Goal: Task Accomplishment & Management: Manage account settings

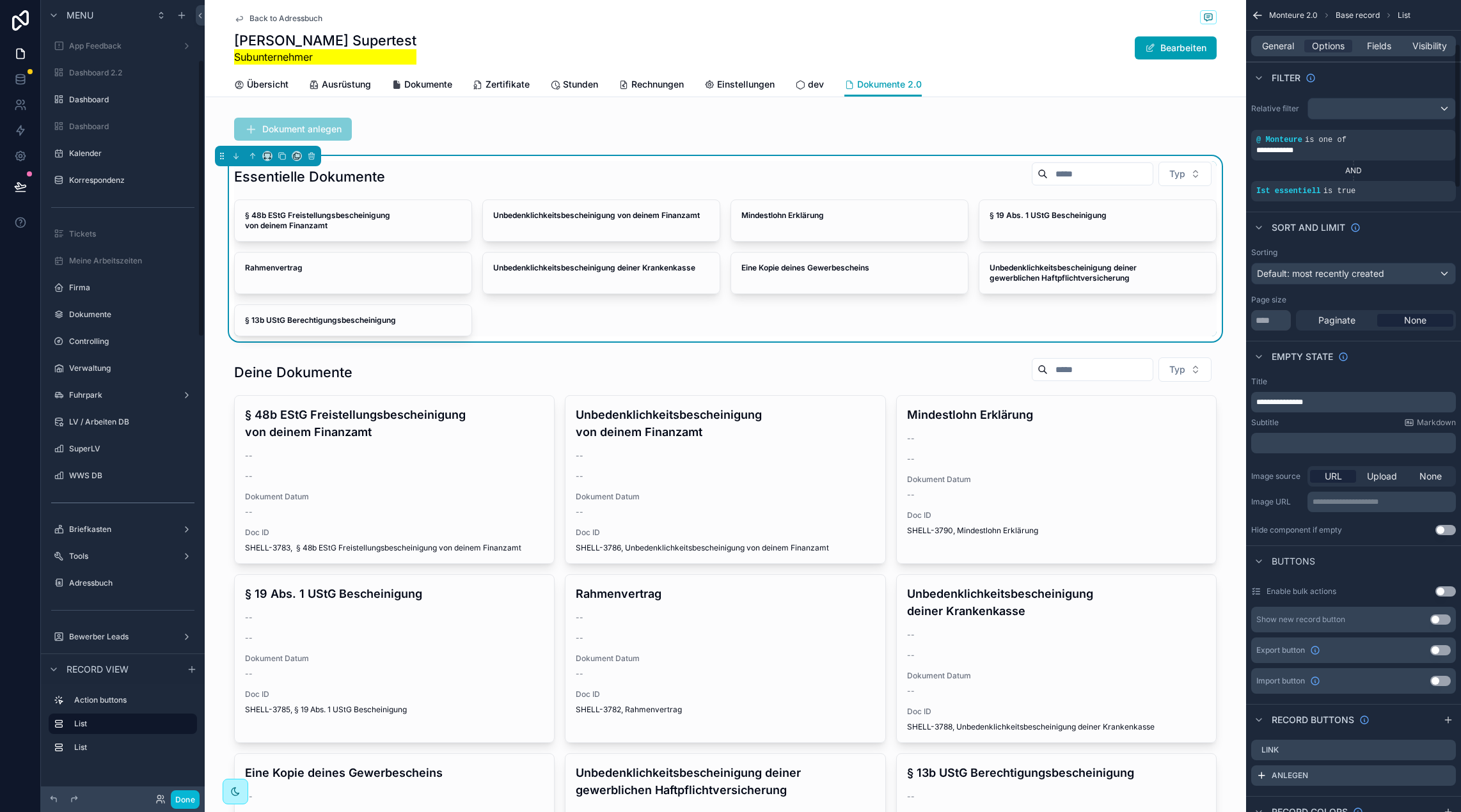
scroll to position [245, 0]
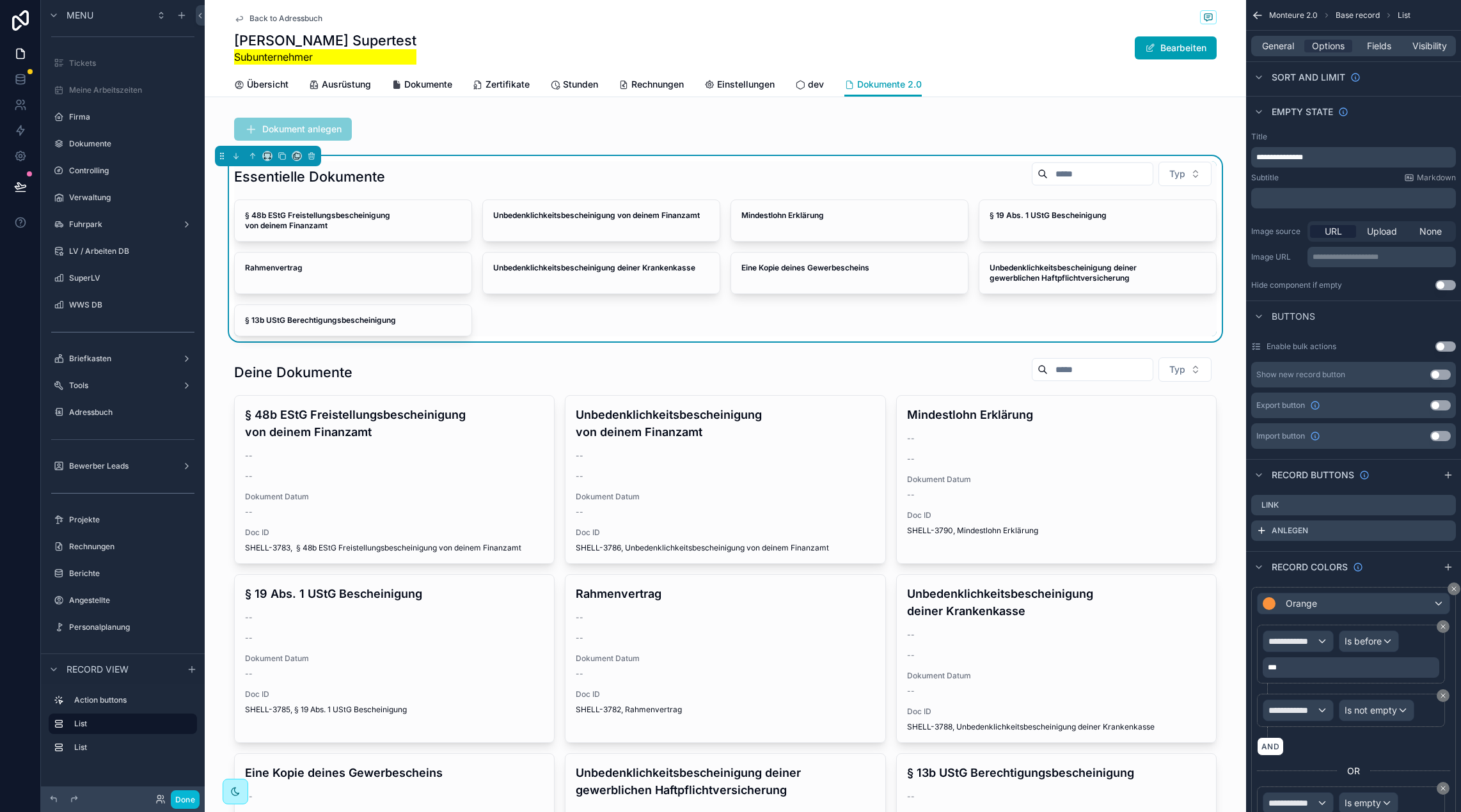
click at [434, 176] on div "Essentielle Dokumente Typ" at bounding box center [725, 176] width 982 height 31
click at [284, 158] on icon "scrollable content" at bounding box center [282, 156] width 9 height 9
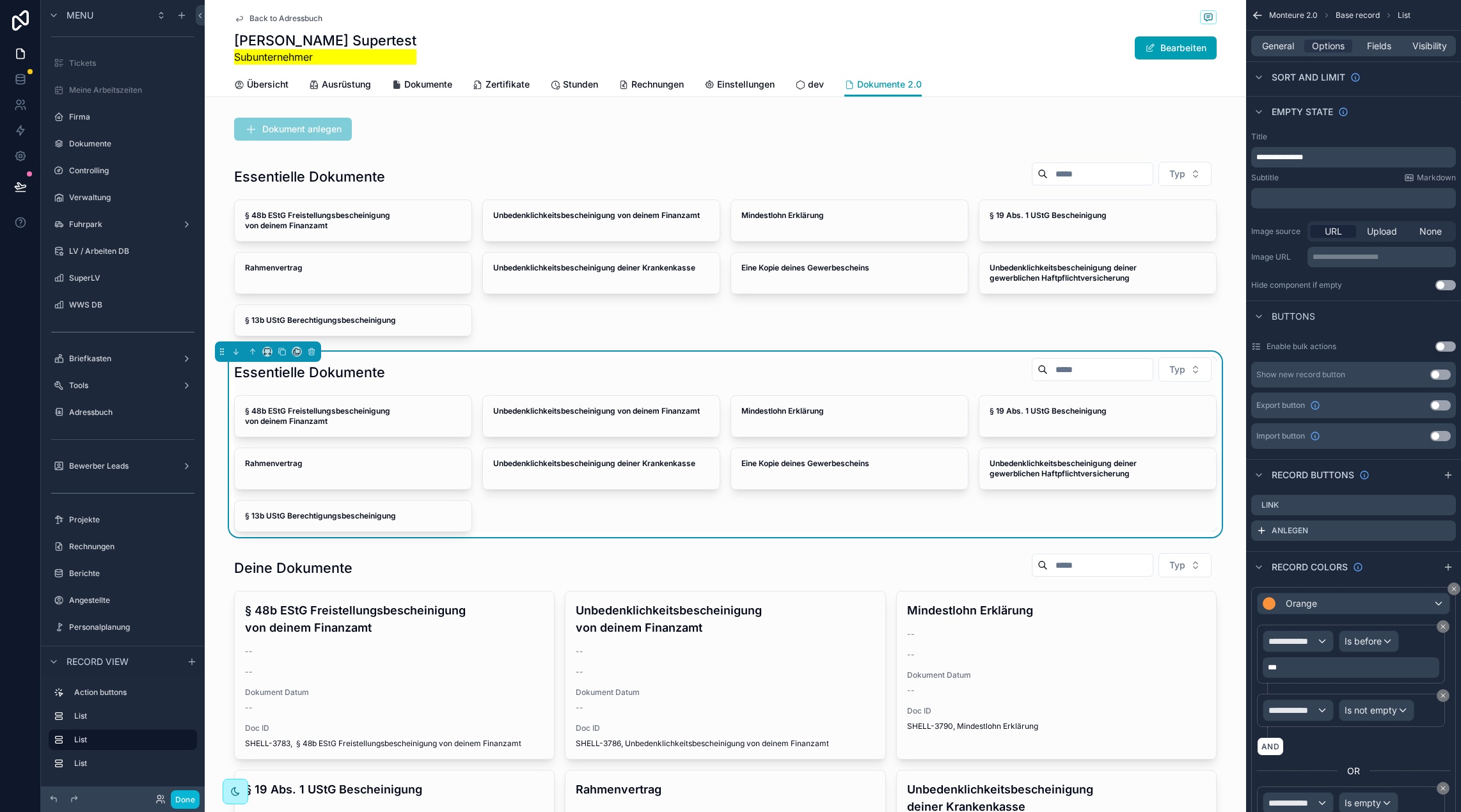
click at [431, 367] on div "Essentielle Dokumente Typ" at bounding box center [725, 372] width 982 height 31
click at [314, 356] on button "scrollable content" at bounding box center [312, 351] width 14 height 14
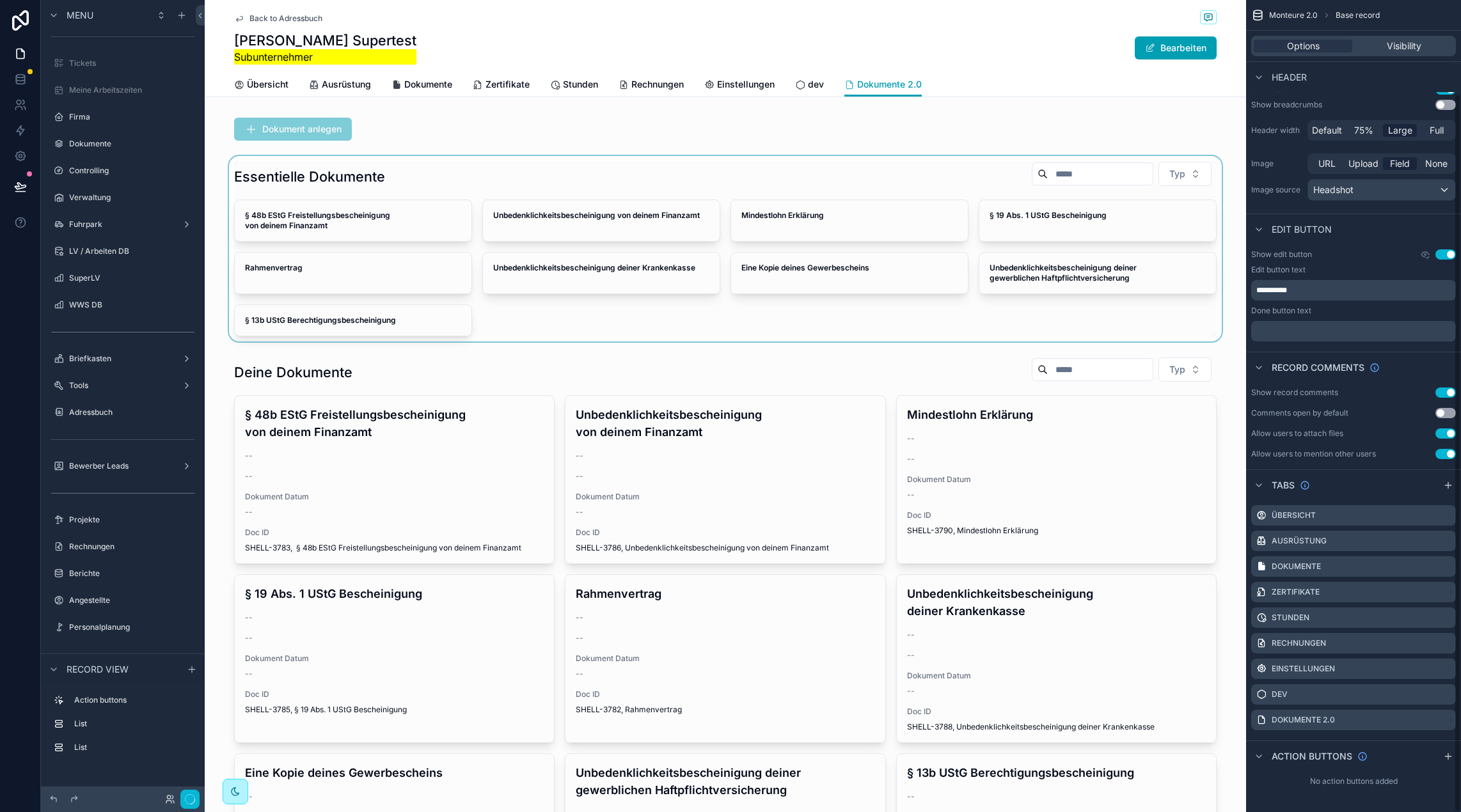
click at [431, 176] on div "scrollable content" at bounding box center [725, 248] width 1041 height 186
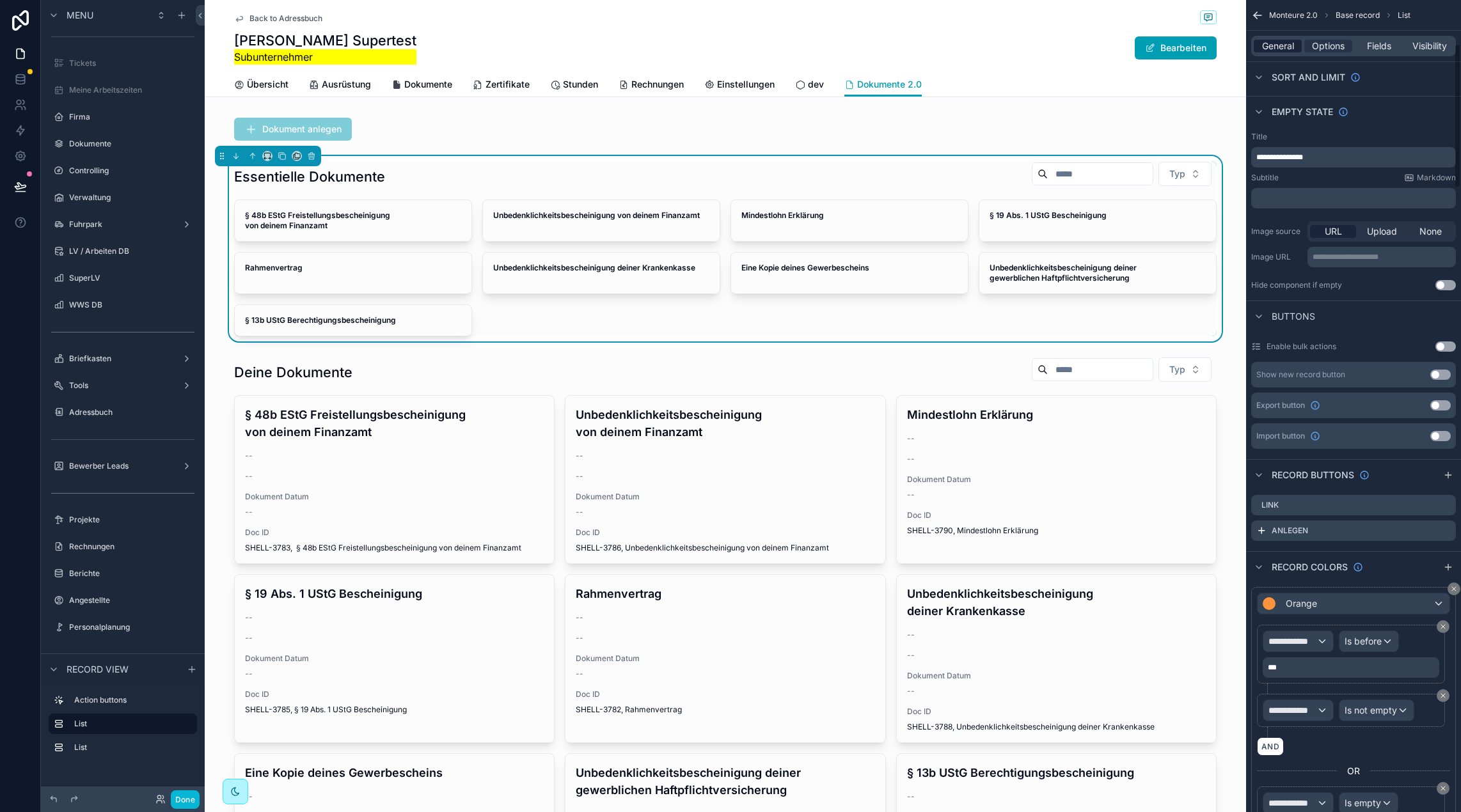
click at [1283, 40] on span "General" at bounding box center [1278, 46] width 32 height 13
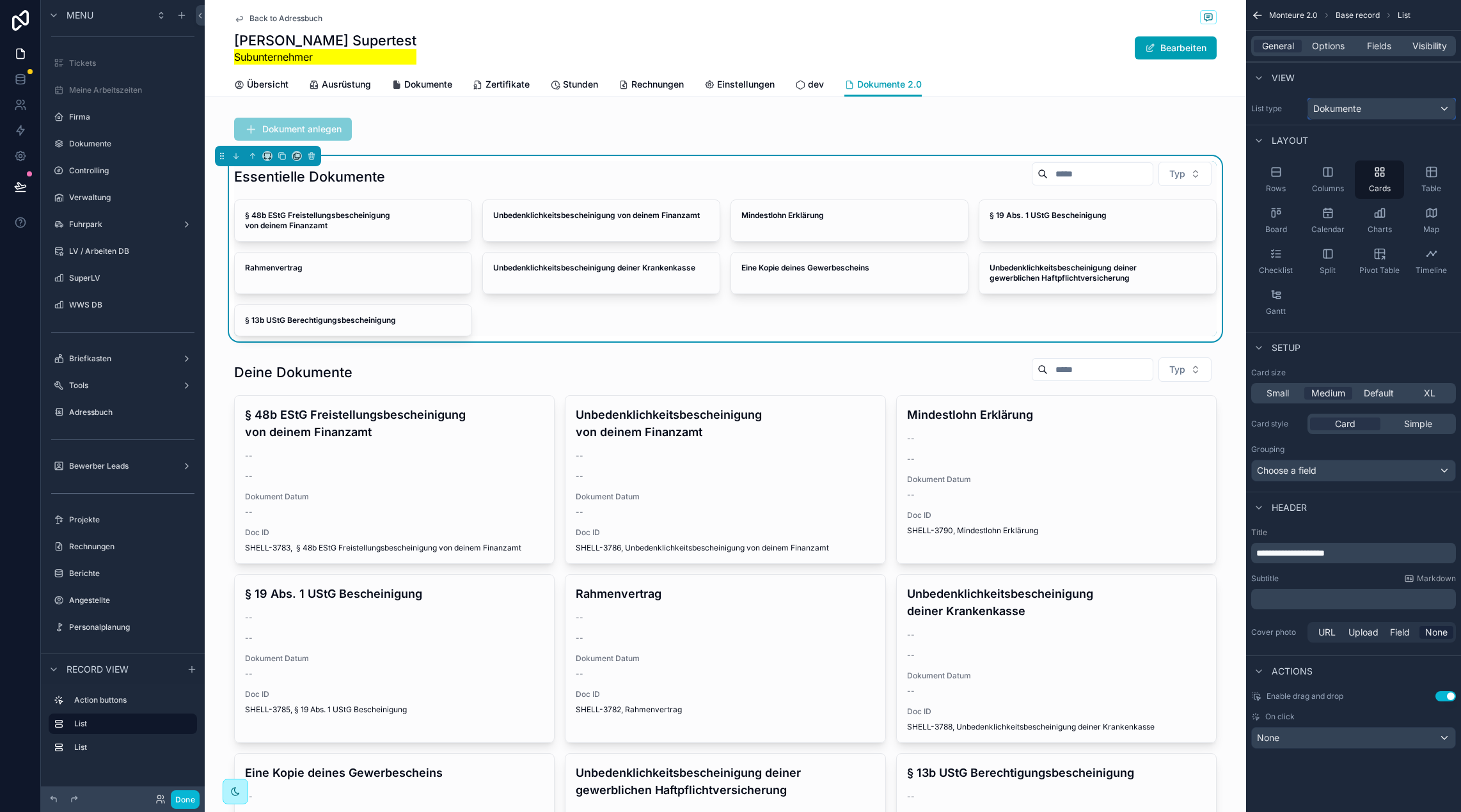
click at [1374, 100] on div "Dokumente" at bounding box center [1381, 108] width 147 height 20
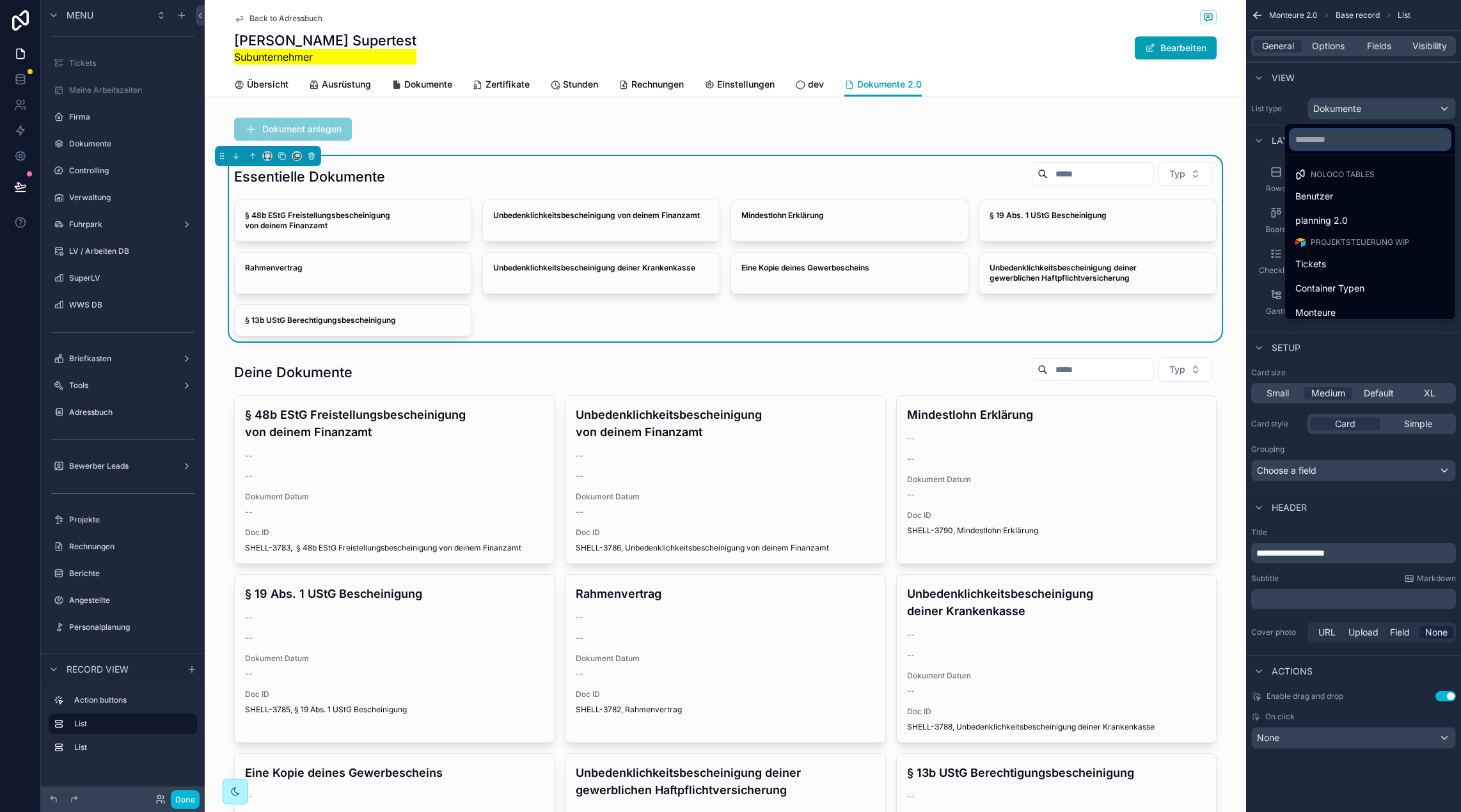
click at [1332, 144] on input "text" at bounding box center [1370, 139] width 160 height 20
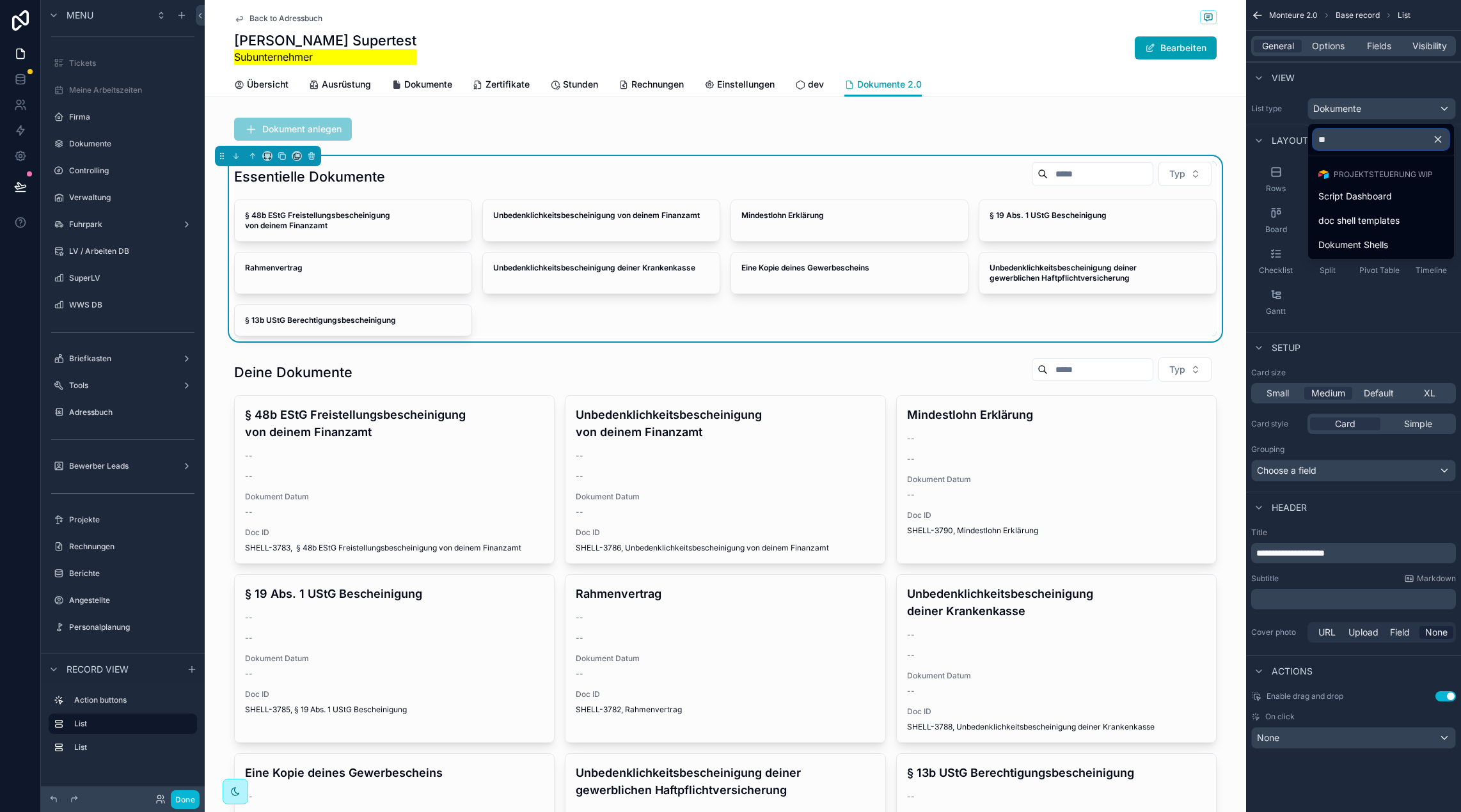
type input "***"
click at [1356, 219] on span "Dokument Shells" at bounding box center [1353, 220] width 70 height 15
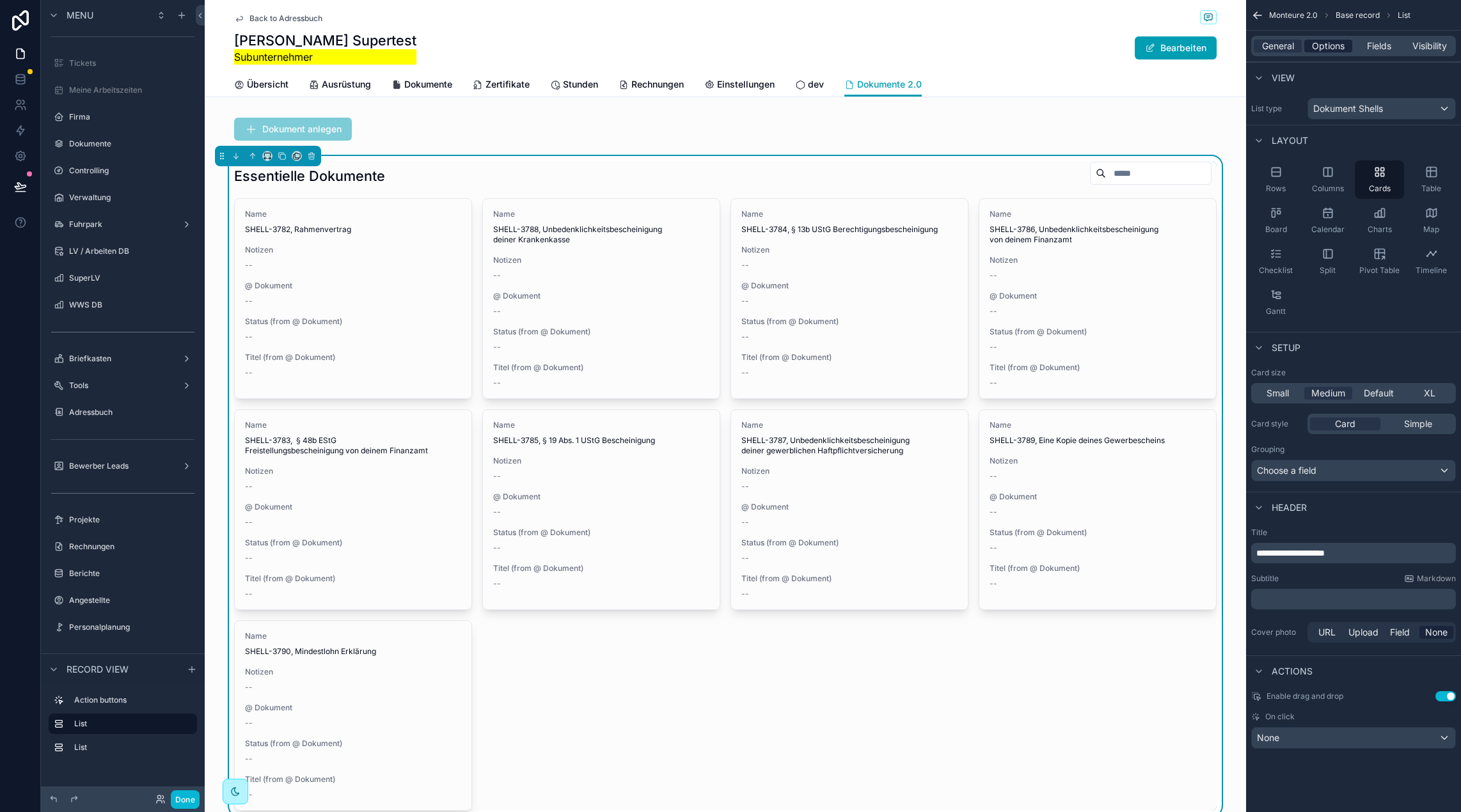
click at [1337, 48] on span "Options" at bounding box center [1327, 46] width 33 height 13
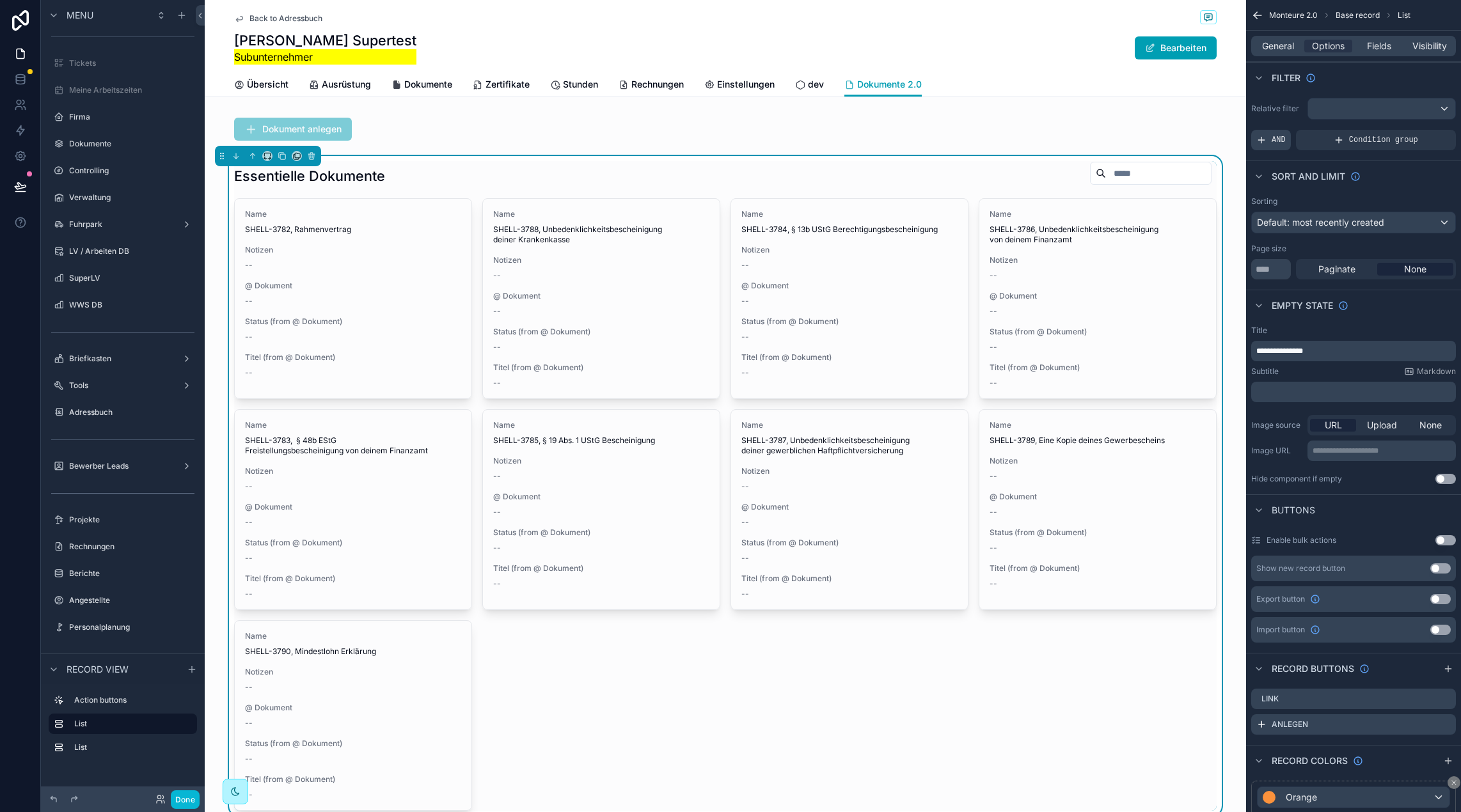
click at [1261, 140] on icon "scrollable content" at bounding box center [1261, 139] width 0 height 6
click at [1423, 132] on icon "scrollable content" at bounding box center [1425, 129] width 4 height 4
click at [1133, 121] on span "Select a field" at bounding box center [1121, 121] width 55 height 11
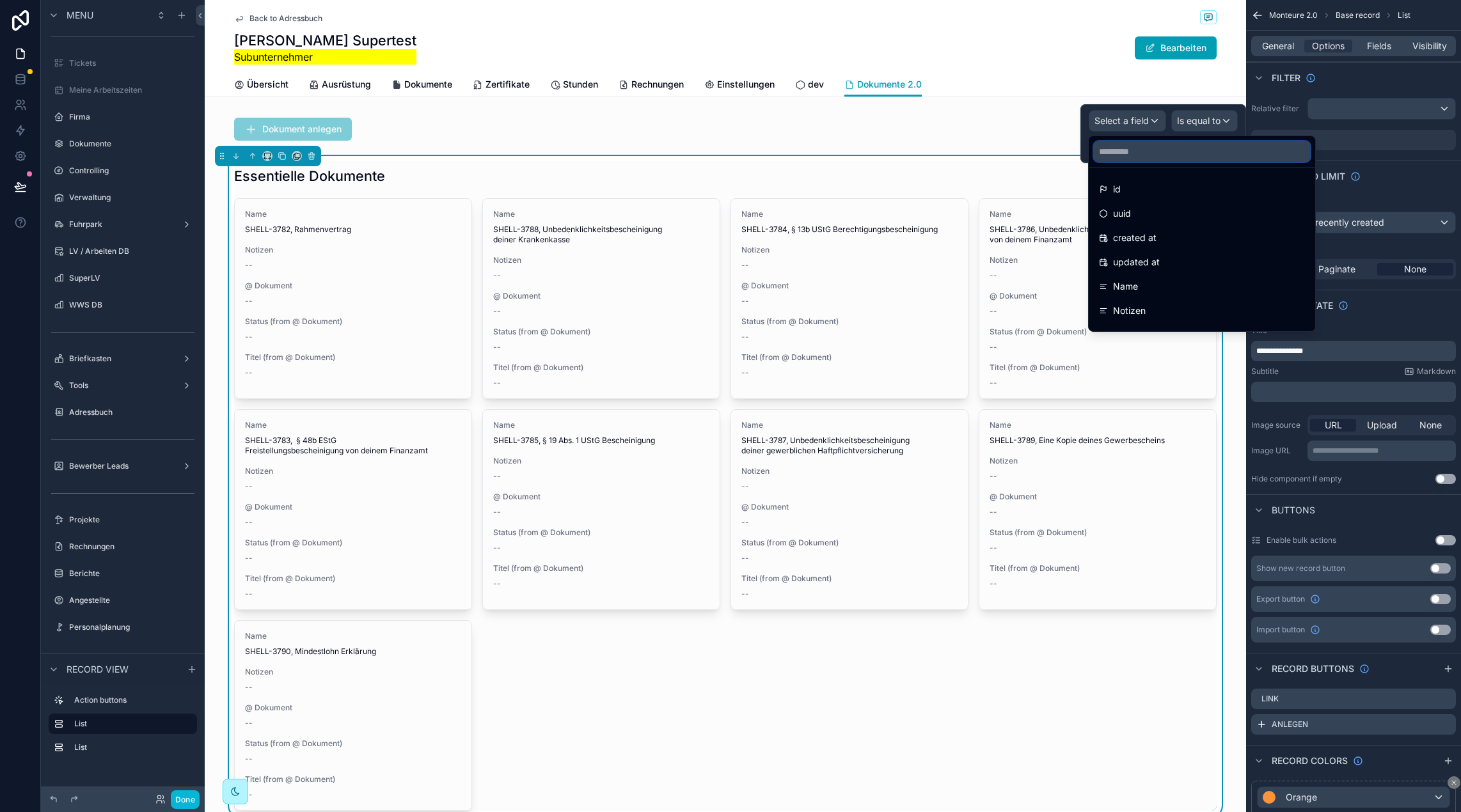
click at [1149, 145] on input "text" at bounding box center [1201, 151] width 216 height 20
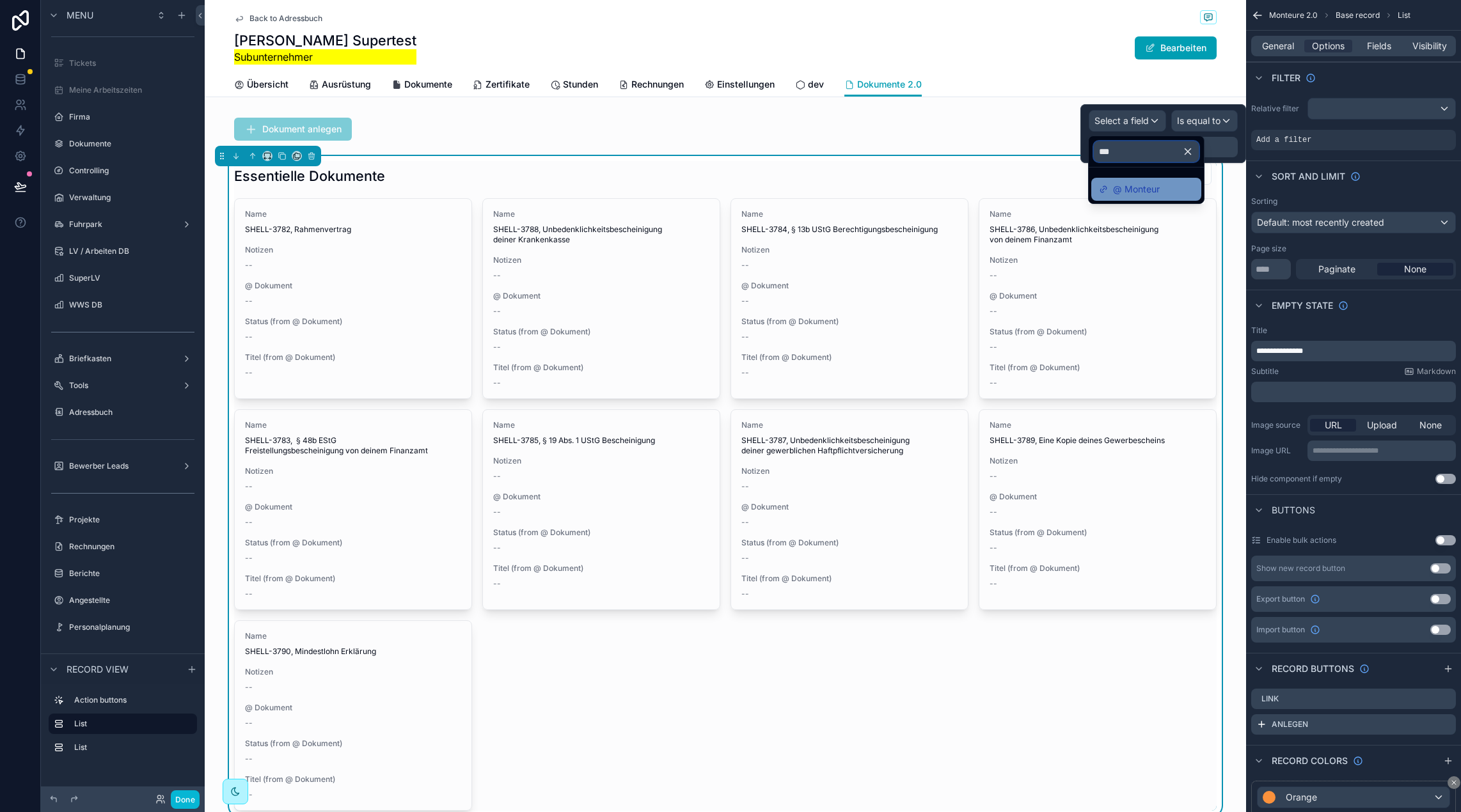
type input "***"
click at [1182, 194] on div "@ Monteur" at bounding box center [1146, 188] width 94 height 15
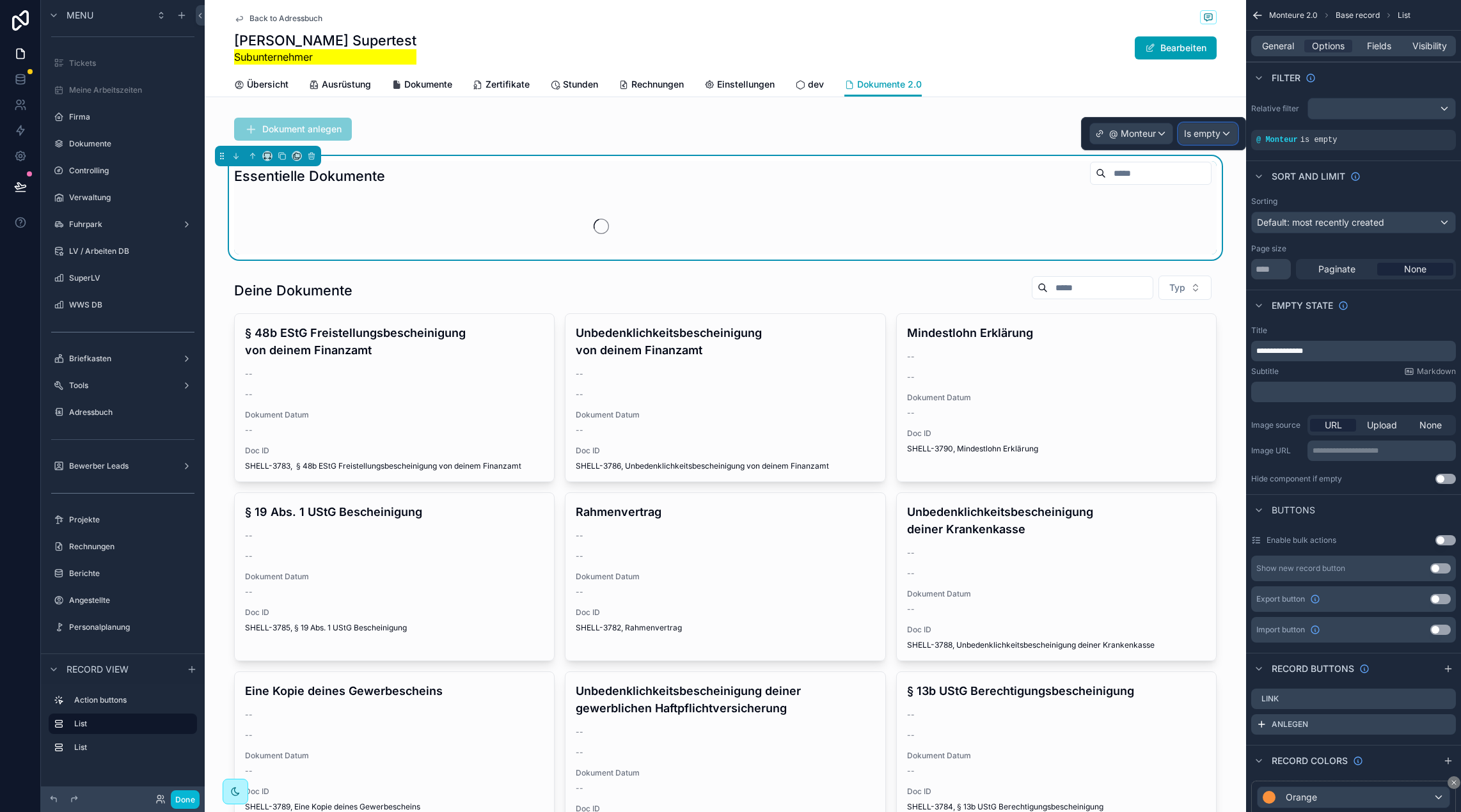
click at [1207, 134] on span "Is empty" at bounding box center [1201, 134] width 36 height 13
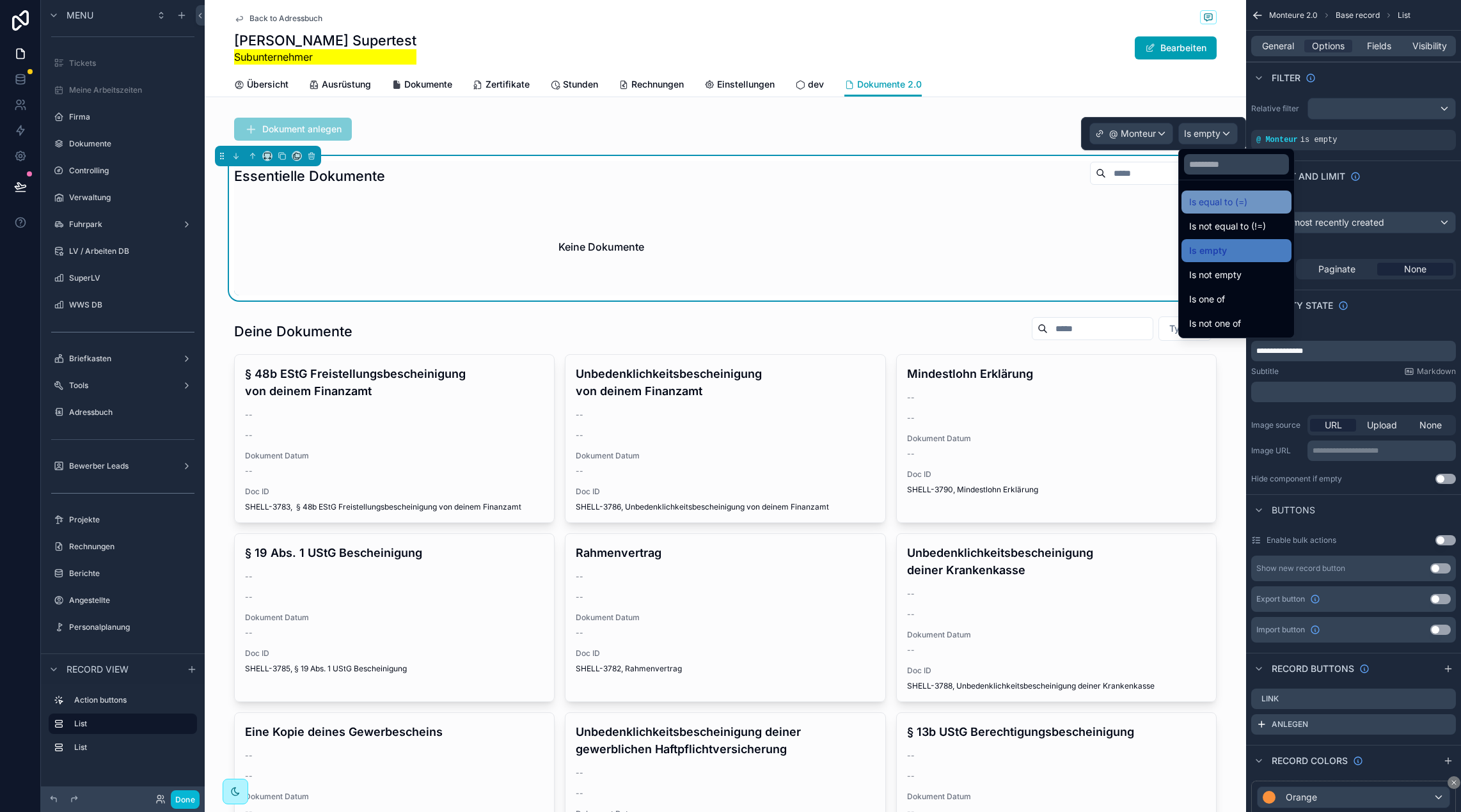
click at [1236, 201] on span "Is equal to (=)" at bounding box center [1218, 202] width 58 height 15
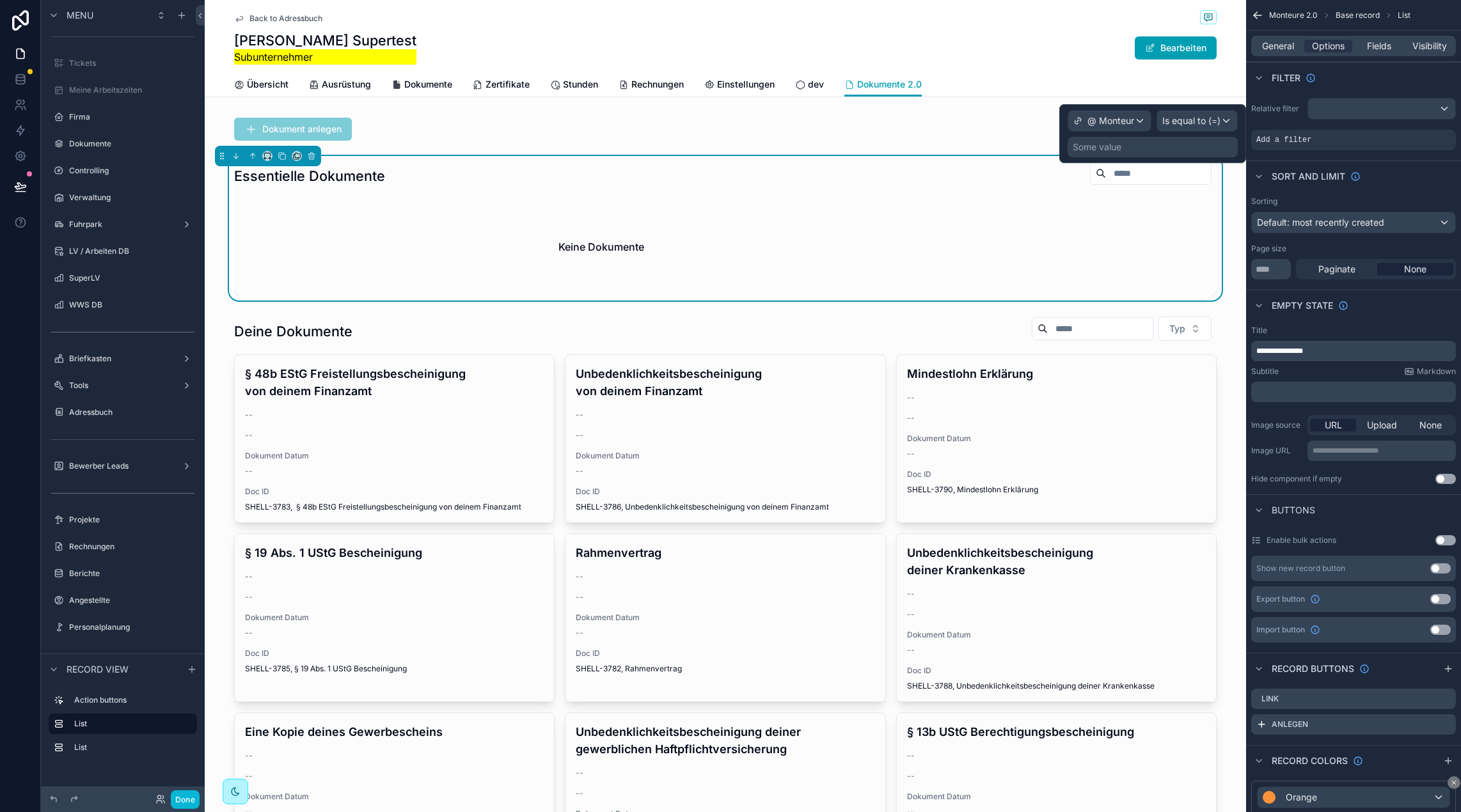
click at [1142, 158] on div "@ Monteur Is equal to (=) Some value" at bounding box center [1153, 133] width 187 height 59
click at [1141, 150] on div "Some value" at bounding box center [1152, 146] width 170 height 20
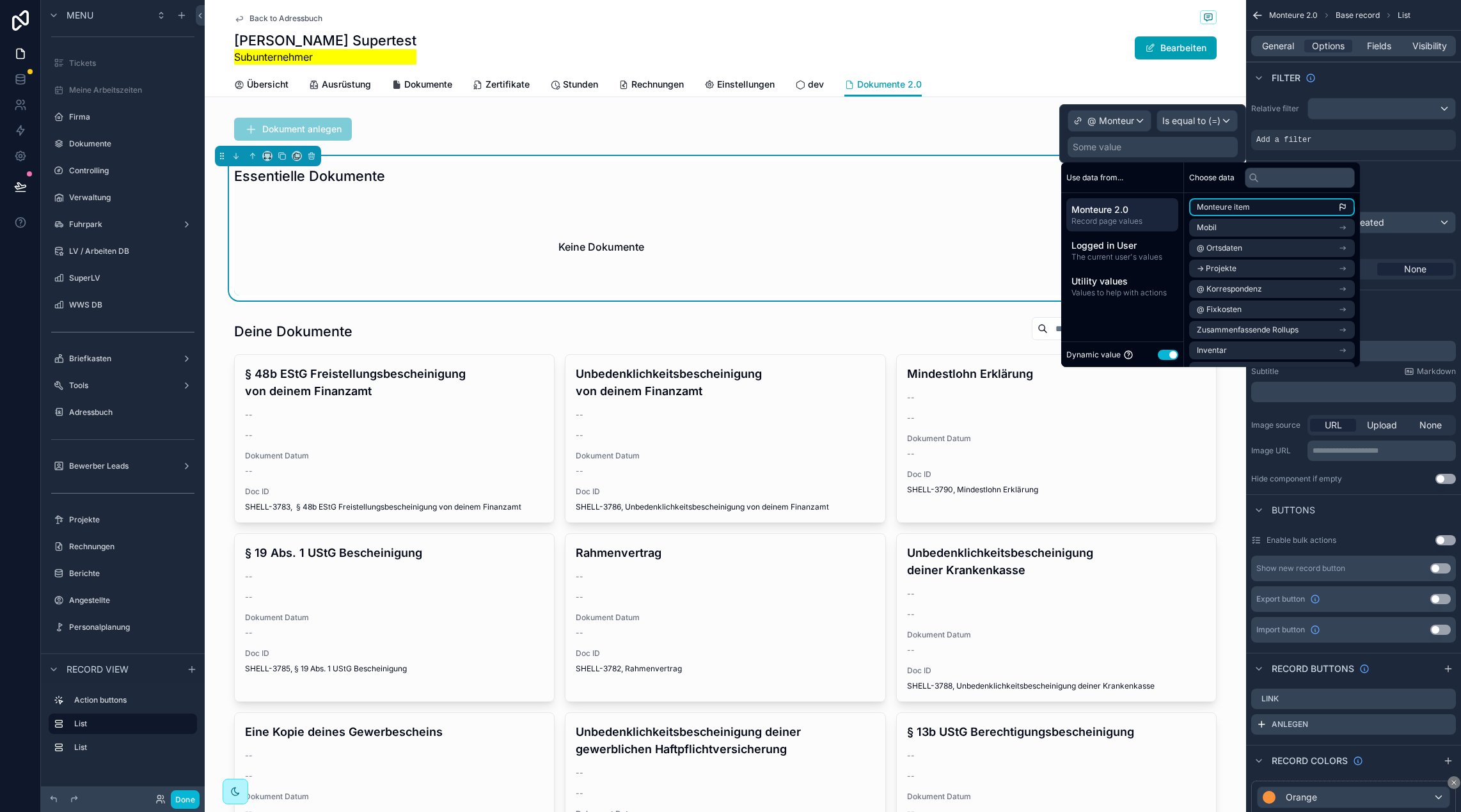
click at [1277, 209] on li "Monteure item" at bounding box center [1272, 207] width 166 height 18
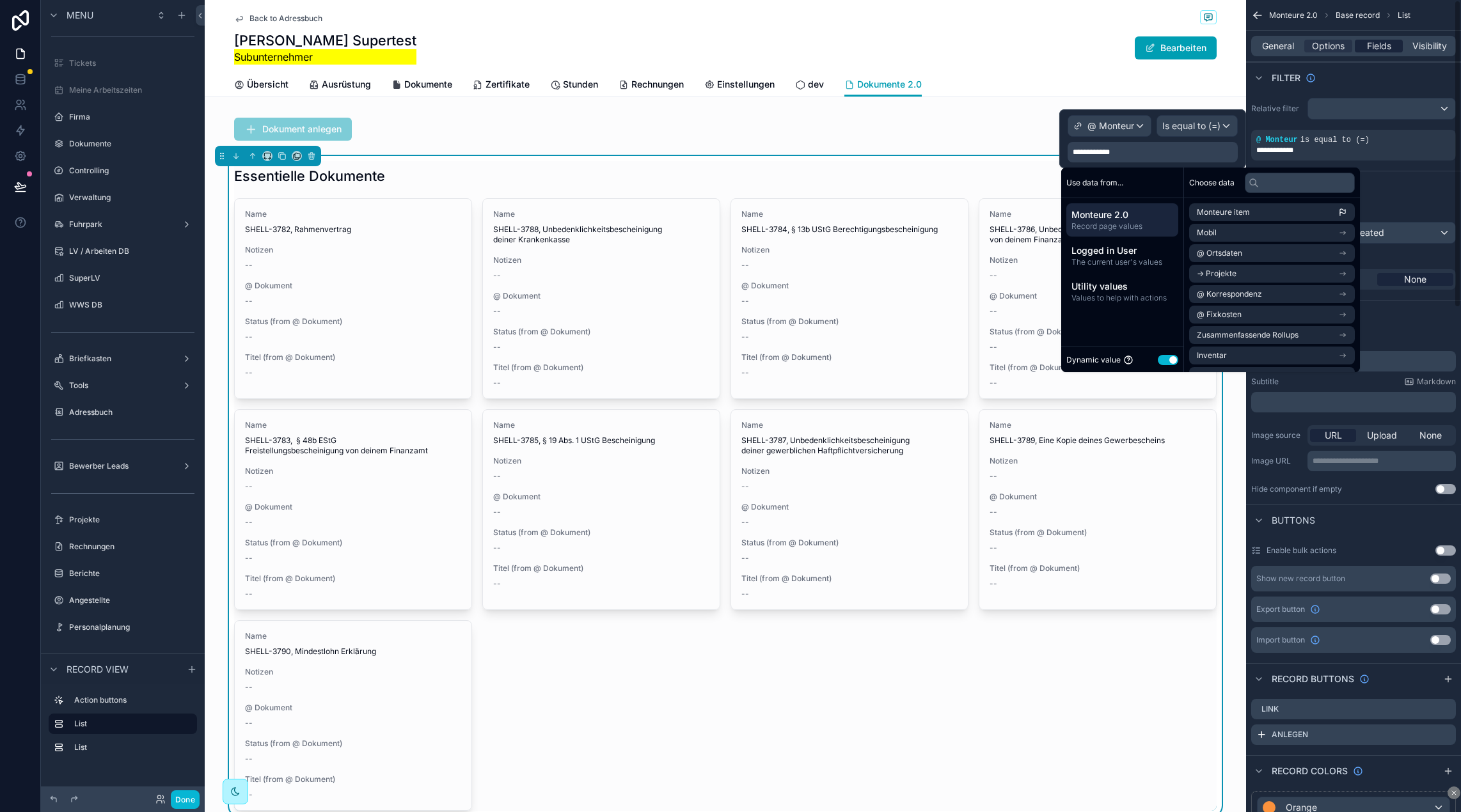
click at [1363, 48] on div "Fields" at bounding box center [1378, 46] width 48 height 13
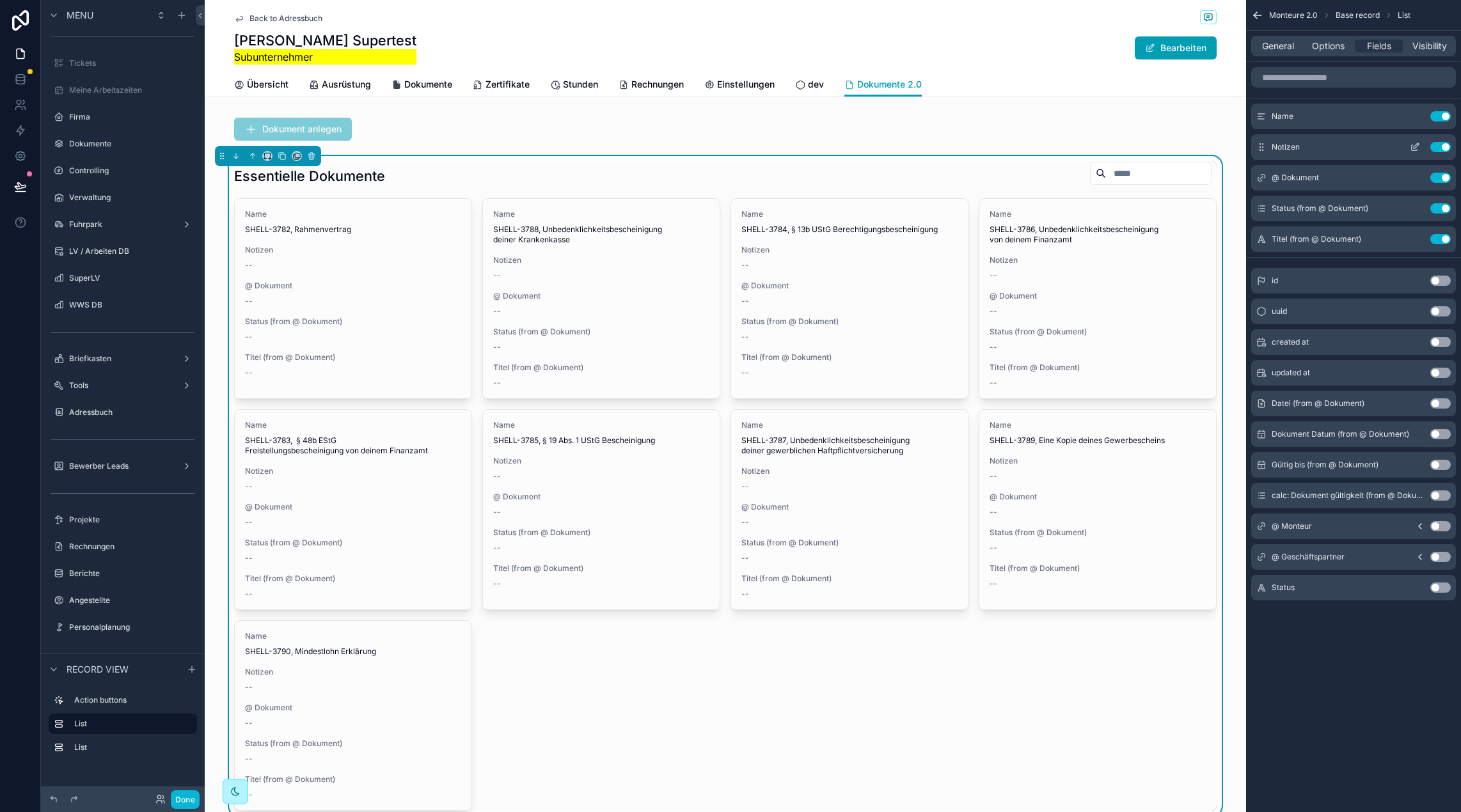
click at [1437, 146] on button "Use setting" at bounding box center [1440, 147] width 20 height 11
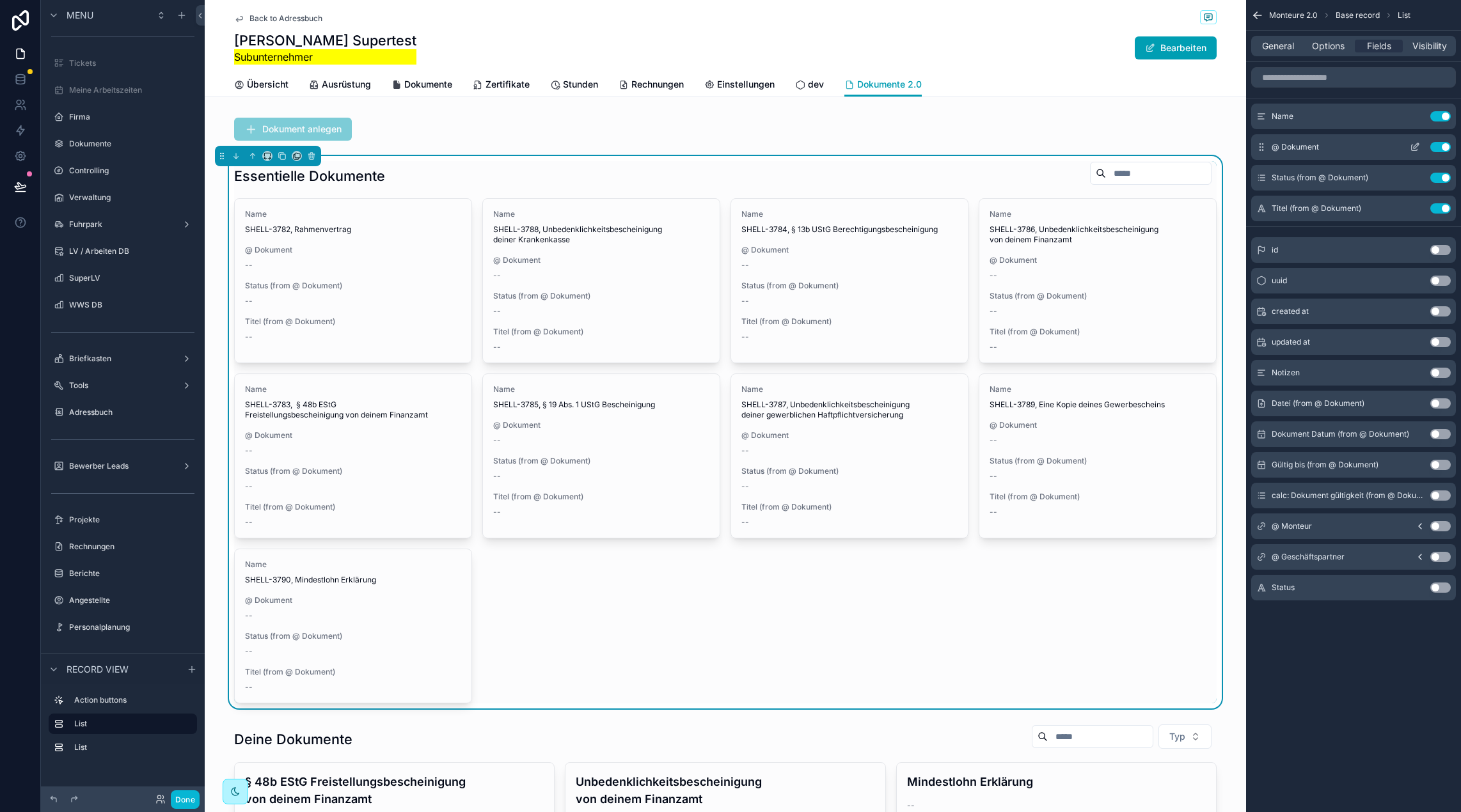
click at [1438, 145] on button "Use setting" at bounding box center [1440, 147] width 20 height 11
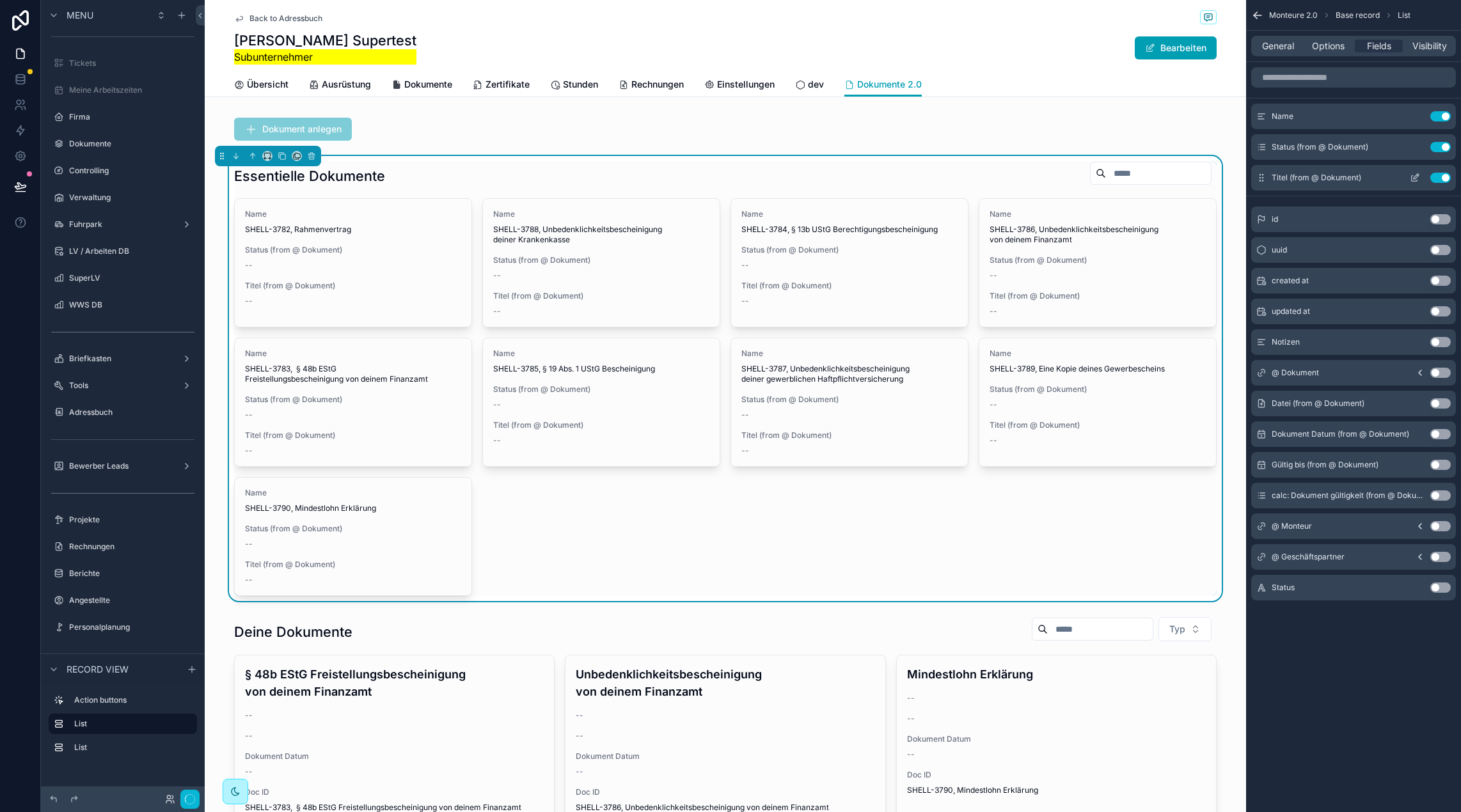
click at [1438, 144] on button "Use setting" at bounding box center [1440, 147] width 20 height 11
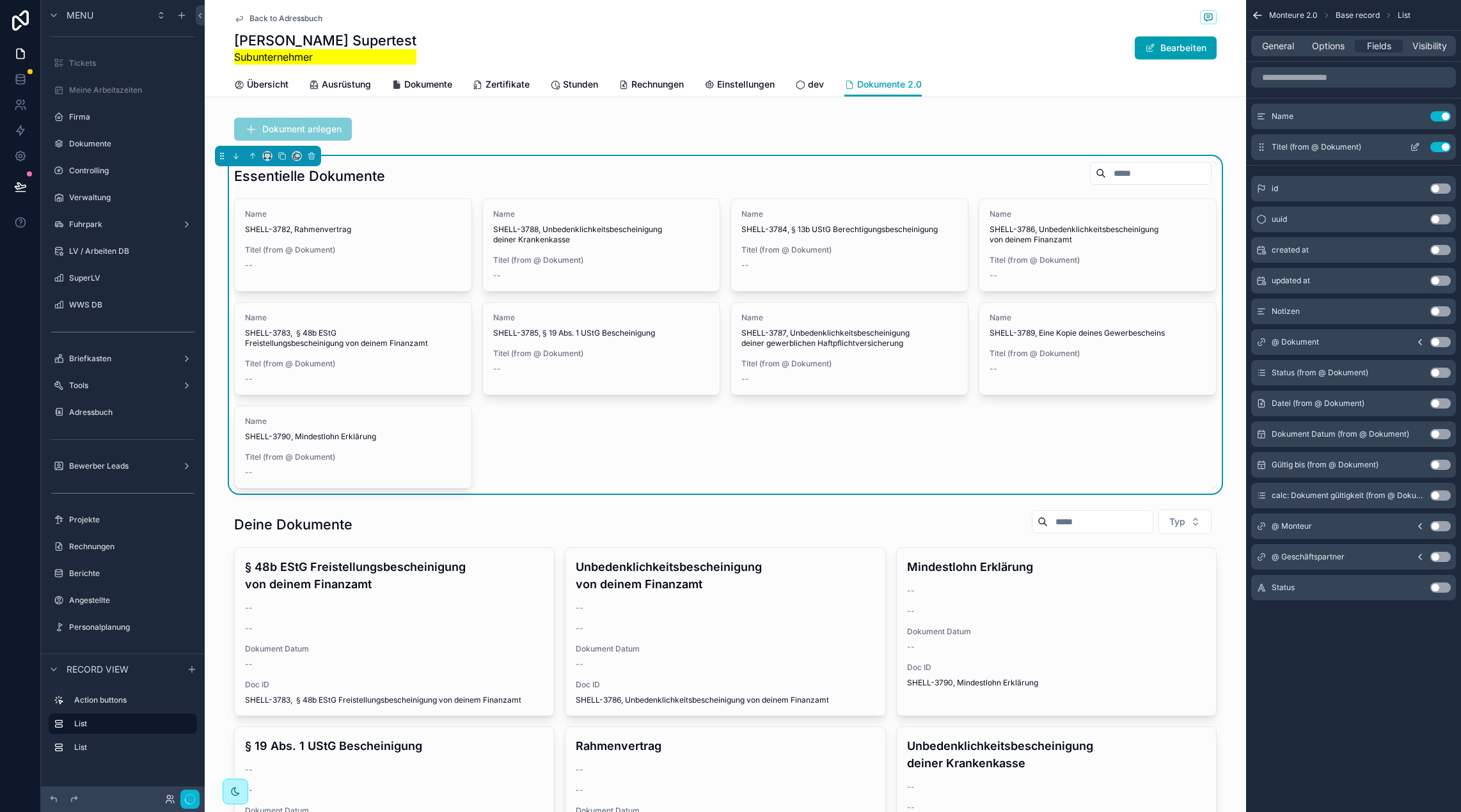
click at [1438, 144] on button "Use setting" at bounding box center [1440, 147] width 20 height 11
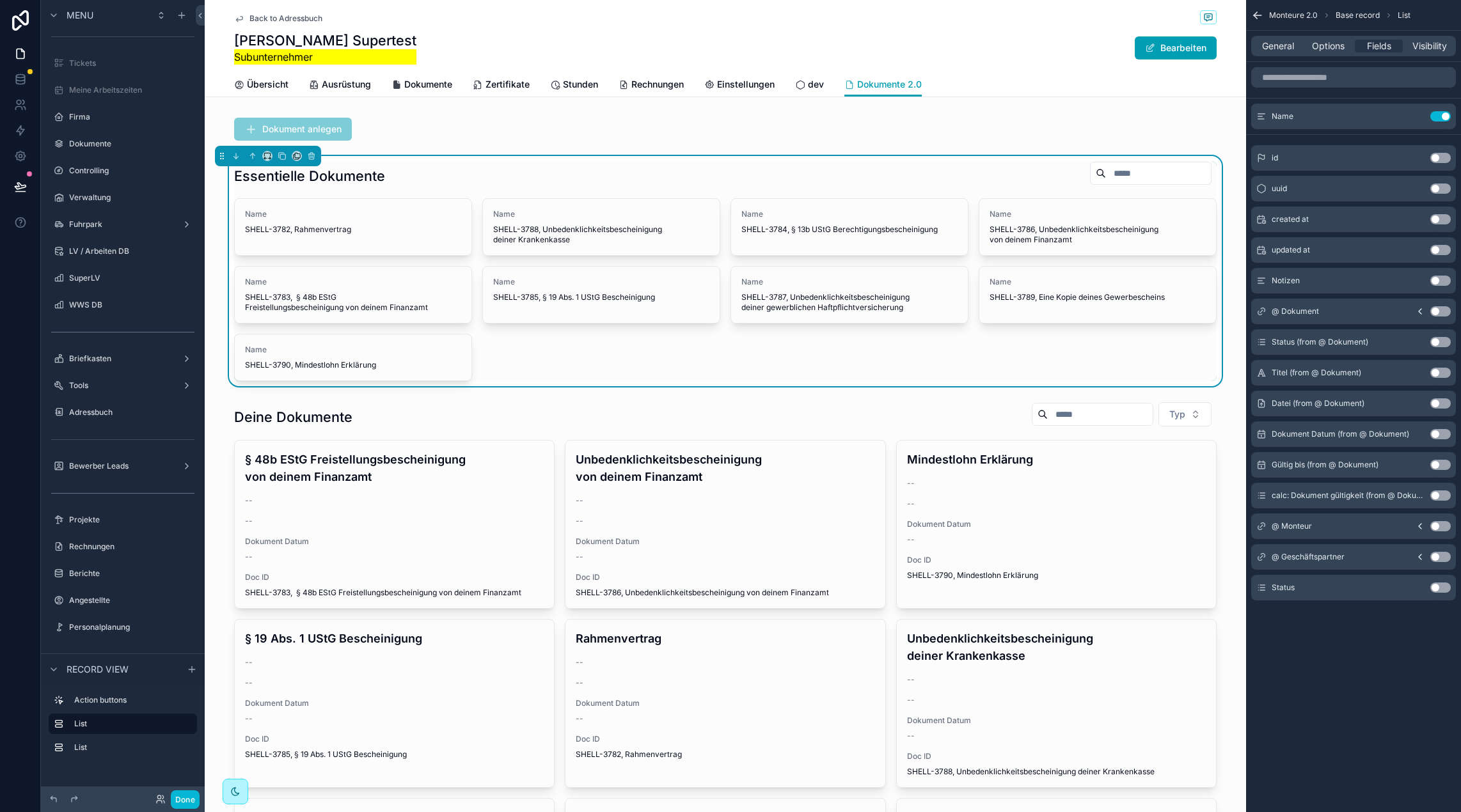
click at [1441, 405] on button "Use setting" at bounding box center [1440, 403] width 20 height 11
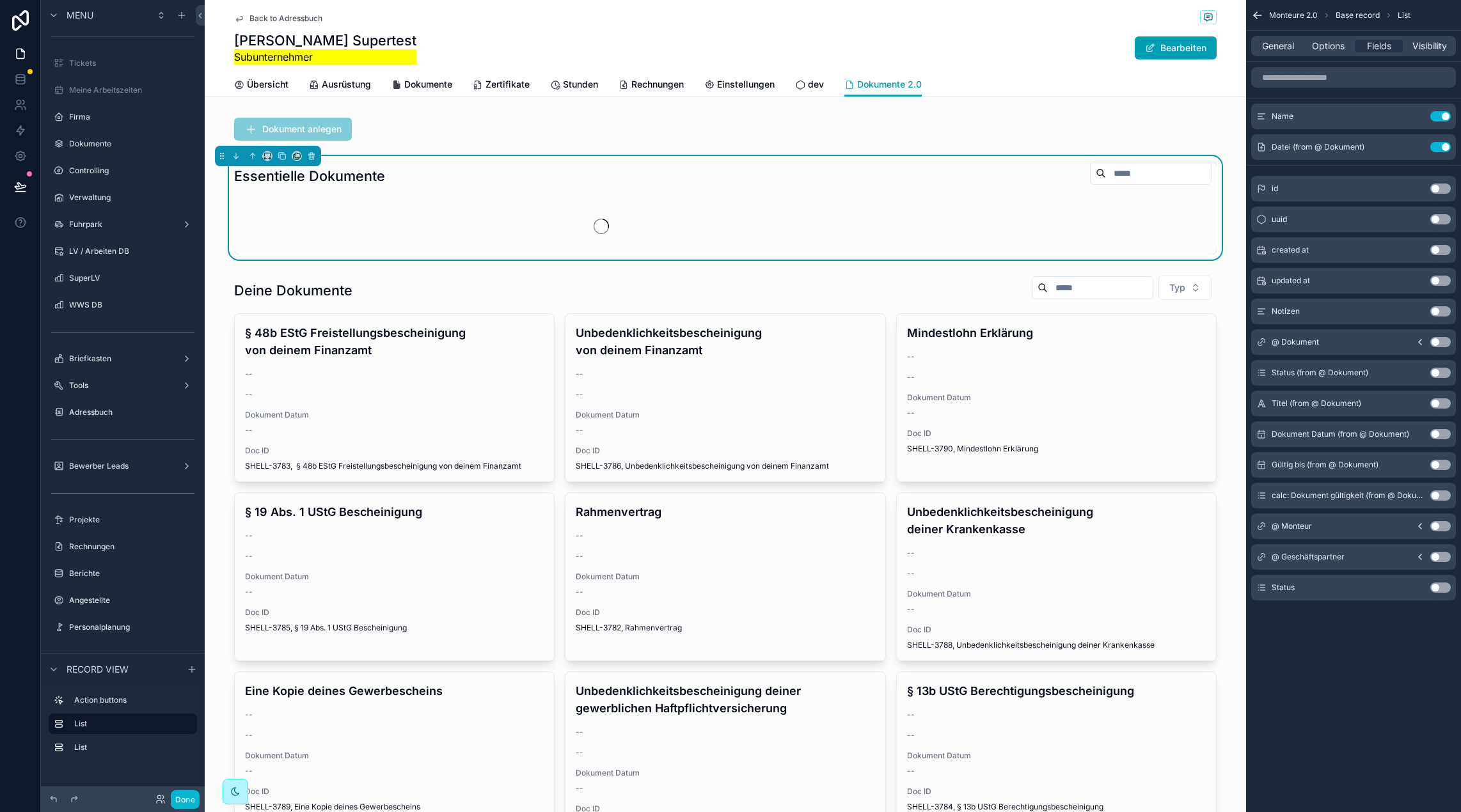
click at [1442, 432] on button "Use setting" at bounding box center [1440, 434] width 20 height 11
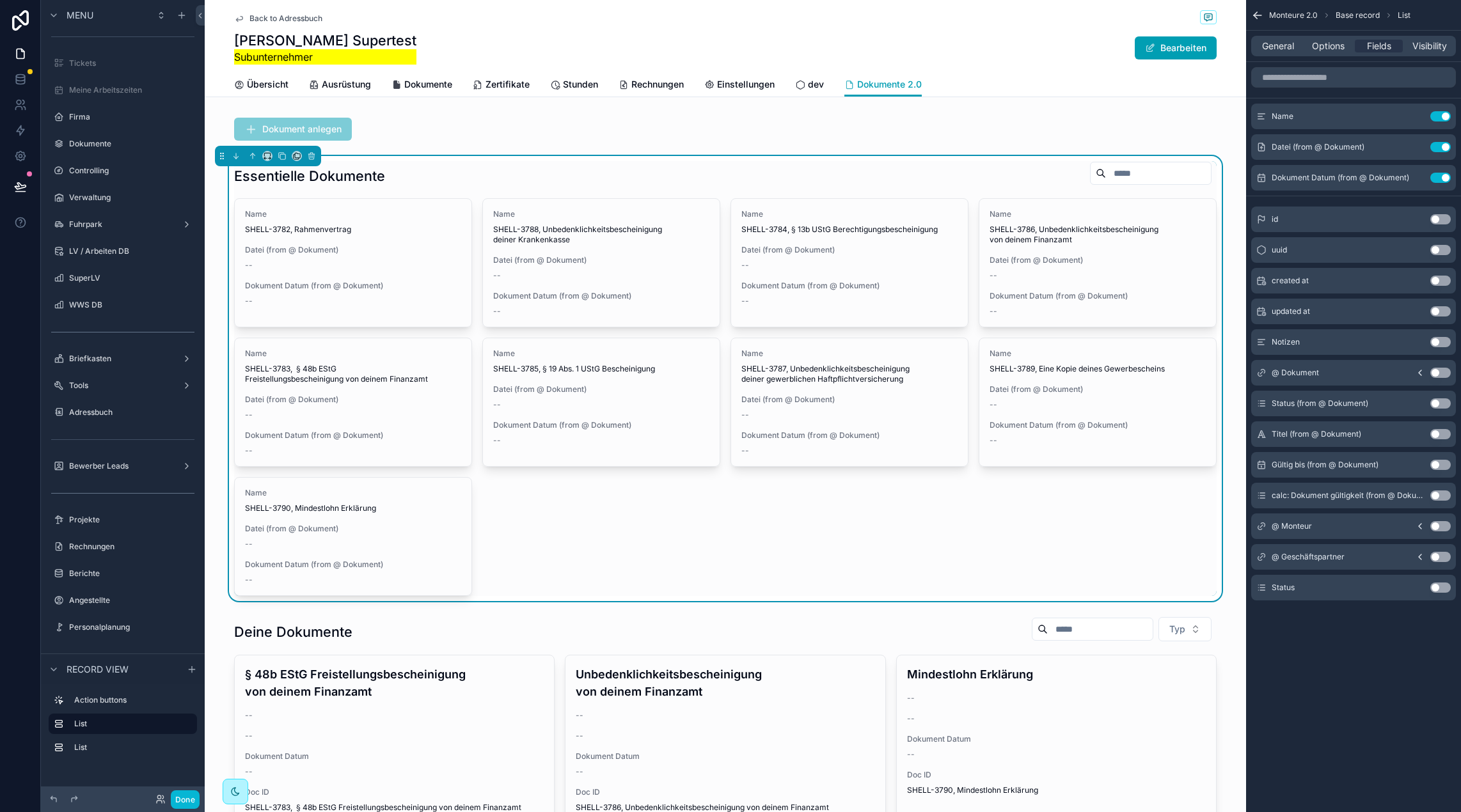
click at [1442, 466] on button "Use setting" at bounding box center [1440, 465] width 20 height 11
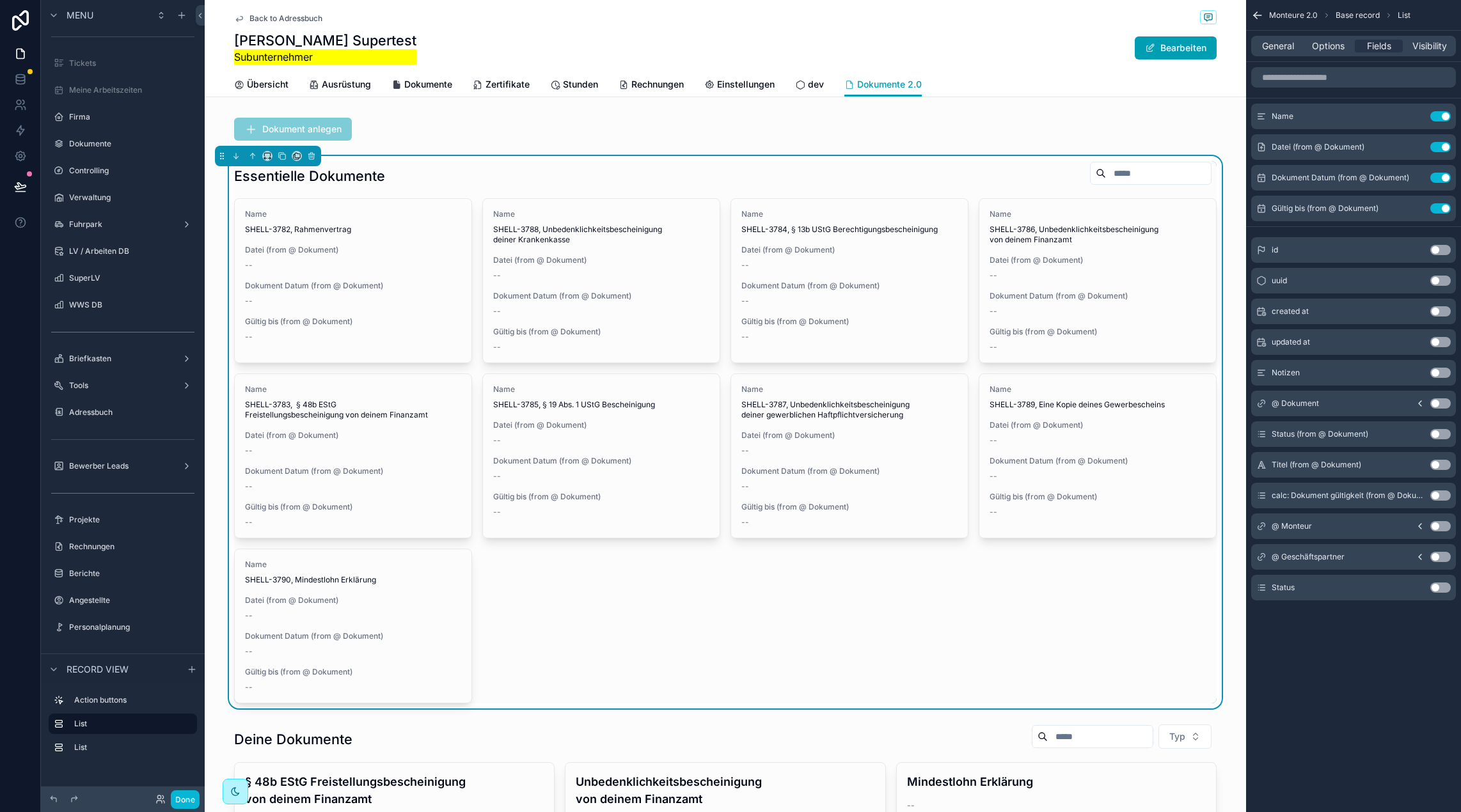
click at [1441, 495] on button "Use setting" at bounding box center [1440, 496] width 20 height 11
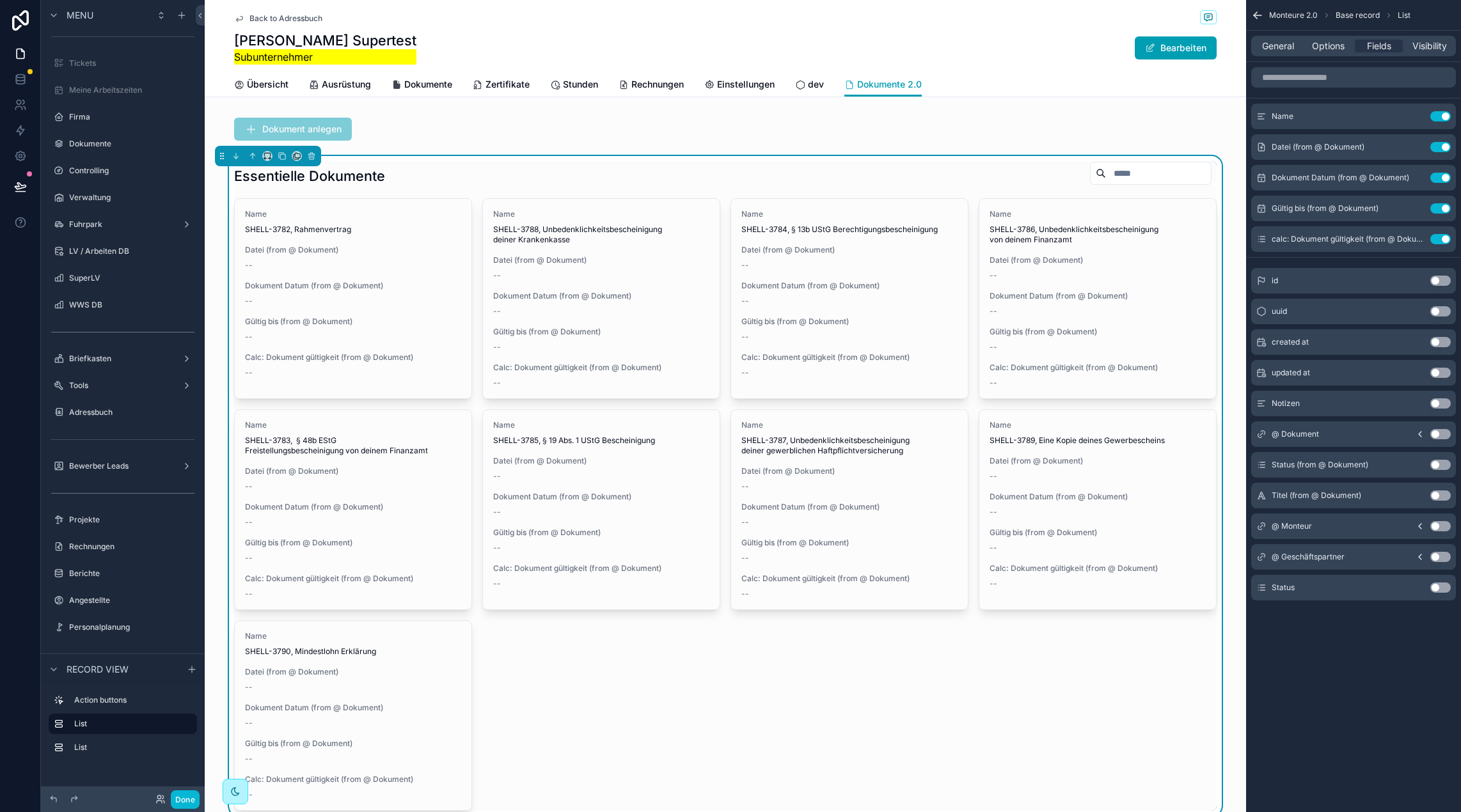
click at [1433, 585] on button "Use setting" at bounding box center [1440, 588] width 20 height 11
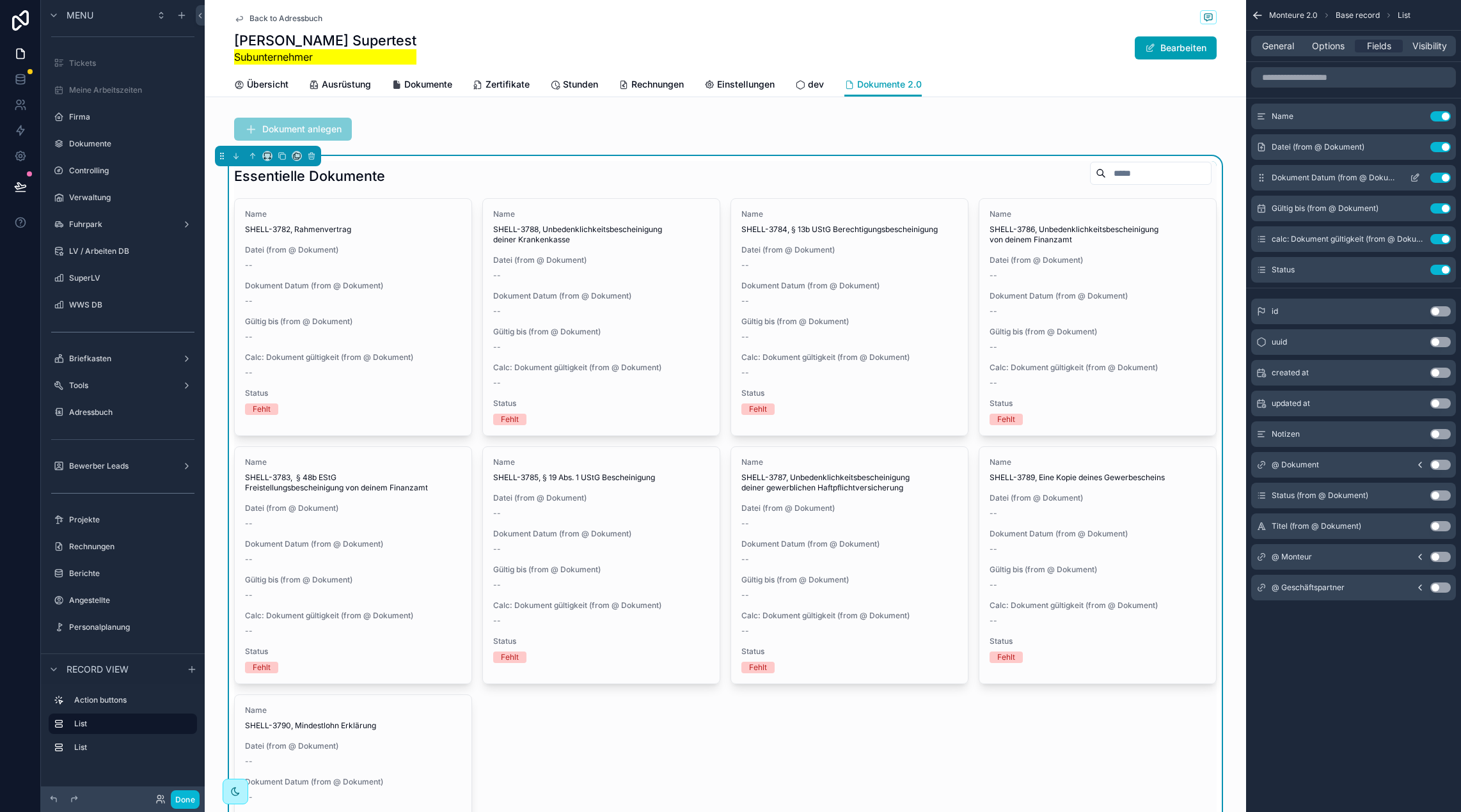
click at [1440, 181] on button "Use setting" at bounding box center [1440, 178] width 20 height 11
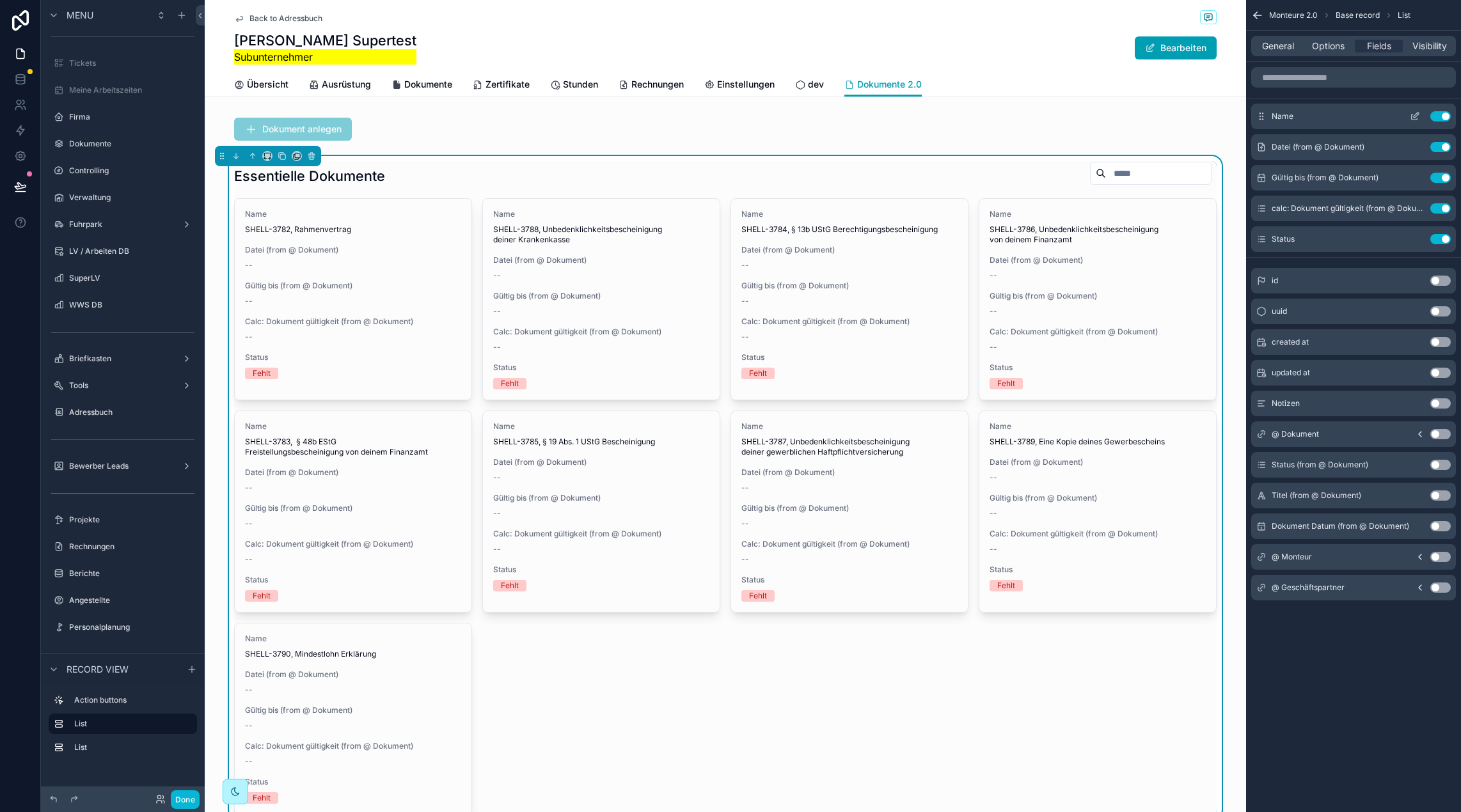
click at [1413, 114] on icon "scrollable content" at bounding box center [1414, 116] width 11 height 11
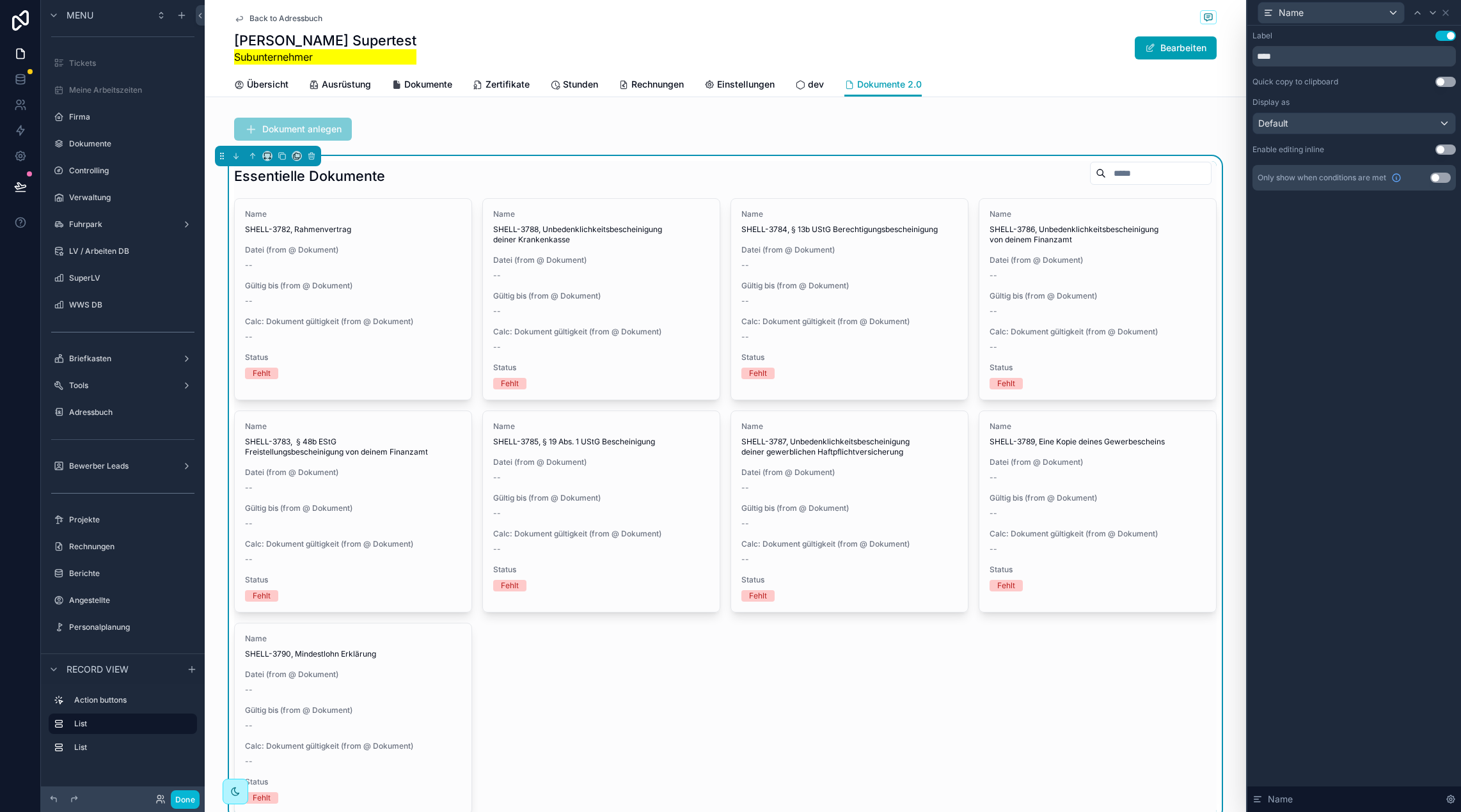
click at [1448, 33] on button "Use setting" at bounding box center [1444, 36] width 20 height 11
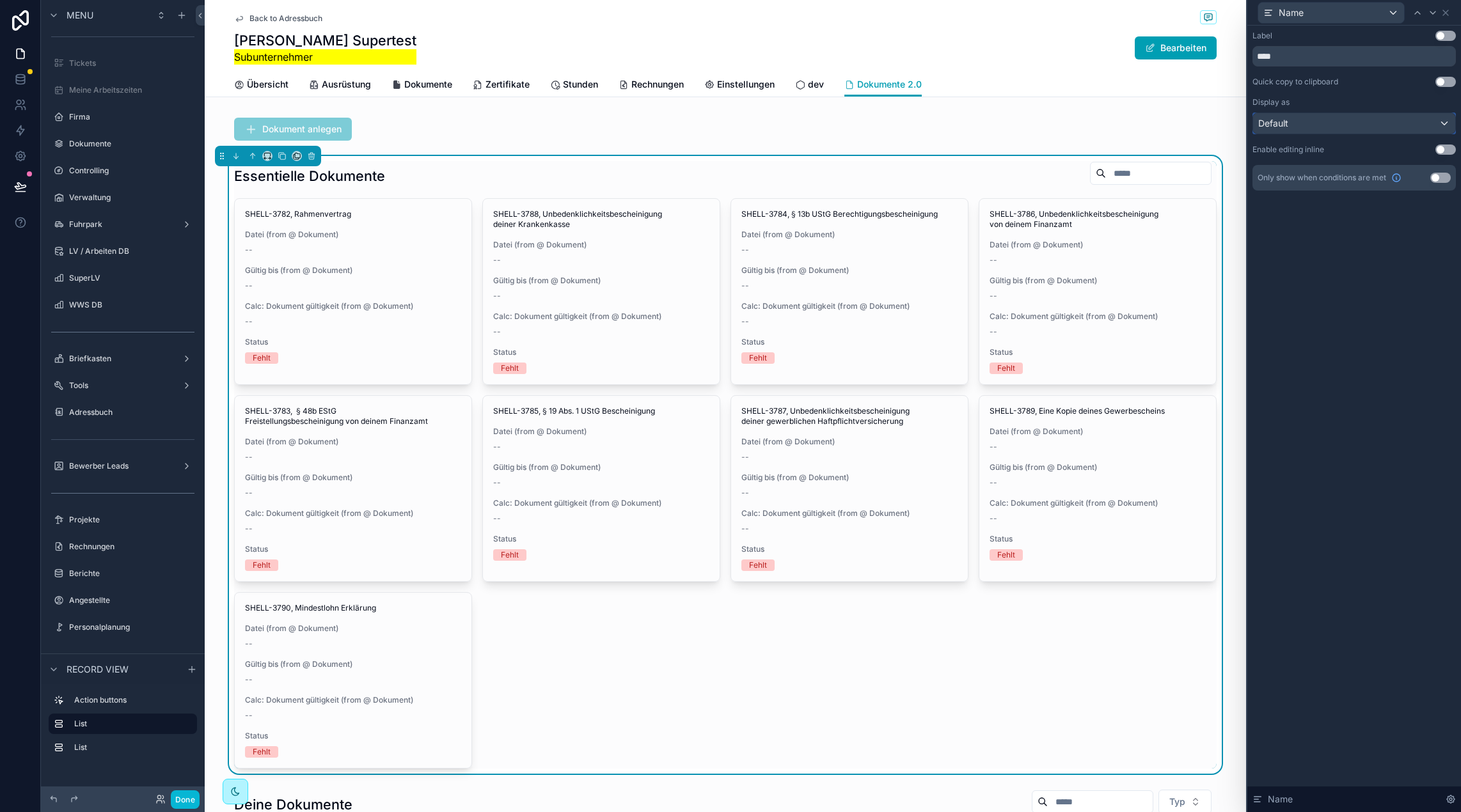
click at [1325, 122] on div "Default" at bounding box center [1354, 123] width 202 height 20
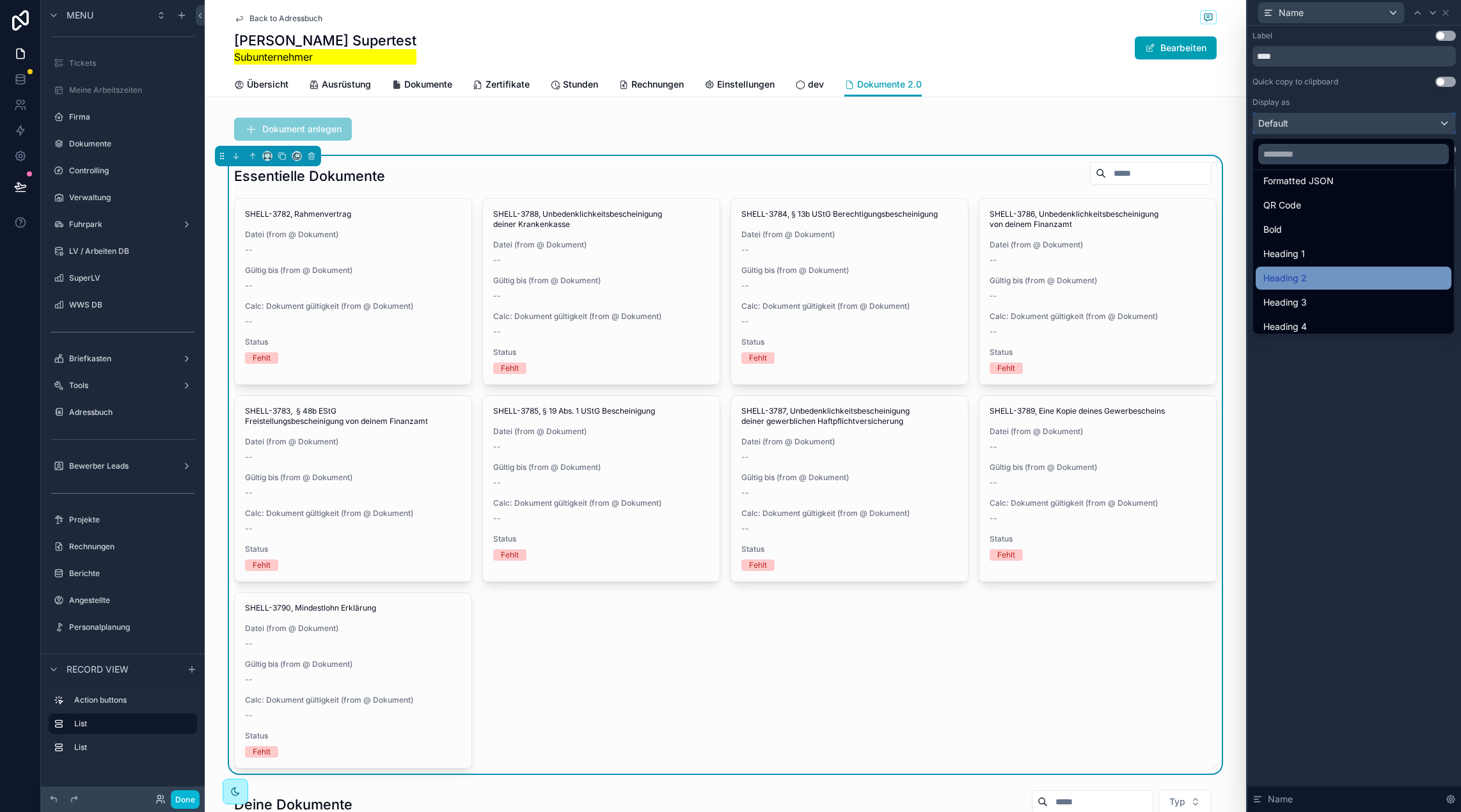
scroll to position [139, 0]
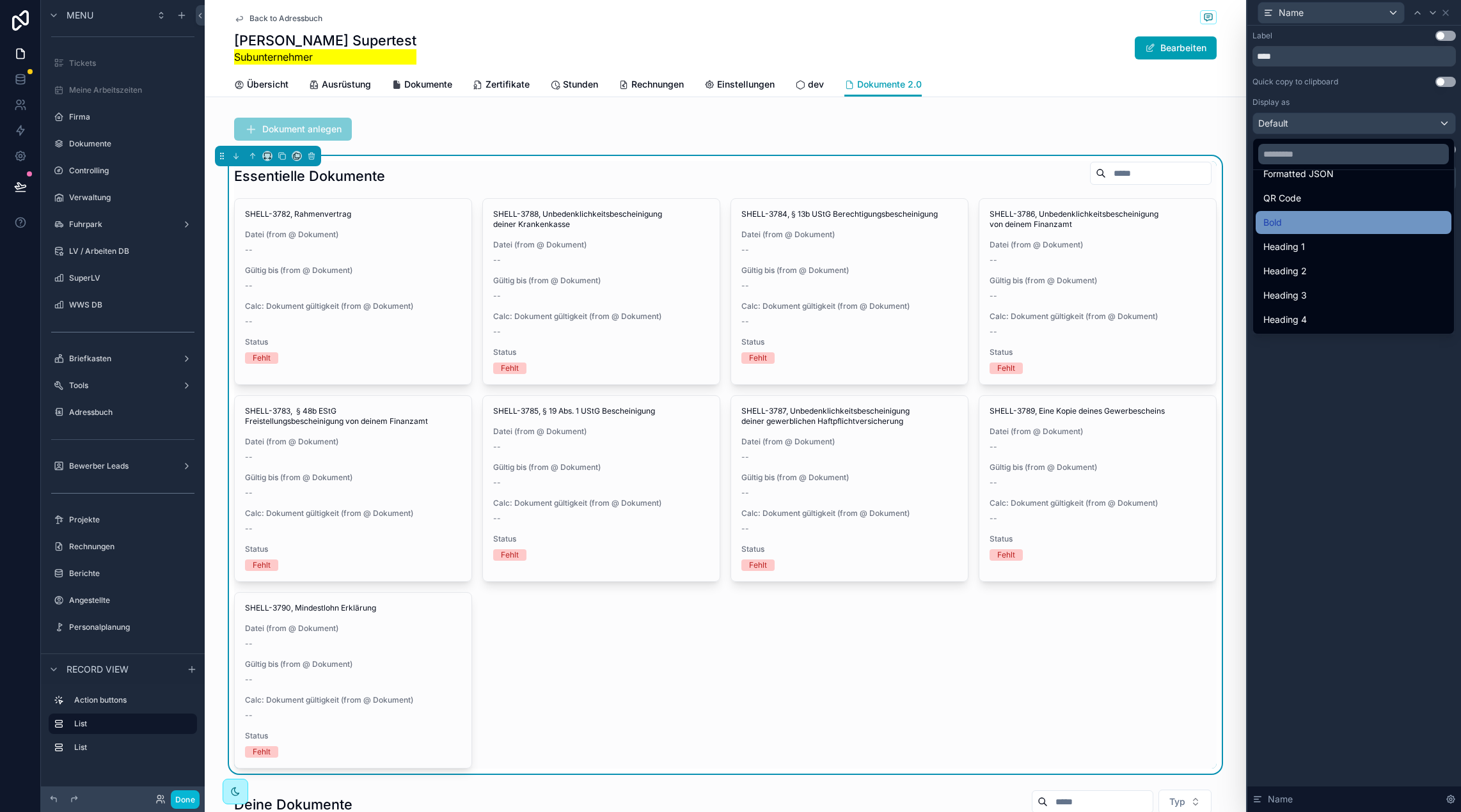
click at [1294, 221] on div "Bold" at bounding box center [1353, 222] width 181 height 15
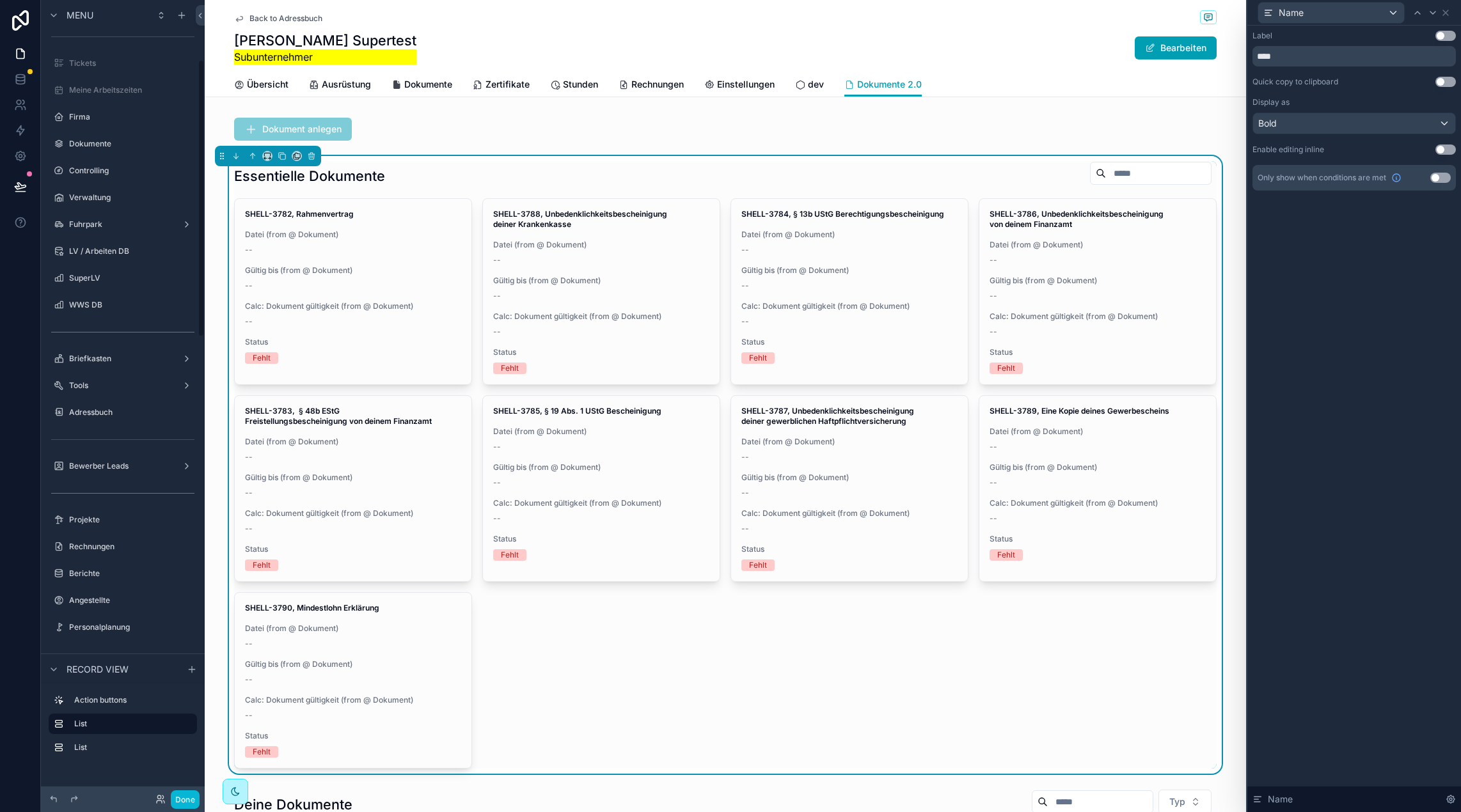
scroll to position [171, 0]
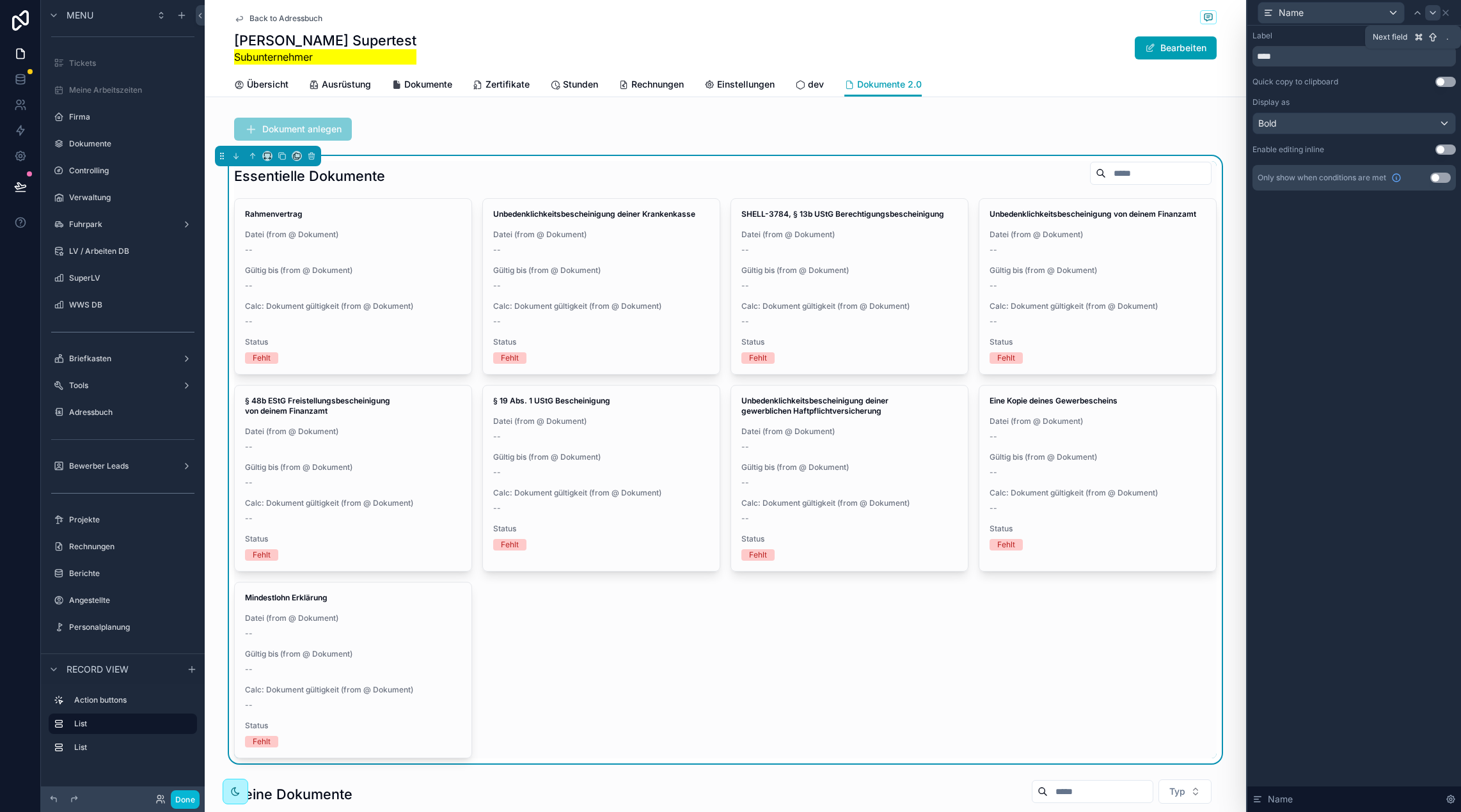
click at [1436, 12] on icon at bounding box center [1433, 13] width 11 height 11
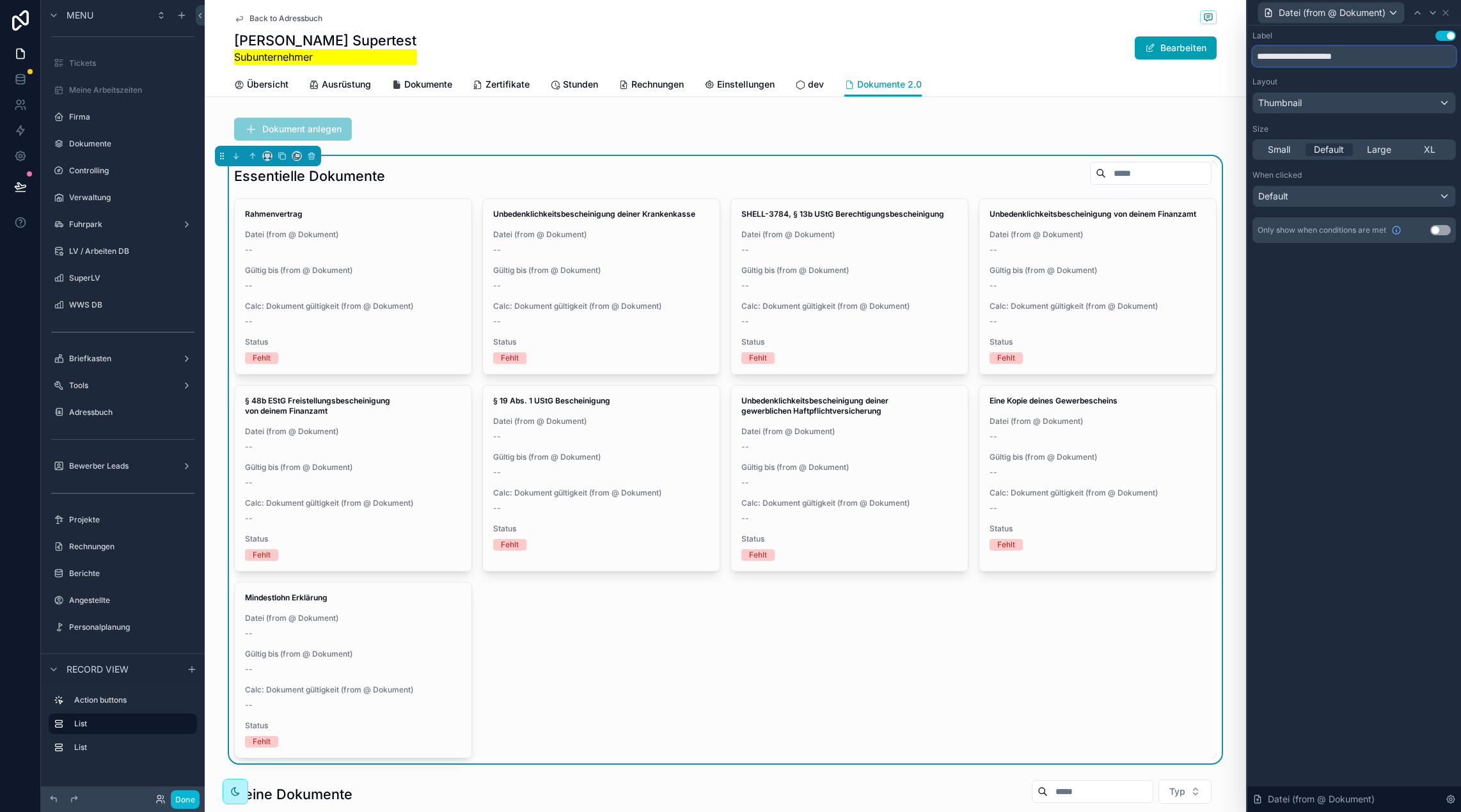
drag, startPoint x: 1283, startPoint y: 57, endPoint x: 1463, endPoint y: 56, distance: 180.0
click at [1460, 56] on html "**********" at bounding box center [730, 406] width 1461 height 812
type input "*****"
click at [1430, 11] on icon at bounding box center [1433, 12] width 5 height 3
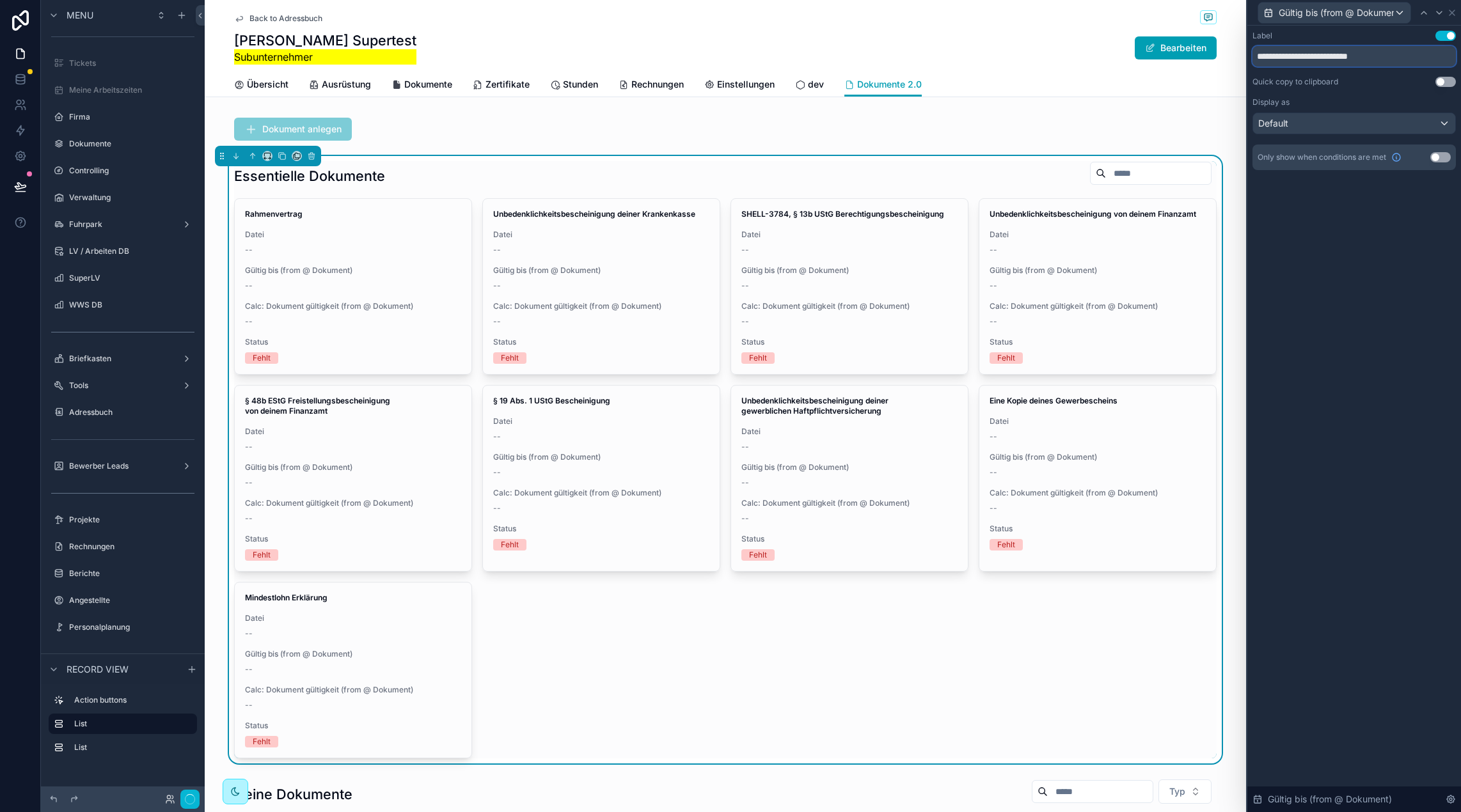
drag, startPoint x: 1297, startPoint y: 57, endPoint x: 1463, endPoint y: 63, distance: 166.1
click at [1460, 63] on html "**********" at bounding box center [730, 406] width 1461 height 812
type input "**********"
click at [1435, 11] on icon at bounding box center [1439, 13] width 11 height 11
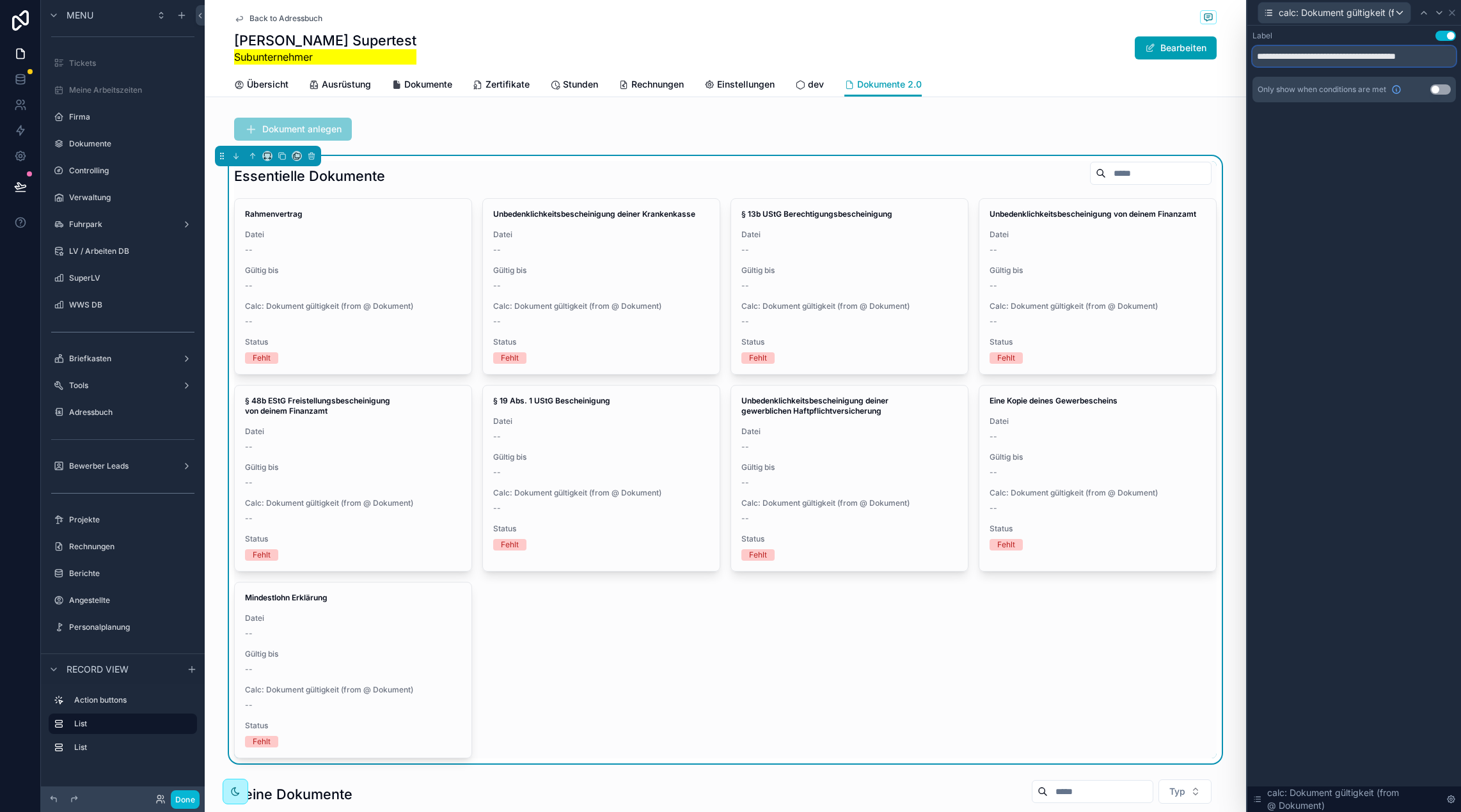
click at [1273, 58] on input "**********" at bounding box center [1354, 55] width 203 height 20
type input "**********"
click at [1365, 116] on div "**********" at bounding box center [1354, 79] width 214 height 107
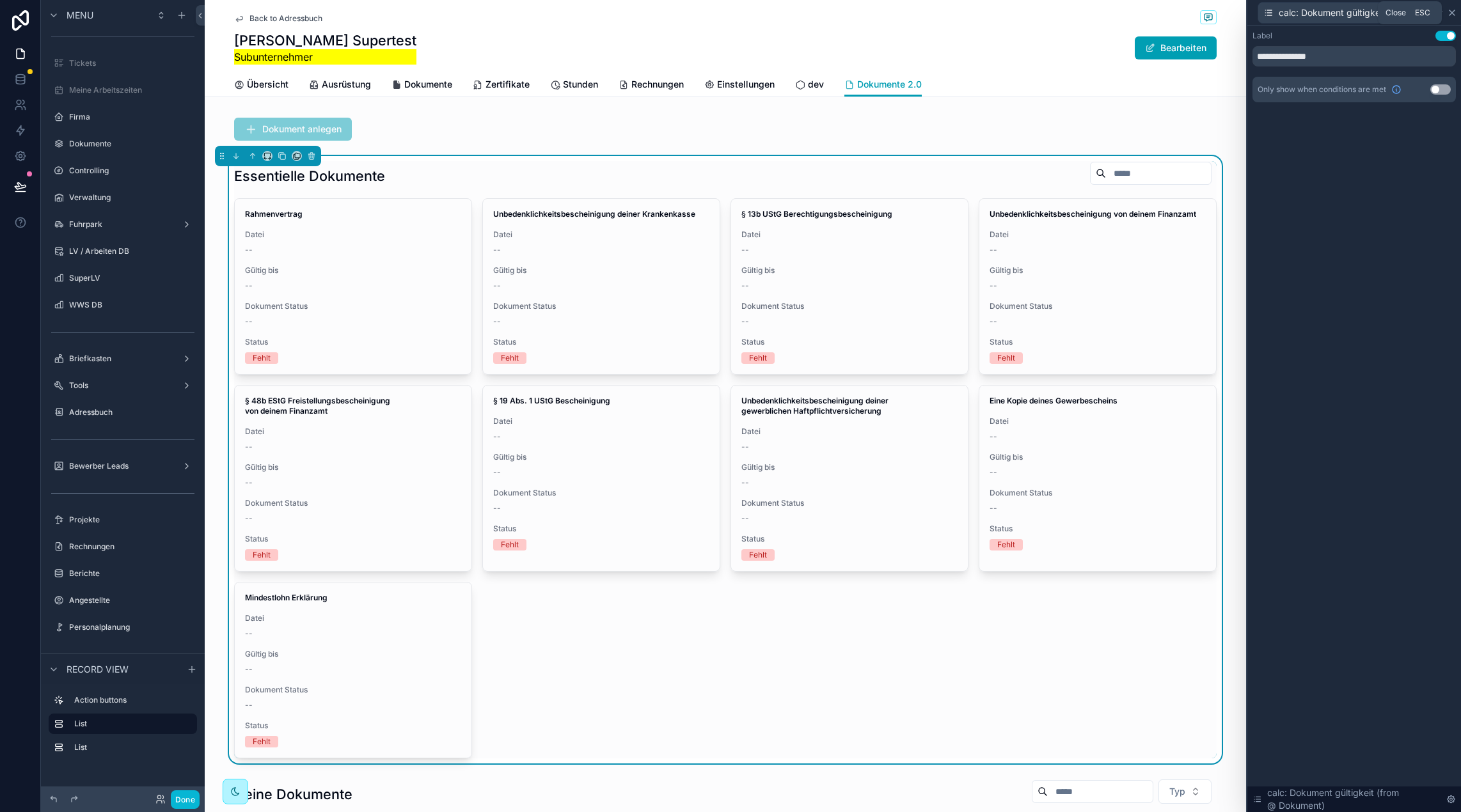
click at [1453, 14] on icon at bounding box center [1451, 13] width 5 height 5
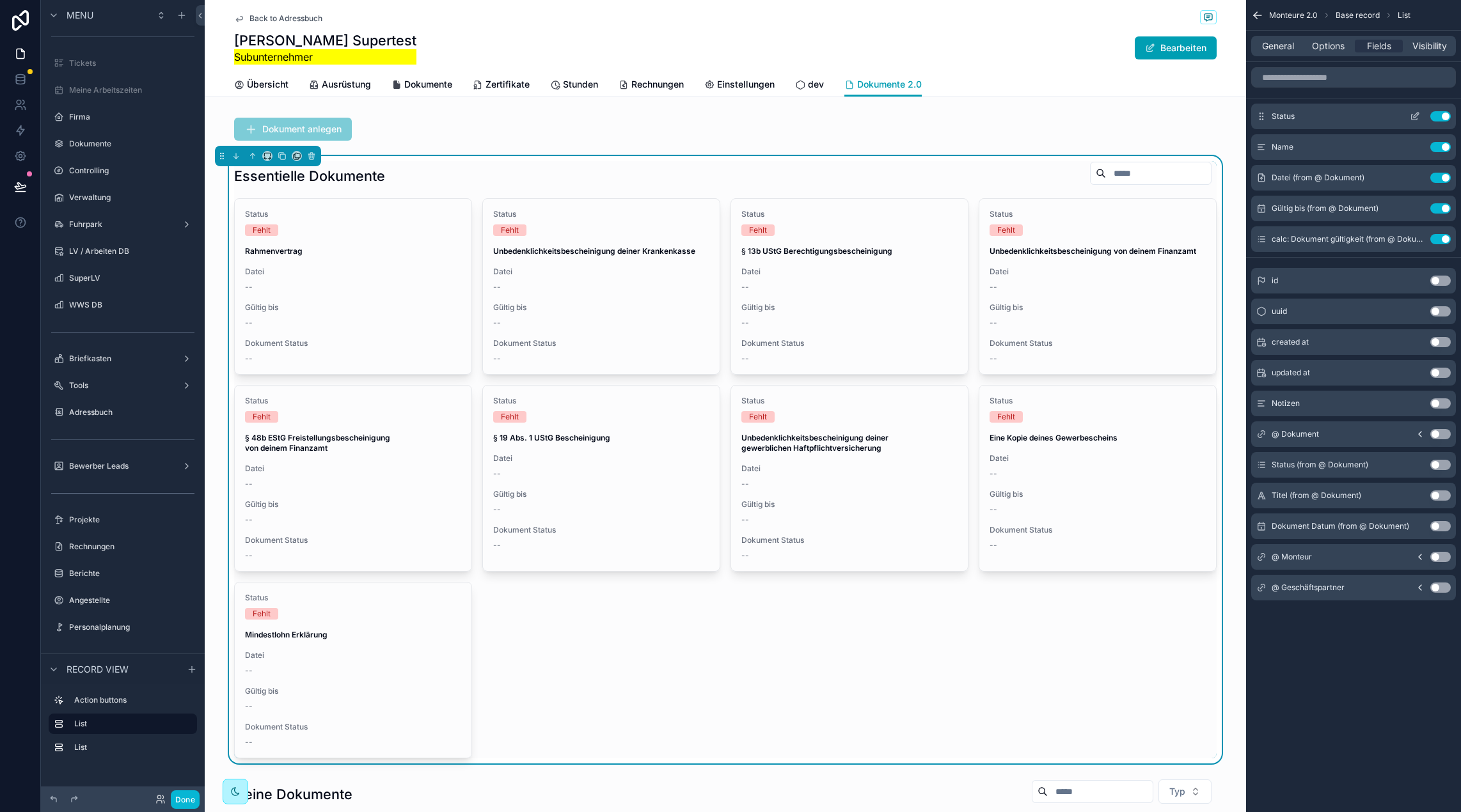
click at [1412, 116] on icon "scrollable content" at bounding box center [1414, 116] width 11 height 11
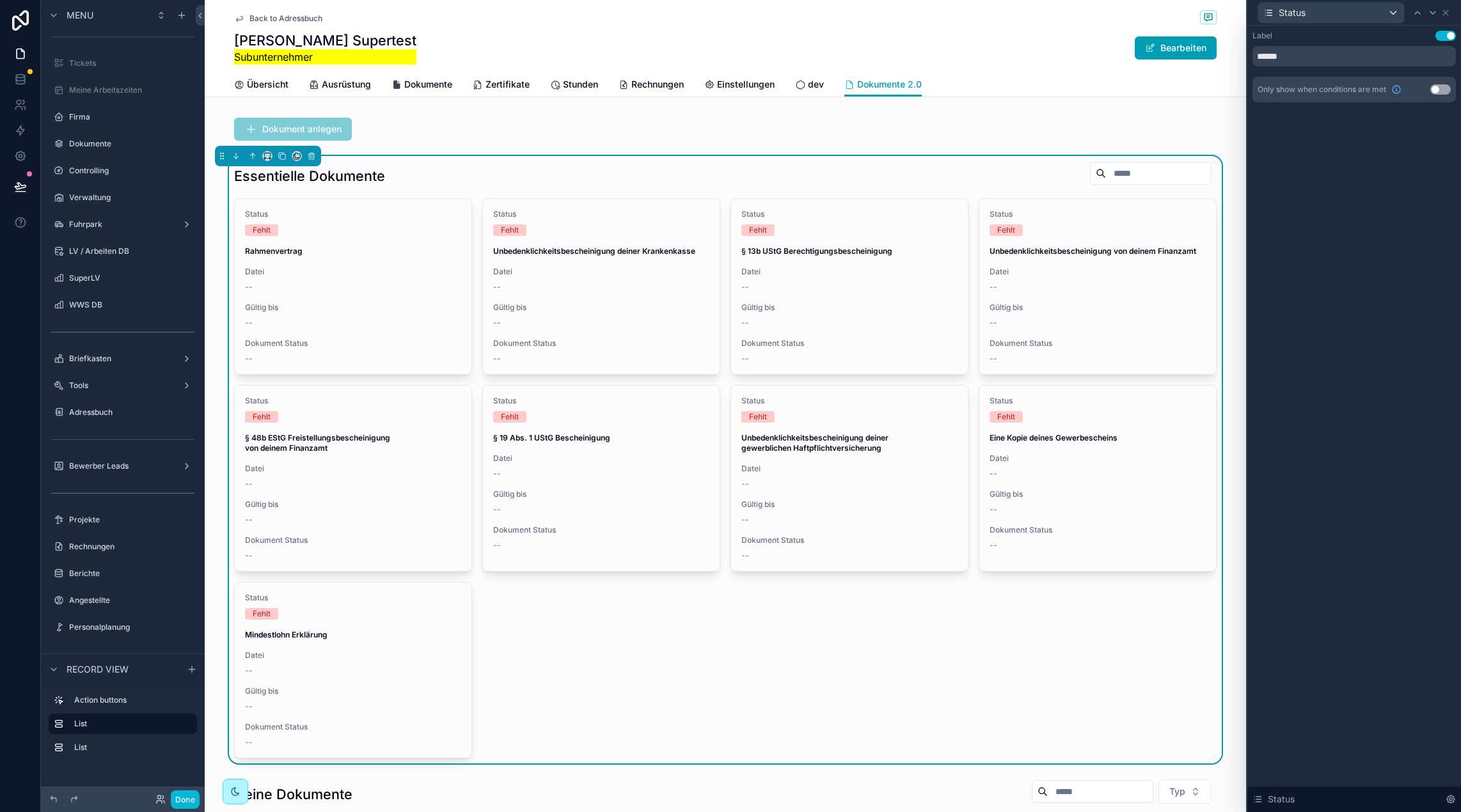
click at [1443, 34] on button "Use setting" at bounding box center [1444, 36] width 20 height 11
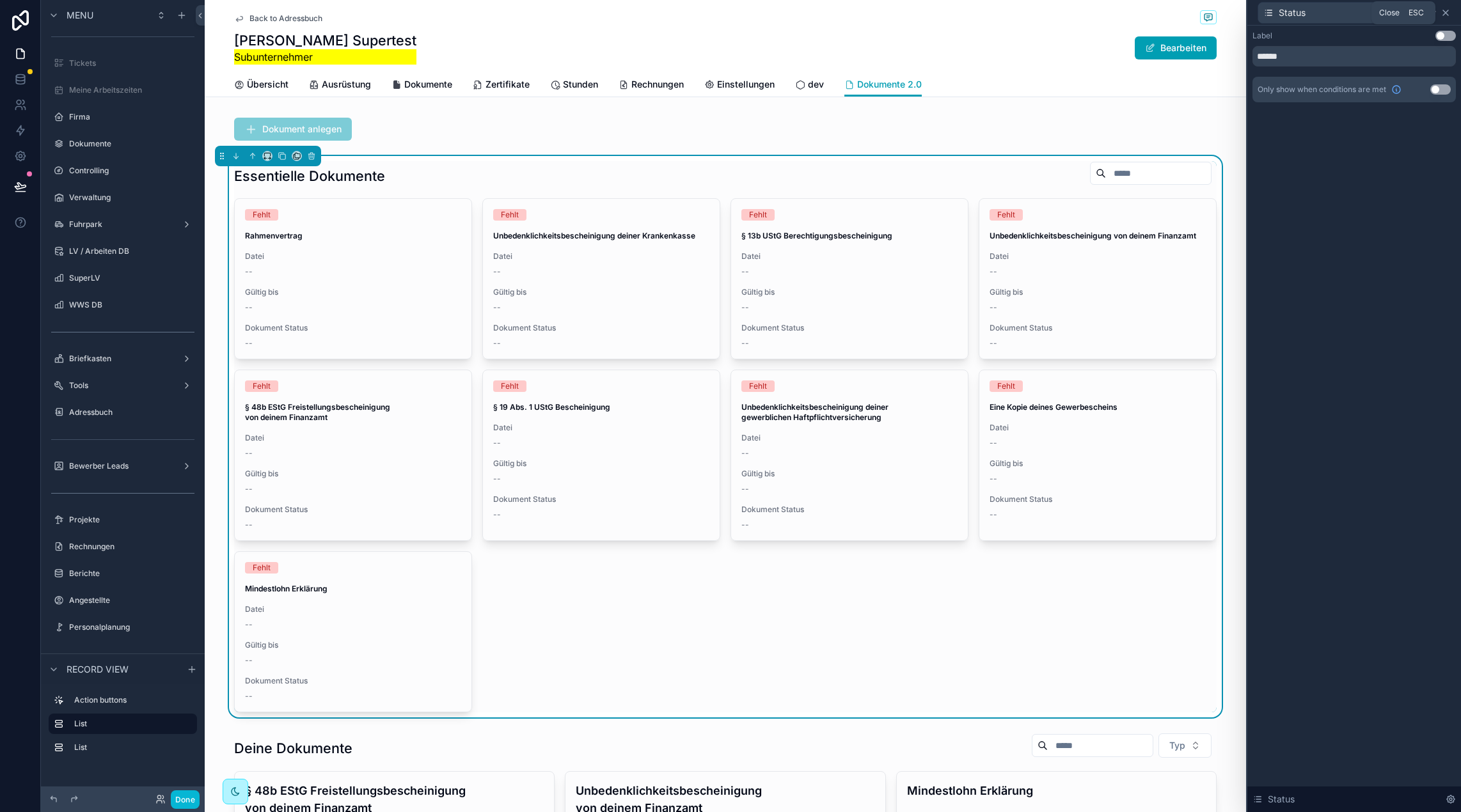
click at [1449, 13] on icon at bounding box center [1445, 13] width 11 height 11
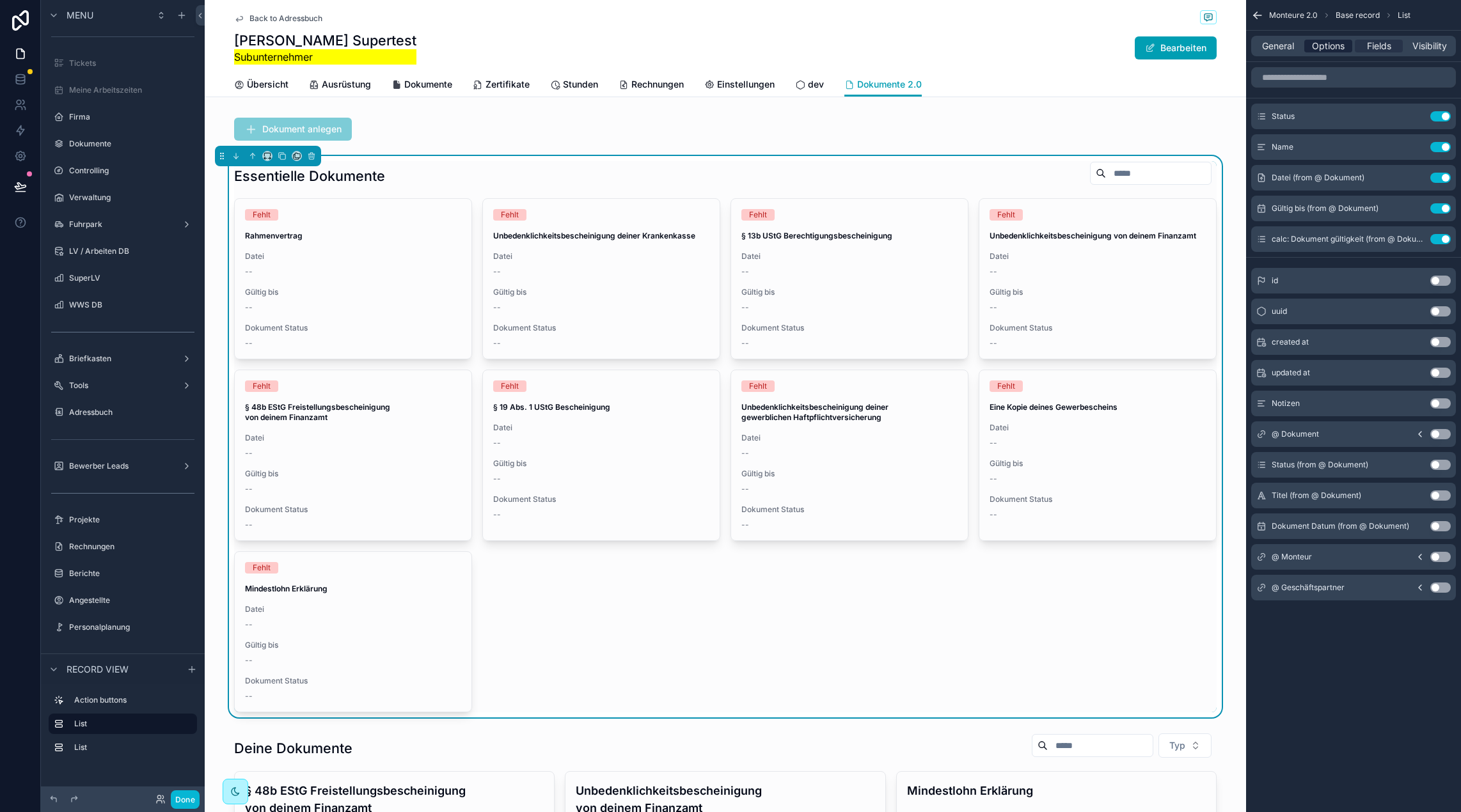
click at [1322, 41] on span "Options" at bounding box center [1327, 46] width 33 height 13
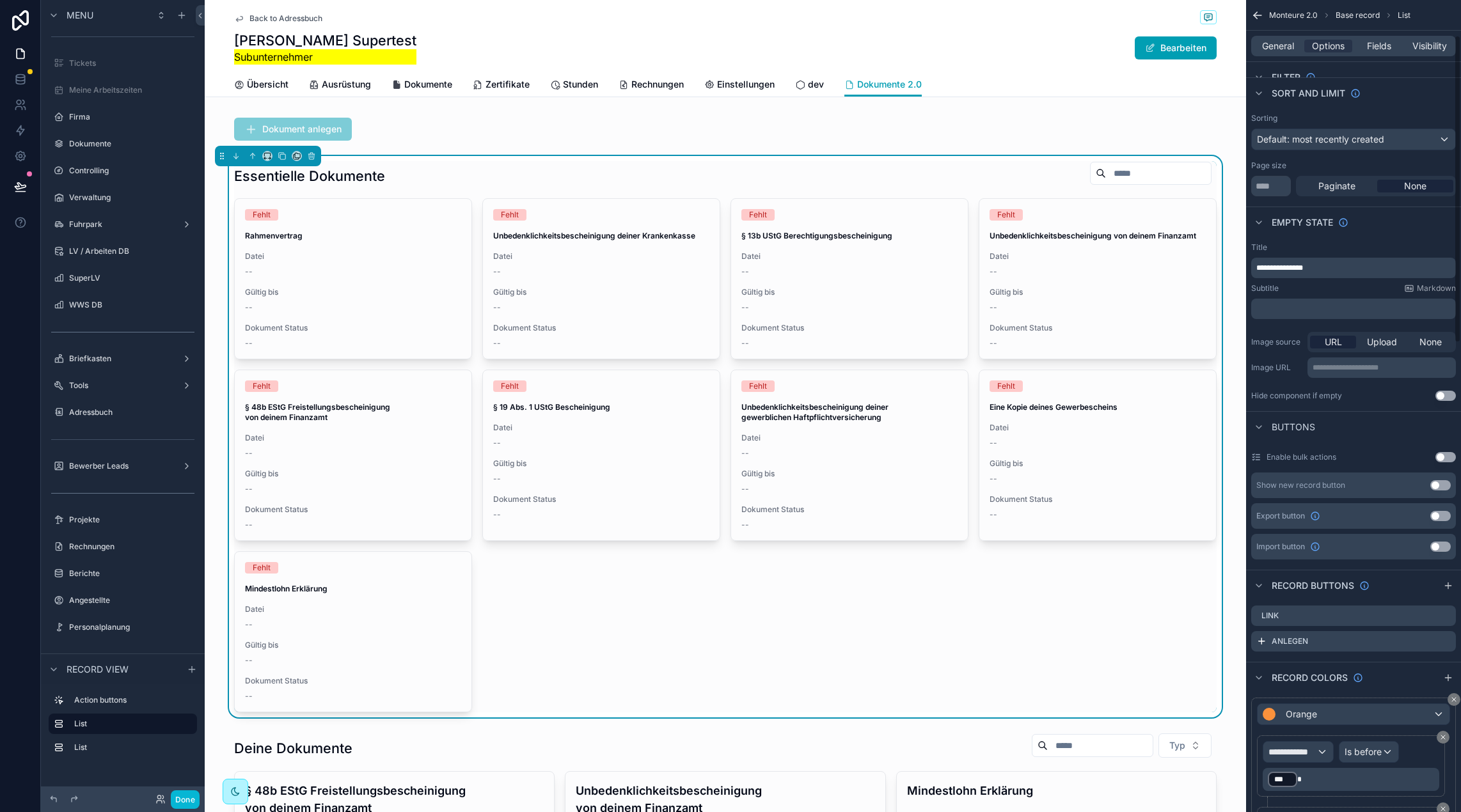
scroll to position [94, 0]
click at [1444, 639] on icon "scrollable content" at bounding box center [1447, 639] width 5 height 5
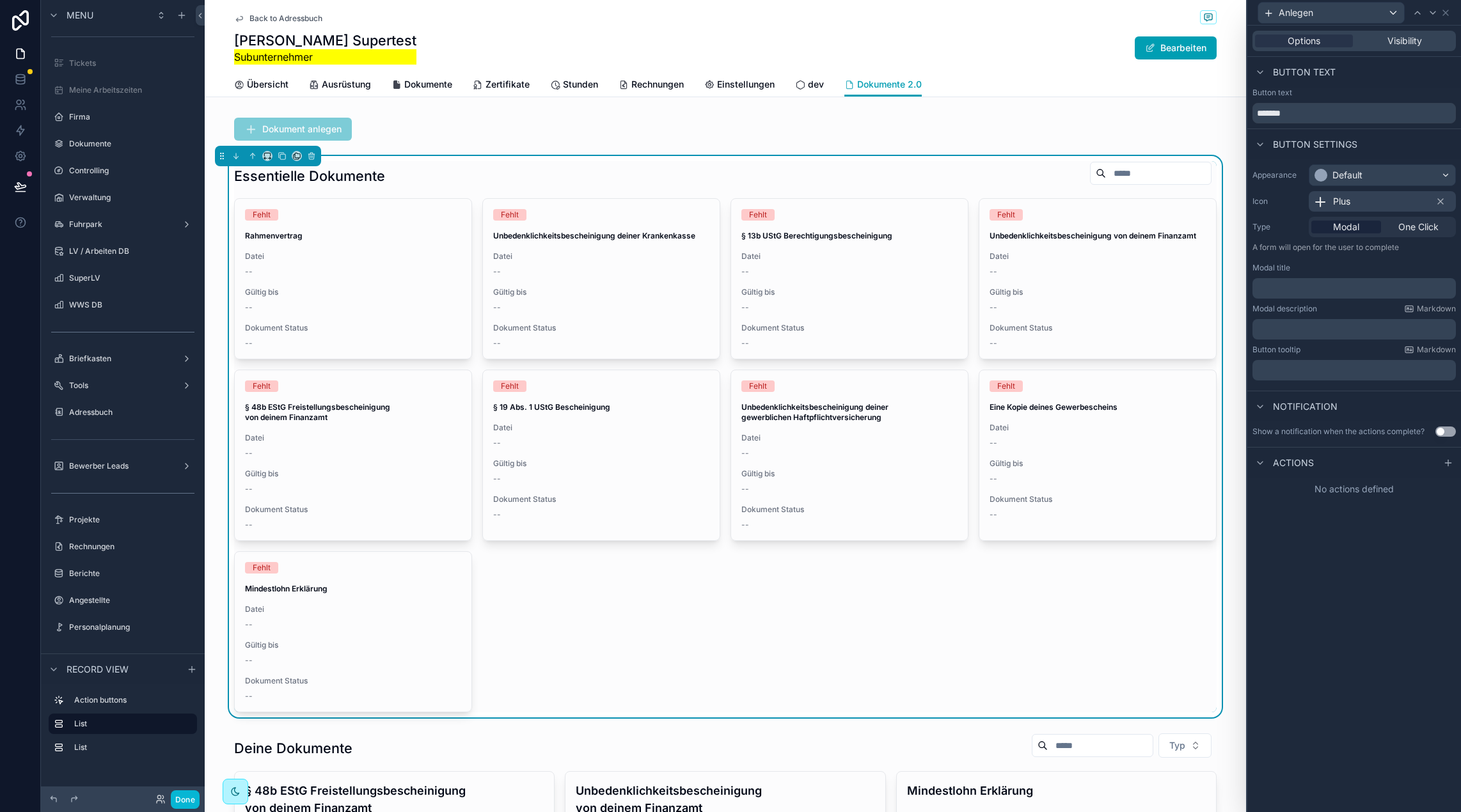
click at [1443, 463] on icon at bounding box center [1448, 463] width 11 height 11
click at [1334, 515] on div "Select a type" at bounding box center [1354, 513] width 192 height 20
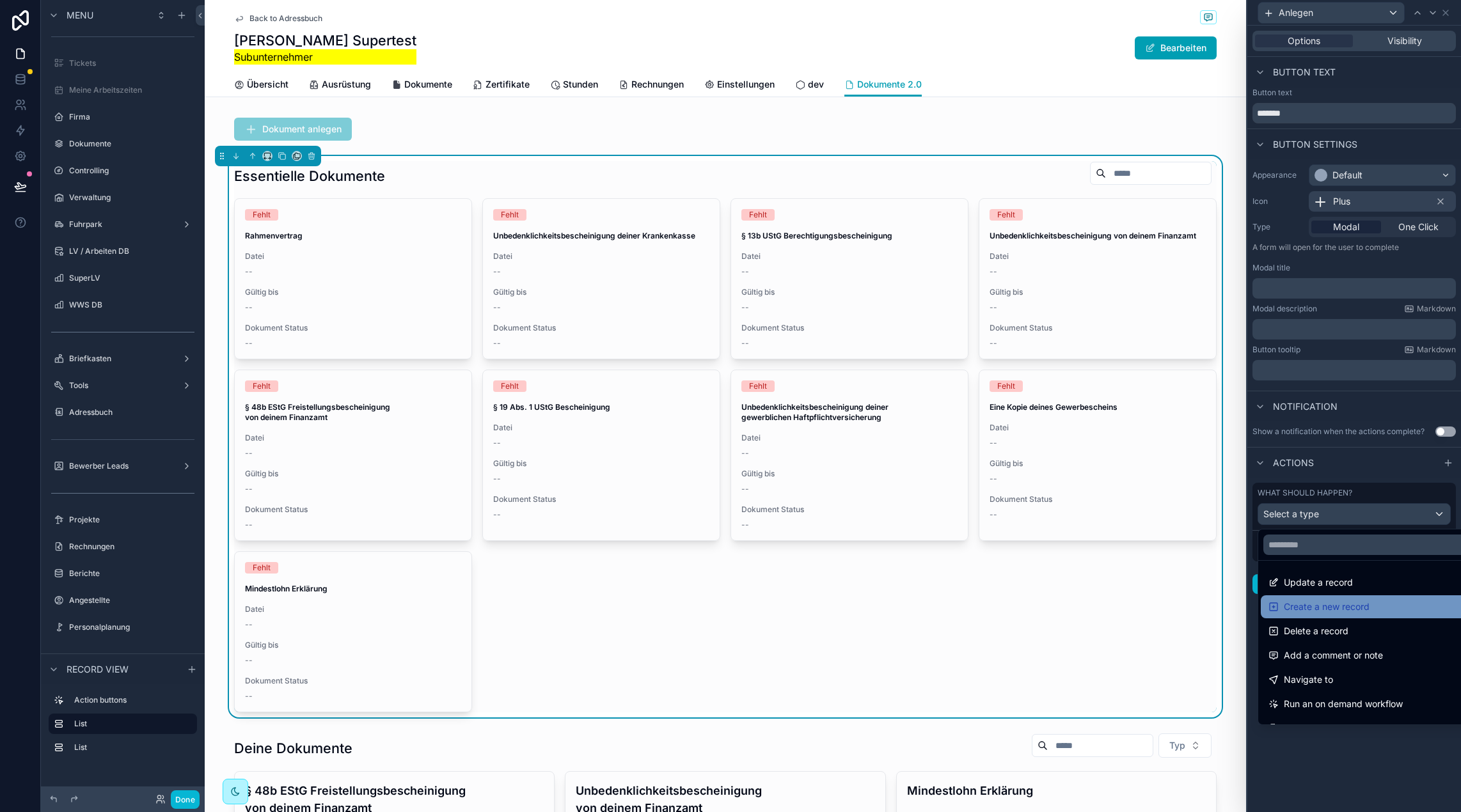
click at [1372, 601] on div "Create a new record" at bounding box center [1369, 606] width 201 height 15
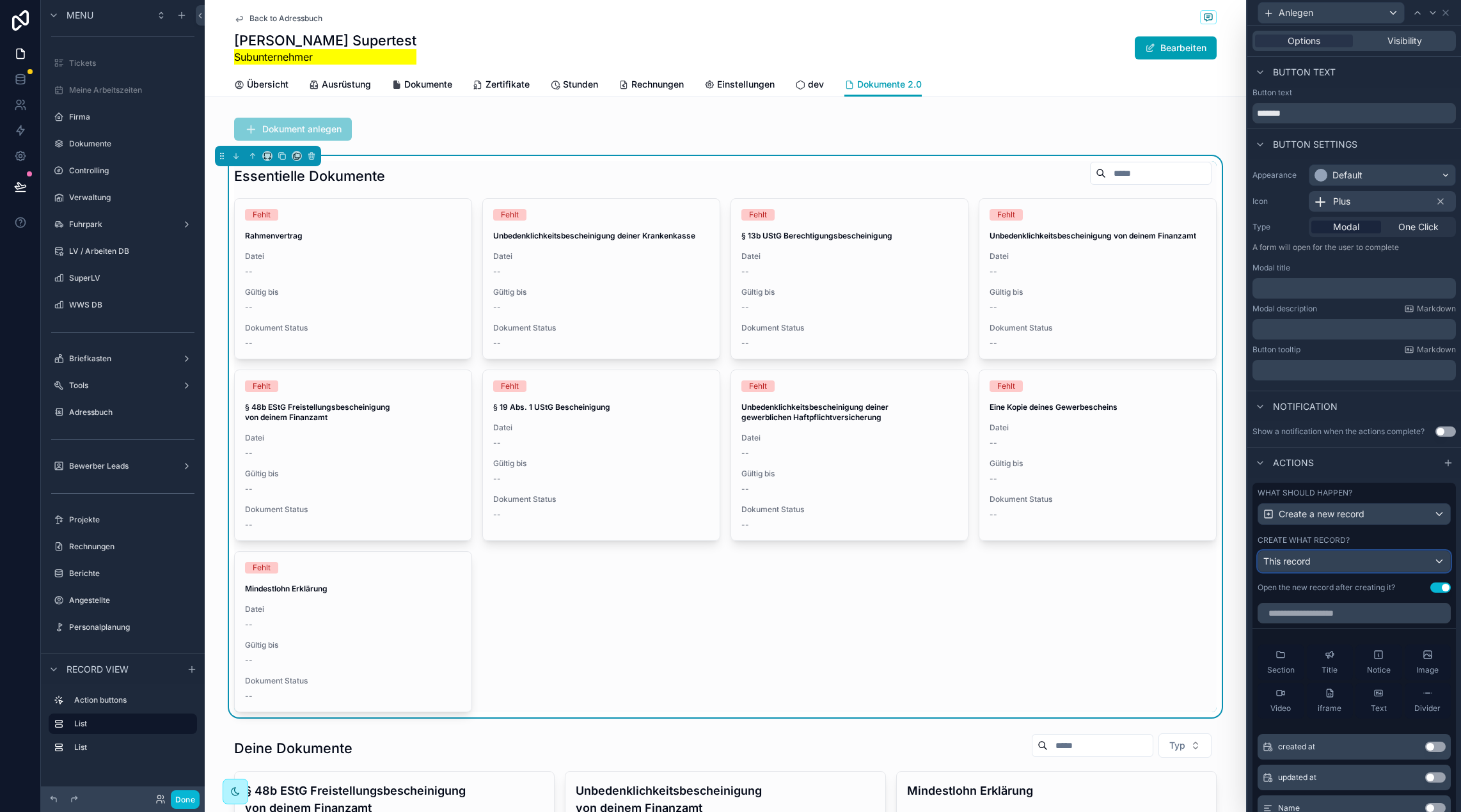
click at [1347, 565] on div "This record" at bounding box center [1354, 561] width 192 height 20
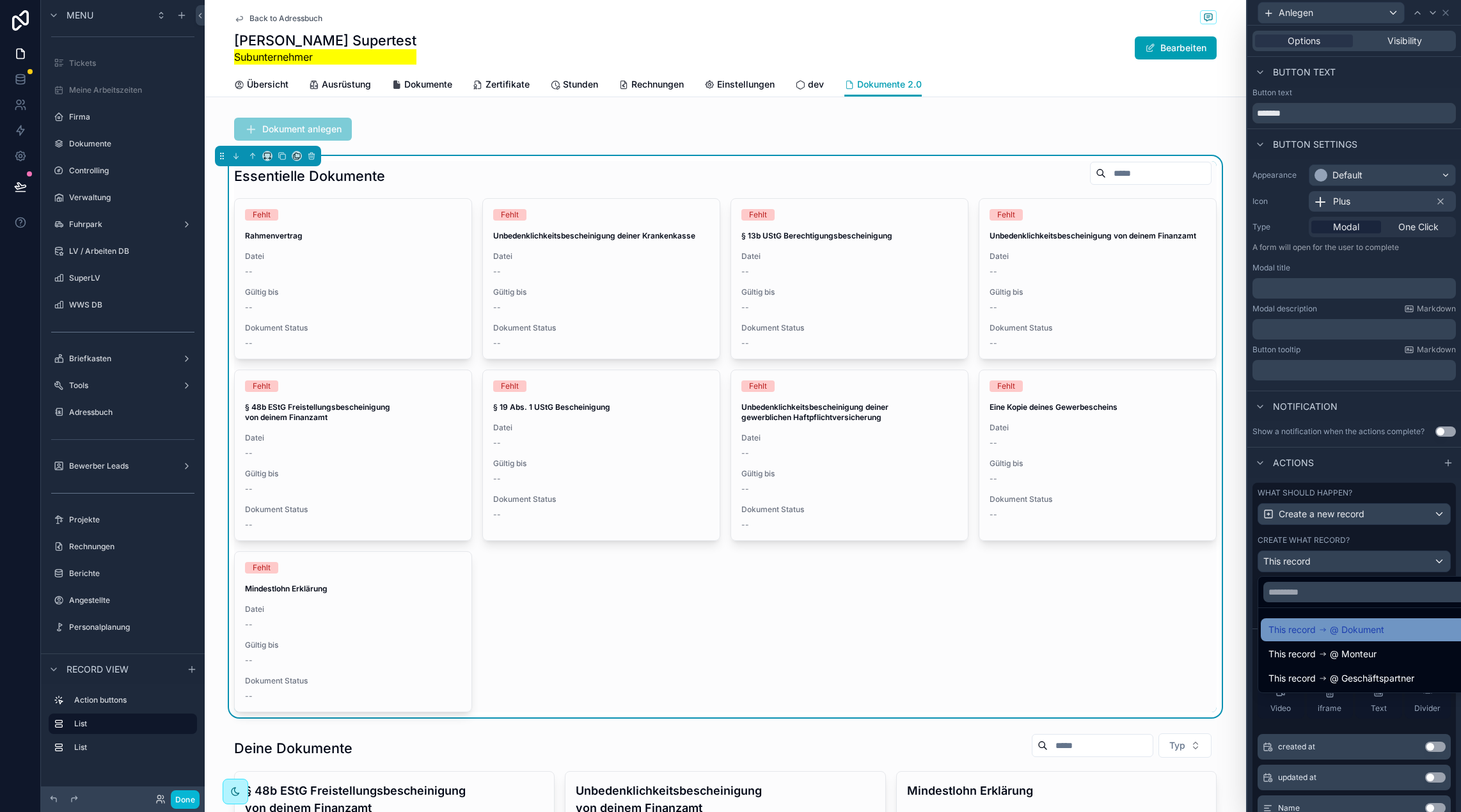
click at [1364, 624] on span "@ Dokument" at bounding box center [1357, 630] width 55 height 15
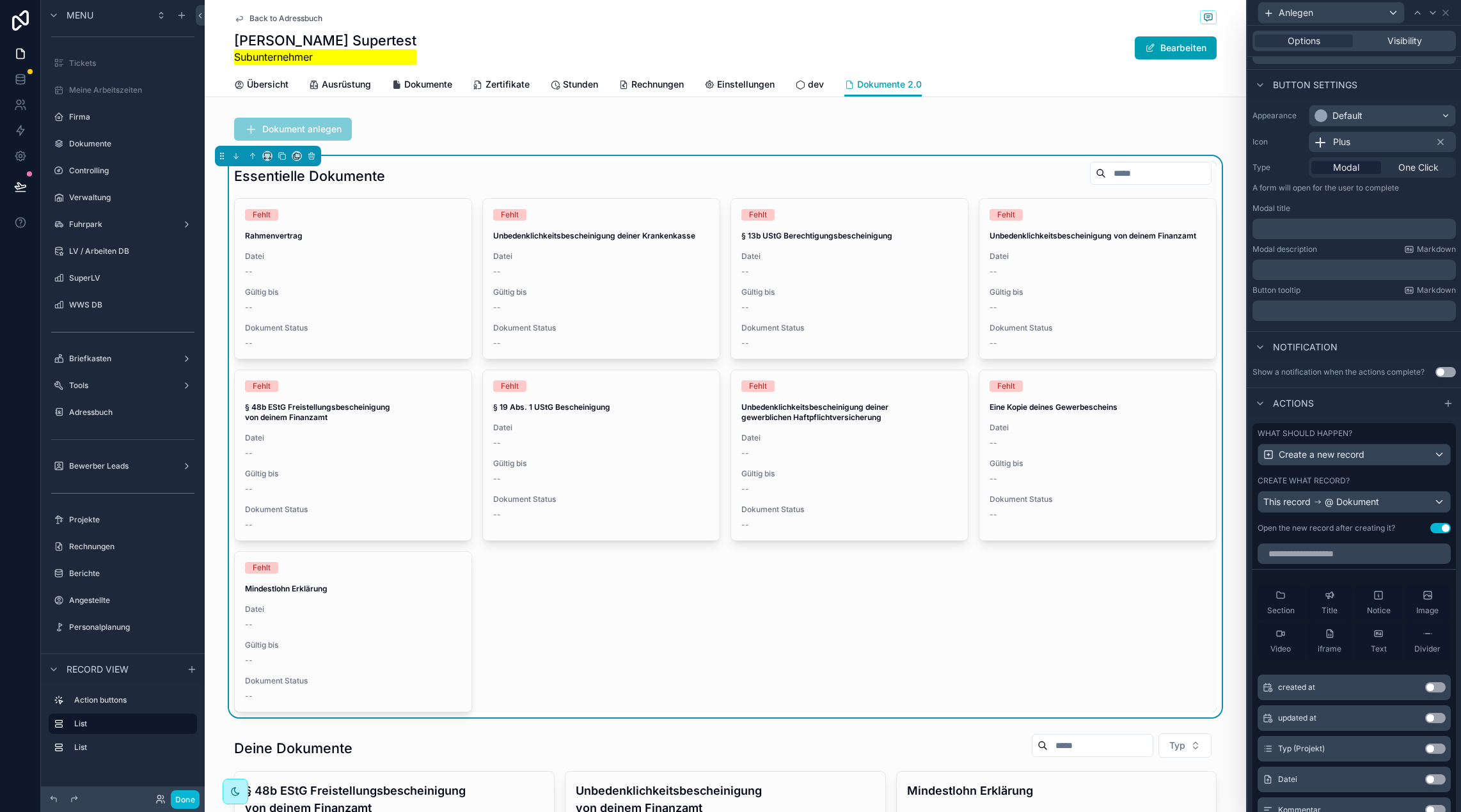
scroll to position [87, 0]
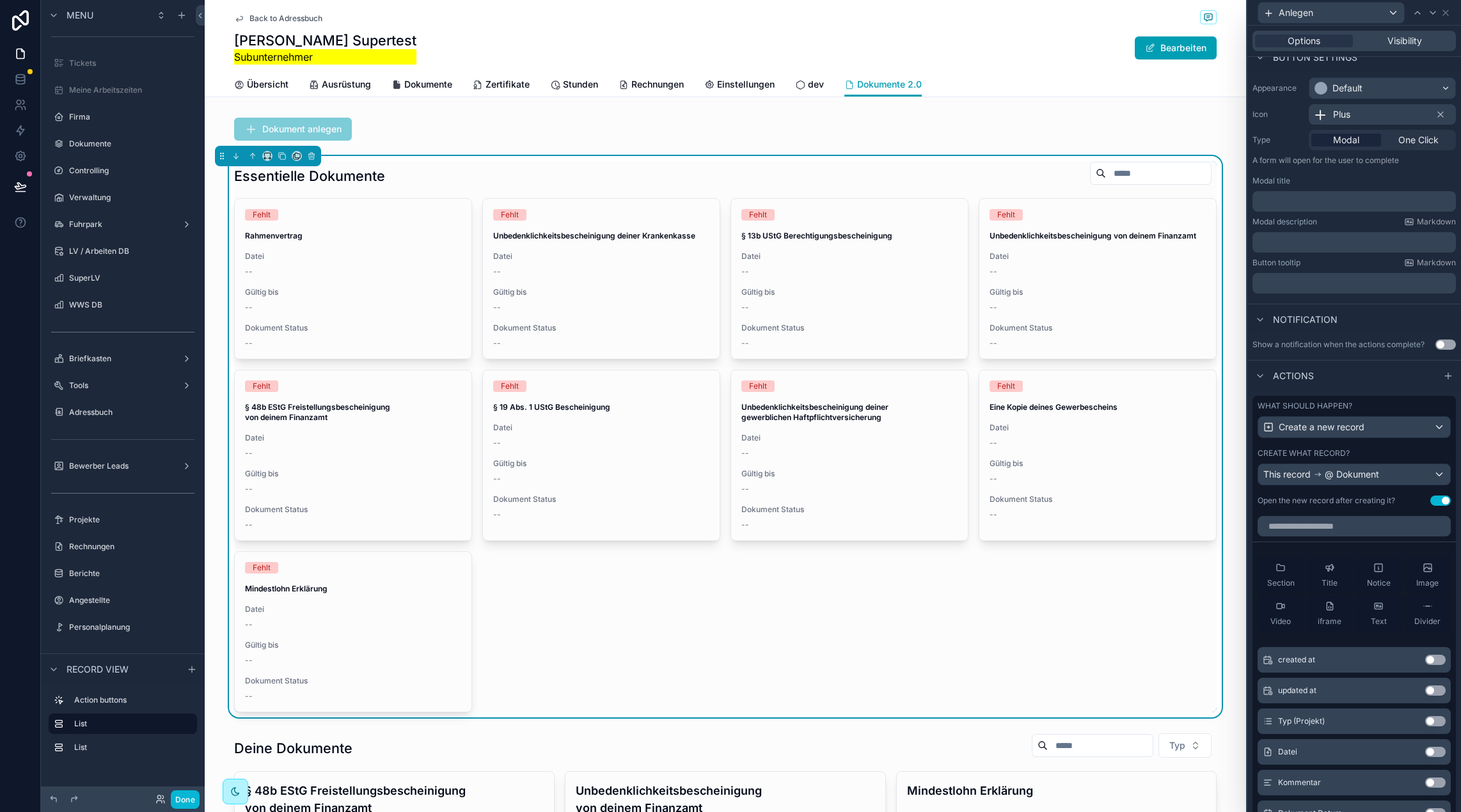
click at [1440, 497] on button "Use setting" at bounding box center [1440, 501] width 20 height 11
click at [569, 129] on div "scrollable content" at bounding box center [725, 129] width 1041 height 33
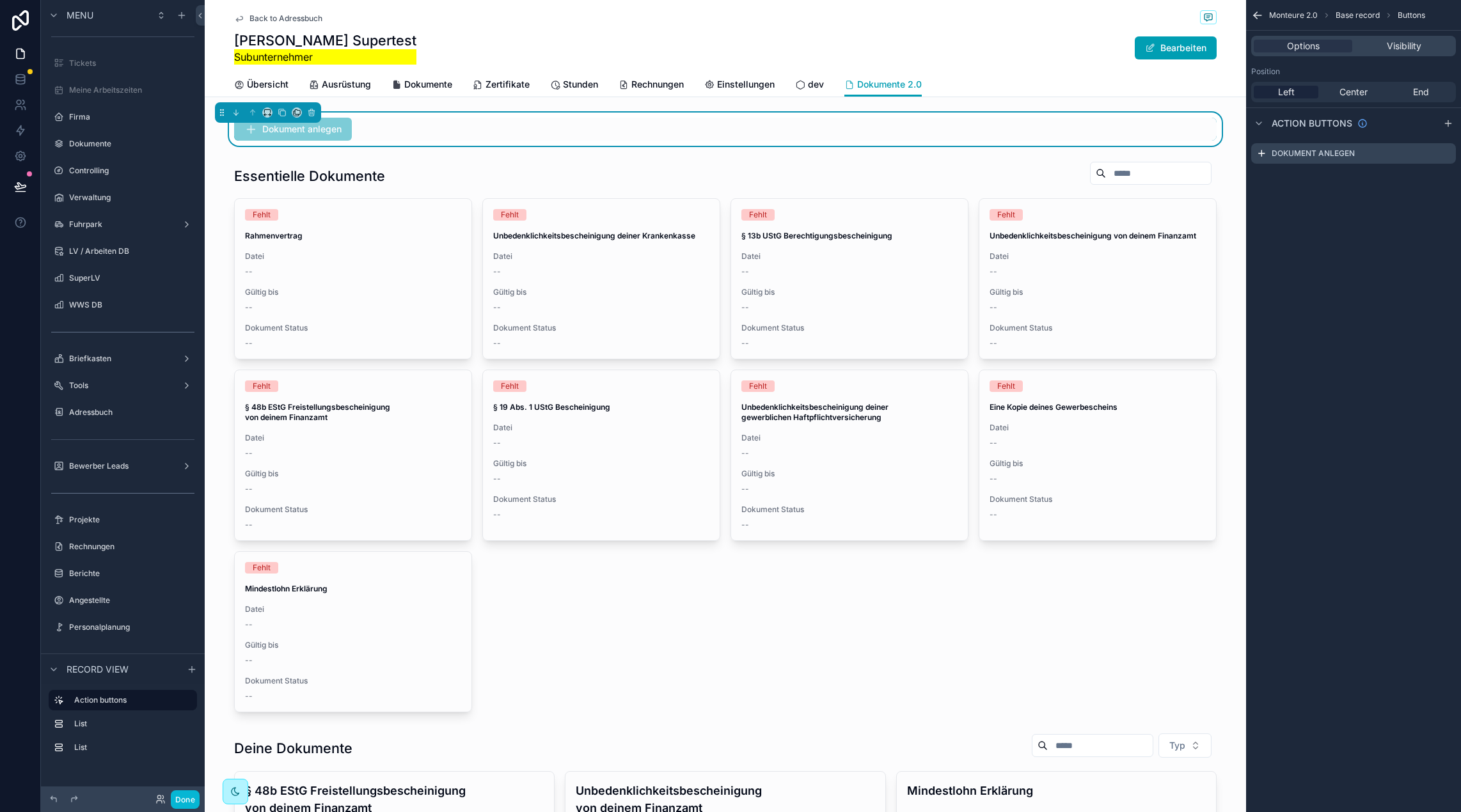
scroll to position [0, 0]
click at [512, 166] on div "scrollable content" at bounding box center [725, 437] width 1041 height 562
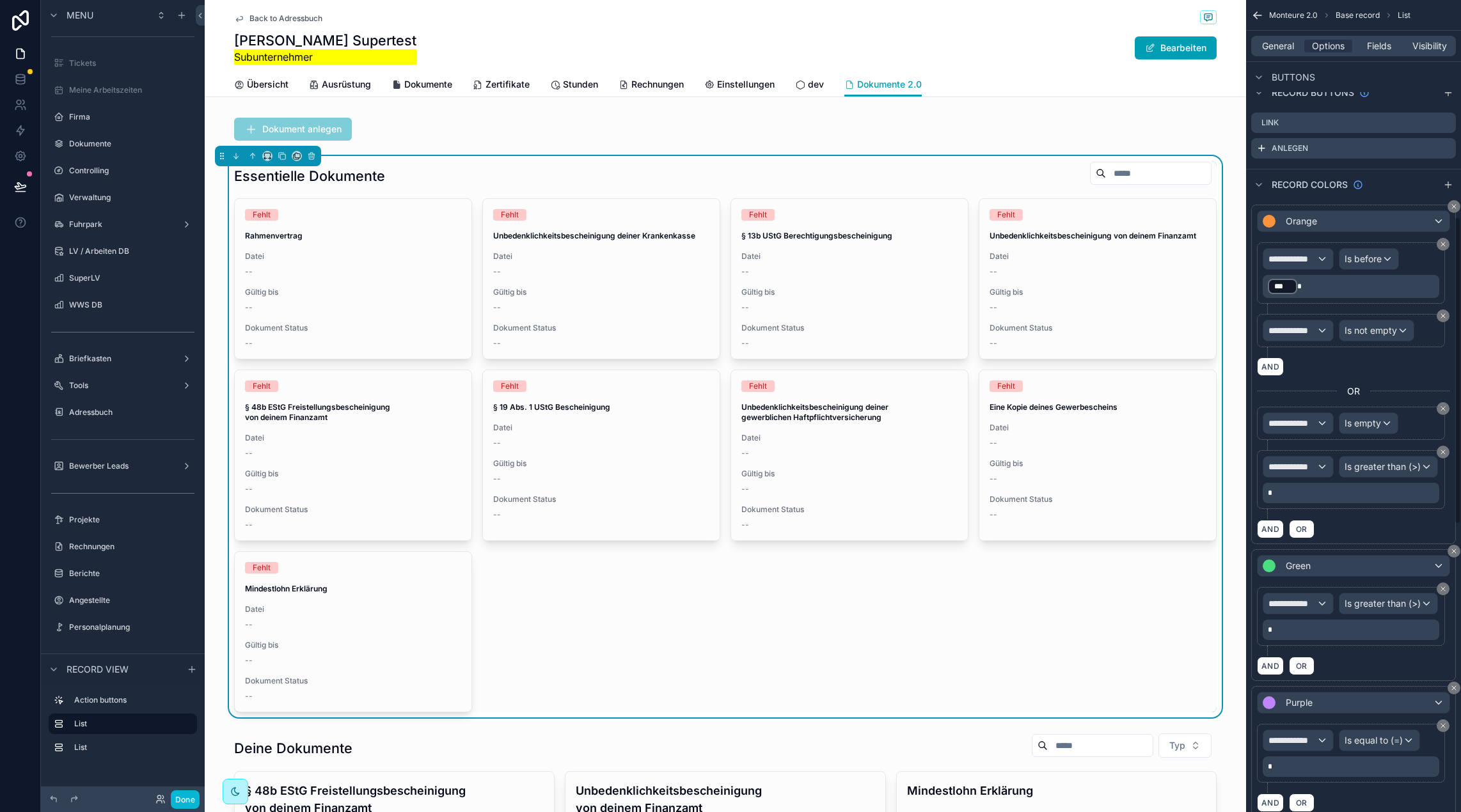
scroll to position [573, 0]
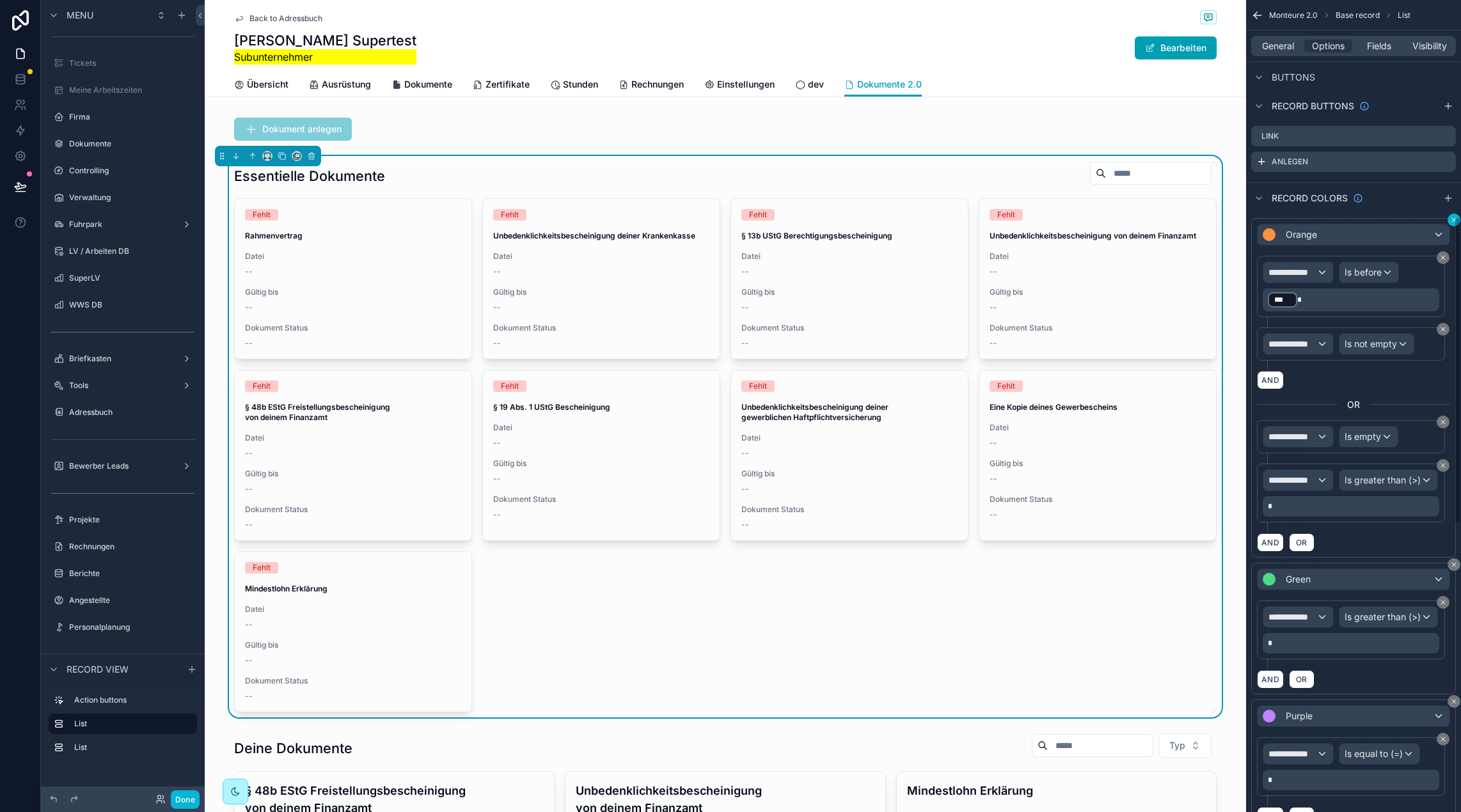
click at [1453, 216] on icon "scrollable content" at bounding box center [1453, 219] width 8 height 8
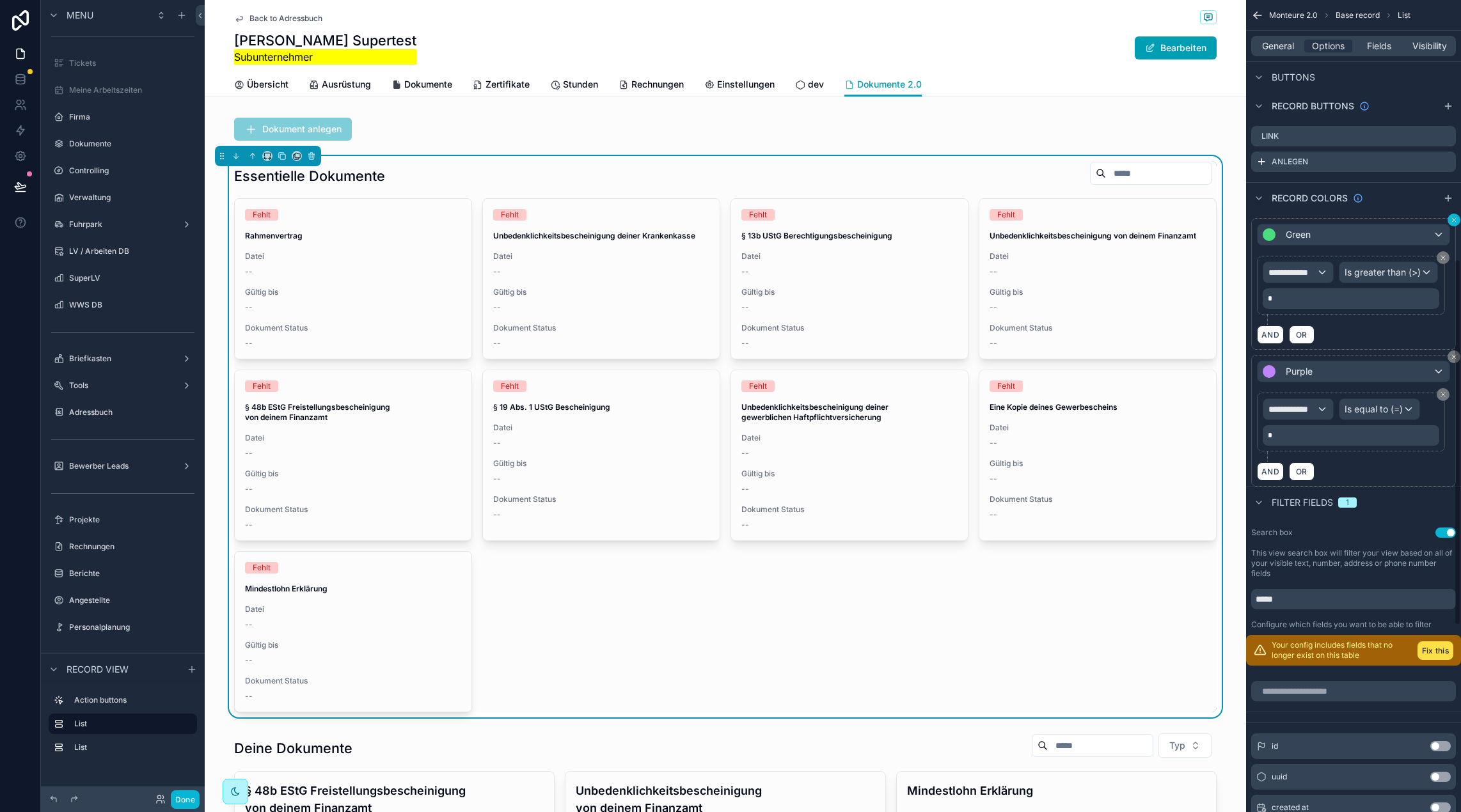
click at [1454, 221] on div "**********" at bounding box center [1354, 224] width 215 height 524
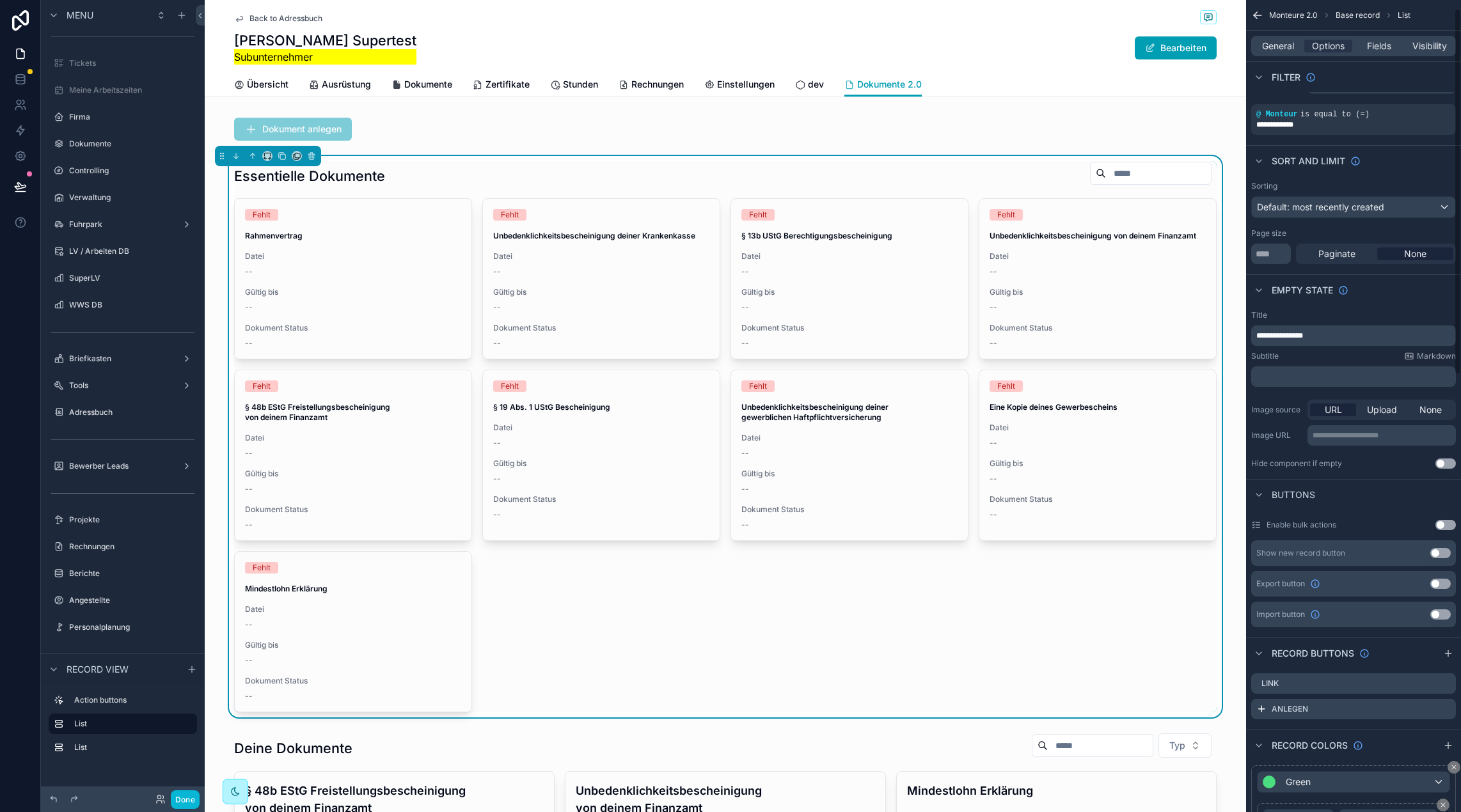
scroll to position [26, 0]
click at [1444, 711] on icon "scrollable content" at bounding box center [1445, 708] width 11 height 11
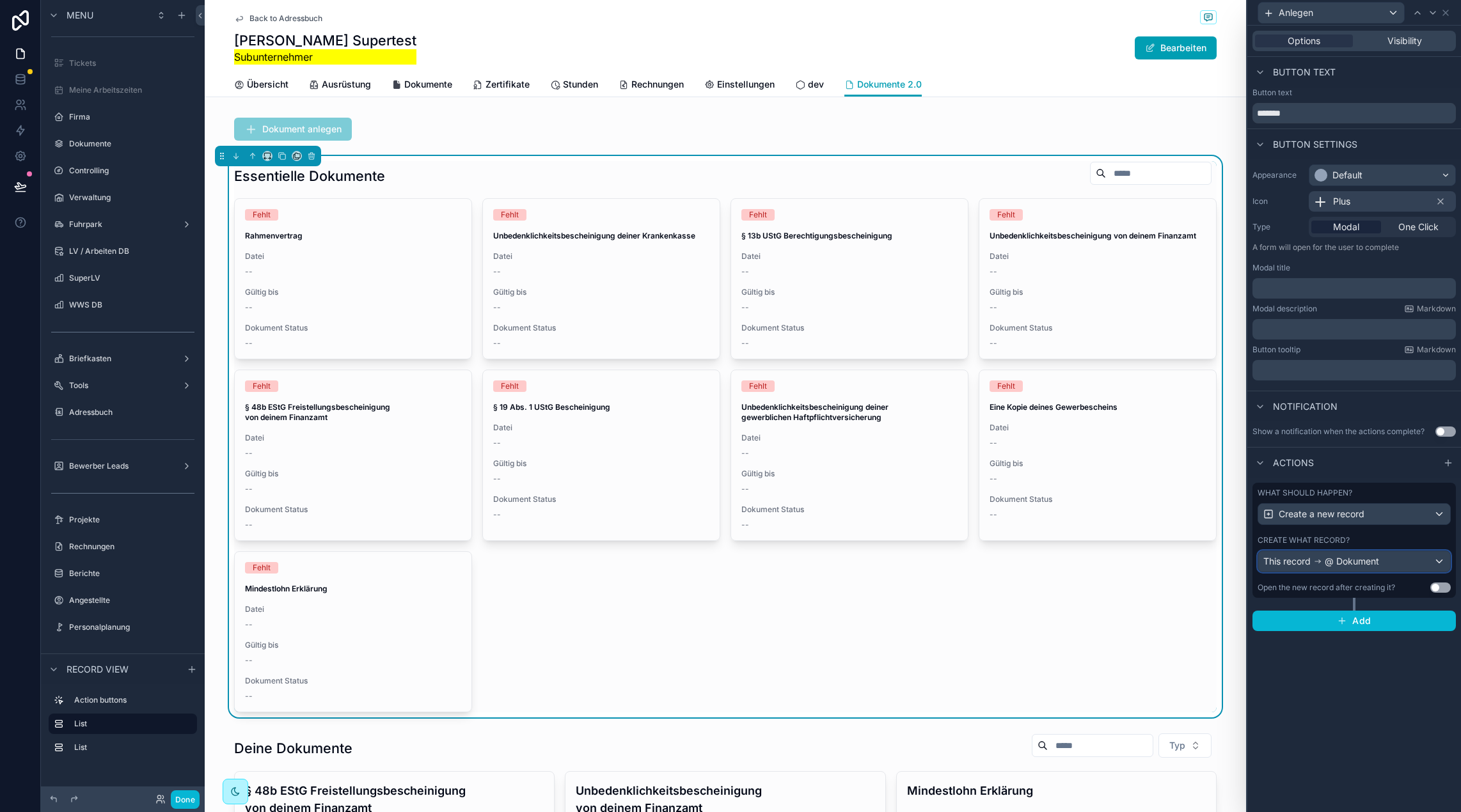
click at [1360, 562] on span "@ Dokument" at bounding box center [1352, 561] width 55 height 13
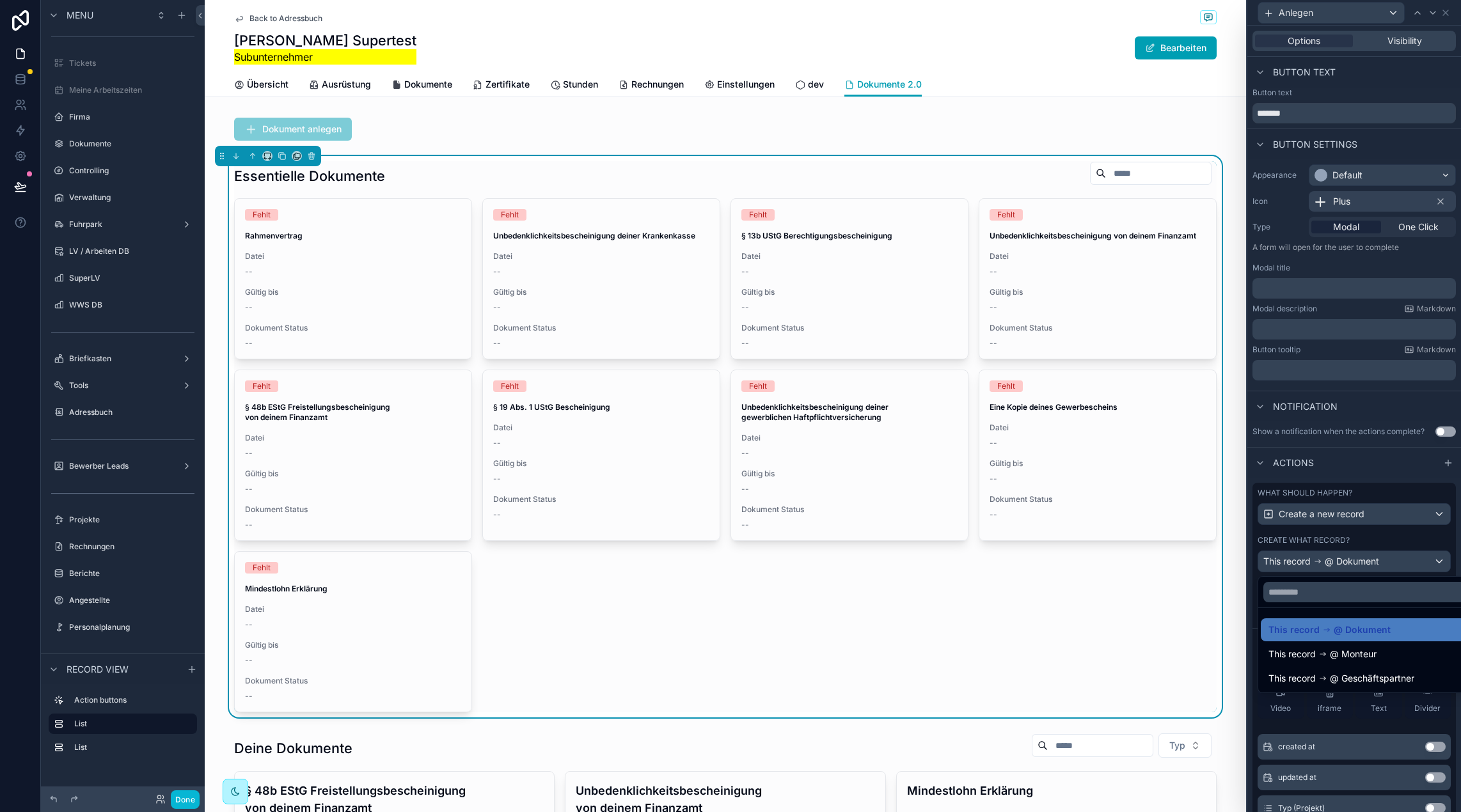
click at [1360, 562] on div at bounding box center [1354, 406] width 214 height 812
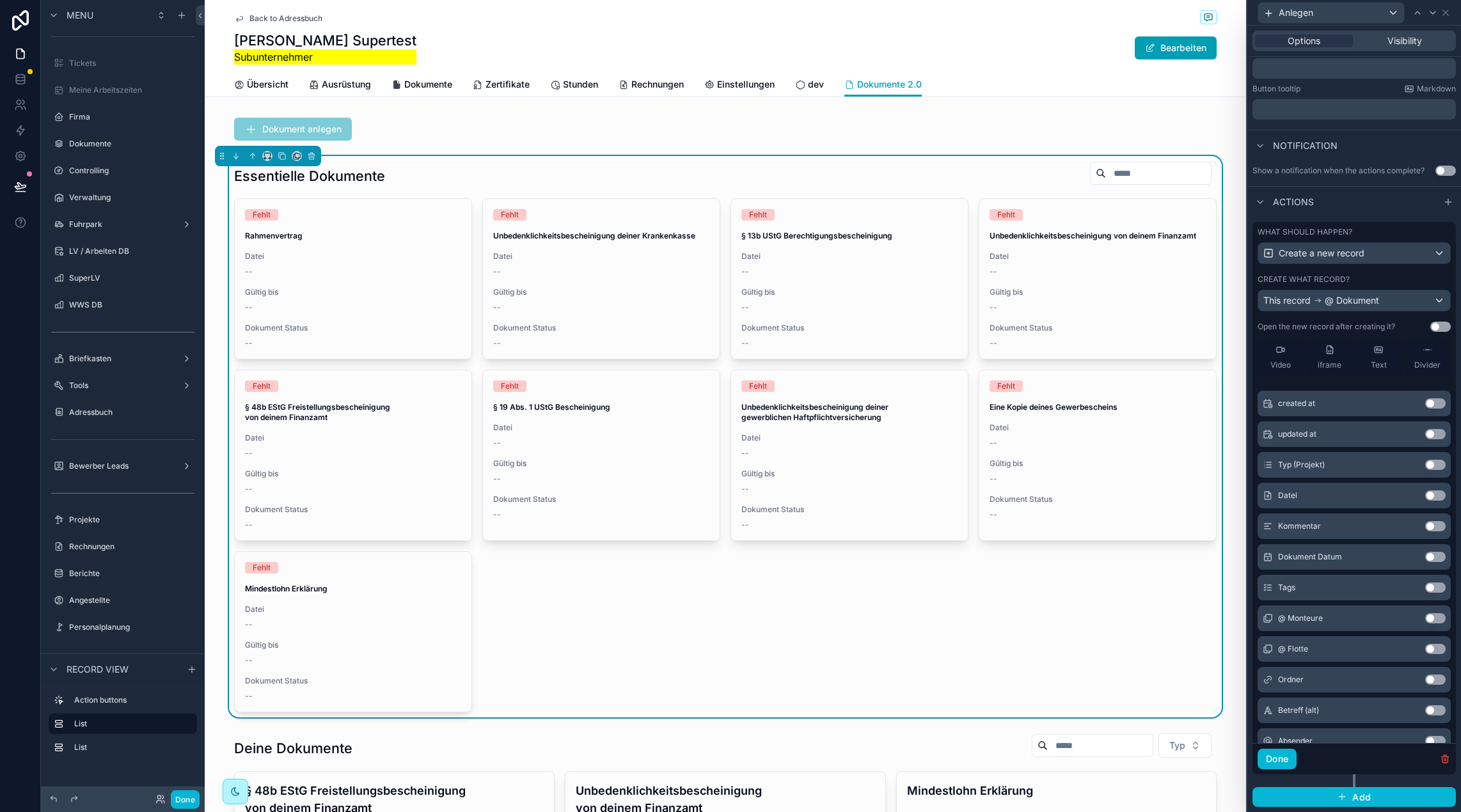
scroll to position [73, 0]
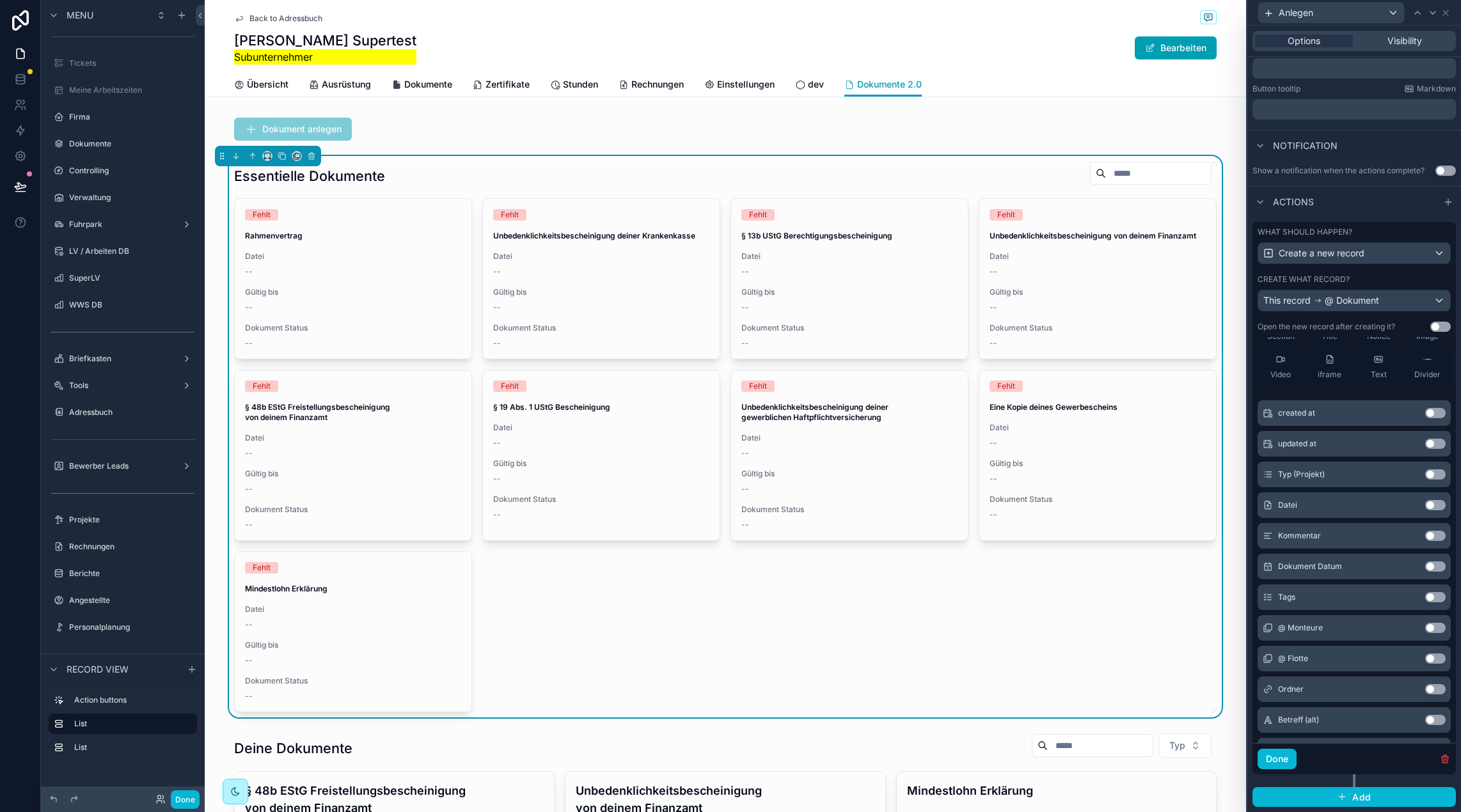
click at [1436, 506] on button "Use setting" at bounding box center [1435, 506] width 20 height 11
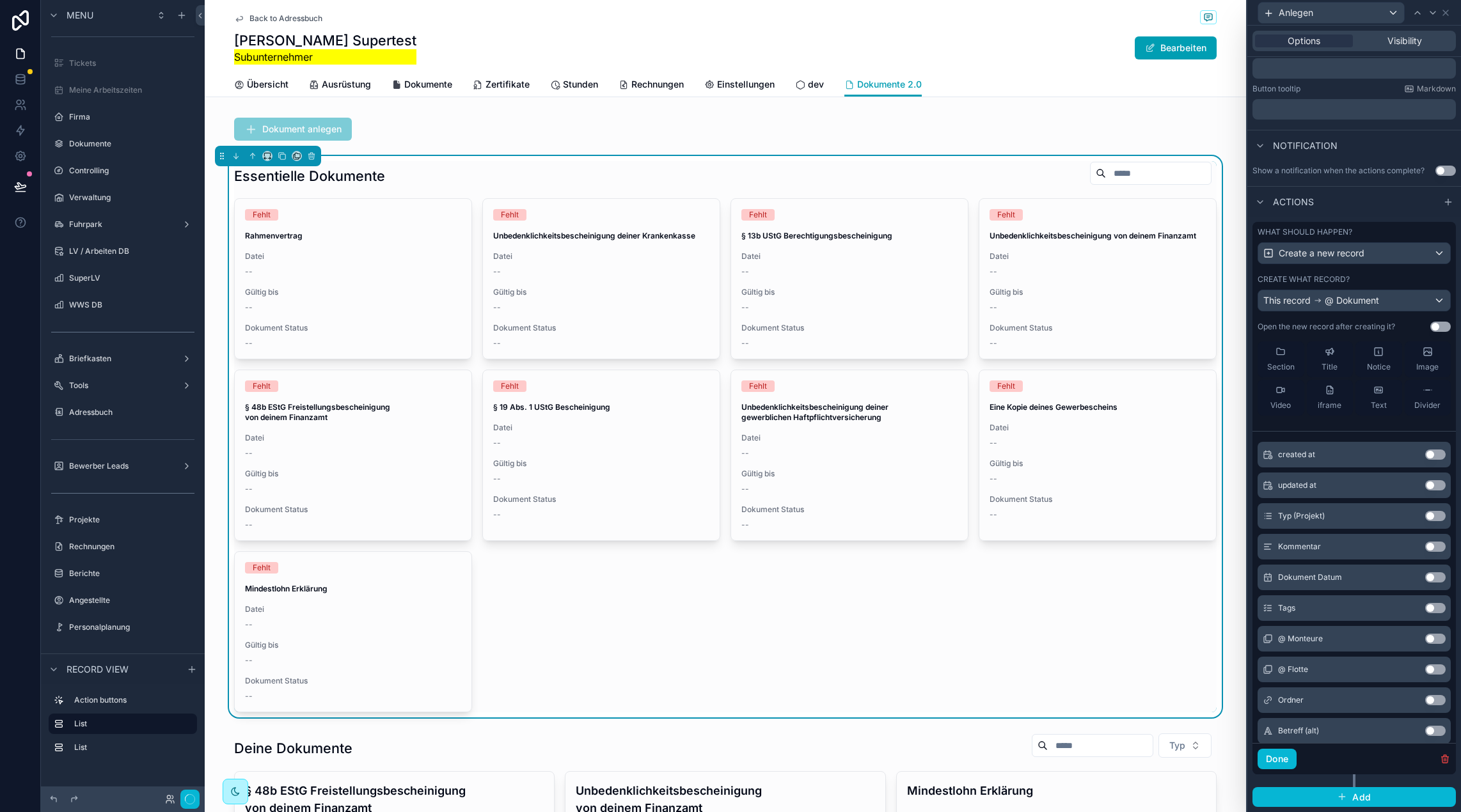
click at [1446, 550] on div "Kommentar Use setting" at bounding box center [1354, 546] width 193 height 26
click at [1428, 547] on button "Use setting" at bounding box center [1435, 547] width 20 height 11
click at [1440, 579] on button "Use setting" at bounding box center [1435, 578] width 20 height 11
click at [1433, 542] on button "Use setting" at bounding box center [1435, 547] width 20 height 11
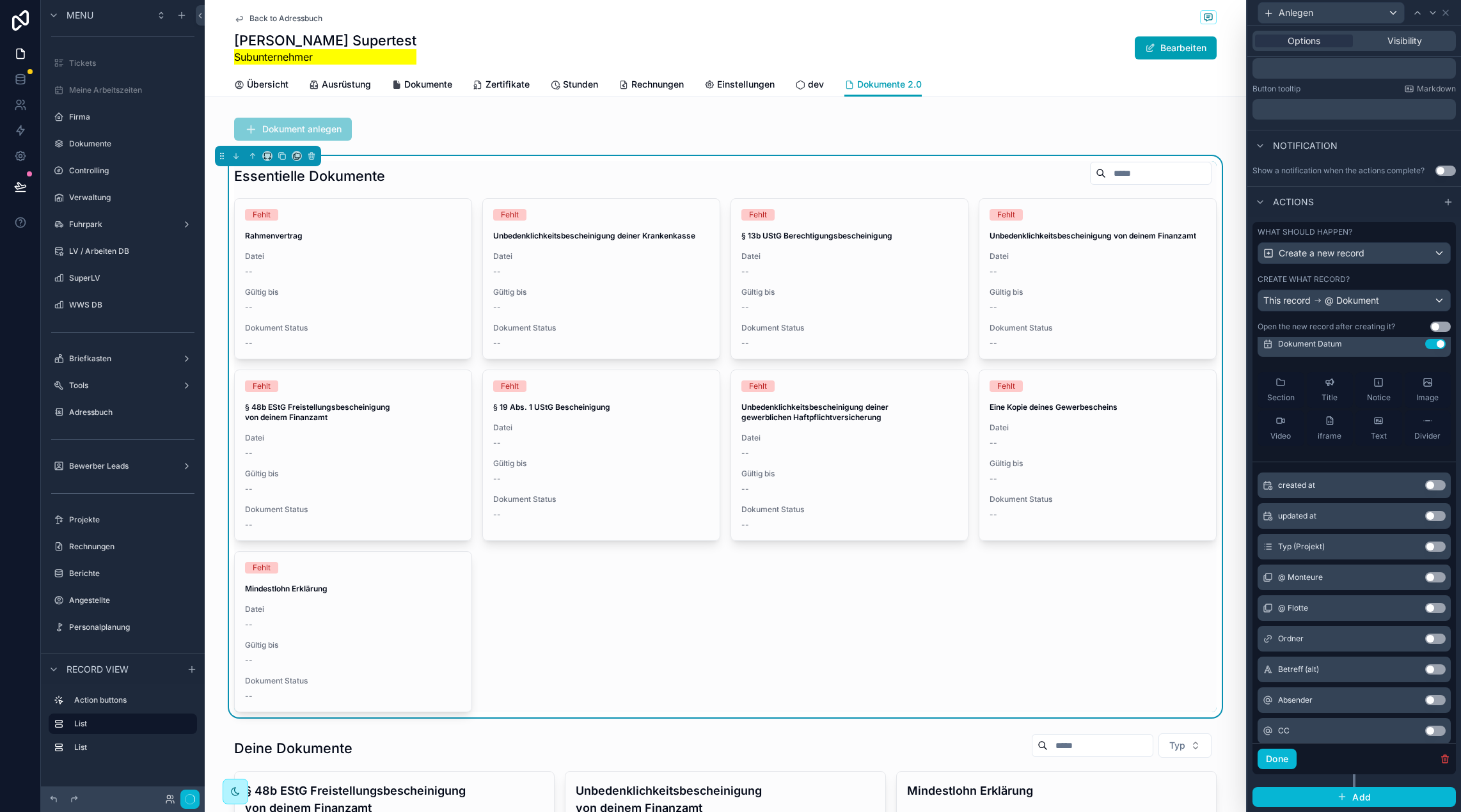
scroll to position [165, 0]
click at [1435, 547] on button "Use setting" at bounding box center [1435, 547] width 20 height 11
click at [1439, 576] on button "Use setting" at bounding box center [1435, 578] width 20 height 11
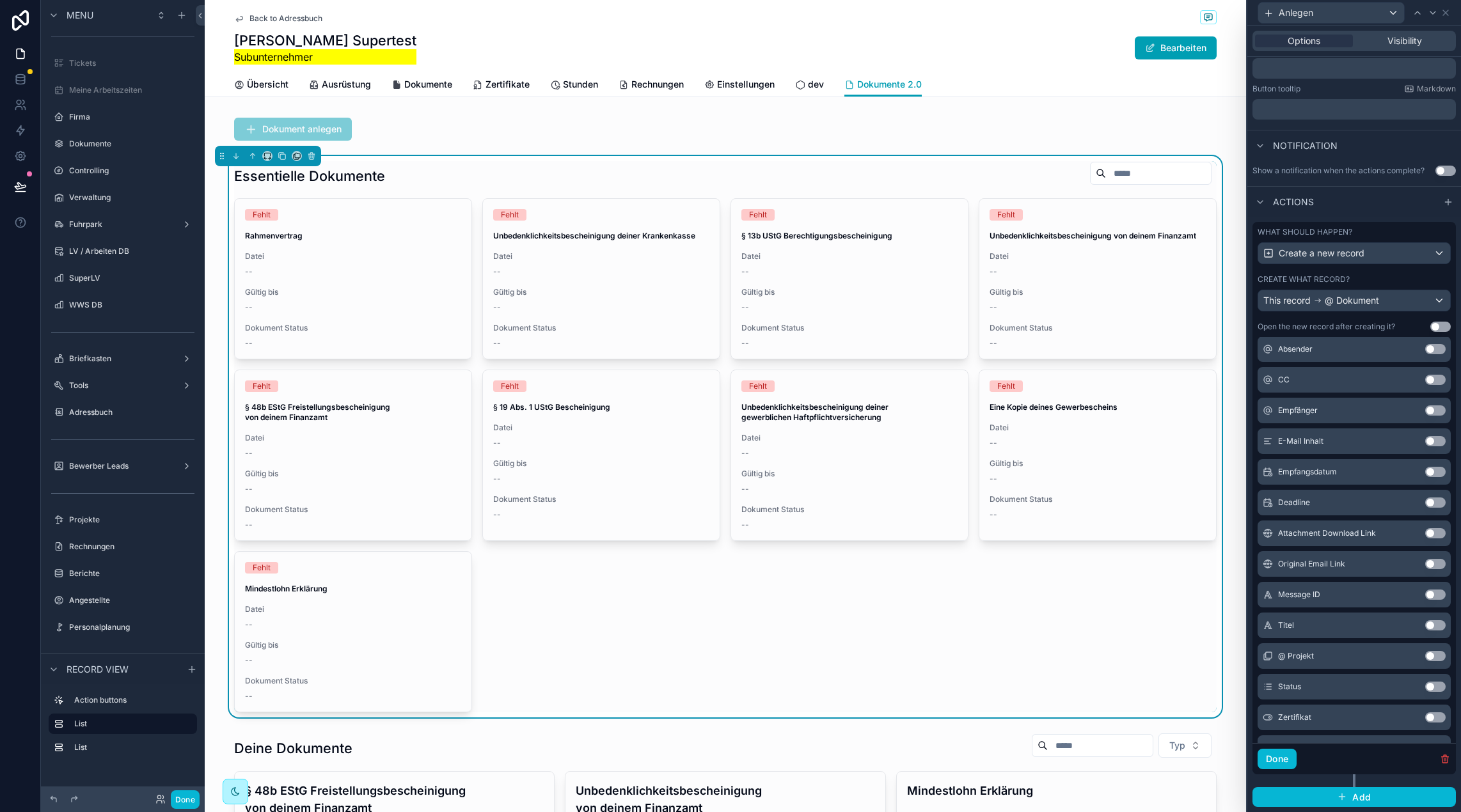
scroll to position [501, 0]
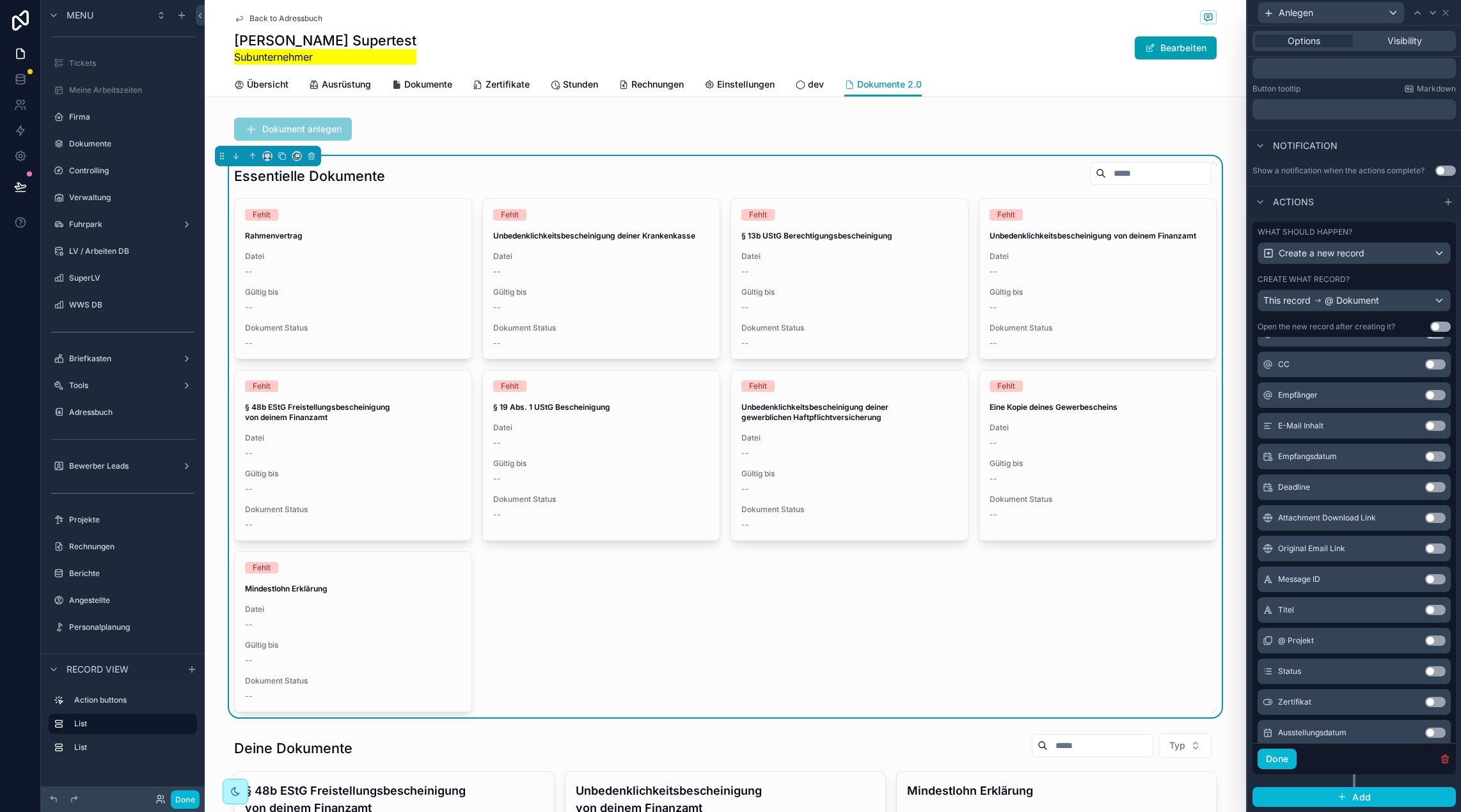
click at [1435, 609] on button "Use setting" at bounding box center [1435, 610] width 20 height 11
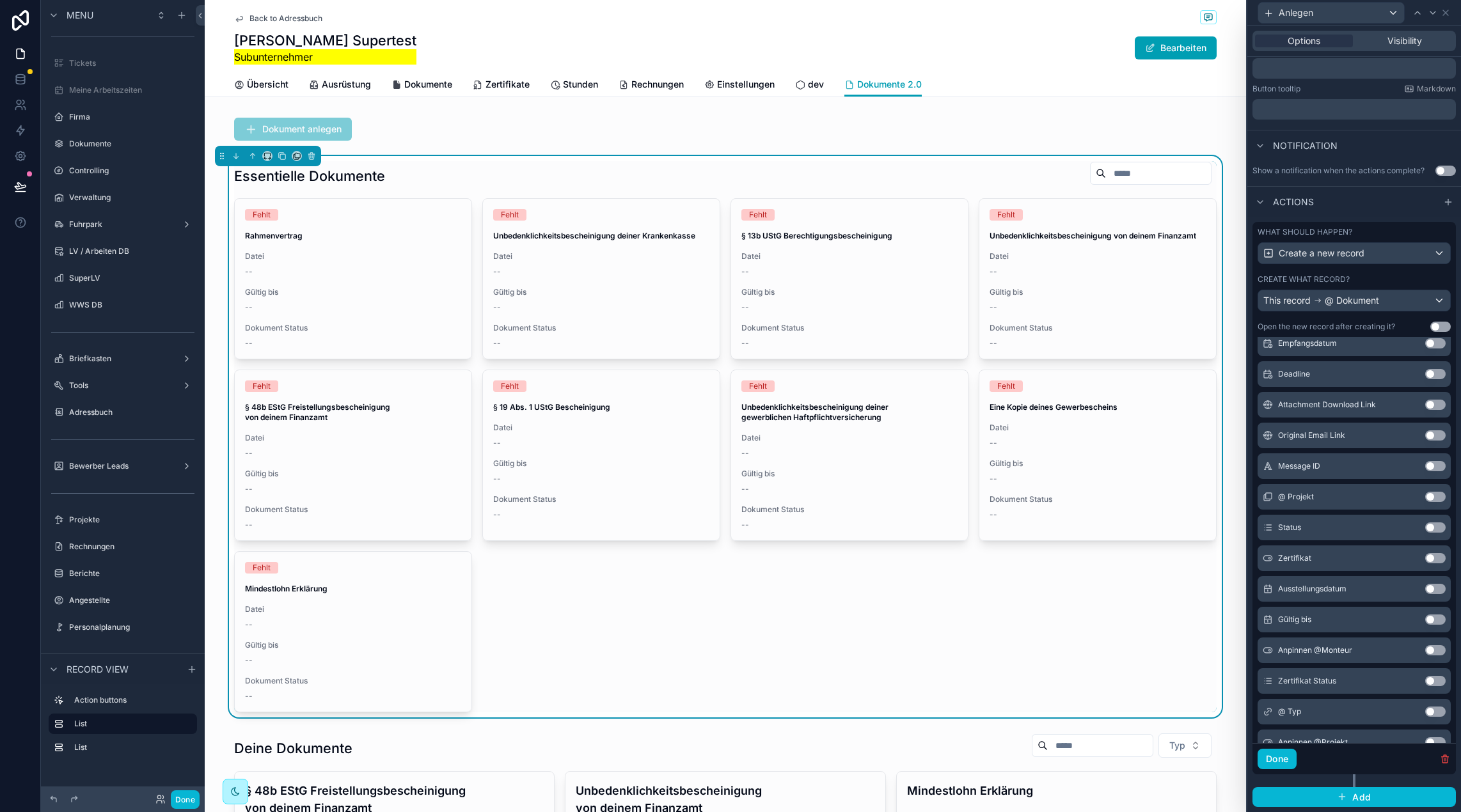
scroll to position [656, 0]
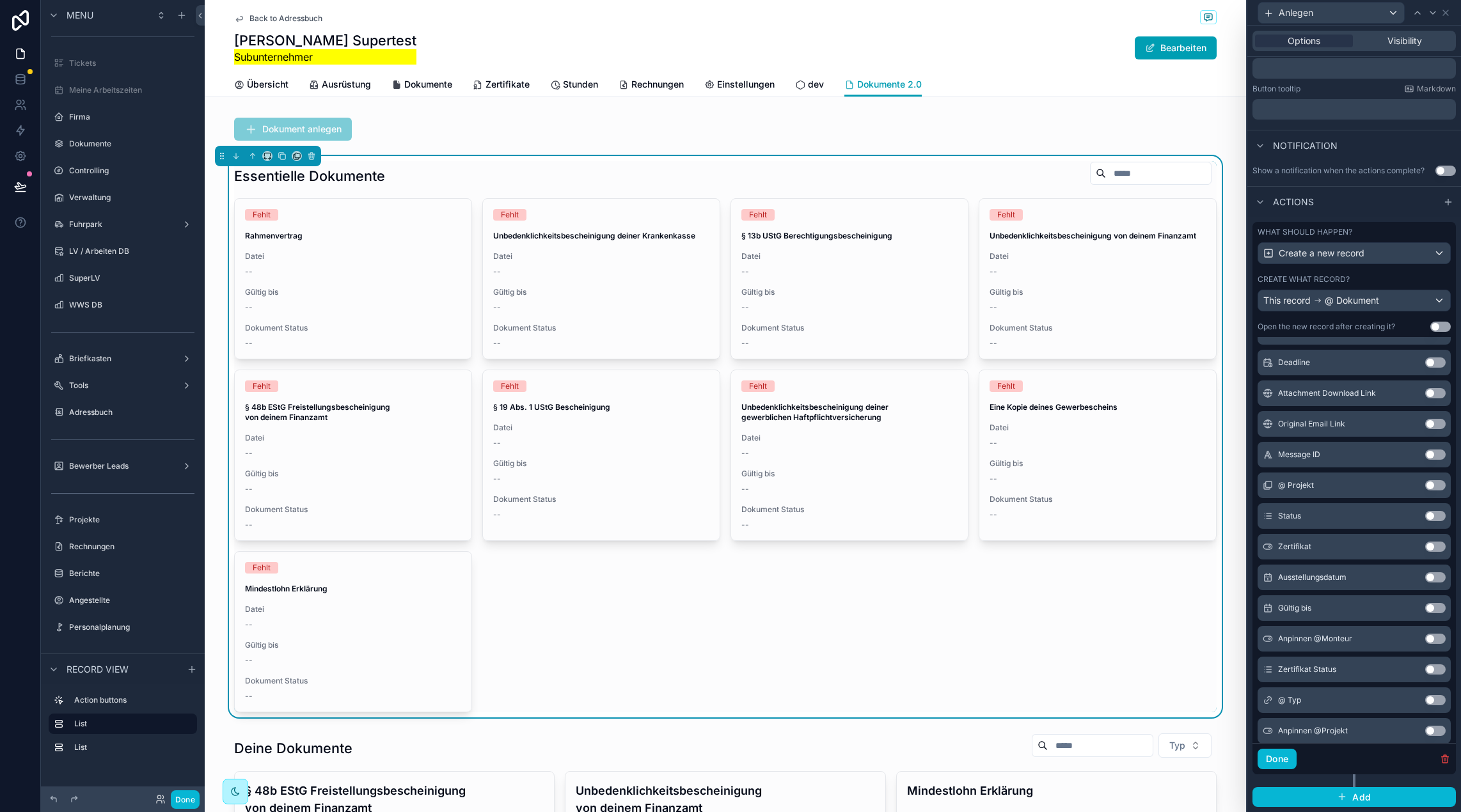
click at [1434, 516] on button "Use setting" at bounding box center [1435, 516] width 20 height 11
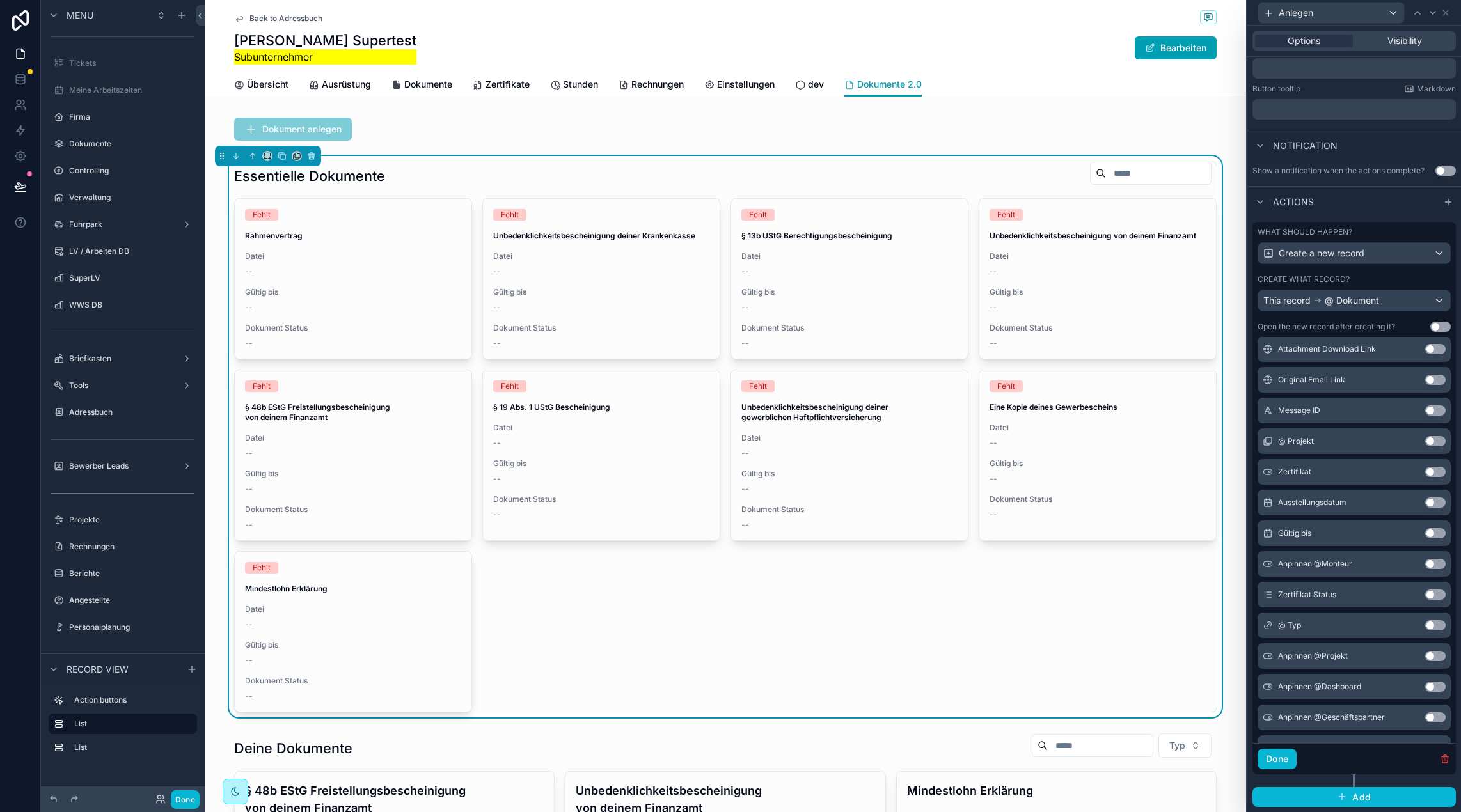
scroll to position [734, 0]
click at [1437, 531] on button "Use setting" at bounding box center [1435, 531] width 20 height 11
click at [1440, 505] on button "Use setting" at bounding box center [1435, 503] width 20 height 11
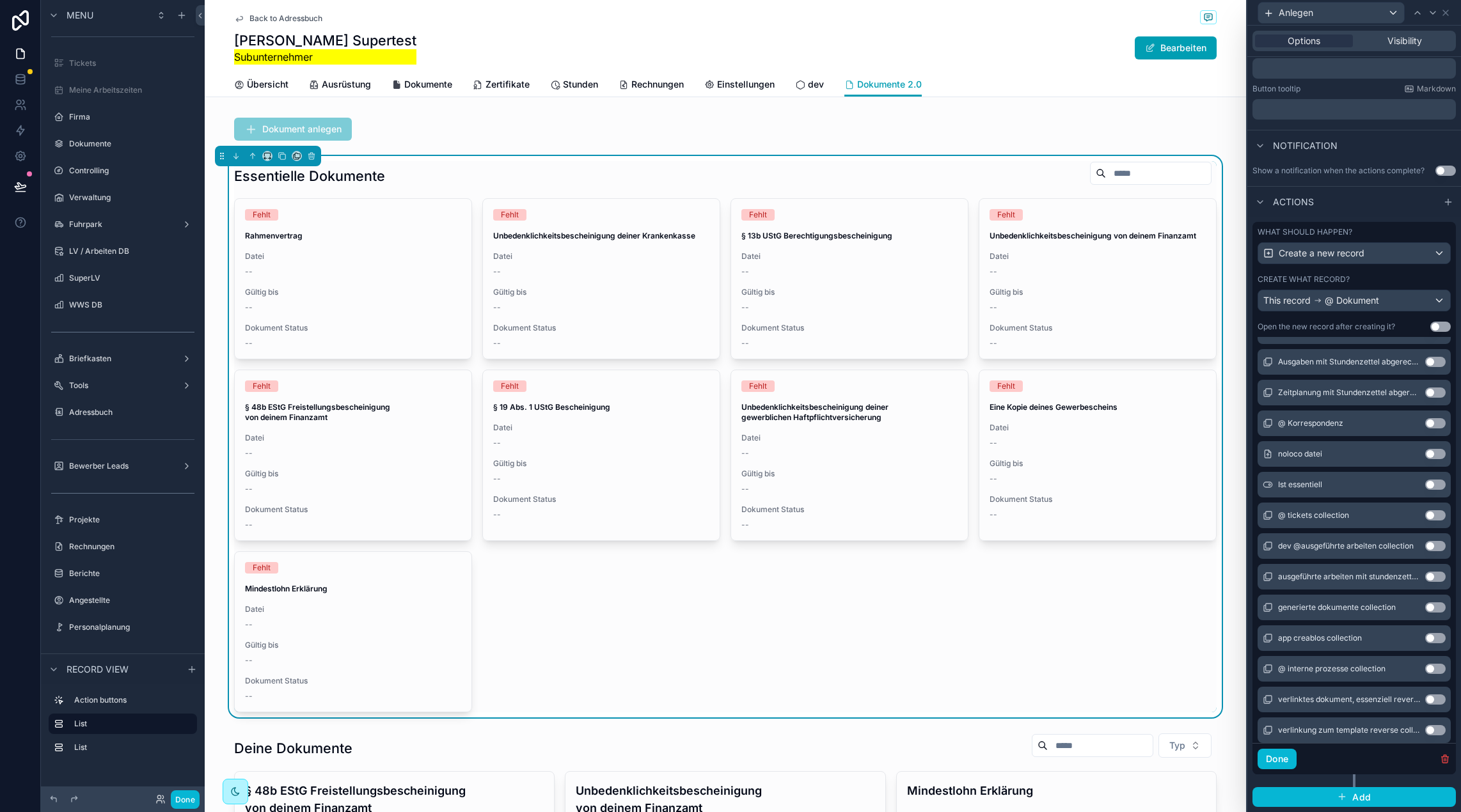
scroll to position [1992, 0]
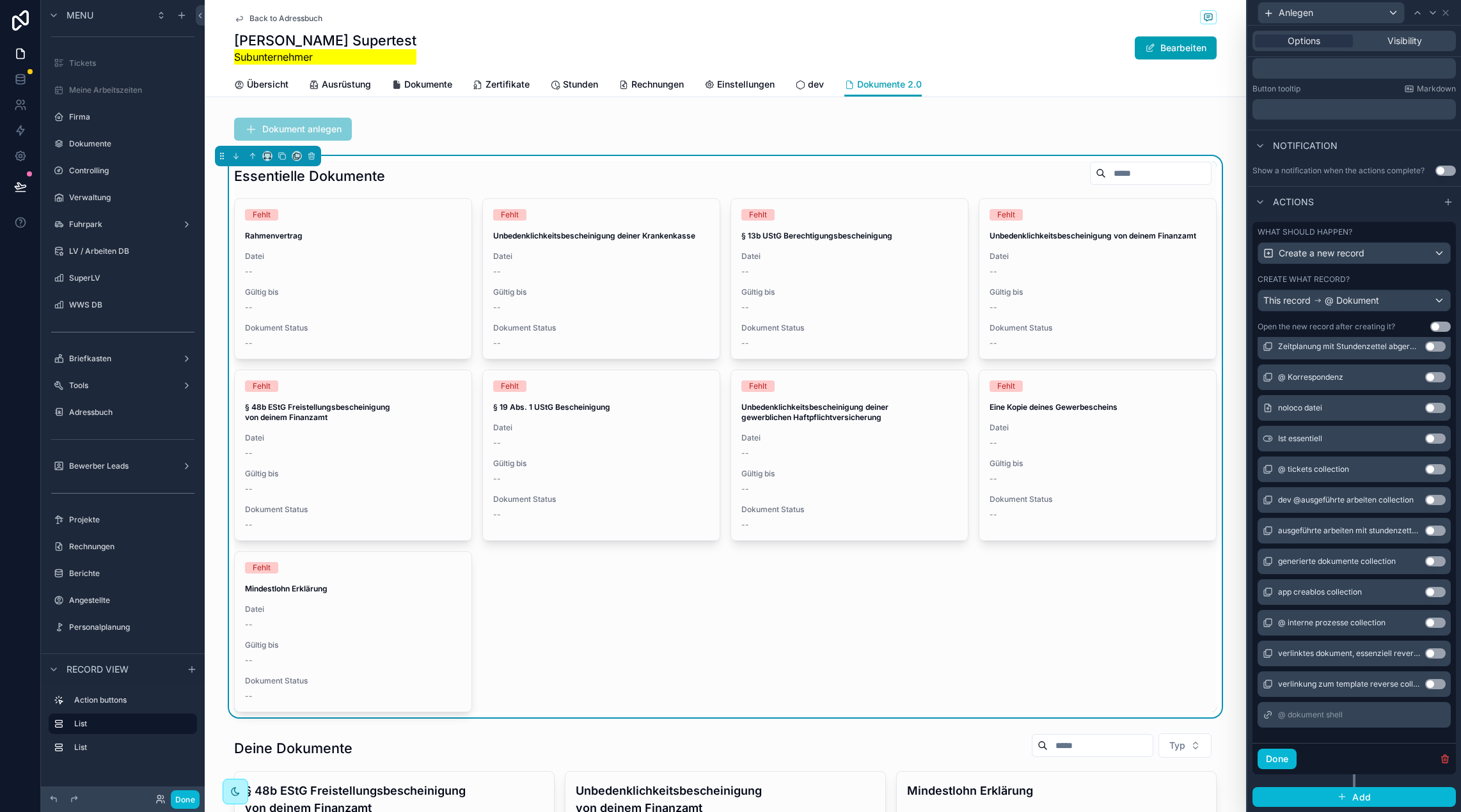
drag, startPoint x: 1430, startPoint y: 437, endPoint x: 1357, endPoint y: 344, distance: 118.2
click at [1430, 436] on button "Use setting" at bounding box center [1435, 439] width 20 height 11
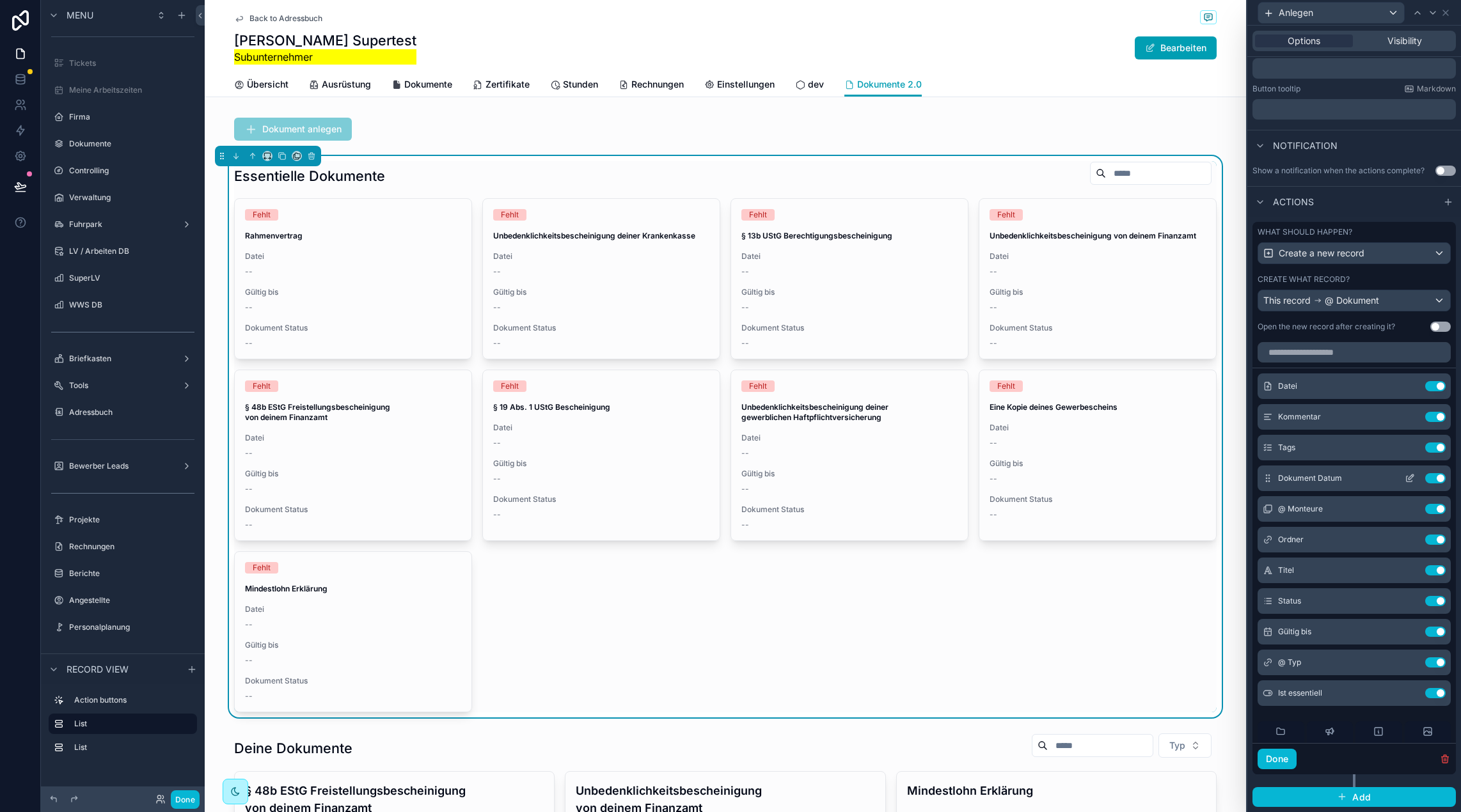
scroll to position [237, 0]
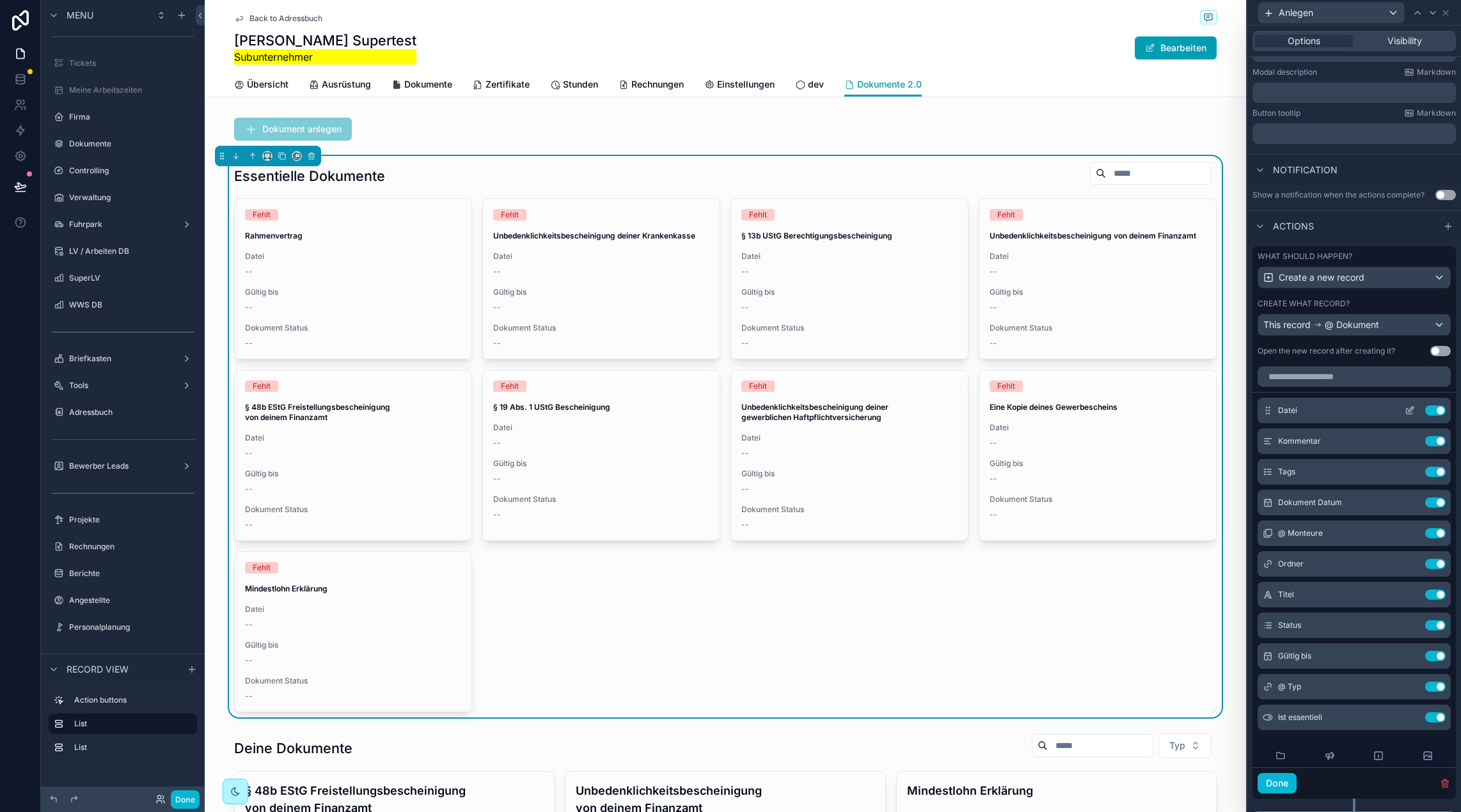
click at [1412, 410] on icon at bounding box center [1410, 410] width 11 height 11
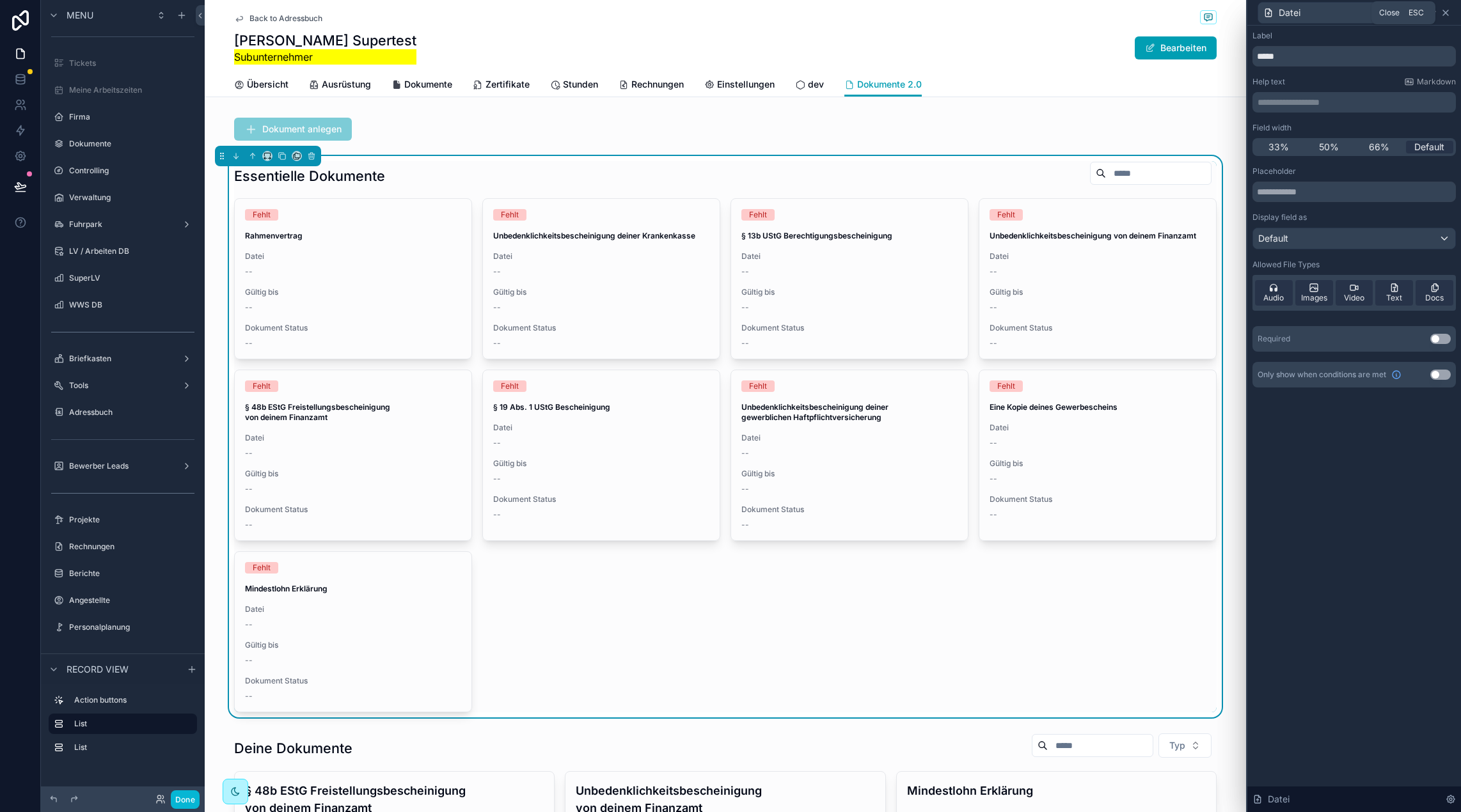
click at [1447, 13] on icon at bounding box center [1445, 13] width 11 height 11
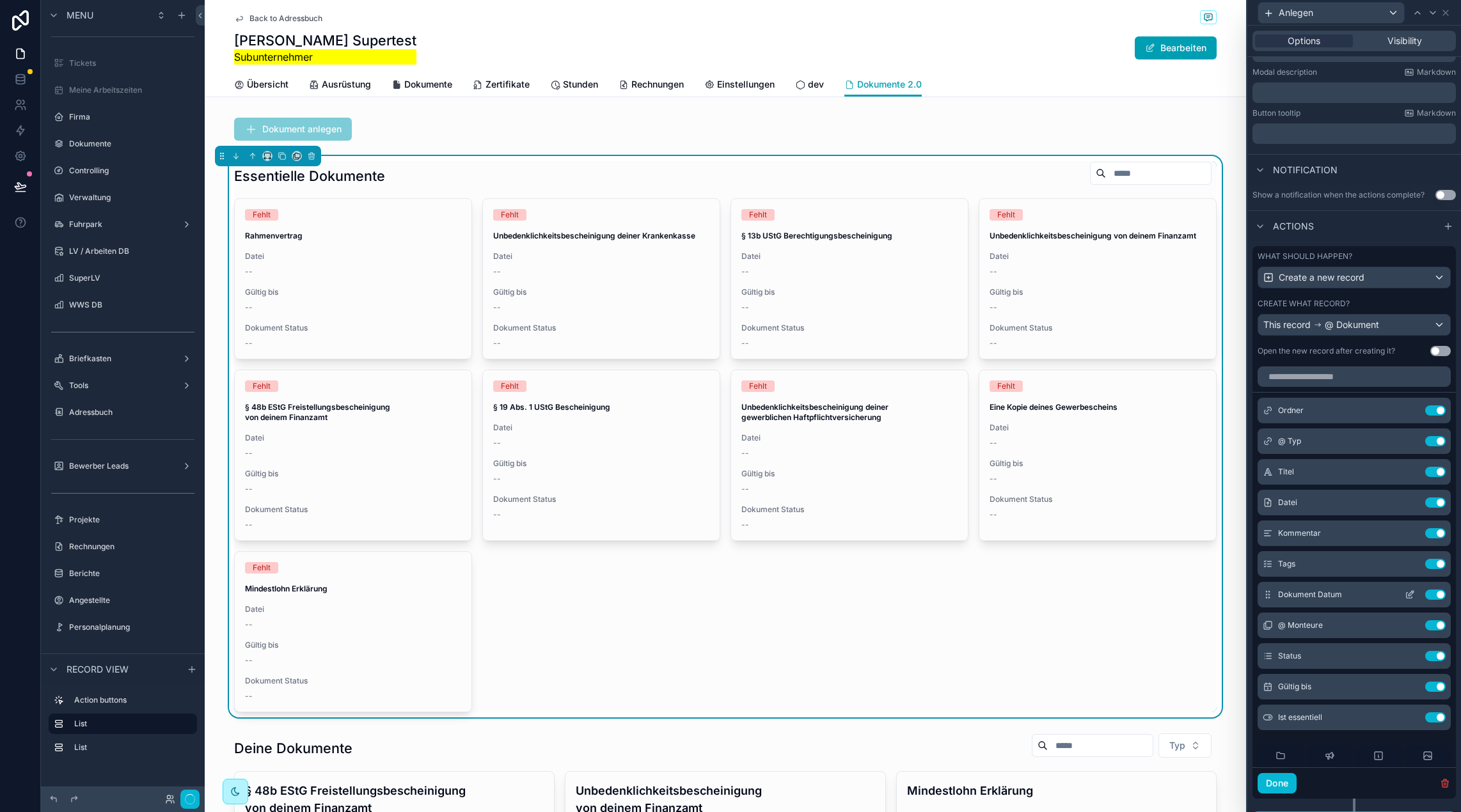
click at [1430, 563] on button "Use setting" at bounding box center [1435, 565] width 20 height 11
click at [1412, 408] on icon at bounding box center [1412, 408] width 1 height 1
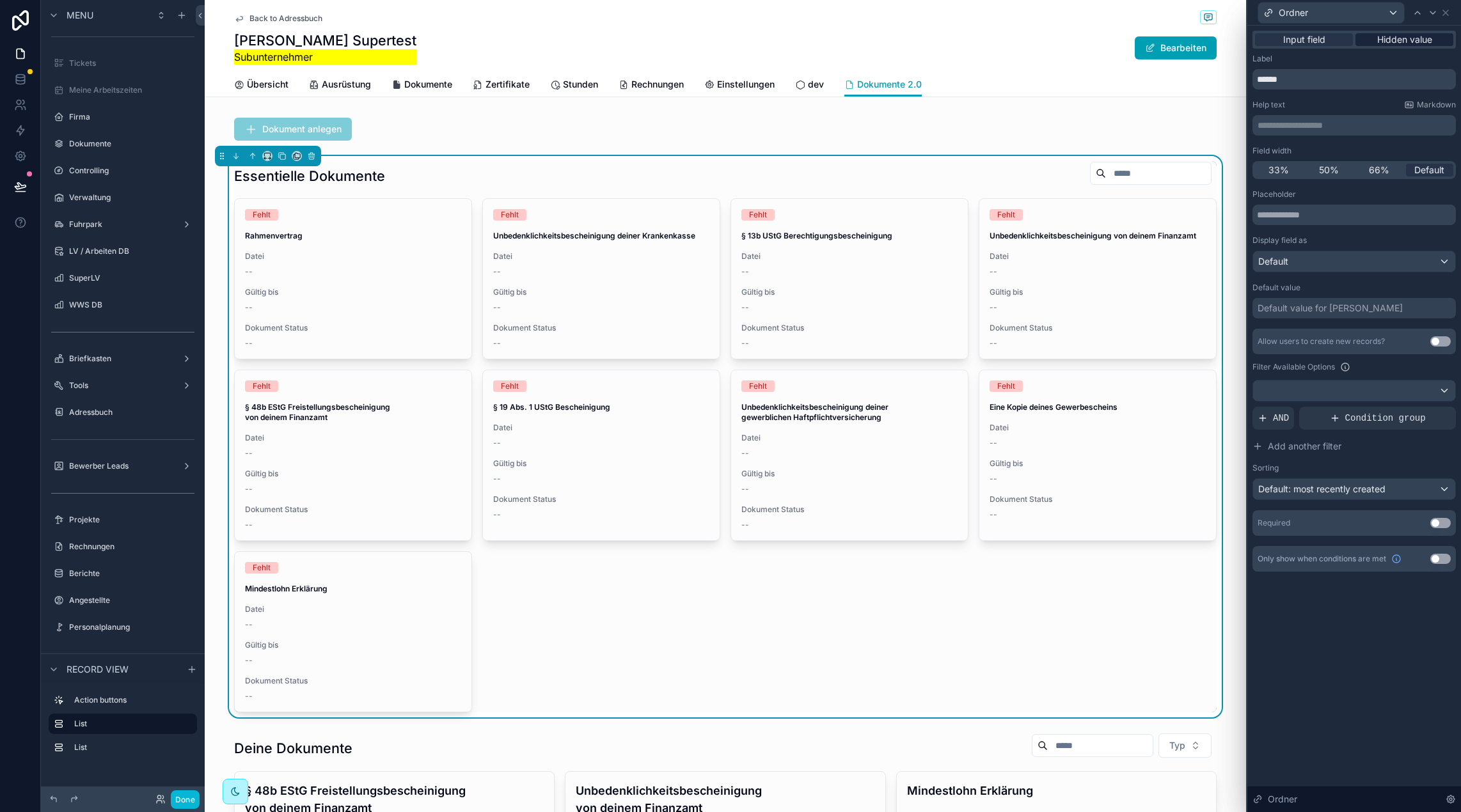
click at [1412, 43] on div "Input field Hidden value" at bounding box center [1354, 40] width 203 height 18
click at [1391, 39] on span "Hidden value" at bounding box center [1404, 40] width 55 height 13
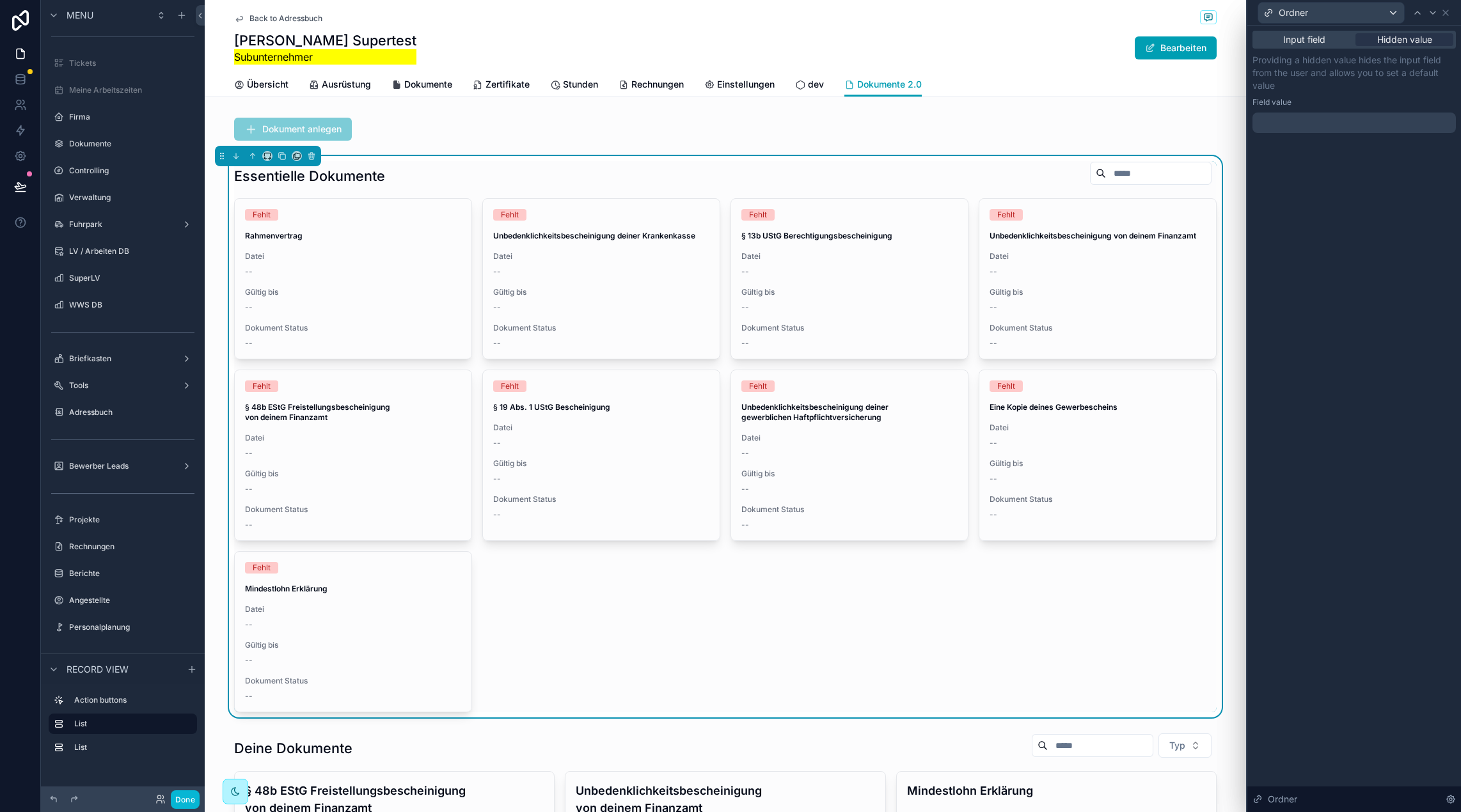
click at [1314, 122] on div at bounding box center [1354, 122] width 203 height 20
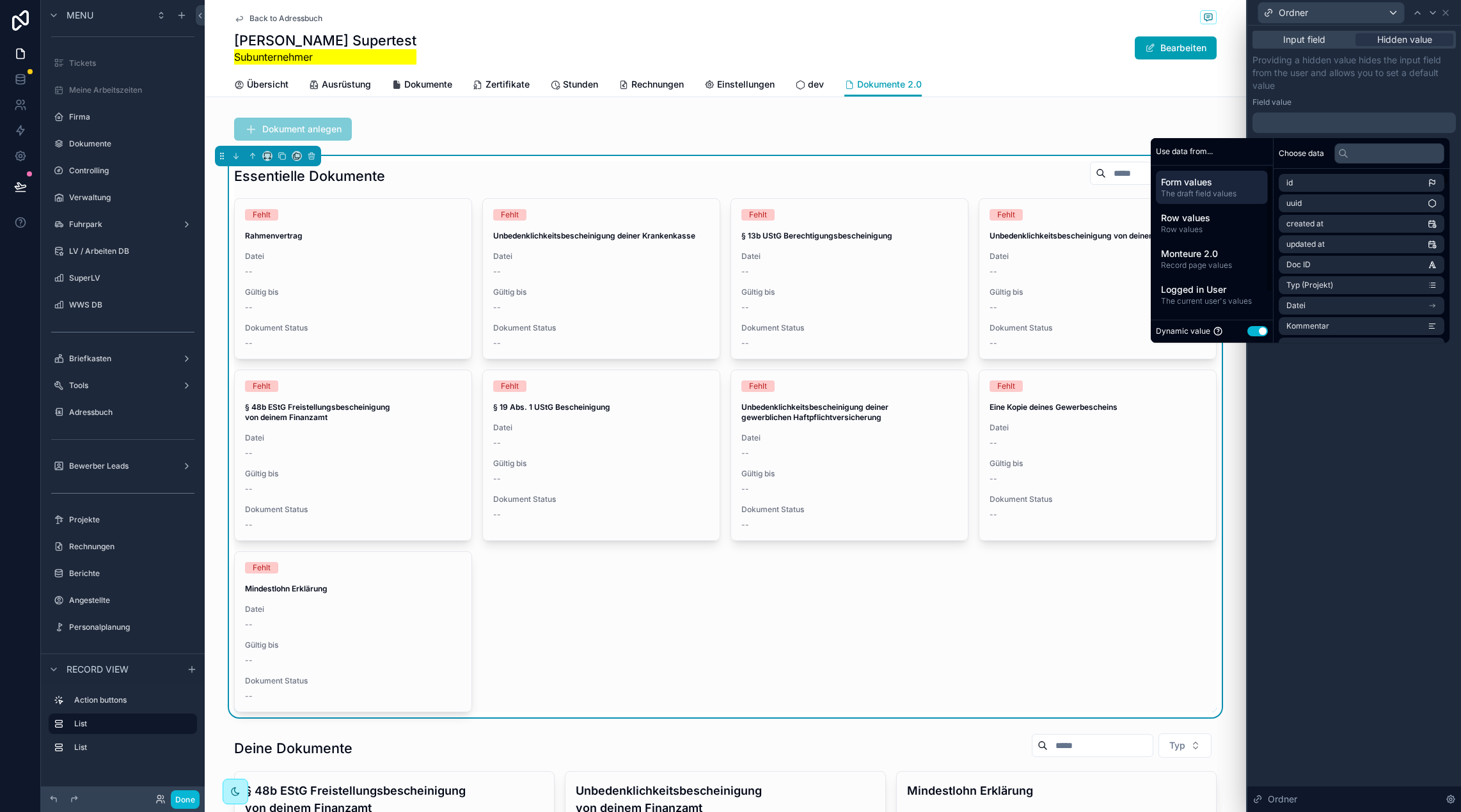
click at [1250, 327] on button "Use setting" at bounding box center [1257, 331] width 20 height 11
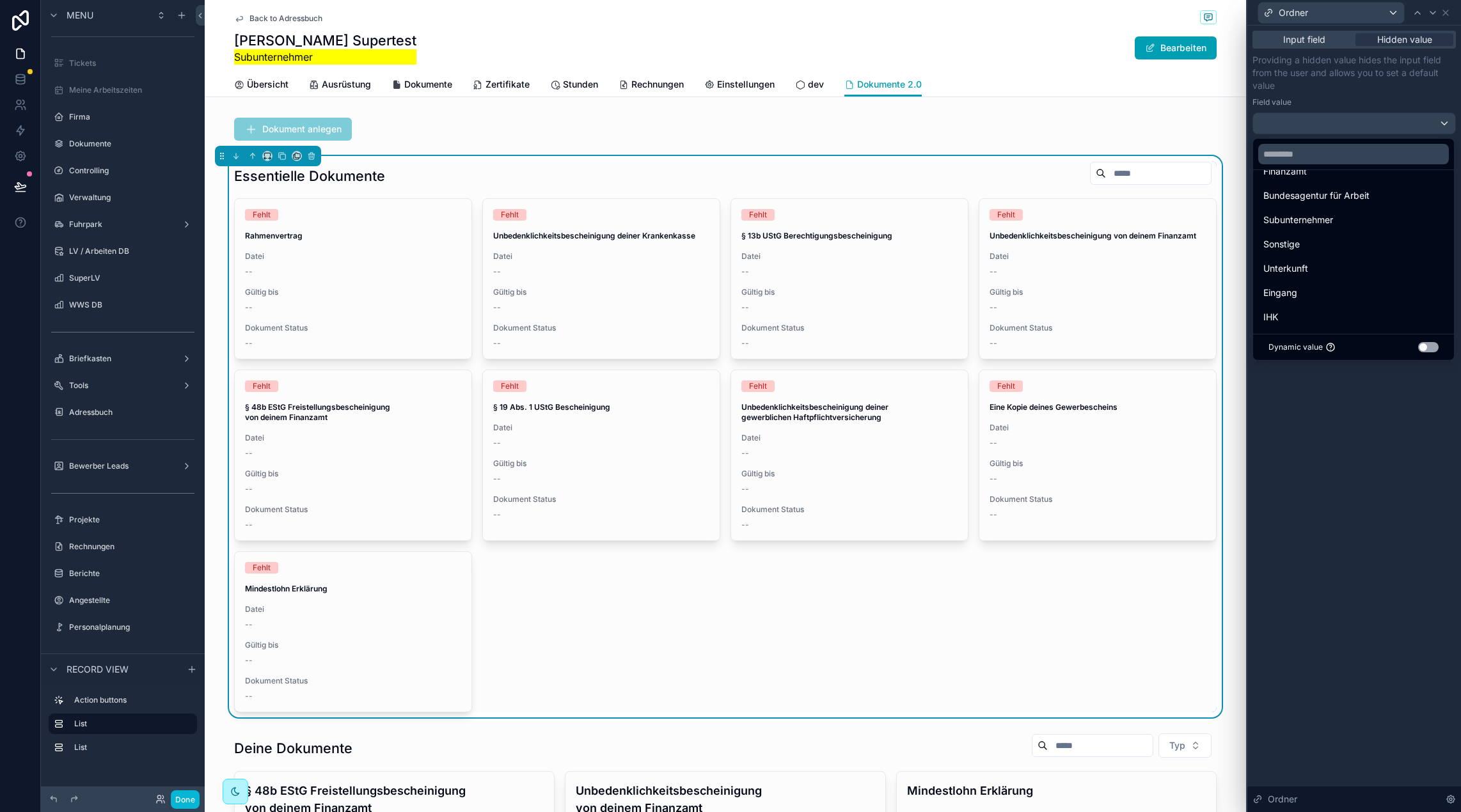
scroll to position [186, 0]
click at [1334, 220] on div "Subunternehmer" at bounding box center [1353, 224] width 181 height 15
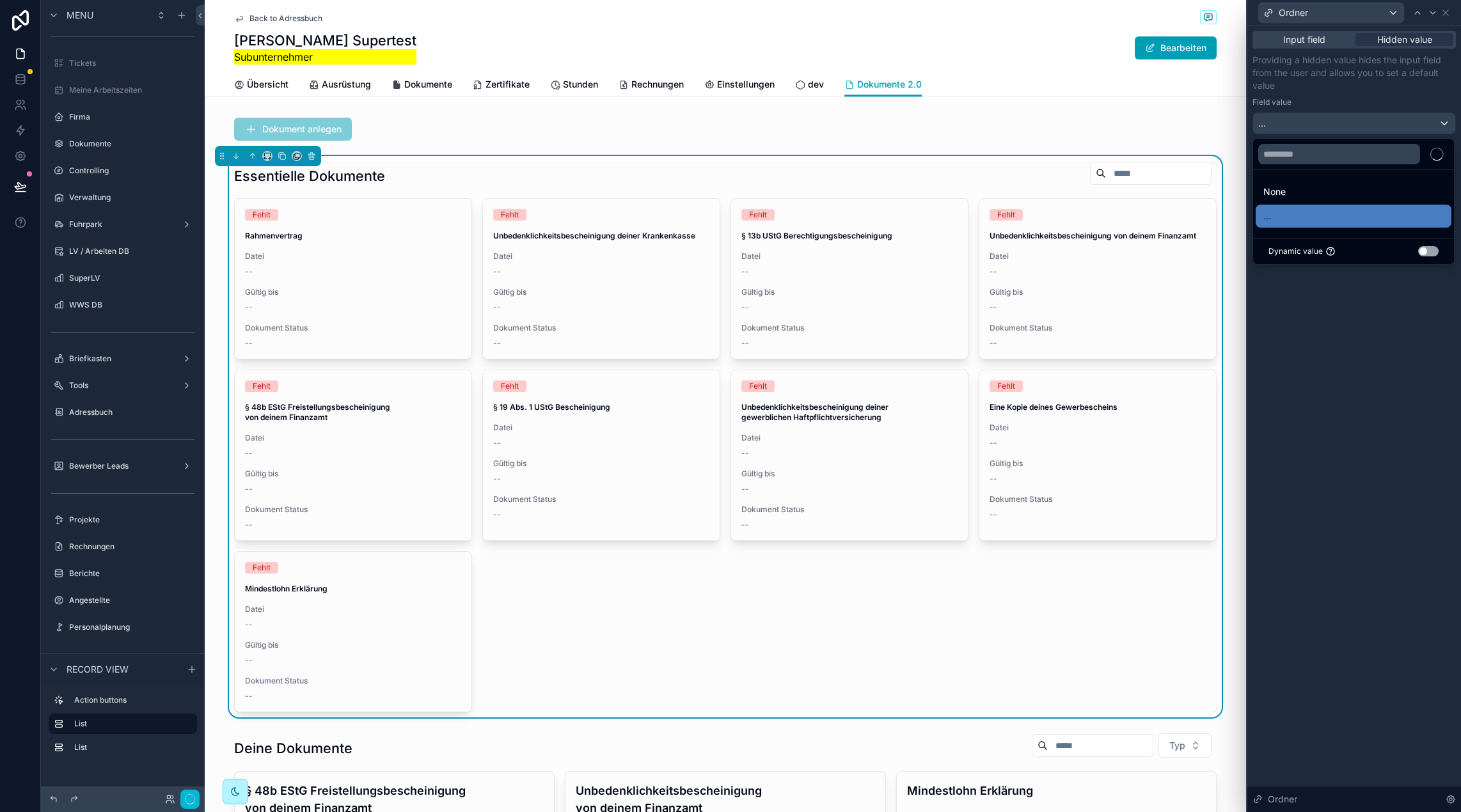
scroll to position [0, 0]
click at [1391, 388] on div "Input field Hidden value Providing a hidden value hides the input field from th…" at bounding box center [1354, 418] width 214 height 786
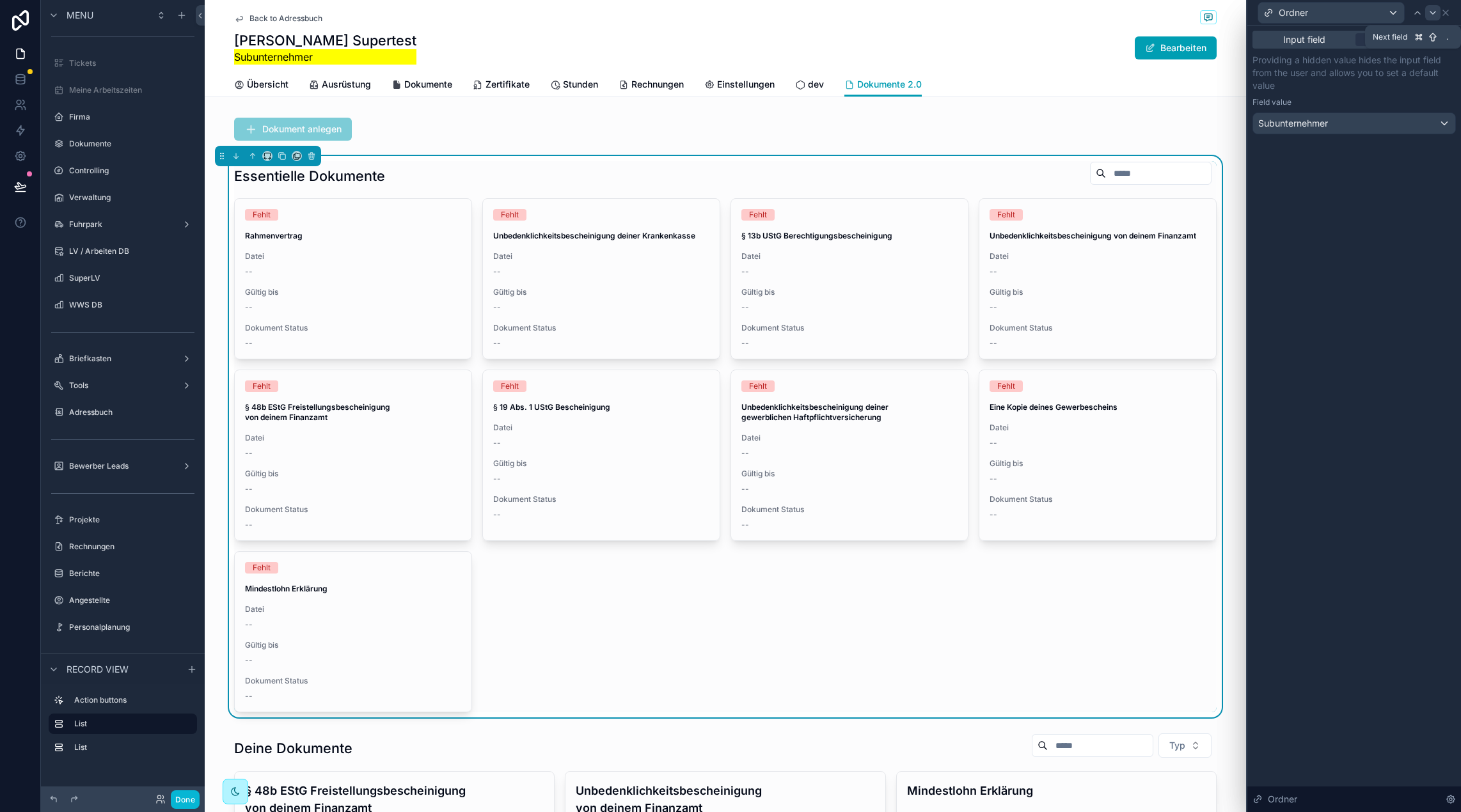
click at [1431, 18] on icon at bounding box center [1433, 13] width 11 height 11
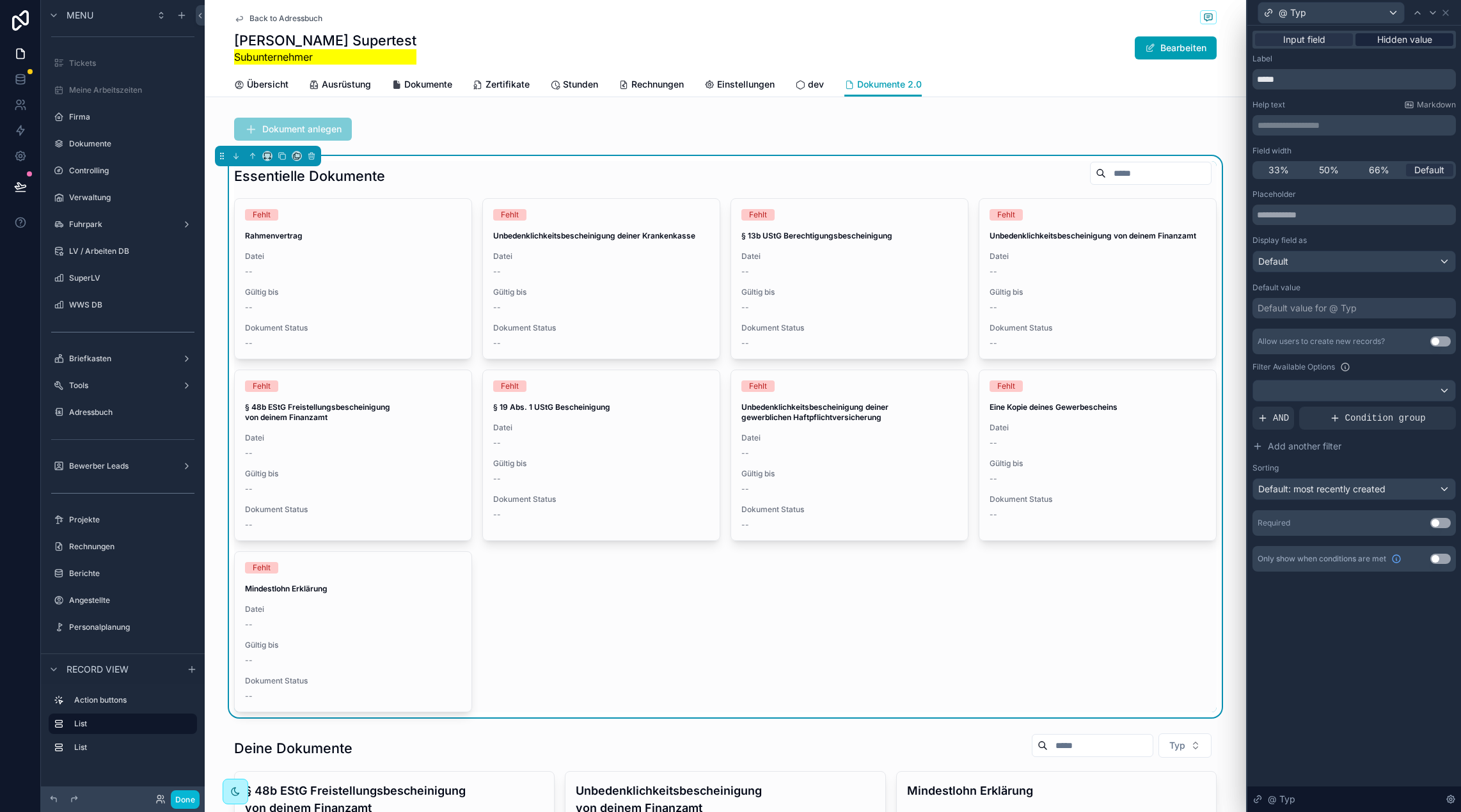
click at [1434, 39] on div "Hidden value" at bounding box center [1404, 40] width 98 height 13
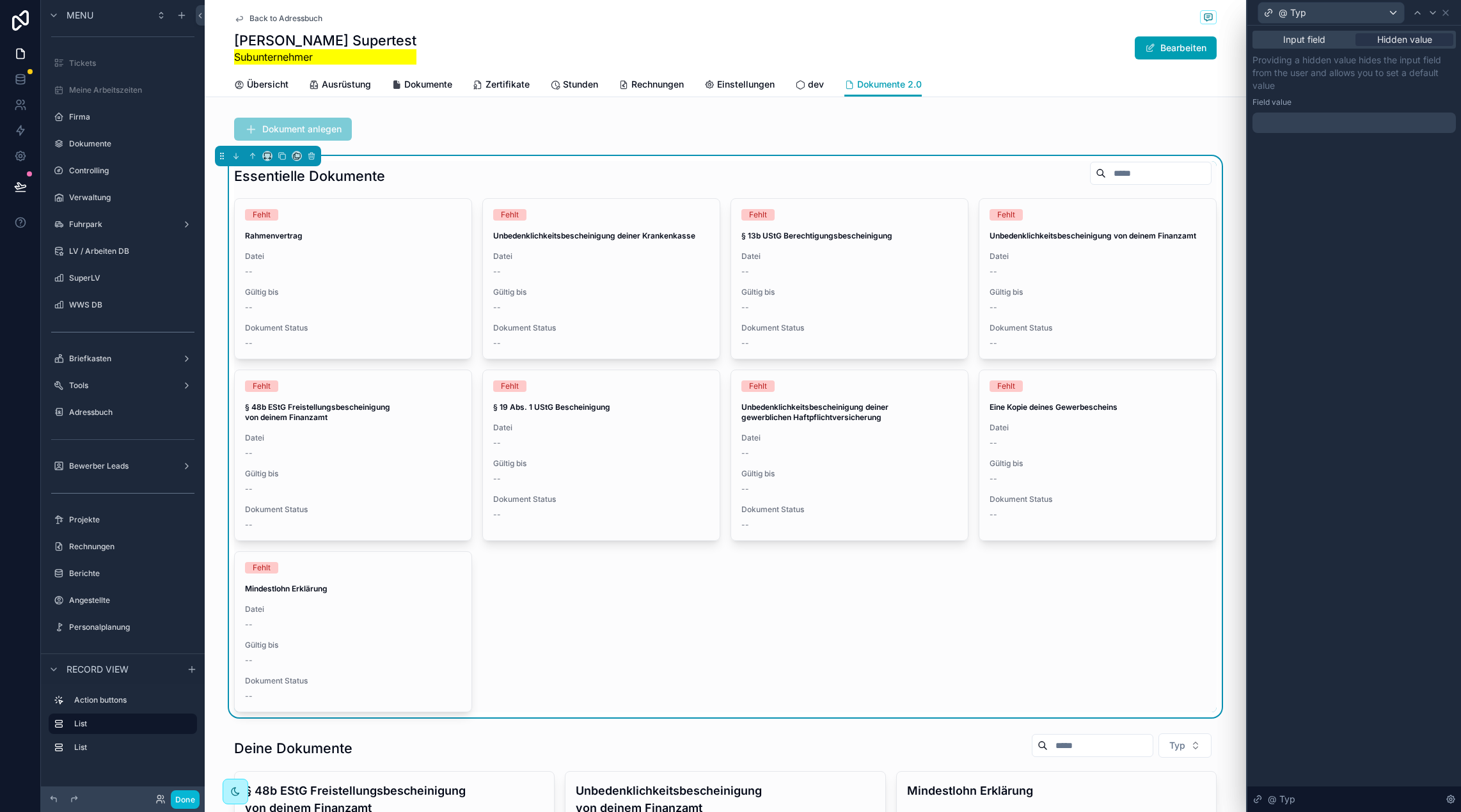
click at [1312, 134] on div "Input field Hidden value Providing a hidden value hides the input field from th…" at bounding box center [1354, 94] width 214 height 138
click at [1313, 126] on div at bounding box center [1354, 122] width 203 height 20
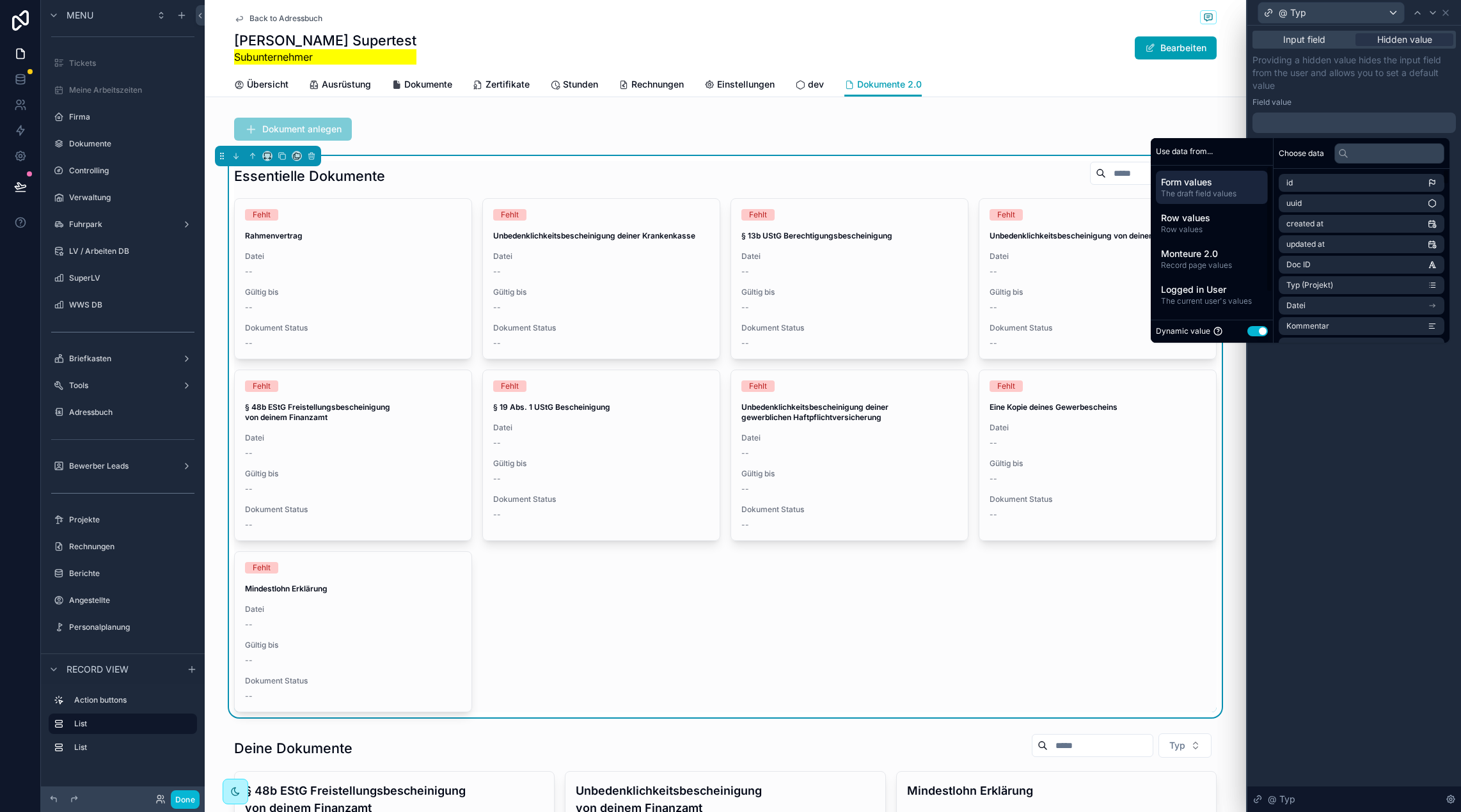
click at [1247, 333] on button "Use setting" at bounding box center [1257, 331] width 20 height 11
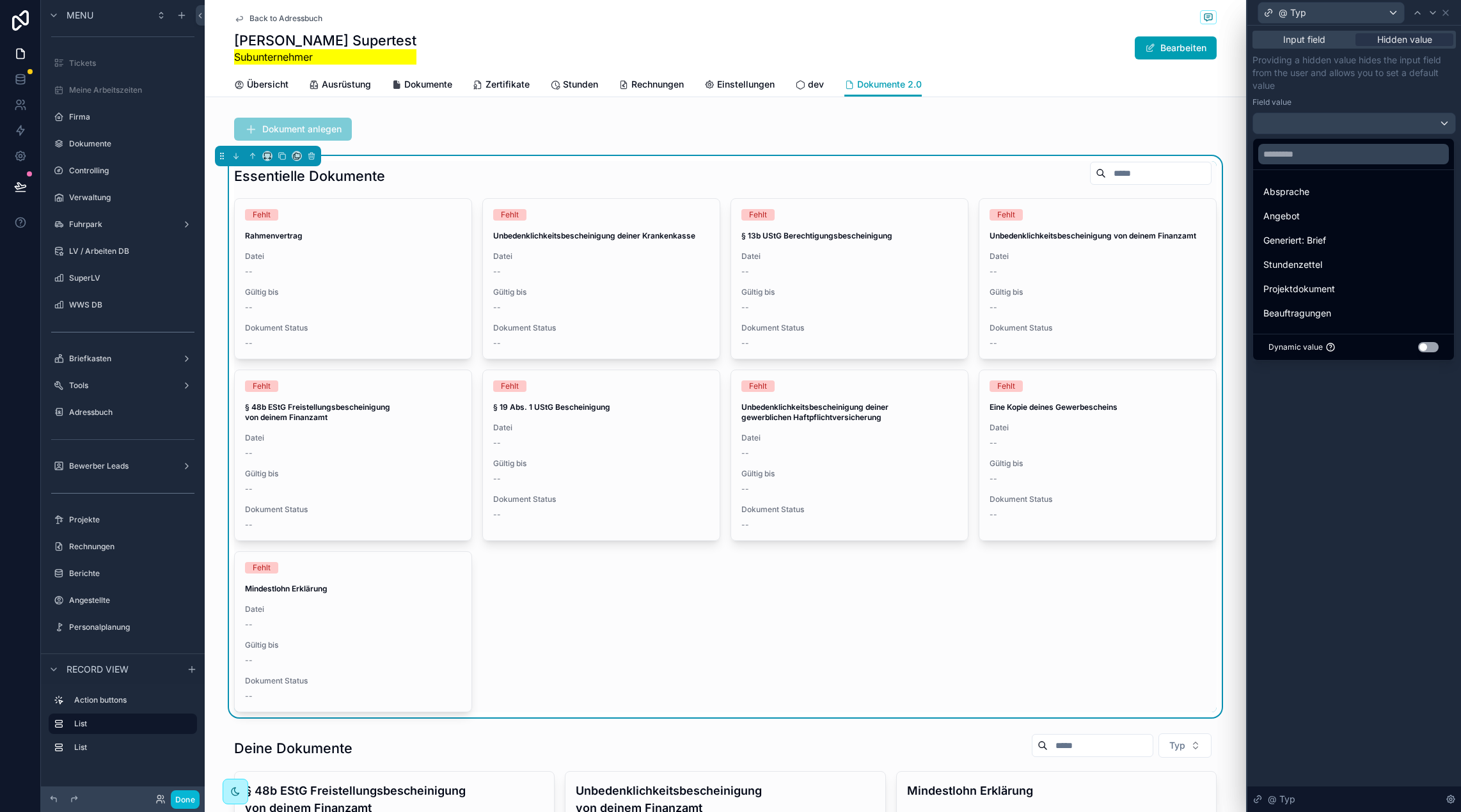
click at [1404, 481] on div at bounding box center [1354, 406] width 214 height 812
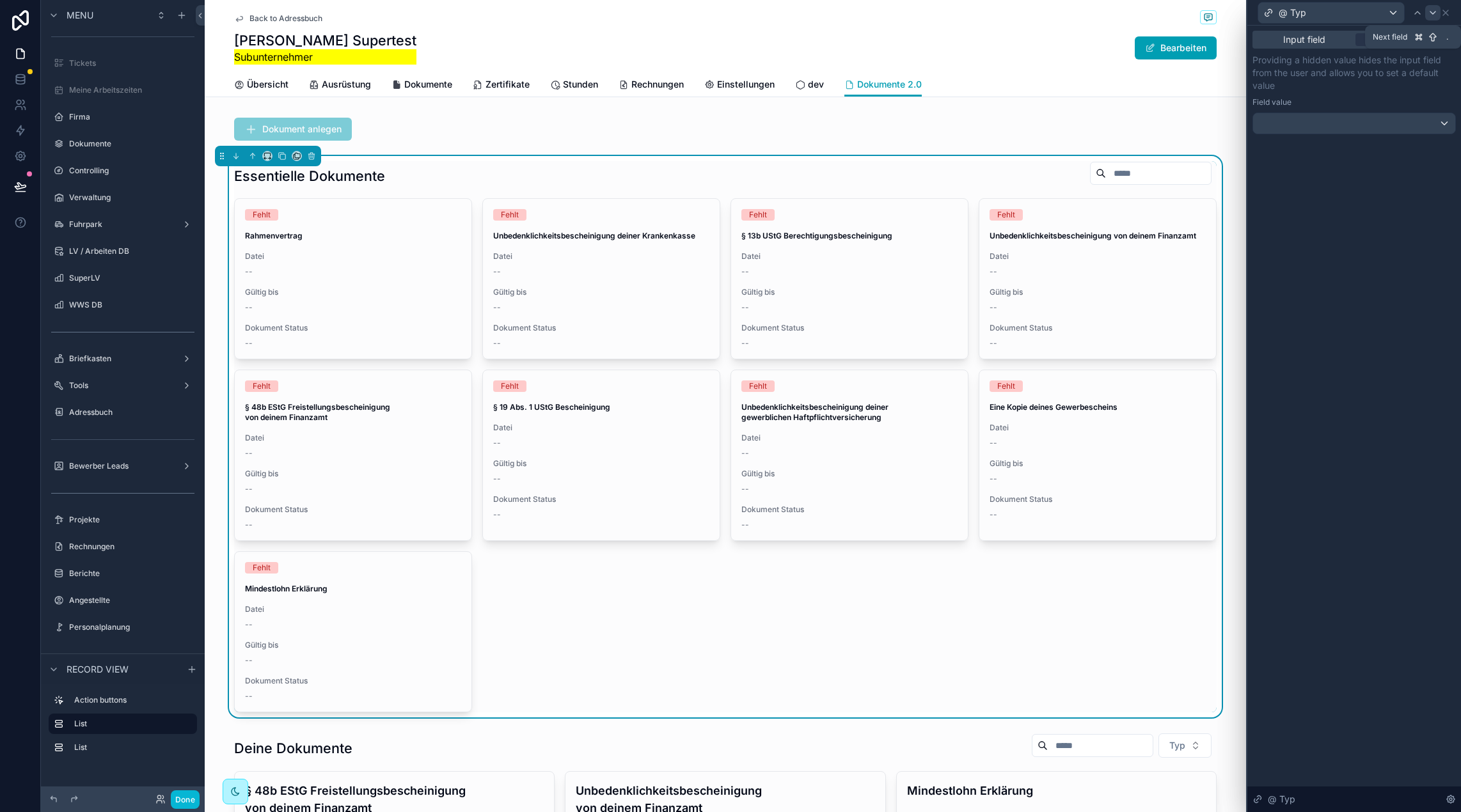
click at [1433, 11] on icon at bounding box center [1433, 13] width 11 height 11
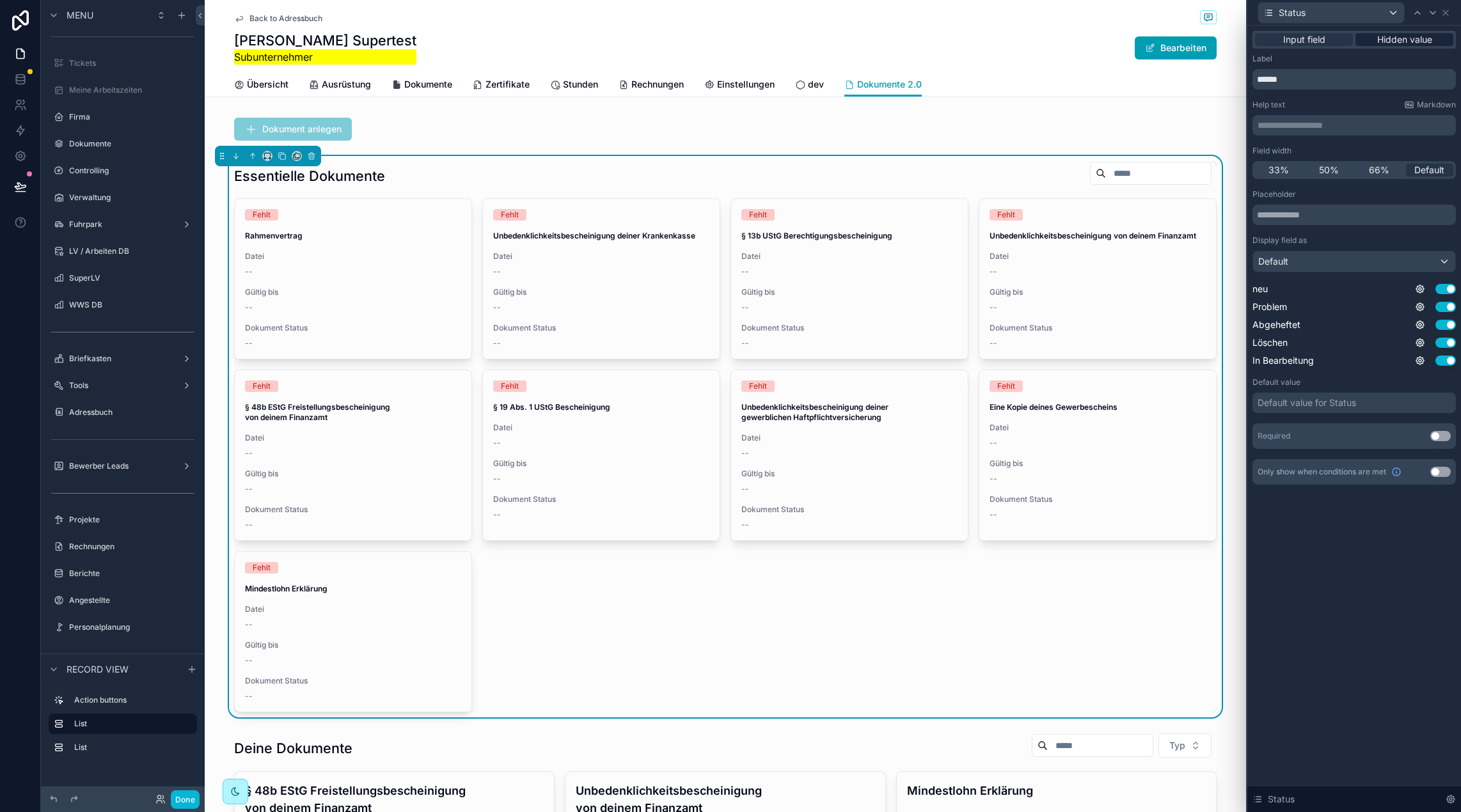
click at [1409, 37] on span "Hidden value" at bounding box center [1404, 40] width 55 height 13
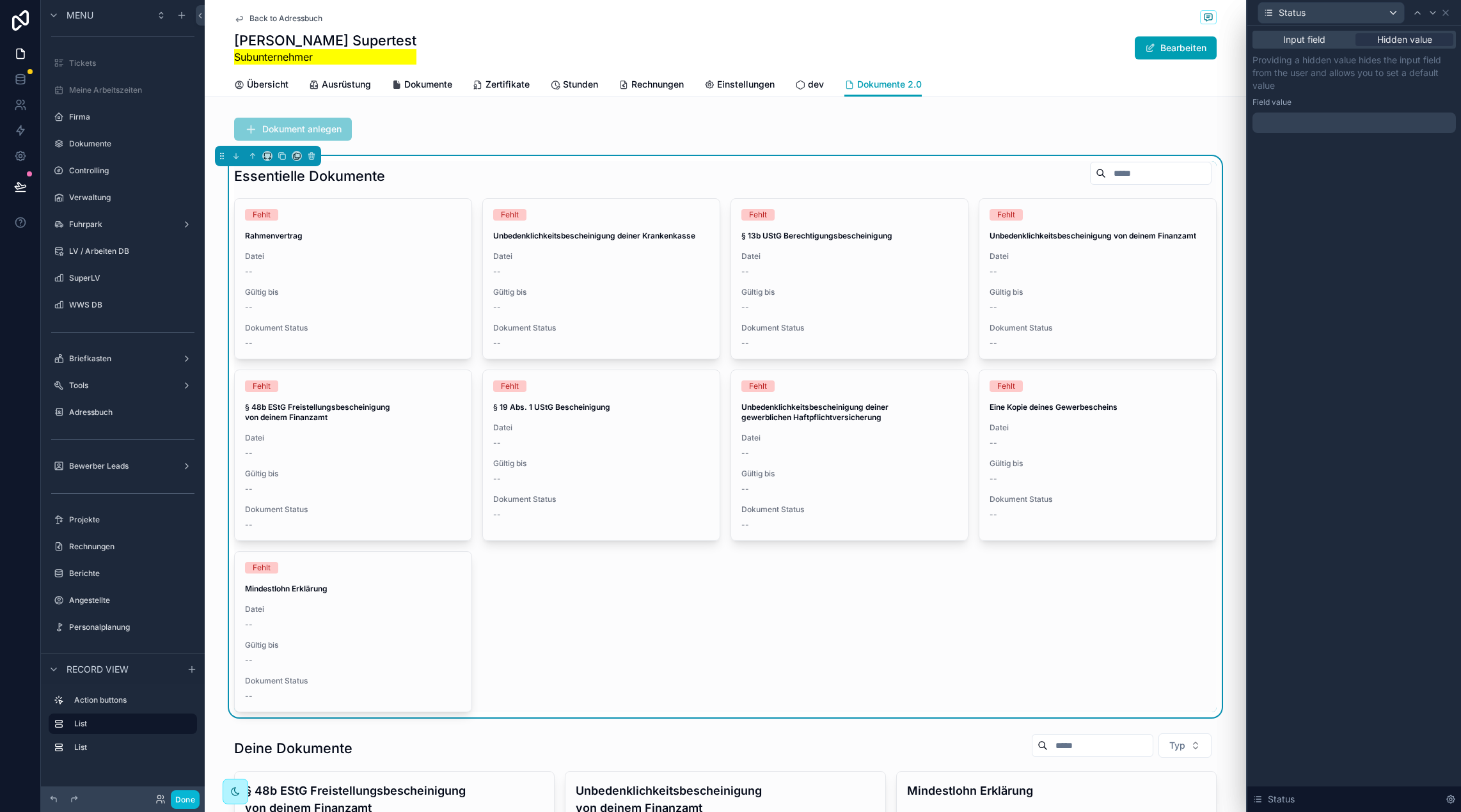
click at [1325, 113] on div at bounding box center [1354, 122] width 203 height 20
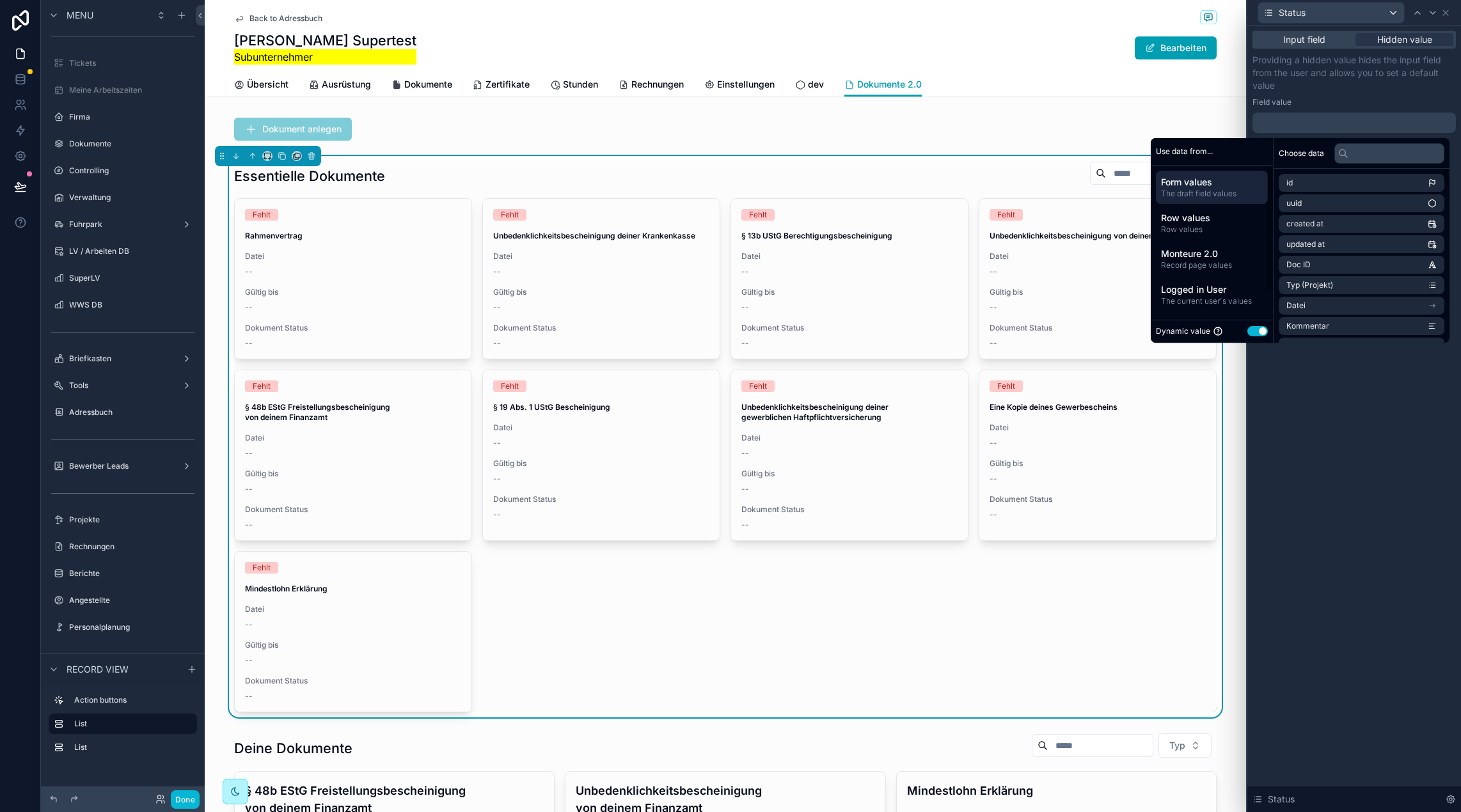
click at [1248, 336] on div "Dynamic value Use setting" at bounding box center [1211, 332] width 112 height 12
click at [1250, 332] on button "Use setting" at bounding box center [1257, 331] width 20 height 11
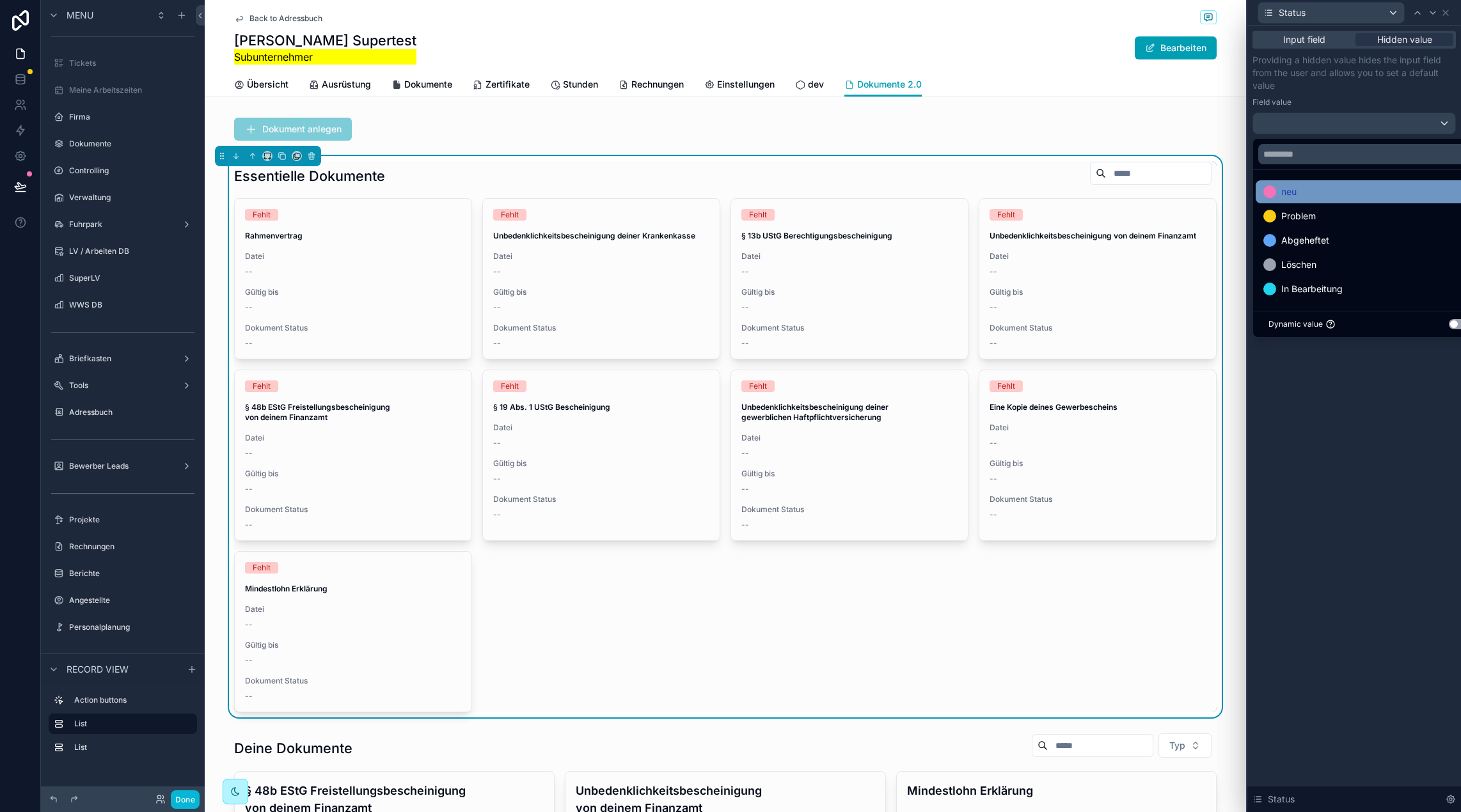
click at [1322, 194] on div "neu" at bounding box center [1369, 191] width 211 height 15
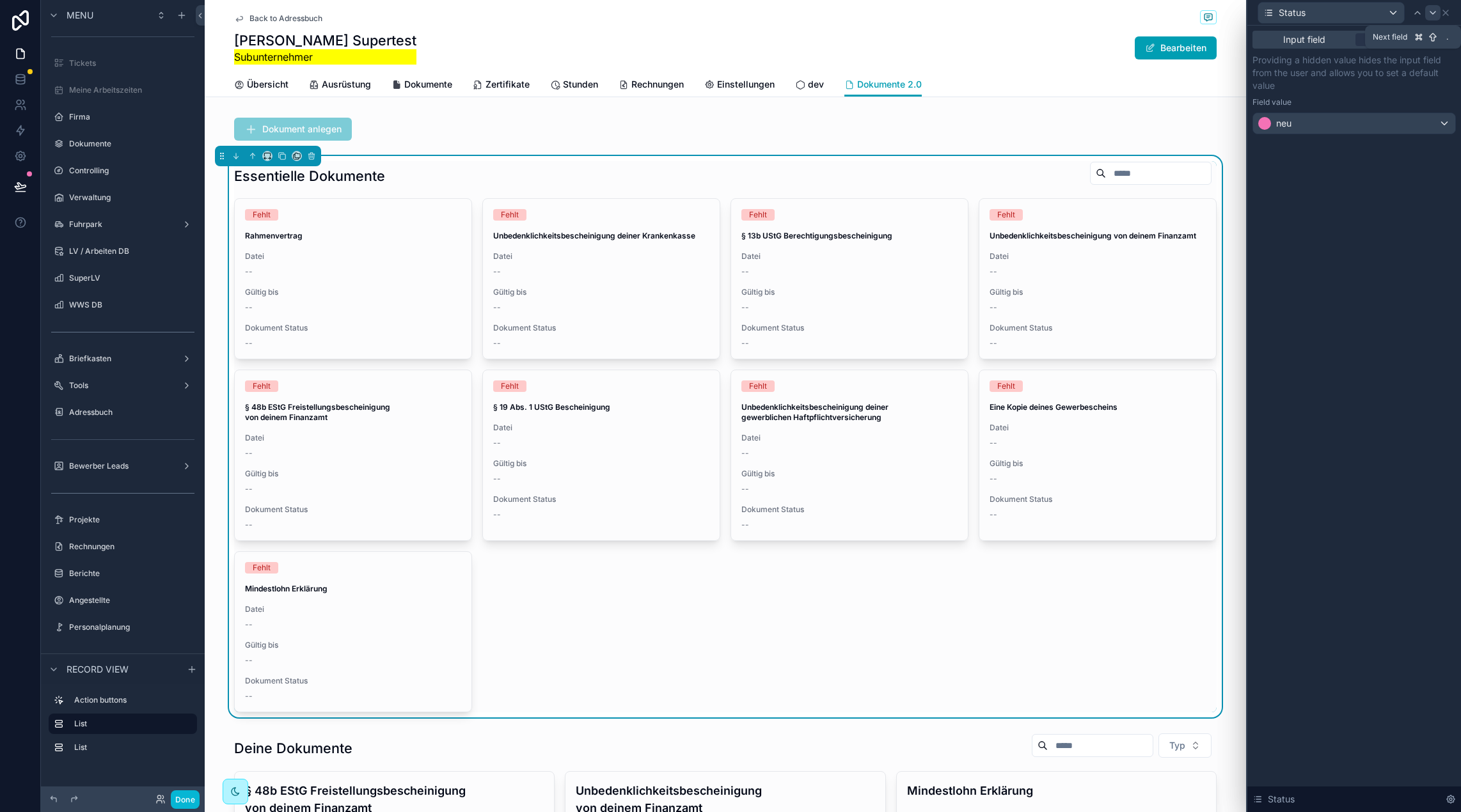
click at [1433, 13] on icon at bounding box center [1433, 12] width 5 height 3
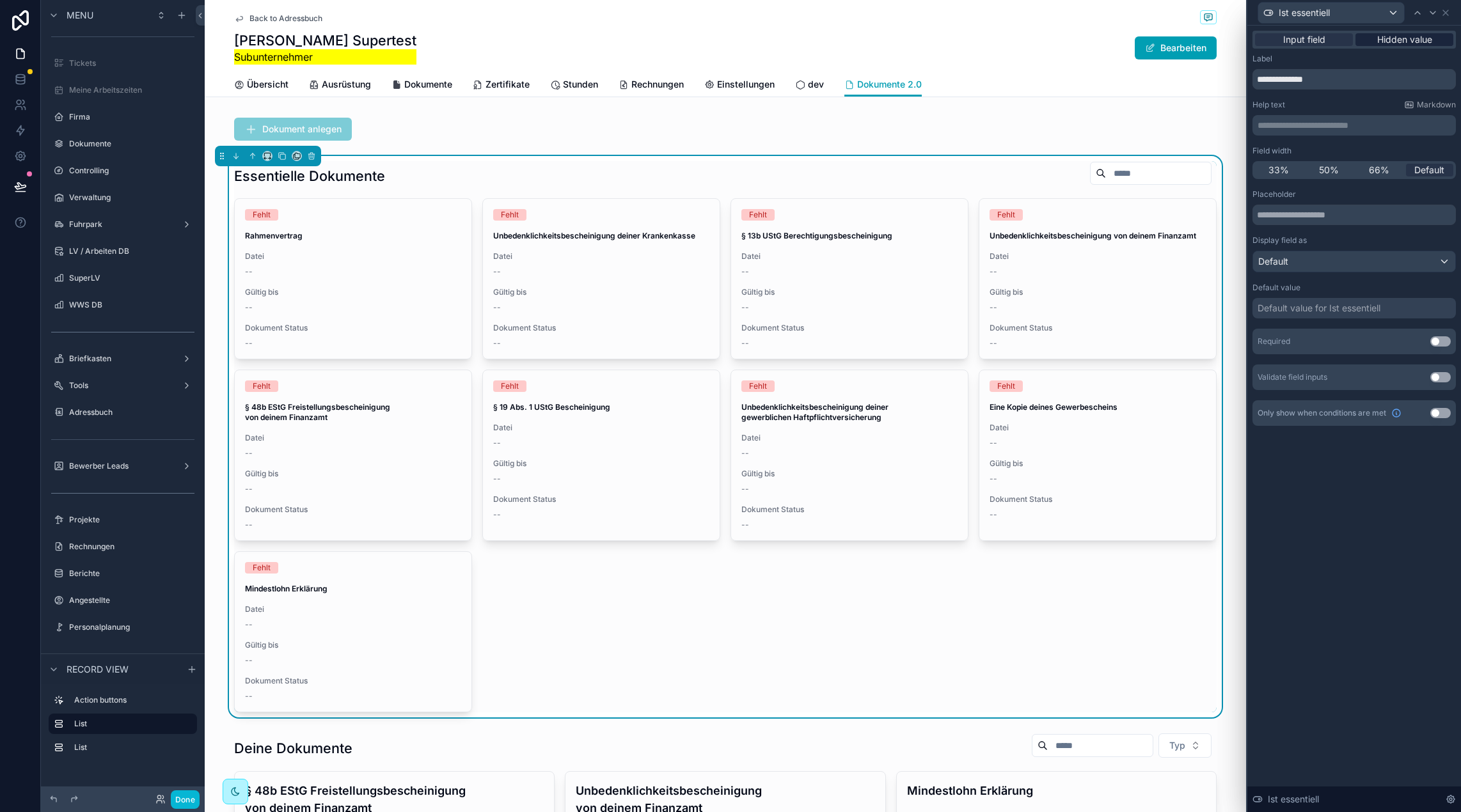
click at [1407, 38] on span "Hidden value" at bounding box center [1404, 40] width 55 height 13
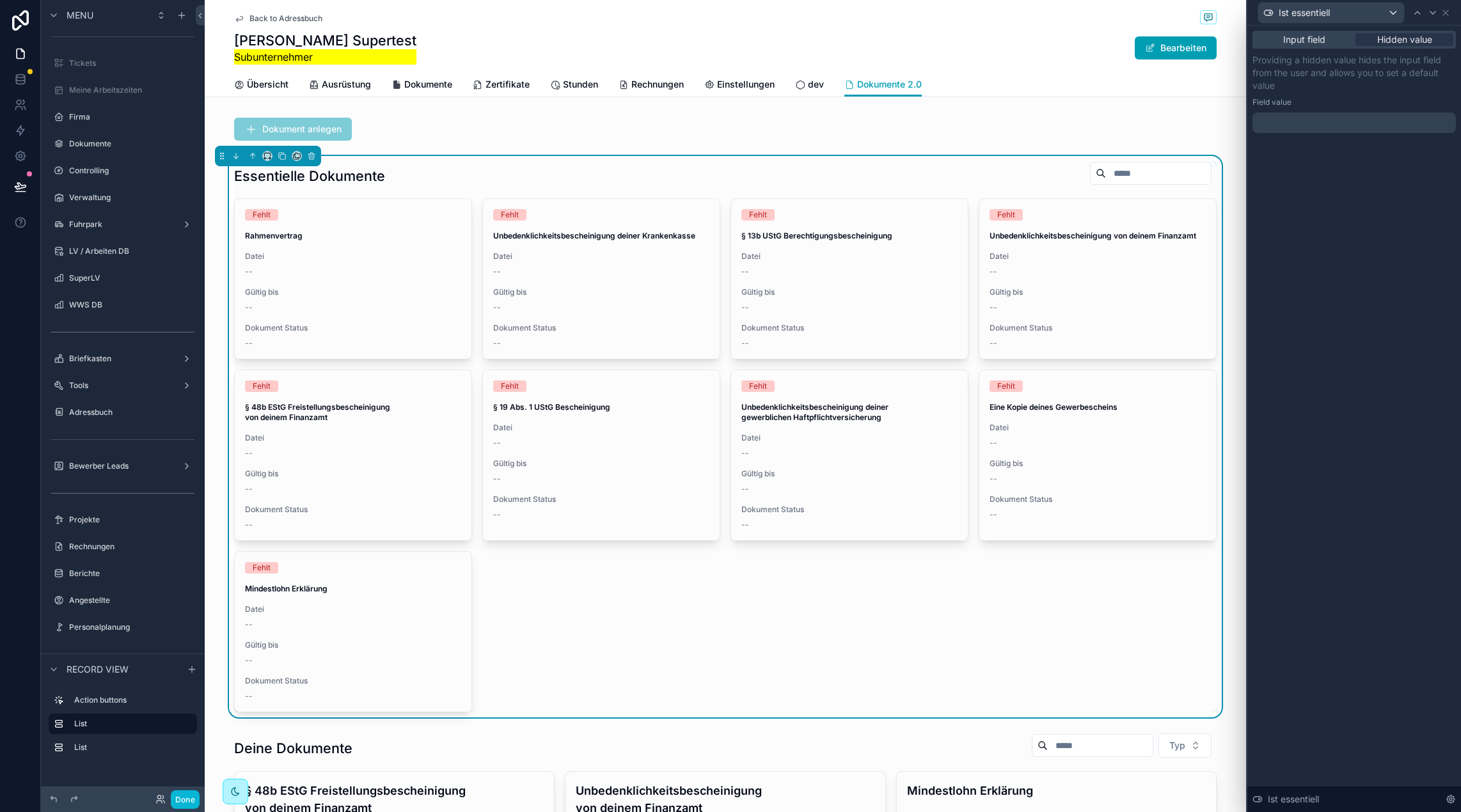
click at [1309, 120] on div at bounding box center [1354, 122] width 203 height 20
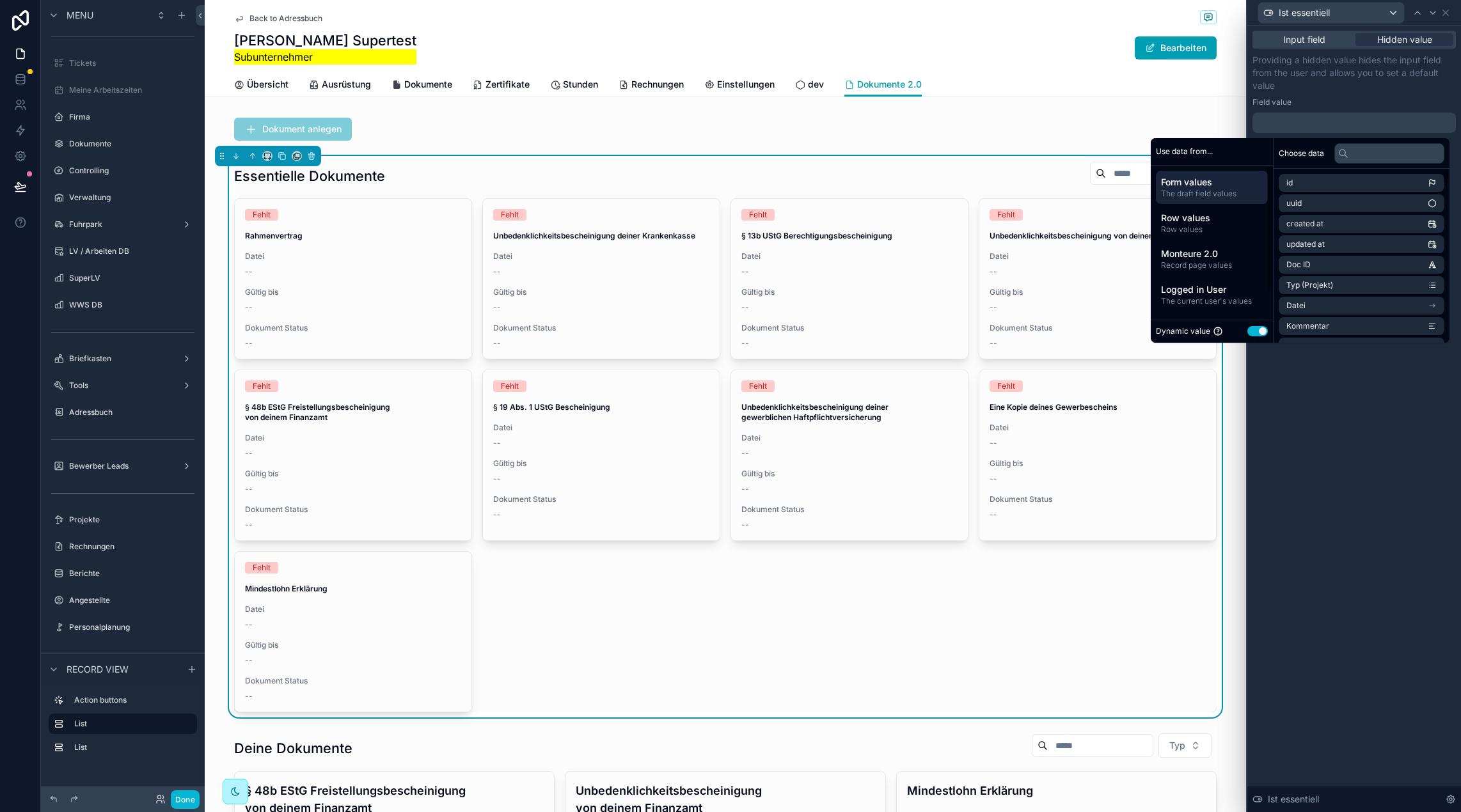
click at [1247, 327] on button "Use setting" at bounding box center [1257, 331] width 20 height 11
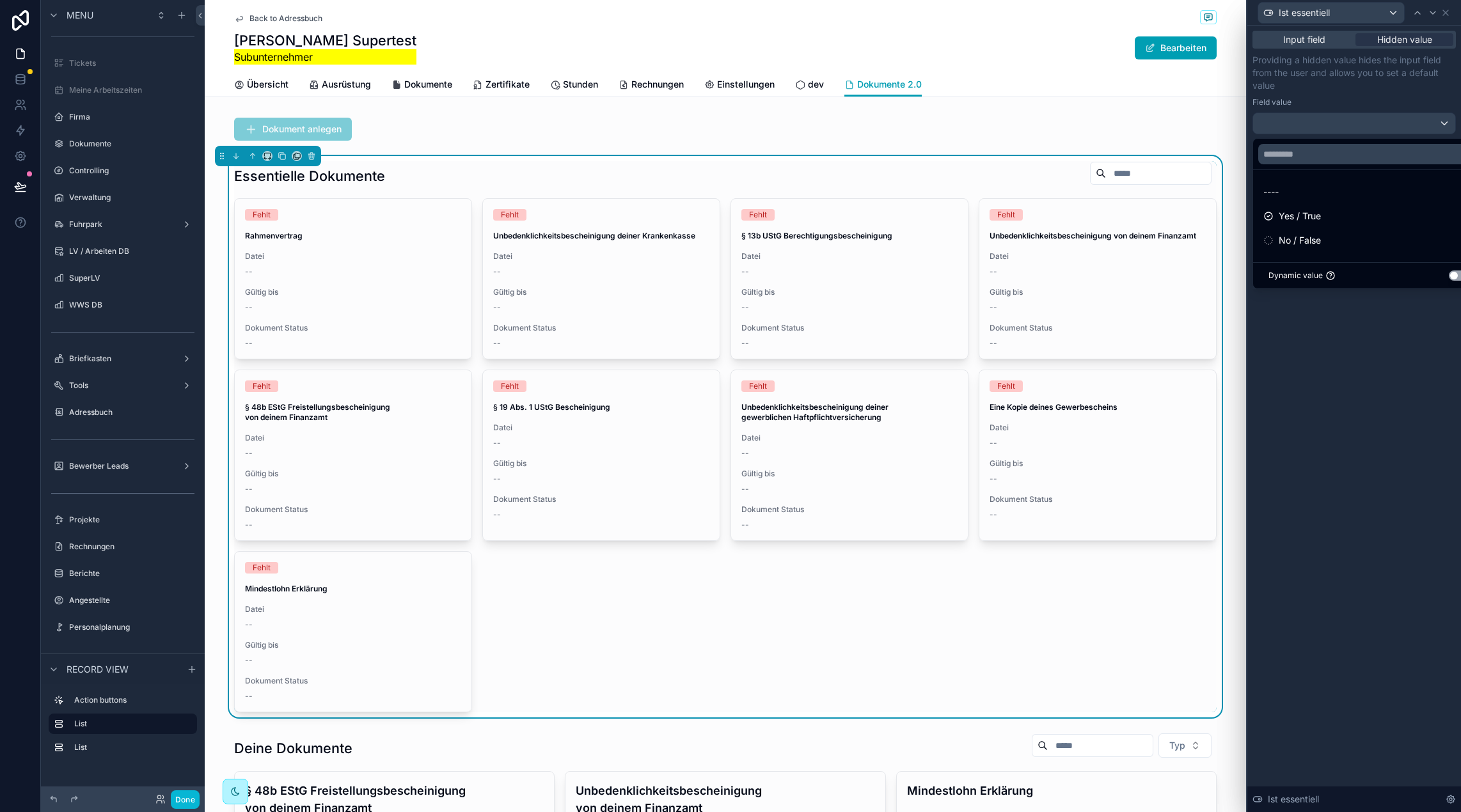
drag, startPoint x: 1304, startPoint y: 213, endPoint x: 1421, endPoint y: 25, distance: 221.4
click at [1304, 214] on span "Yes / True" at bounding box center [1300, 216] width 42 height 15
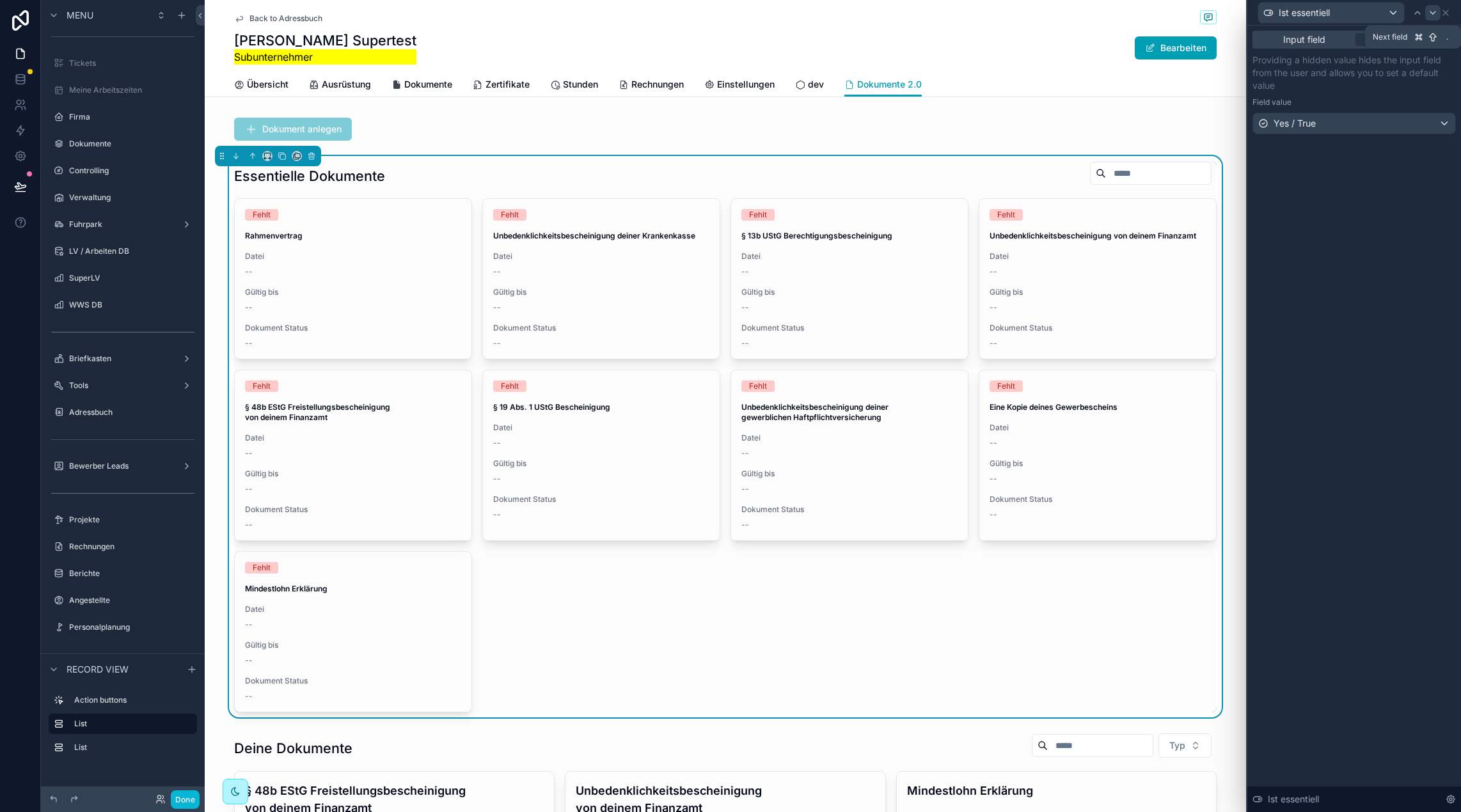
click at [1432, 15] on icon at bounding box center [1433, 13] width 11 height 11
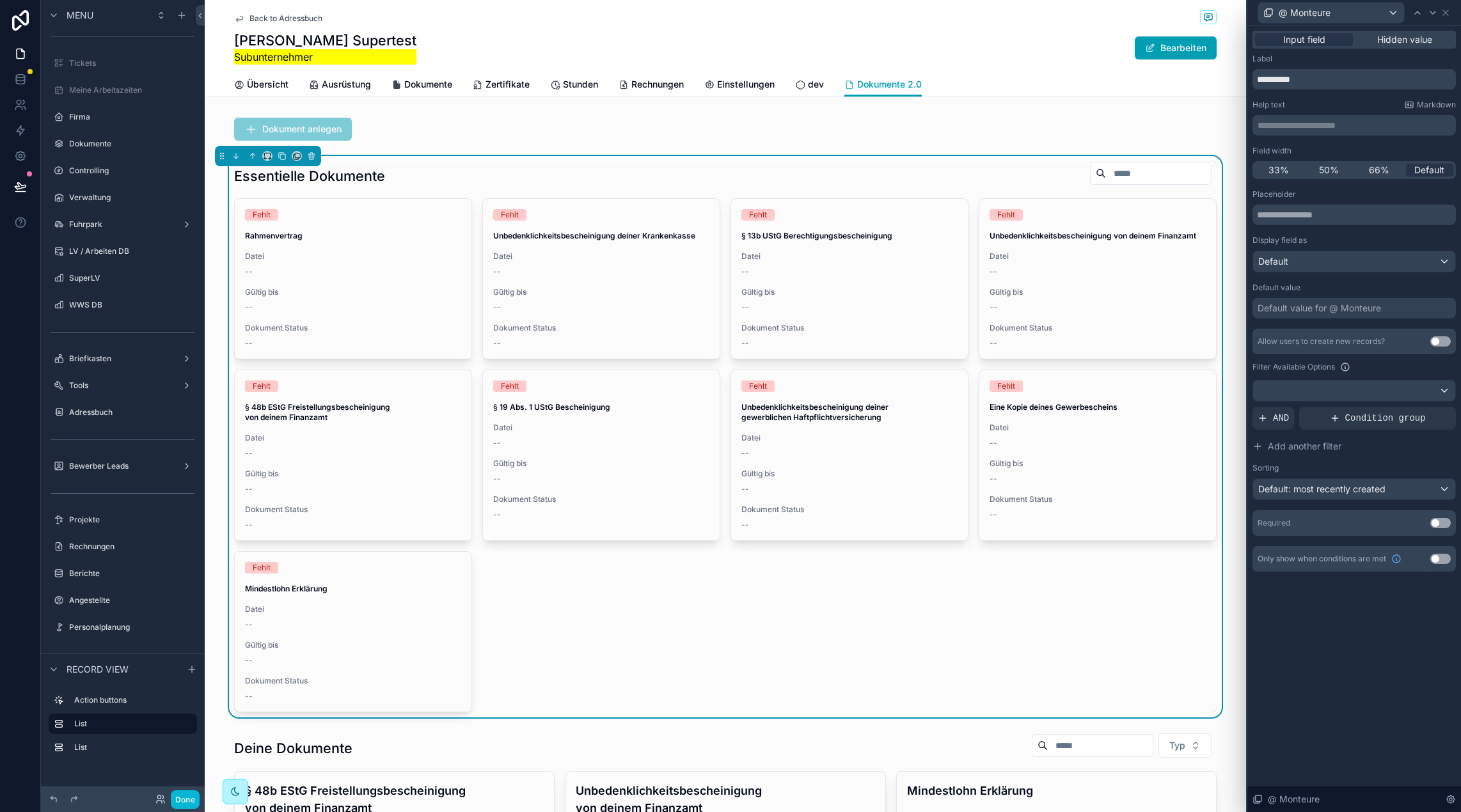
drag, startPoint x: 1397, startPoint y: 43, endPoint x: 1339, endPoint y: 93, distance: 76.6
click at [1397, 43] on span "Hidden value" at bounding box center [1404, 40] width 55 height 13
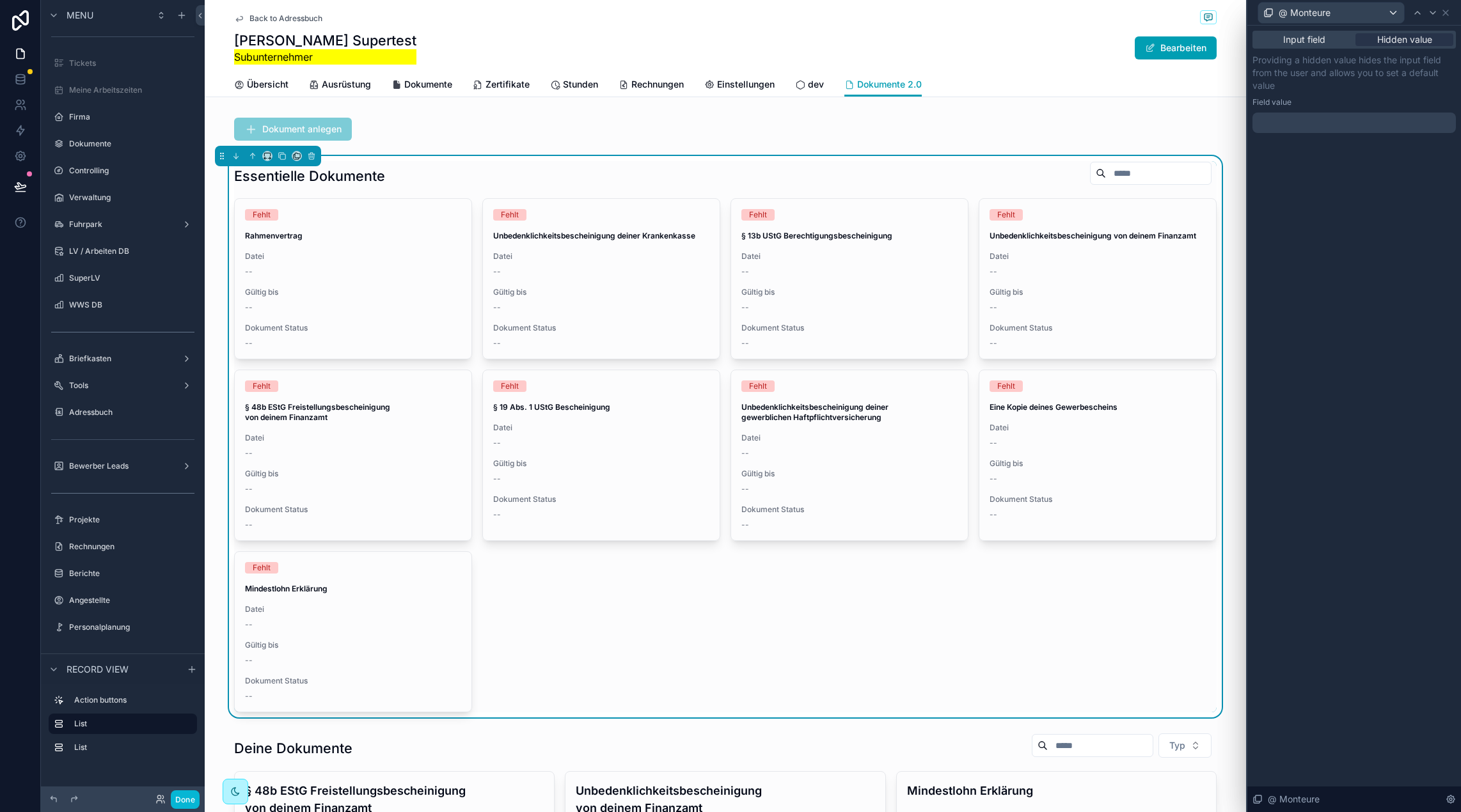
click at [1310, 122] on div at bounding box center [1354, 122] width 203 height 20
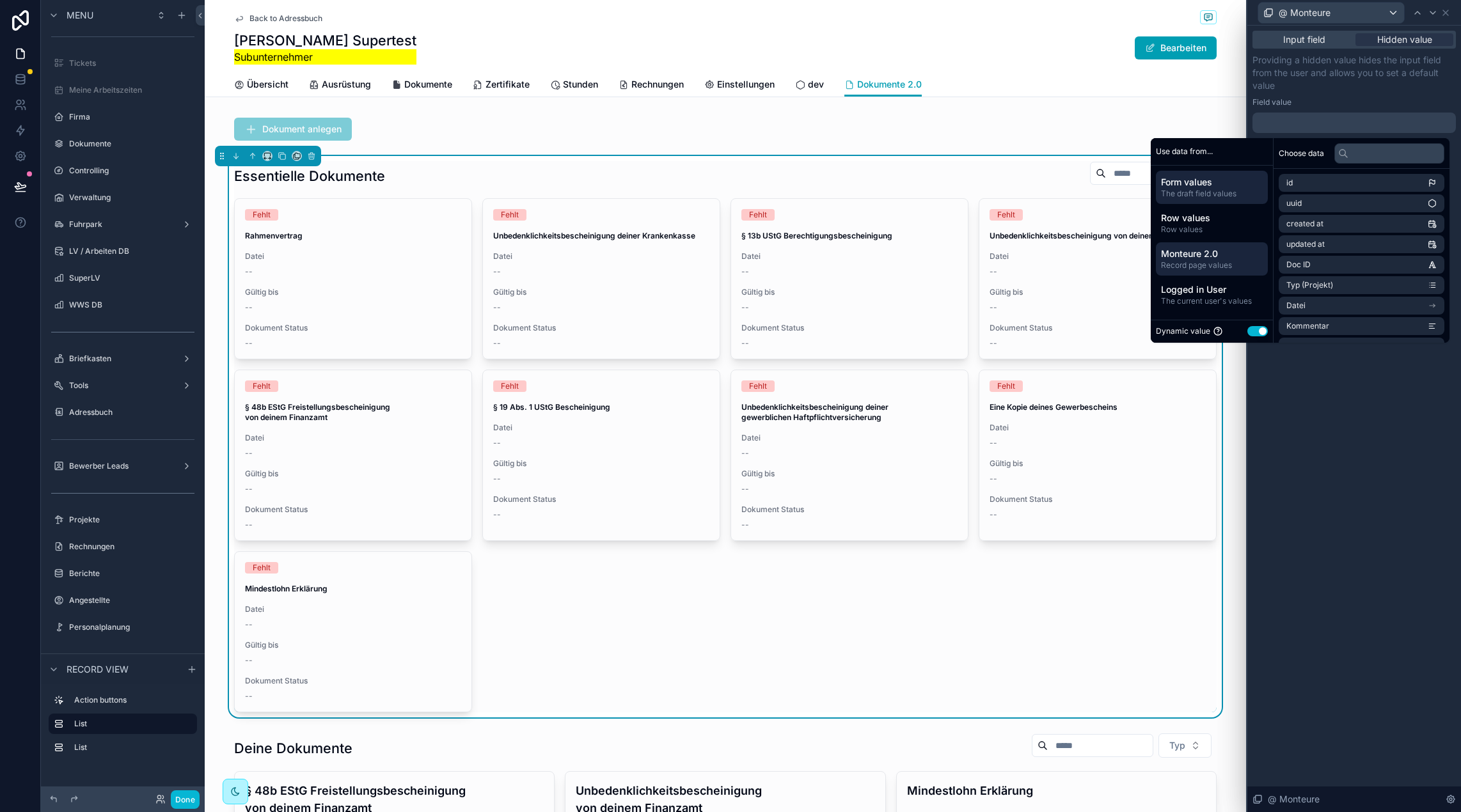
click at [1218, 262] on span "Record page values" at bounding box center [1211, 266] width 101 height 11
click at [1346, 181] on li "Monteure item" at bounding box center [1361, 183] width 166 height 18
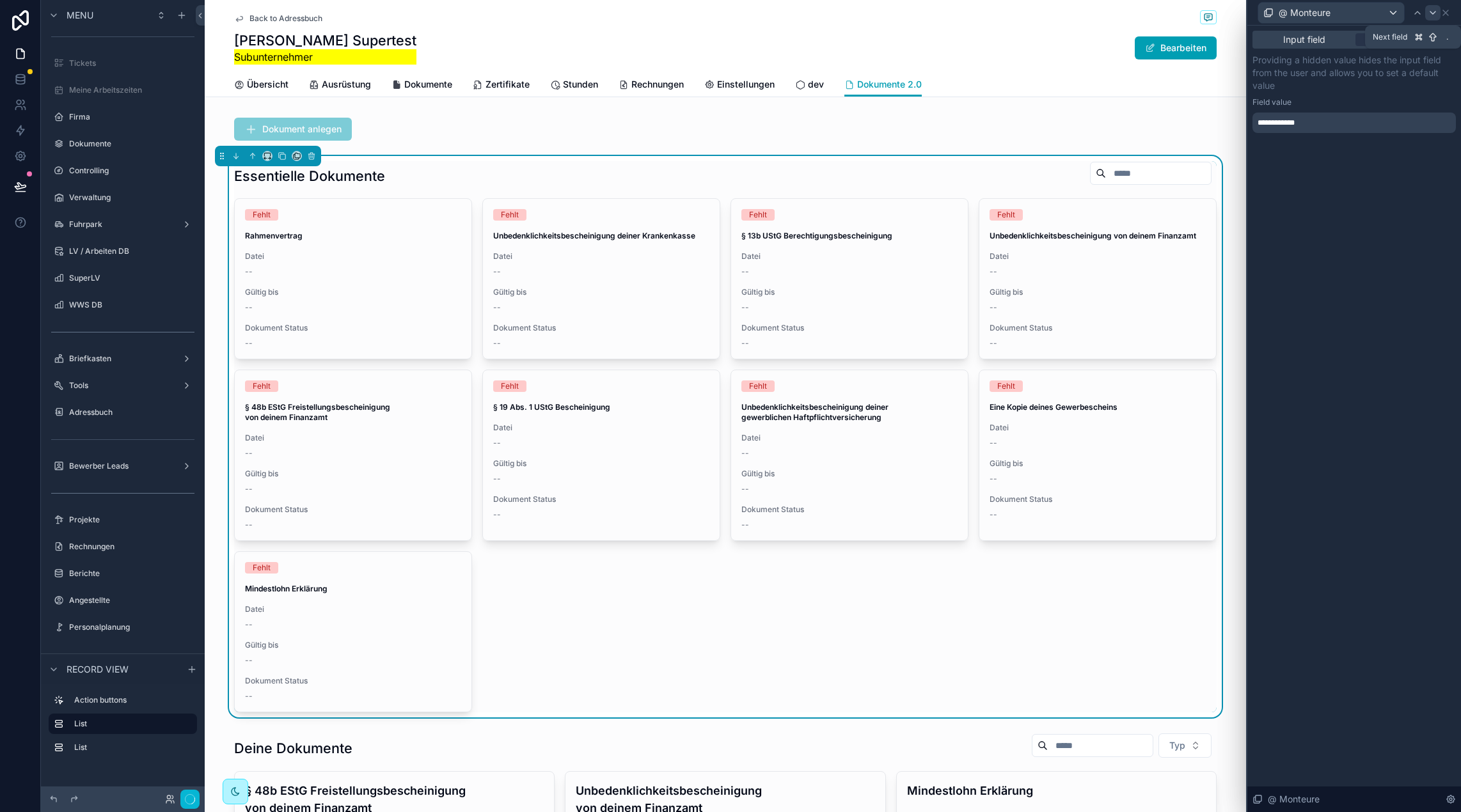
click at [1433, 13] on icon at bounding box center [1433, 12] width 5 height 3
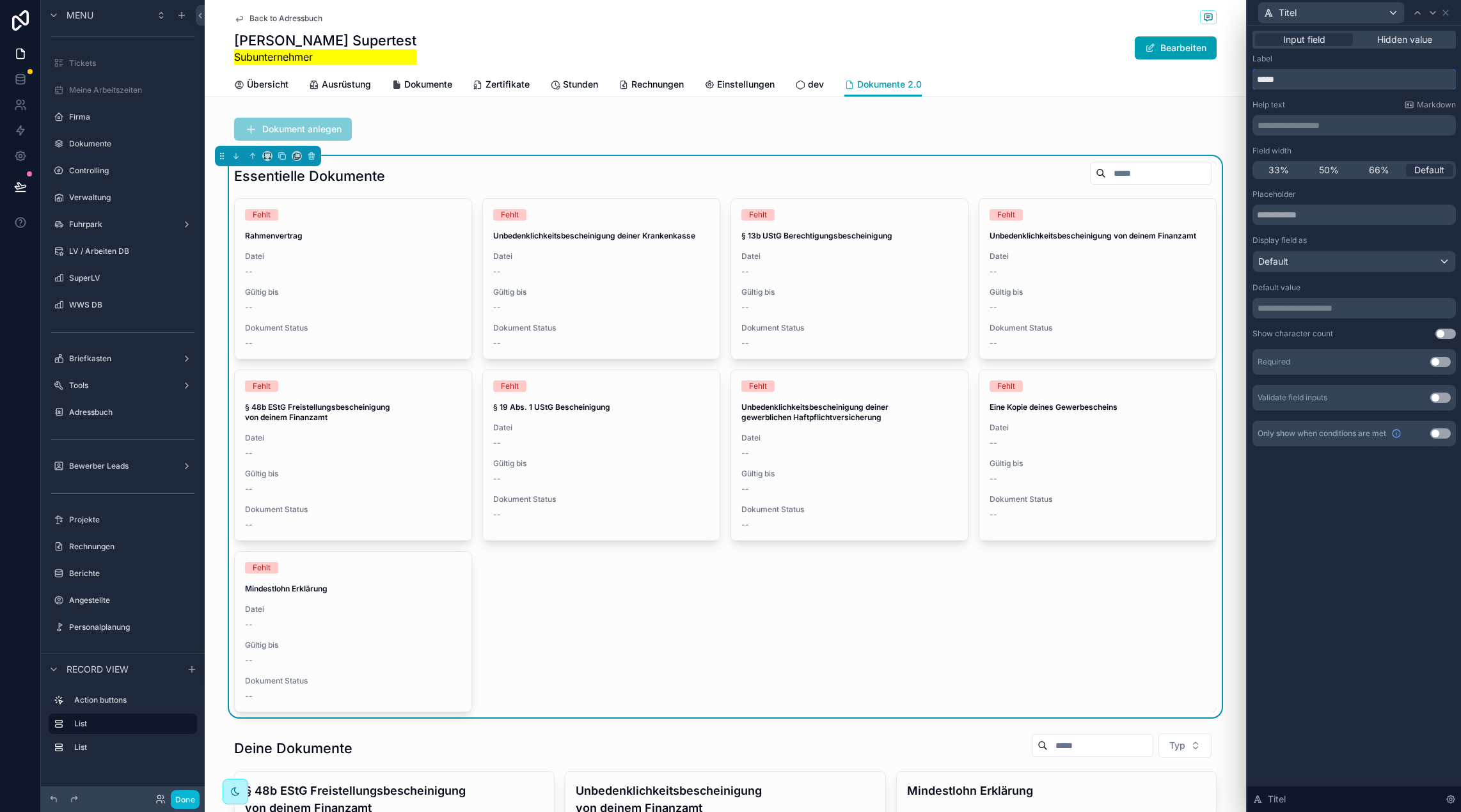
click at [1265, 83] on input "*****" at bounding box center [1354, 78] width 203 height 20
type input "**********"
click at [1294, 312] on p "**********" at bounding box center [1355, 308] width 196 height 13
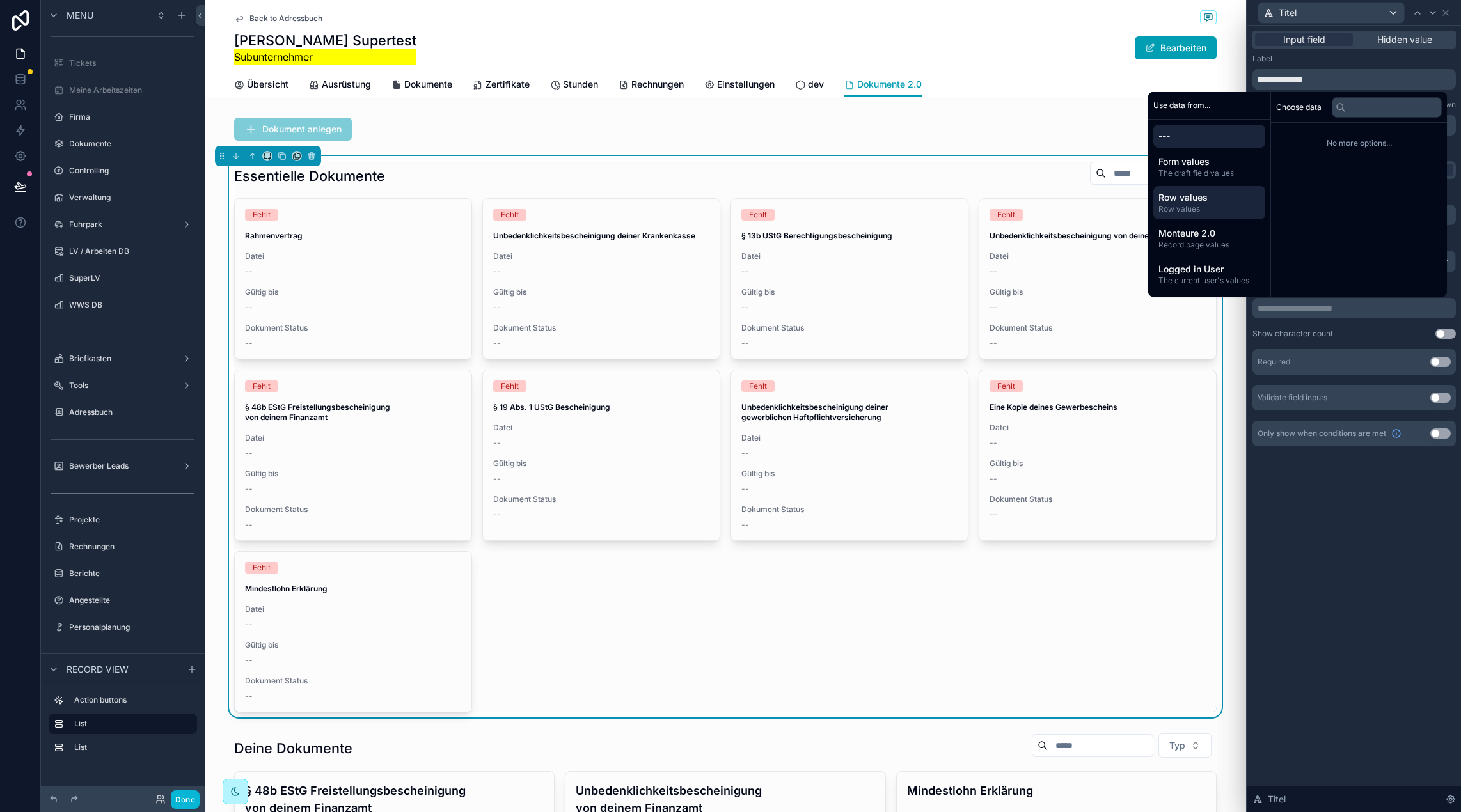
click at [1213, 207] on span "Row values" at bounding box center [1208, 210] width 101 height 11
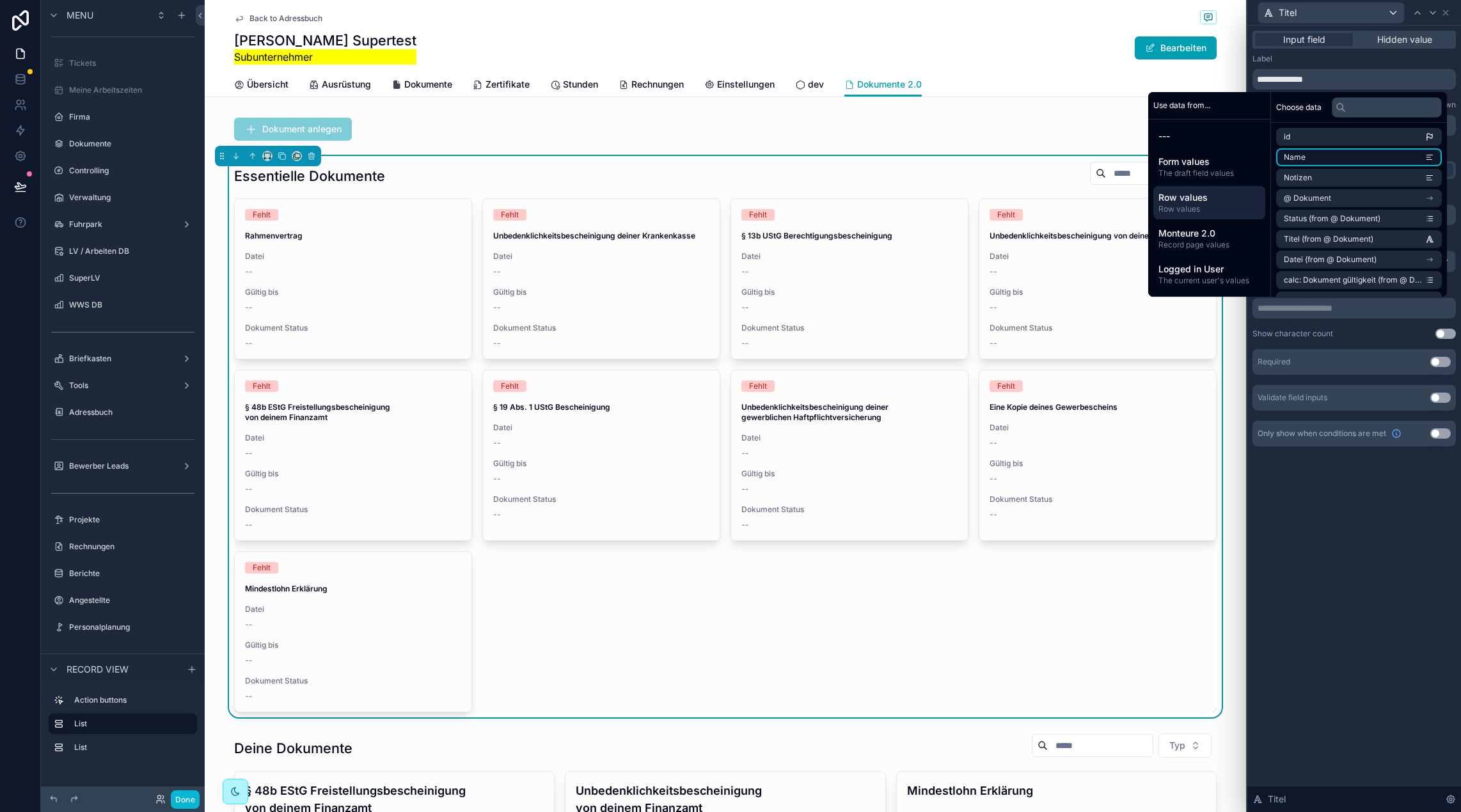
click at [1326, 159] on li "Name" at bounding box center [1359, 157] width 166 height 18
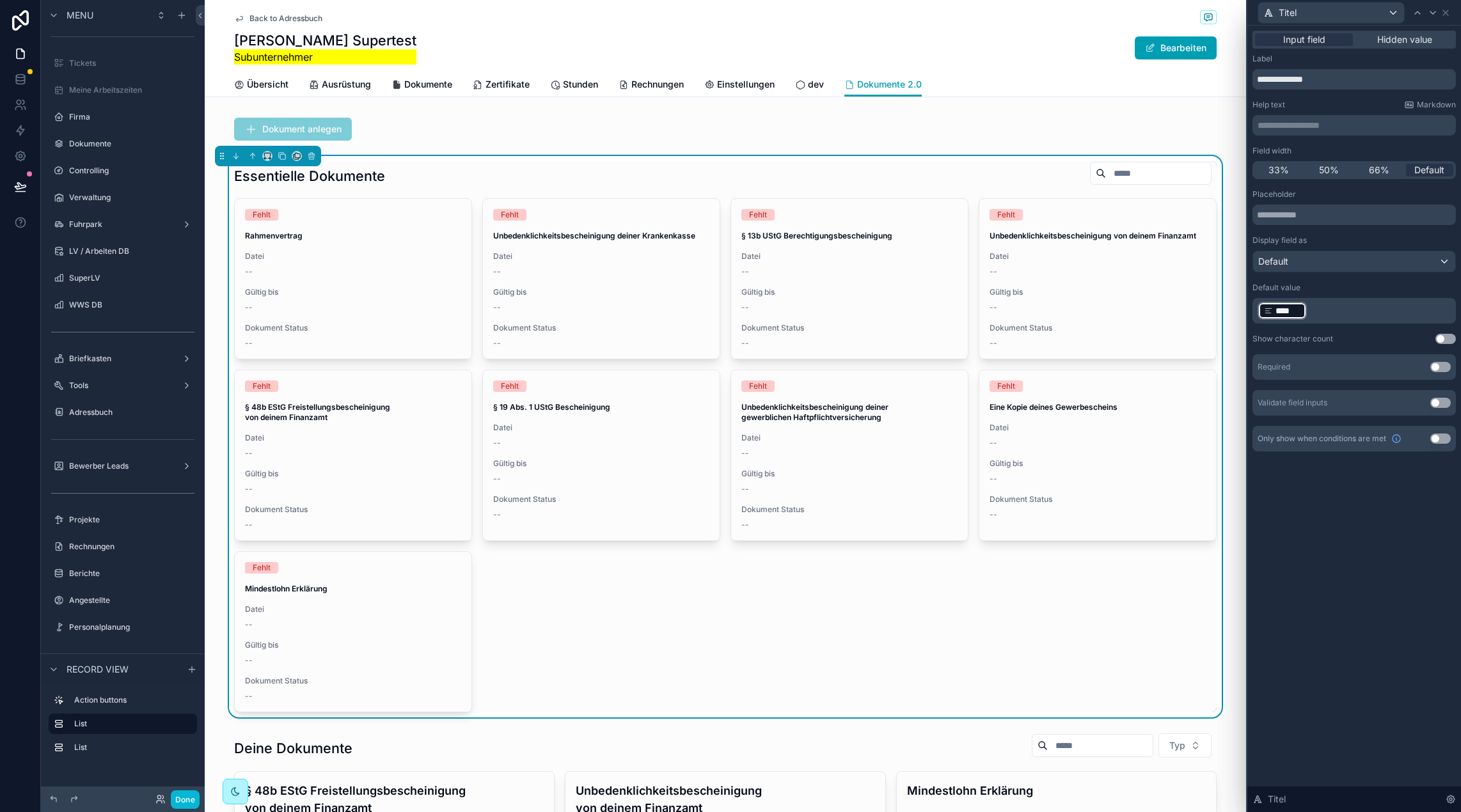
click at [1349, 307] on p "﻿ **** ﻿ ﻿" at bounding box center [1355, 310] width 196 height 20
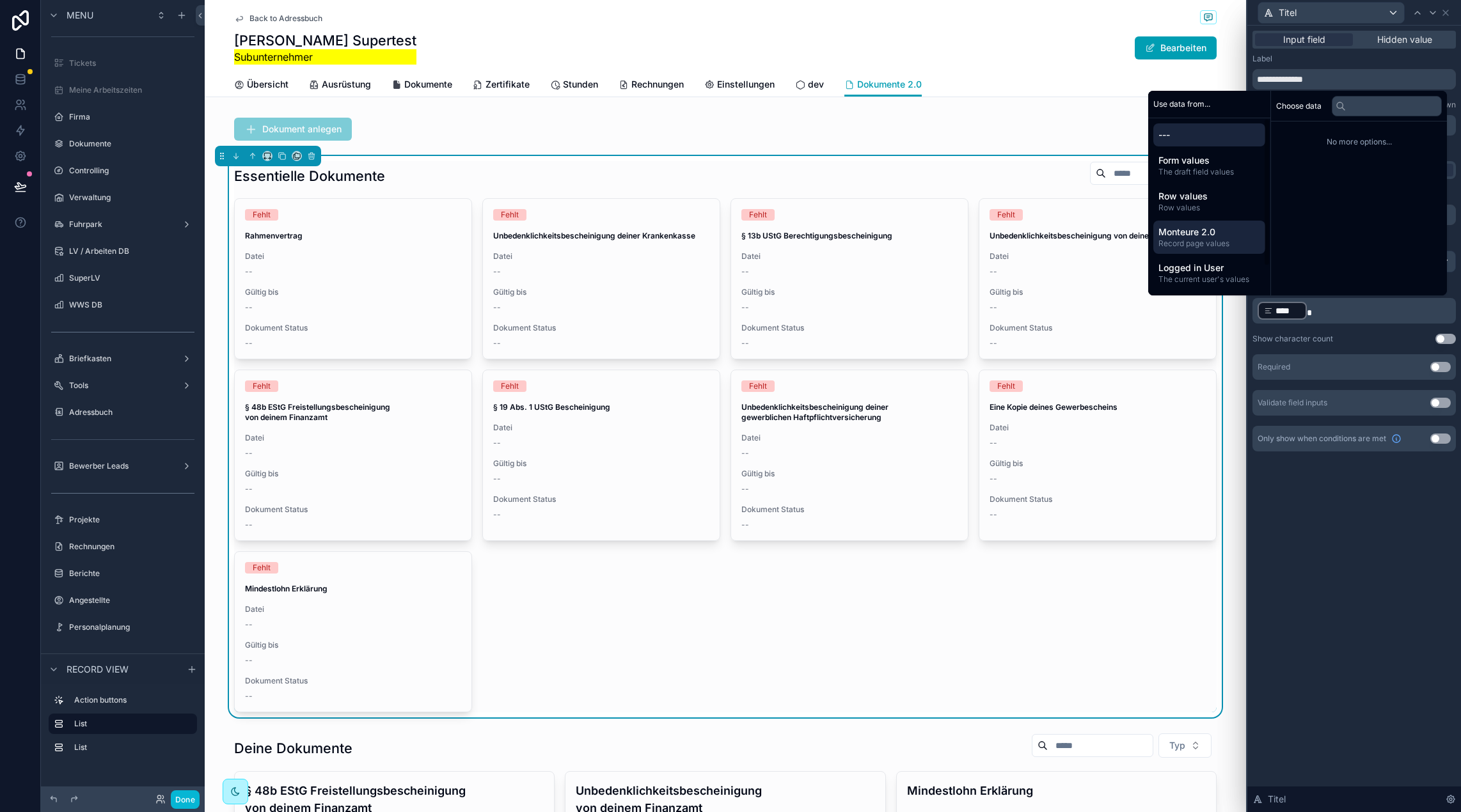
click at [1208, 234] on span "Monteure 2.0" at bounding box center [1208, 232] width 101 height 13
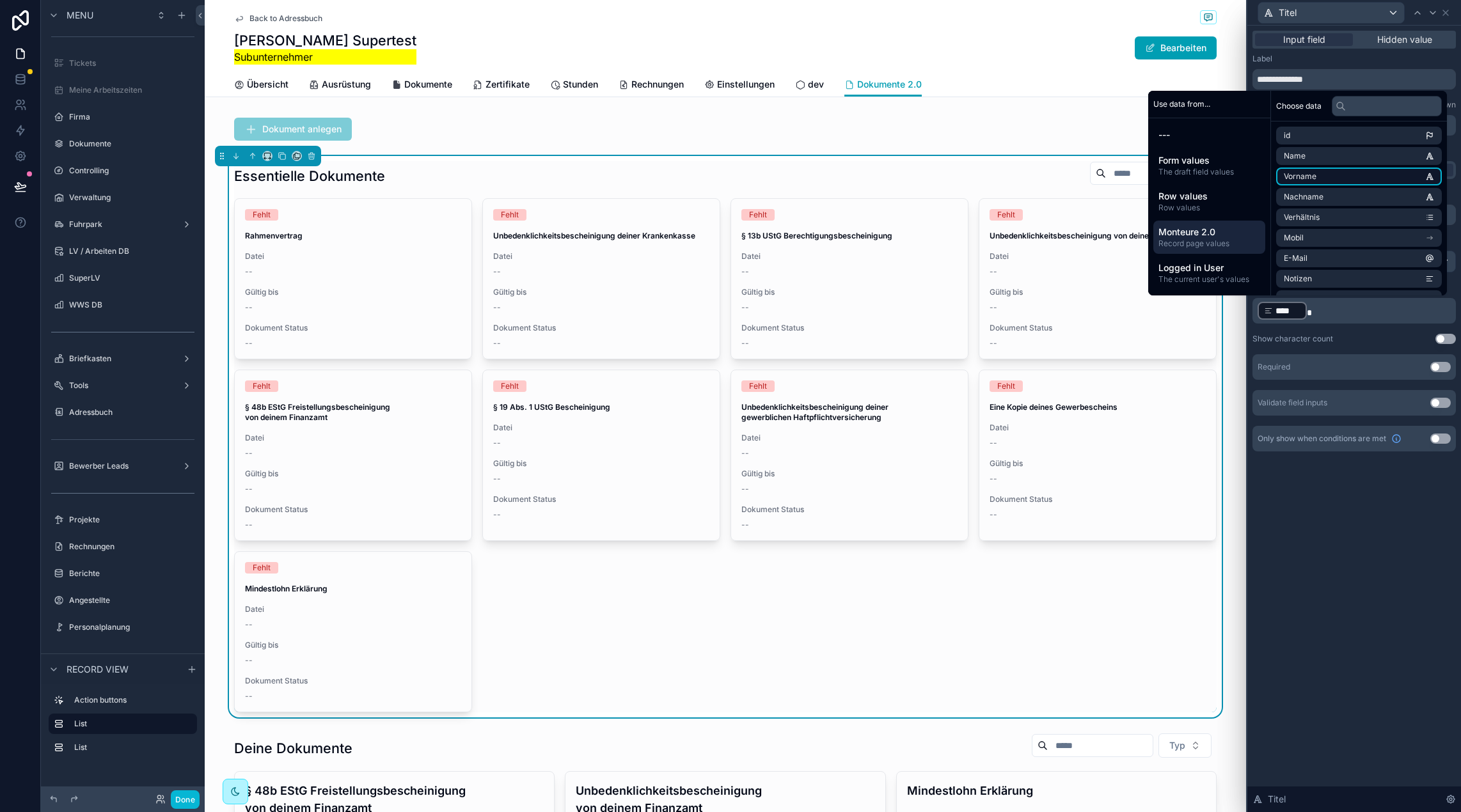
click at [1327, 173] on li "Vorname" at bounding box center [1359, 176] width 166 height 18
click at [1393, 307] on p "﻿ **** ﻿ ******* ﻿ ﻿" at bounding box center [1355, 310] width 196 height 20
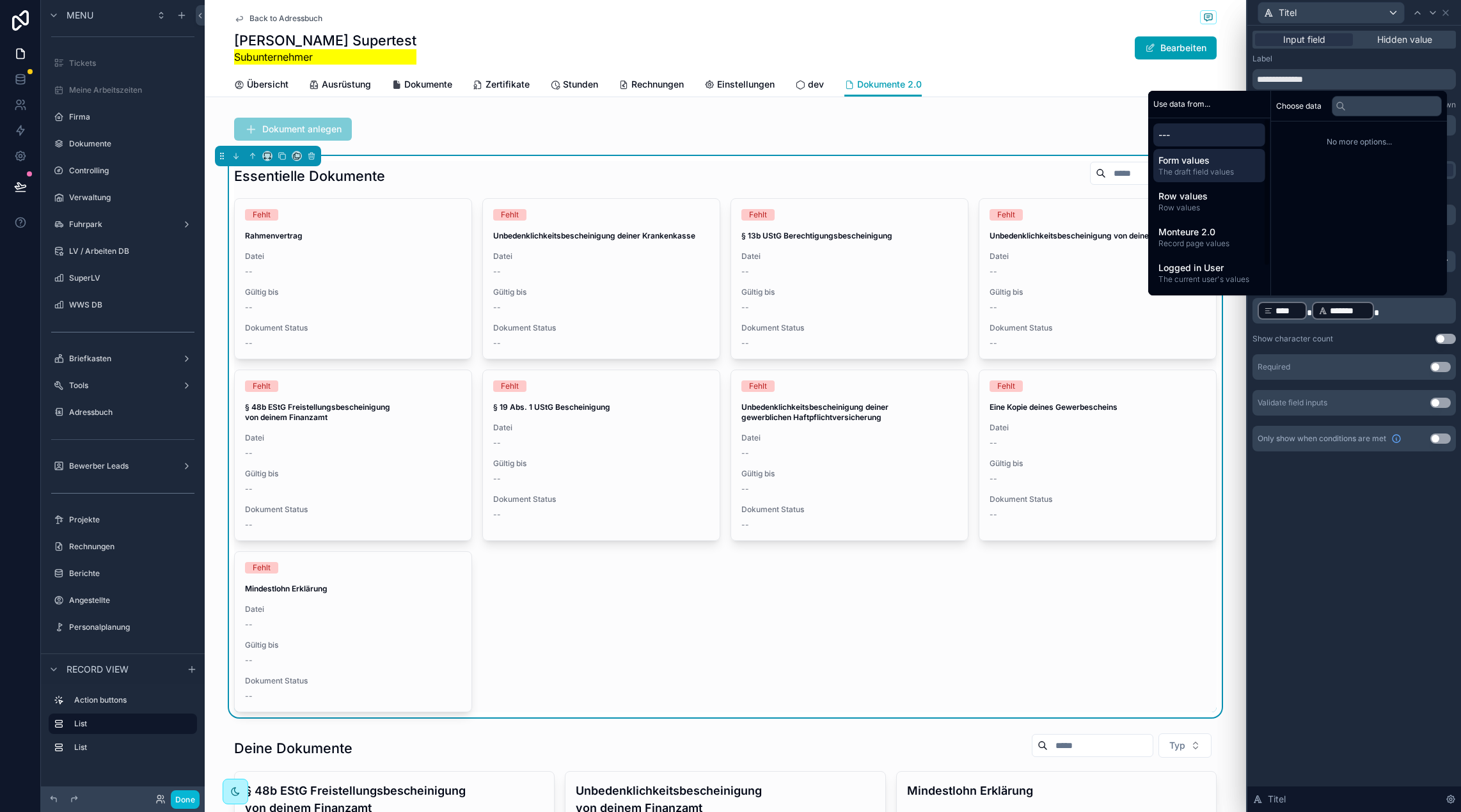
click at [1210, 168] on span "The draft field values" at bounding box center [1208, 173] width 101 height 11
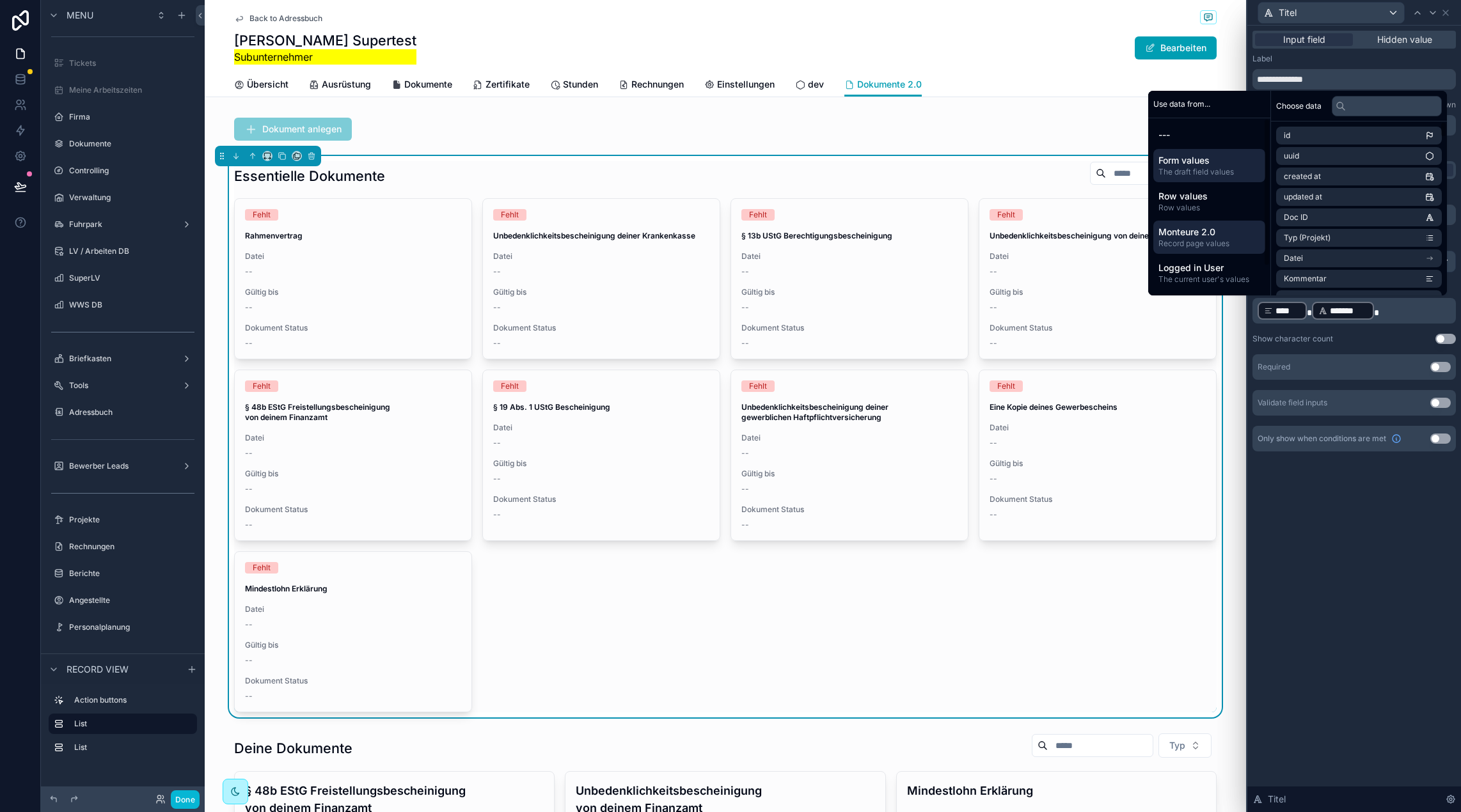
click at [1196, 225] on span "Monteure 2.0" at bounding box center [1208, 232] width 101 height 13
click at [1318, 174] on li "Vorname" at bounding box center [1359, 176] width 166 height 18
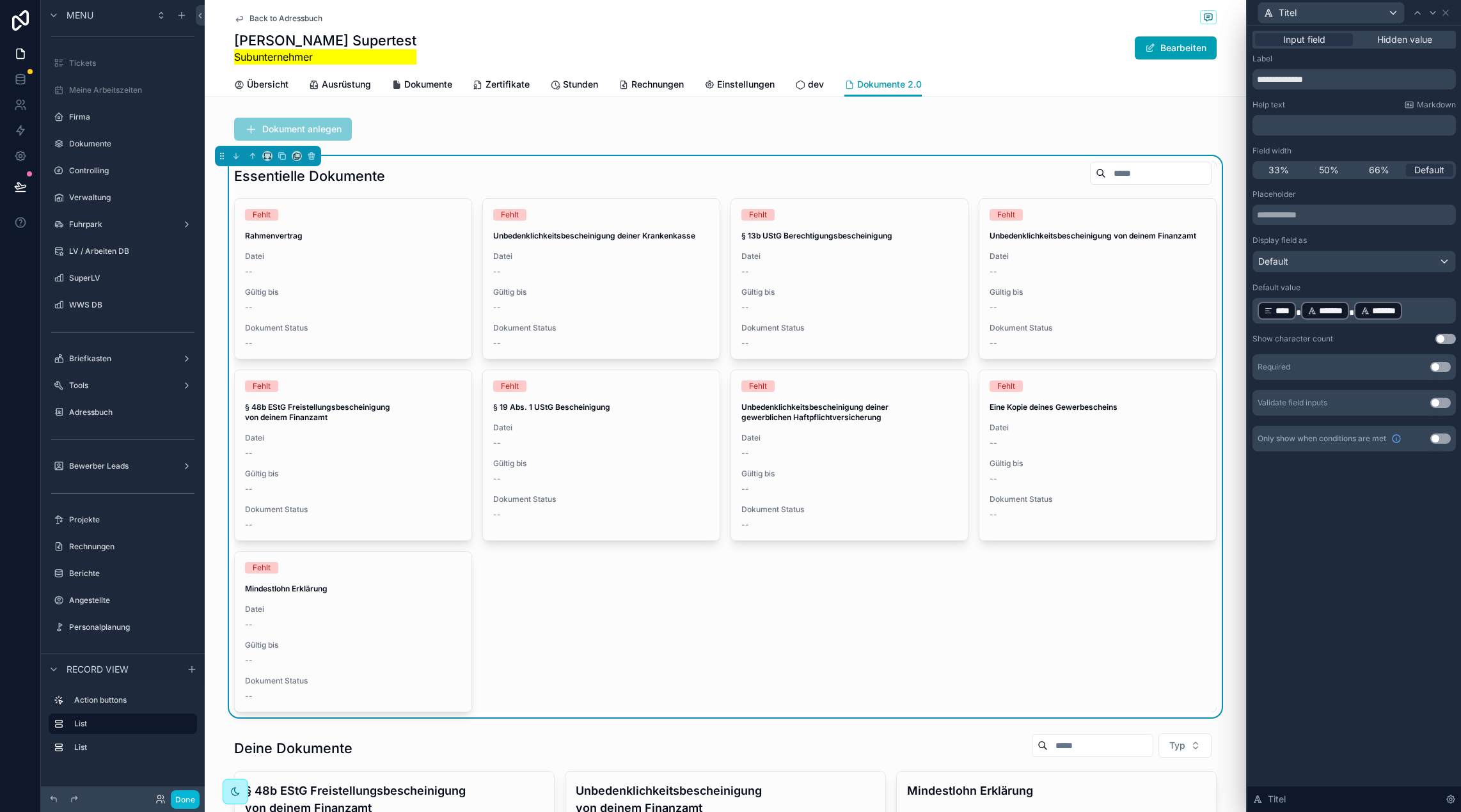
click at [1395, 483] on div "**********" at bounding box center [1354, 418] width 214 height 786
click at [1437, 15] on icon at bounding box center [1433, 13] width 11 height 11
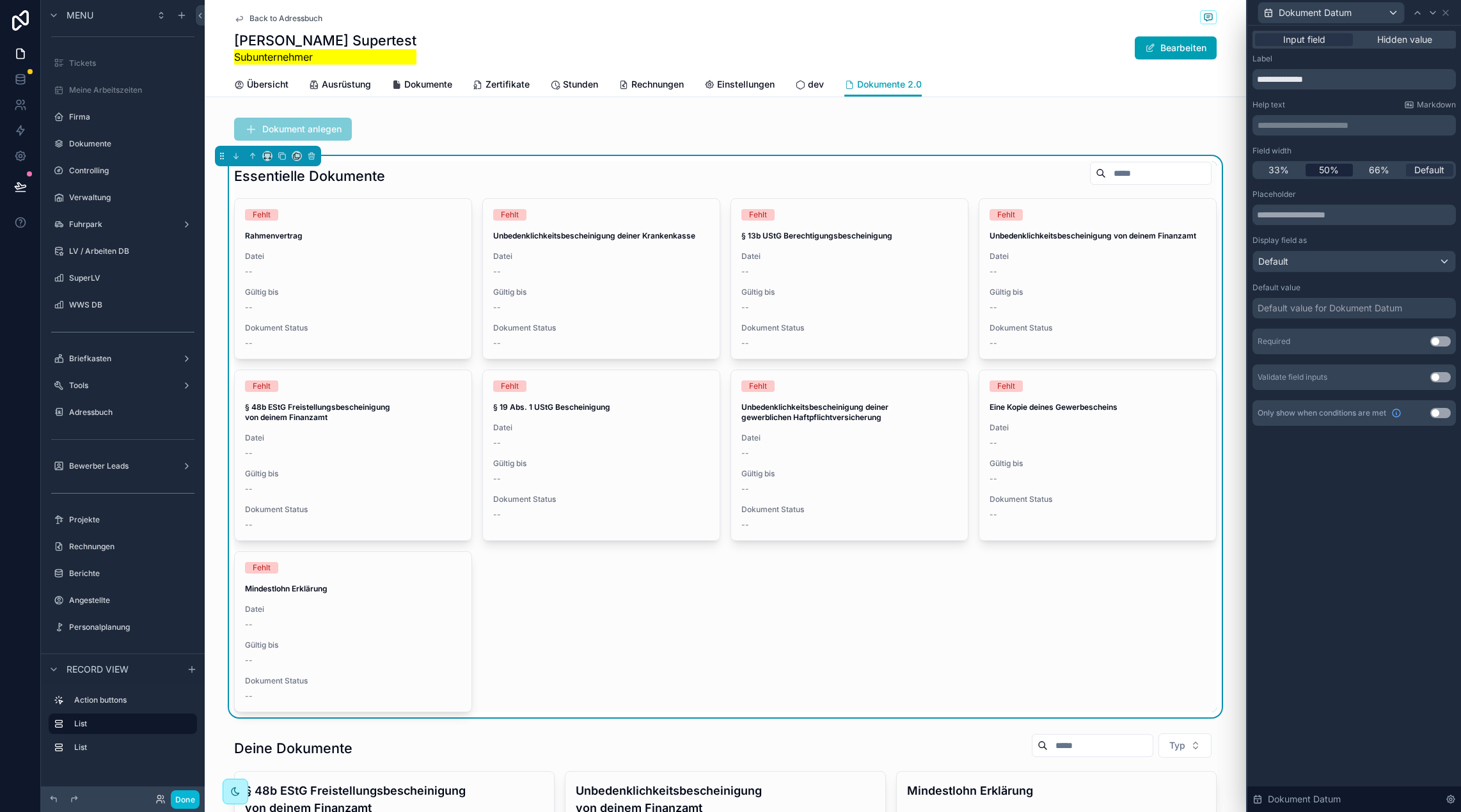
click at [1326, 172] on span "50%" at bounding box center [1328, 170] width 20 height 13
click at [1300, 310] on div "Default value for Dokument Datum" at bounding box center [1330, 308] width 144 height 13
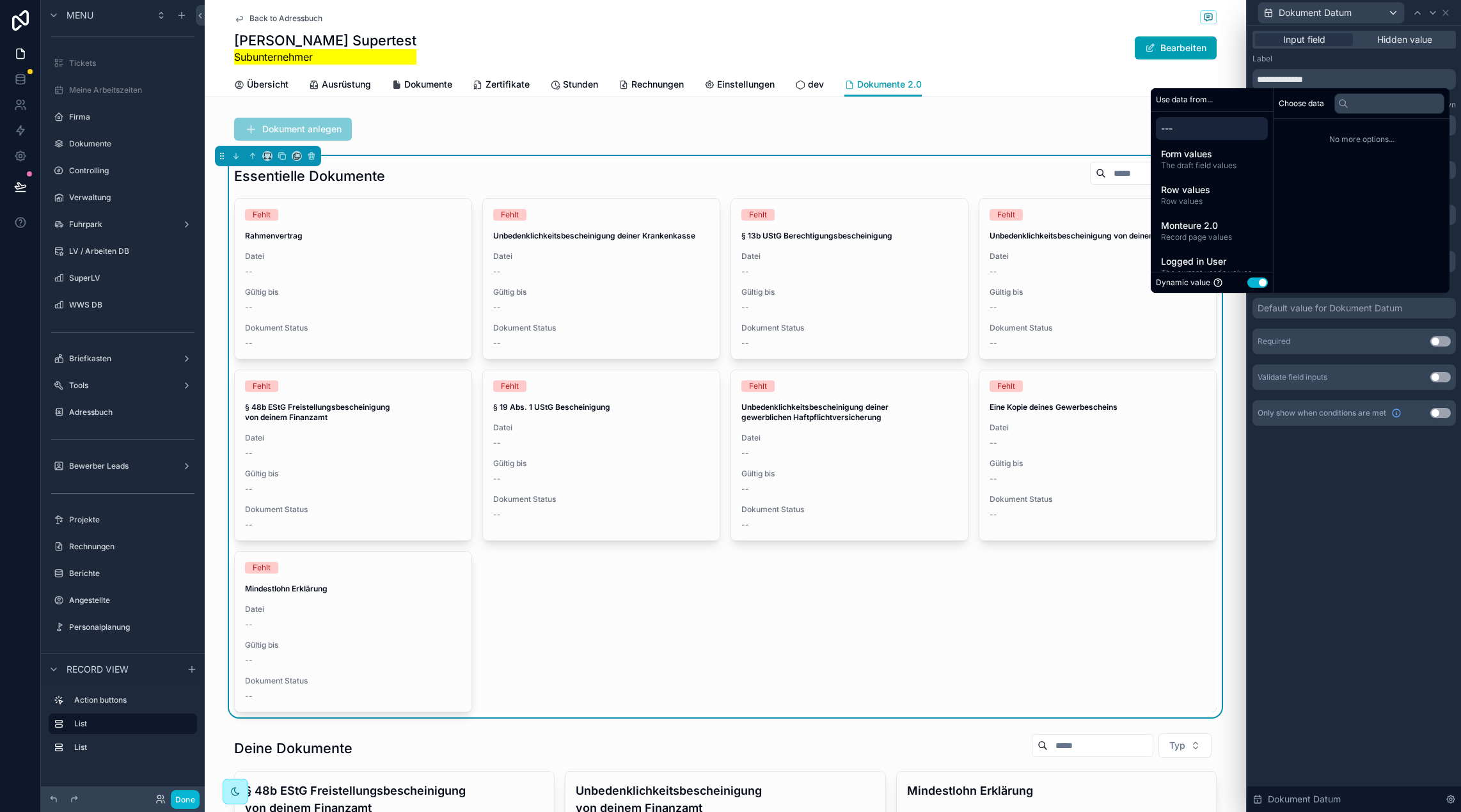
click at [1254, 285] on button "Use setting" at bounding box center [1257, 283] width 20 height 11
select select "****"
select select "*"
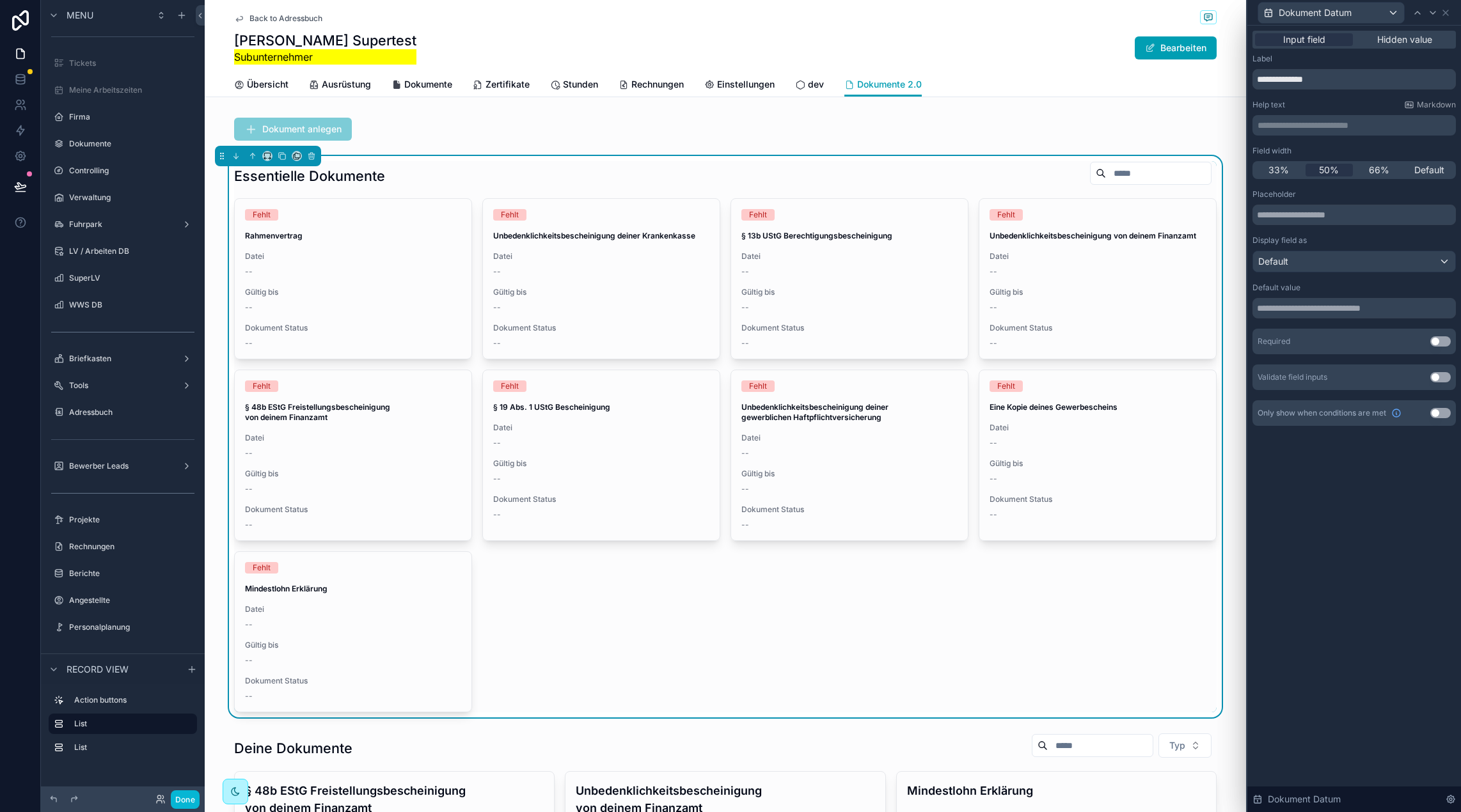
click at [1317, 321] on div "Placeholder Display field as Default Default value Required Use setting Validat…" at bounding box center [1354, 290] width 203 height 201
click at [1314, 312] on input "text" at bounding box center [1354, 307] width 203 height 20
select select "****"
select select "*"
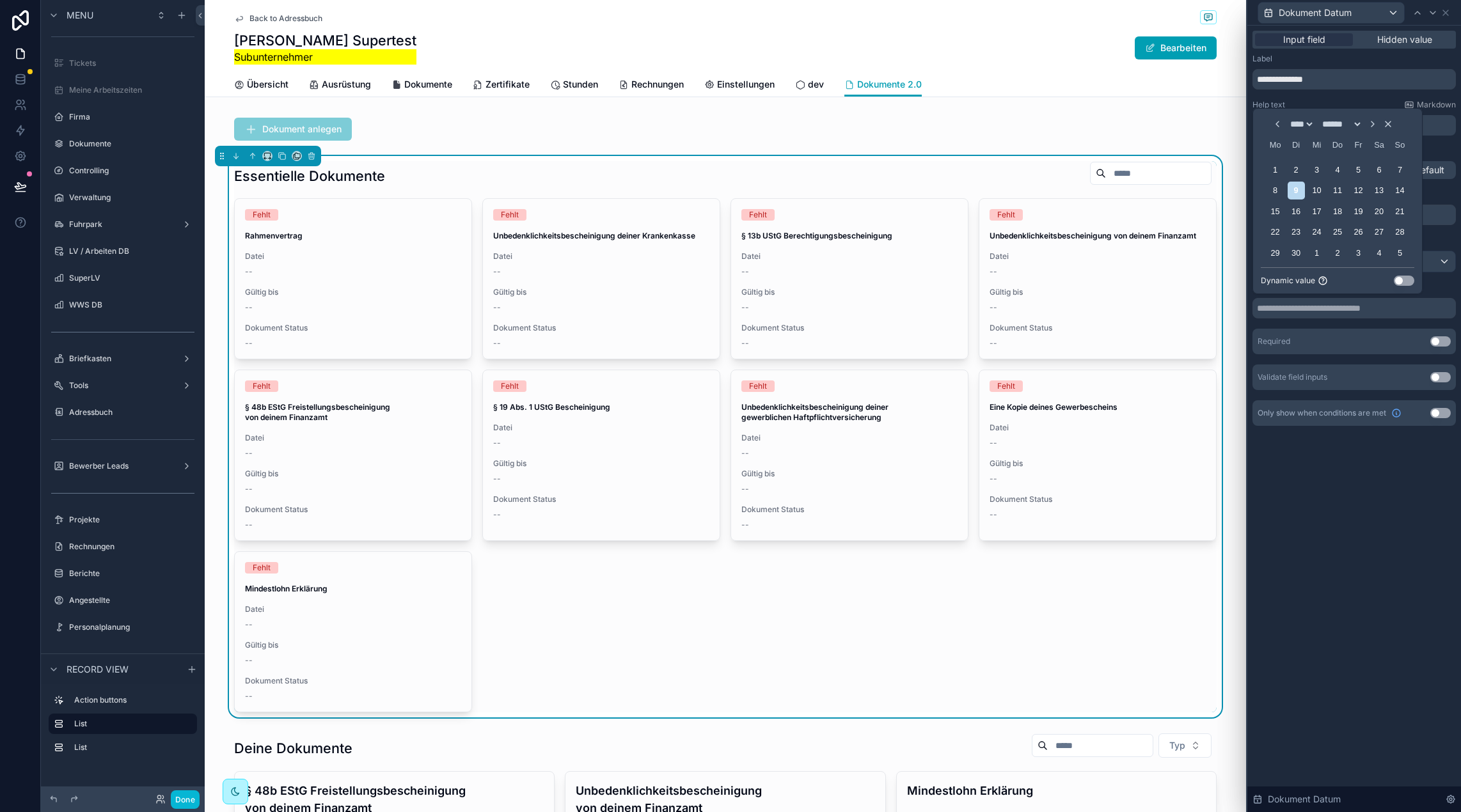
click at [1403, 281] on button "Use setting" at bounding box center [1403, 281] width 20 height 11
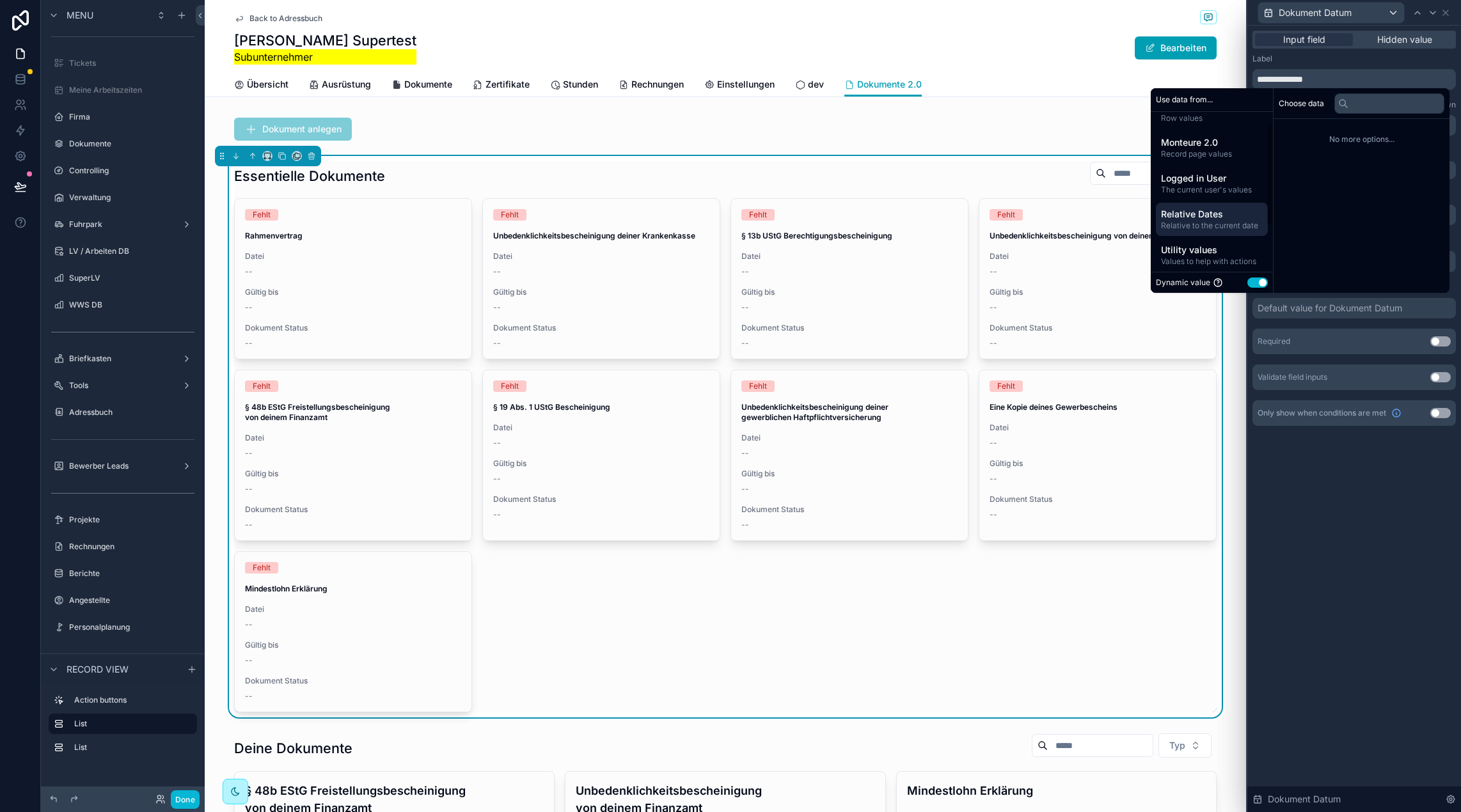
scroll to position [88, 0]
click at [1220, 211] on span "Relative Dates" at bounding box center [1211, 209] width 101 height 13
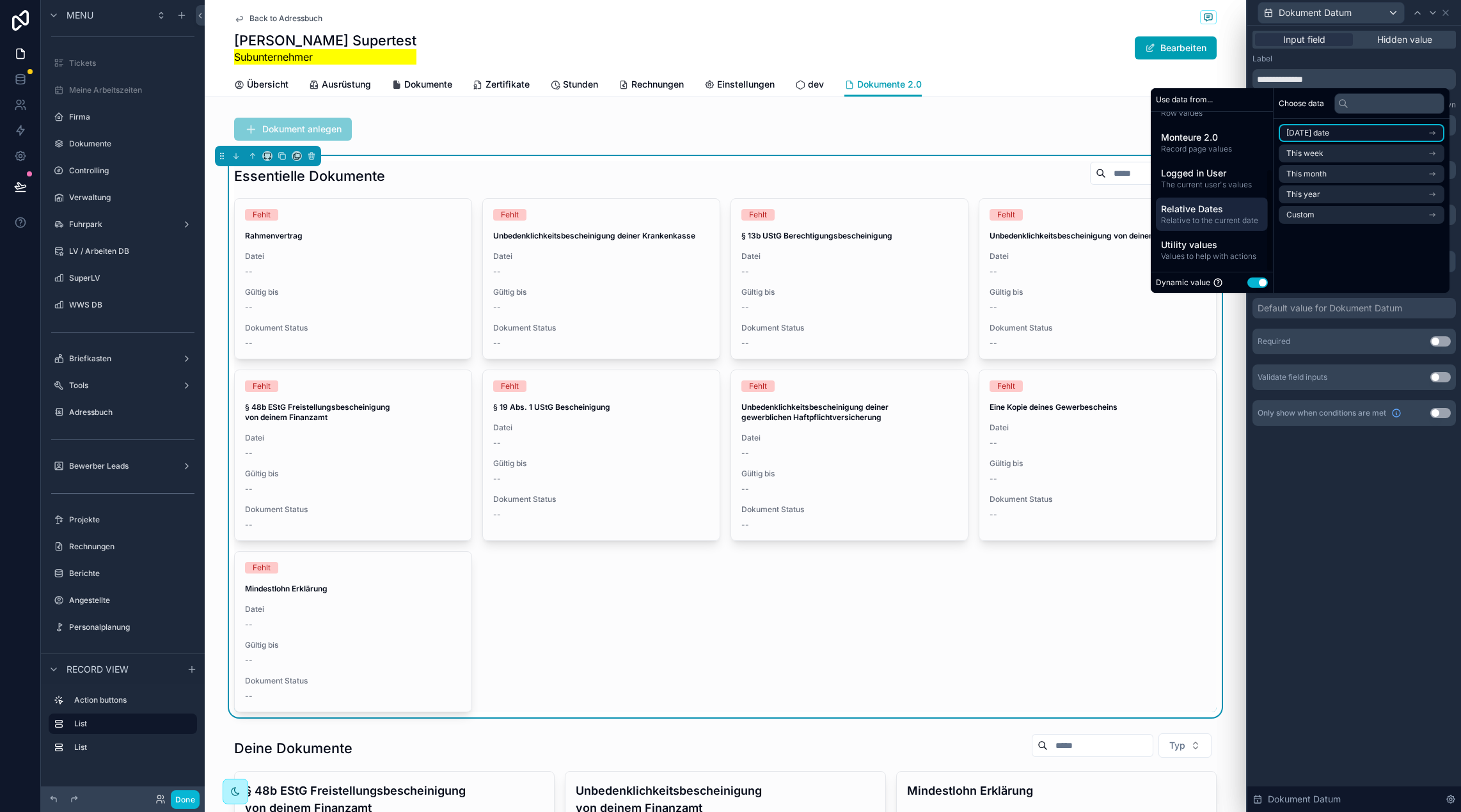
click at [1346, 135] on li "Today's date" at bounding box center [1361, 133] width 166 height 18
click at [1327, 159] on li "Now" at bounding box center [1361, 156] width 166 height 18
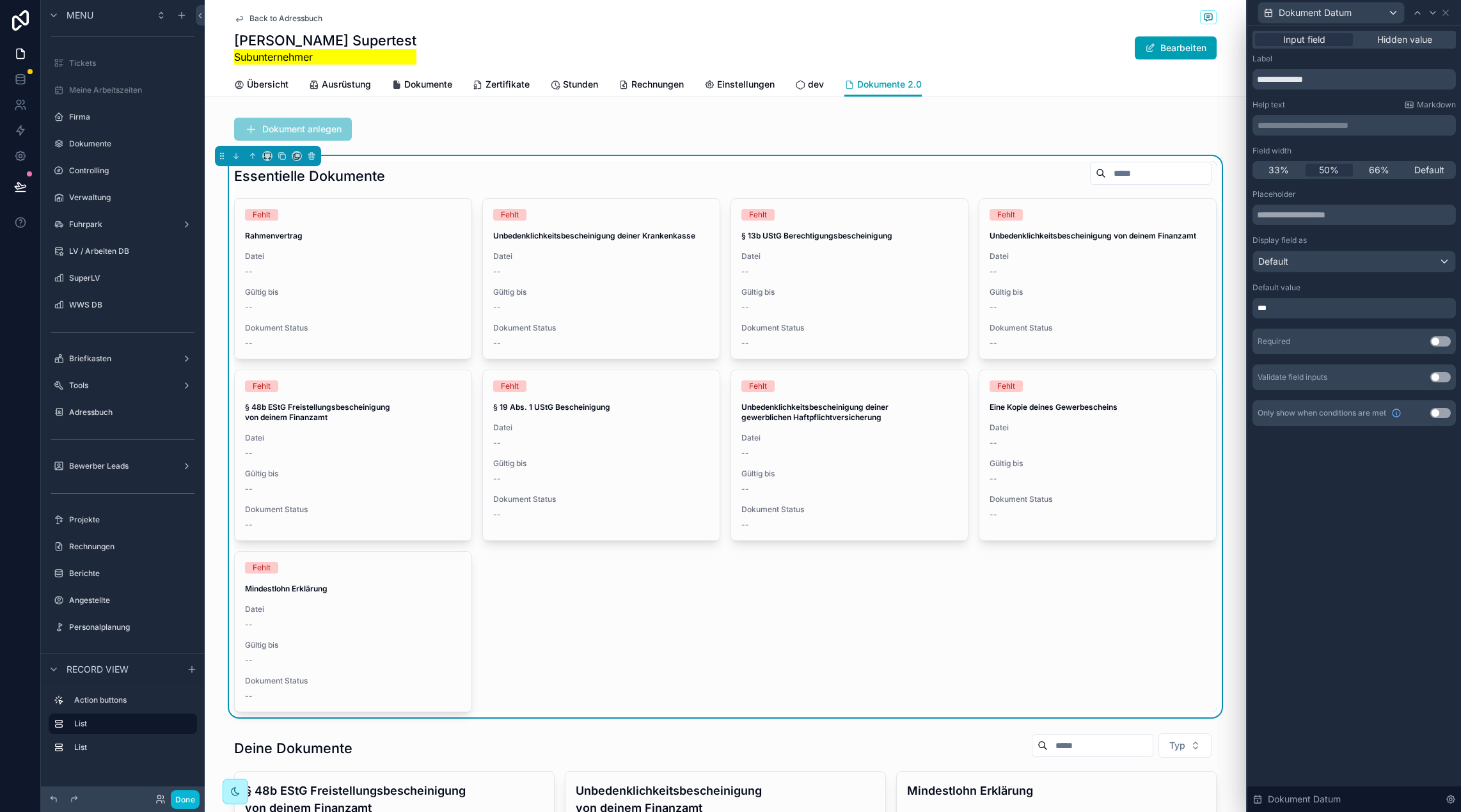
click at [1333, 489] on div "**********" at bounding box center [1354, 418] width 214 height 786
click at [1433, 13] on icon at bounding box center [1433, 12] width 5 height 3
click at [1329, 162] on div "33% 50% 66% Default" at bounding box center [1354, 170] width 203 height 18
click at [1329, 169] on span "50%" at bounding box center [1328, 170] width 20 height 13
click at [1443, 342] on button "Use setting" at bounding box center [1440, 342] width 20 height 11
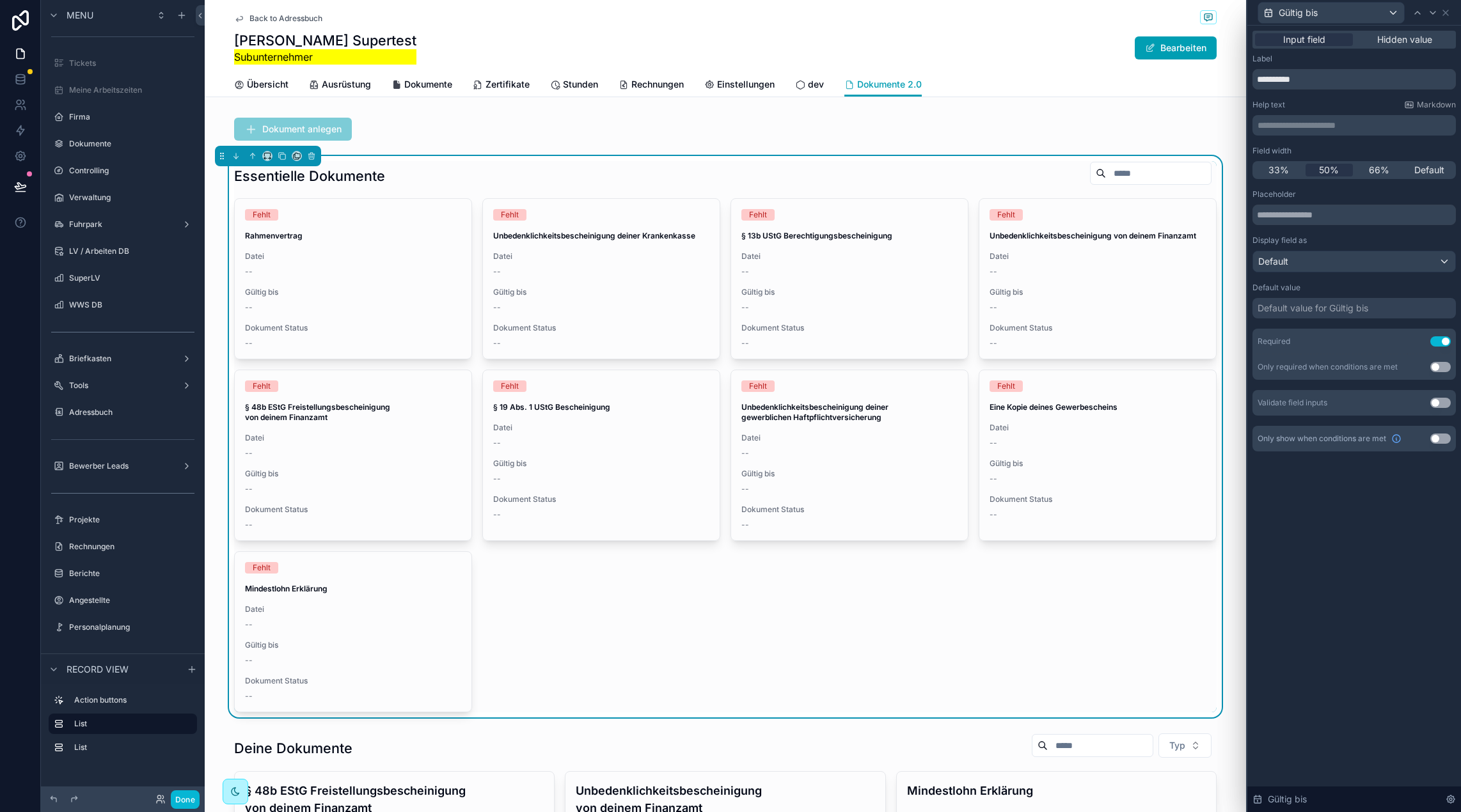
drag, startPoint x: 1433, startPoint y: 340, endPoint x: 1378, endPoint y: 281, distance: 80.7
click at [1433, 340] on button "Use setting" at bounding box center [1440, 342] width 20 height 11
click at [1428, 13] on icon at bounding box center [1433, 13] width 11 height 11
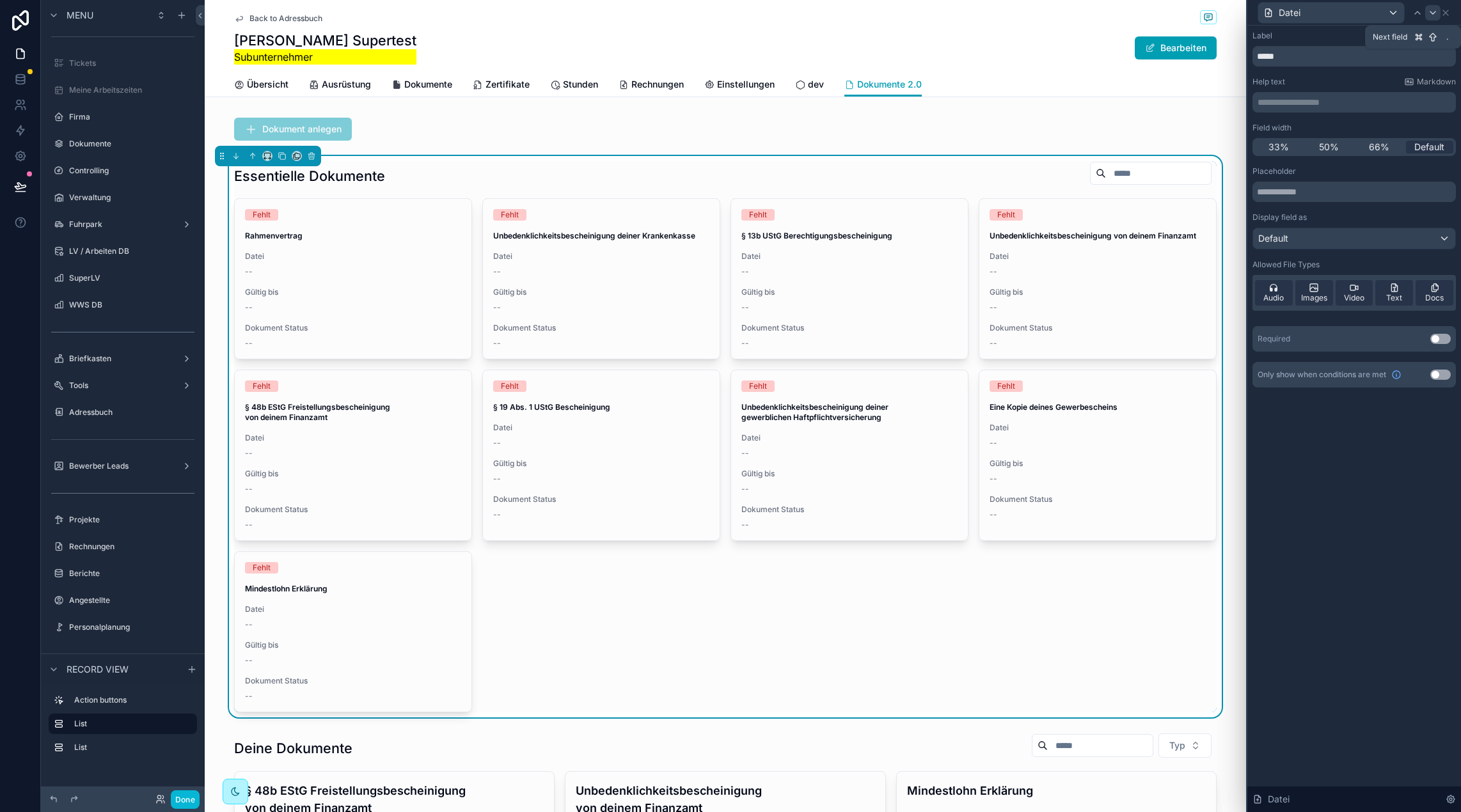
click at [1428, 8] on icon at bounding box center [1433, 13] width 11 height 11
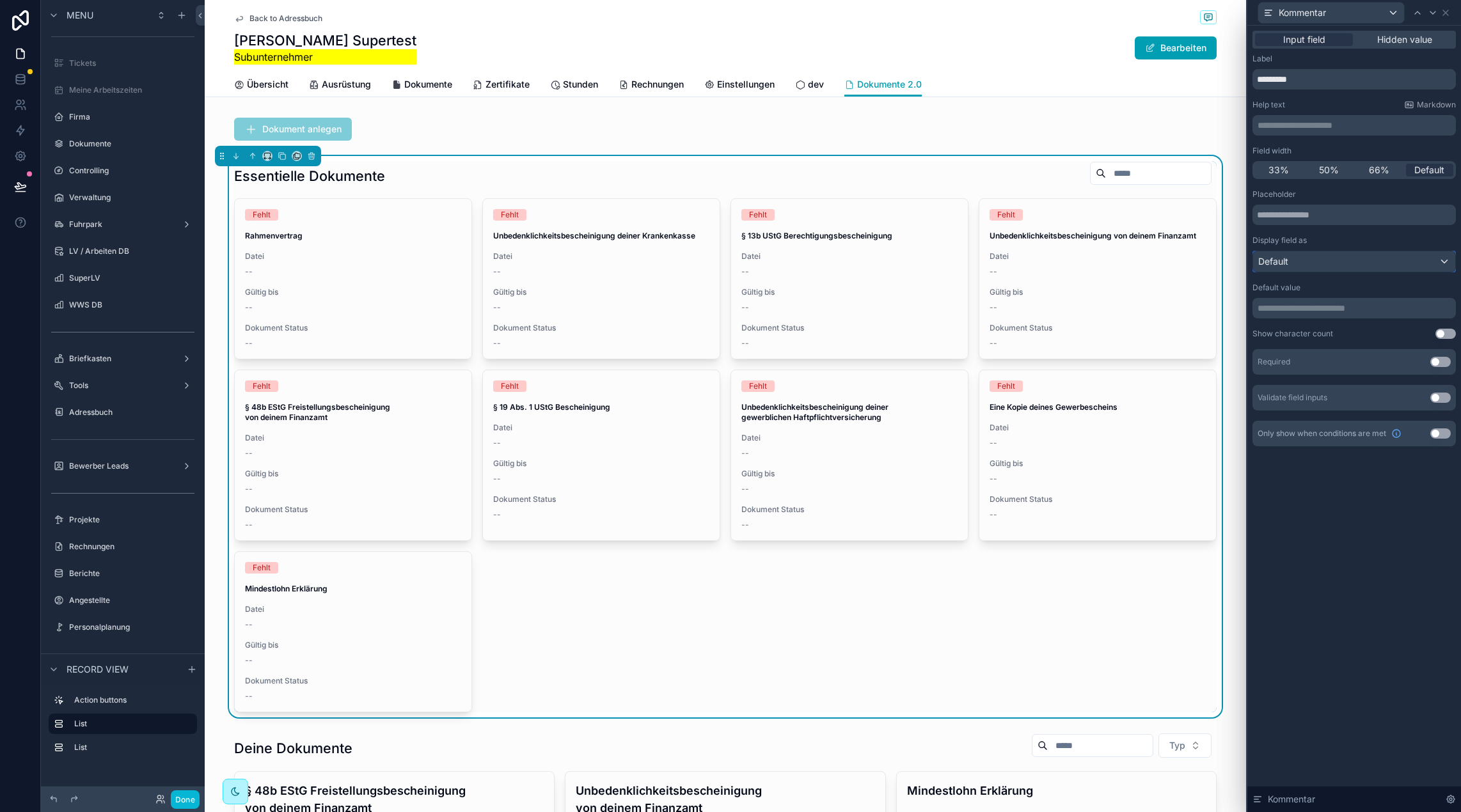
click at [1328, 269] on div "Default" at bounding box center [1354, 261] width 202 height 20
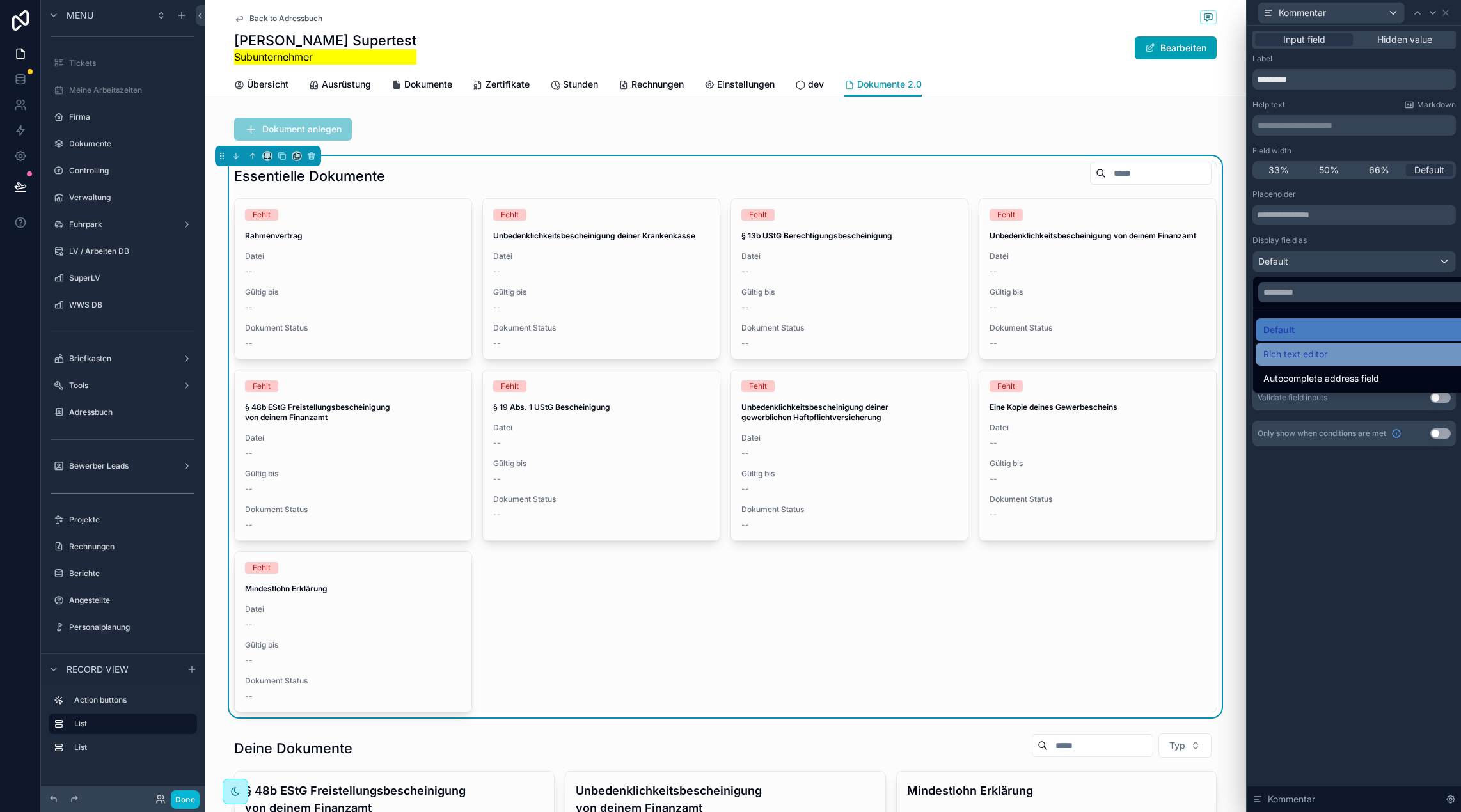
click at [1316, 358] on span "Rich text editor" at bounding box center [1295, 354] width 64 height 15
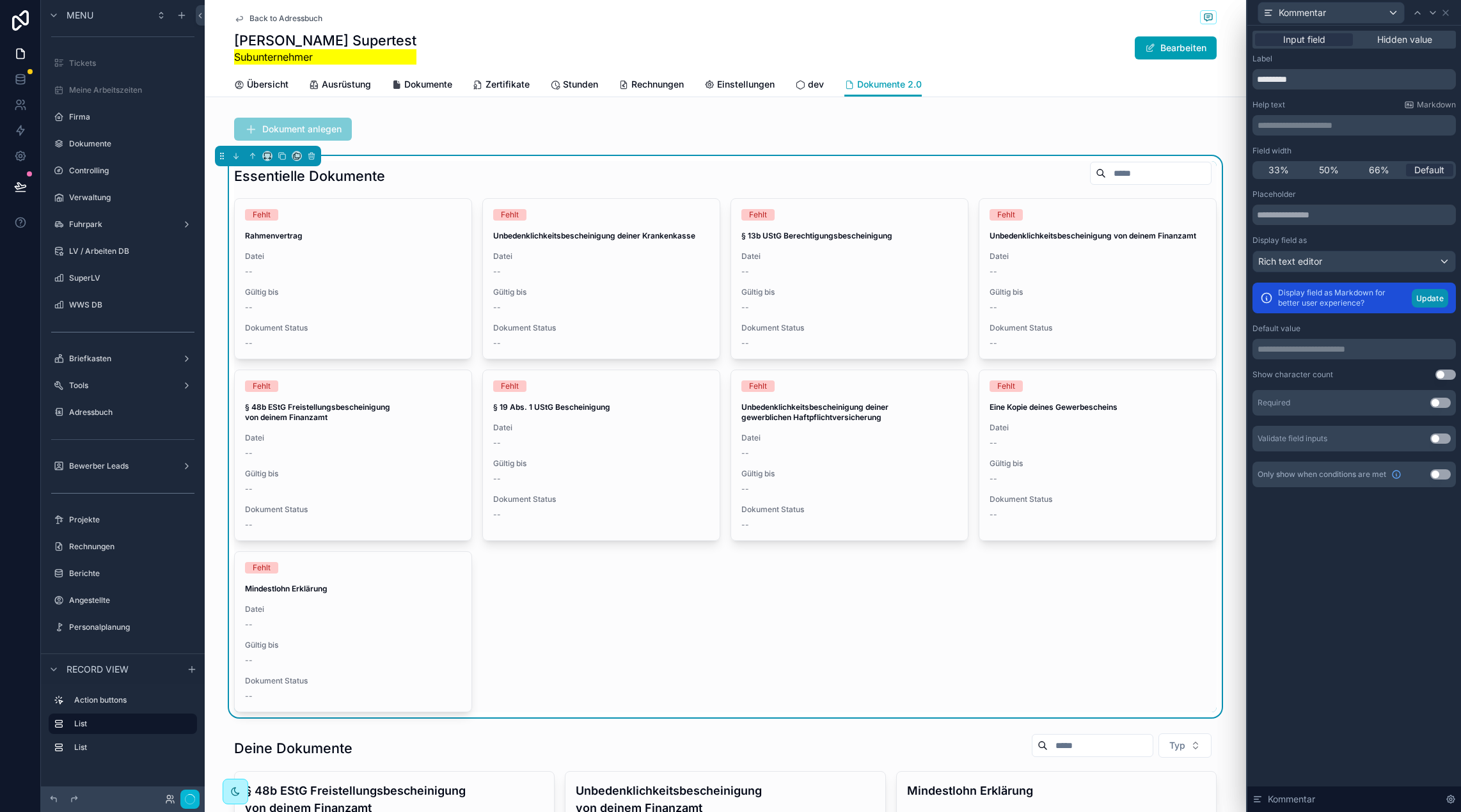
click at [1416, 293] on button "Update" at bounding box center [1429, 298] width 36 height 18
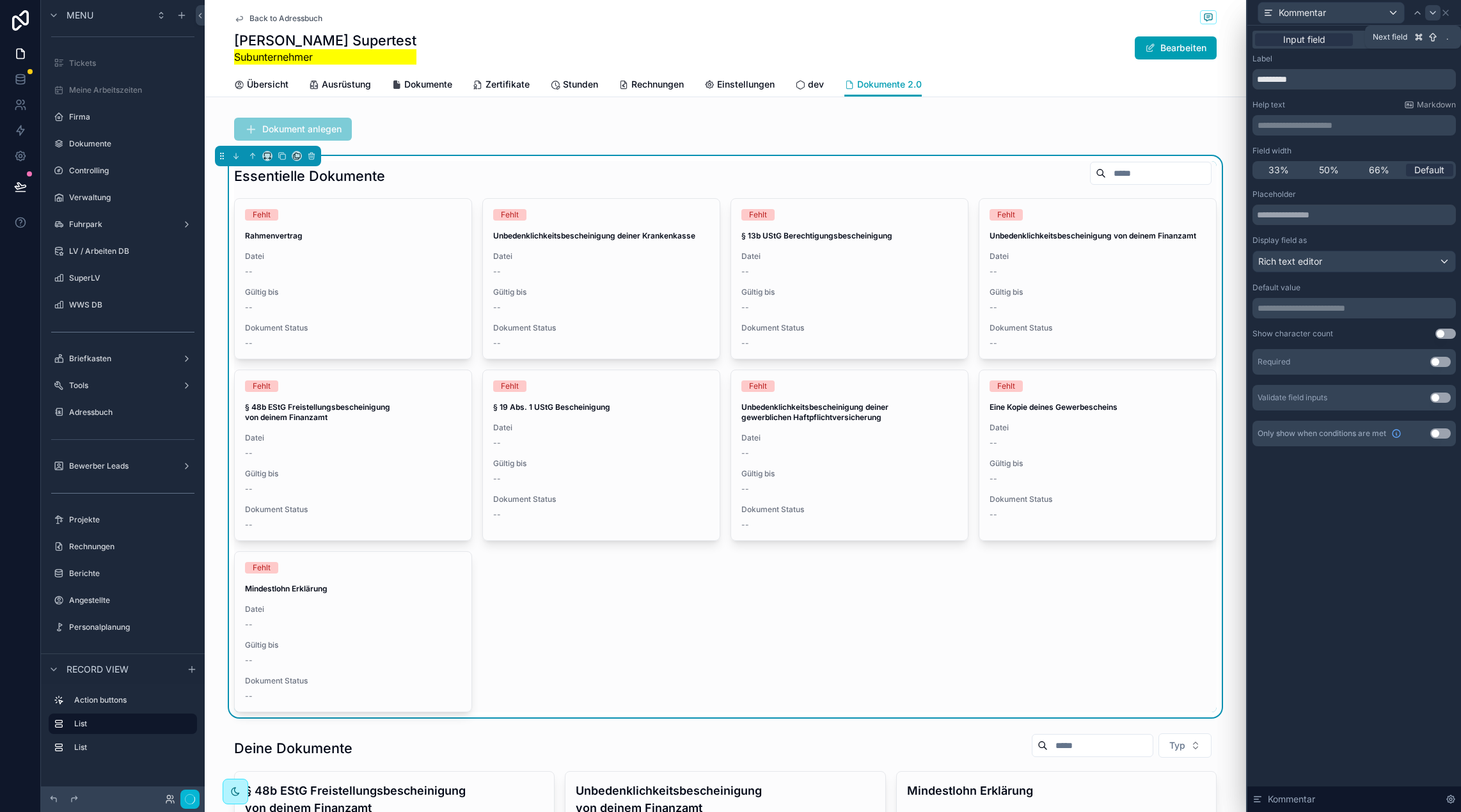
click at [1436, 12] on icon at bounding box center [1433, 13] width 11 height 11
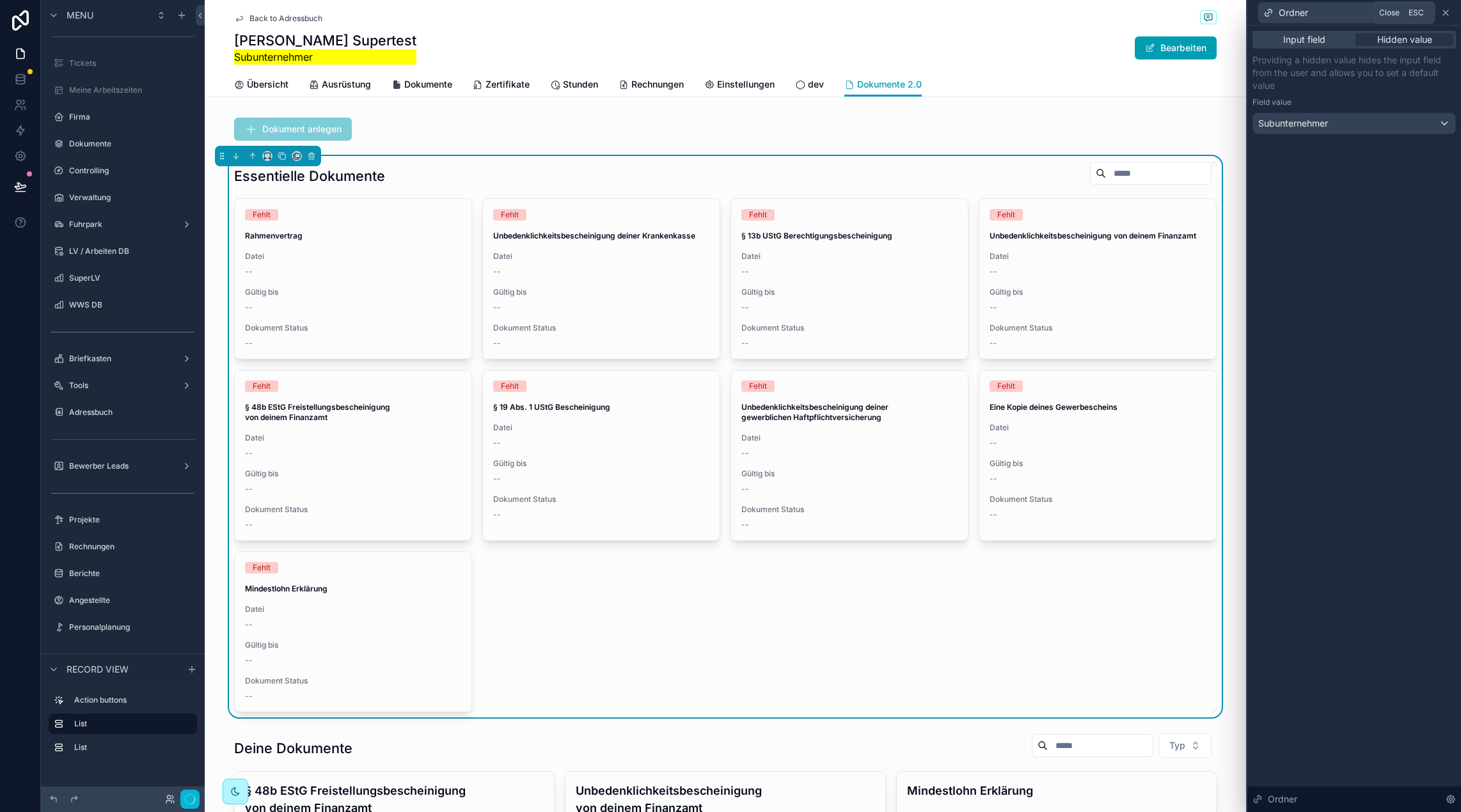
click at [1447, 14] on icon at bounding box center [1445, 13] width 5 height 5
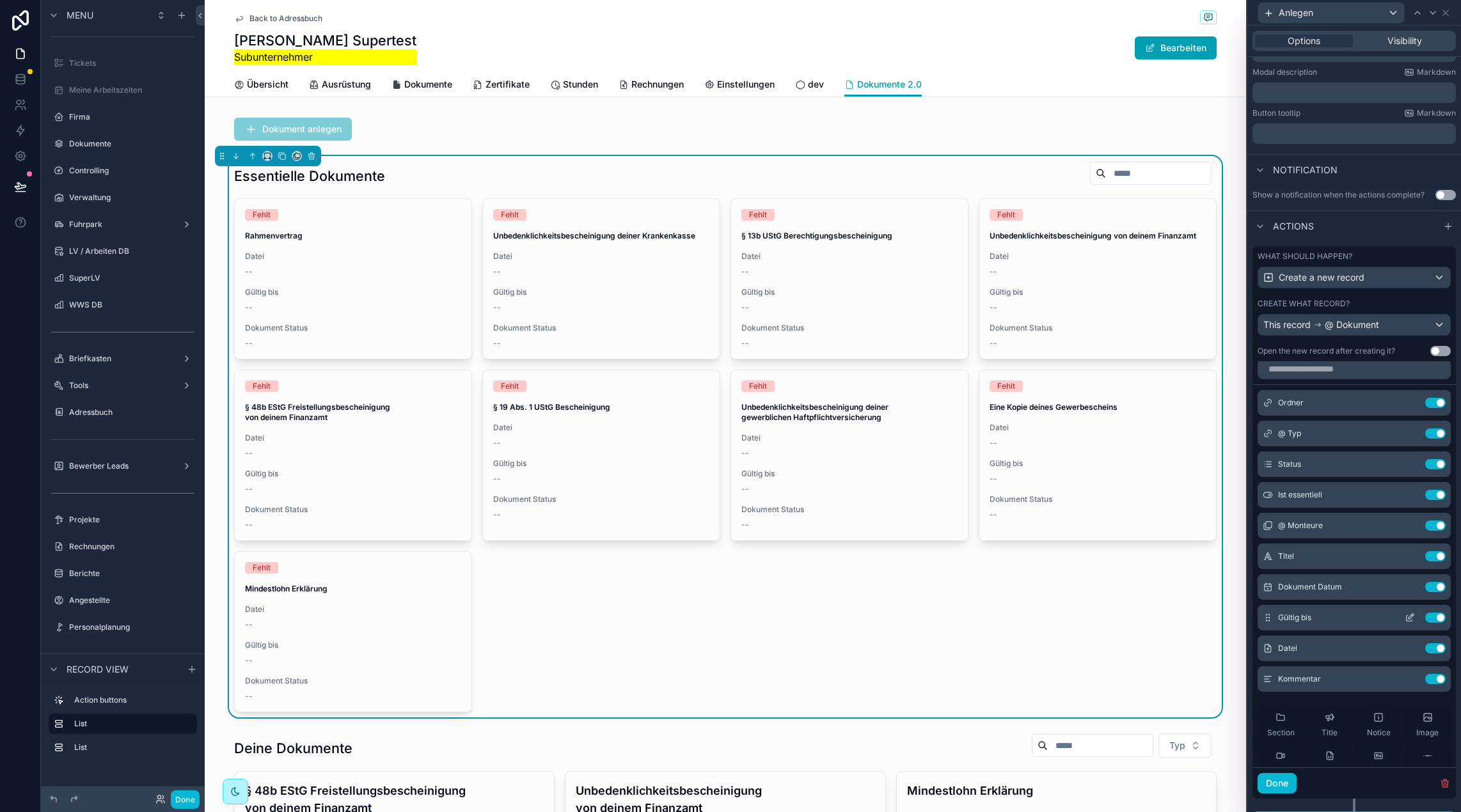
scroll to position [0, 0]
click at [1449, 12] on icon at bounding box center [1445, 13] width 11 height 11
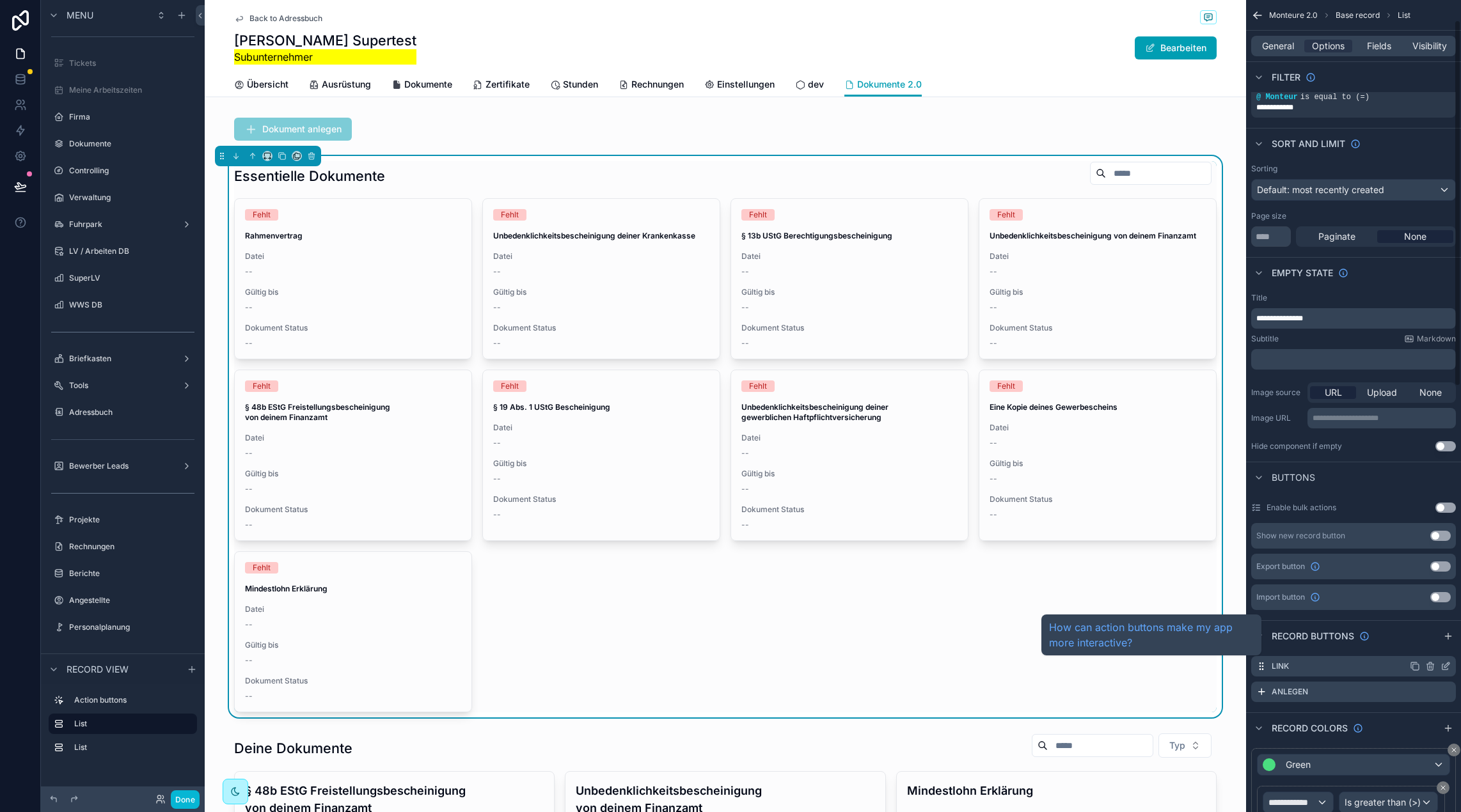
scroll to position [44, 0]
click at [1443, 665] on icon "scrollable content" at bounding box center [1445, 665] width 11 height 11
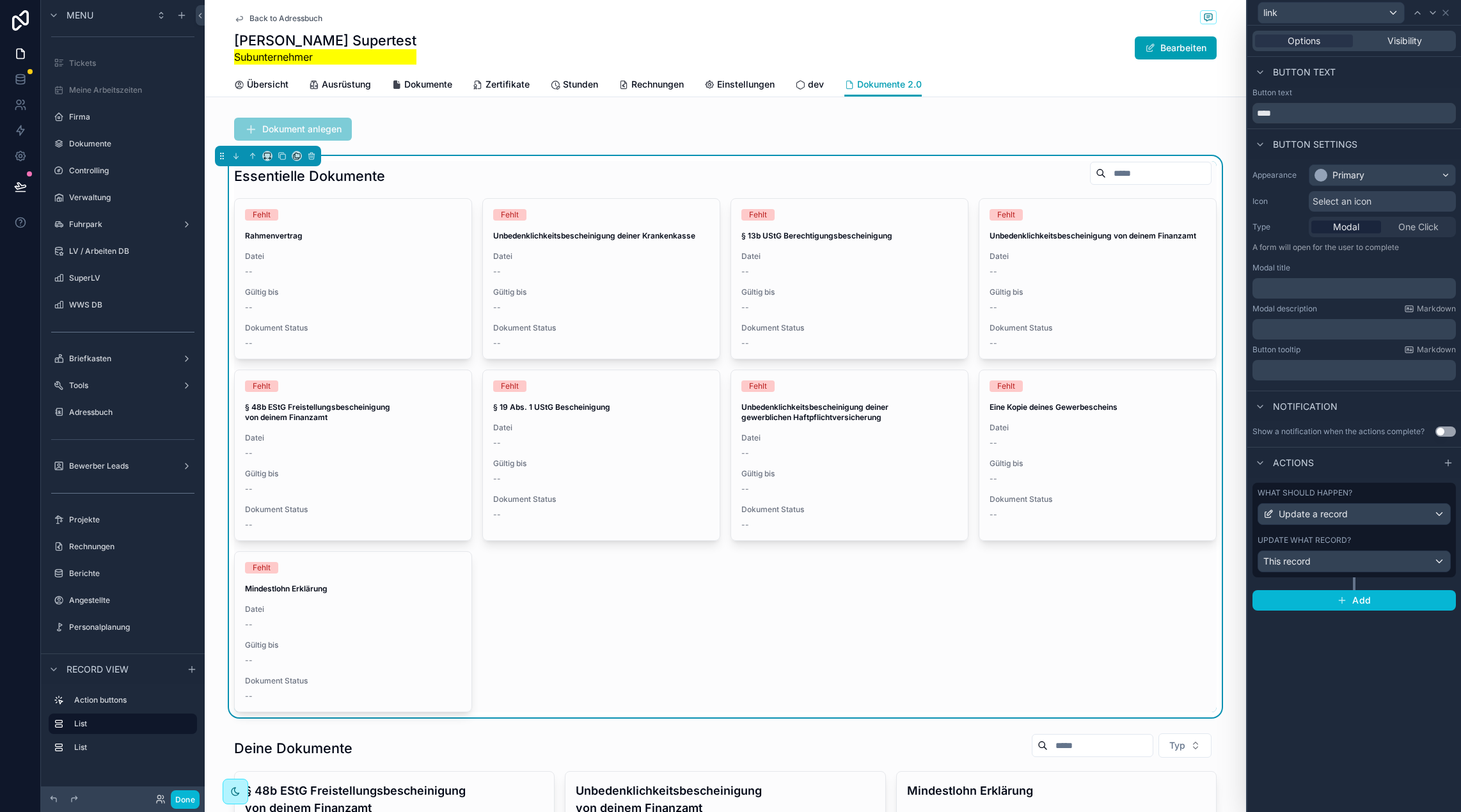
click at [1386, 204] on div "Select an icon" at bounding box center [1382, 201] width 147 height 20
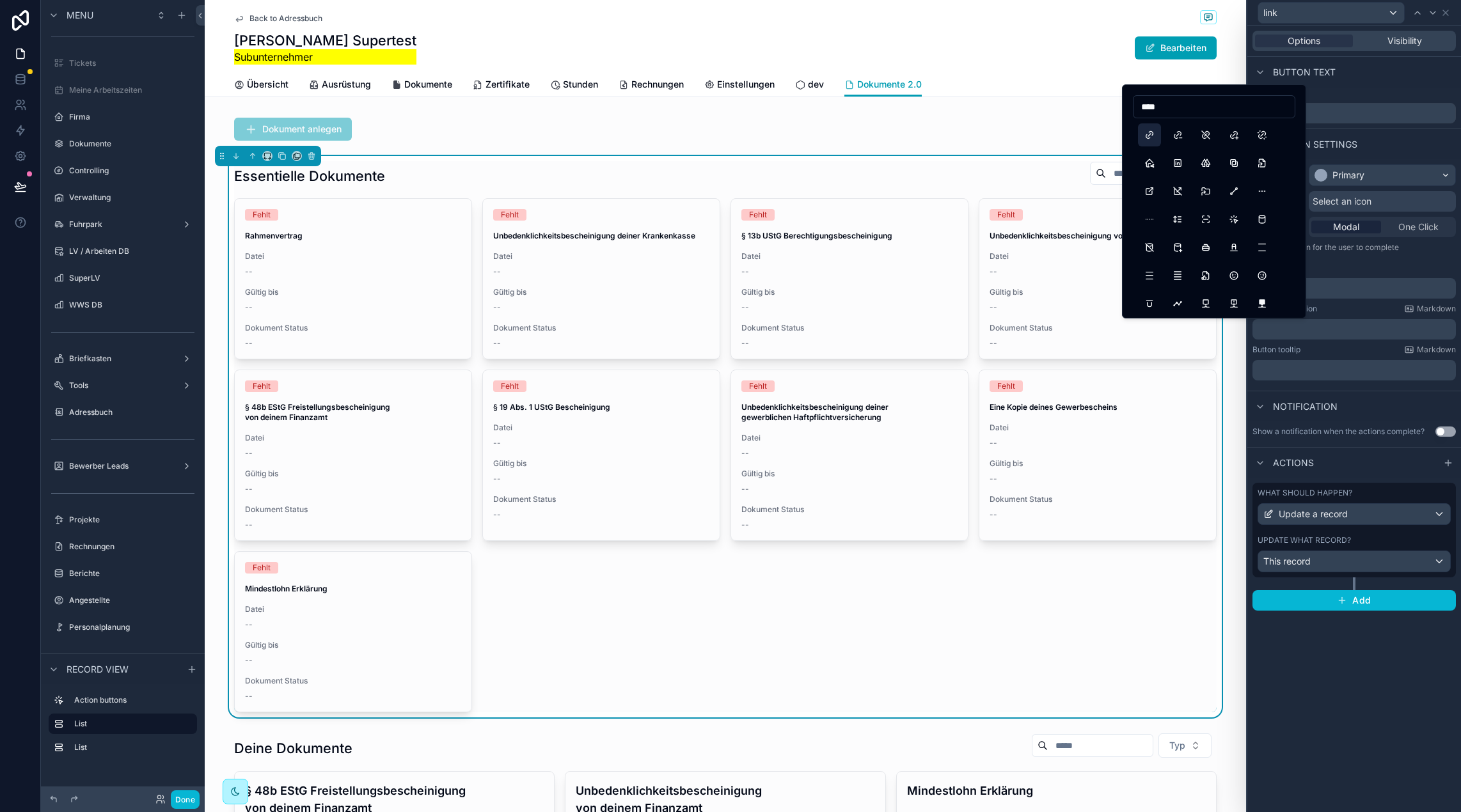
type input "****"
click at [1149, 139] on button "Link" at bounding box center [1149, 135] width 23 height 23
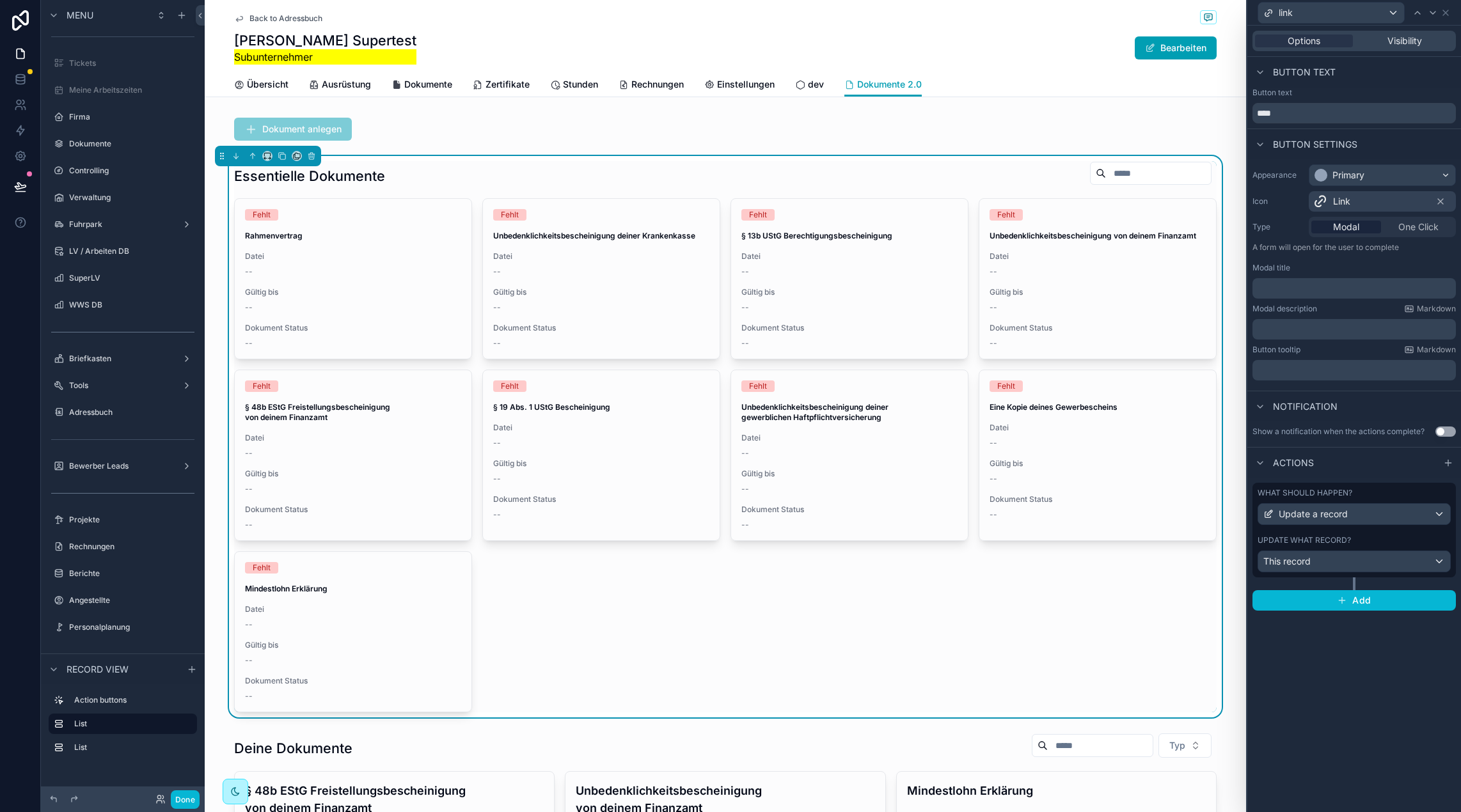
click at [1399, 151] on div "Button settings" at bounding box center [1354, 144] width 214 height 31
click at [1334, 561] on div "This record" at bounding box center [1354, 561] width 192 height 20
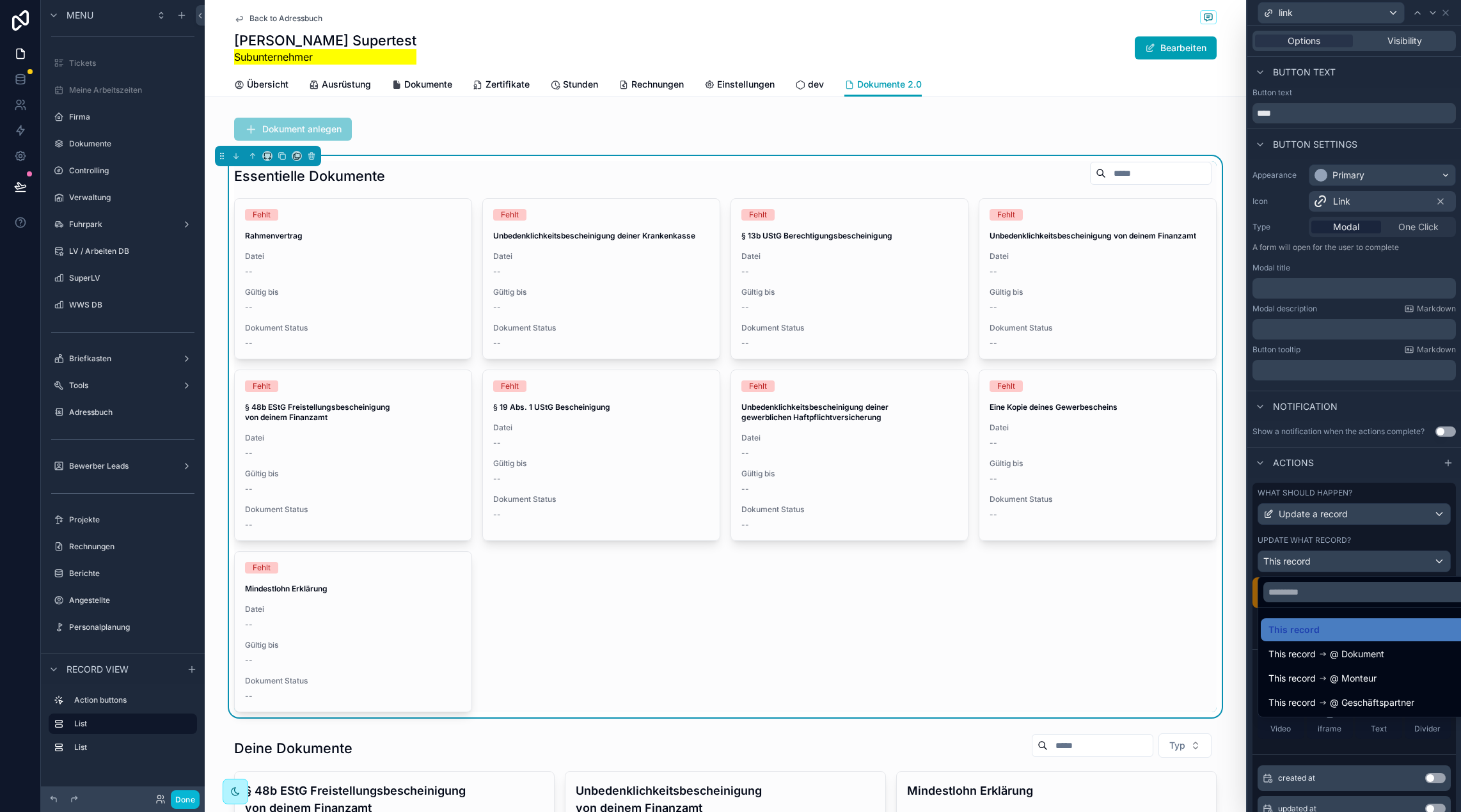
click at [1334, 561] on div at bounding box center [1354, 406] width 214 height 812
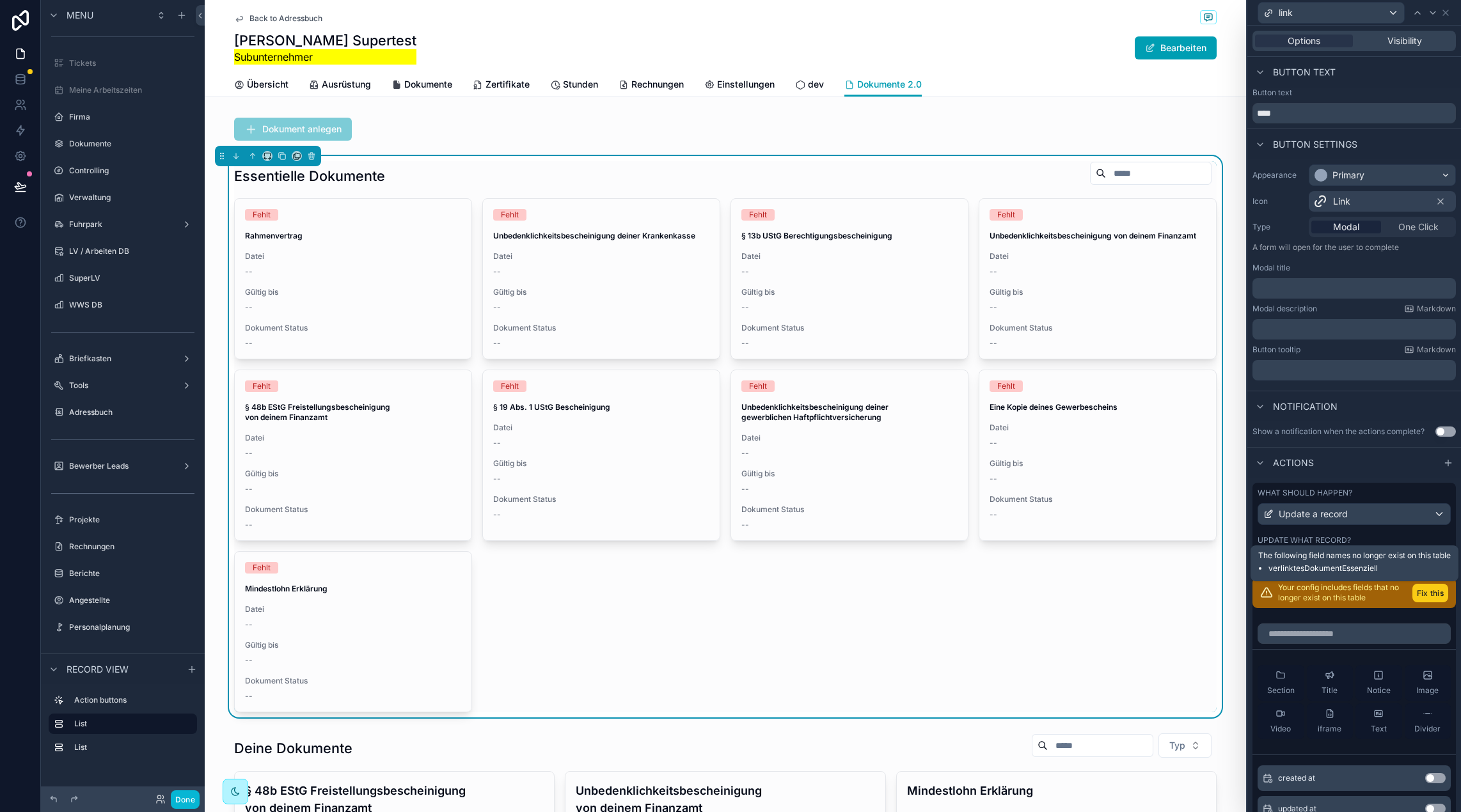
click at [1417, 599] on button "Fix this" at bounding box center [1429, 593] width 36 height 18
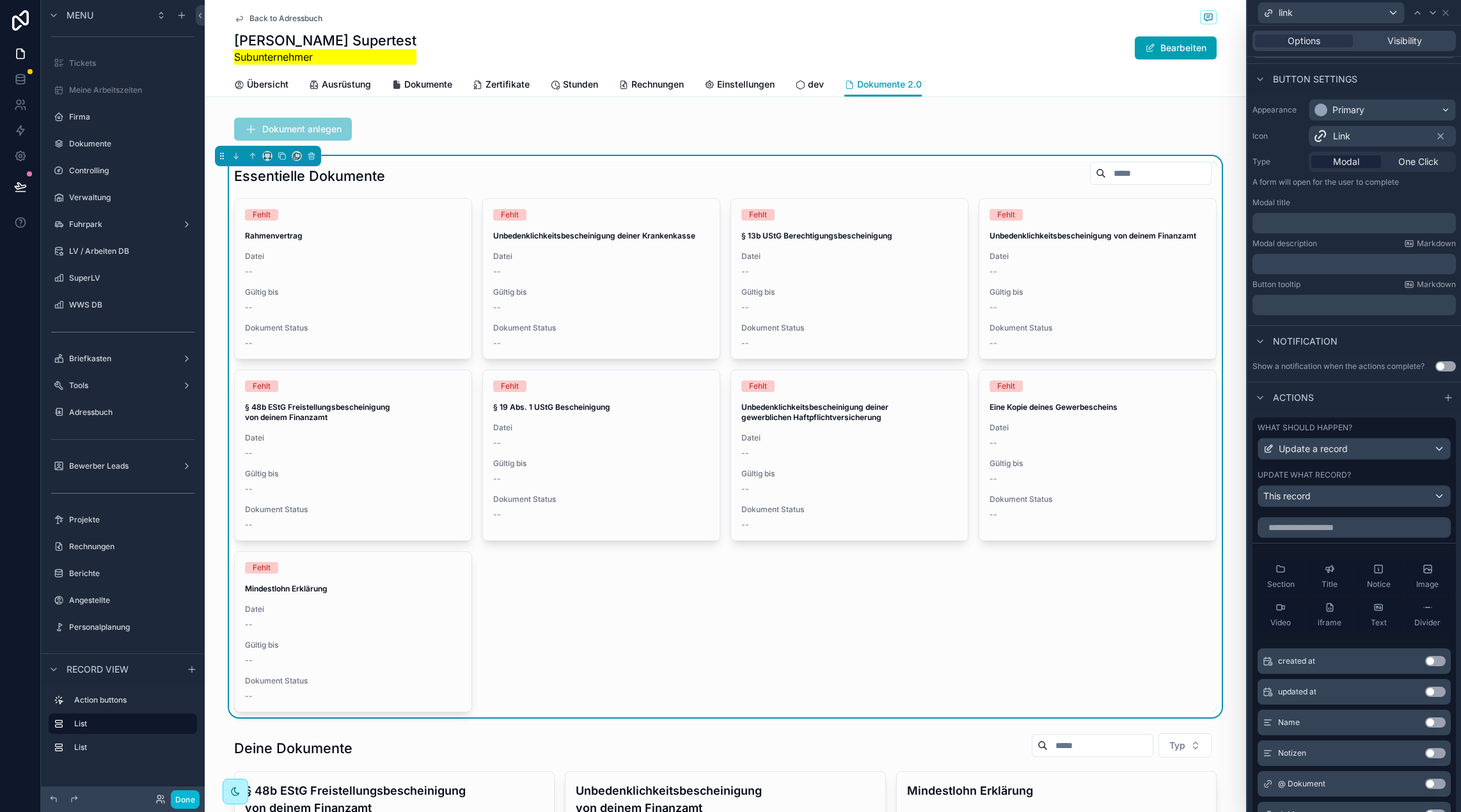
scroll to position [82, 0]
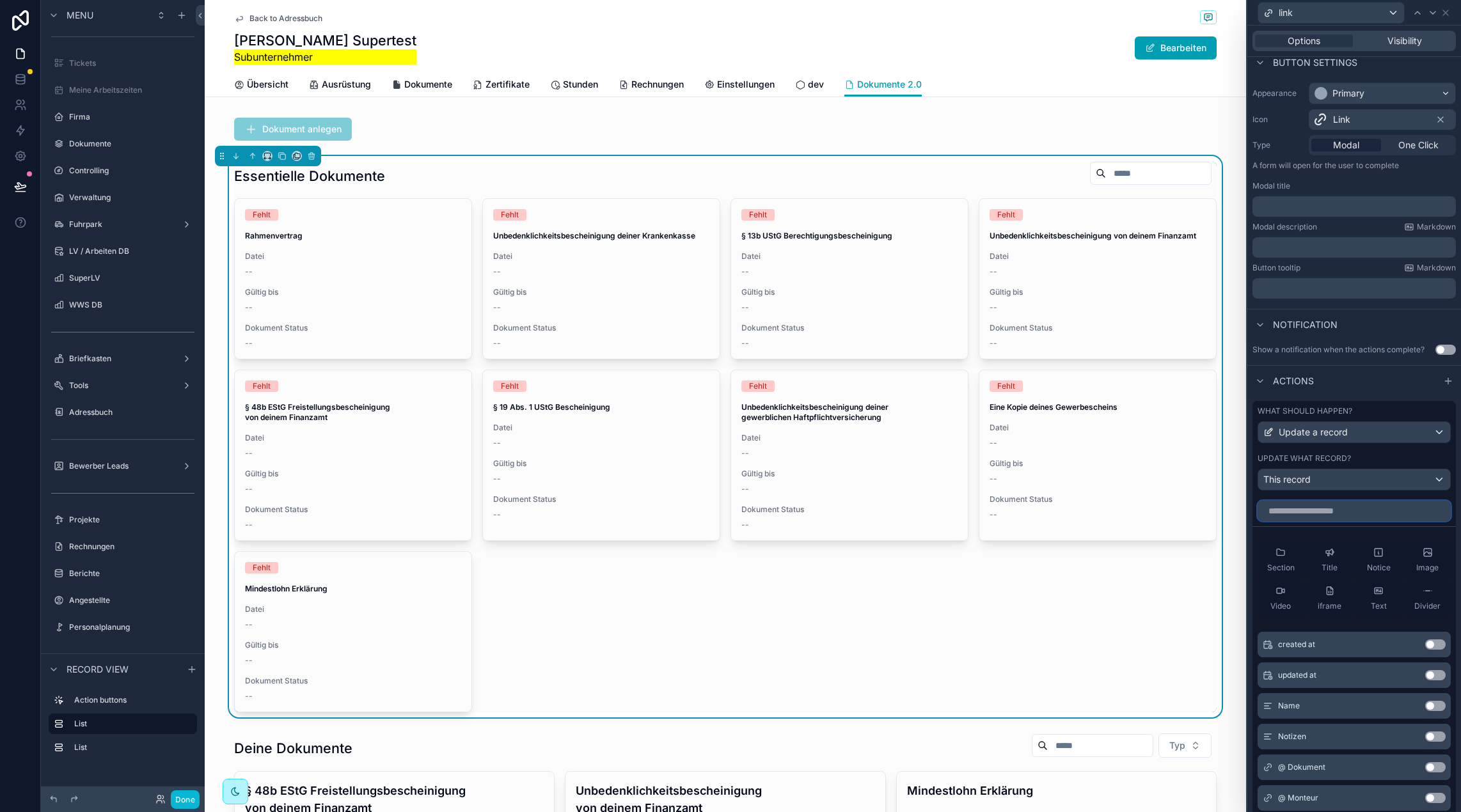
click at [1337, 515] on input "text" at bounding box center [1354, 511] width 193 height 20
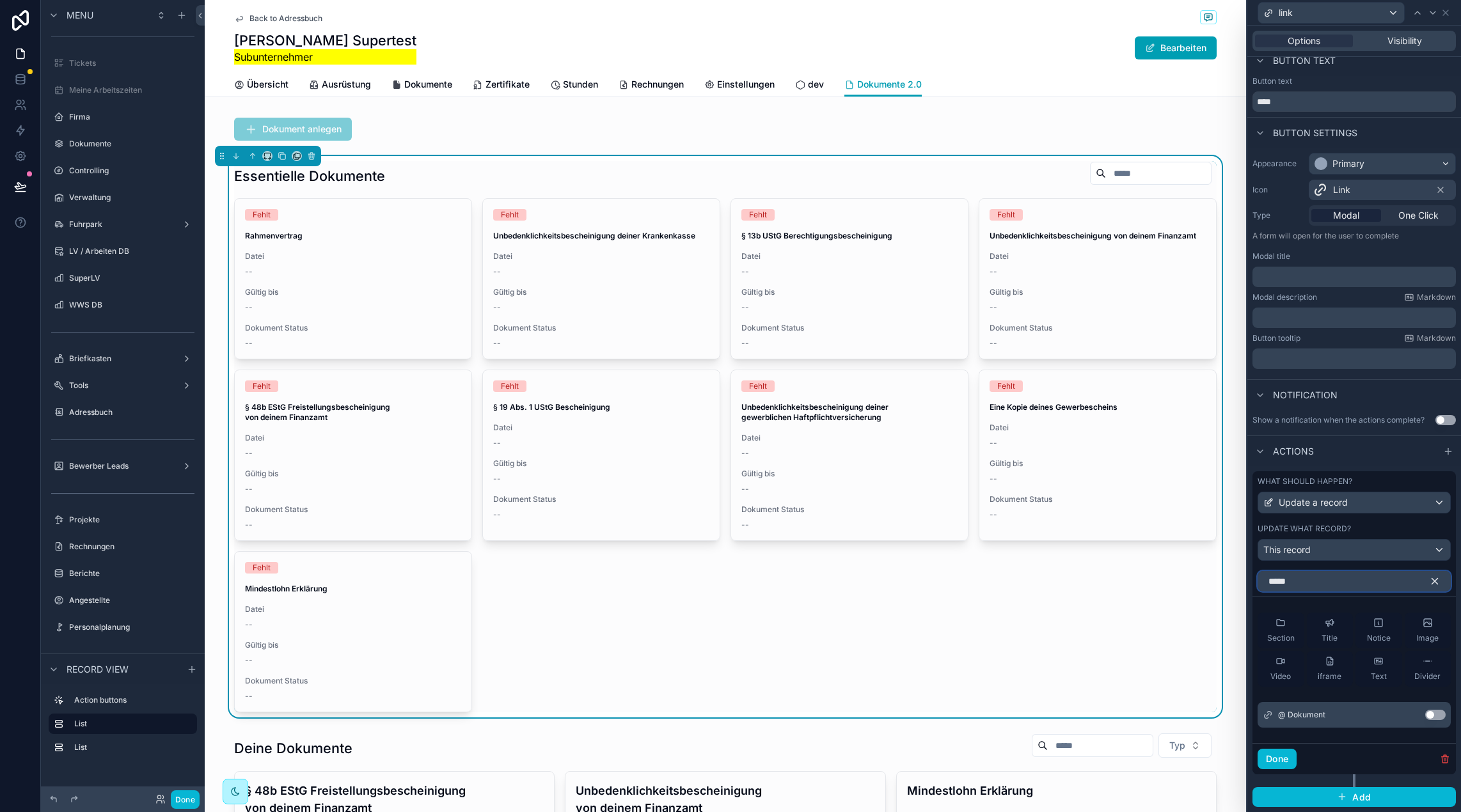
scroll to position [0, 0]
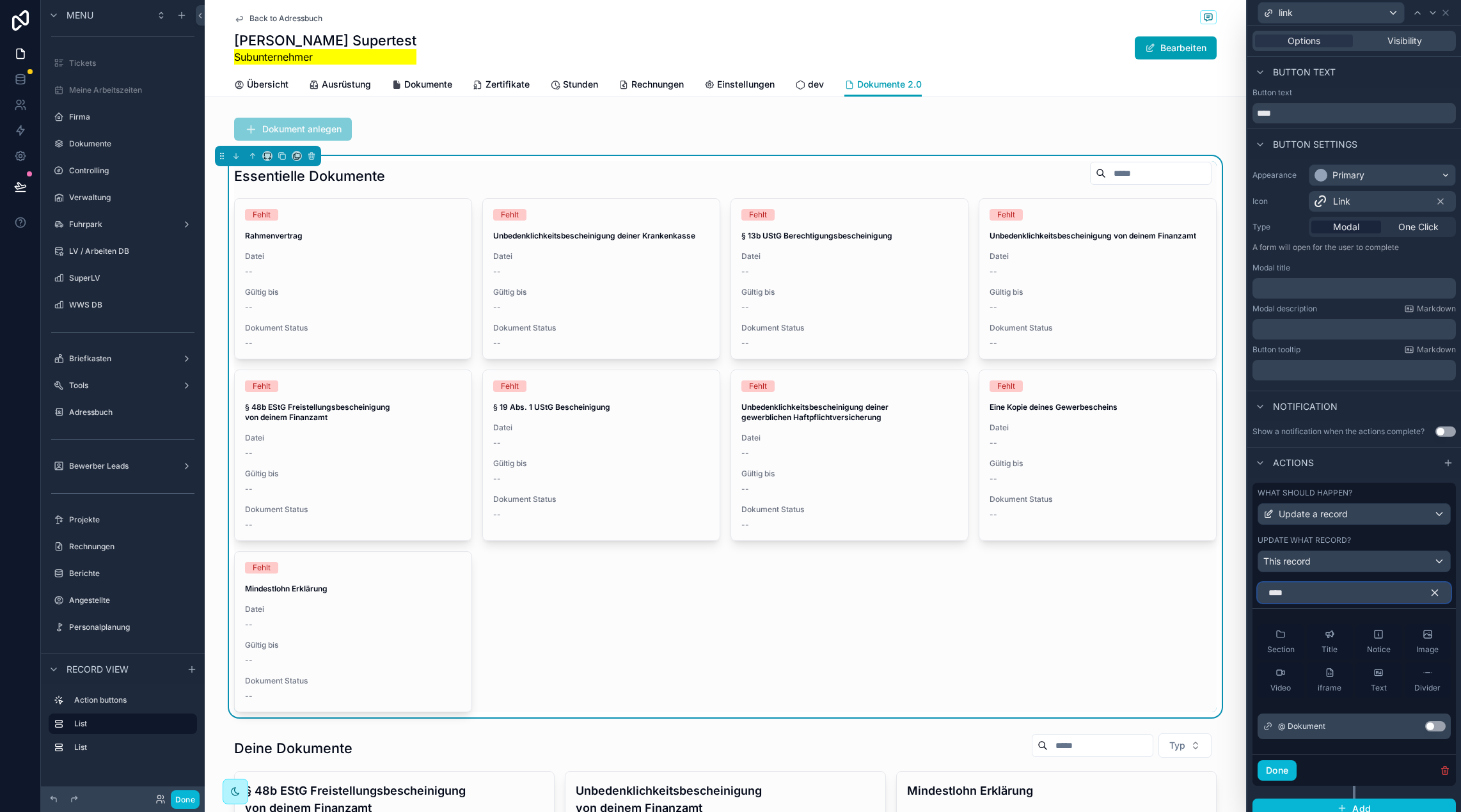
type input "****"
click at [1439, 727] on button "Use setting" at bounding box center [1435, 727] width 20 height 11
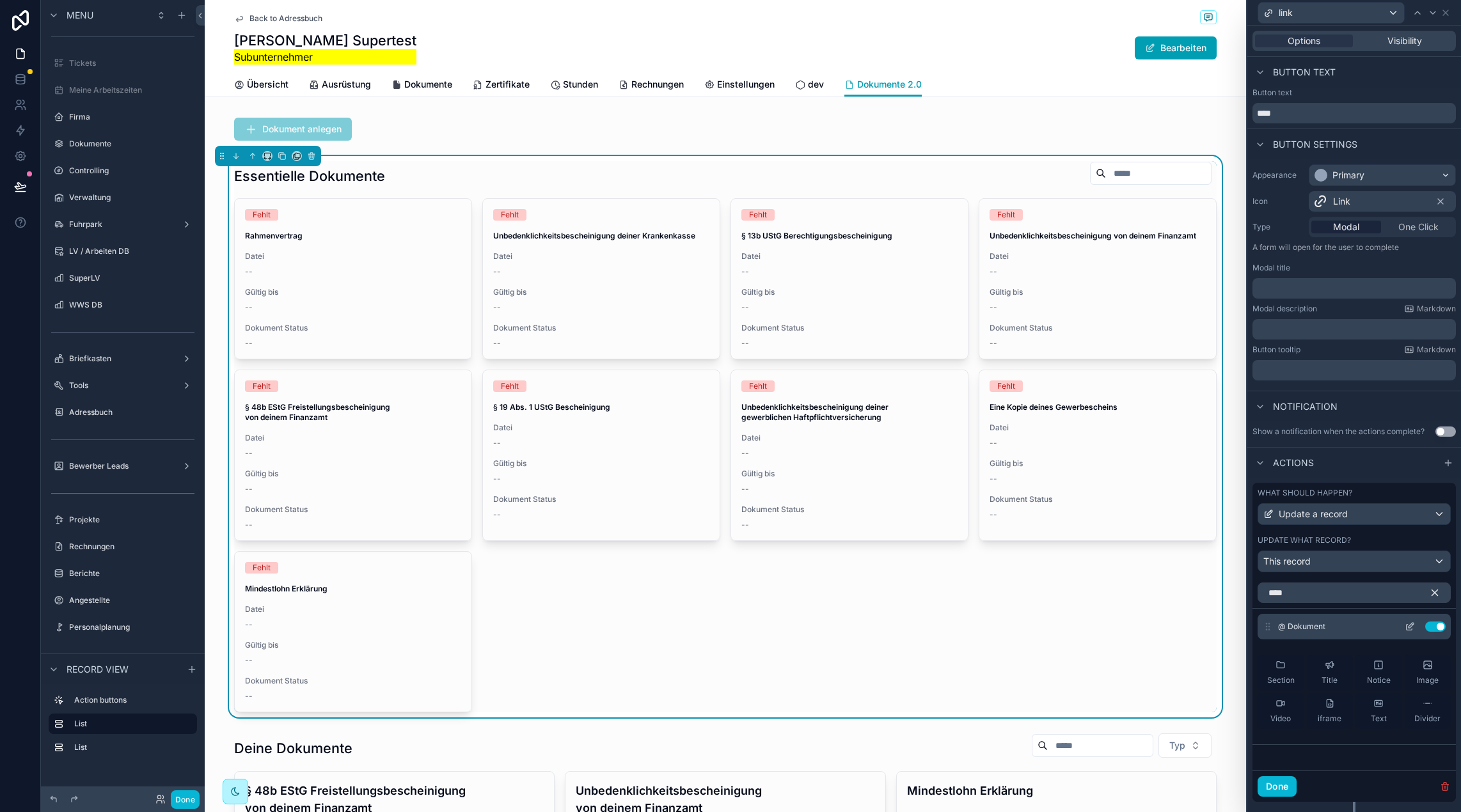
click at [1406, 626] on icon at bounding box center [1409, 627] width 6 height 6
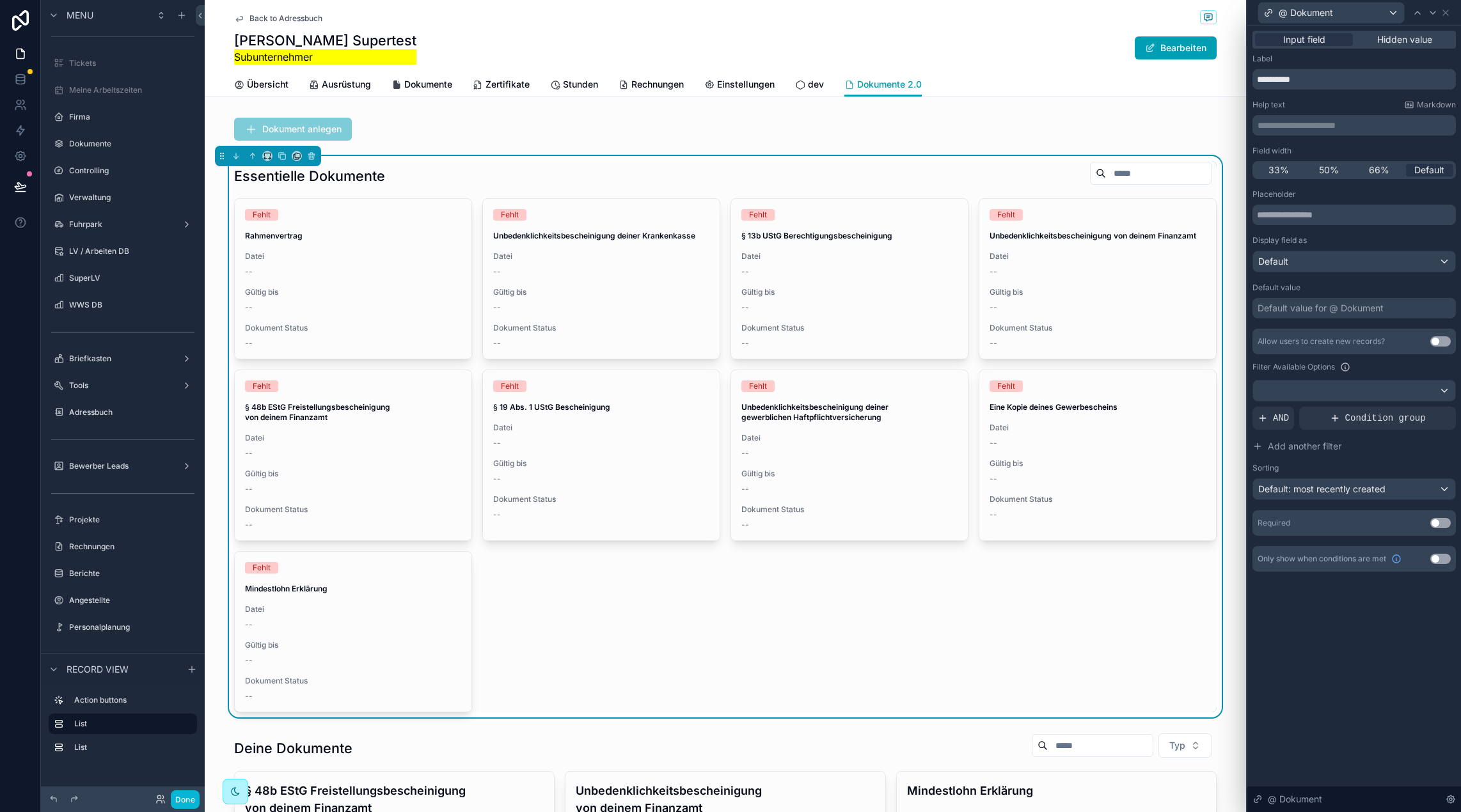
click at [1405, 626] on div "**********" at bounding box center [1354, 418] width 214 height 786
click at [1444, 15] on div "@ Dokument" at bounding box center [1354, 12] width 203 height 25
click at [1444, 15] on icon at bounding box center [1445, 13] width 11 height 11
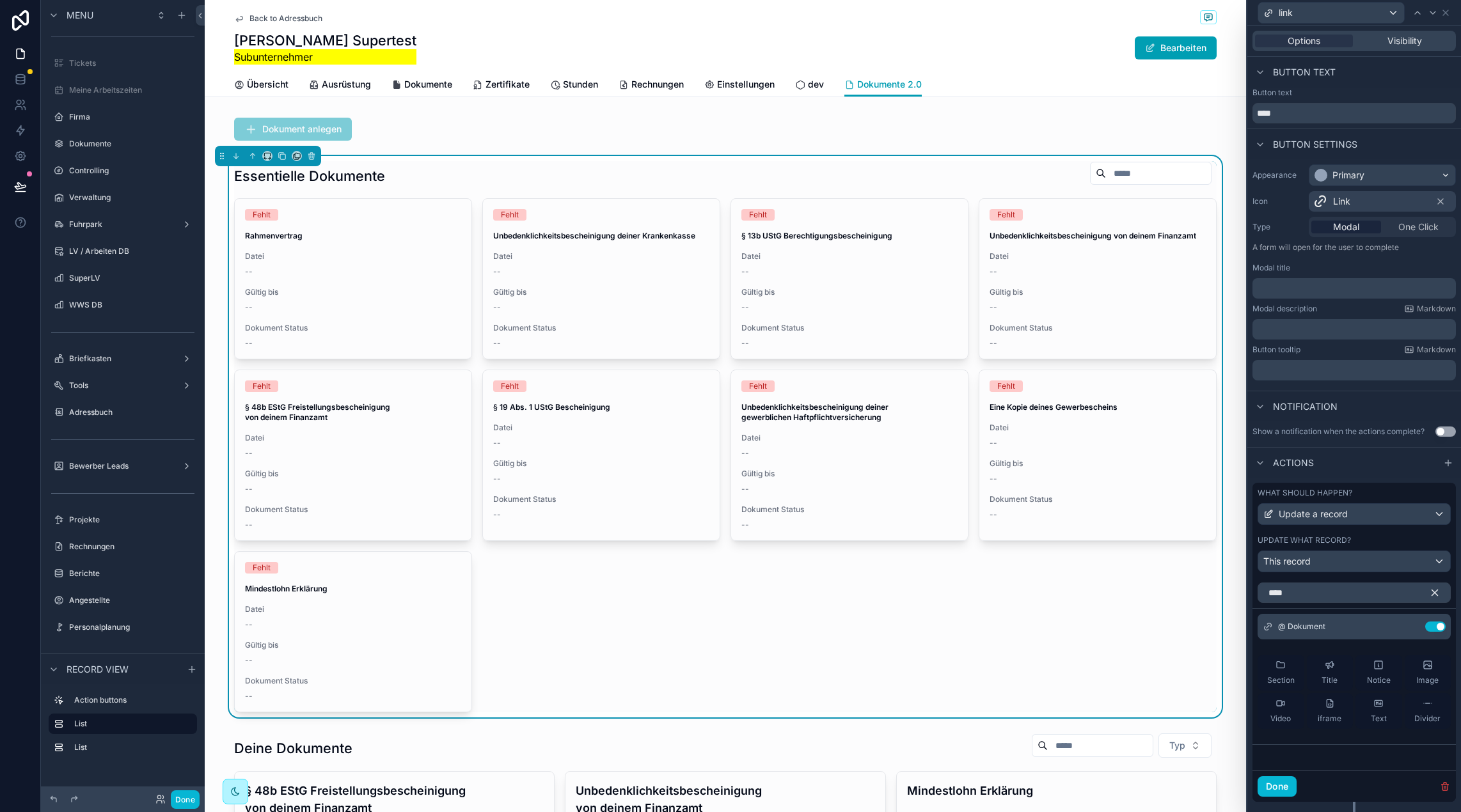
click at [1296, 274] on div "Modal title ﻿" at bounding box center [1354, 280] width 203 height 36
click at [1297, 284] on p "﻿" at bounding box center [1355, 288] width 196 height 13
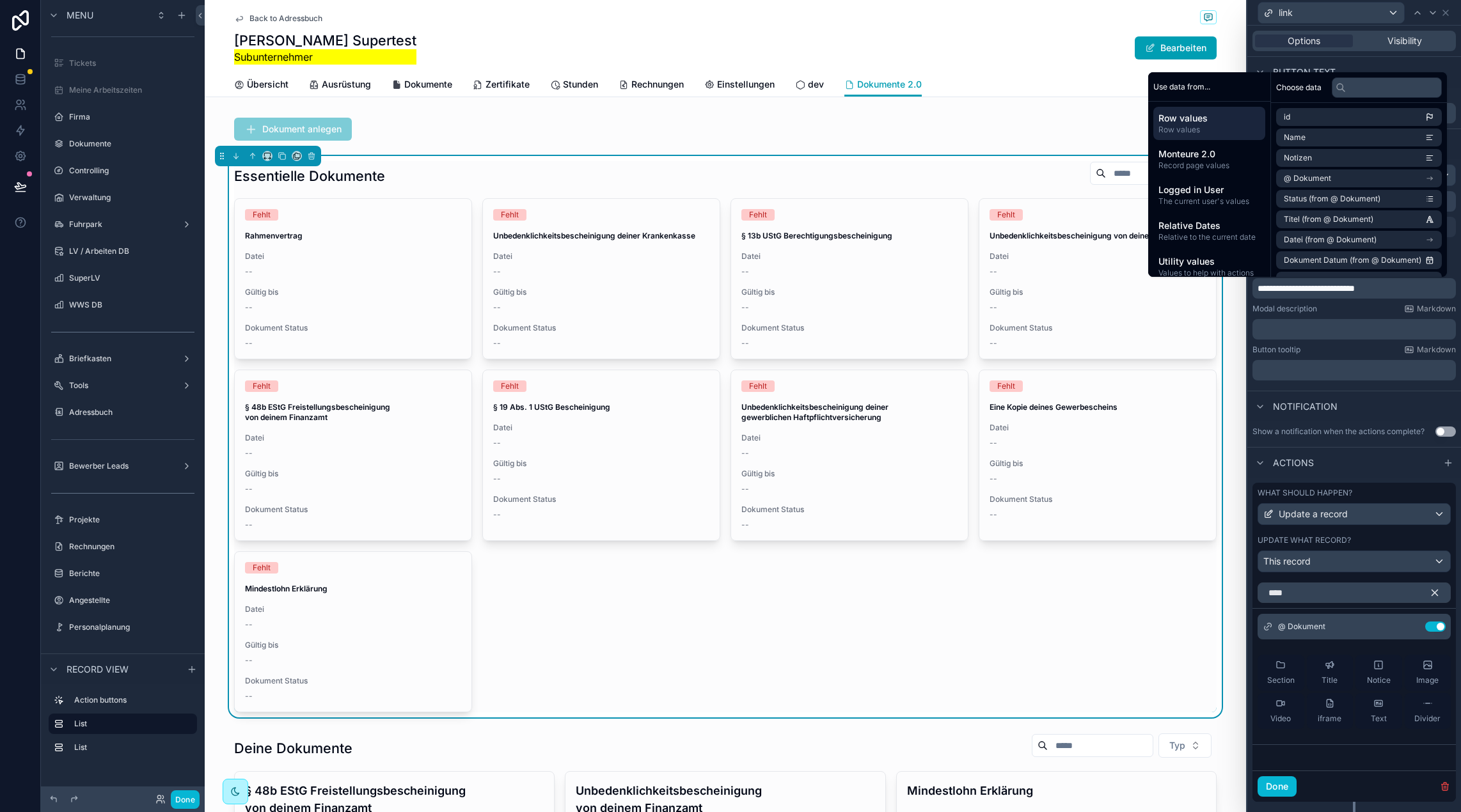
click at [1357, 309] on div "Modal description Markdown" at bounding box center [1354, 309] width 203 height 11
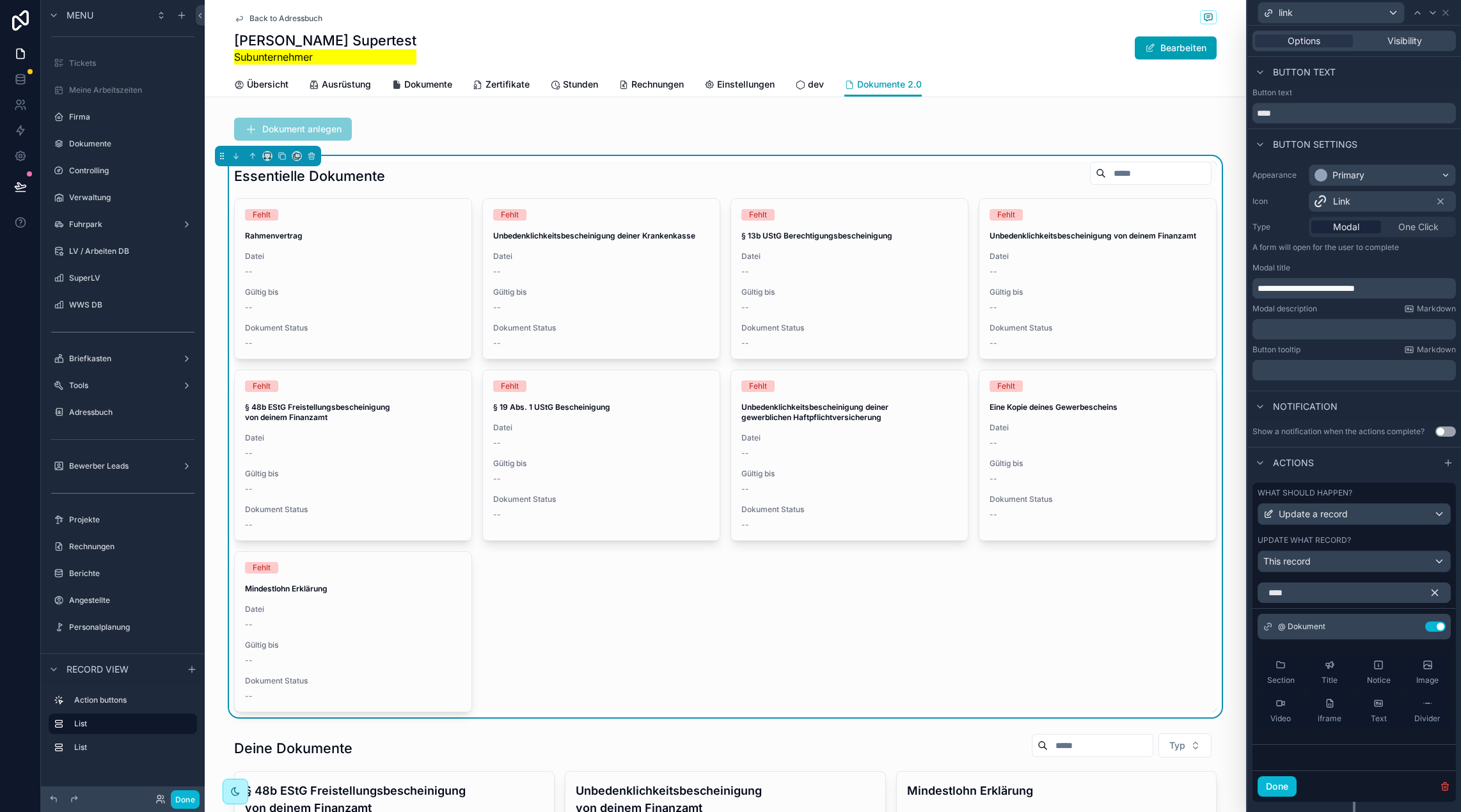
click at [1323, 328] on p "﻿" at bounding box center [1355, 329] width 196 height 13
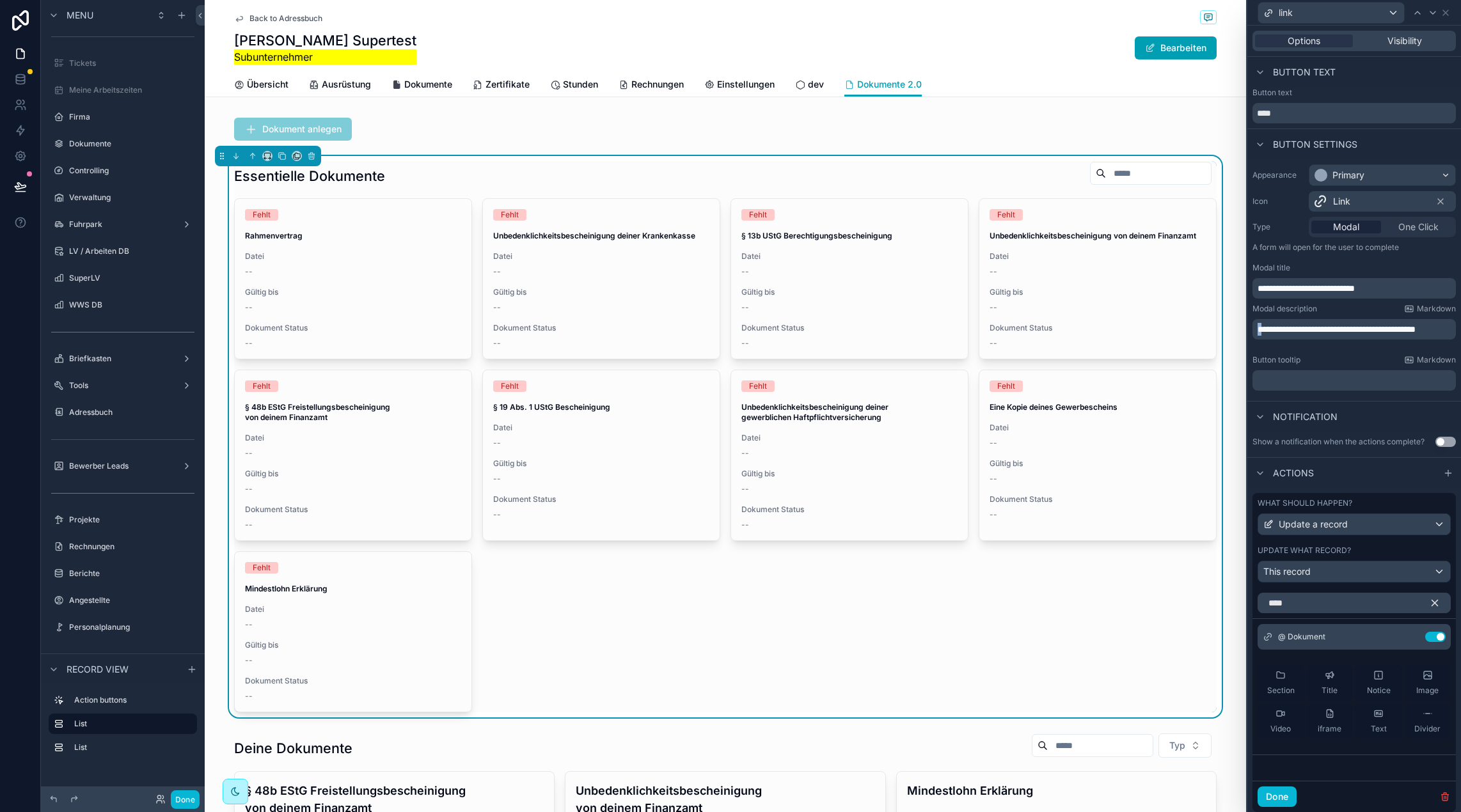
drag, startPoint x: 1258, startPoint y: 328, endPoint x: 1248, endPoint y: 328, distance: 10.0
click at [1248, 328] on div "**********" at bounding box center [1354, 277] width 214 height 237
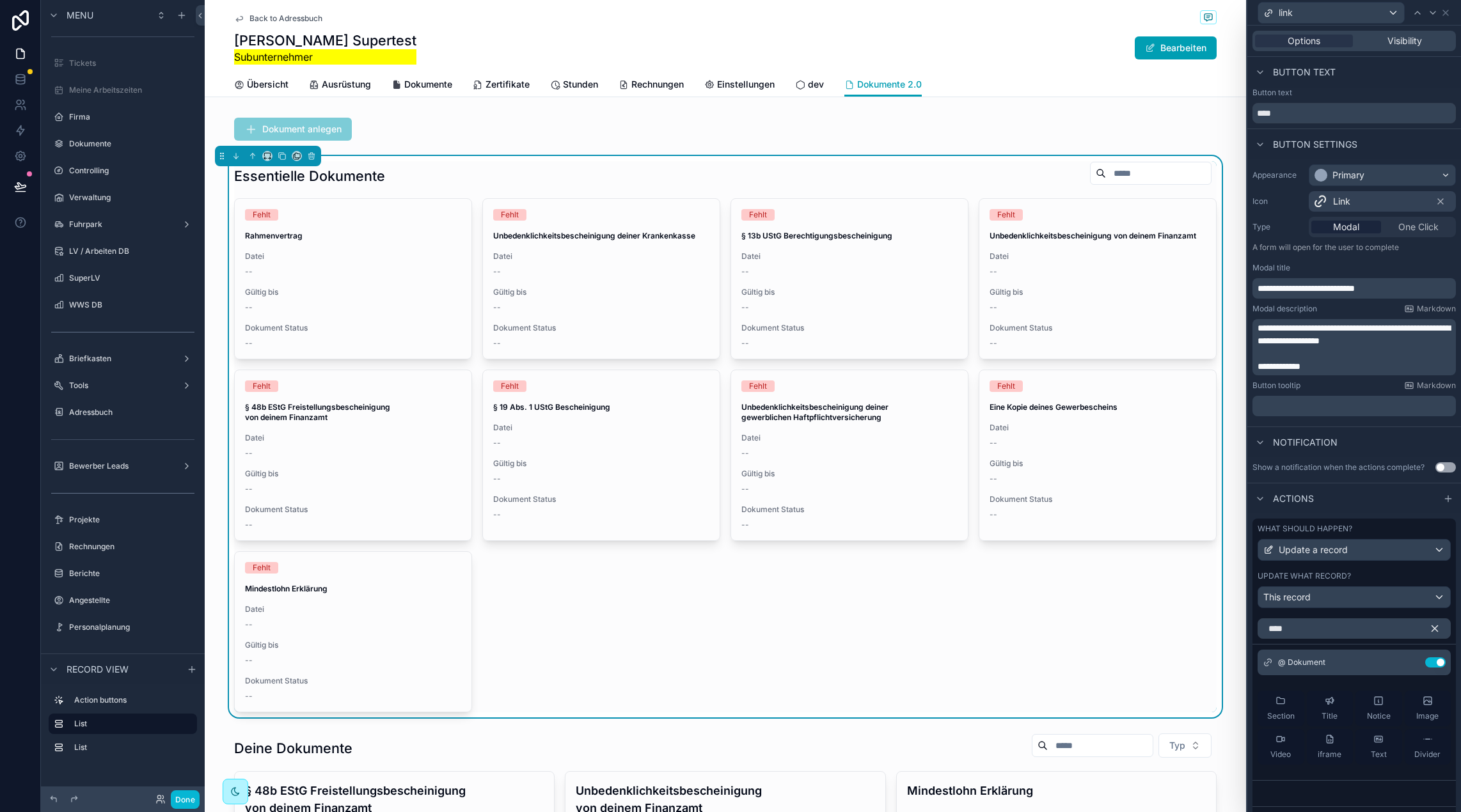
click at [1365, 366] on p "**********" at bounding box center [1355, 366] width 196 height 13
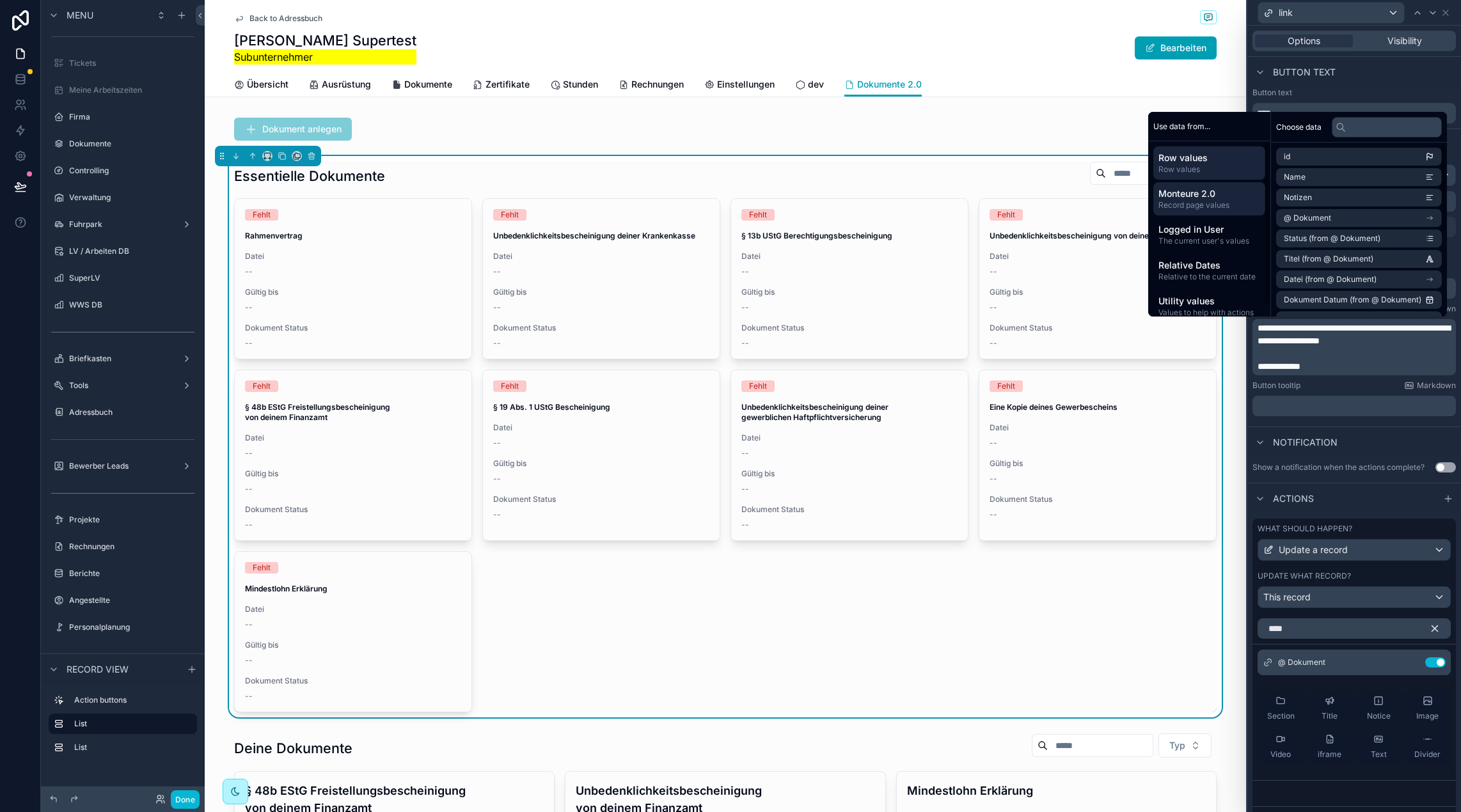
click at [1223, 197] on span "Monteure 2.0" at bounding box center [1208, 194] width 101 height 13
click at [1337, 184] on li "Name" at bounding box center [1359, 177] width 166 height 18
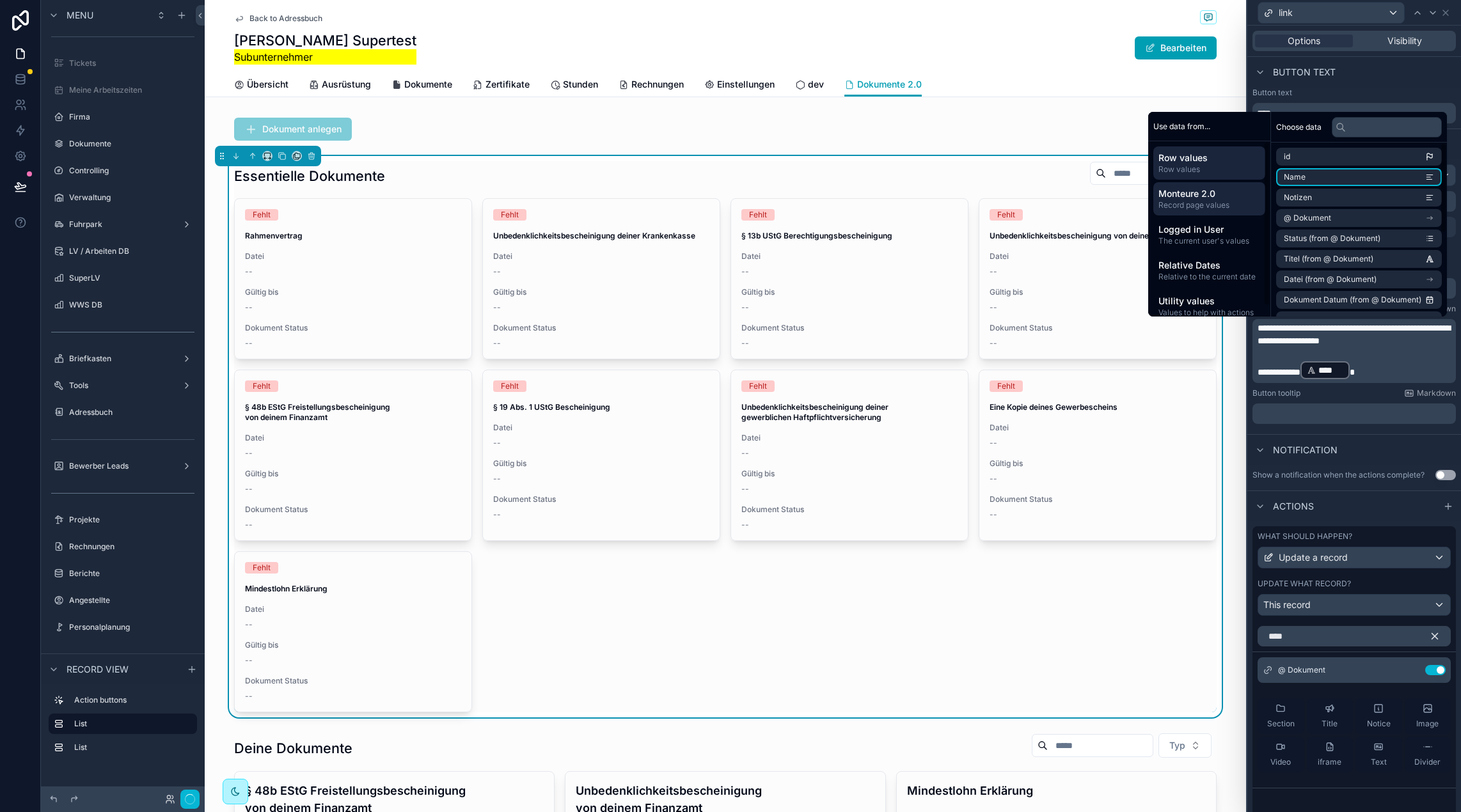
click at [1178, 197] on span "Monteure 2.0" at bounding box center [1208, 194] width 101 height 13
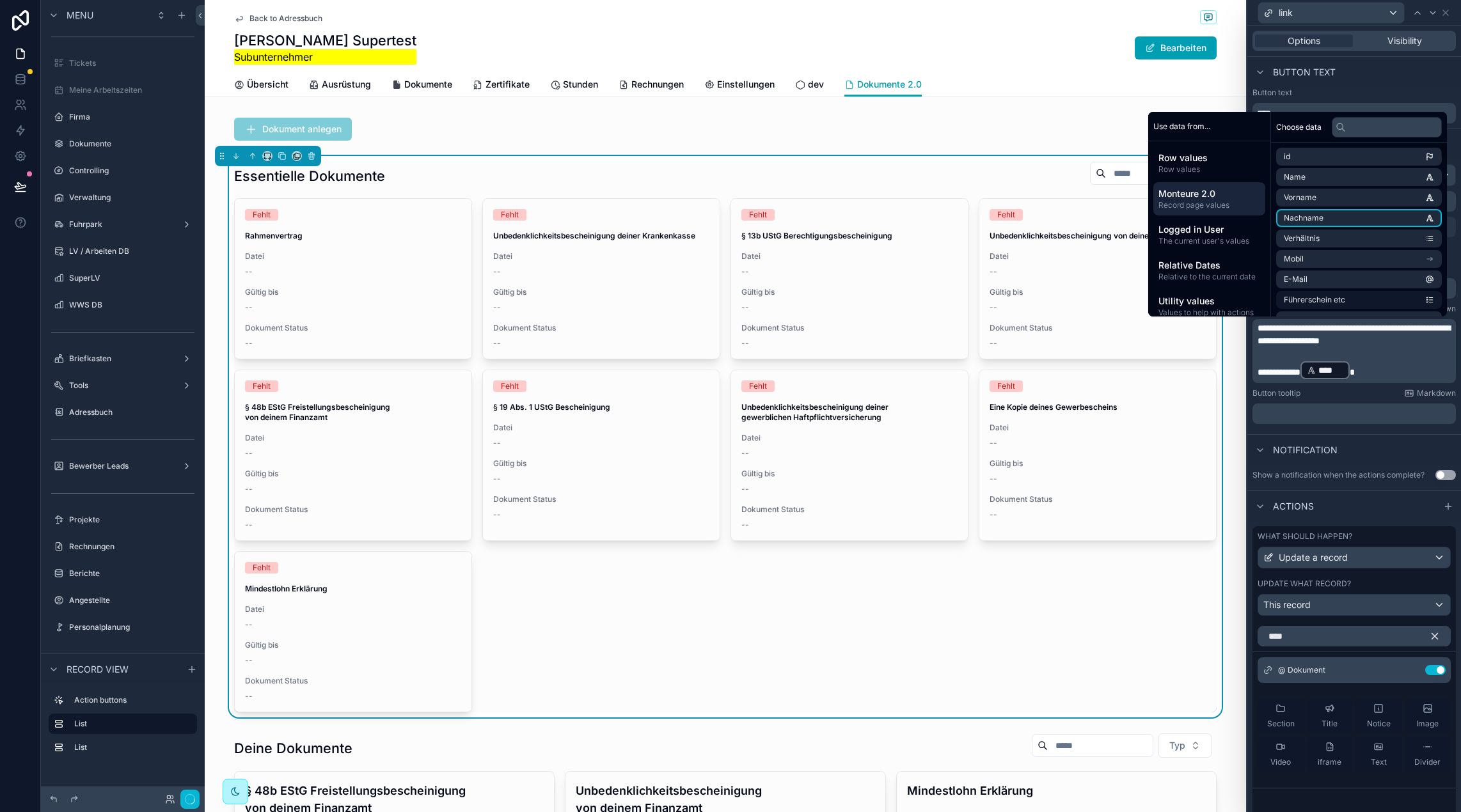
drag, startPoint x: 1351, startPoint y: 211, endPoint x: 1383, endPoint y: 305, distance: 99.3
click at [1351, 211] on li "Nachname" at bounding box center [1359, 218] width 166 height 18
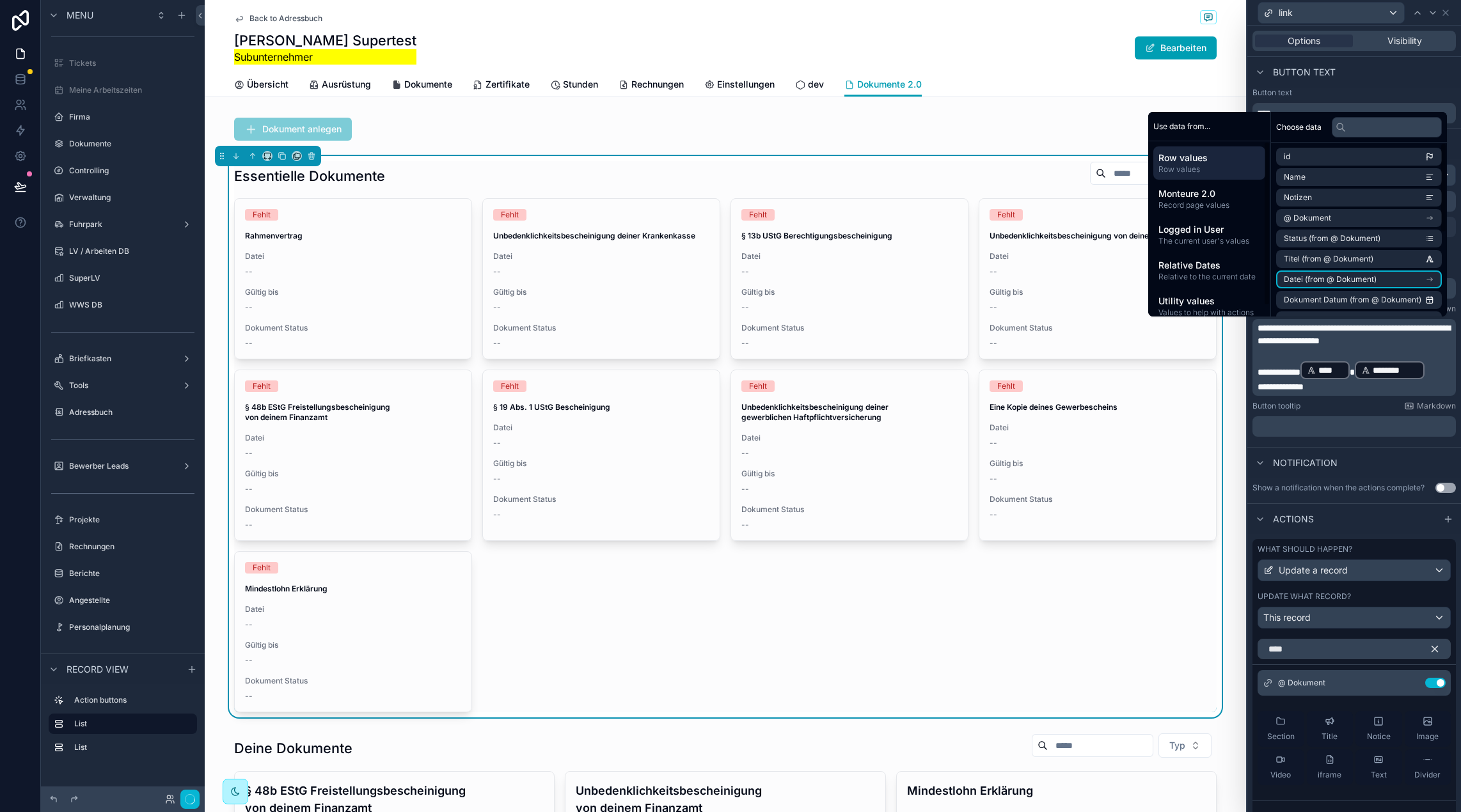
click at [1190, 166] on span "Row values" at bounding box center [1208, 170] width 101 height 11
click at [1322, 173] on li "Name" at bounding box center [1359, 177] width 166 height 18
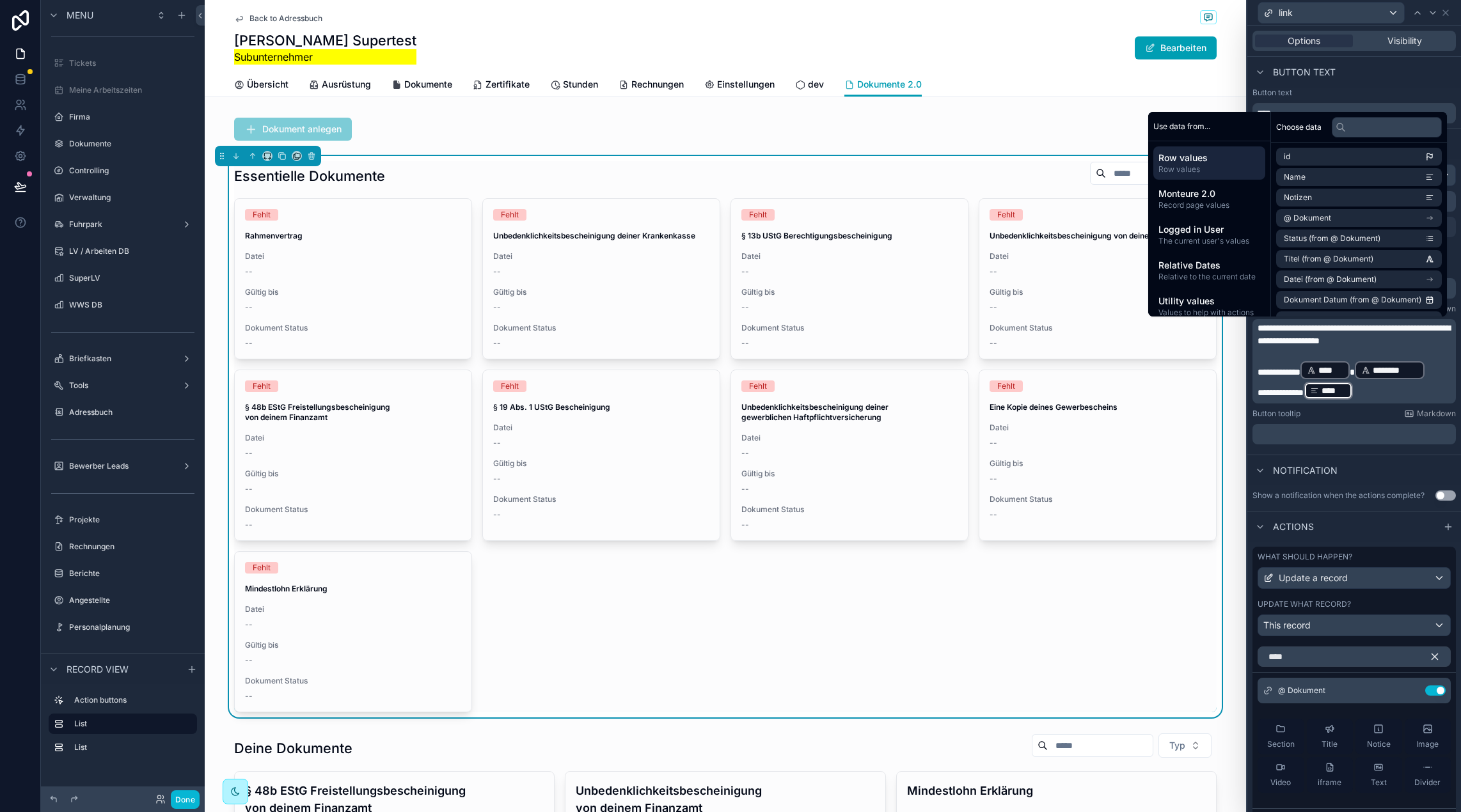
click at [1398, 461] on div "Notification" at bounding box center [1354, 469] width 214 height 31
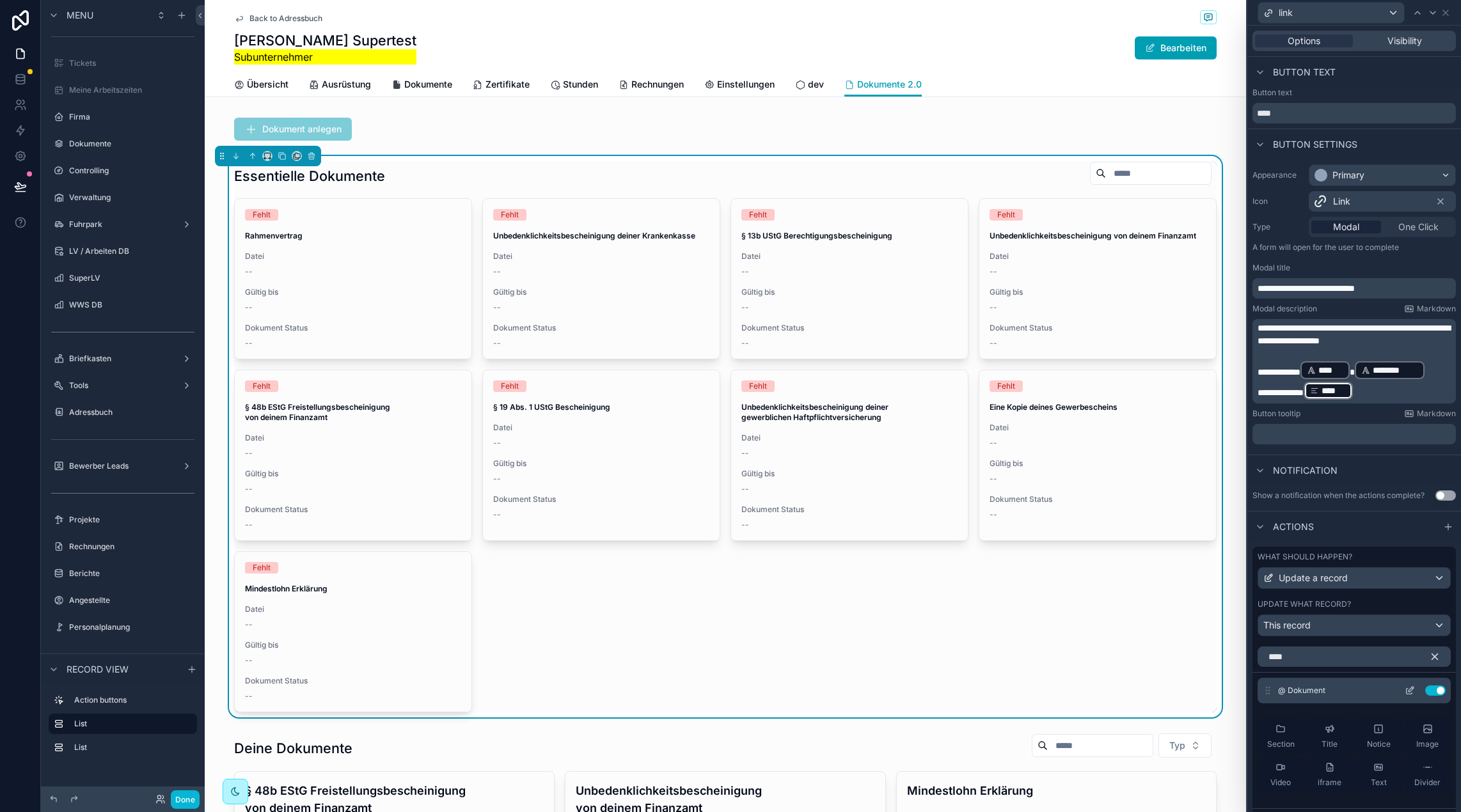
click at [1412, 689] on icon at bounding box center [1411, 690] width 5 height 5
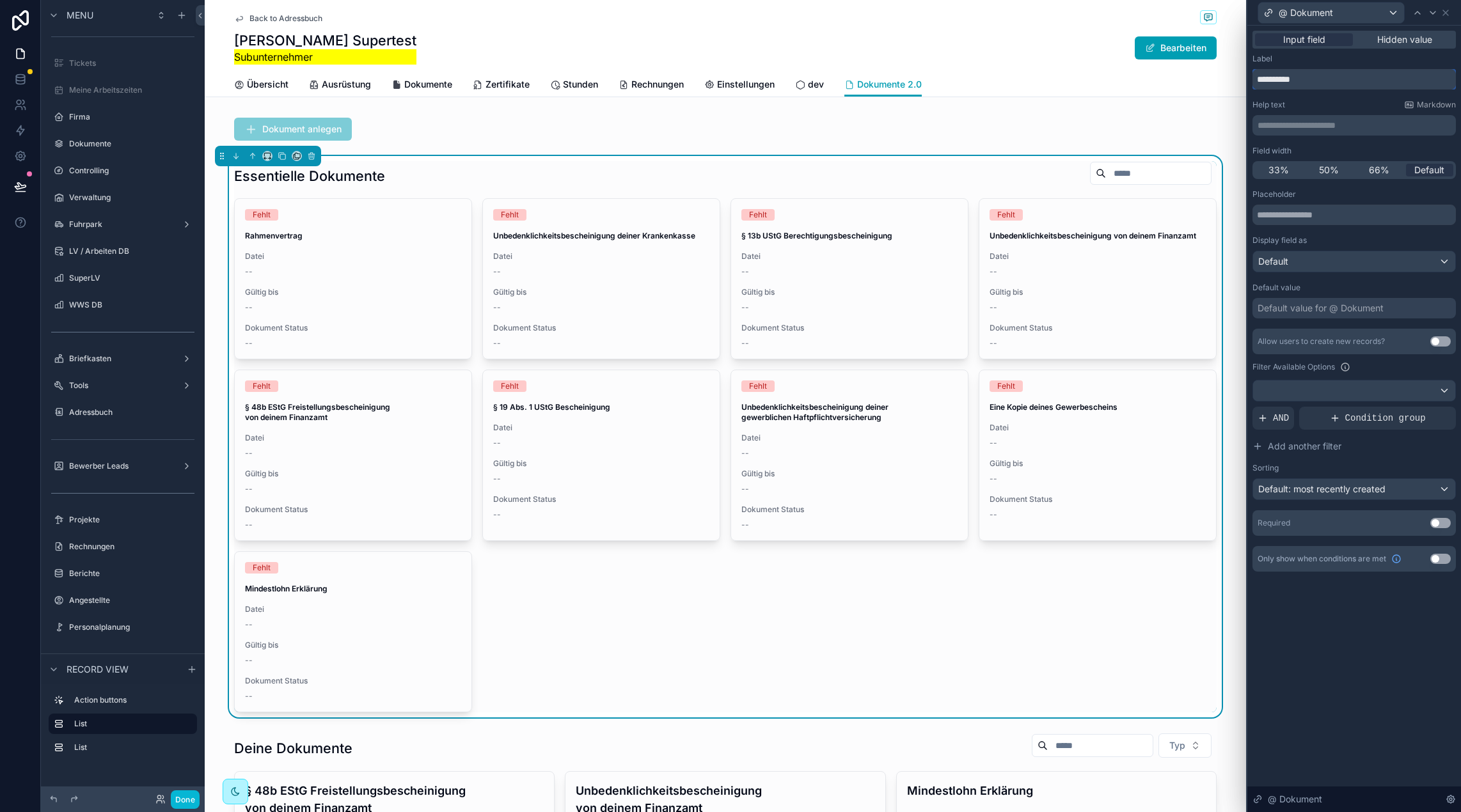
click at [1304, 78] on input "**********" at bounding box center [1354, 78] width 203 height 20
type input "**********"
click at [1340, 66] on div "**********" at bounding box center [1354, 71] width 203 height 36
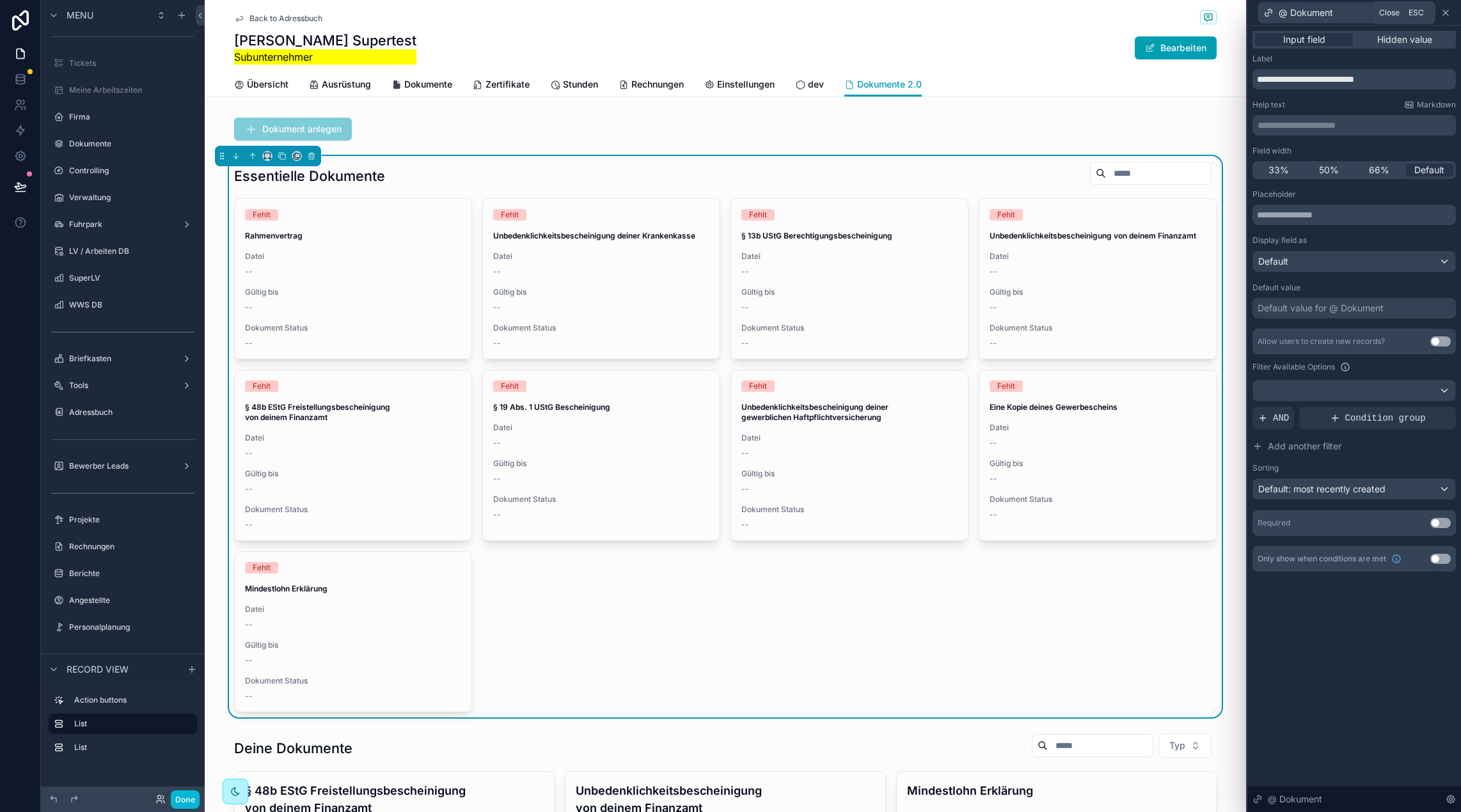
click at [1444, 13] on icon at bounding box center [1445, 13] width 5 height 5
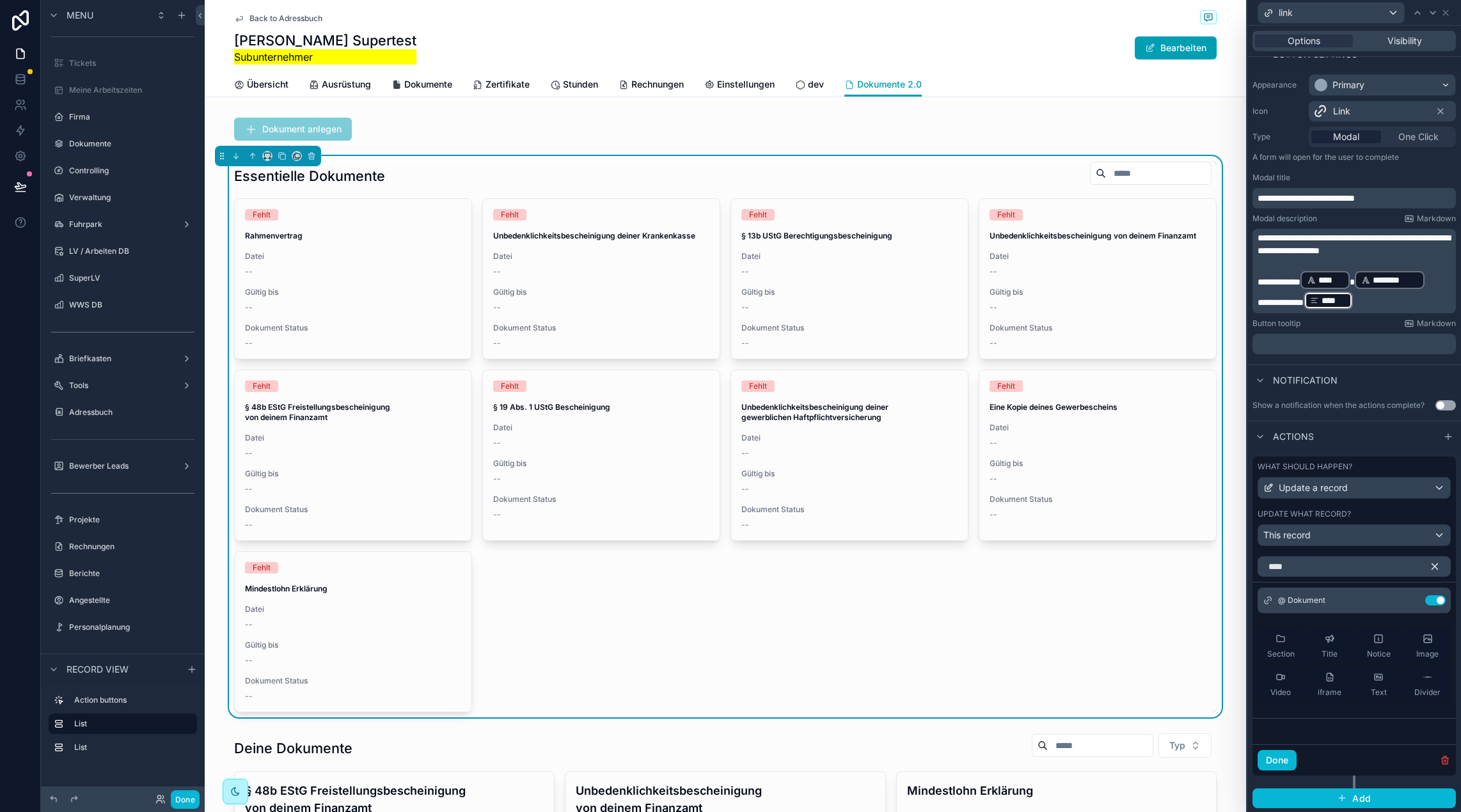
scroll to position [92, 0]
click at [1449, 15] on icon at bounding box center [1445, 13] width 11 height 11
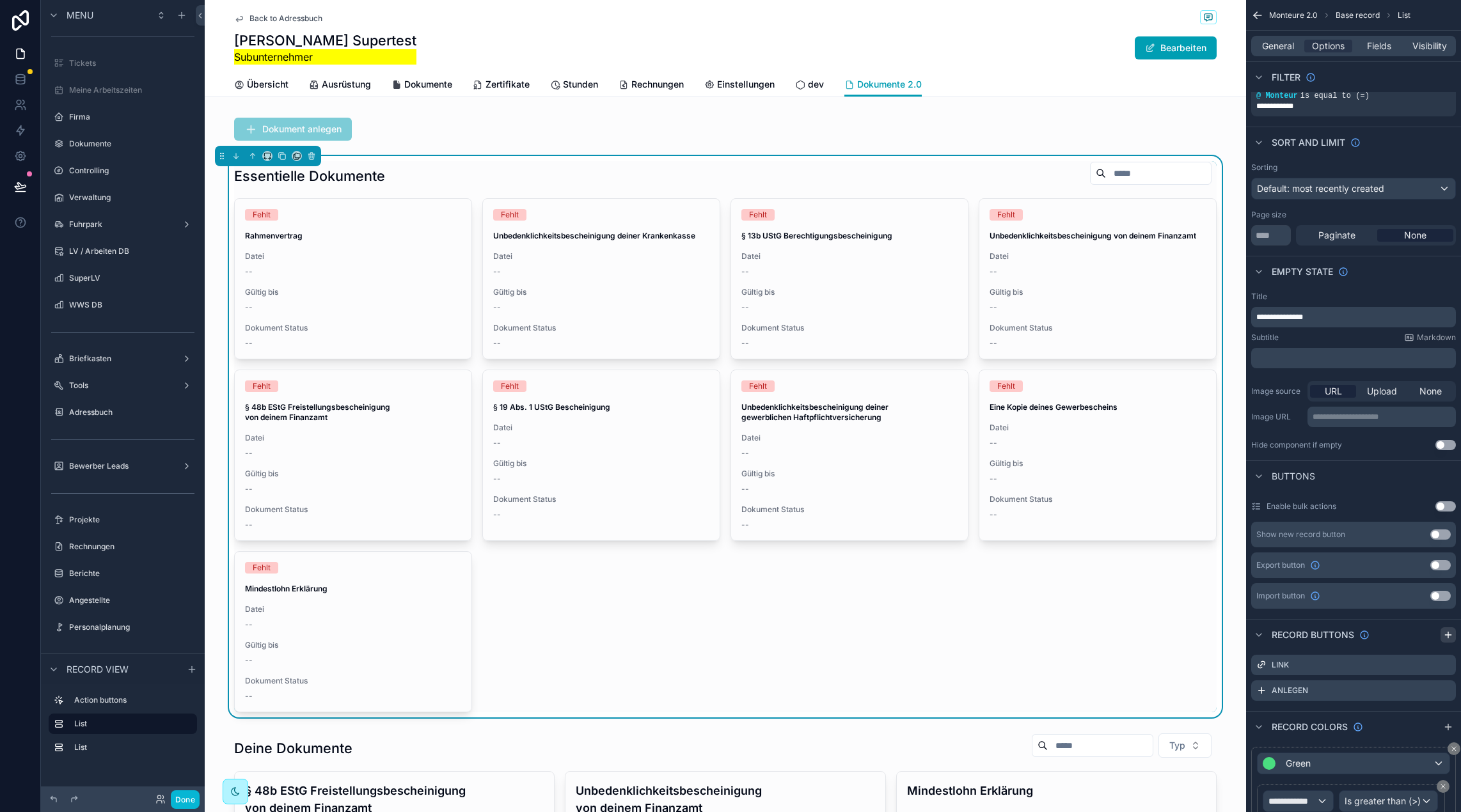
click at [1448, 639] on icon "scrollable content" at bounding box center [1448, 635] width 11 height 11
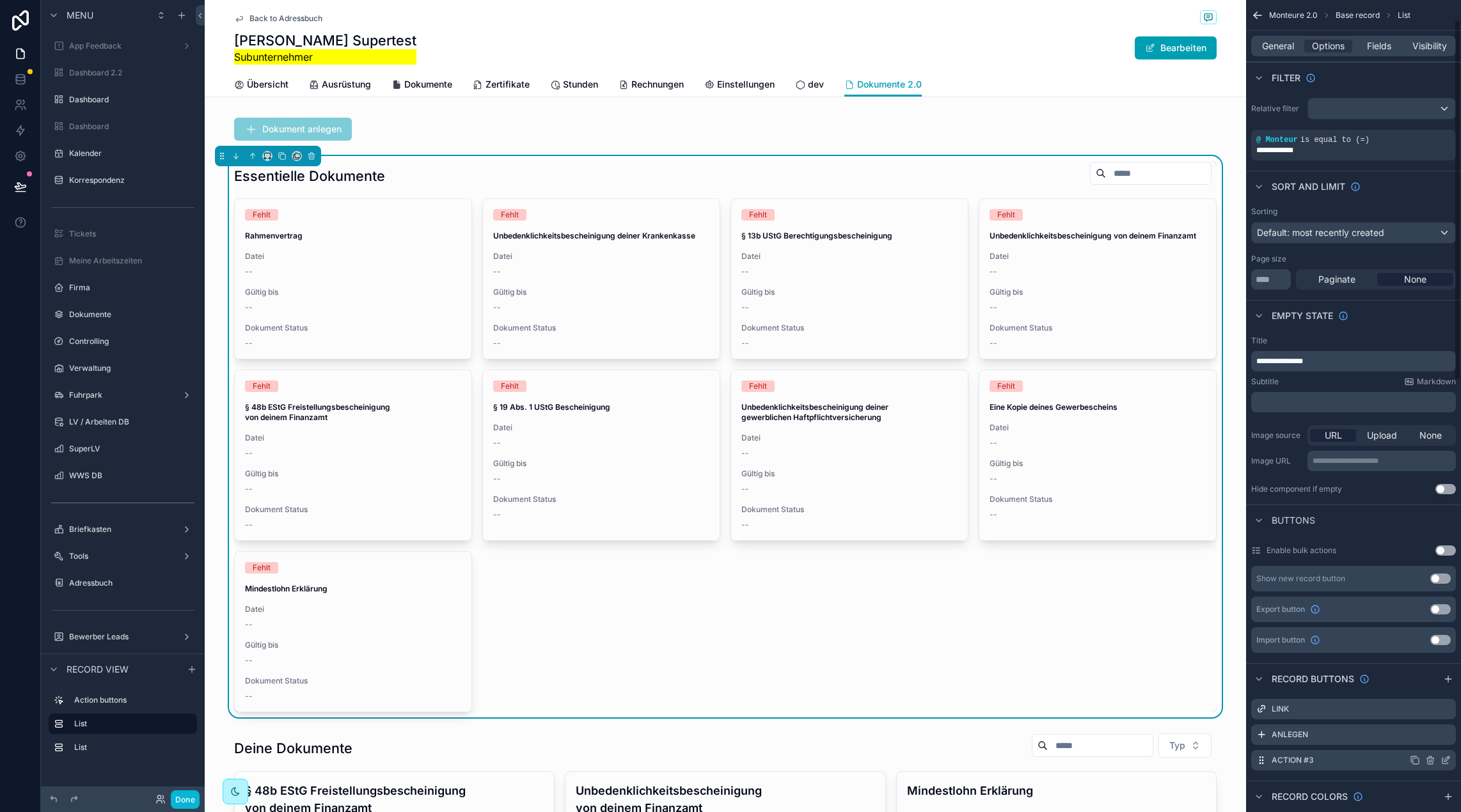
scroll to position [44, 0]
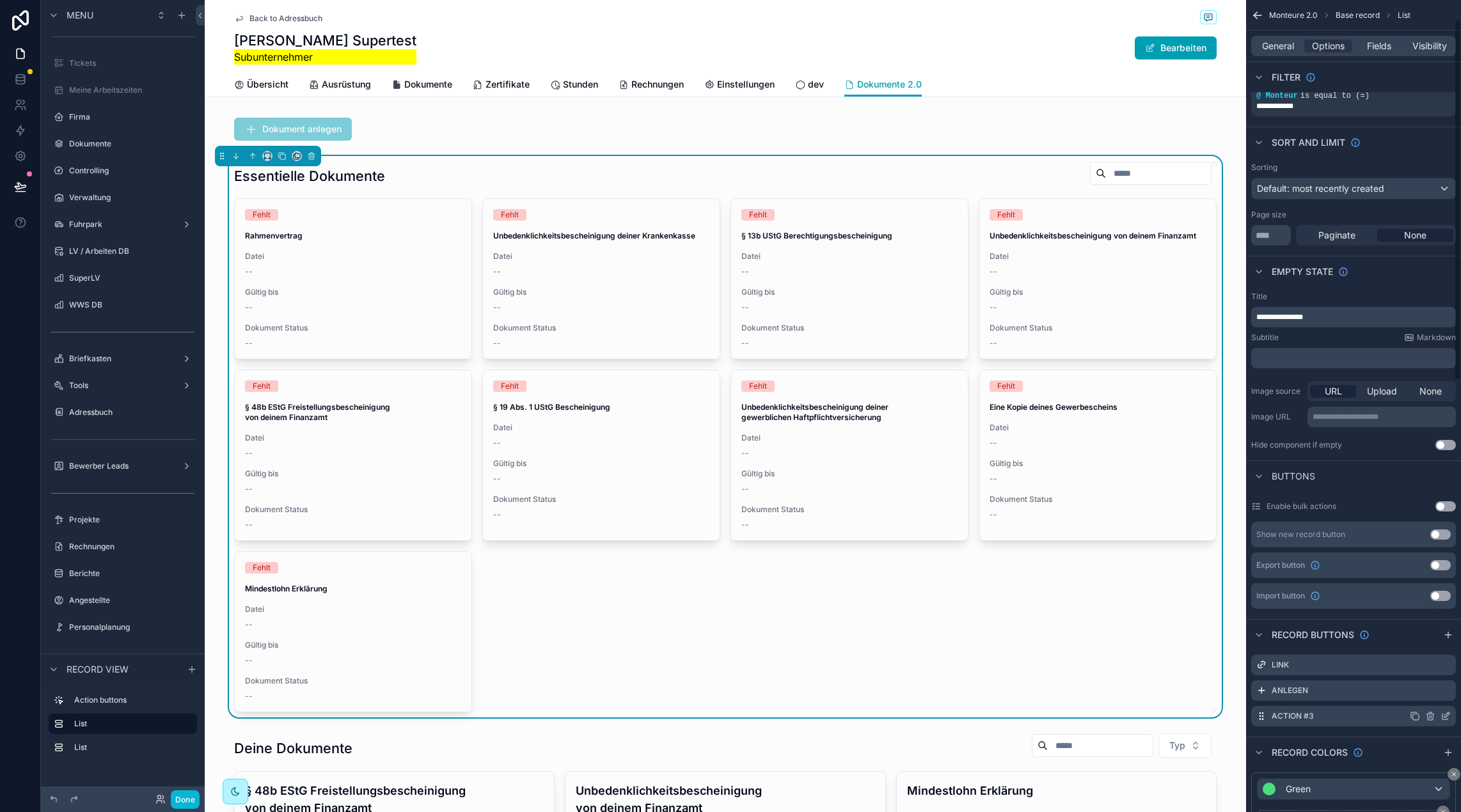
click at [1446, 716] on icon "scrollable content" at bounding box center [1447, 715] width 5 height 5
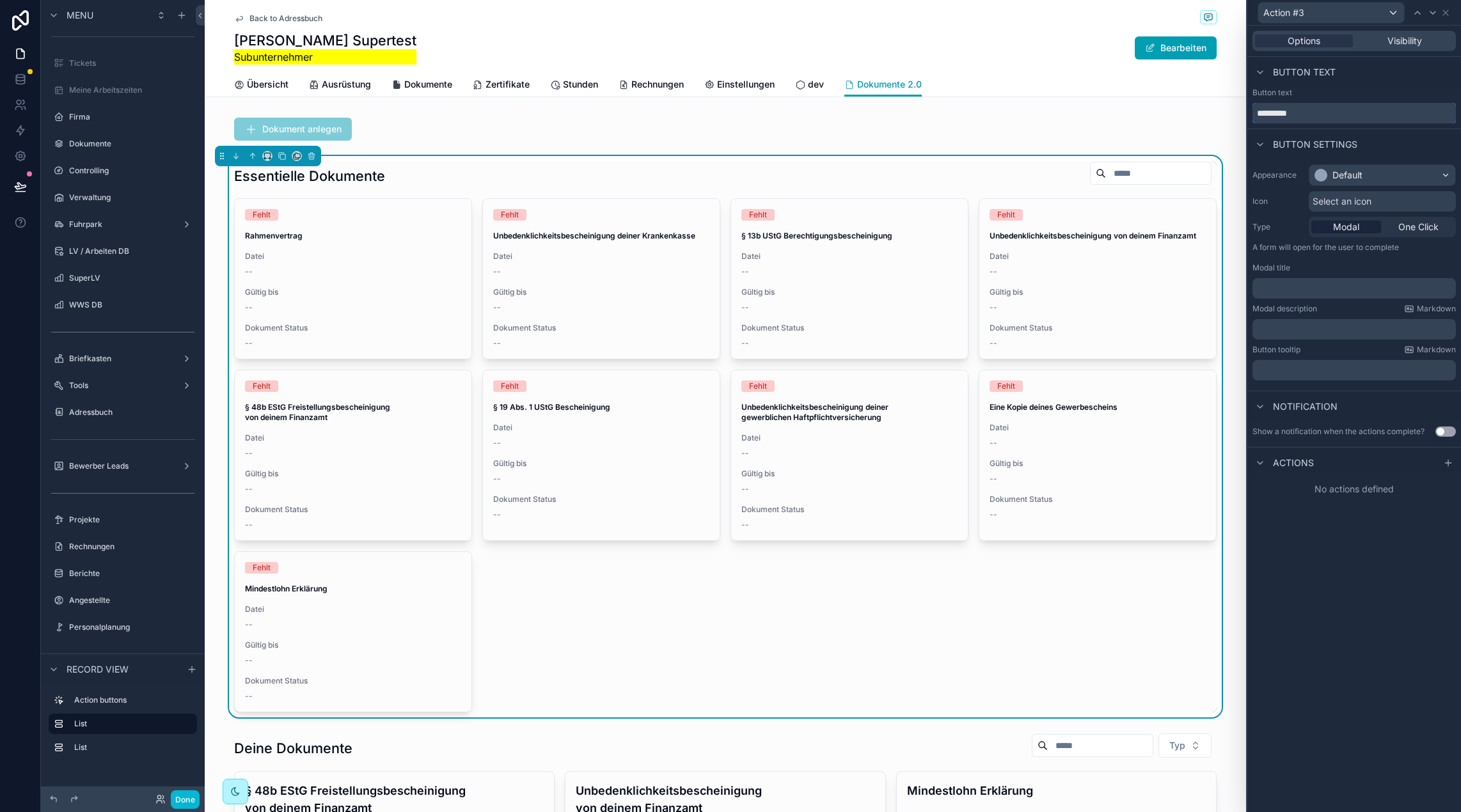
click at [1319, 114] on input "*********" at bounding box center [1354, 113] width 203 height 20
click at [1320, 114] on input "*********" at bounding box center [1354, 113] width 203 height 20
type input "*"
type input "******"
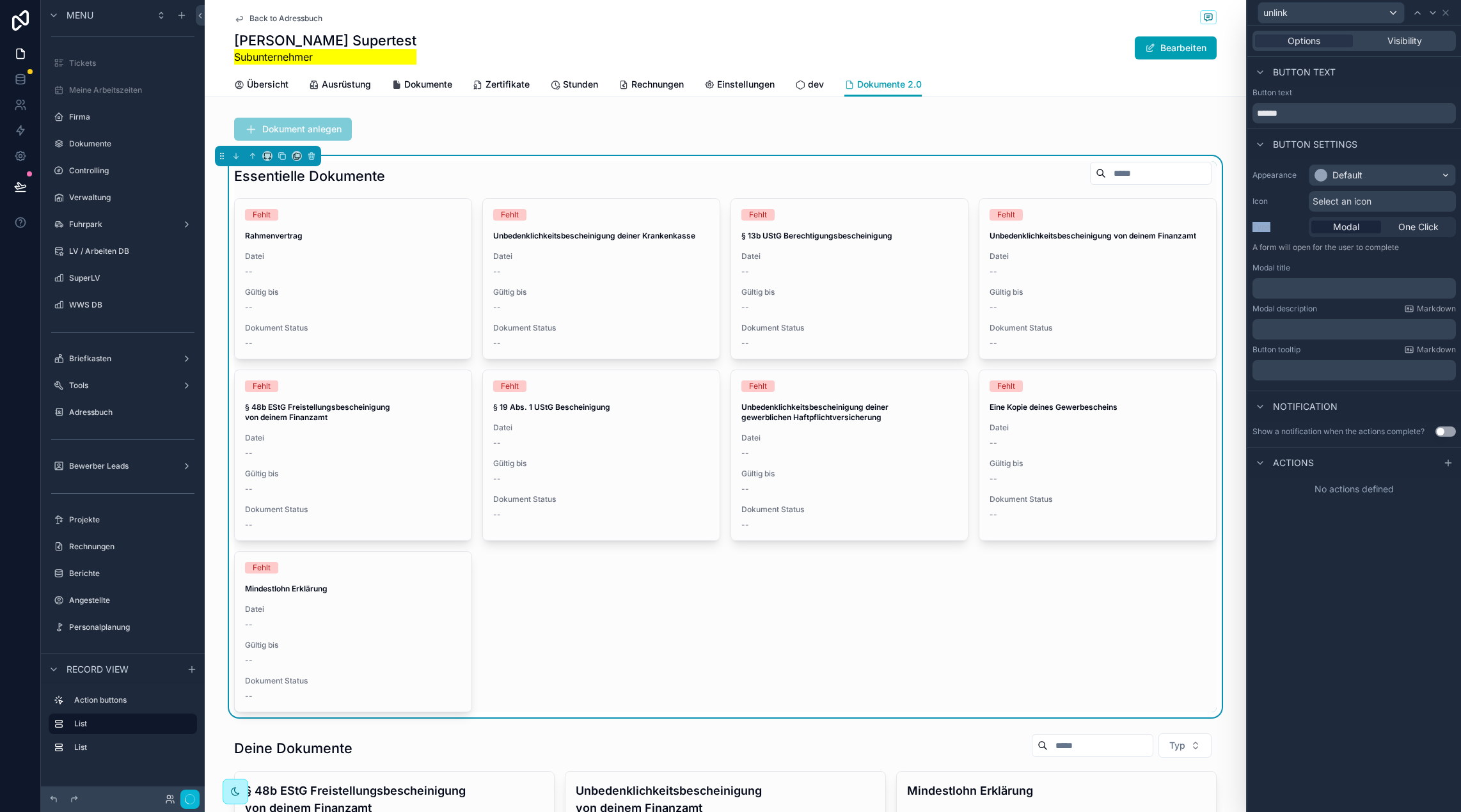
click at [1378, 211] on div "Appearance Default Icon Select an icon Type Modal One Click A form will open fo…" at bounding box center [1354, 272] width 214 height 226
click at [1380, 197] on div "Select an icon" at bounding box center [1382, 201] width 147 height 20
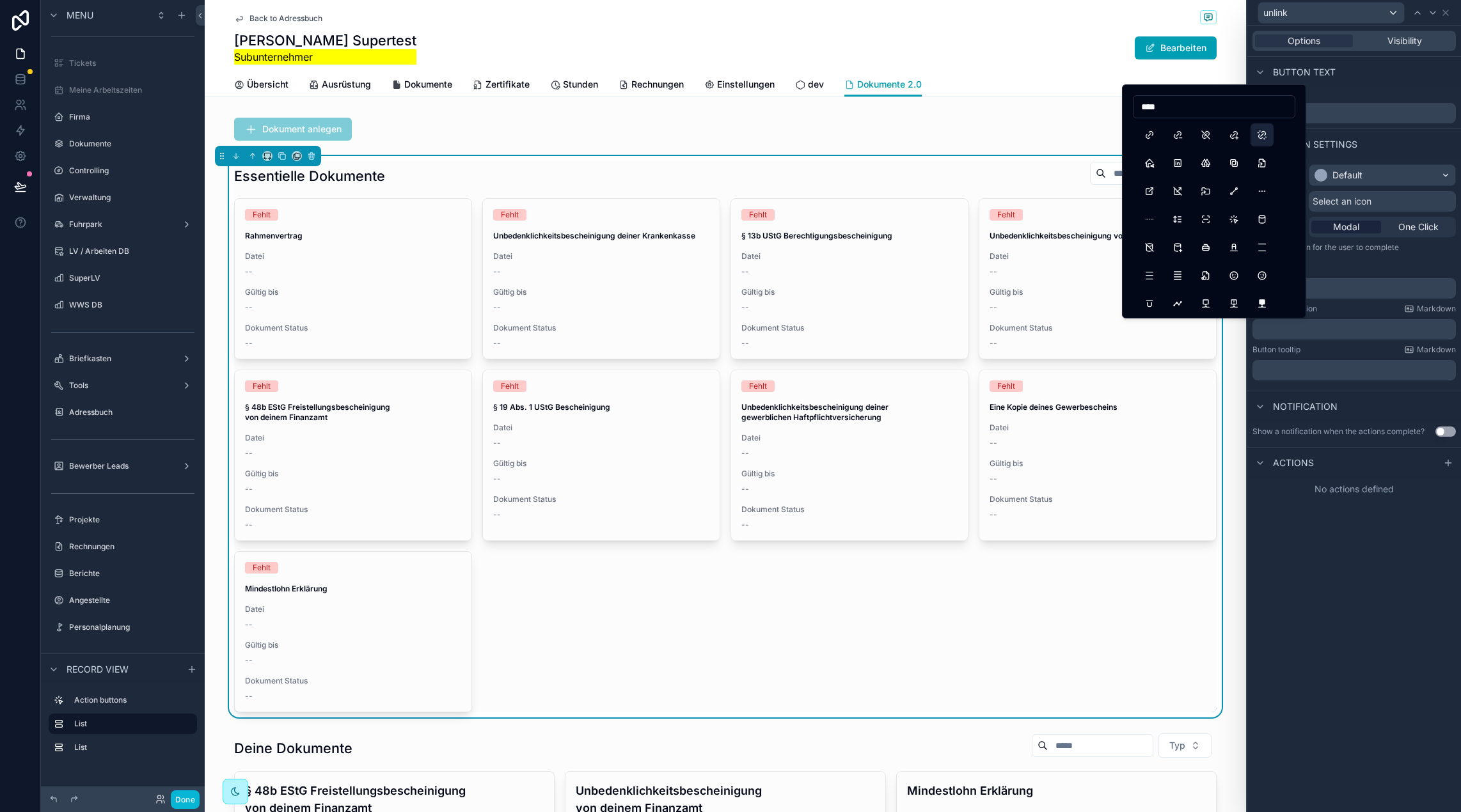
type input "****"
click at [1255, 137] on button "Unlink" at bounding box center [1262, 135] width 23 height 23
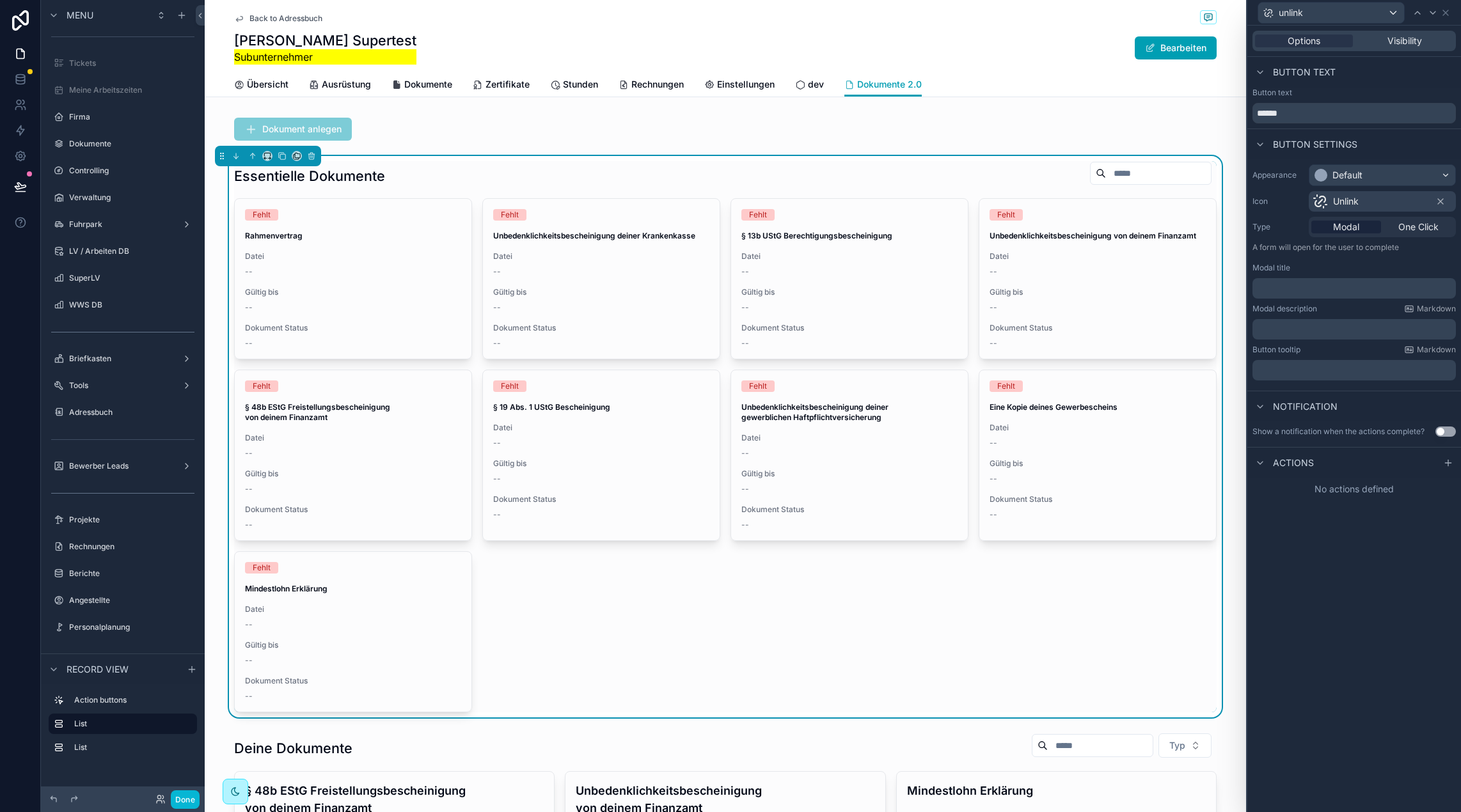
click at [1426, 153] on div "Button settings" at bounding box center [1354, 144] width 214 height 31
click at [1339, 285] on p "﻿" at bounding box center [1355, 288] width 196 height 13
drag, startPoint x: 1260, startPoint y: 280, endPoint x: 1310, endPoint y: 333, distance: 72.9
click at [1310, 333] on p "﻿" at bounding box center [1355, 329] width 196 height 13
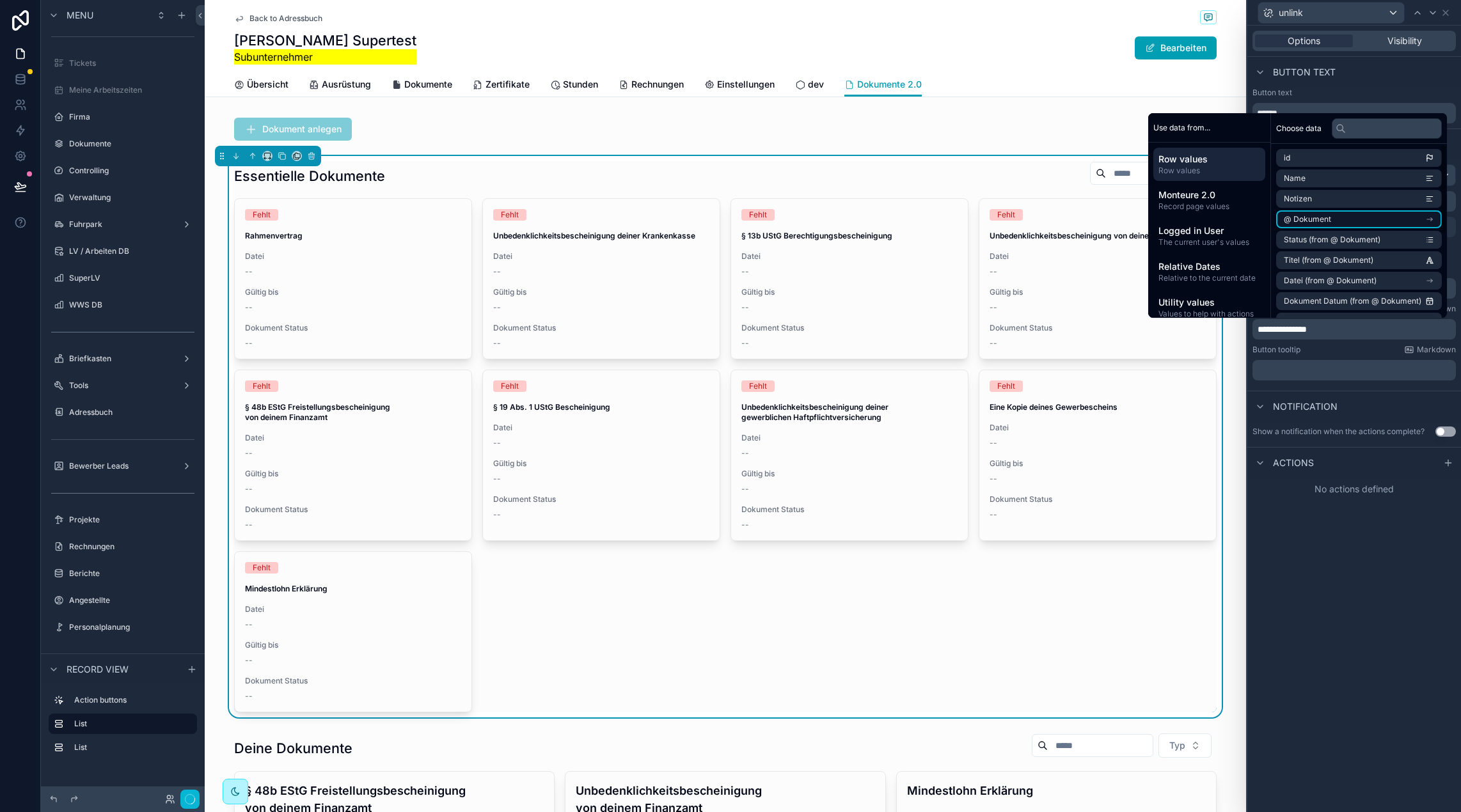
click at [1352, 216] on li "@ Dokument" at bounding box center [1359, 219] width 166 height 18
click at [1332, 251] on li "Titel" at bounding box center [1359, 258] width 166 height 18
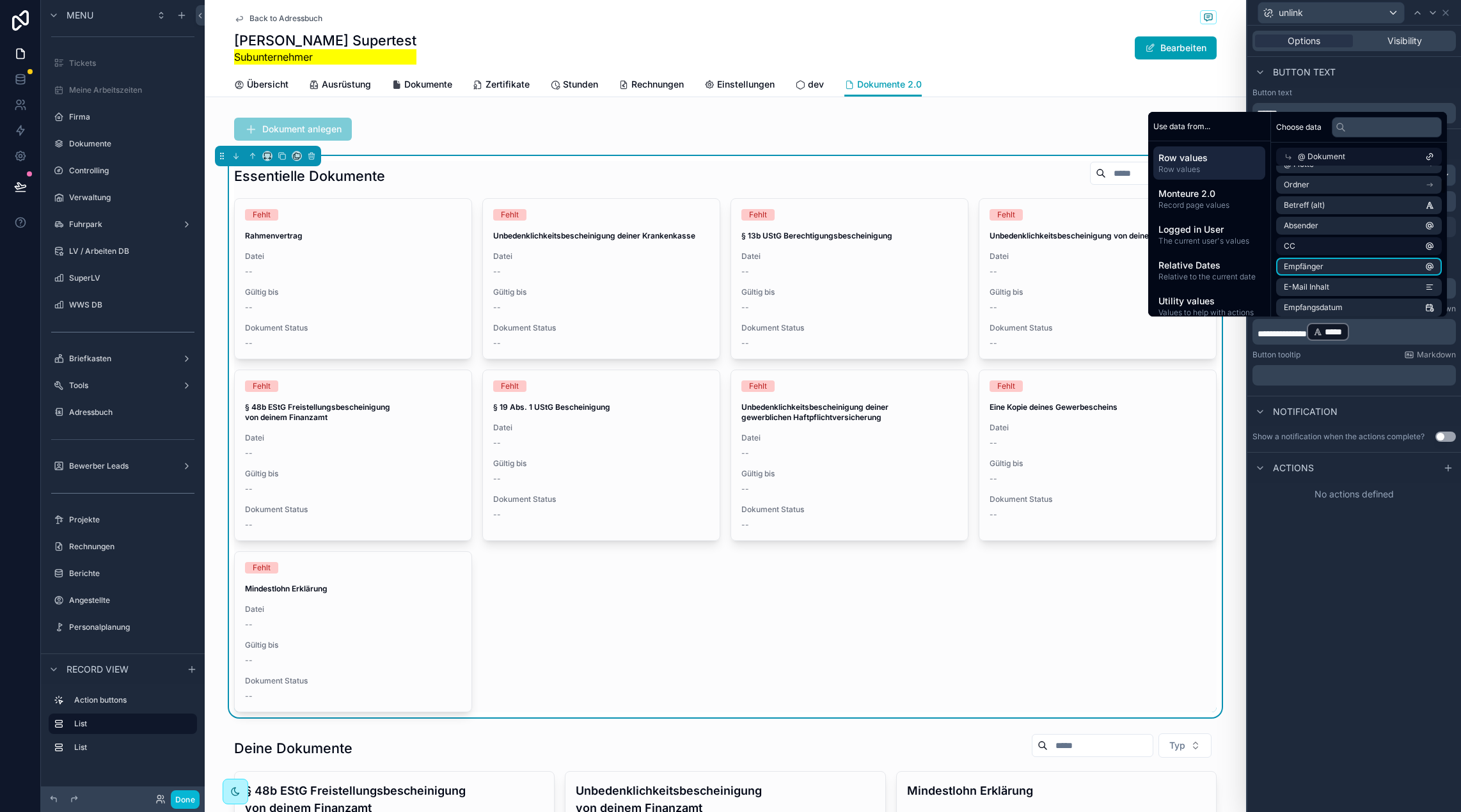
scroll to position [179, 0]
click at [1373, 134] on input "text" at bounding box center [1386, 127] width 110 height 20
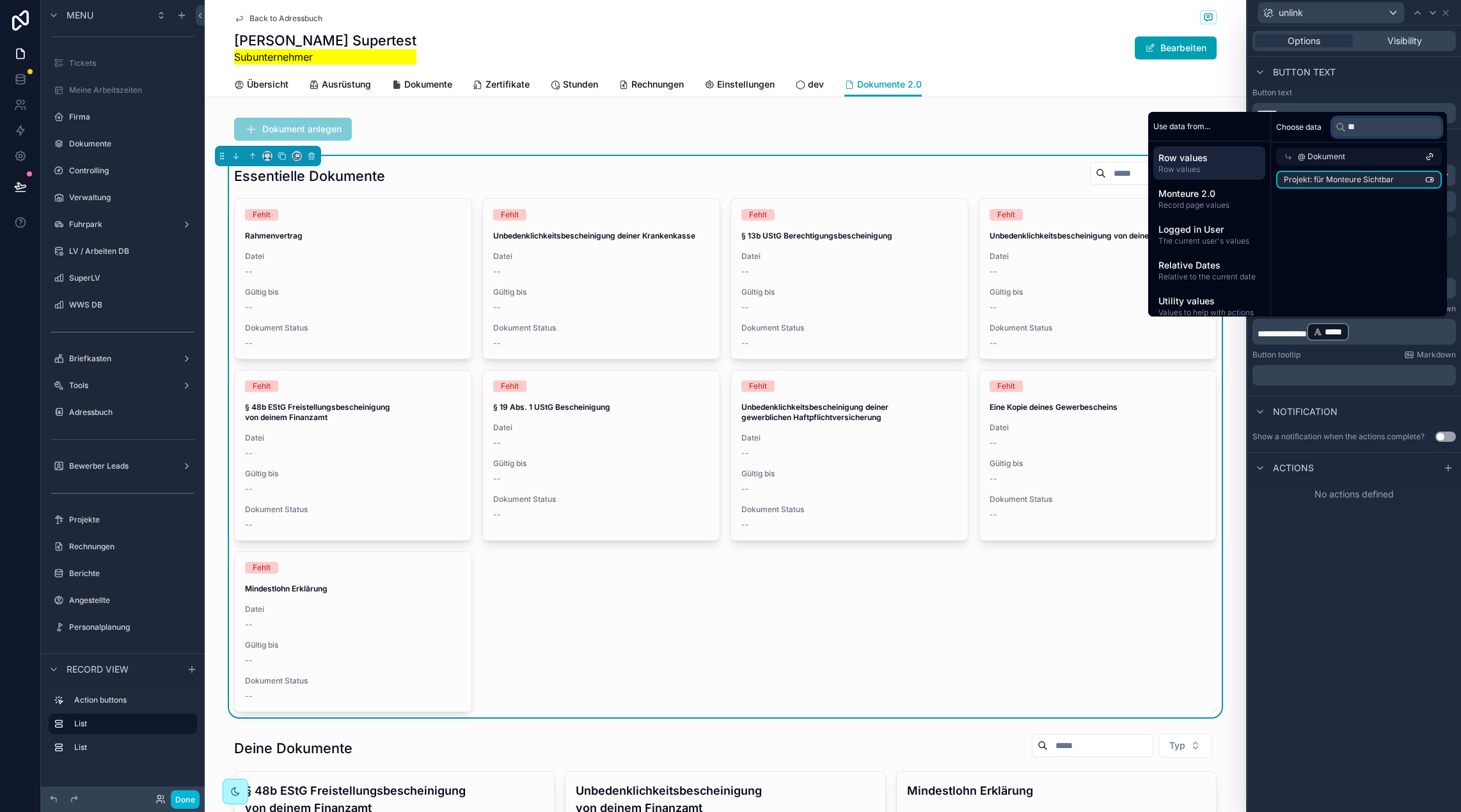
type input "*"
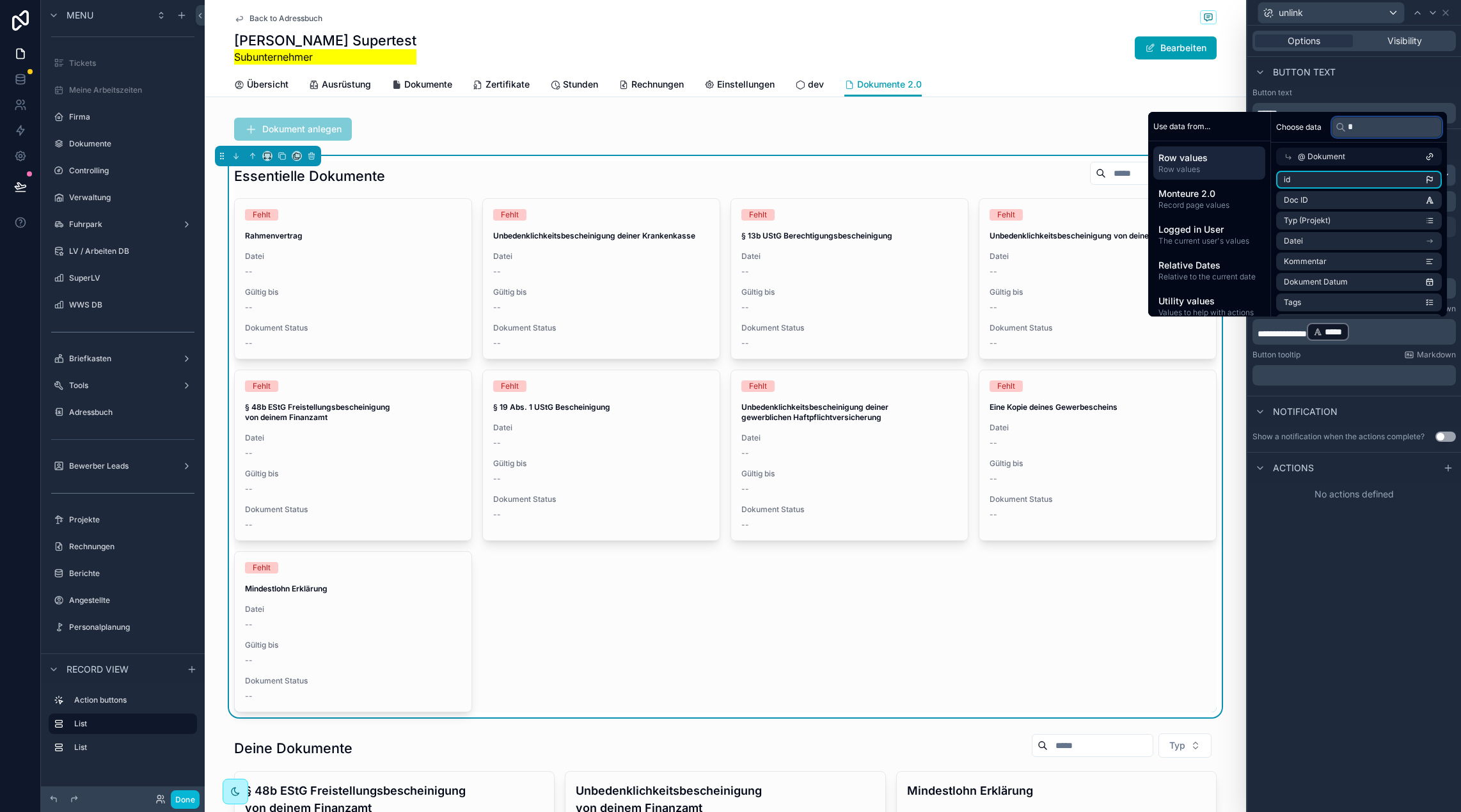
type input "**"
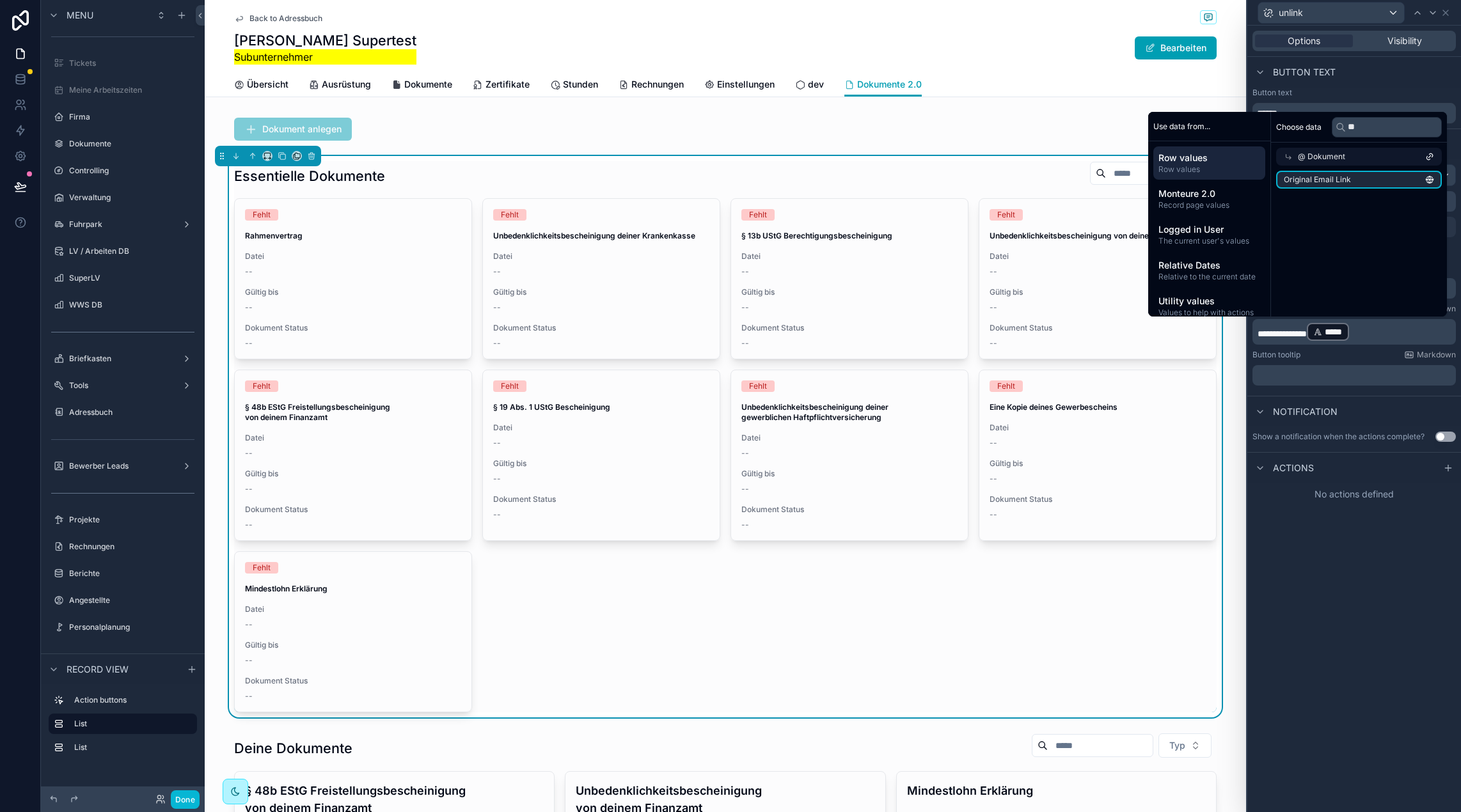
click at [1383, 328] on p "**********" at bounding box center [1355, 331] width 196 height 20
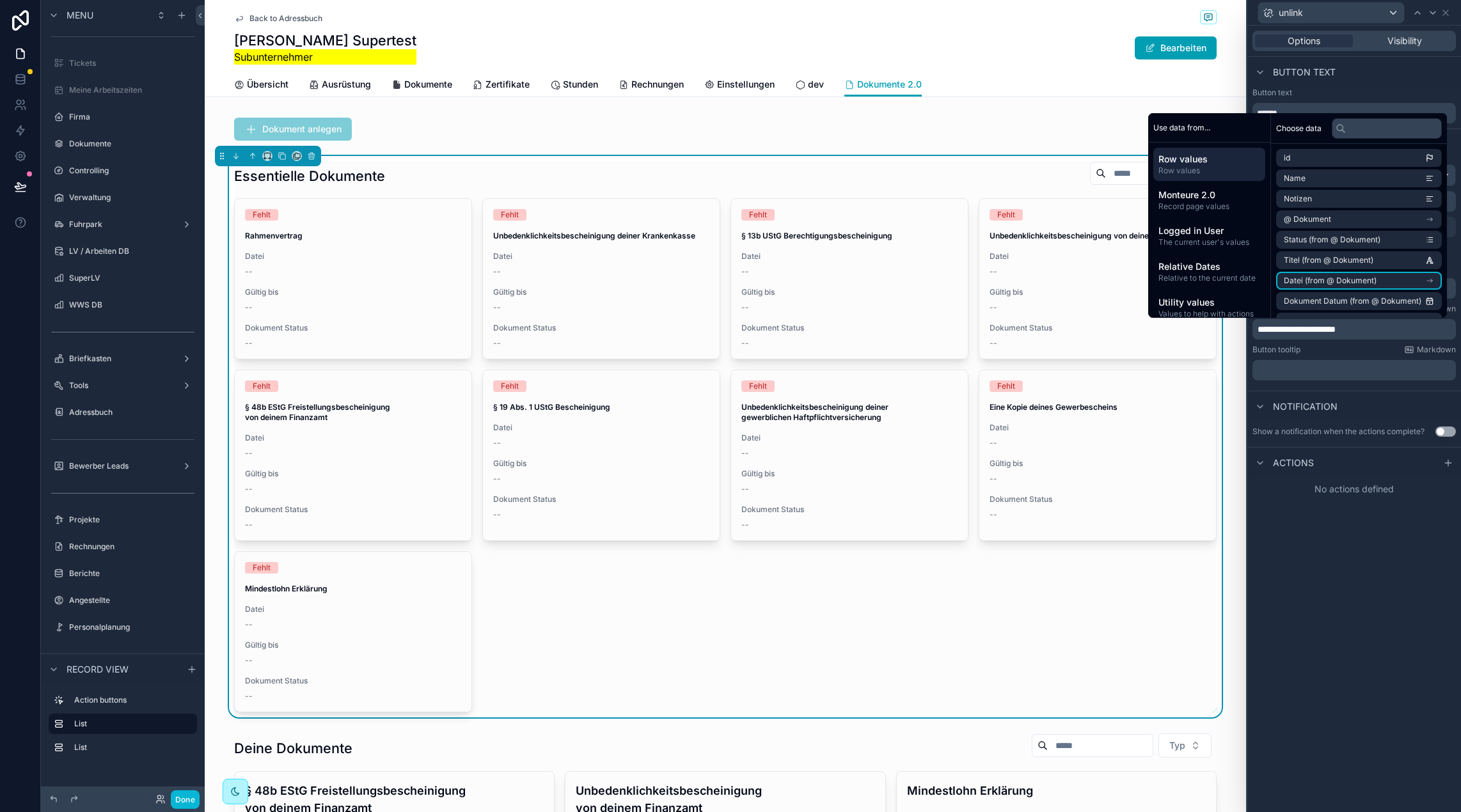
click at [1181, 169] on span "Row values" at bounding box center [1208, 171] width 101 height 11
click at [1347, 221] on li "@ Dokument" at bounding box center [1359, 219] width 166 height 18
click at [1355, 192] on li "Doc ID" at bounding box center [1359, 188] width 166 height 18
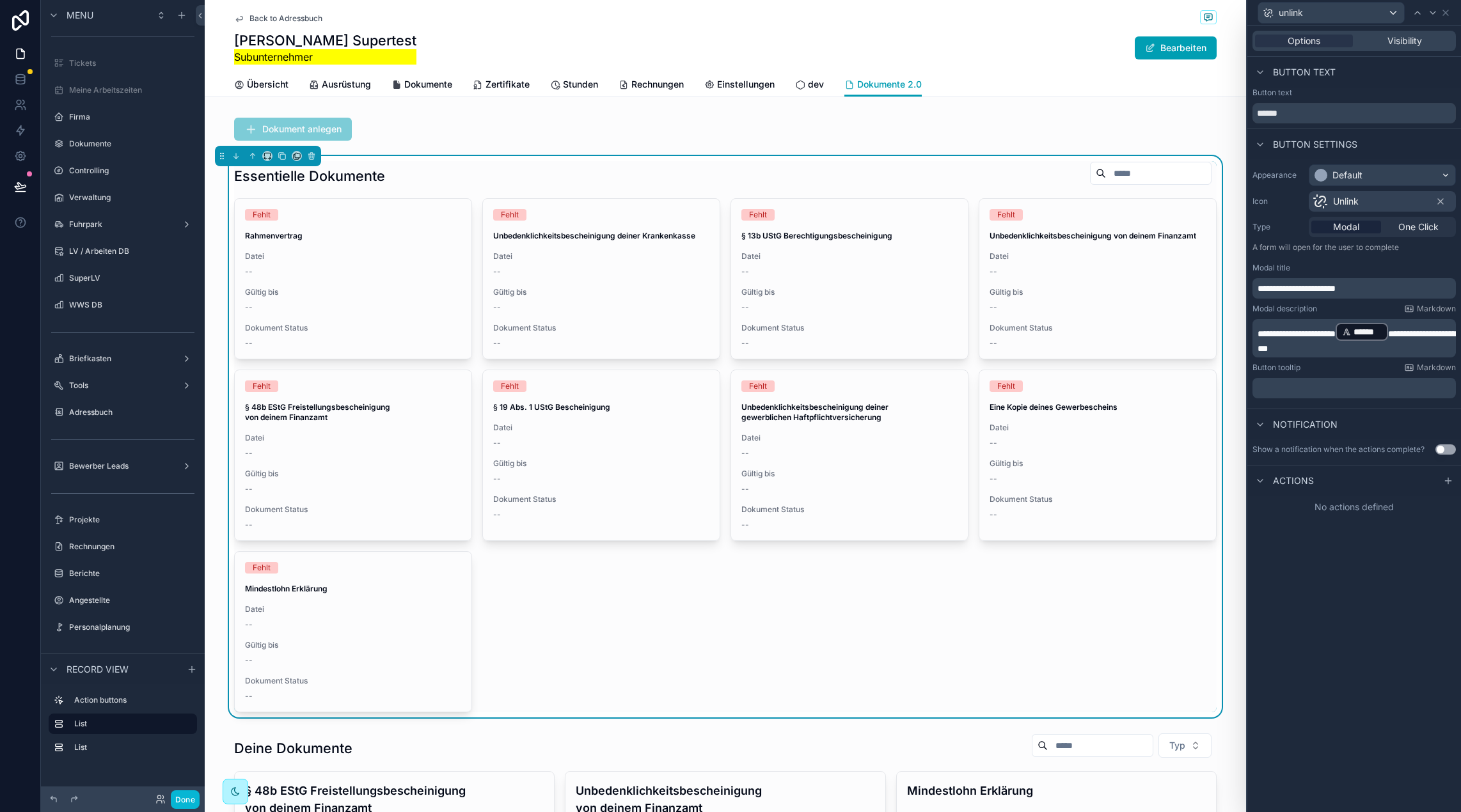
drag, startPoint x: 1361, startPoint y: 335, endPoint x: 1394, endPoint y: 347, distance: 35.1
click at [1335, 335] on span "**********" at bounding box center [1296, 334] width 78 height 9
click at [1369, 354] on p "**********" at bounding box center [1355, 338] width 196 height 33
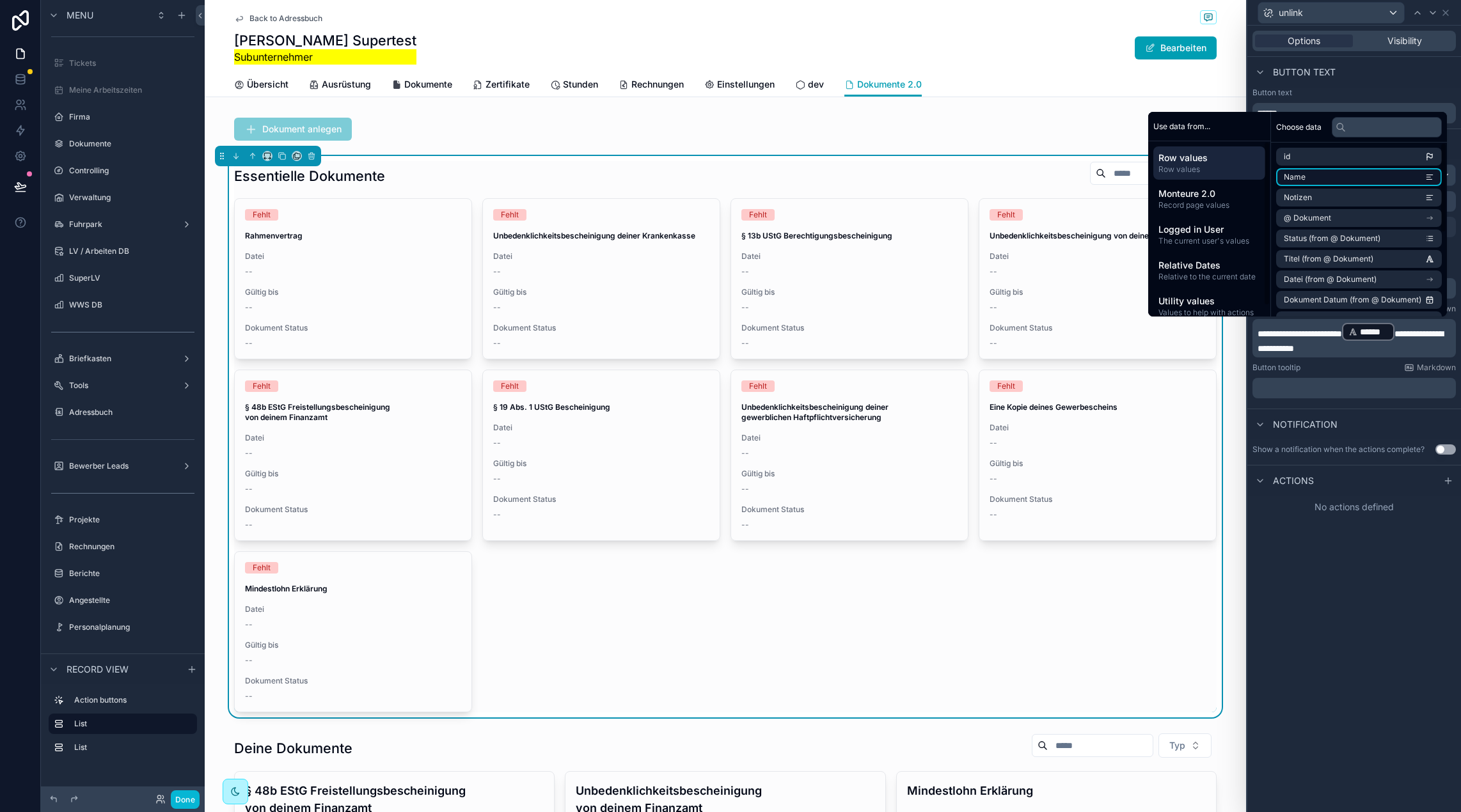
click at [1348, 178] on li "Name" at bounding box center [1359, 177] width 166 height 18
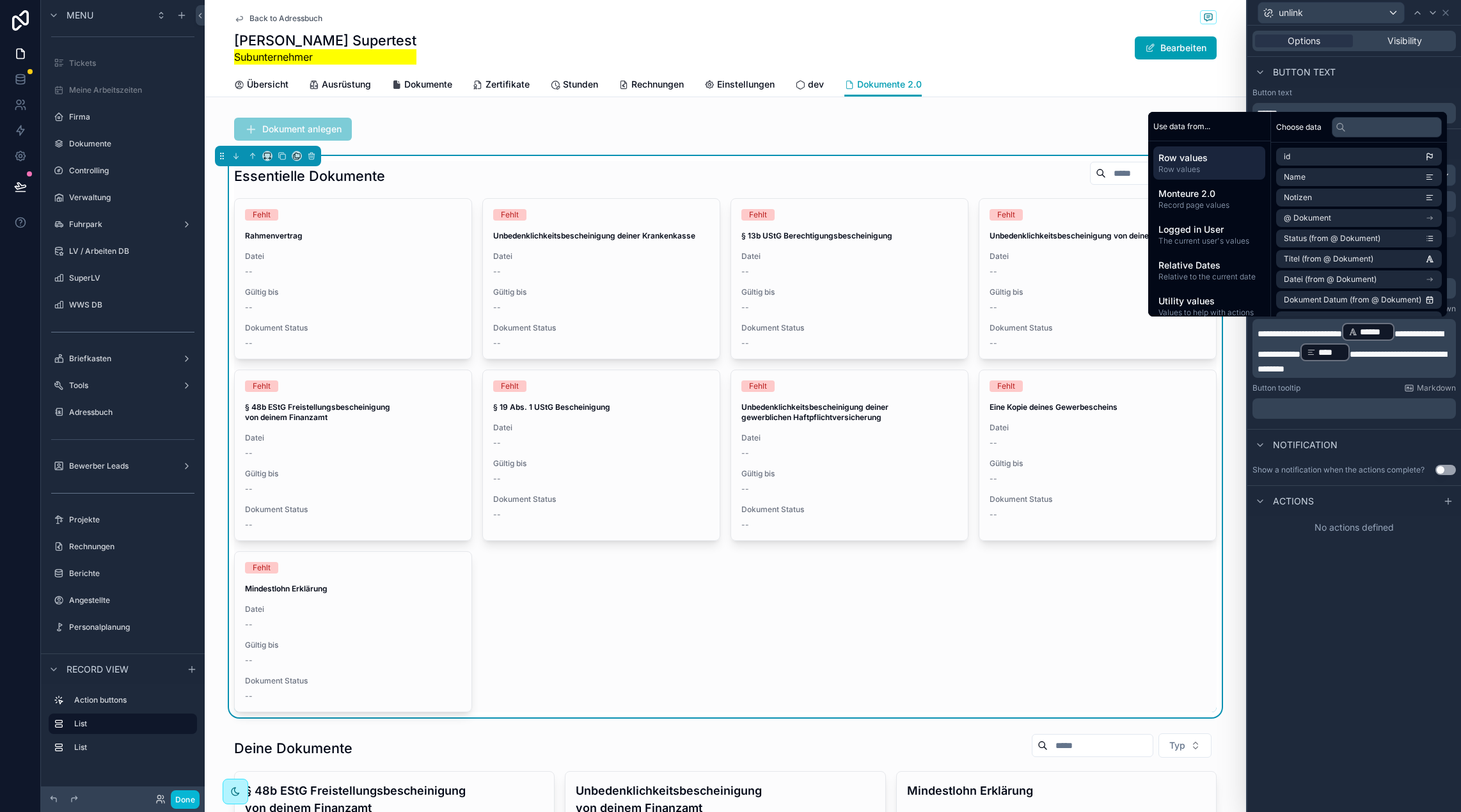
click at [1437, 507] on div "Actions" at bounding box center [1354, 500] width 214 height 31
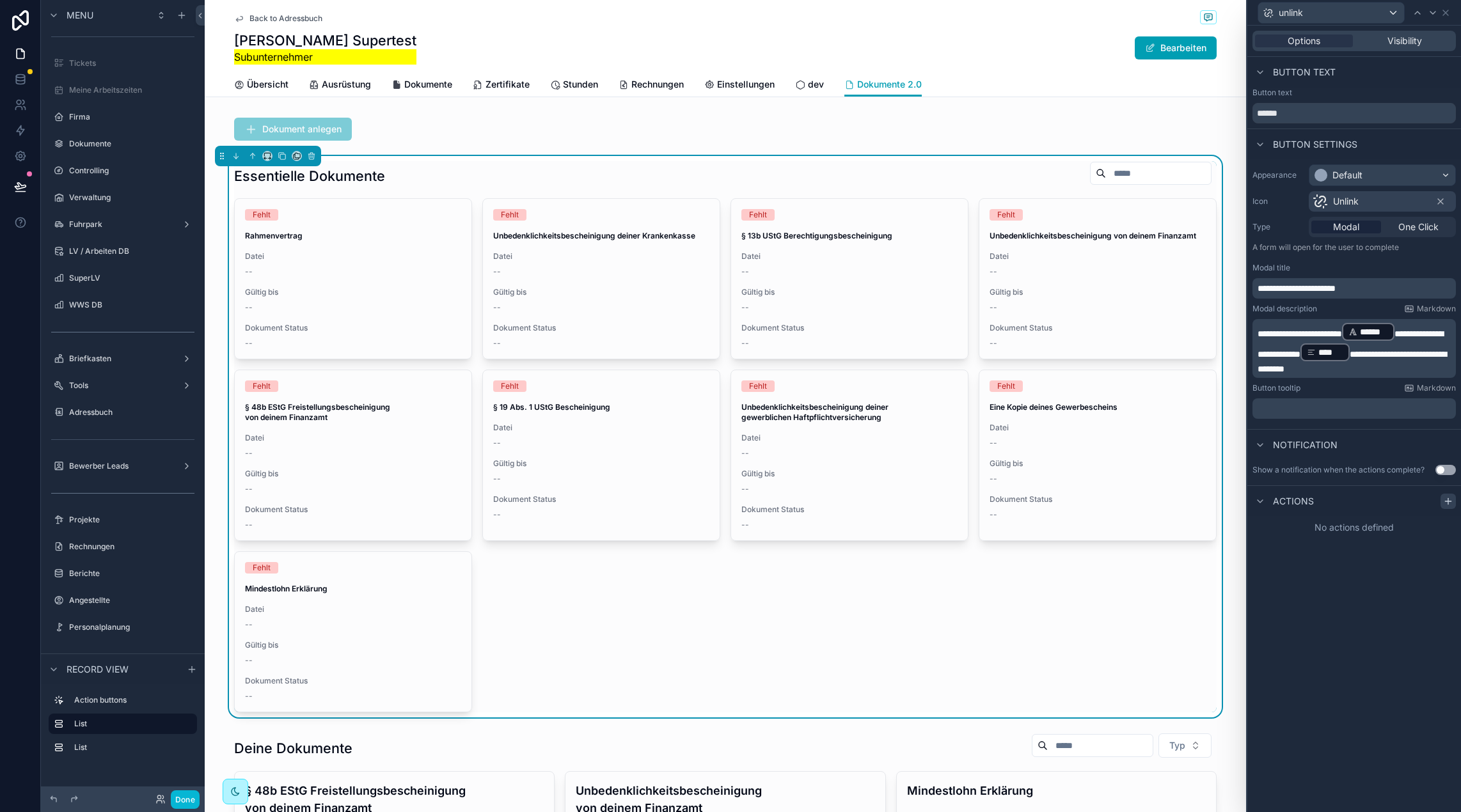
click at [1446, 506] on icon at bounding box center [1448, 501] width 11 height 11
click at [1308, 548] on span "Select a type" at bounding box center [1290, 552] width 55 height 11
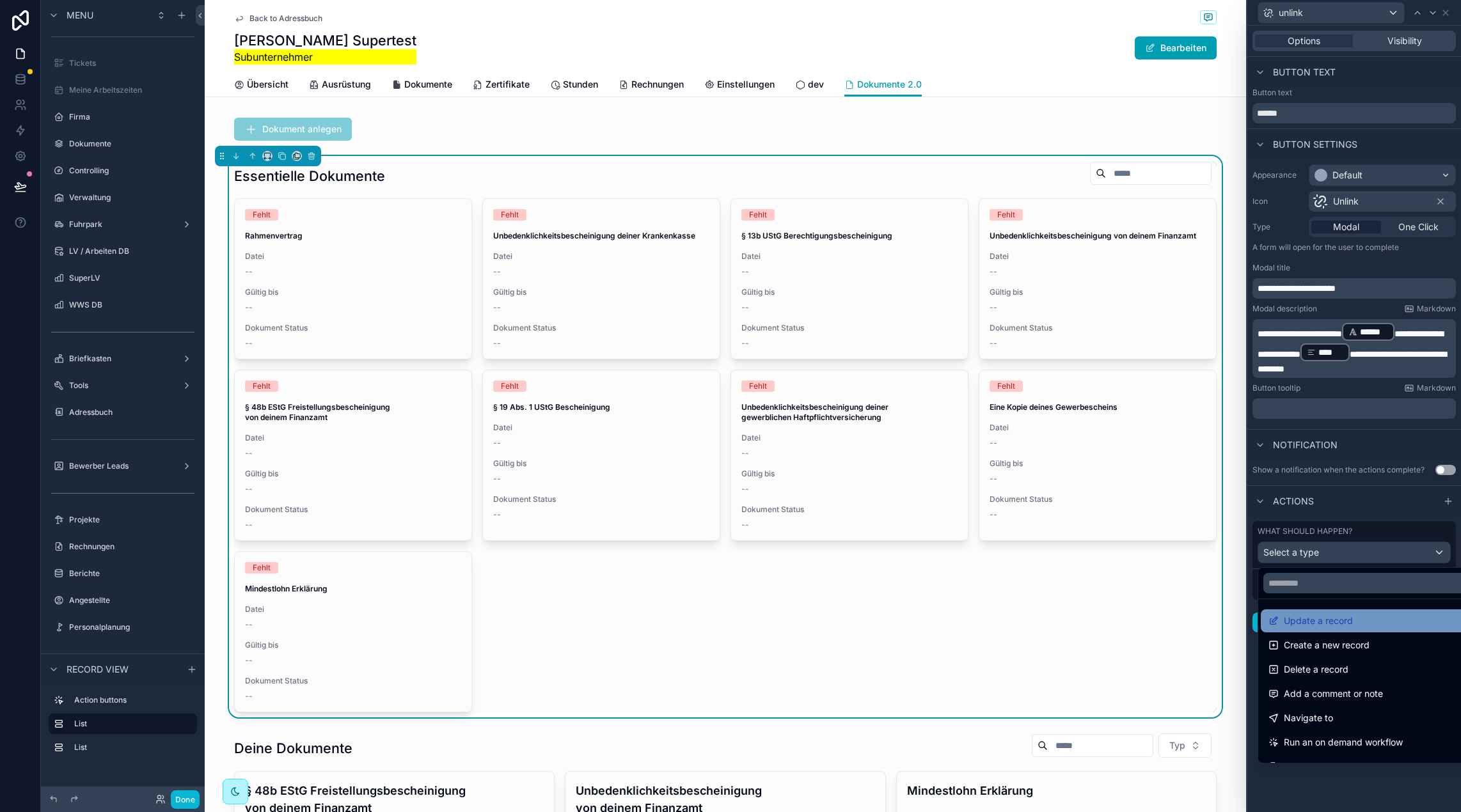
click at [1334, 616] on span "Update a record" at bounding box center [1317, 620] width 69 height 15
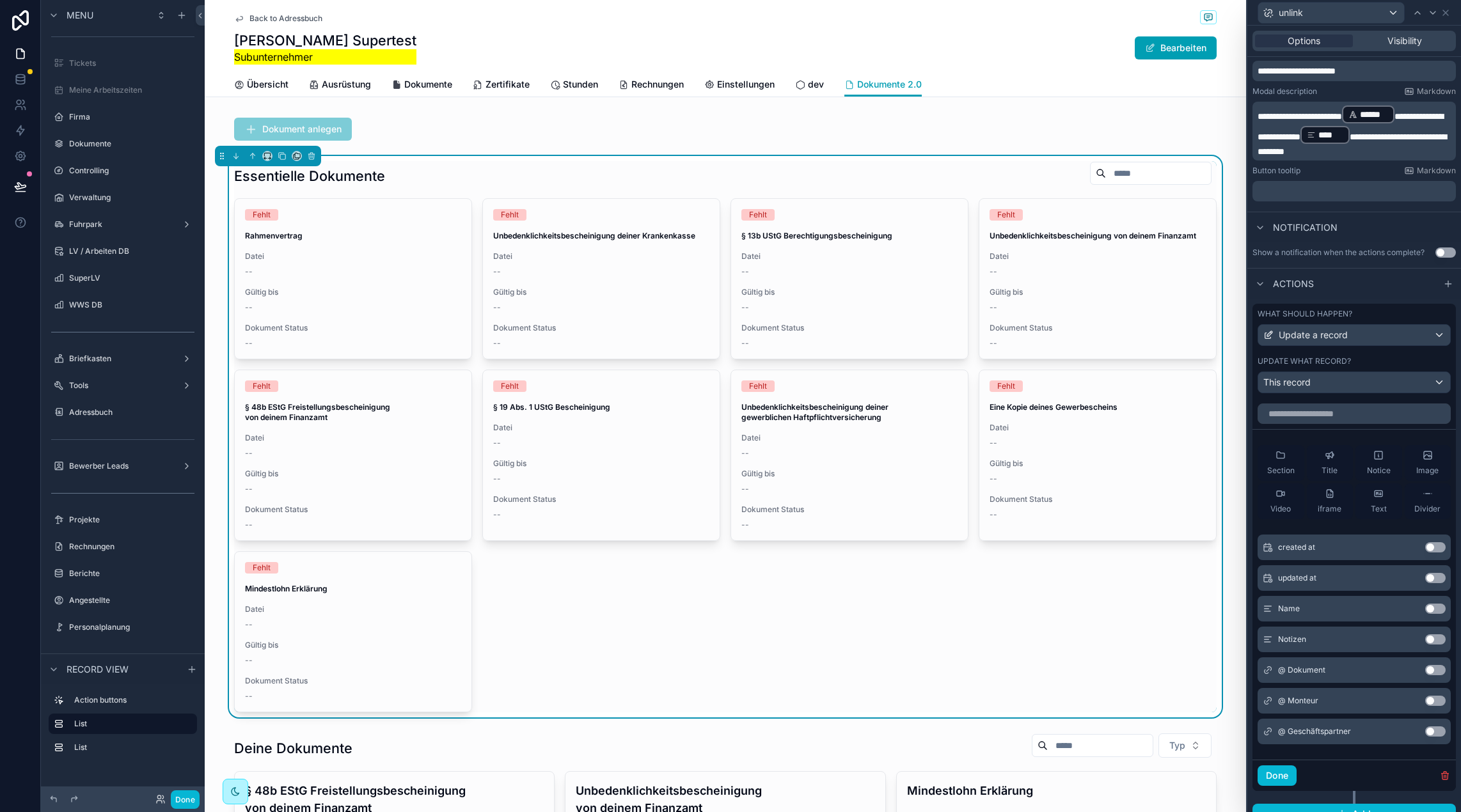
scroll to position [234, 0]
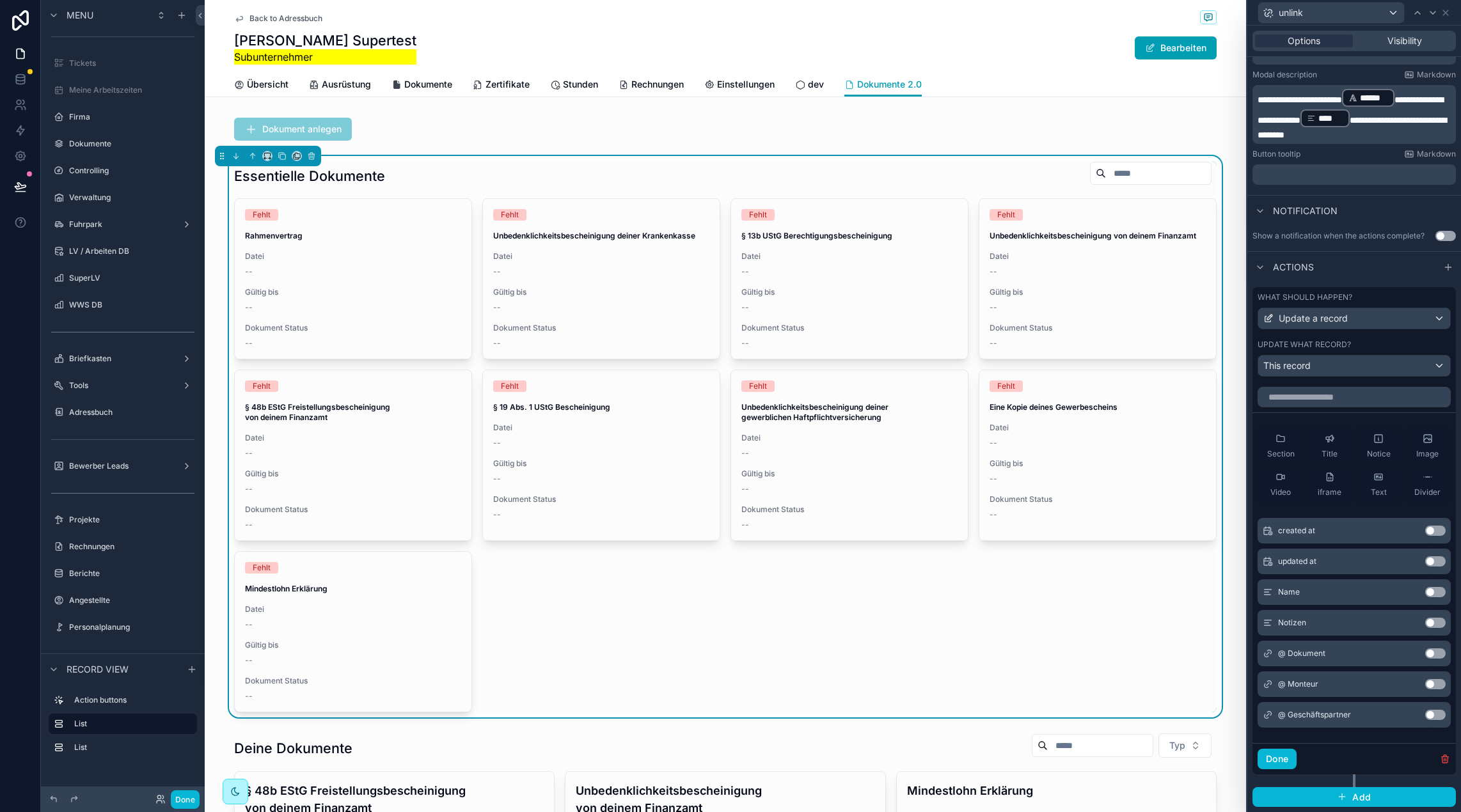
click at [1435, 655] on button "Use setting" at bounding box center [1435, 653] width 20 height 11
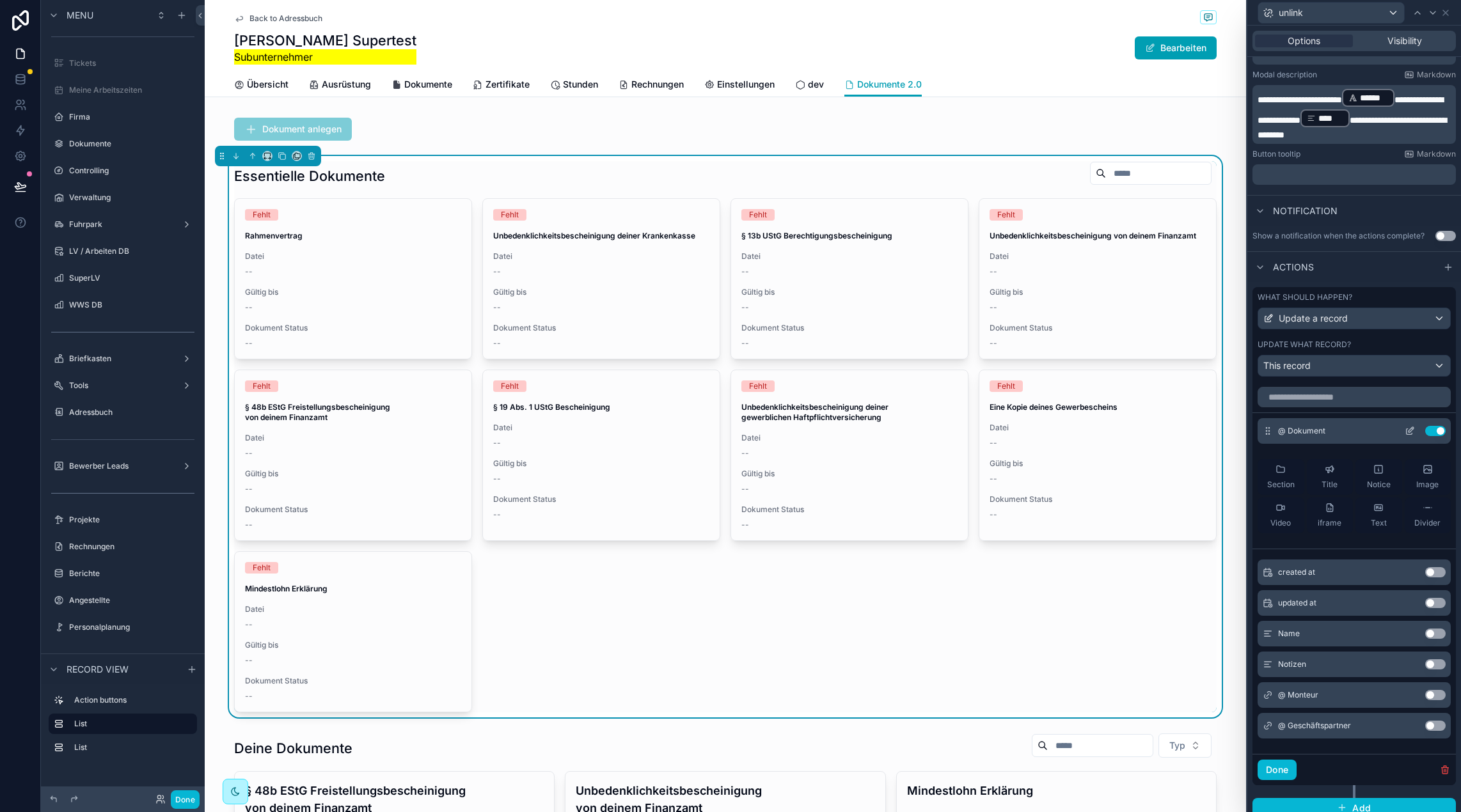
click at [1411, 431] on icon at bounding box center [1411, 430] width 5 height 5
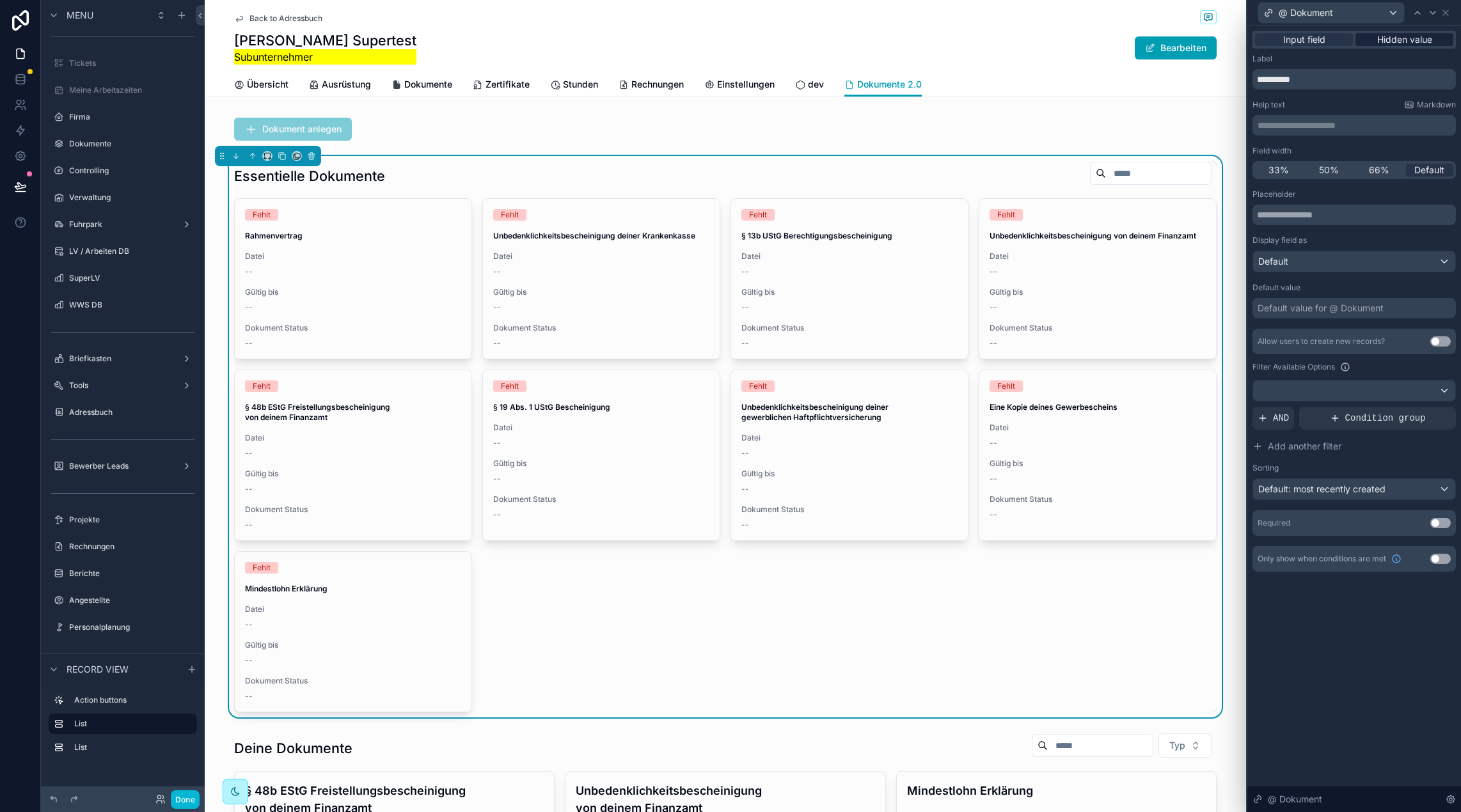
click at [1406, 44] on span "Hidden value" at bounding box center [1404, 40] width 55 height 13
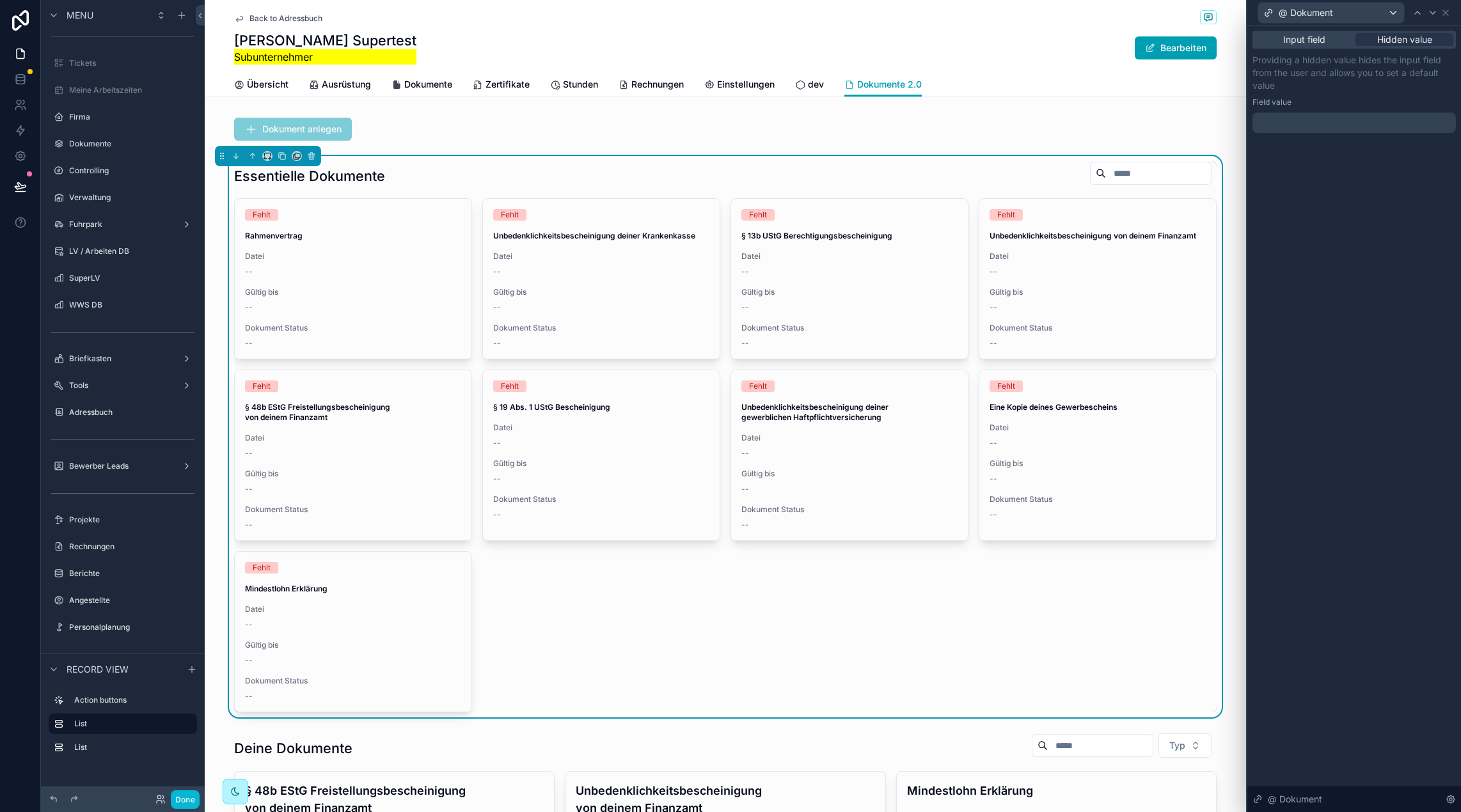
click at [1311, 122] on div at bounding box center [1354, 122] width 203 height 20
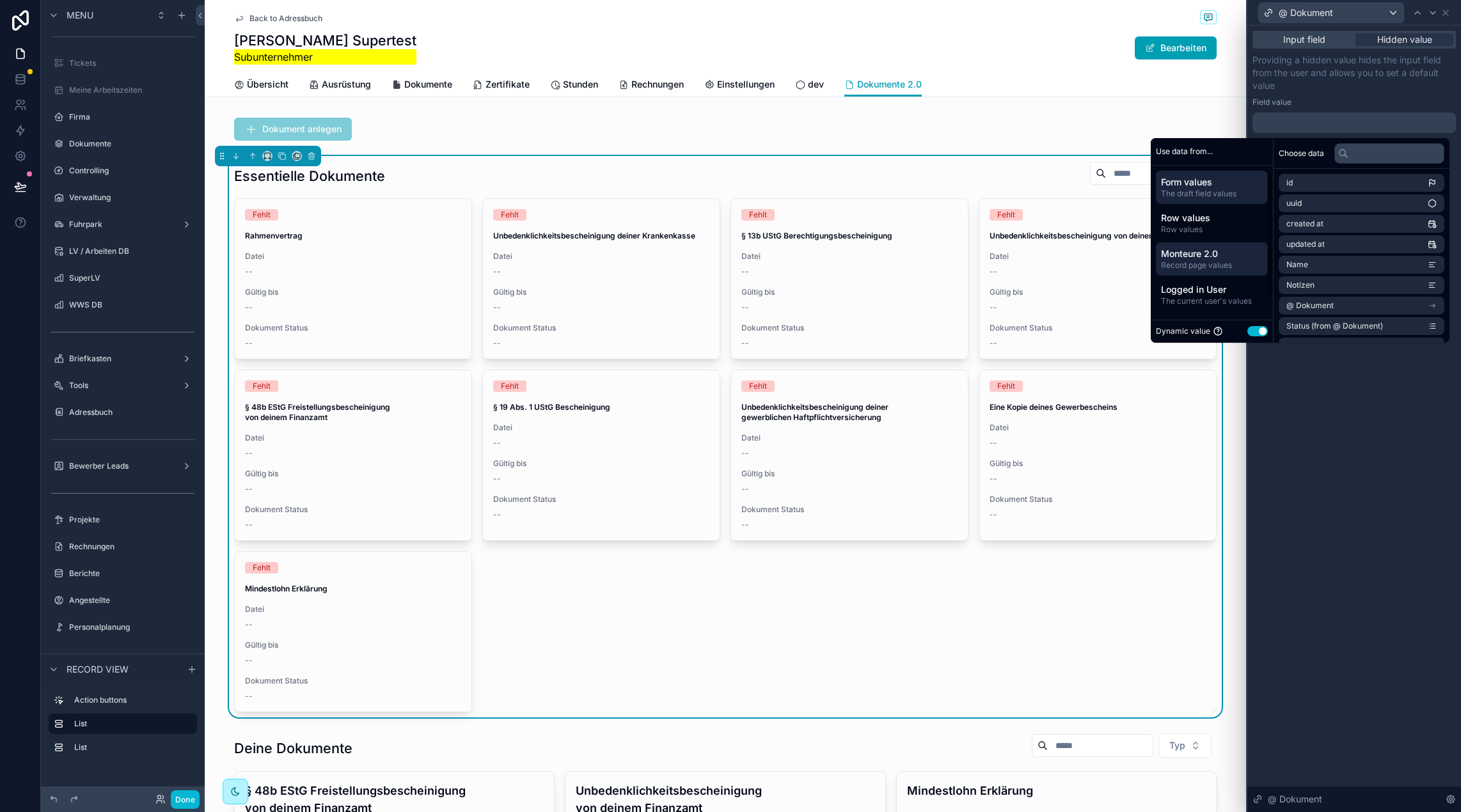
scroll to position [33, 0]
click at [1218, 291] on span "Utility values" at bounding box center [1211, 292] width 101 height 13
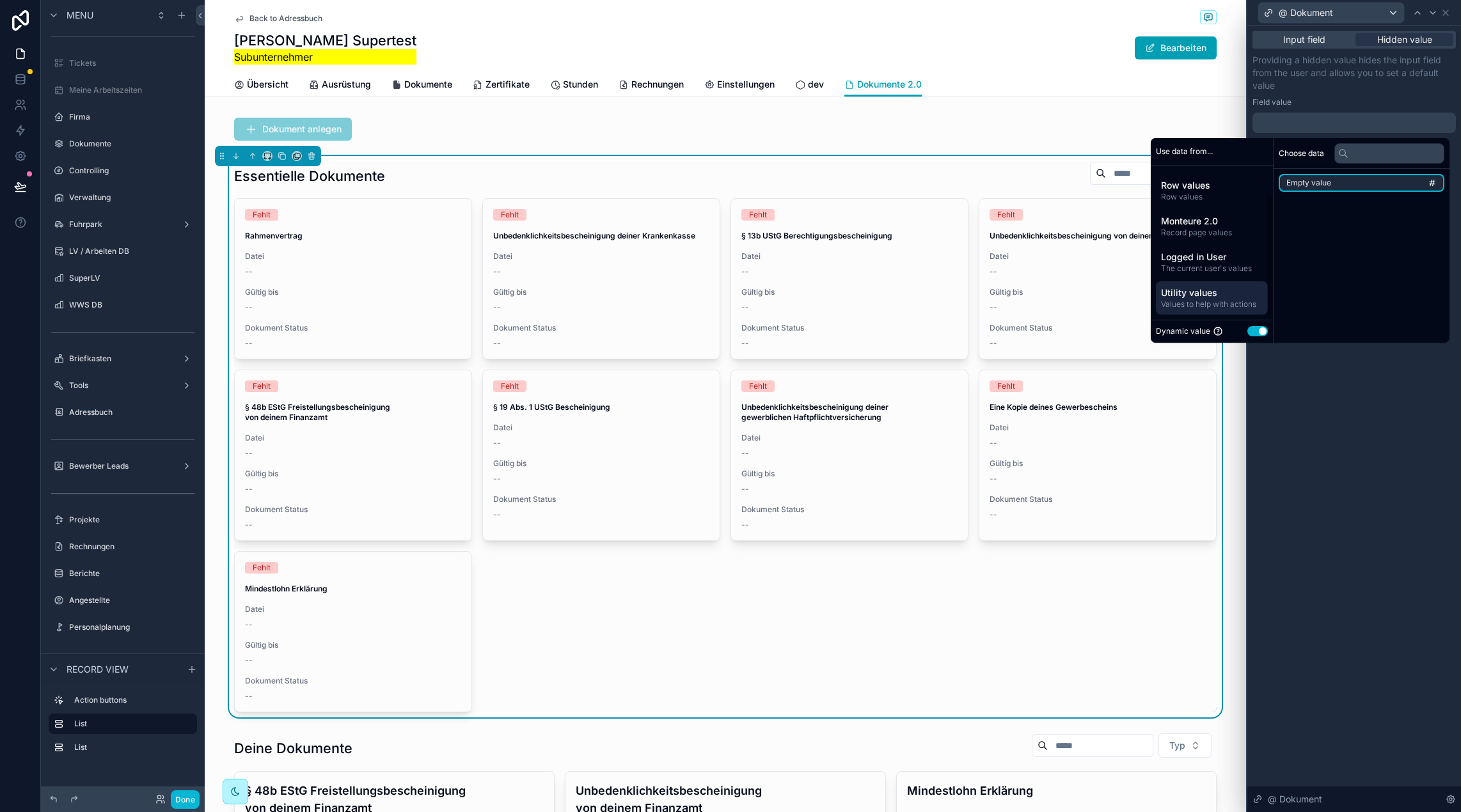
click at [1331, 181] on li "Empty value" at bounding box center [1361, 183] width 166 height 18
click at [1344, 440] on div "Input field Hidden value Providing a hidden value hides the input field from th…" at bounding box center [1354, 418] width 214 height 786
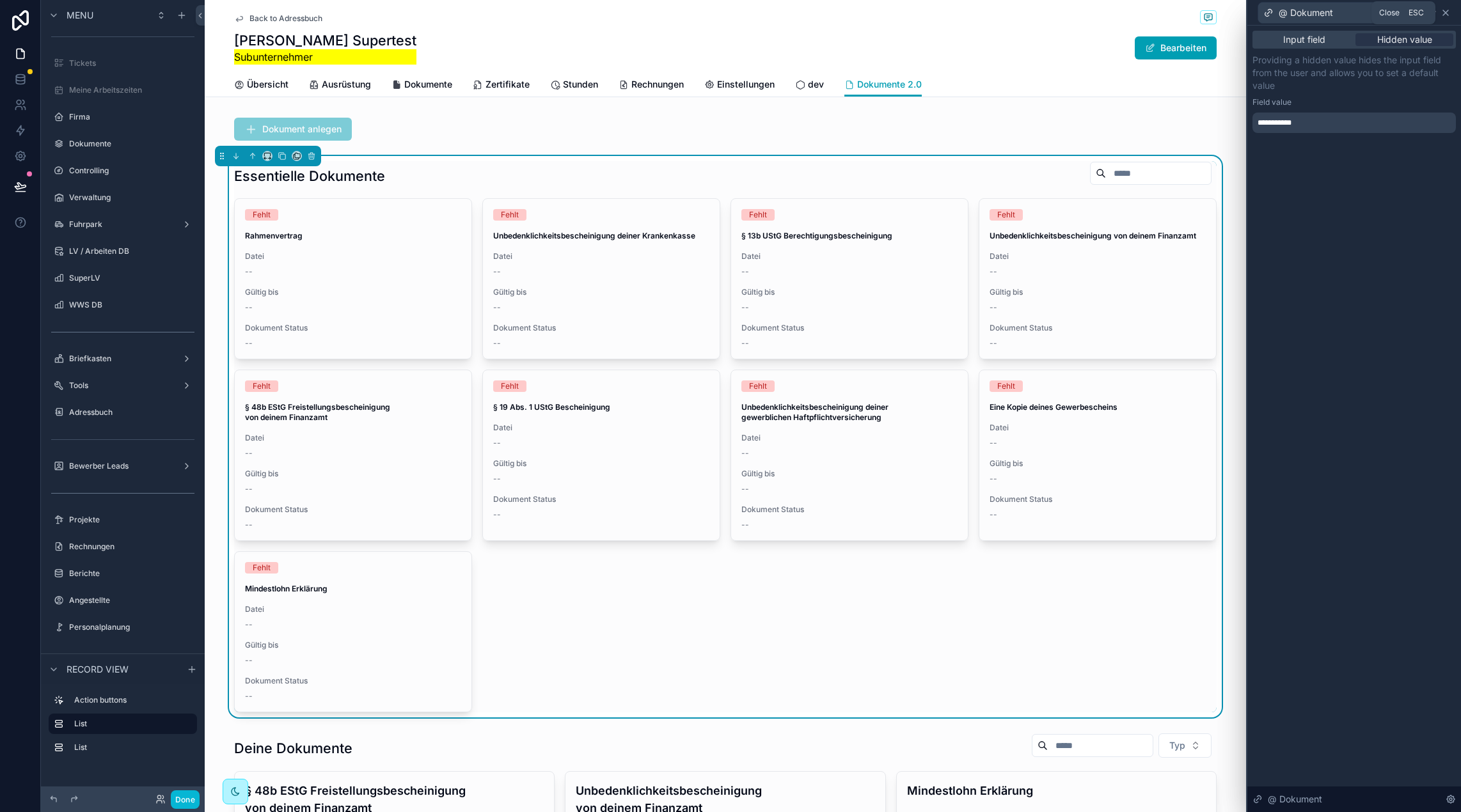
click at [1444, 14] on icon at bounding box center [1445, 13] width 11 height 11
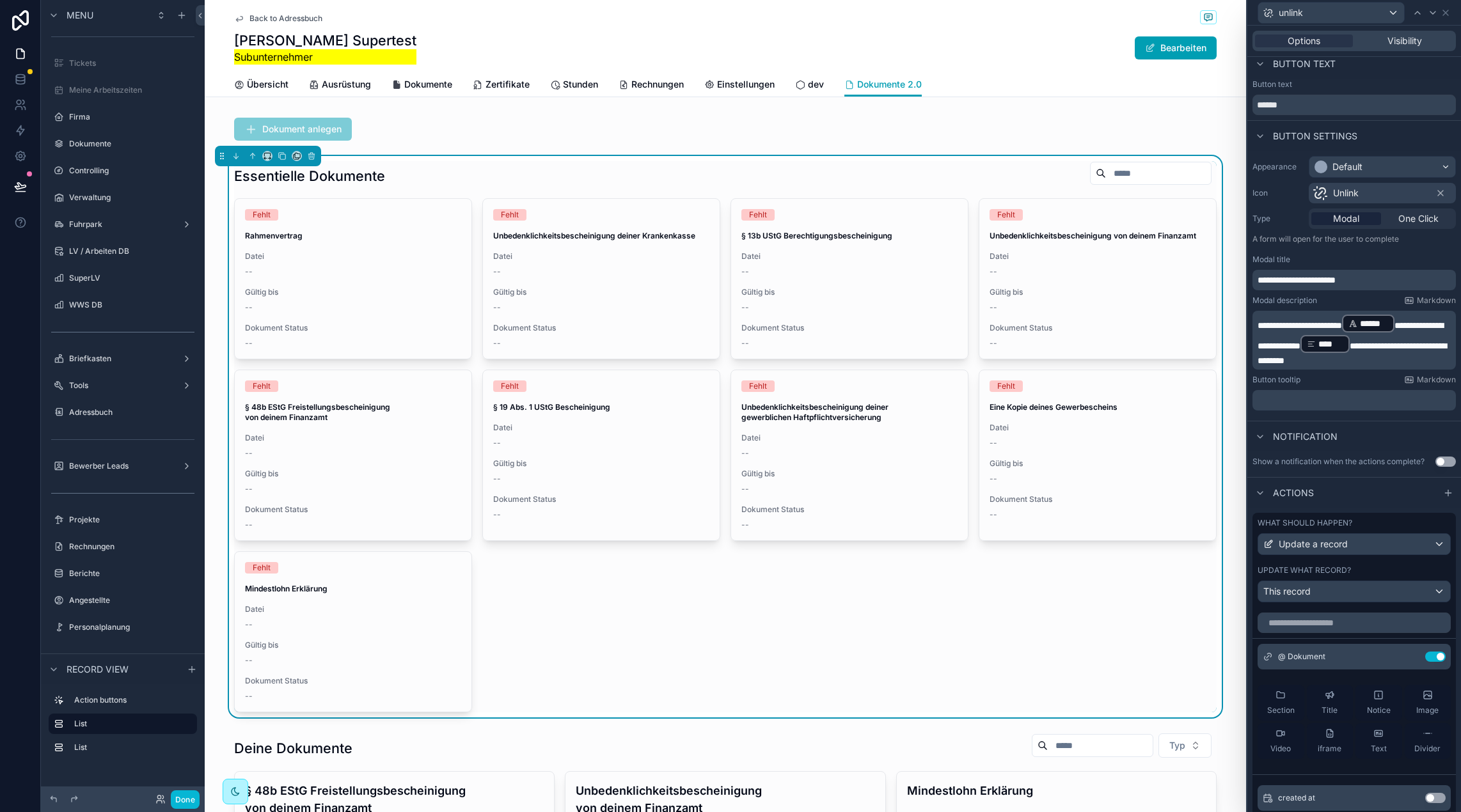
scroll to position [0, 0]
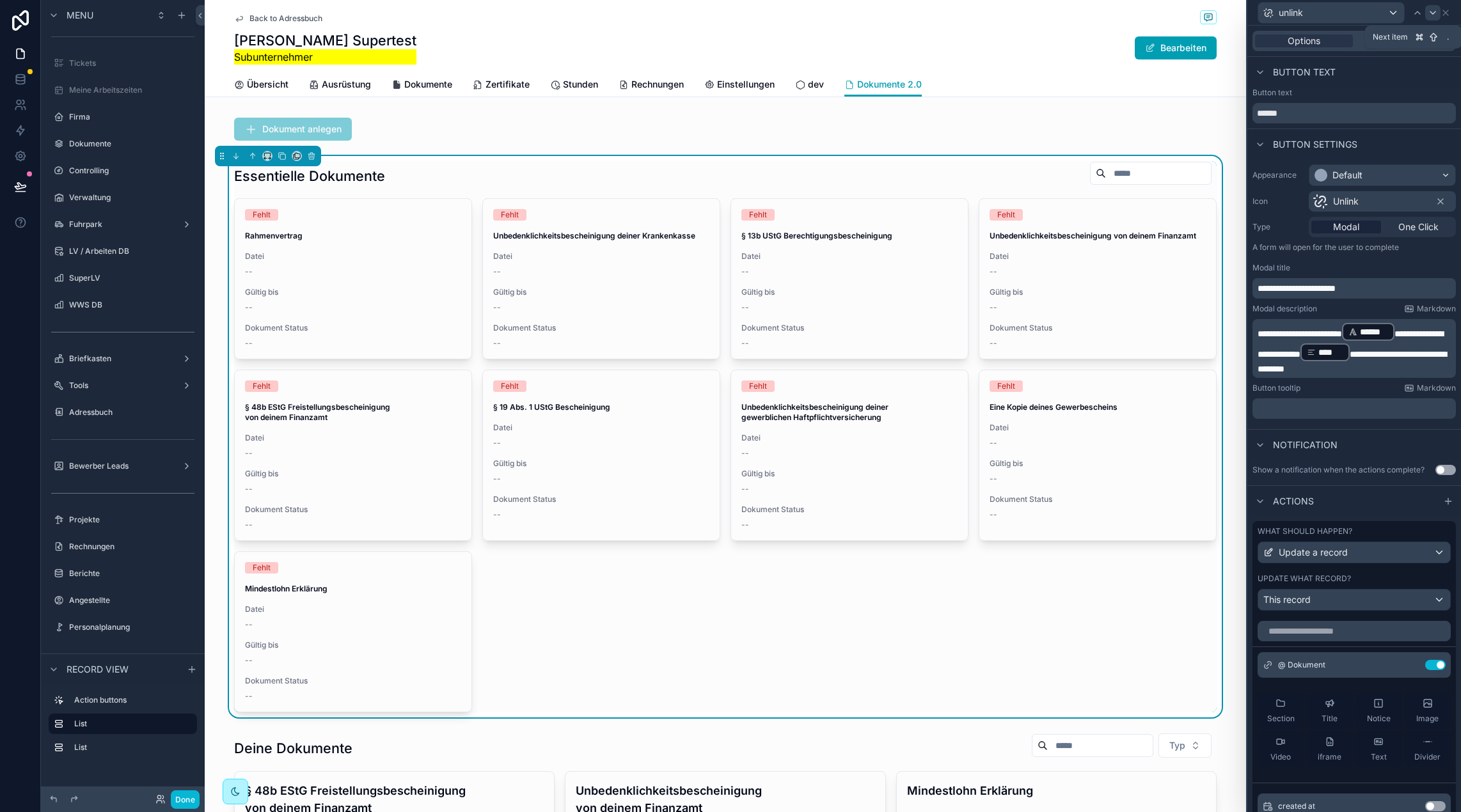
click at [1434, 17] on icon at bounding box center [1433, 13] width 11 height 11
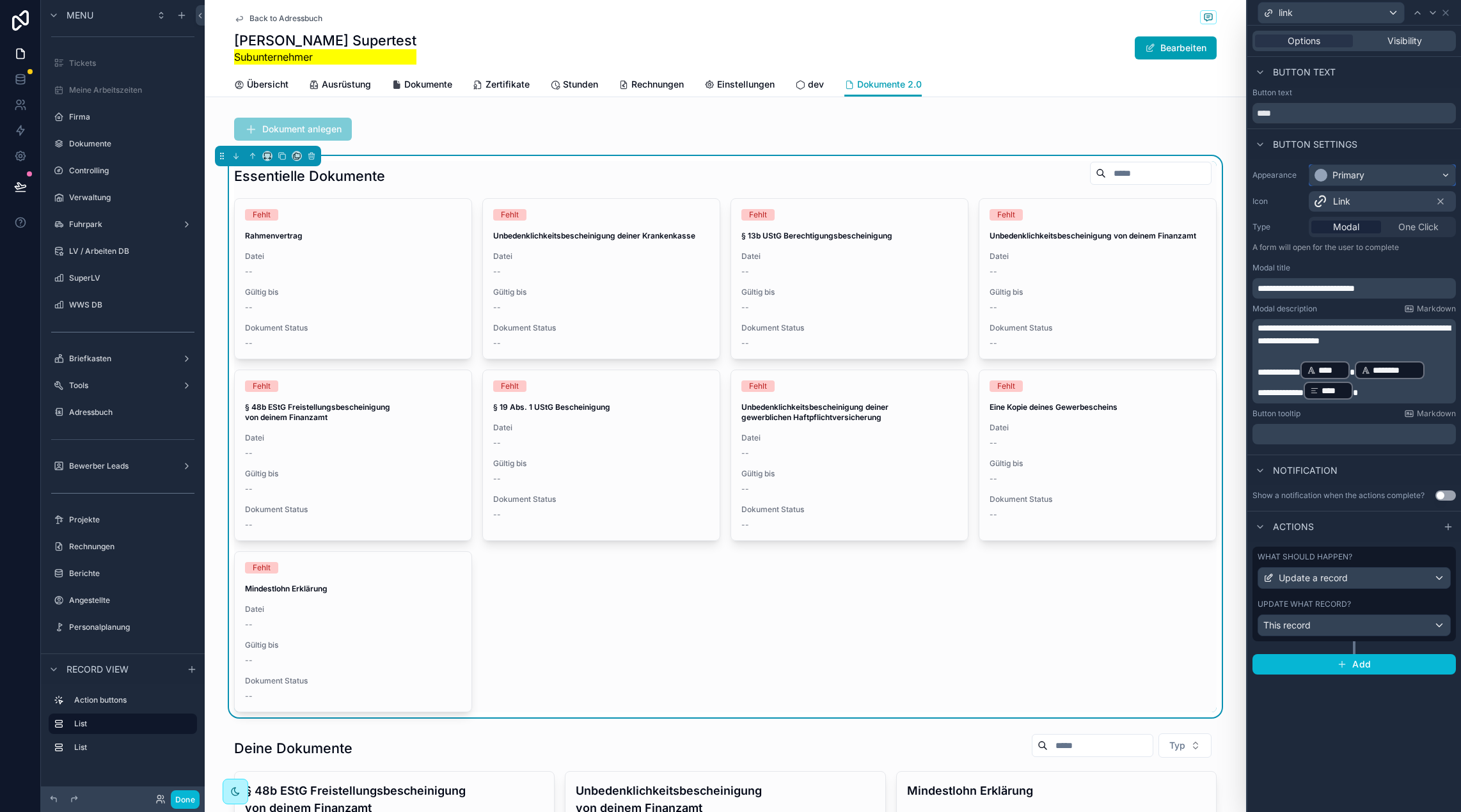
click at [1345, 169] on div "Primary" at bounding box center [1348, 175] width 32 height 13
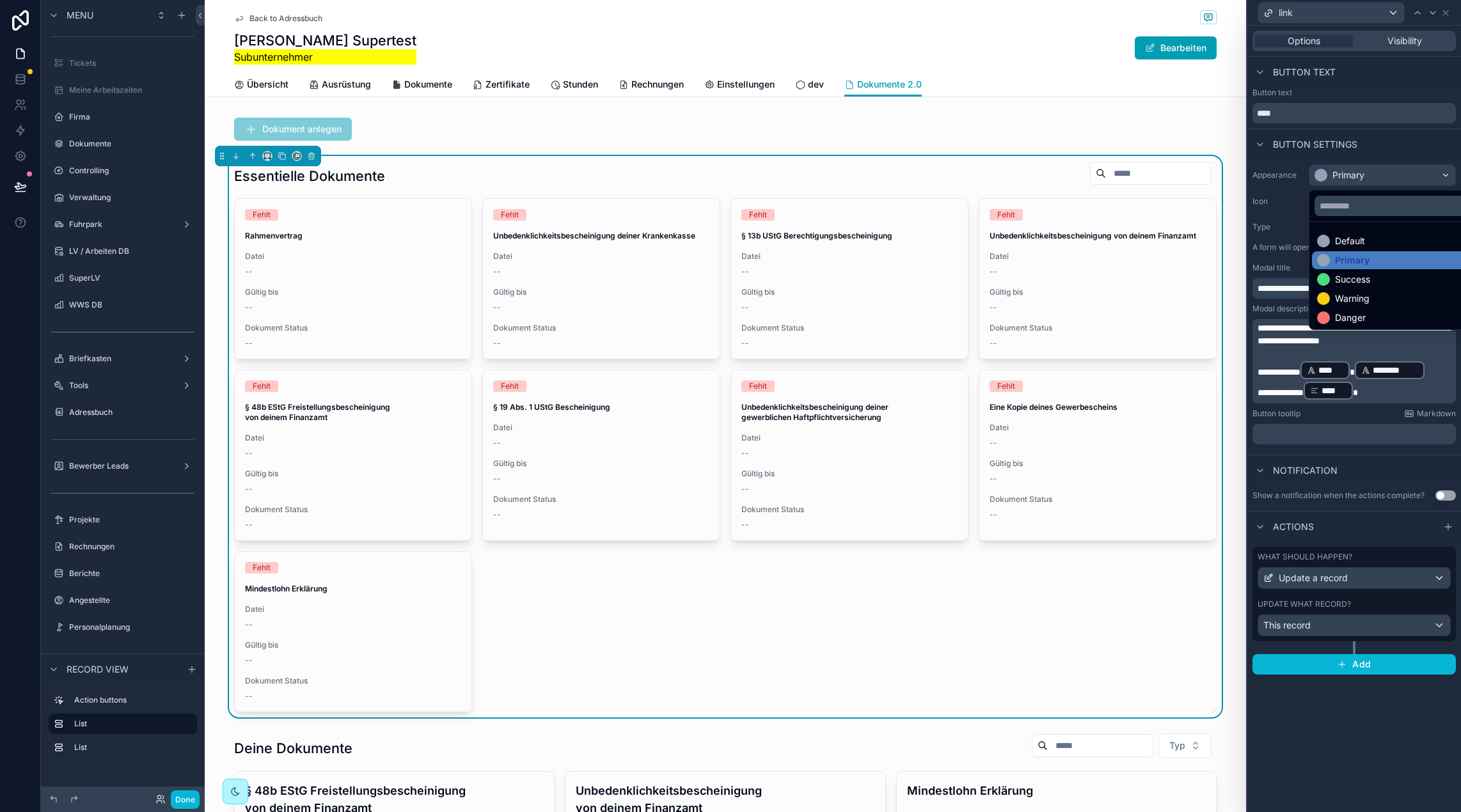
click at [1348, 233] on div "Default" at bounding box center [1396, 241] width 170 height 18
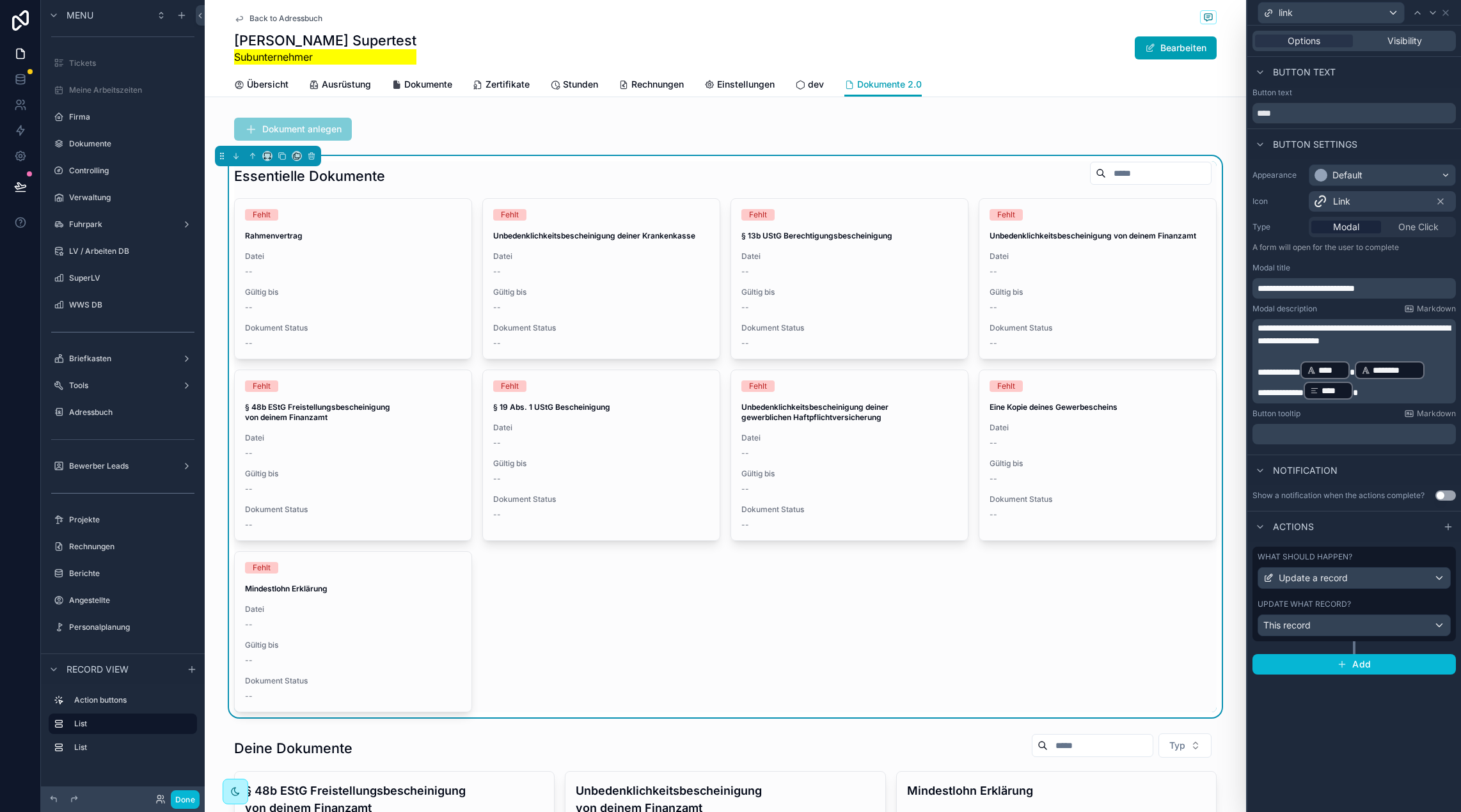
click at [1437, 8] on icon at bounding box center [1433, 13] width 11 height 11
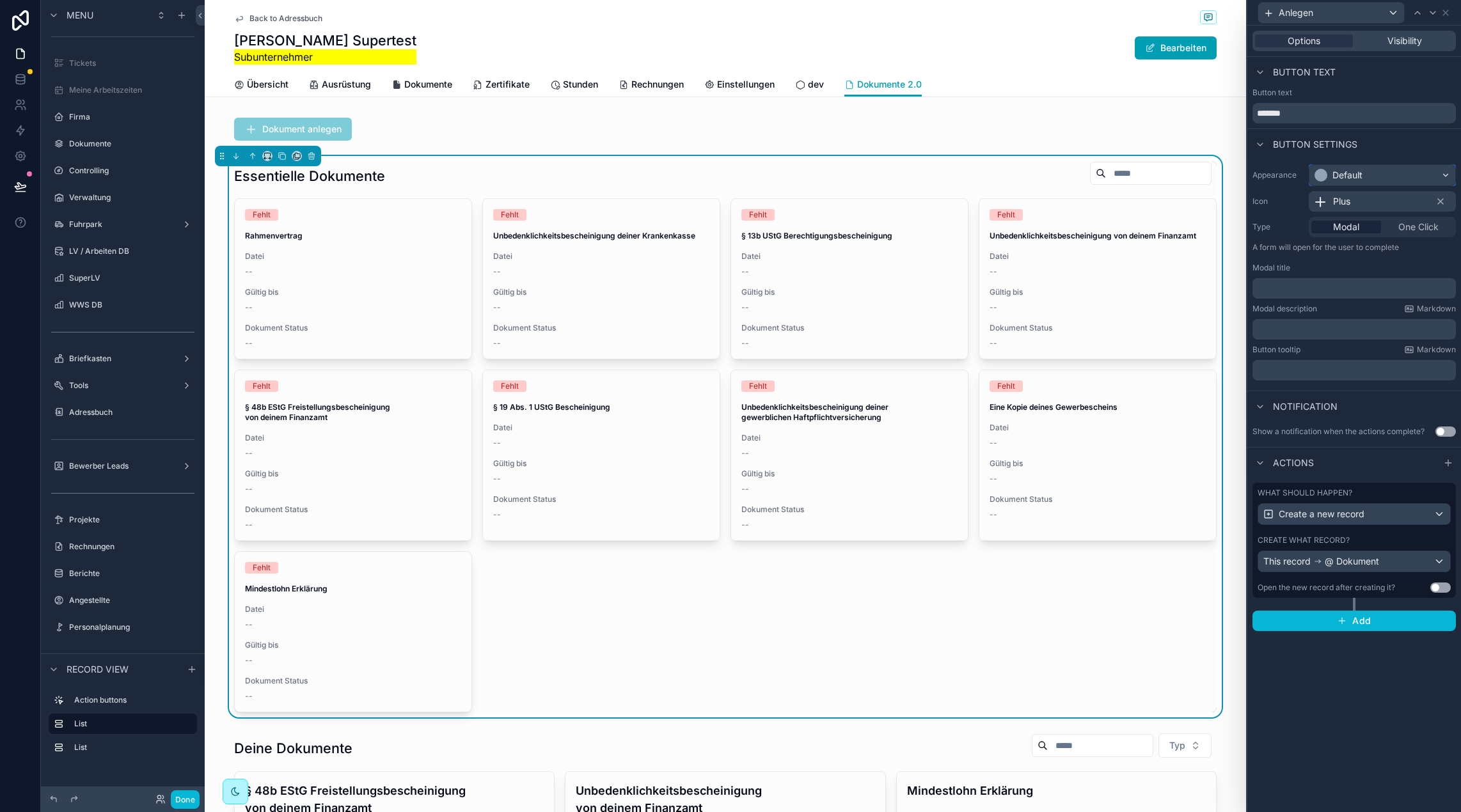
click at [1354, 179] on div "Default" at bounding box center [1347, 175] width 30 height 13
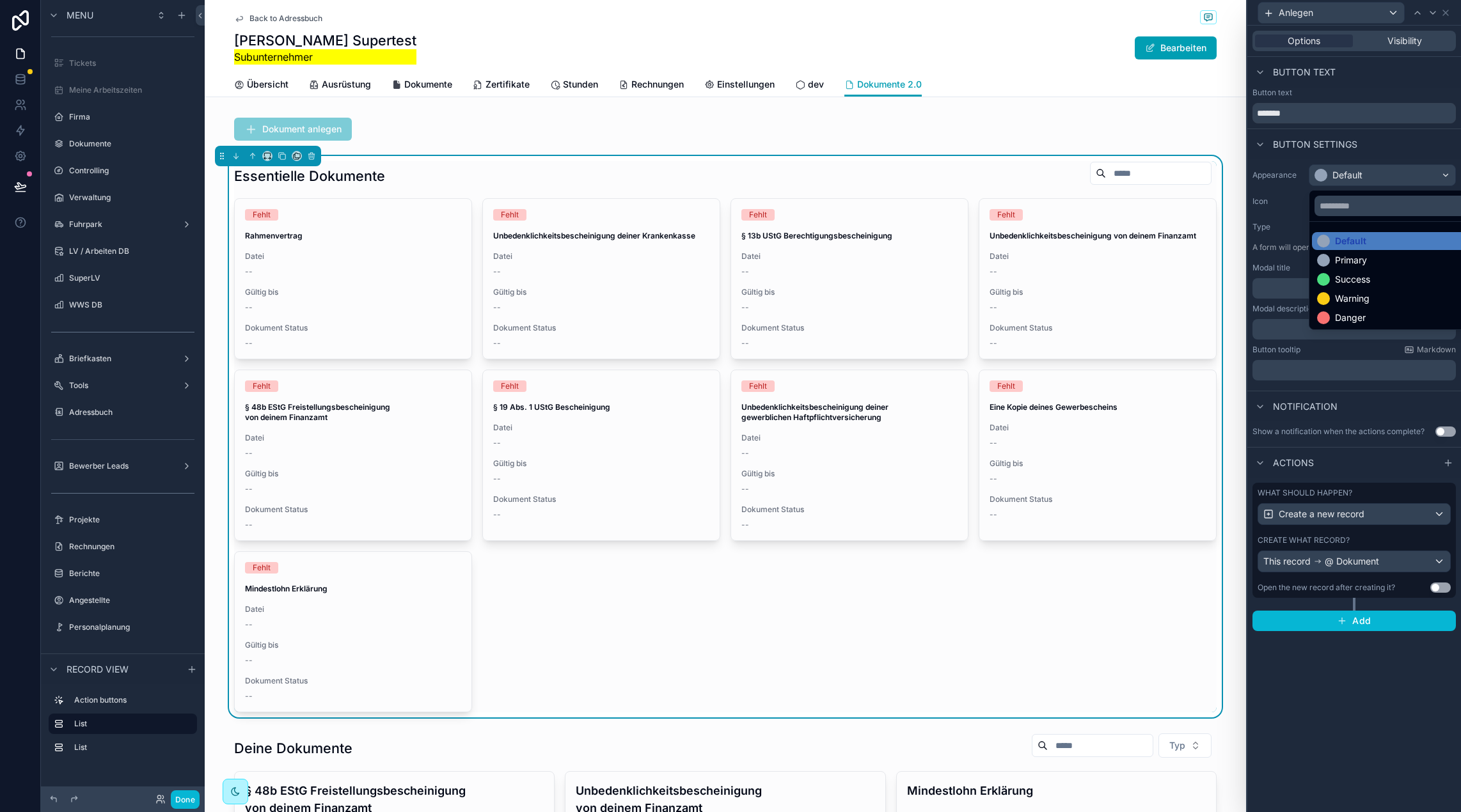
click at [1361, 261] on div "Primary" at bounding box center [1350, 260] width 32 height 13
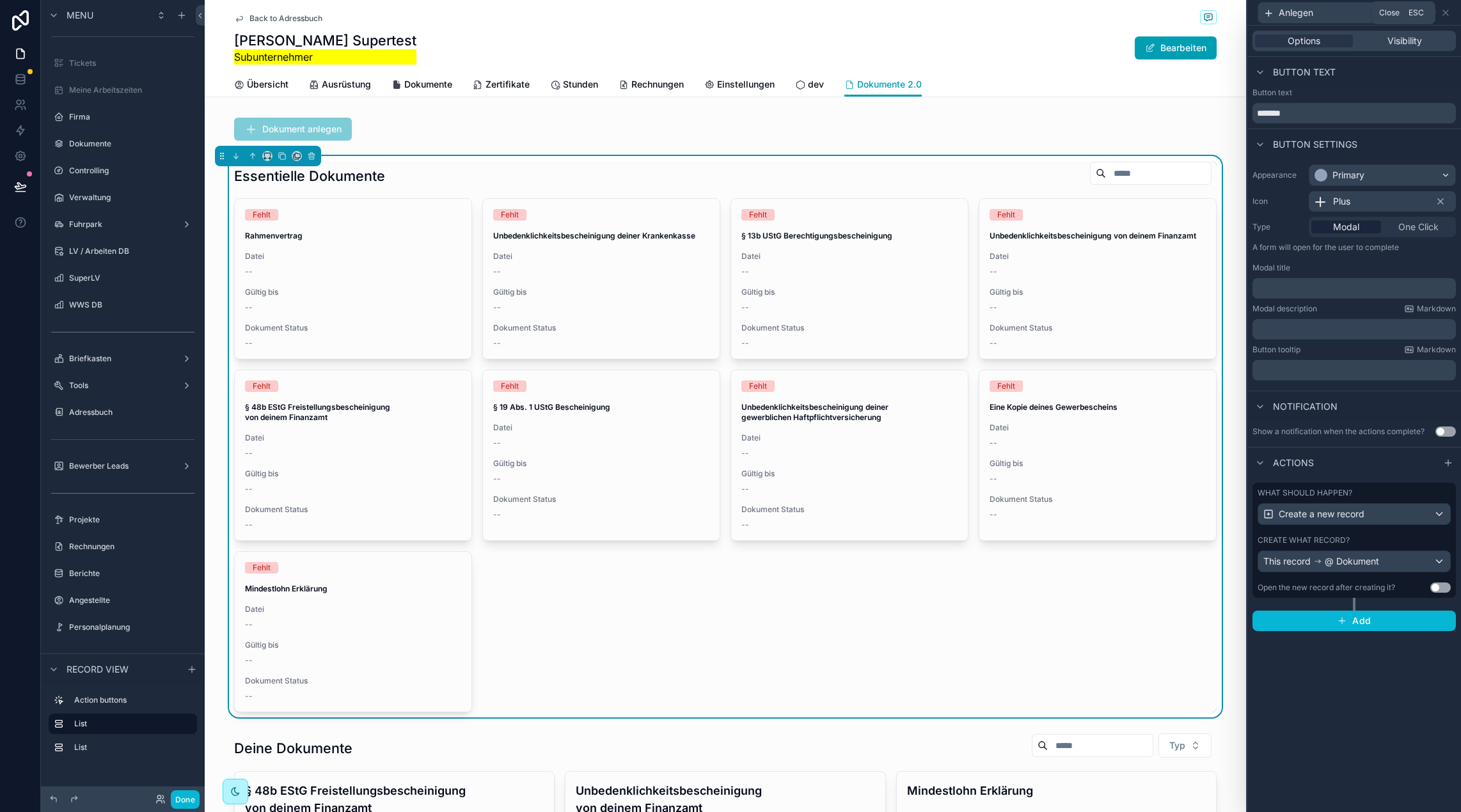
click at [1447, 13] on icon at bounding box center [1445, 13] width 11 height 11
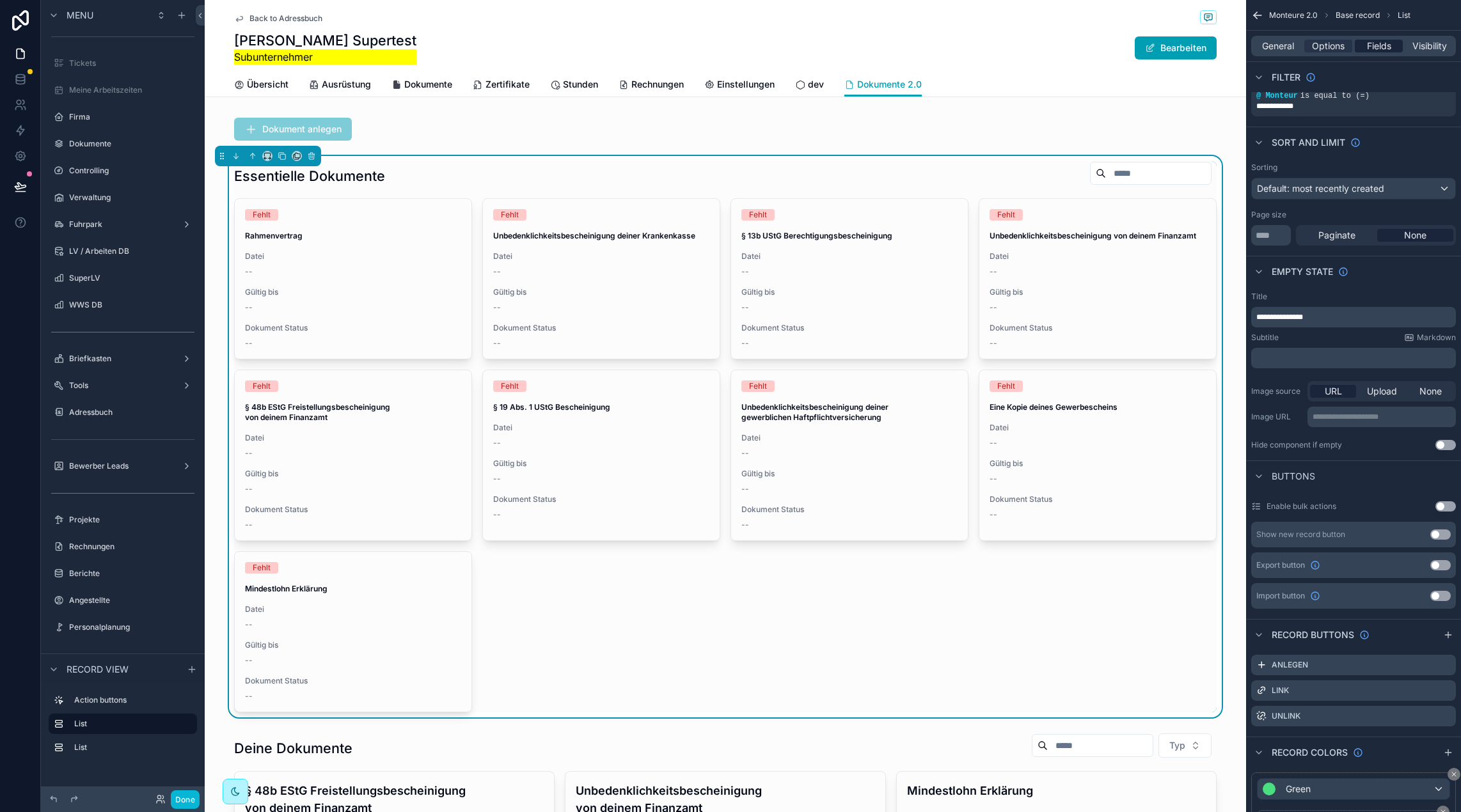
click at [1371, 43] on span "Fields" at bounding box center [1379, 46] width 25 height 13
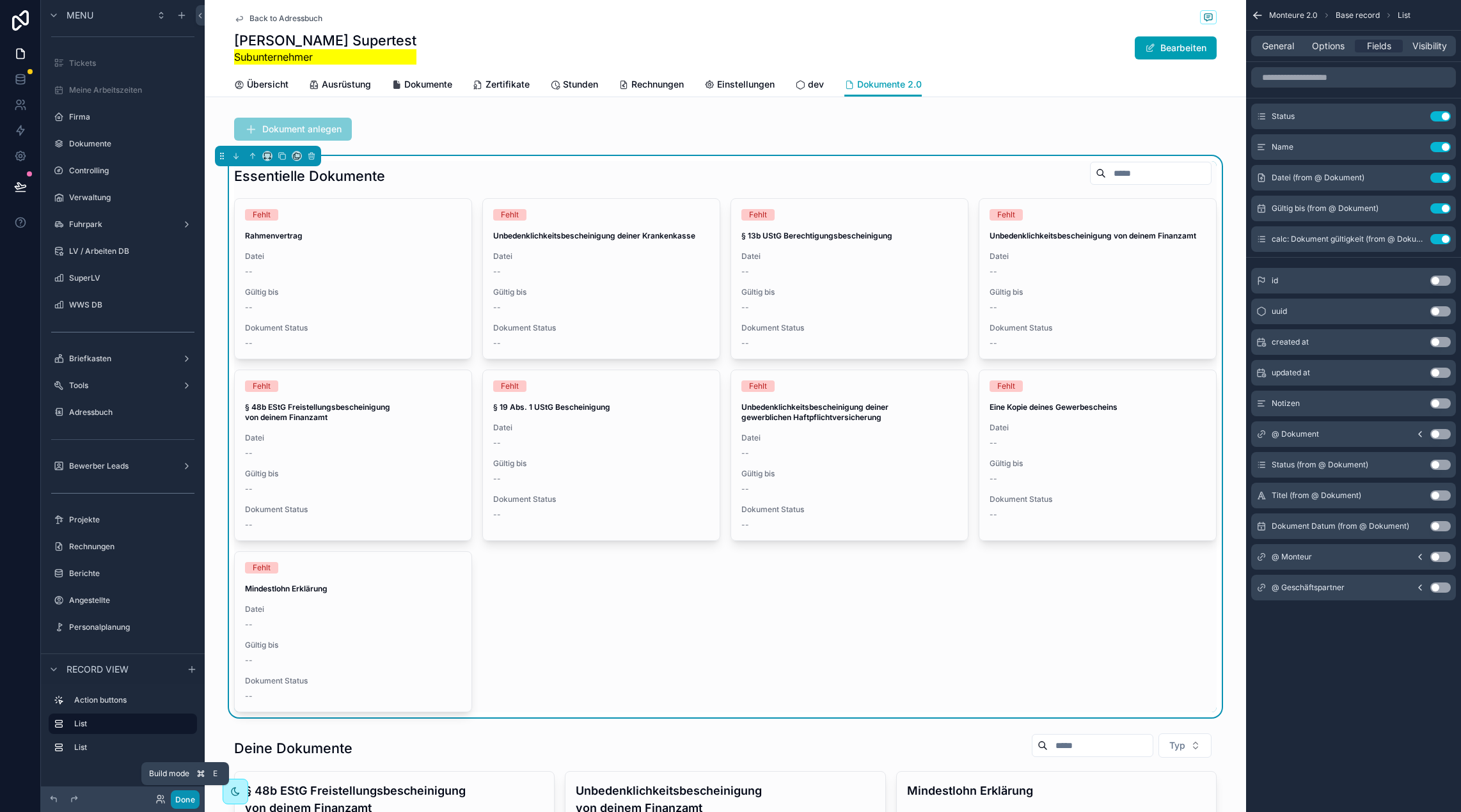
click at [193, 795] on button "Done" at bounding box center [185, 800] width 29 height 18
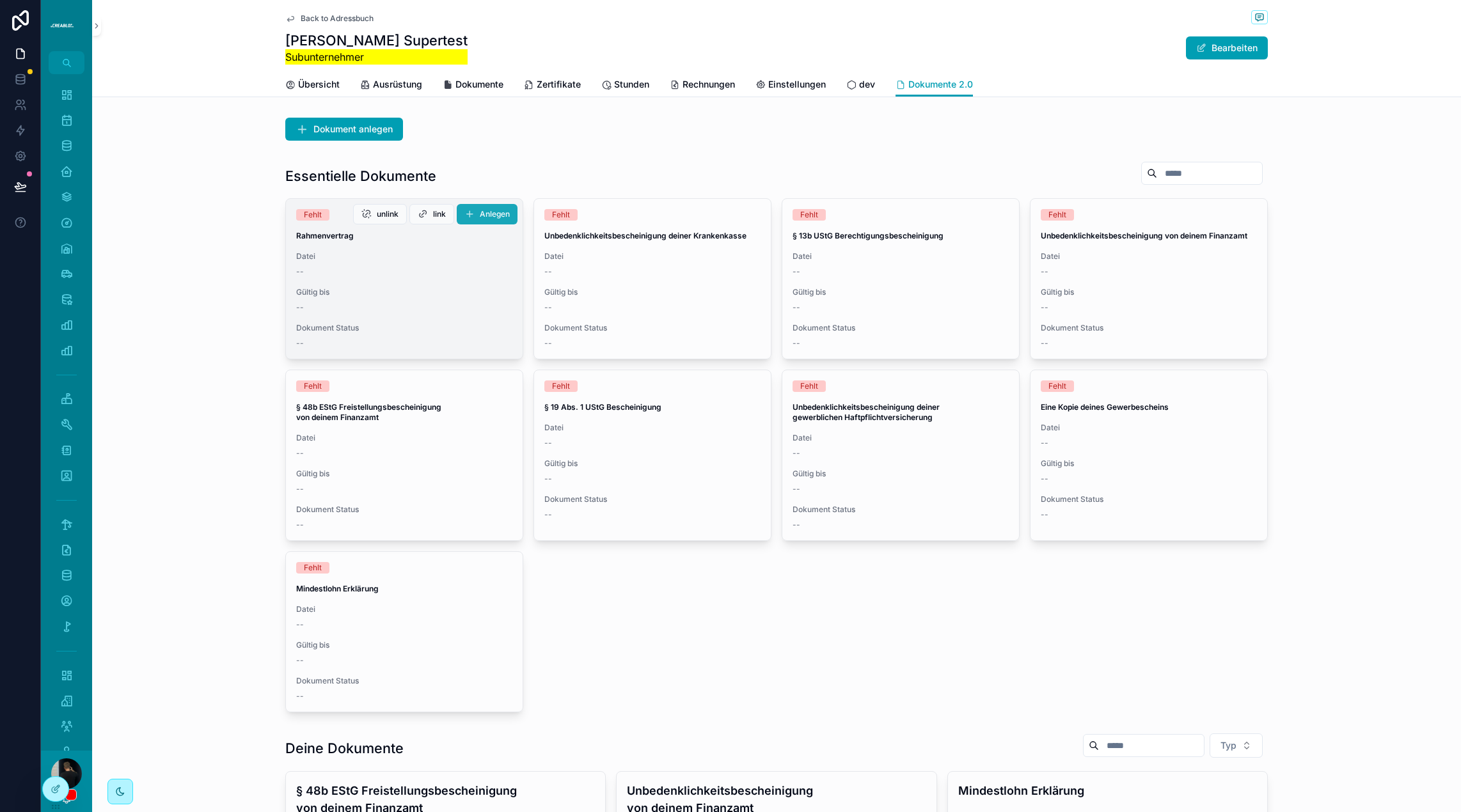
click at [481, 215] on span "Anlegen" at bounding box center [495, 214] width 30 height 11
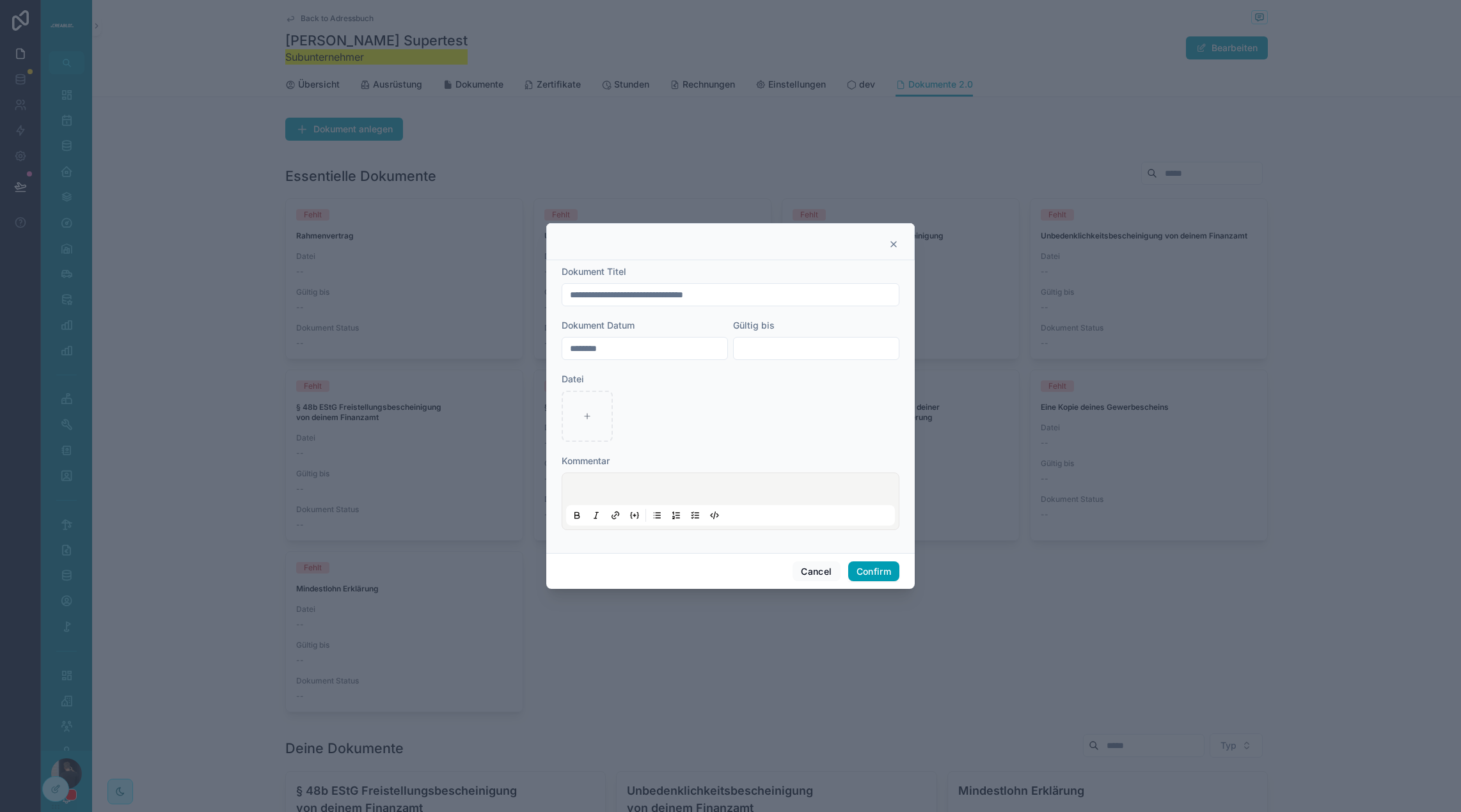
click at [893, 242] on icon at bounding box center [894, 245] width 11 height 11
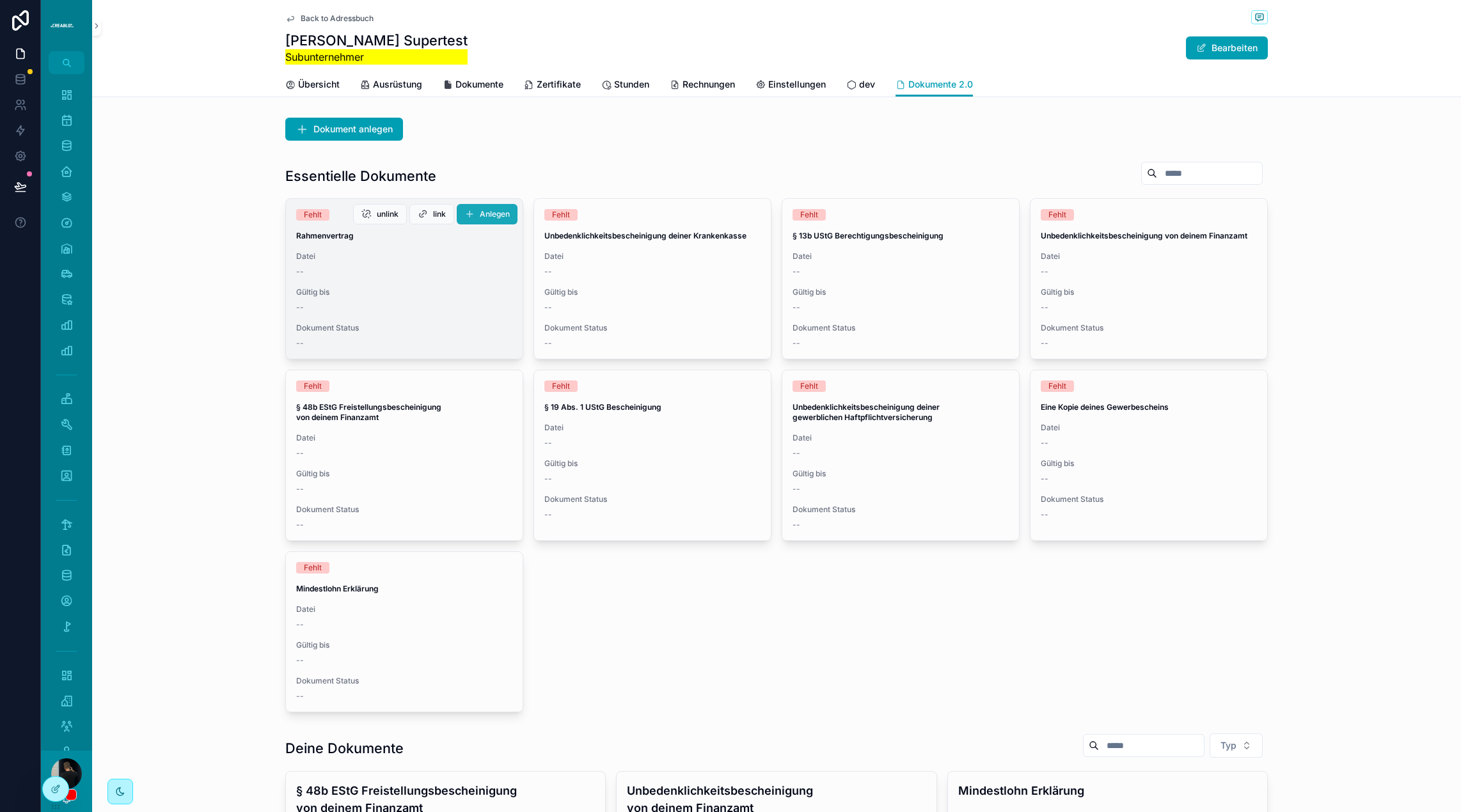
click at [476, 214] on button "Anlegen" at bounding box center [486, 214] width 61 height 20
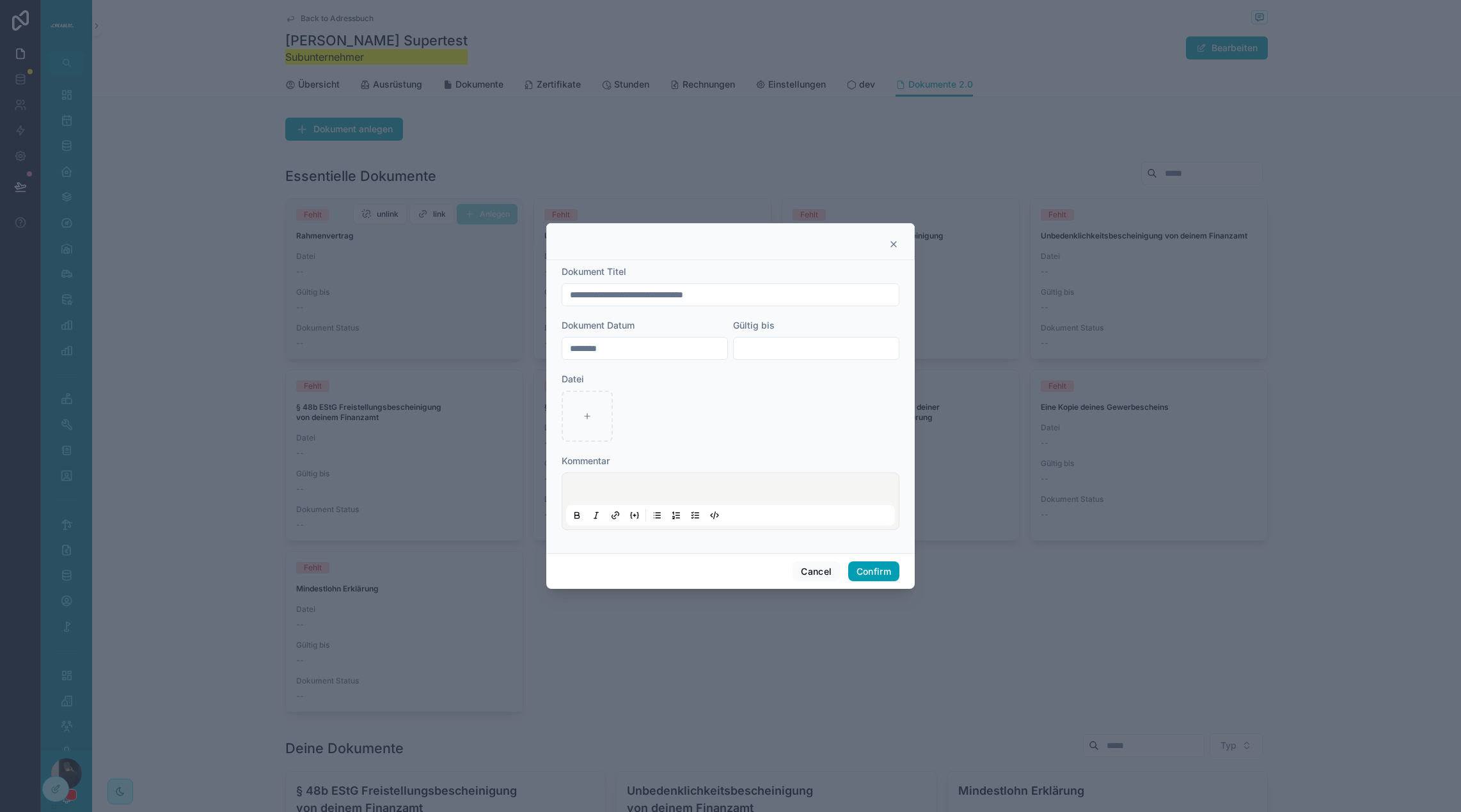
click at [768, 344] on input "text" at bounding box center [815, 349] width 165 height 18
click at [864, 509] on button "20" at bounding box center [862, 511] width 23 height 23
type input "*********"
click at [695, 429] on div at bounding box center [730, 417] width 337 height 51
click at [630, 493] on p at bounding box center [733, 491] width 328 height 13
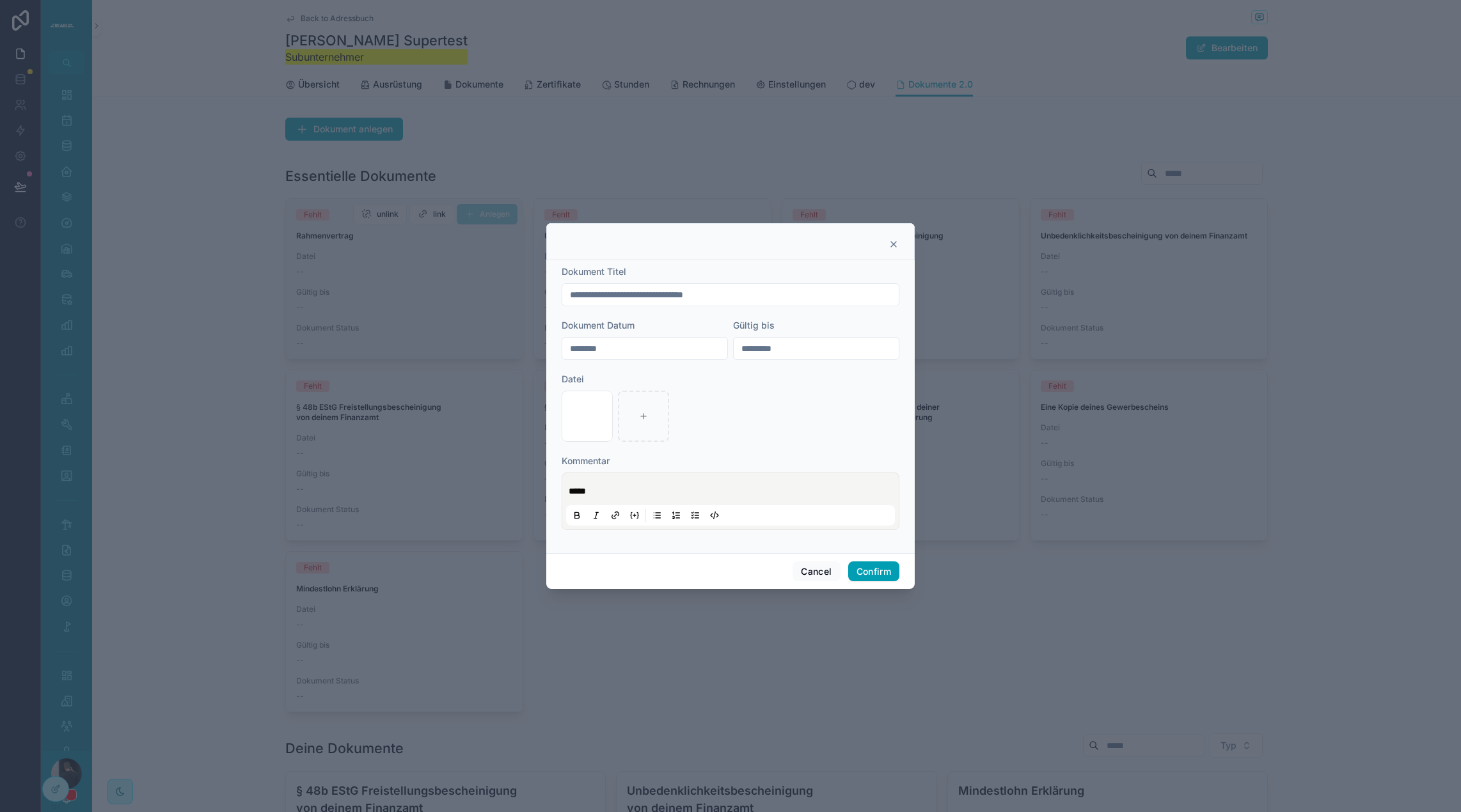
drag, startPoint x: 690, startPoint y: 295, endPoint x: 833, endPoint y: 307, distance: 143.5
click at [833, 307] on form "**********" at bounding box center [730, 403] width 337 height 277
type input "**********"
click at [880, 576] on button "Confirm" at bounding box center [874, 572] width 51 height 20
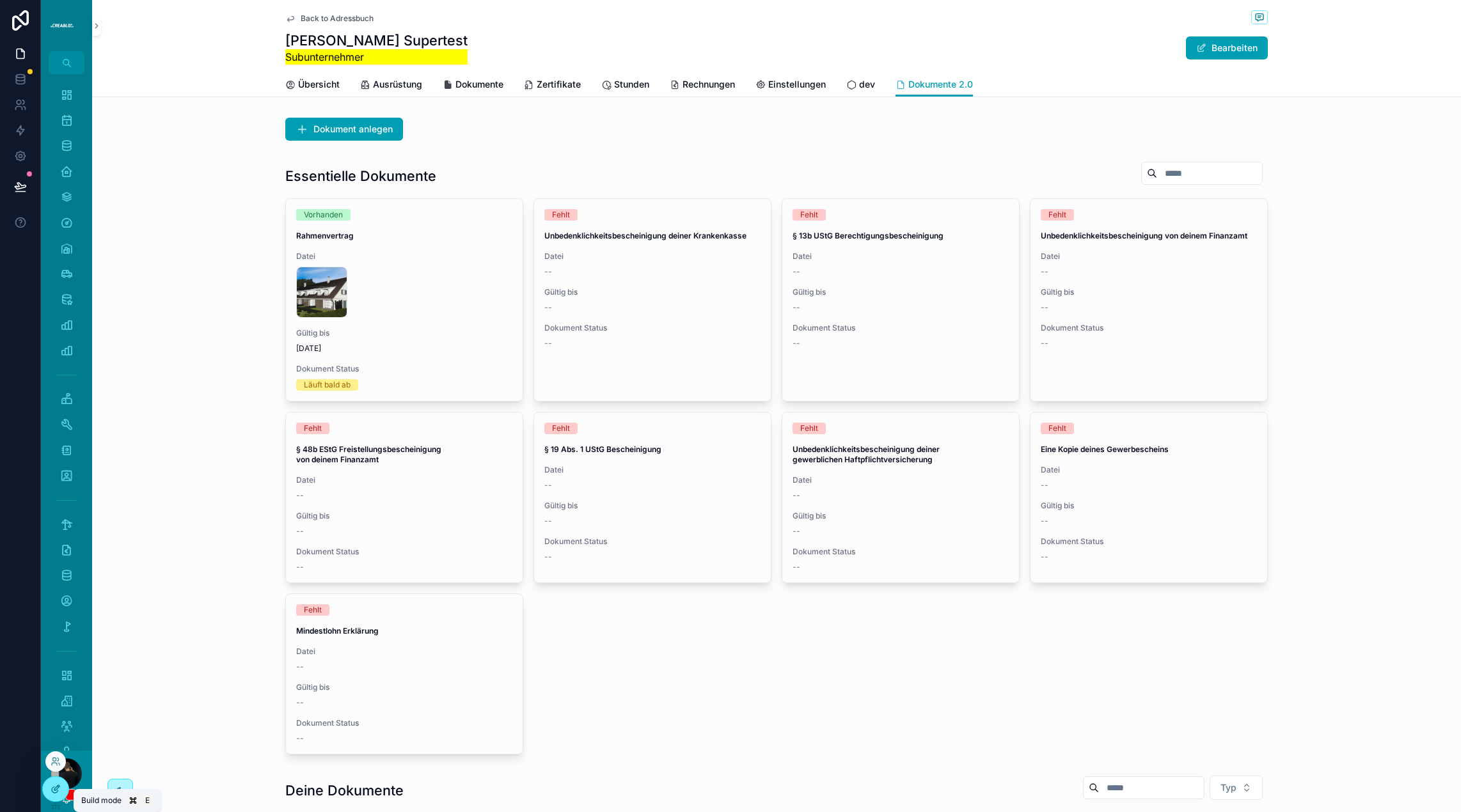
click at [53, 790] on icon at bounding box center [55, 789] width 11 height 11
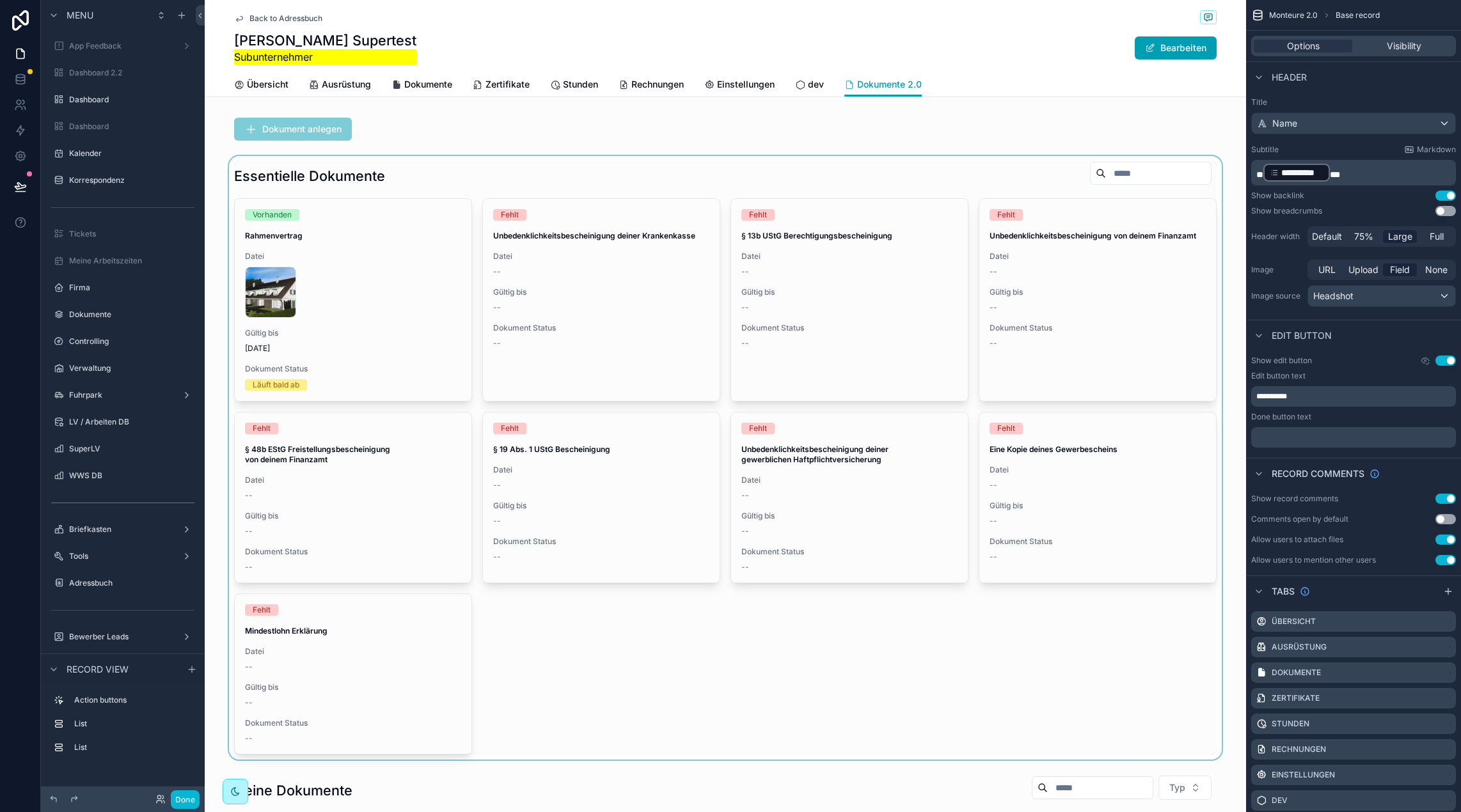
click at [410, 173] on div "scrollable content" at bounding box center [725, 457] width 1041 height 603
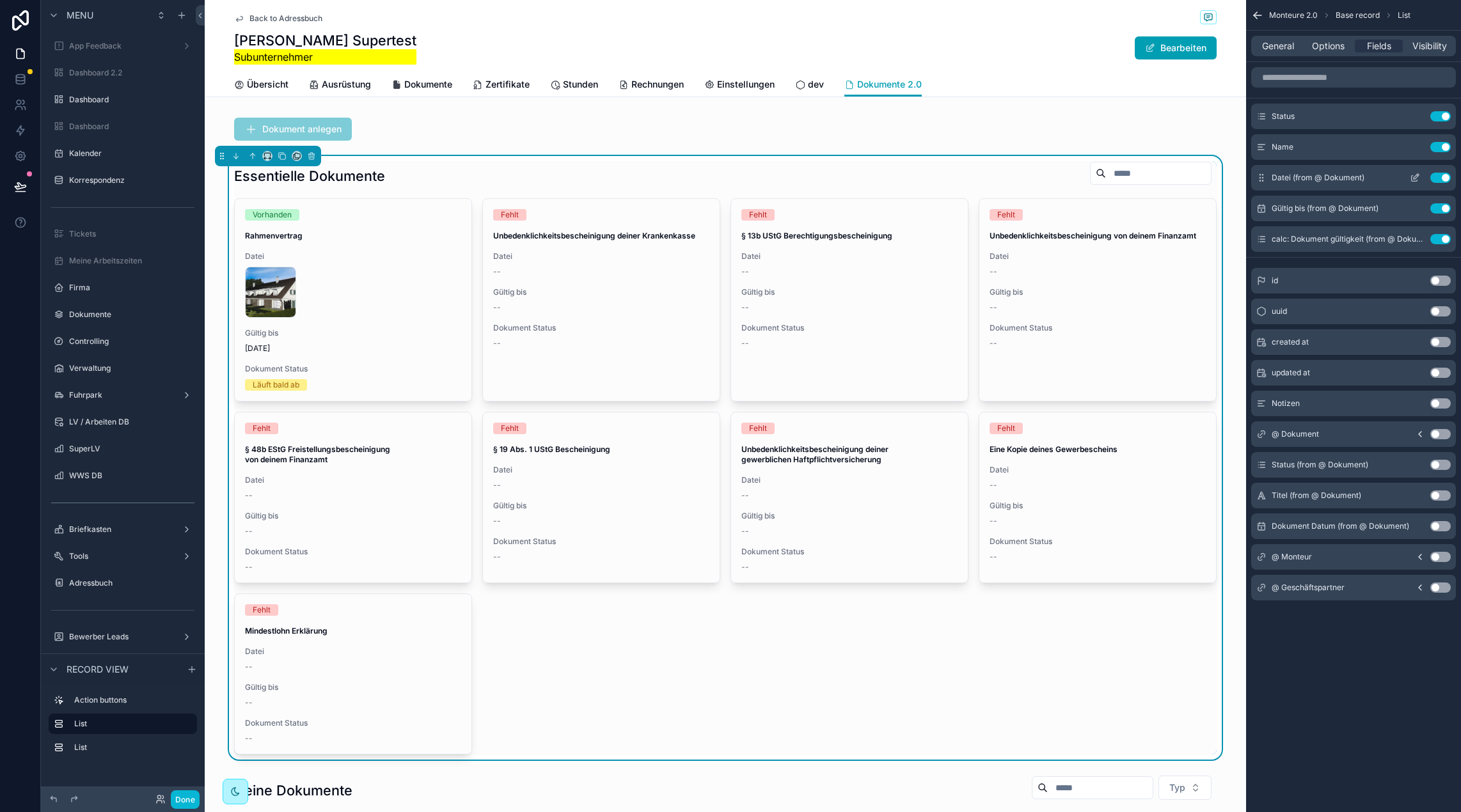
click at [1413, 174] on icon "scrollable content" at bounding box center [1414, 178] width 11 height 11
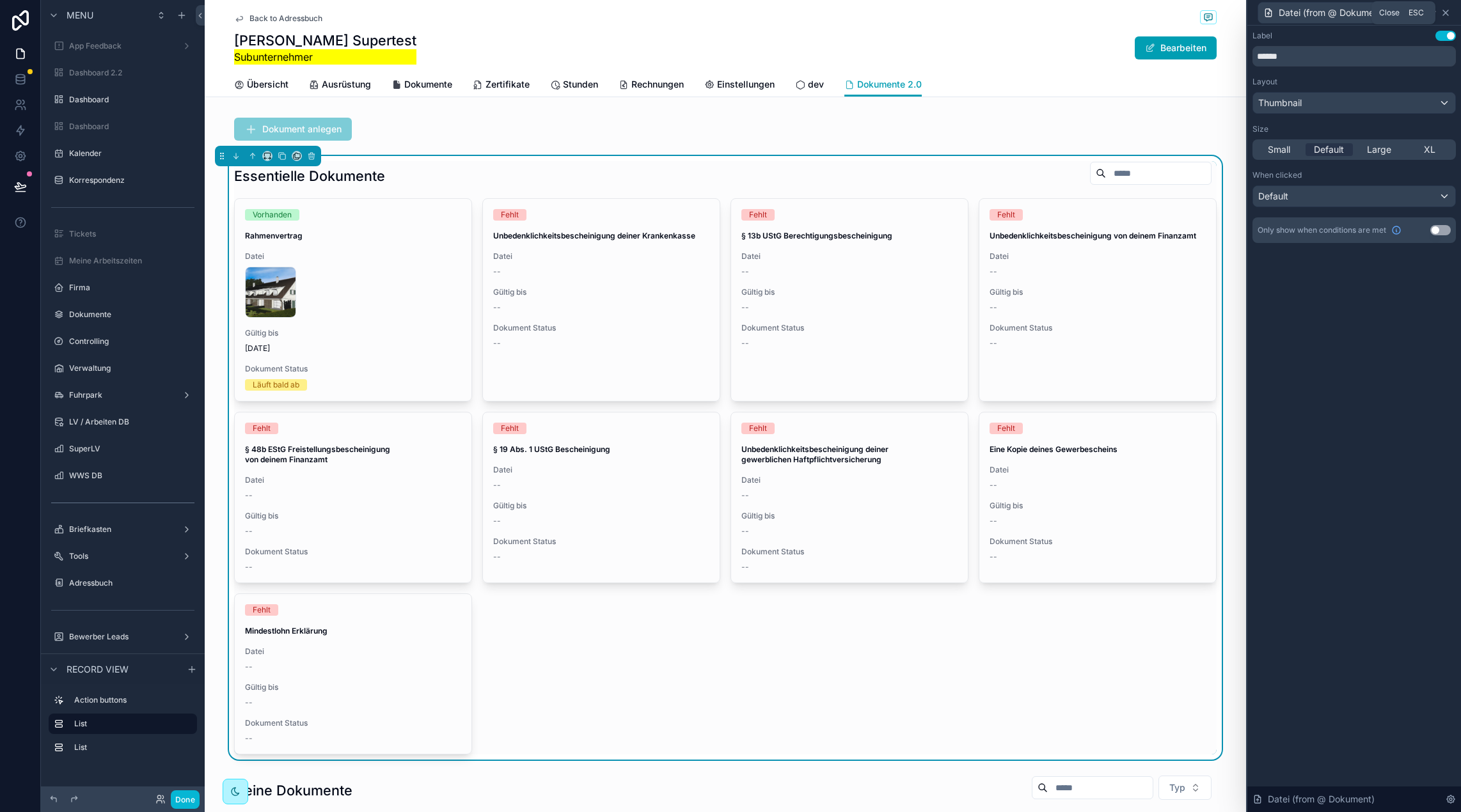
click at [1449, 13] on icon at bounding box center [1445, 13] width 11 height 11
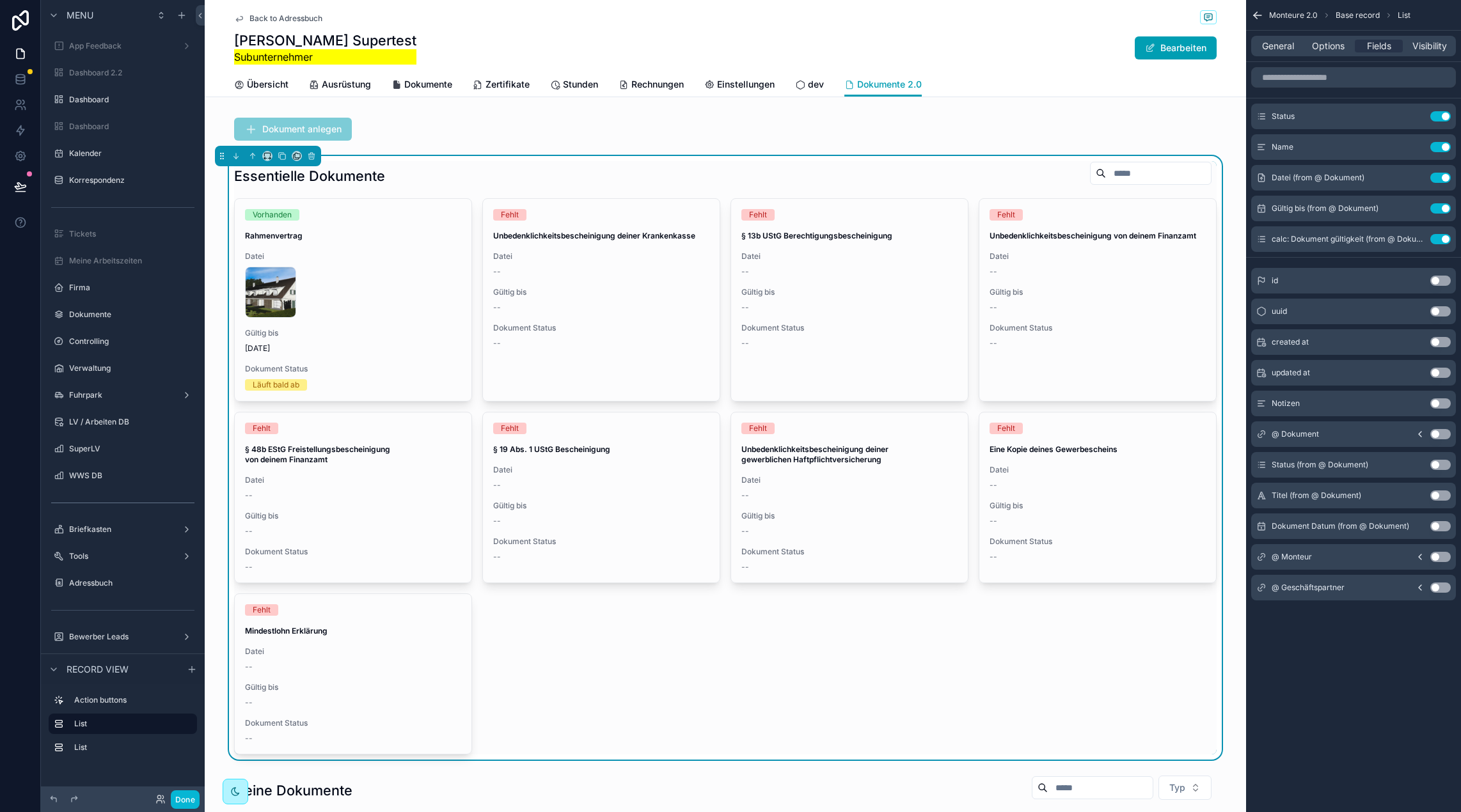
click at [1316, 53] on div "General Options Fields Visibility" at bounding box center [1353, 46] width 204 height 20
click at [1318, 48] on span "Options" at bounding box center [1327, 46] width 33 height 13
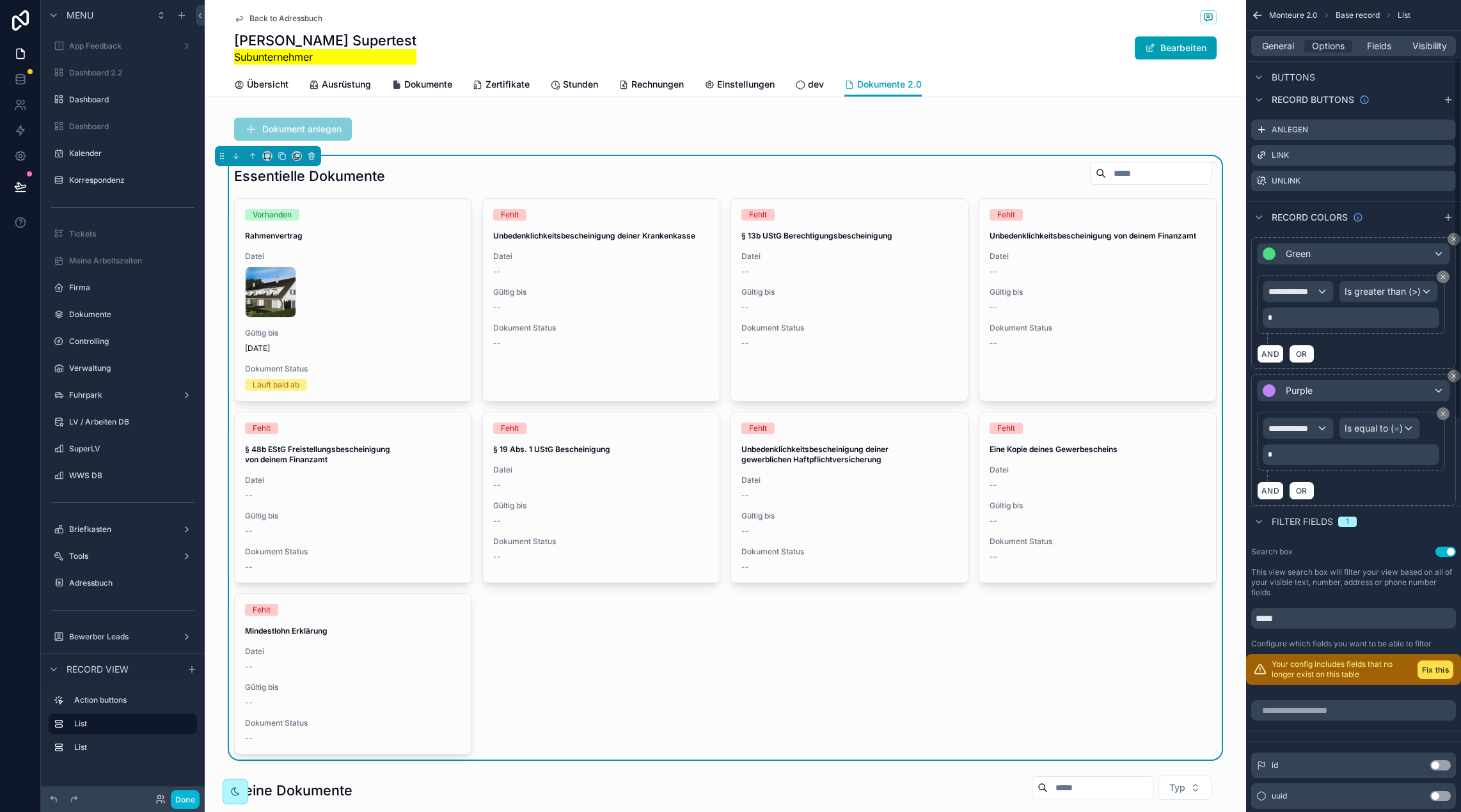
scroll to position [585, 0]
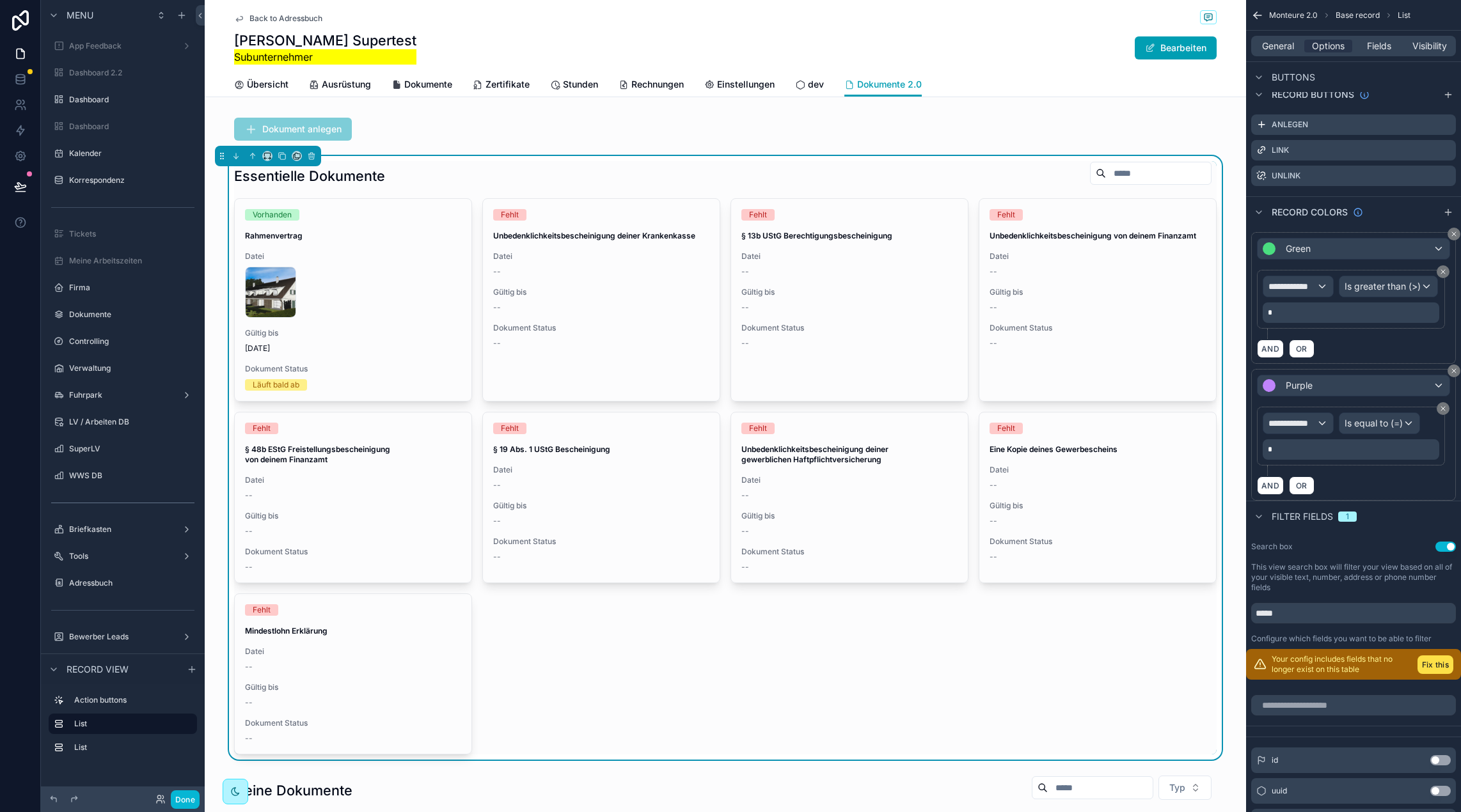
click at [1451, 241] on div "**********" at bounding box center [1353, 299] width 204 height 132
click at [1451, 238] on button "scrollable content" at bounding box center [1453, 234] width 13 height 13
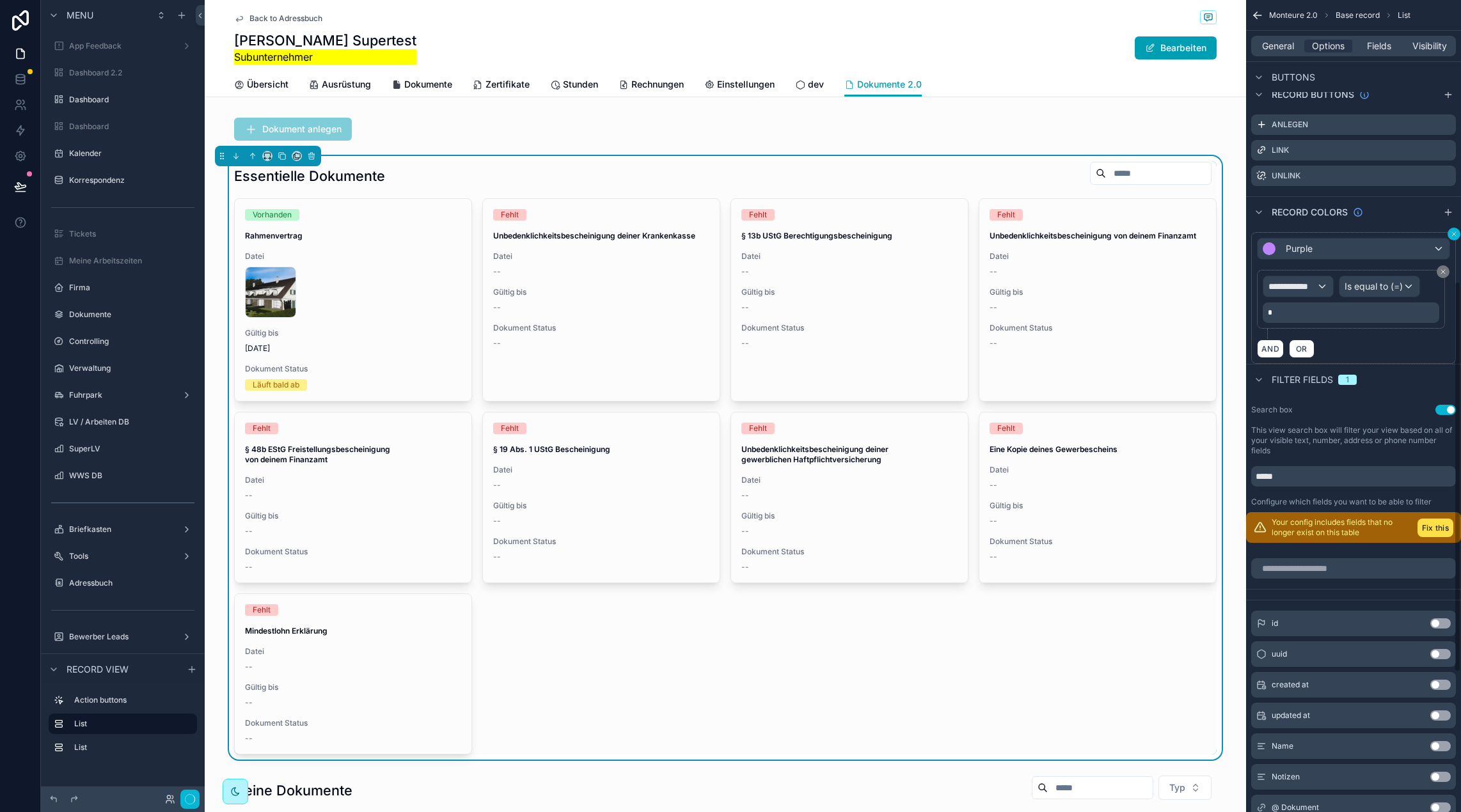
click at [1453, 240] on button "scrollable content" at bounding box center [1453, 234] width 13 height 13
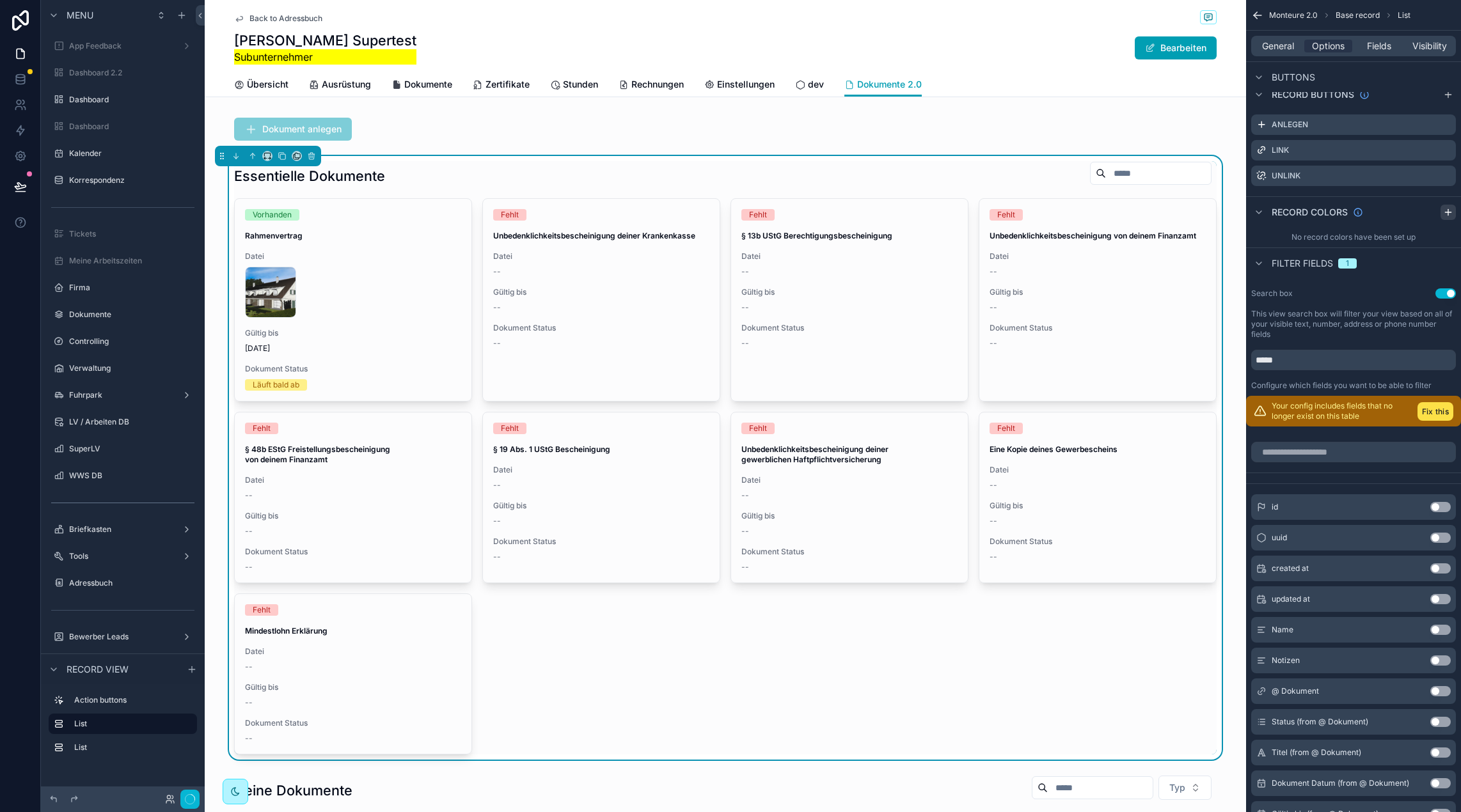
click at [1448, 209] on icon "scrollable content" at bounding box center [1448, 211] width 0 height 6
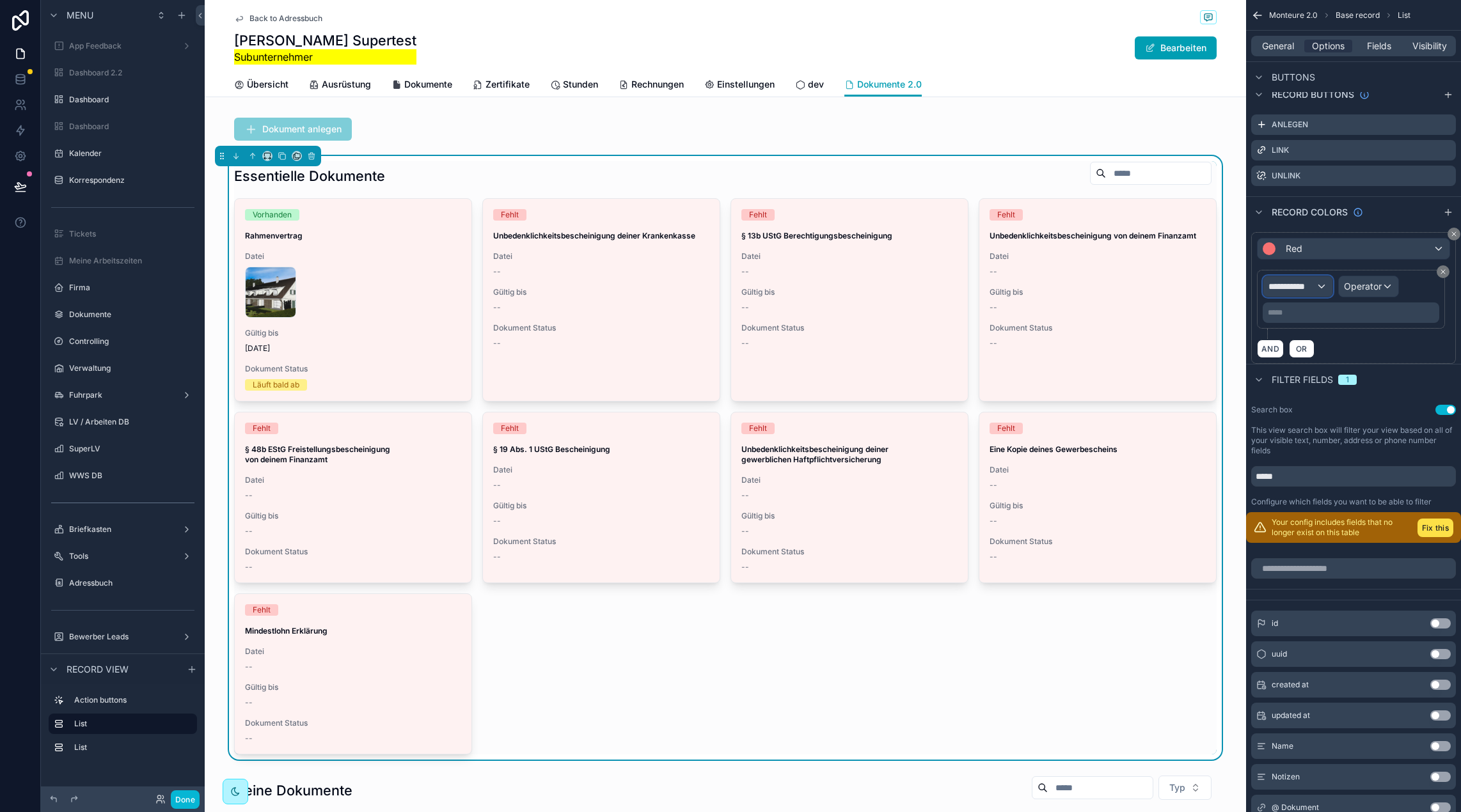
click at [1318, 277] on div "**********" at bounding box center [1297, 286] width 69 height 20
click at [1319, 353] on span "Row values" at bounding box center [1297, 354] width 48 height 15
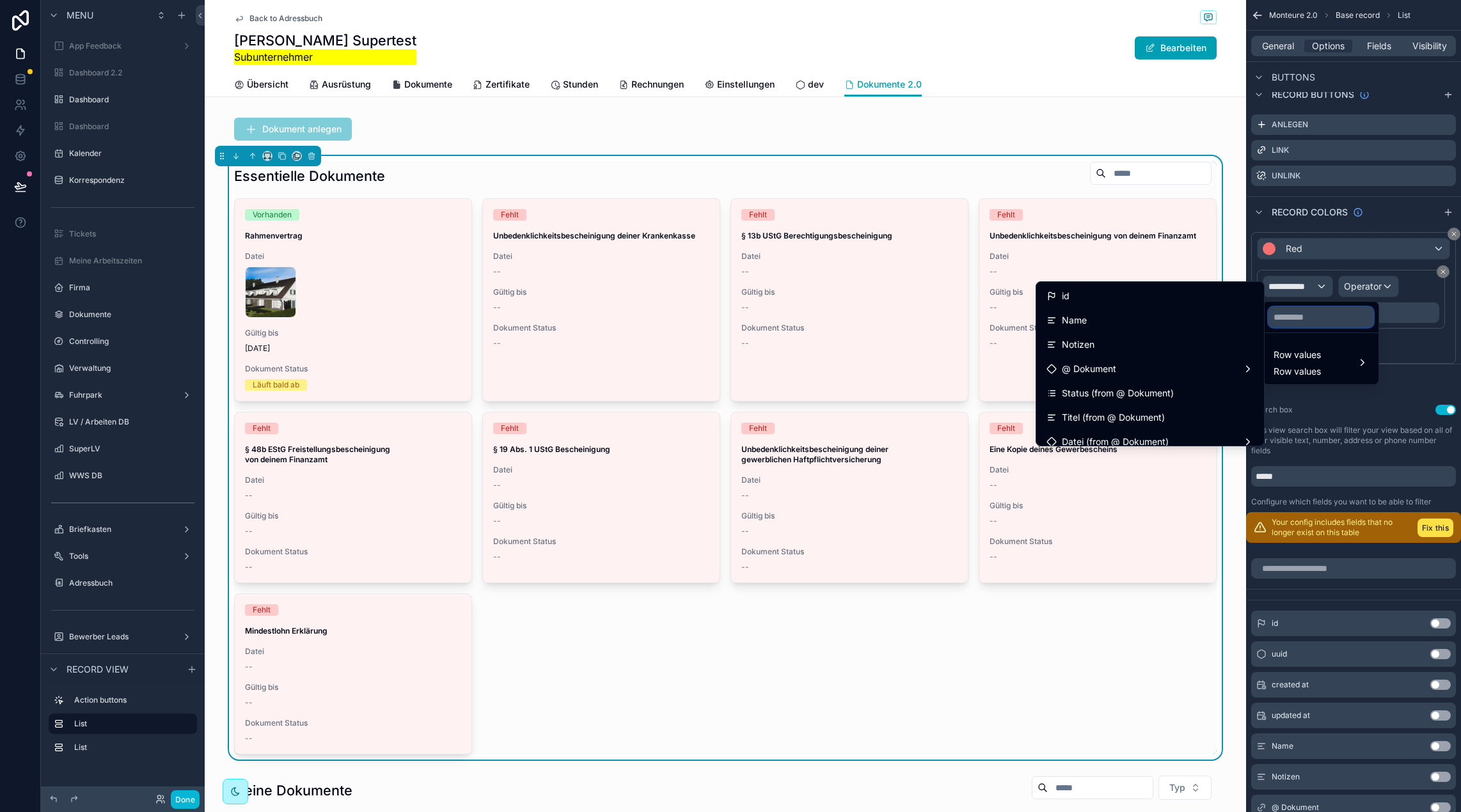
click at [1316, 323] on input "text" at bounding box center [1320, 317] width 105 height 20
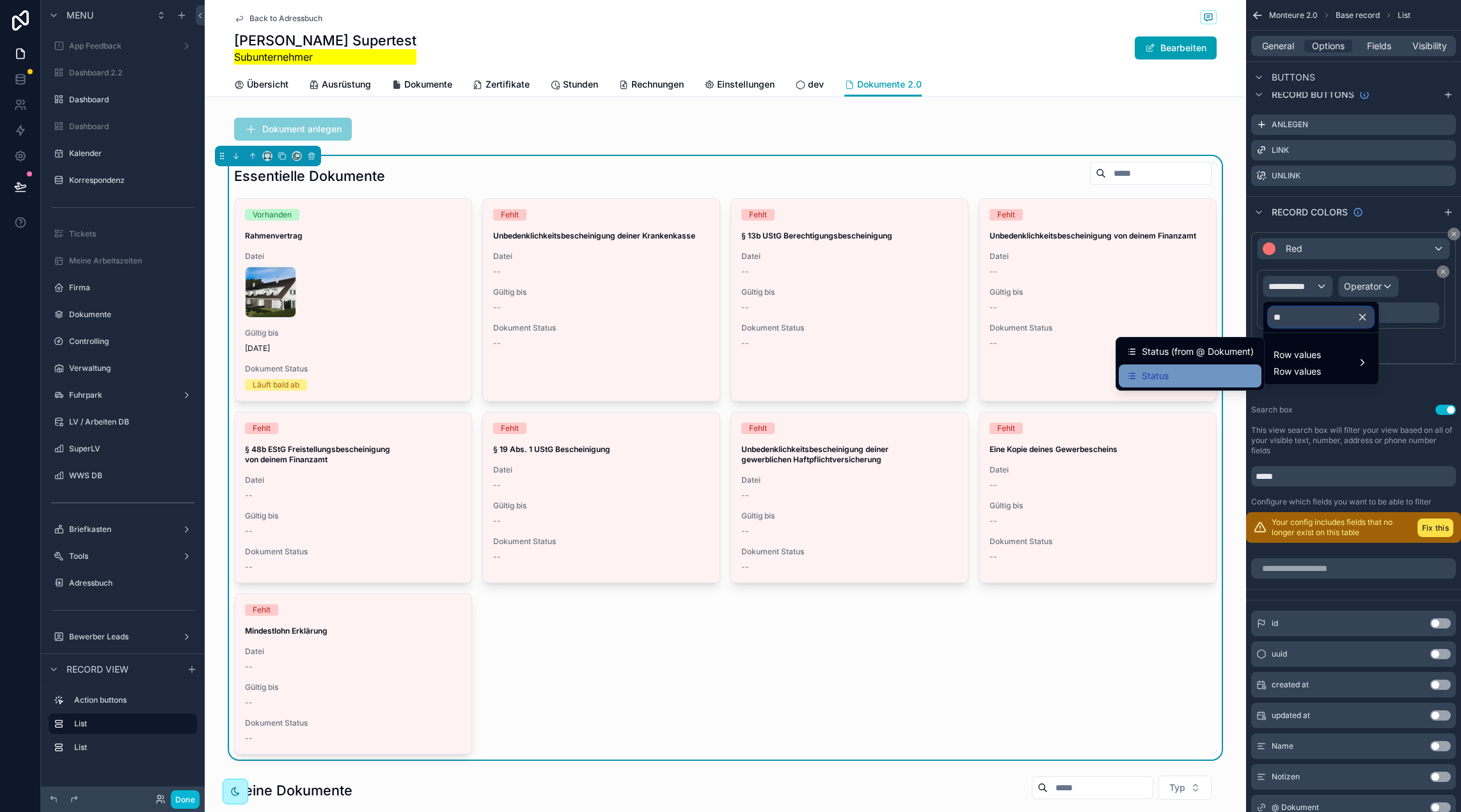
type input "**"
click at [1176, 370] on div "Status" at bounding box center [1190, 375] width 128 height 15
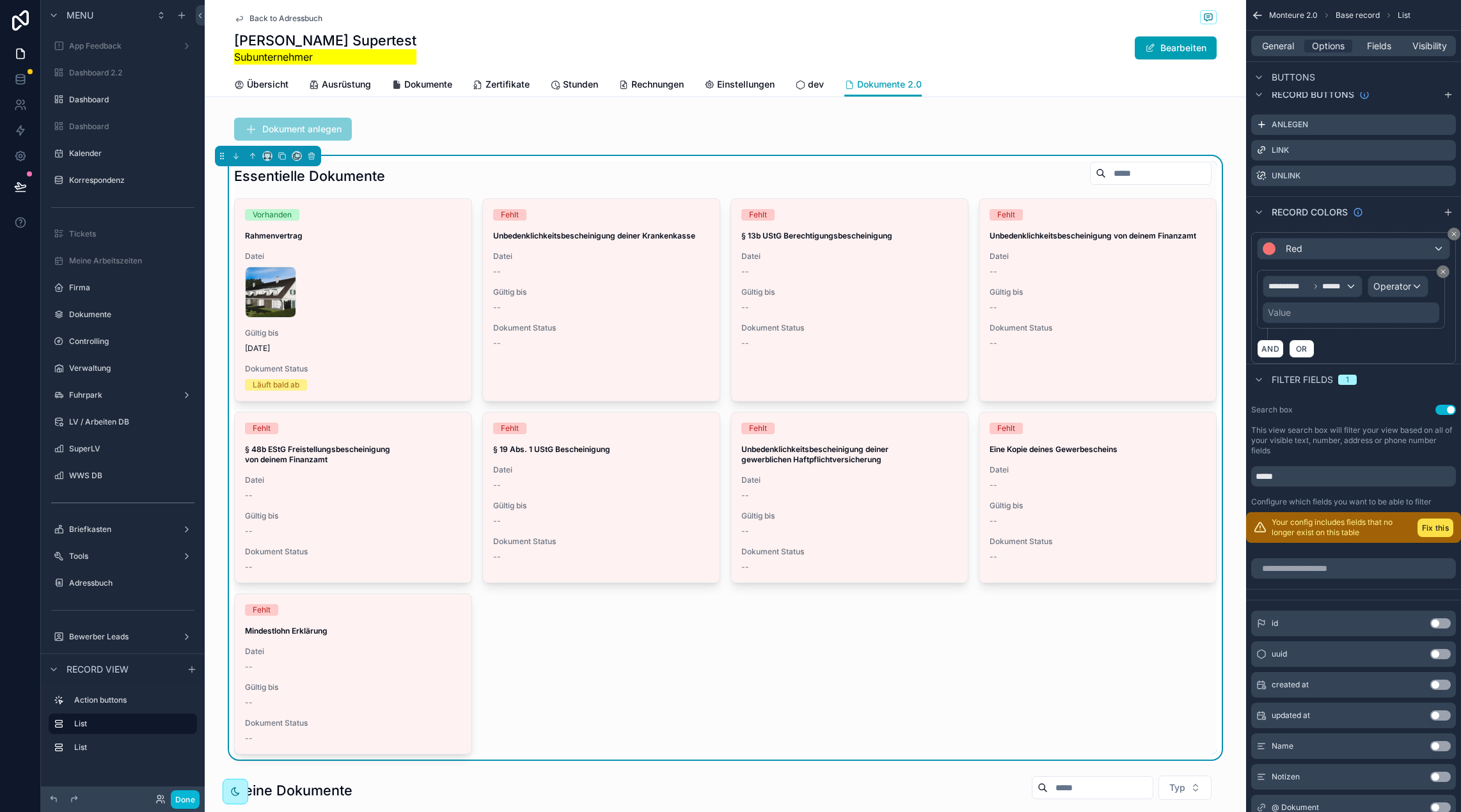
click at [1382, 315] on div "Value" at bounding box center [1350, 312] width 176 height 20
click at [1403, 282] on span "Operator" at bounding box center [1391, 286] width 38 height 11
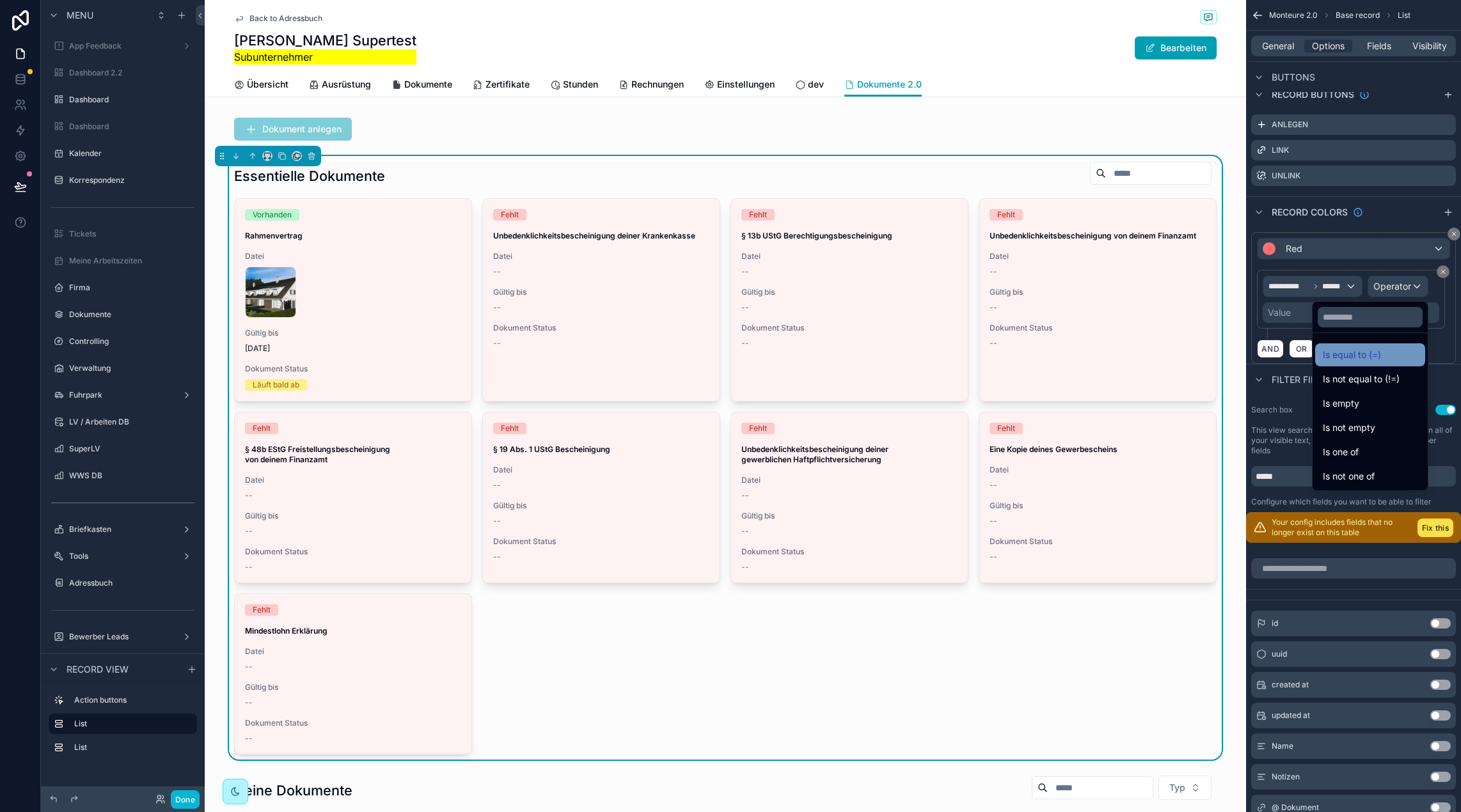
click at [1359, 345] on div "Is equal to (=)" at bounding box center [1369, 355] width 110 height 23
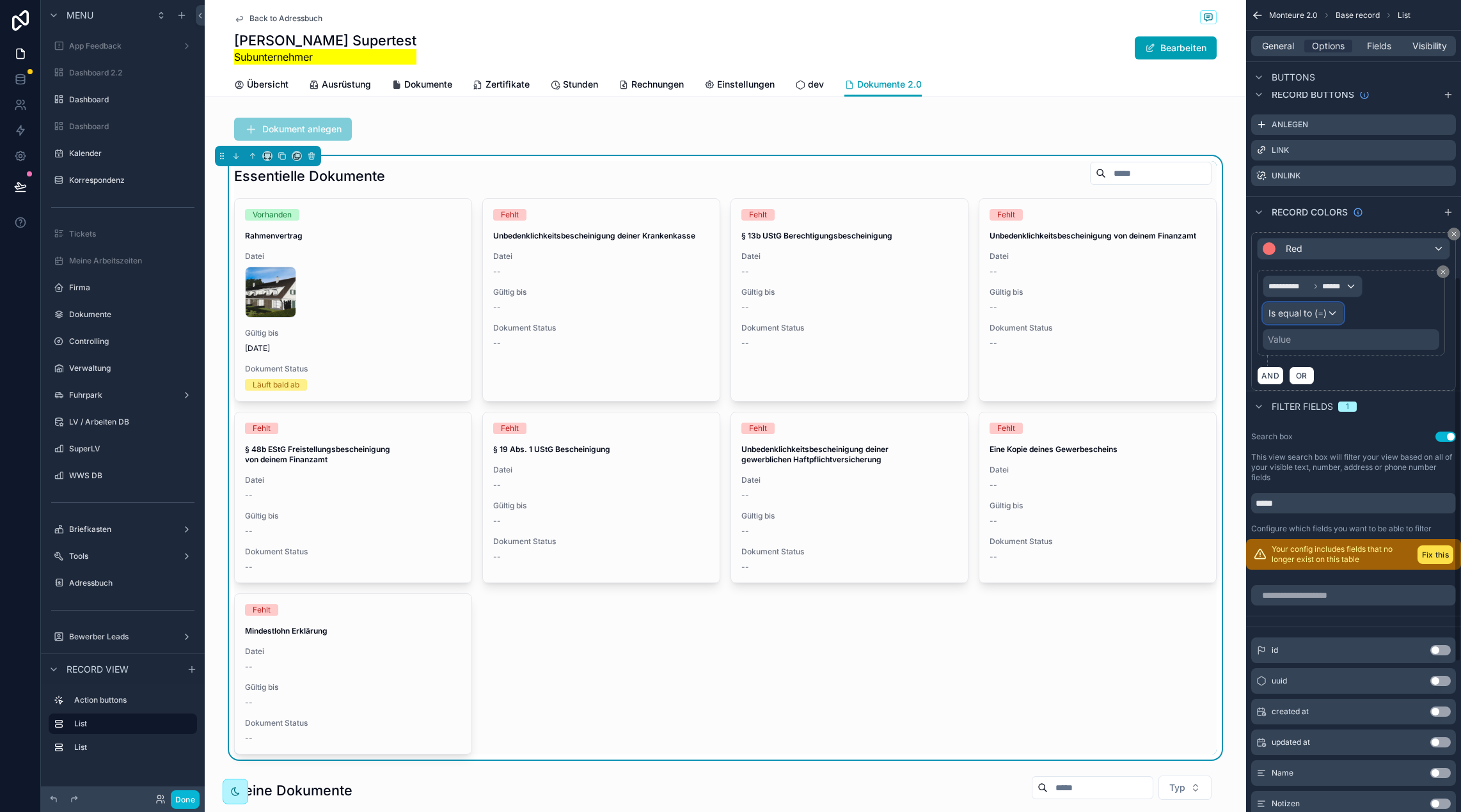
click at [1310, 312] on span "Is equal to (=)" at bounding box center [1297, 314] width 58 height 13
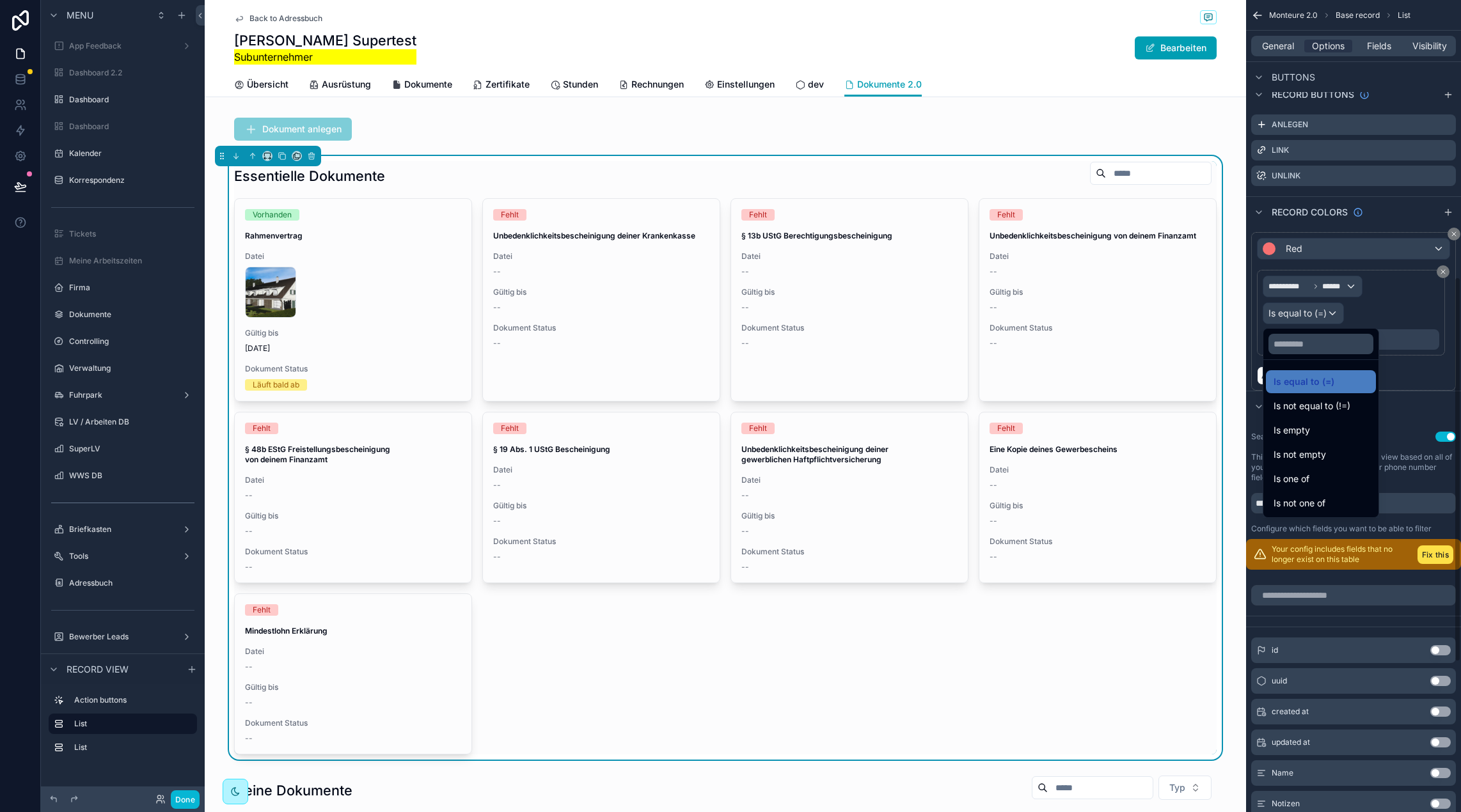
drag, startPoint x: 1414, startPoint y: 324, endPoint x: 1383, endPoint y: 335, distance: 32.9
click at [1414, 324] on div "scrollable content" at bounding box center [730, 406] width 1461 height 812
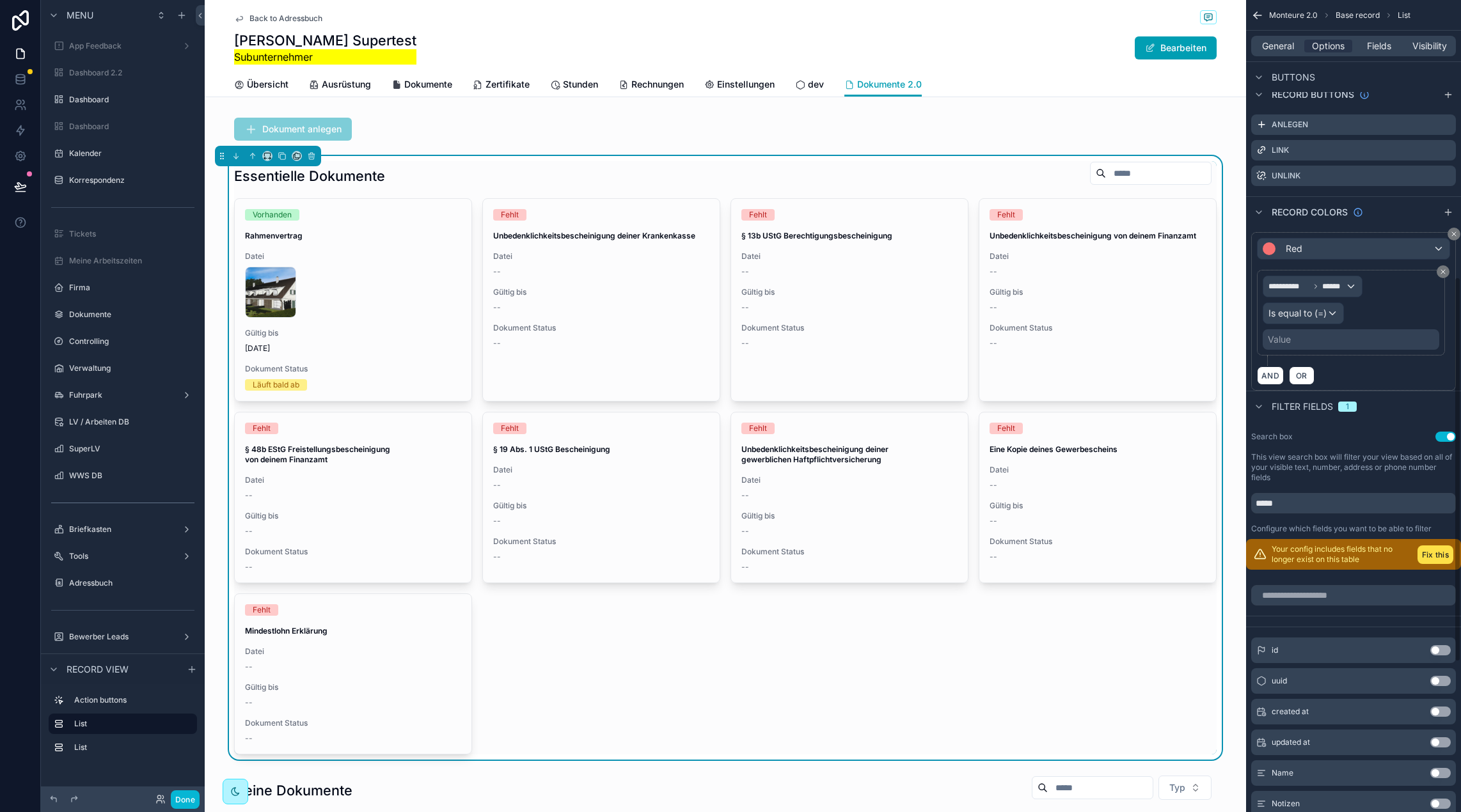
click at [1369, 342] on div "Value" at bounding box center [1350, 339] width 176 height 20
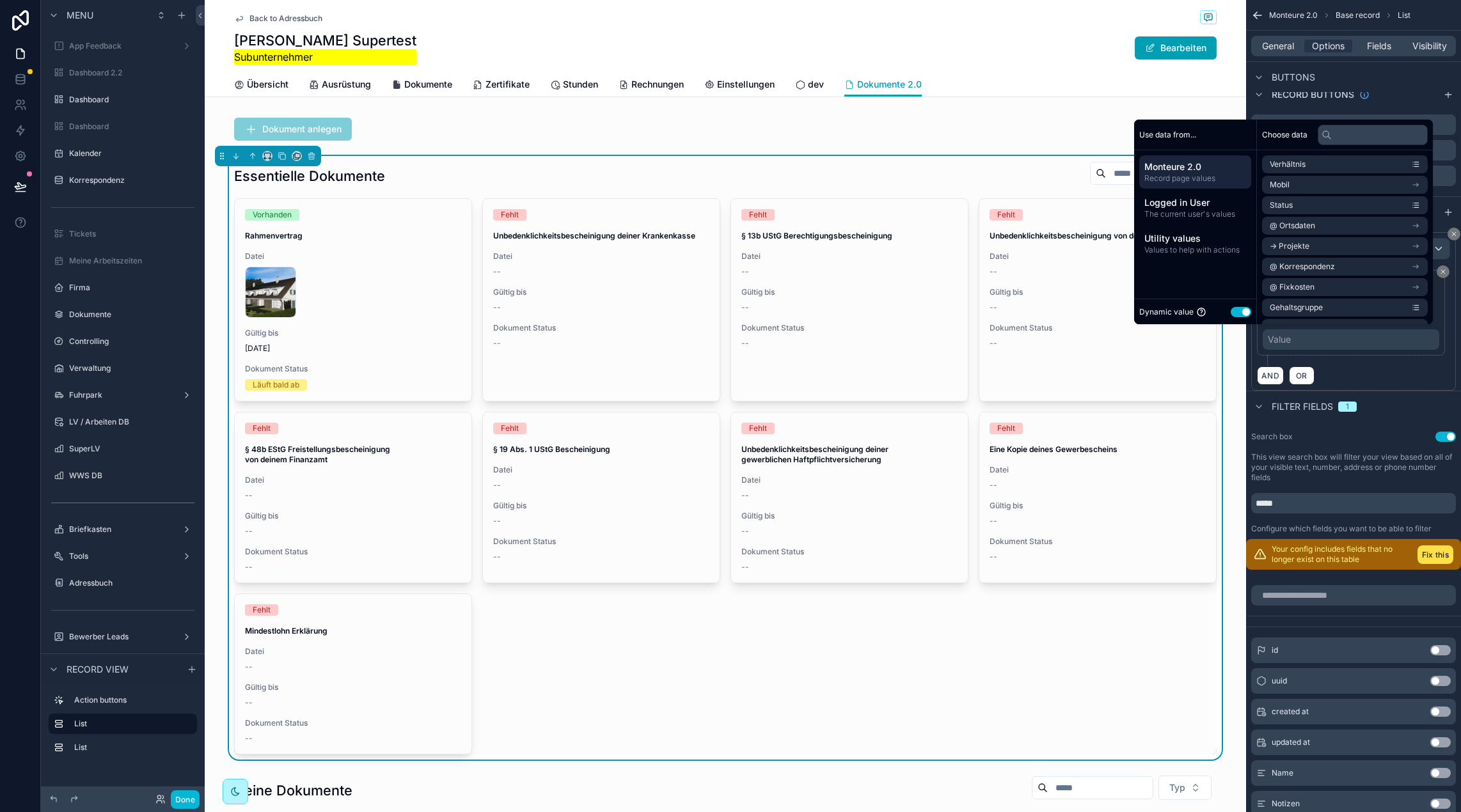
click at [1234, 308] on button "Use setting" at bounding box center [1240, 313] width 20 height 11
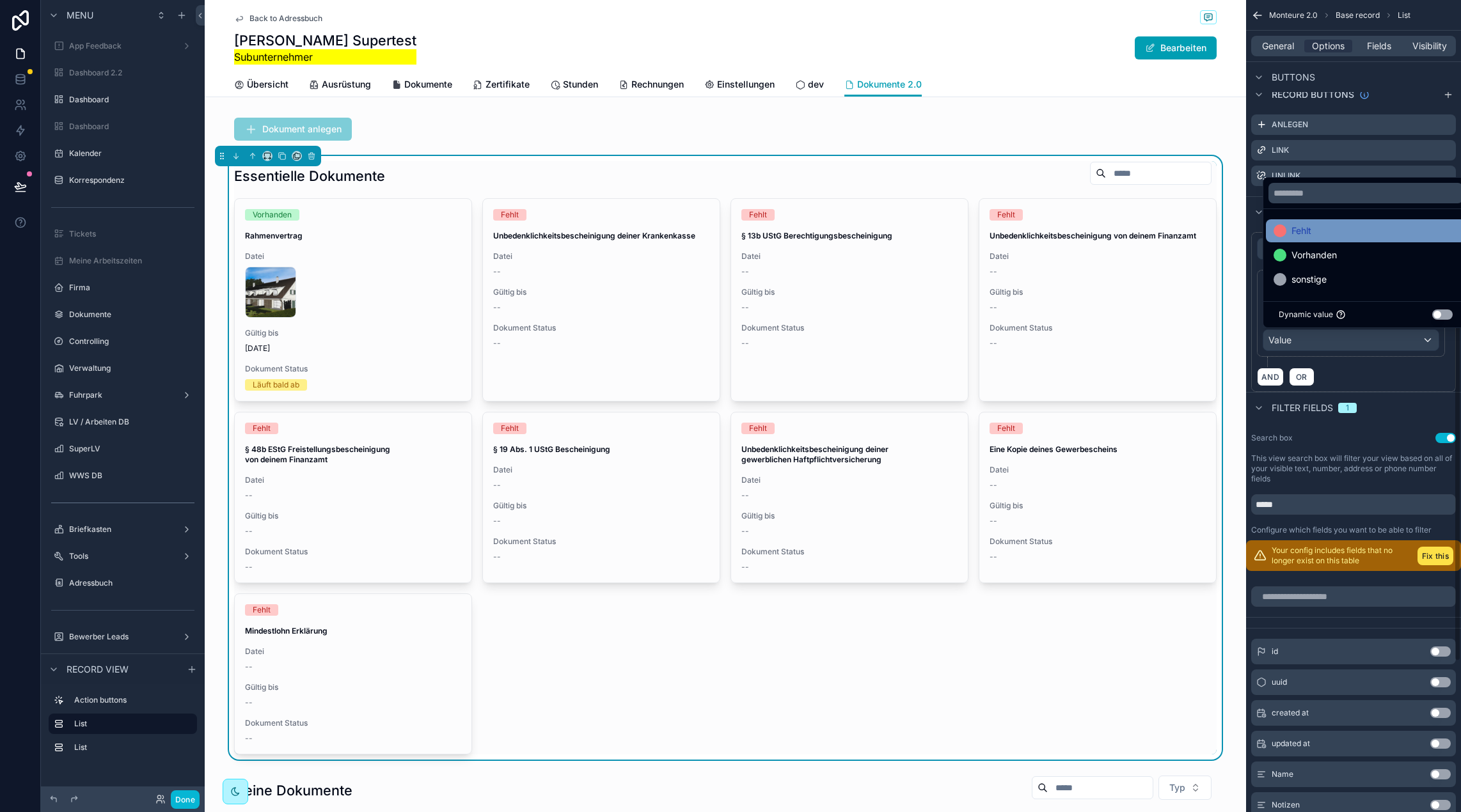
click at [1349, 222] on div "Fehlt" at bounding box center [1365, 231] width 200 height 23
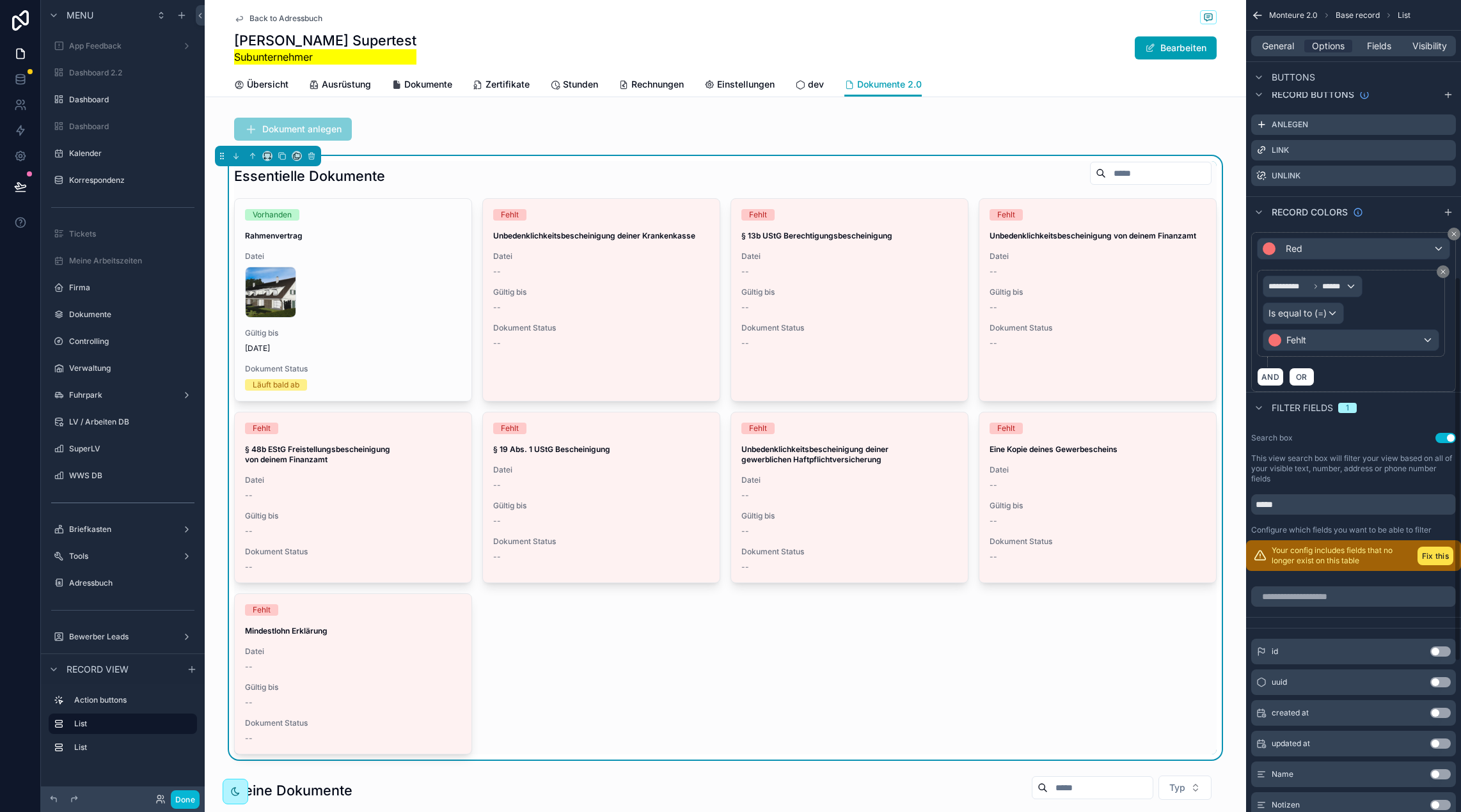
click at [1395, 363] on div "**********" at bounding box center [1353, 318] width 193 height 97
click at [1447, 214] on icon "scrollable content" at bounding box center [1448, 212] width 11 height 11
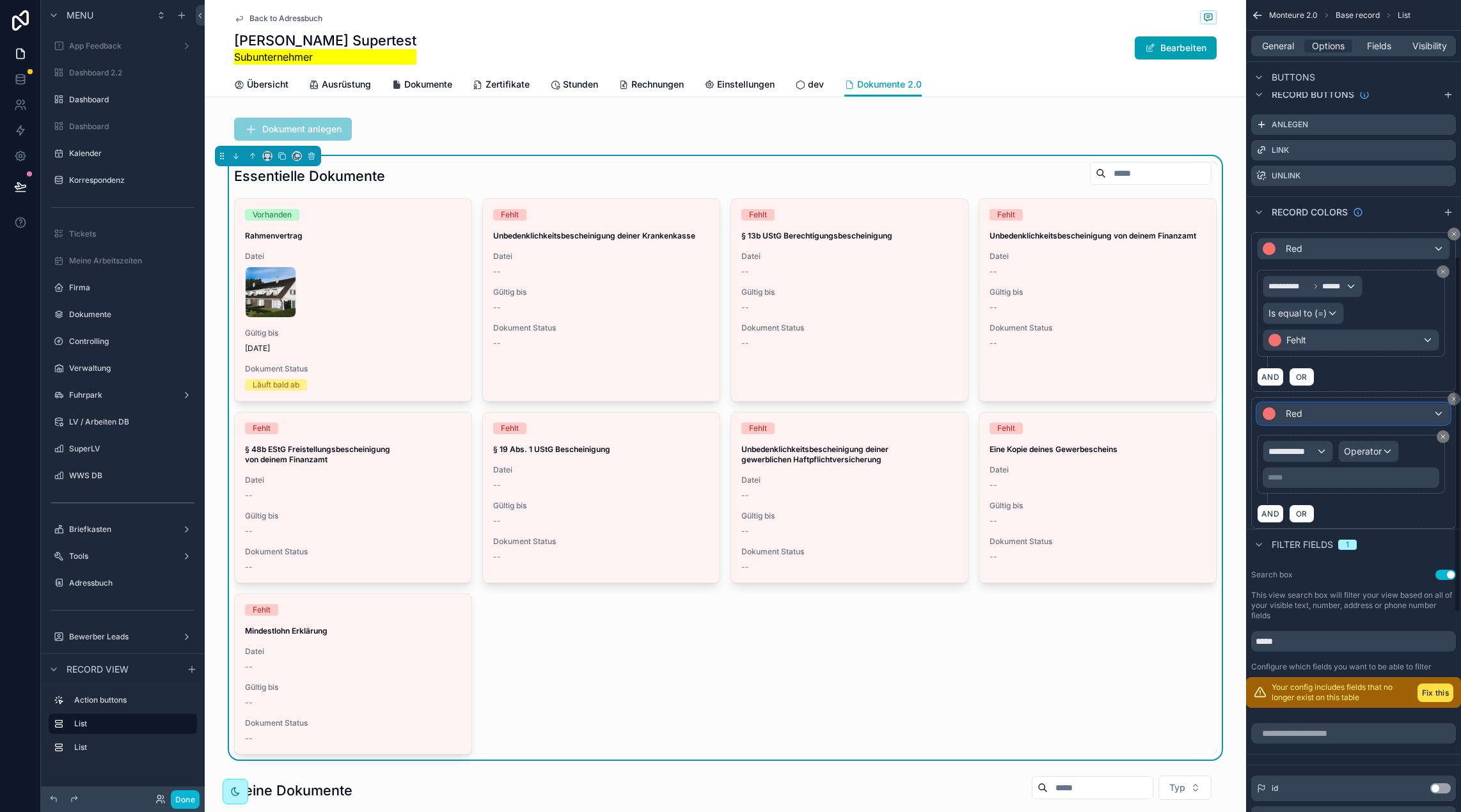
click at [1347, 420] on div "Red" at bounding box center [1354, 413] width 192 height 20
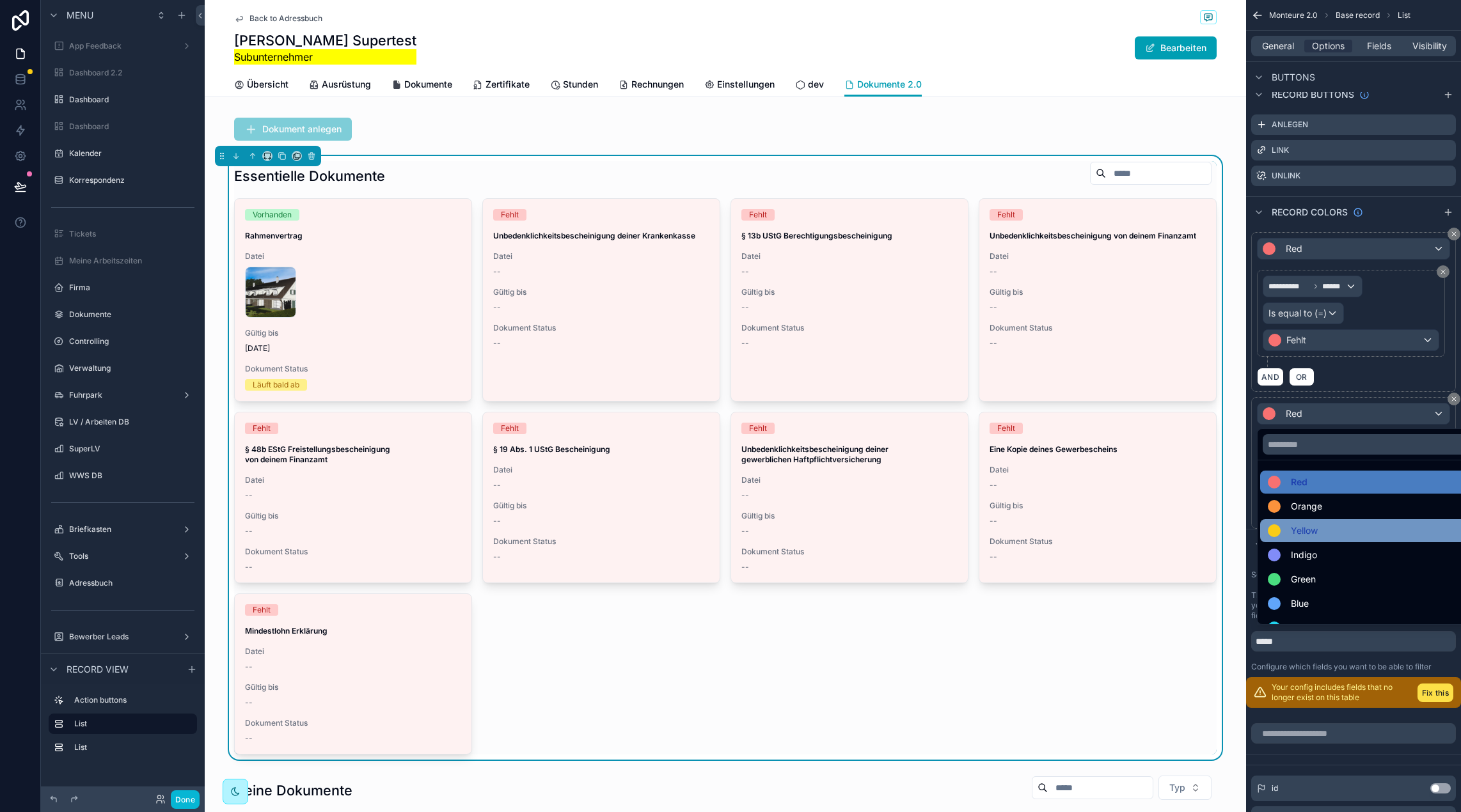
click at [1318, 524] on div "Yellow" at bounding box center [1368, 530] width 201 height 15
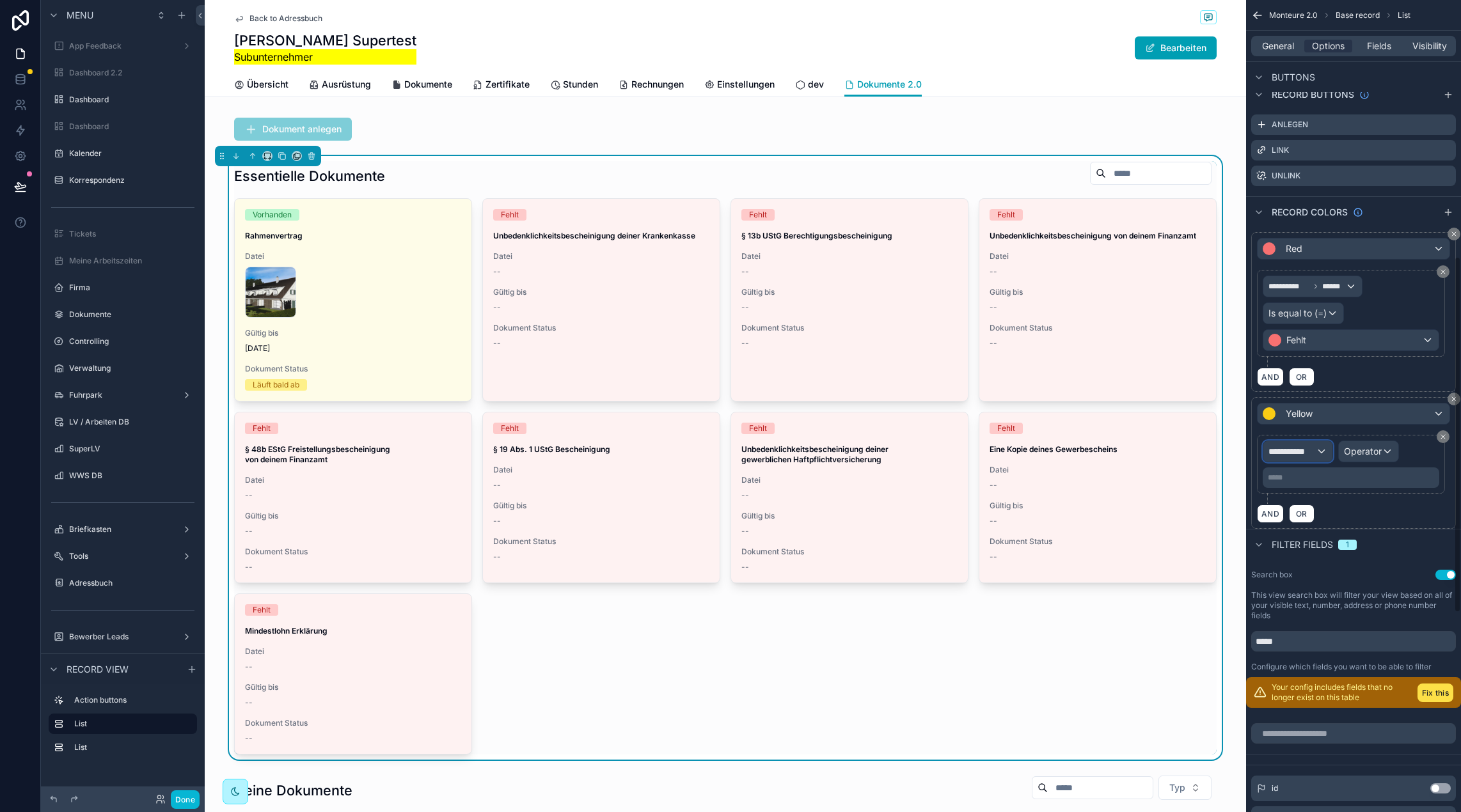
click at [1302, 452] on span "**********" at bounding box center [1292, 451] width 48 height 13
click at [1316, 483] on input "text" at bounding box center [1320, 482] width 105 height 20
click at [1323, 537] on div "Row values Row values" at bounding box center [1320, 528] width 94 height 31
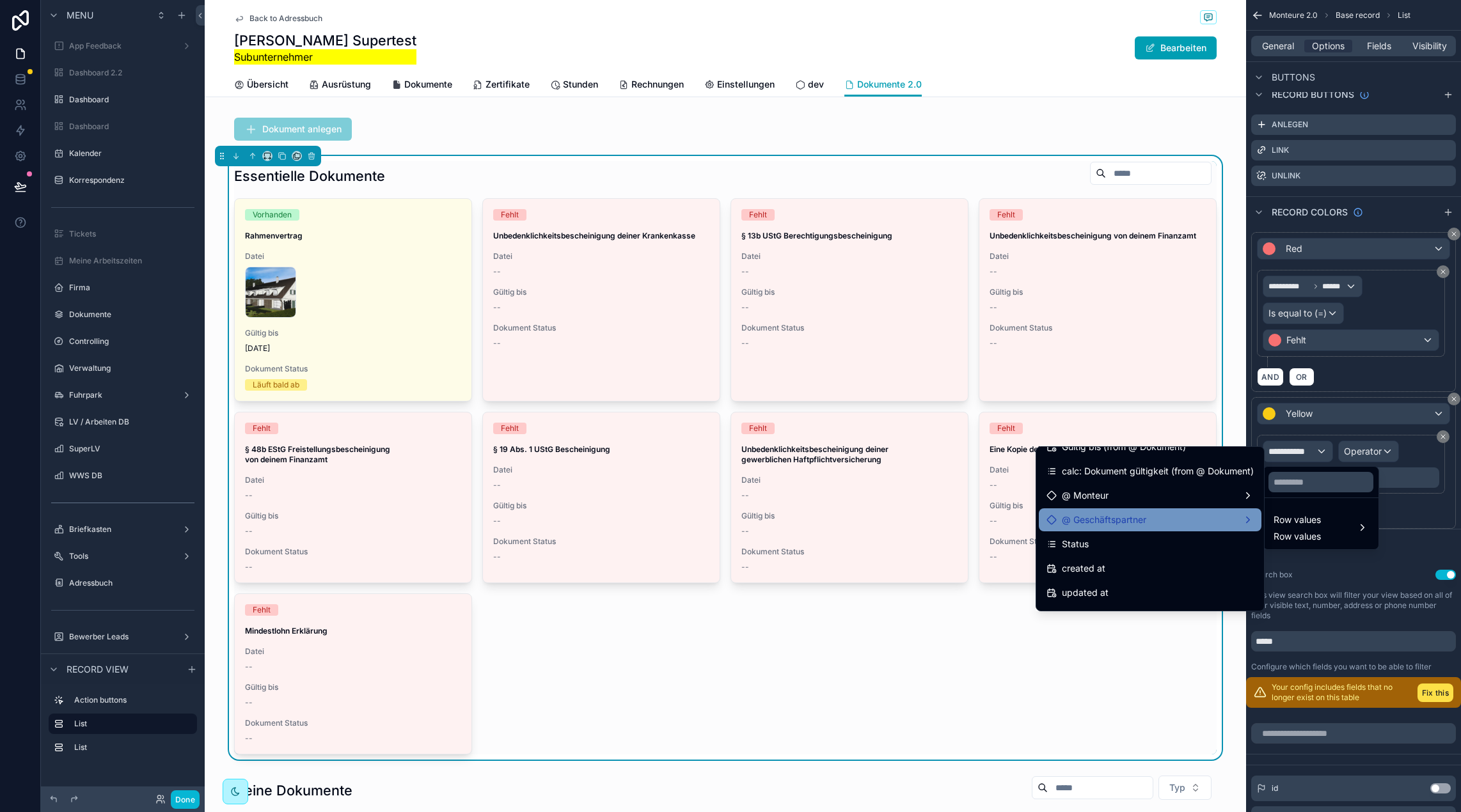
scroll to position [118, 0]
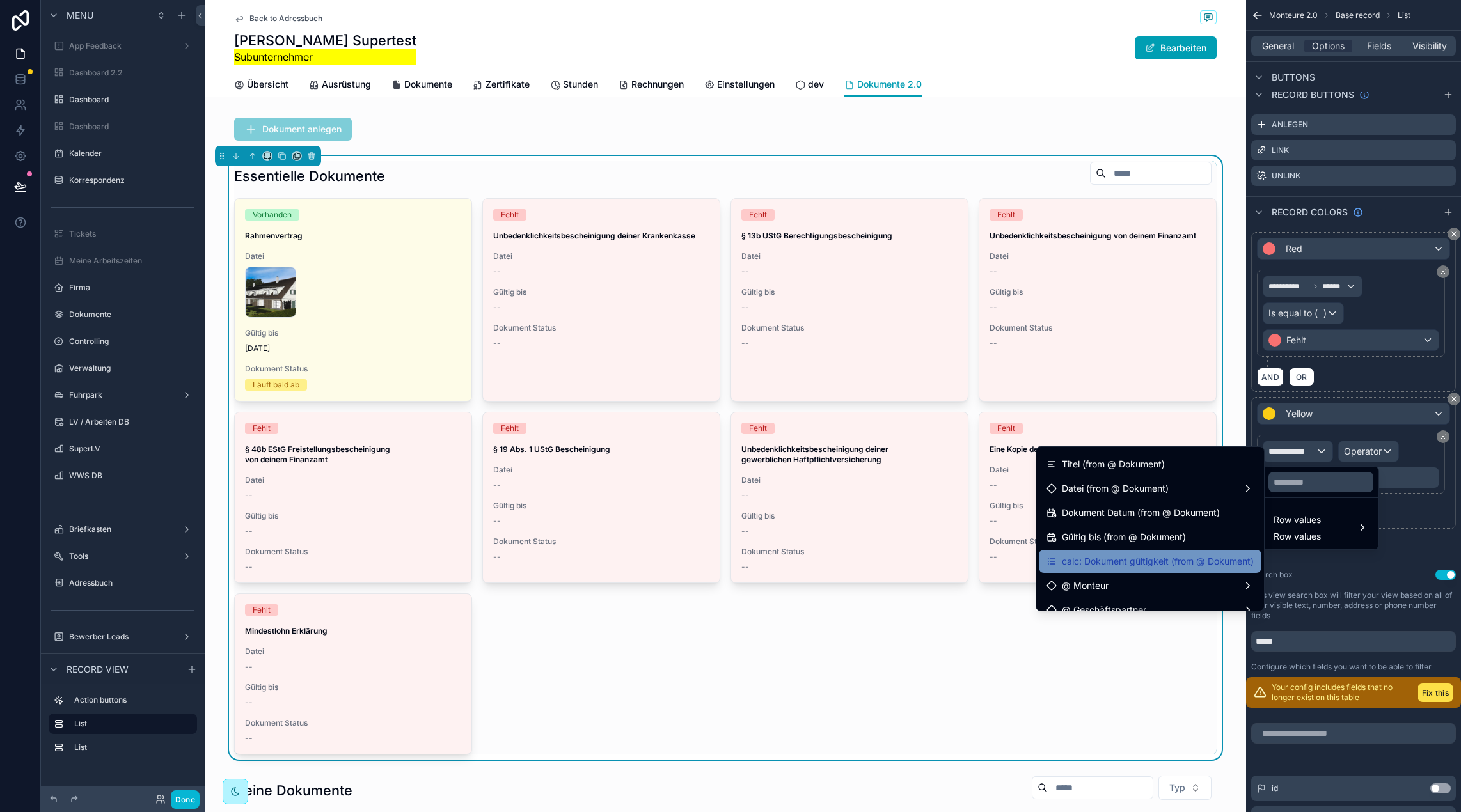
click at [1170, 561] on span "calc: Dokument gültigkeit (from @ Dokument)" at bounding box center [1157, 561] width 192 height 15
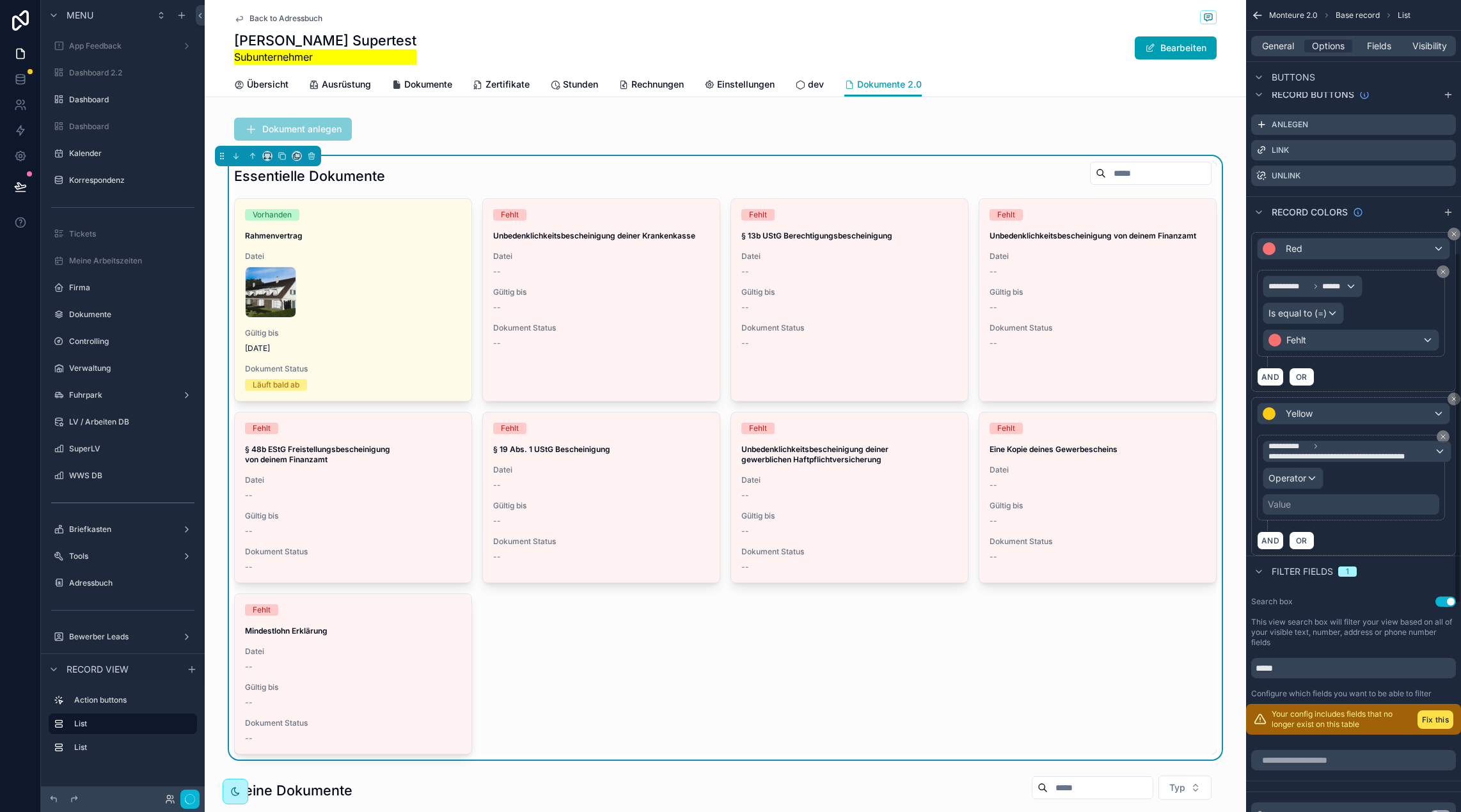
click at [1301, 492] on div "**********" at bounding box center [1350, 477] width 176 height 74
click at [1301, 485] on div "Operator" at bounding box center [1293, 478] width 60 height 20
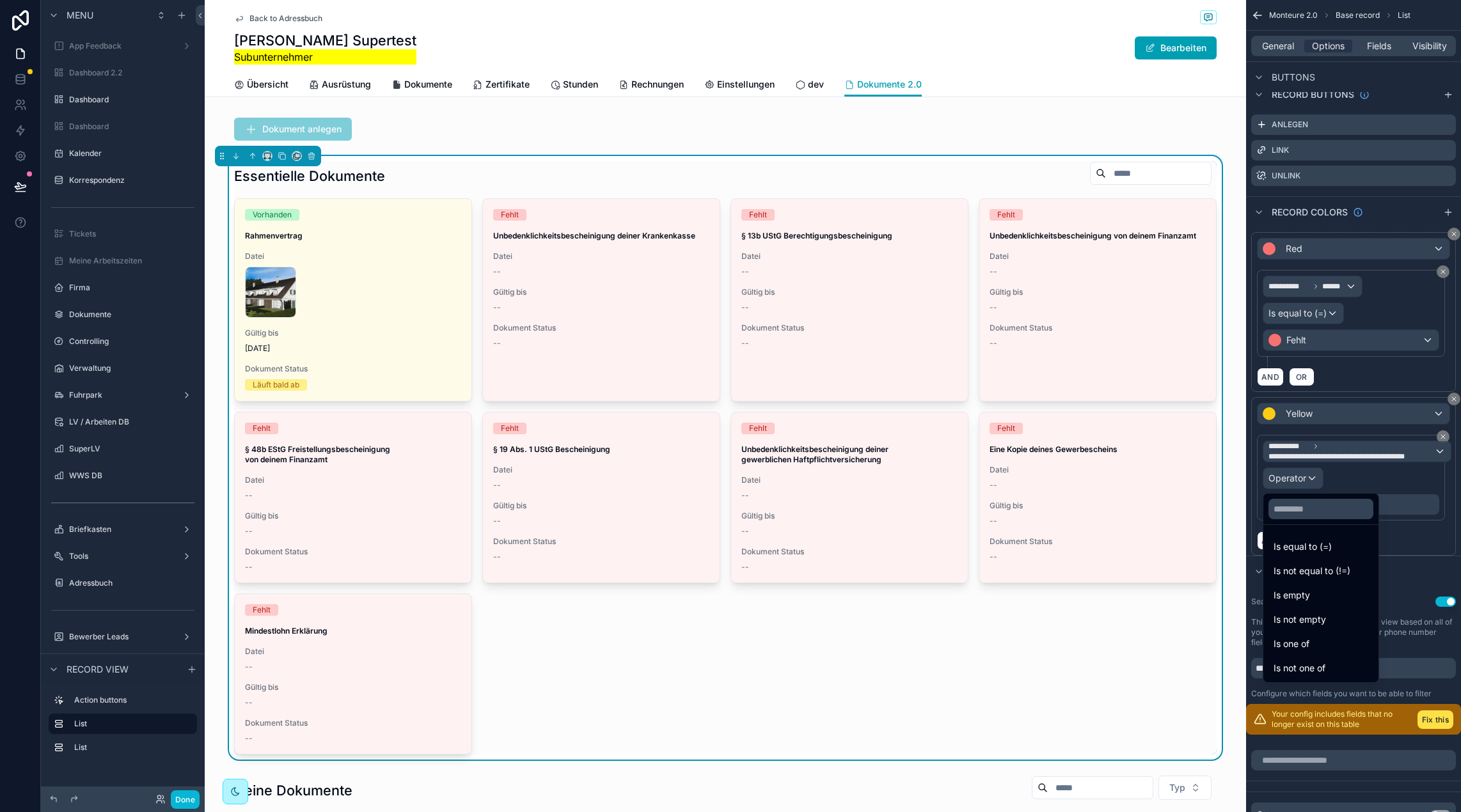
click at [1316, 534] on ul "Is equal to (=) Is not equal to (!=) Is empty Is not empty Is one of Is not one…" at bounding box center [1320, 603] width 115 height 158
click at [1312, 538] on div "Is equal to (=)" at bounding box center [1320, 547] width 110 height 23
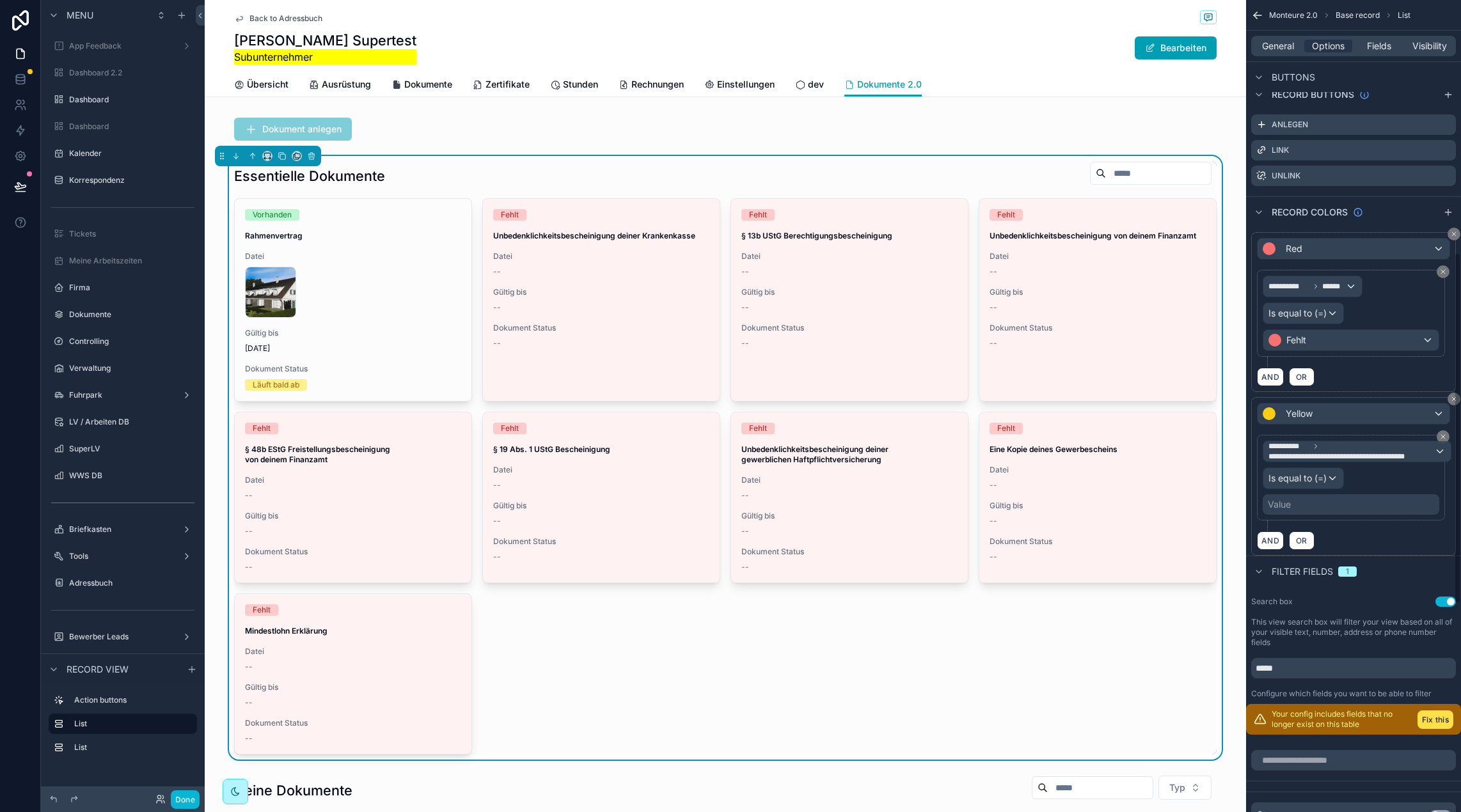
click at [1306, 511] on div "Value" at bounding box center [1350, 504] width 176 height 20
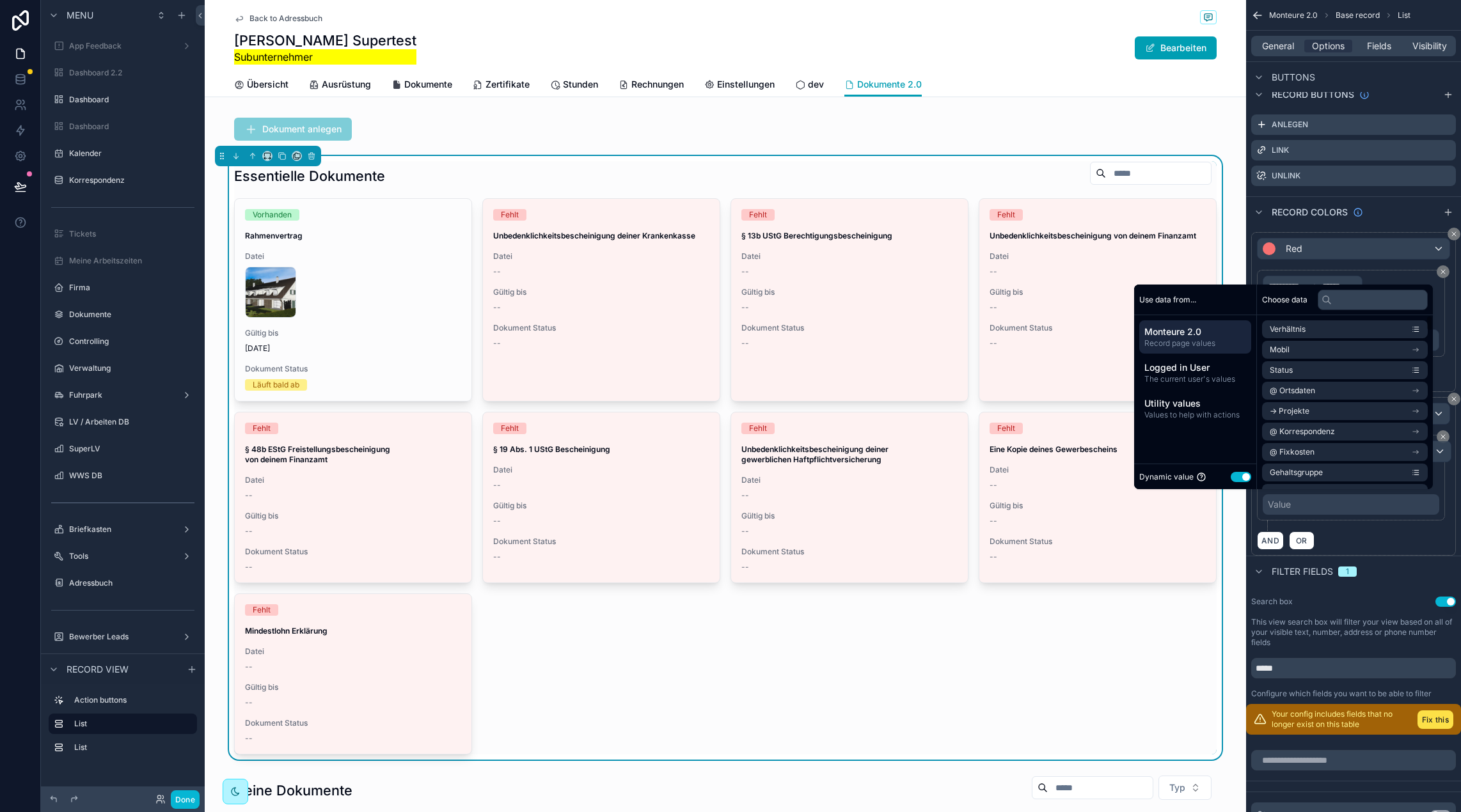
click at [1234, 473] on button "Use setting" at bounding box center [1240, 477] width 20 height 11
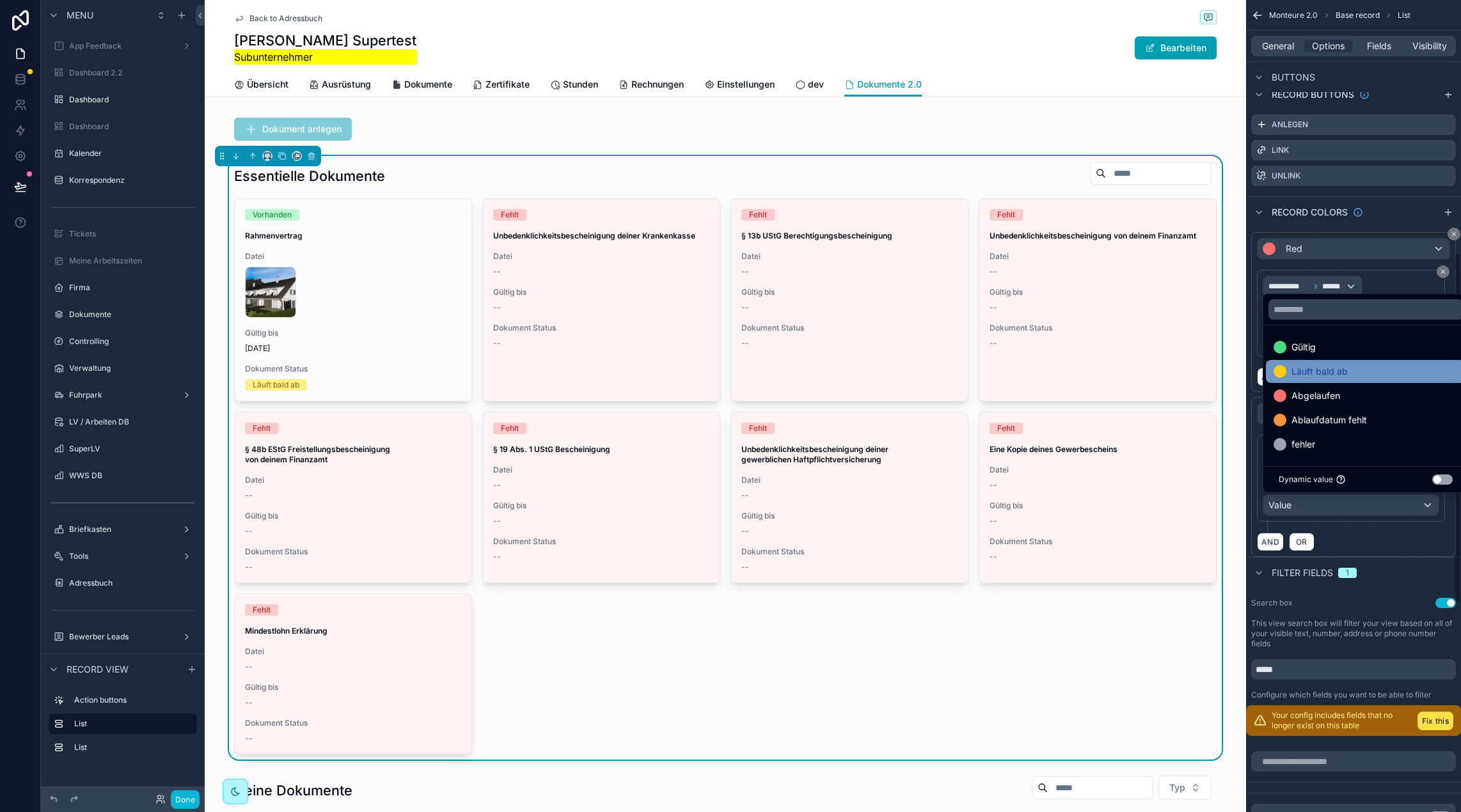
click at [1325, 368] on span "Läuft bald ab" at bounding box center [1319, 371] width 56 height 15
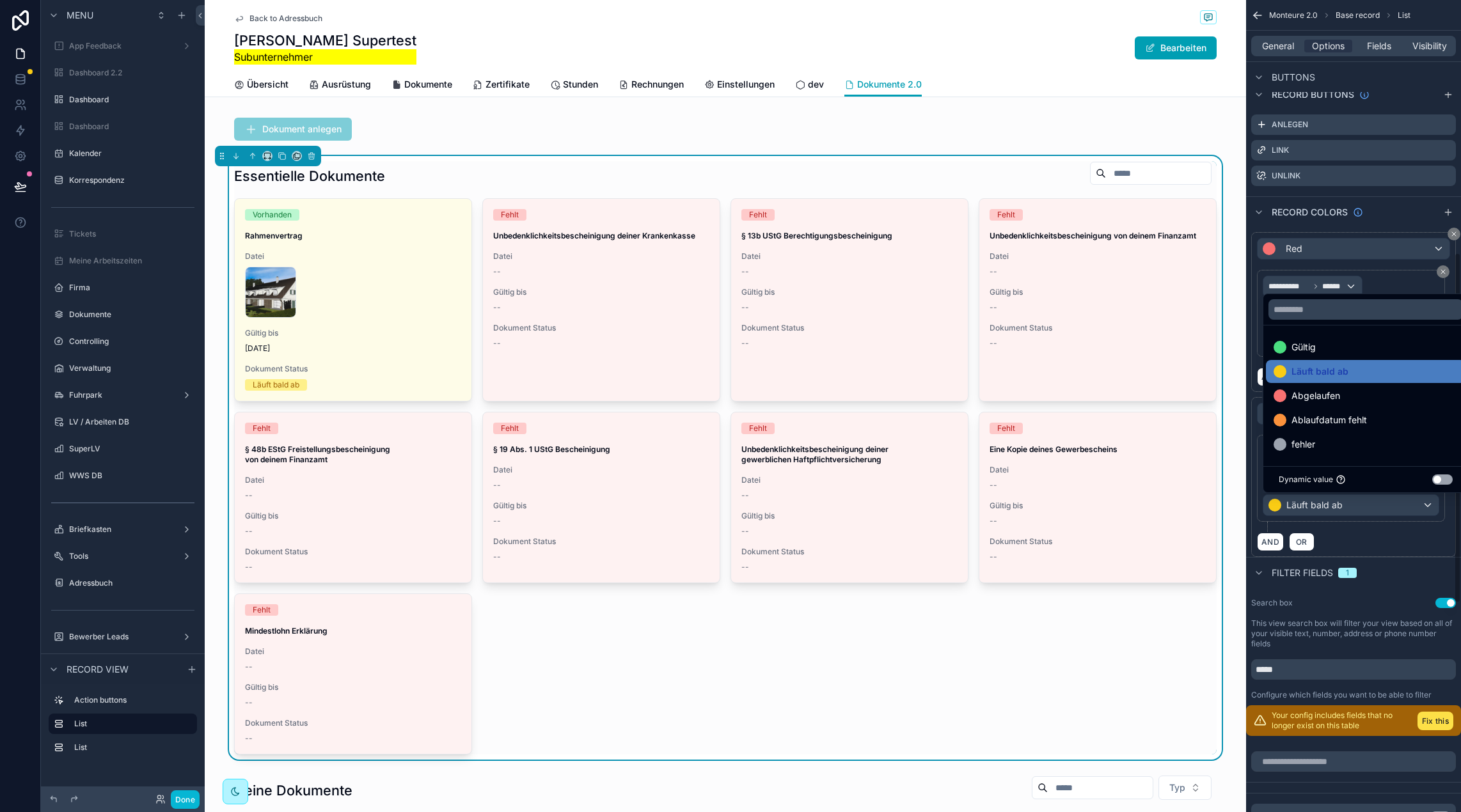
click at [1388, 538] on div "AND OR" at bounding box center [1353, 542] width 193 height 19
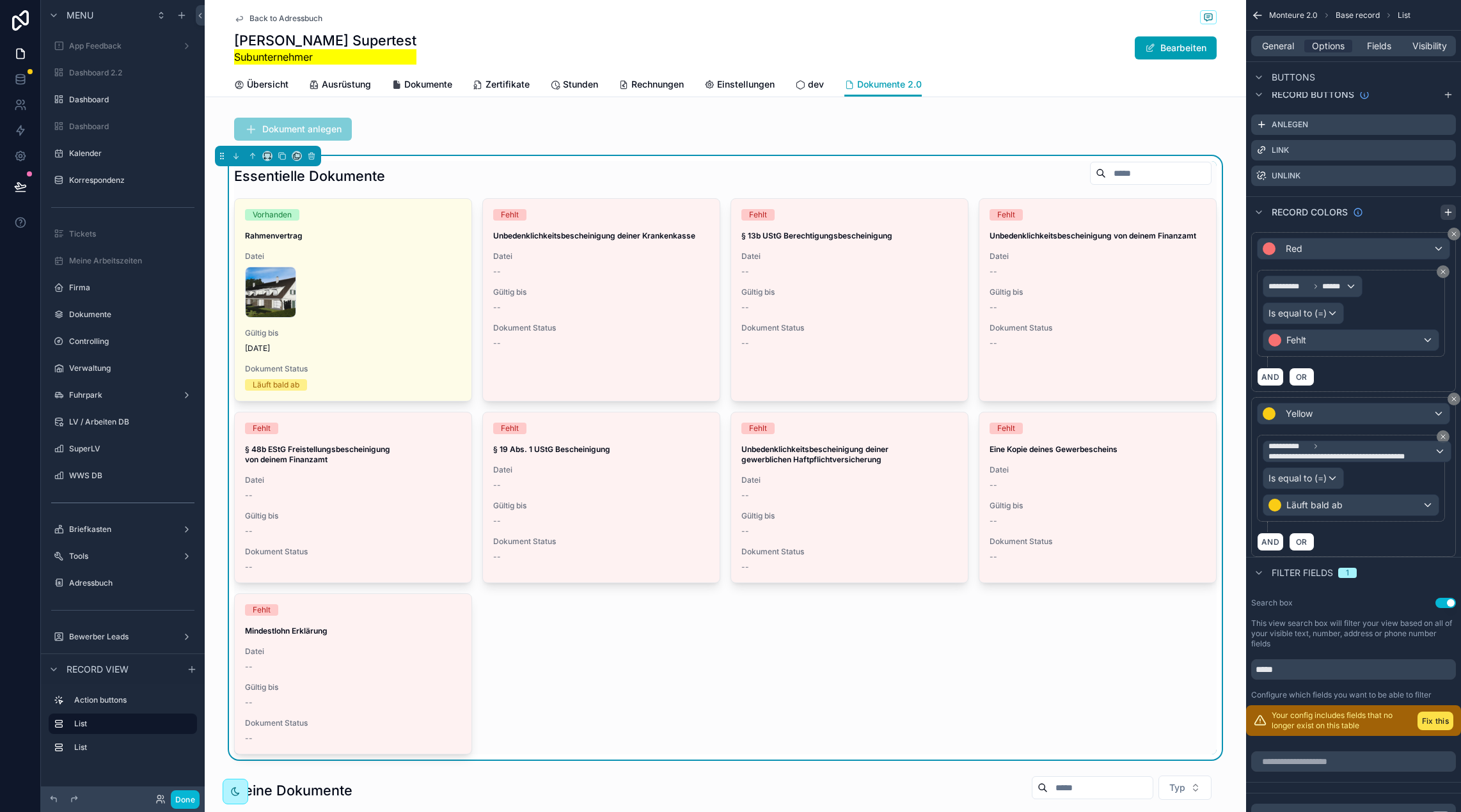
click at [1448, 216] on icon "scrollable content" at bounding box center [1448, 212] width 11 height 11
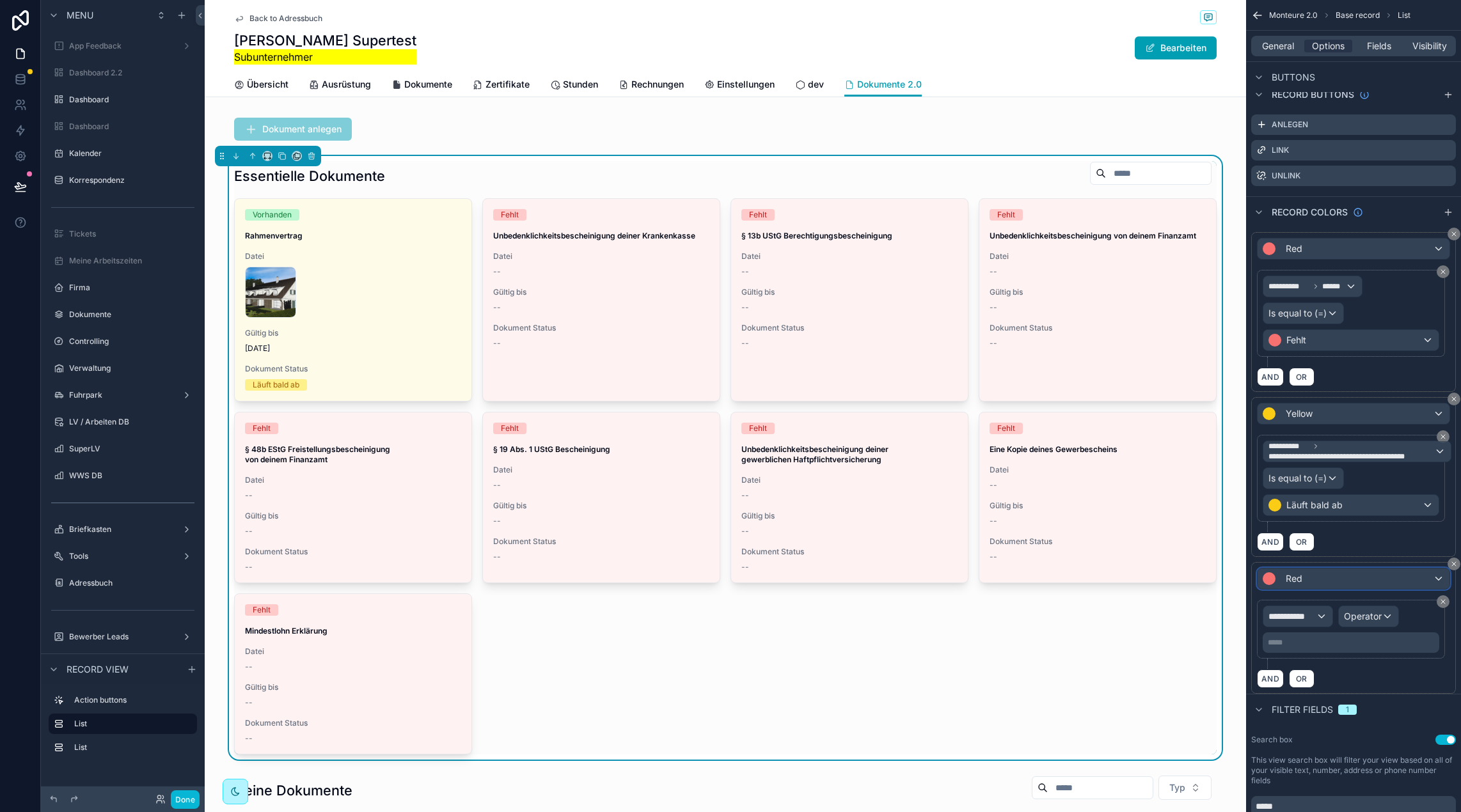
click at [1309, 579] on div "Red" at bounding box center [1354, 579] width 192 height 20
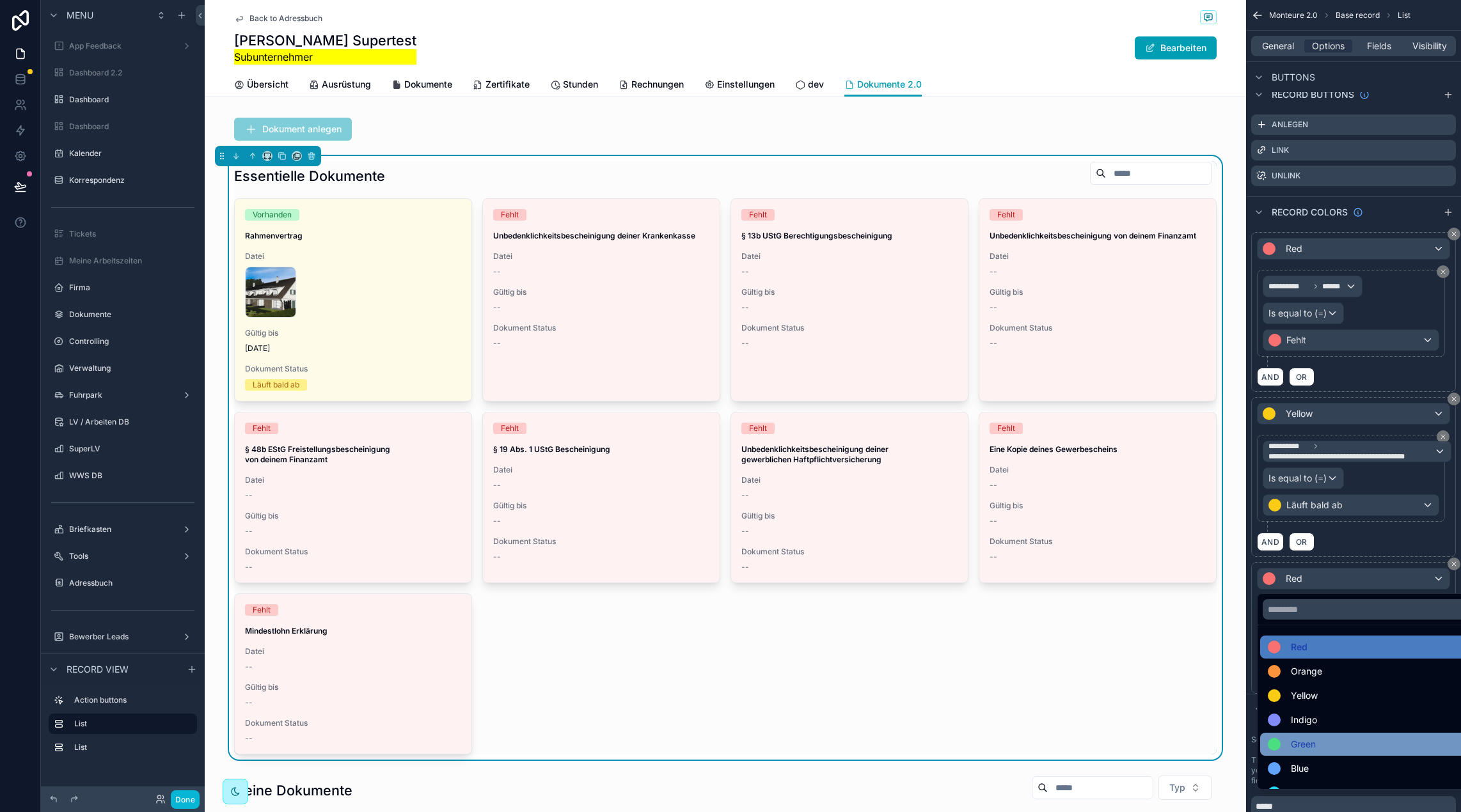
click at [1323, 738] on div "Green" at bounding box center [1368, 744] width 201 height 15
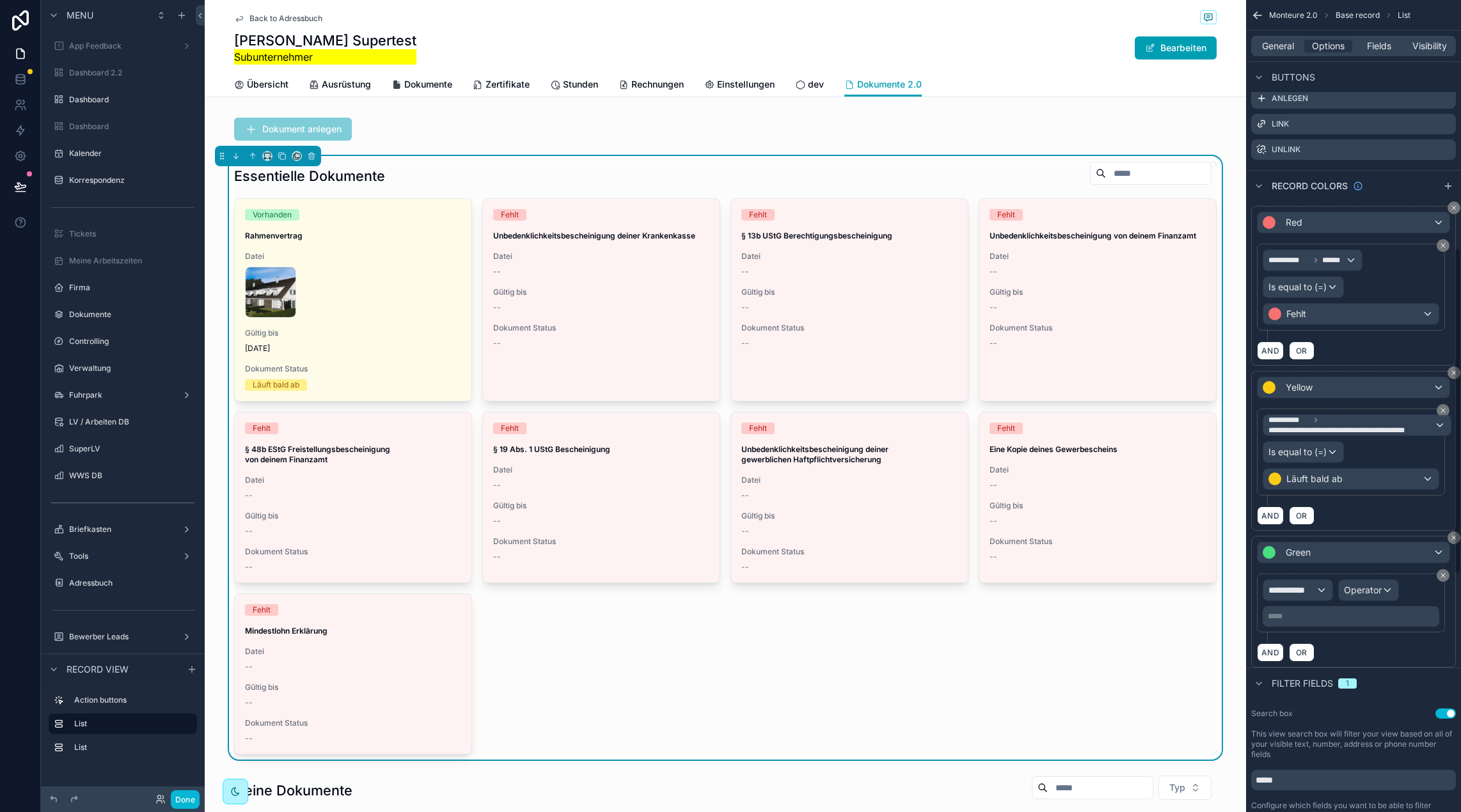
scroll to position [628, 0]
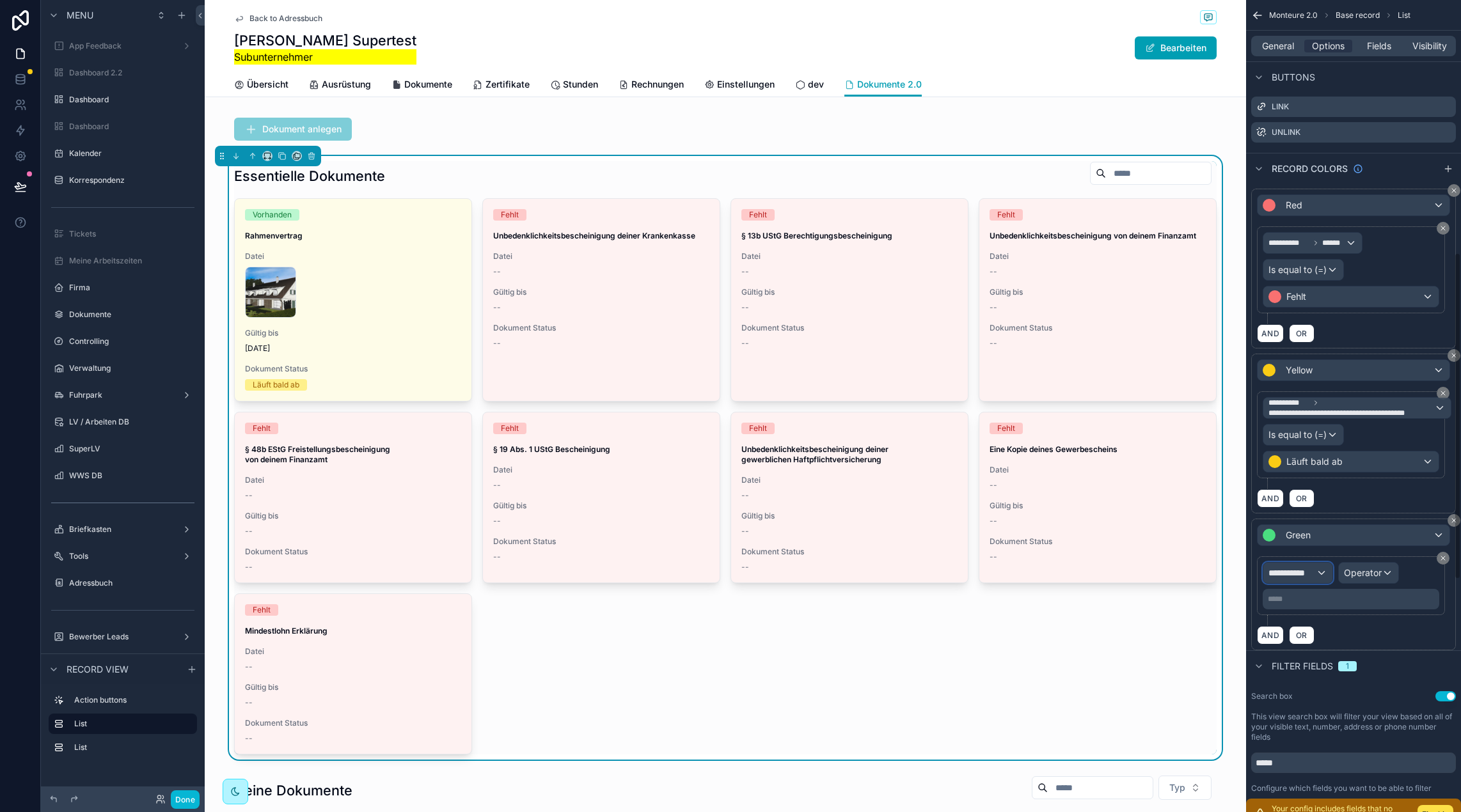
click at [1324, 575] on div "**********" at bounding box center [1297, 572] width 69 height 20
click at [1318, 652] on span "Row values" at bounding box center [1297, 658] width 48 height 13
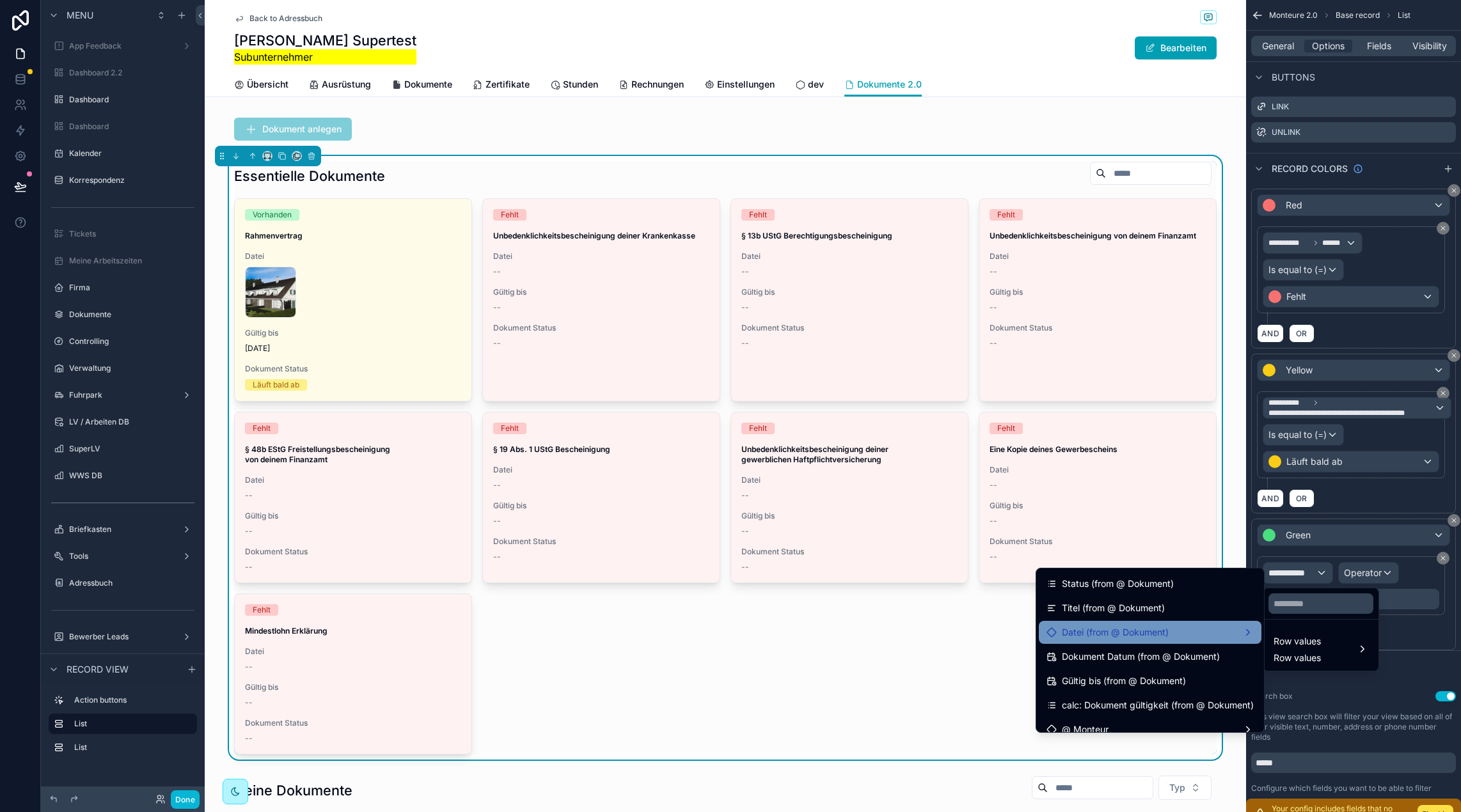
scroll to position [99, 0]
click at [1182, 696] on span "calc: Dokument gültigkeit (from @ Dokument)" at bounding box center [1157, 702] width 192 height 15
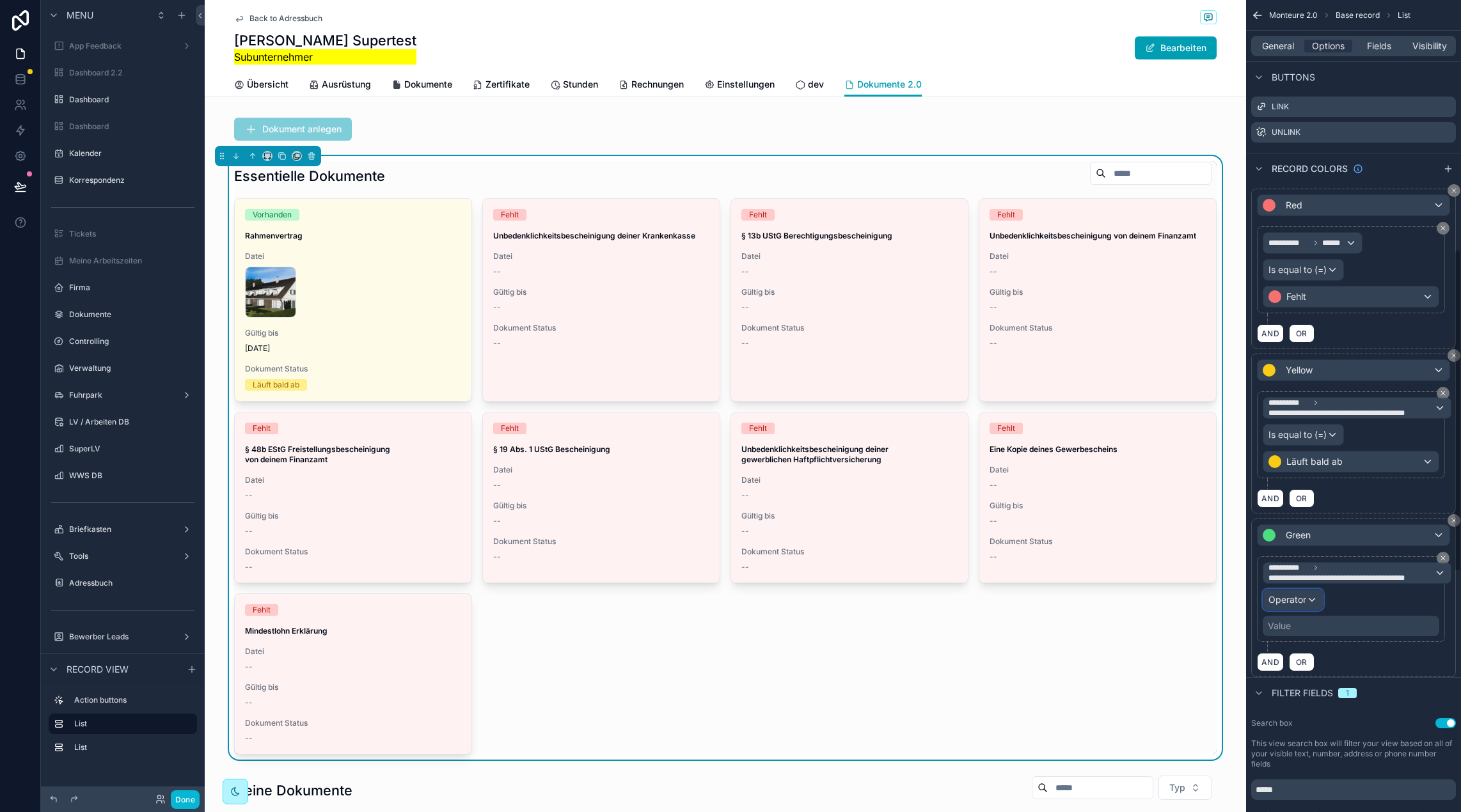
click at [1312, 603] on div "Operator" at bounding box center [1293, 600] width 60 height 20
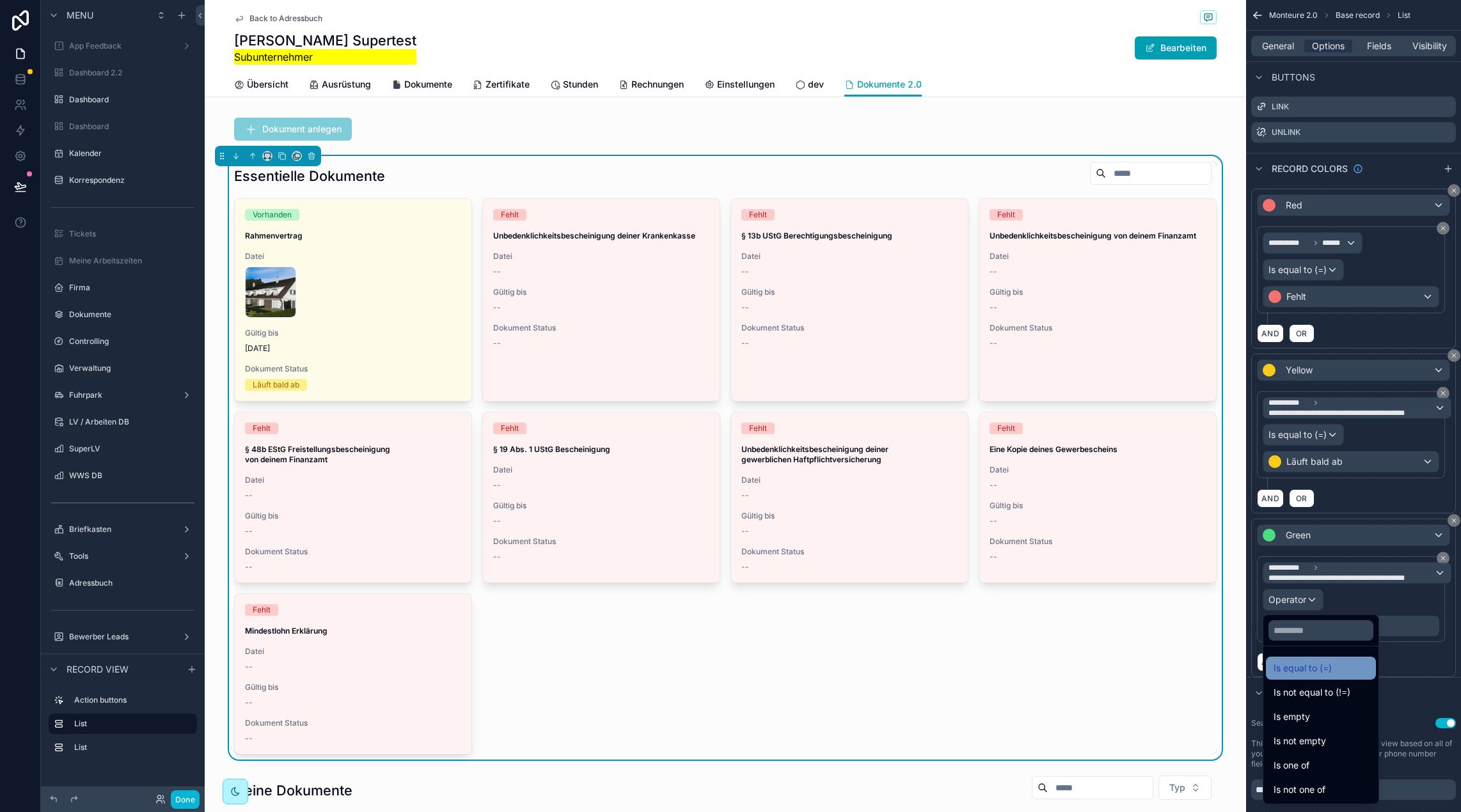
click at [1314, 668] on span "Is equal to (=)" at bounding box center [1302, 668] width 58 height 15
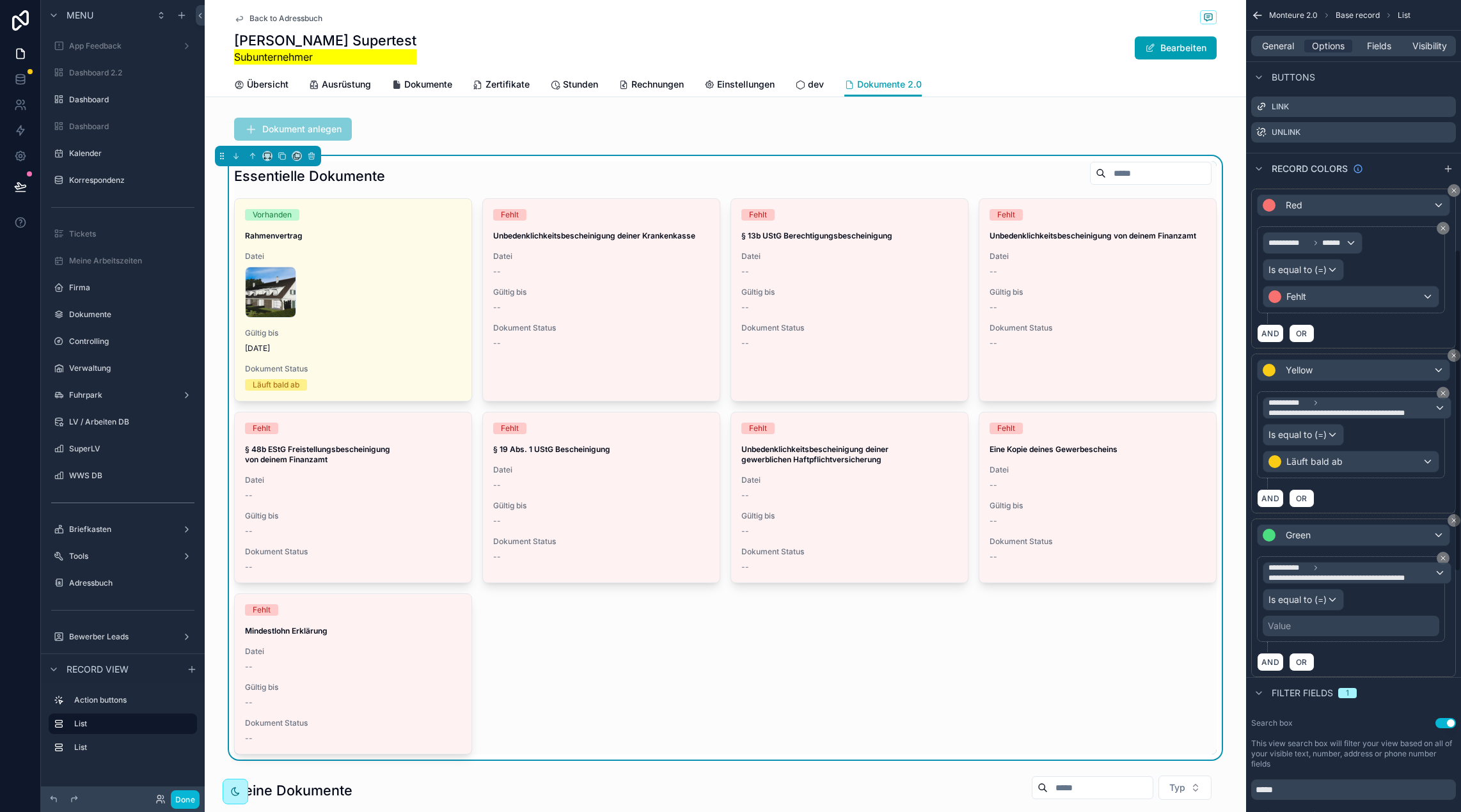
click at [1309, 628] on div "Value" at bounding box center [1350, 625] width 176 height 20
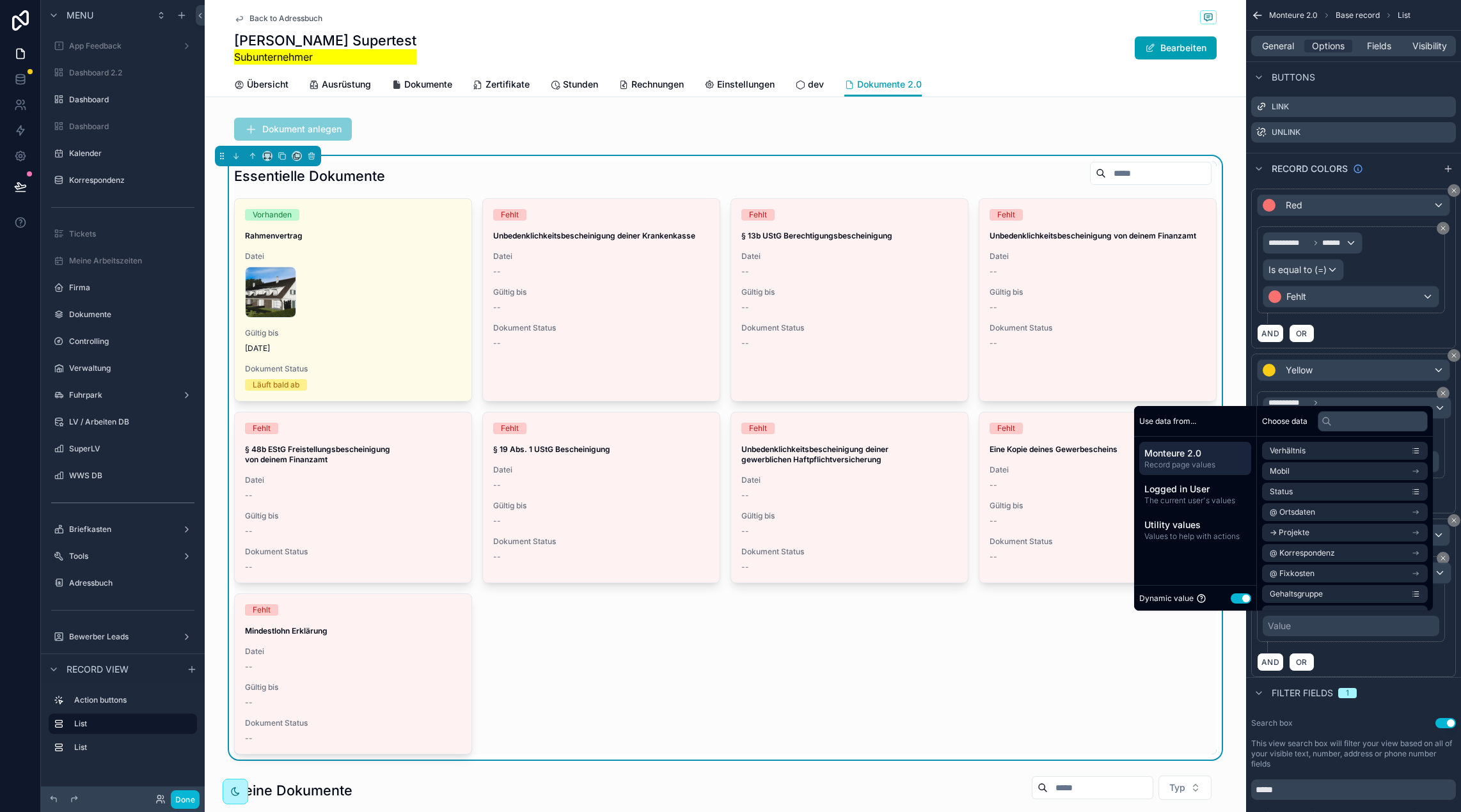
click at [1230, 600] on button "Use setting" at bounding box center [1240, 599] width 20 height 11
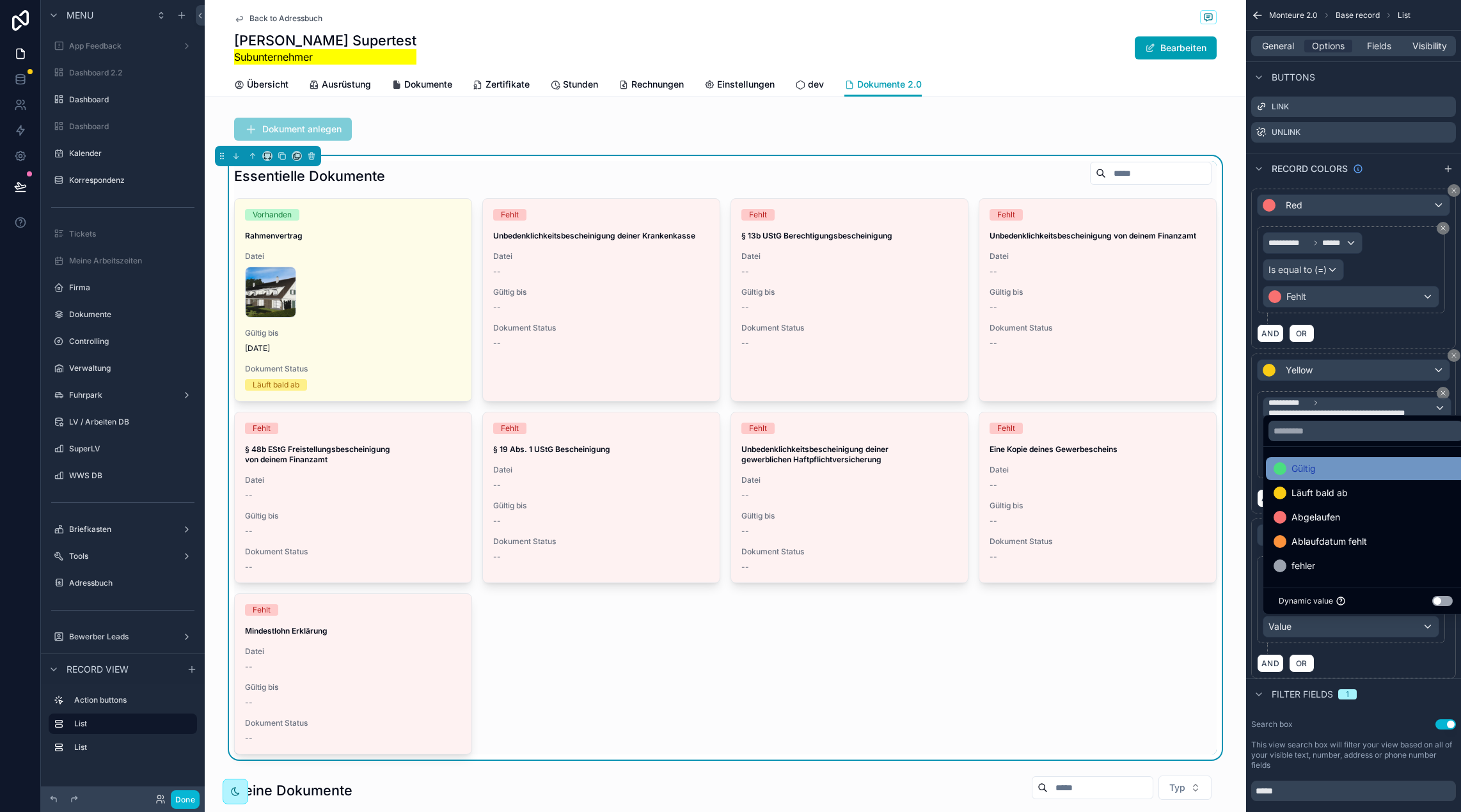
click at [1347, 470] on div "Gültig" at bounding box center [1365, 469] width 184 height 15
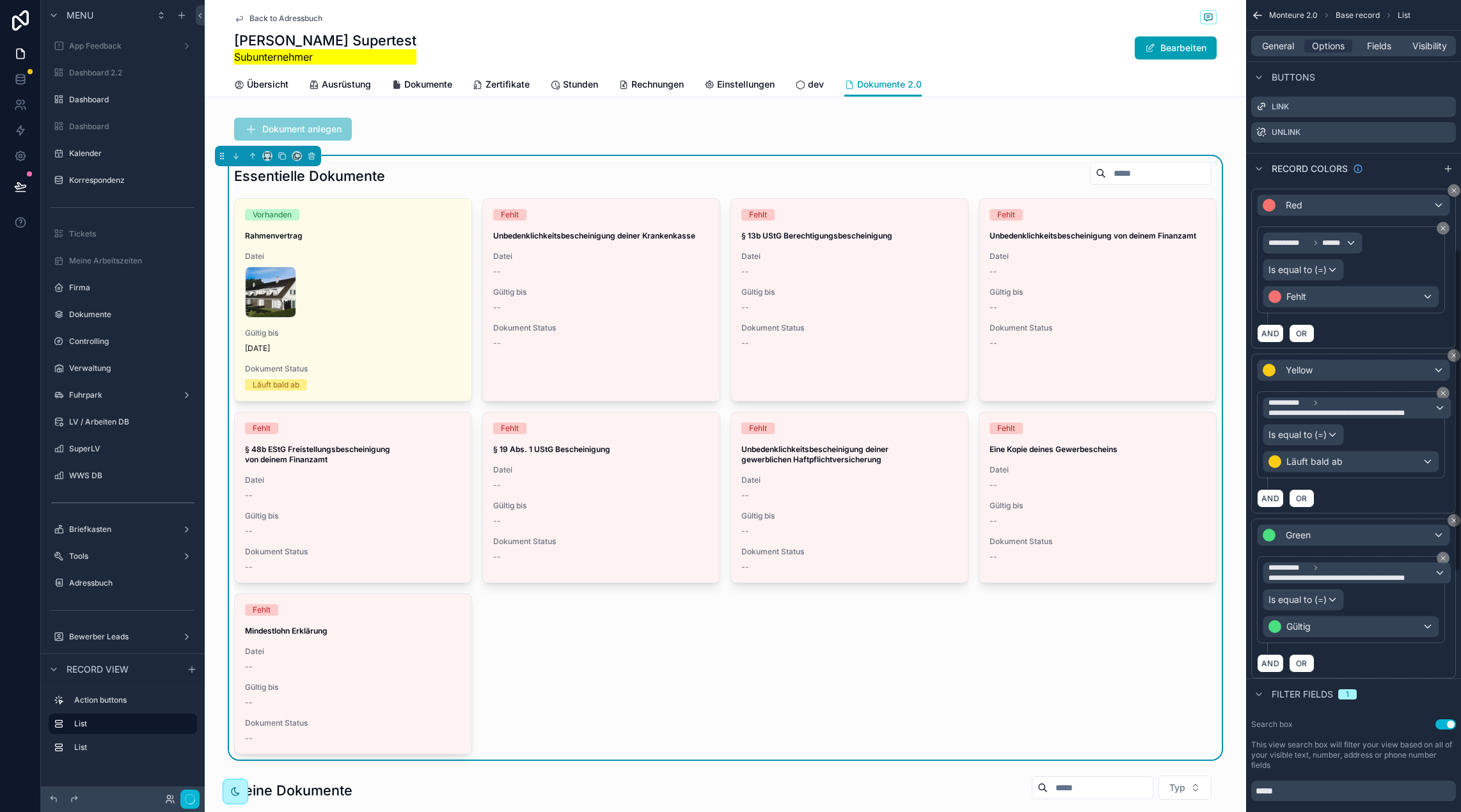
click at [1384, 265] on div "**********" at bounding box center [1350, 270] width 176 height 76
click at [700, 139] on div "scrollable content" at bounding box center [725, 129] width 1041 height 33
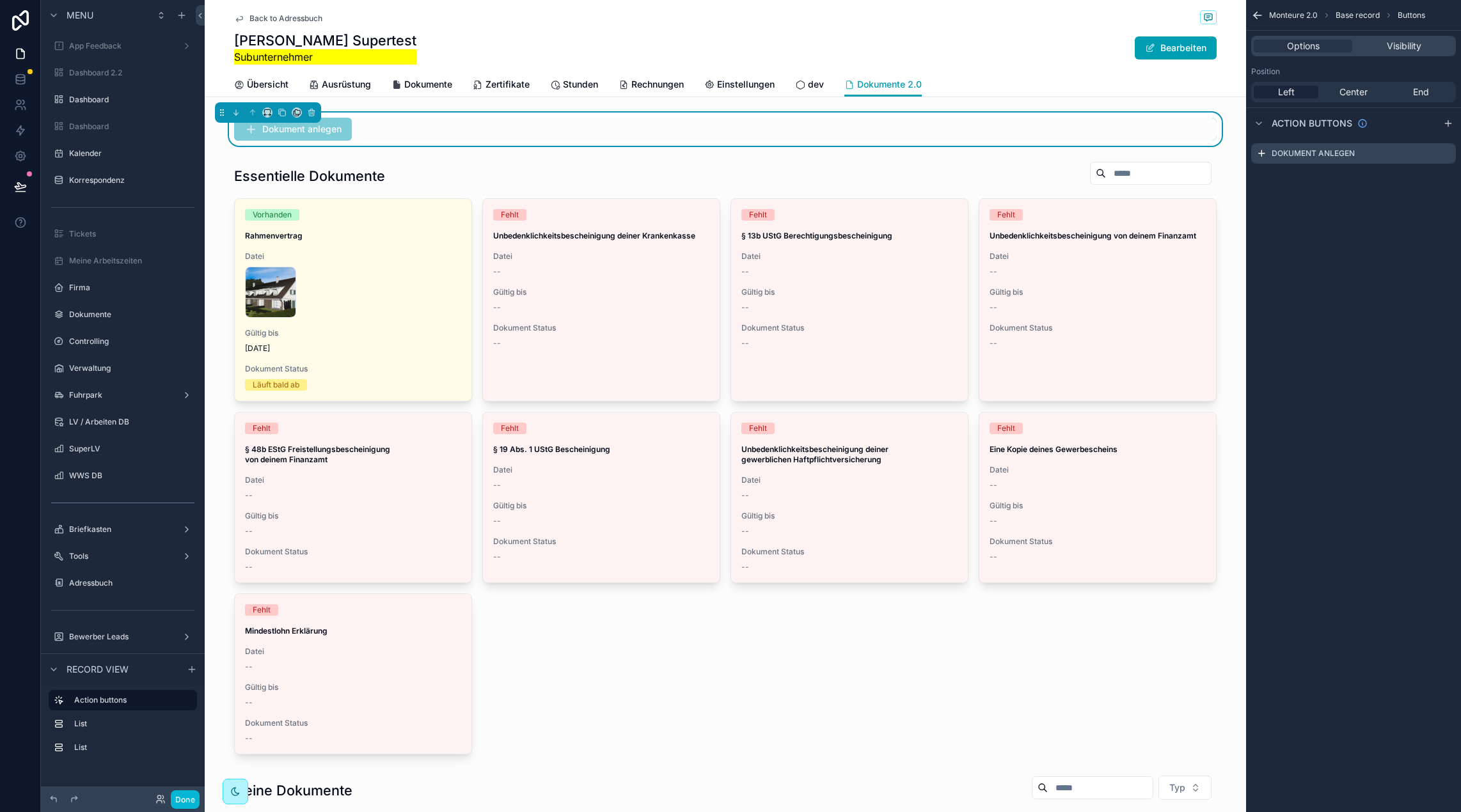
scroll to position [0, 0]
click at [500, 165] on div "scrollable content" at bounding box center [725, 457] width 1041 height 603
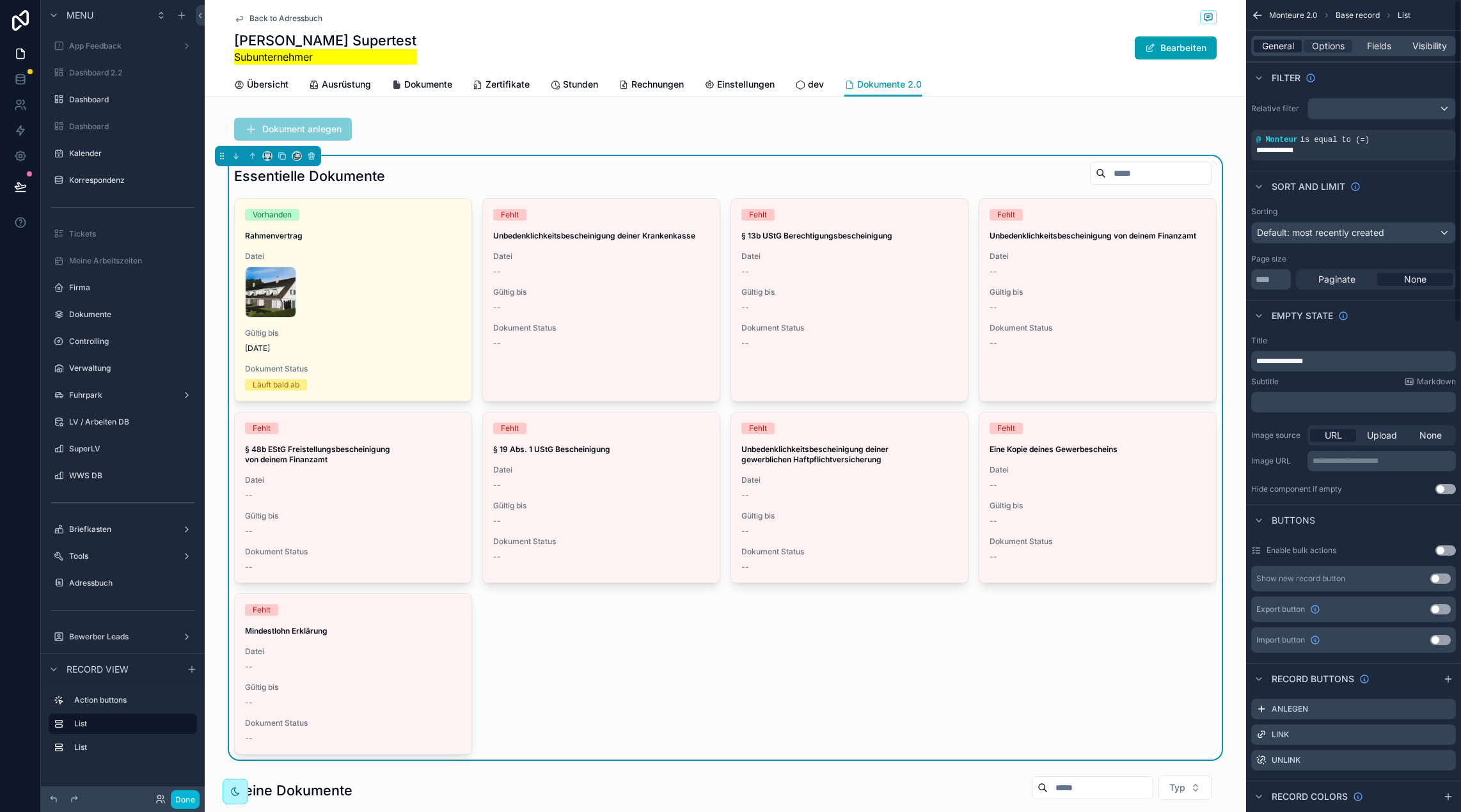
click at [1280, 47] on span "General" at bounding box center [1278, 46] width 32 height 13
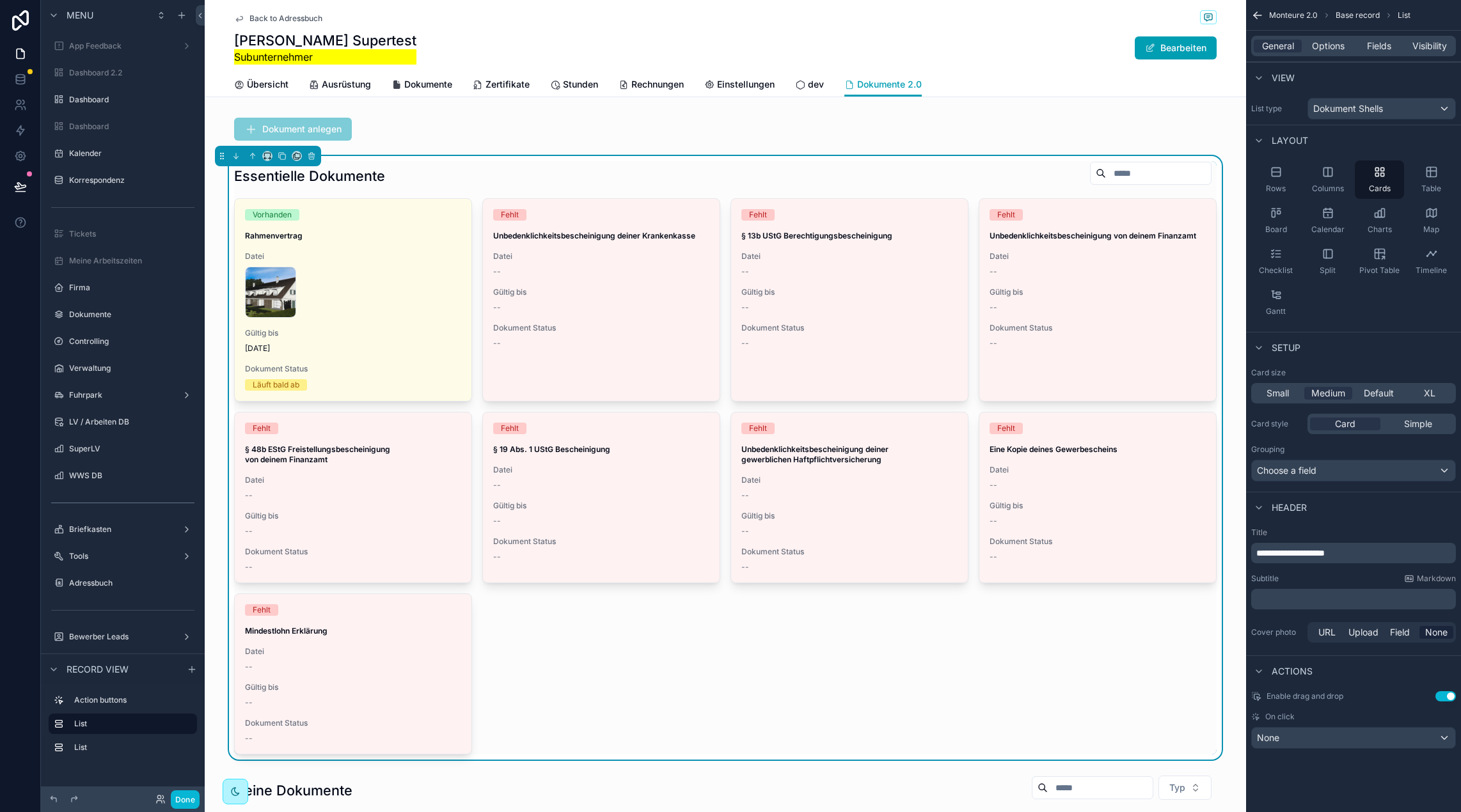
click at [1289, 603] on p "﻿" at bounding box center [1354, 599] width 197 height 13
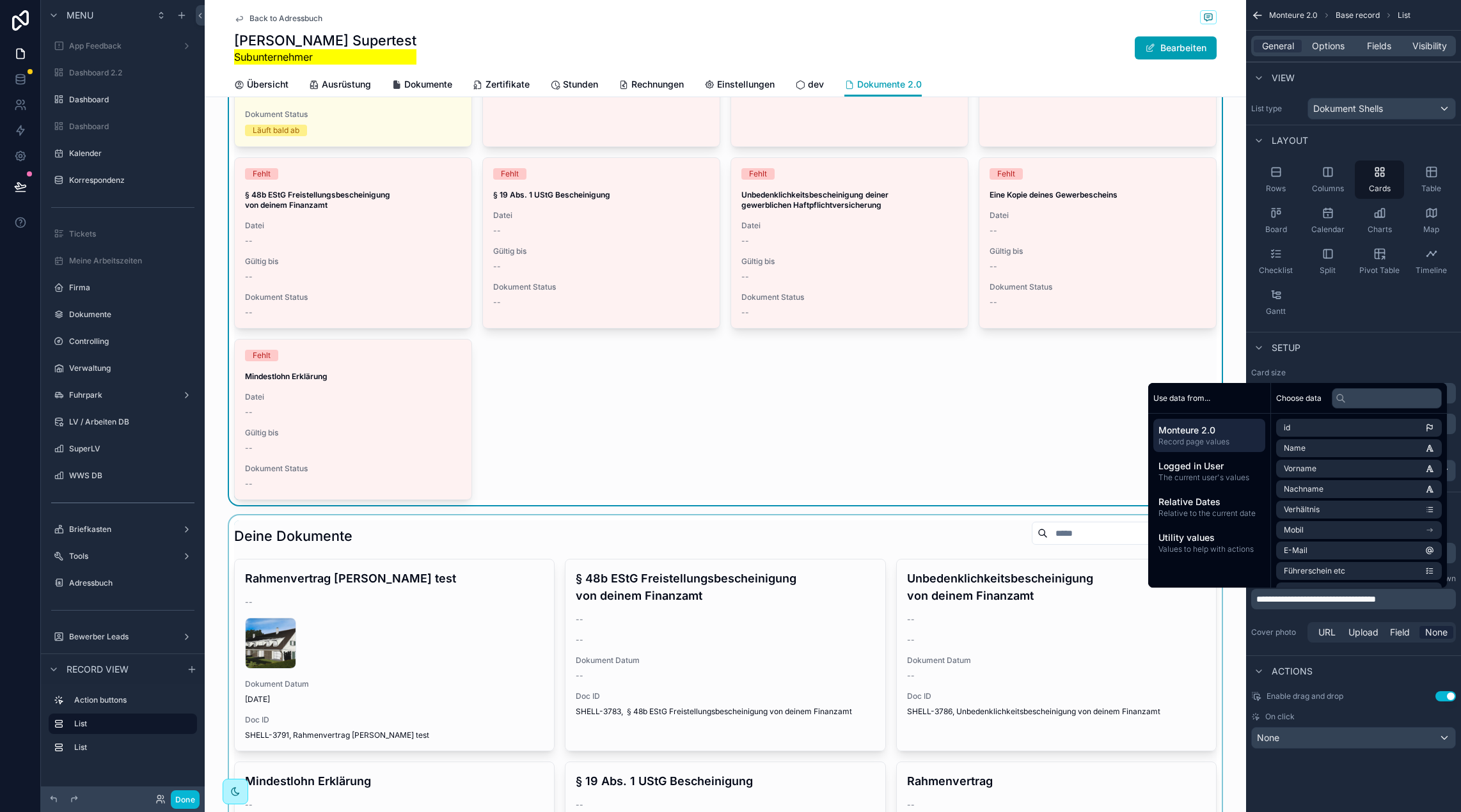
scroll to position [420, 0]
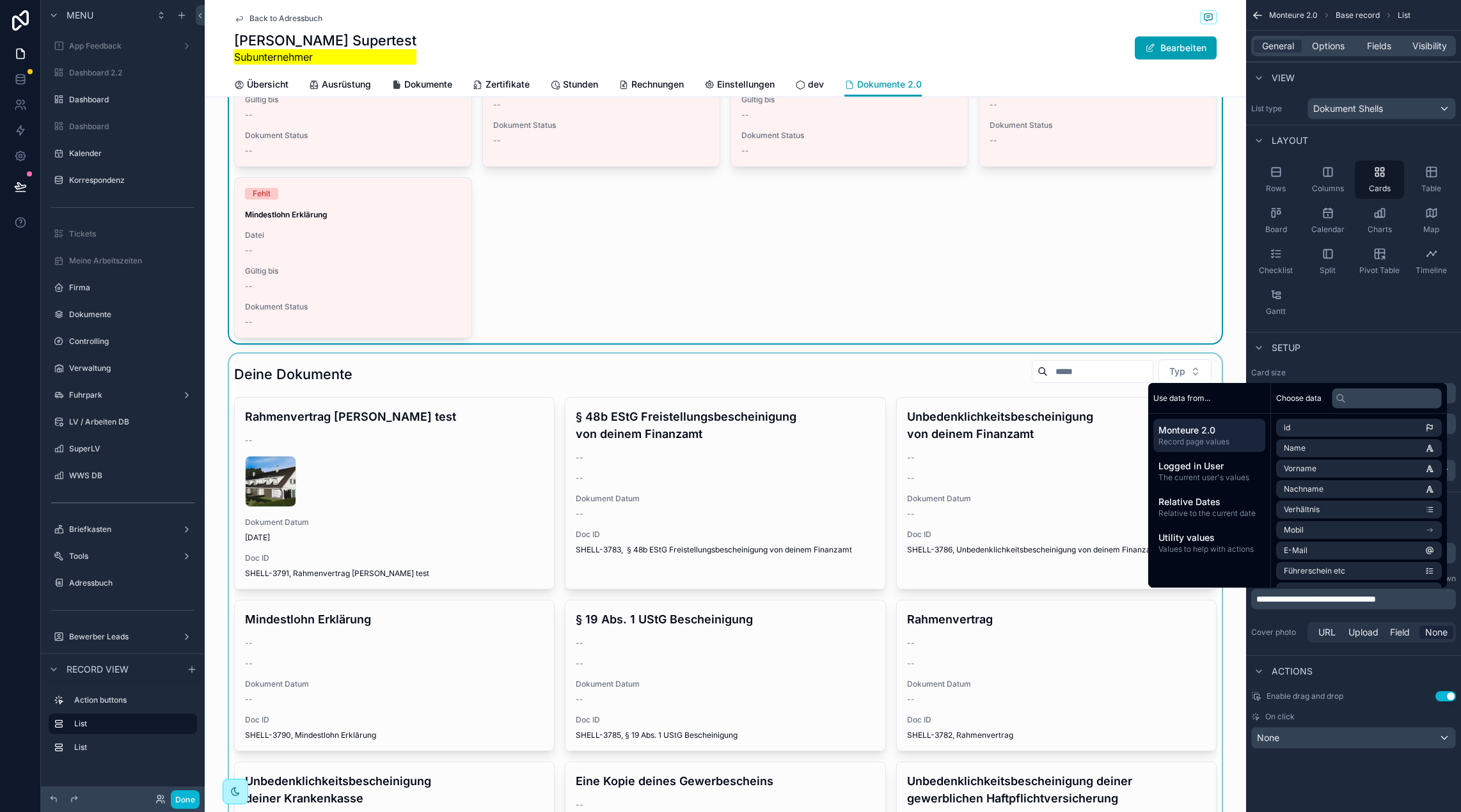
click at [424, 372] on div "scrollable content" at bounding box center [725, 751] width 1041 height 794
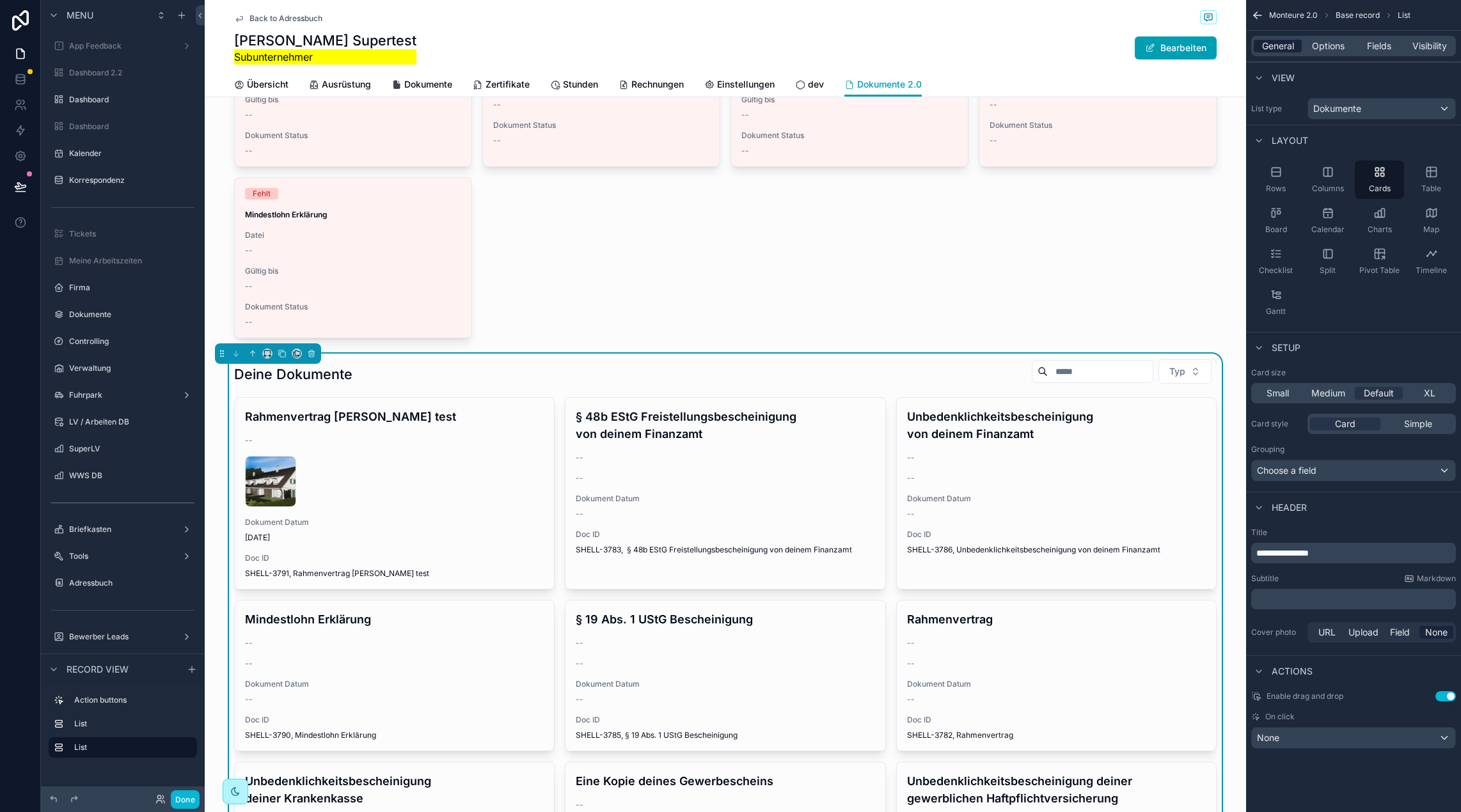
click at [1287, 48] on span "General" at bounding box center [1278, 46] width 32 height 13
click at [1374, 47] on span "Fields" at bounding box center [1379, 46] width 25 height 13
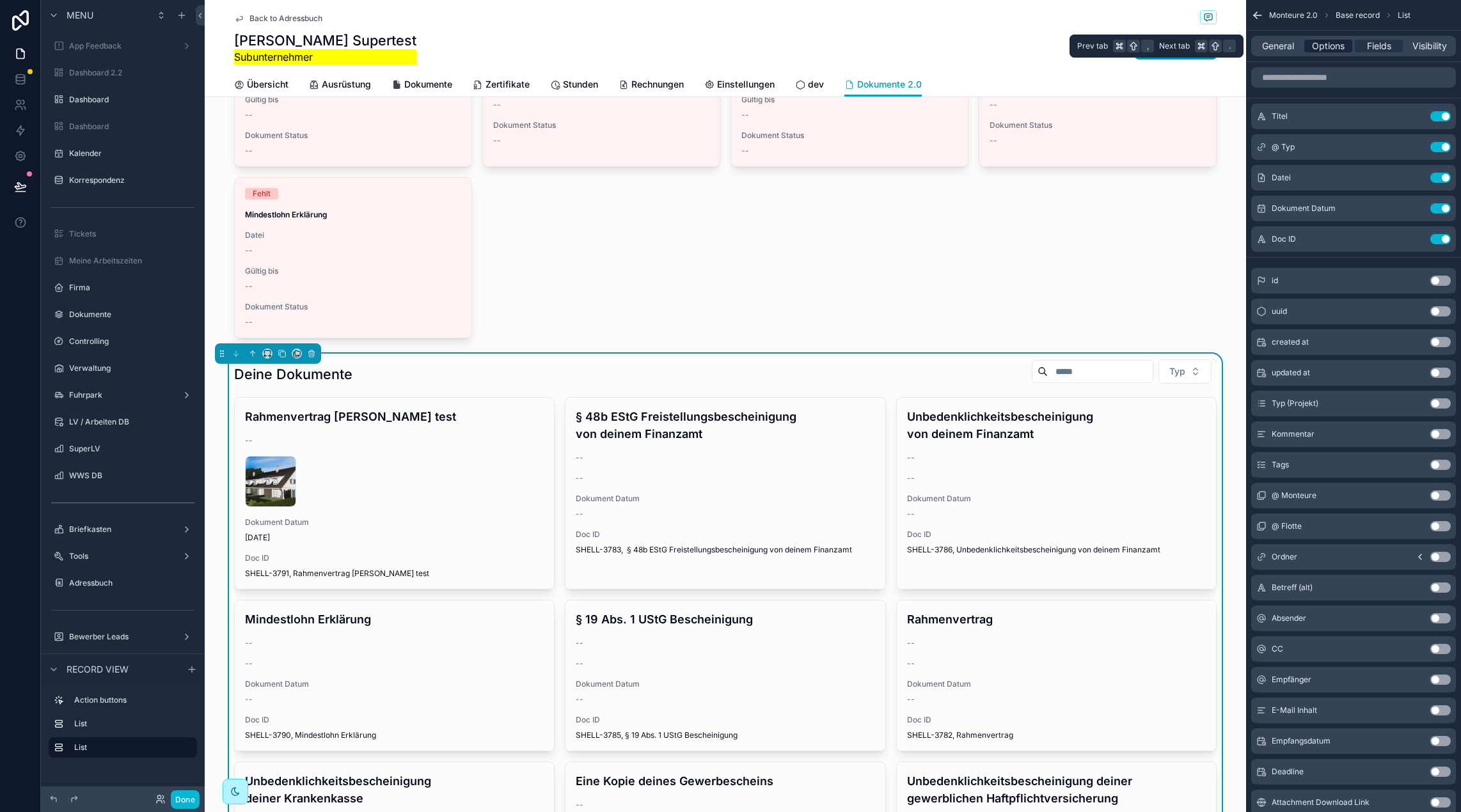
click at [1325, 45] on span "Options" at bounding box center [1327, 46] width 33 height 13
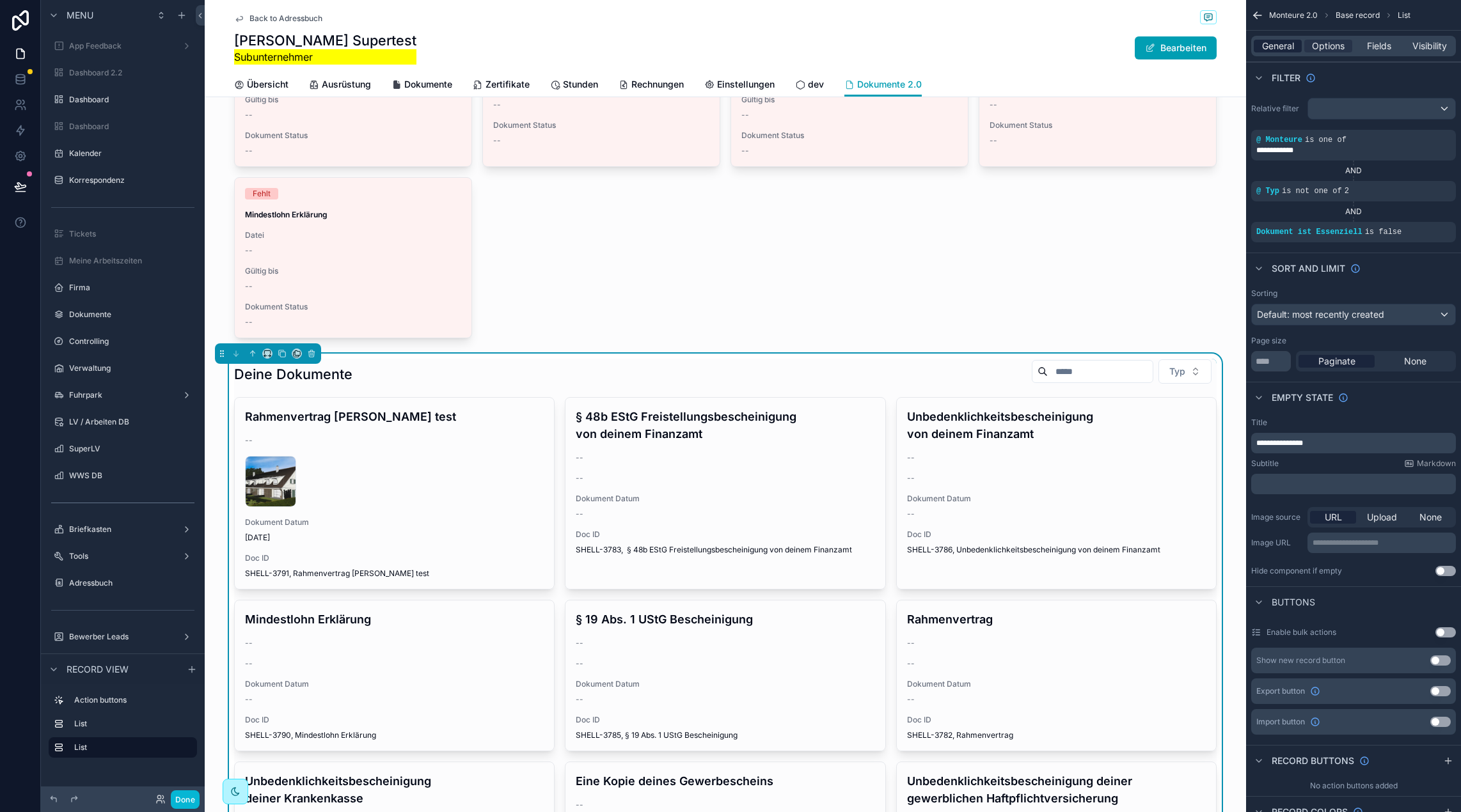
click at [1280, 42] on span "General" at bounding box center [1278, 46] width 32 height 13
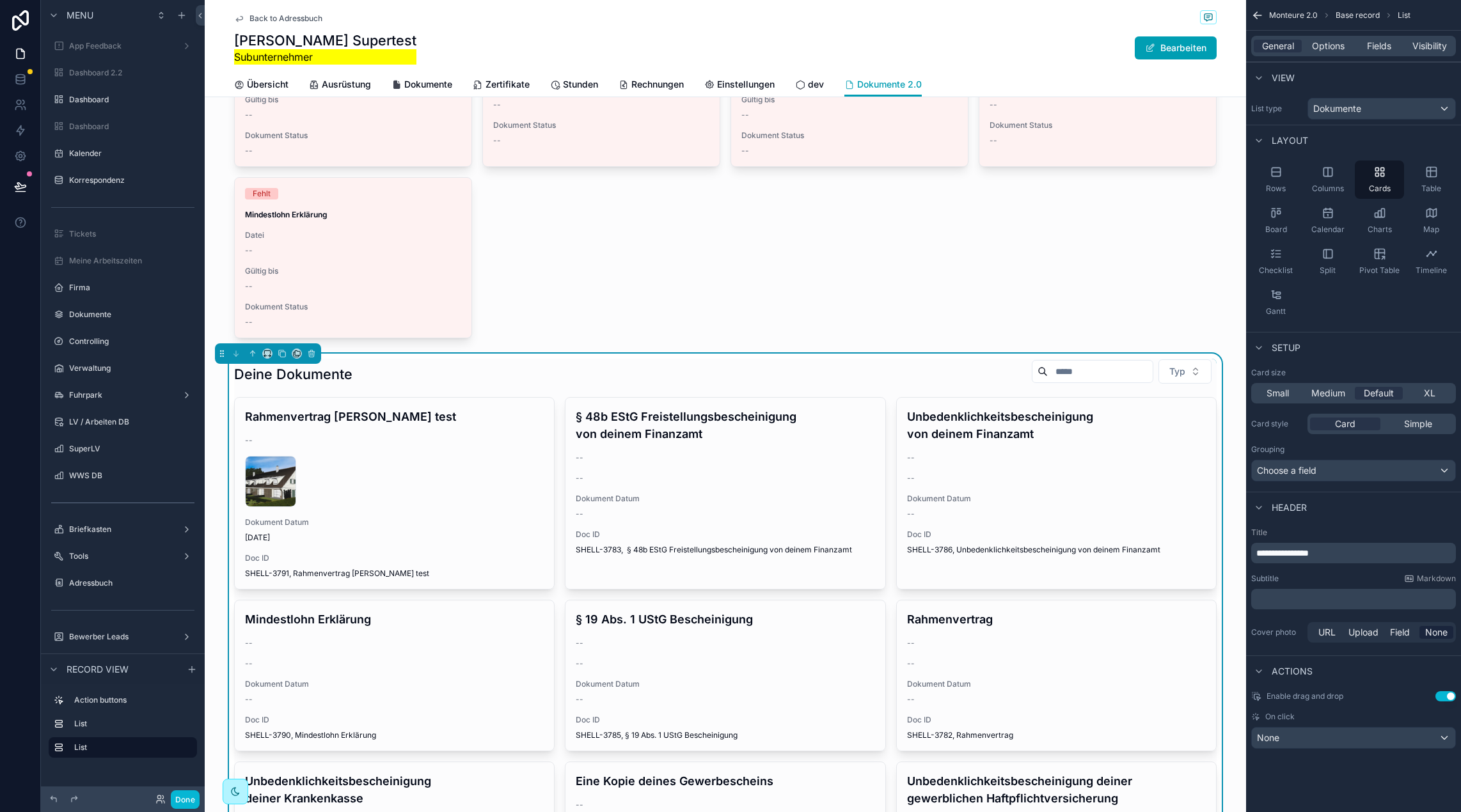
click at [1282, 549] on span "**********" at bounding box center [1282, 553] width 53 height 9
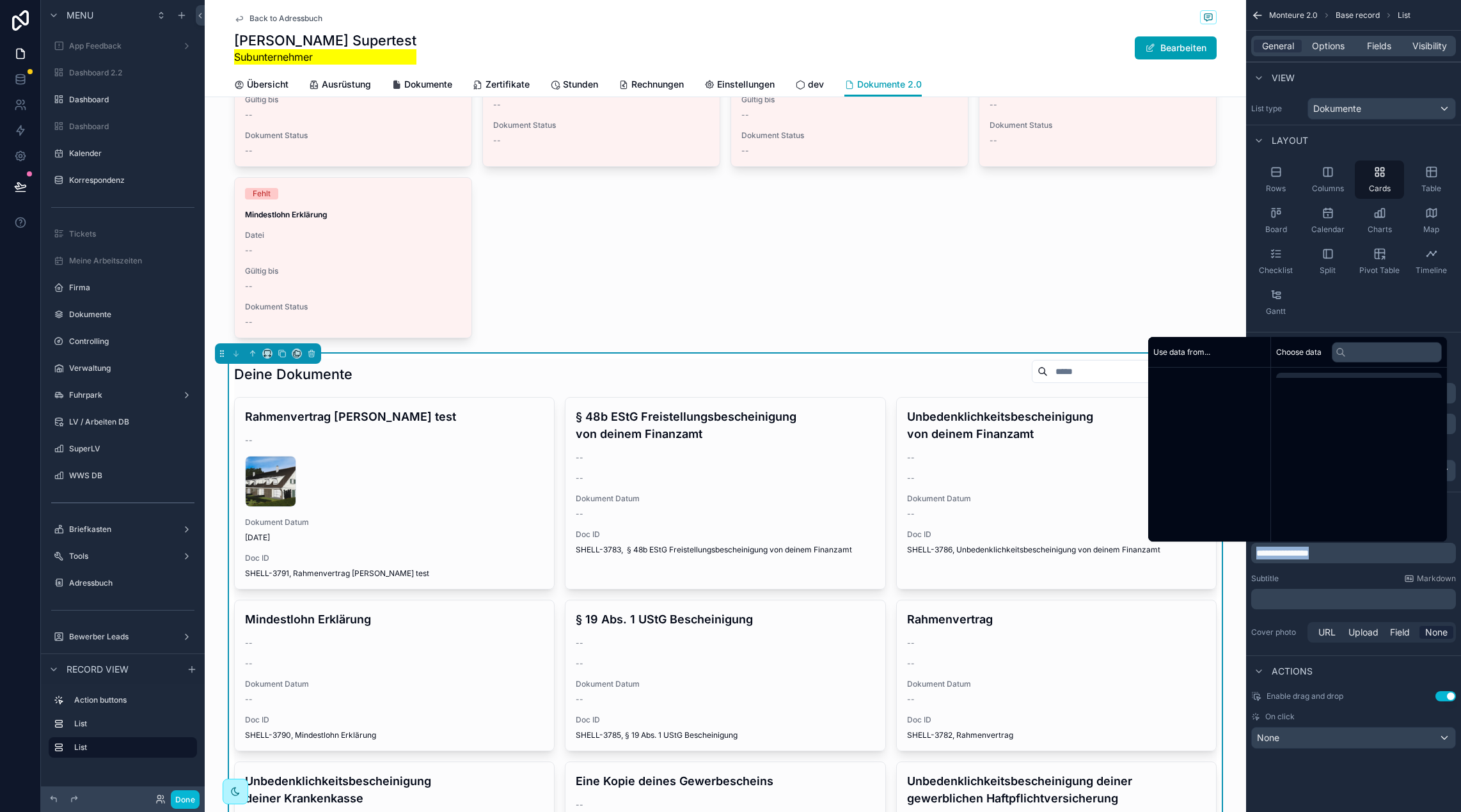
click at [1281, 549] on span "**********" at bounding box center [1282, 553] width 53 height 9
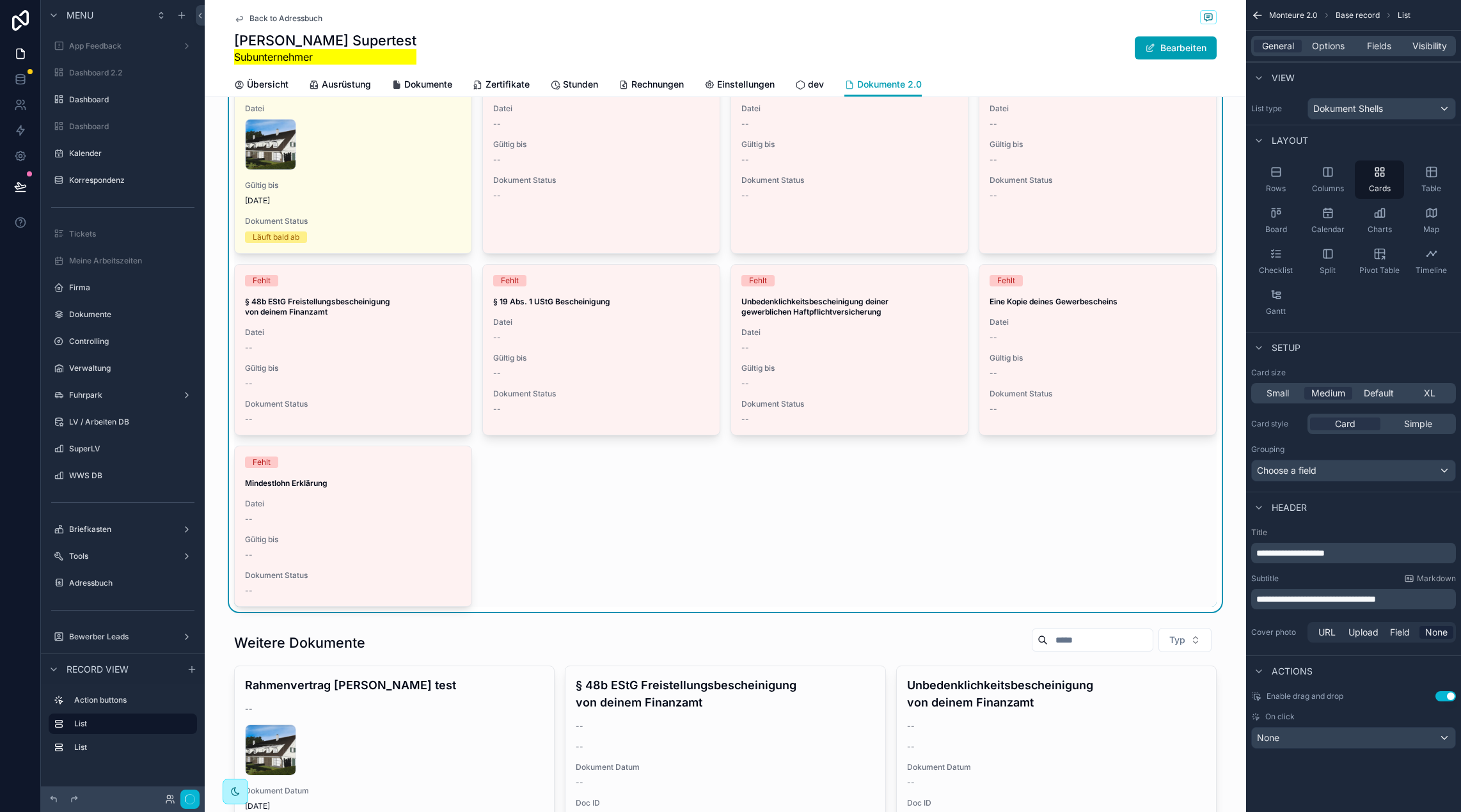
scroll to position [70, 0]
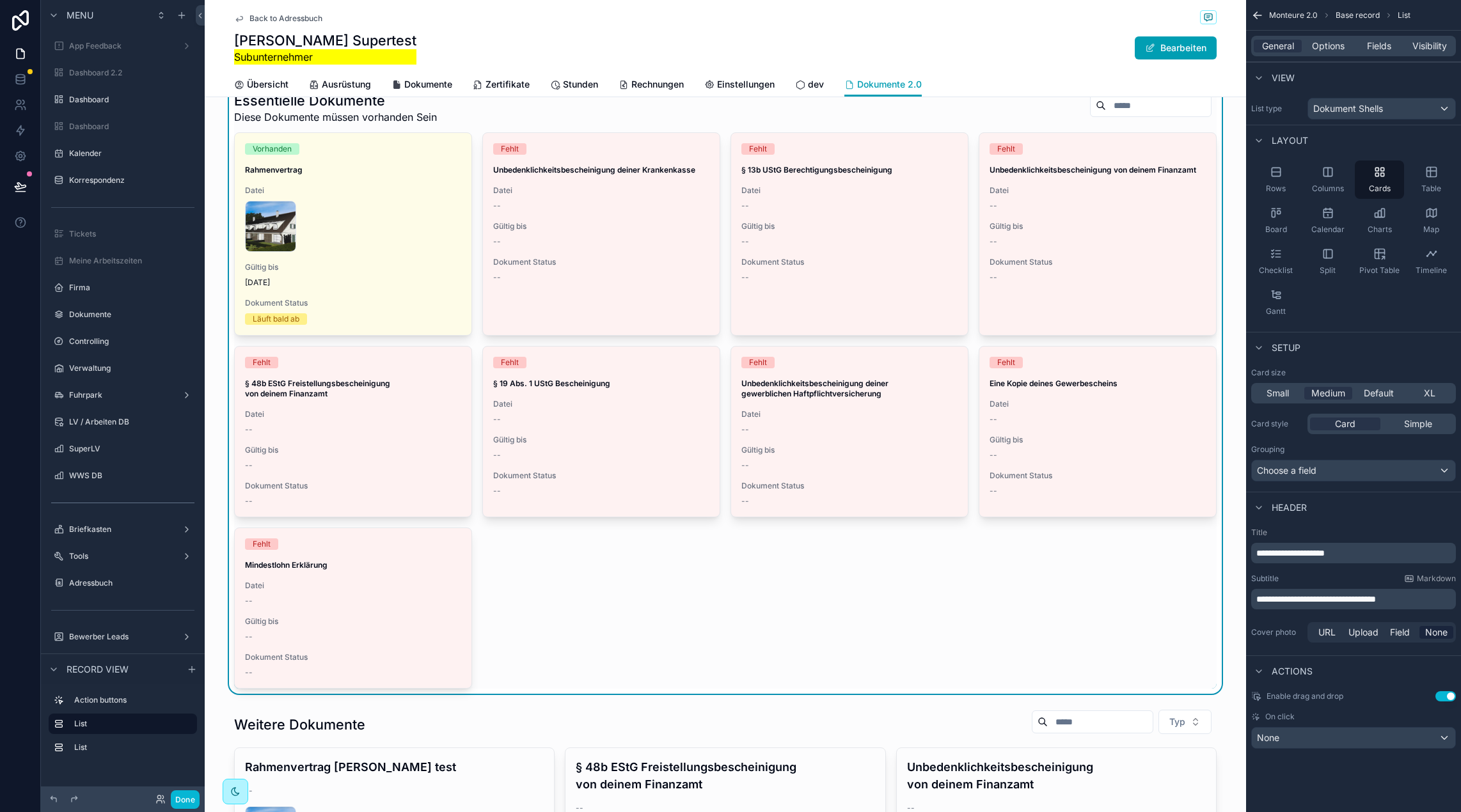
click at [1082, 637] on div "Vorhanden Rahmenvertrag Datei Bildschirmfoto-2025-09-09-um-16.07.31 .png Gültig…" at bounding box center [725, 410] width 982 height 557
click at [1269, 393] on span "Small" at bounding box center [1277, 393] width 22 height 13
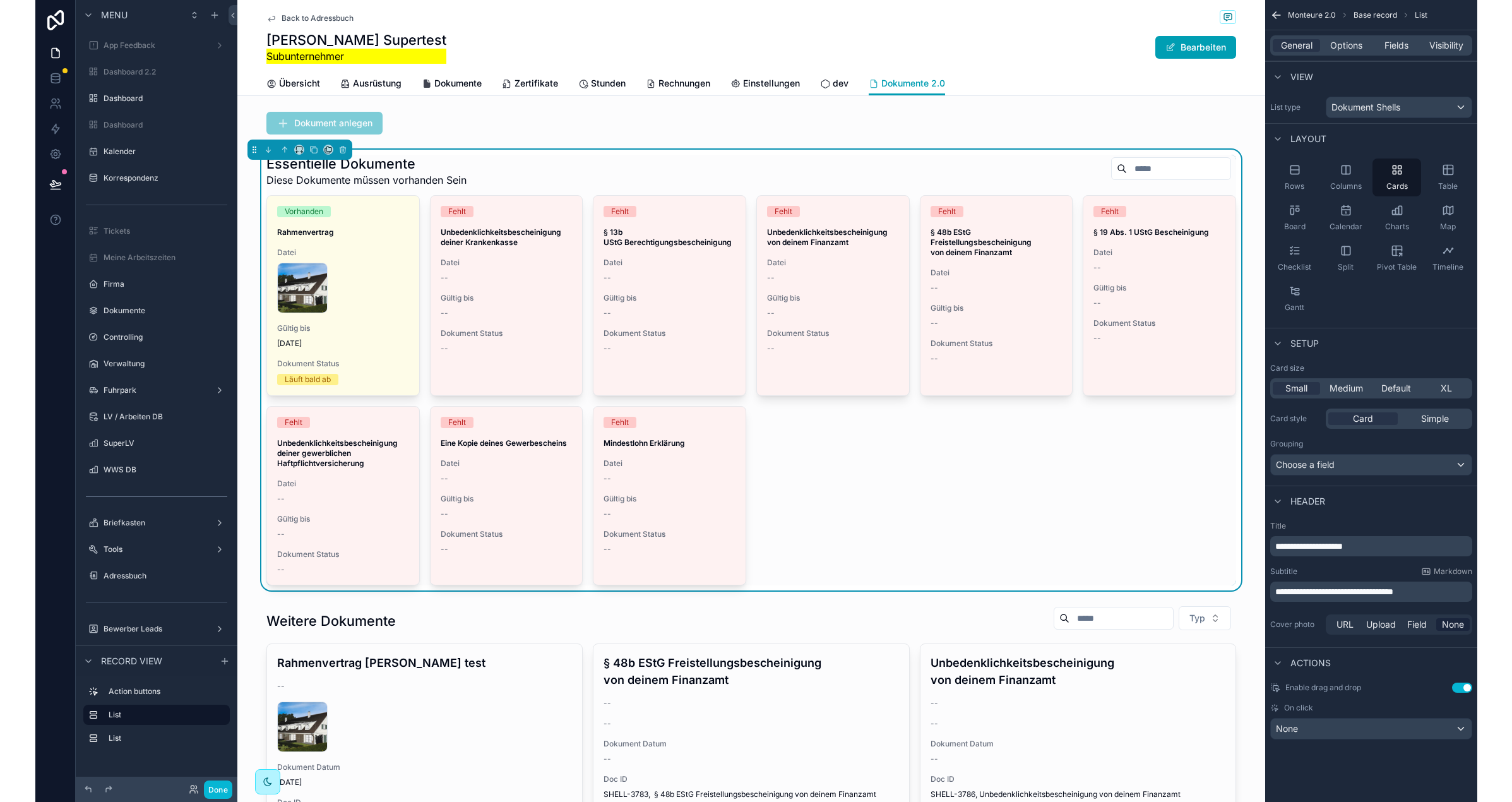
scroll to position [12, 0]
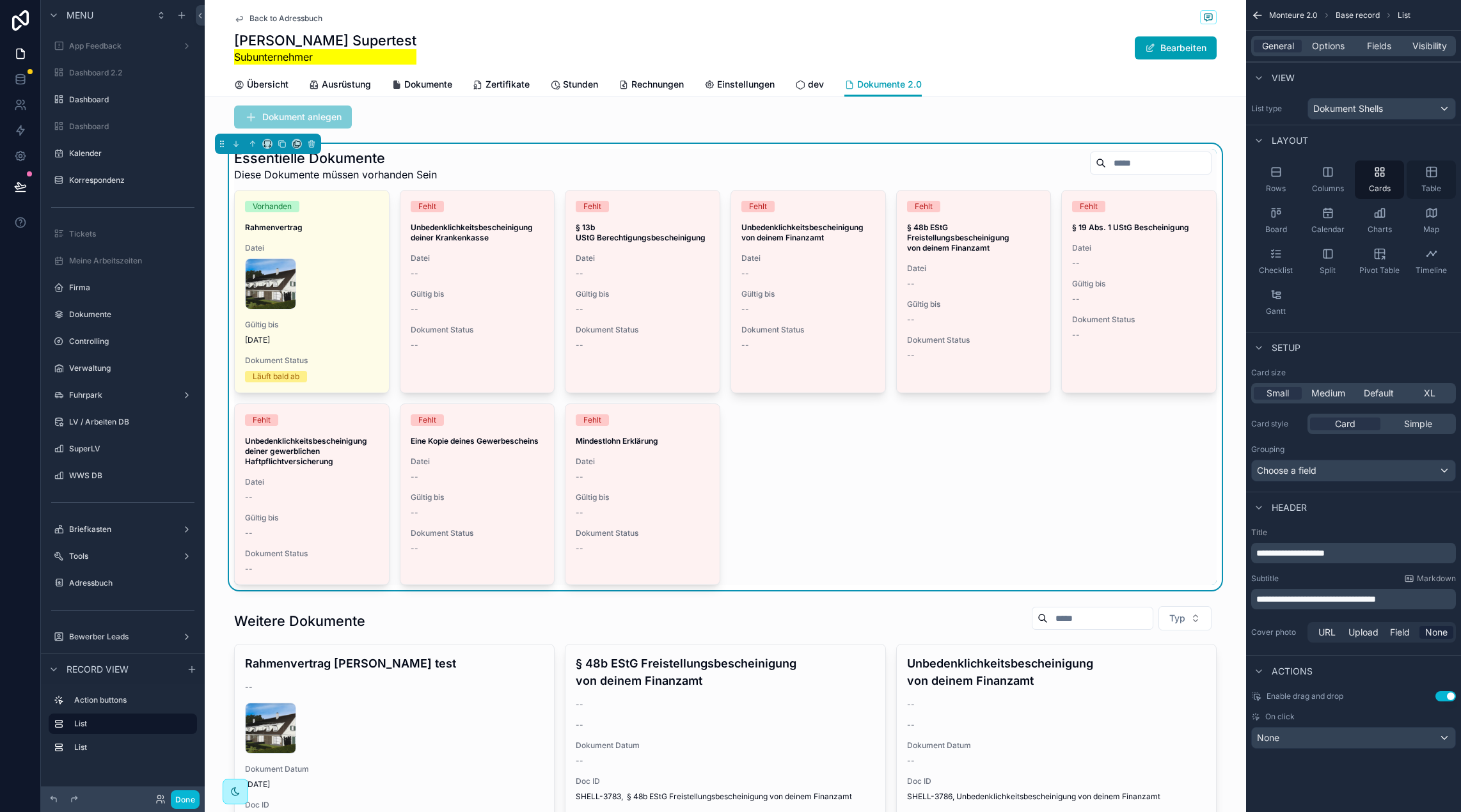
click at [1435, 175] on icon "scrollable content" at bounding box center [1430, 172] width 10 height 10
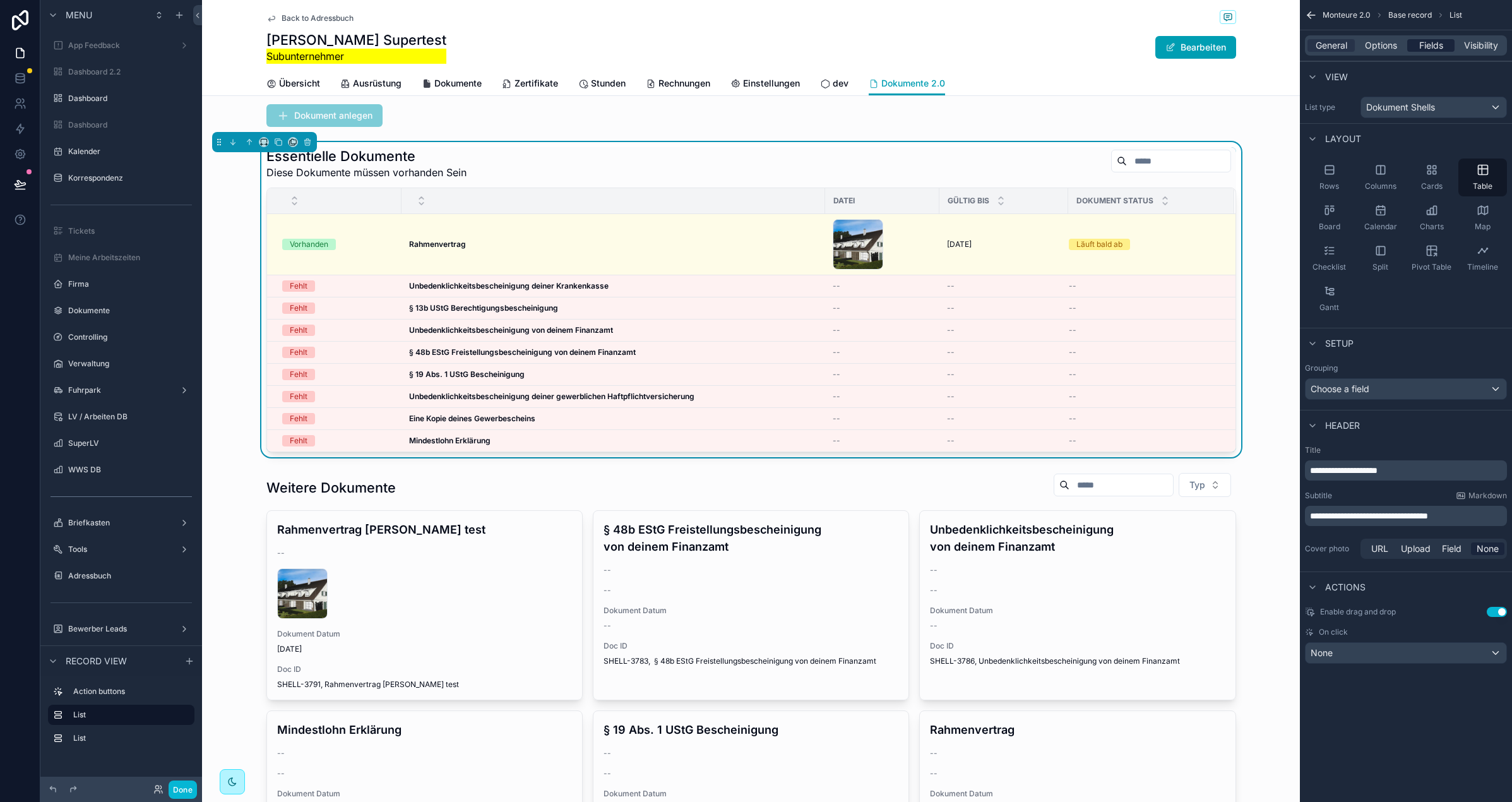
click at [1435, 47] on span "Fields" at bounding box center [1431, 45] width 24 height 13
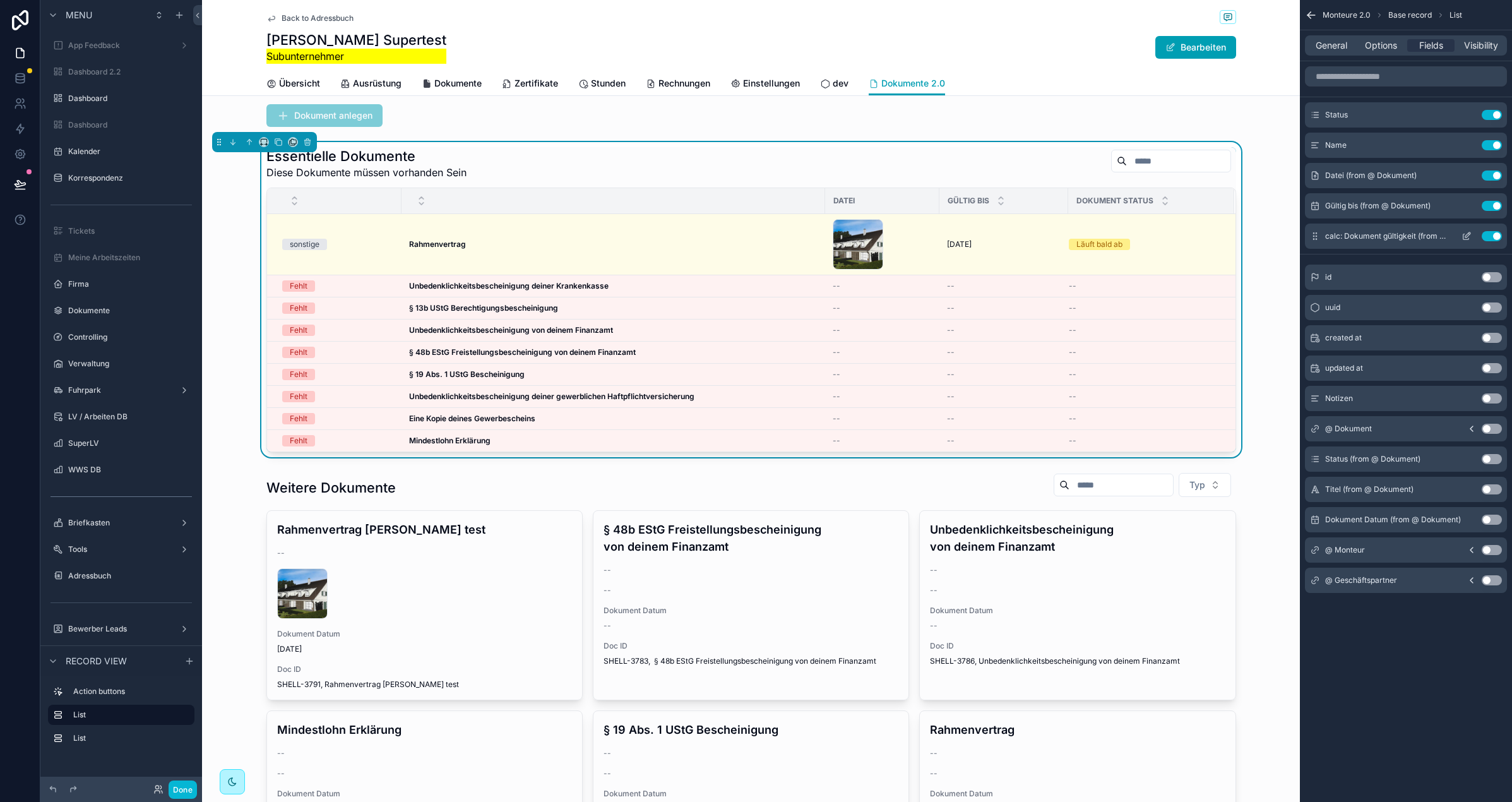
click at [1442, 238] on button "Use setting" at bounding box center [1491, 237] width 20 height 10
click at [1442, 114] on icon "scrollable content" at bounding box center [1467, 115] width 10 height 10
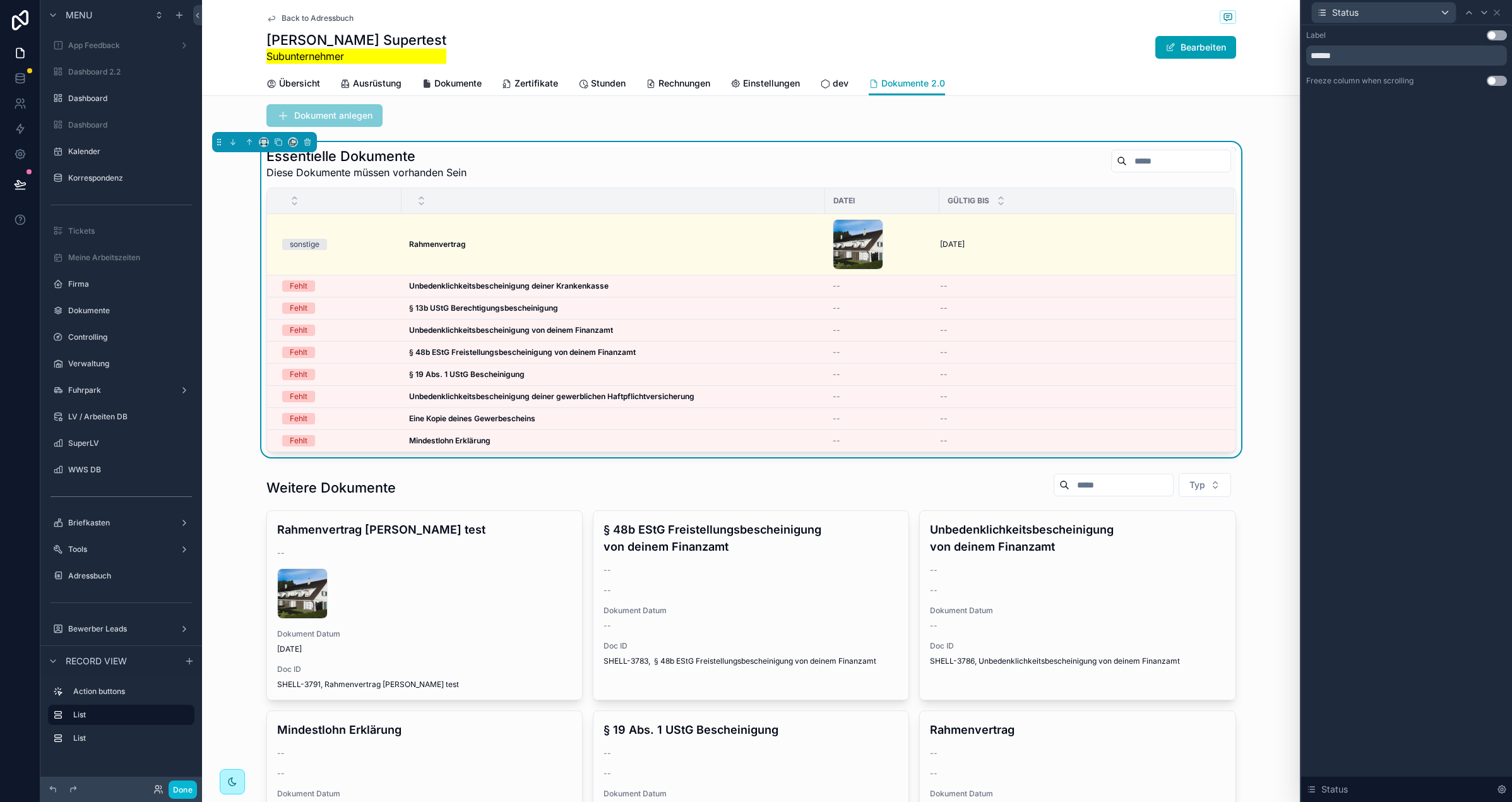
click at [1442, 30] on button "Use setting" at bounding box center [1496, 36] width 20 height 10
click at [1442, 13] on icon at bounding box center [1484, 12] width 5 height 3
click at [1442, 37] on button "Use setting" at bounding box center [1496, 36] width 20 height 10
click at [1442, 14] on icon at bounding box center [1484, 13] width 10 height 10
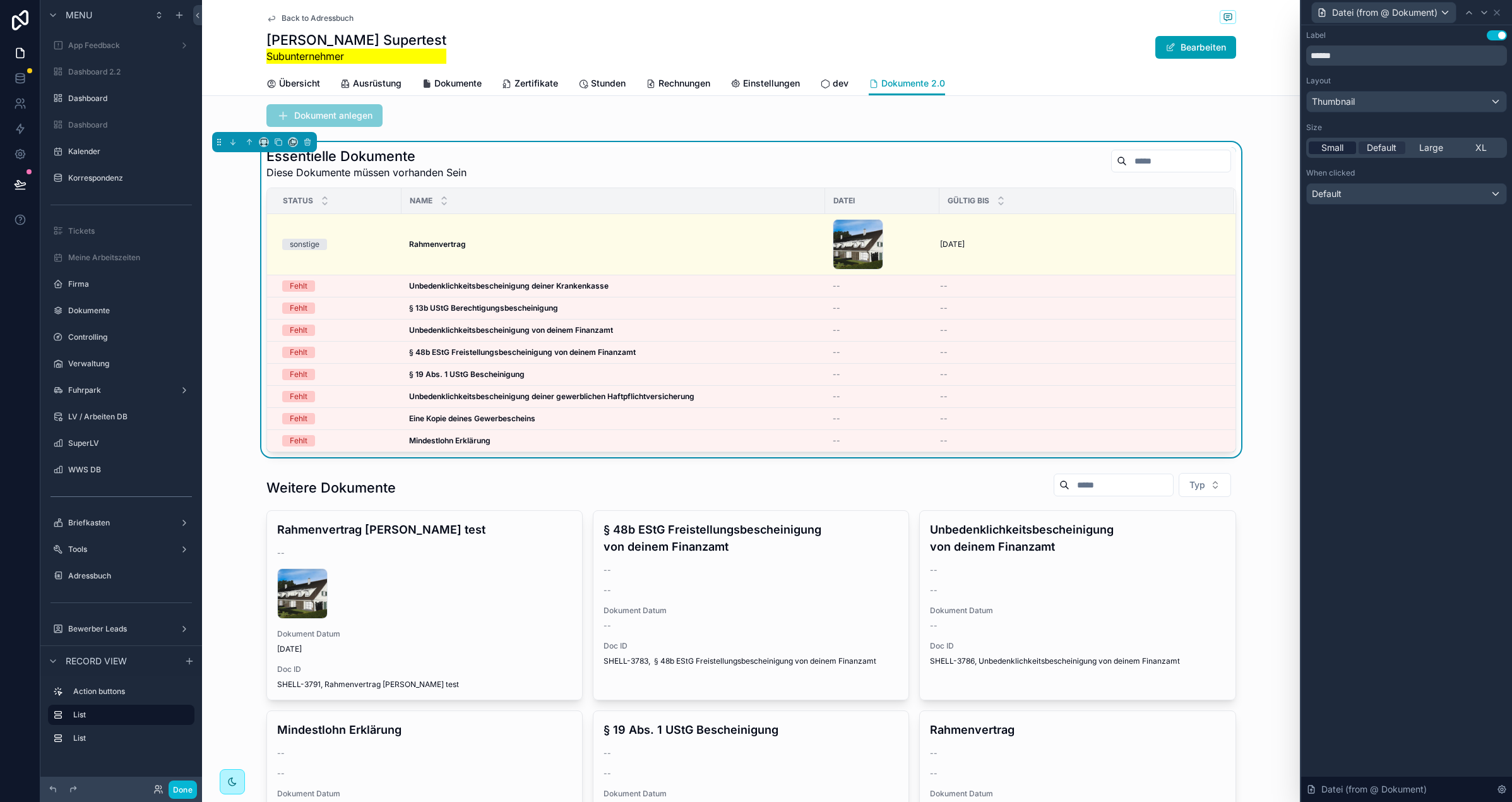
click at [1322, 146] on span "Small" at bounding box center [1332, 148] width 22 height 13
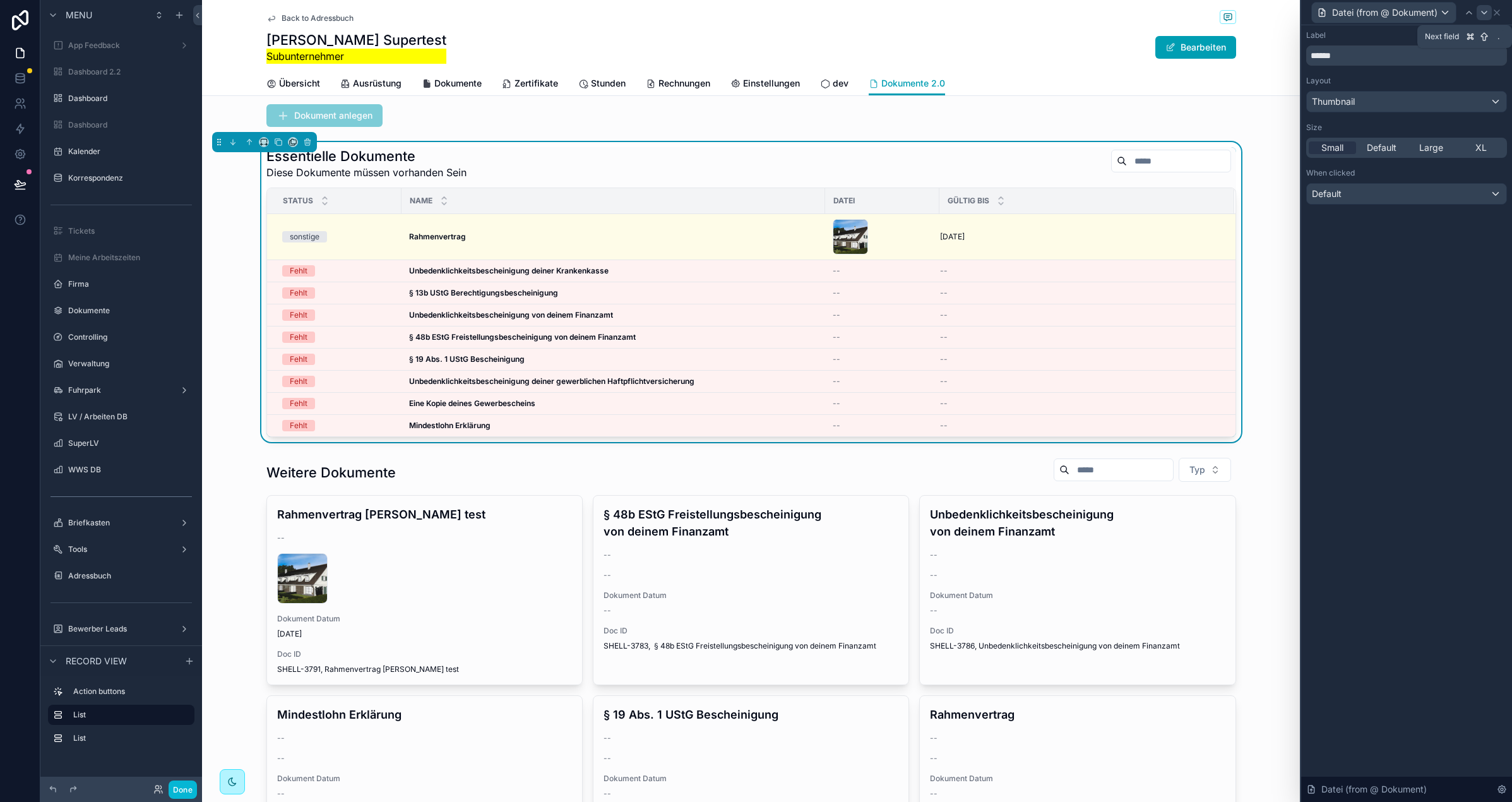
click at [1442, 14] on icon at bounding box center [1484, 13] width 10 height 10
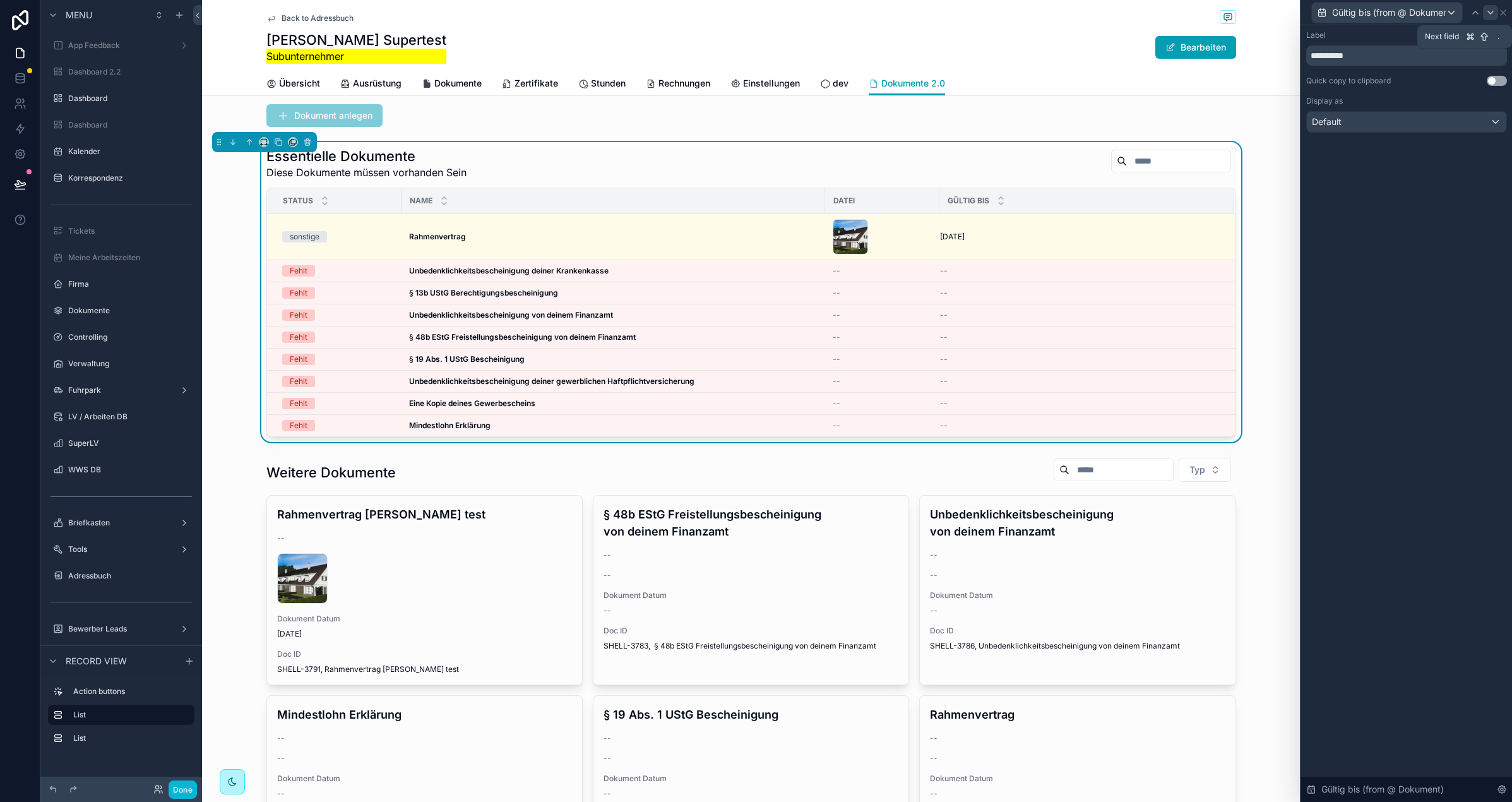
click at [1442, 15] on icon at bounding box center [1491, 13] width 10 height 10
click at [1442, 15] on icon at bounding box center [1497, 13] width 10 height 10
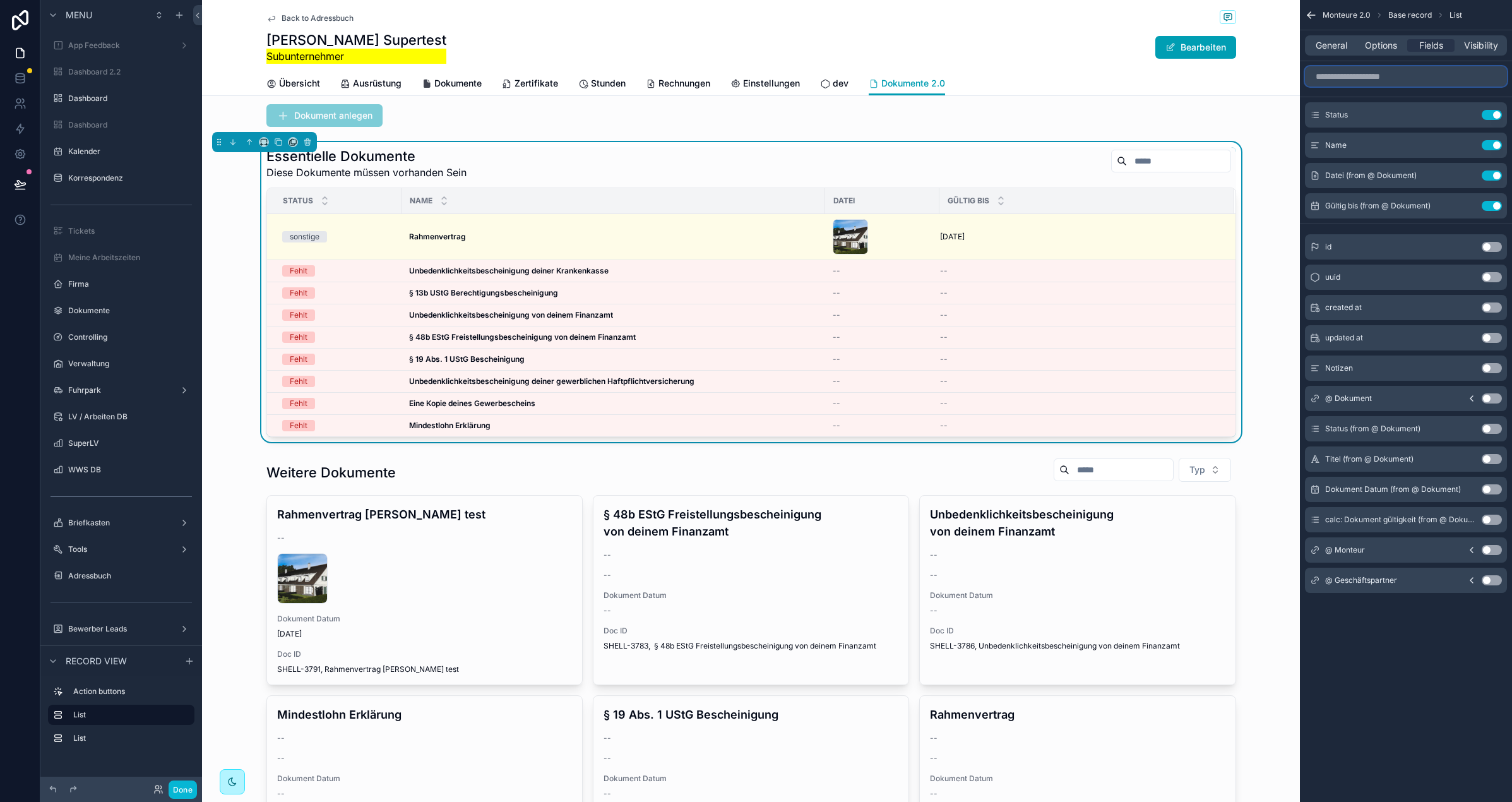
click at [1386, 82] on input "scrollable content" at bounding box center [1406, 76] width 202 height 20
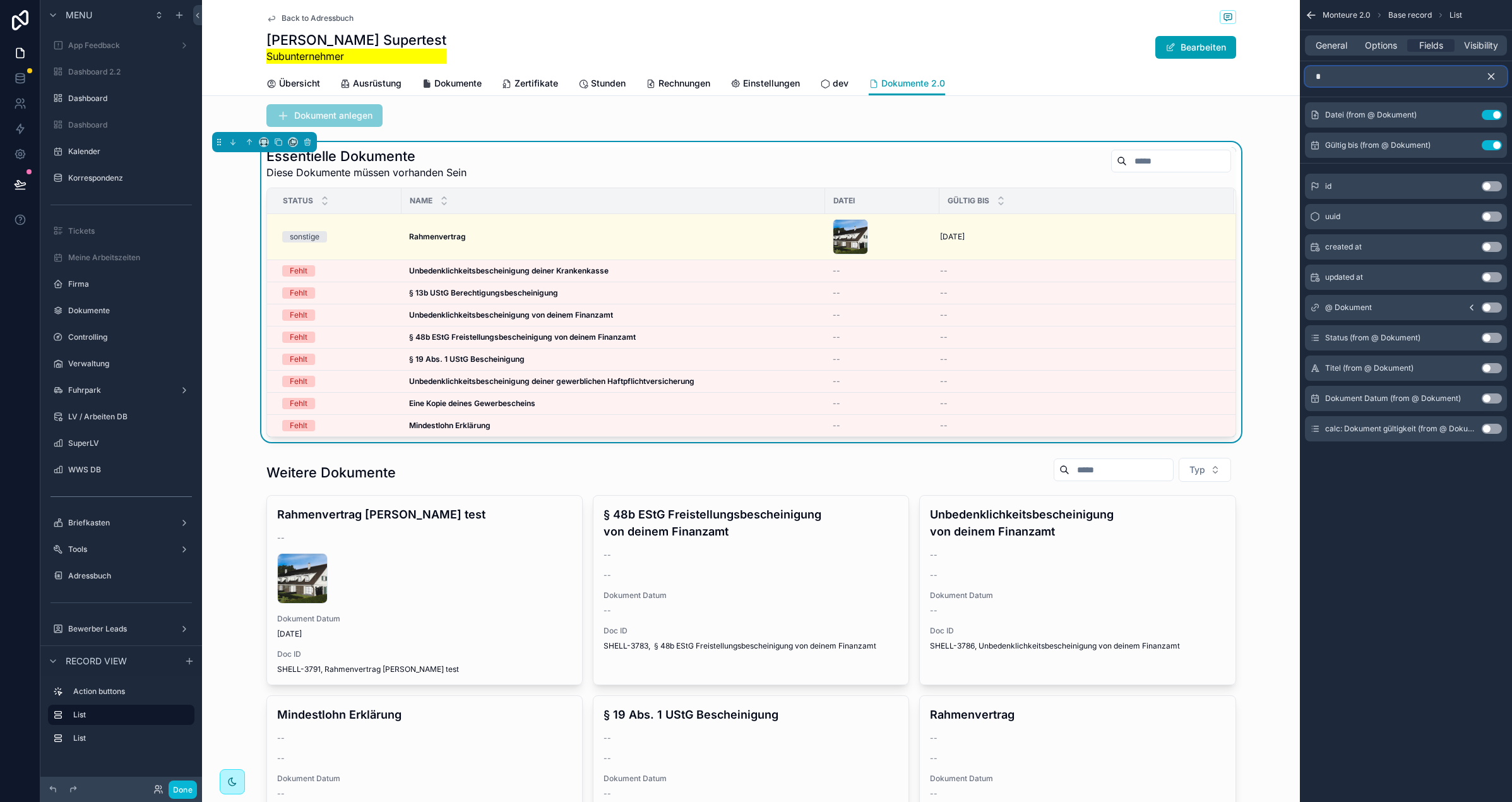
type input "*"
click at [1442, 307] on button "Use setting" at bounding box center [1491, 308] width 20 height 10
click at [1442, 76] on button "scrollable content" at bounding box center [1496, 76] width 22 height 20
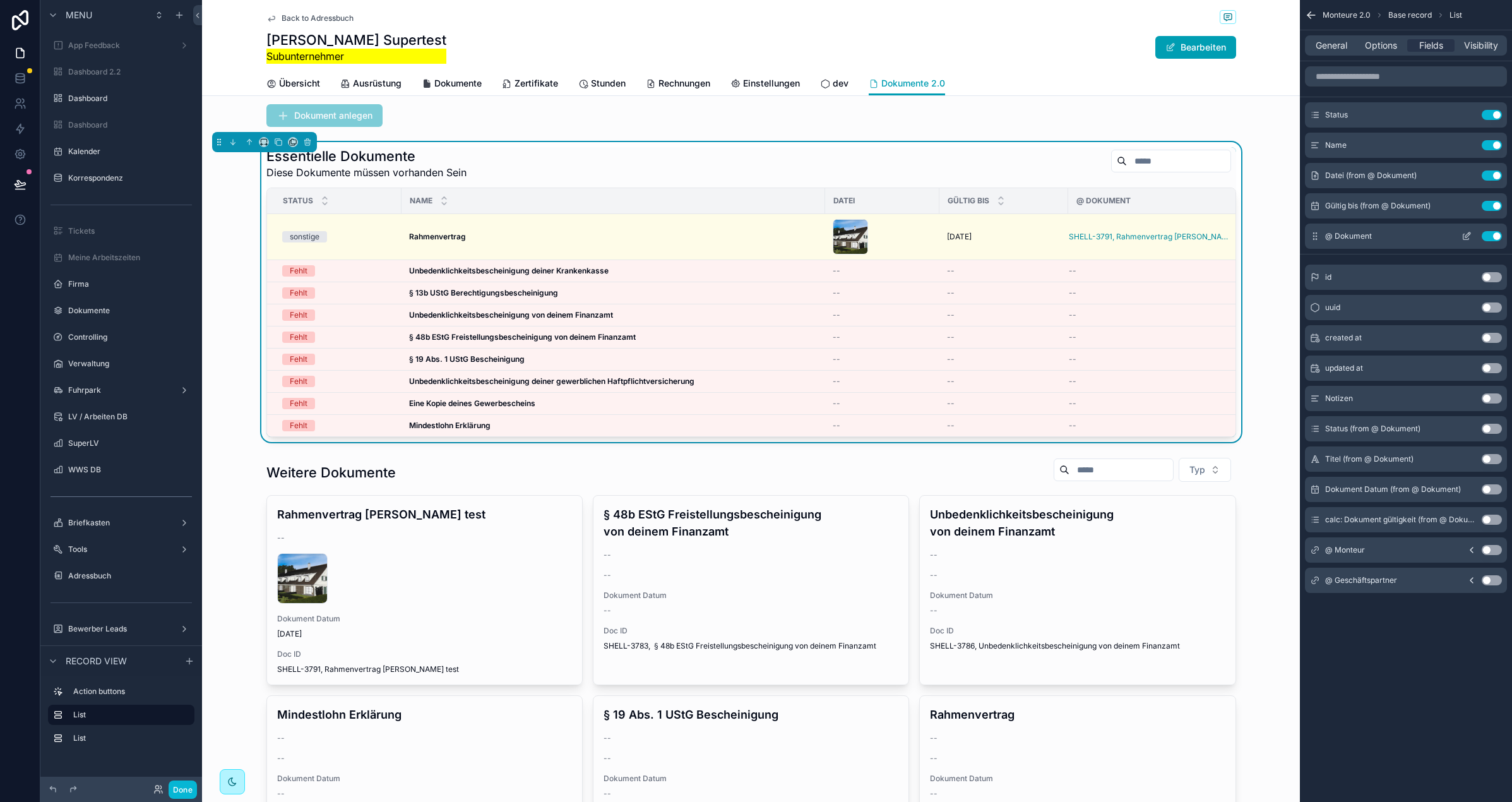
click at [1442, 239] on icon "scrollable content" at bounding box center [1466, 237] width 6 height 6
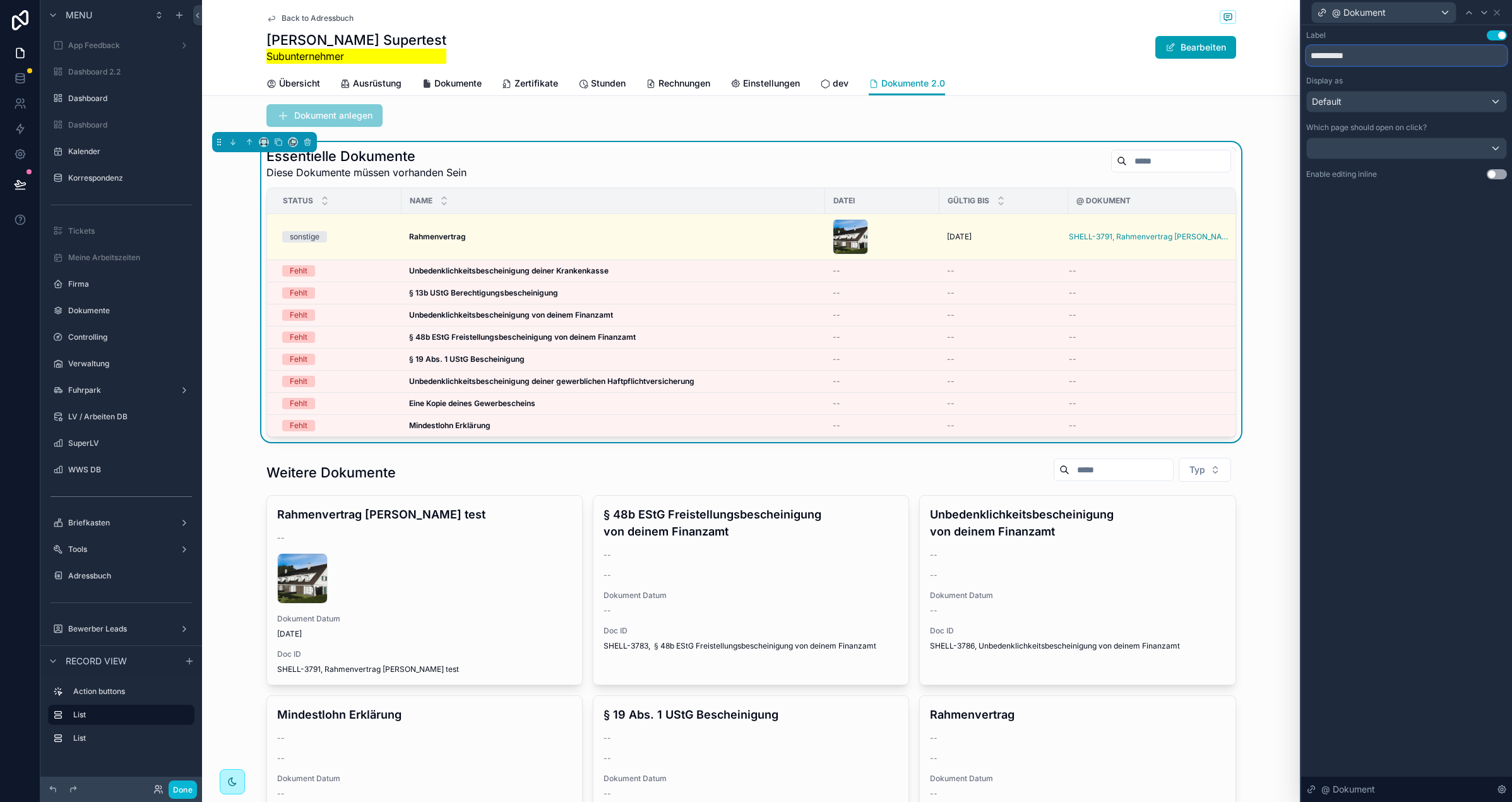
drag, startPoint x: 1320, startPoint y: 57, endPoint x: 1230, endPoint y: 66, distance: 90.4
click at [1231, 66] on div "**********" at bounding box center [756, 401] width 1512 height 802
type input "**********"
click at [1394, 264] on div "**********" at bounding box center [1407, 413] width 211 height 777
drag, startPoint x: 400, startPoint y: 199, endPoint x: 393, endPoint y: 198, distance: 7.1
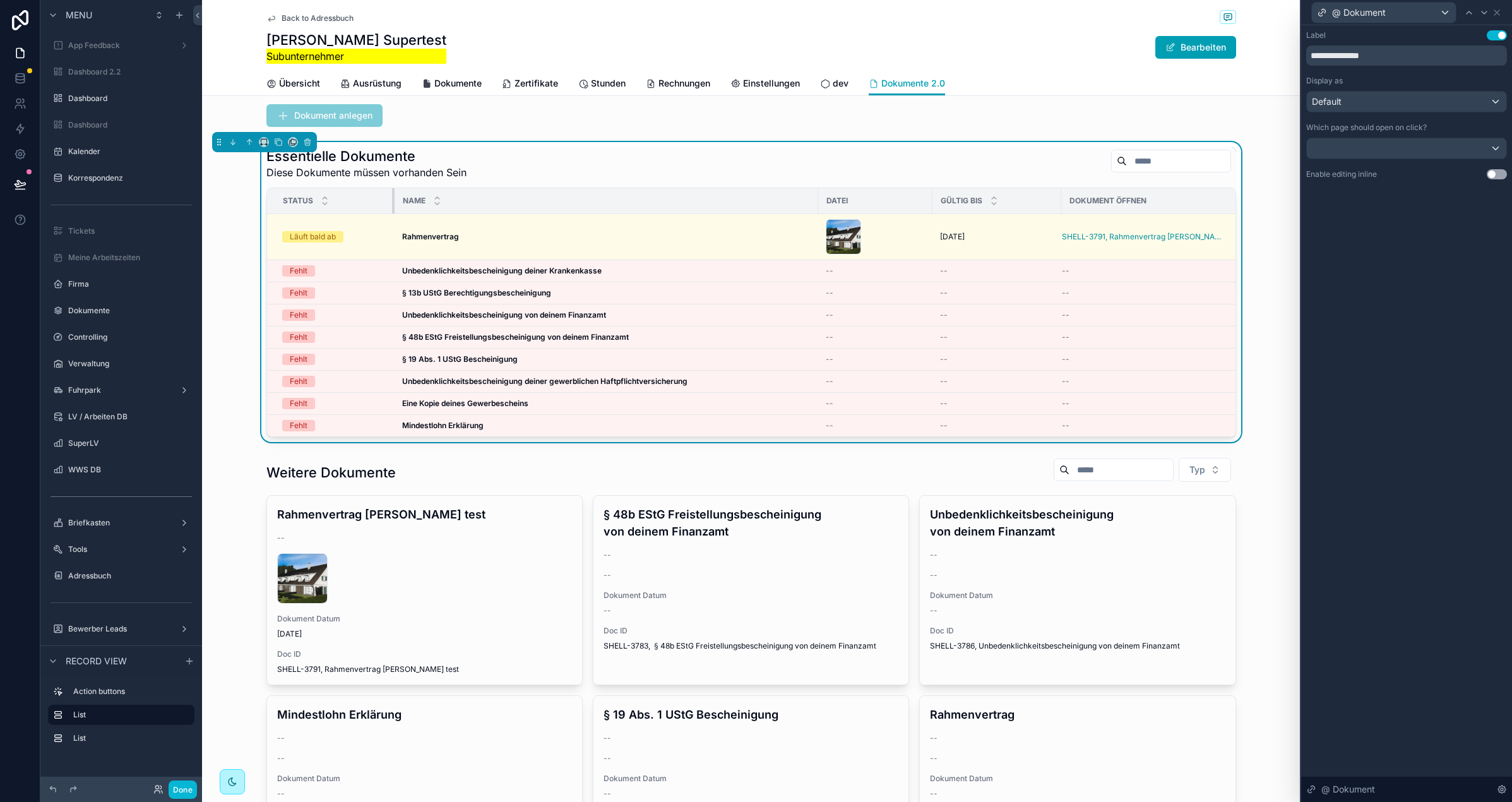
click at [393, 198] on div "scrollable content" at bounding box center [395, 200] width 5 height 25
click at [1442, 13] on icon at bounding box center [1497, 13] width 10 height 10
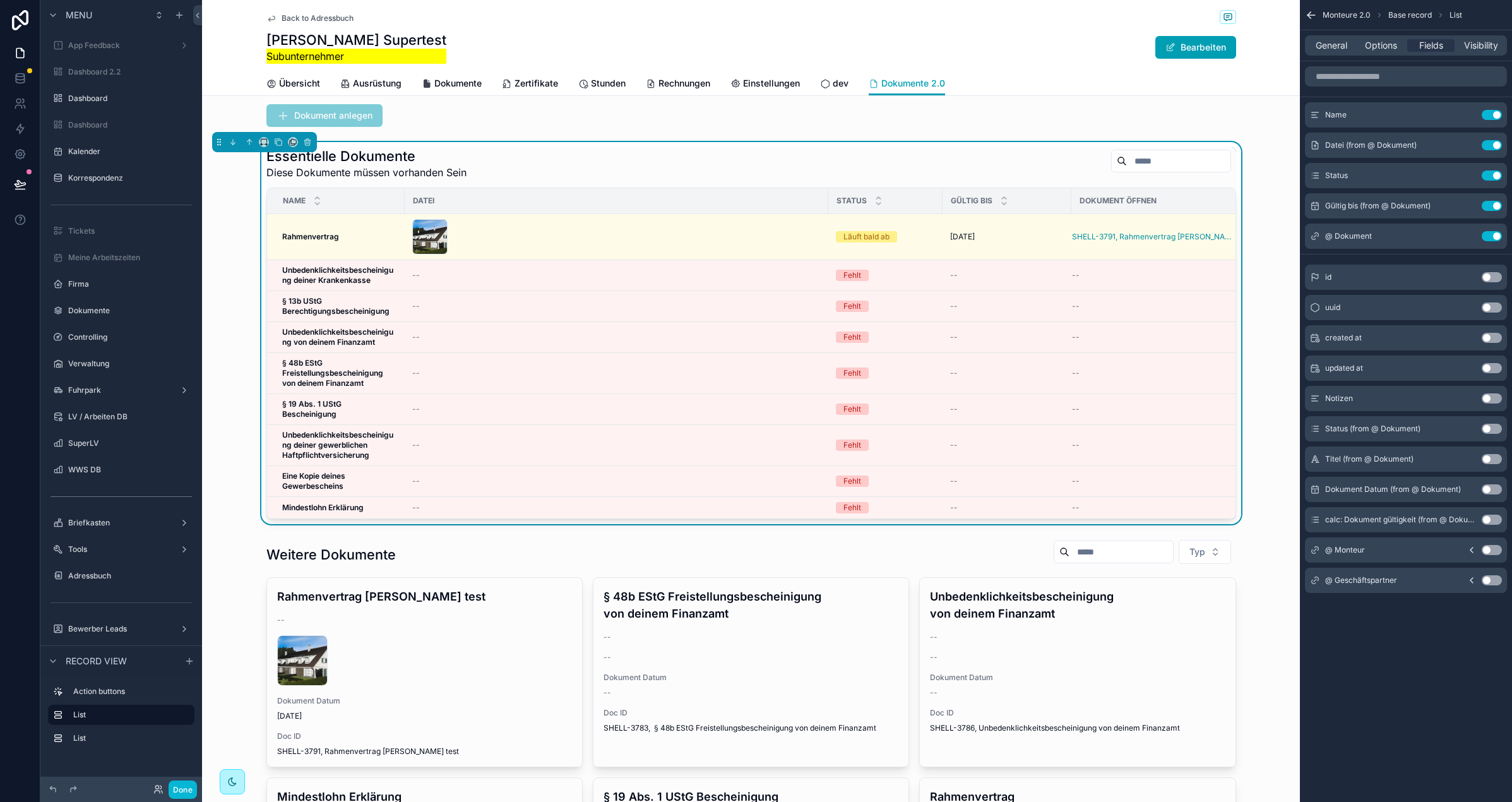
click at [404, 198] on th "Datei" at bounding box center [616, 201] width 423 height 26
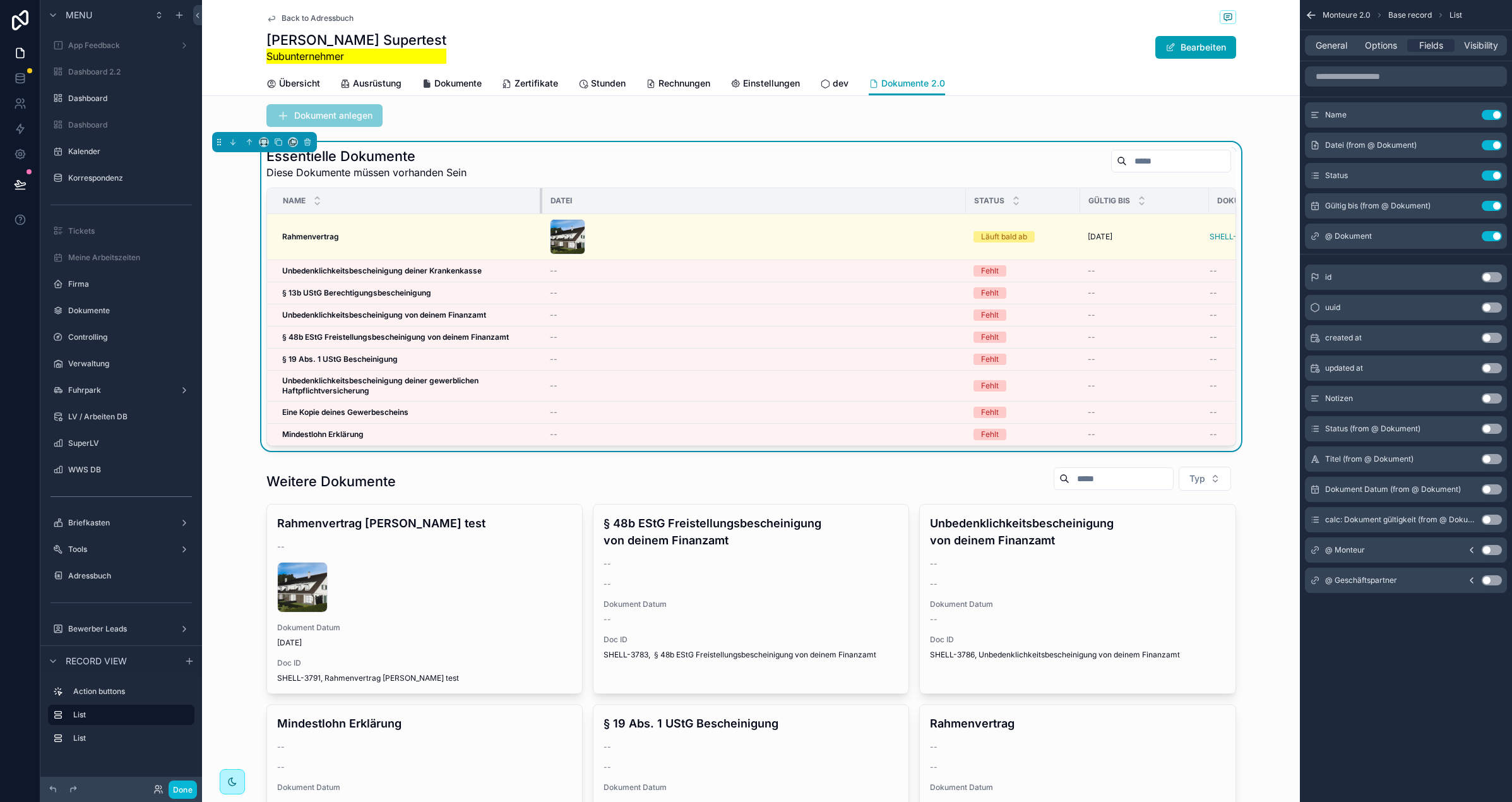
drag, startPoint x: 403, startPoint y: 198, endPoint x: 542, endPoint y: 199, distance: 139.0
click at [541, 200] on div "scrollable content" at bounding box center [543, 200] width 5 height 25
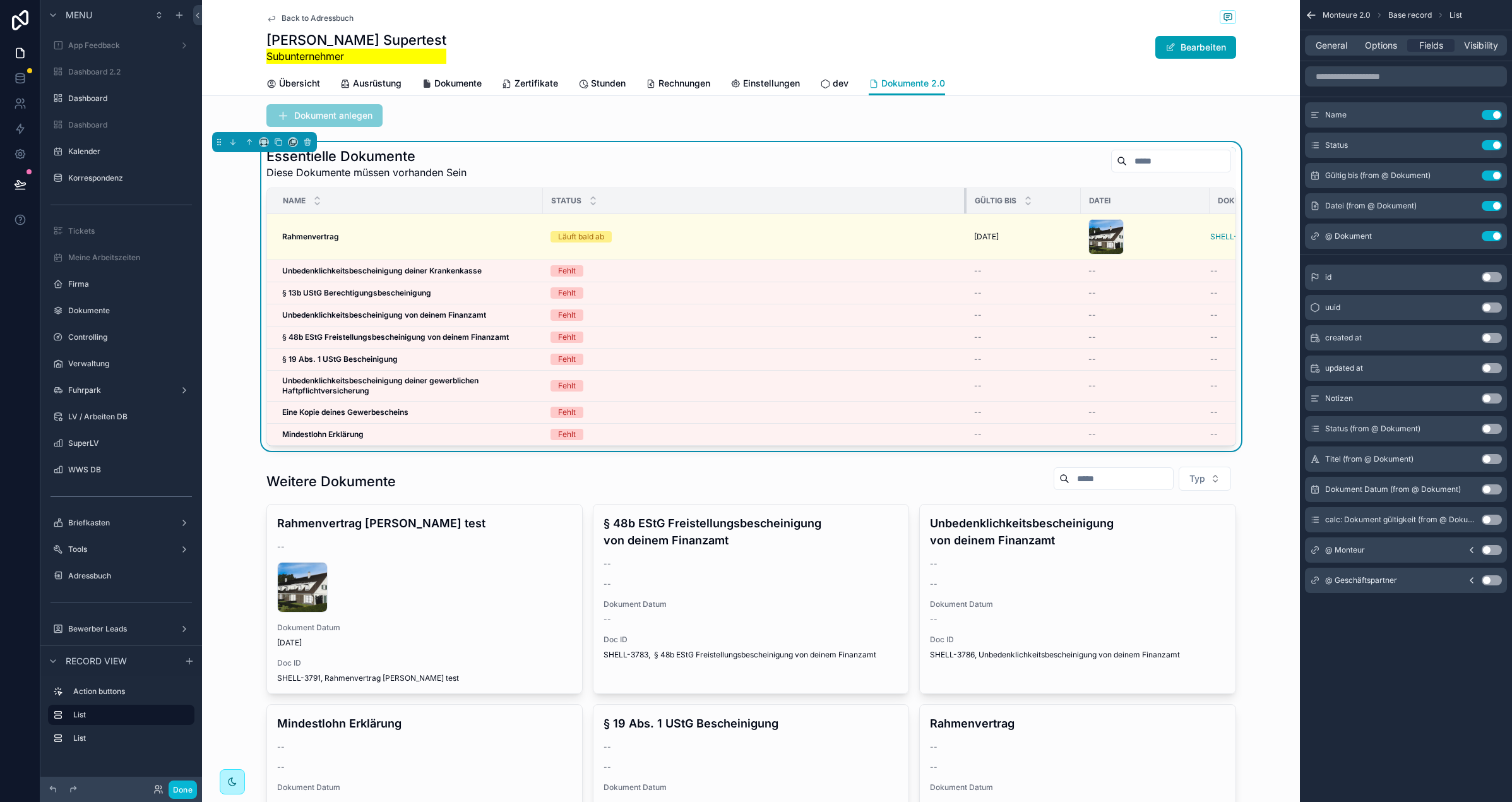
click at [965, 198] on tr "Name Status Gültig bis Datei Dokument öffnen" at bounding box center [826, 201] width 1119 height 26
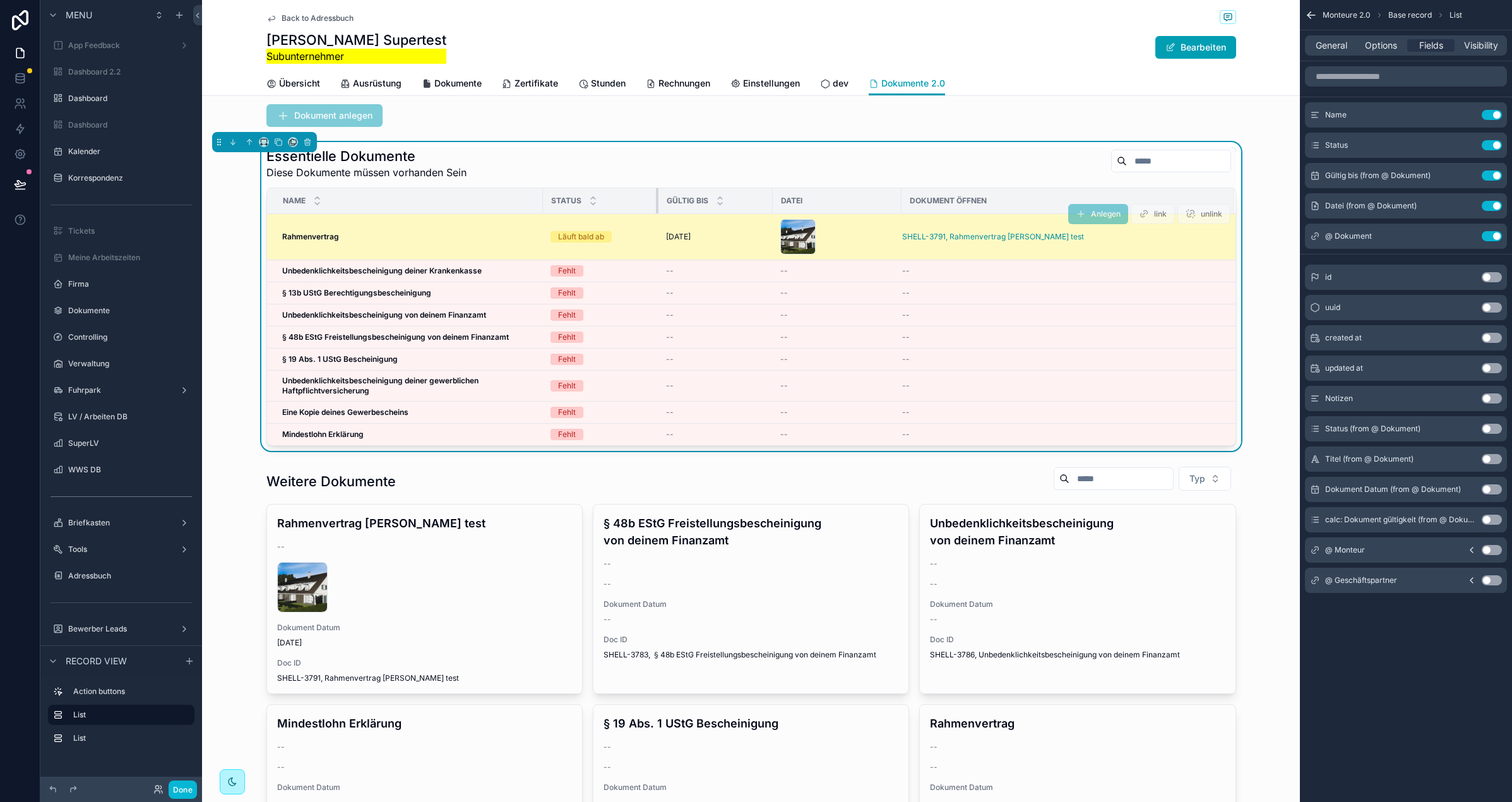
drag, startPoint x: 965, startPoint y: 198, endPoint x: 658, endPoint y: 219, distance: 307.7
click at [658, 220] on table "Name Status Gültig bis Datei Dokument öffnen Rahmenvertrag Rahmenvertrag Läuft …" at bounding box center [751, 317] width 969 height 257
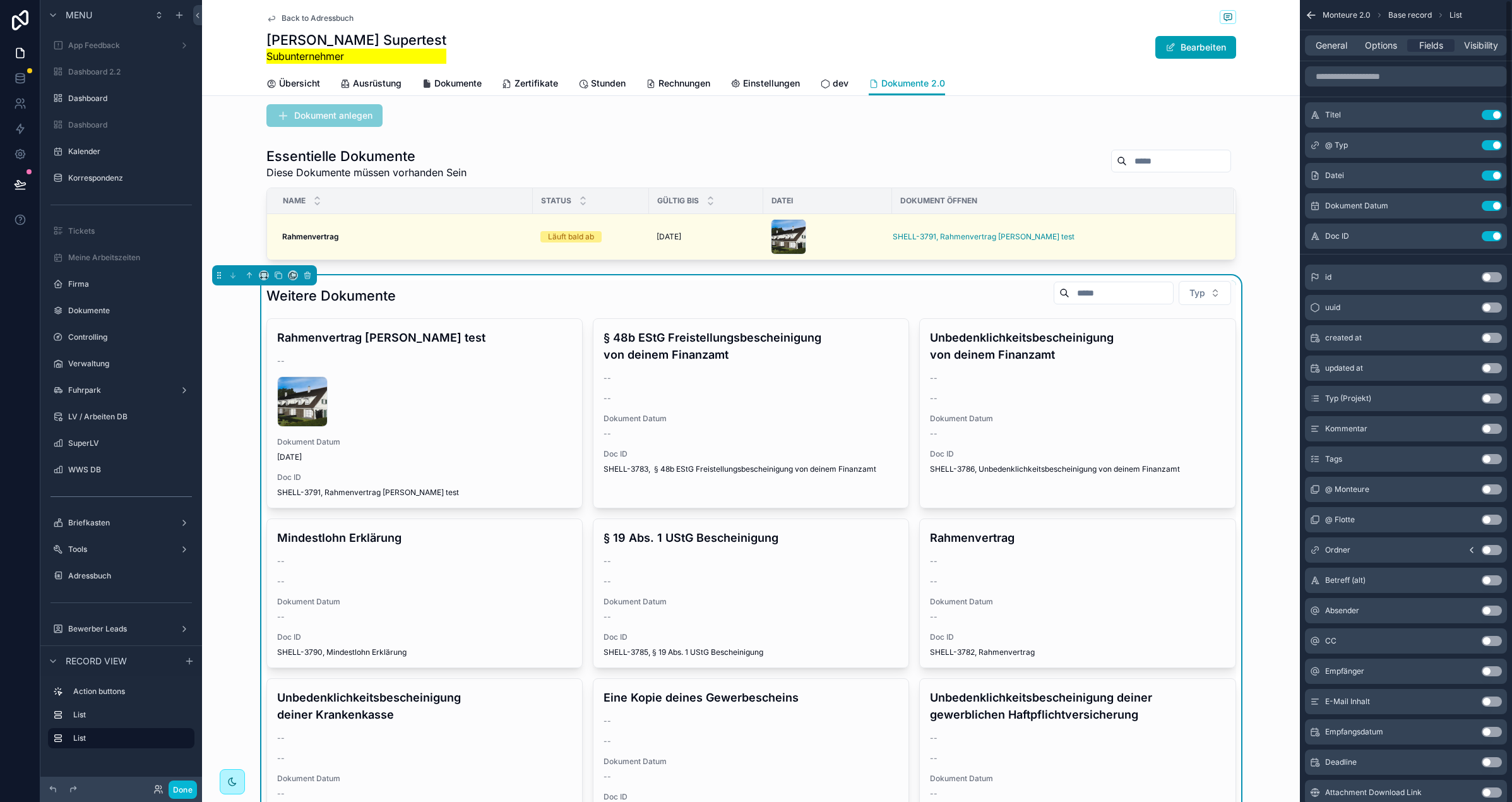
click at [1364, 36] on div "General Options Fields Visibility" at bounding box center [1406, 45] width 202 height 20
click at [1368, 39] on span "Options" at bounding box center [1381, 45] width 32 height 13
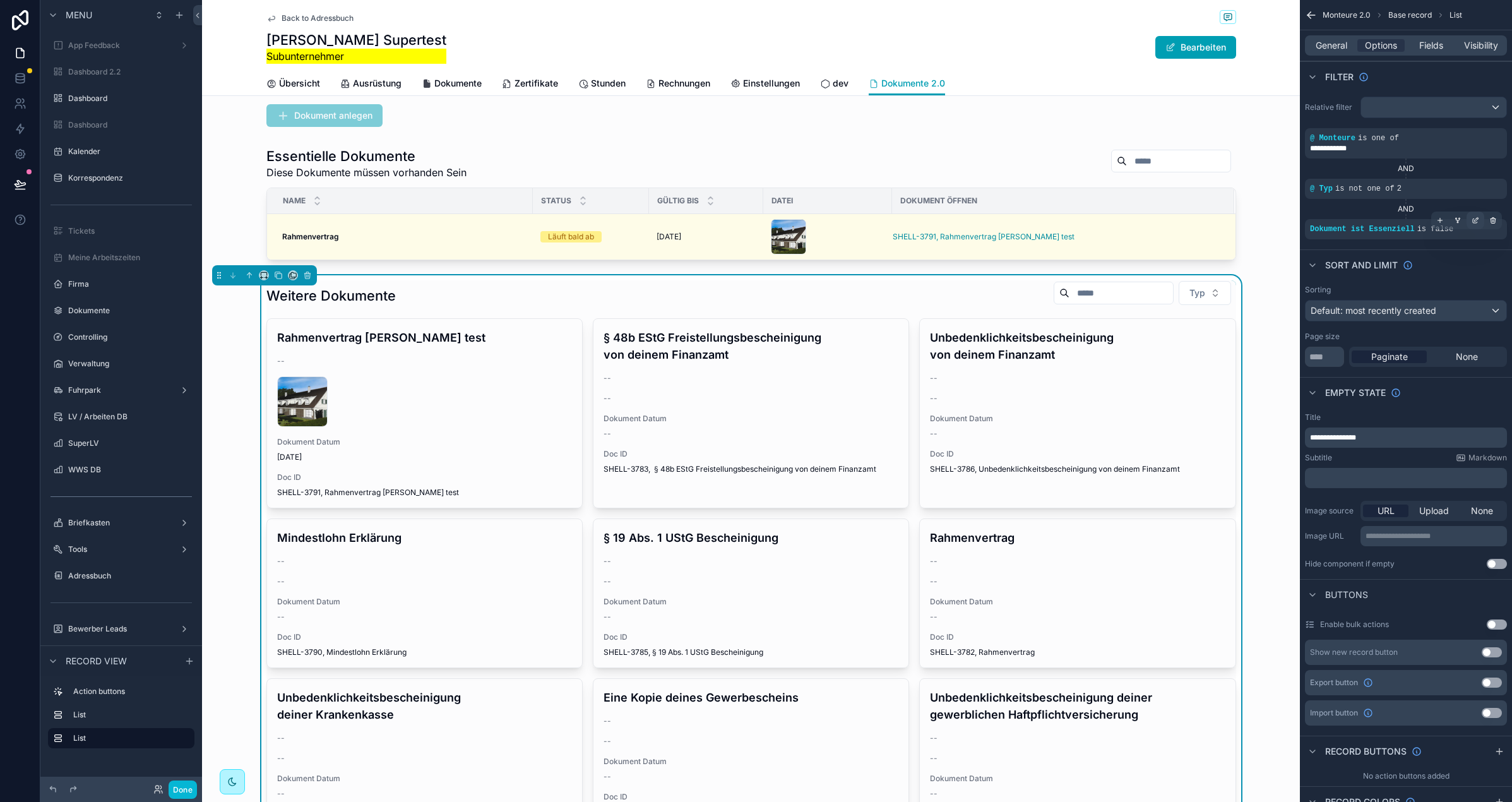
click at [1442, 220] on div "scrollable content" at bounding box center [1475, 220] width 17 height 17
click at [1197, 224] on span "Dokument ist Essenziell" at bounding box center [1169, 223] width 97 height 13
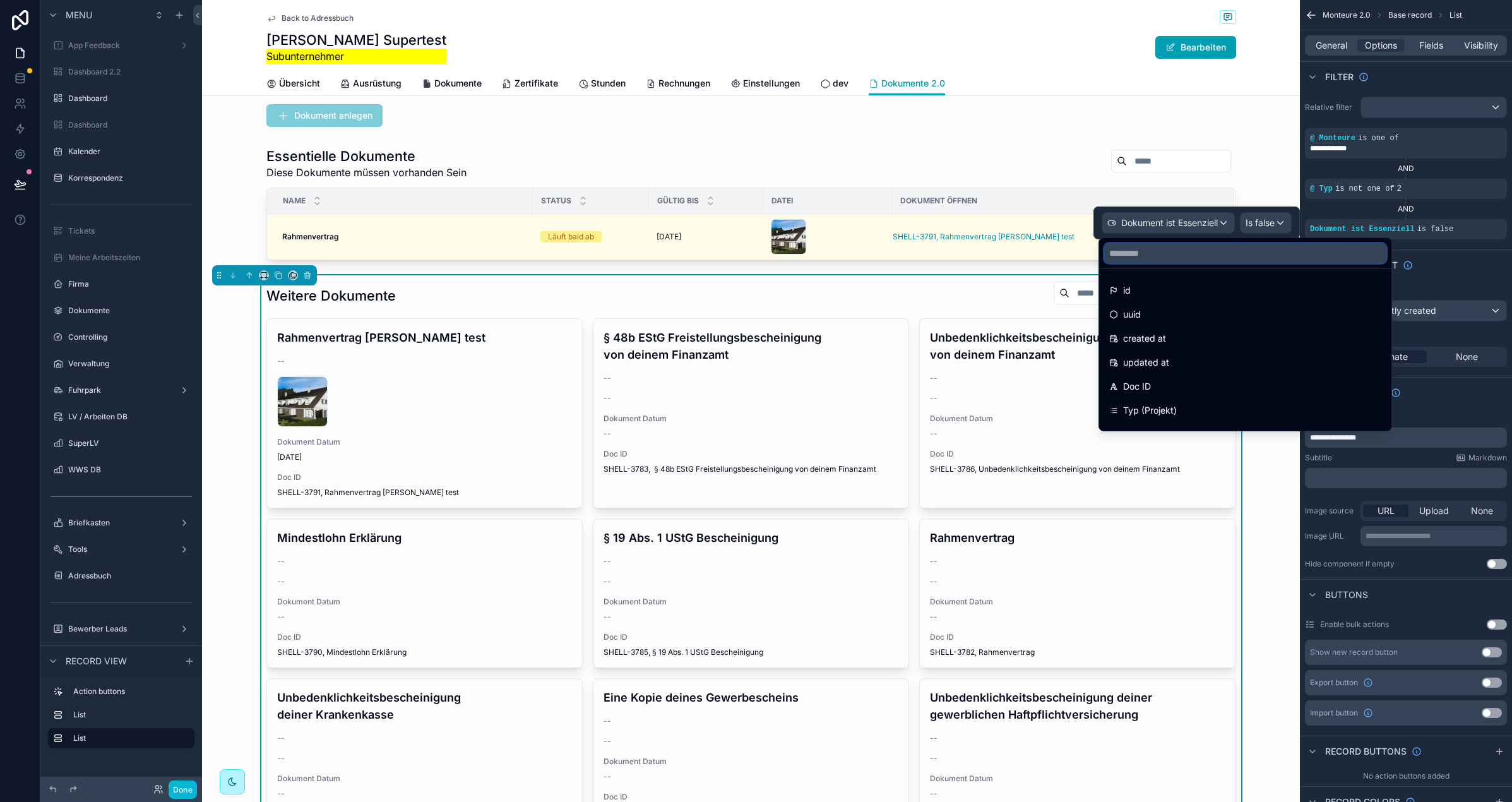
click at [1155, 255] on input "text" at bounding box center [1245, 253] width 283 height 20
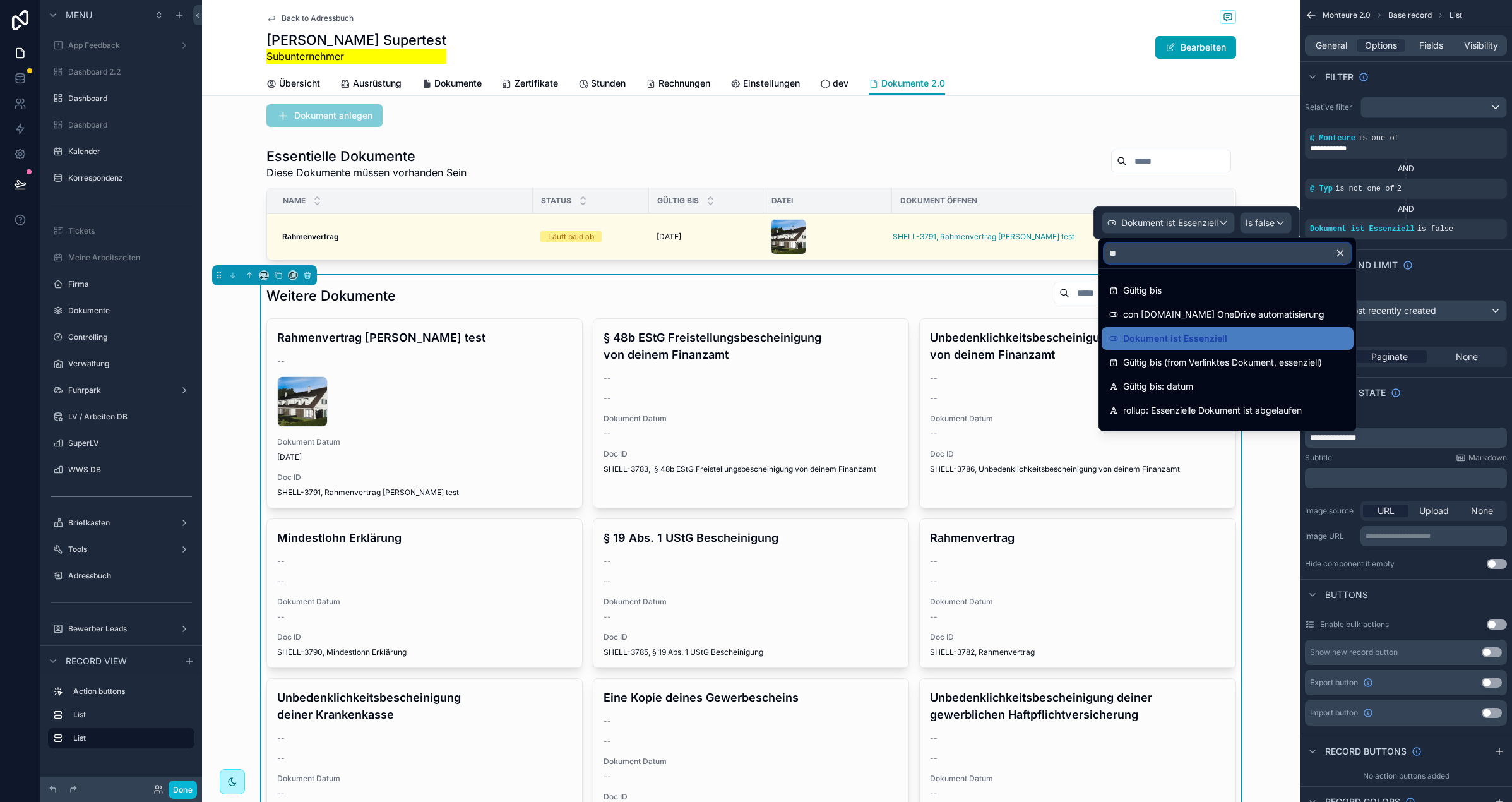
type input "***"
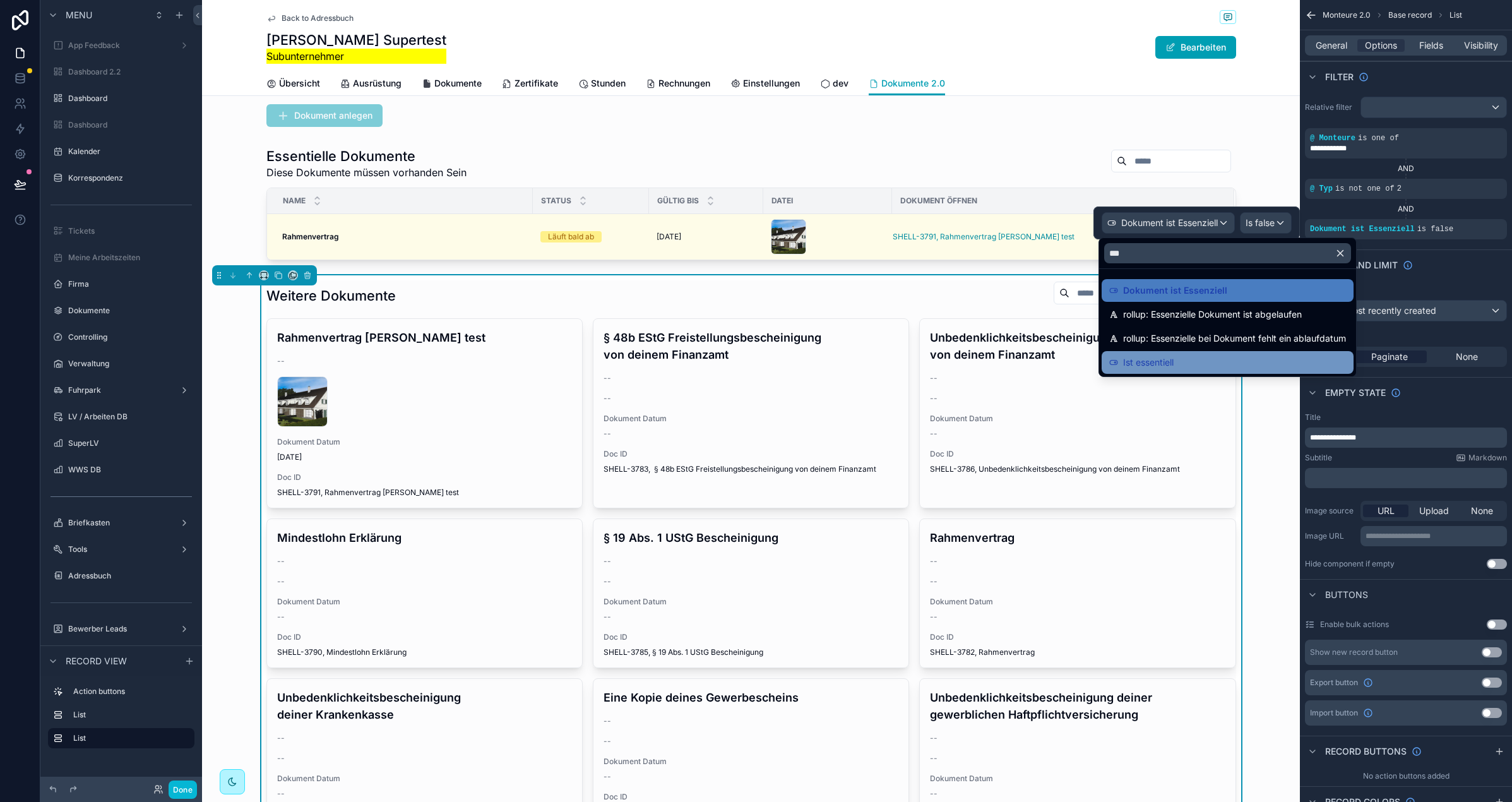
click at [1186, 365] on div "Ist essentiell" at bounding box center [1228, 362] width 236 height 15
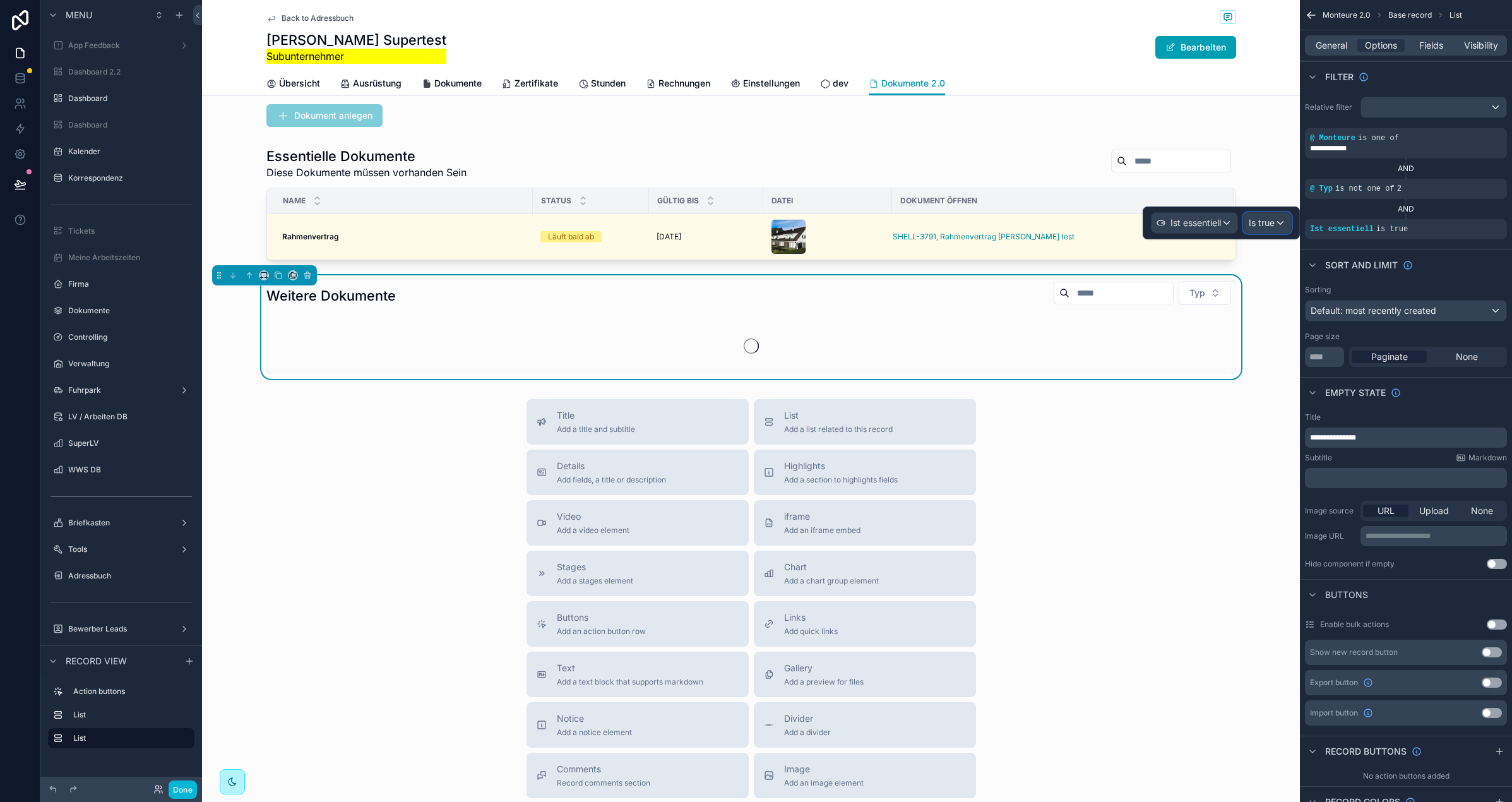
click at [1274, 218] on span "Is true" at bounding box center [1262, 223] width 26 height 13
click at [1269, 315] on span "Is false" at bounding box center [1268, 314] width 29 height 15
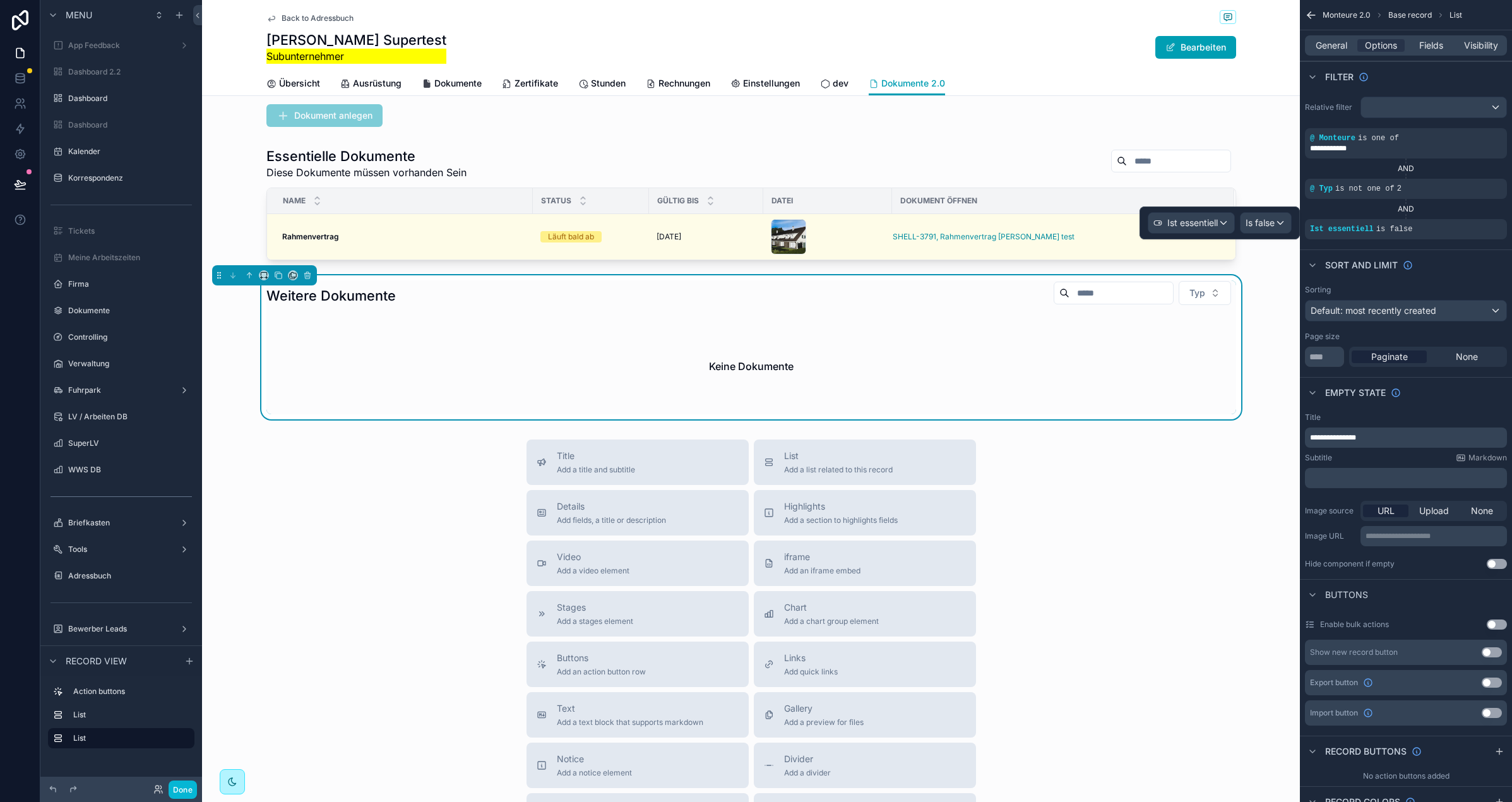
click at [406, 379] on div "Keine Dokumente" at bounding box center [750, 366] width 969 height 96
click at [443, 109] on div "scrollable content" at bounding box center [750, 116] width 1098 height 33
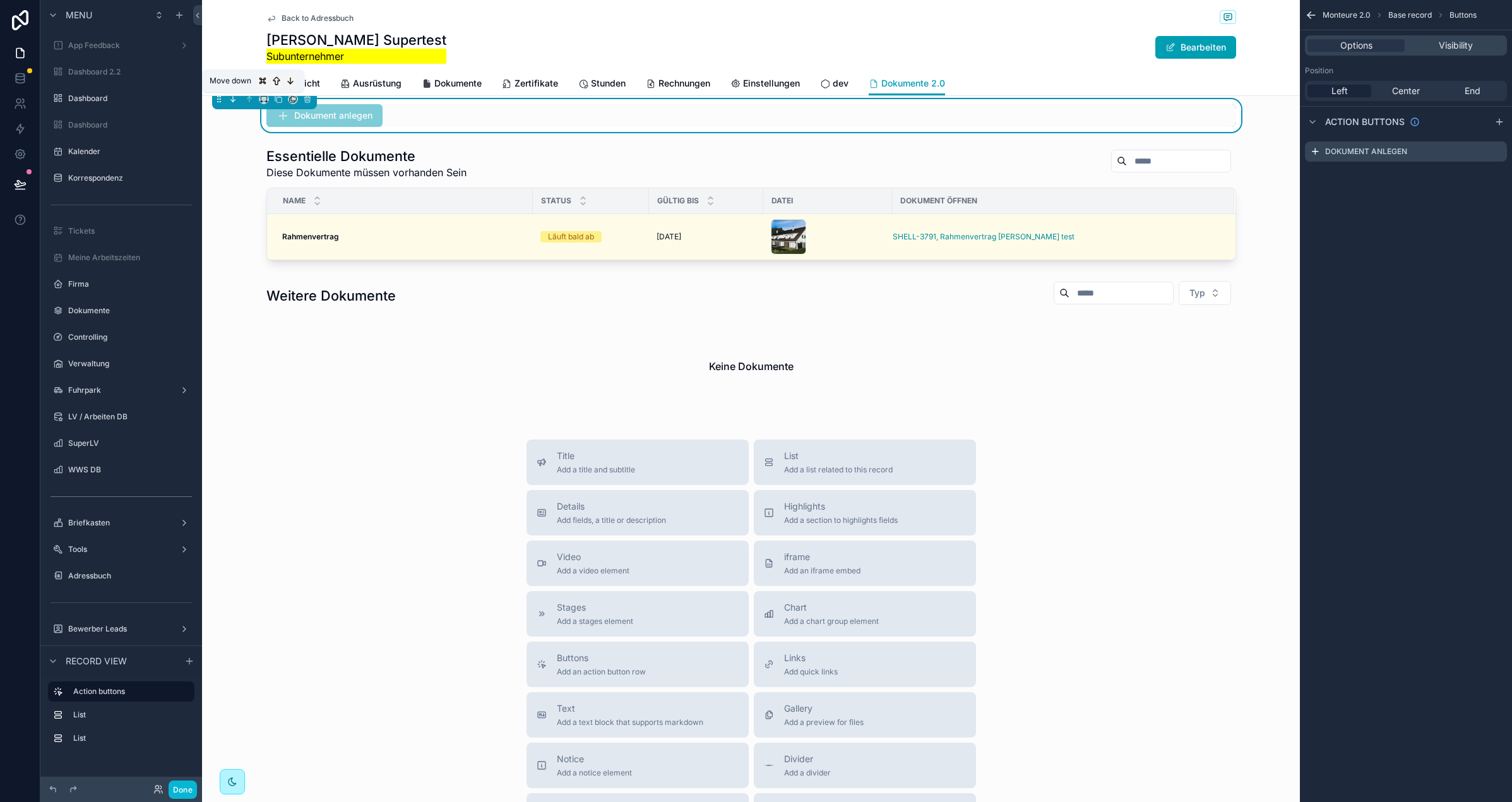
click at [231, 100] on icon "scrollable content" at bounding box center [232, 101] width 3 height 3
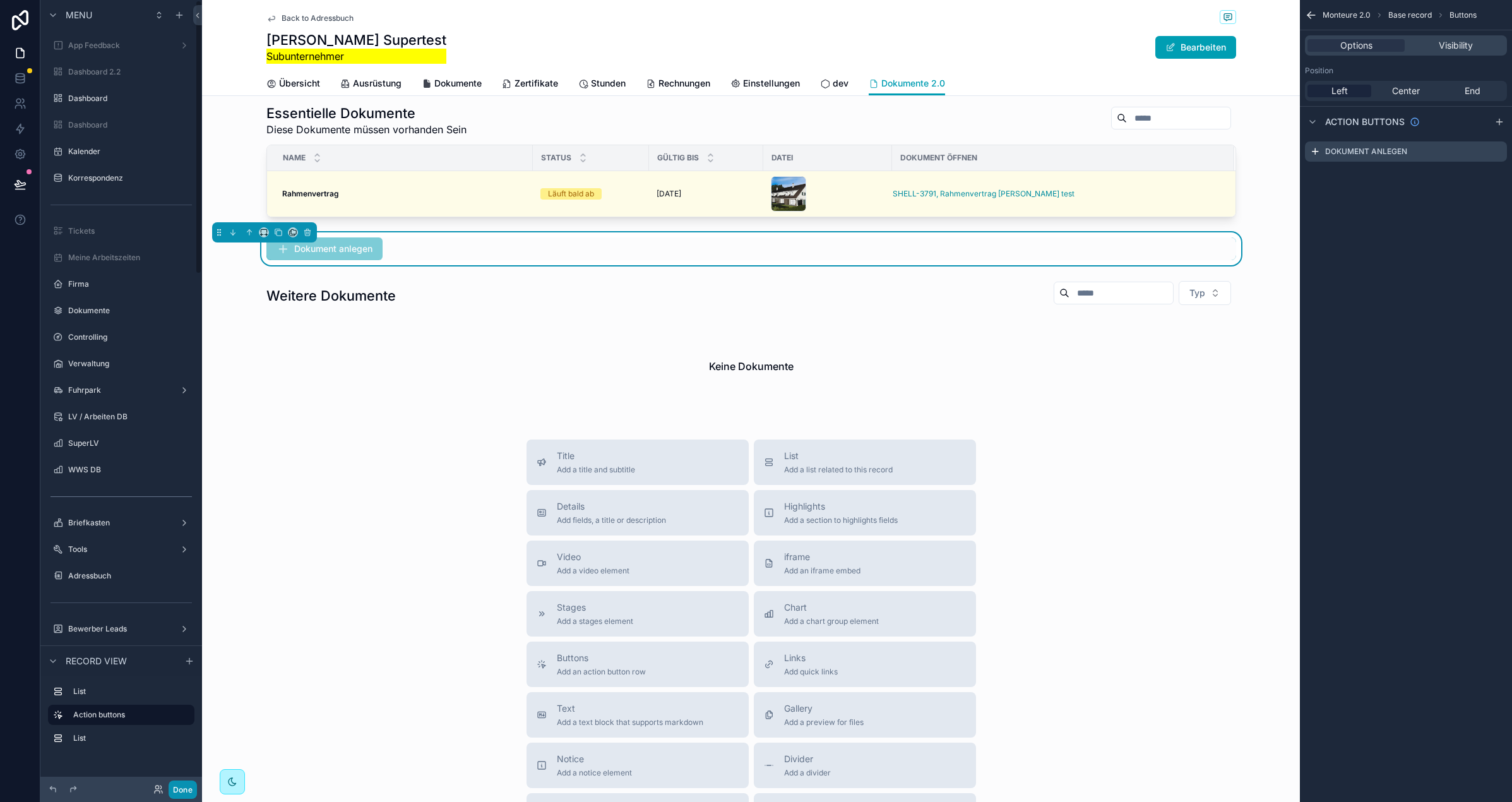
click at [180, 788] on button "Done" at bounding box center [183, 790] width 29 height 18
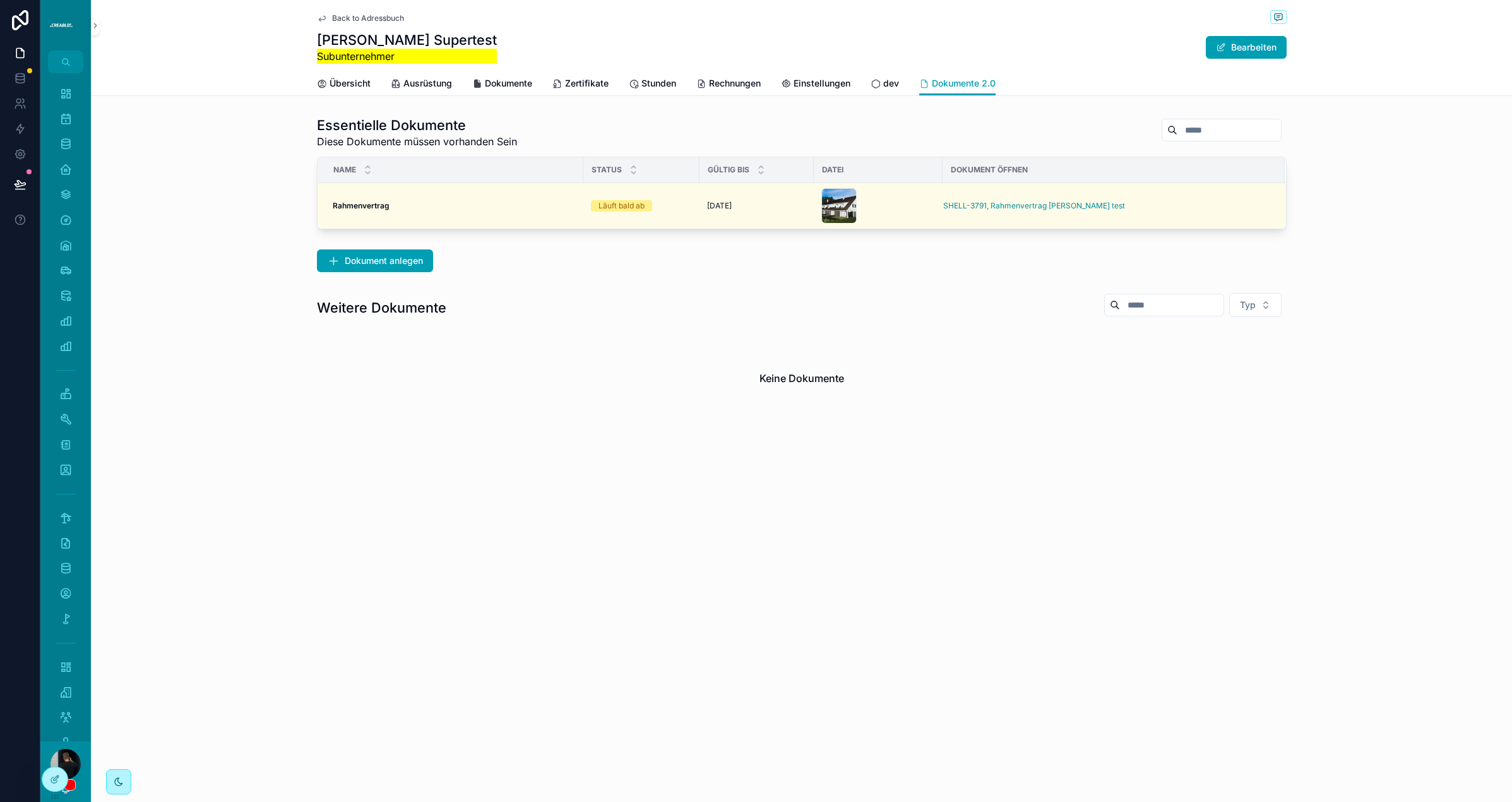
scroll to position [0, 0]
click at [379, 269] on button "Dokument anlegen" at bounding box center [376, 261] width 117 height 23
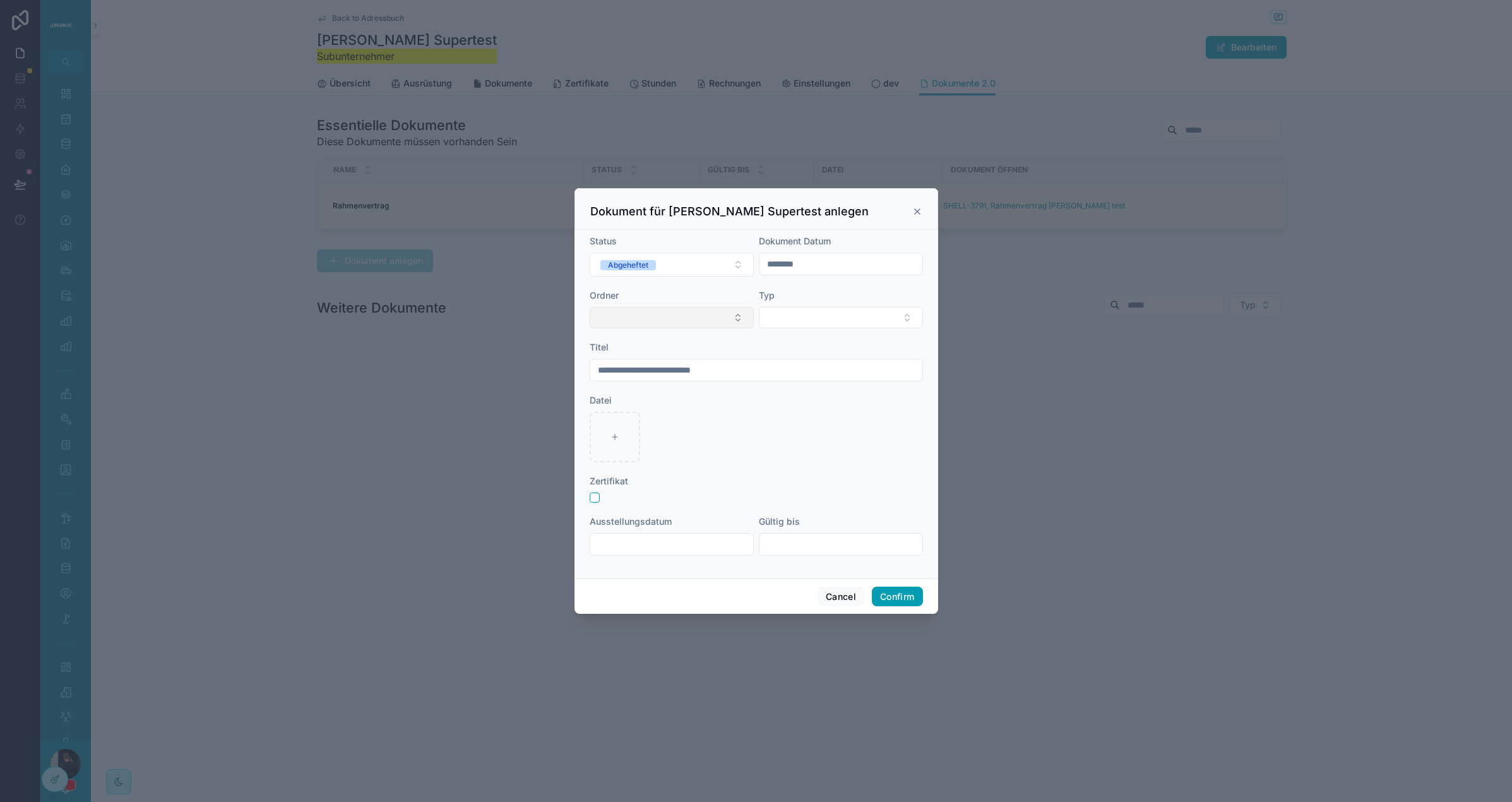
click at [648, 320] on button "Select Button" at bounding box center [671, 317] width 164 height 22
click at [676, 292] on div "Ordner" at bounding box center [671, 296] width 164 height 13
click at [630, 374] on input "**********" at bounding box center [756, 370] width 332 height 17
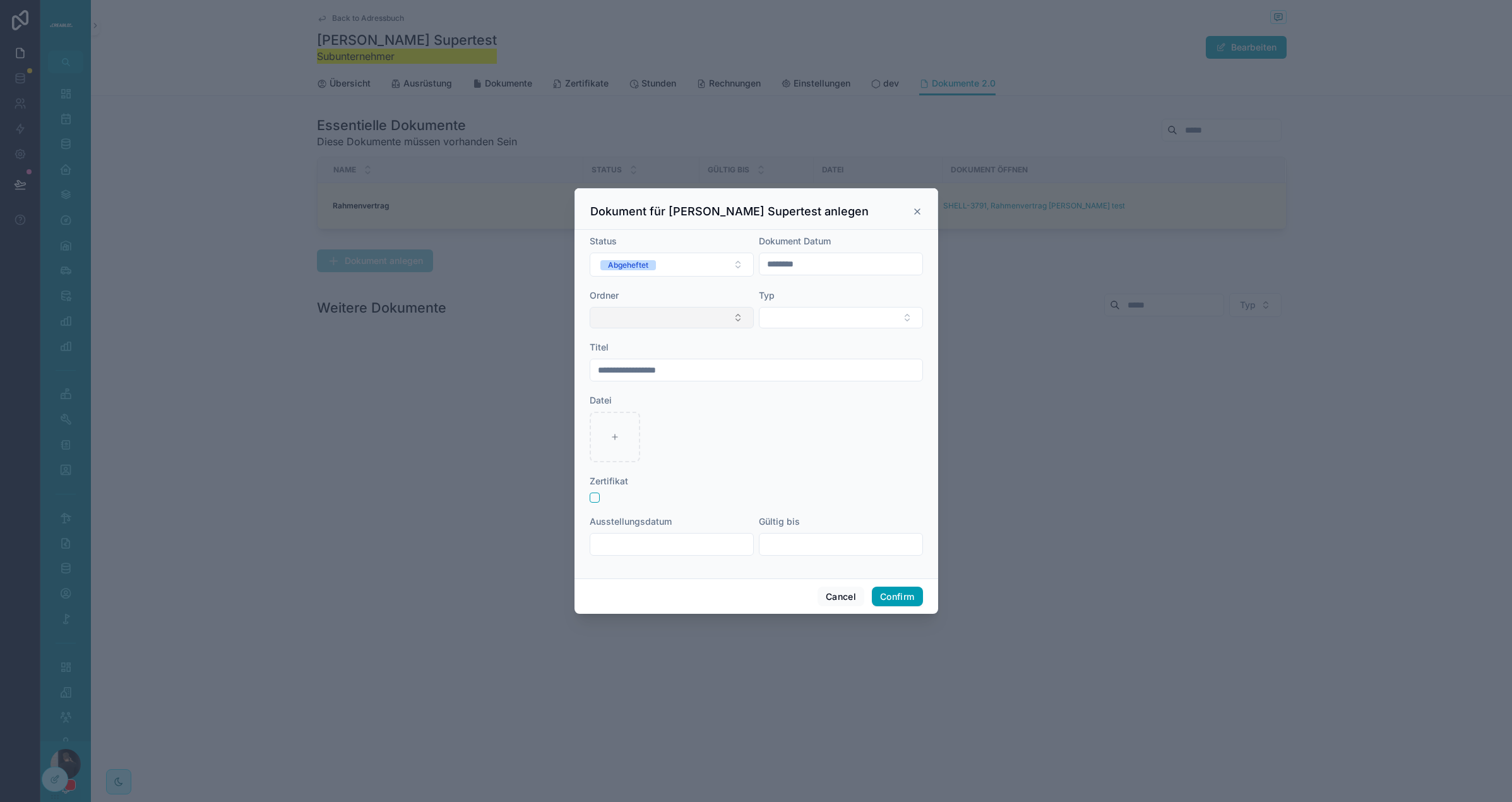
type input "**********"
click at [665, 319] on button "Select Button" at bounding box center [671, 317] width 164 height 22
type input "***"
click at [670, 371] on div "Subunternehmer" at bounding box center [672, 367] width 158 height 20
click at [799, 317] on button "Select Button" at bounding box center [841, 316] width 164 height 22
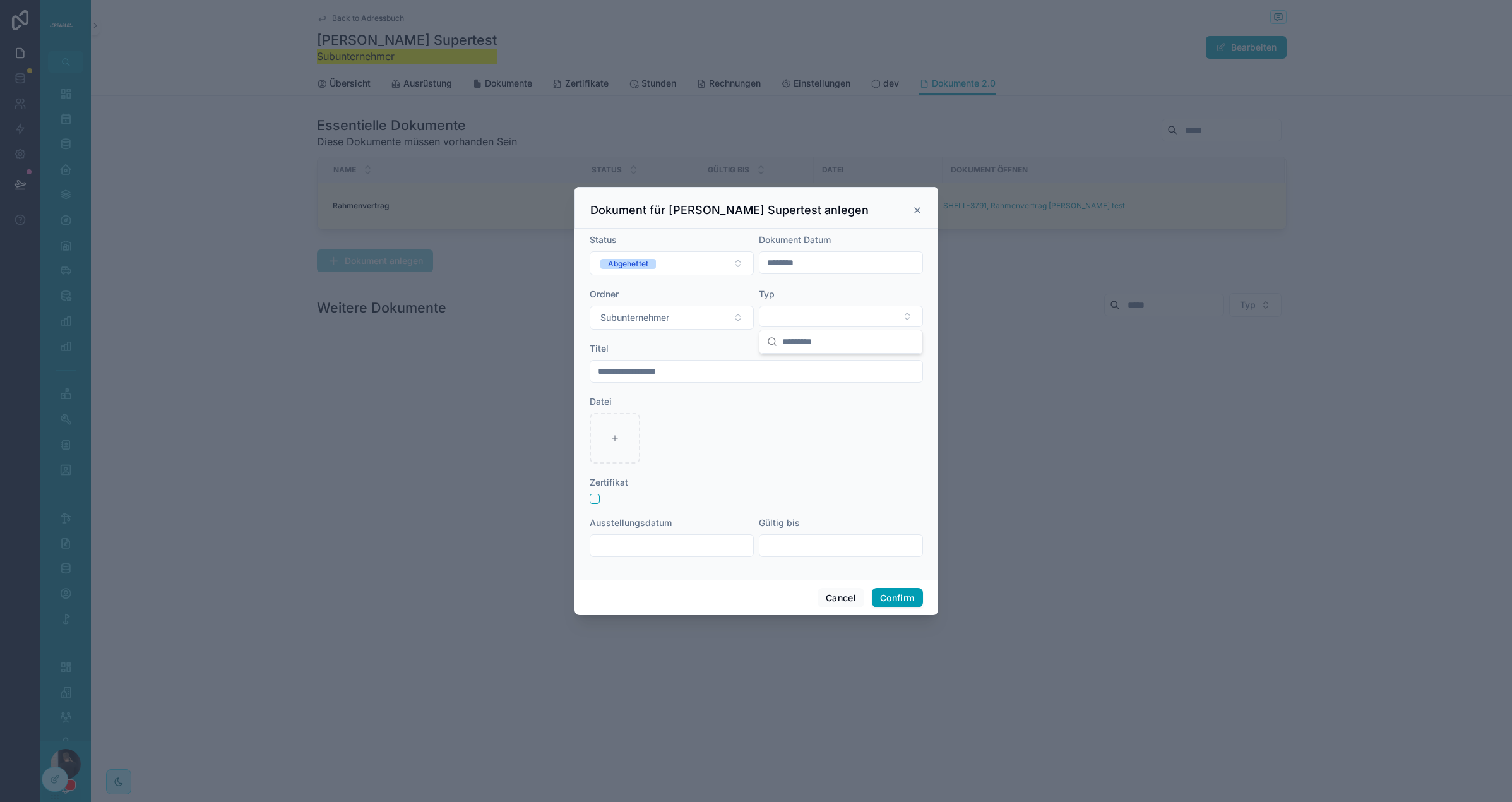
click at [741, 417] on div at bounding box center [756, 438] width 333 height 50
click at [682, 540] on input "text" at bounding box center [671, 545] width 163 height 17
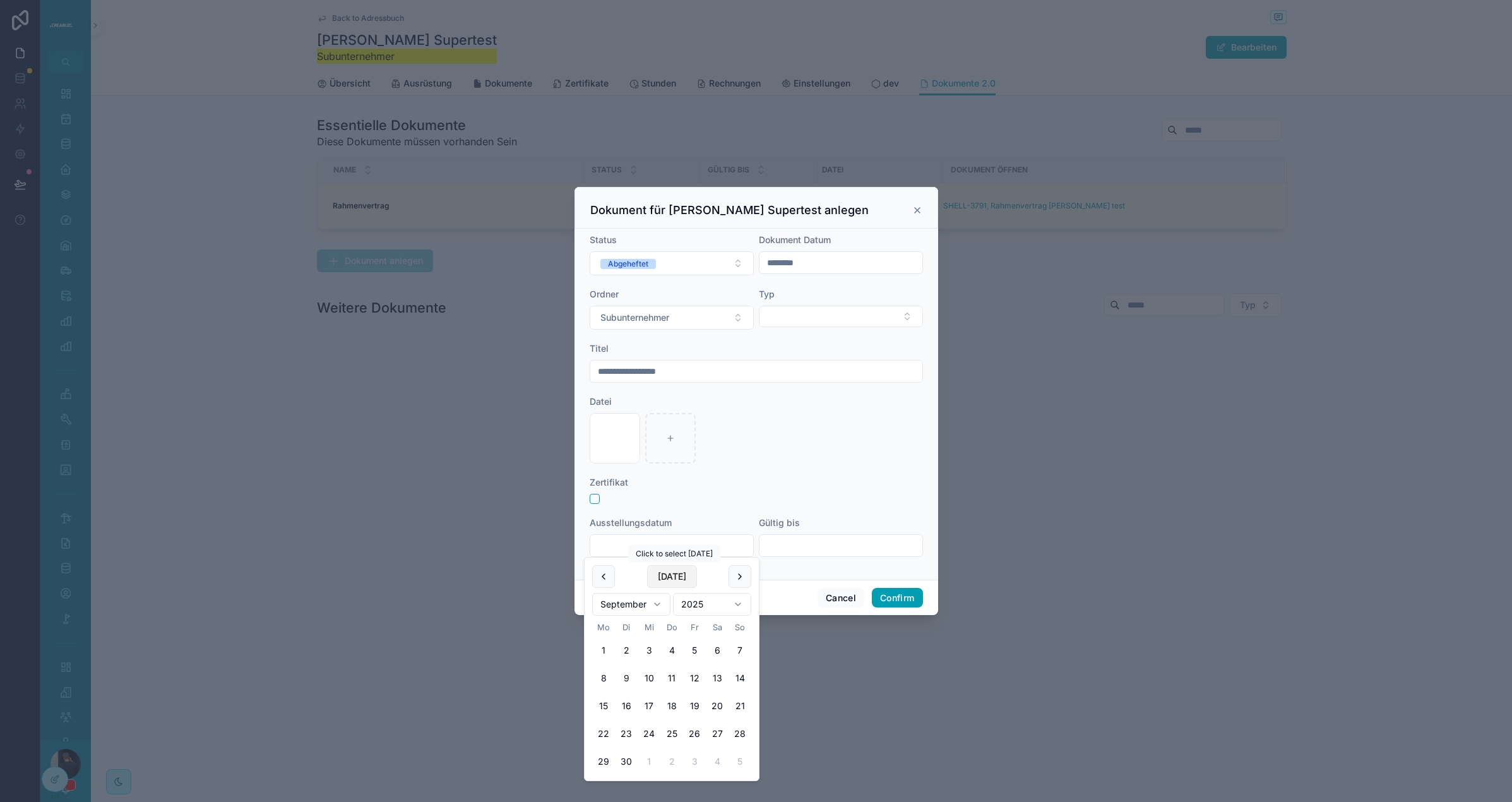
click at [679, 584] on button "Today" at bounding box center [671, 577] width 50 height 23
type input "********"
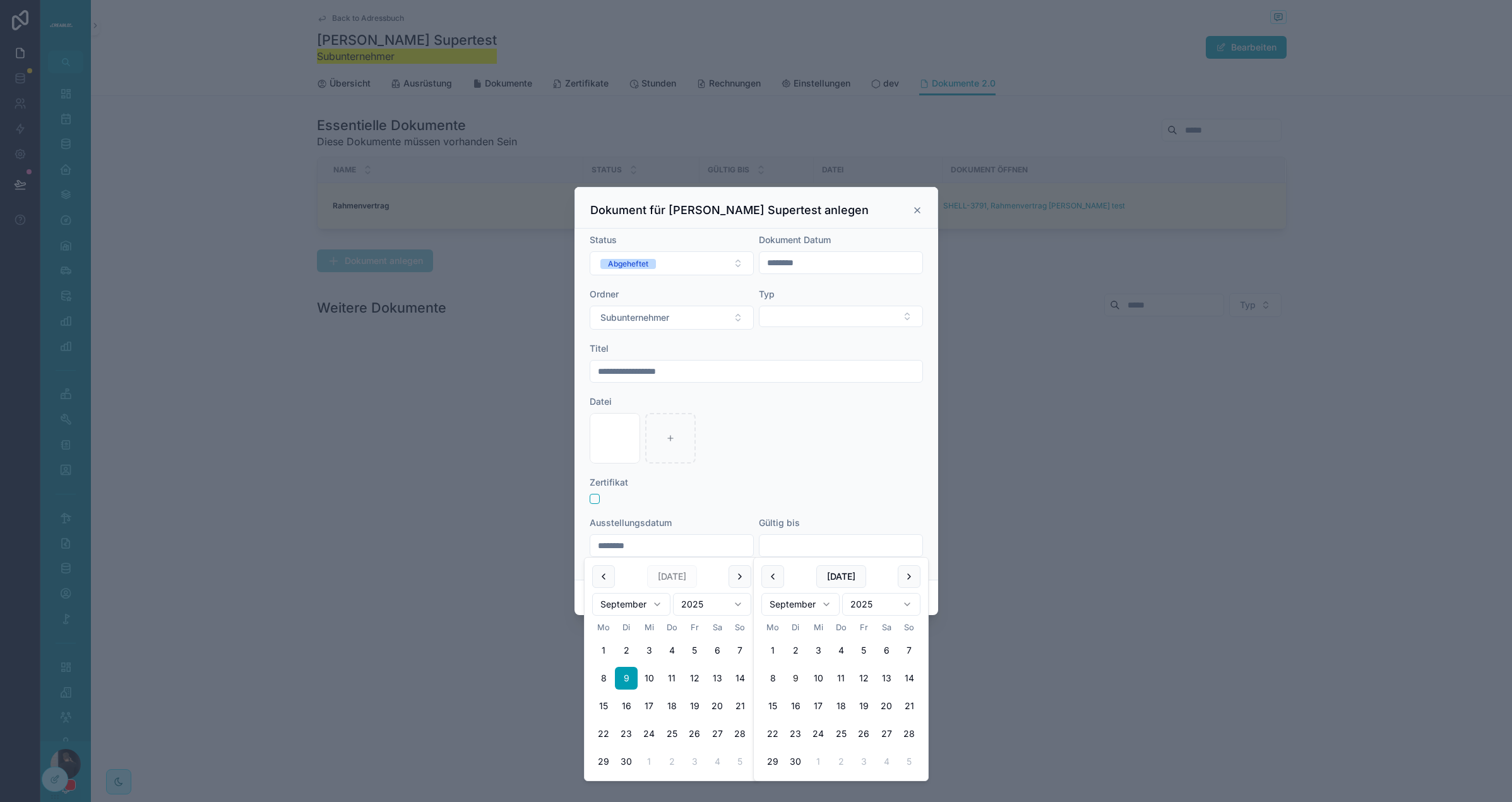
click at [823, 538] on input "text" at bounding box center [841, 545] width 163 height 17
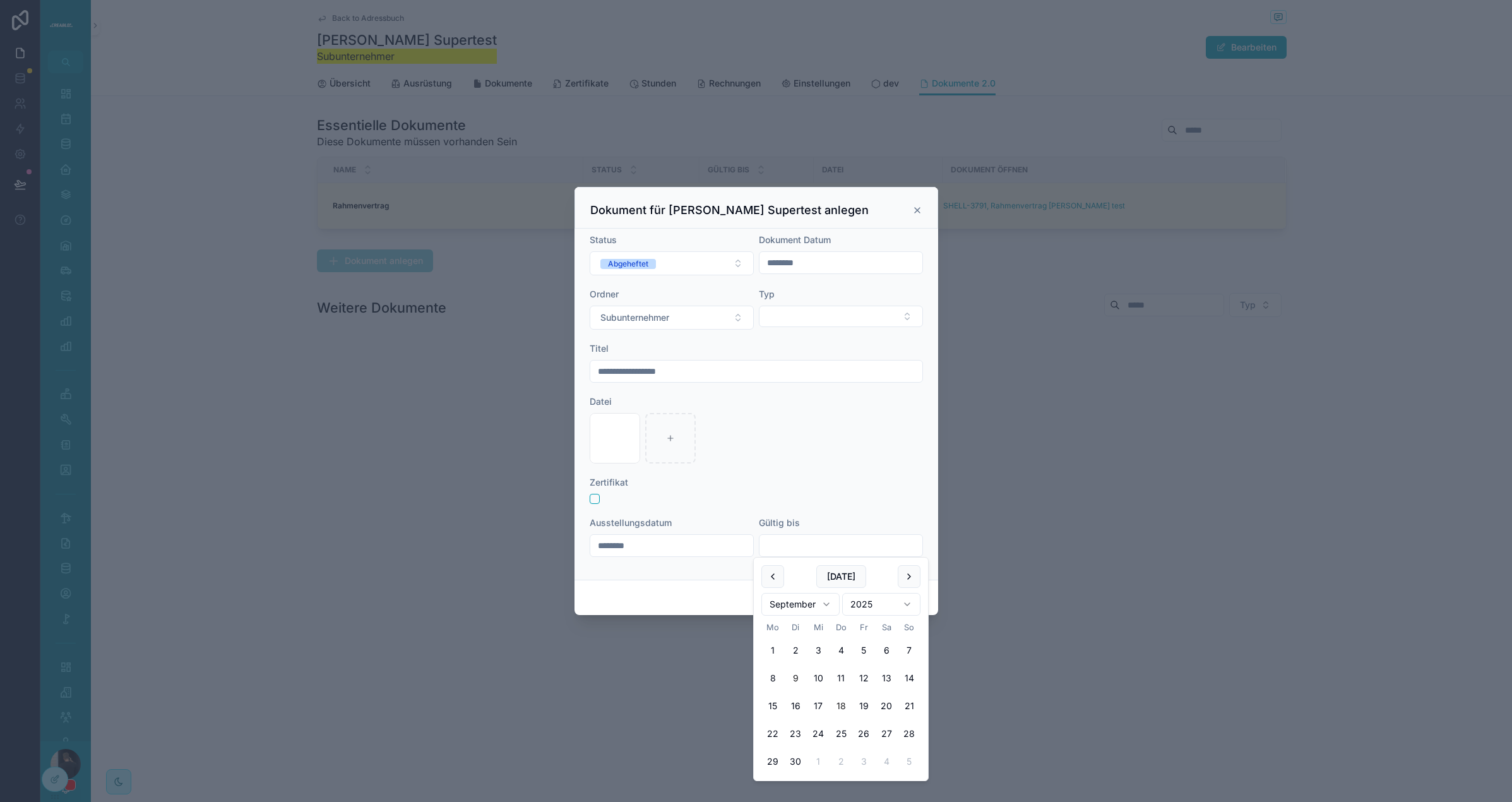
click at [834, 702] on button "18" at bounding box center [841, 706] width 23 height 23
type input "*********"
click at [895, 506] on form "**********" at bounding box center [756, 402] width 333 height 336
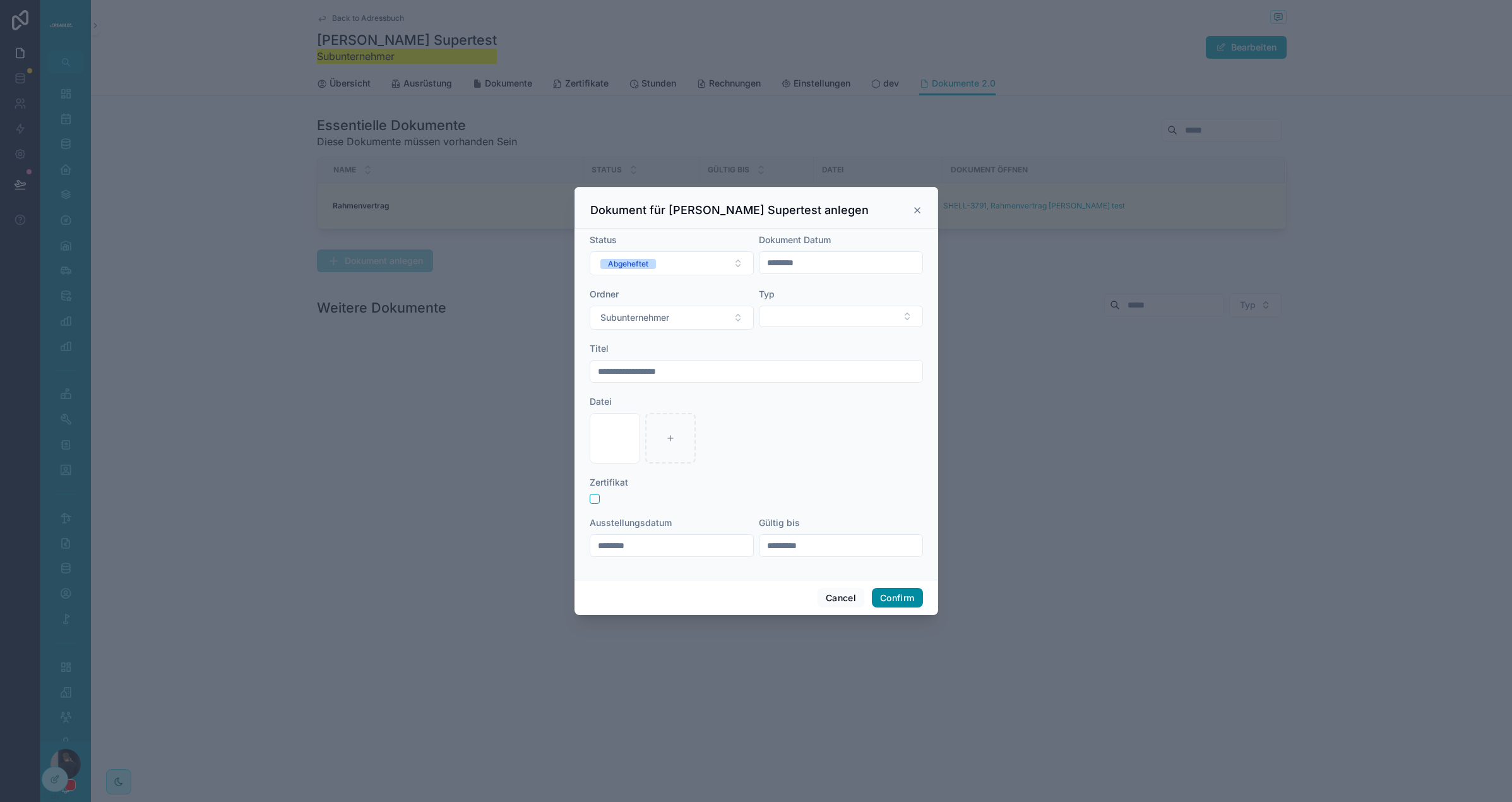
click at [900, 604] on button "Confirm" at bounding box center [897, 598] width 50 height 20
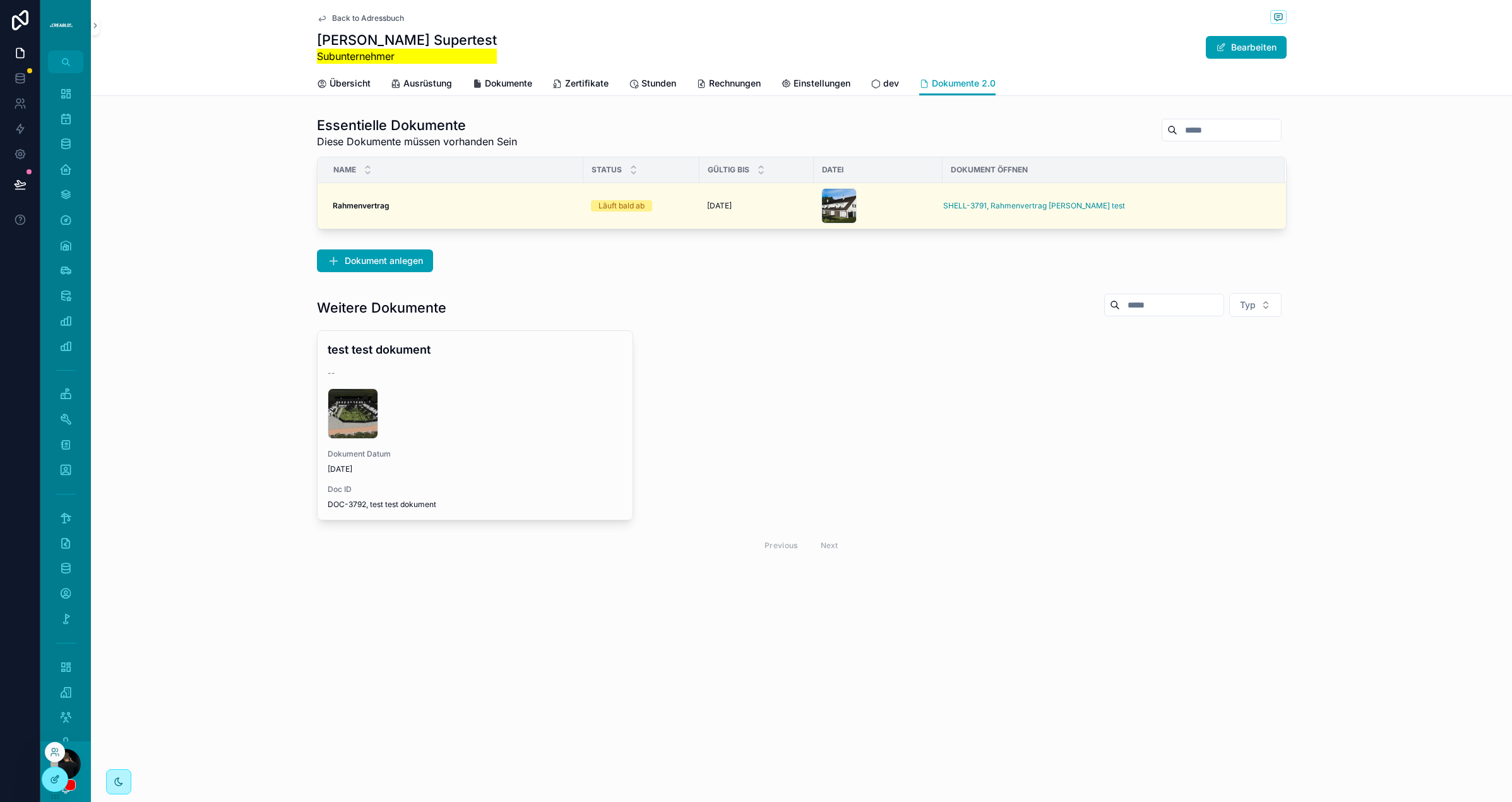
click at [57, 783] on icon at bounding box center [55, 779] width 10 height 10
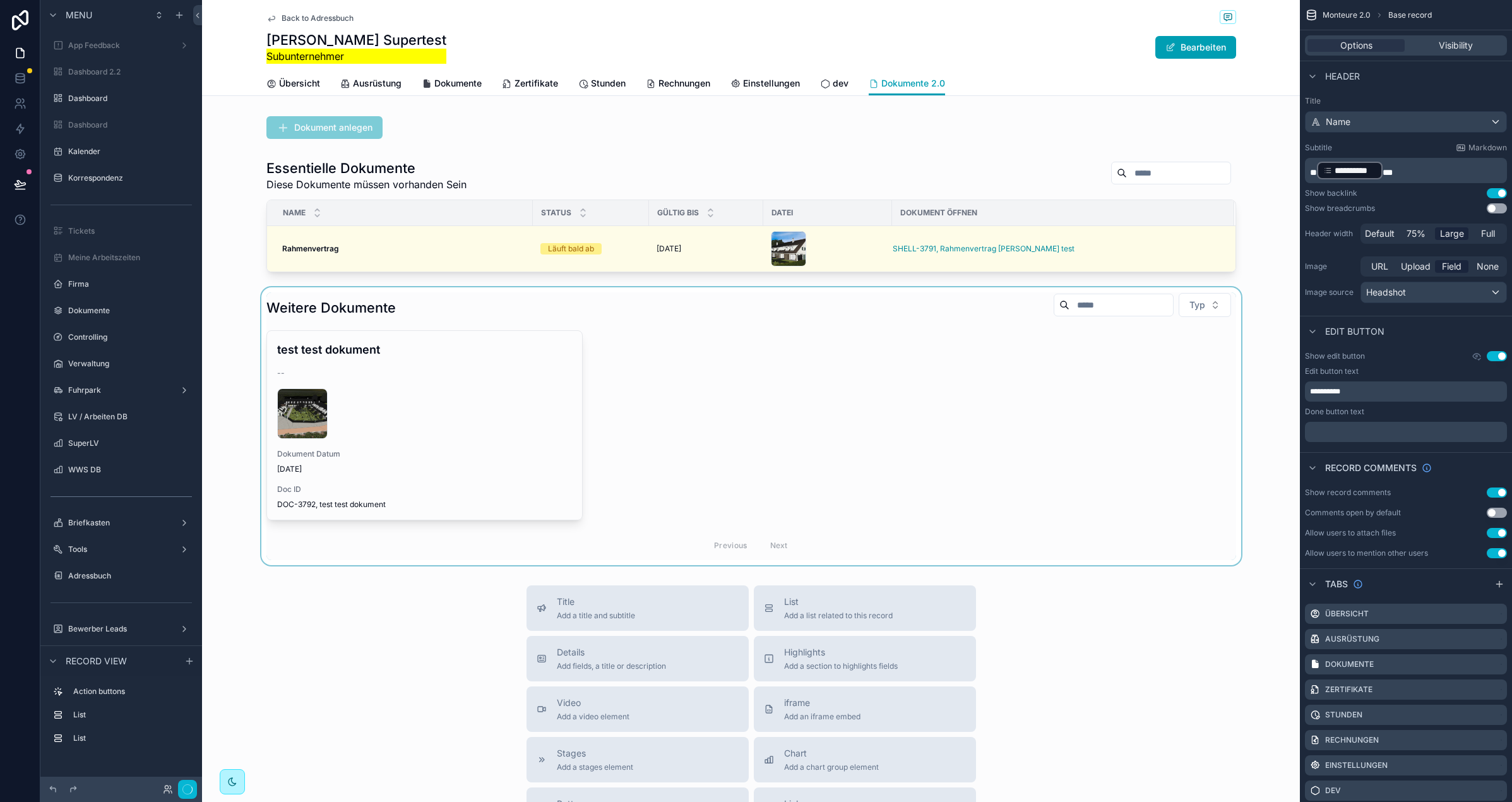
click at [716, 331] on div "scrollable content" at bounding box center [750, 426] width 1098 height 278
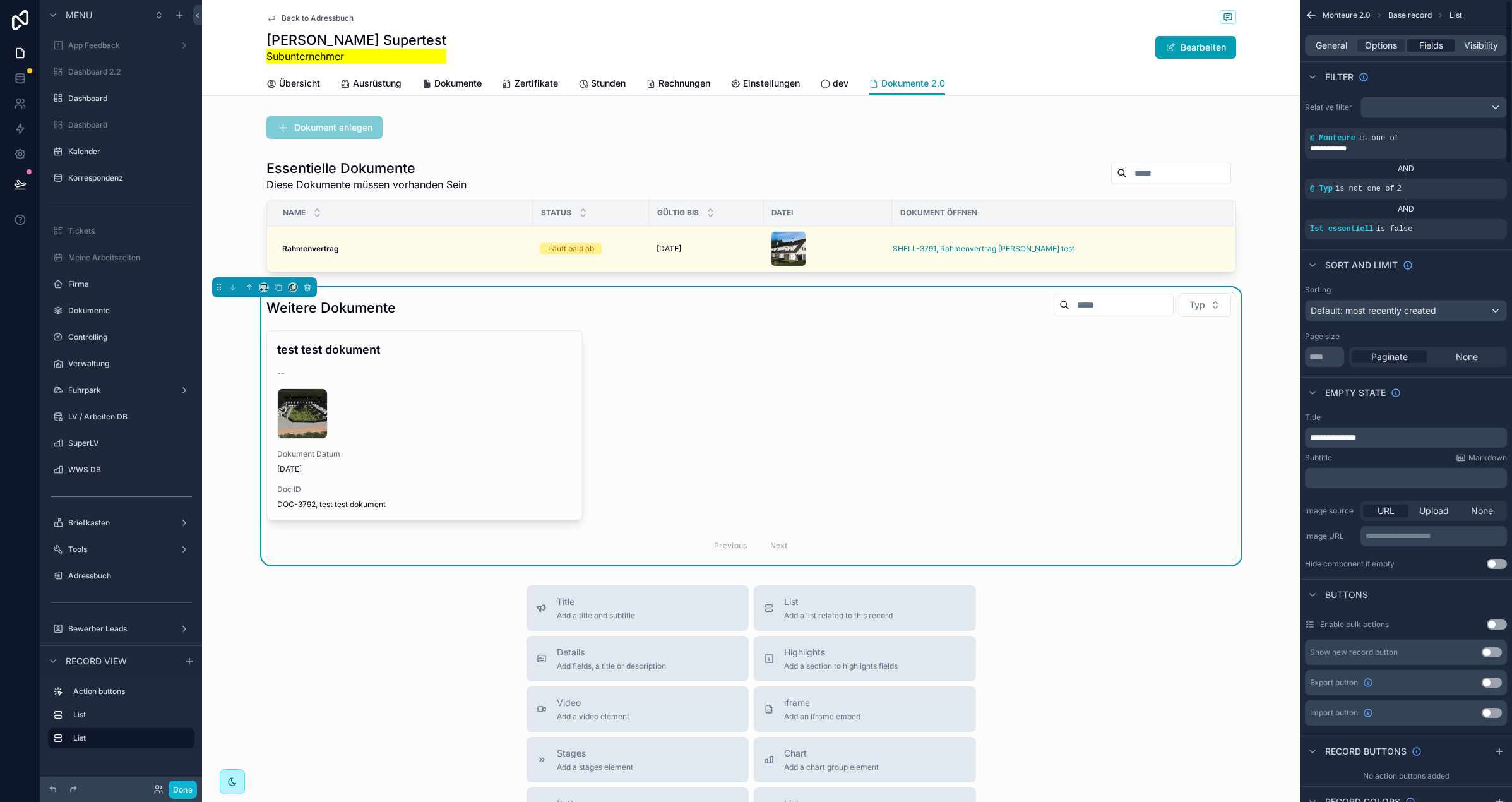
click at [1429, 49] on span "Fields" at bounding box center [1431, 45] width 24 height 13
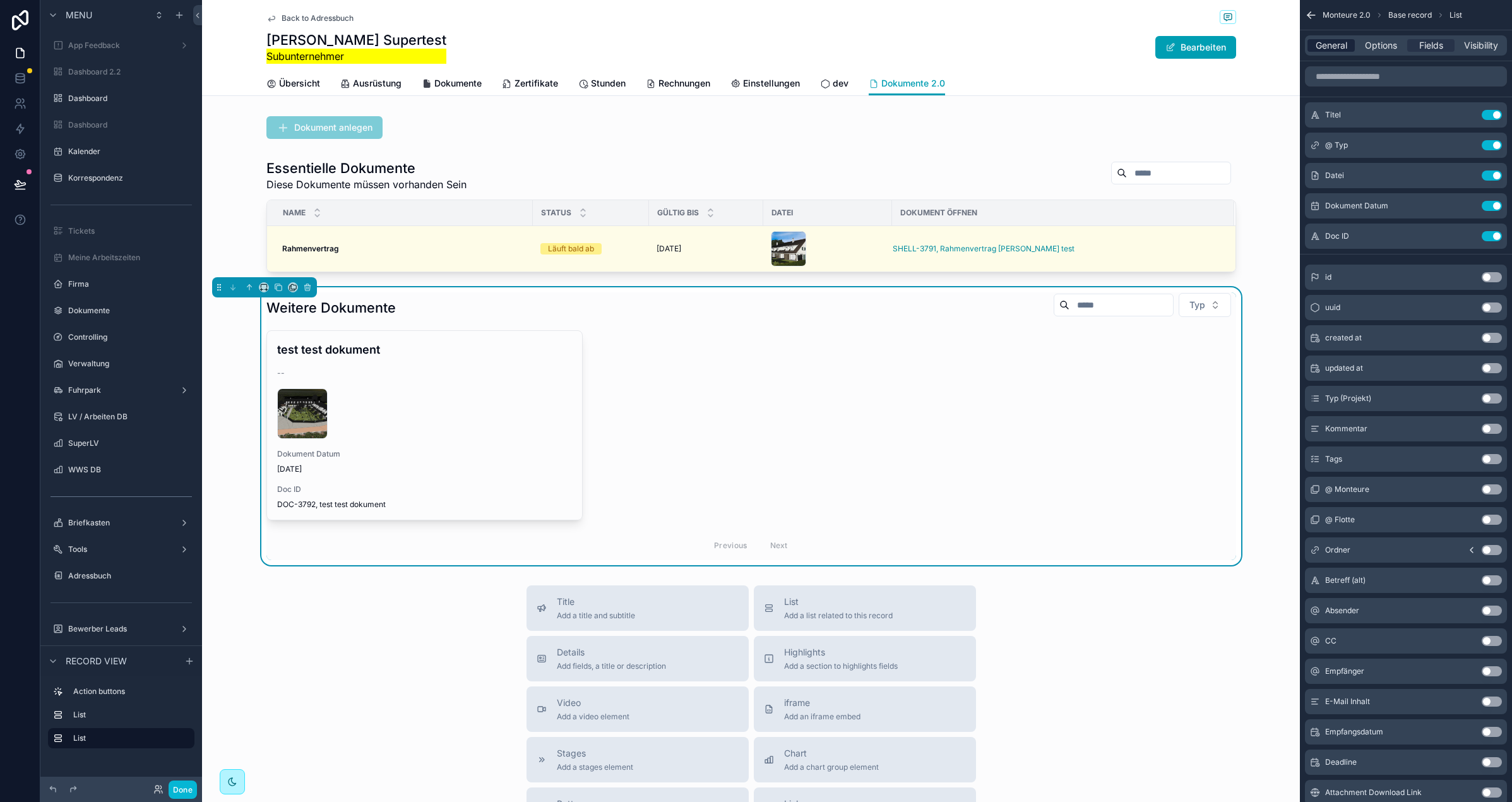
click at [1326, 45] on span "General" at bounding box center [1331, 45] width 31 height 13
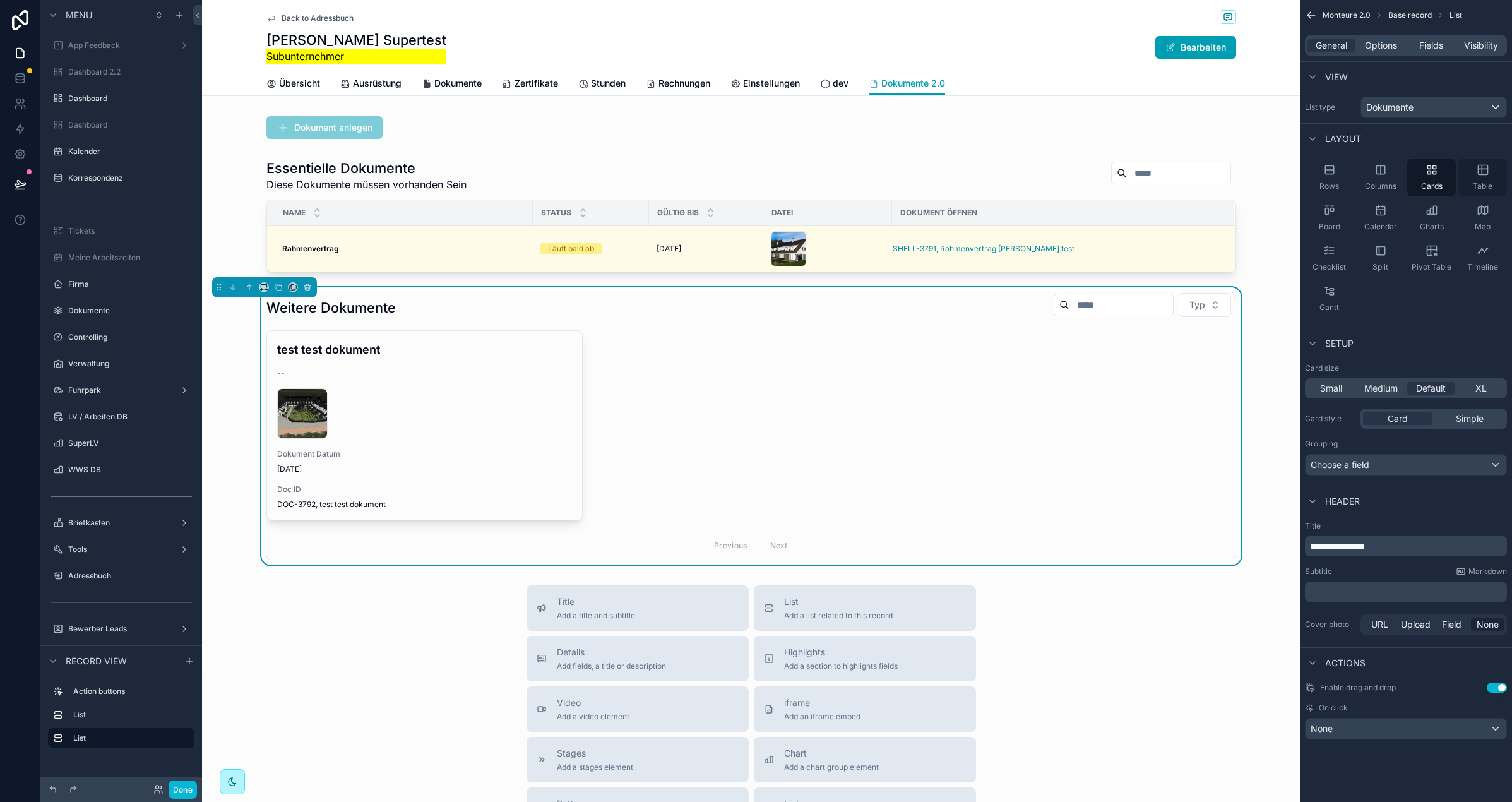
click at [1442, 176] on icon "scrollable content" at bounding box center [1482, 170] width 13 height 13
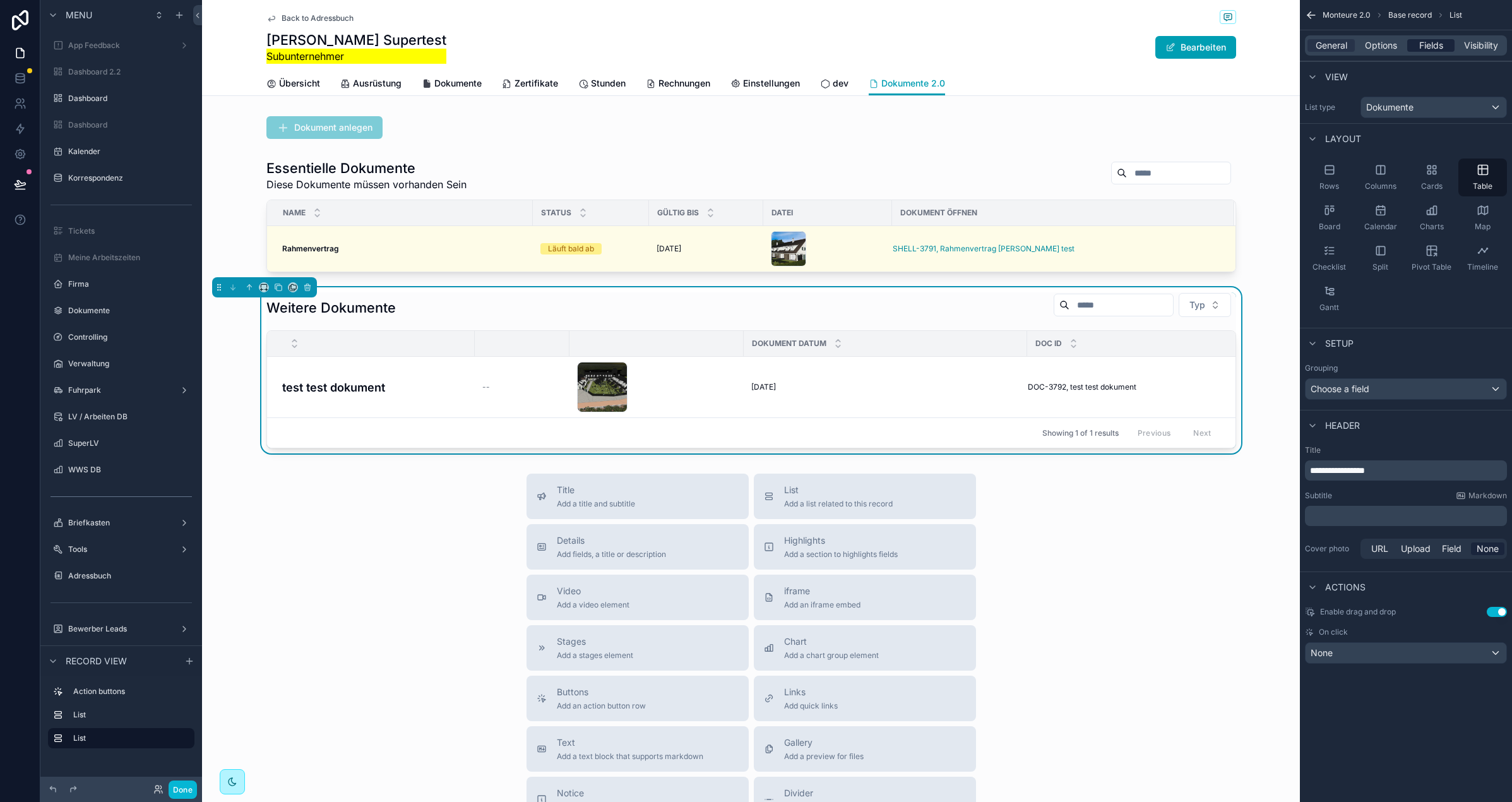
click at [1437, 46] on span "Fields" at bounding box center [1431, 45] width 24 height 13
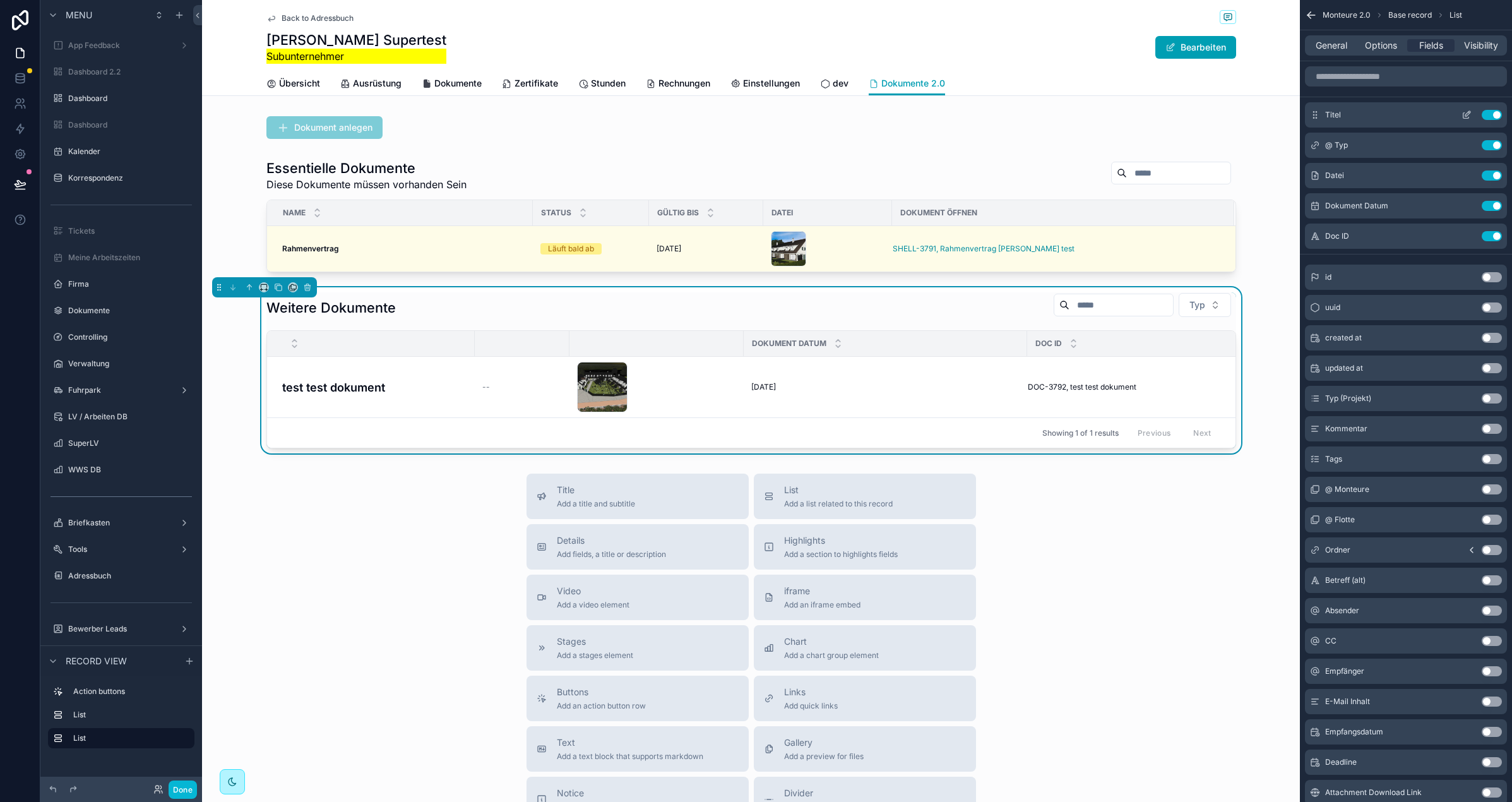
click at [1442, 112] on button "scrollable content" at bounding box center [1466, 115] width 20 height 10
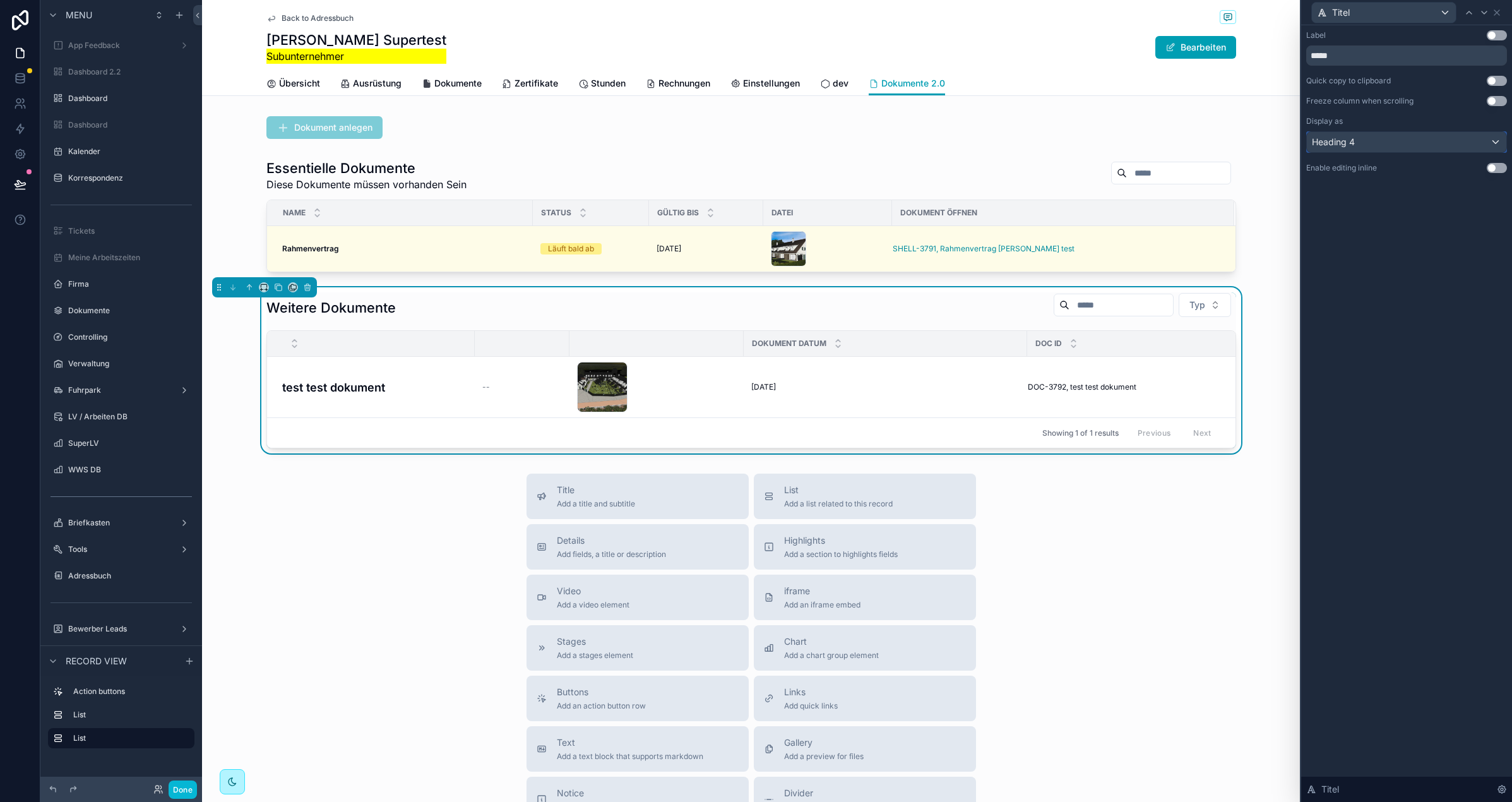
click at [1352, 144] on span "Heading 4" at bounding box center [1333, 142] width 43 height 13
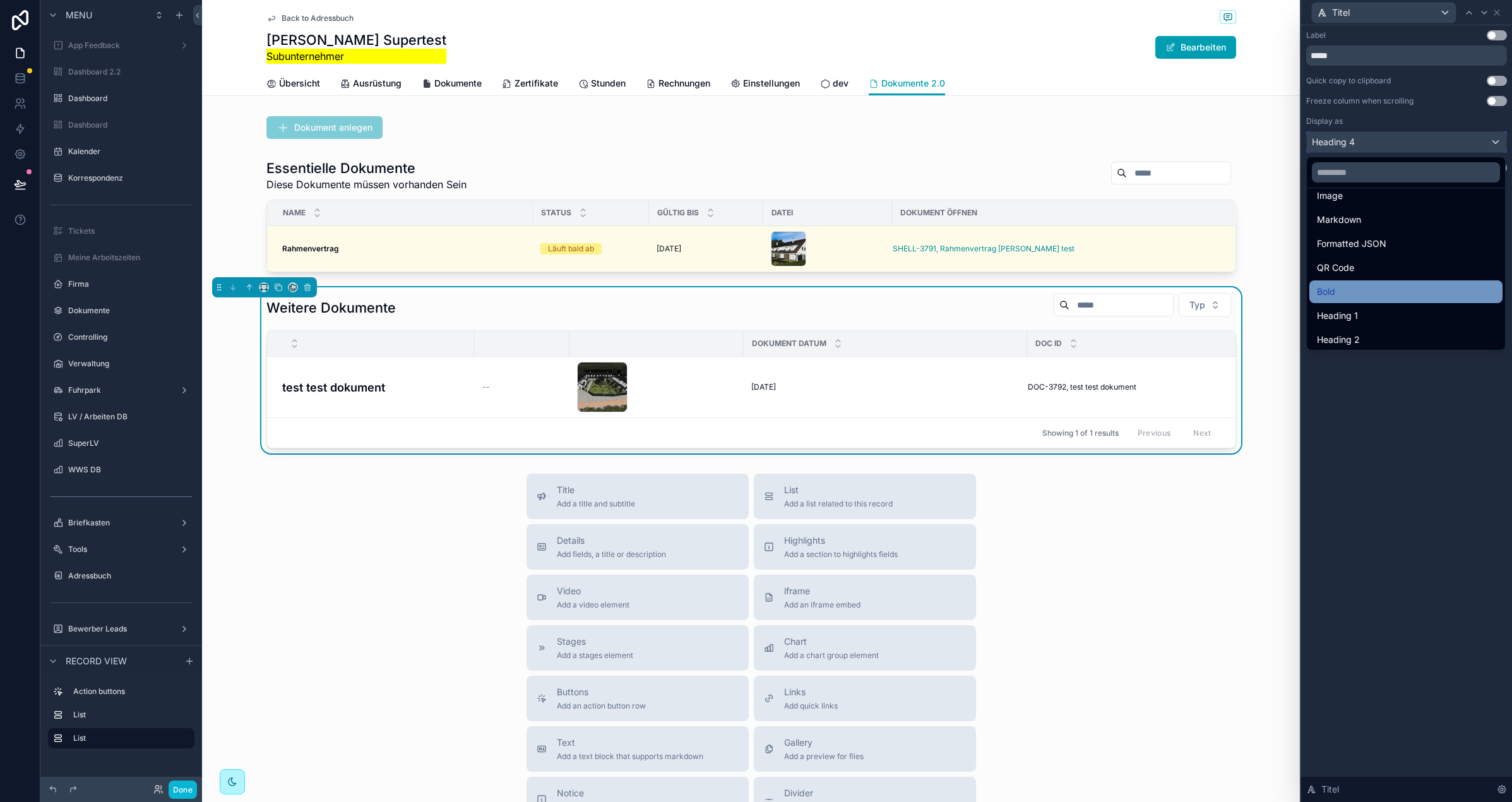
scroll to position [89, 0]
click at [1357, 291] on div "Bold" at bounding box center [1406, 289] width 178 height 15
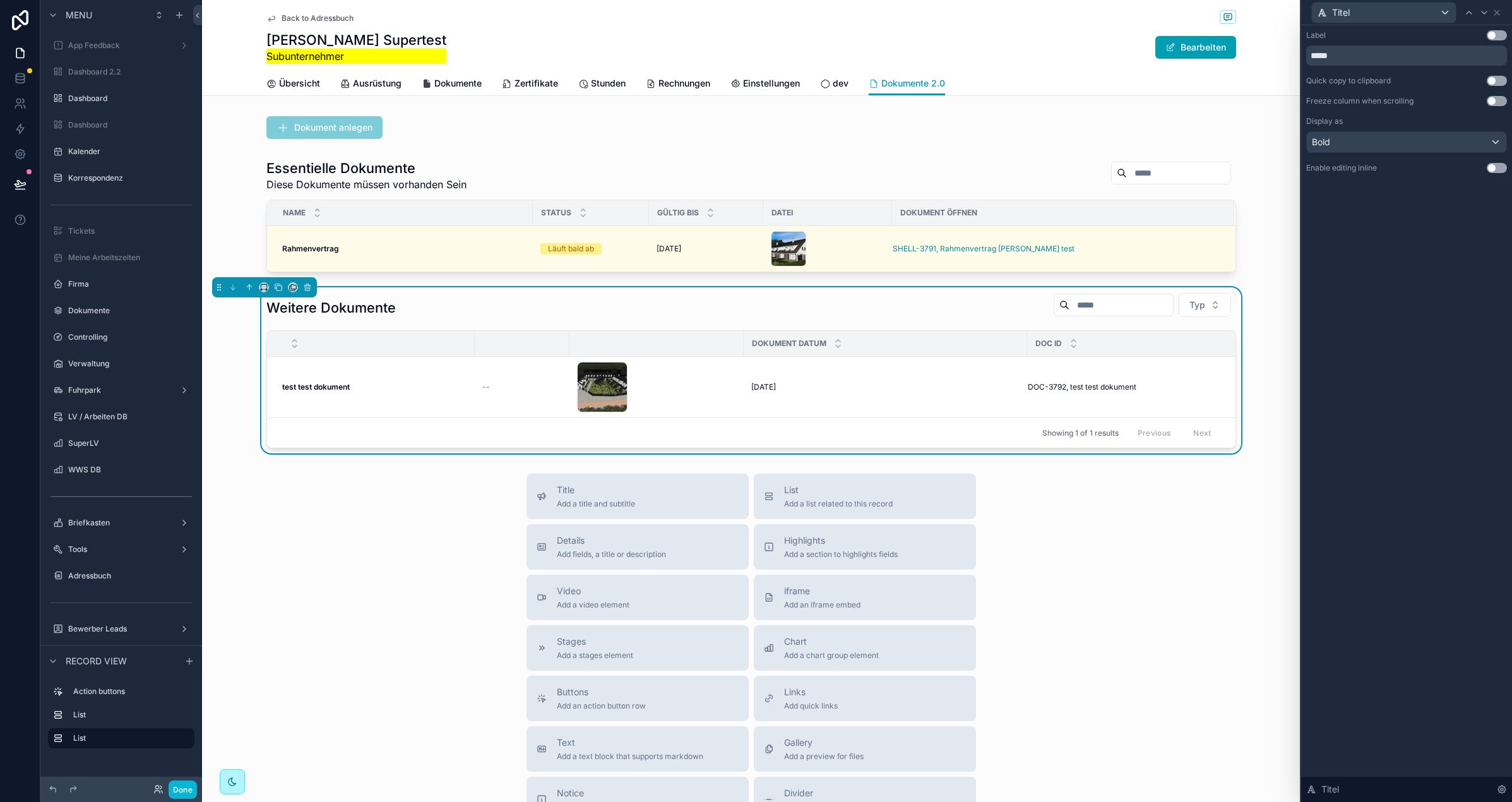
click at [1442, 28] on div "Label Use setting ***** Quick copy to clipboard Use setting Freeze column when …" at bounding box center [1407, 114] width 211 height 178
click at [1442, 37] on button "Use setting" at bounding box center [1496, 36] width 20 height 10
click at [1382, 59] on input "*****" at bounding box center [1406, 55] width 201 height 20
type input "****"
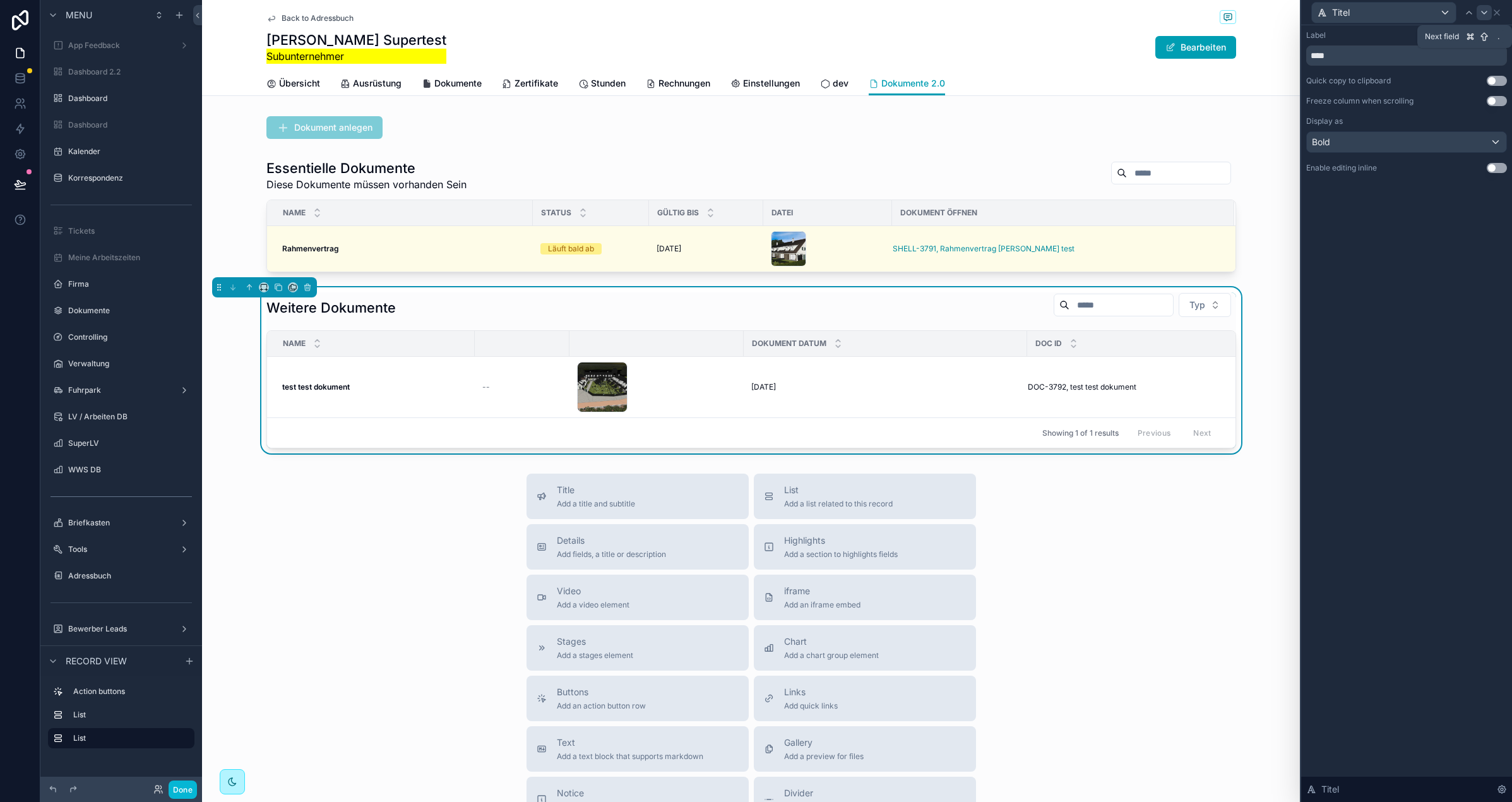
click at [1442, 11] on icon at bounding box center [1484, 13] width 10 height 10
click at [1373, 61] on input "*****" at bounding box center [1406, 55] width 201 height 20
type input "***"
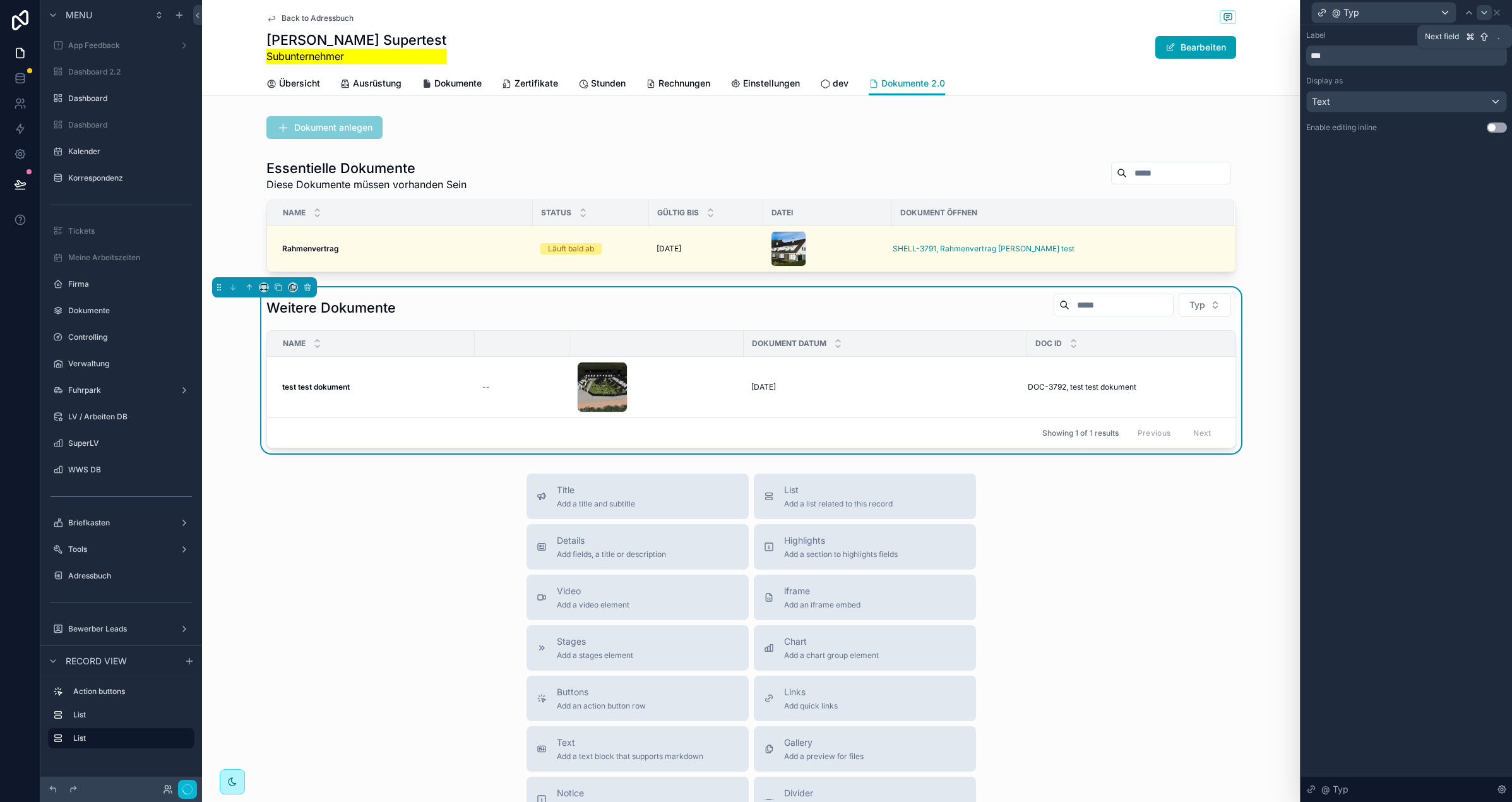
click at [1442, 13] on icon at bounding box center [1484, 13] width 10 height 10
click at [1324, 146] on span "Small" at bounding box center [1332, 148] width 22 height 13
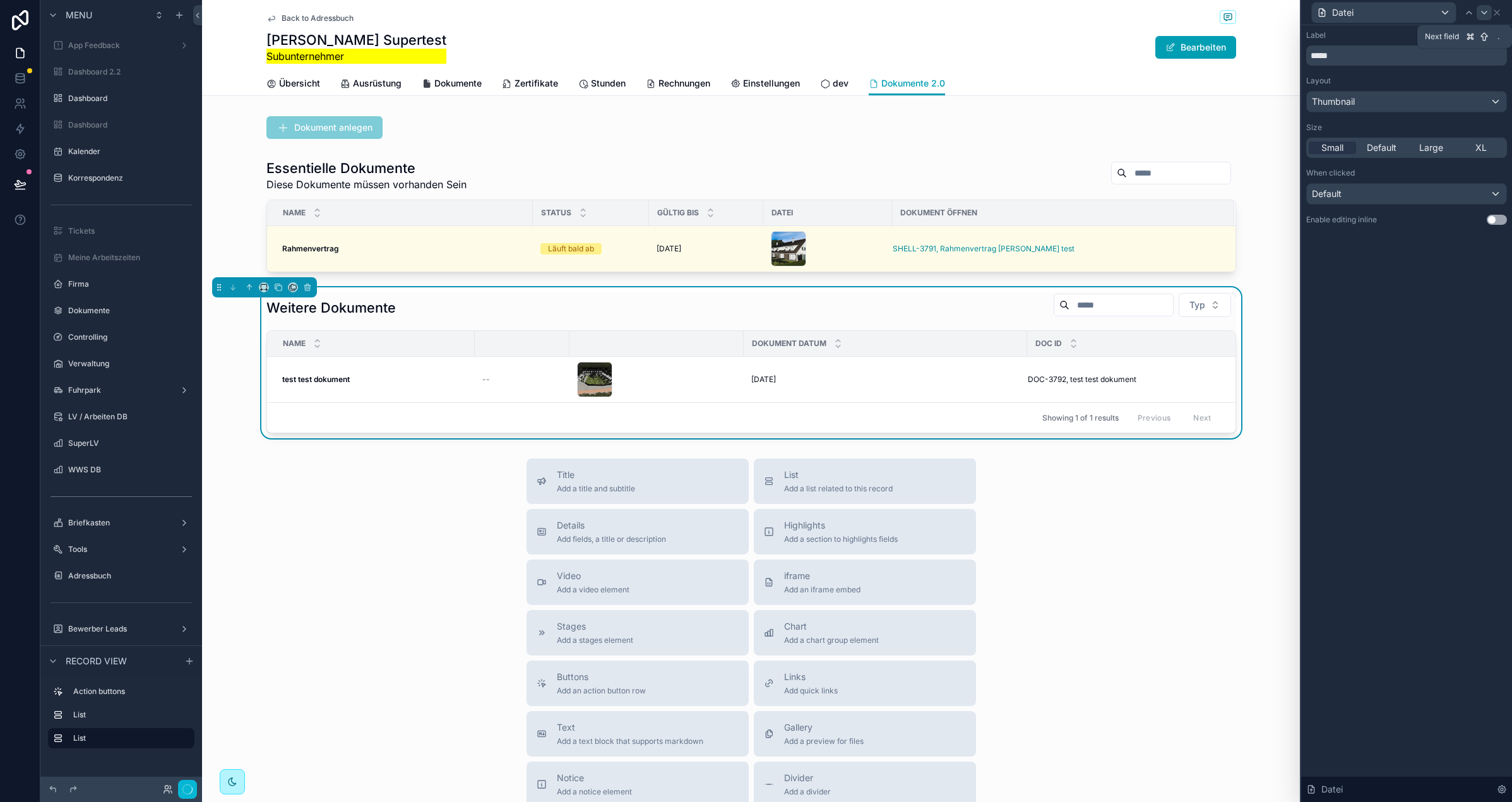
click at [1442, 11] on icon at bounding box center [1484, 12] width 5 height 3
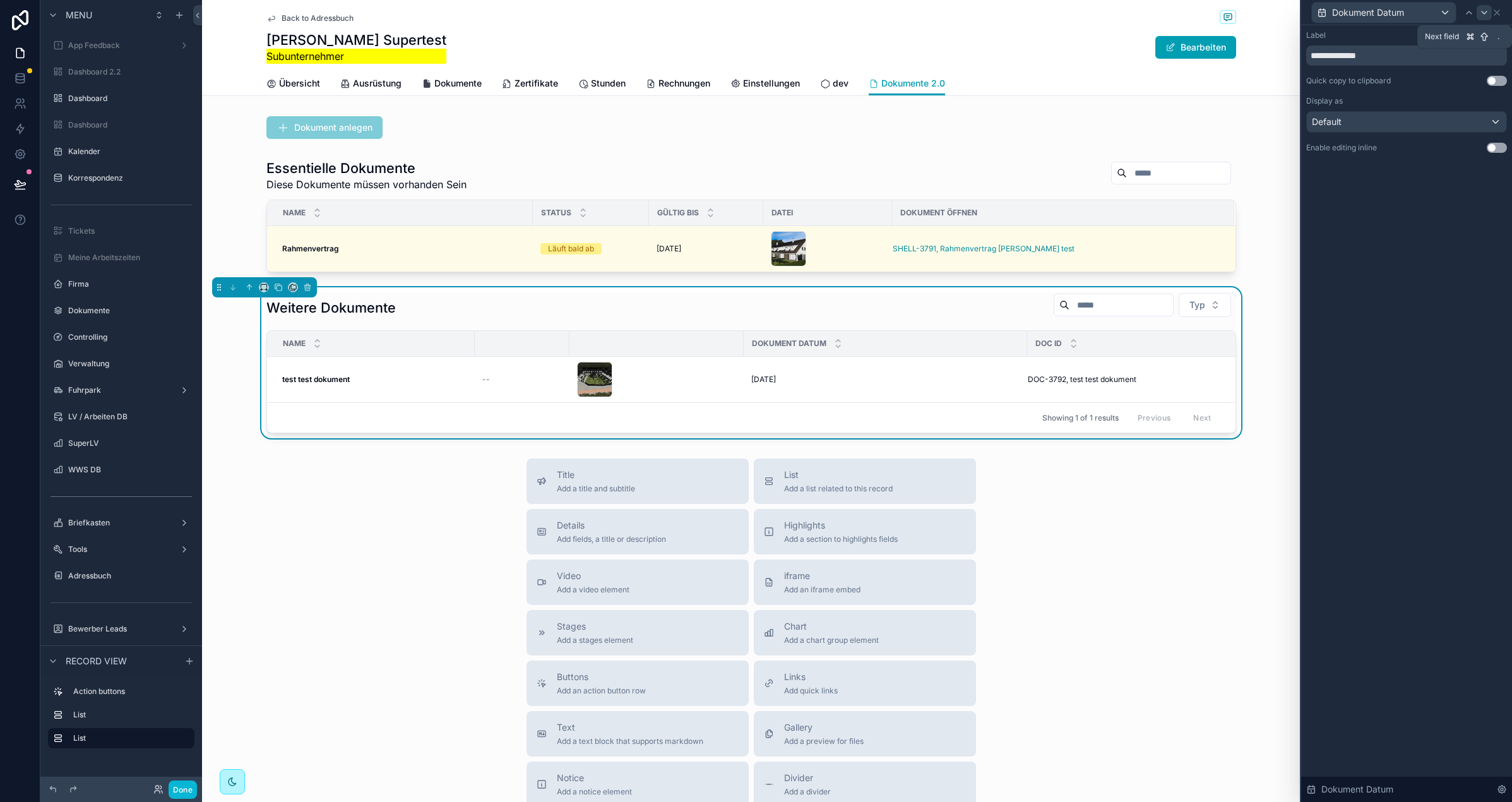
click at [1442, 13] on icon at bounding box center [1484, 13] width 10 height 10
click at [1442, 15] on icon at bounding box center [1497, 13] width 10 height 10
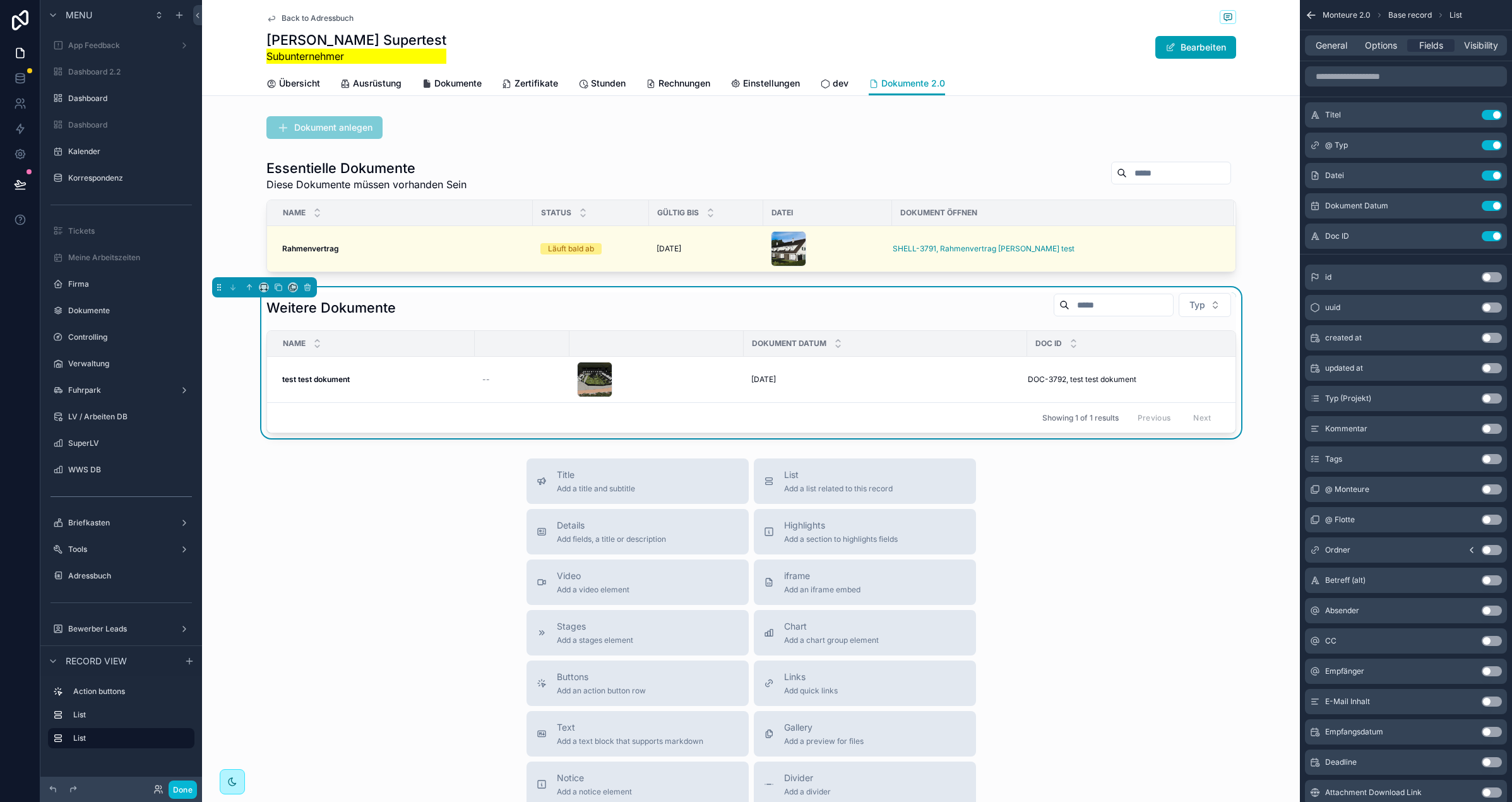
click at [1442, 237] on button "Use setting" at bounding box center [1491, 237] width 20 height 10
click at [1362, 78] on input "scrollable content" at bounding box center [1406, 76] width 202 height 20
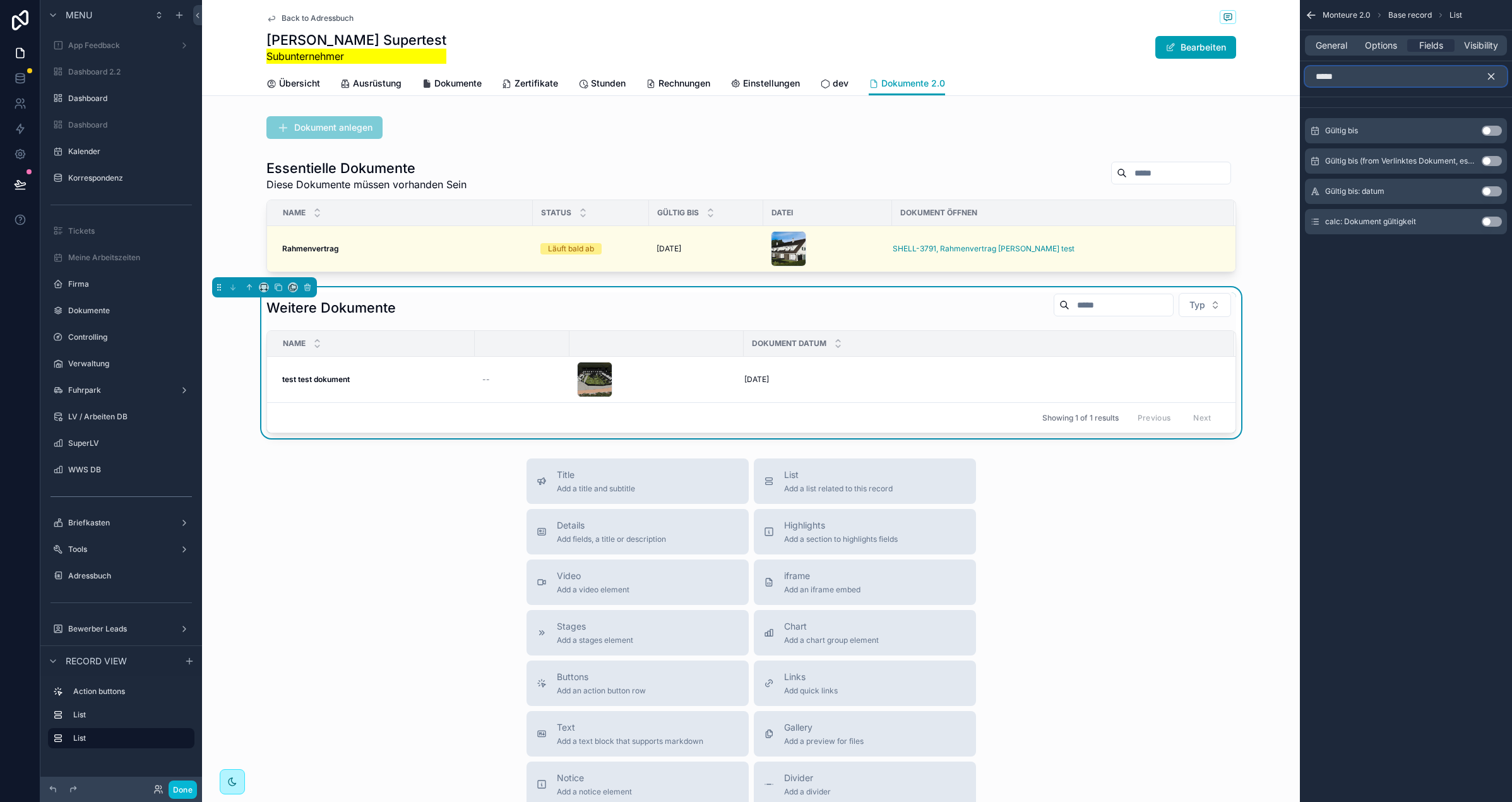
type input "*****"
click at [1442, 130] on button "Use setting" at bounding box center [1491, 131] width 20 height 10
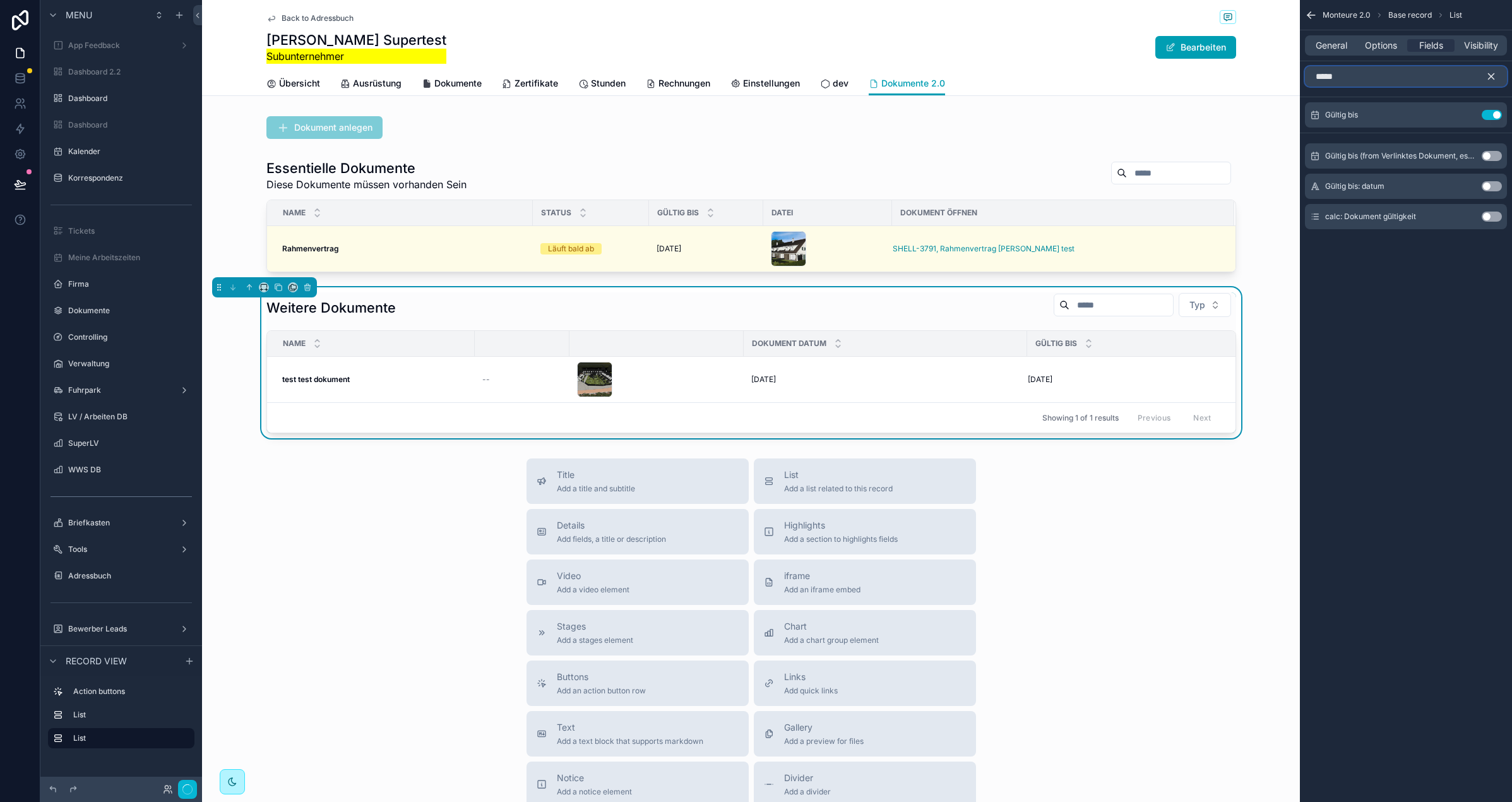
click at [1358, 75] on input "*****" at bounding box center [1406, 76] width 202 height 20
click at [1442, 74] on icon "scrollable content" at bounding box center [1491, 77] width 6 height 6
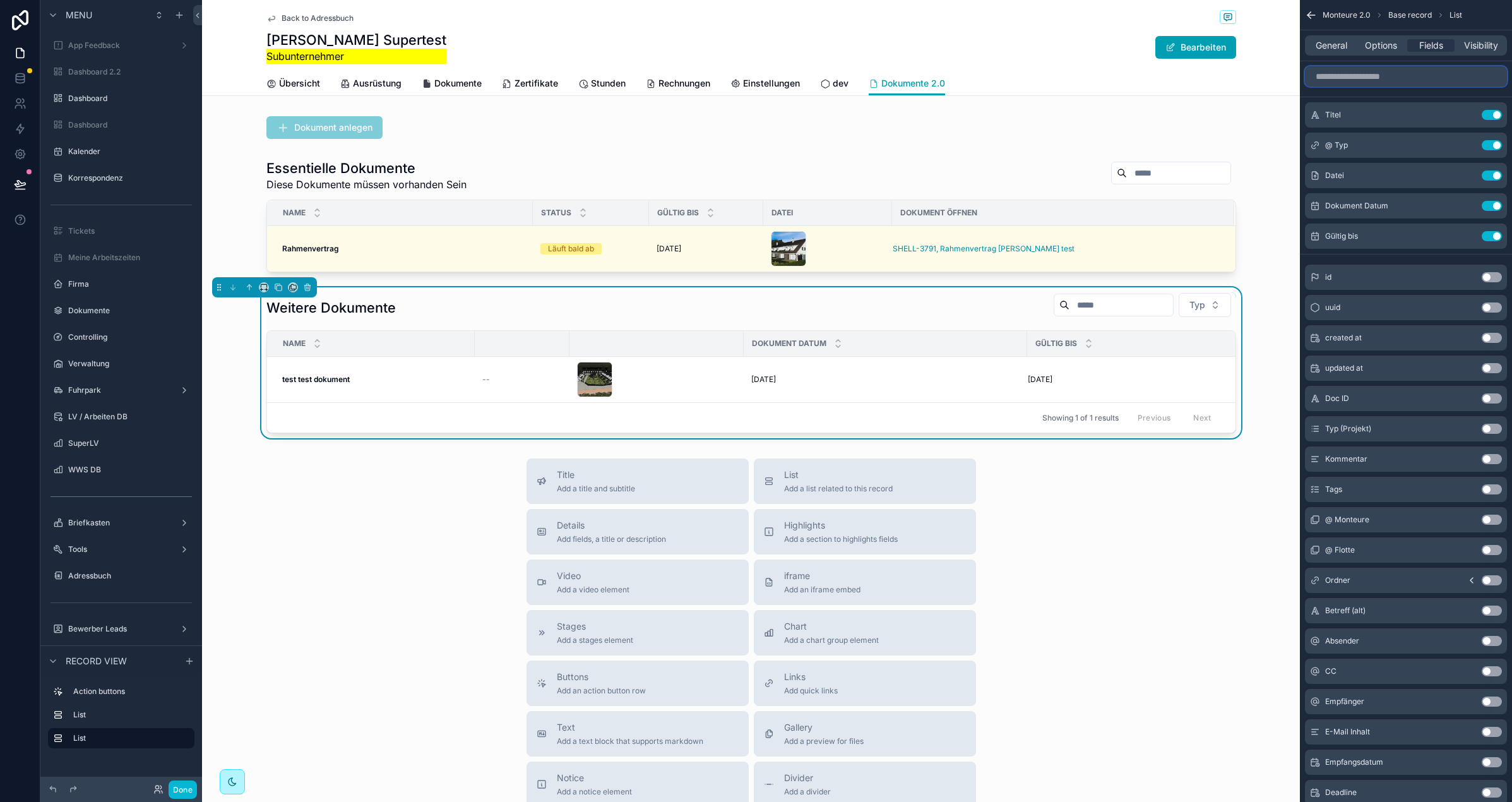
click at [1377, 75] on input "scrollable content" at bounding box center [1406, 76] width 202 height 20
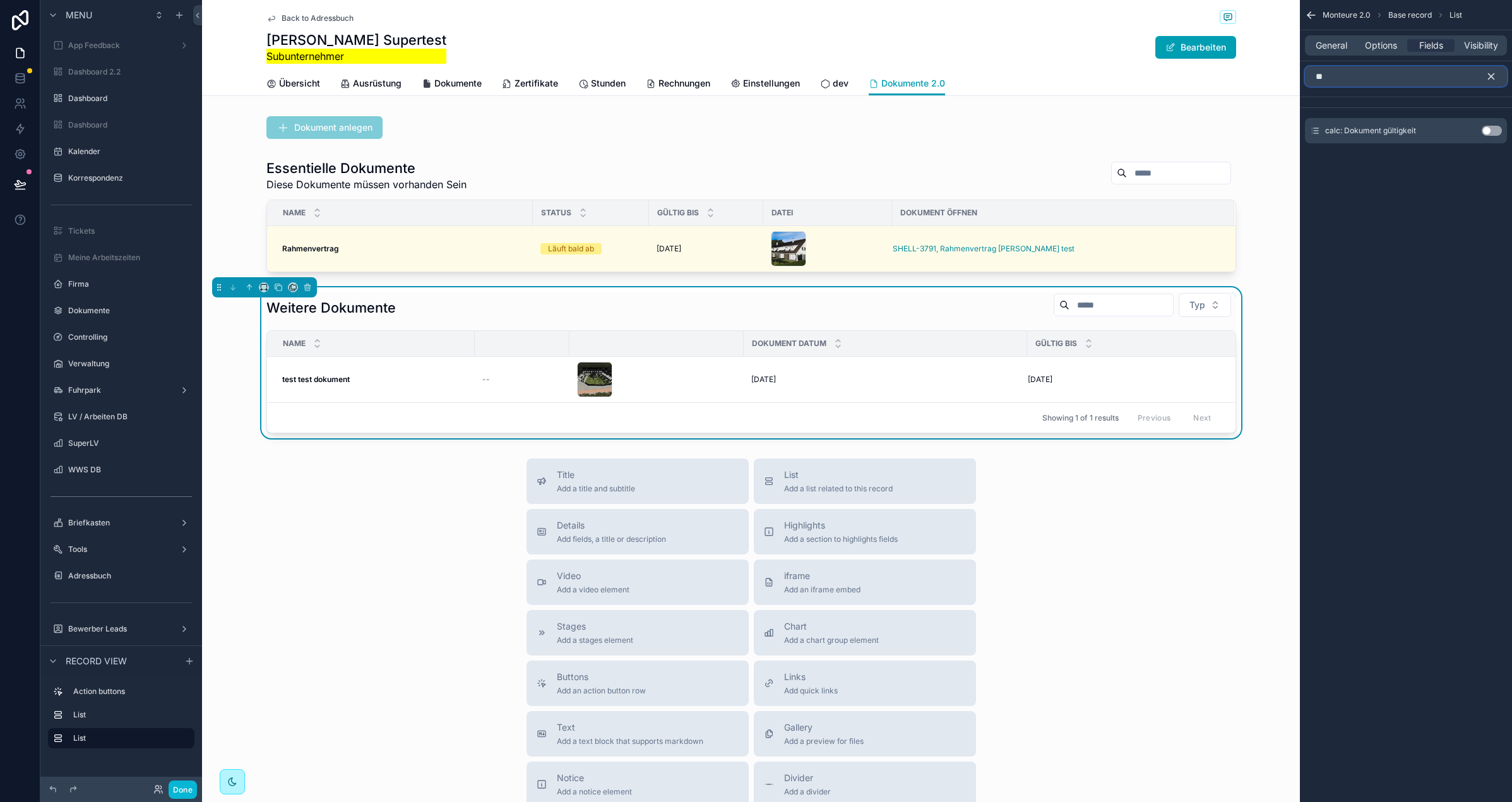
type input "**"
click at [1442, 132] on button "Use setting" at bounding box center [1491, 131] width 20 height 10
click at [1442, 73] on icon "scrollable content" at bounding box center [1491, 76] width 11 height 11
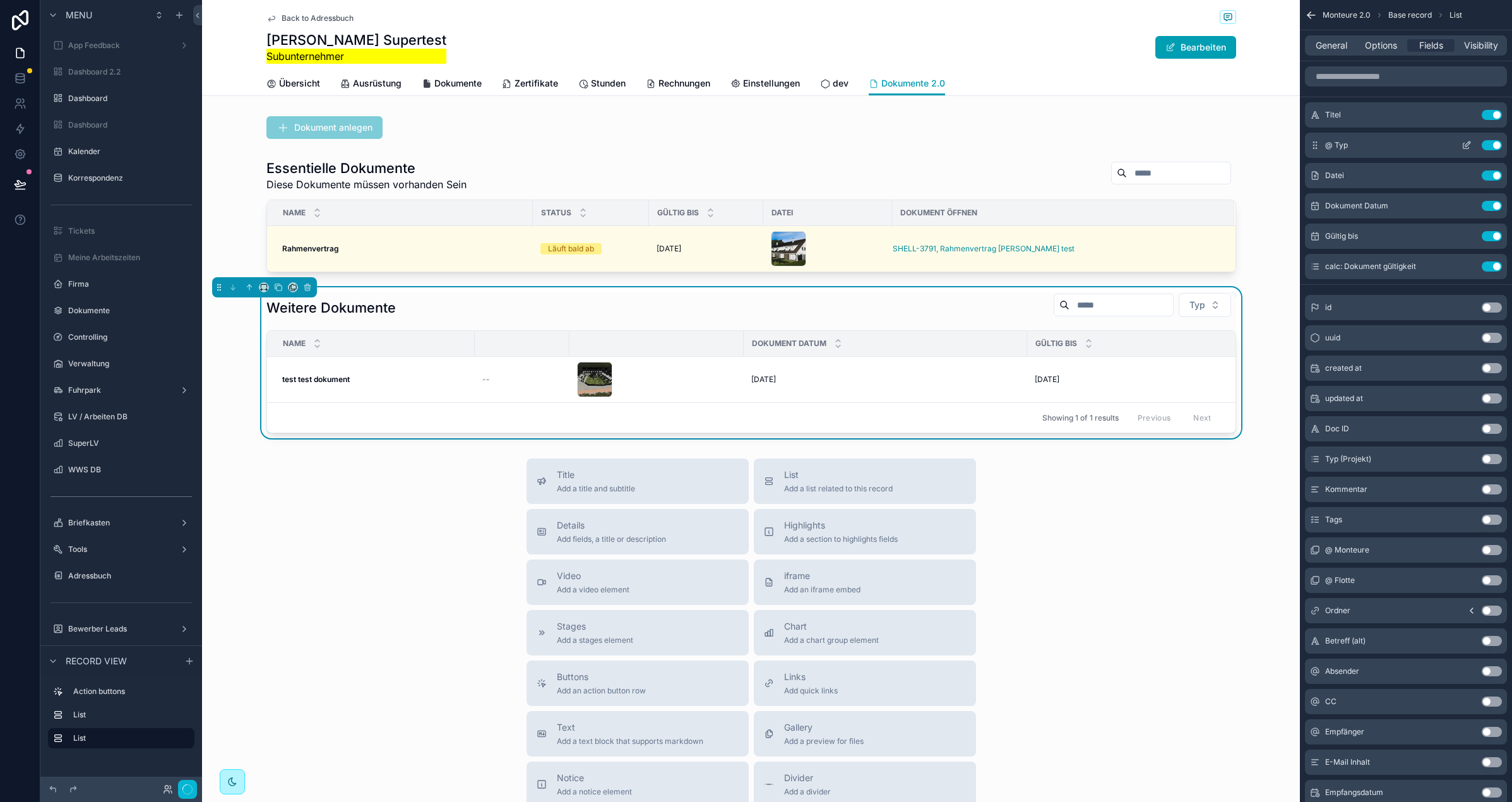
drag, startPoint x: 1316, startPoint y: 269, endPoint x: 1359, endPoint y: 143, distance: 133.1
click at [1359, 142] on div "Titel Use setting @ Typ Use setting Datei Use setting Dokument Datum Use settin…" at bounding box center [1406, 190] width 212 height 177
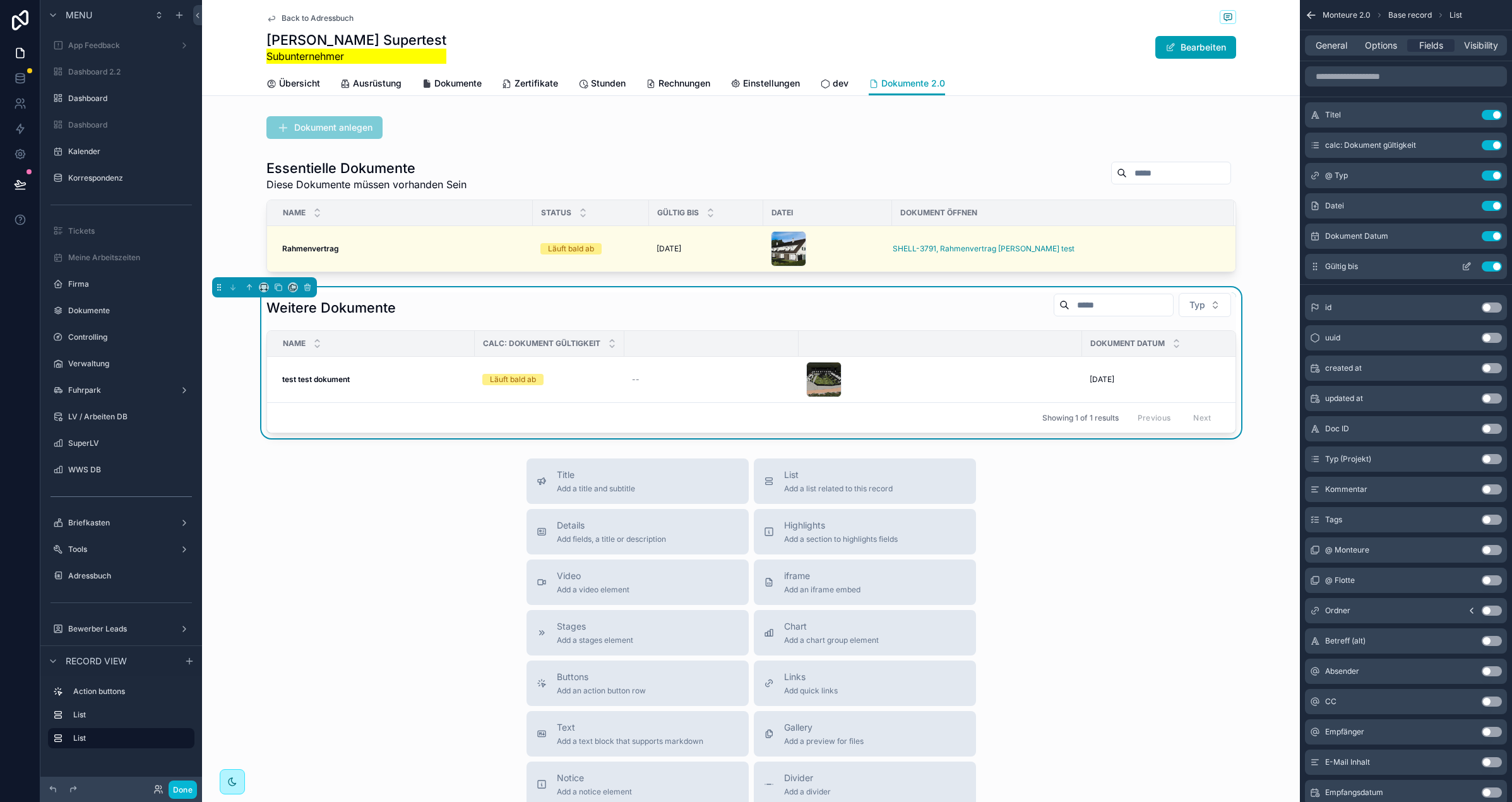
click at [1442, 234] on button "Use setting" at bounding box center [1491, 237] width 20 height 10
click at [1468, 140] on icon "scrollable content" at bounding box center [1467, 145] width 10 height 10
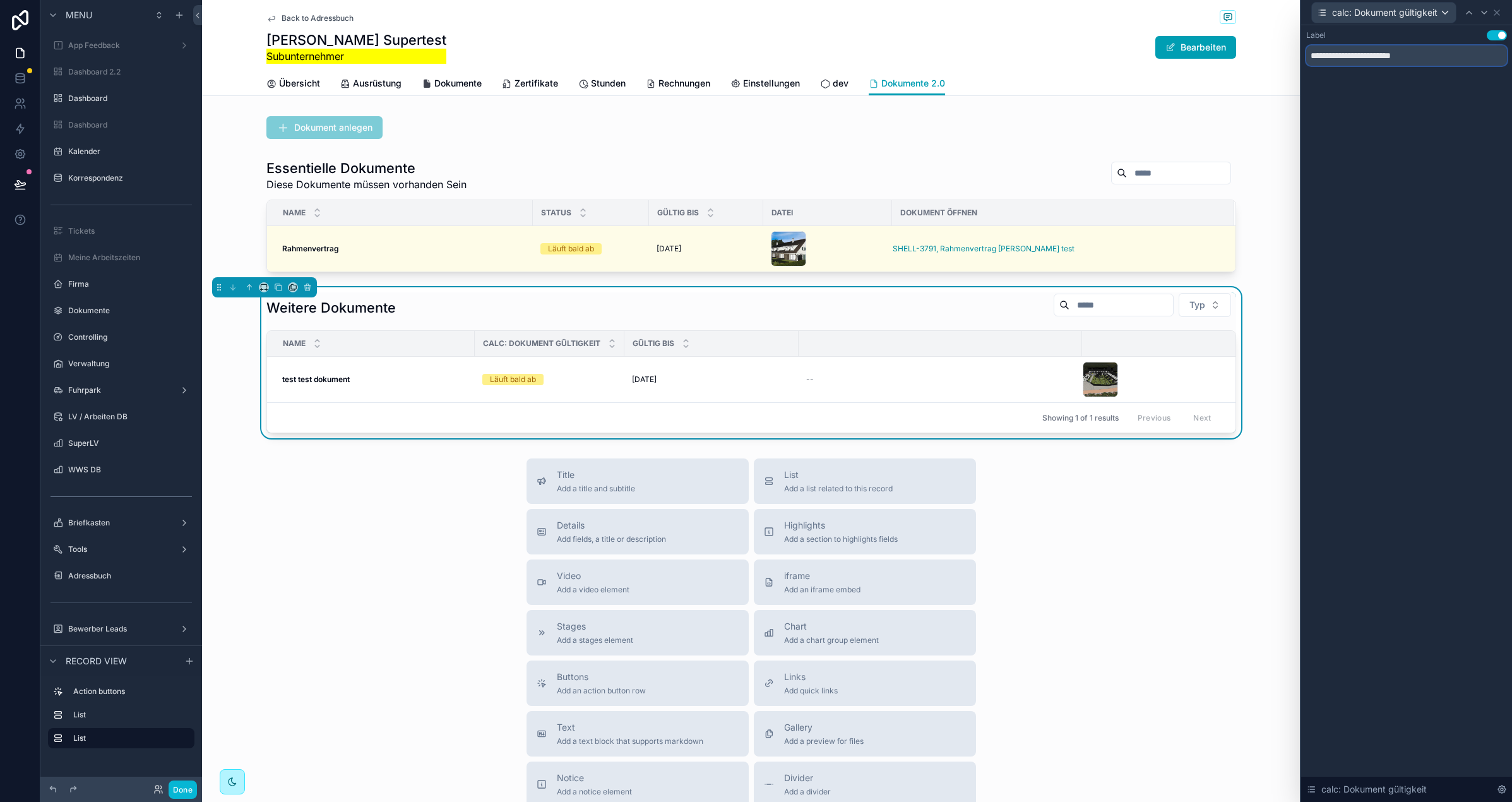
click at [1351, 59] on input "**********" at bounding box center [1406, 55] width 201 height 20
type input "******"
click at [1381, 88] on div "Label Use setting ******" at bounding box center [1407, 60] width 211 height 70
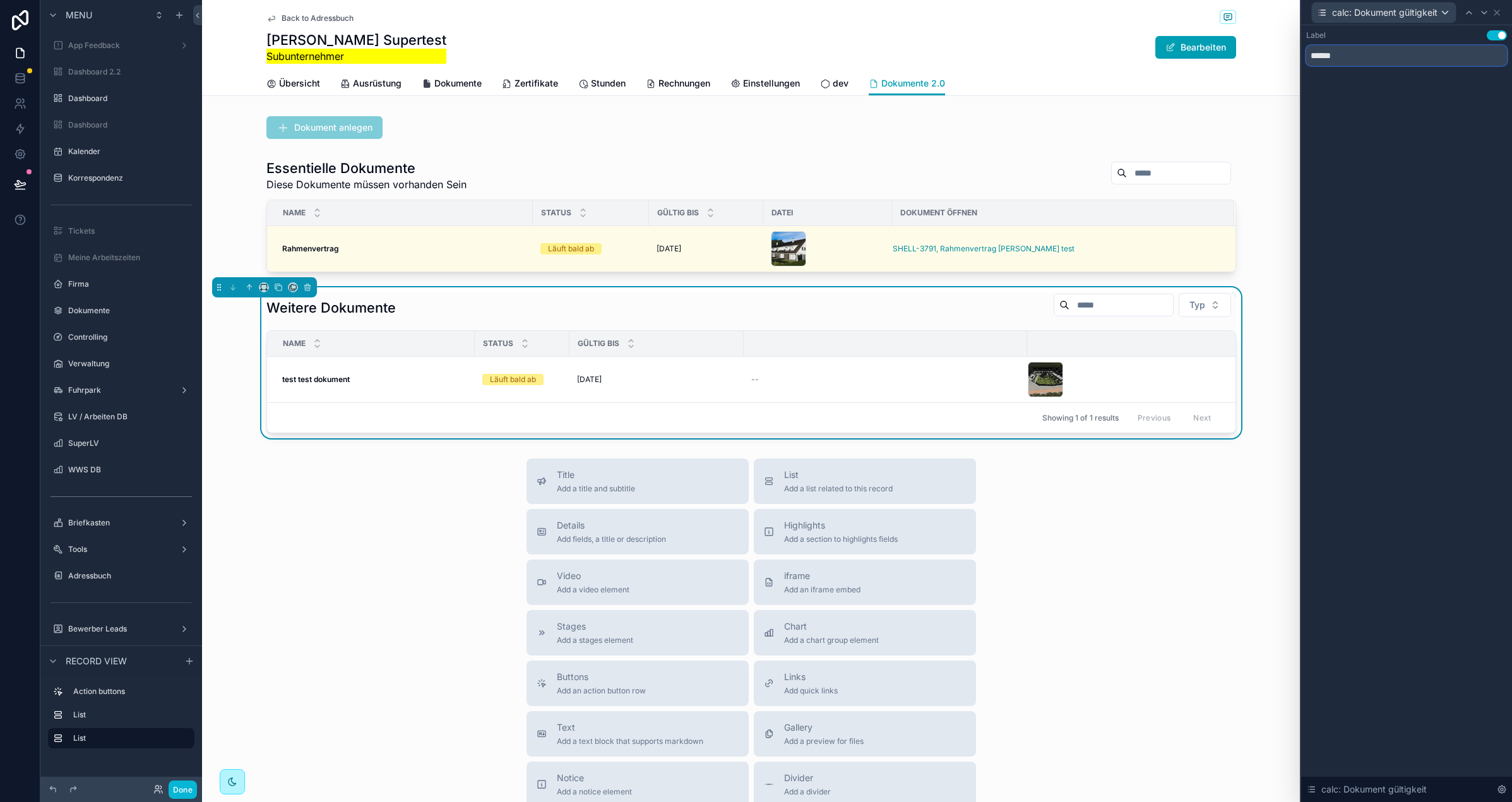
click at [1309, 56] on input "******" at bounding box center [1406, 55] width 201 height 20
click at [1493, 10] on icon at bounding box center [1497, 13] width 10 height 10
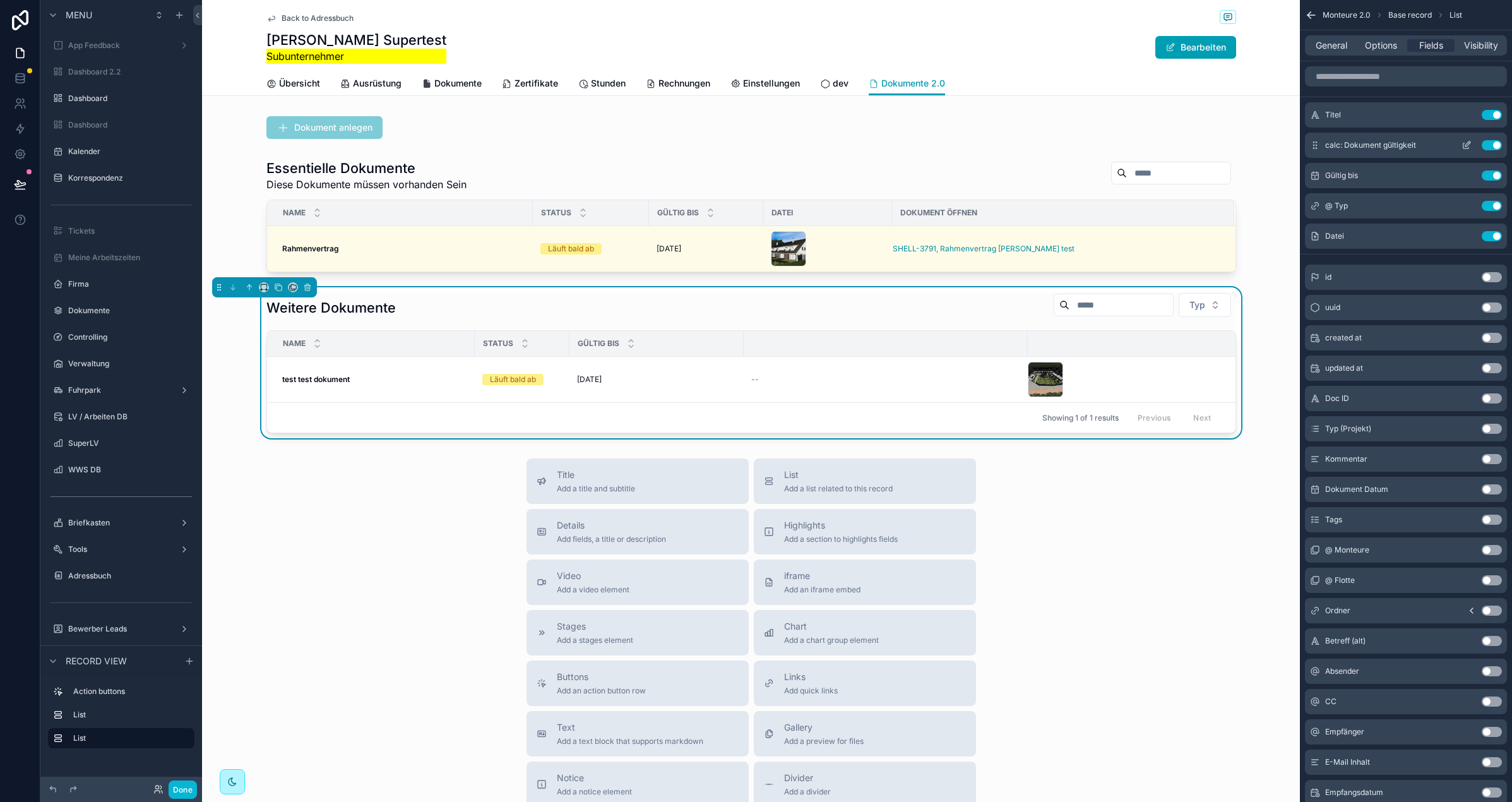
click at [1465, 143] on icon "scrollable content" at bounding box center [1467, 145] width 10 height 10
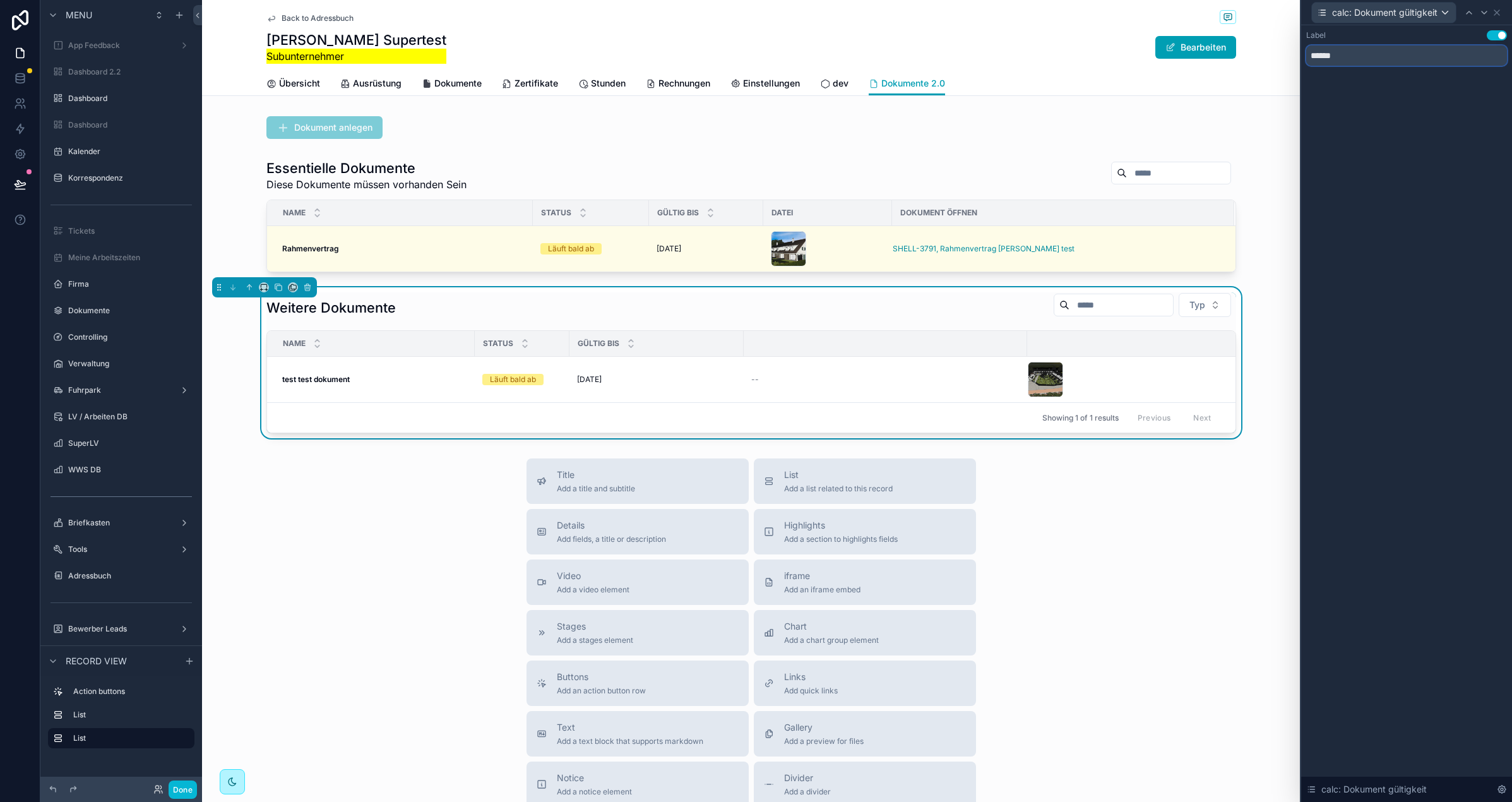
click at [1335, 50] on input "******" at bounding box center [1406, 55] width 201 height 20
type input "**********"
click at [1485, 10] on icon at bounding box center [1484, 13] width 10 height 10
click at [1497, 8] on icon at bounding box center [1497, 13] width 10 height 10
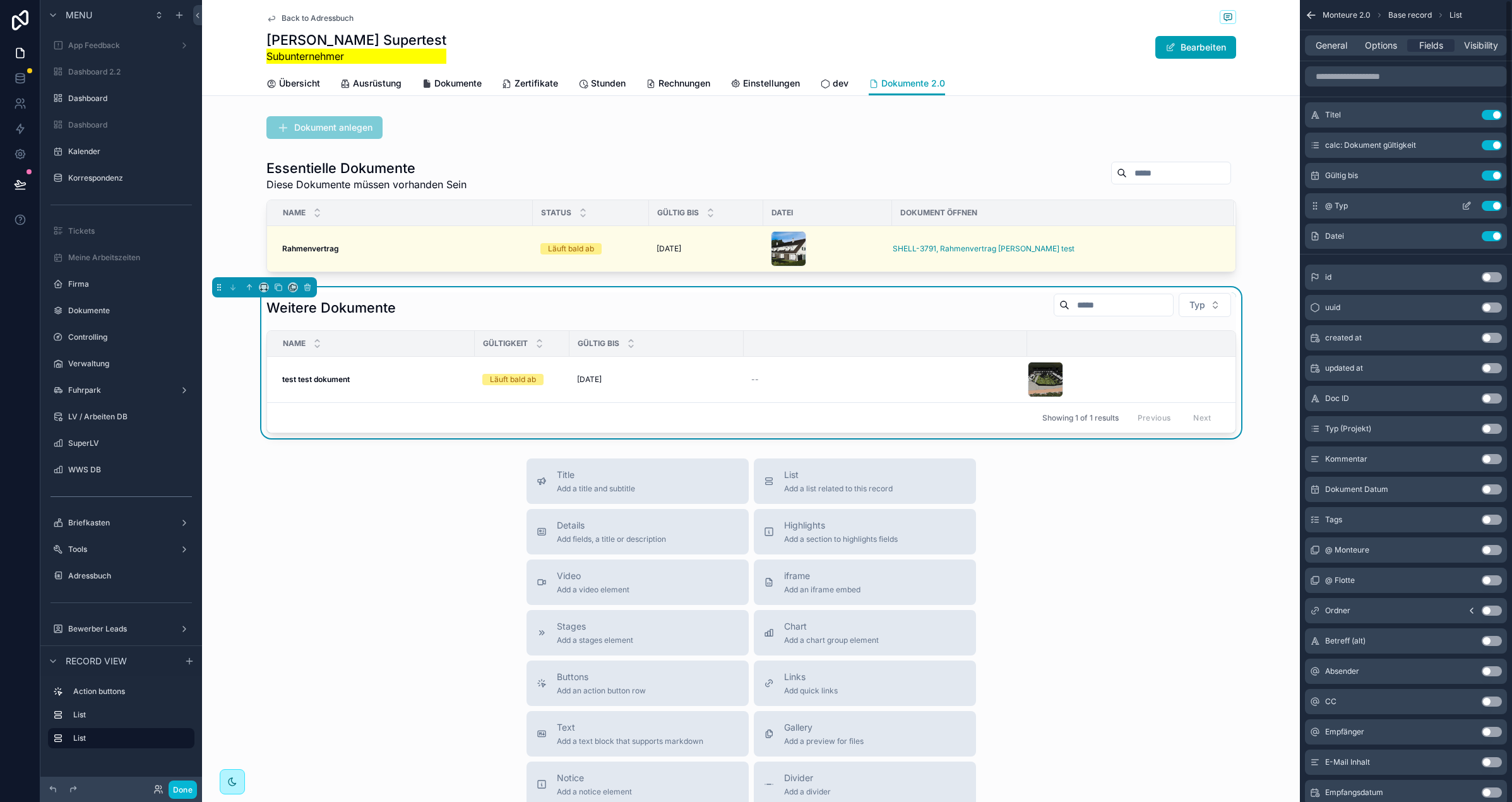
click at [1493, 202] on button "Use setting" at bounding box center [1491, 206] width 20 height 10
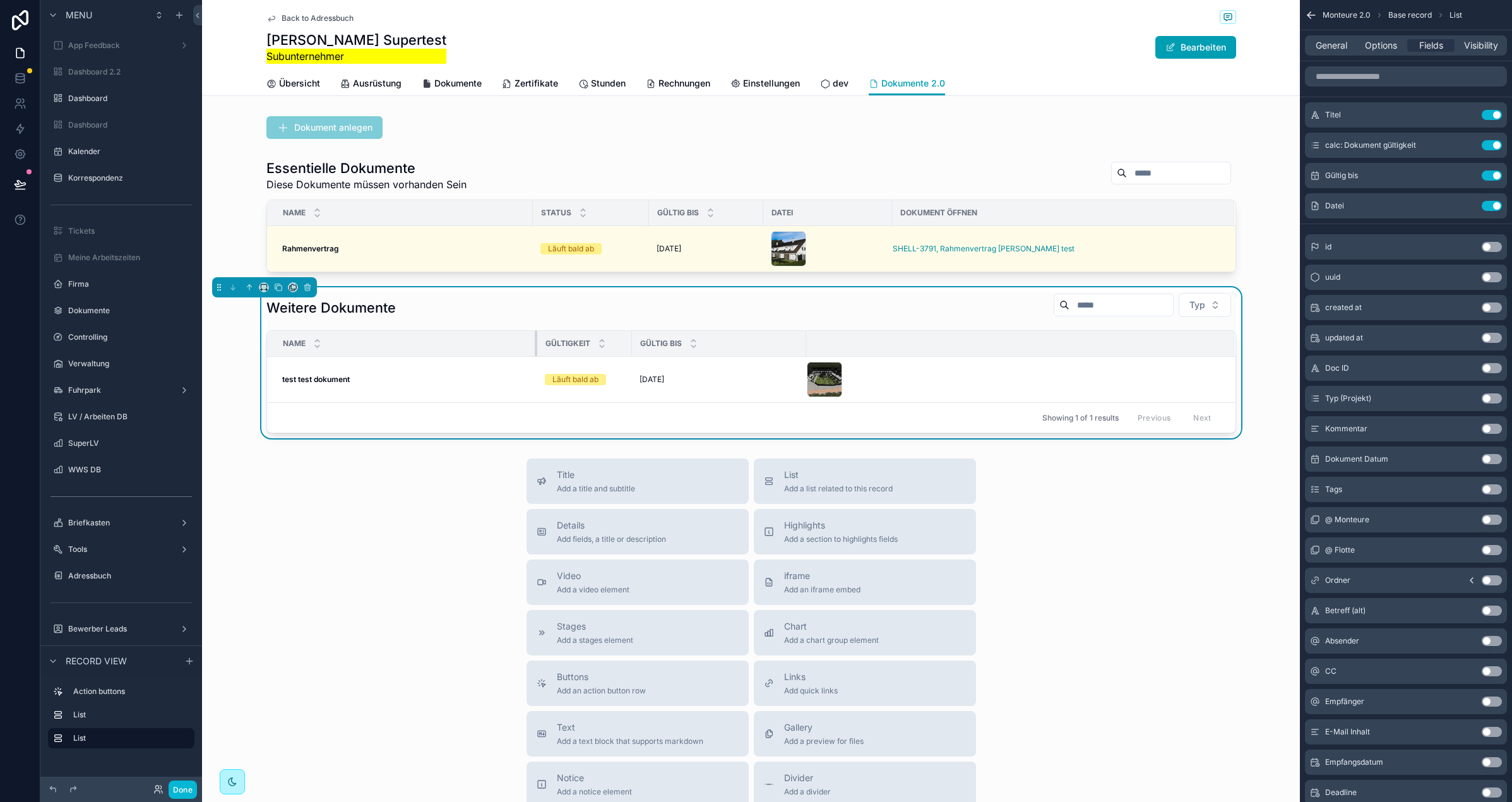
drag, startPoint x: 473, startPoint y: 343, endPoint x: 536, endPoint y: 337, distance: 63.3
click at [536, 337] on div "scrollable content" at bounding box center [537, 344] width 5 height 25
drag, startPoint x: 630, startPoint y: 340, endPoint x: 707, endPoint y: 333, distance: 77.3
click at [654, 340] on tr "Name Gültigkeit Gültig bis" at bounding box center [751, 344] width 969 height 26
drag, startPoint x: 827, startPoint y: 341, endPoint x: 765, endPoint y: 340, distance: 62.0
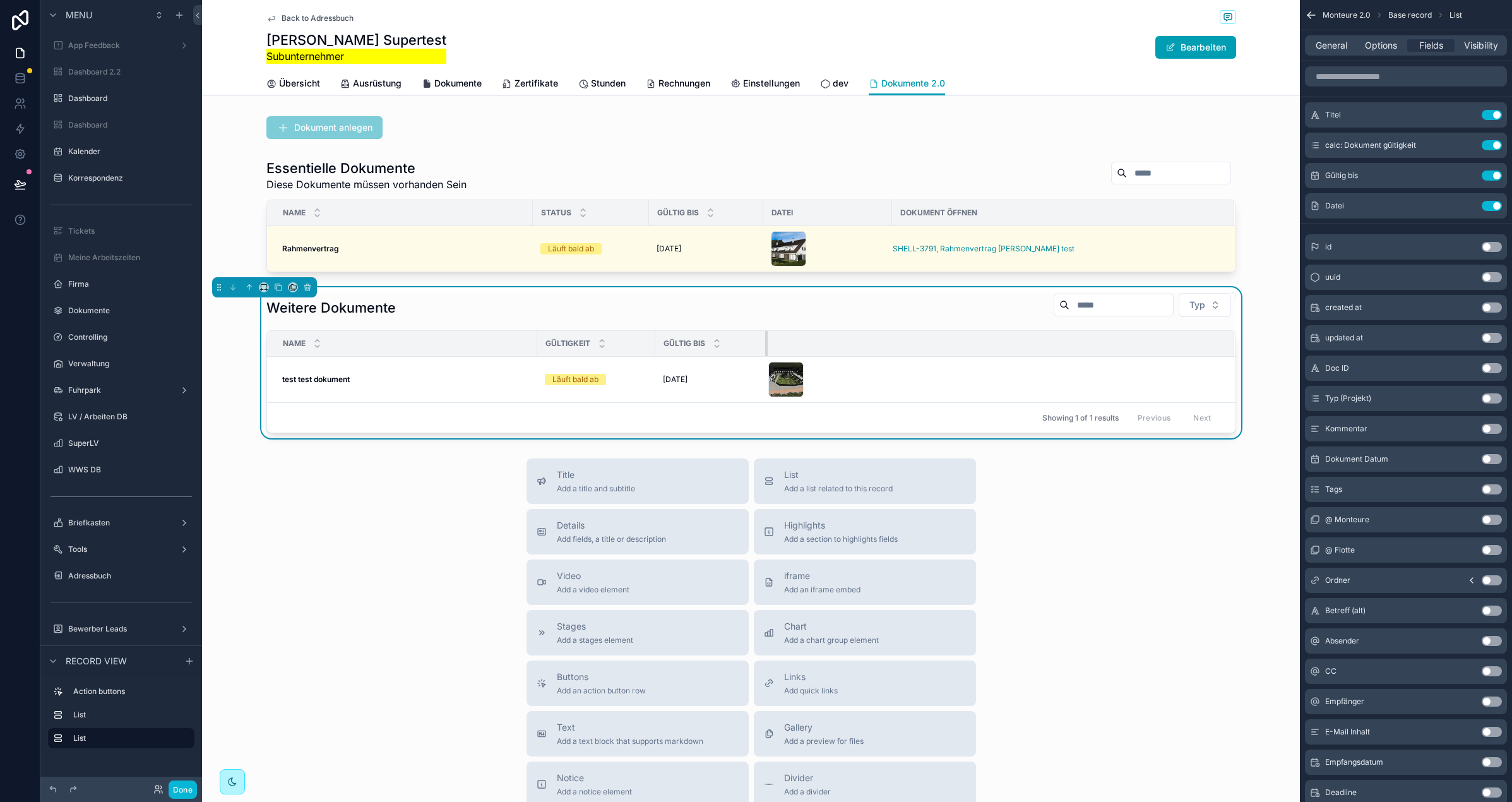
click at [765, 340] on div "scrollable content" at bounding box center [768, 344] width 5 height 25
click at [1464, 204] on icon "scrollable content" at bounding box center [1467, 206] width 10 height 10
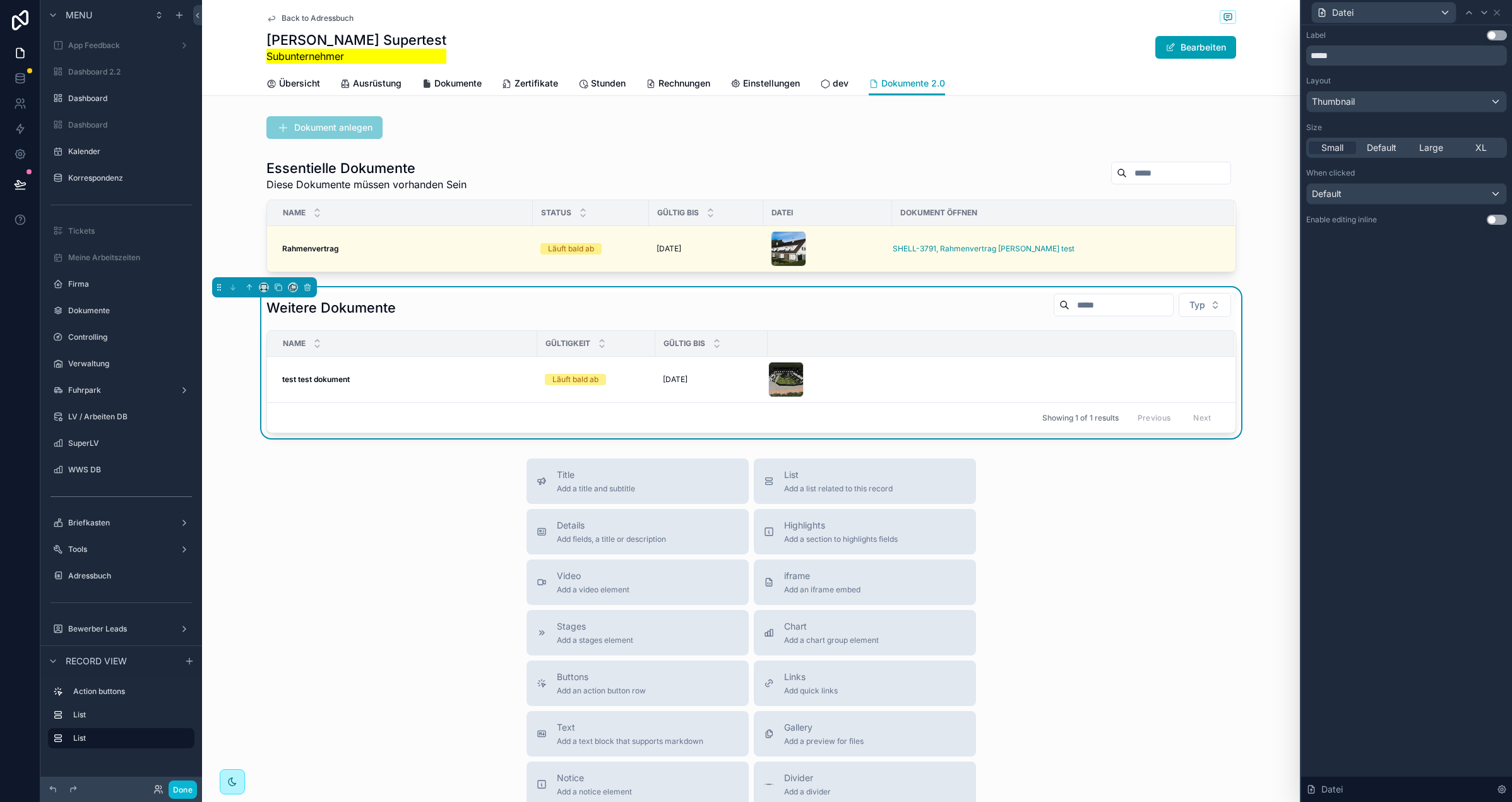
click at [1494, 31] on button "Use setting" at bounding box center [1496, 36] width 20 height 10
click at [334, 538] on div "Title Add a title and subtitle List Add a list related to this record Details A…" at bounding box center [750, 683] width 1098 height 450
click at [1500, 13] on icon at bounding box center [1497, 13] width 10 height 10
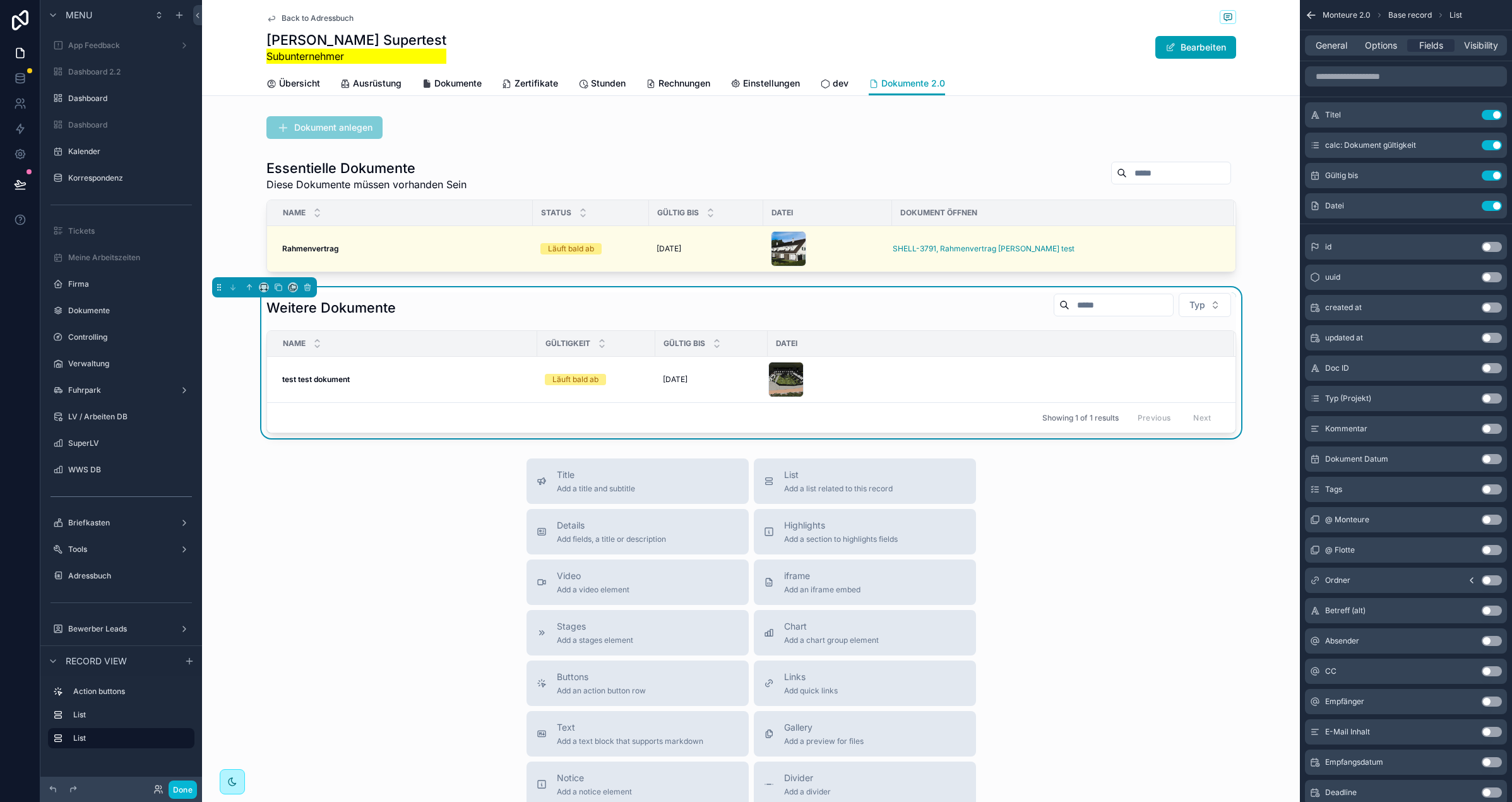
click at [347, 495] on div "Title Add a title and subtitle List Add a list related to this record Details A…" at bounding box center [750, 683] width 1098 height 450
click at [230, 119] on div "scrollable content" at bounding box center [750, 128] width 1098 height 33
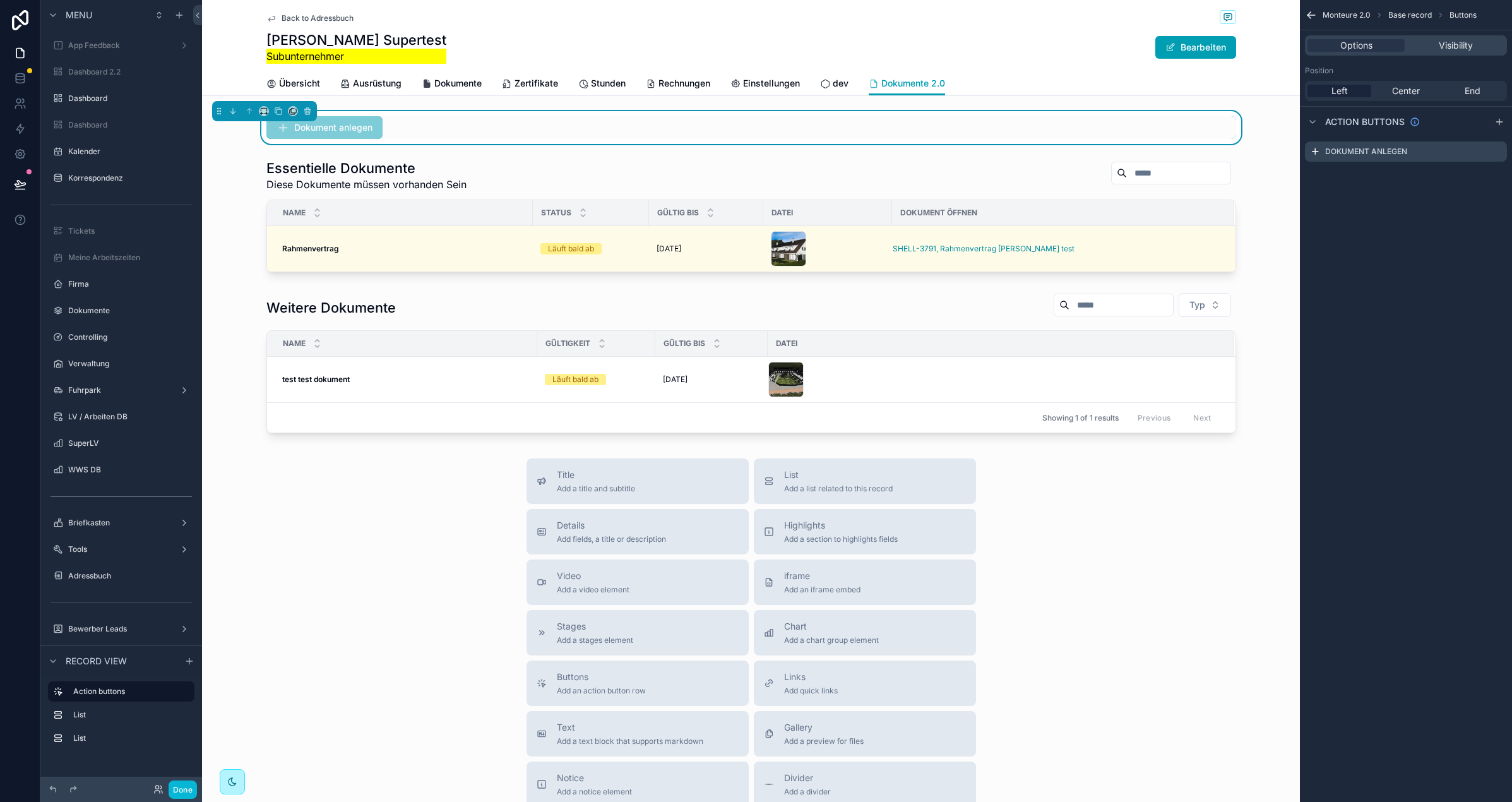
click at [245, 58] on div "Back to Adressbuch Hans Peter Supertest Subunternehmer Bearbeiten Dokumente 2.0…" at bounding box center [750, 48] width 1098 height 96
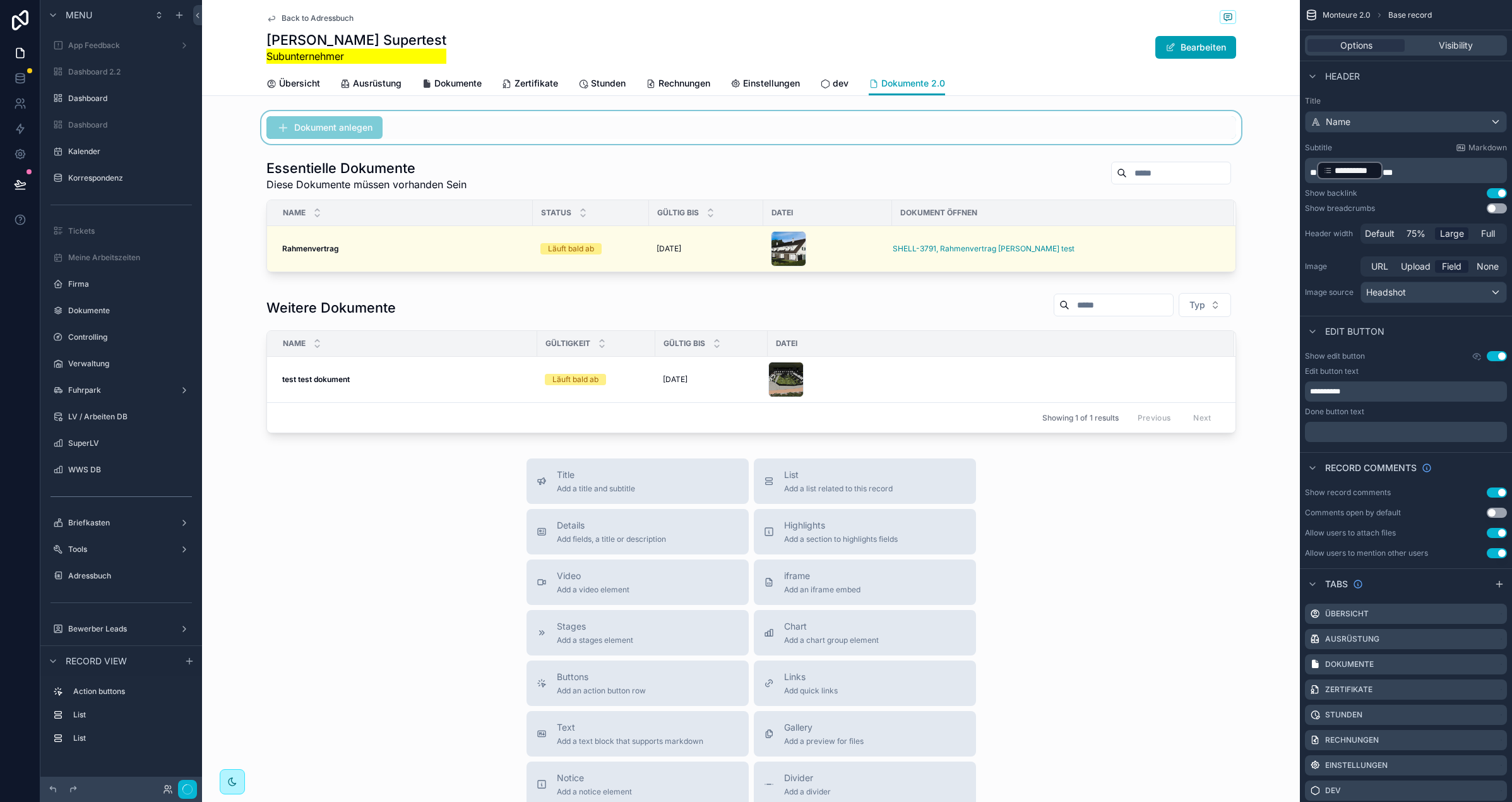
click at [516, 128] on div "scrollable content" at bounding box center [750, 128] width 1098 height 33
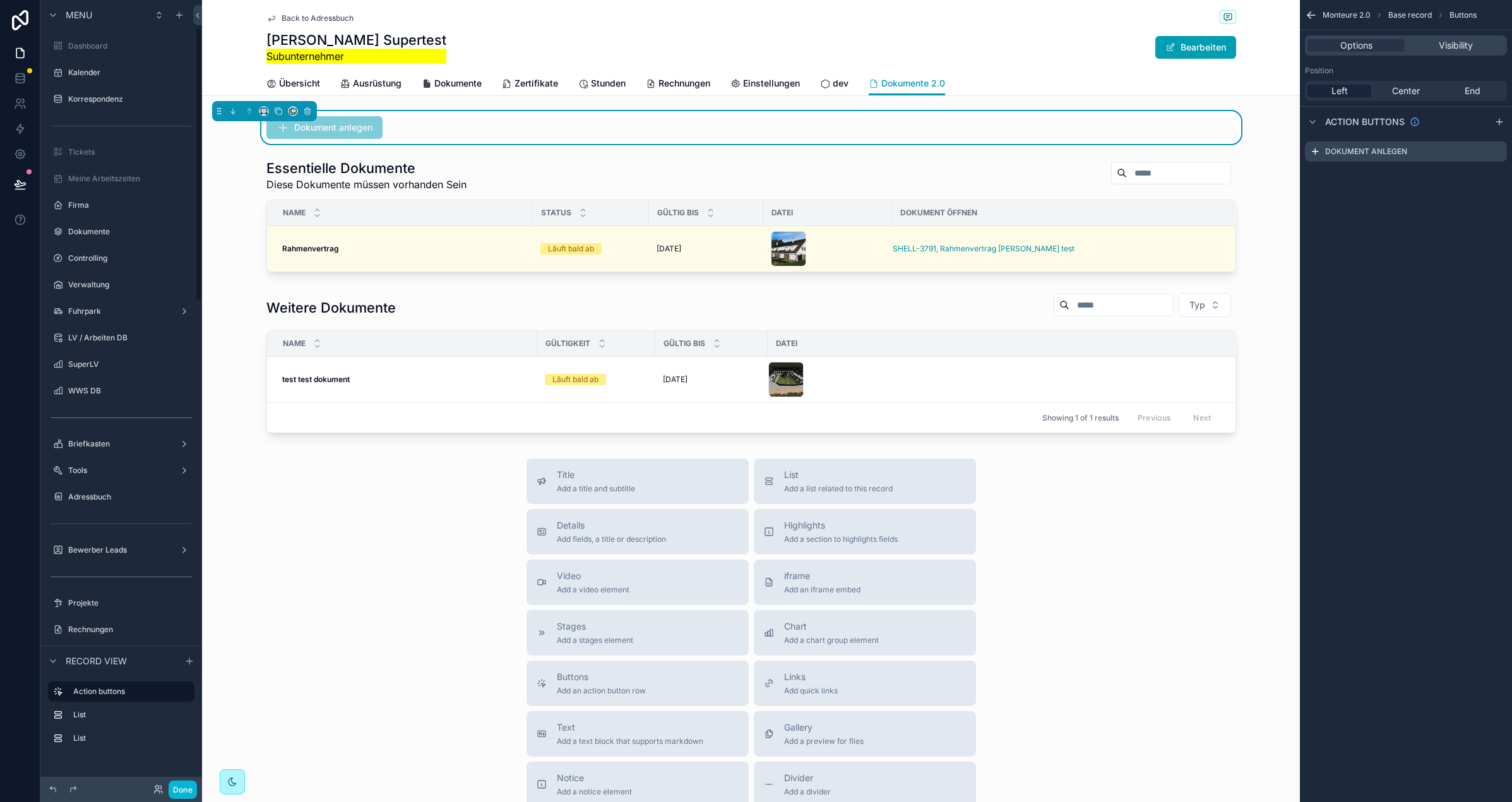
scroll to position [77, 0]
click at [503, 122] on div "Dokument anlegen" at bounding box center [750, 128] width 969 height 23
click at [1173, 205] on div "Dokument öffnen" at bounding box center [1063, 212] width 341 height 20
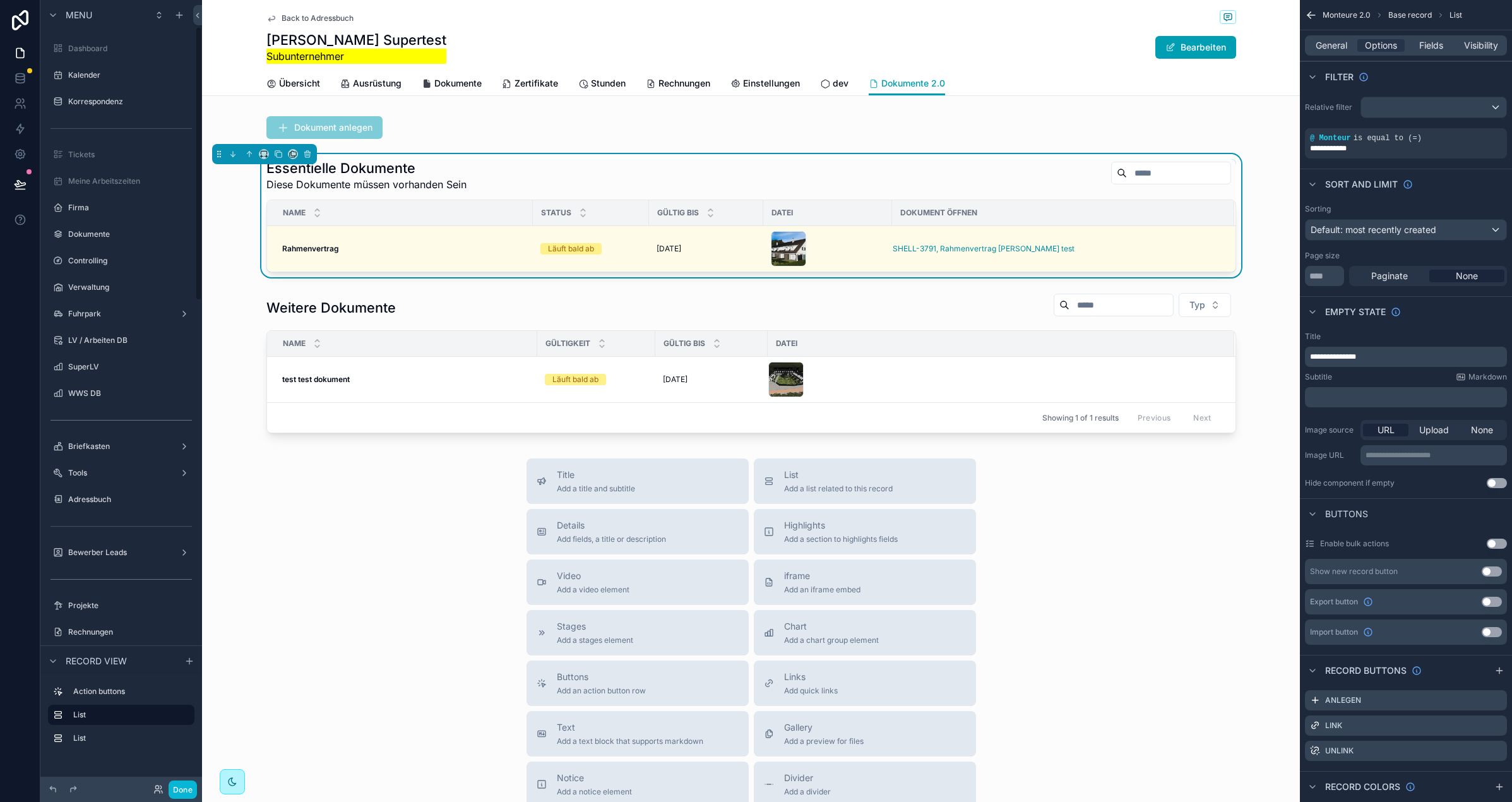
click at [241, 234] on div "Essentielle Dokumente Diese Dokumente müssen vorhanden Sein Name Status Gültig …" at bounding box center [750, 216] width 1098 height 124
click at [109, 413] on label "Dokumentor 3000" at bounding box center [118, 413] width 101 height 10
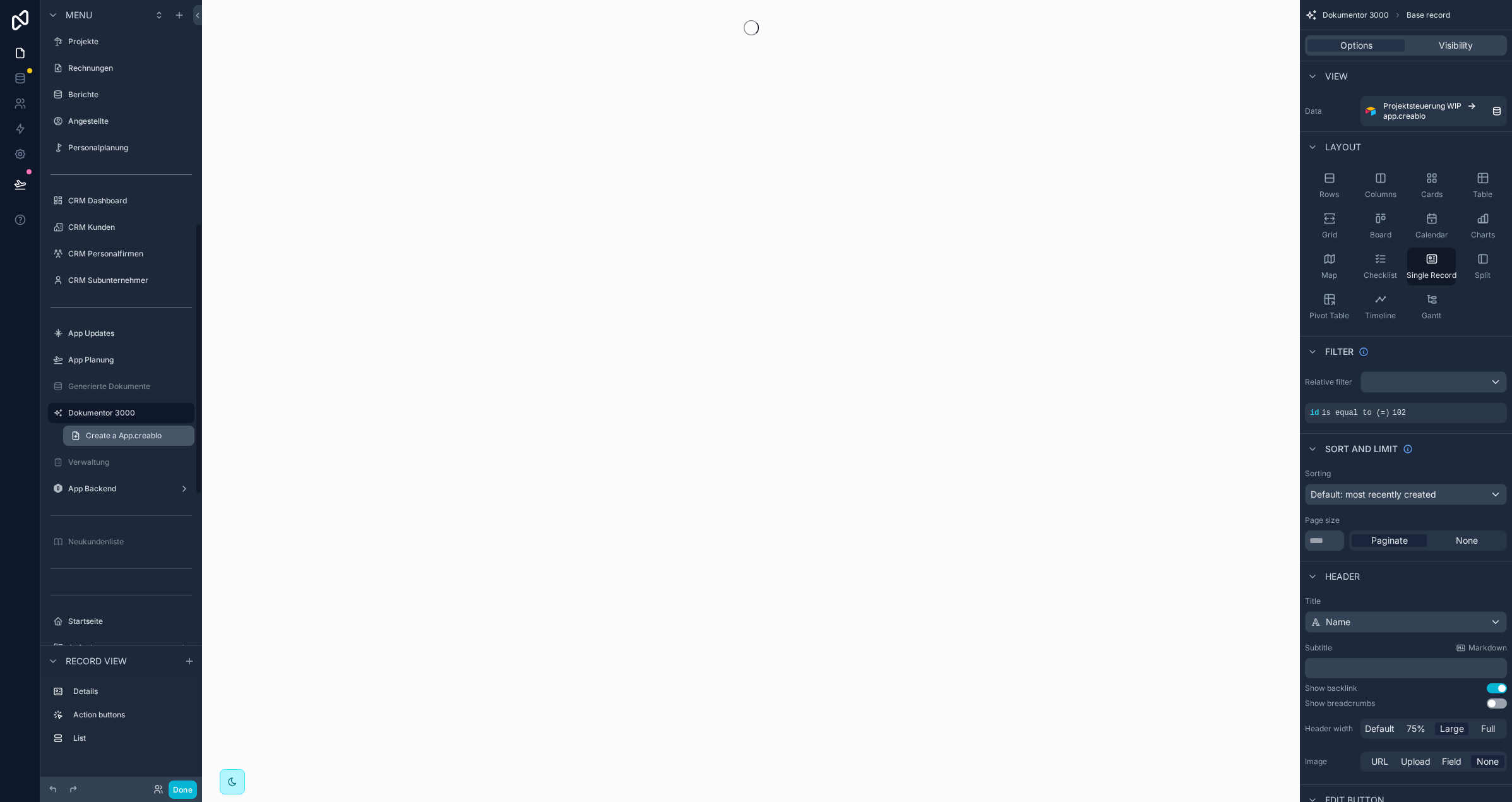
scroll to position [646, 0]
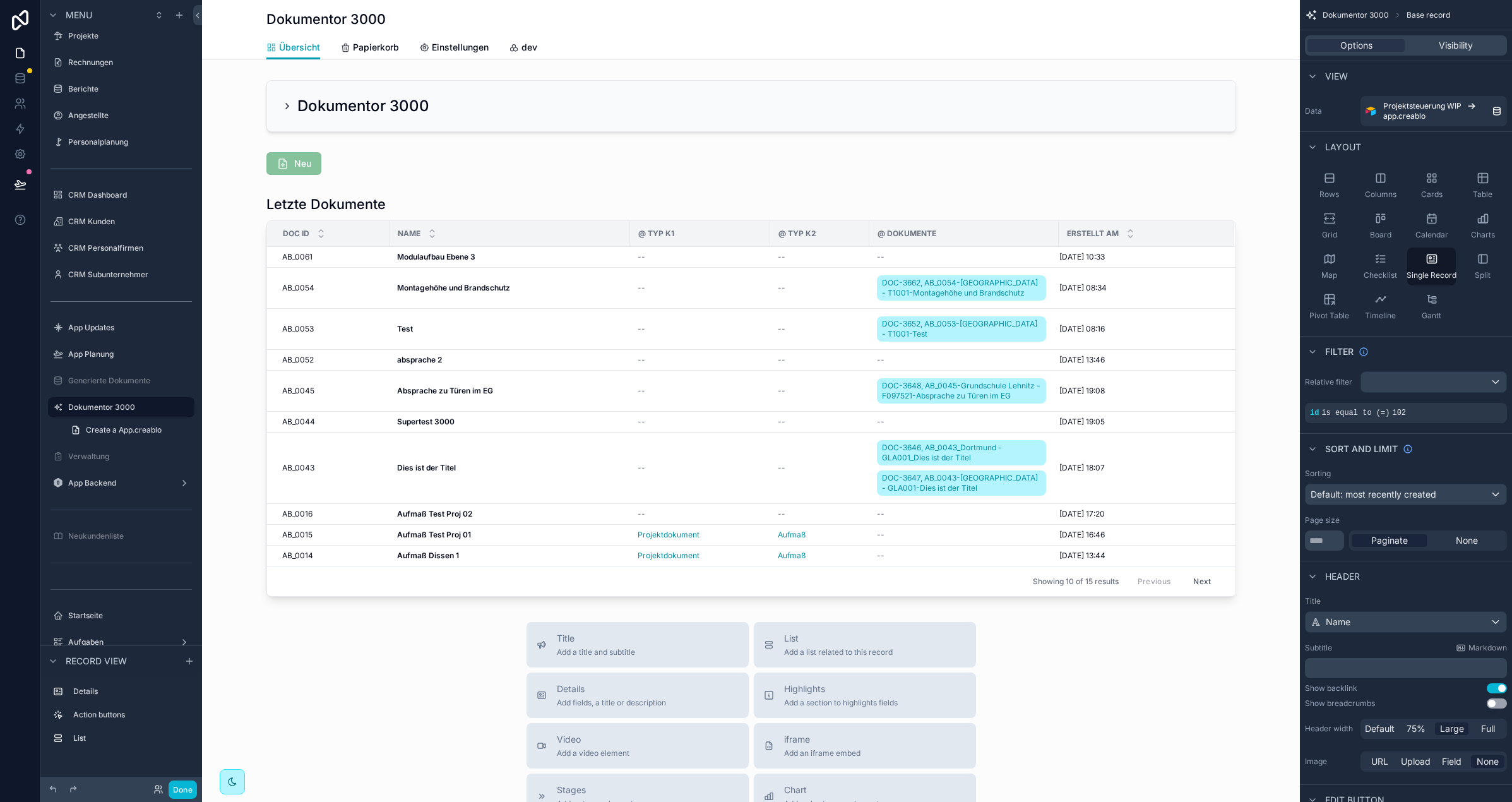
click at [441, 256] on div "scrollable content" at bounding box center [750, 586] width 1098 height 1173
click at [291, 109] on div "scrollable content" at bounding box center [750, 105] width 1098 height 62
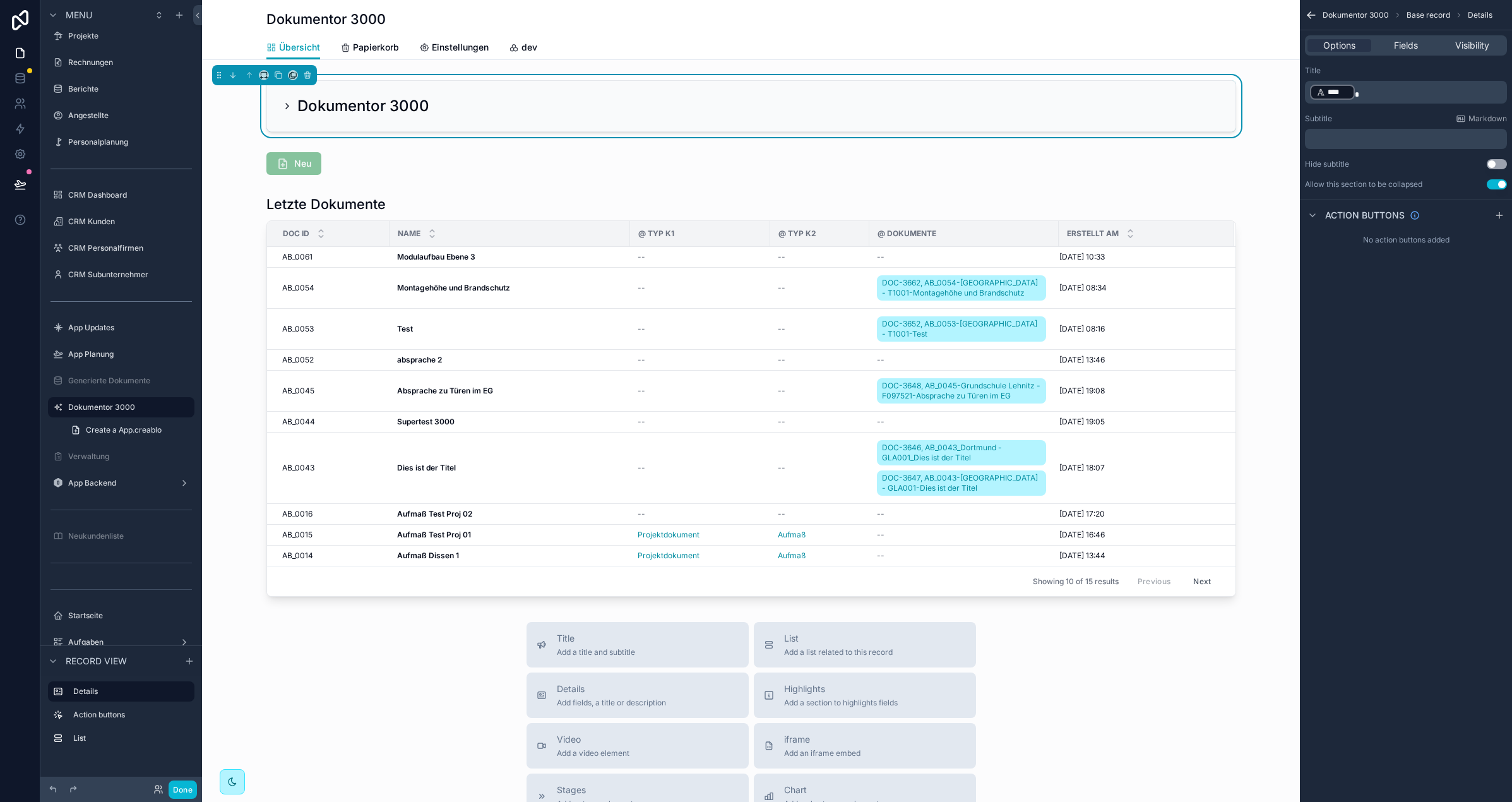
click at [287, 108] on icon "scrollable content" at bounding box center [288, 106] width 10 height 10
click at [287, 104] on icon "scrollable content" at bounding box center [288, 106] width 10 height 10
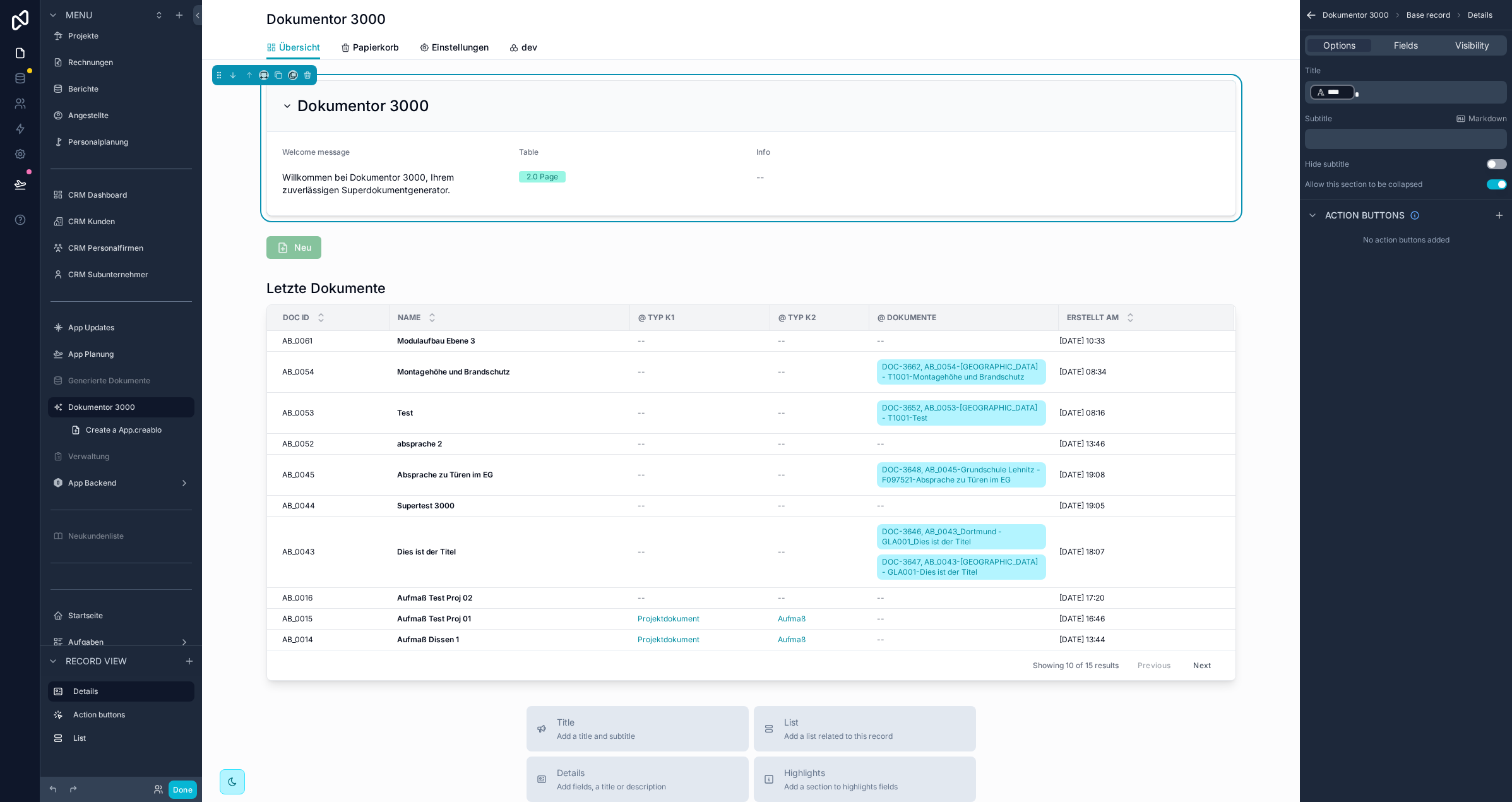
click at [290, 105] on icon "scrollable content" at bounding box center [288, 106] width 10 height 10
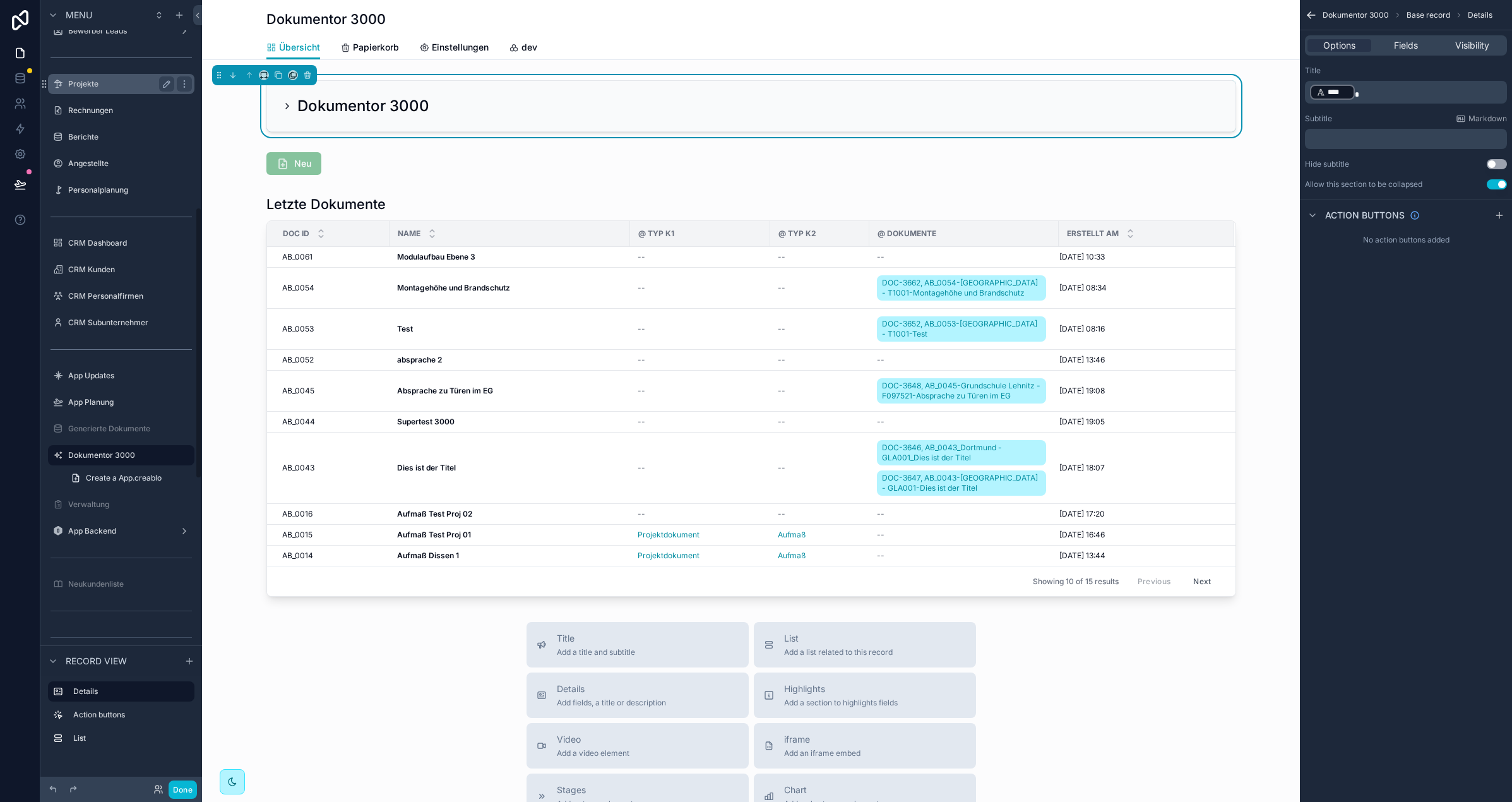
scroll to position [603, 0]
click at [129, 428] on label "Generierte Dokumente" at bounding box center [118, 424] width 101 height 10
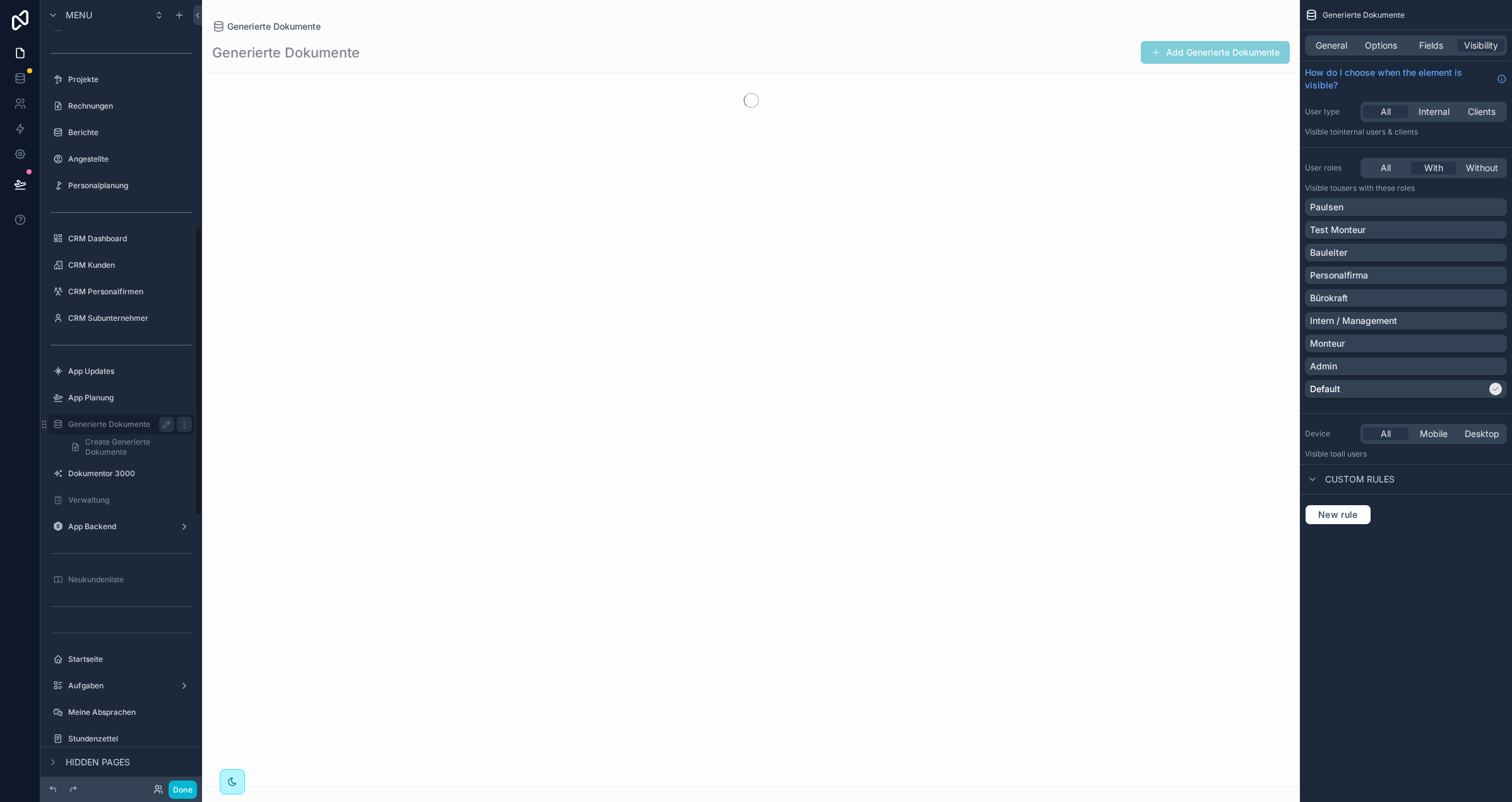
scroll to position [619, 0]
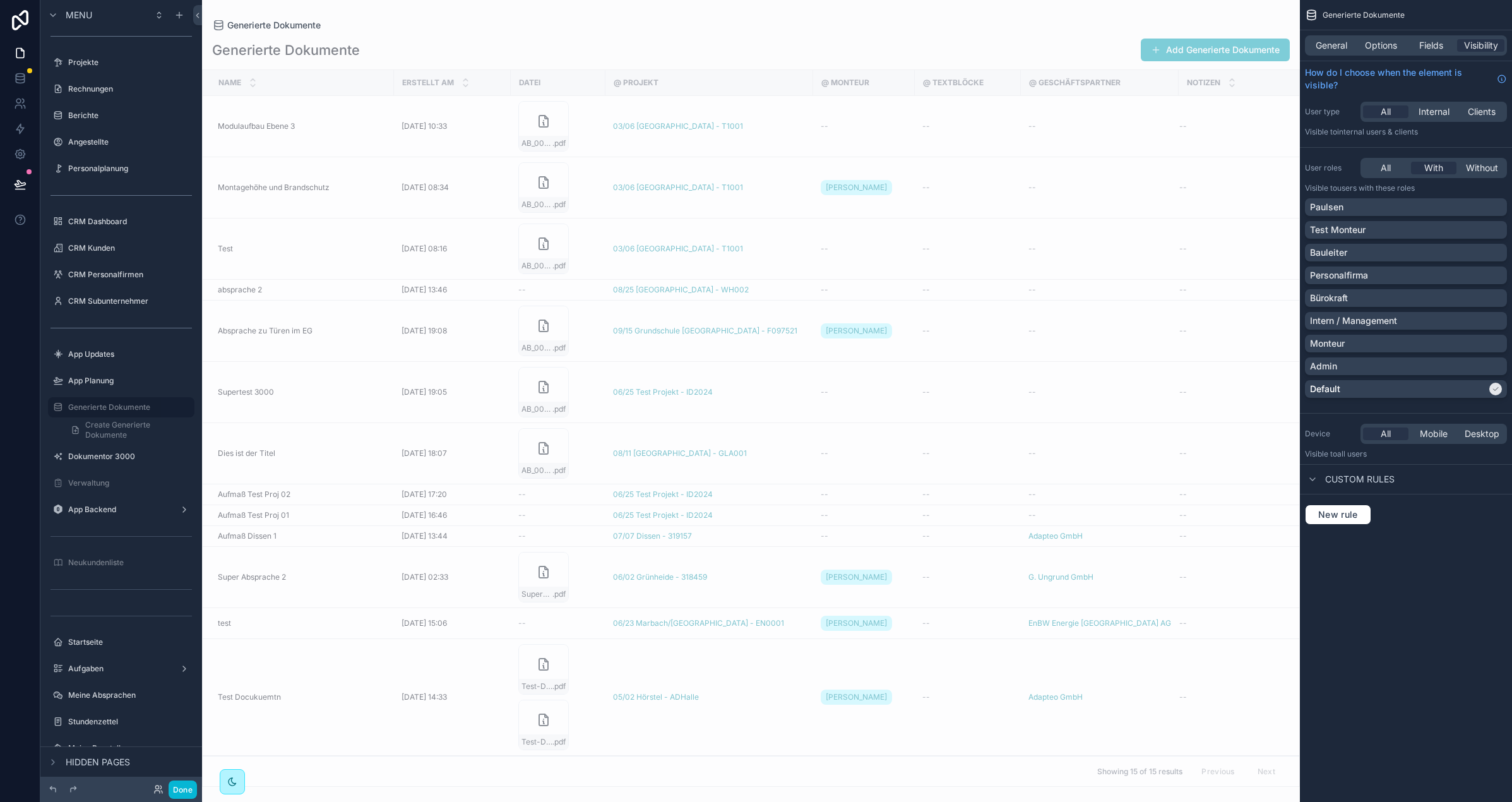
click at [345, 141] on div "scrollable content" at bounding box center [750, 401] width 1098 height 802
click at [343, 131] on td "Modulaufbau Ebene 3 Modulaufbau Ebene 3" at bounding box center [298, 126] width 191 height 61
click at [312, 125] on div "Modulaufbau Ebene 3 Modulaufbau Ebene 3" at bounding box center [303, 126] width 169 height 10
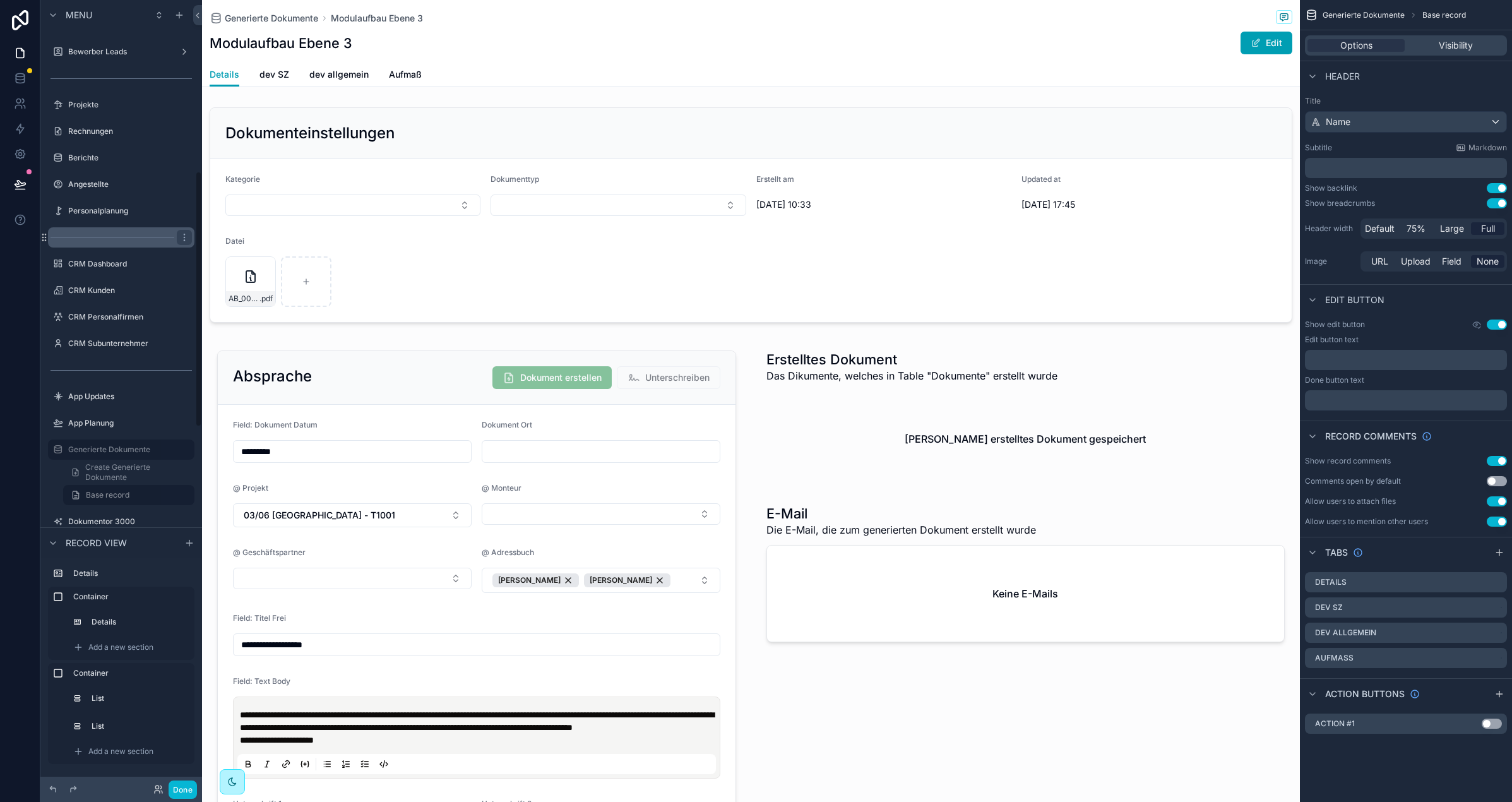
scroll to position [523, 0]
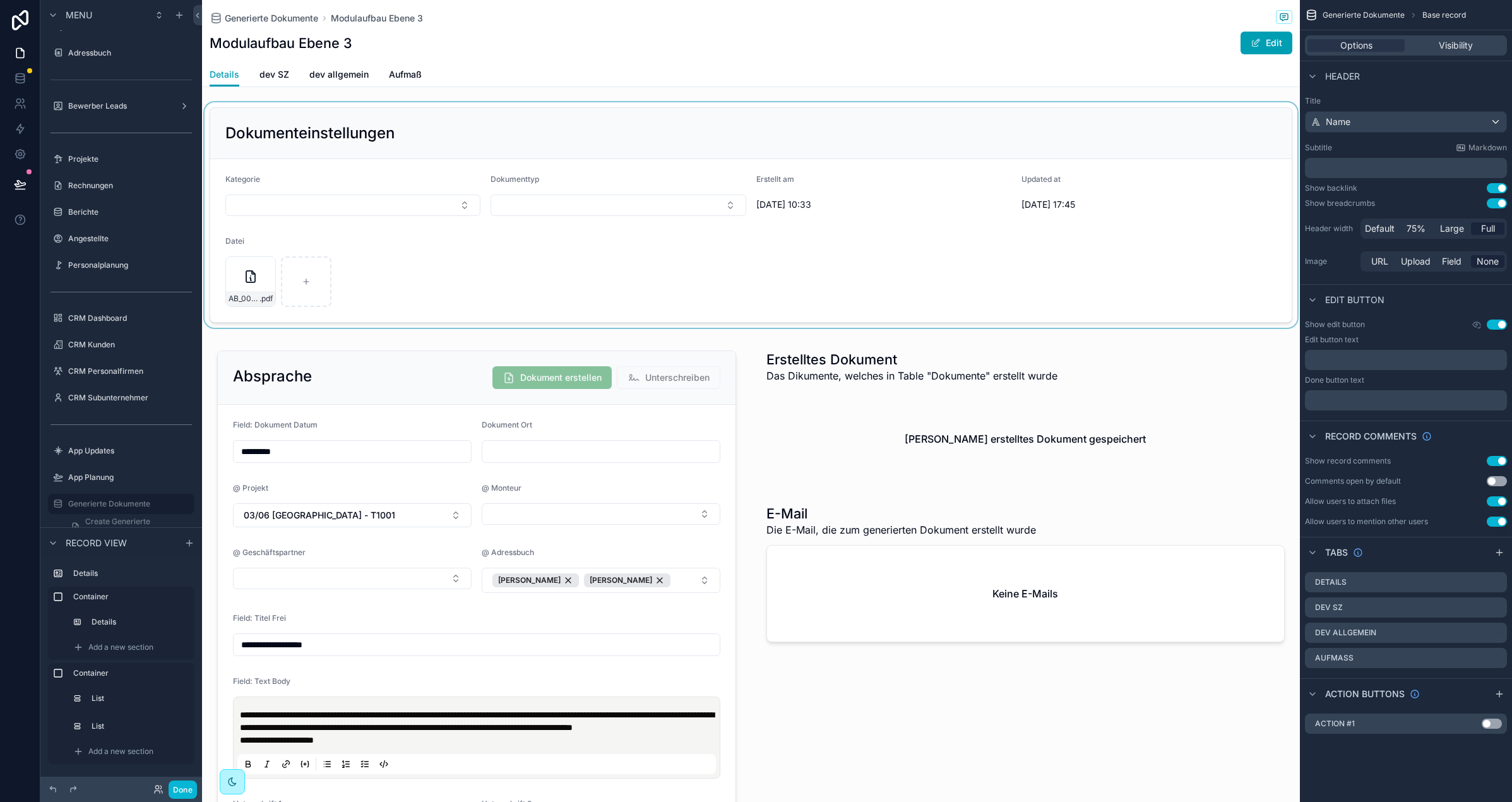
drag, startPoint x: 725, startPoint y: 131, endPoint x: 708, endPoint y: 144, distance: 21.4
click at [716, 141] on div "scrollable content" at bounding box center [750, 215] width 1098 height 225
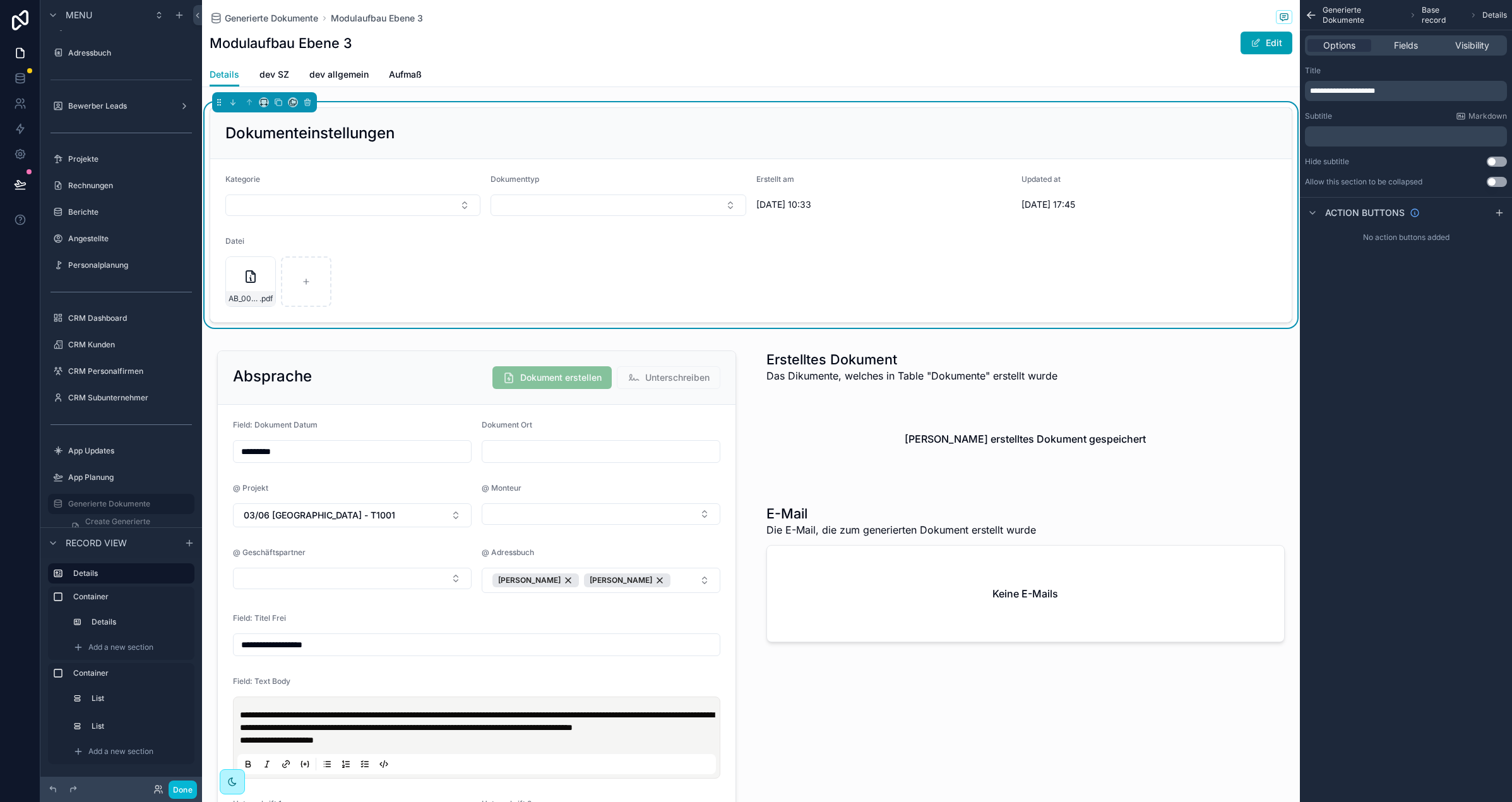
click at [531, 63] on div "Details dev SZ dev allgemein Aufmaß" at bounding box center [750, 75] width 1082 height 24
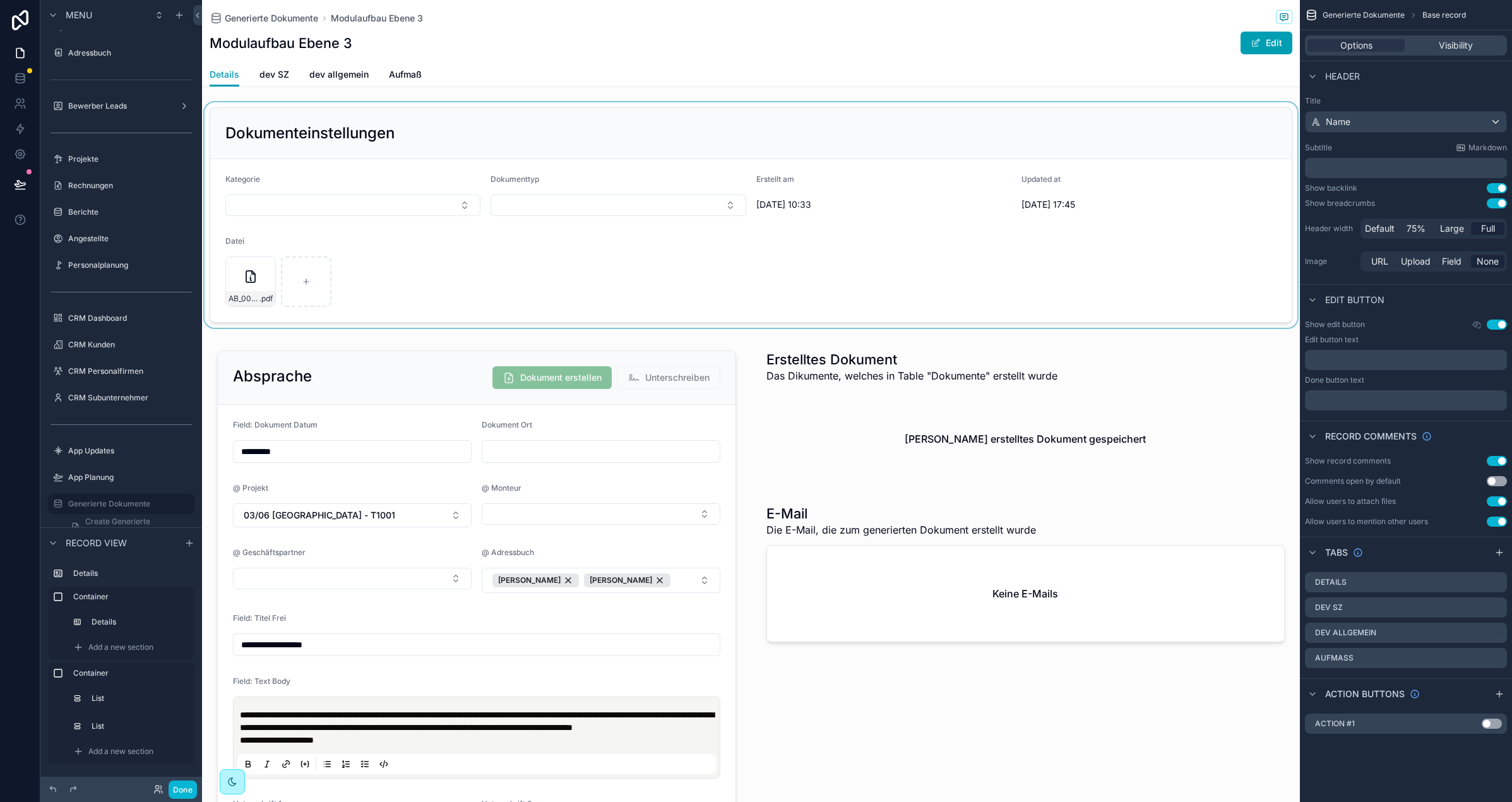
click at [473, 103] on div "scrollable content" at bounding box center [750, 215] width 1098 height 225
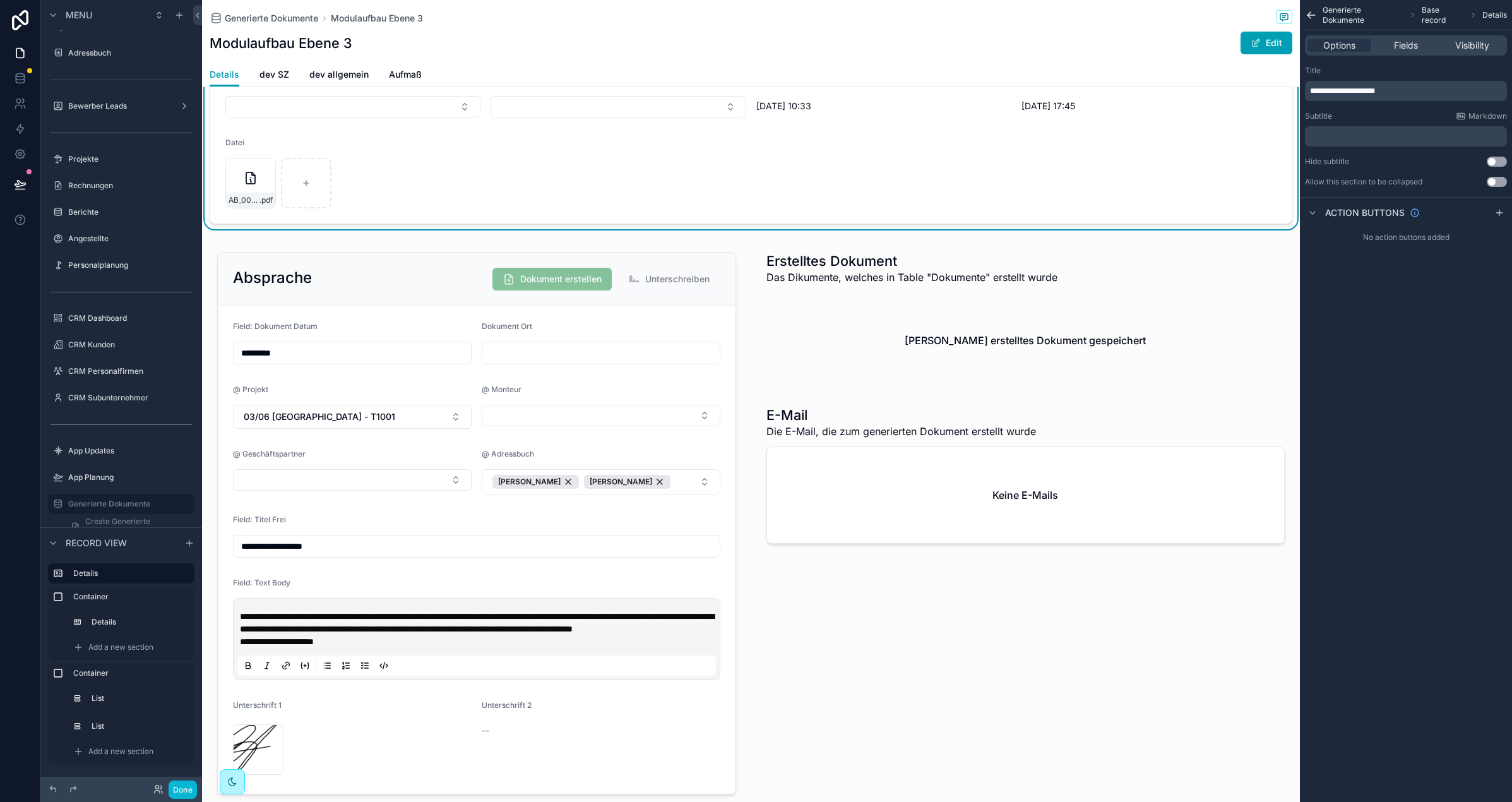
scroll to position [149, 0]
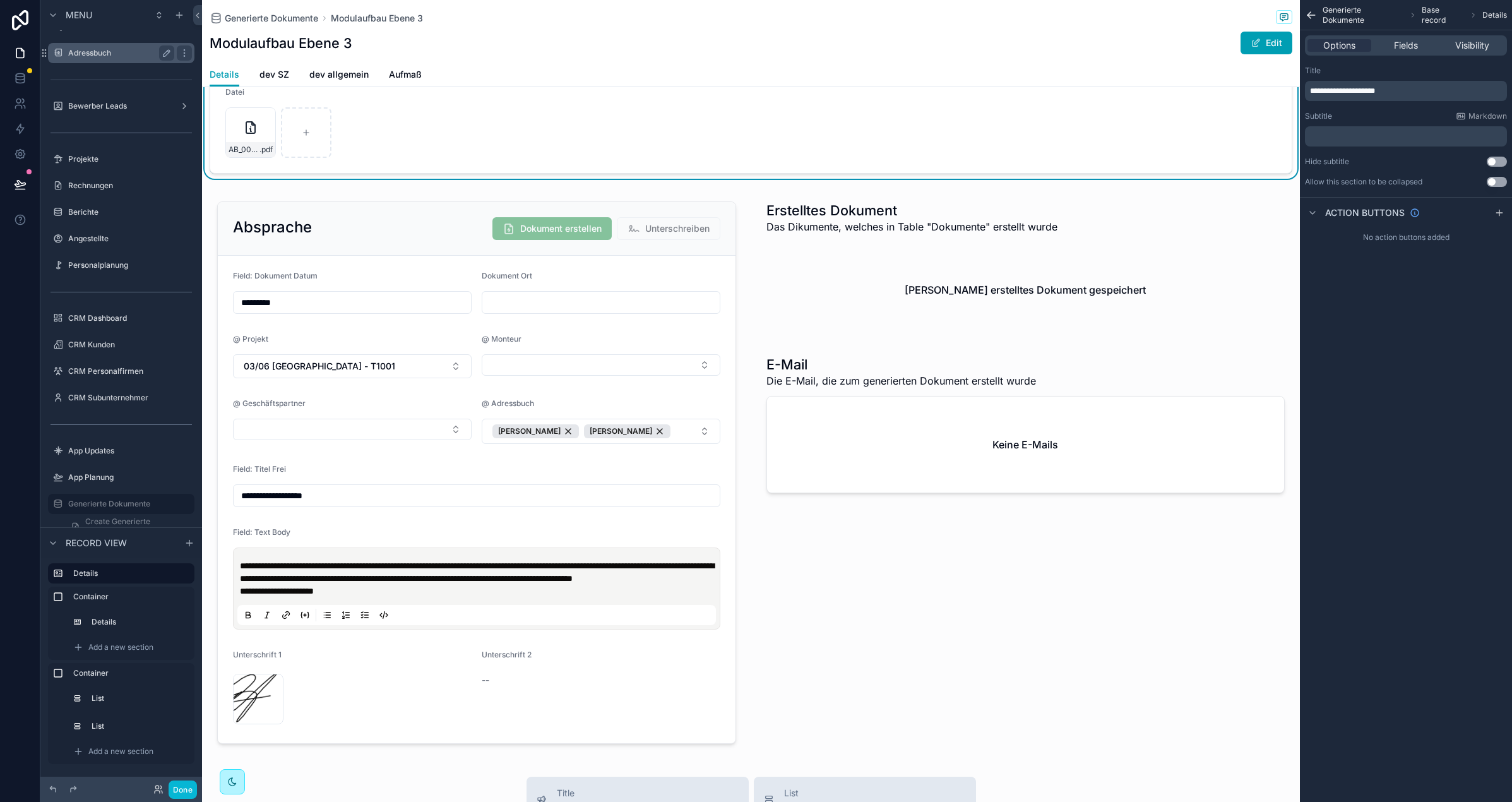
click at [117, 56] on label "Adressbuch" at bounding box center [118, 53] width 101 height 10
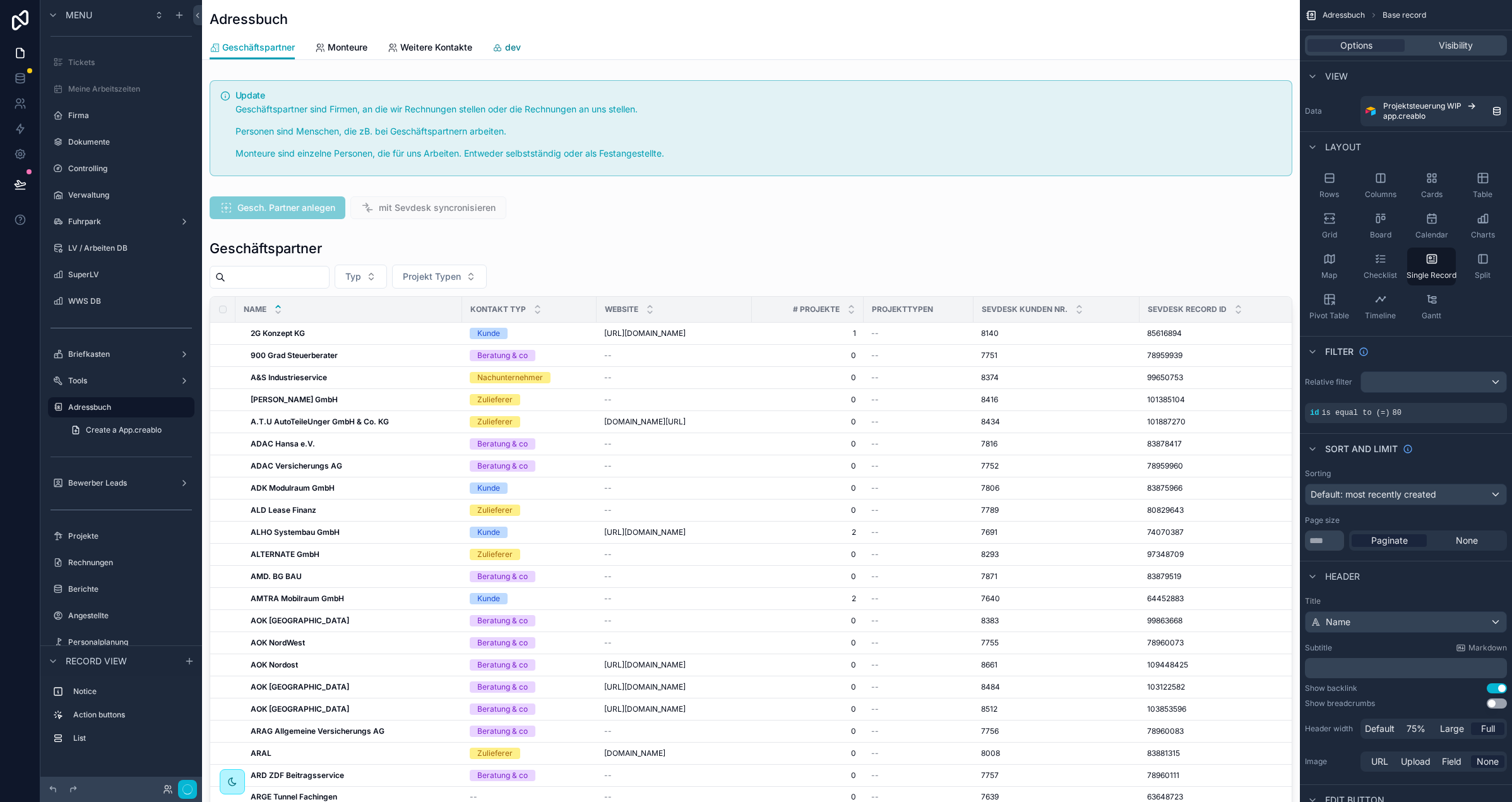
click at [502, 47] on icon "scrollable content" at bounding box center [497, 48] width 10 height 10
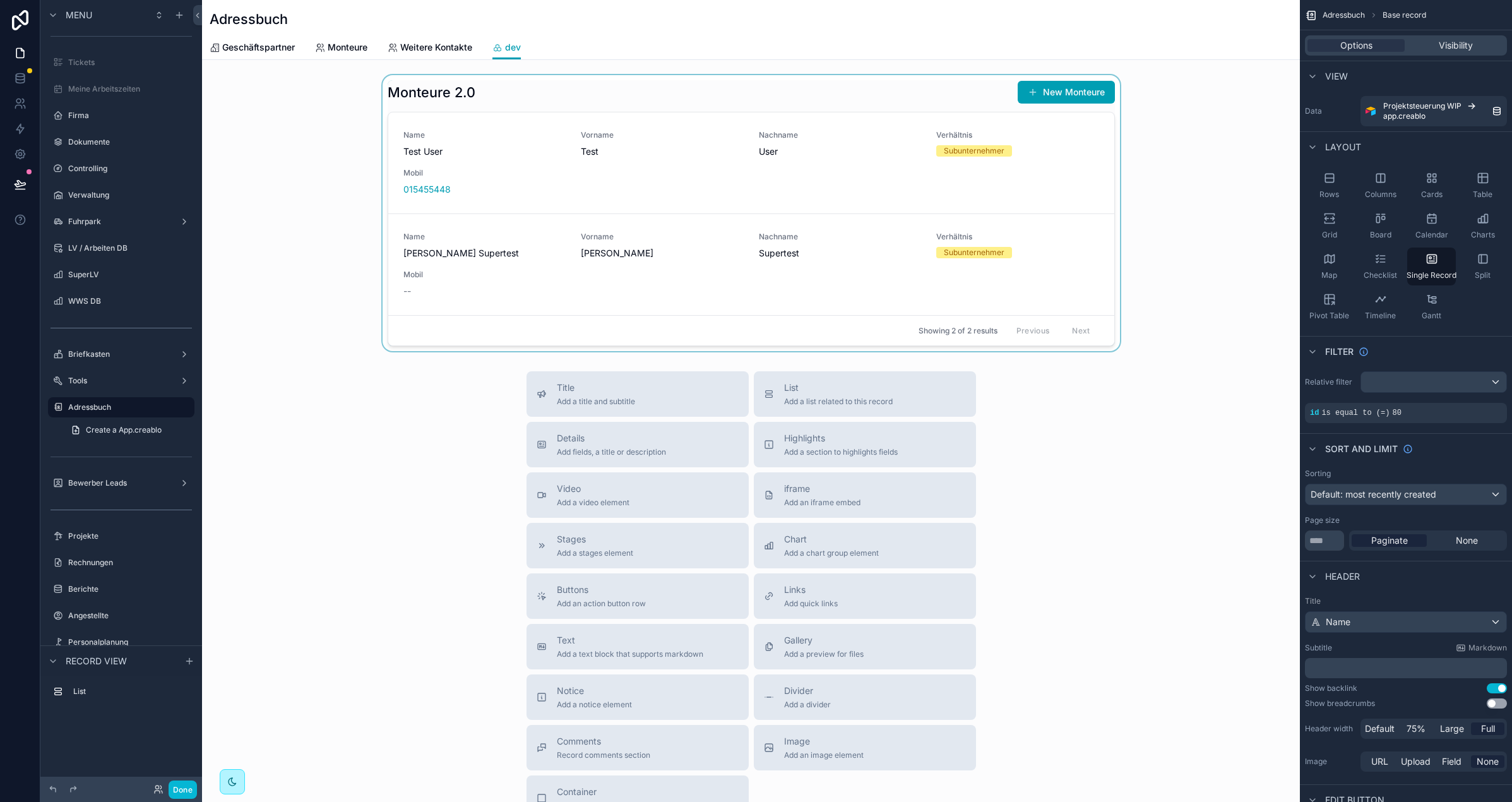
click at [505, 174] on div "scrollable content" at bounding box center [750, 212] width 1098 height 276
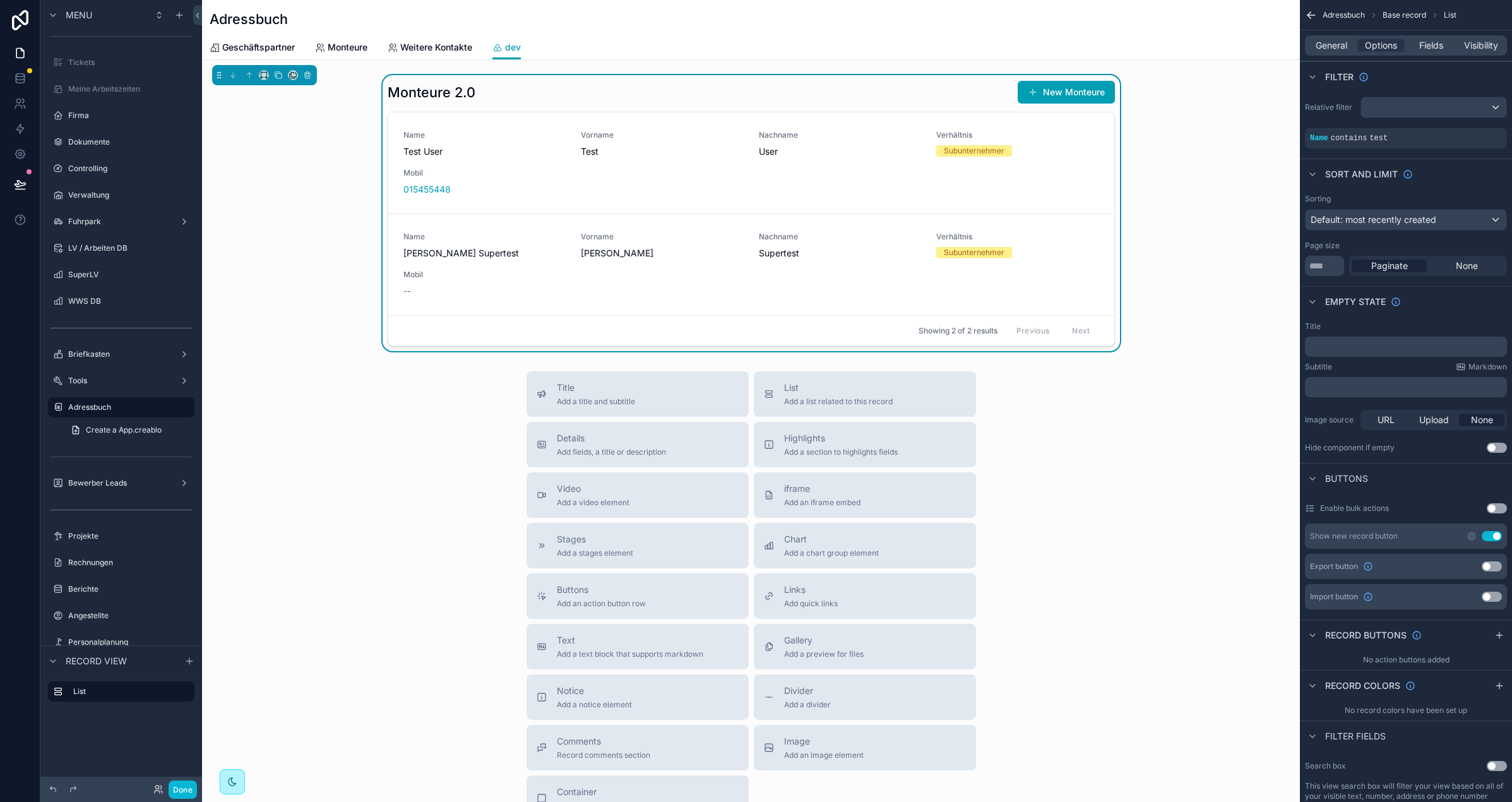
click at [513, 264] on div "Name Hans Peter Supertest Vorname Hans Peter Nachname Supertest Verhältnis Subu…" at bounding box center [751, 264] width 696 height 66
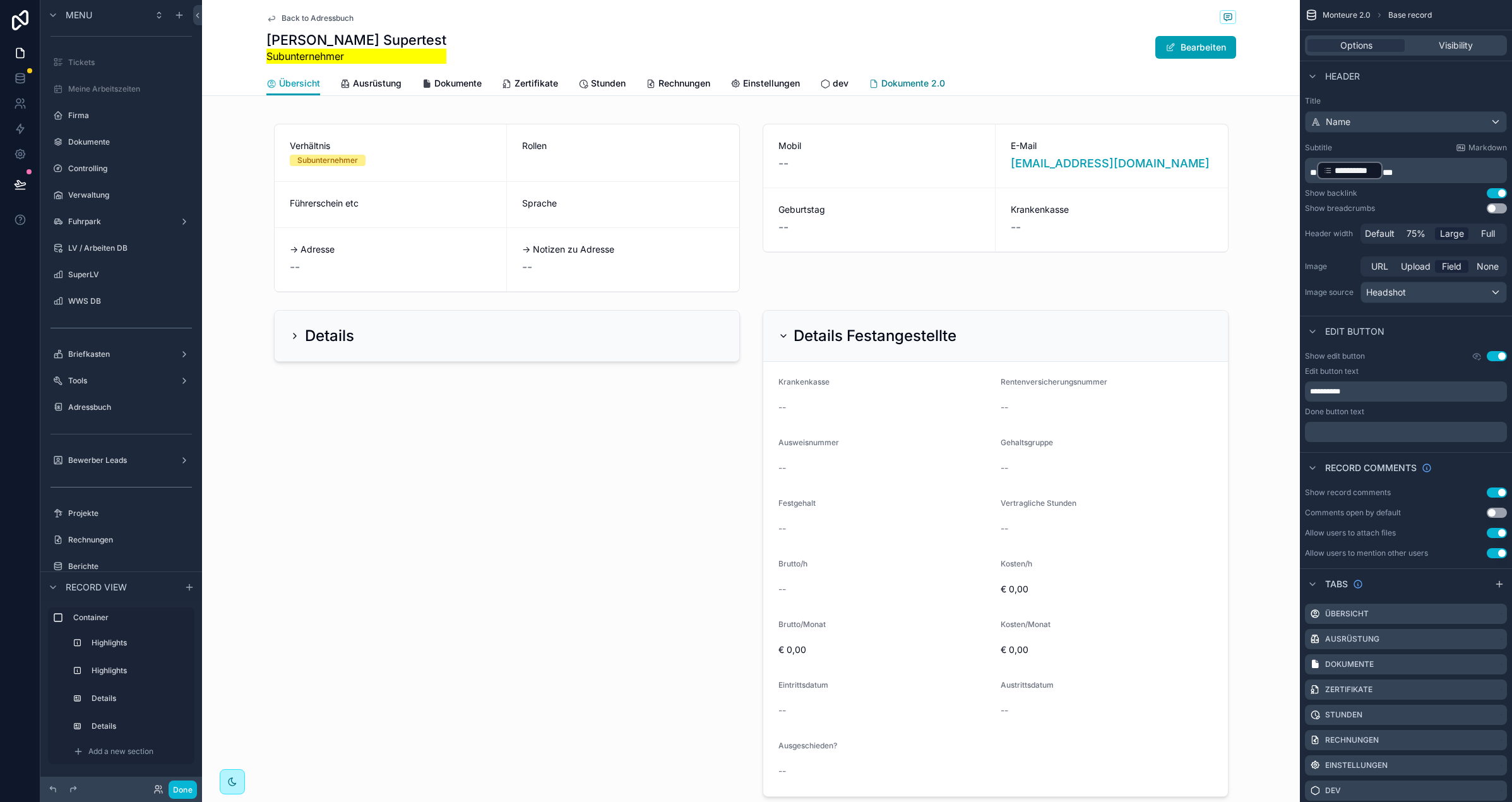
click at [931, 84] on span "Dokumente 2.0" at bounding box center [913, 84] width 63 height 13
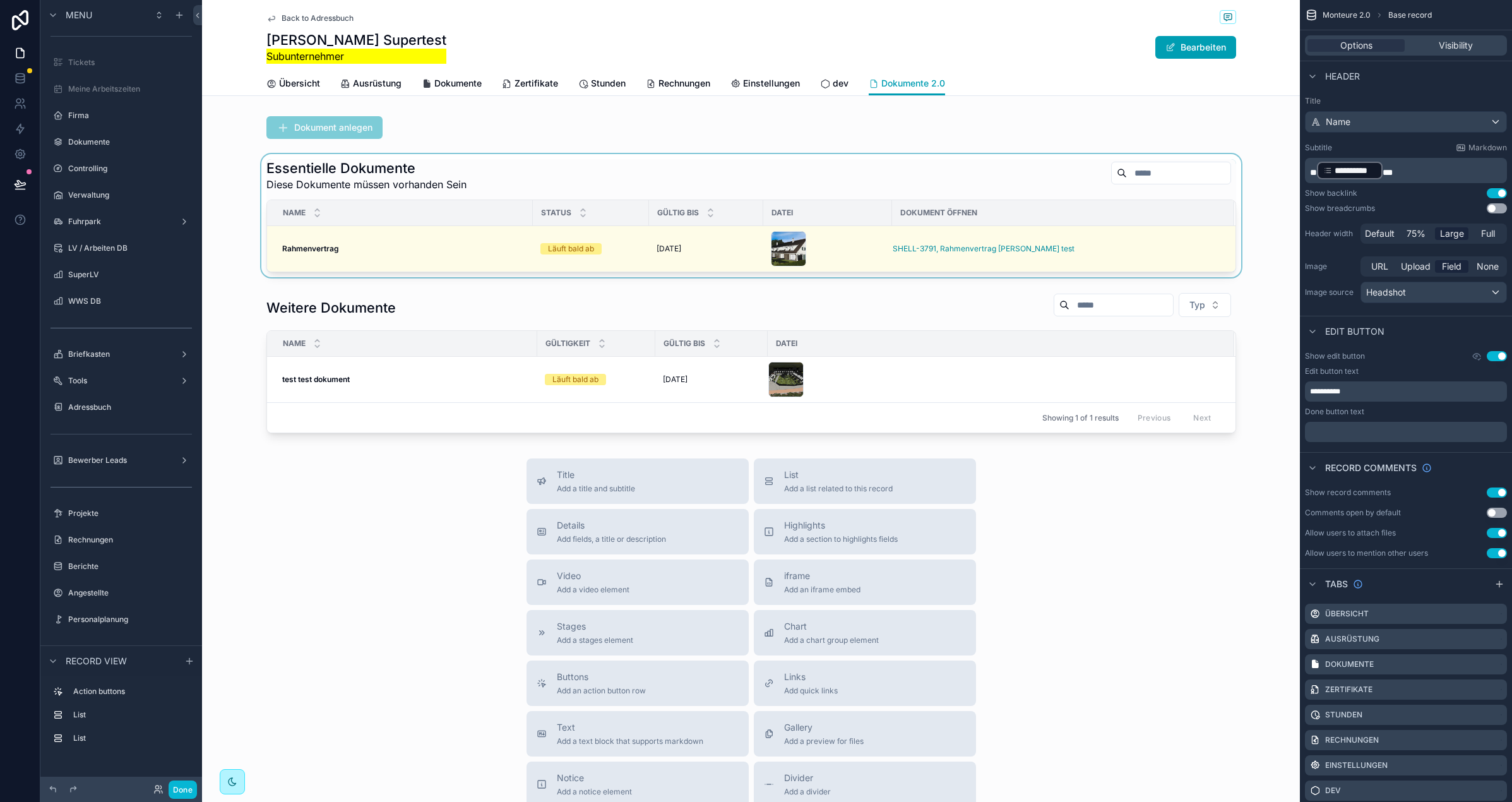
click at [549, 183] on div "scrollable content" at bounding box center [750, 216] width 1098 height 124
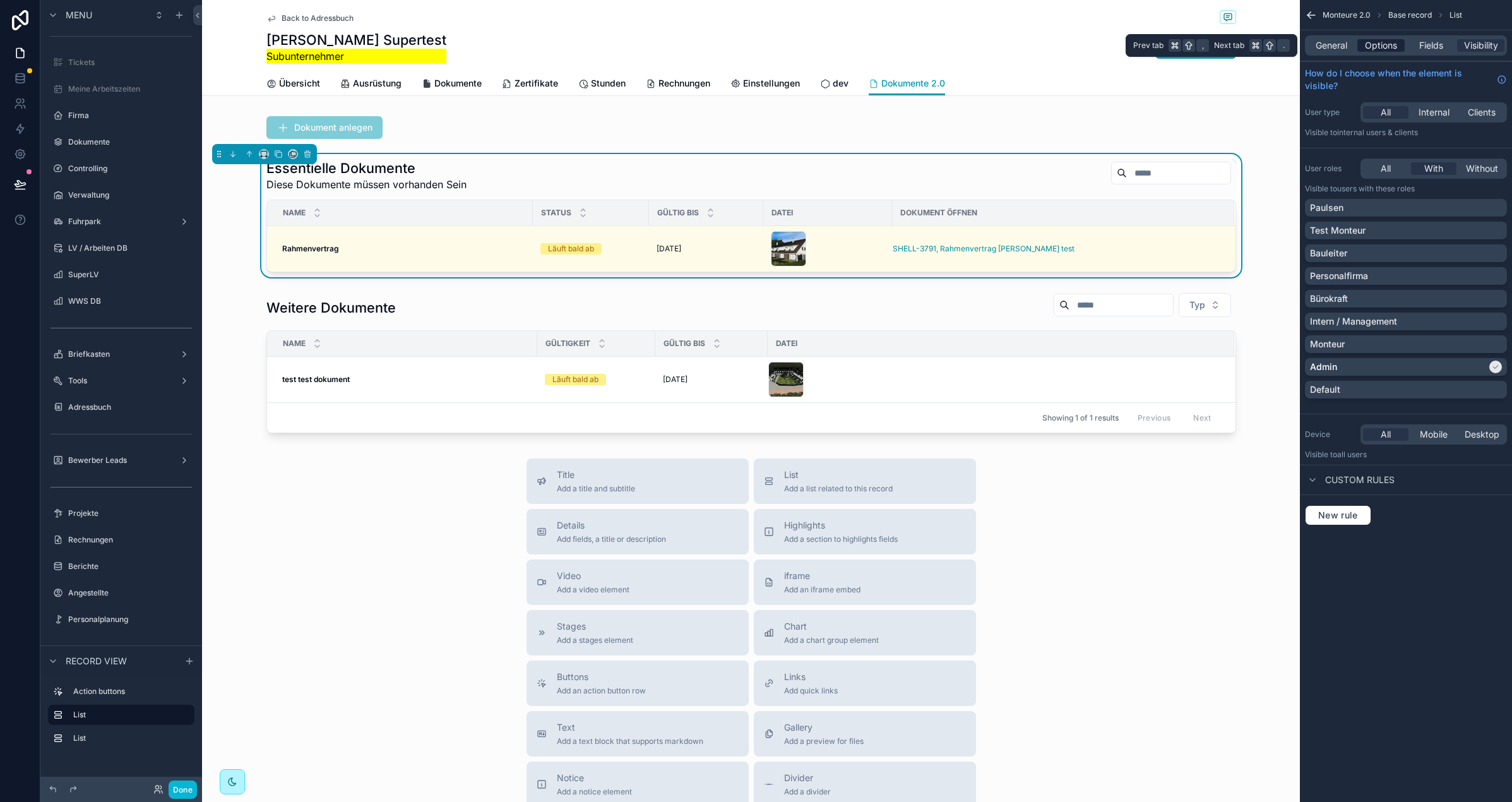
click at [1399, 43] on div "Options" at bounding box center [1381, 45] width 47 height 13
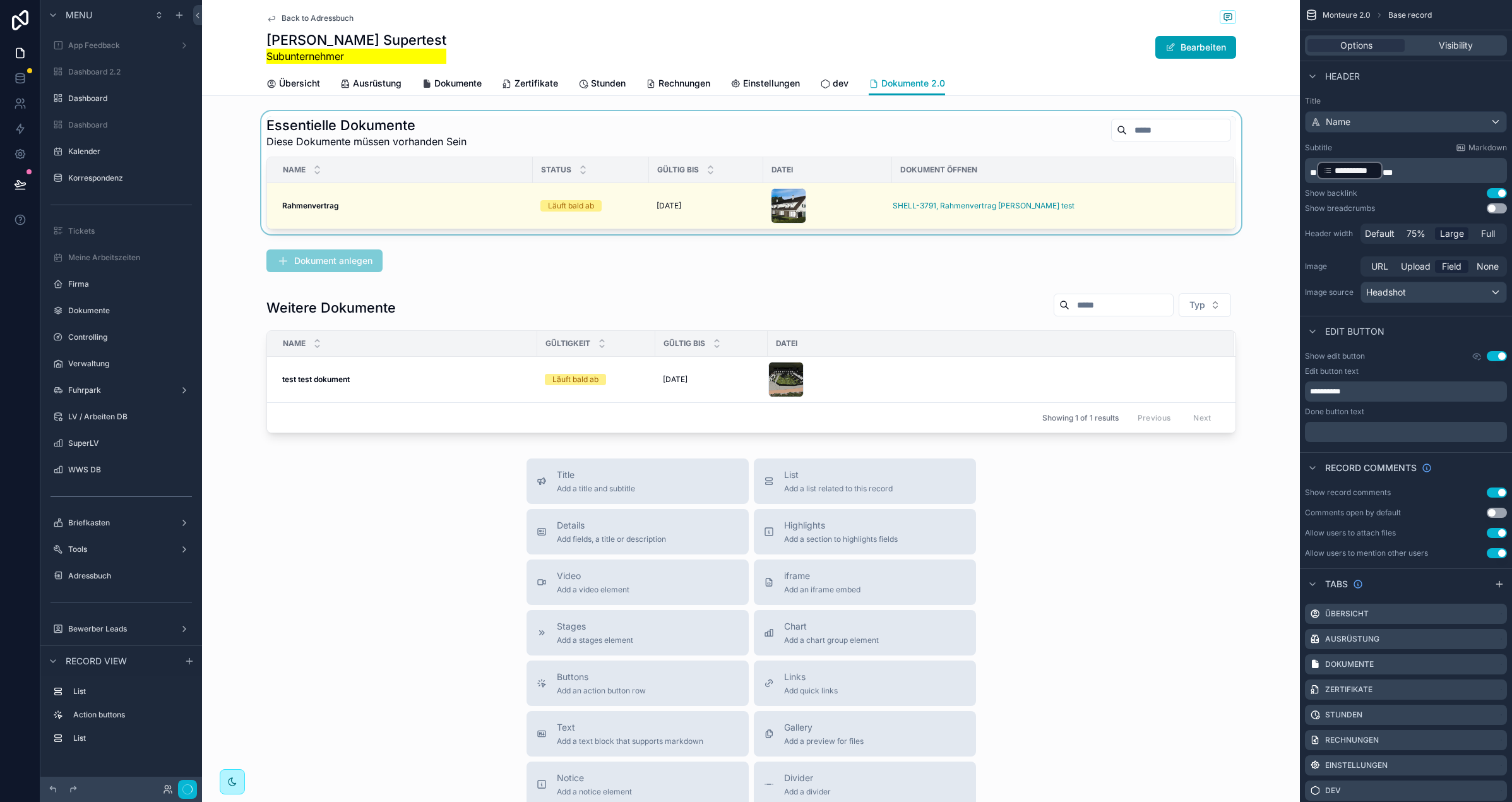
click at [453, 140] on div "scrollable content" at bounding box center [750, 173] width 1098 height 124
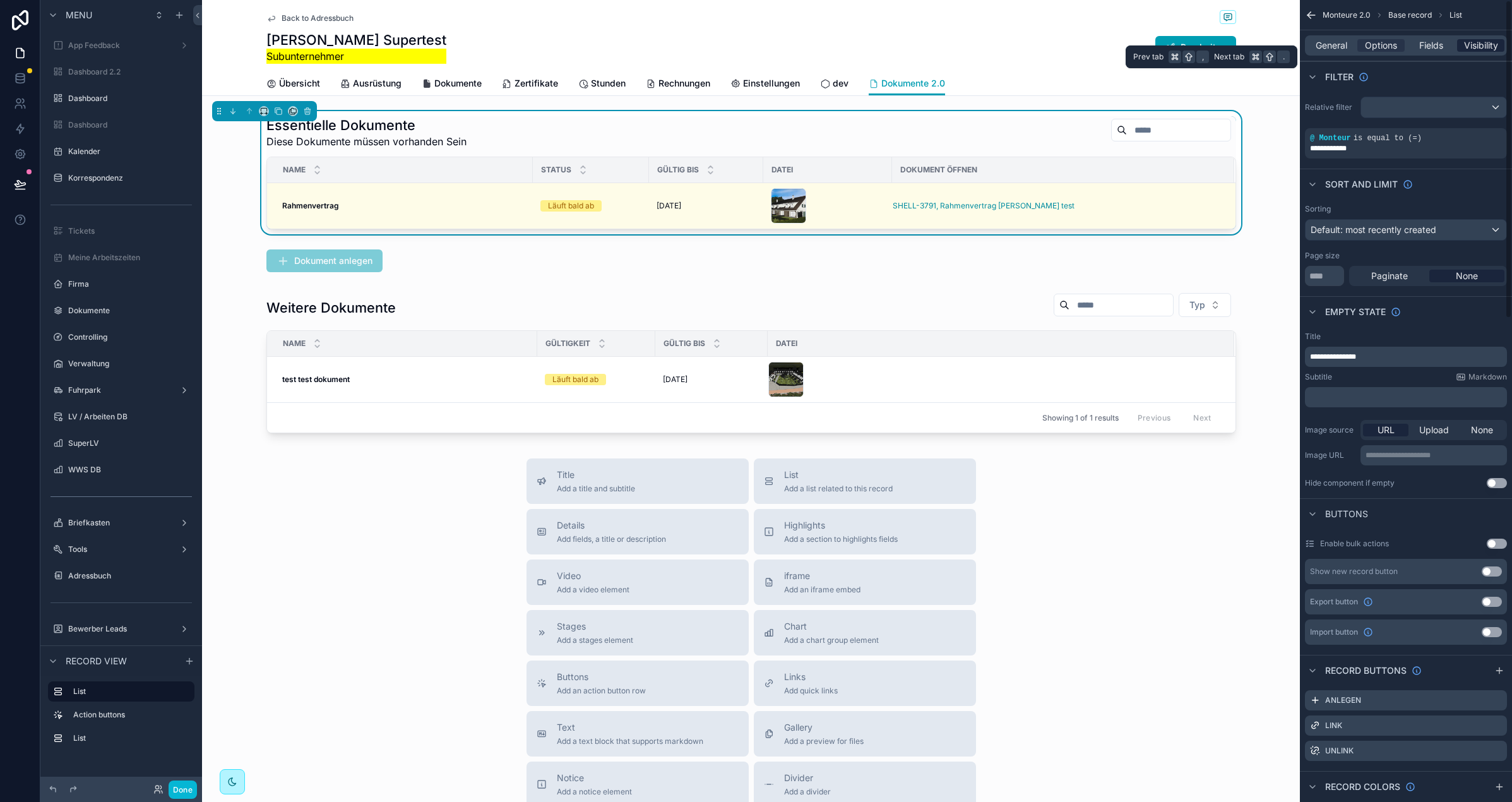
click at [1464, 49] on span "Visibility" at bounding box center [1481, 45] width 34 height 13
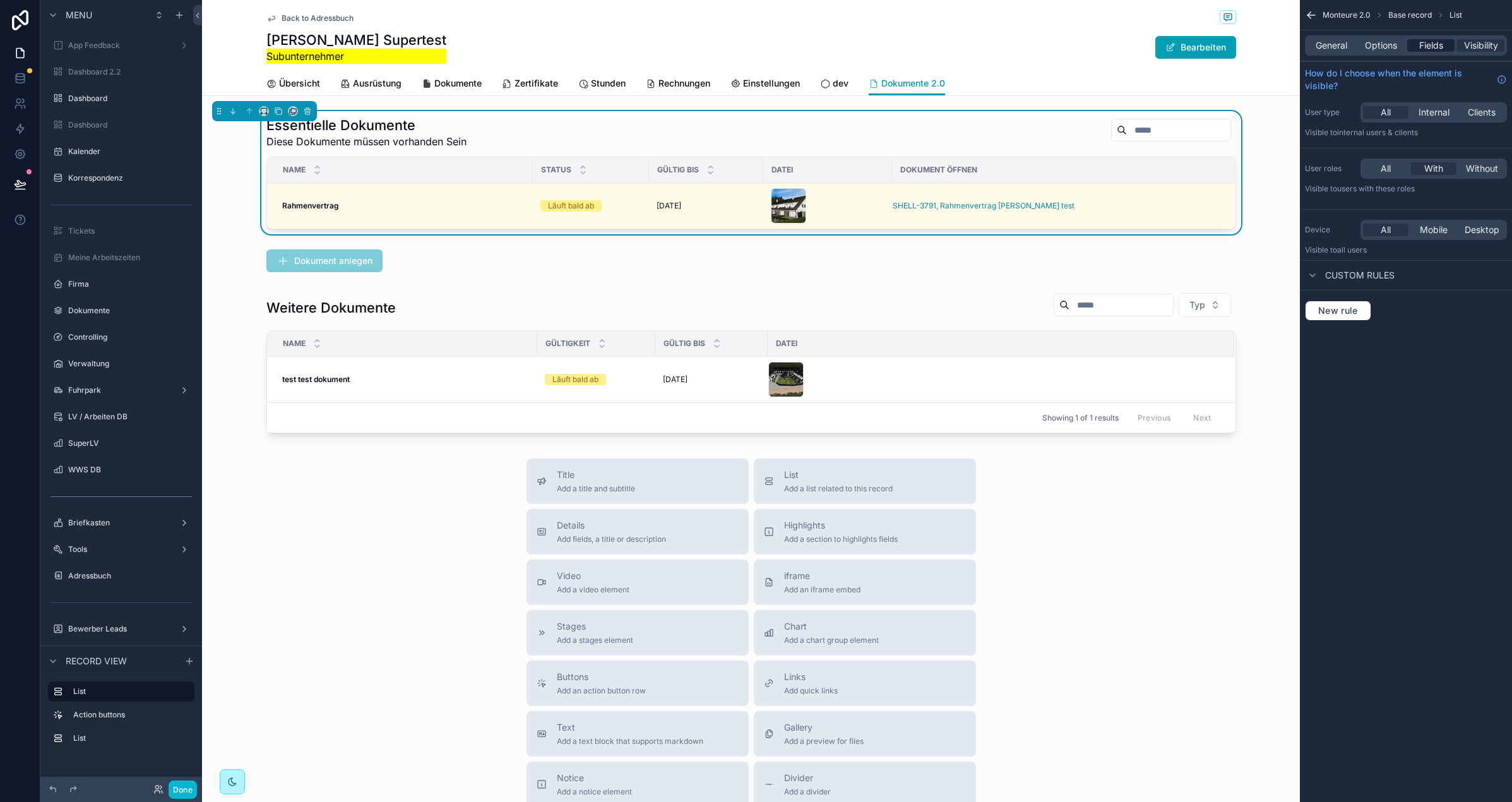
click at [1439, 40] on span "Fields" at bounding box center [1431, 45] width 24 height 13
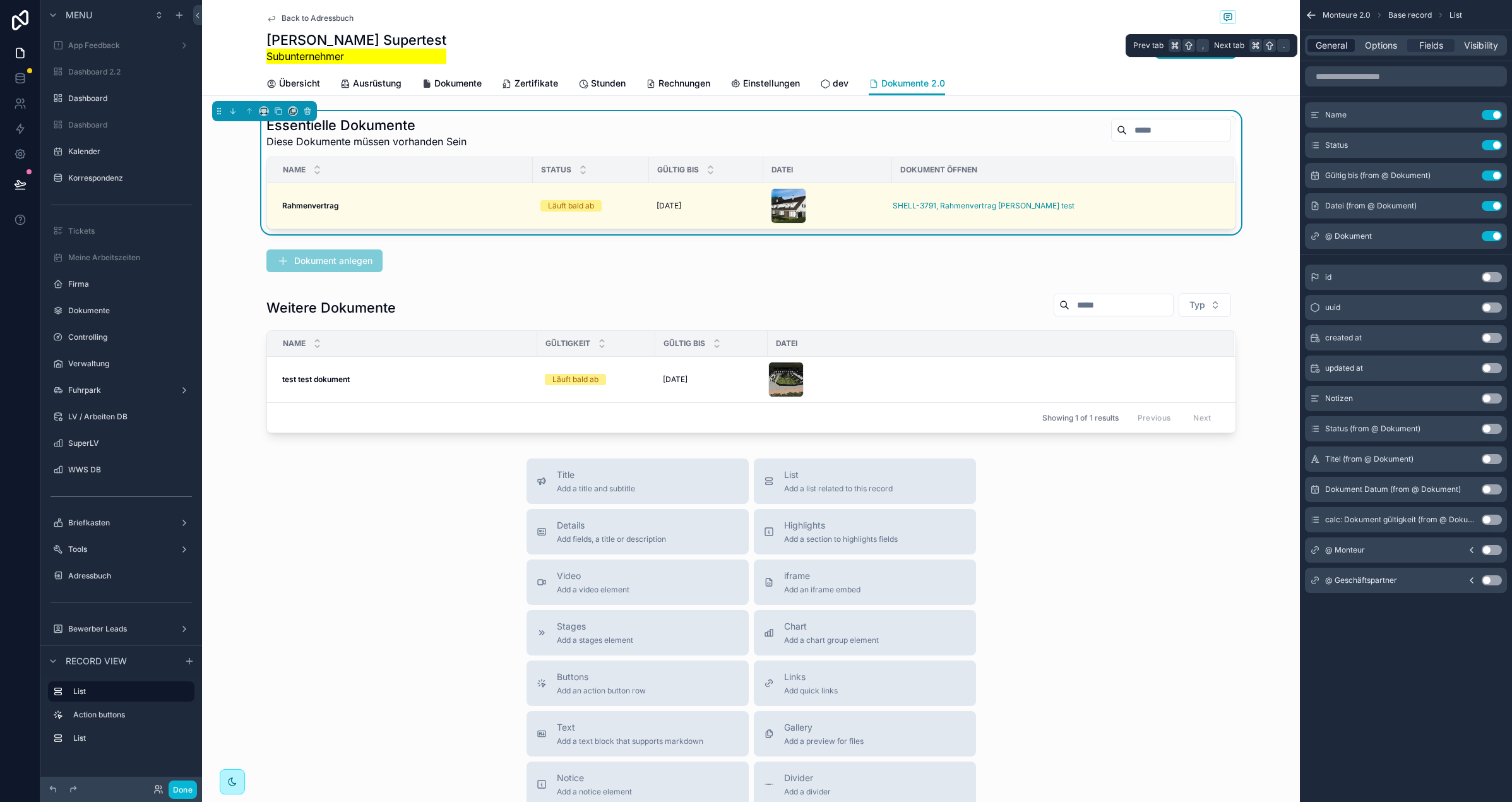
click at [1316, 49] on span "General" at bounding box center [1331, 45] width 31 height 13
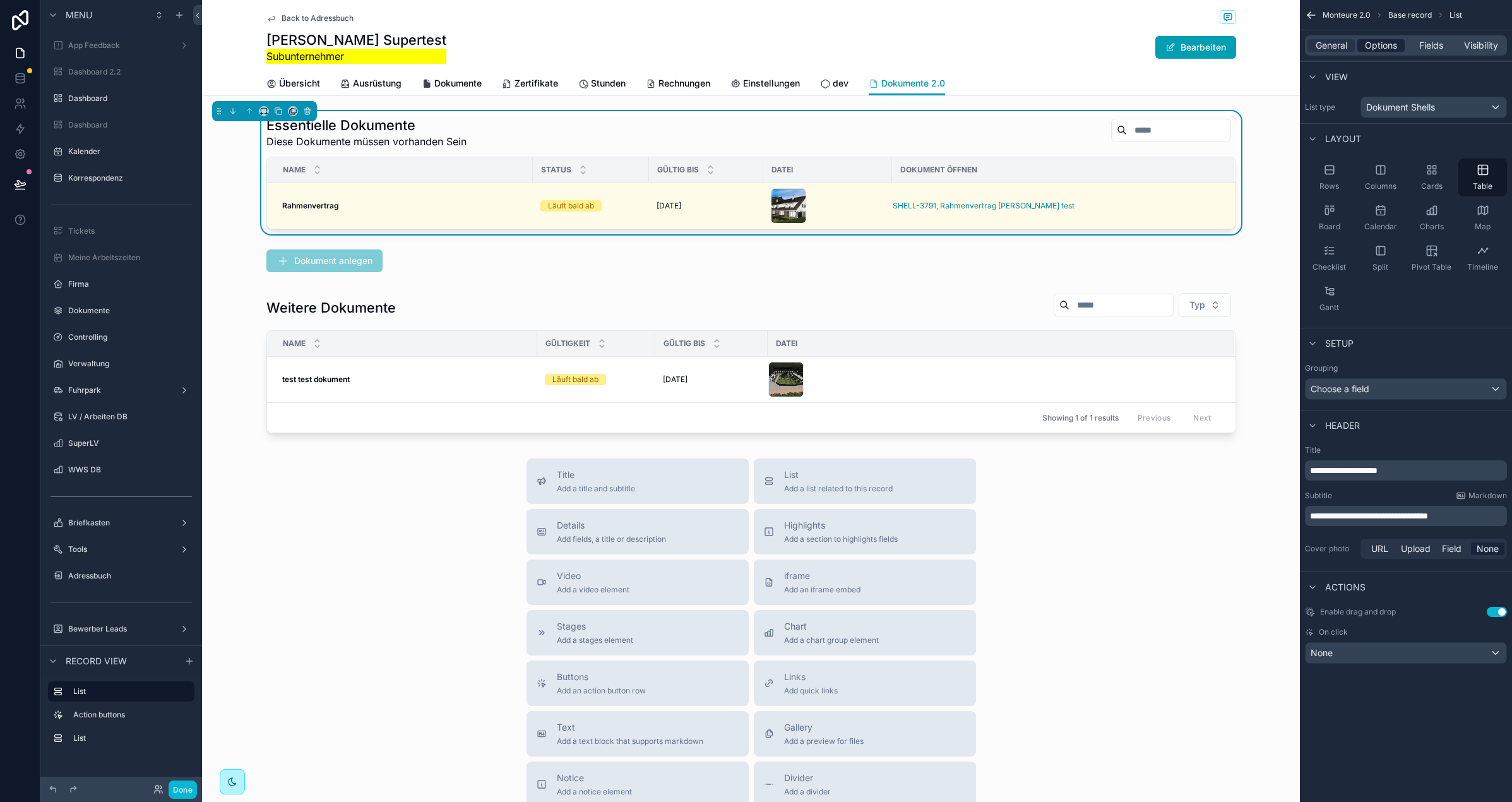
click at [1386, 43] on span "Options" at bounding box center [1381, 45] width 32 height 13
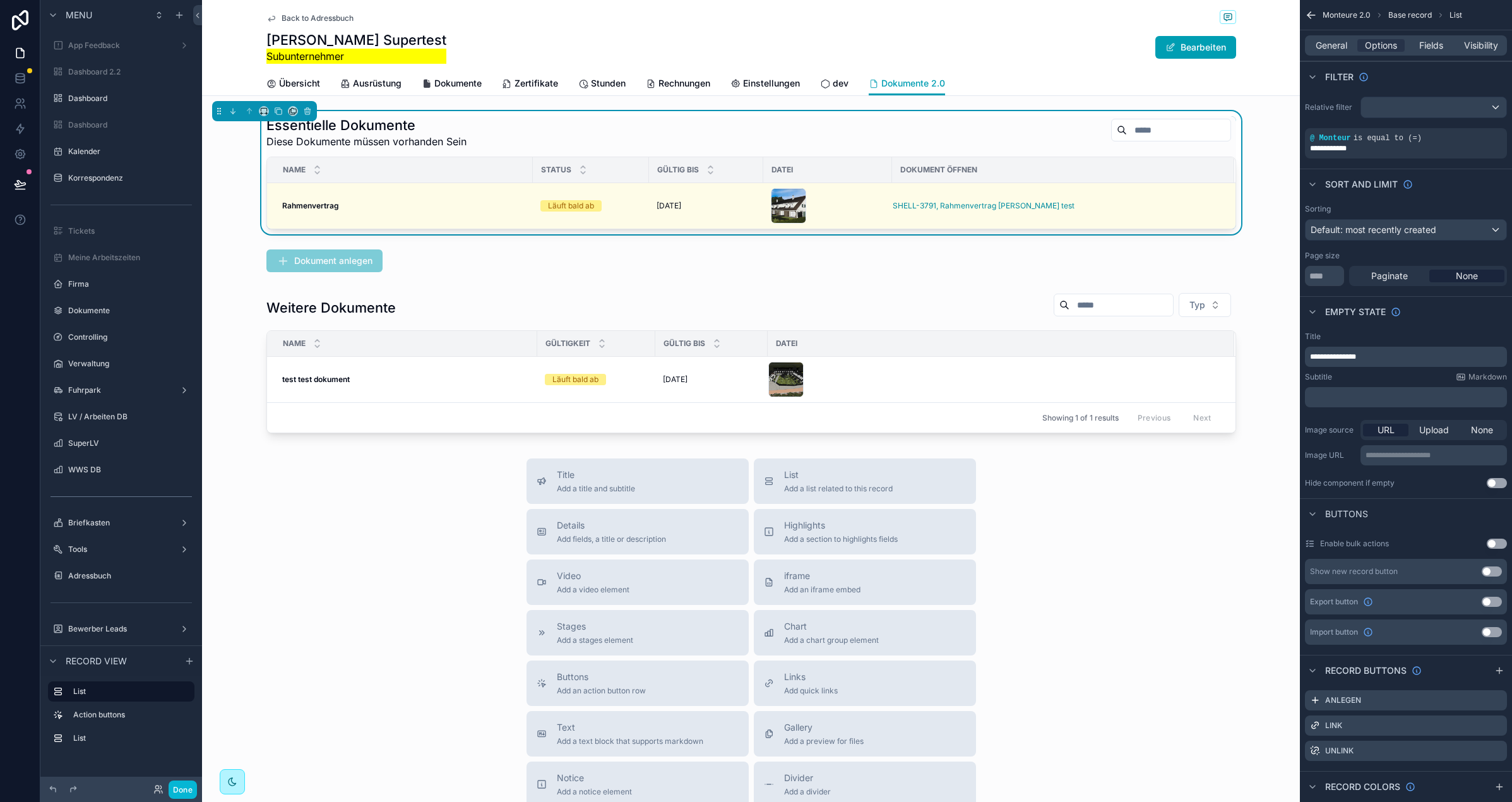
click at [524, 124] on div "Essentielle Dokumente Diese Dokumente müssen vorhanden Sein" at bounding box center [750, 133] width 969 height 33
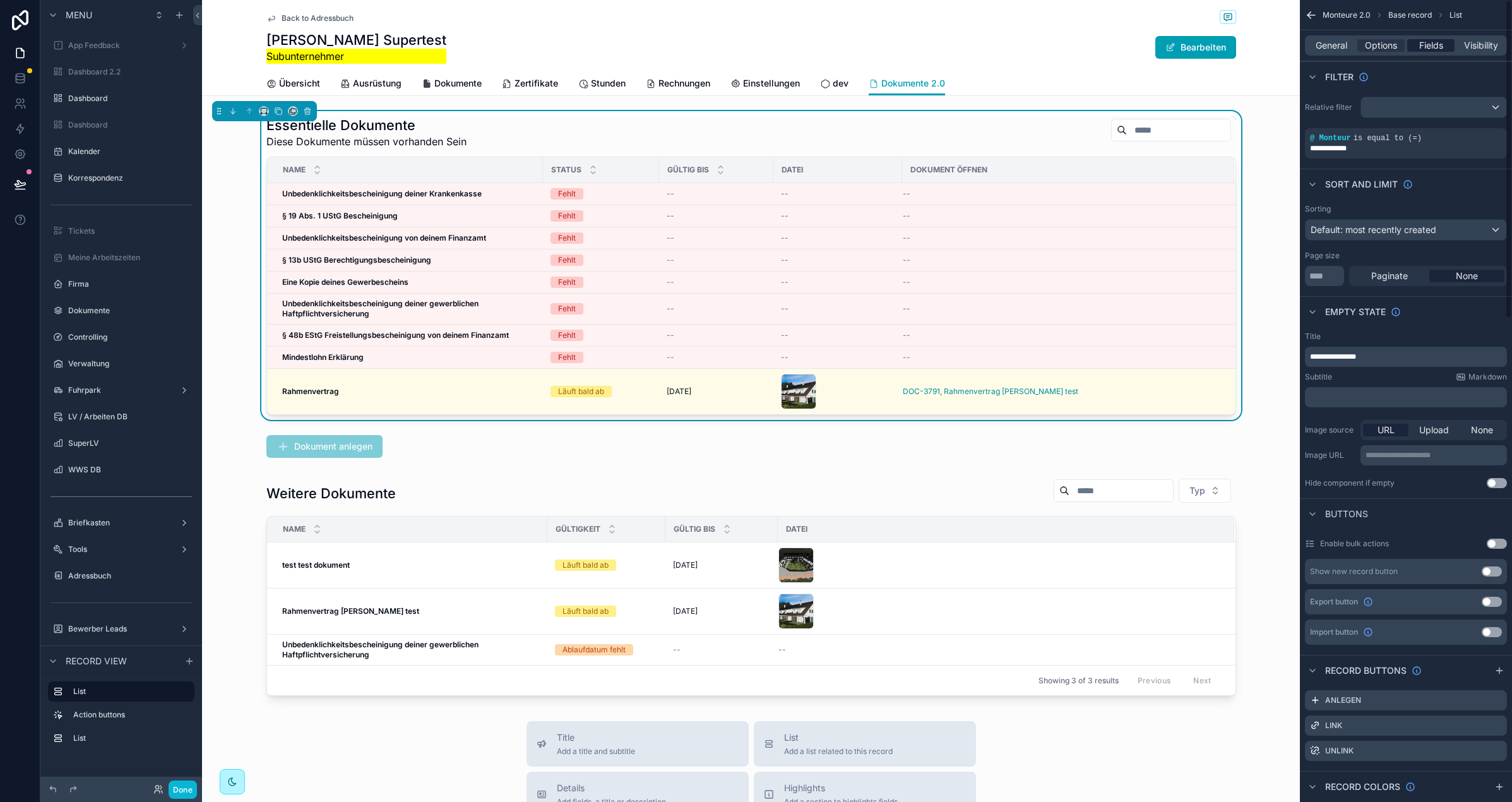
click at [1449, 43] on div "Fields" at bounding box center [1431, 45] width 47 height 13
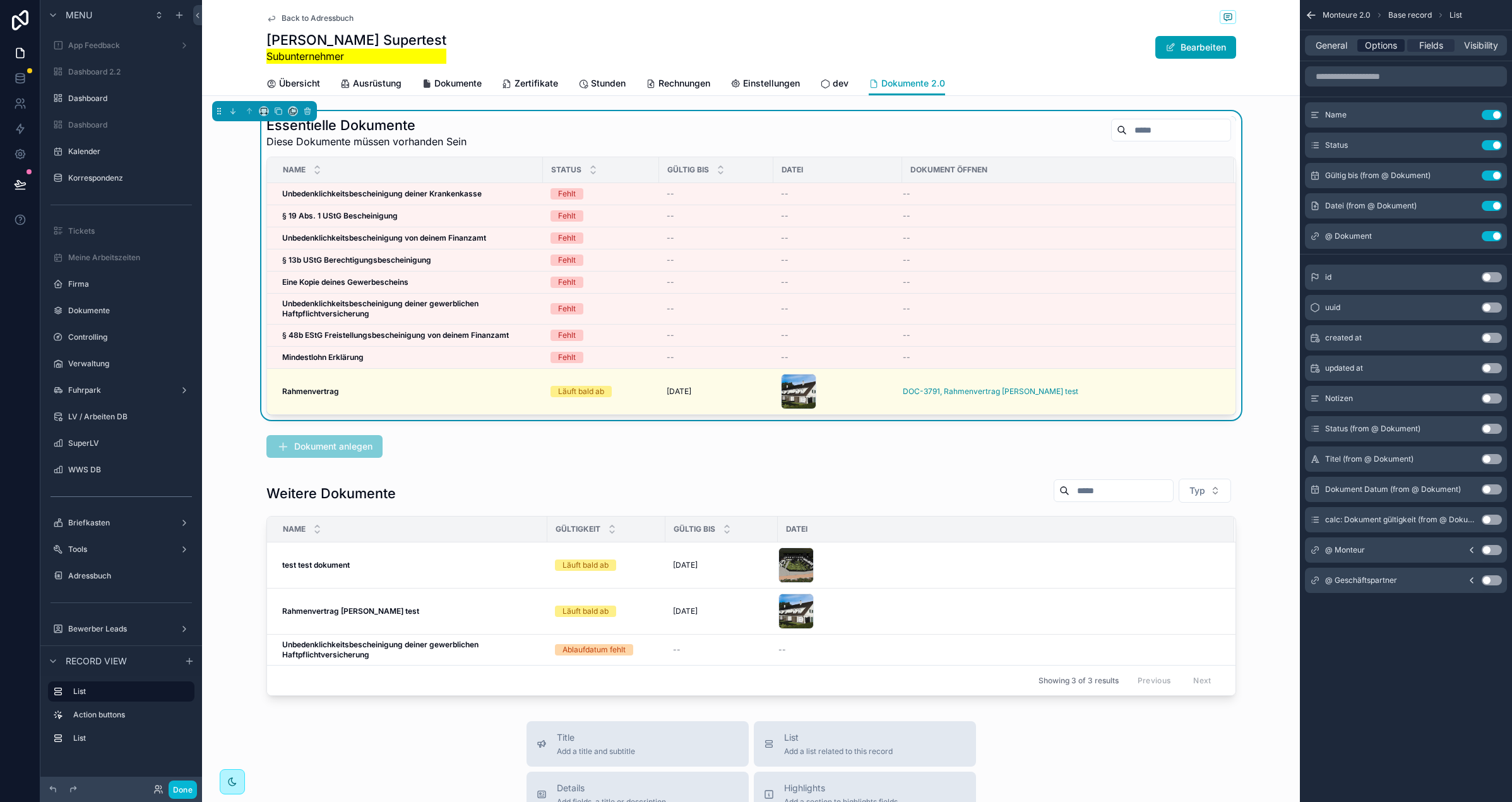
click at [1381, 47] on span "Options" at bounding box center [1381, 45] width 32 height 13
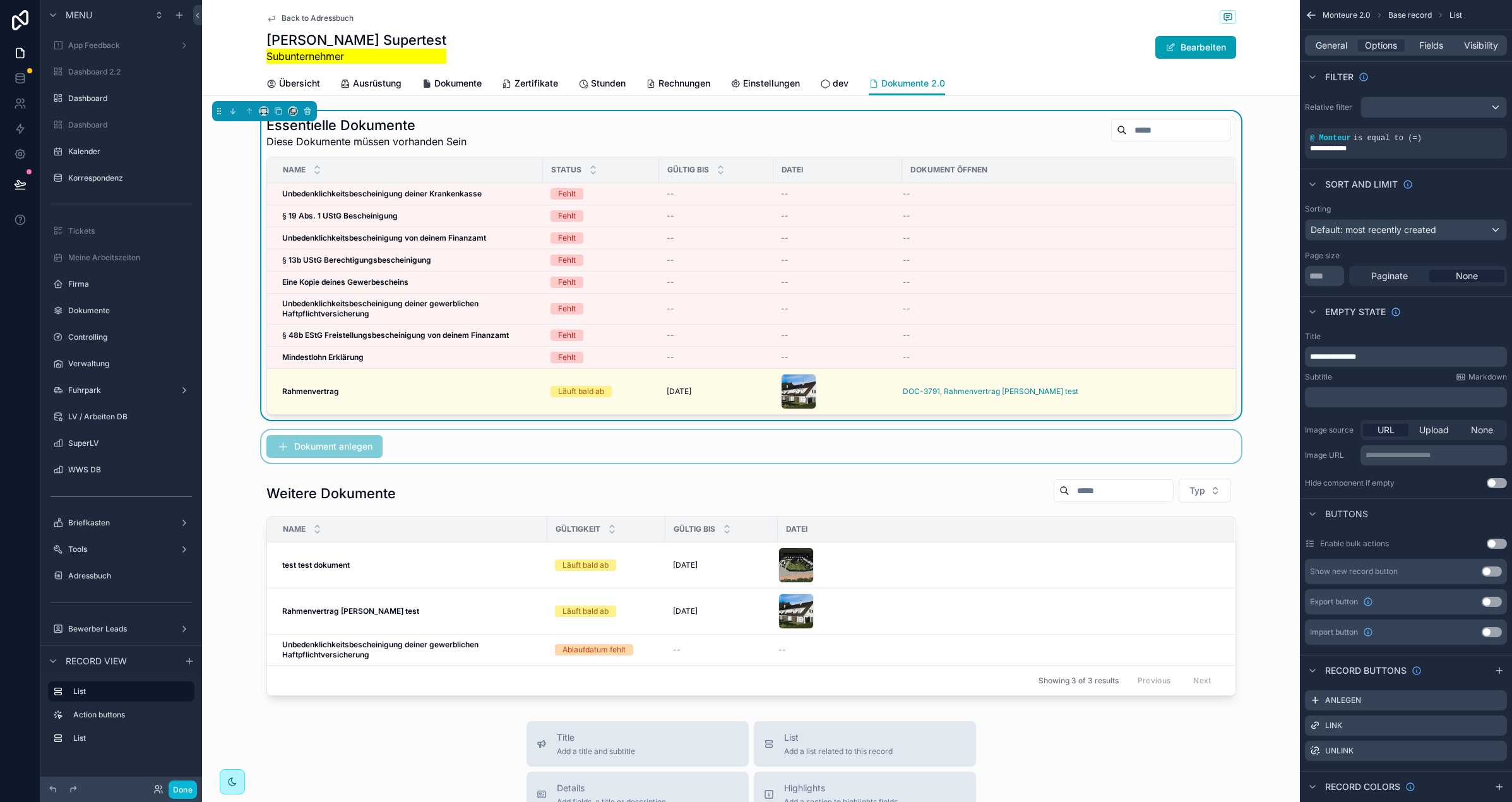
click at [450, 449] on div "scrollable content" at bounding box center [750, 447] width 1098 height 33
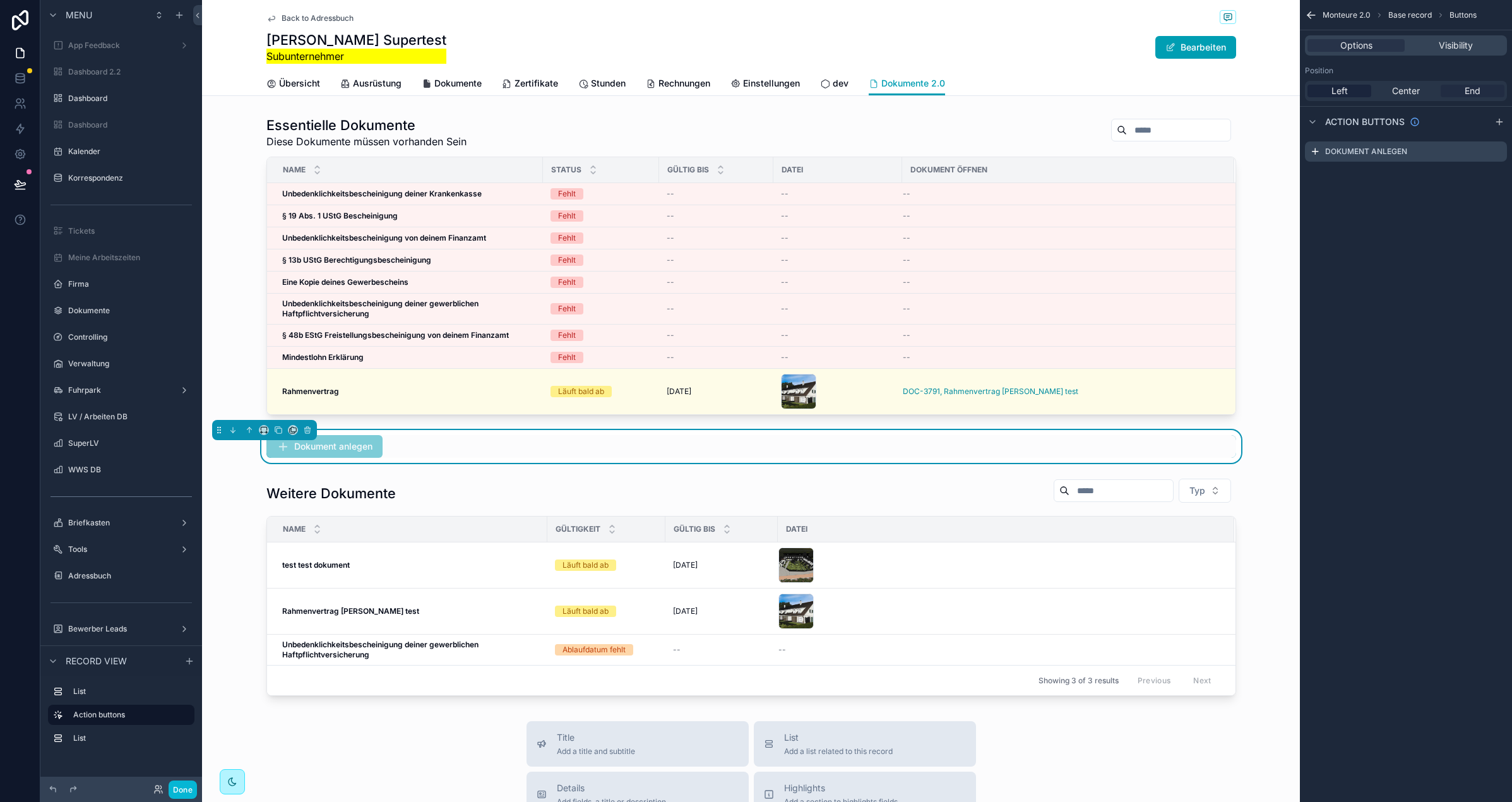
click at [1461, 92] on div "End" at bounding box center [1472, 90] width 63 height 13
click at [1255, 415] on div "scrollable content" at bounding box center [750, 265] width 1098 height 309
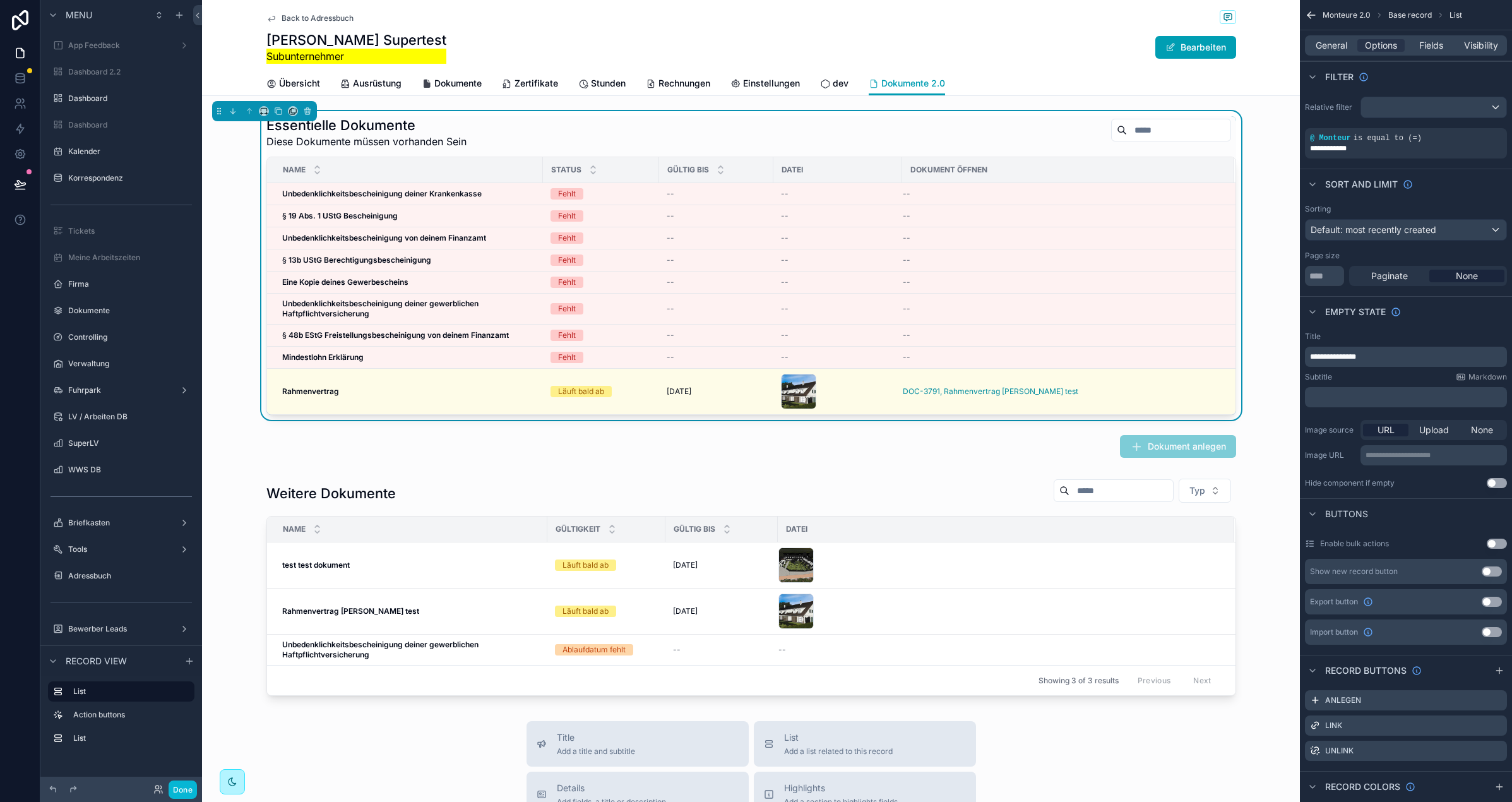
click at [228, 198] on div "Essentielle Dokumente Diese Dokumente müssen vorhanden Sein Name Status Gültig …" at bounding box center [750, 265] width 1098 height 309
click at [495, 142] on div "Essentielle Dokumente Diese Dokumente müssen vorhanden Sein" at bounding box center [750, 133] width 969 height 33
click at [269, 197] on td "Unbedenklichkeitsbescheinigung deiner Krankenkasse Unbedenklichkeitsbescheinigu…" at bounding box center [404, 194] width 276 height 22
click at [343, 17] on span "Back to Adressbuch" at bounding box center [317, 18] width 72 height 10
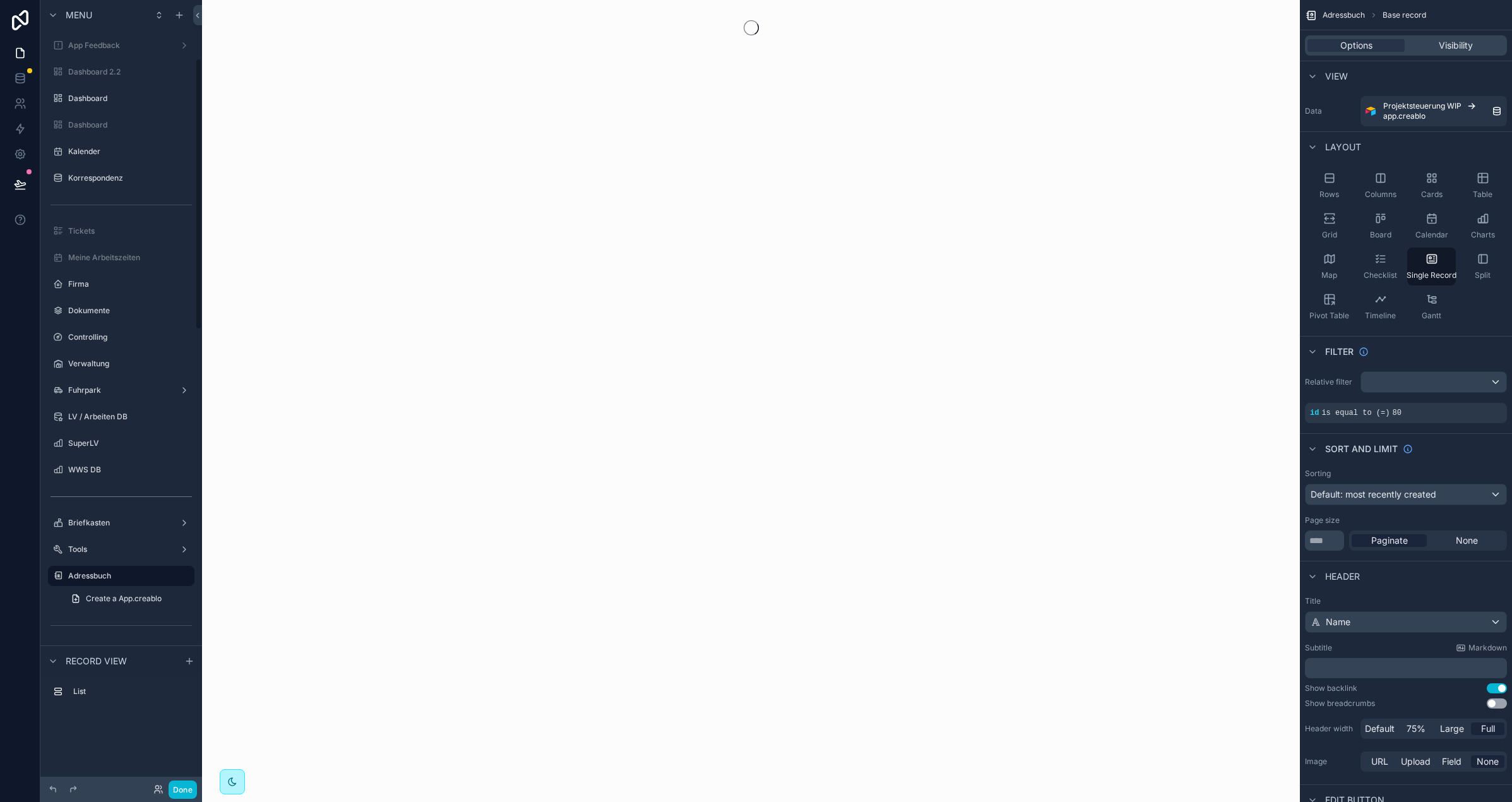
scroll to position [169, 0]
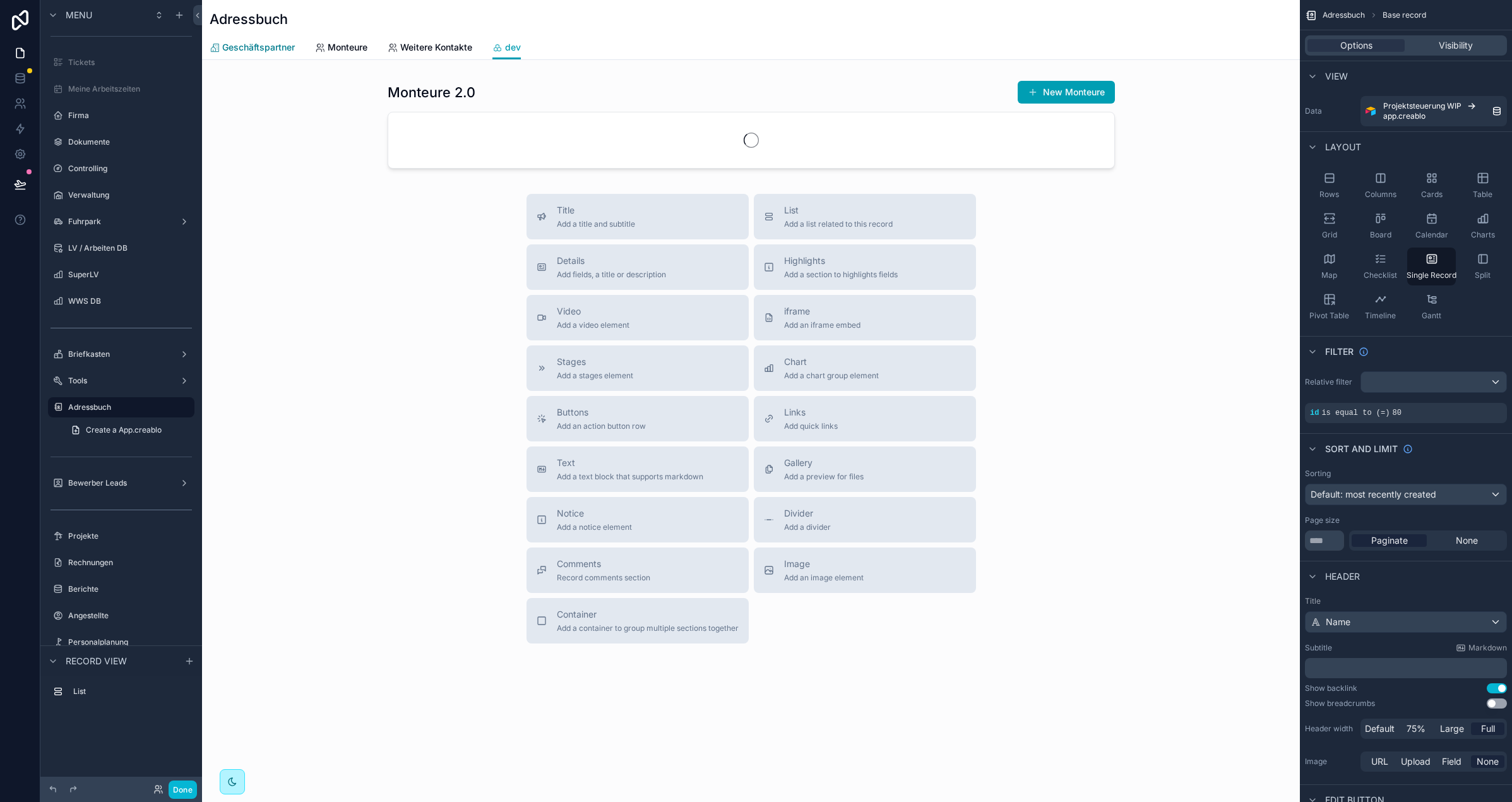
click at [256, 44] on span "Geschäftspartner" at bounding box center [259, 47] width 73 height 13
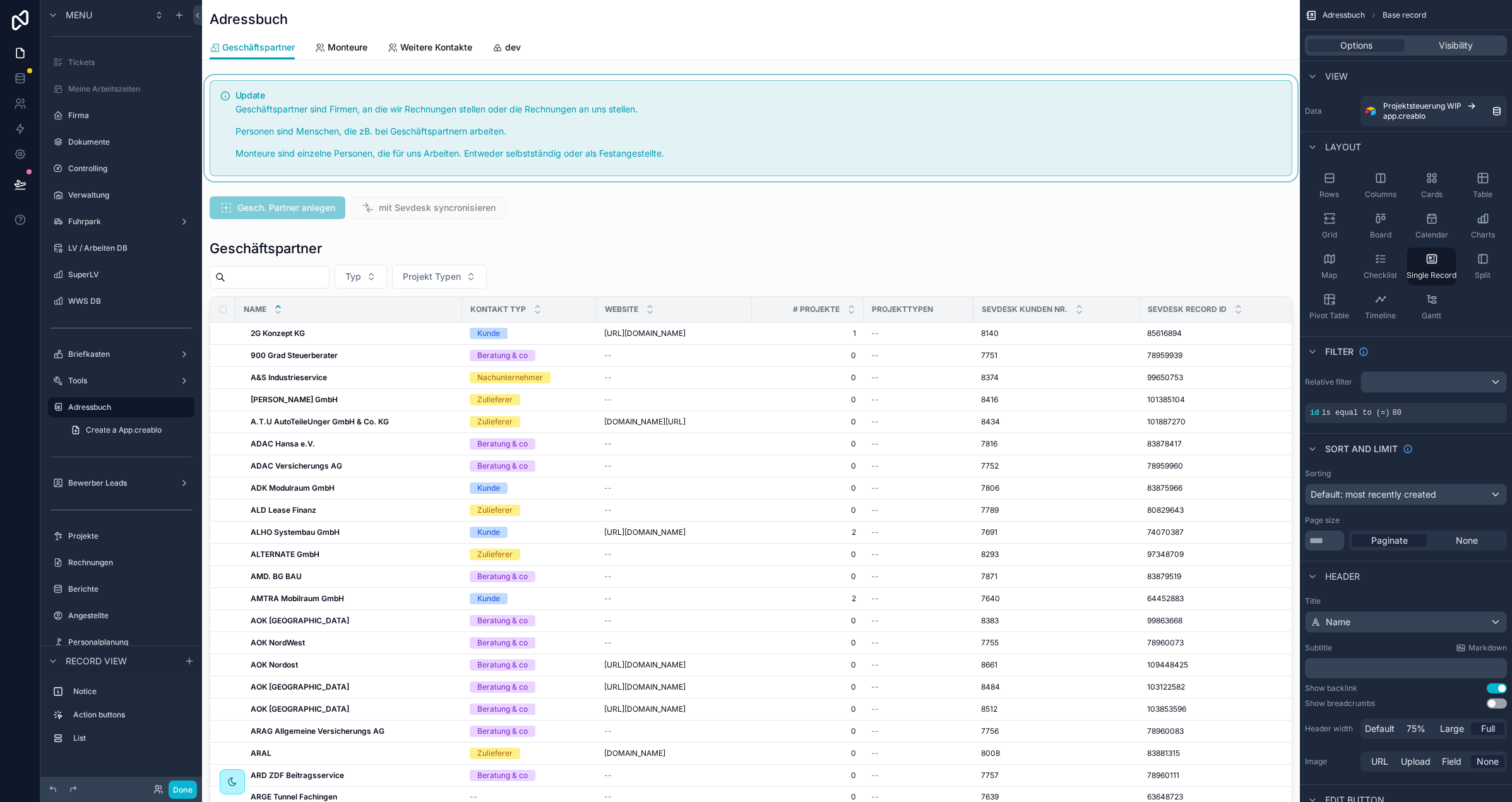
click at [555, 144] on div "scrollable content" at bounding box center [750, 128] width 1098 height 106
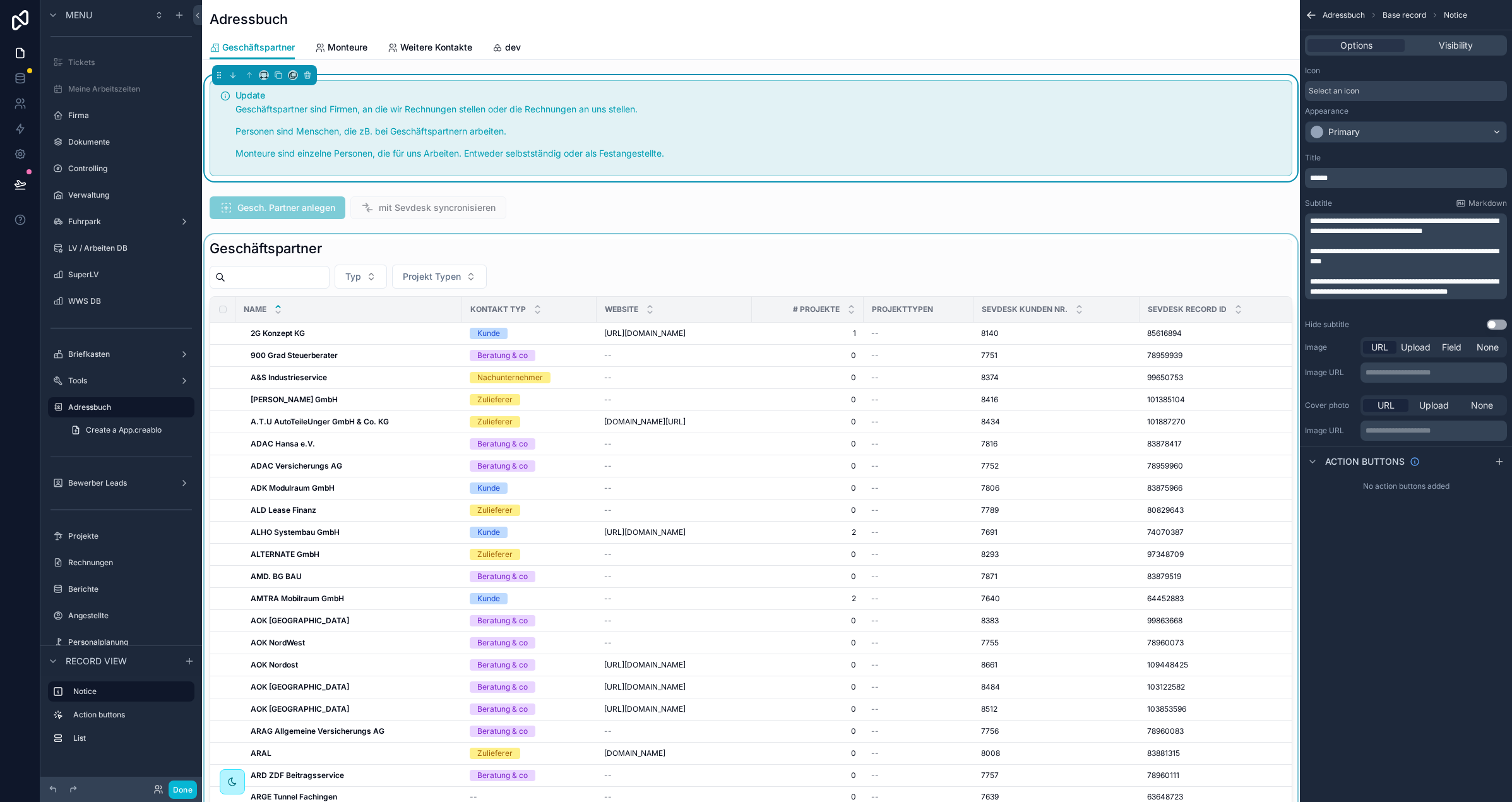
click at [361, 351] on div "scrollable content" at bounding box center [750, 569] width 1098 height 670
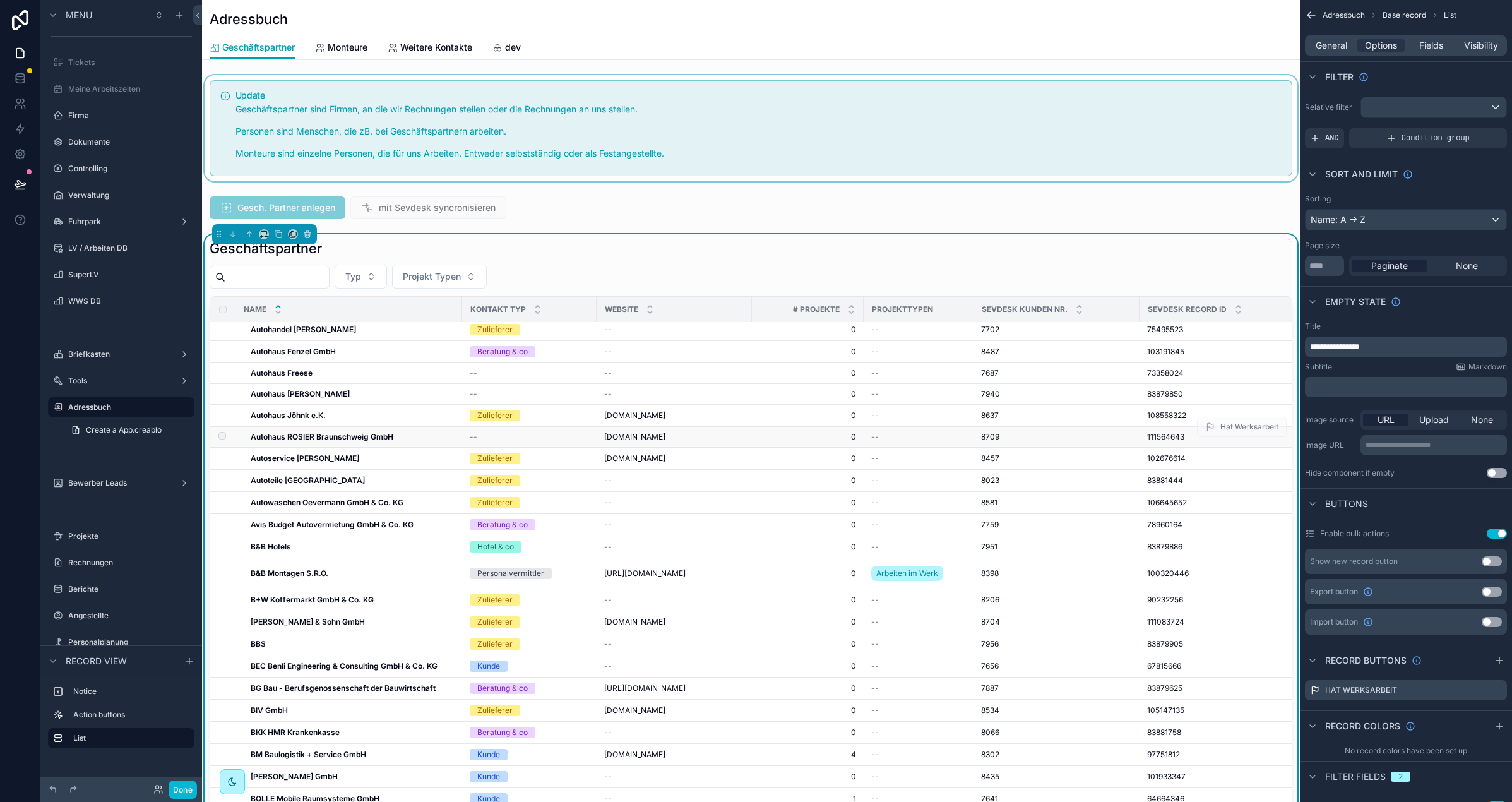
scroll to position [1459, 0]
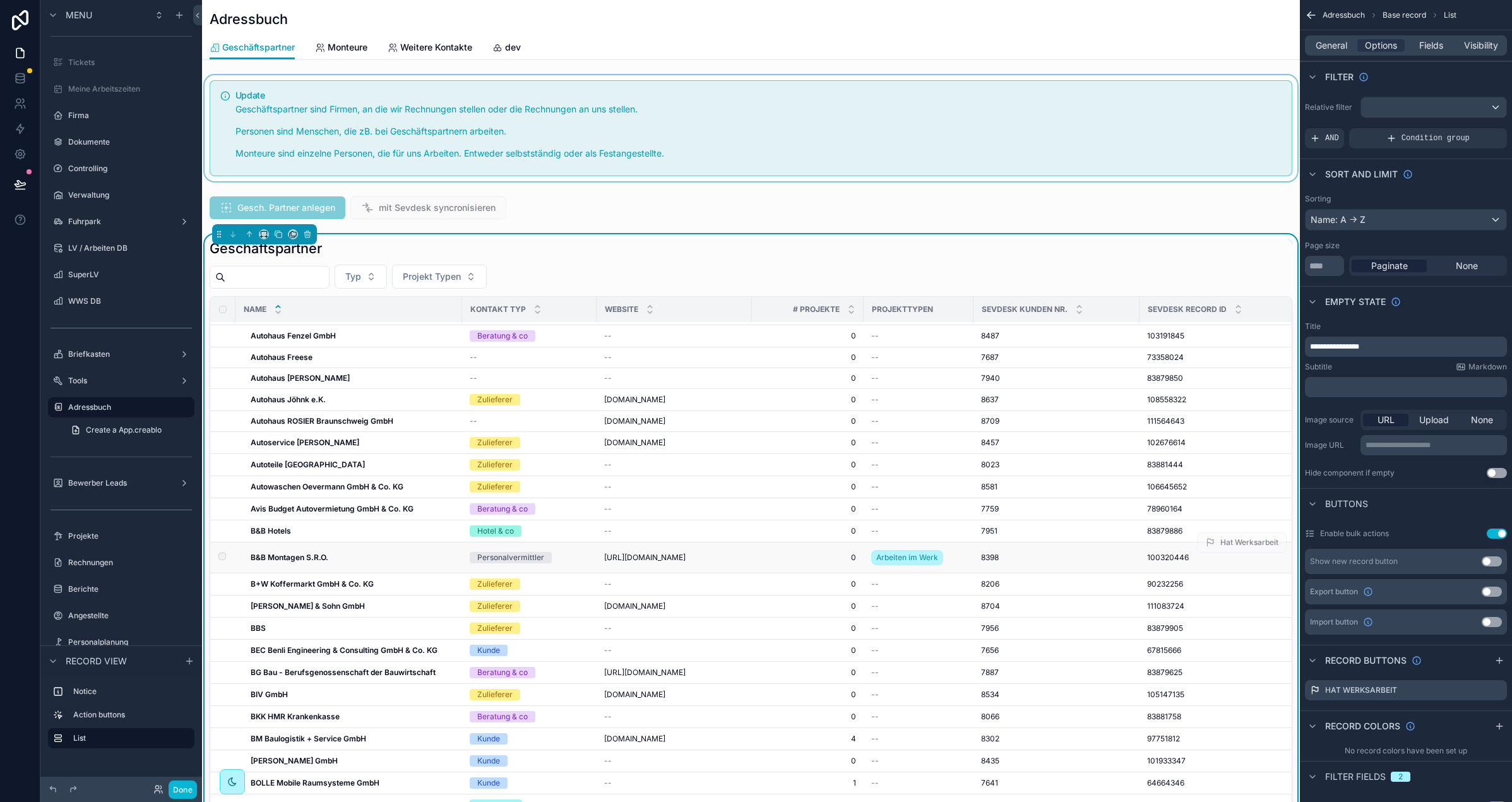
click at [325, 556] on strong "B&B Montagen S.R.O." at bounding box center [289, 557] width 77 height 10
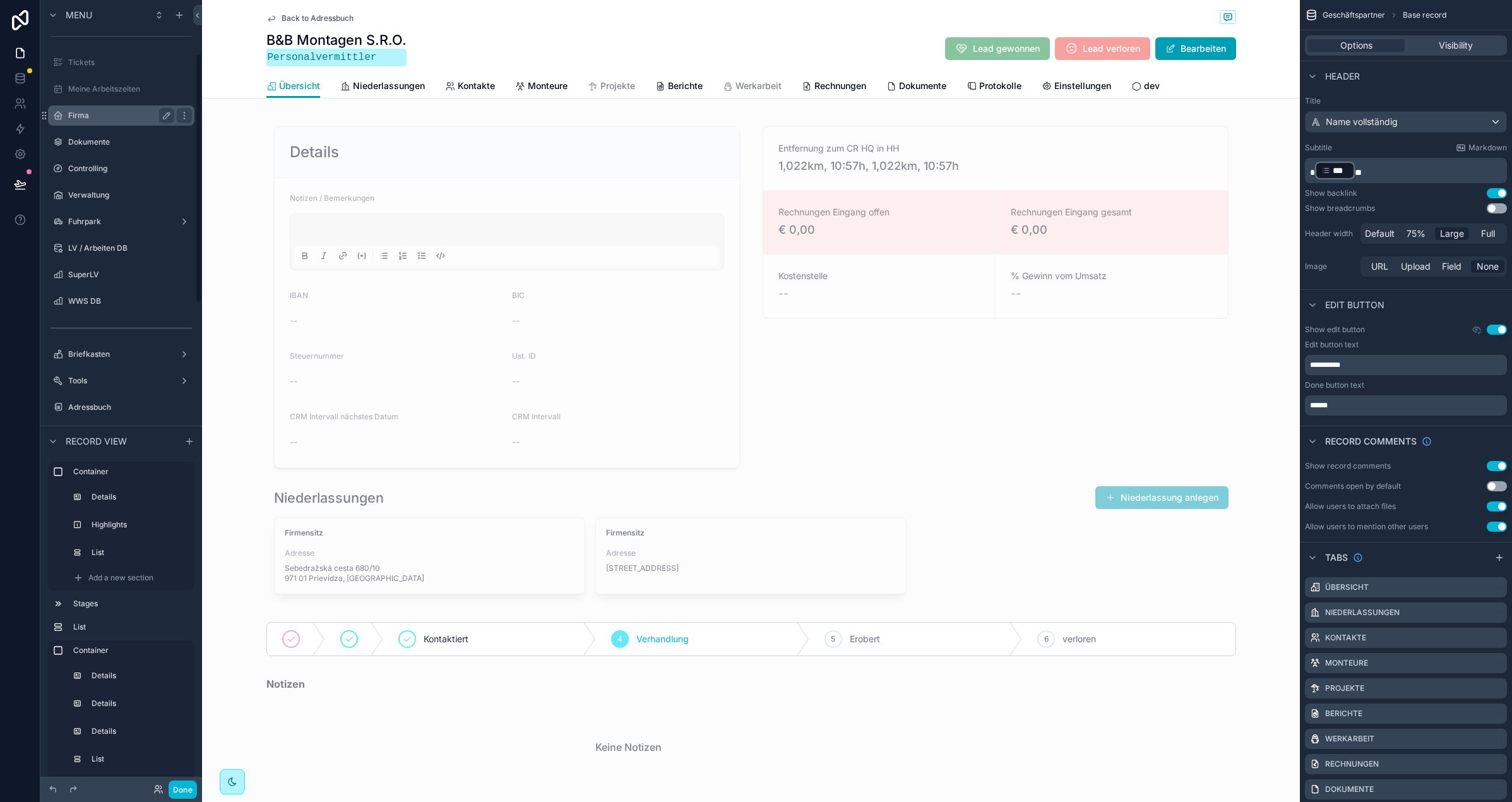
scroll to position [169, 0]
click at [327, 17] on span "Back to Adressbuch" at bounding box center [317, 18] width 72 height 10
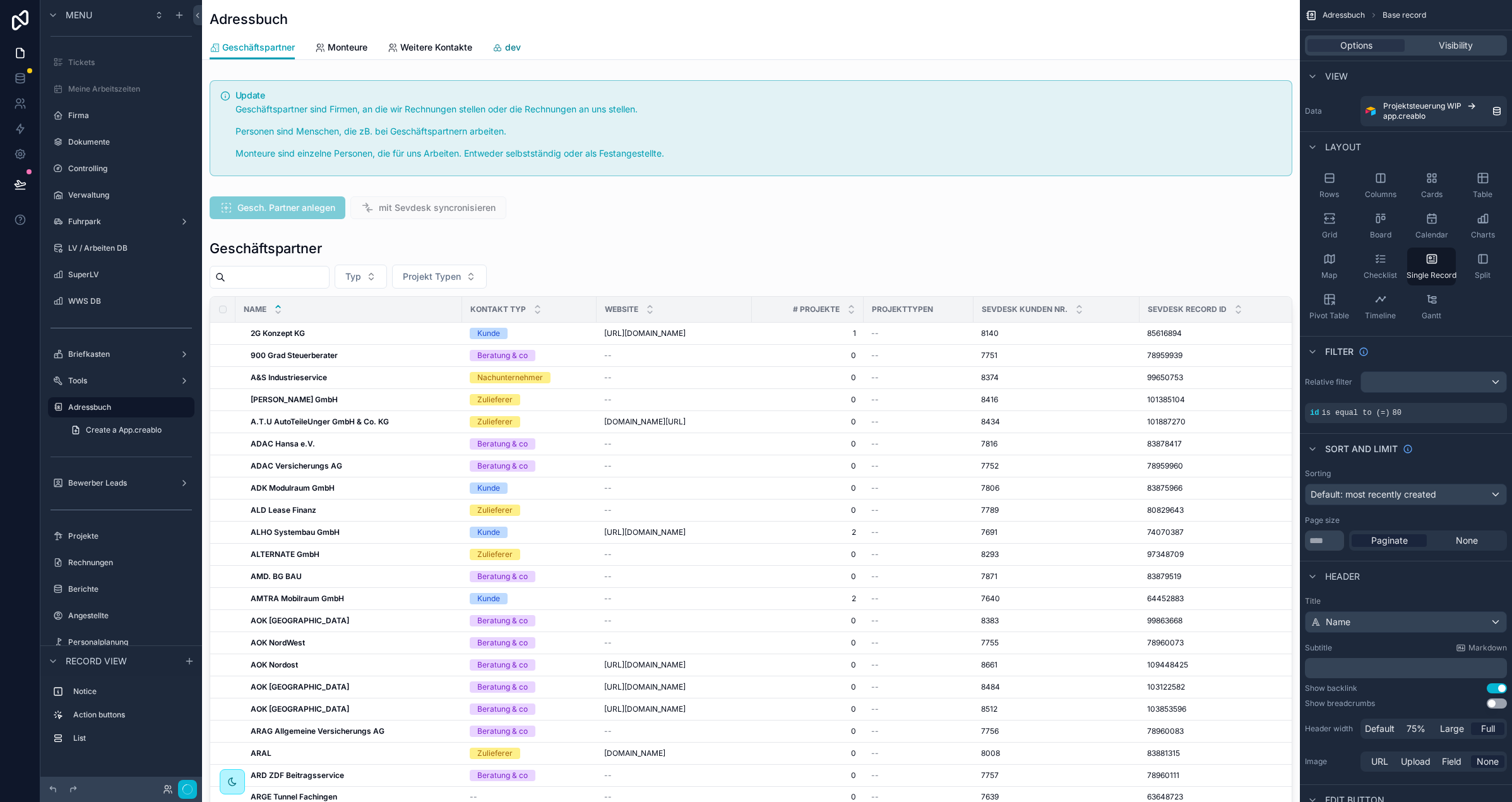
click at [501, 47] on icon "scrollable content" at bounding box center [497, 48] width 10 height 10
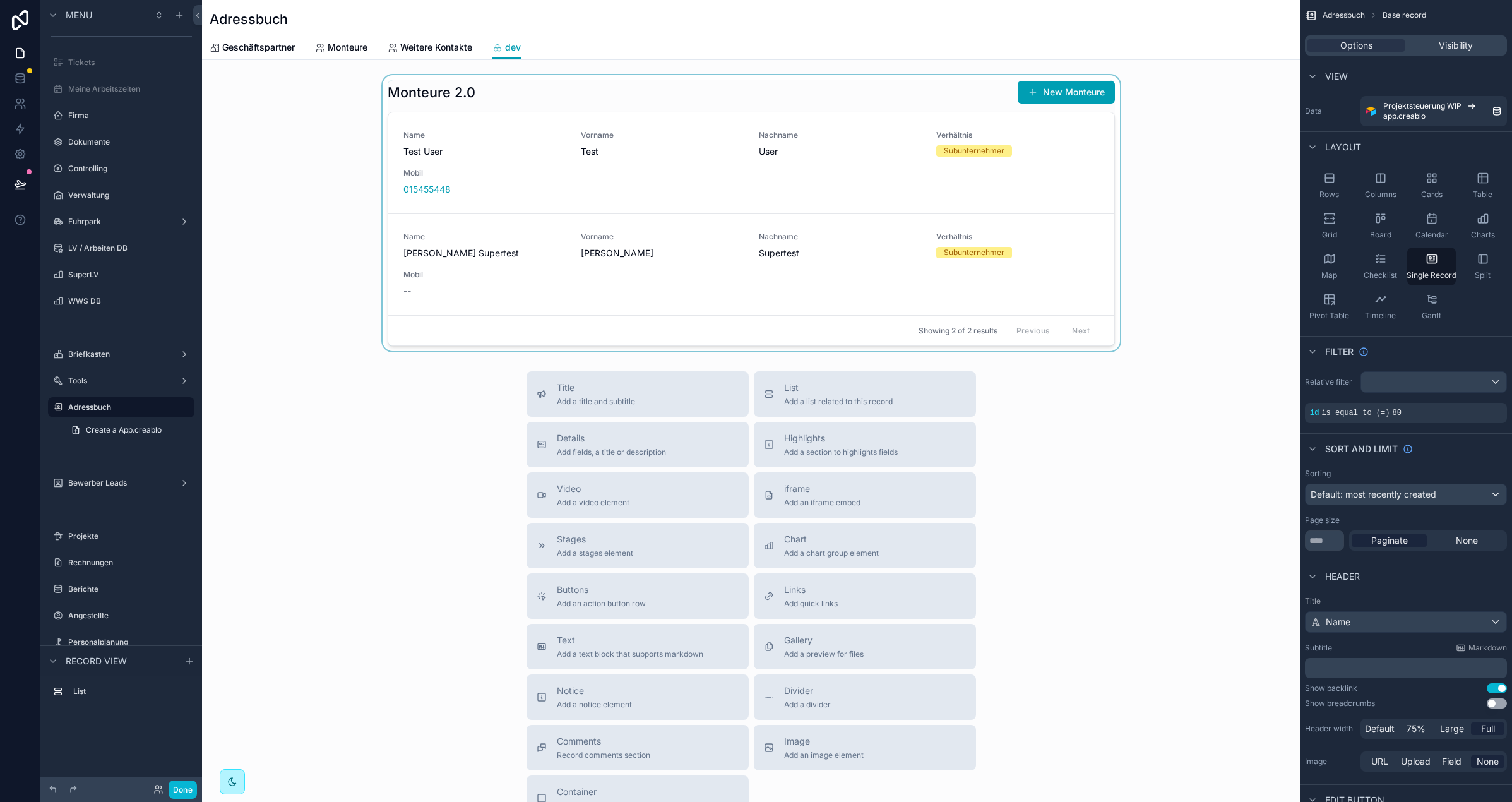
click at [543, 264] on div "scrollable content" at bounding box center [750, 212] width 1098 height 276
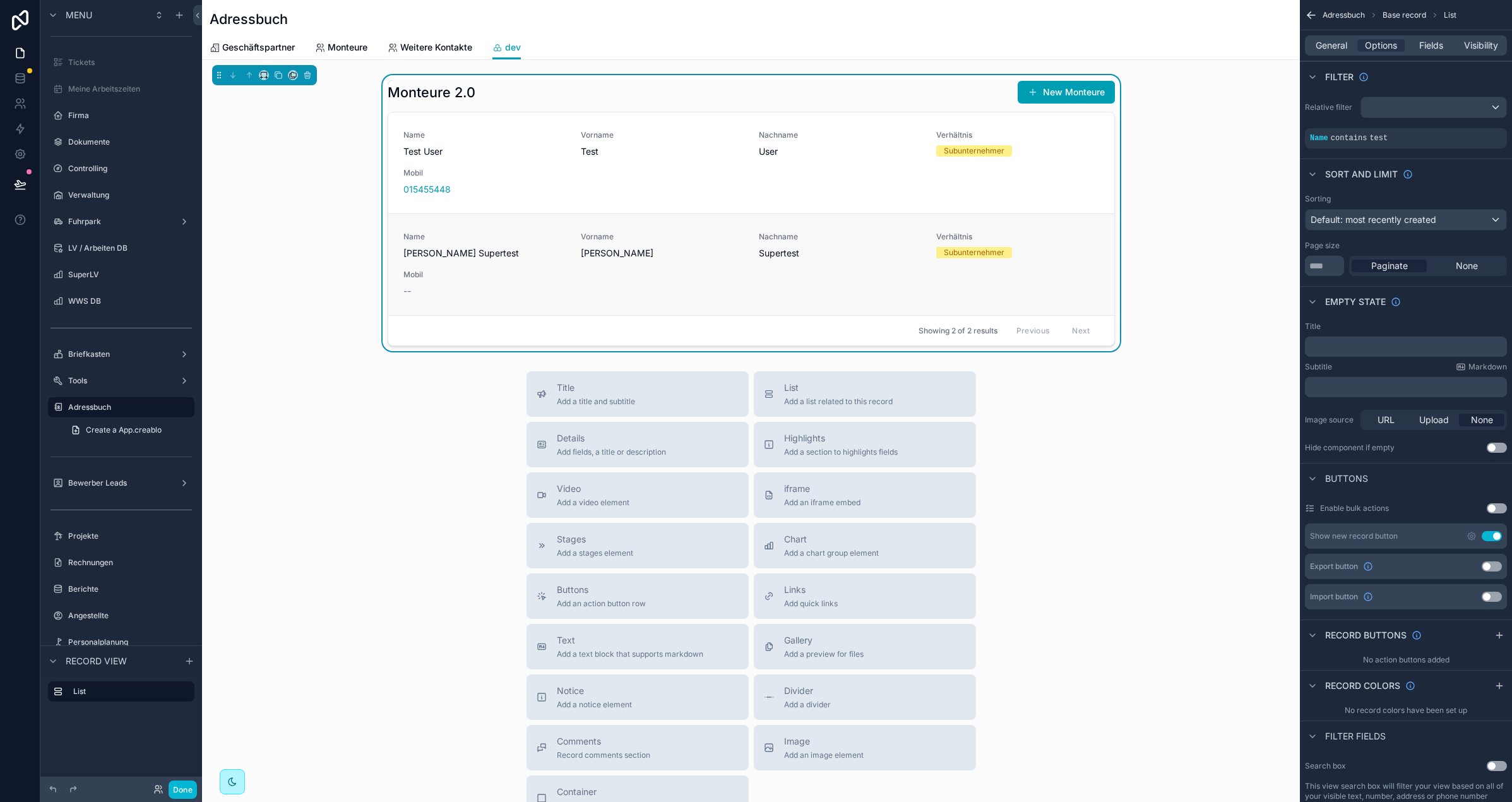
click at [532, 270] on span "Mobil" at bounding box center [484, 275] width 163 height 10
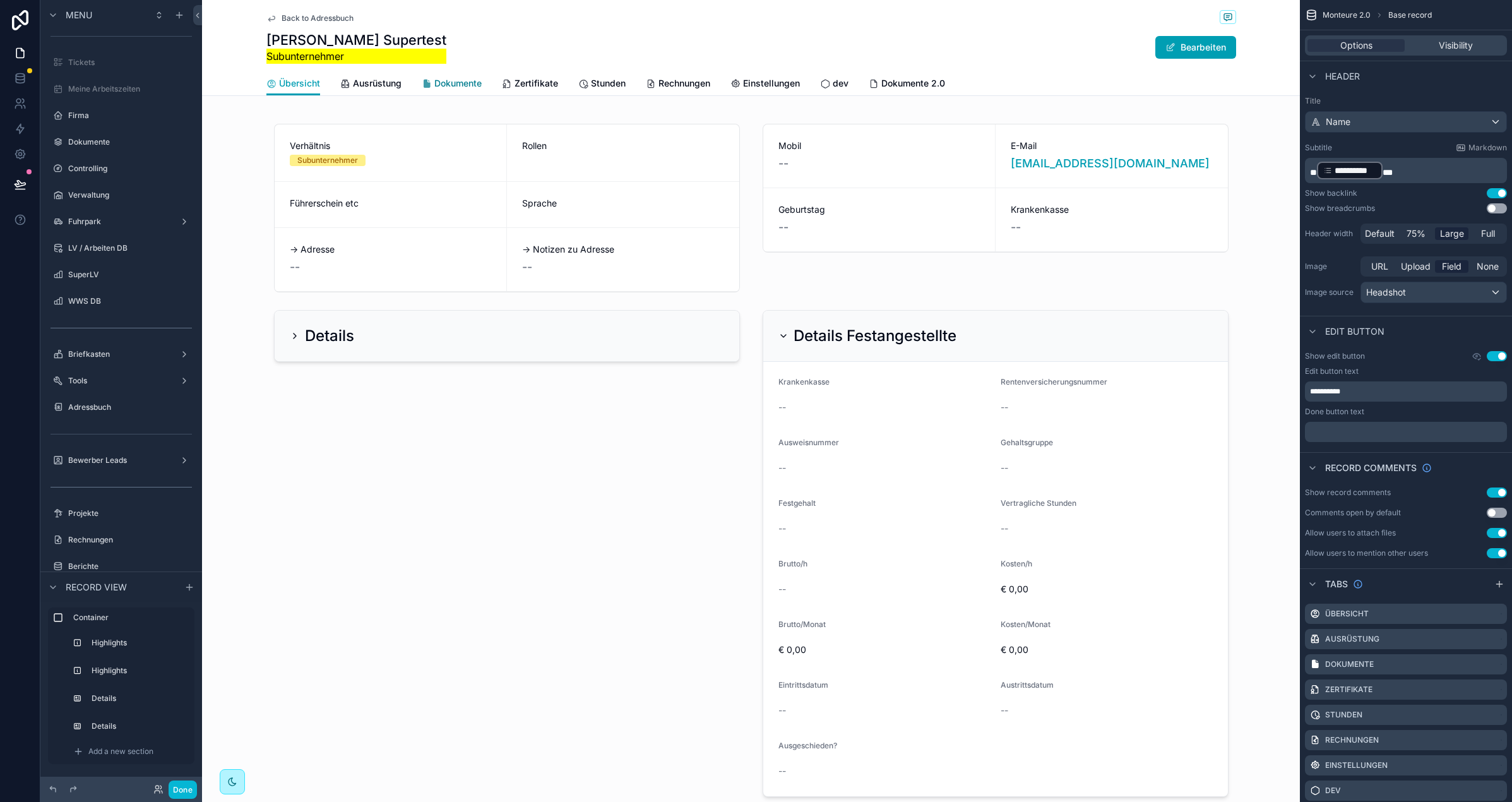
click at [465, 82] on span "Dokumente" at bounding box center [458, 84] width 47 height 13
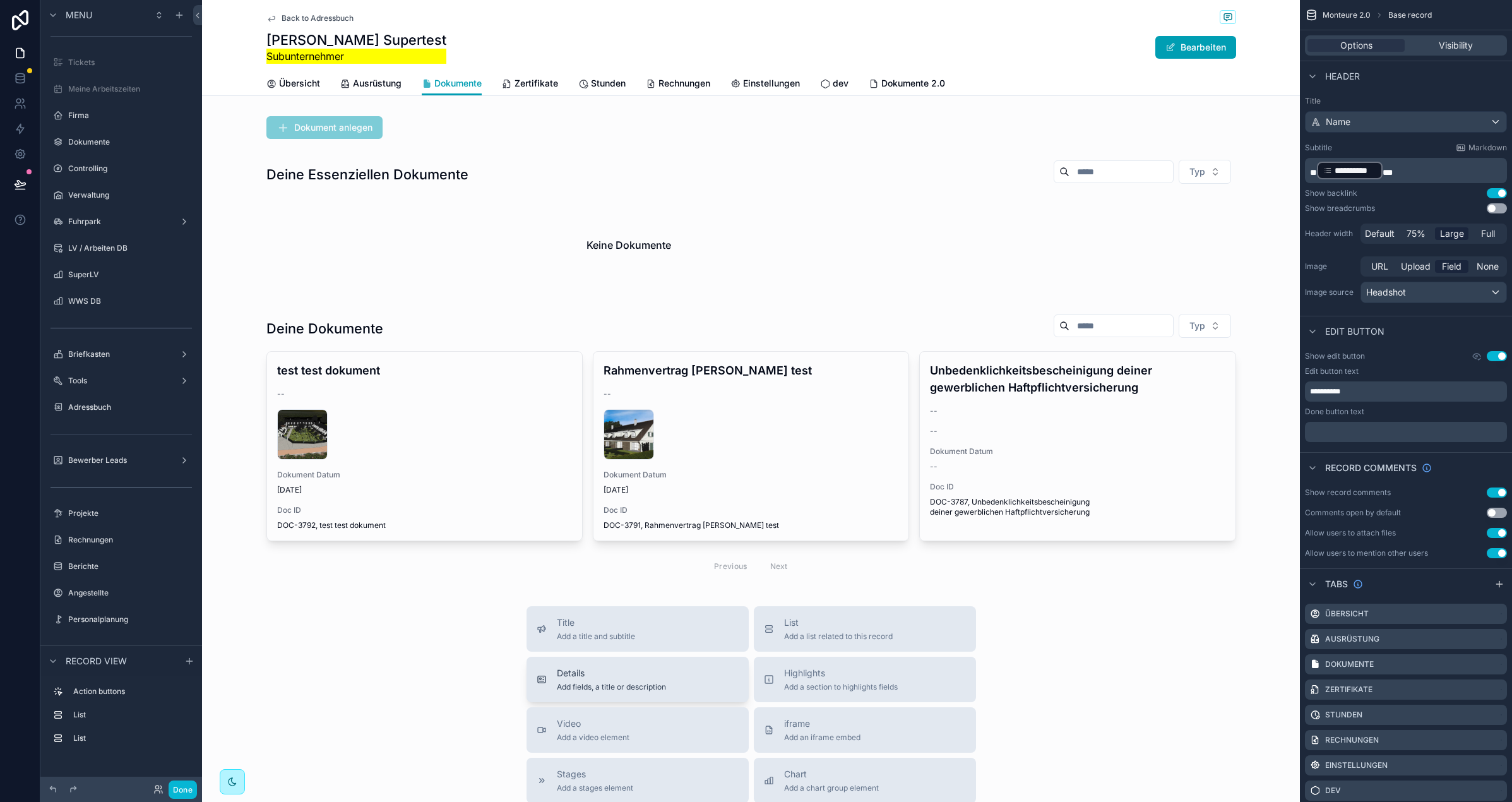
click at [661, 679] on span "Details" at bounding box center [611, 673] width 110 height 13
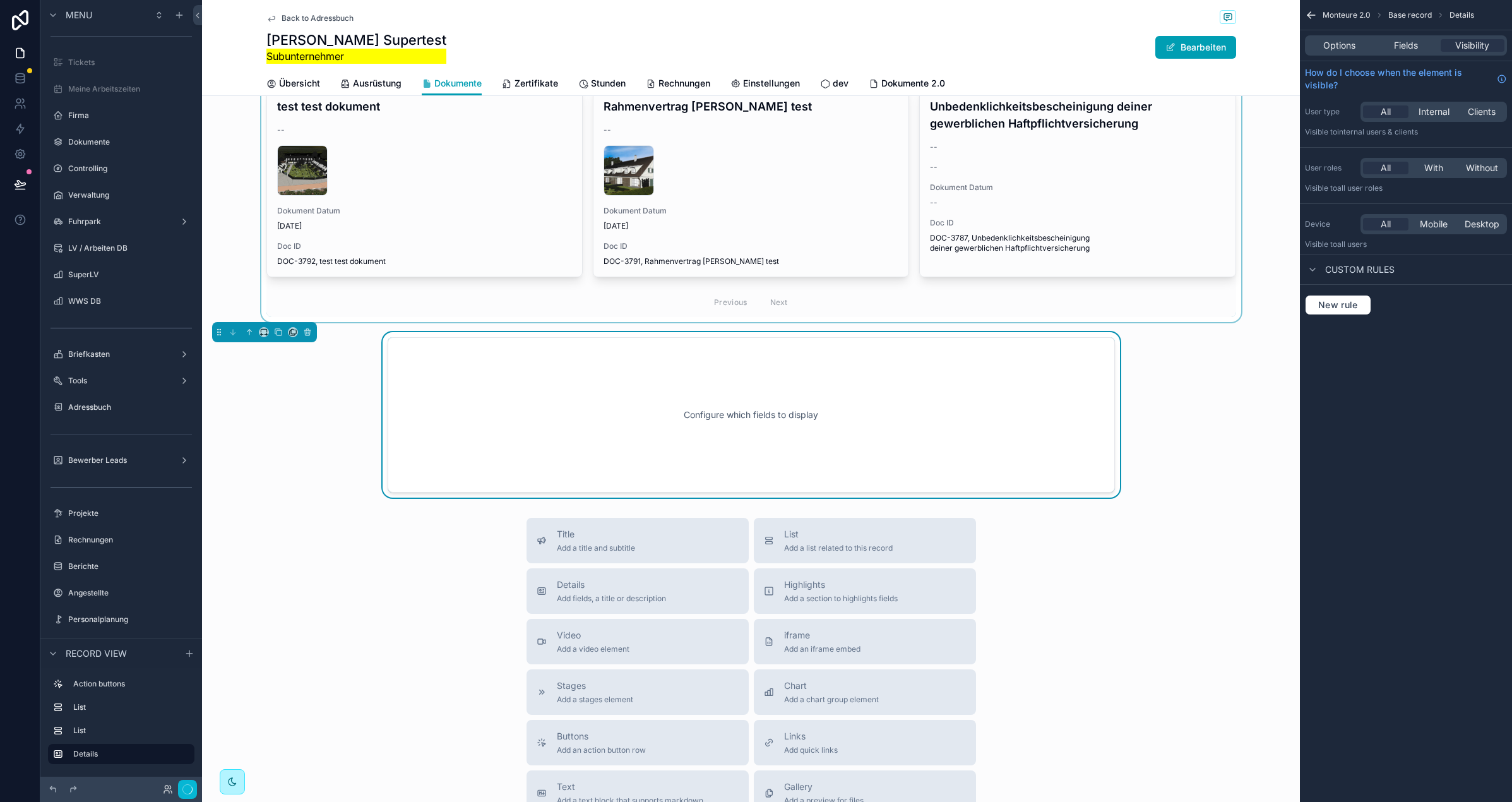
scroll to position [278, 0]
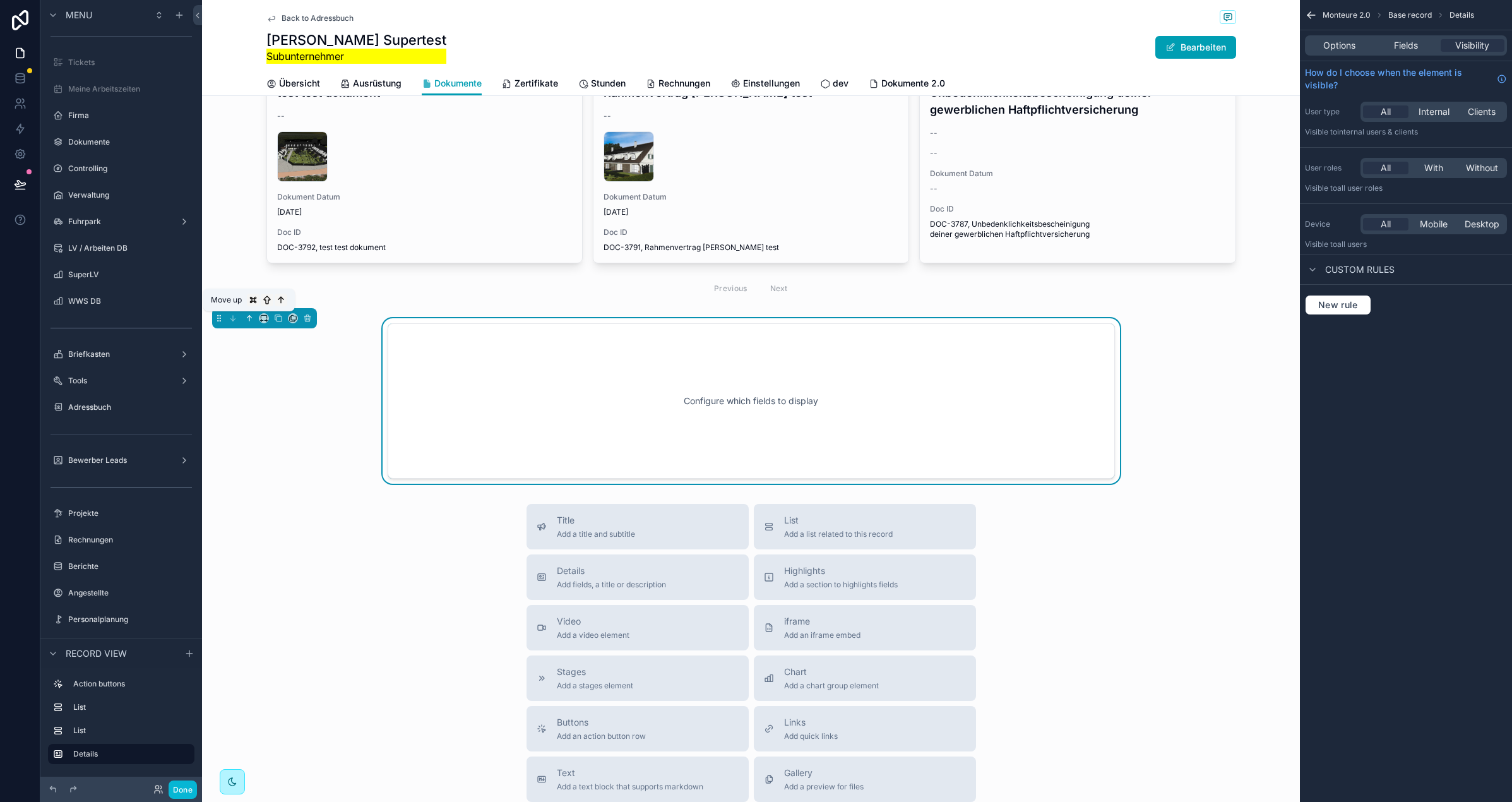
click at [246, 319] on icon "scrollable content" at bounding box center [250, 318] width 9 height 9
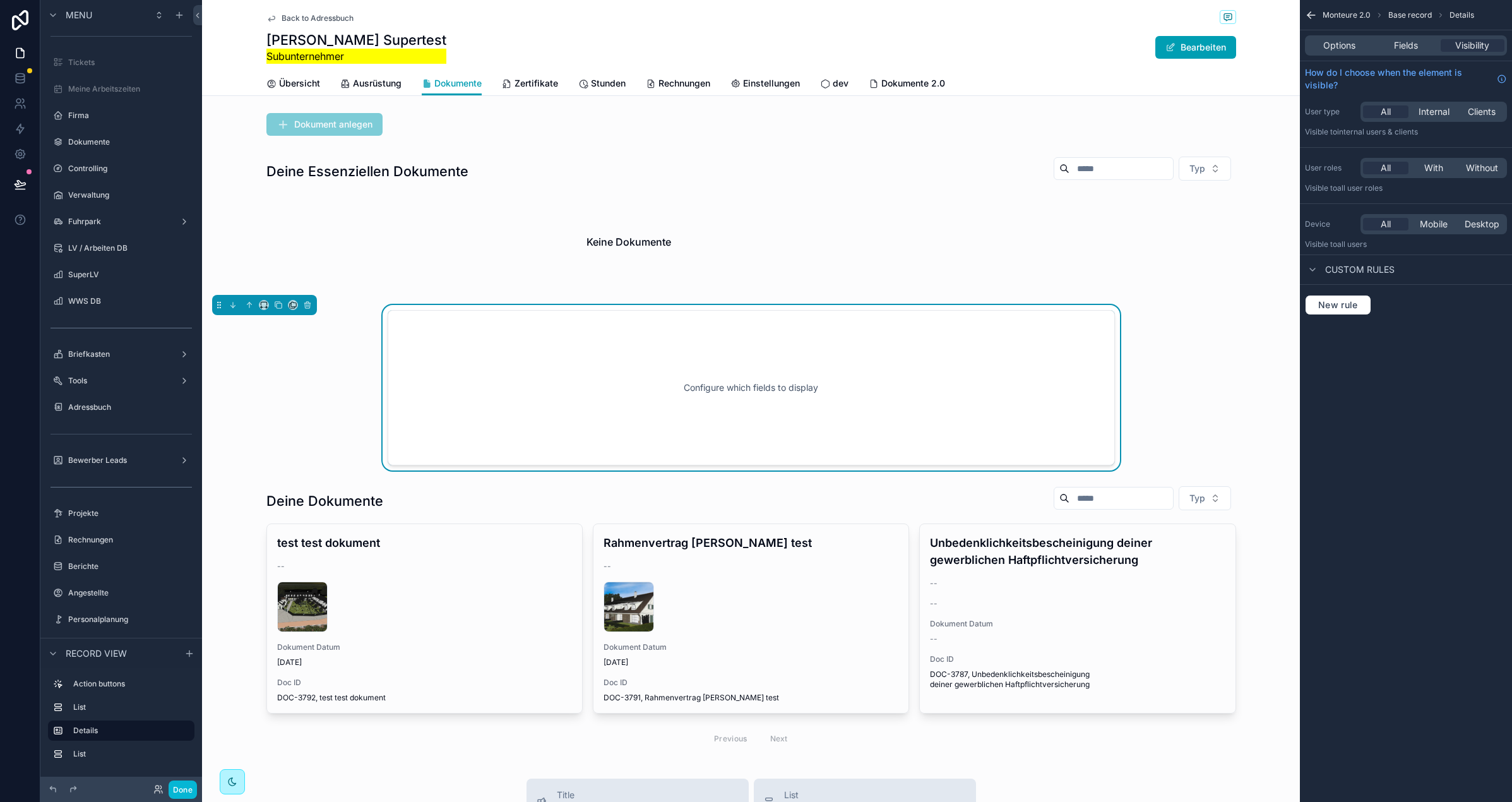
scroll to position [0, 0]
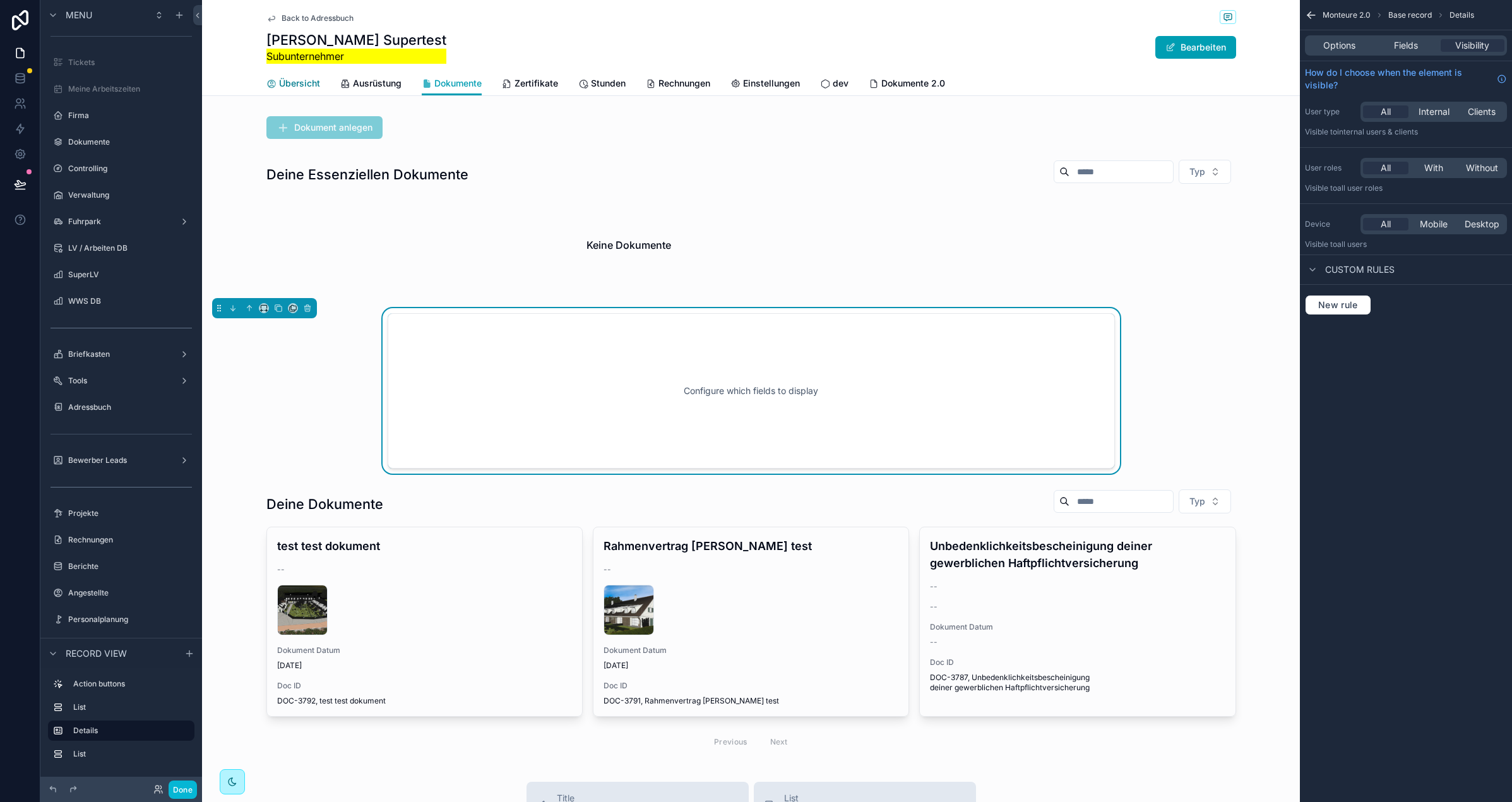
click at [296, 82] on span "Übersicht" at bounding box center [299, 84] width 41 height 13
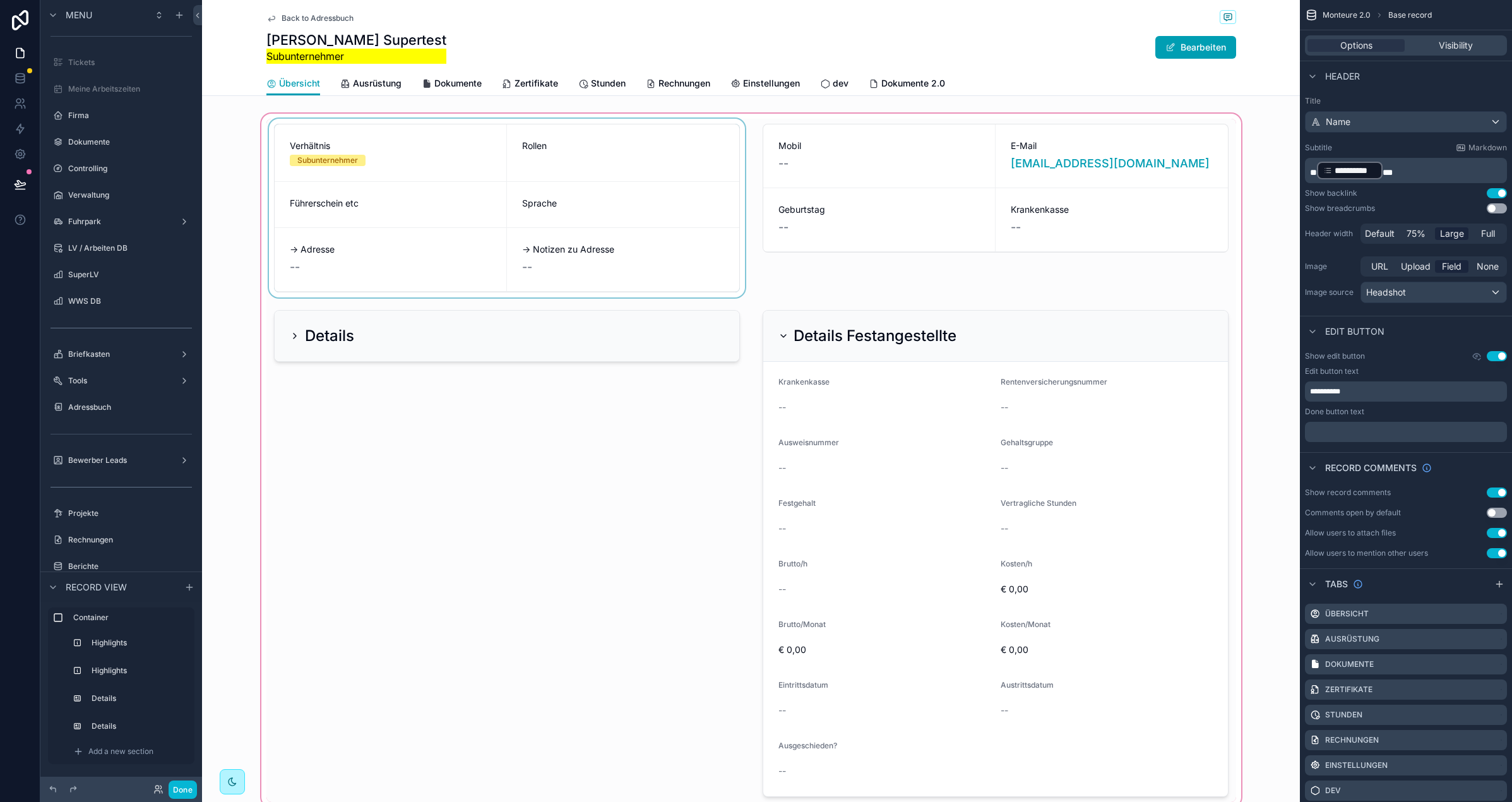
click at [302, 134] on div "scrollable content" at bounding box center [750, 460] width 1098 height 698
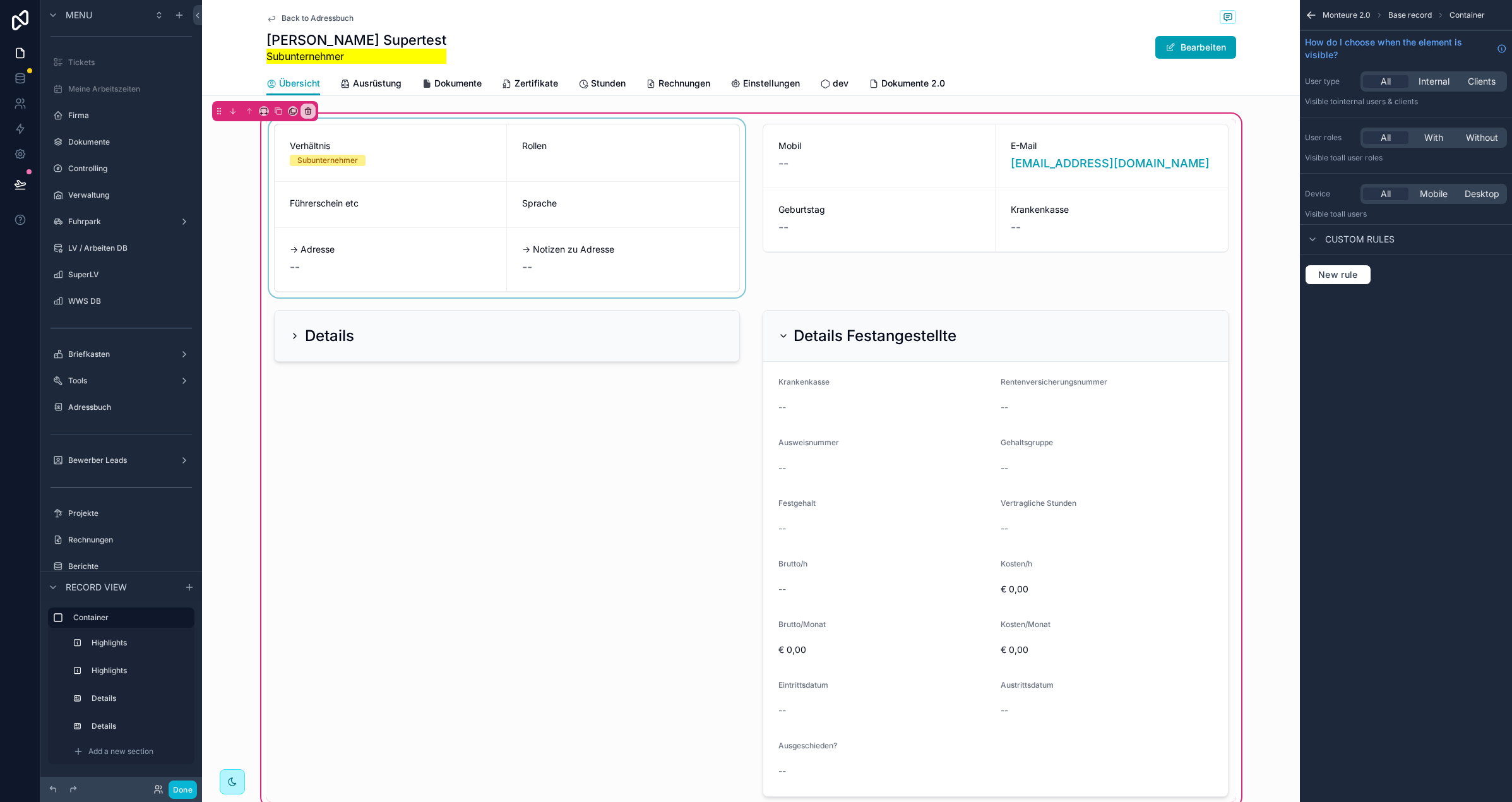
click at [358, 121] on div "scrollable content" at bounding box center [506, 209] width 481 height 179
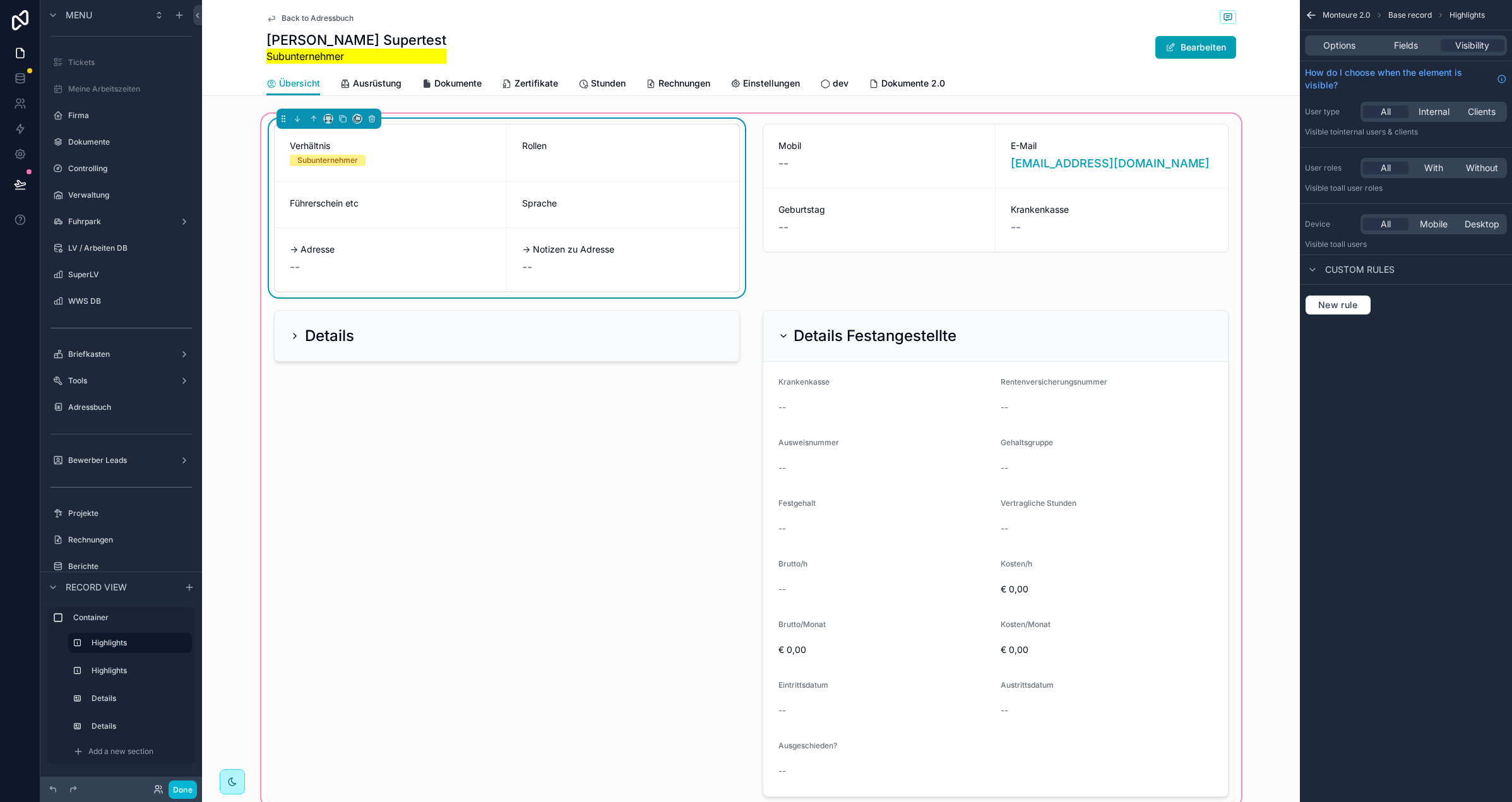
click at [750, 156] on div "Verhältnis Subunternehmer Rollen Führerschein etc Sprache → Adresse -- → Notize…" at bounding box center [750, 461] width 969 height 684
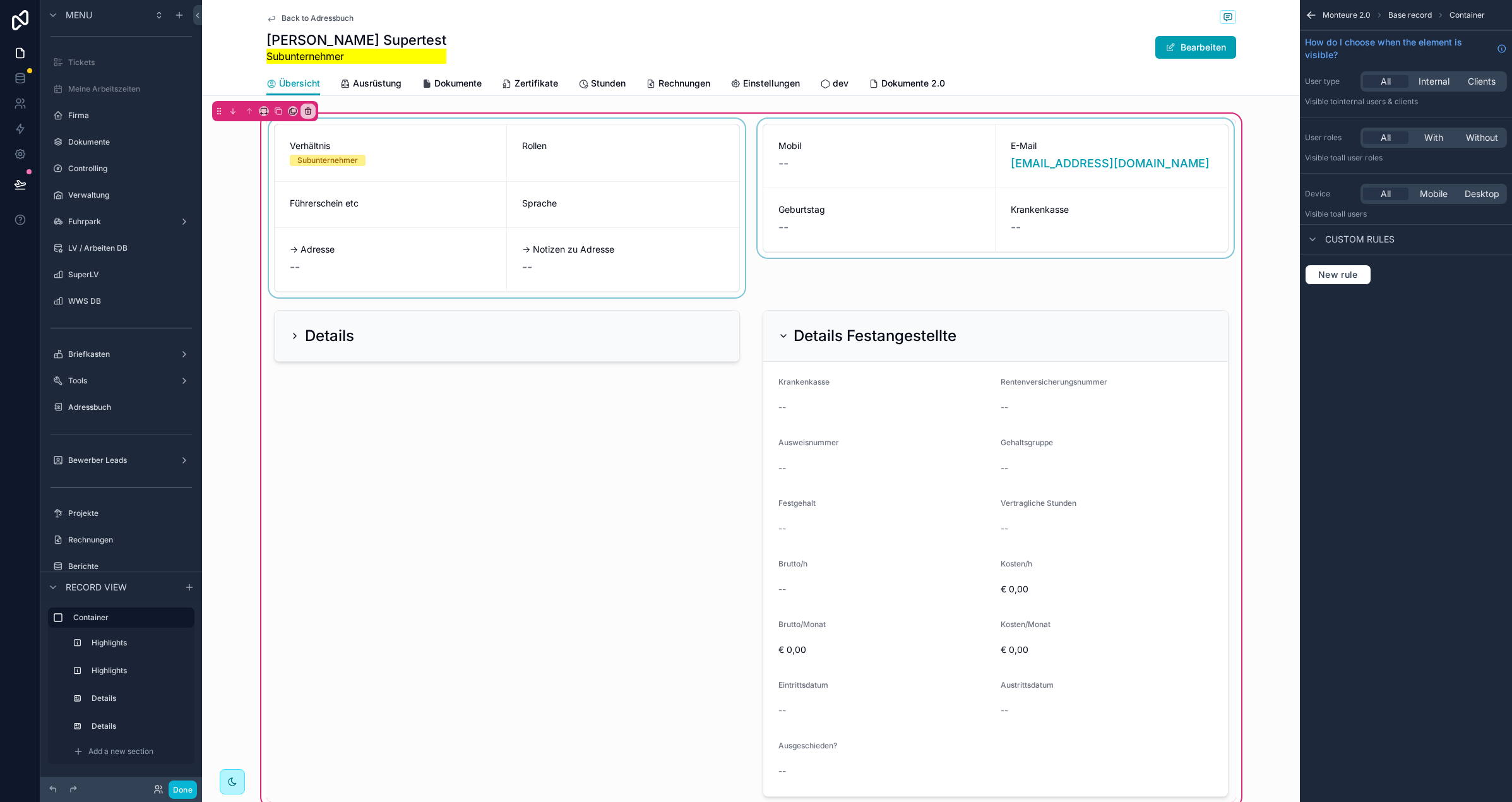
click at [762, 156] on div "scrollable content" at bounding box center [995, 209] width 481 height 179
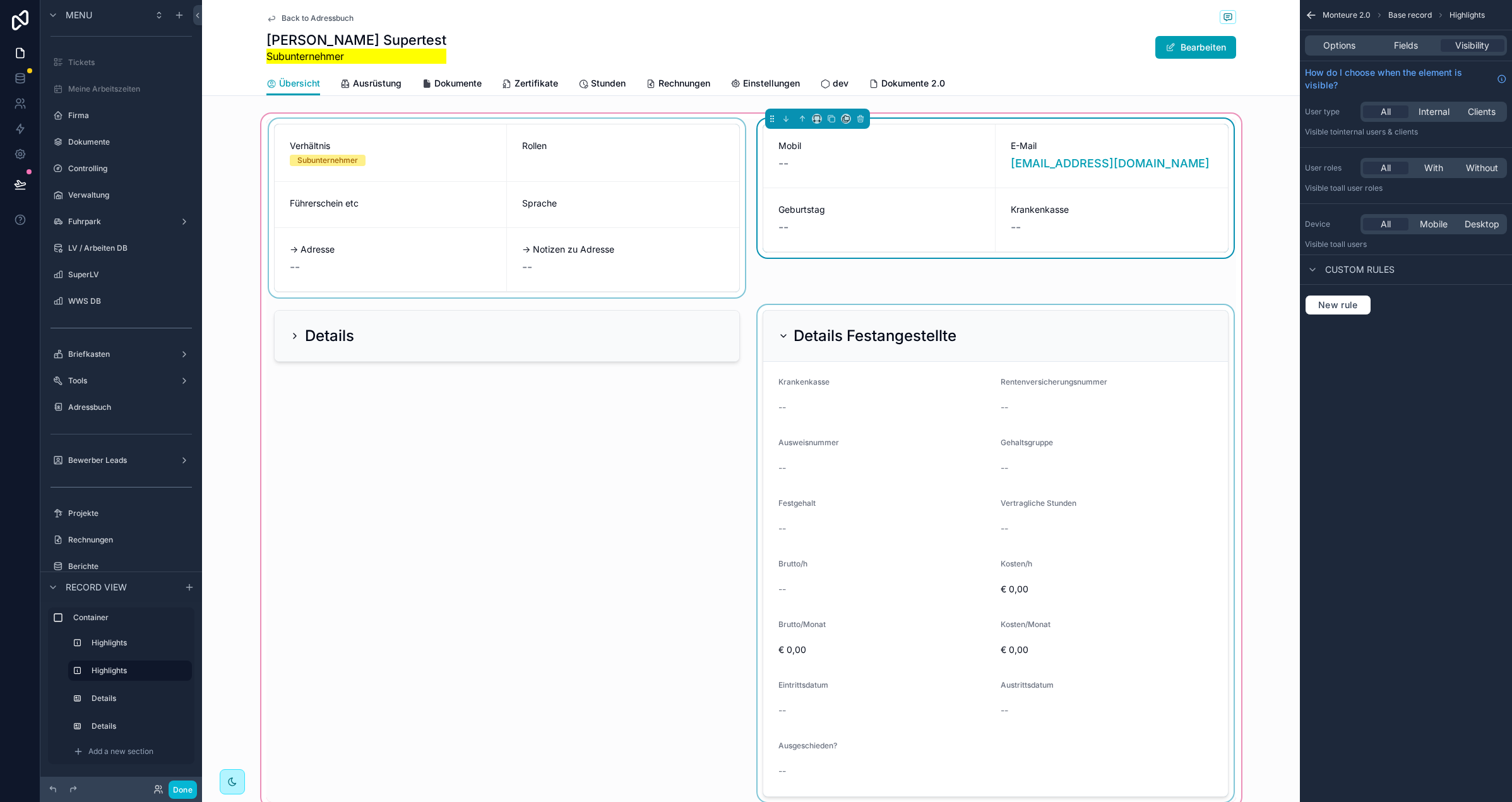
click at [1000, 350] on div "scrollable content" at bounding box center [995, 553] width 481 height 497
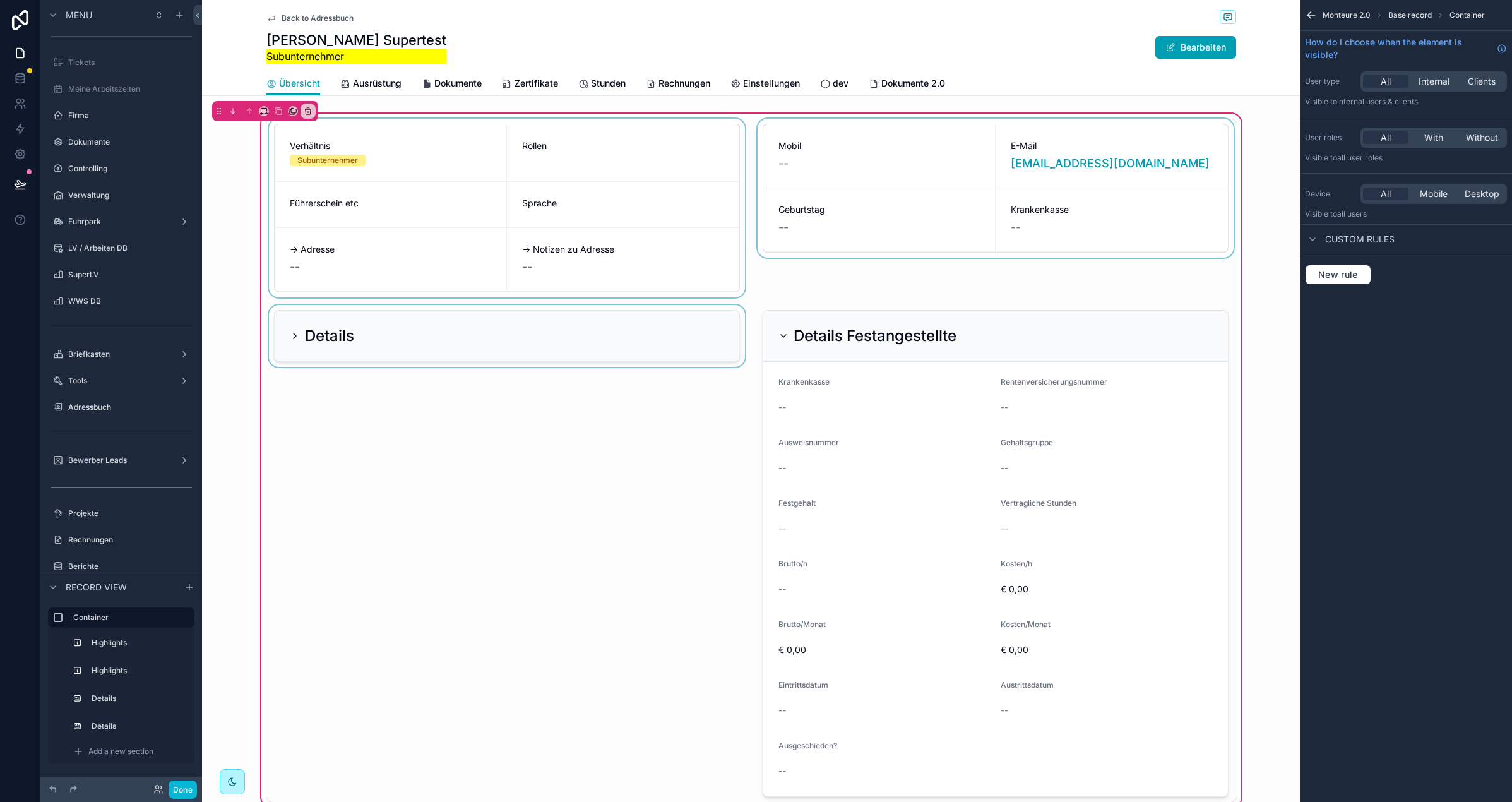
click at [450, 347] on div "scrollable content" at bounding box center [506, 553] width 481 height 497
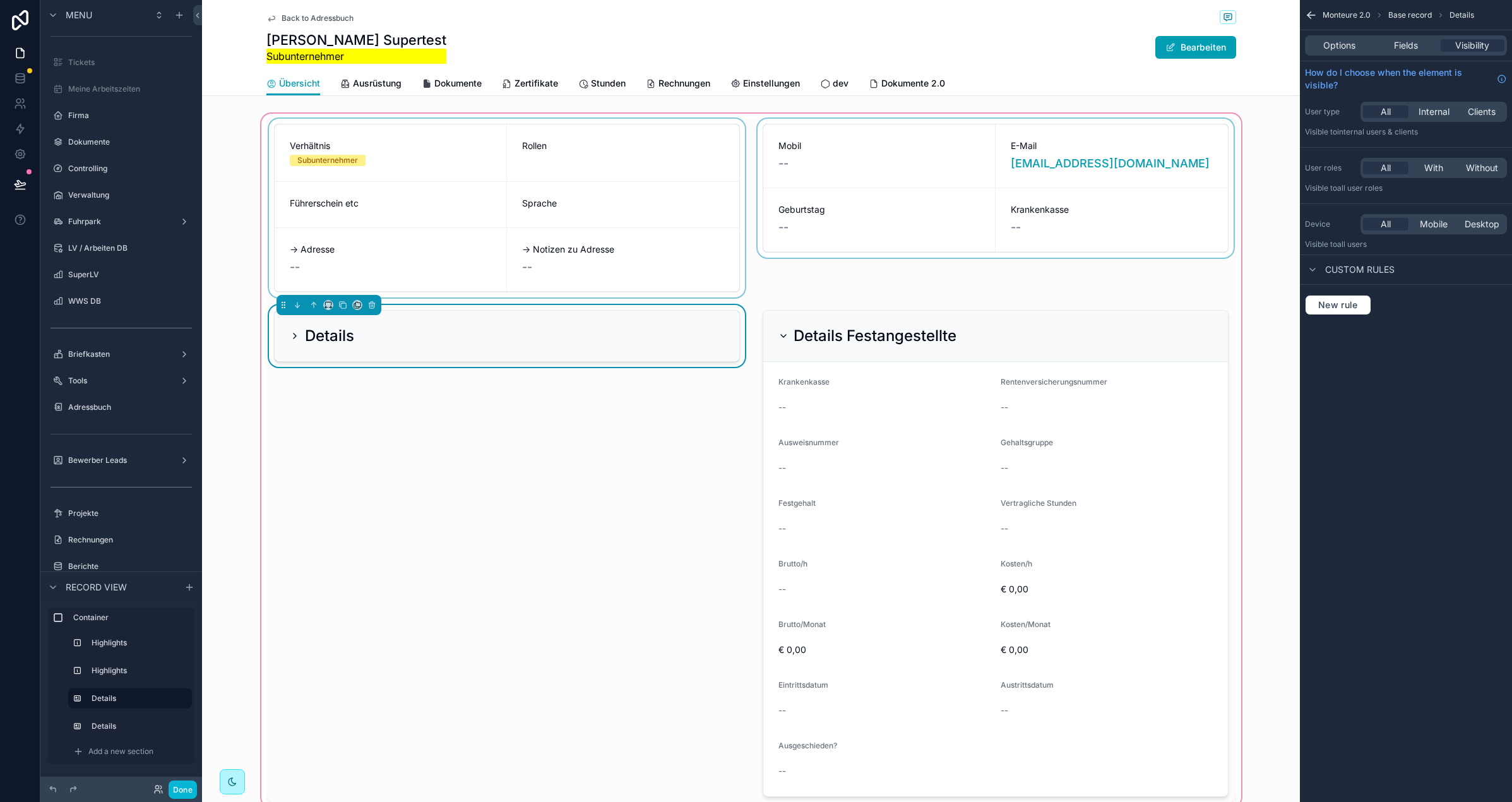
click at [295, 336] on icon "scrollable content" at bounding box center [295, 336] width 3 height 5
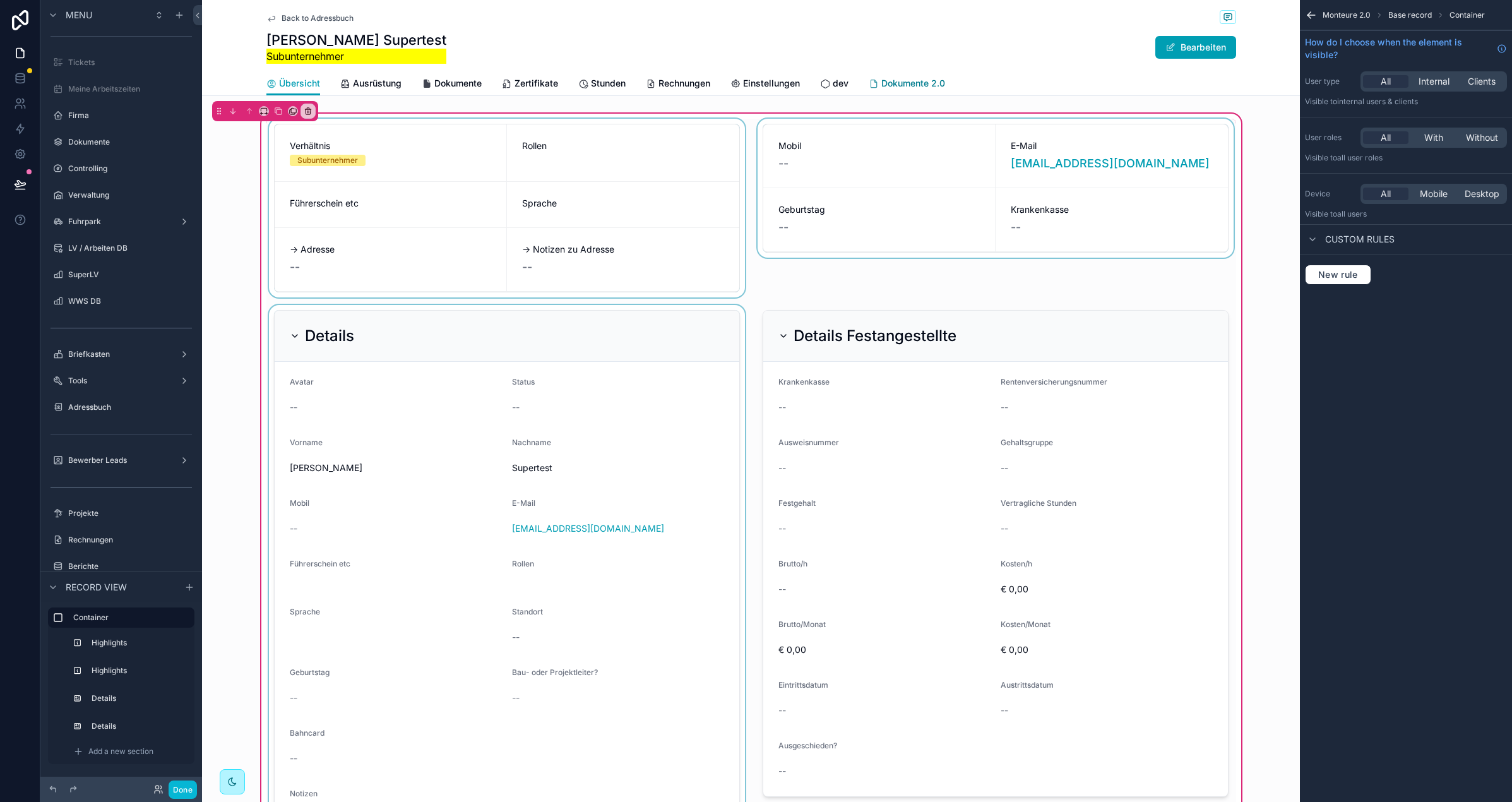
click at [900, 83] on span "Dokumente 2.0" at bounding box center [913, 84] width 63 height 13
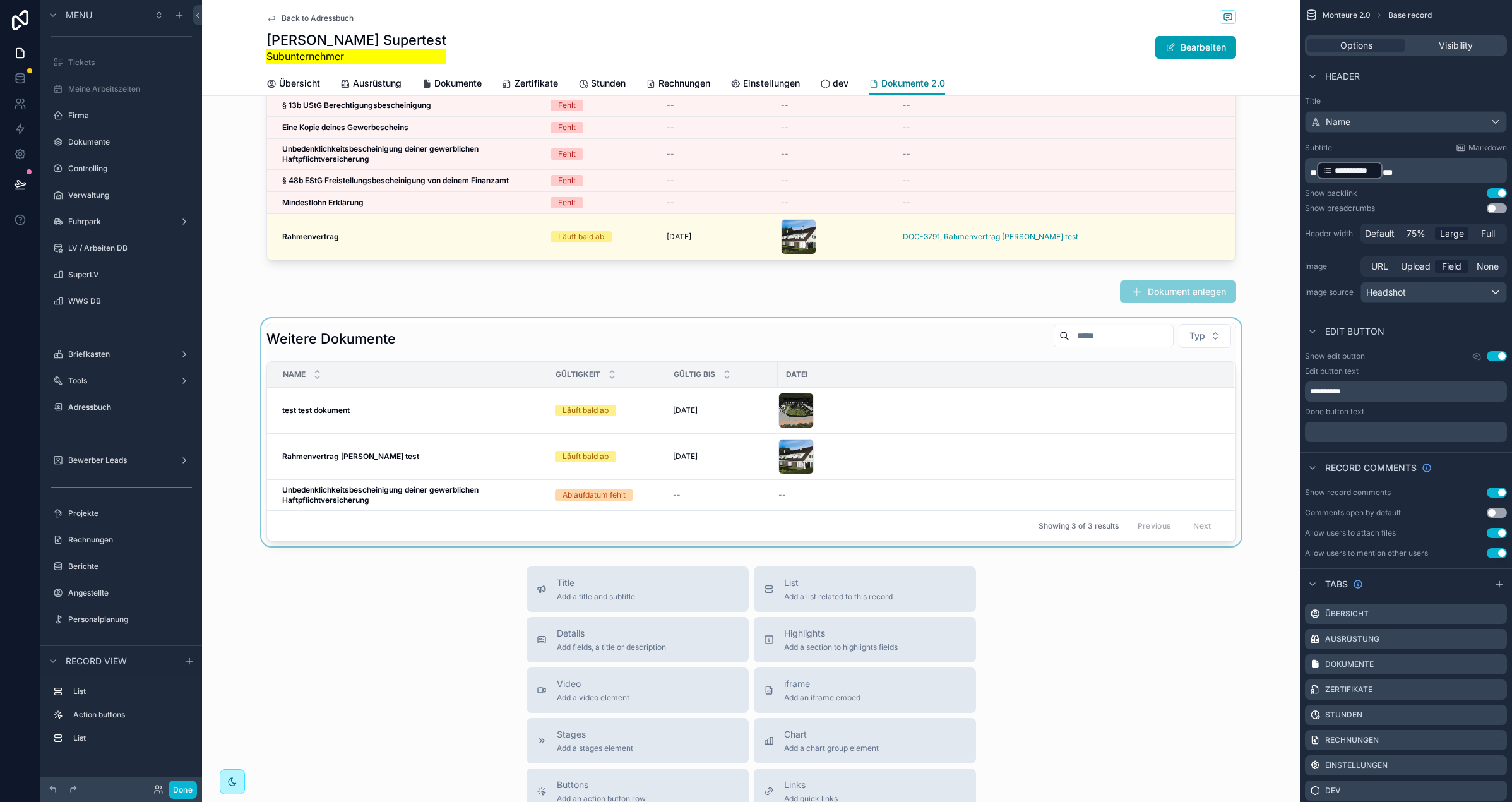
scroll to position [177, 0]
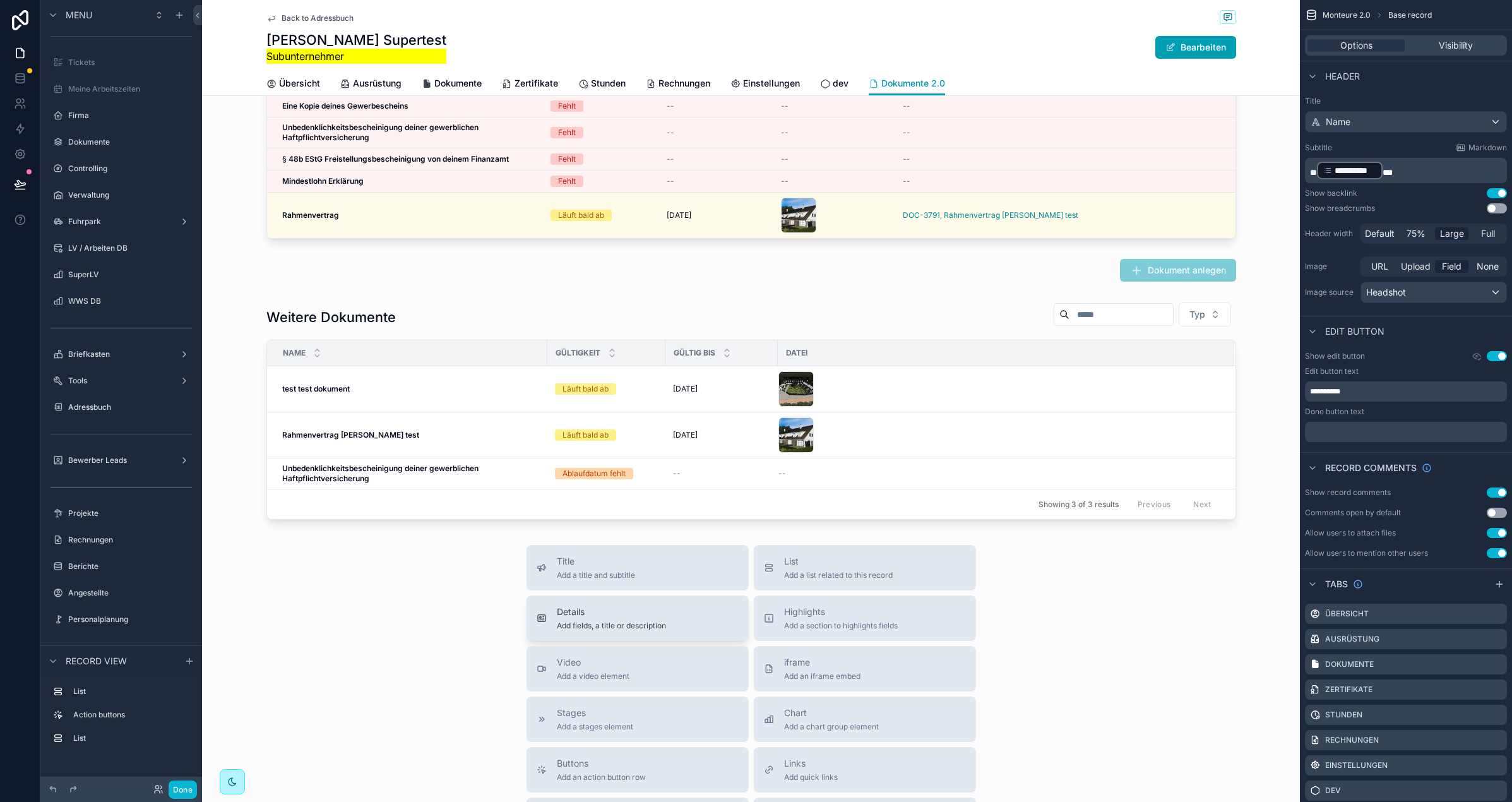
click at [593, 622] on span "Add fields, a title or description" at bounding box center [611, 626] width 110 height 10
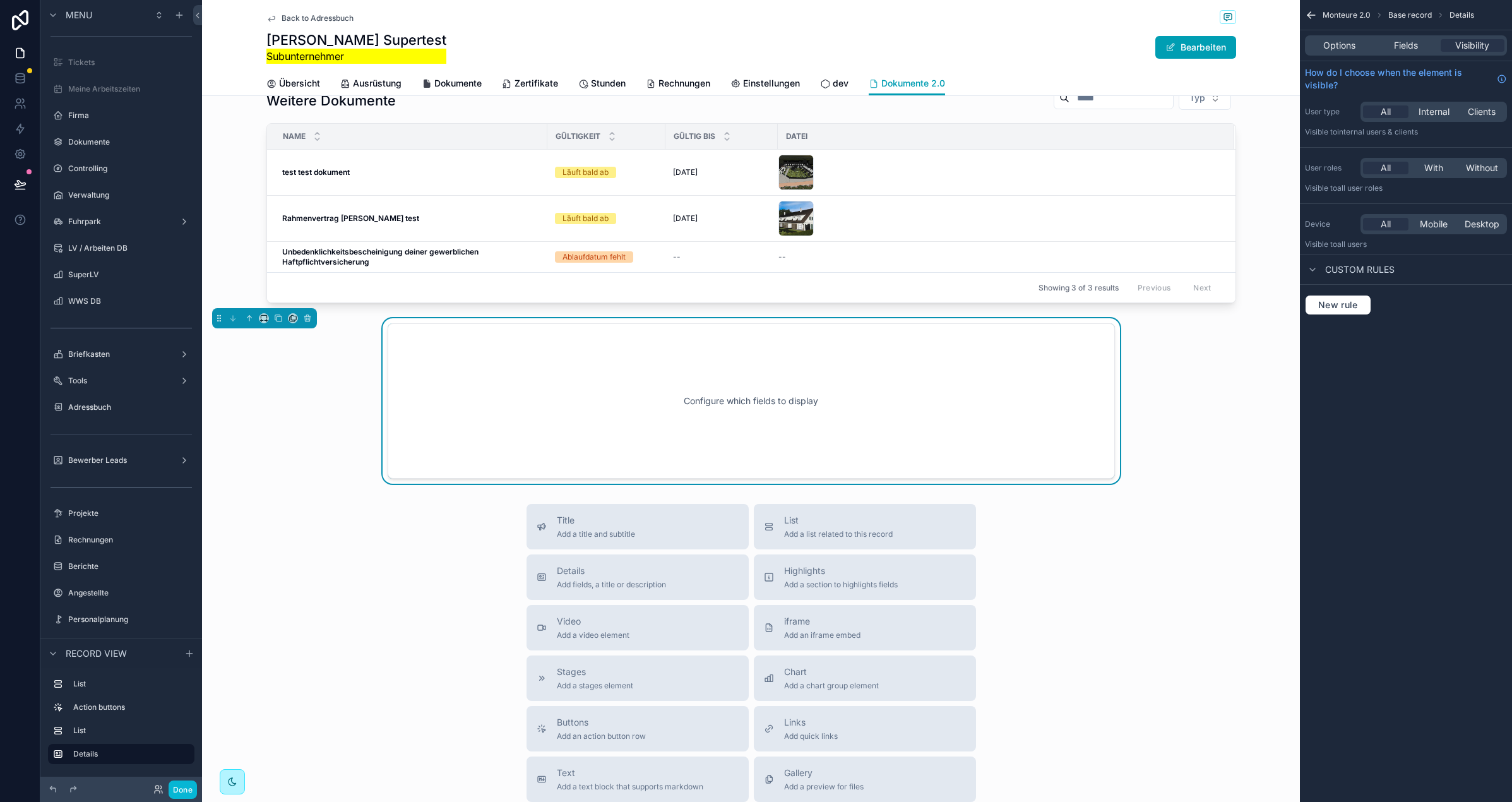
scroll to position [365, 0]
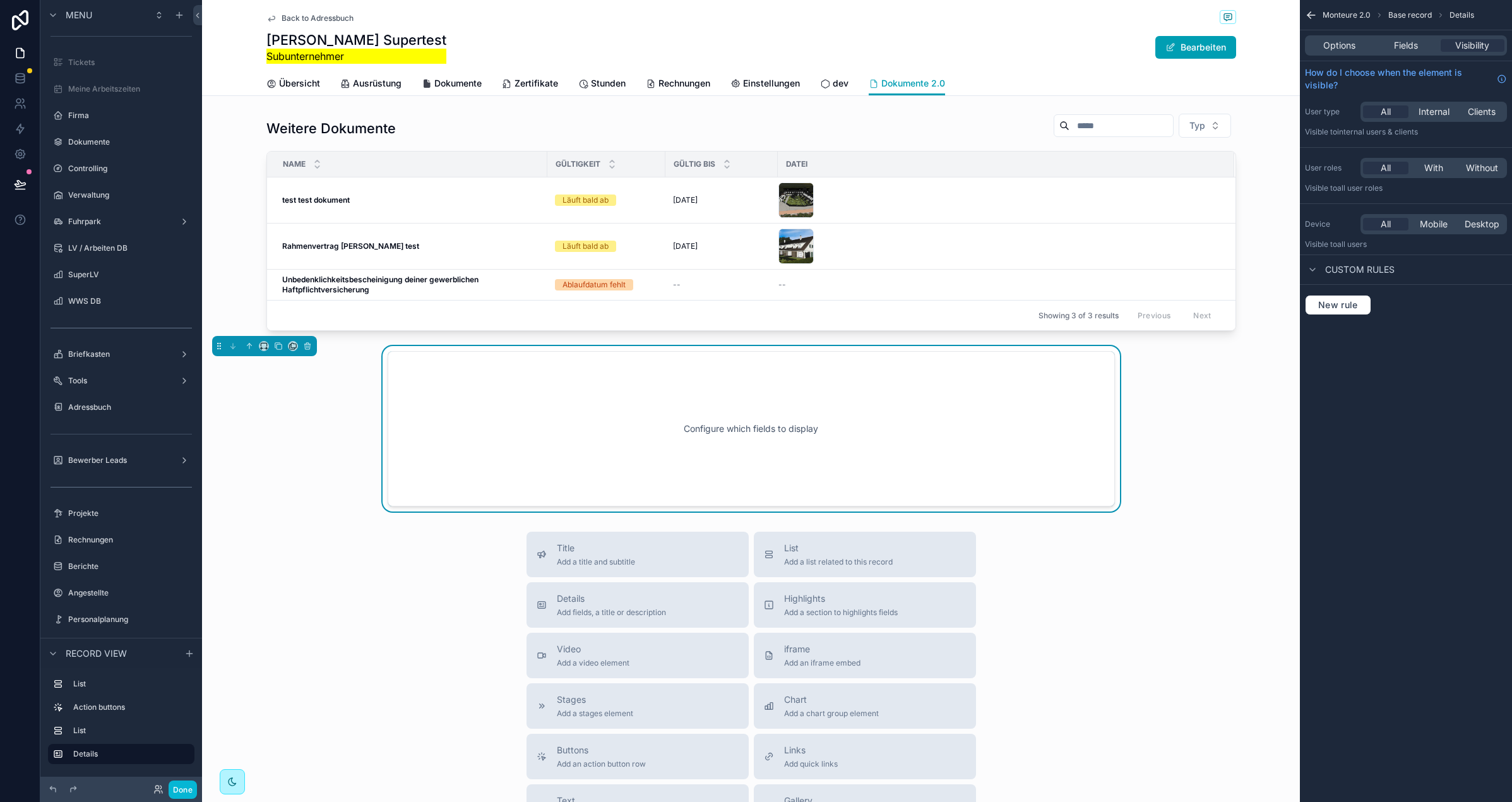
click at [1334, 52] on div "Options Fields Visibility" at bounding box center [1406, 45] width 202 height 20
click at [1333, 46] on span "Options" at bounding box center [1339, 45] width 32 height 13
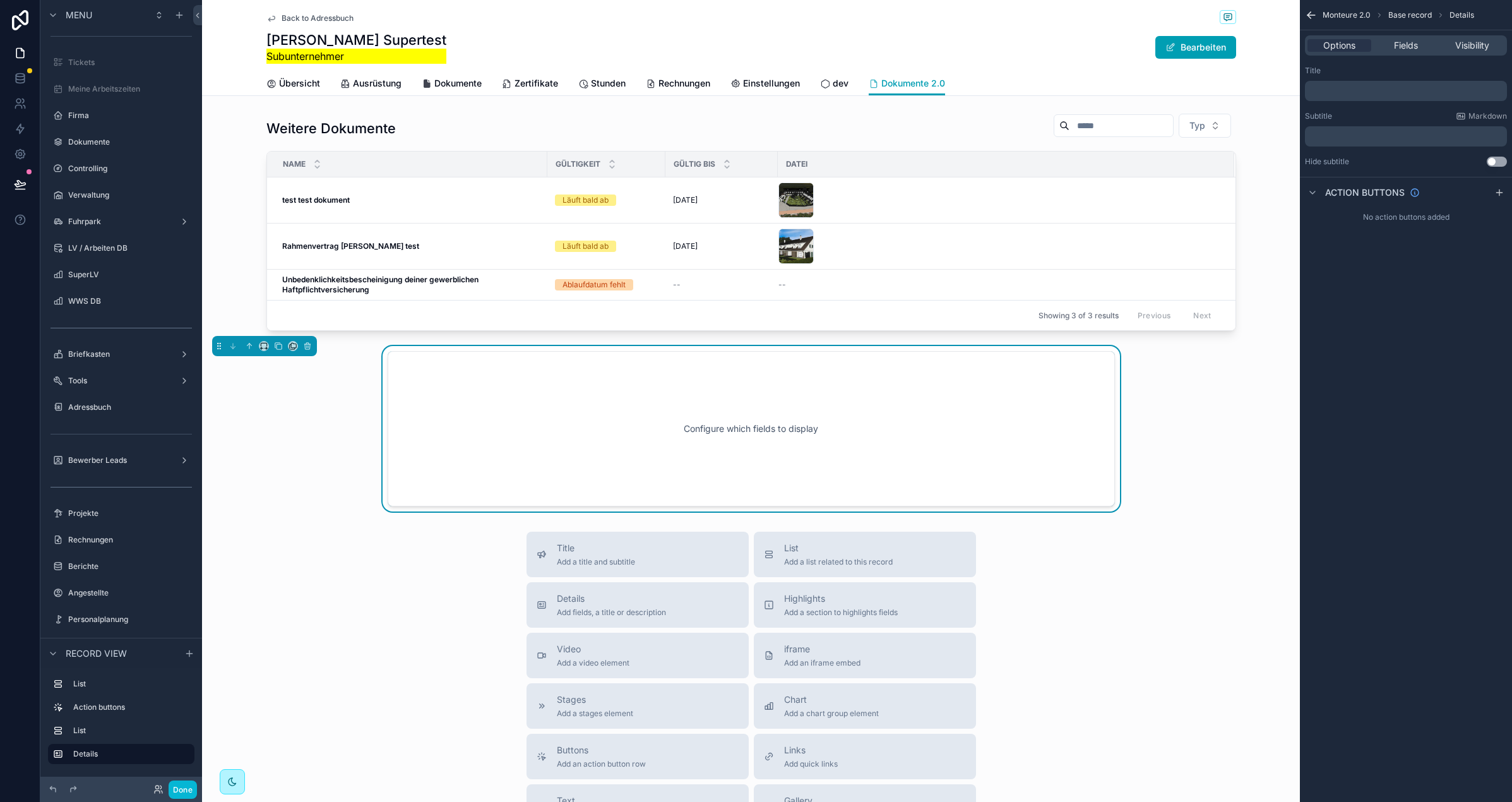
click at [1329, 84] on div "﻿" at bounding box center [1406, 90] width 202 height 20
click at [1321, 103] on div "Title ﻿ Subtitle Markdown ﻿ Hide subtitle Use setting" at bounding box center [1406, 117] width 212 height 111
click at [1322, 97] on div "﻿" at bounding box center [1406, 90] width 202 height 20
click at [1323, 93] on p "﻿" at bounding box center [1408, 91] width 195 height 10
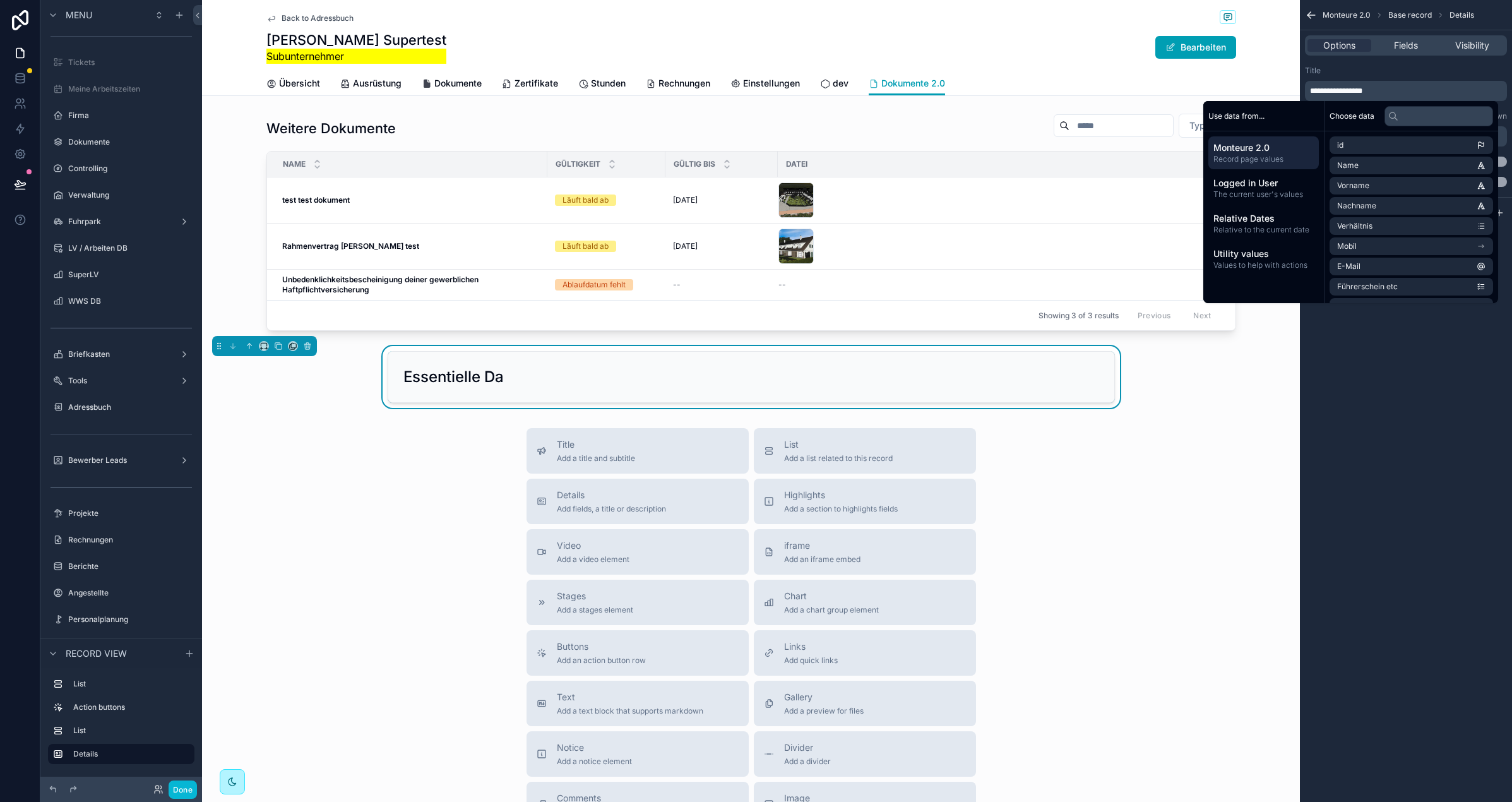
click at [1343, 81] on div "**********" at bounding box center [1406, 90] width 202 height 20
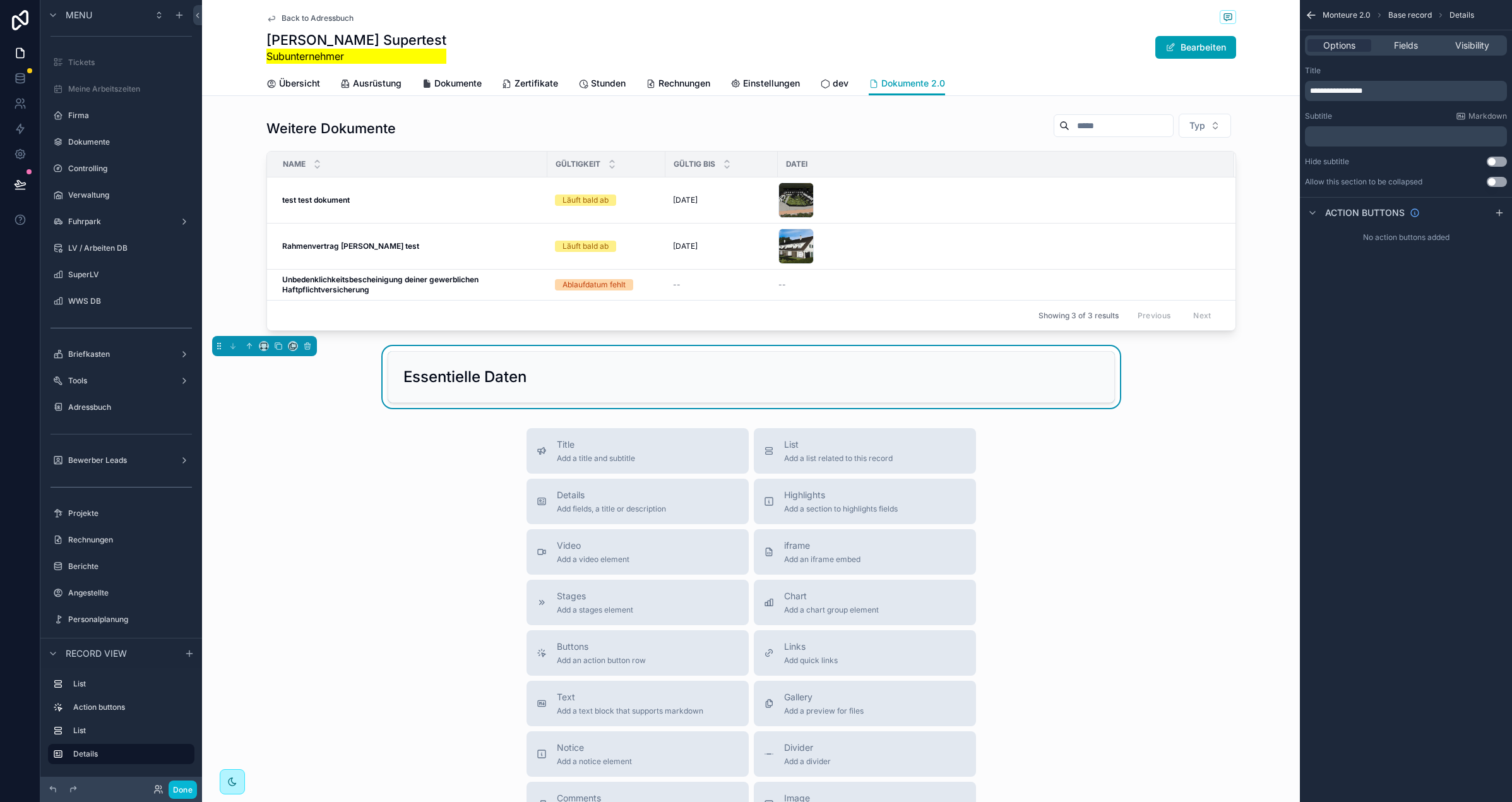
click at [1334, 137] on p "﻿" at bounding box center [1408, 137] width 195 height 10
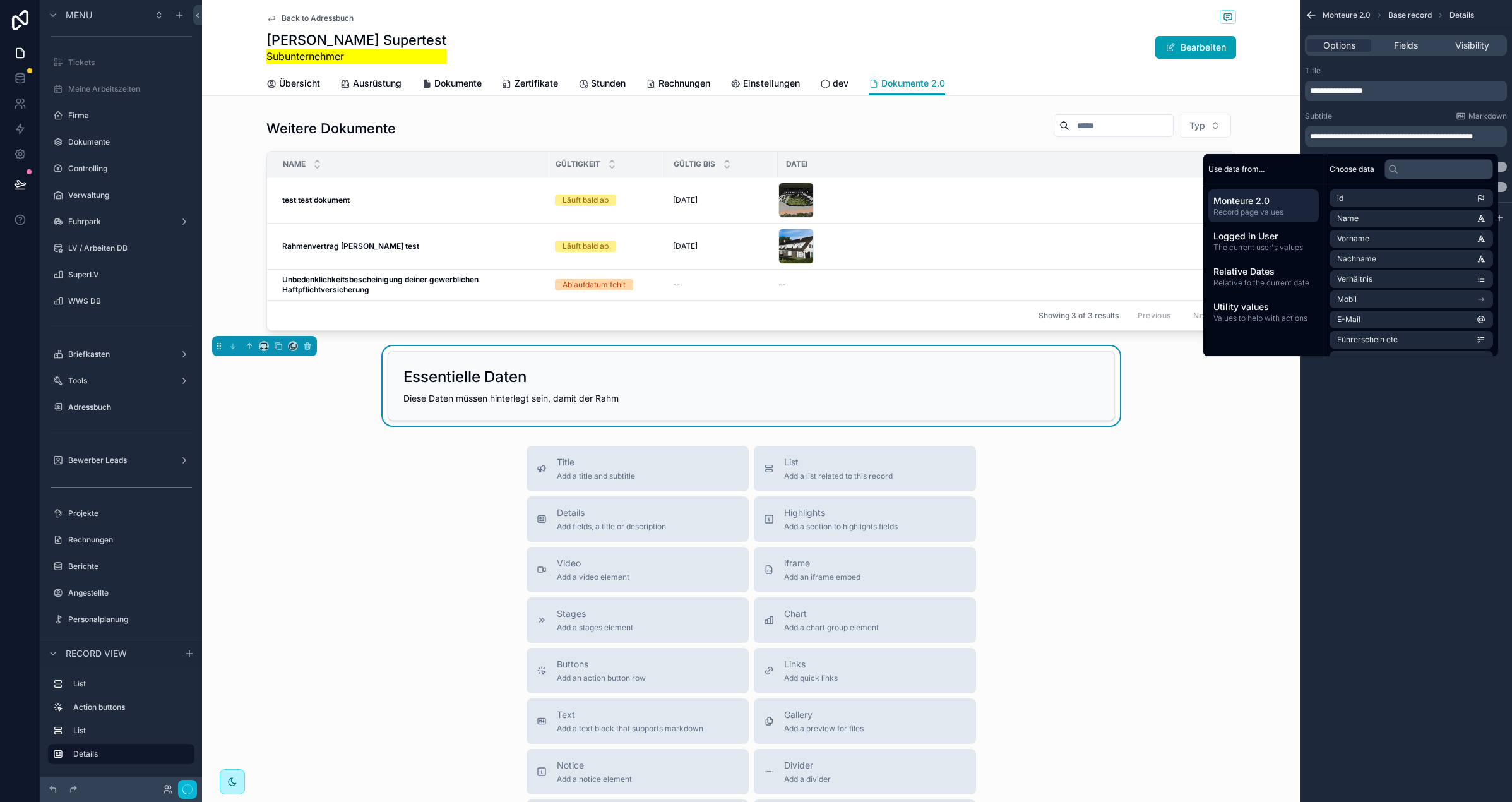
scroll to position [0, 0]
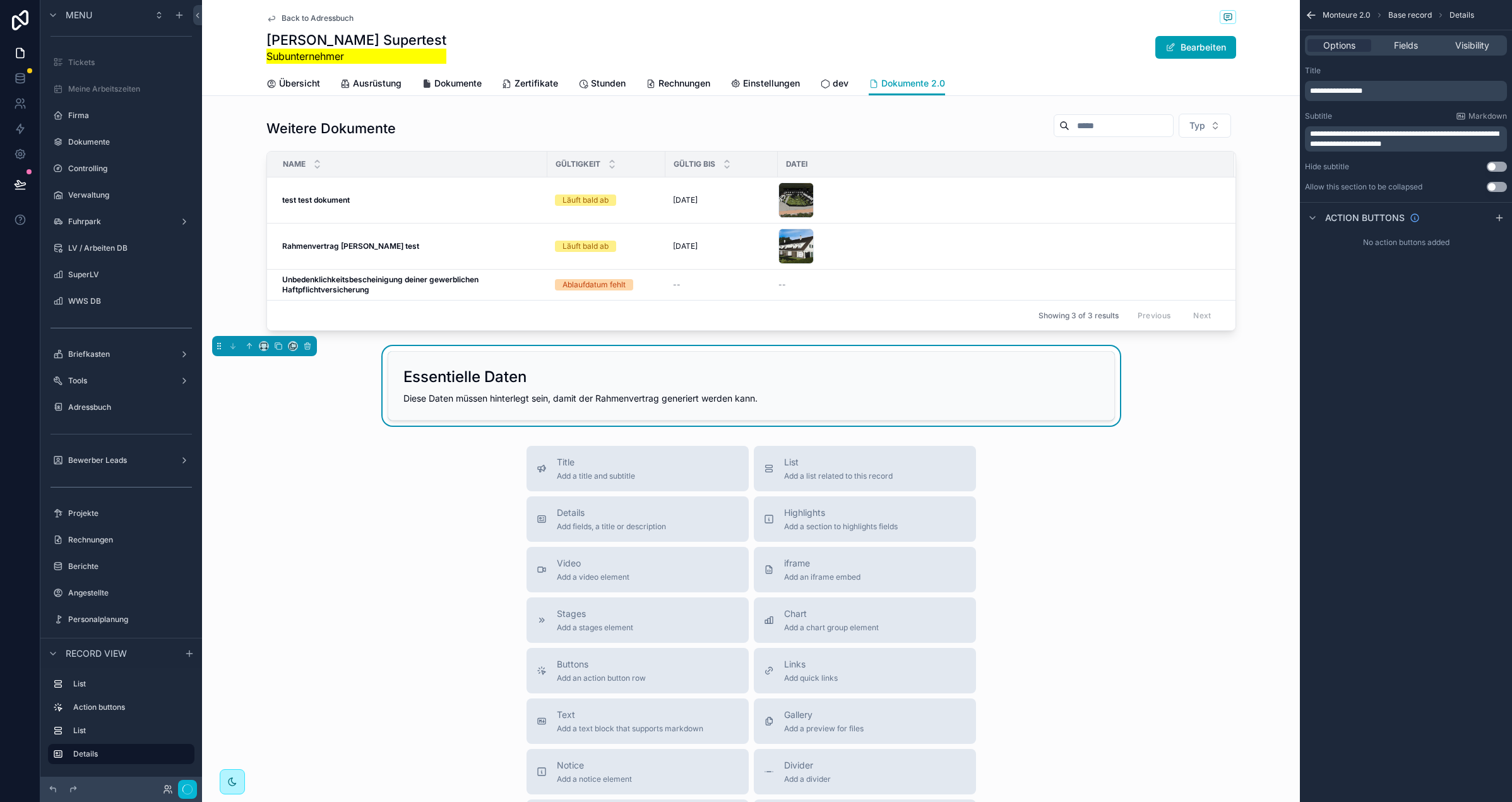
click at [344, 393] on div "Essentielle Daten Diese Daten müssen hinterlegt sein, damit der Rahmenvertrag g…" at bounding box center [750, 385] width 1098 height 79
click at [251, 347] on icon "scrollable content" at bounding box center [250, 346] width 9 height 9
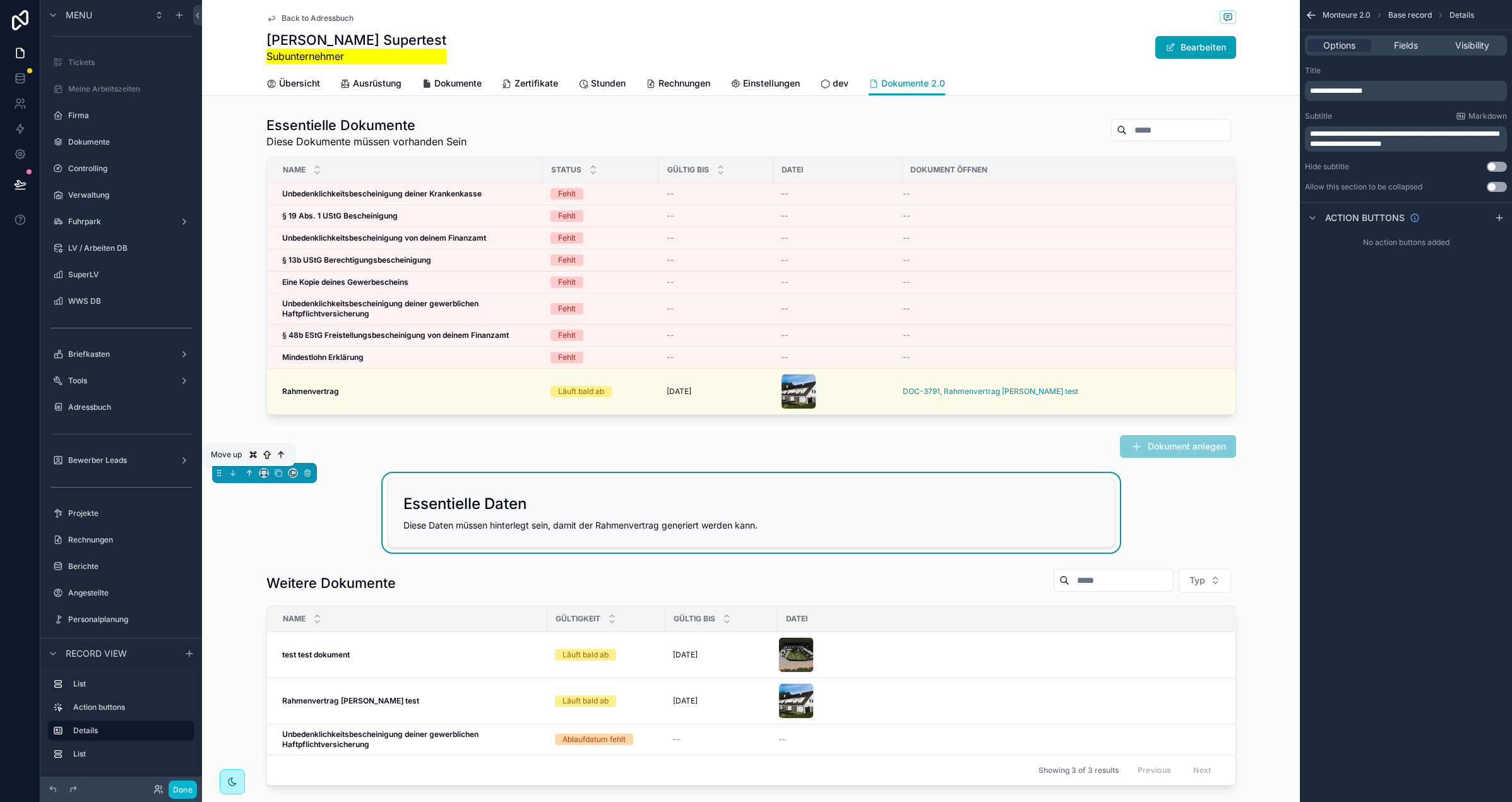
click at [251, 471] on icon "scrollable content" at bounding box center [250, 473] width 9 height 9
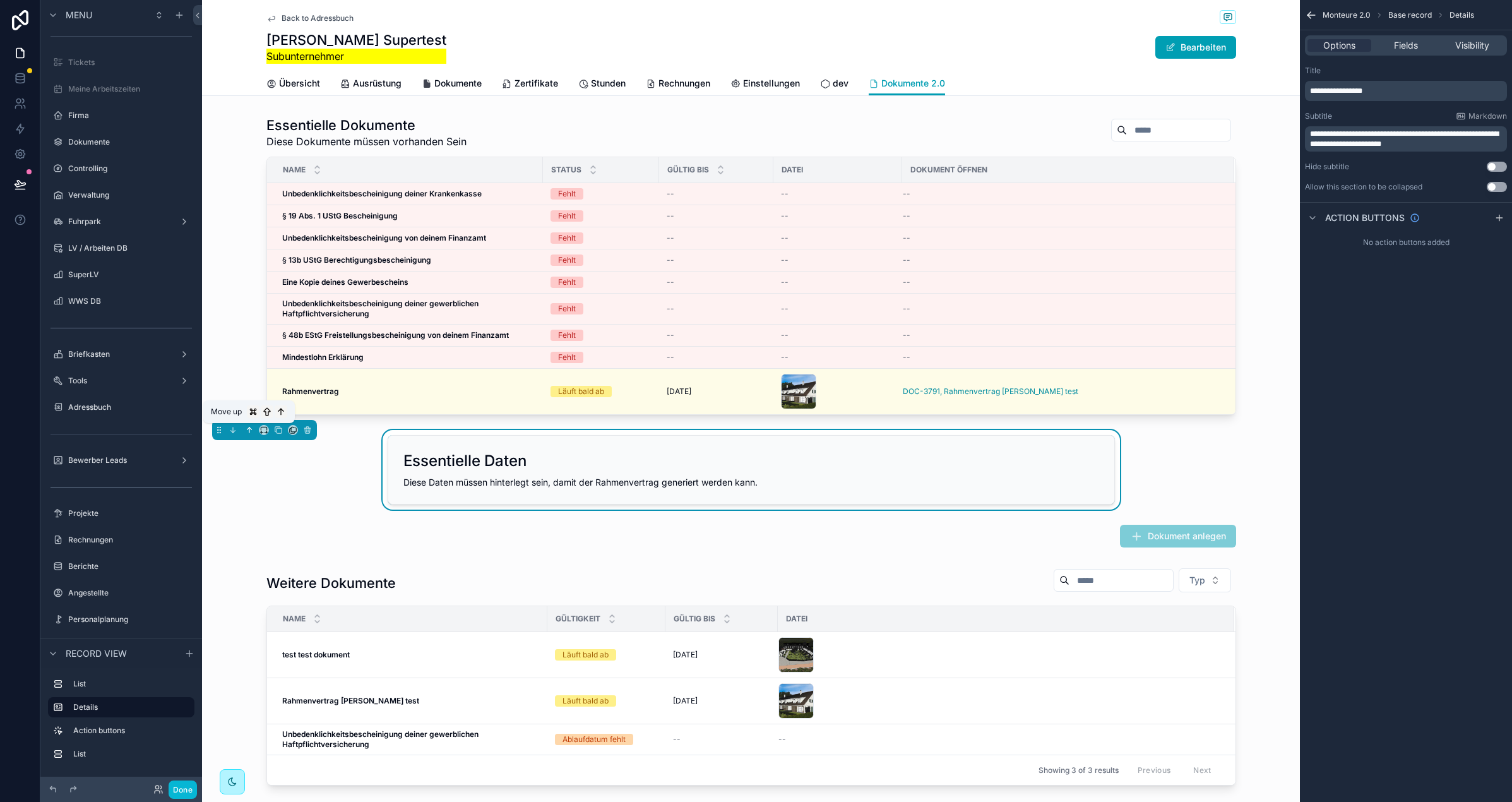
click at [251, 427] on icon "scrollable content" at bounding box center [250, 430] width 9 height 9
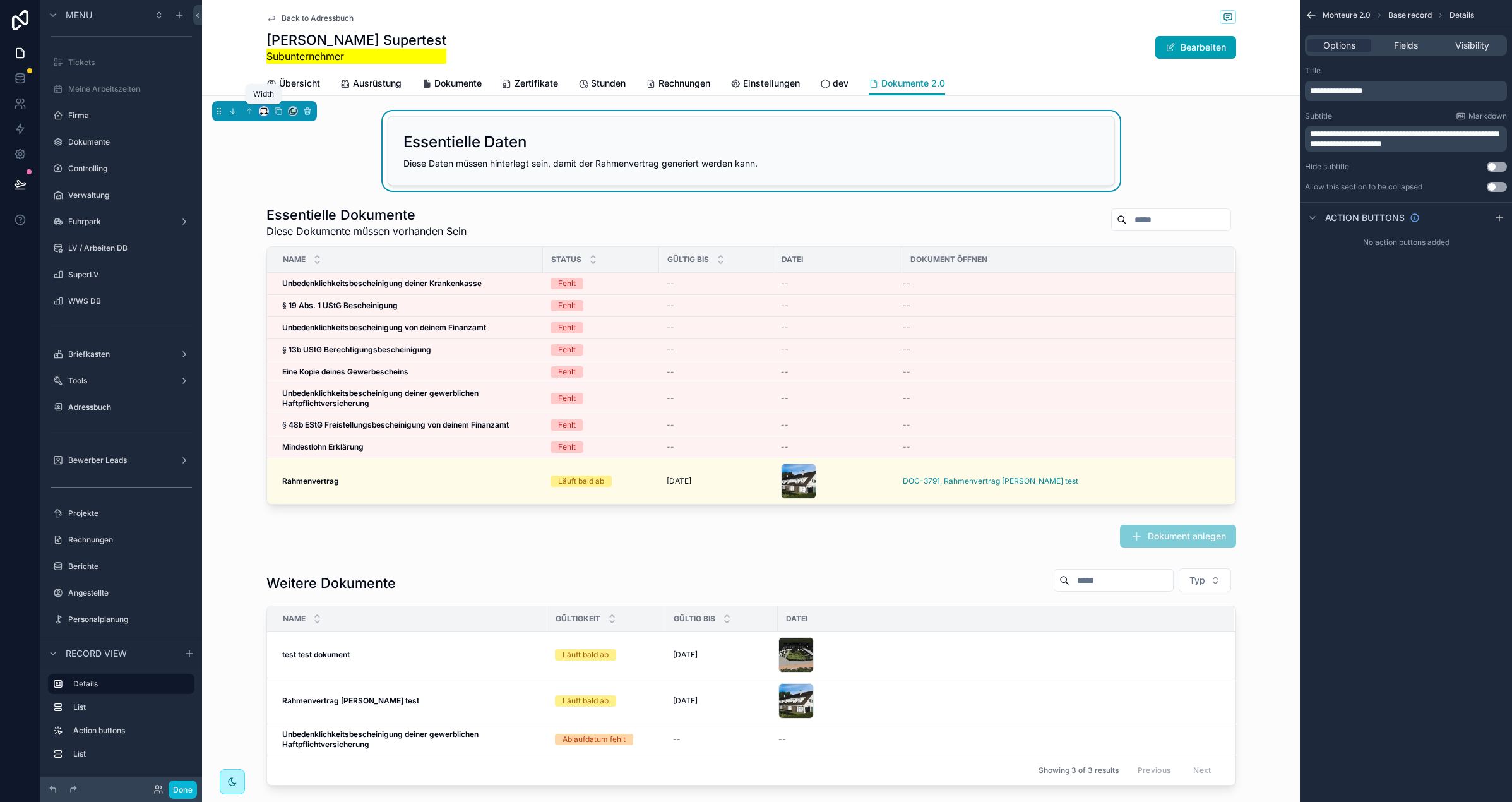
click at [263, 114] on icon "scrollable content" at bounding box center [263, 111] width 9 height 9
click at [300, 264] on div "Large" at bounding box center [289, 268] width 39 height 15
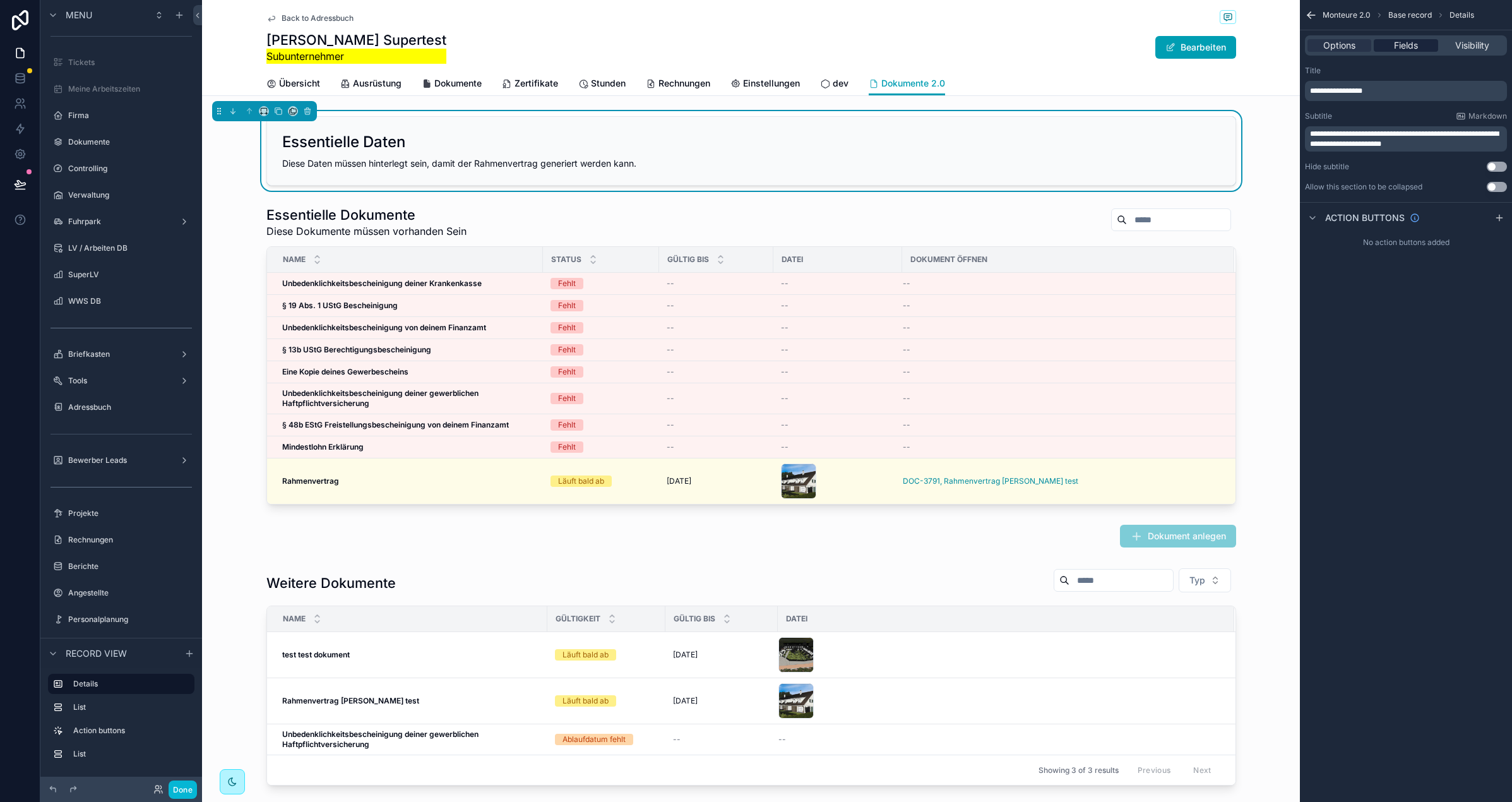
click at [1422, 39] on div "Fields" at bounding box center [1405, 45] width 63 height 13
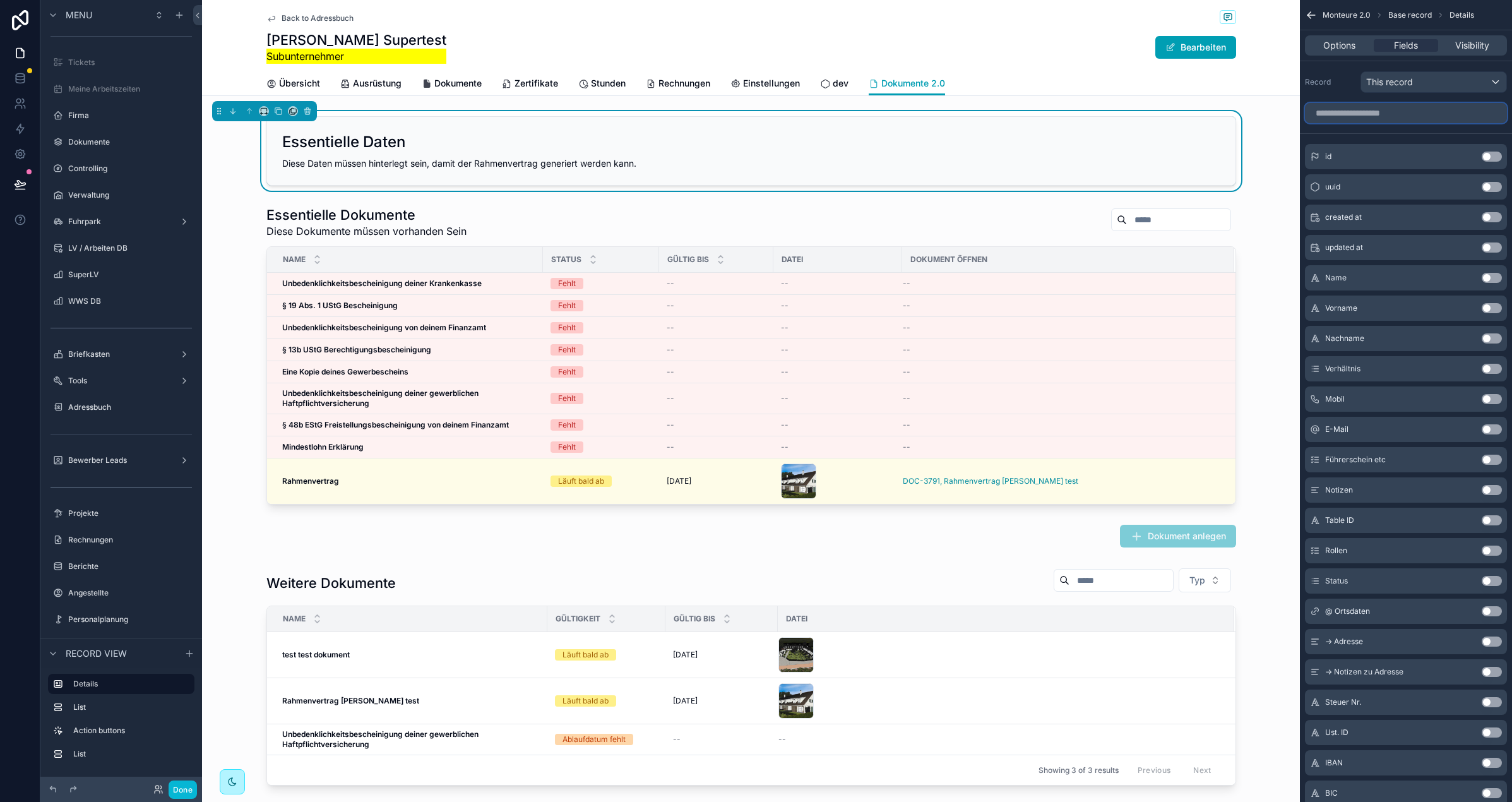
click at [1349, 105] on input "scrollable content" at bounding box center [1406, 112] width 202 height 20
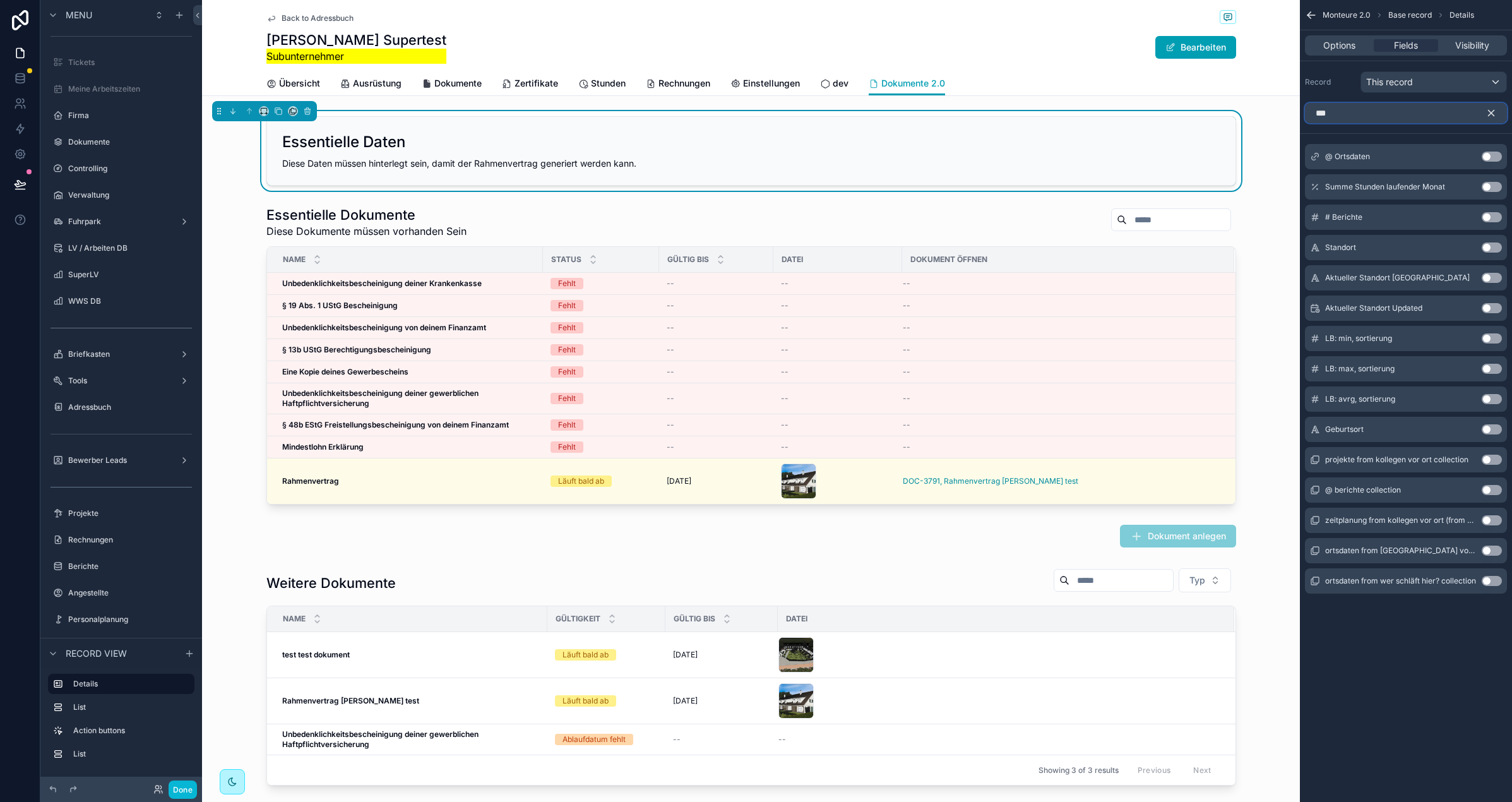
type input "***"
click at [1495, 153] on button "Use setting" at bounding box center [1491, 157] width 20 height 10
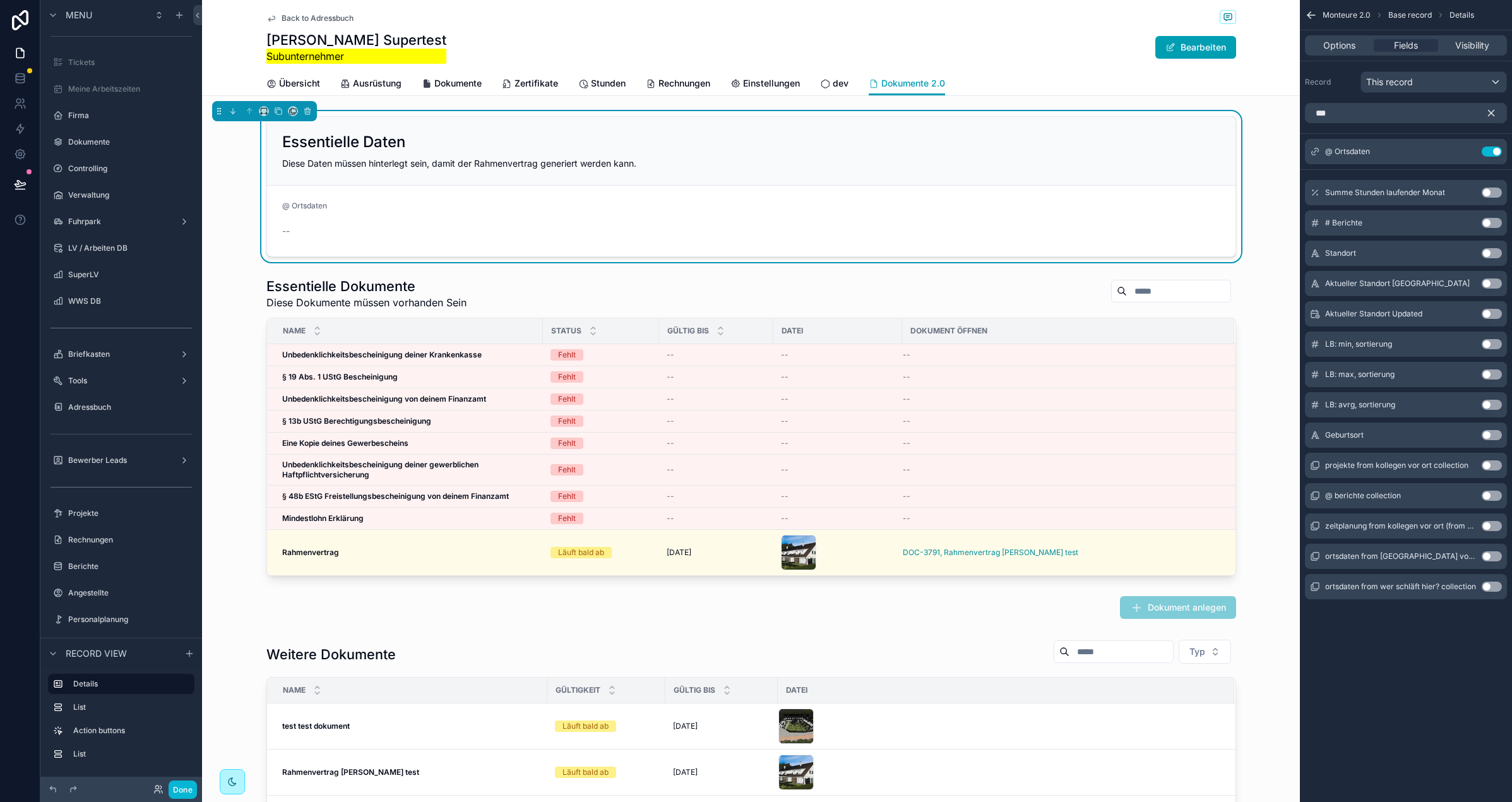
click at [468, 188] on form "@ Ortsdaten --" at bounding box center [751, 220] width 969 height 70
click at [1467, 149] on icon "scrollable content" at bounding box center [1468, 150] width 5 height 5
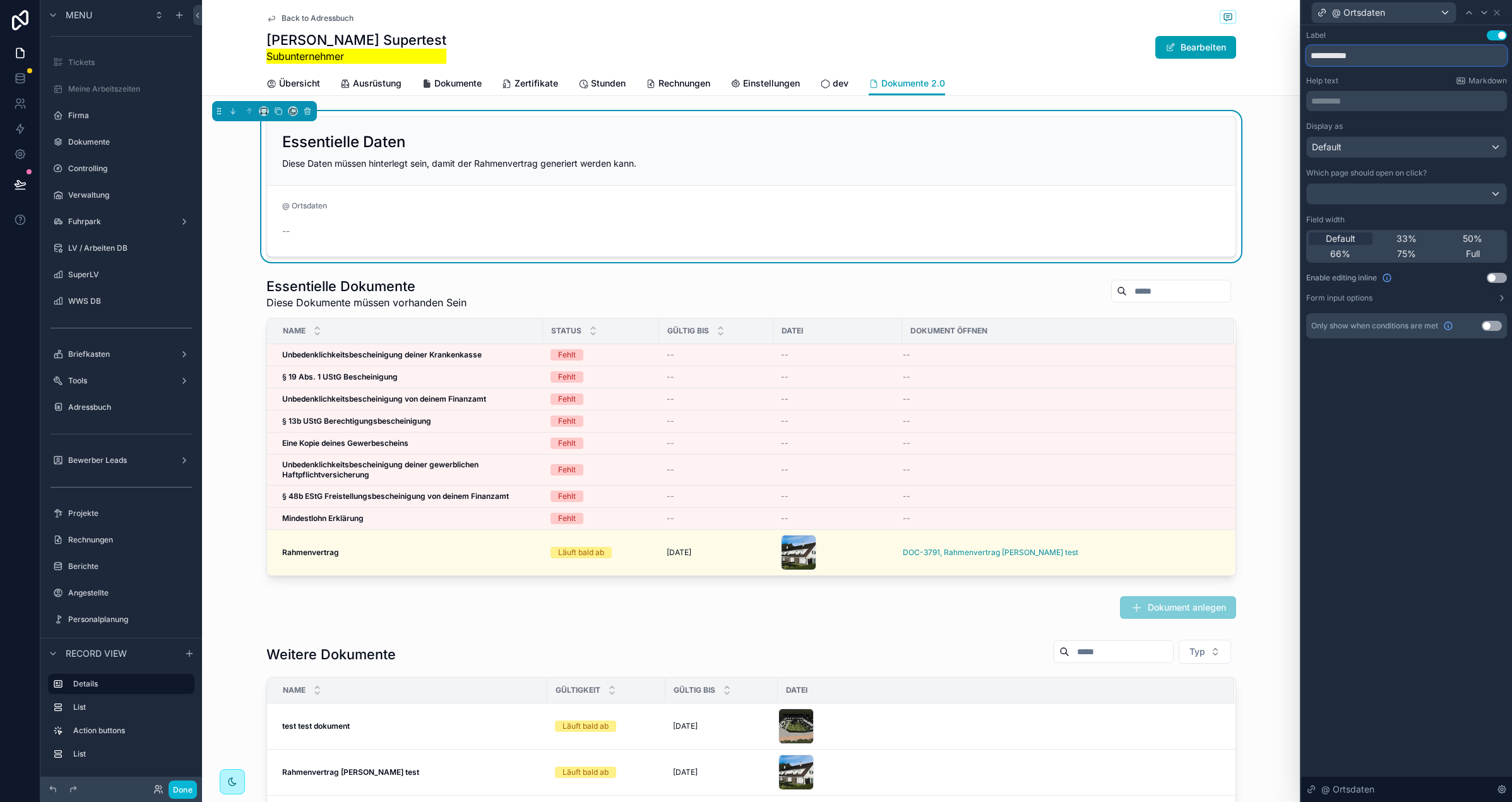
click at [1360, 57] on input "**********" at bounding box center [1406, 55] width 201 height 20
type input "**********"
click at [1497, 12] on icon at bounding box center [1497, 13] width 10 height 10
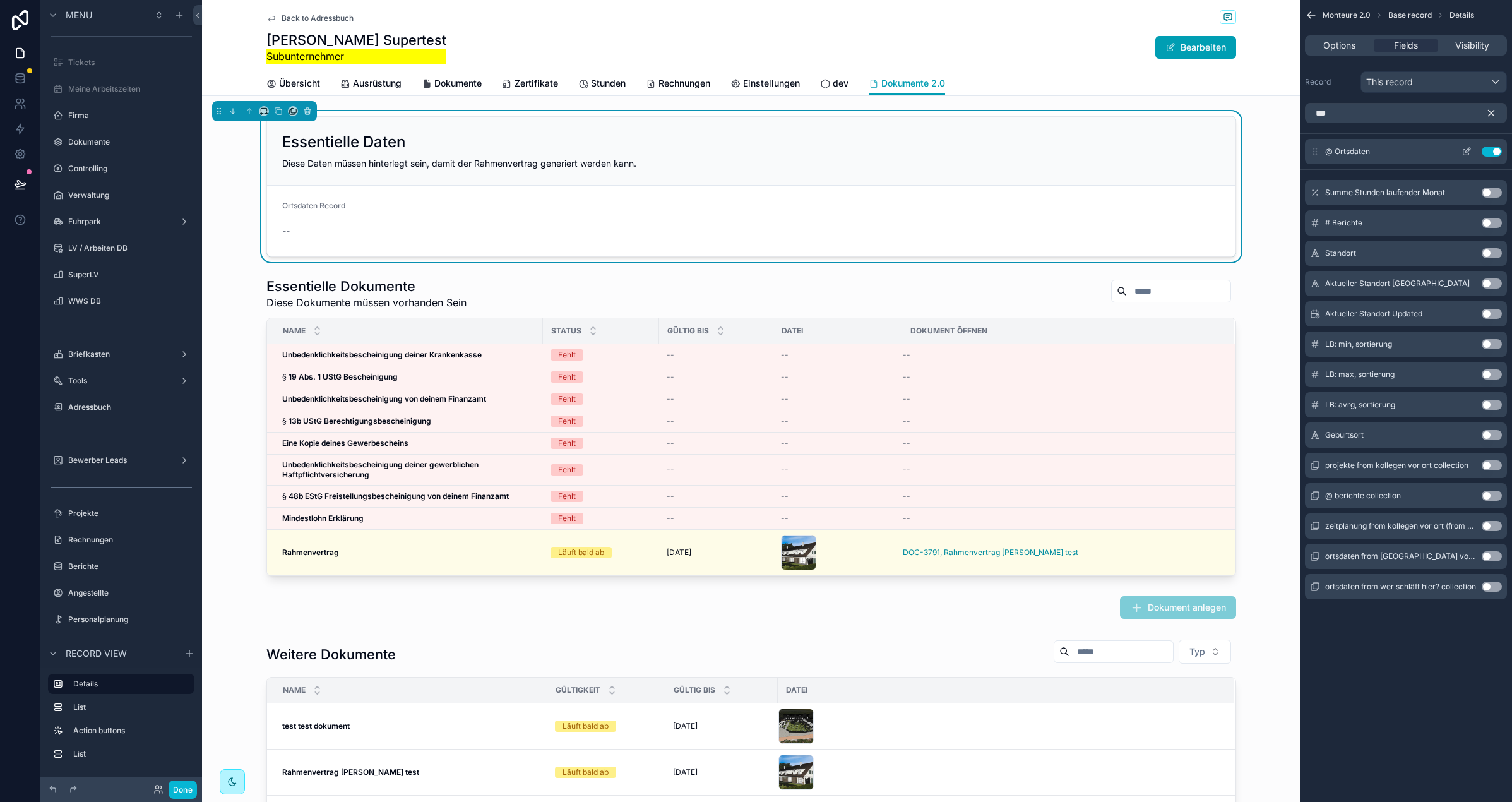
click at [1491, 145] on div "@ Ortsdaten Use setting" at bounding box center [1406, 151] width 202 height 25
click at [1493, 149] on button "Use setting" at bounding box center [1491, 151] width 20 height 10
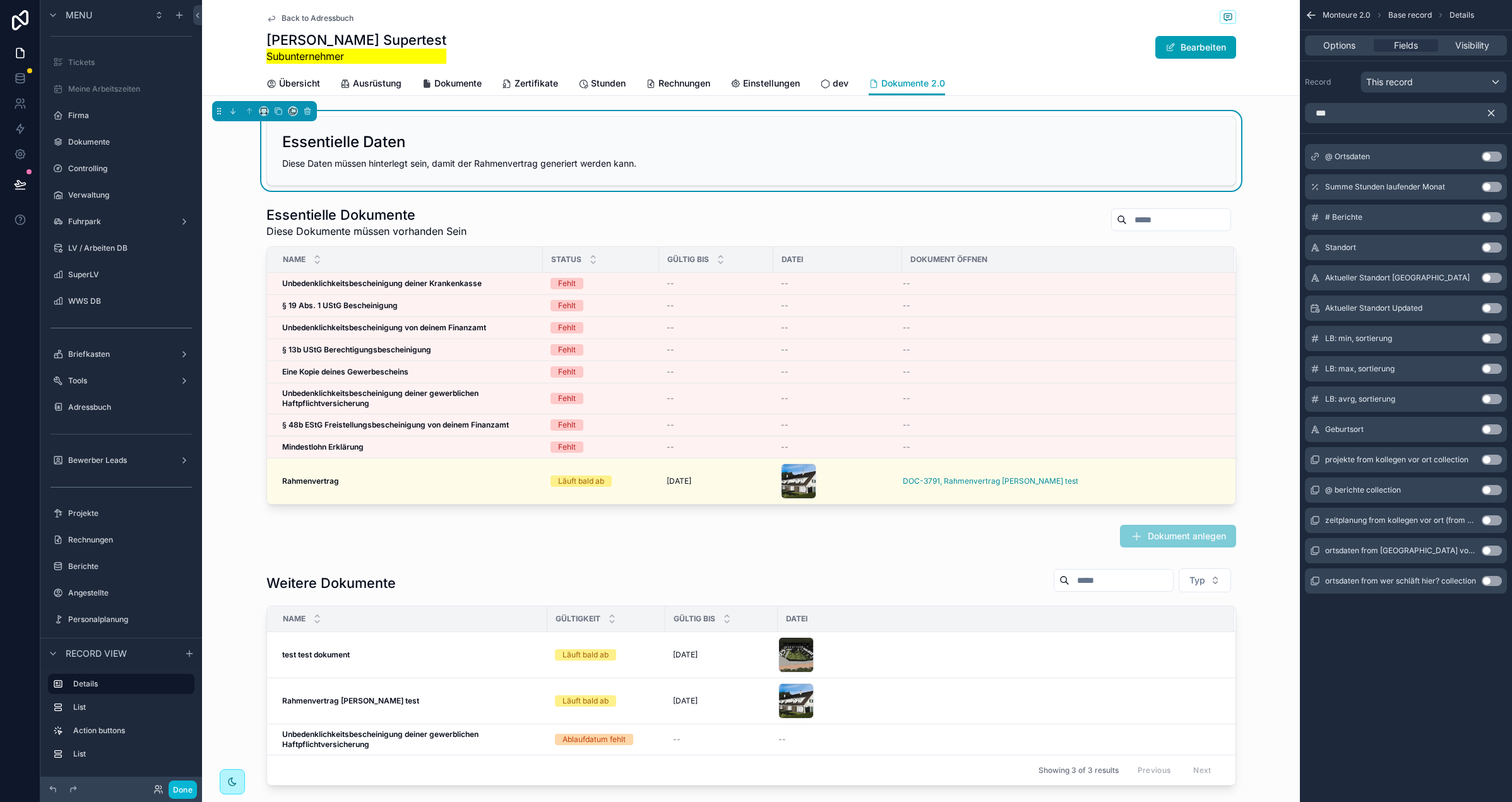
click at [1412, 133] on hr "scrollable content" at bounding box center [1406, 133] width 212 height 1
click at [1456, 156] on div "@ Ortsdaten Use setting" at bounding box center [1406, 157] width 202 height 25
click at [1484, 117] on input "***" at bounding box center [1406, 112] width 202 height 20
click at [1489, 117] on icon "scrollable content" at bounding box center [1491, 112] width 11 height 11
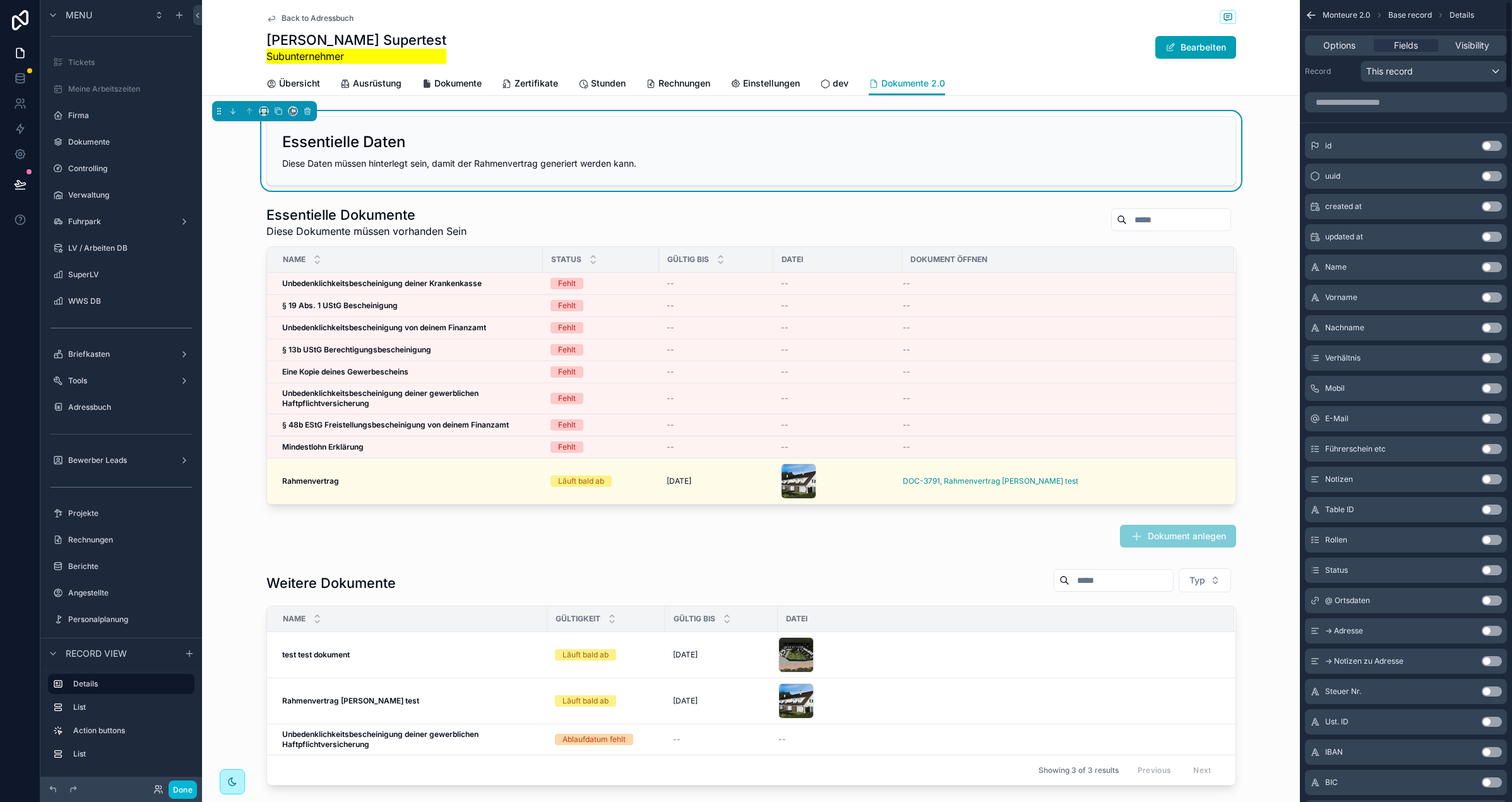
scroll to position [13, 0]
click at [1425, 610] on div "@ Ortsdaten Use setting" at bounding box center [1406, 598] width 202 height 25
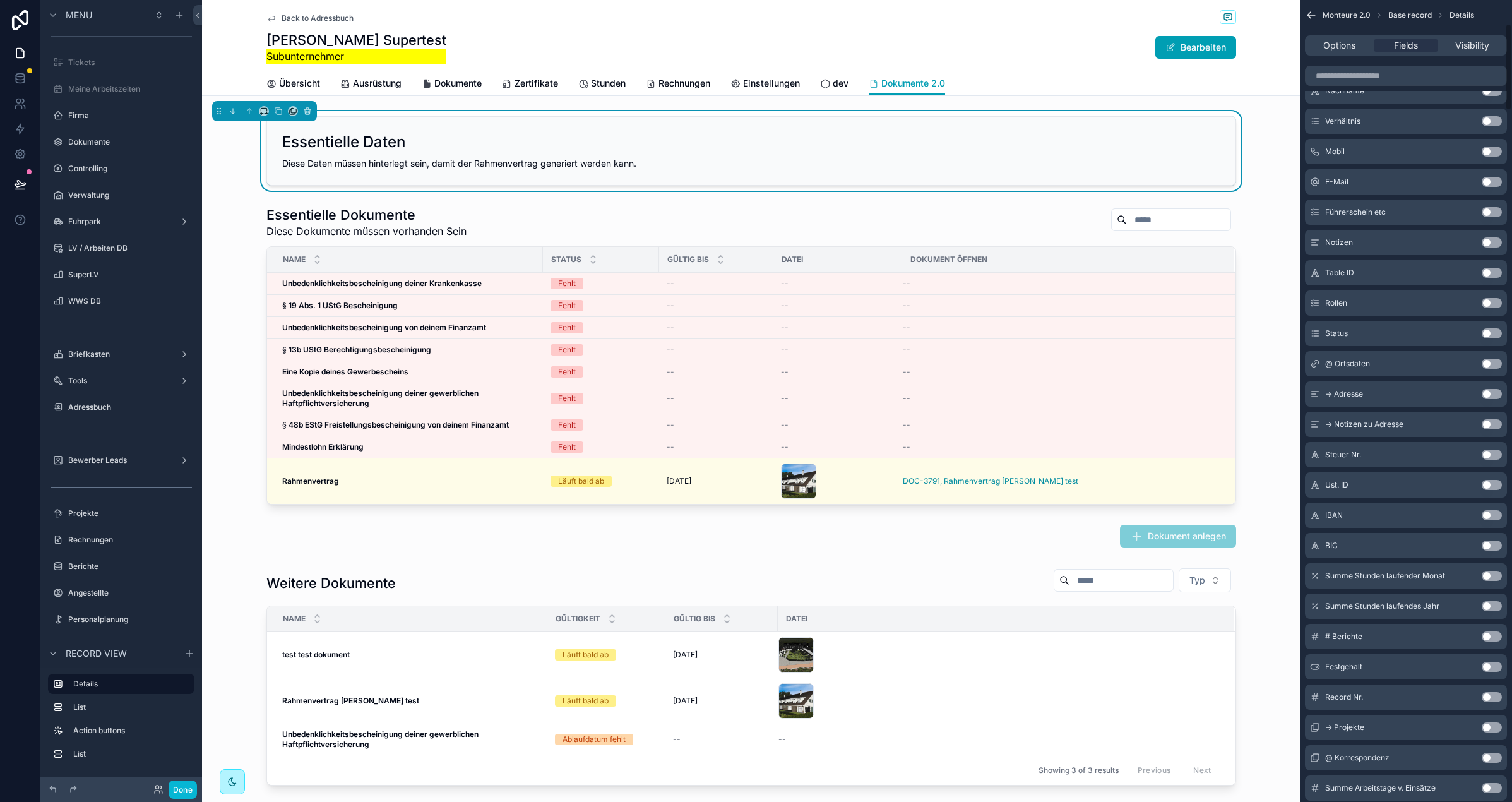
scroll to position [319, 0]
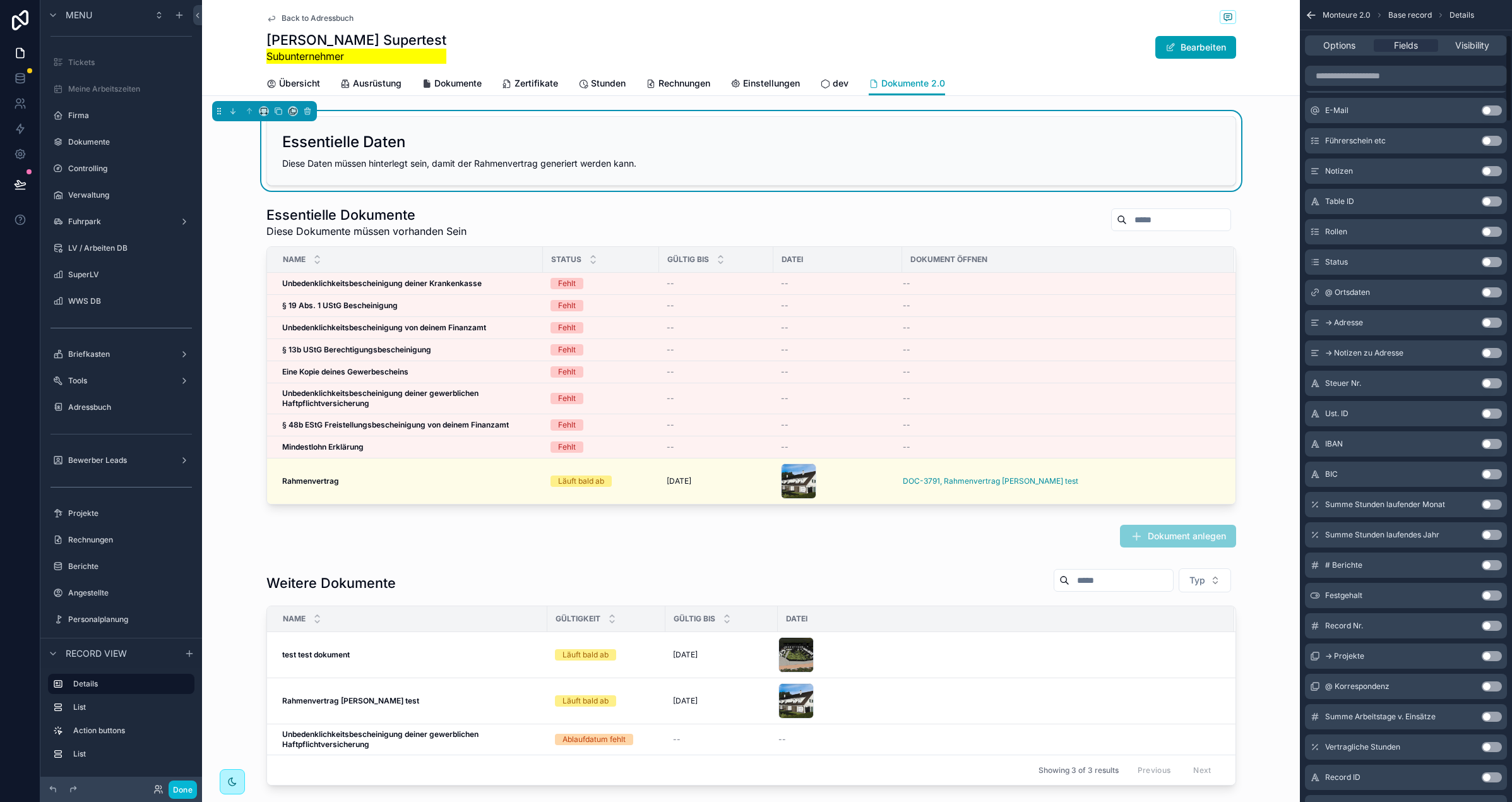
click at [1346, 632] on div "Record Nr. Use setting" at bounding box center [1406, 625] width 202 height 25
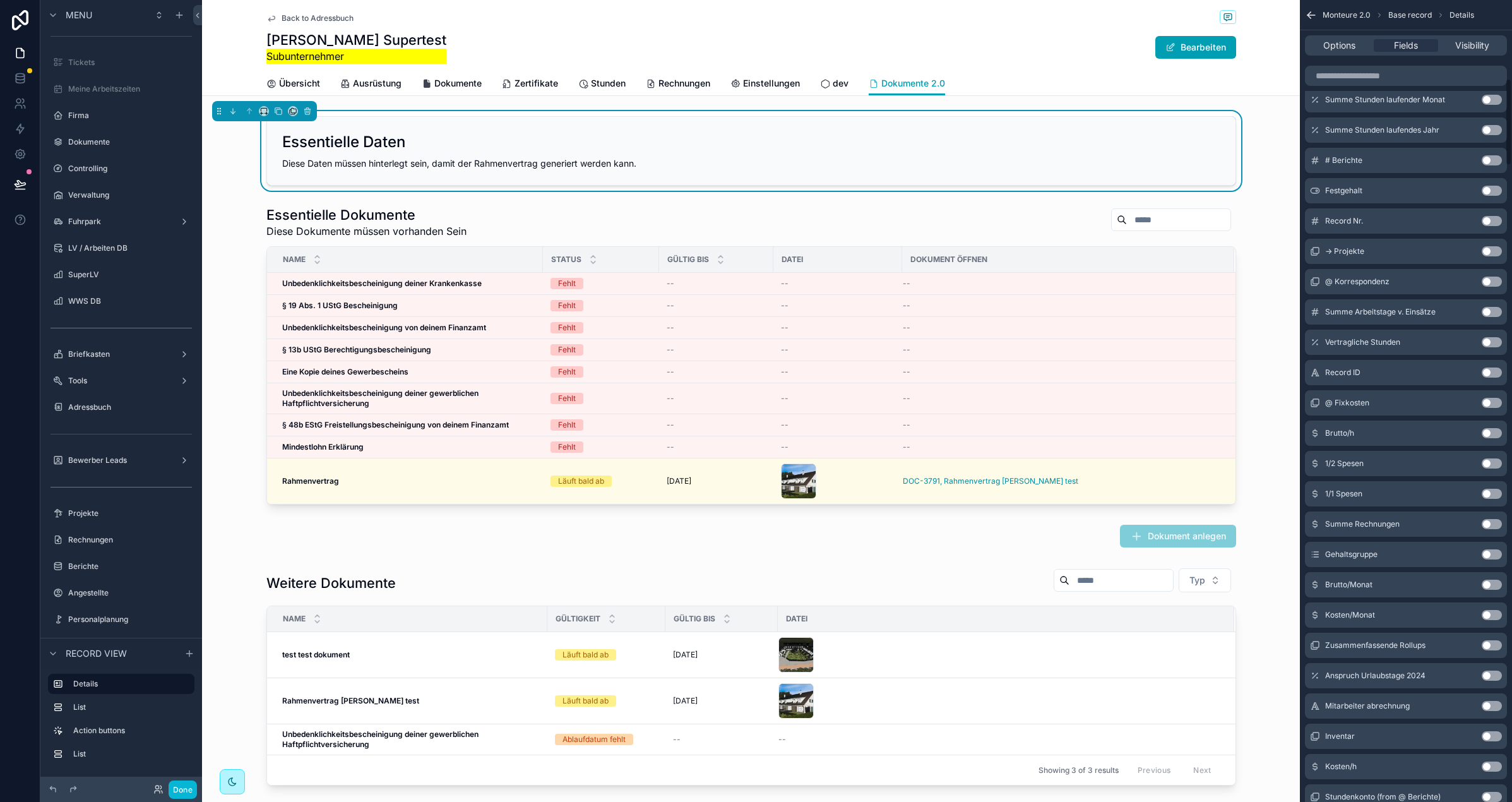
scroll to position [723, 0]
click at [1348, 43] on span "Options" at bounding box center [1339, 45] width 32 height 13
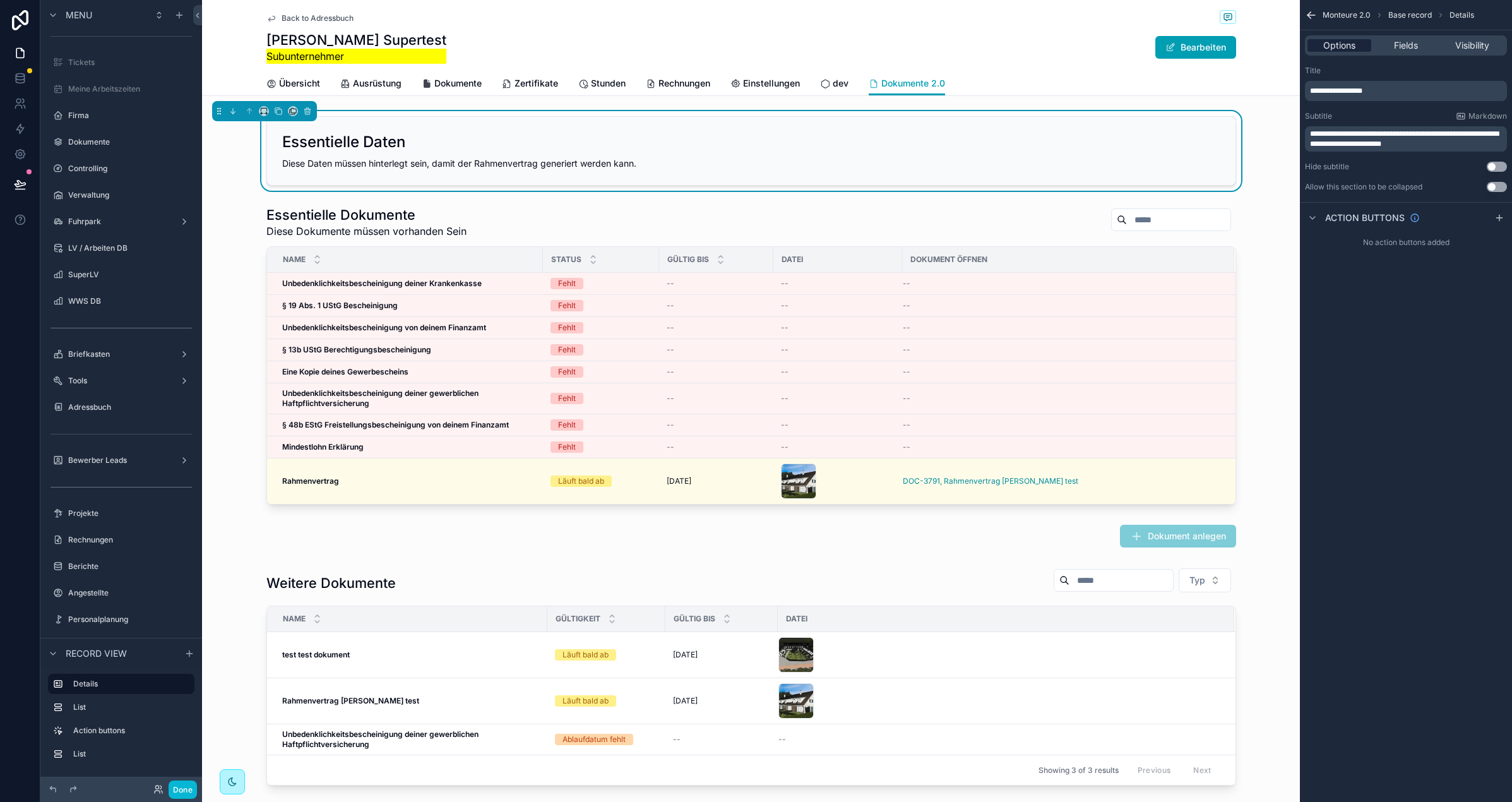
scroll to position [0, 0]
drag, startPoint x: 1405, startPoint y: 38, endPoint x: 1409, endPoint y: 47, distance: 9.8
click at [1405, 39] on span "Fields" at bounding box center [1406, 45] width 24 height 13
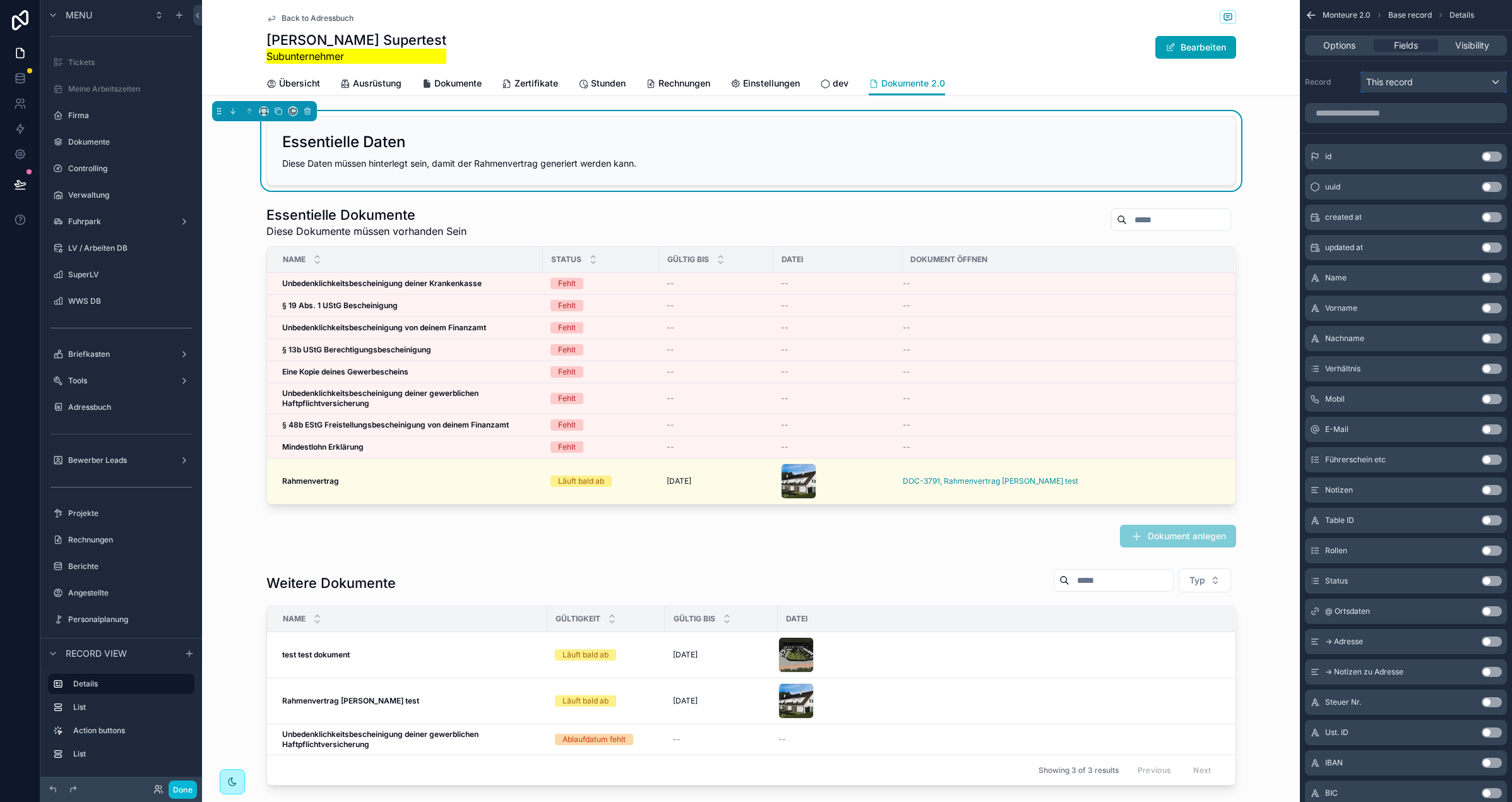
click at [1426, 76] on div "This record" at bounding box center [1434, 82] width 145 height 20
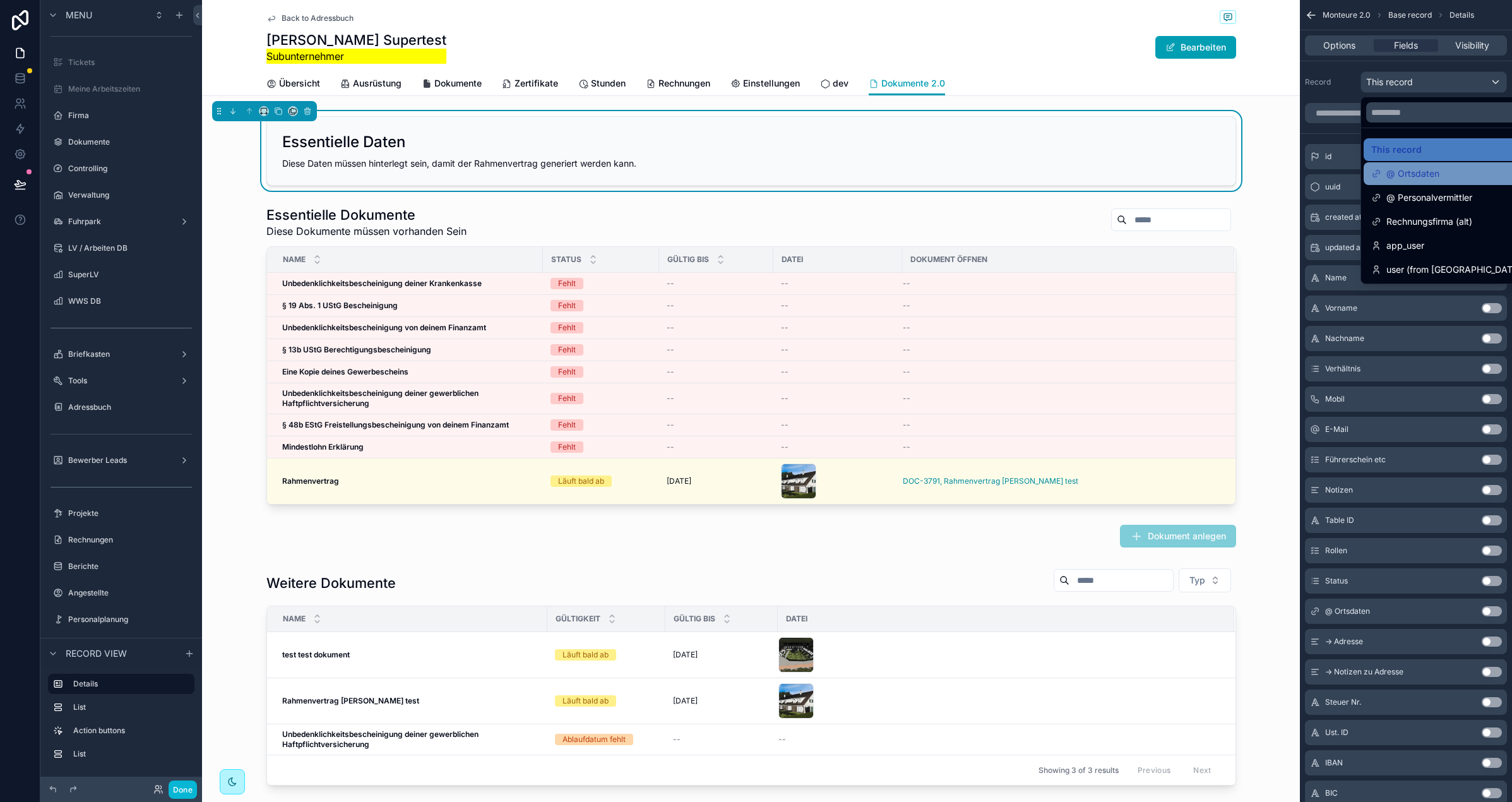
click at [1457, 174] on div "@ Ortsdaten" at bounding box center [1448, 173] width 154 height 15
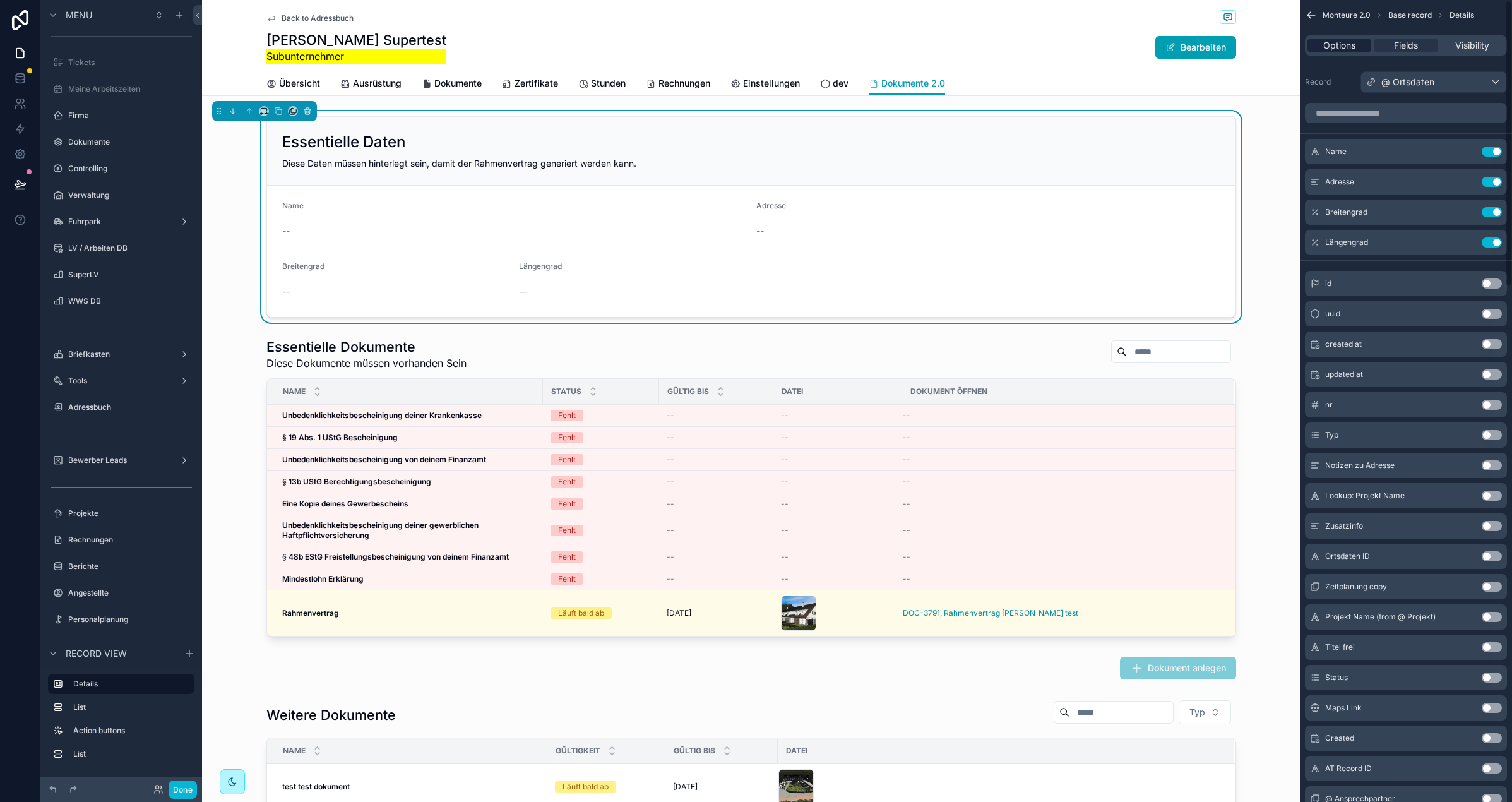
click at [1346, 50] on span "Options" at bounding box center [1339, 45] width 32 height 13
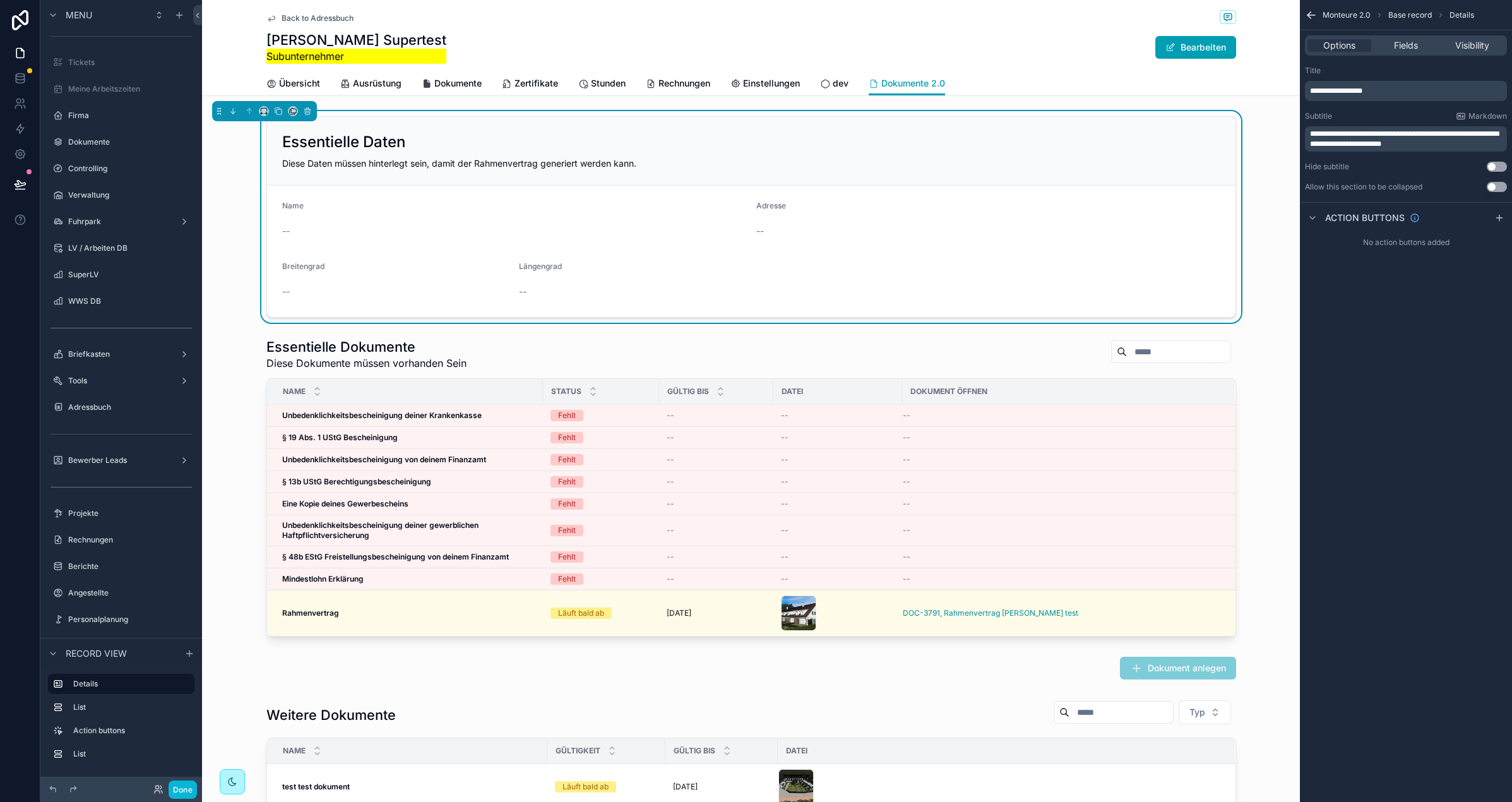
click at [1350, 89] on span "**********" at bounding box center [1336, 90] width 52 height 8
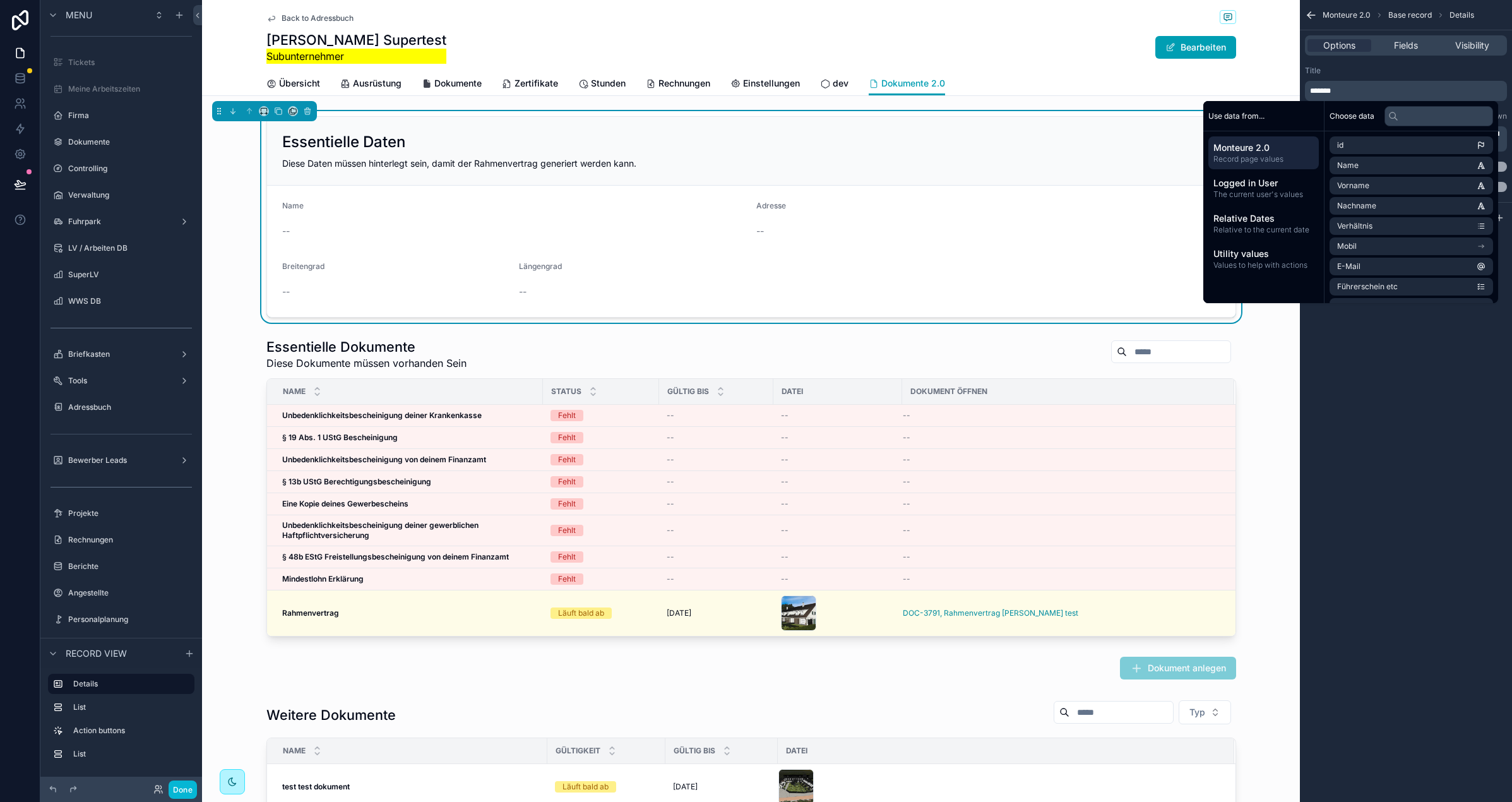
click at [1348, 74] on div "Title" at bounding box center [1406, 71] width 202 height 10
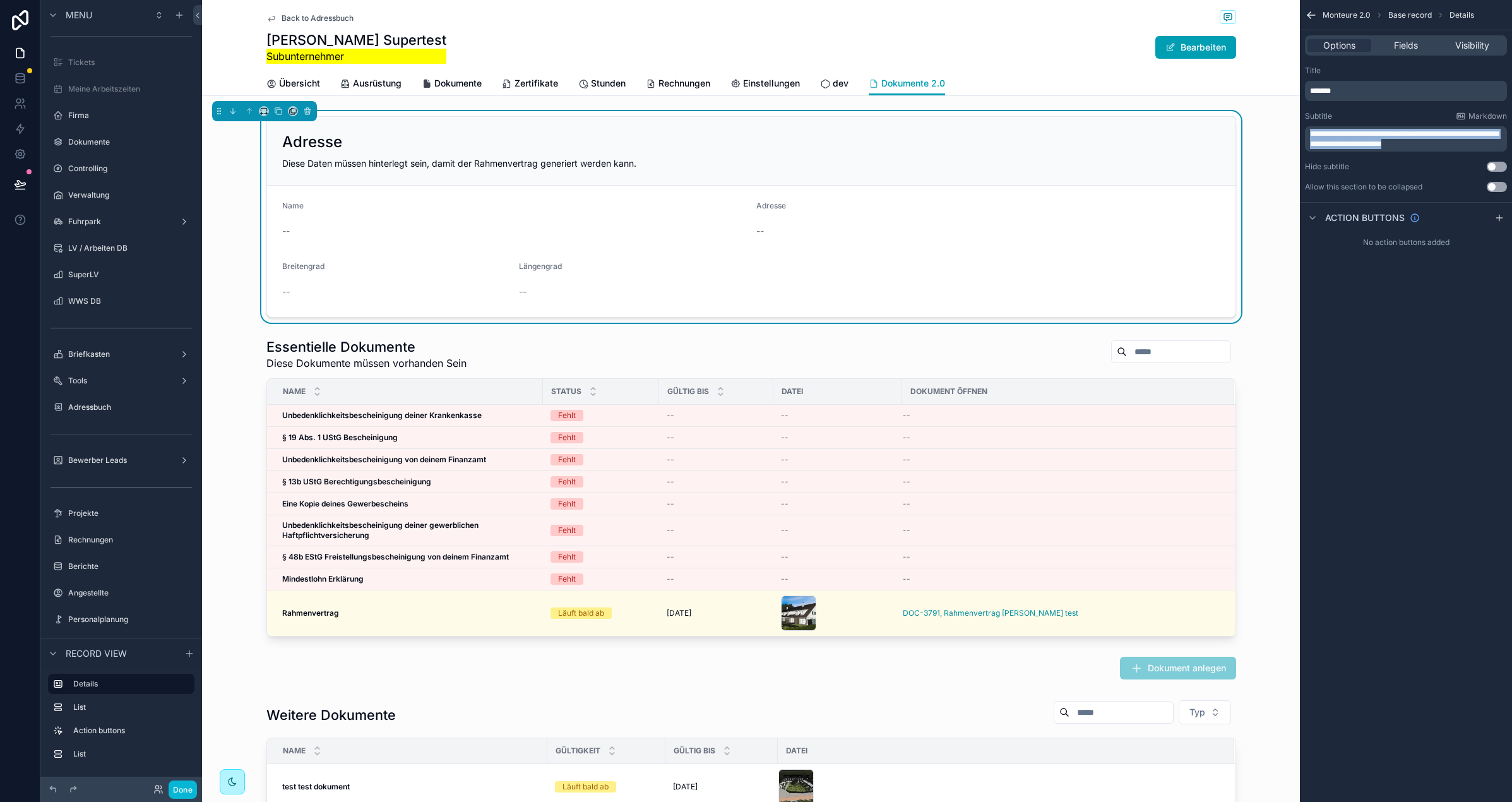
drag, startPoint x: 1482, startPoint y: 142, endPoint x: 1272, endPoint y: 131, distance: 210.3
click at [1272, 131] on div "App Feedback 12 Dashboard 2.2 Dashboard Dashboard Kalender Korrespondenz Ticket…" at bounding box center [856, 401] width 1310 height 802
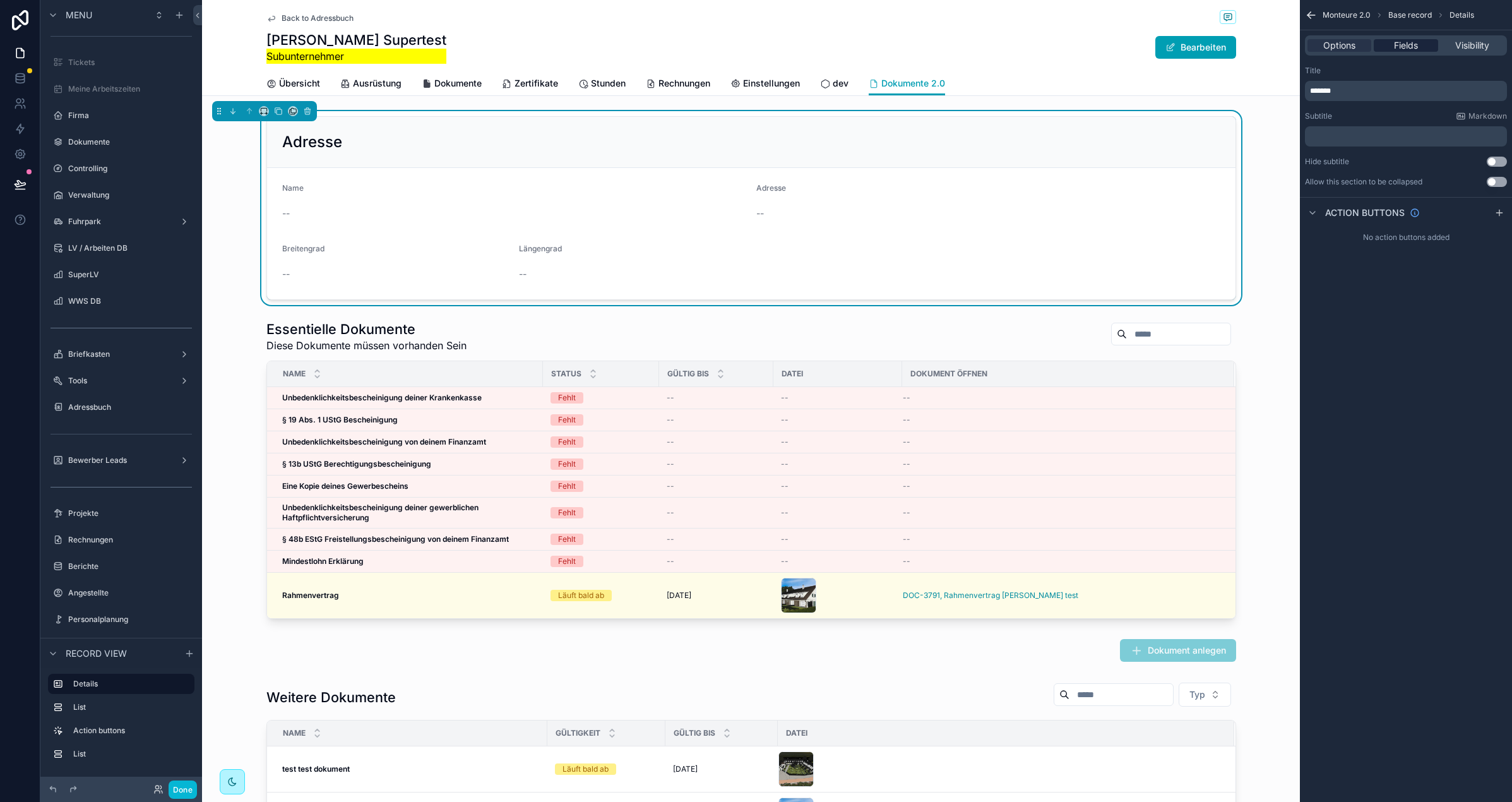
click at [1412, 45] on span "Fields" at bounding box center [1406, 45] width 24 height 13
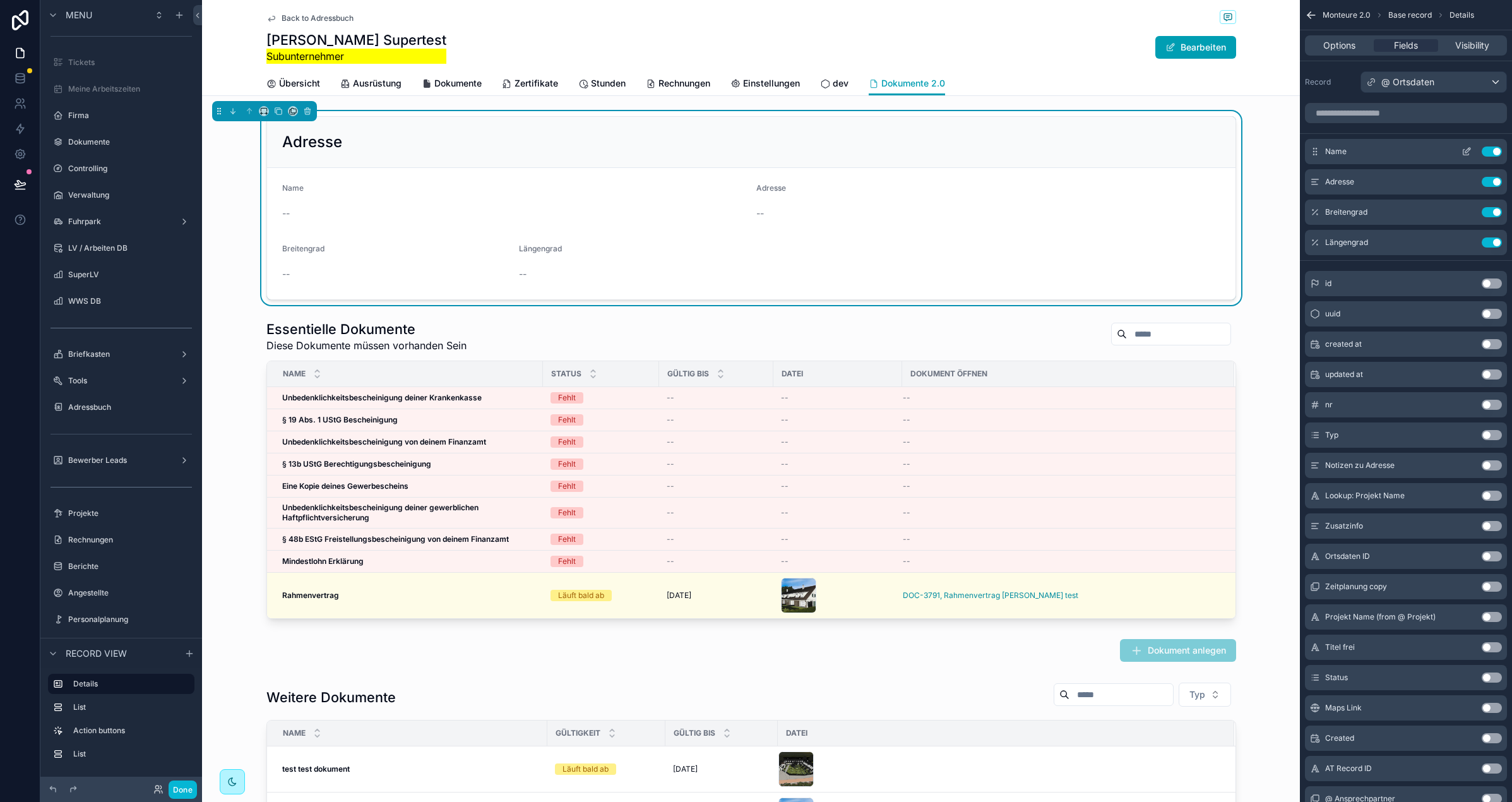
click at [1489, 151] on button "Use setting" at bounding box center [1491, 151] width 20 height 10
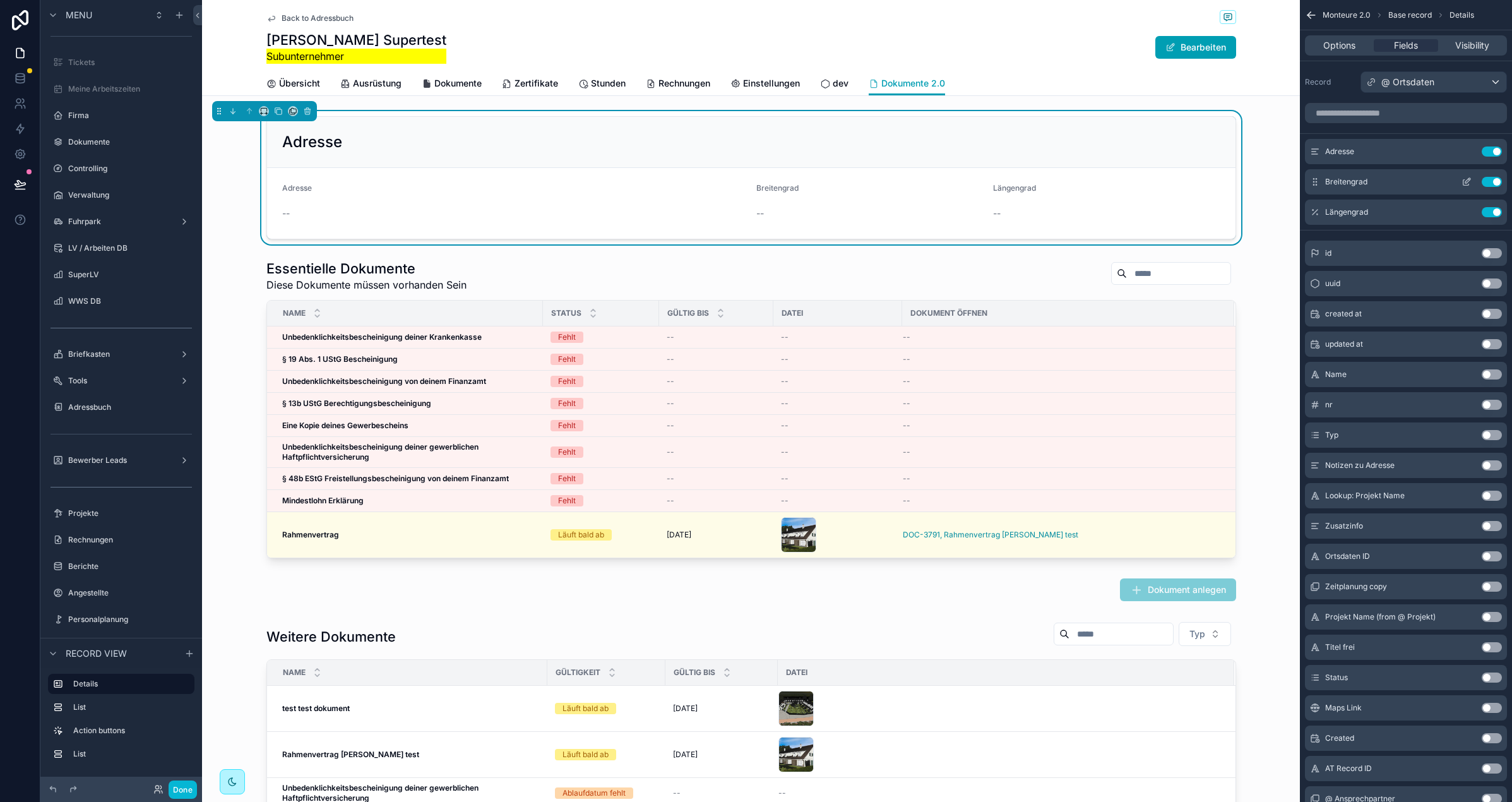
click at [1486, 180] on button "Use setting" at bounding box center [1491, 182] width 20 height 10
click at [1490, 466] on button "Use setting" at bounding box center [1491, 465] width 20 height 10
click at [1466, 151] on icon "scrollable content" at bounding box center [1467, 151] width 10 height 10
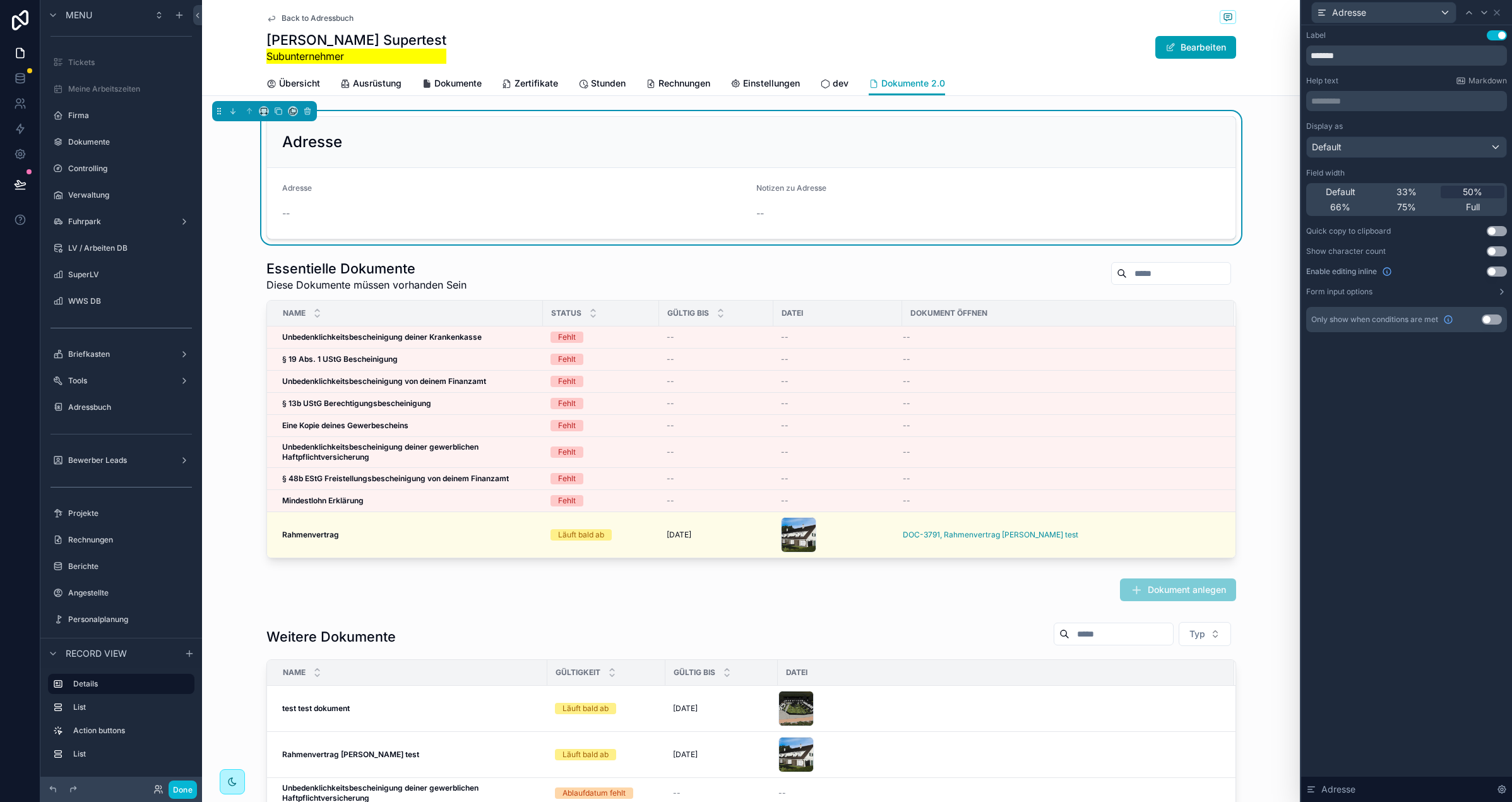
click at [1502, 271] on button "Use setting" at bounding box center [1496, 271] width 20 height 10
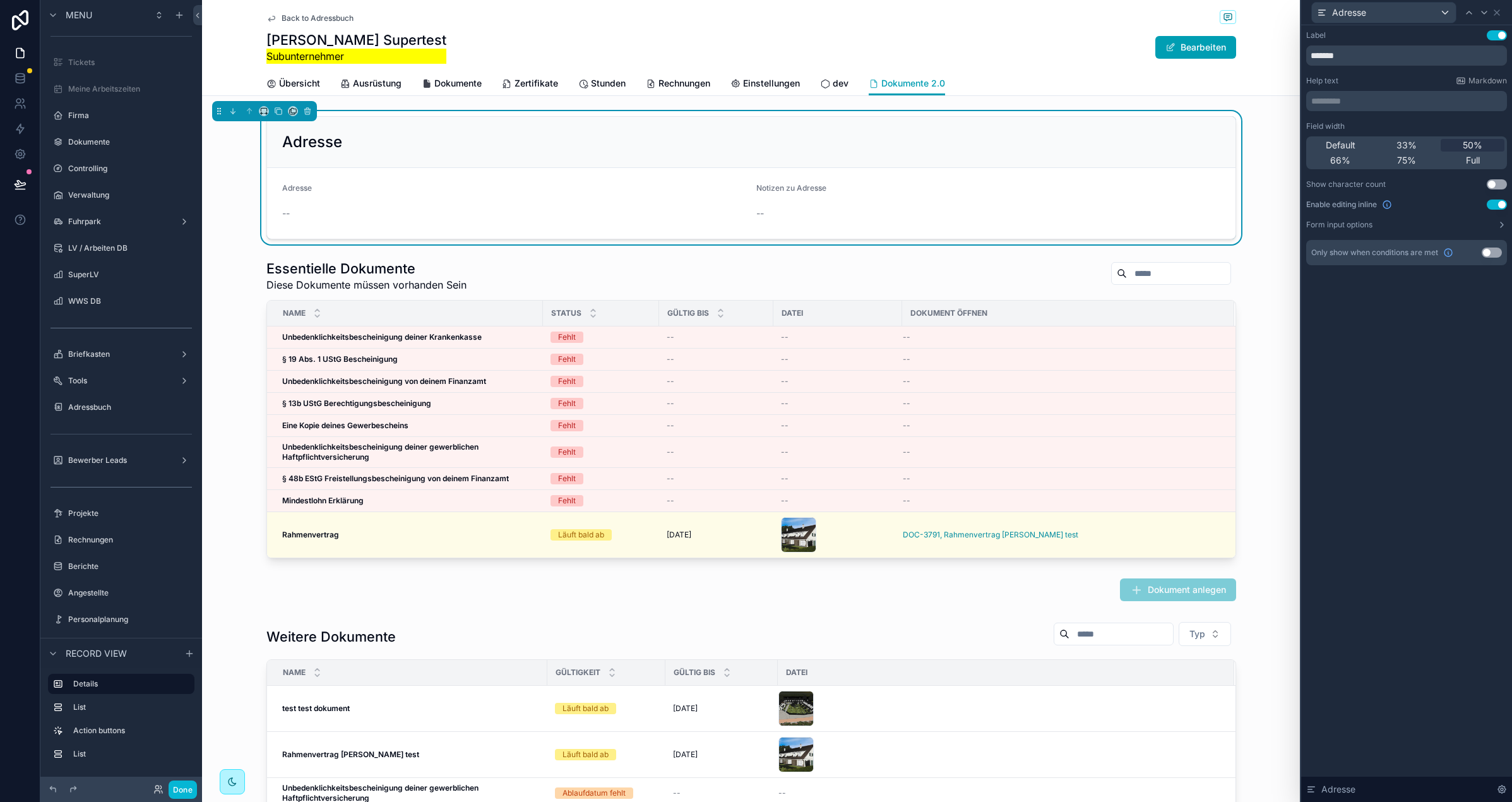
click at [361, 211] on div "--" at bounding box center [515, 213] width 464 height 13
click at [336, 212] on div "--" at bounding box center [515, 213] width 464 height 13
click at [1475, 221] on button "Form input options" at bounding box center [1406, 225] width 201 height 10
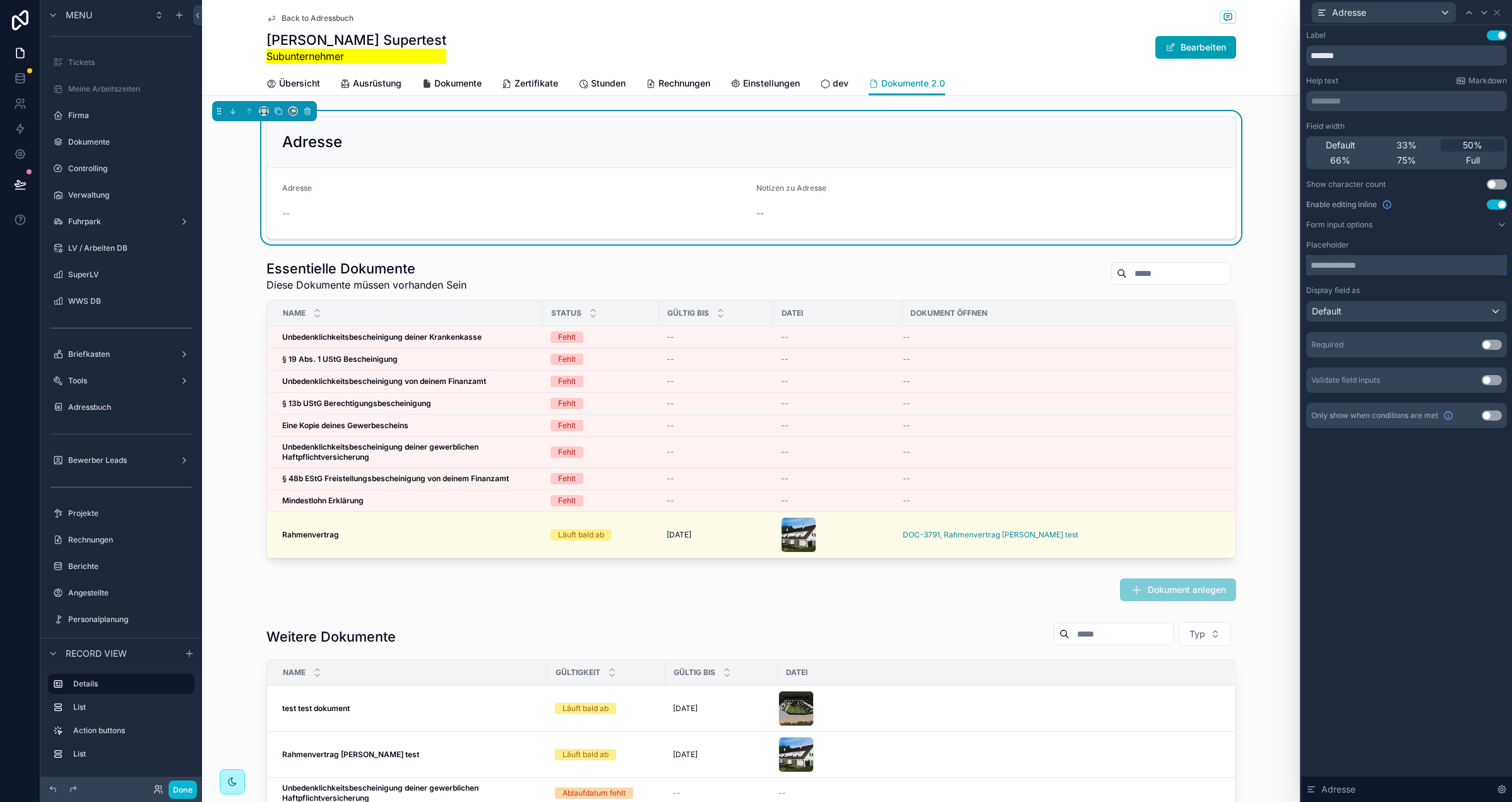
click at [1400, 264] on input "text" at bounding box center [1406, 264] width 201 height 20
click at [1402, 316] on div "Default" at bounding box center [1406, 311] width 199 height 20
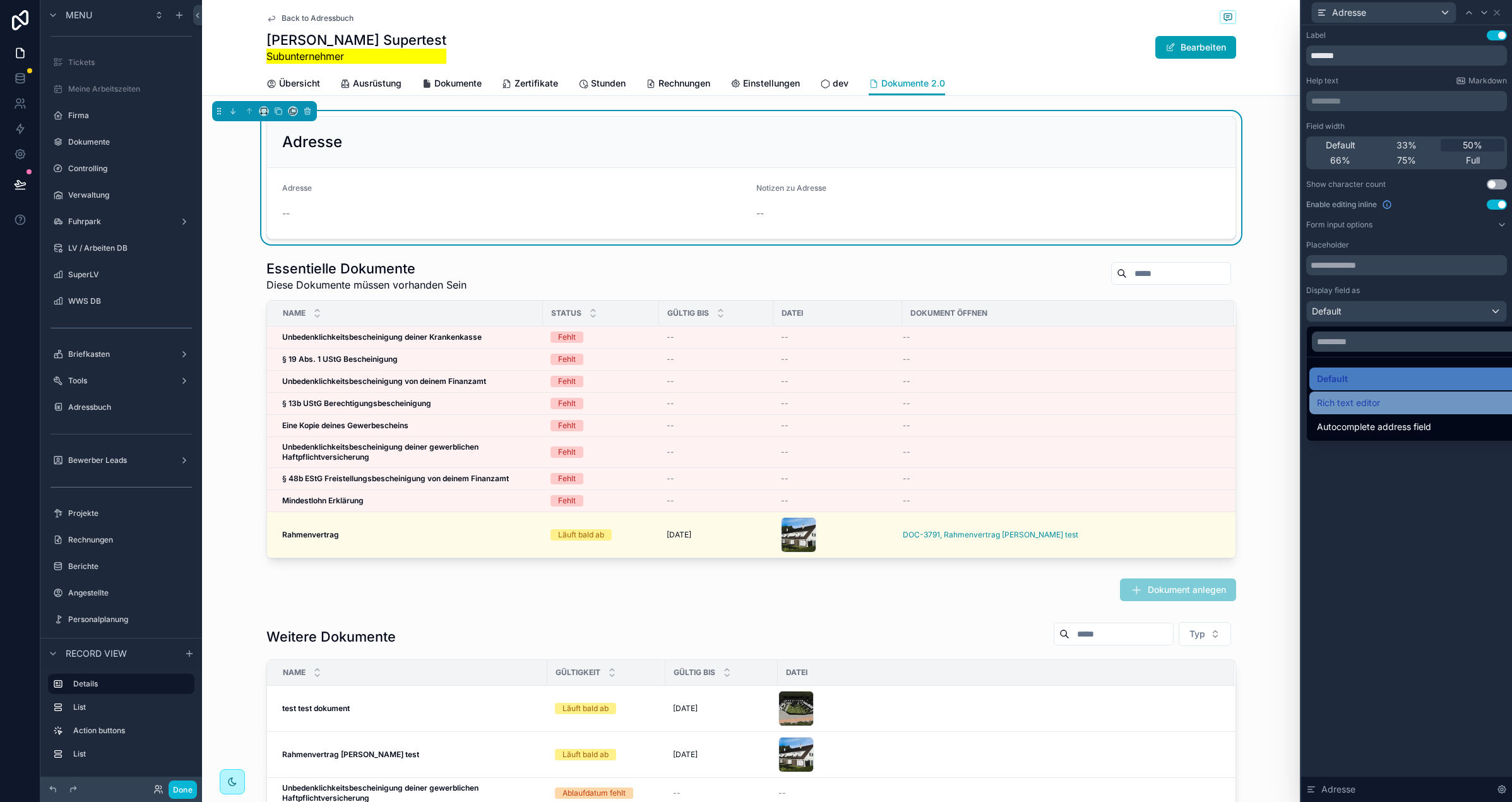
click at [1373, 394] on div "Rich text editor" at bounding box center [1421, 403] width 223 height 23
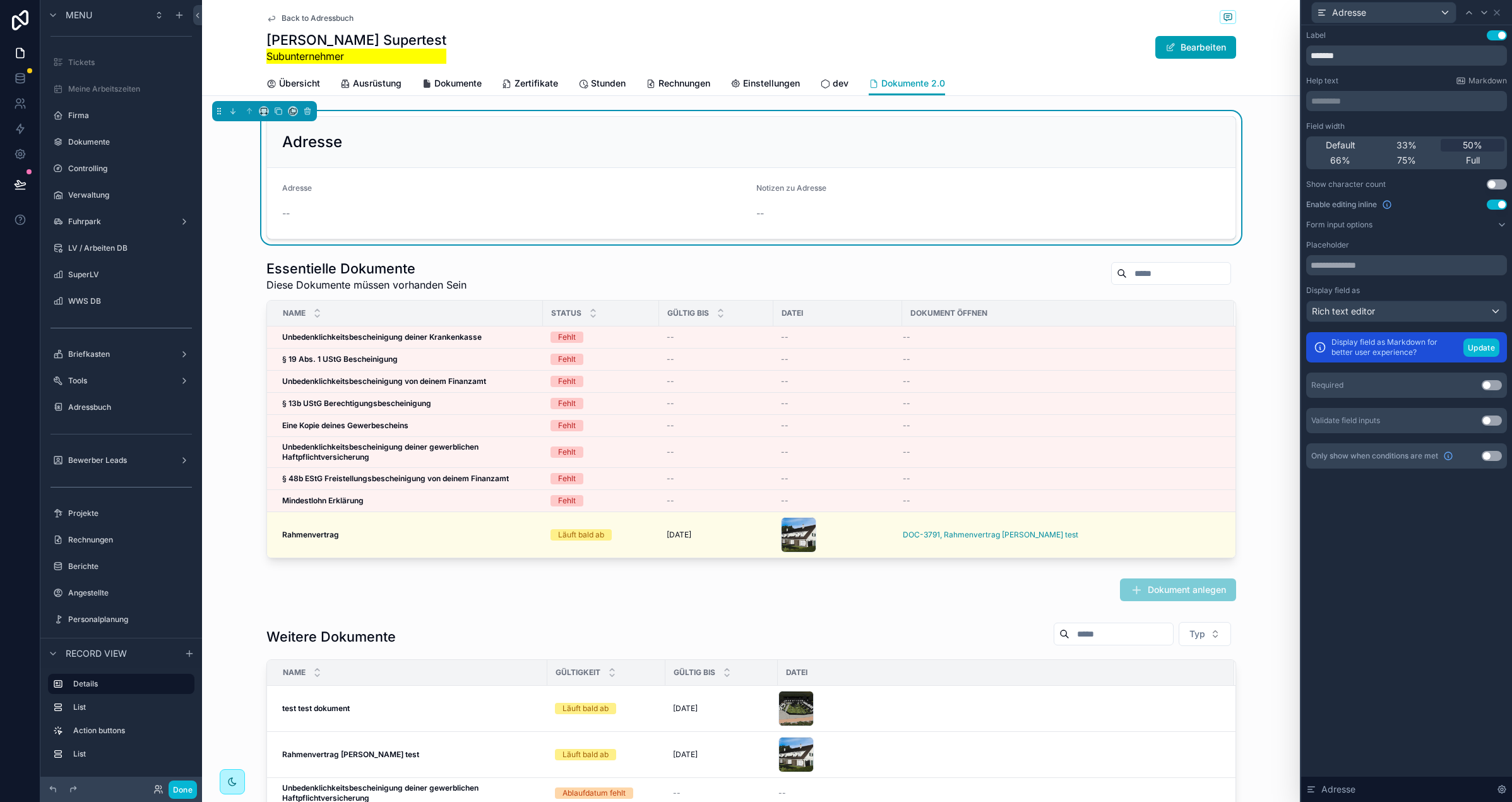
click at [1429, 77] on div "Help text Markdown" at bounding box center [1406, 81] width 201 height 10
click at [1483, 13] on icon at bounding box center [1484, 12] width 5 height 3
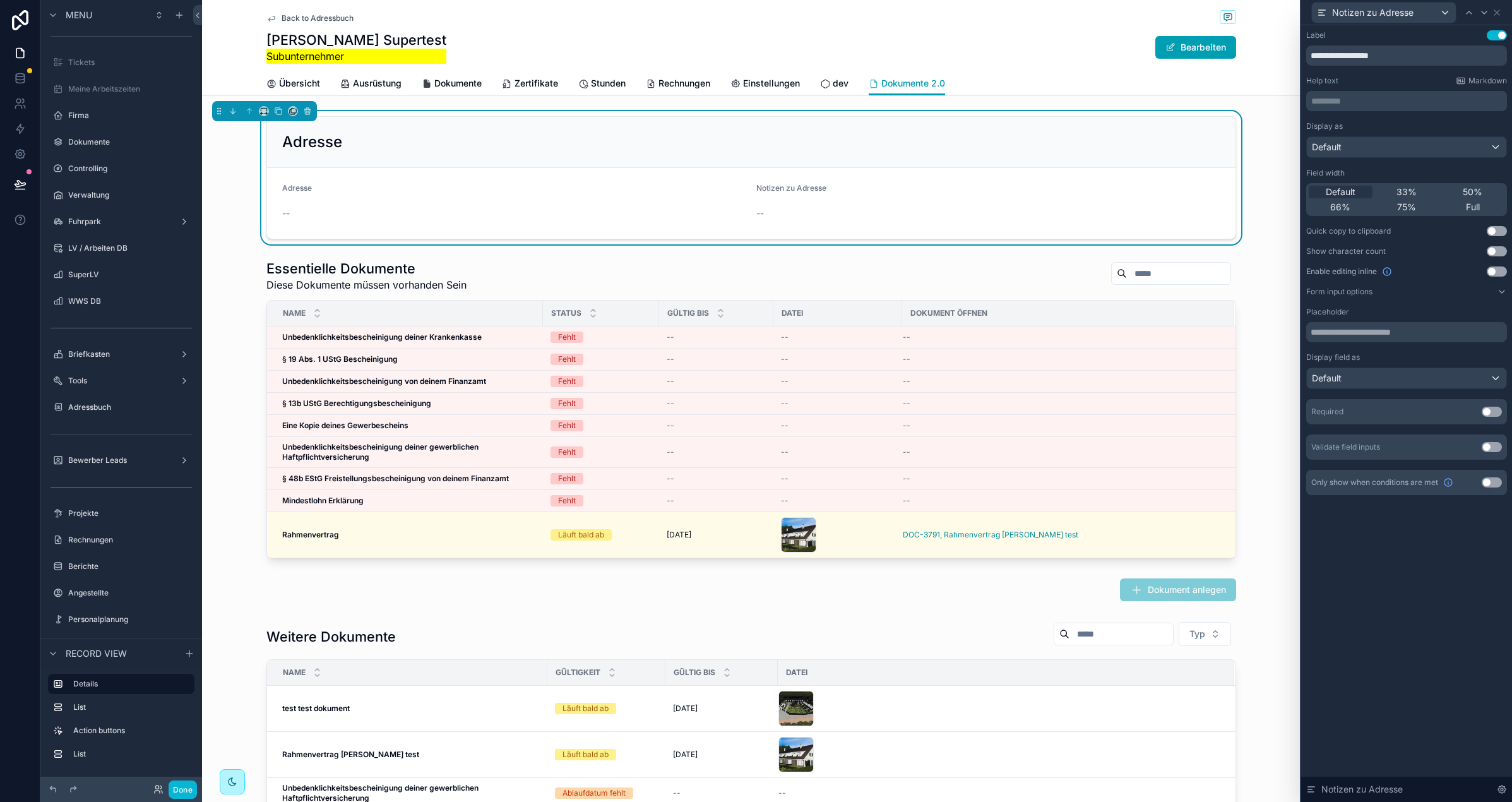
click at [1495, 270] on button "Use setting" at bounding box center [1496, 271] width 20 height 10
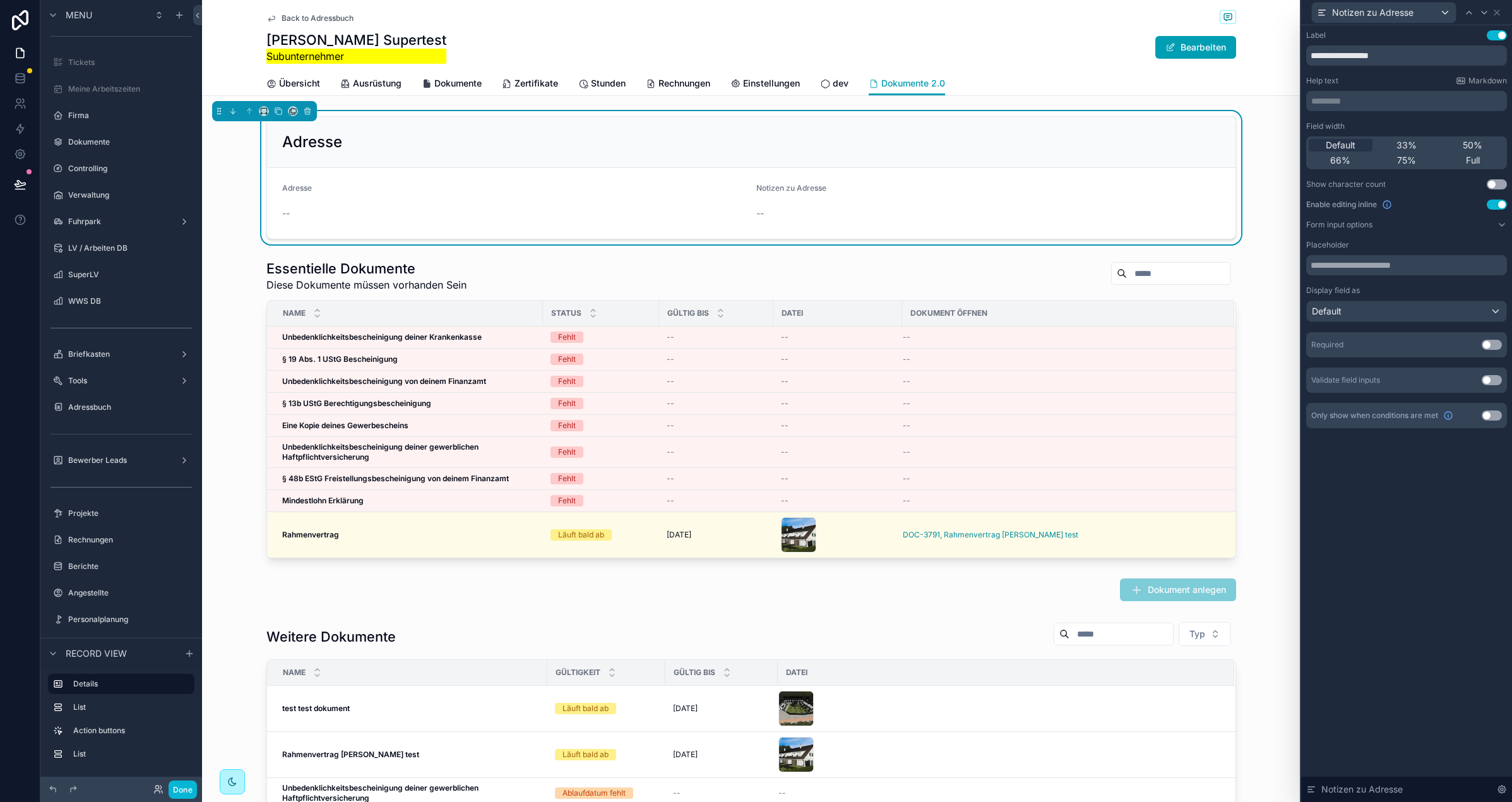
click at [927, 197] on div "Notizen zu Adresse" at bounding box center [869, 190] width 227 height 15
click at [783, 218] on div "--" at bounding box center [869, 213] width 227 height 13
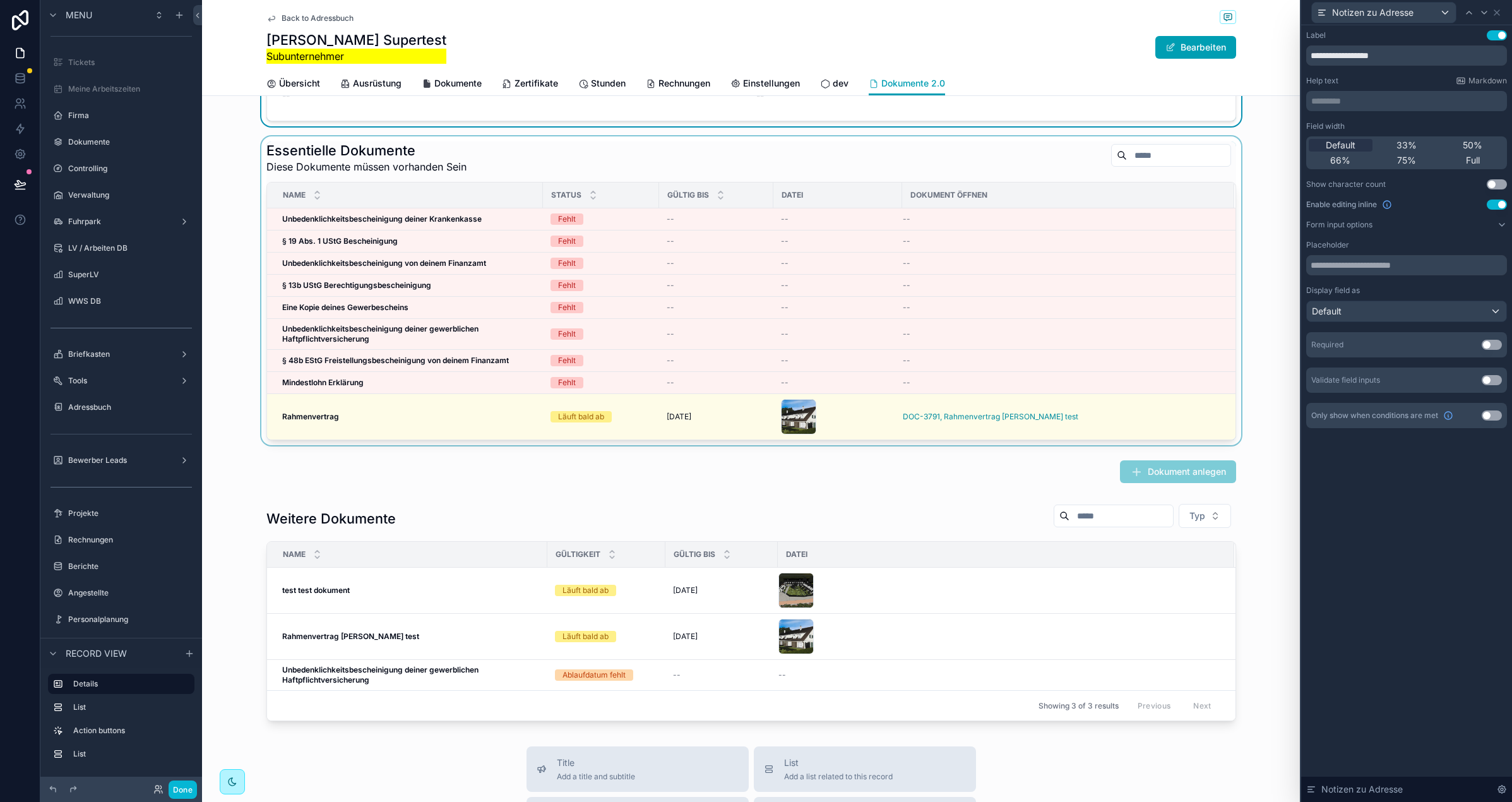
click at [616, 148] on div "scrollable content" at bounding box center [750, 291] width 1098 height 309
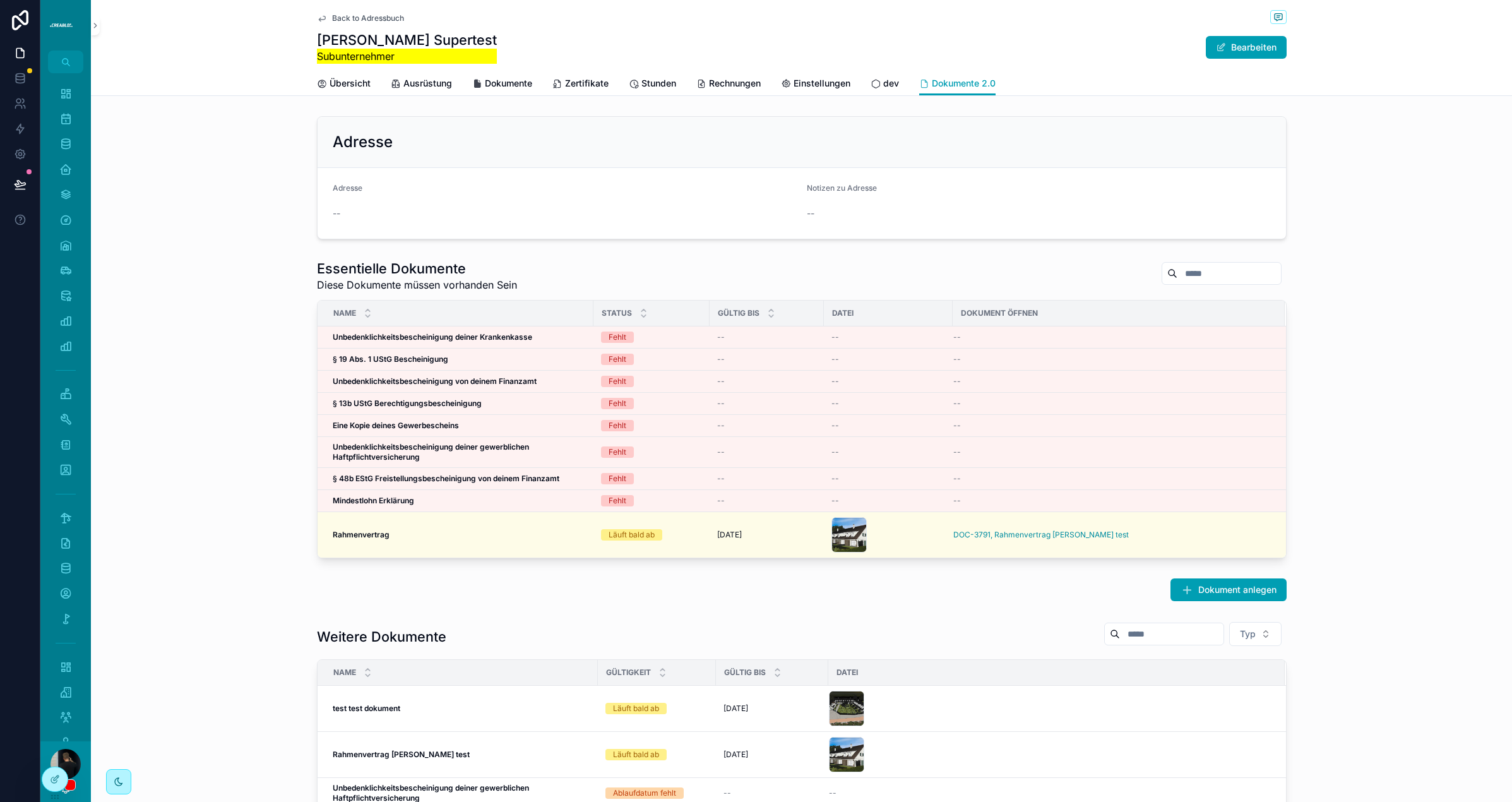
click at [497, 197] on div "Adresse" at bounding box center [565, 190] width 464 height 15
click at [57, 781] on icon at bounding box center [54, 780] width 6 height 6
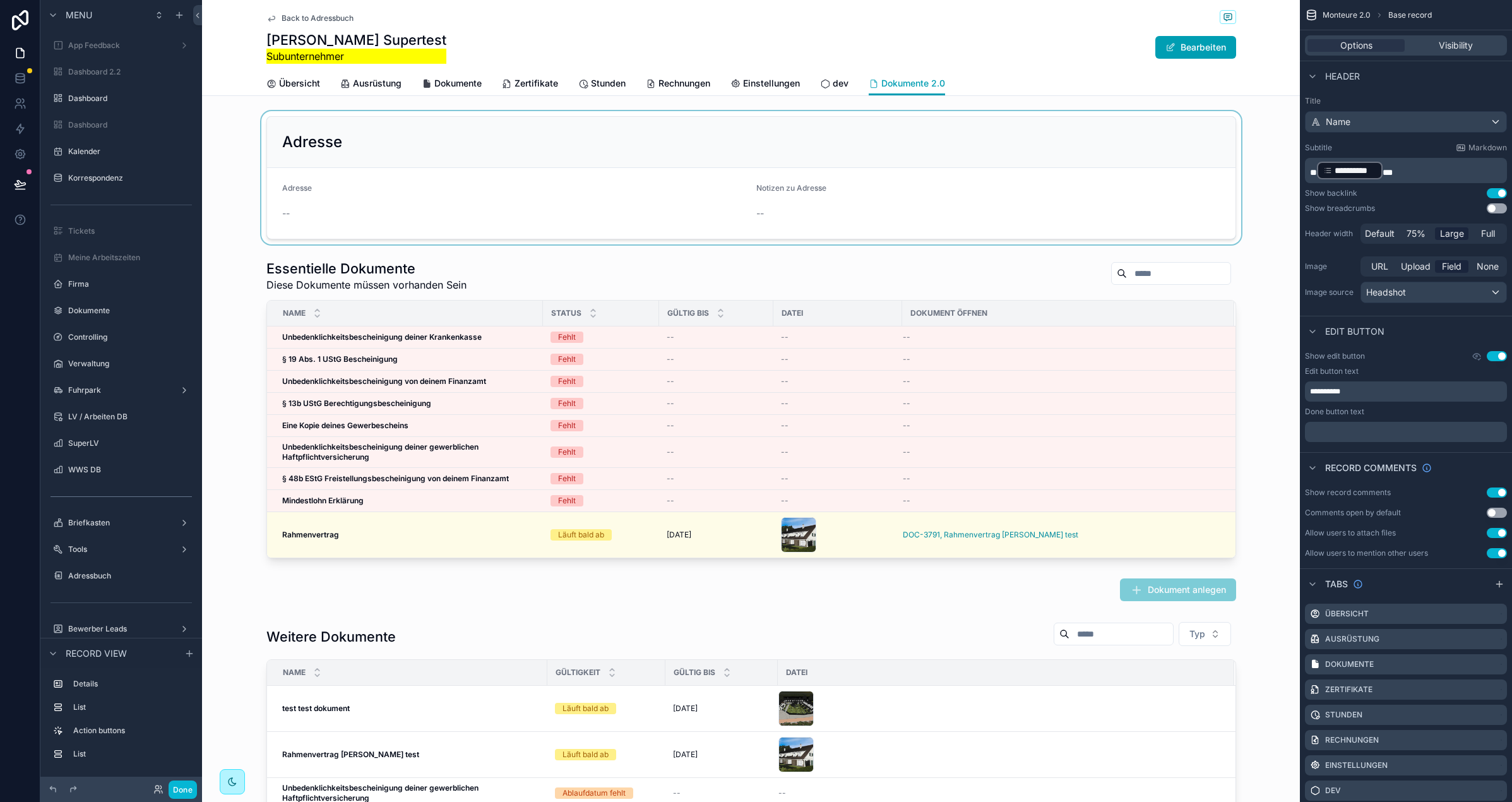
click at [442, 153] on div "scrollable content" at bounding box center [750, 177] width 1098 height 133
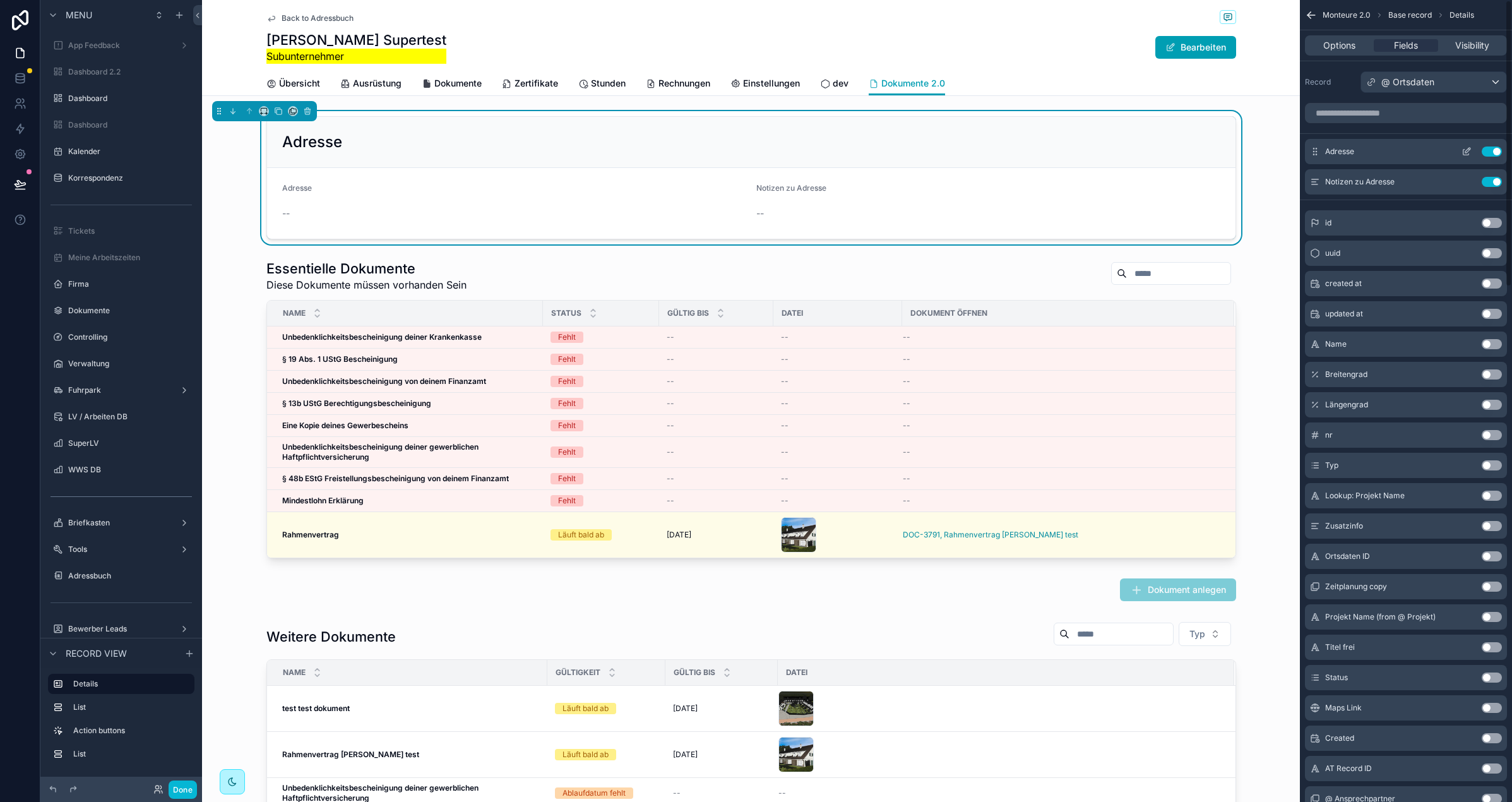
click at [1467, 148] on icon "scrollable content" at bounding box center [1467, 151] width 10 height 10
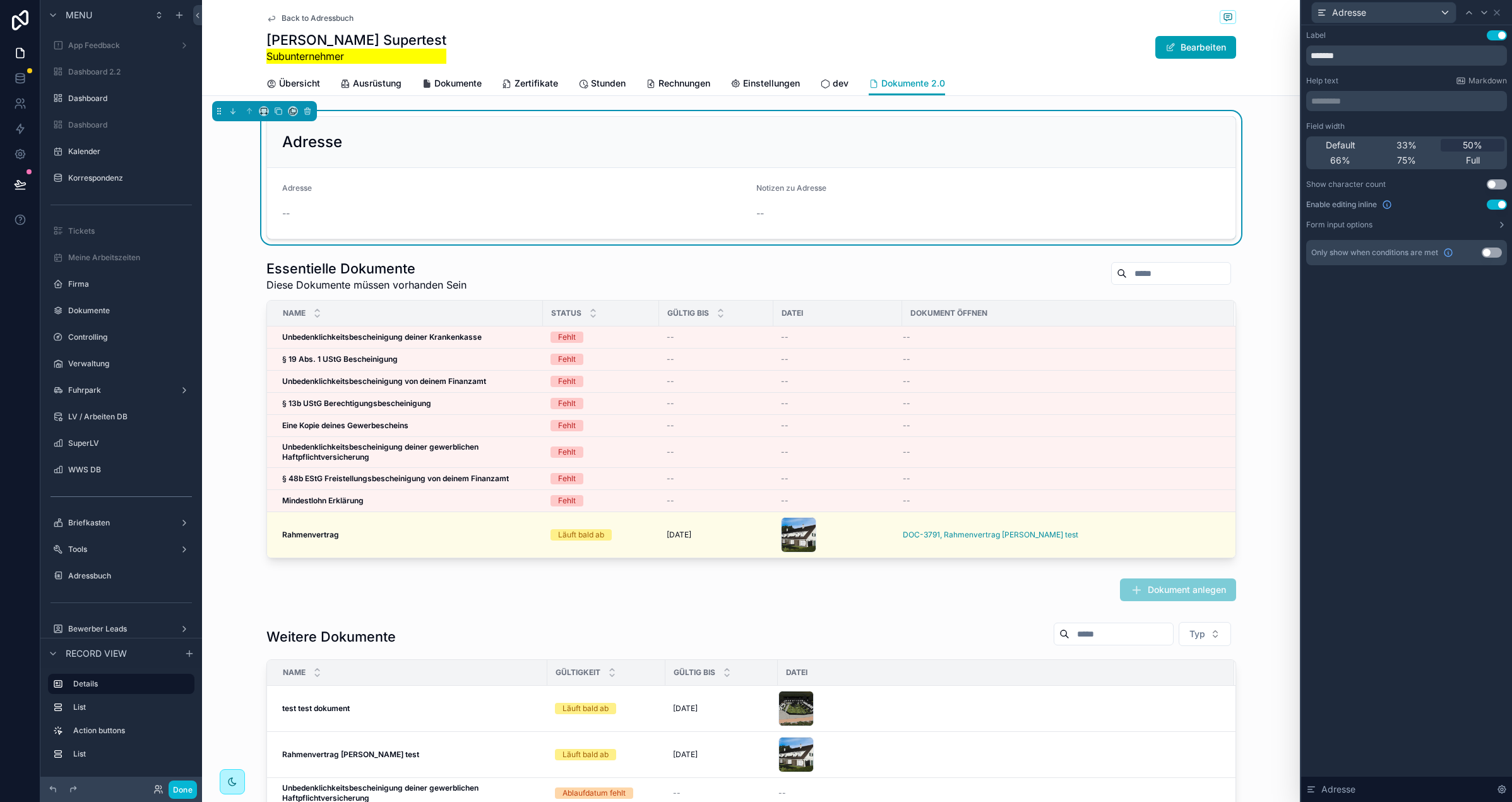
click at [1492, 203] on button "Use setting" at bounding box center [1496, 204] width 20 height 10
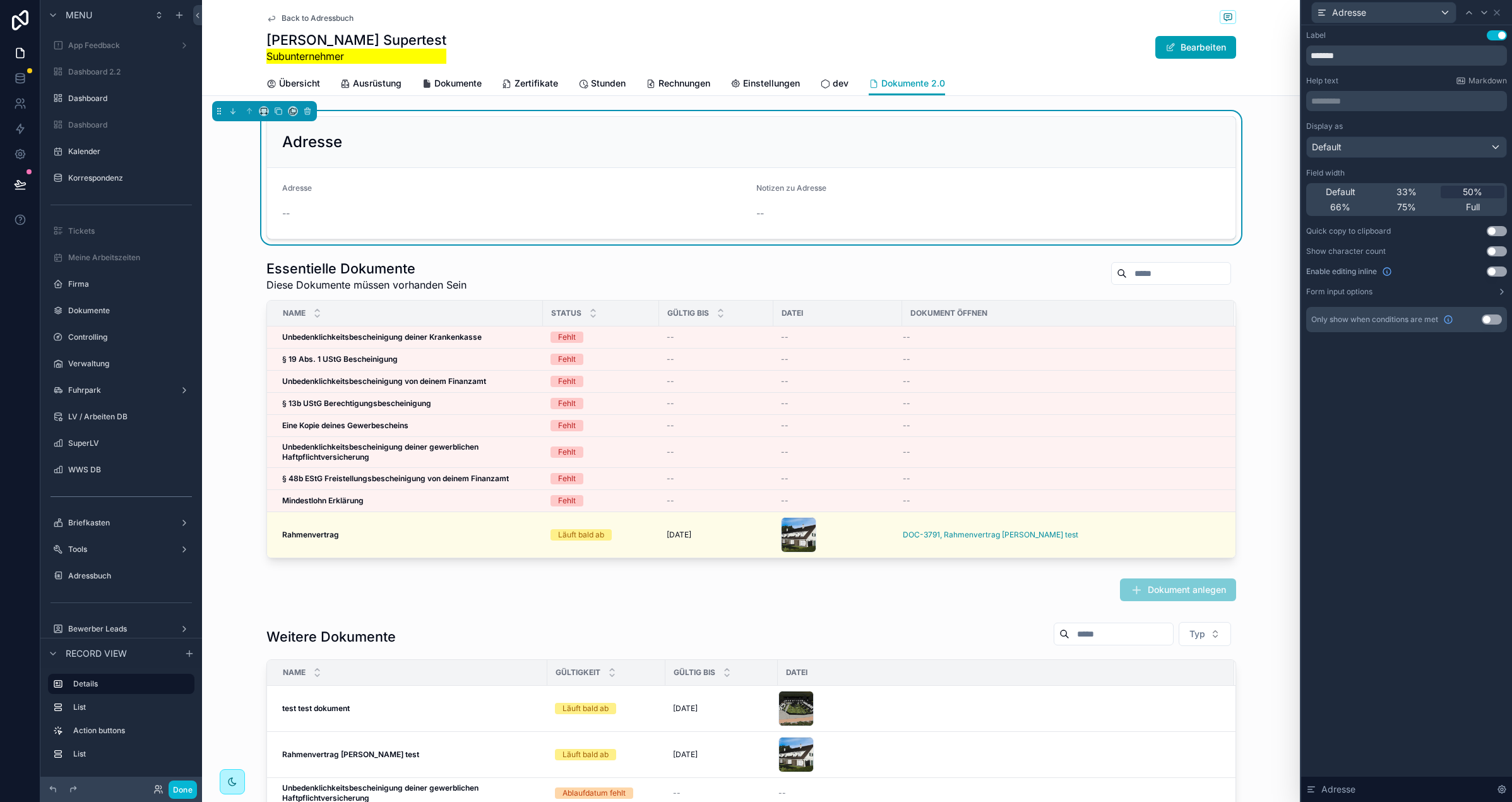
click at [1497, 271] on button "Use setting" at bounding box center [1496, 271] width 20 height 10
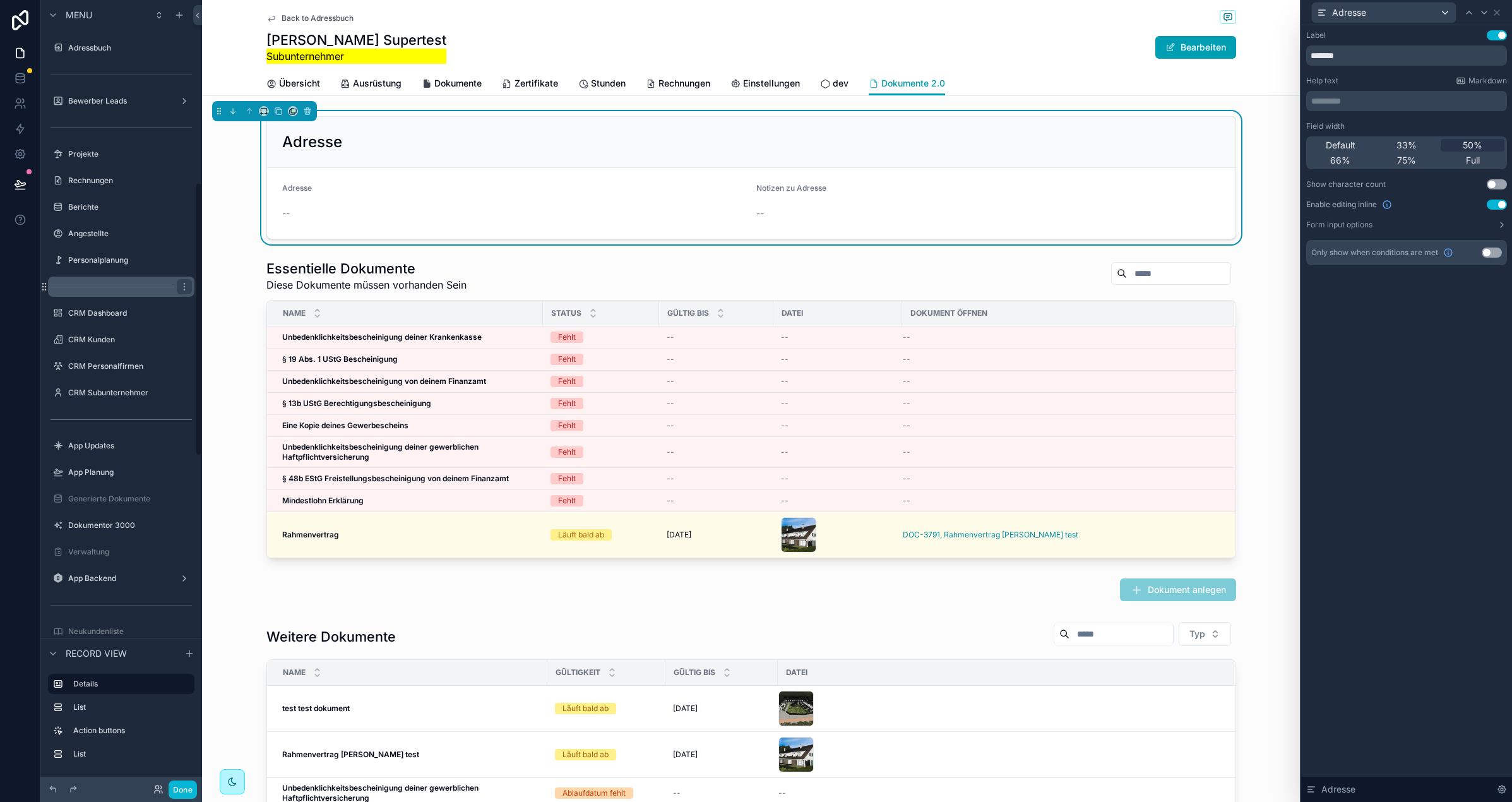
scroll to position [526, 0]
click at [110, 264] on label "Personalplanung" at bounding box center [130, 263] width 123 height 10
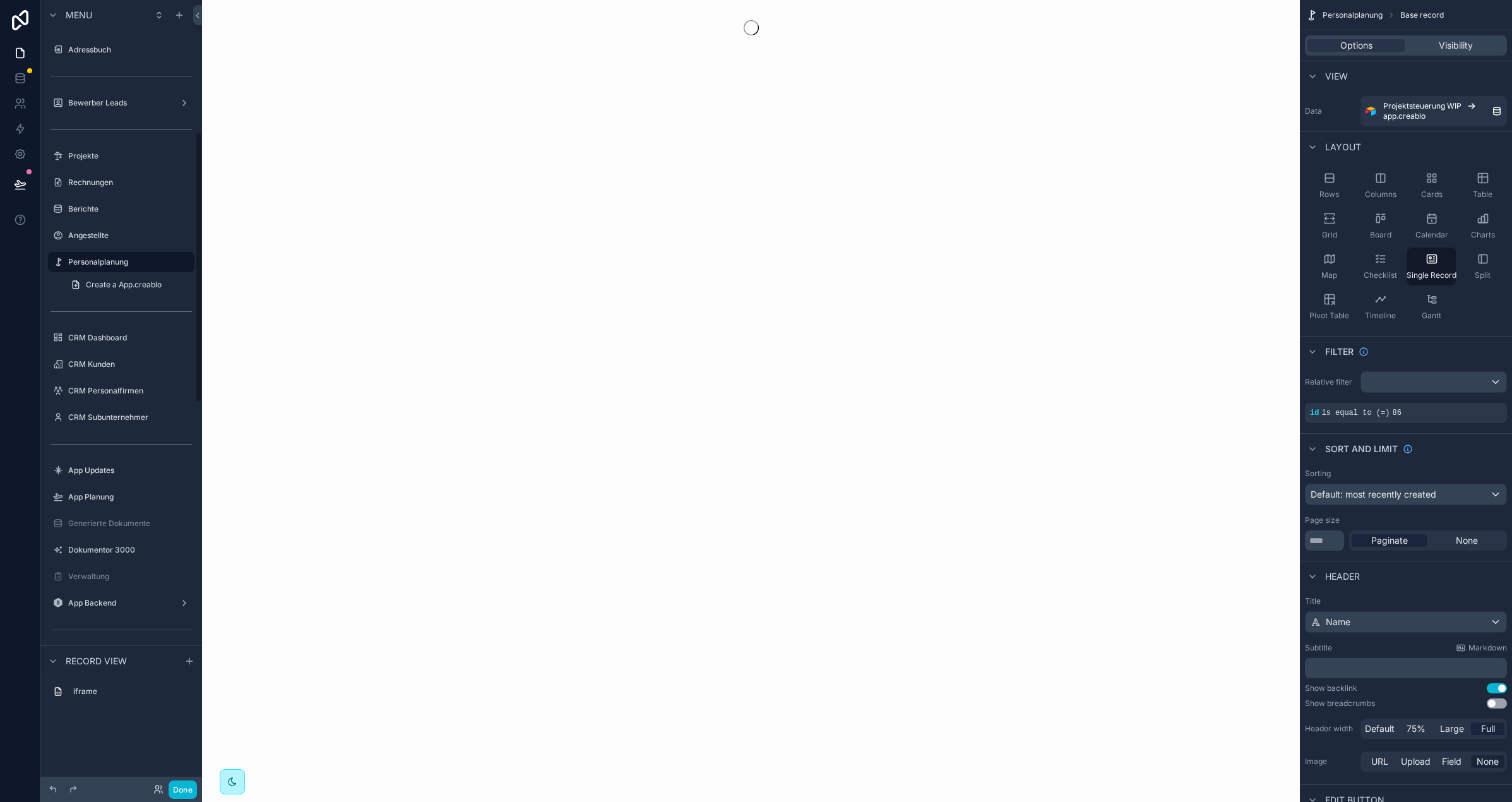
scroll to position [381, 0]
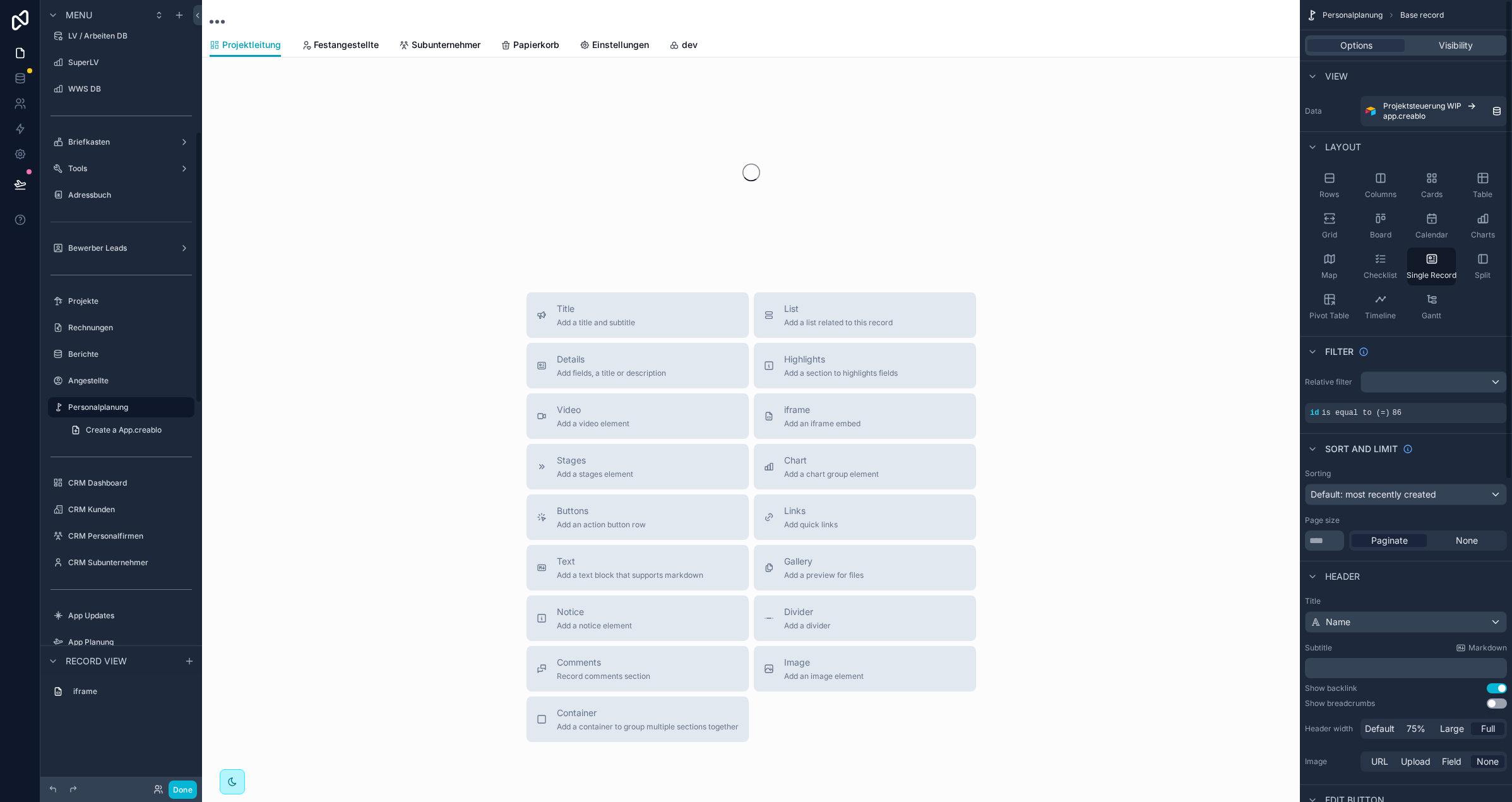
click at [1442, 38] on div "Options Visibility" at bounding box center [1406, 45] width 202 height 20
click at [1444, 46] on span "Visibility" at bounding box center [1455, 45] width 34 height 13
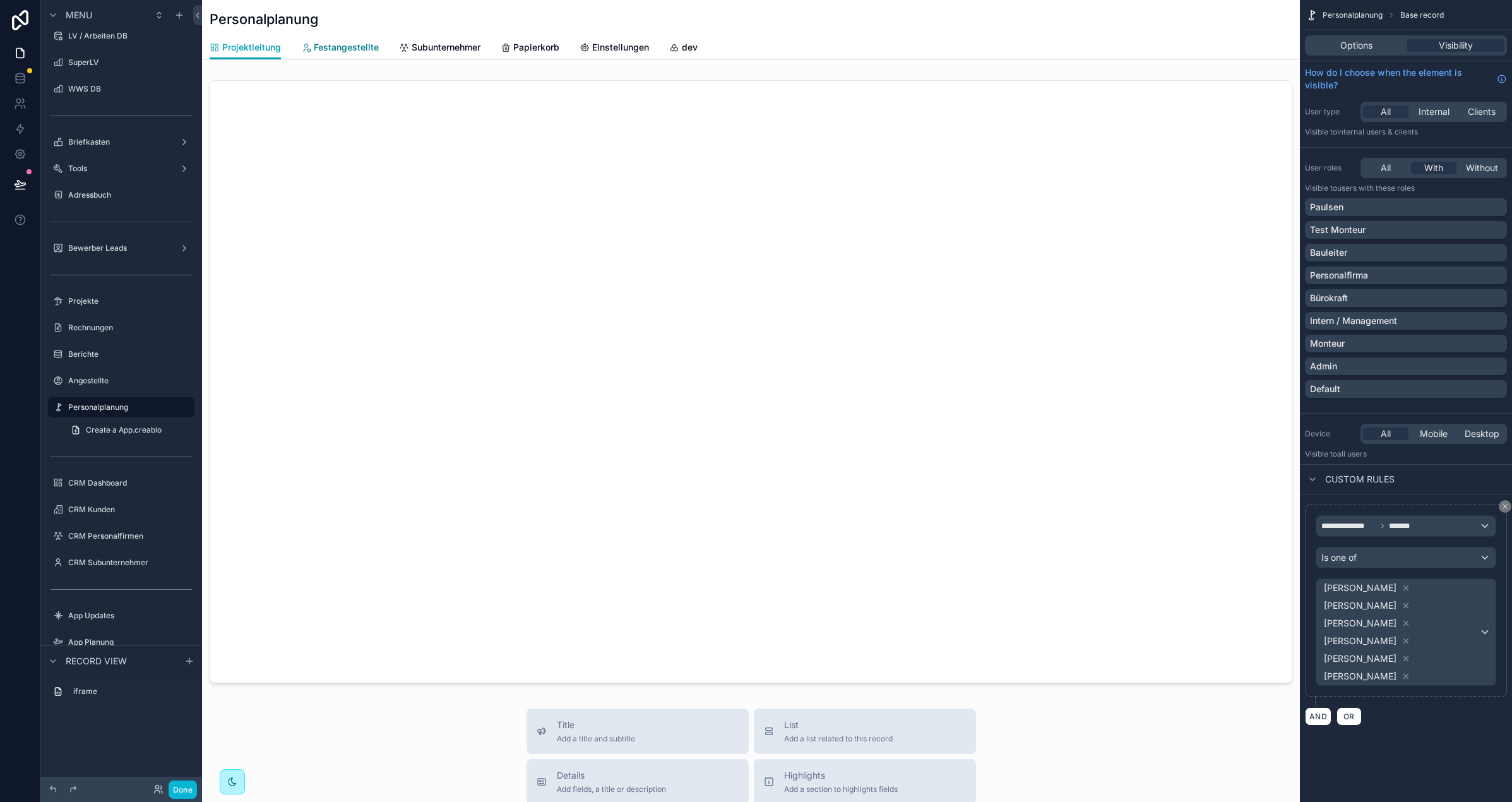
click at [322, 41] on span "Festangestellte" at bounding box center [346, 47] width 65 height 13
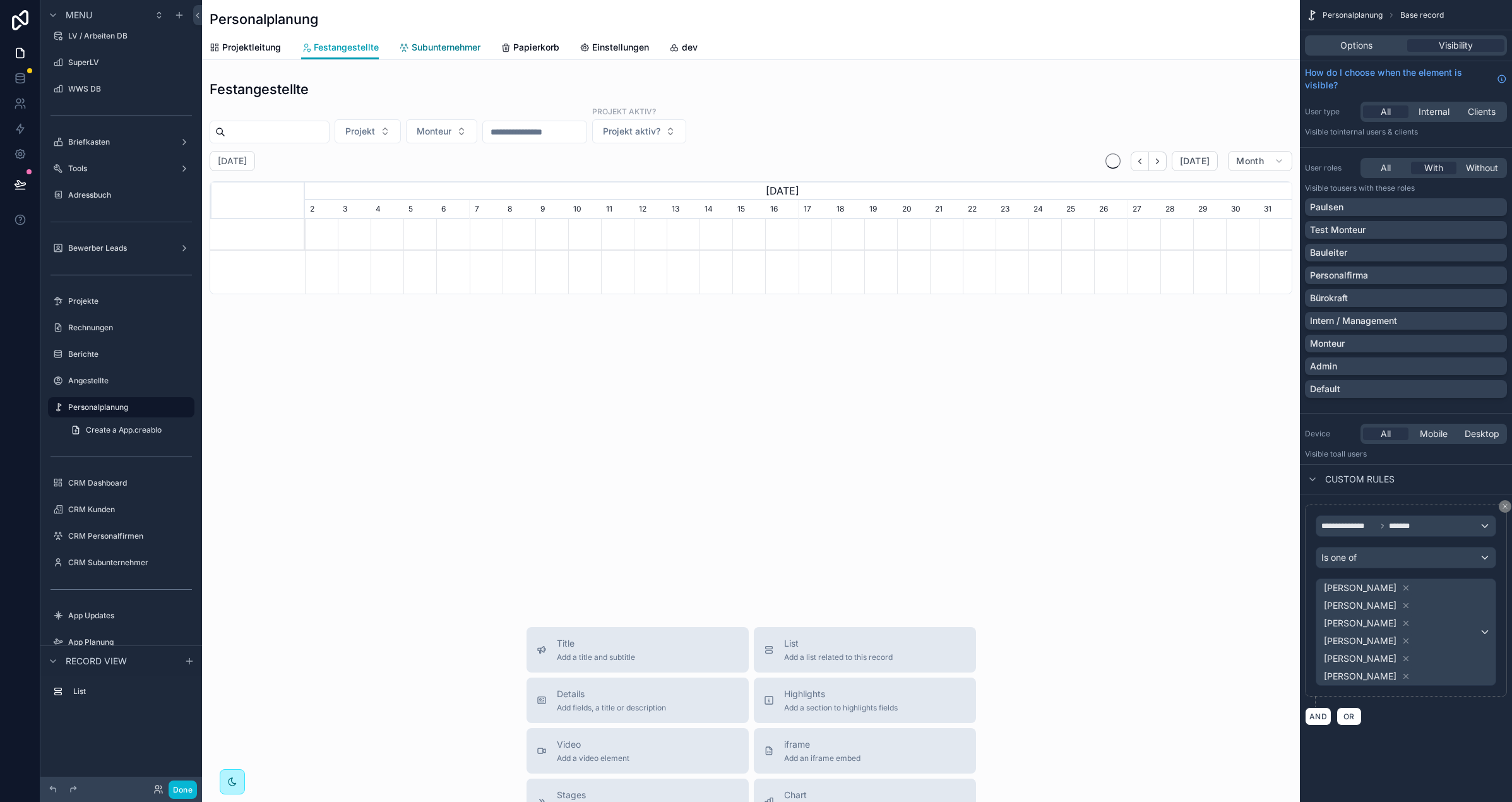
scroll to position [0, 987]
click at [155, 791] on icon at bounding box center [157, 792] width 5 height 3
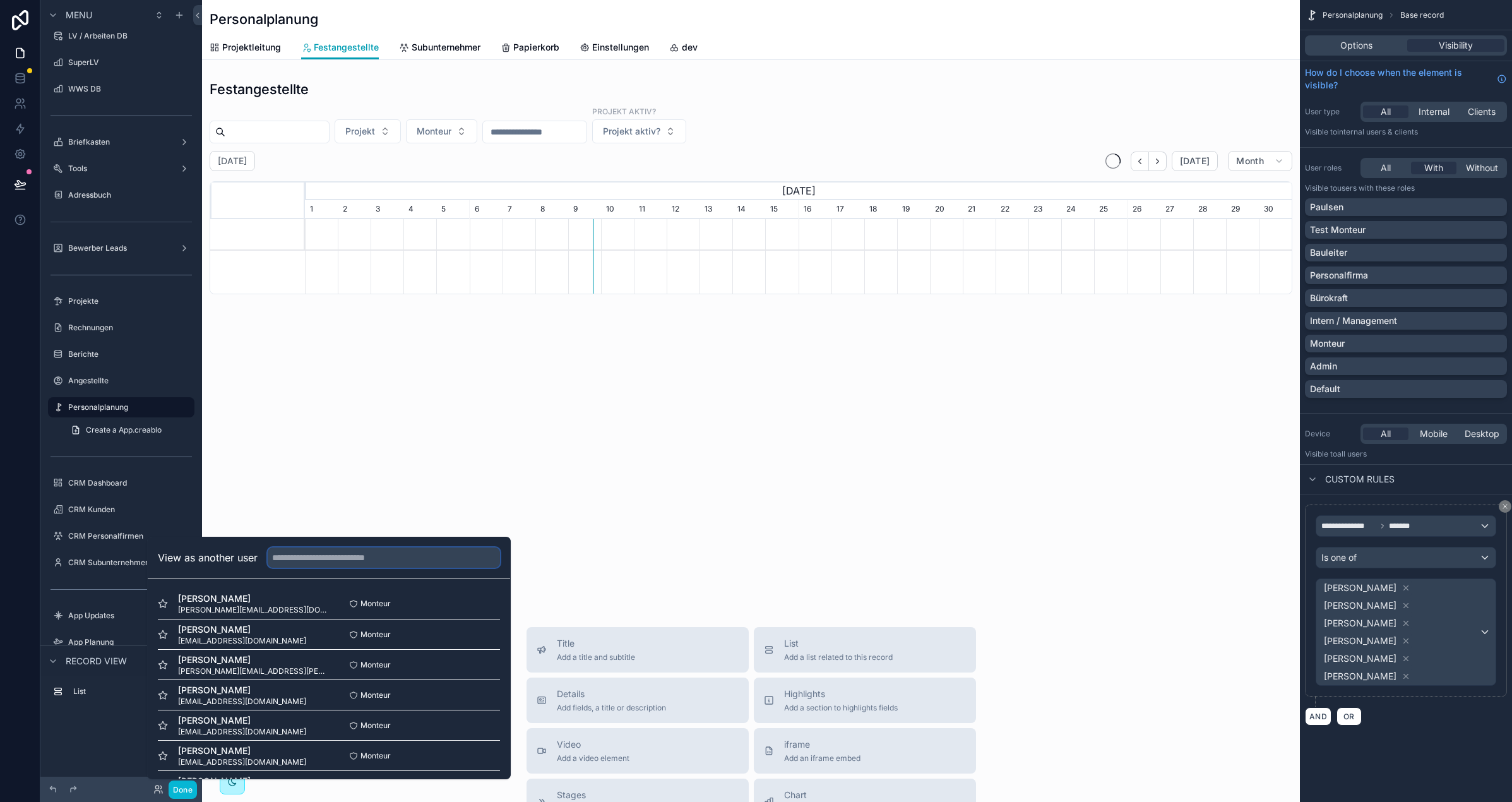
click at [296, 558] on input "text" at bounding box center [383, 558] width 232 height 20
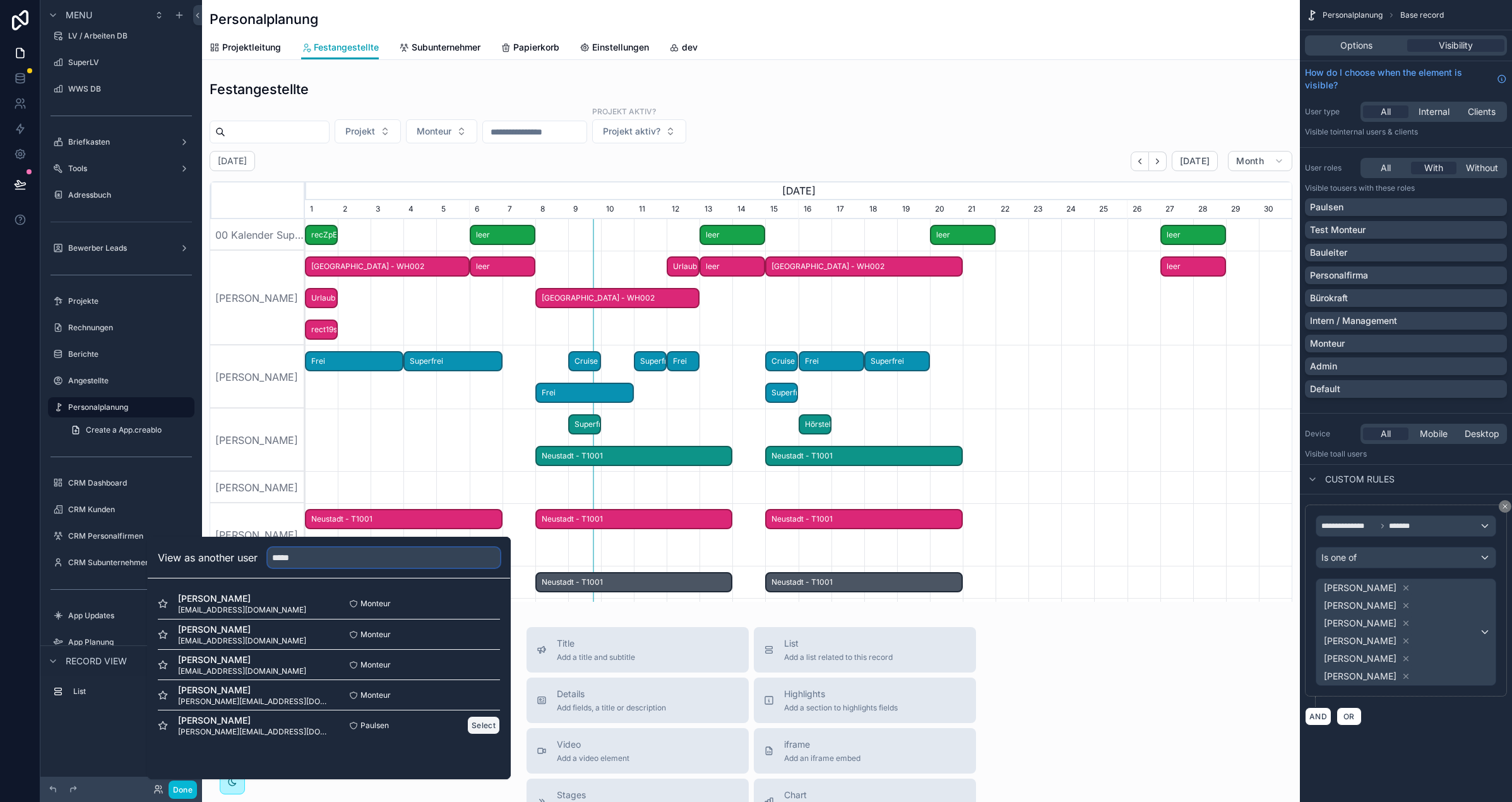
type input "*****"
click at [476, 723] on button "Select" at bounding box center [483, 725] width 33 height 18
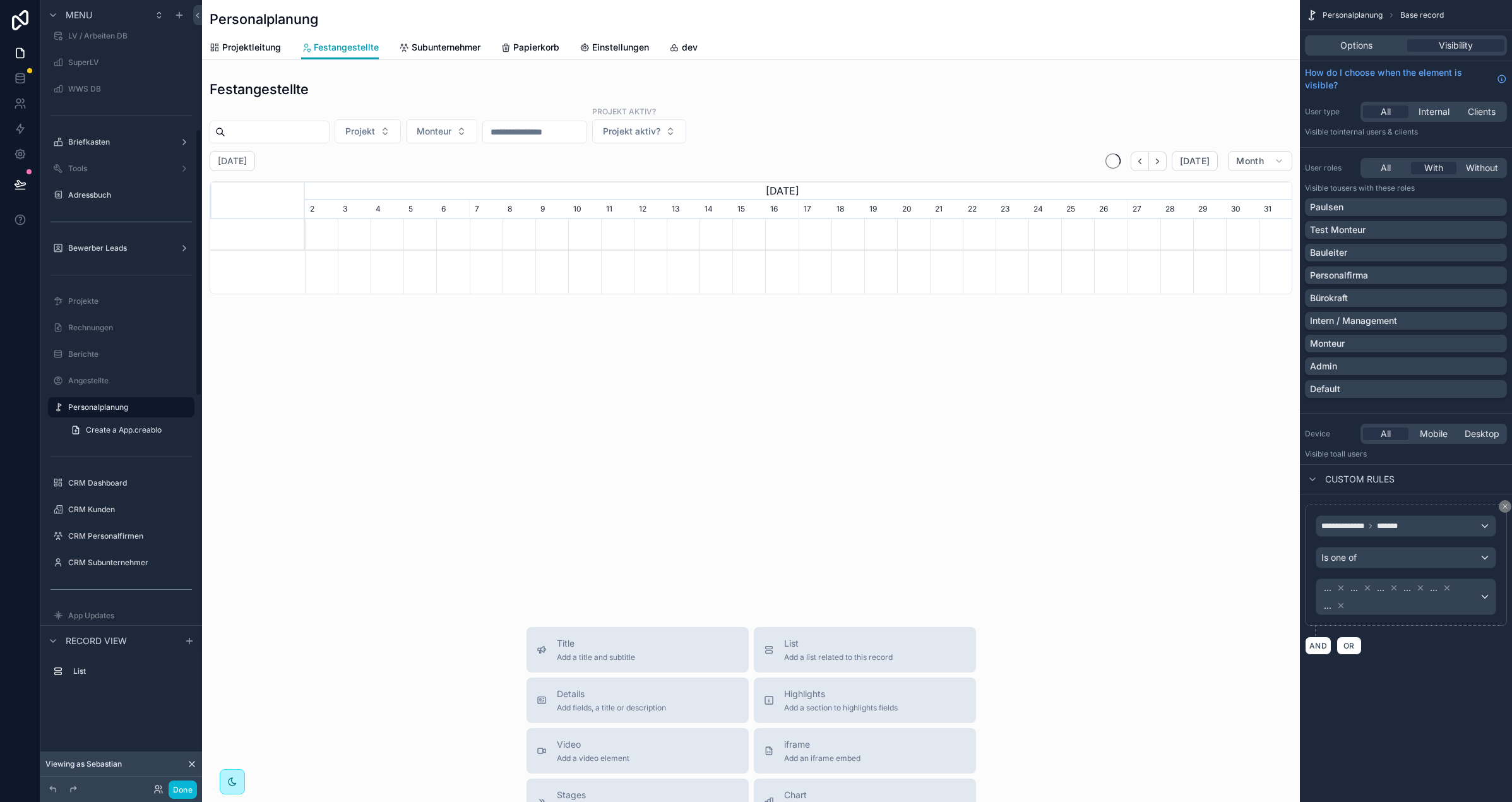
scroll to position [0, 987]
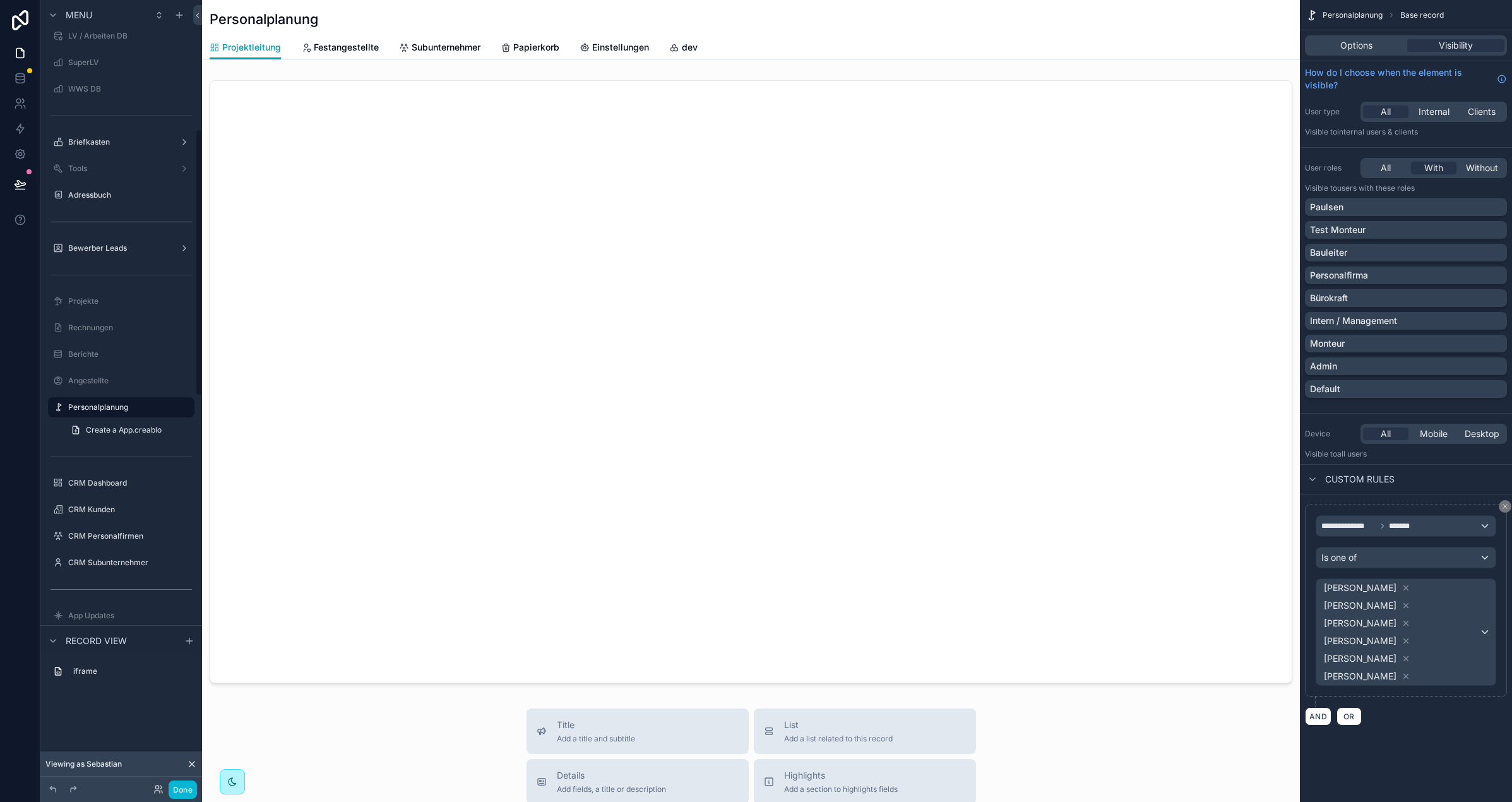
scroll to position [381, 0]
click at [157, 789] on icon at bounding box center [157, 787] width 3 height 3
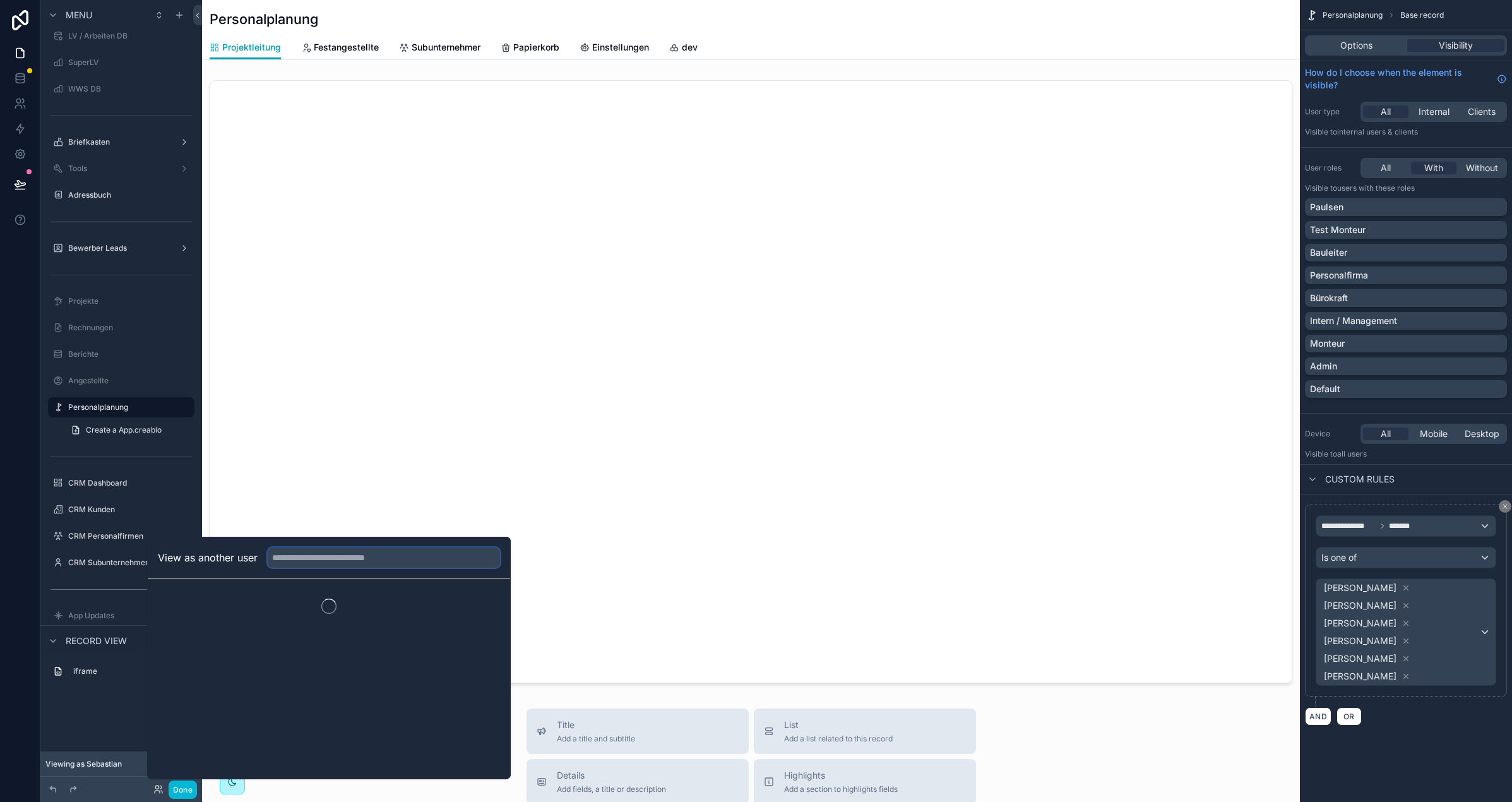
click at [309, 559] on input "text" at bounding box center [383, 558] width 232 height 20
type input "*****"
click at [478, 605] on button "Select" at bounding box center [483, 604] width 33 height 18
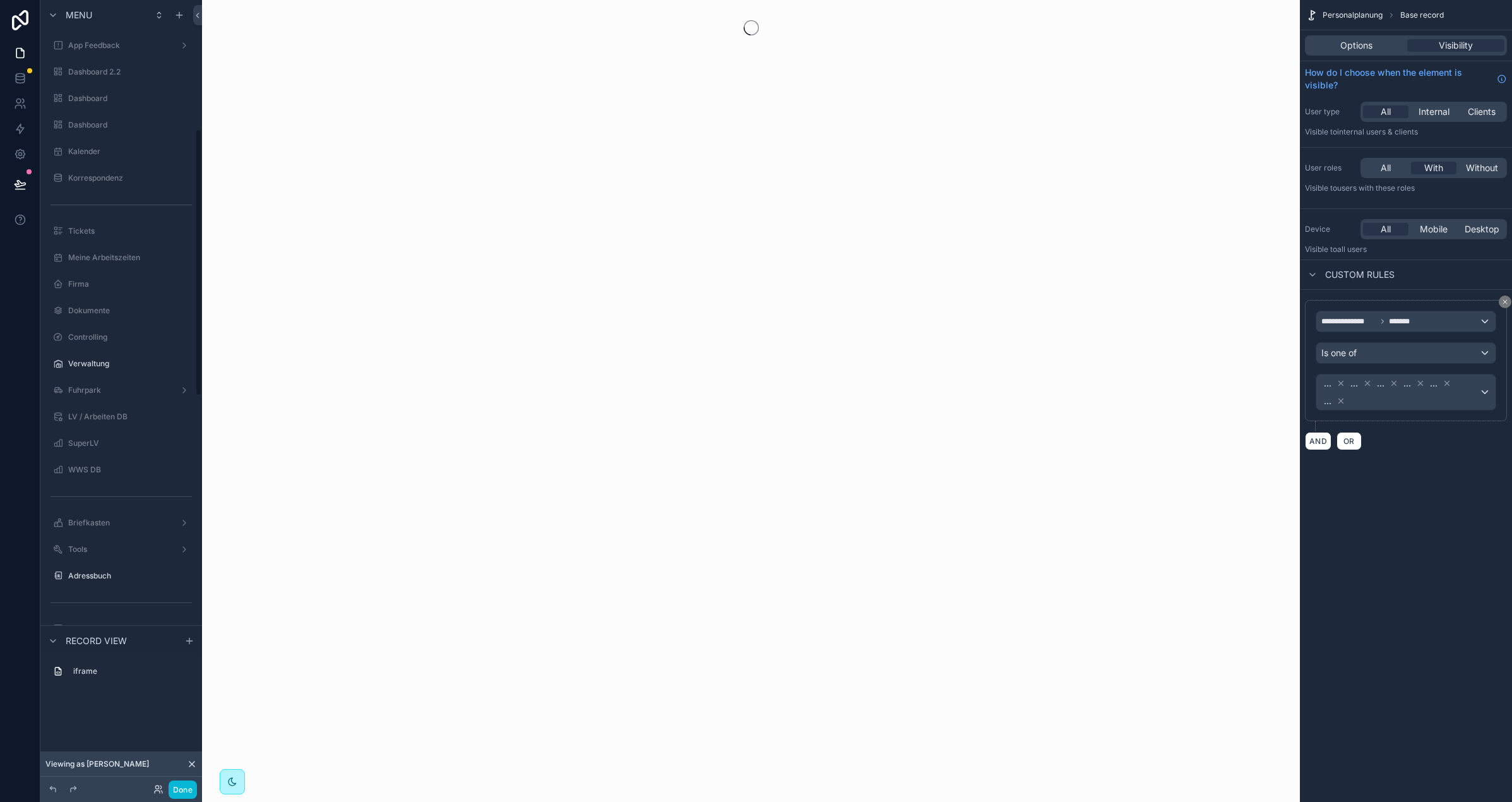
scroll to position [381, 0]
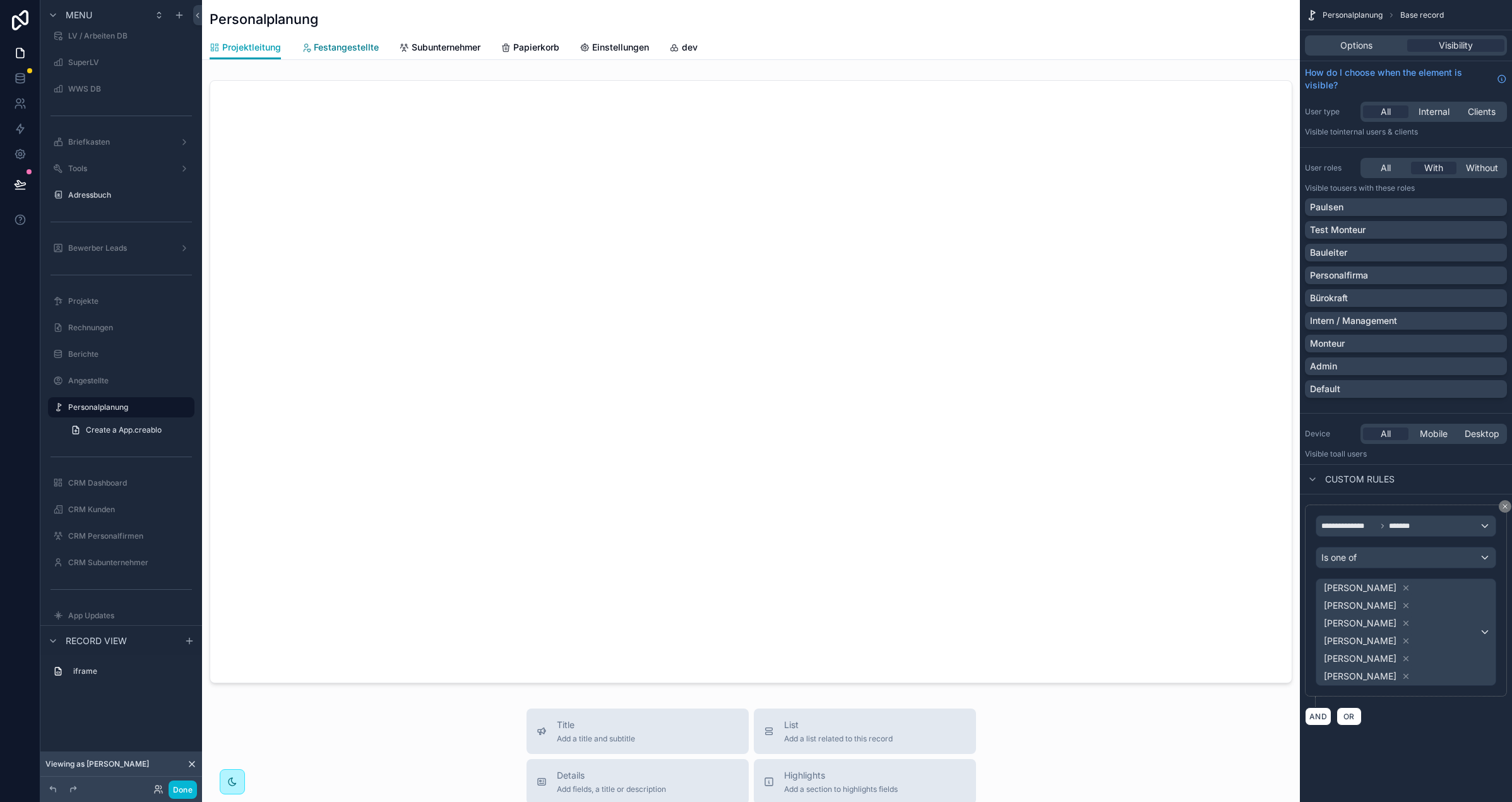
click at [350, 48] on span "Festangestellte" at bounding box center [346, 47] width 65 height 13
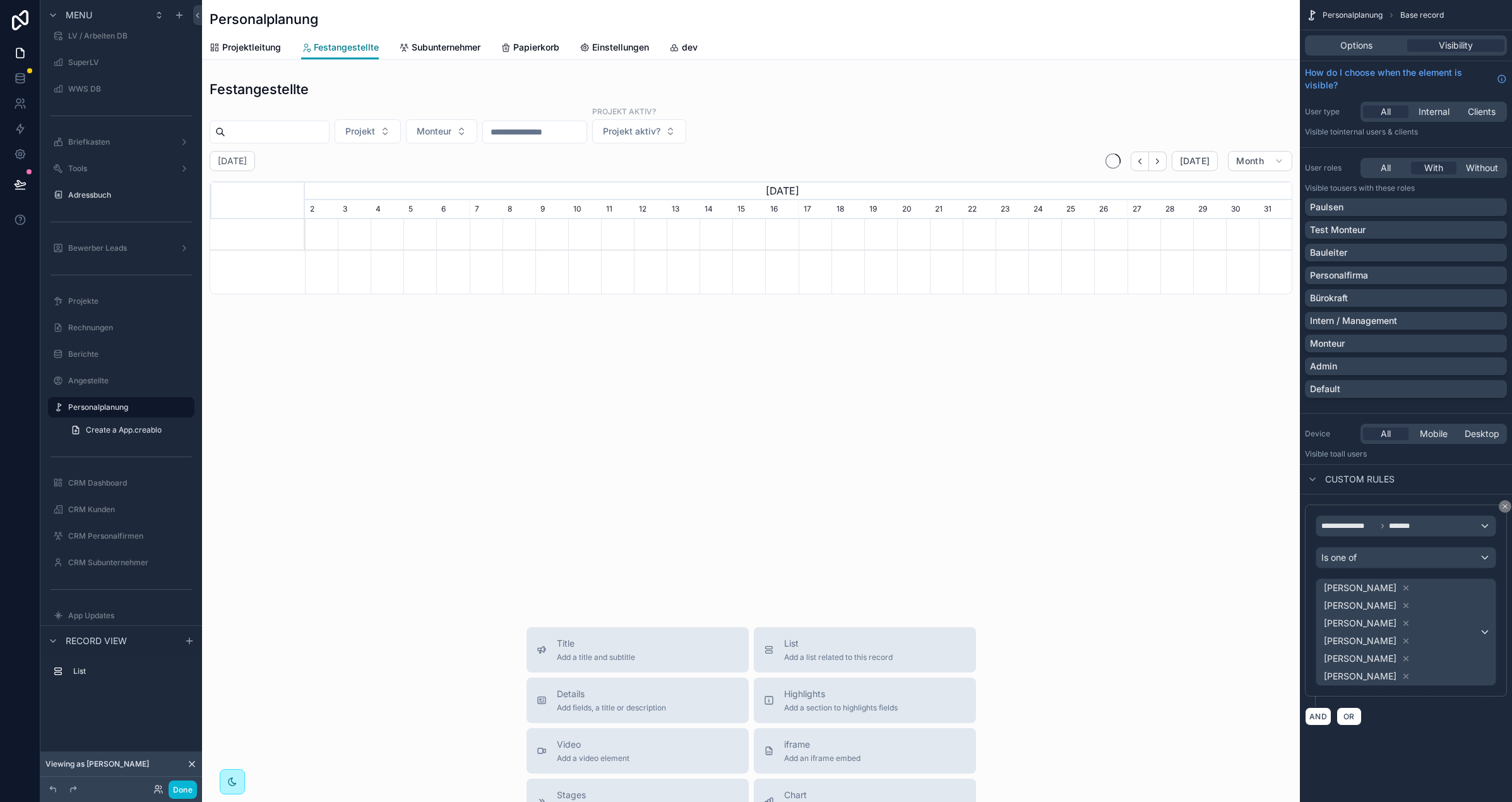
scroll to position [0, 987]
click at [409, 48] on div "Subunternehmer" at bounding box center [440, 47] width 82 height 13
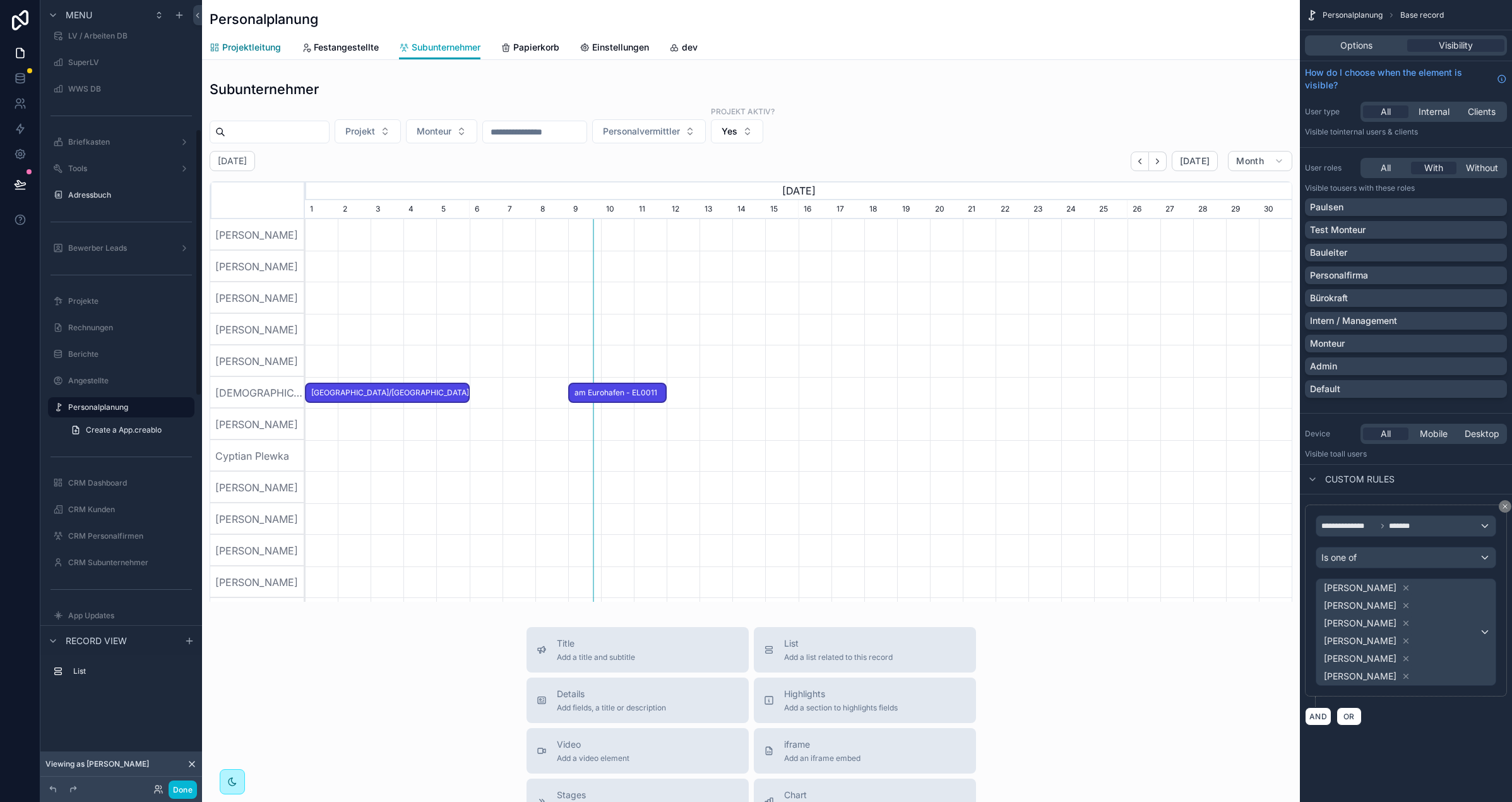
click at [247, 43] on span "Projektleitung" at bounding box center [252, 47] width 59 height 13
click at [247, 44] on span "Projektleitung" at bounding box center [252, 47] width 59 height 13
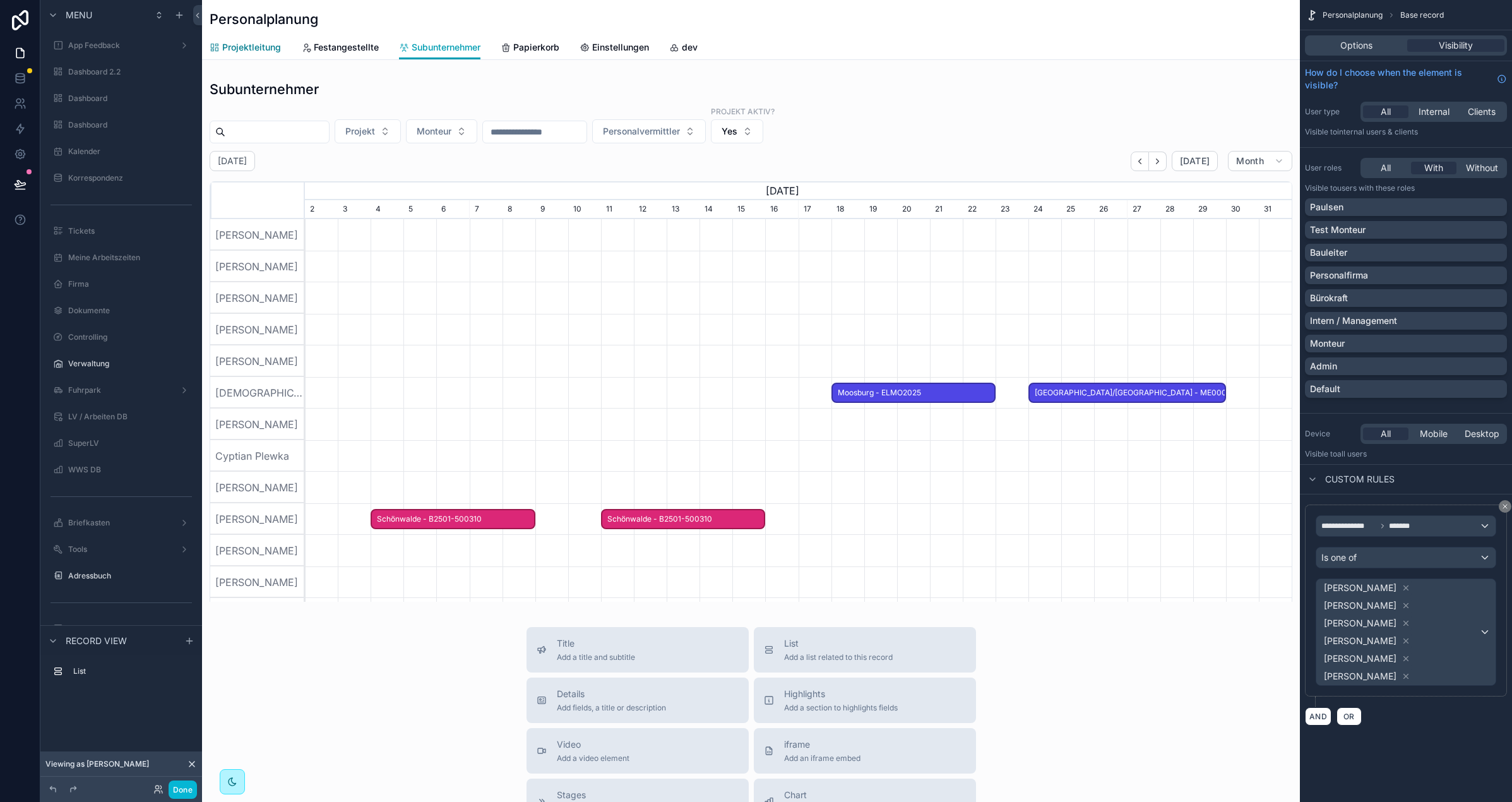
scroll to position [0, 987]
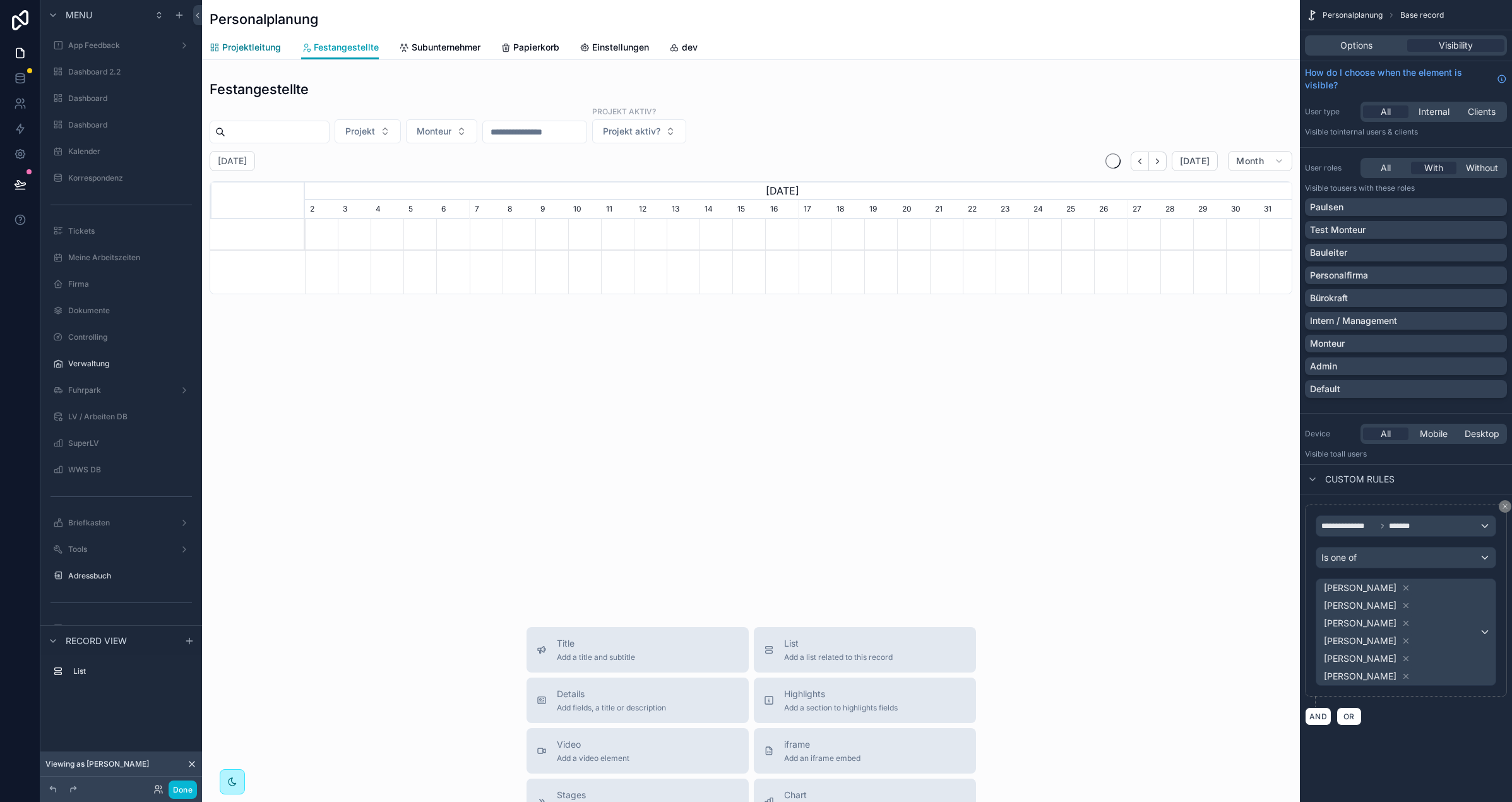
scroll to position [0, 987]
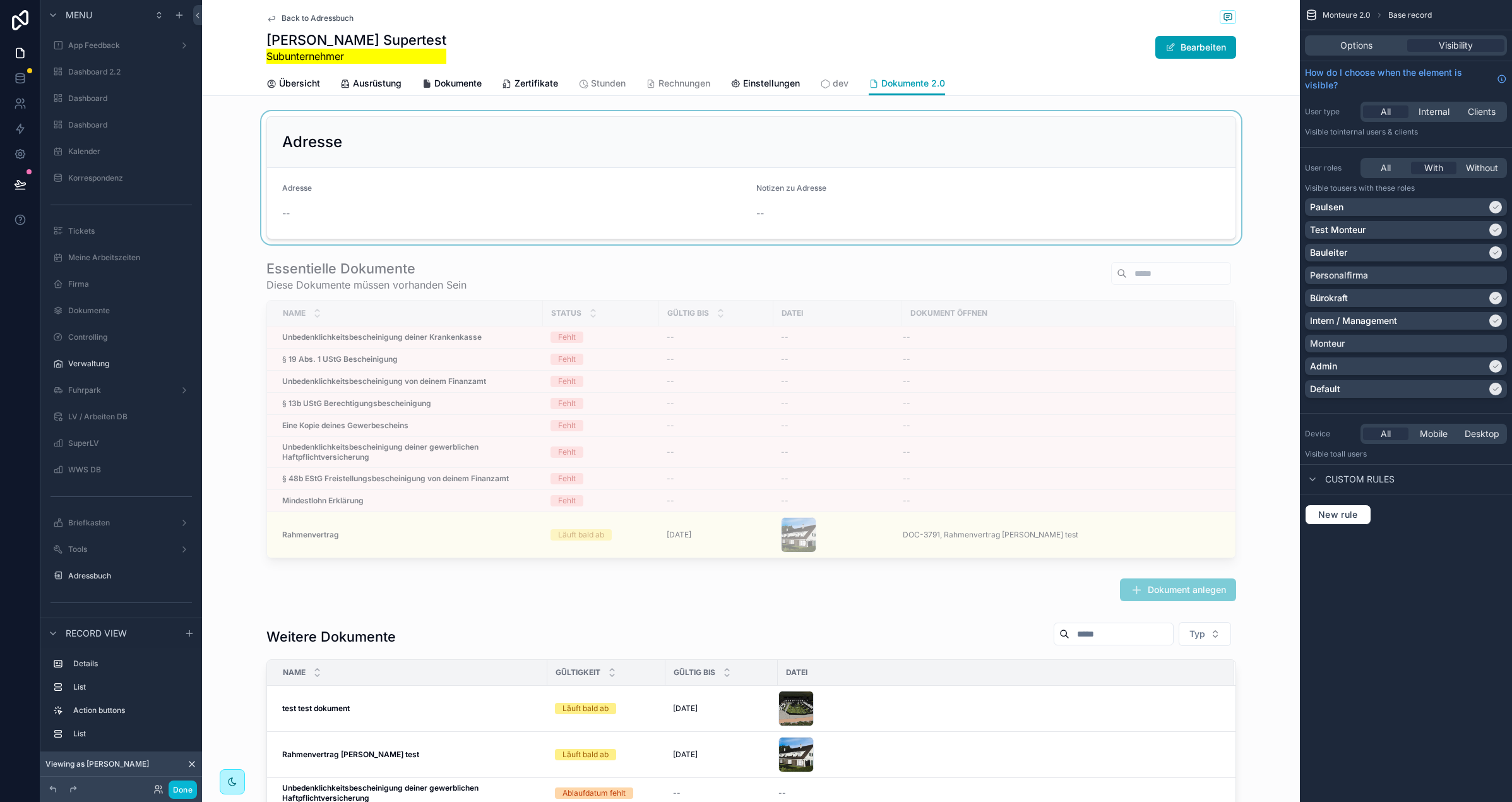
click at [391, 223] on div "scrollable content" at bounding box center [750, 177] width 1098 height 133
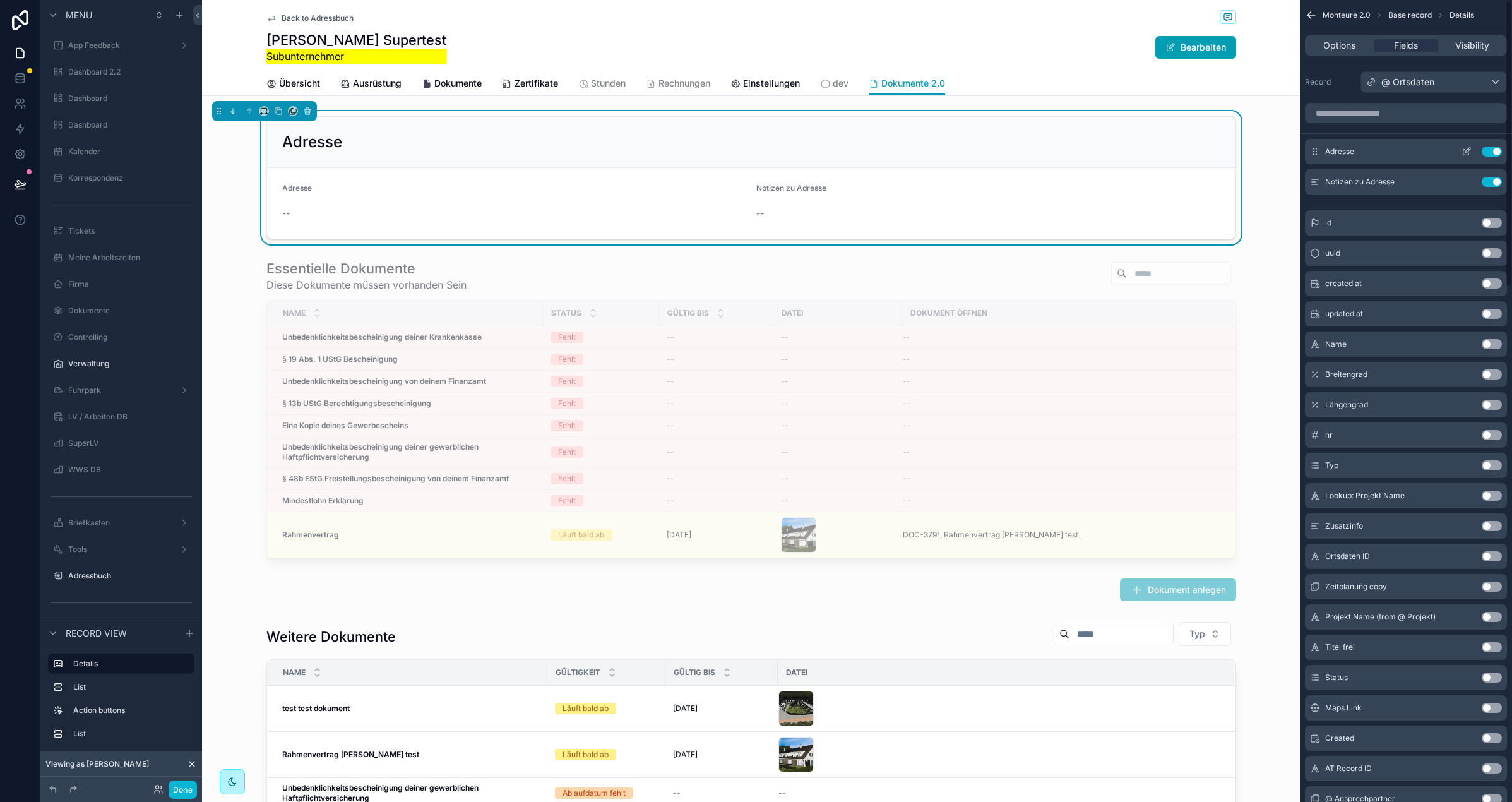
click at [1468, 148] on icon "scrollable content" at bounding box center [1467, 151] width 10 height 10
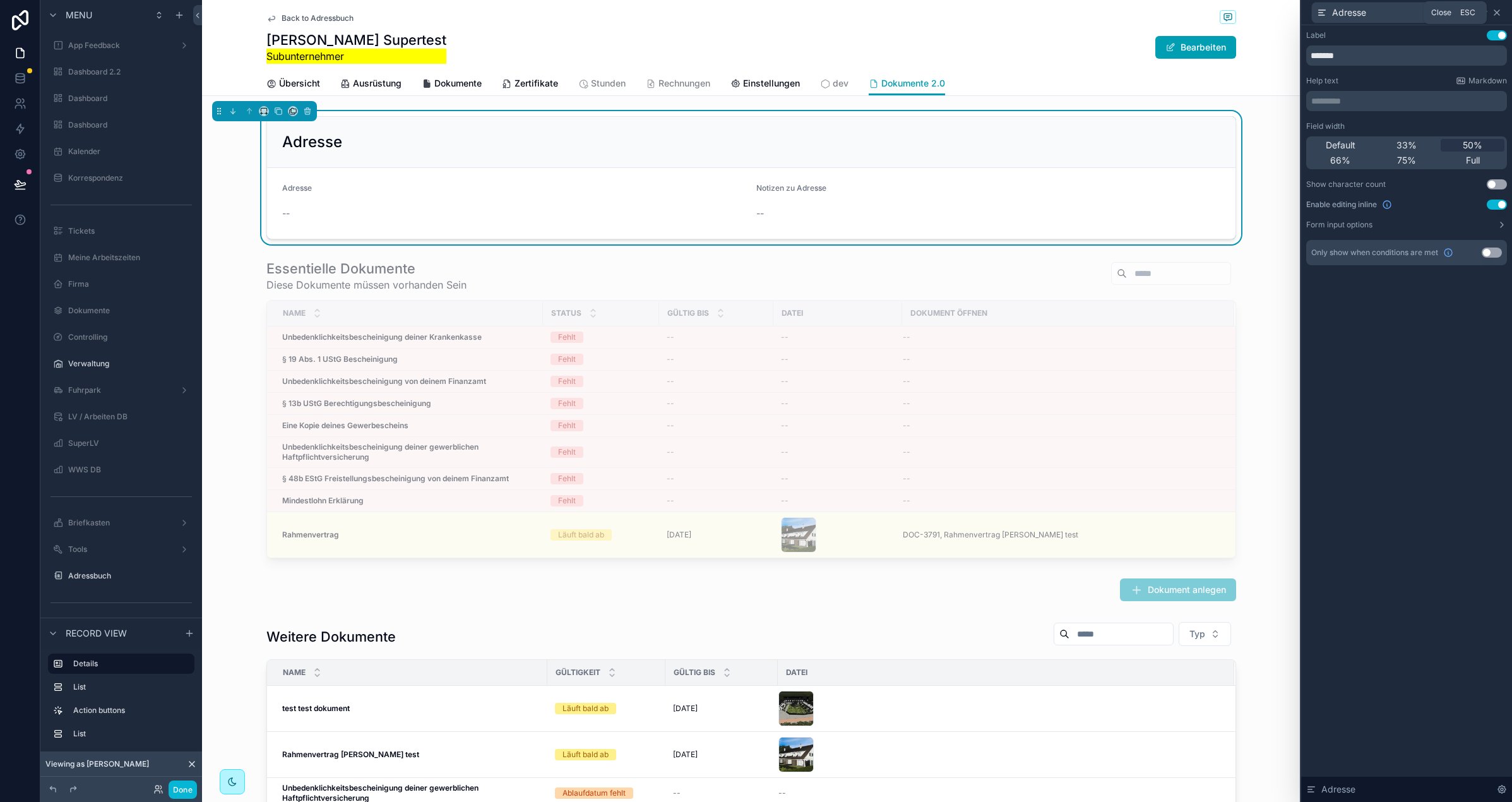
click at [1500, 14] on icon at bounding box center [1497, 13] width 5 height 5
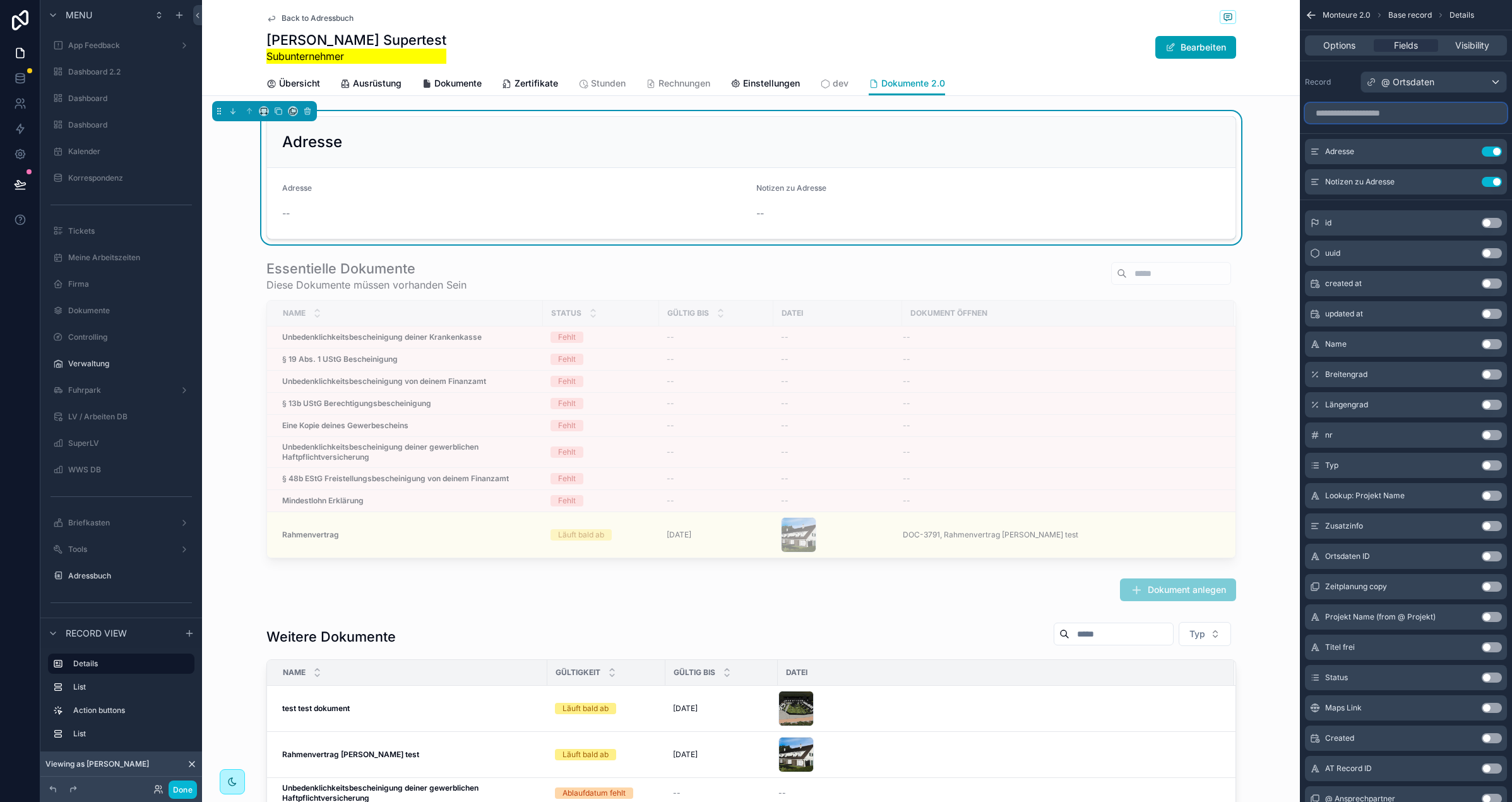
click at [1366, 120] on input "scrollable content" at bounding box center [1406, 112] width 202 height 20
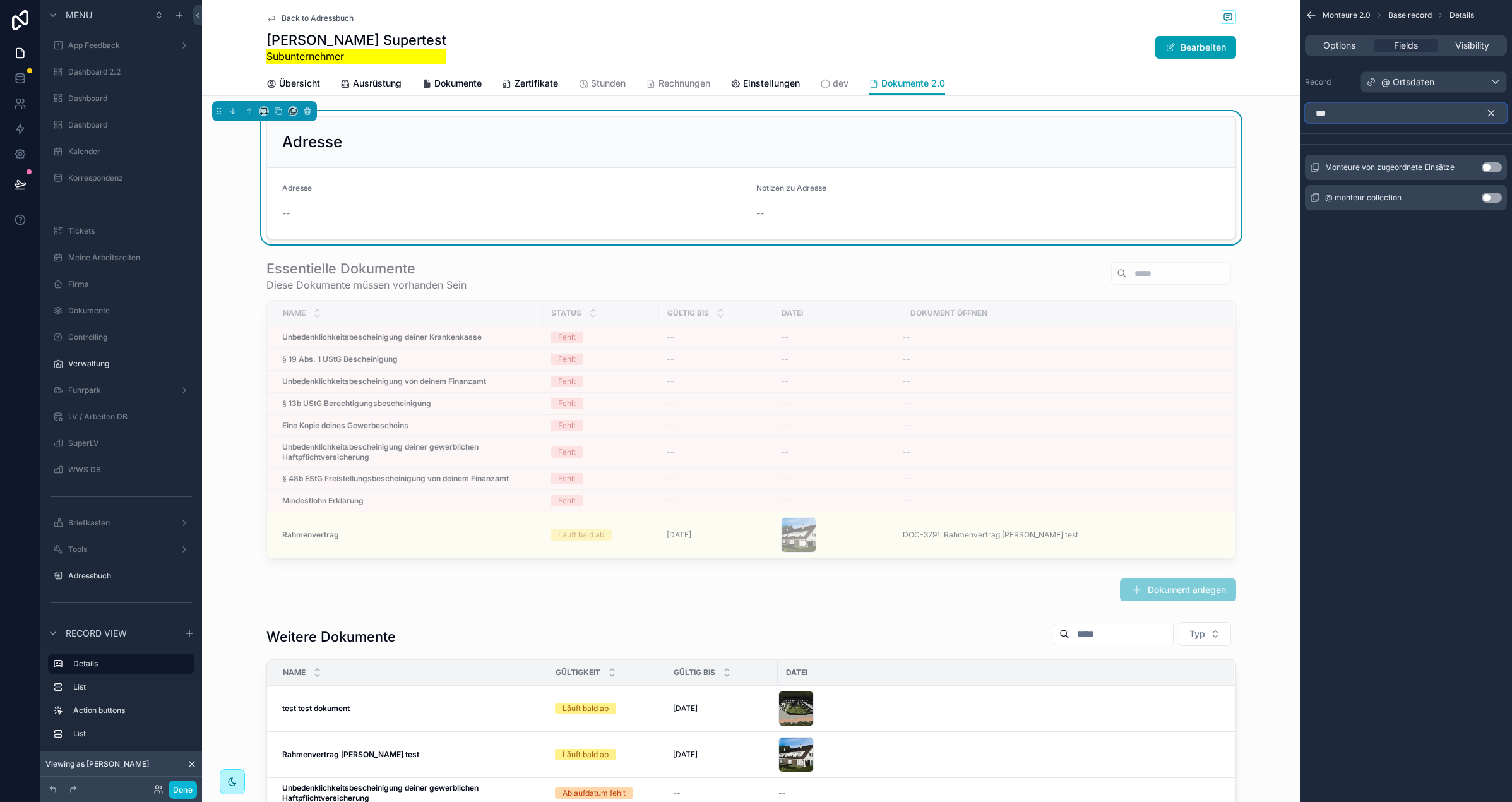
type input "***"
click at [455, 151] on div "Adresse" at bounding box center [751, 142] width 938 height 20
click at [276, 111] on icon "scrollable content" at bounding box center [278, 111] width 9 height 9
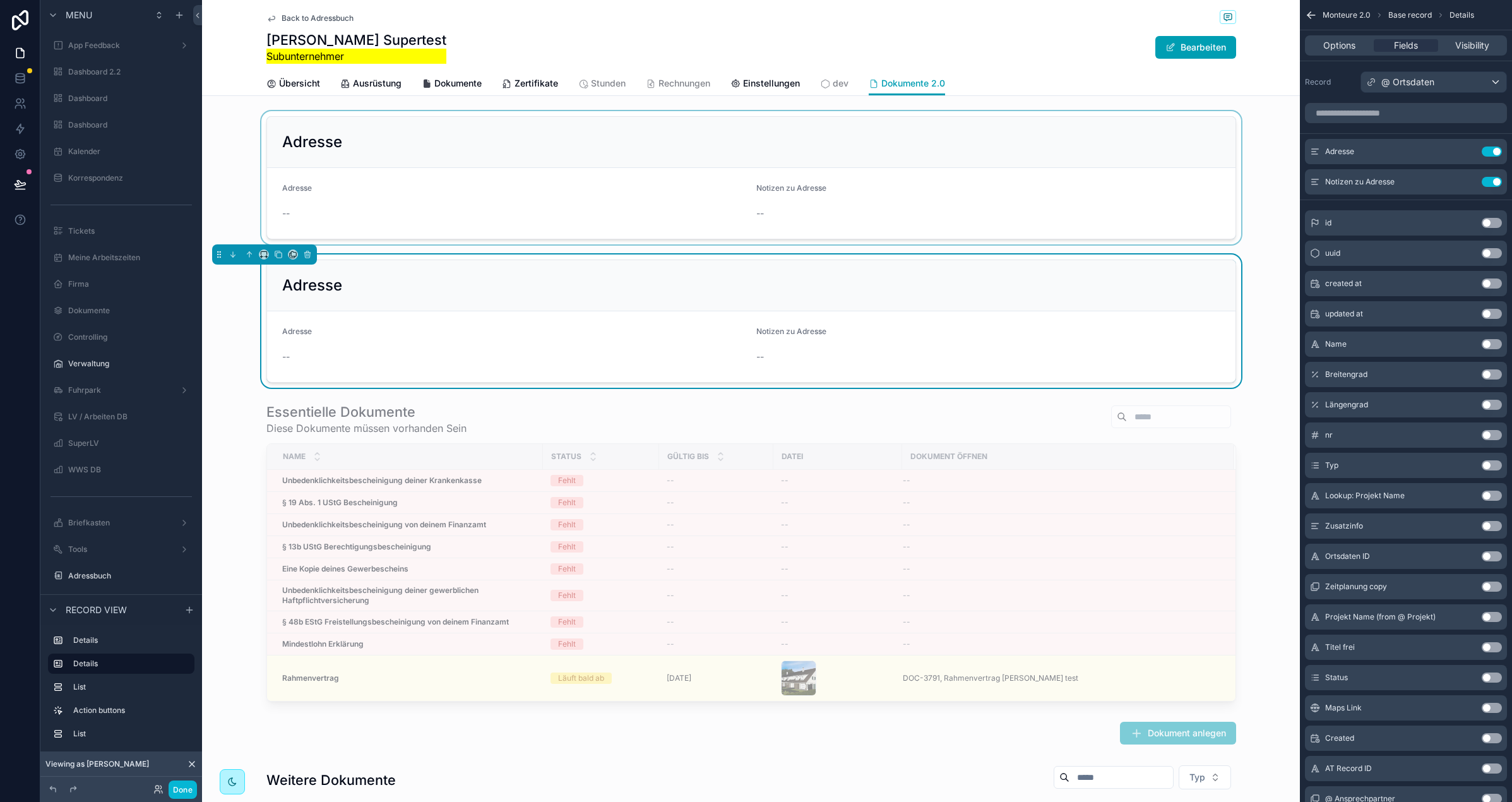
click at [396, 148] on div "scrollable content" at bounding box center [750, 177] width 1098 height 133
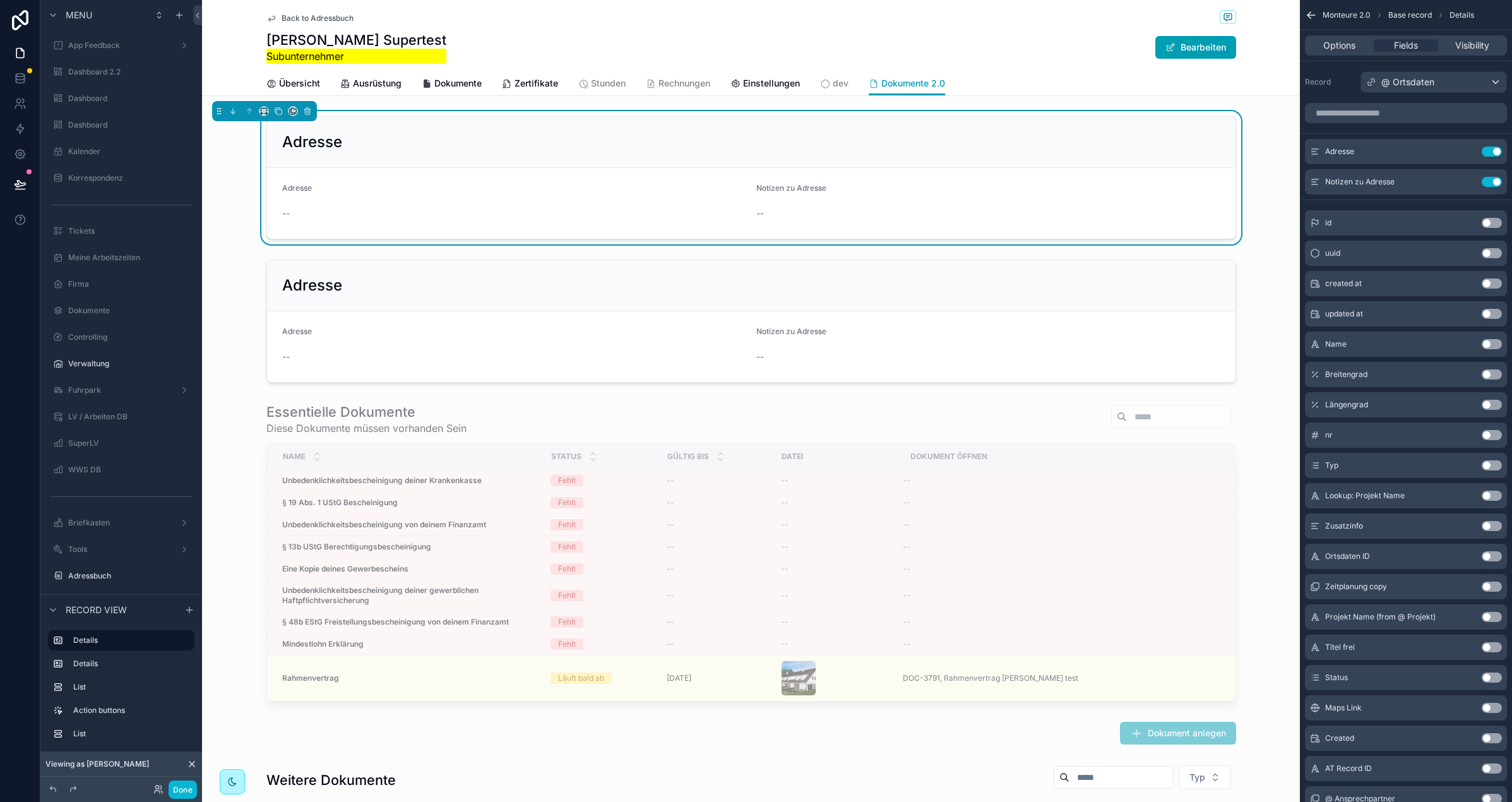
click at [322, 246] on div "Adresse Adresse -- Notizen zu Adresse -- Adresse Adresse -- Notizen zu Adresse …" at bounding box center [750, 550] width 1098 height 877
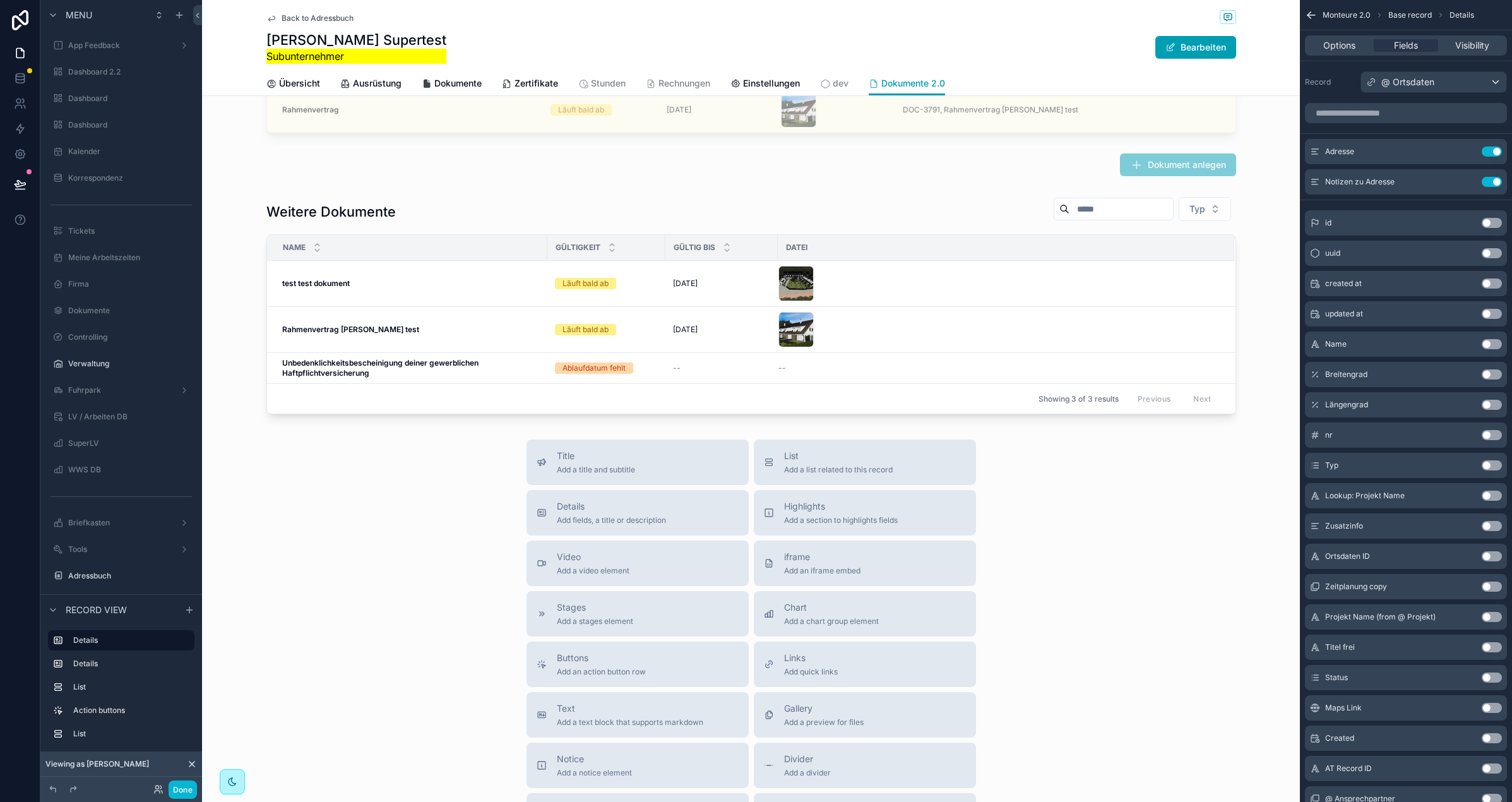
scroll to position [757, 0]
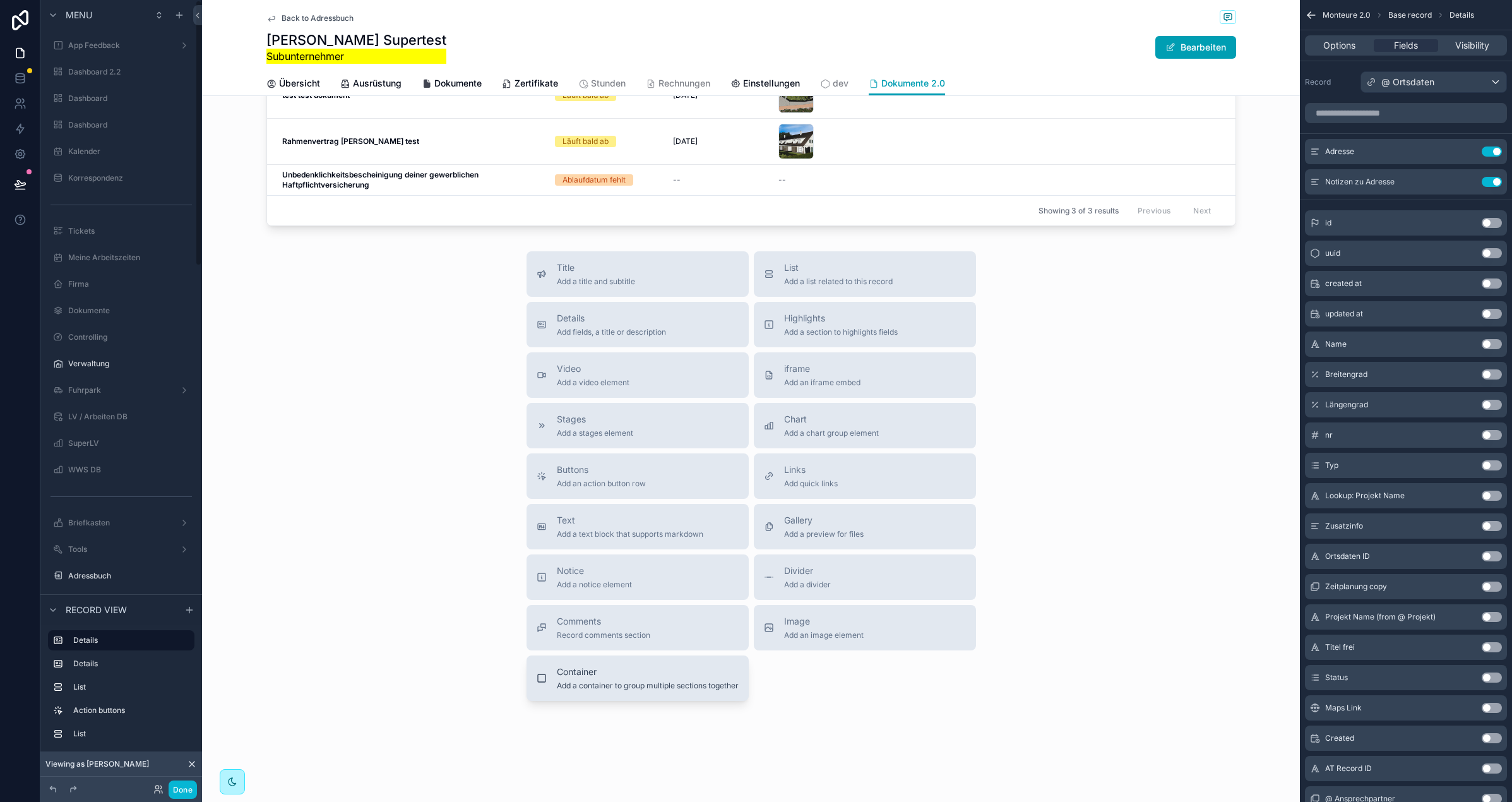
click at [566, 666] on span "Container" at bounding box center [647, 672] width 182 height 13
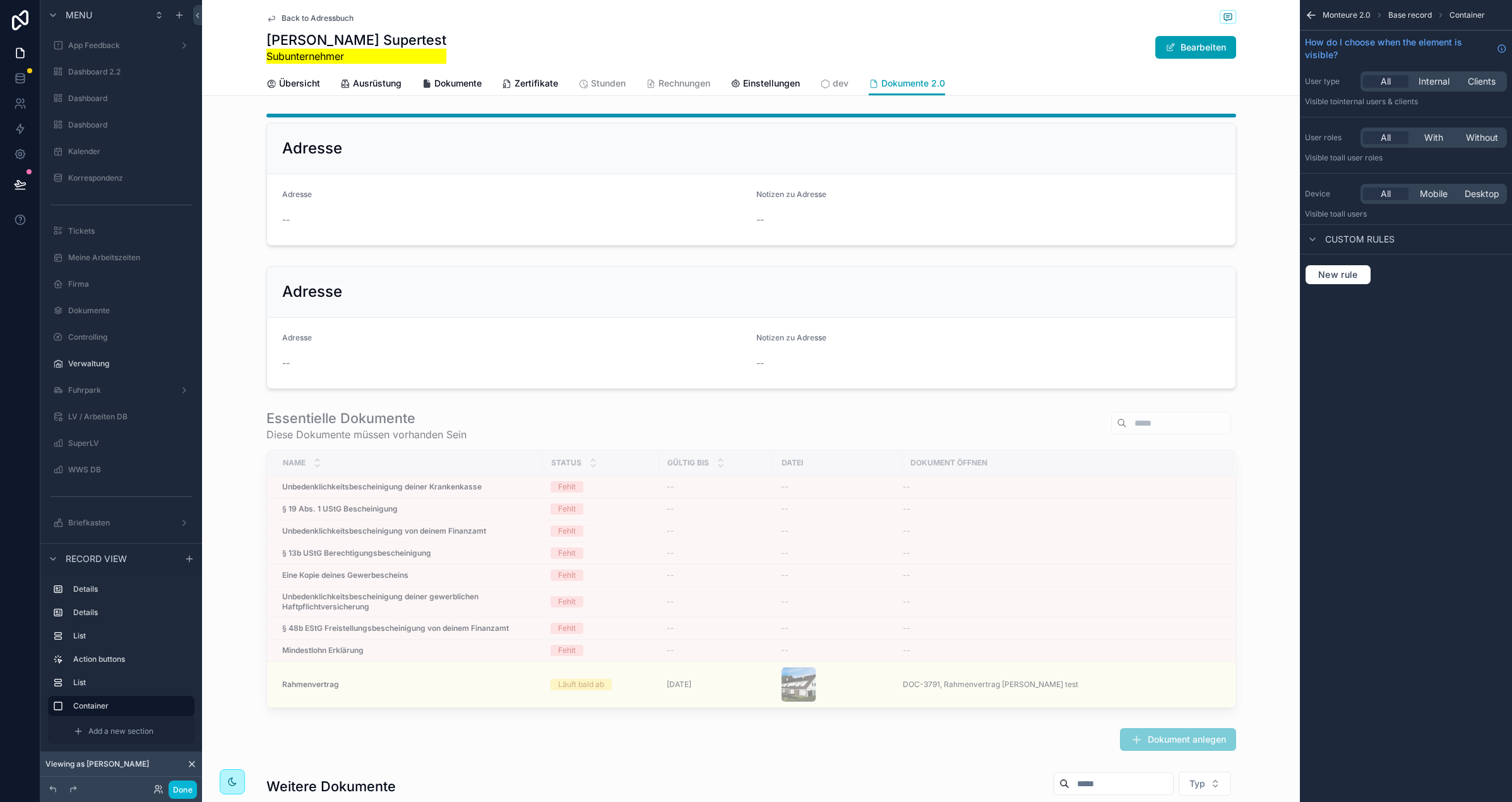
scroll to position [0, 0]
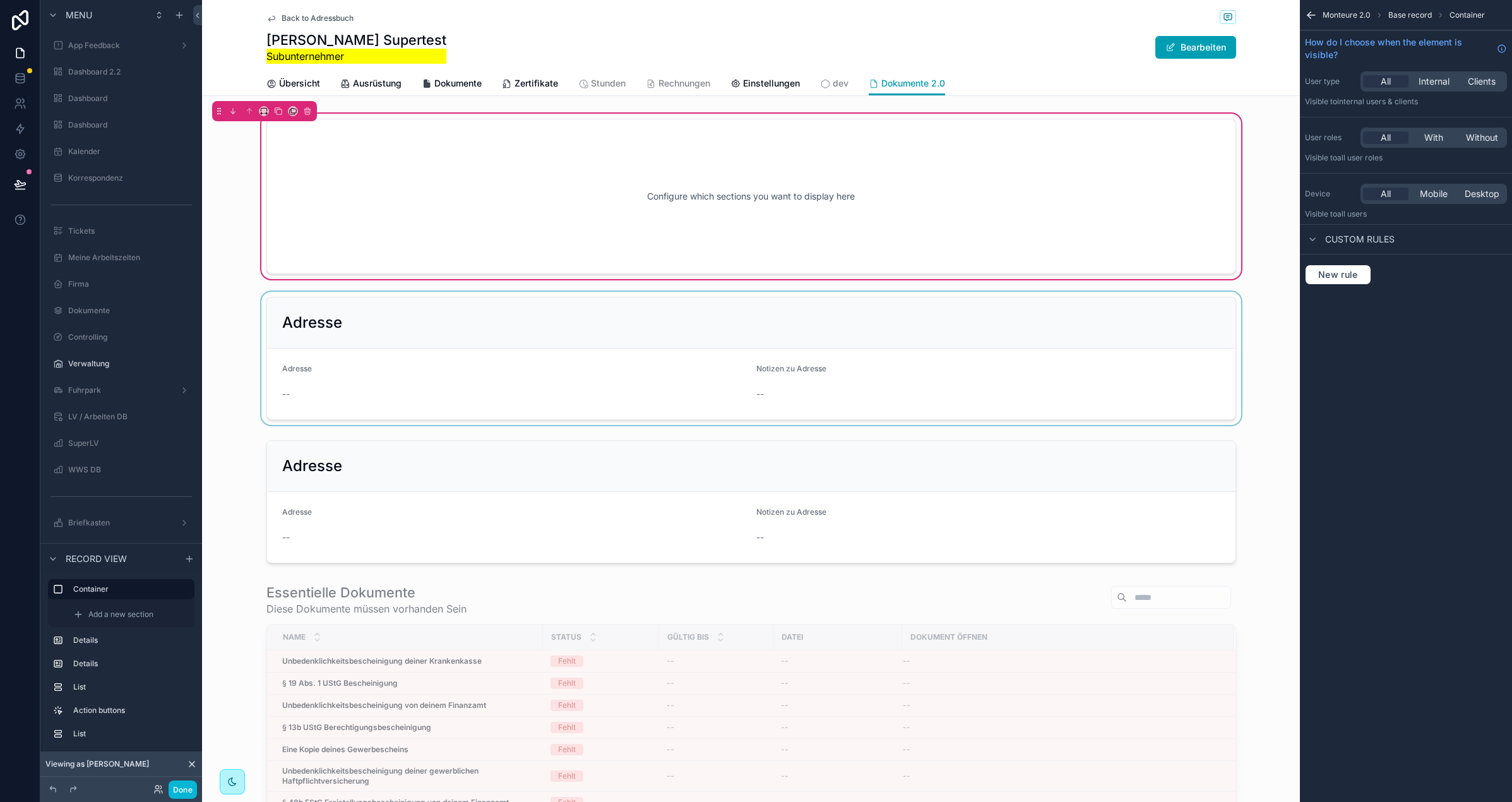
click at [288, 326] on div "scrollable content" at bounding box center [750, 358] width 1098 height 133
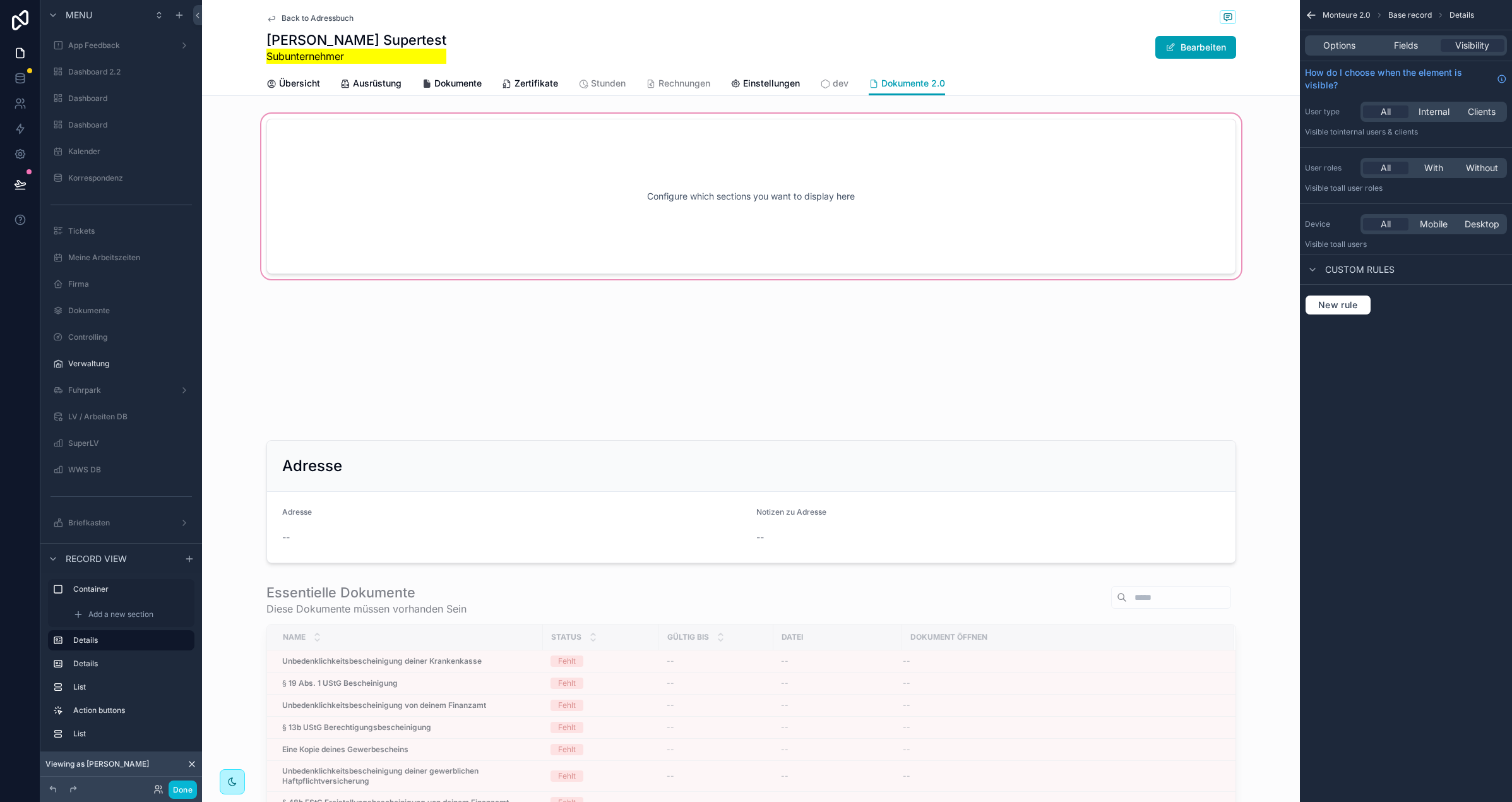
click at [349, 188] on div "scrollable content" at bounding box center [750, 197] width 1098 height 170
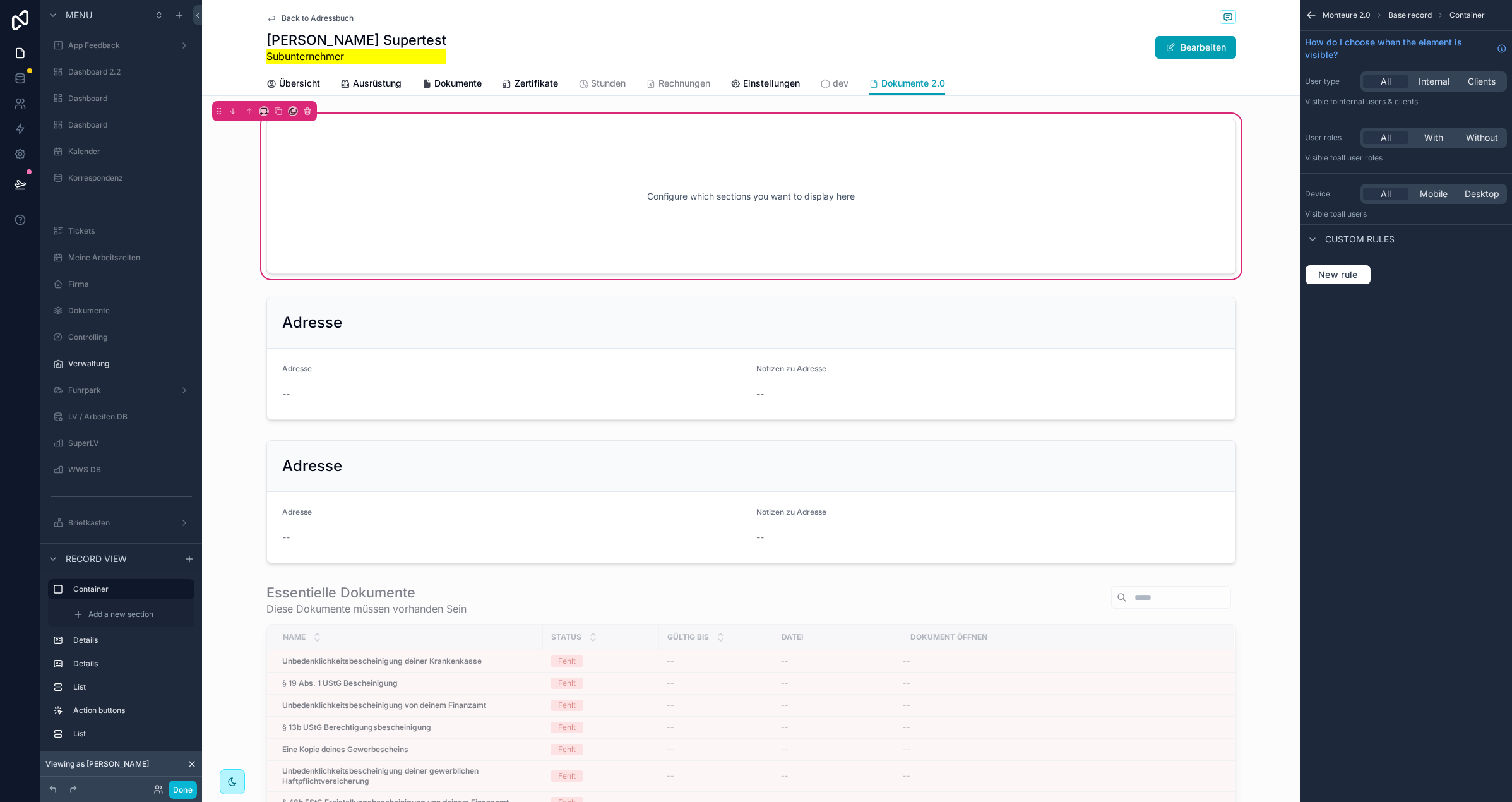
click at [315, 204] on div "Configure which sections you want to display here" at bounding box center [750, 196] width 928 height 114
click at [52, 10] on icon "scrollable content" at bounding box center [53, 16] width 10 height 10
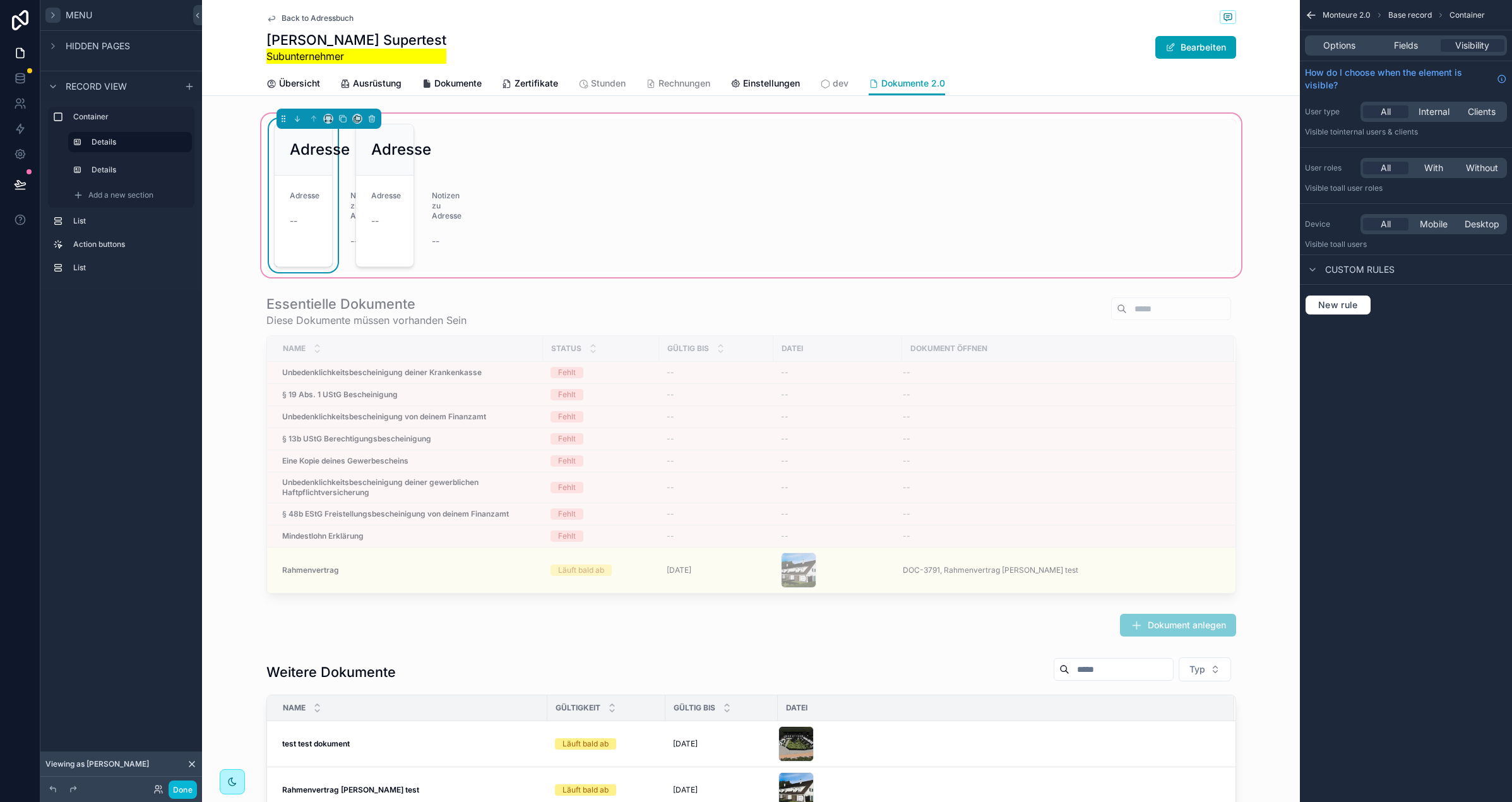
click at [326, 165] on div "Adresse" at bounding box center [303, 150] width 57 height 51
click at [331, 118] on icon "scrollable content" at bounding box center [329, 118] width 9 height 9
click at [354, 207] on div "50%" at bounding box center [353, 204] width 39 height 15
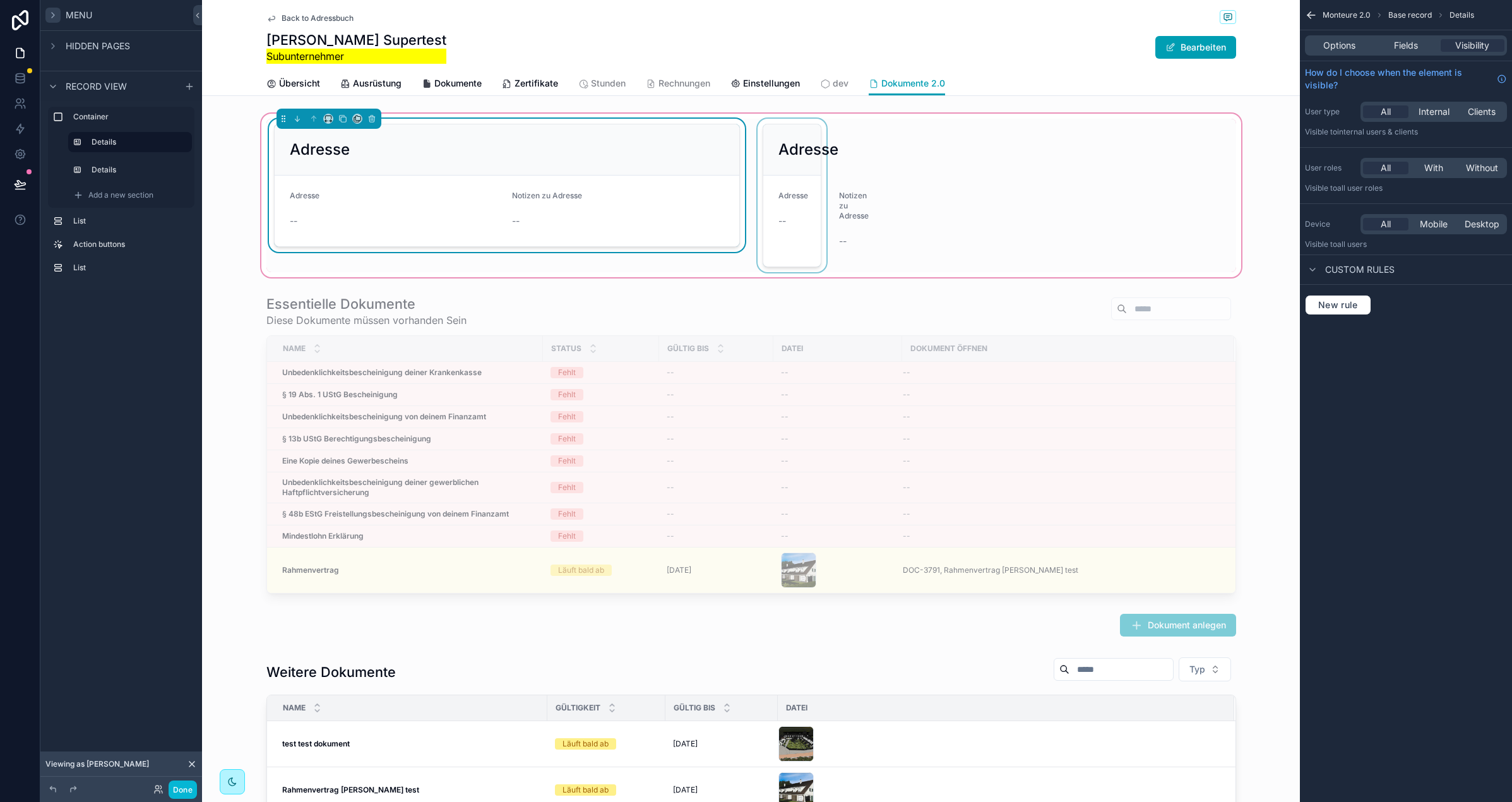
click at [776, 145] on div "scrollable content" at bounding box center [791, 196] width 74 height 153
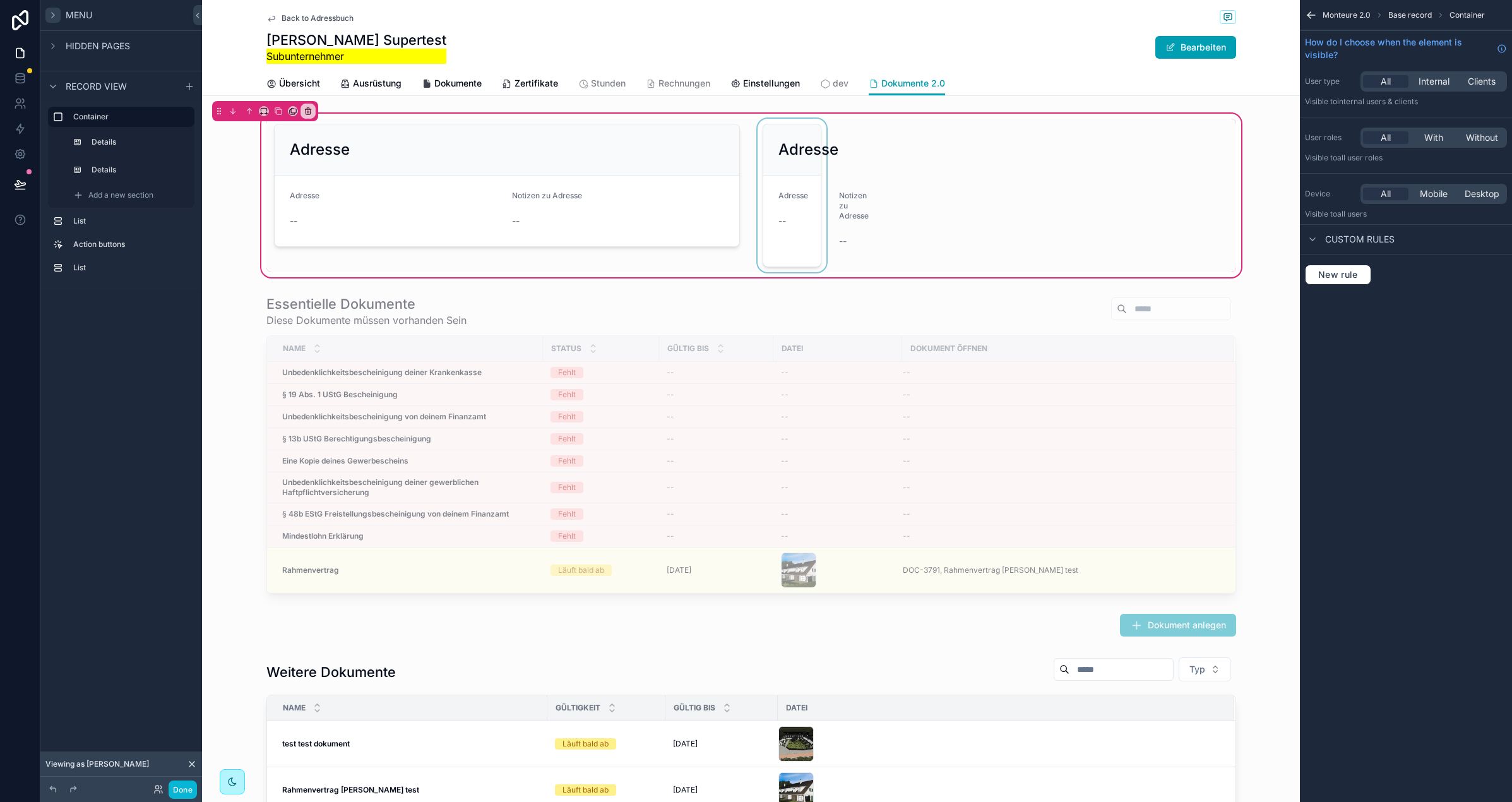
click at [790, 136] on div "scrollable content" at bounding box center [791, 196] width 74 height 153
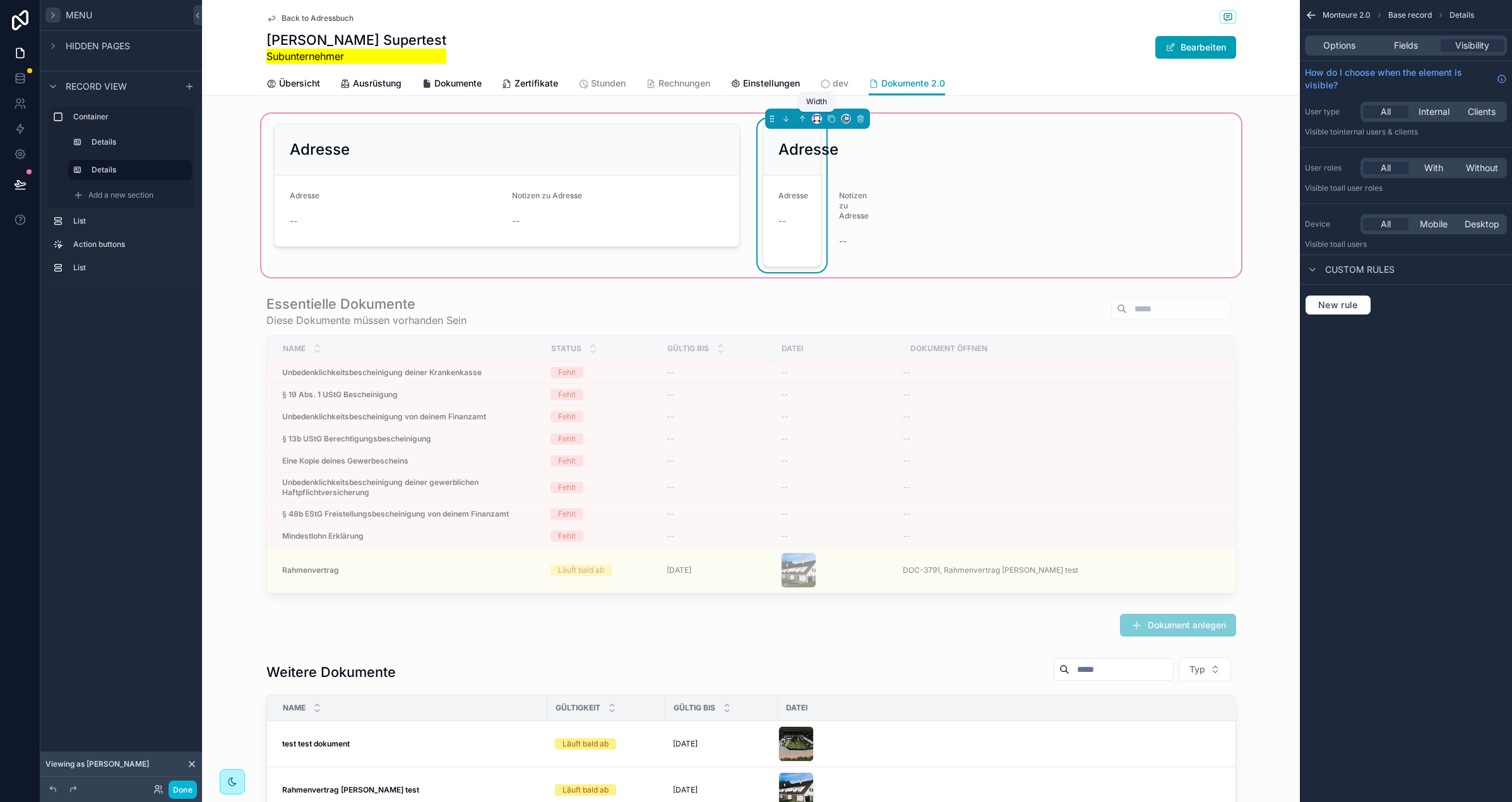
click at [818, 119] on icon "scrollable content" at bounding box center [817, 118] width 9 height 9
click at [842, 213] on span "50%" at bounding box center [832, 213] width 20 height 15
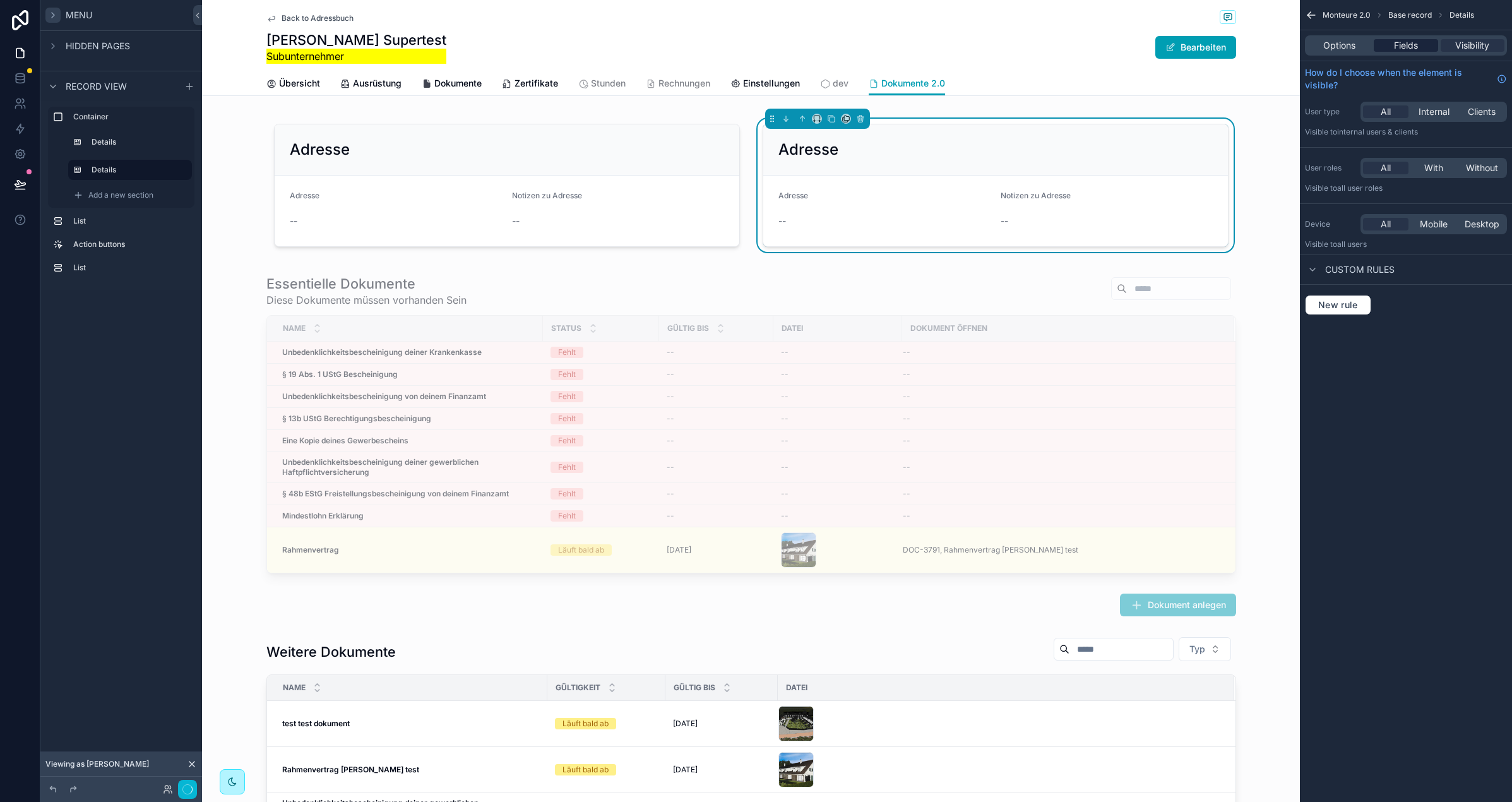
click at [1411, 43] on span "Fields" at bounding box center [1406, 45] width 24 height 13
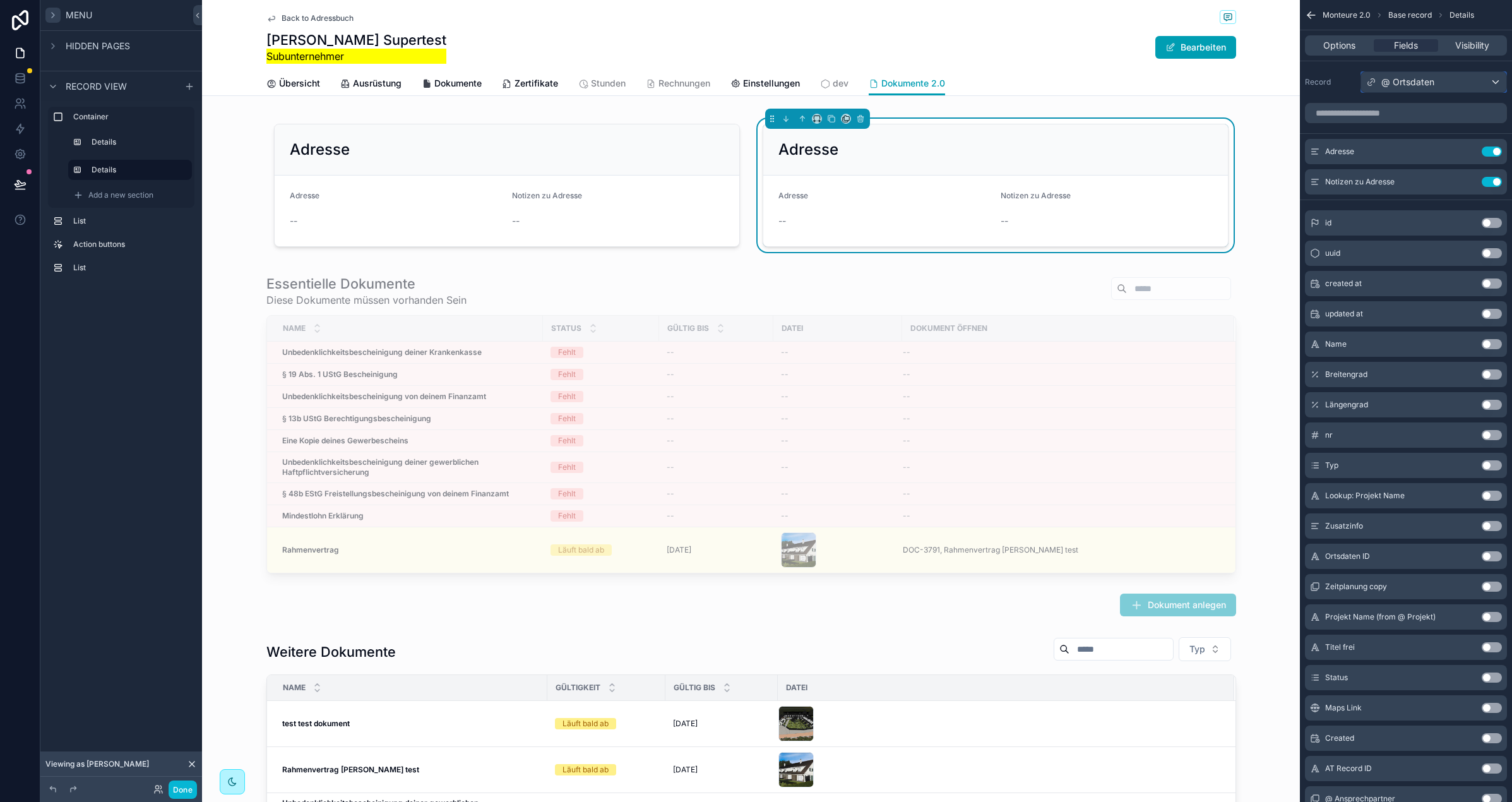
click at [1402, 88] on div "@ Ortsdaten" at bounding box center [1434, 82] width 145 height 20
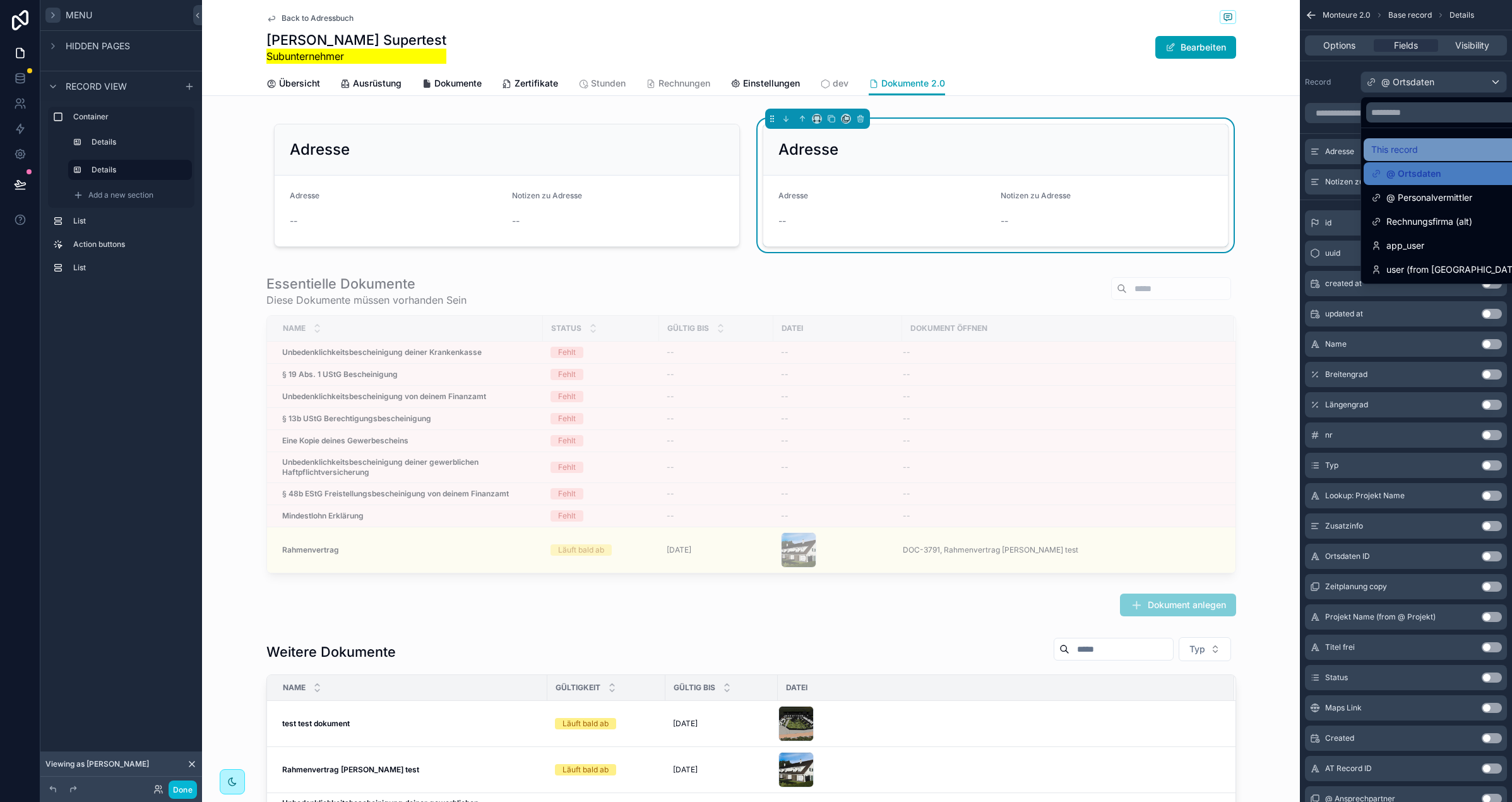
click at [1403, 147] on span "This record" at bounding box center [1395, 149] width 47 height 15
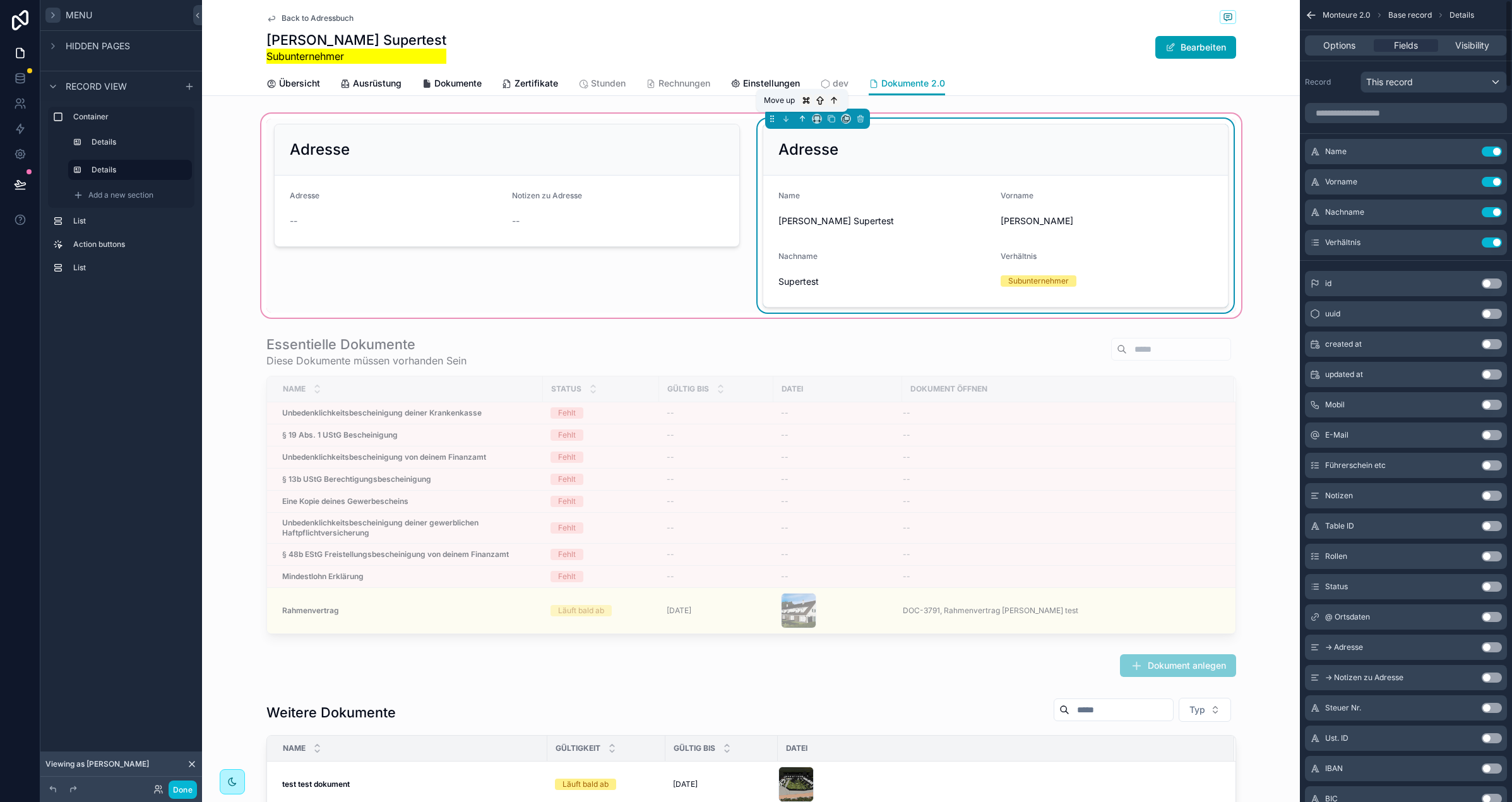
click at [807, 117] on button "scrollable content" at bounding box center [803, 119] width 14 height 14
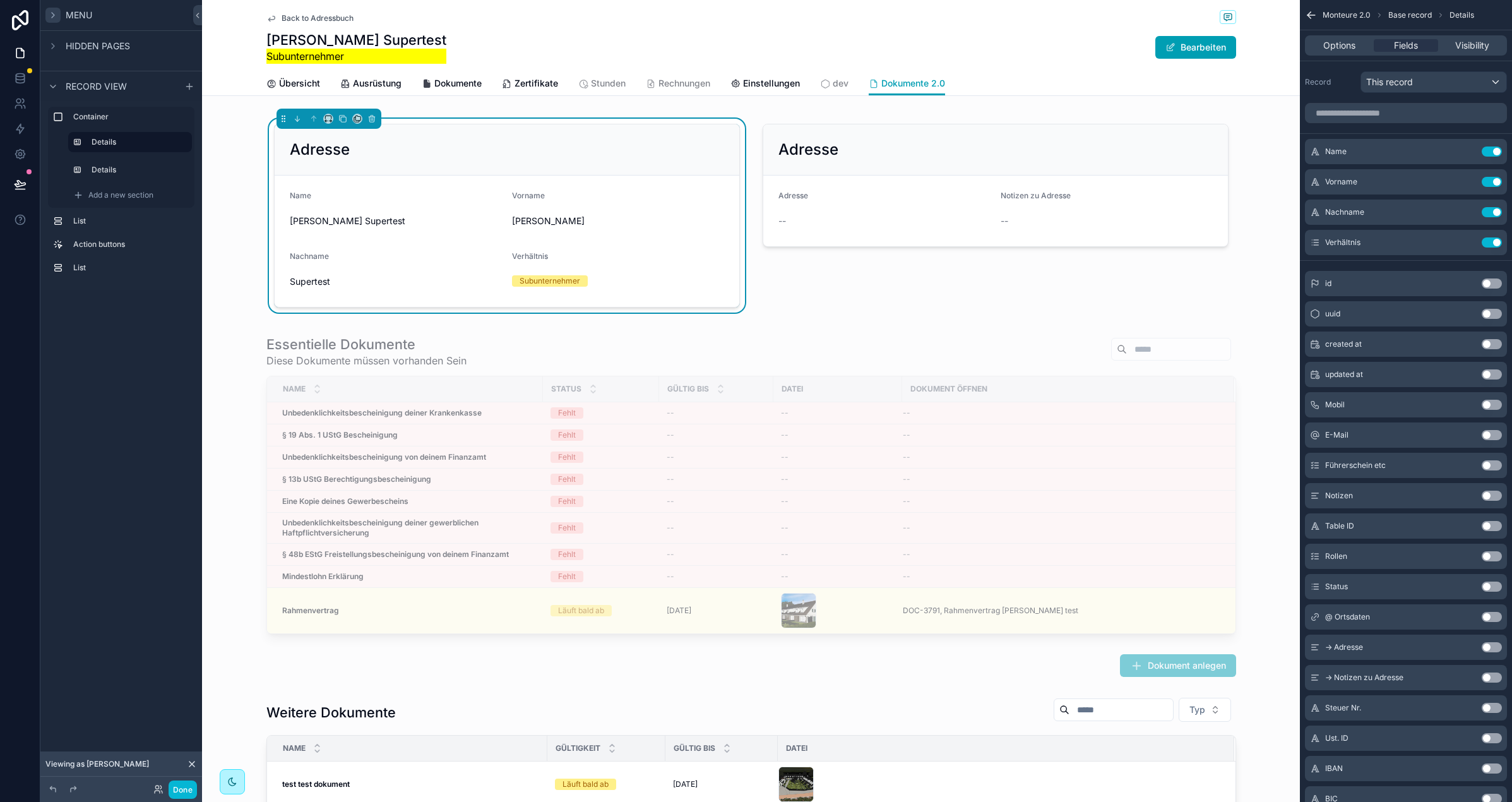
drag, startPoint x: 531, startPoint y: 139, endPoint x: 1122, endPoint y: 104, distance: 592.0
click at [531, 139] on div "Adresse" at bounding box center [507, 149] width 435 height 20
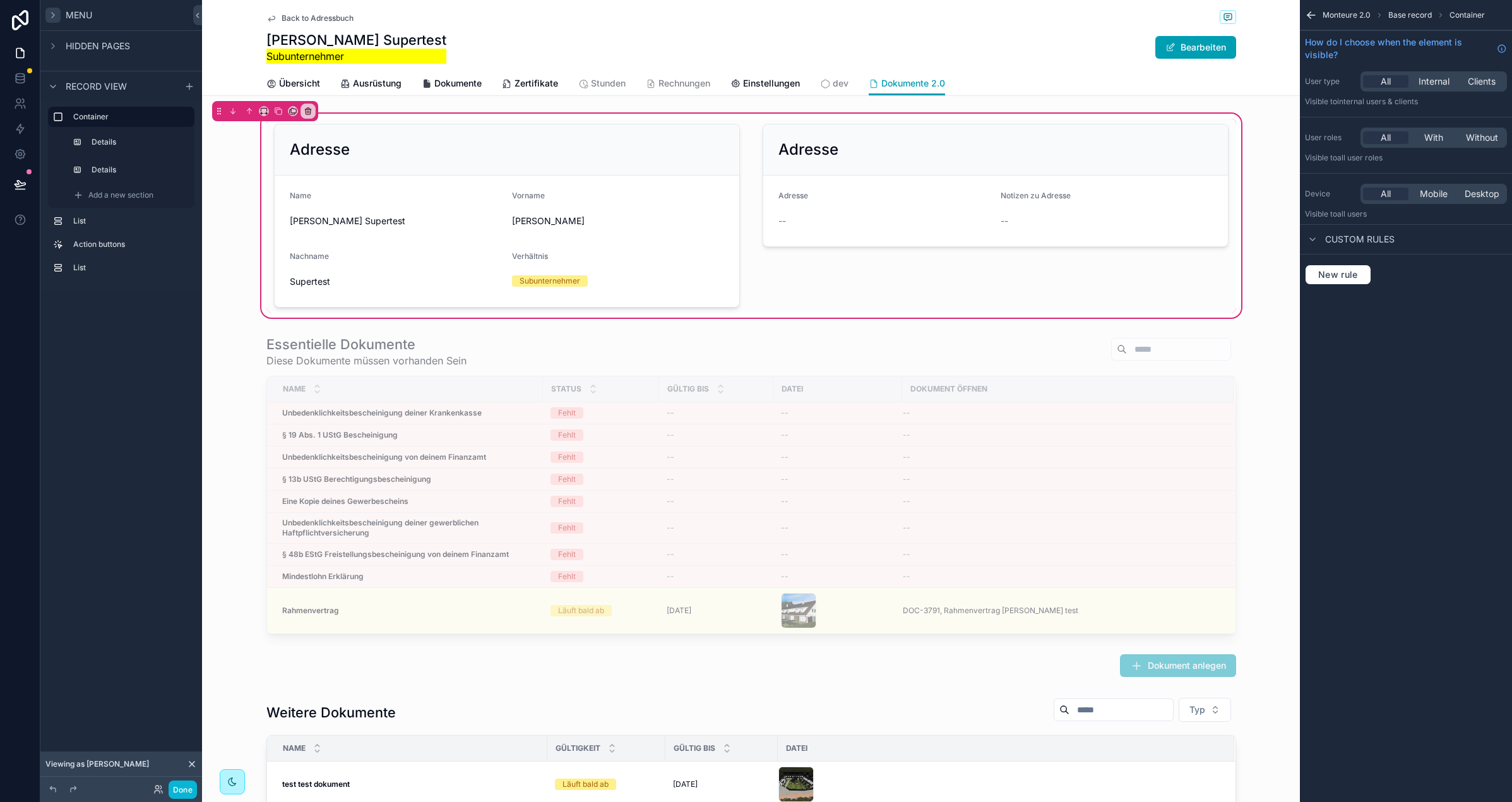
click at [1306, 17] on icon "scrollable content" at bounding box center [1311, 15] width 13 height 13
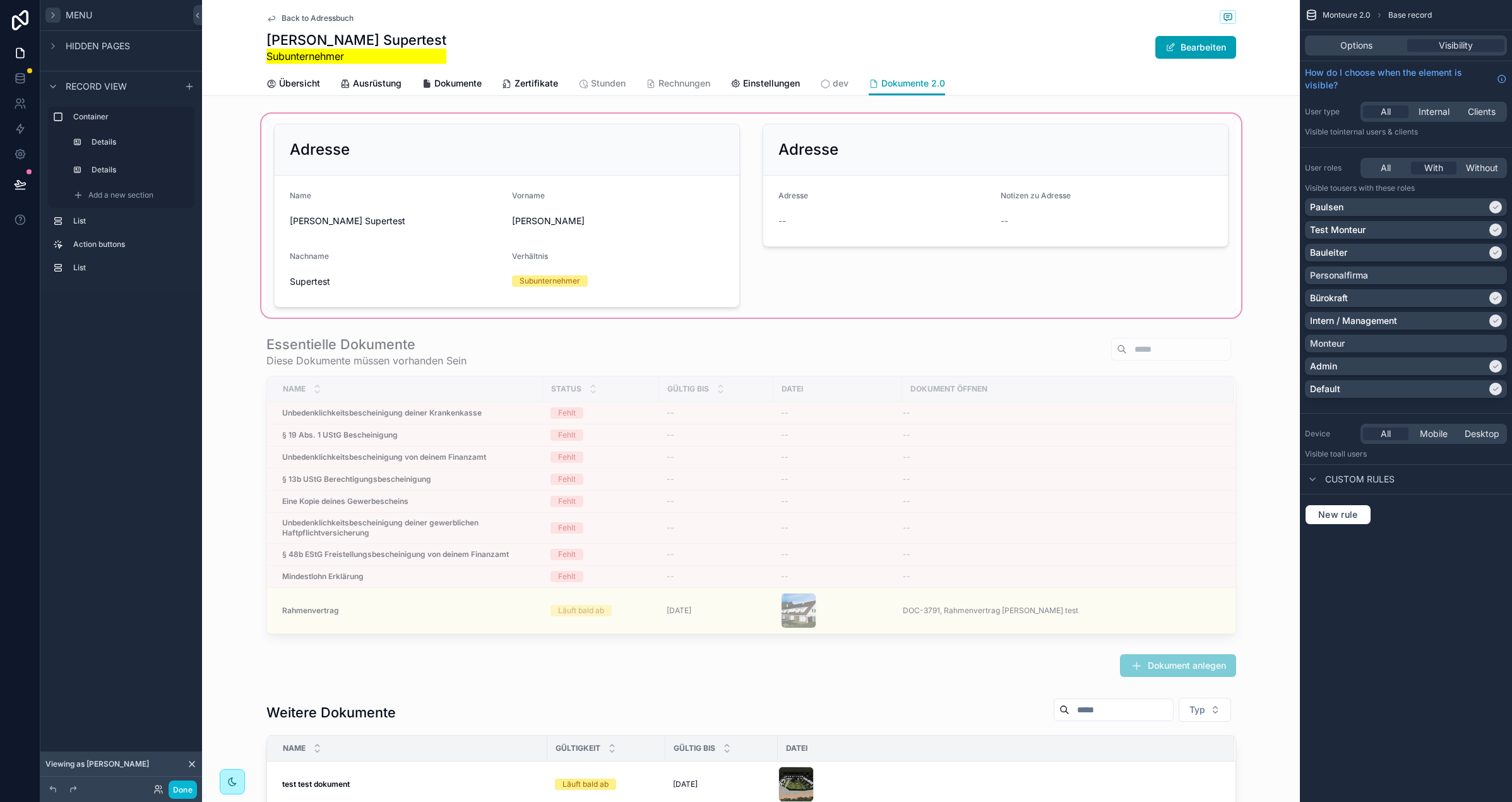
click at [446, 135] on div "scrollable content" at bounding box center [750, 216] width 1098 height 209
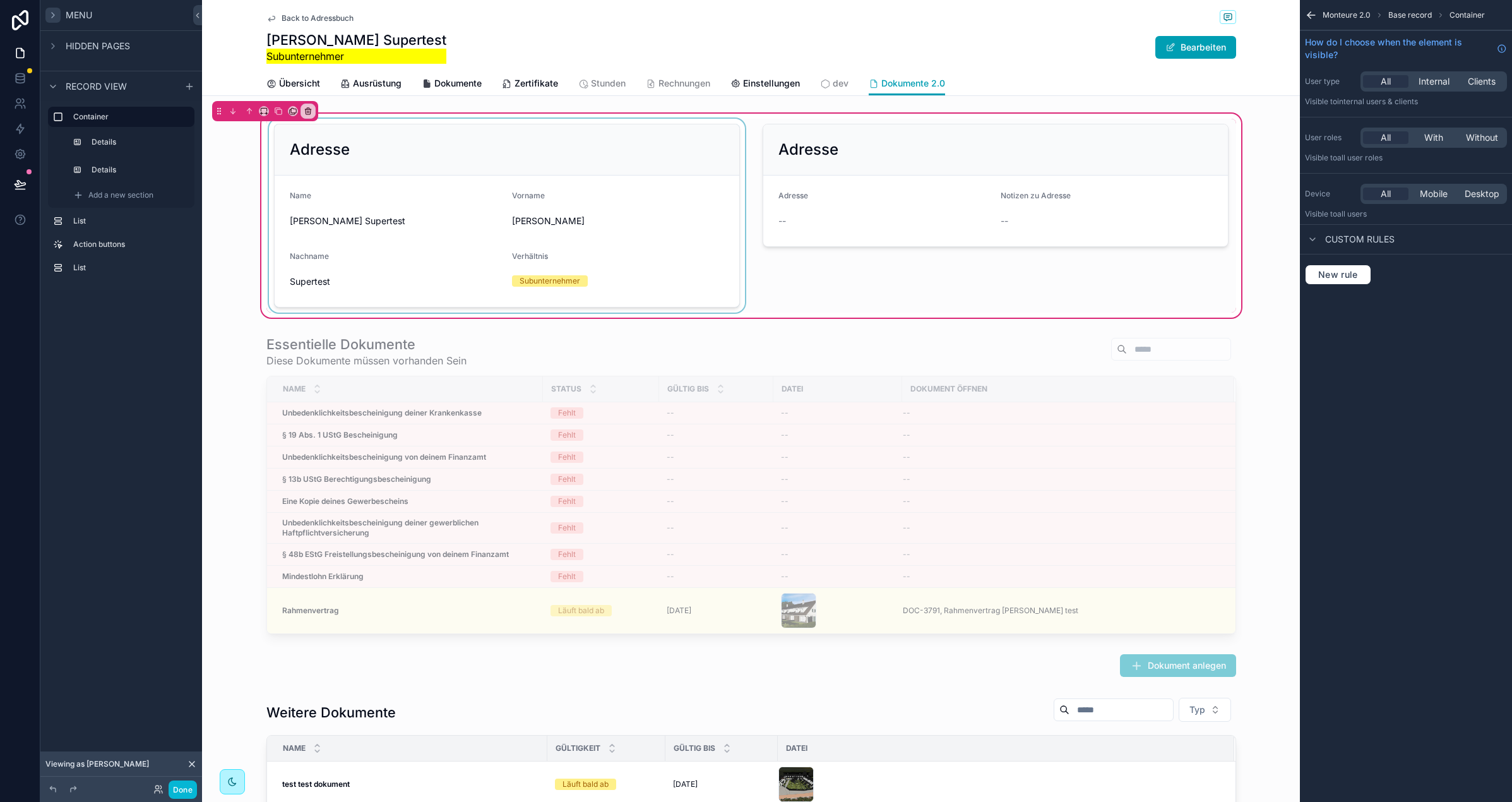
click at [478, 141] on div "scrollable content" at bounding box center [506, 216] width 481 height 194
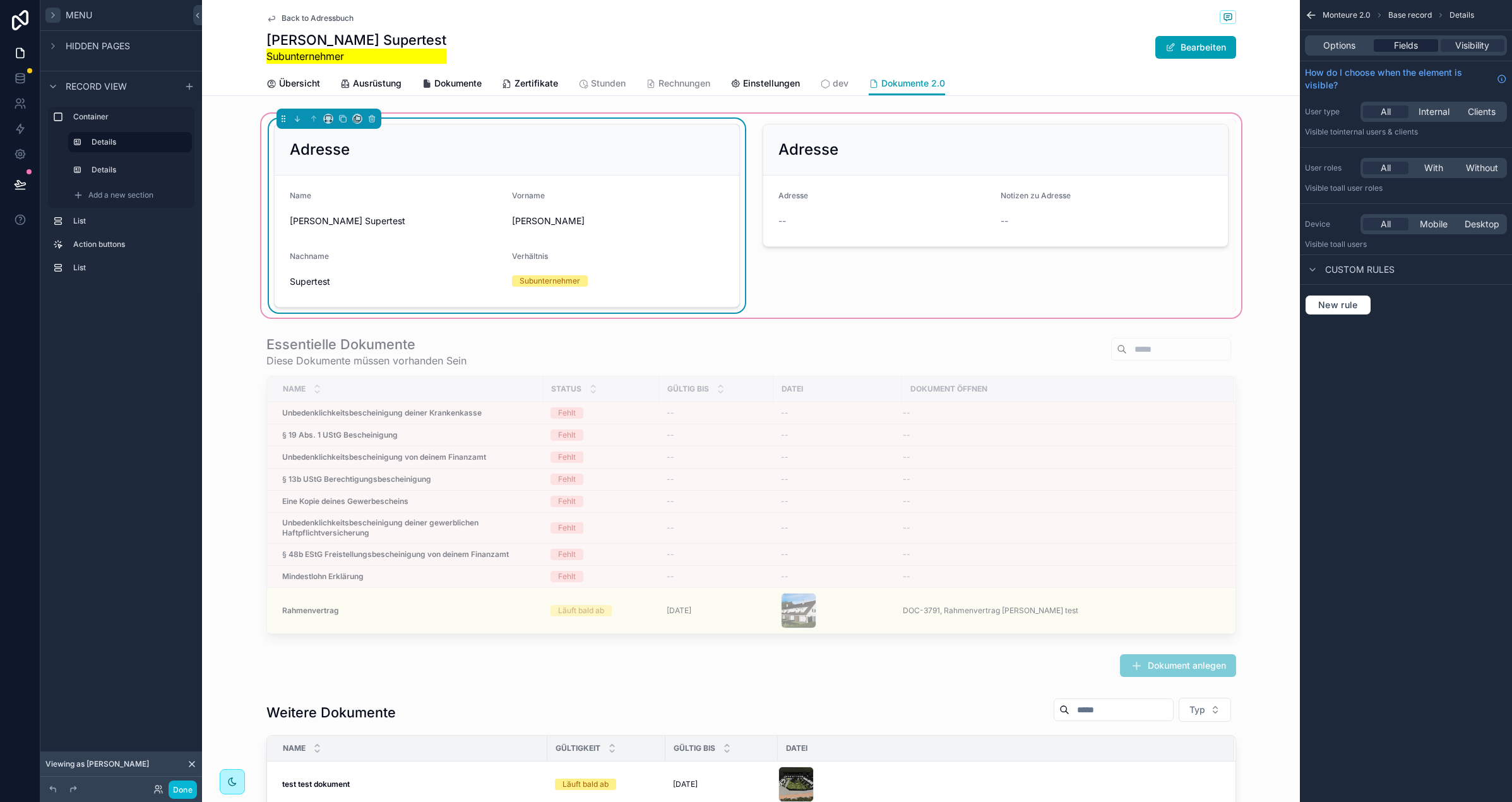
click at [1424, 41] on div "Fields" at bounding box center [1405, 45] width 63 height 13
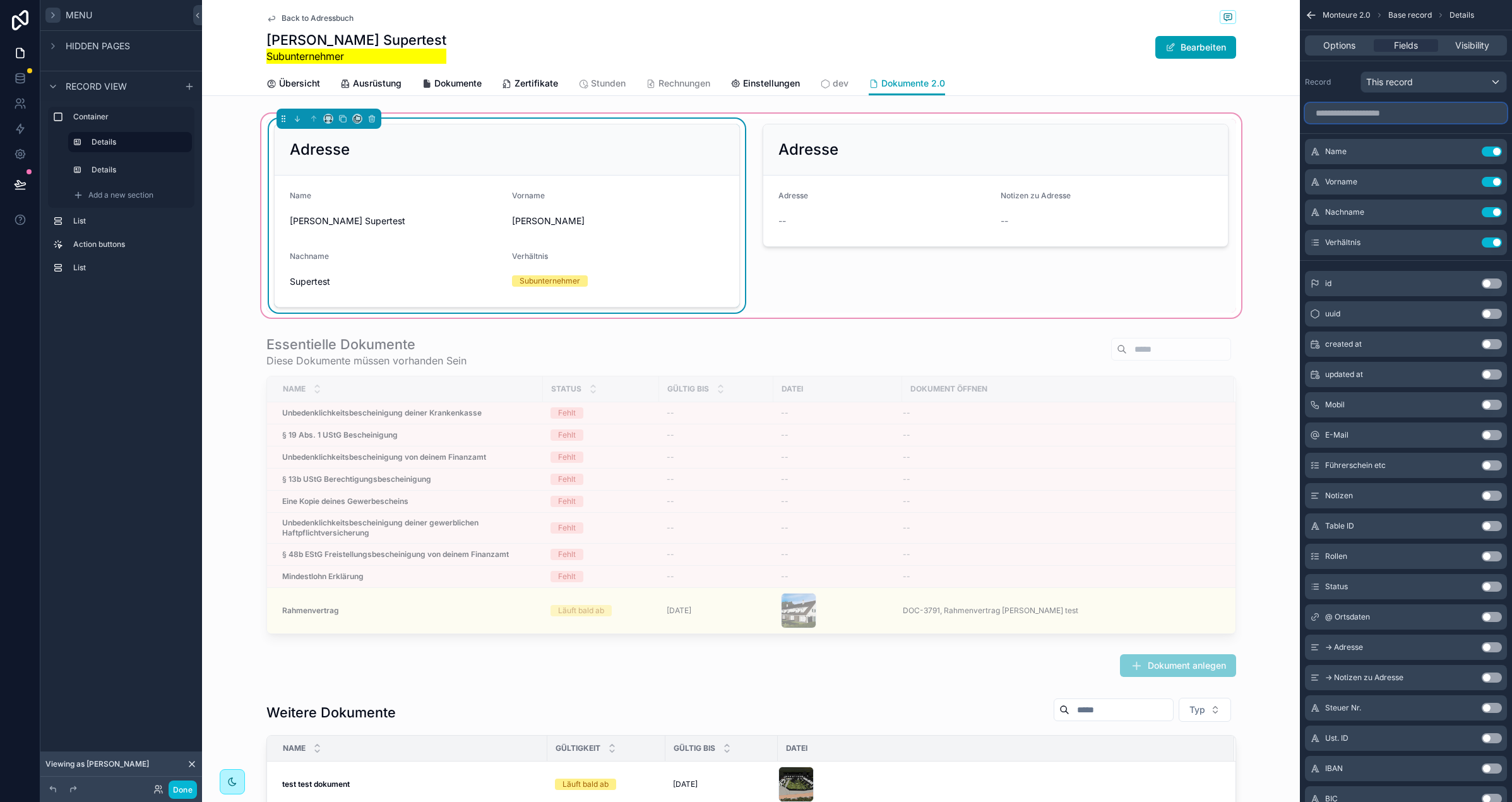
click at [1361, 115] on input "scrollable content" at bounding box center [1406, 112] width 202 height 20
click at [1349, 43] on span "Options" at bounding box center [1339, 45] width 32 height 13
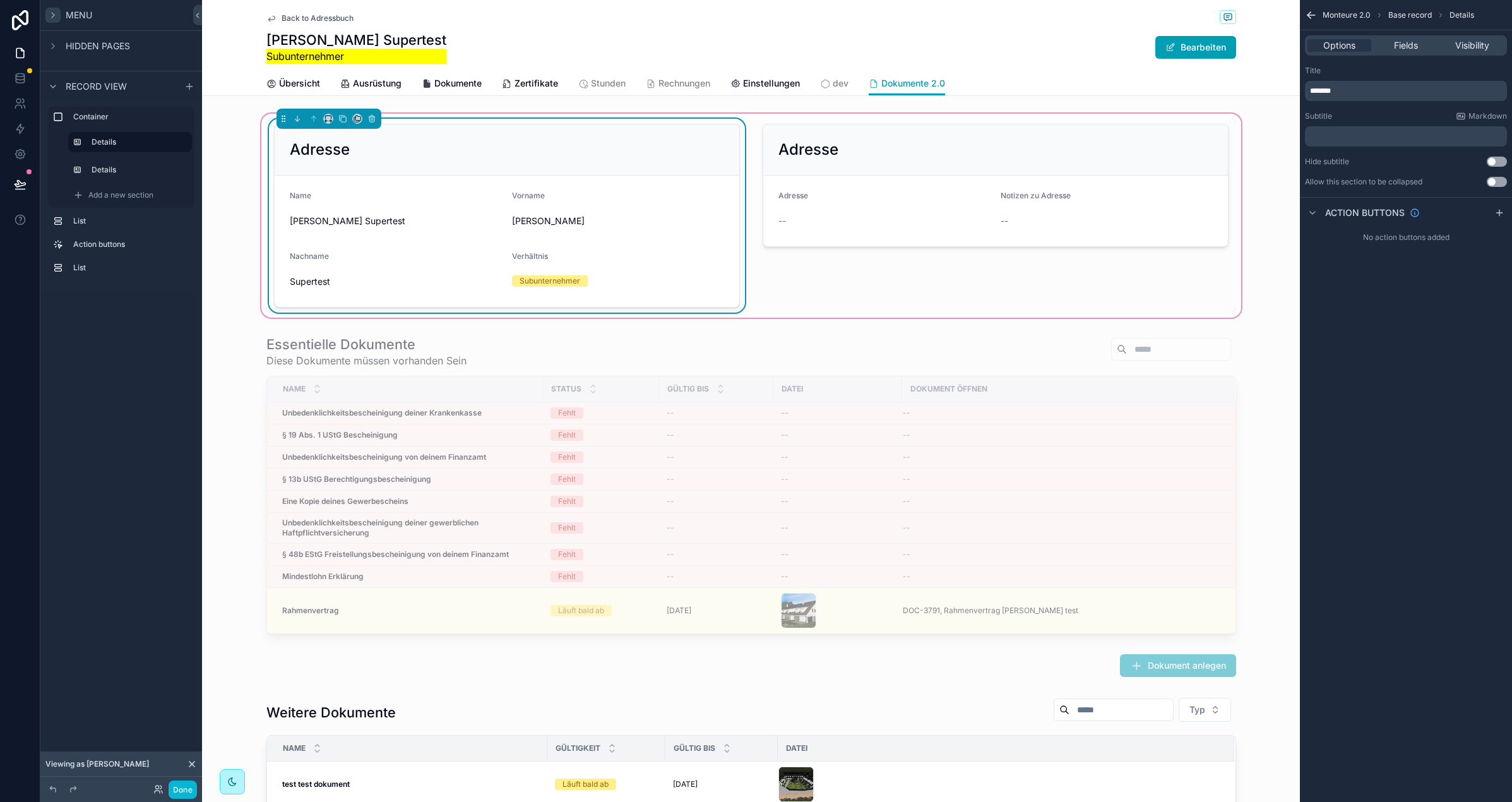
click at [1361, 96] on div "*******" at bounding box center [1406, 90] width 202 height 20
click at [1361, 96] on p "*******" at bounding box center [1408, 91] width 195 height 10
click at [1360, 91] on p "*******" at bounding box center [1408, 91] width 195 height 10
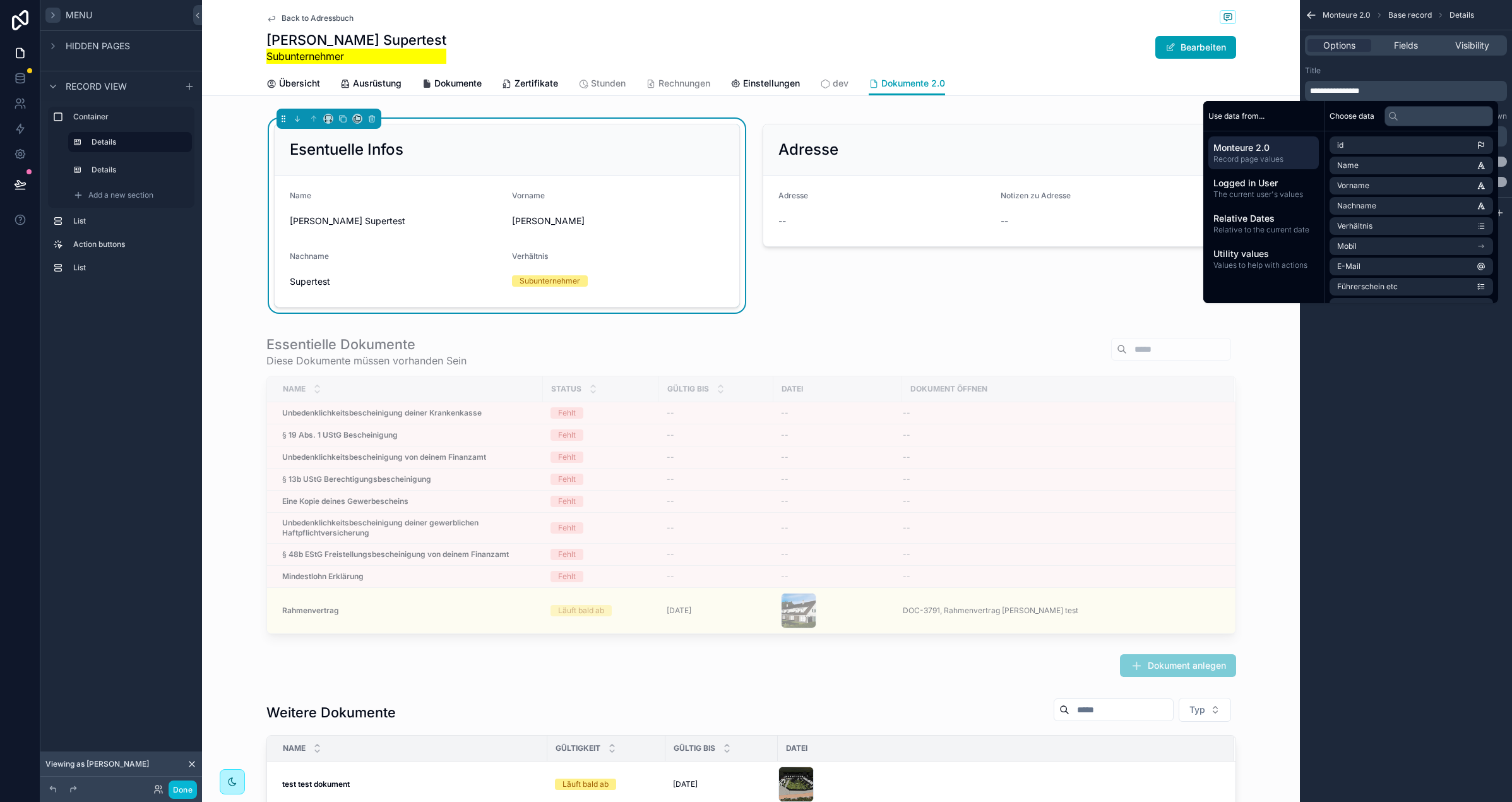
click at [1348, 93] on span "**********" at bounding box center [1335, 90] width 50 height 8
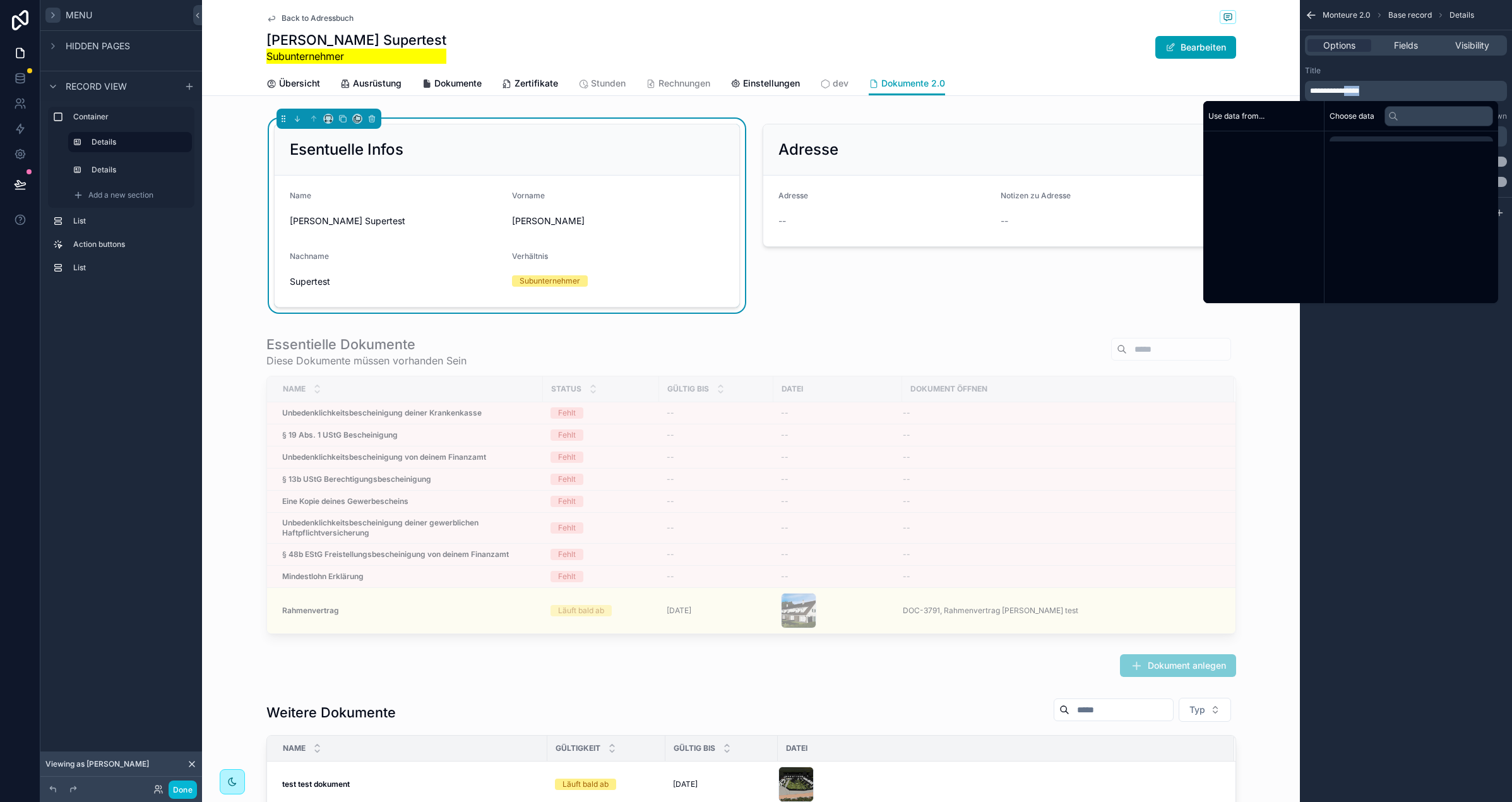
click at [1348, 93] on span "**********" at bounding box center [1335, 90] width 50 height 8
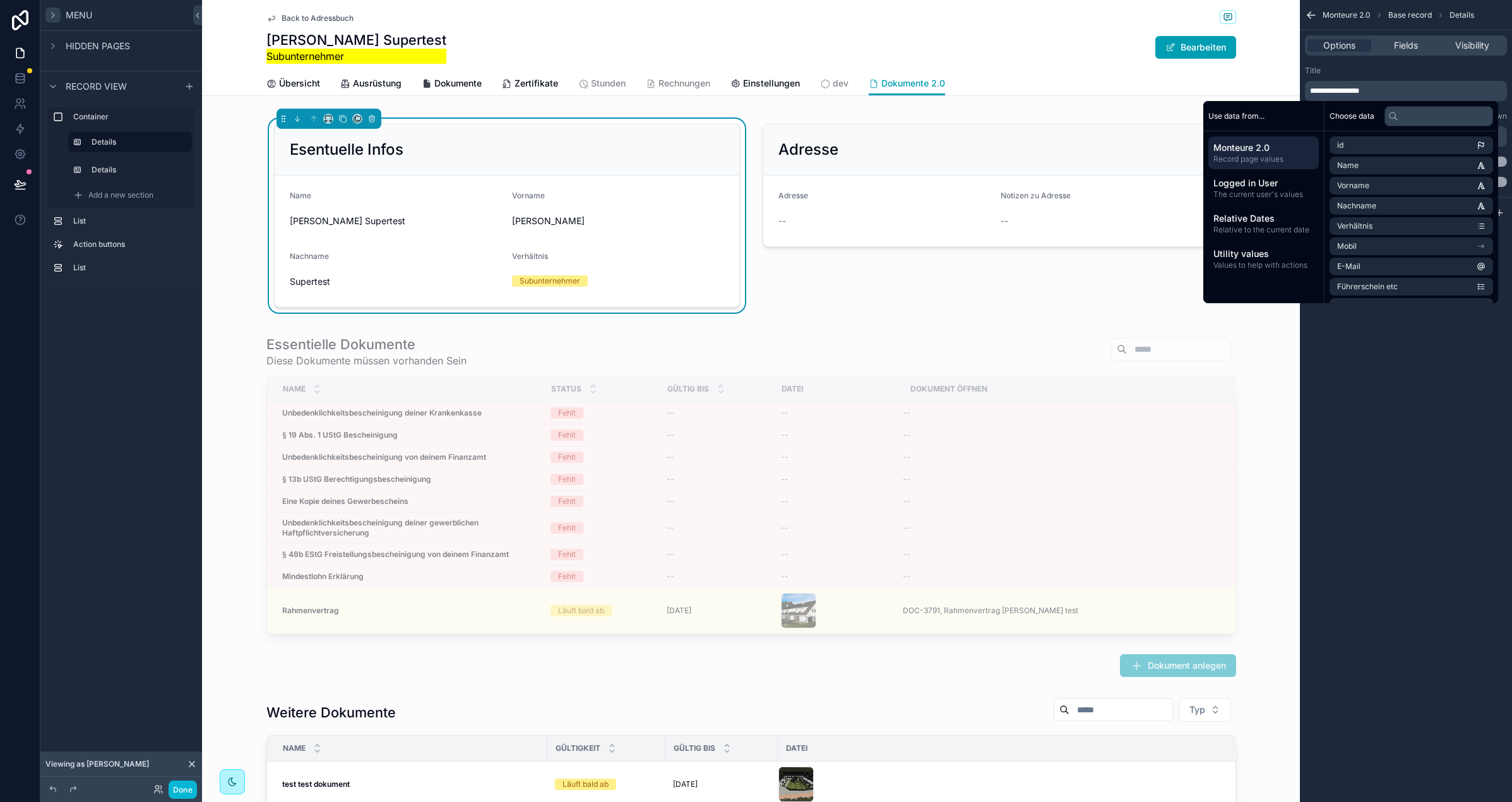
click at [1331, 90] on span "**********" at bounding box center [1335, 90] width 50 height 8
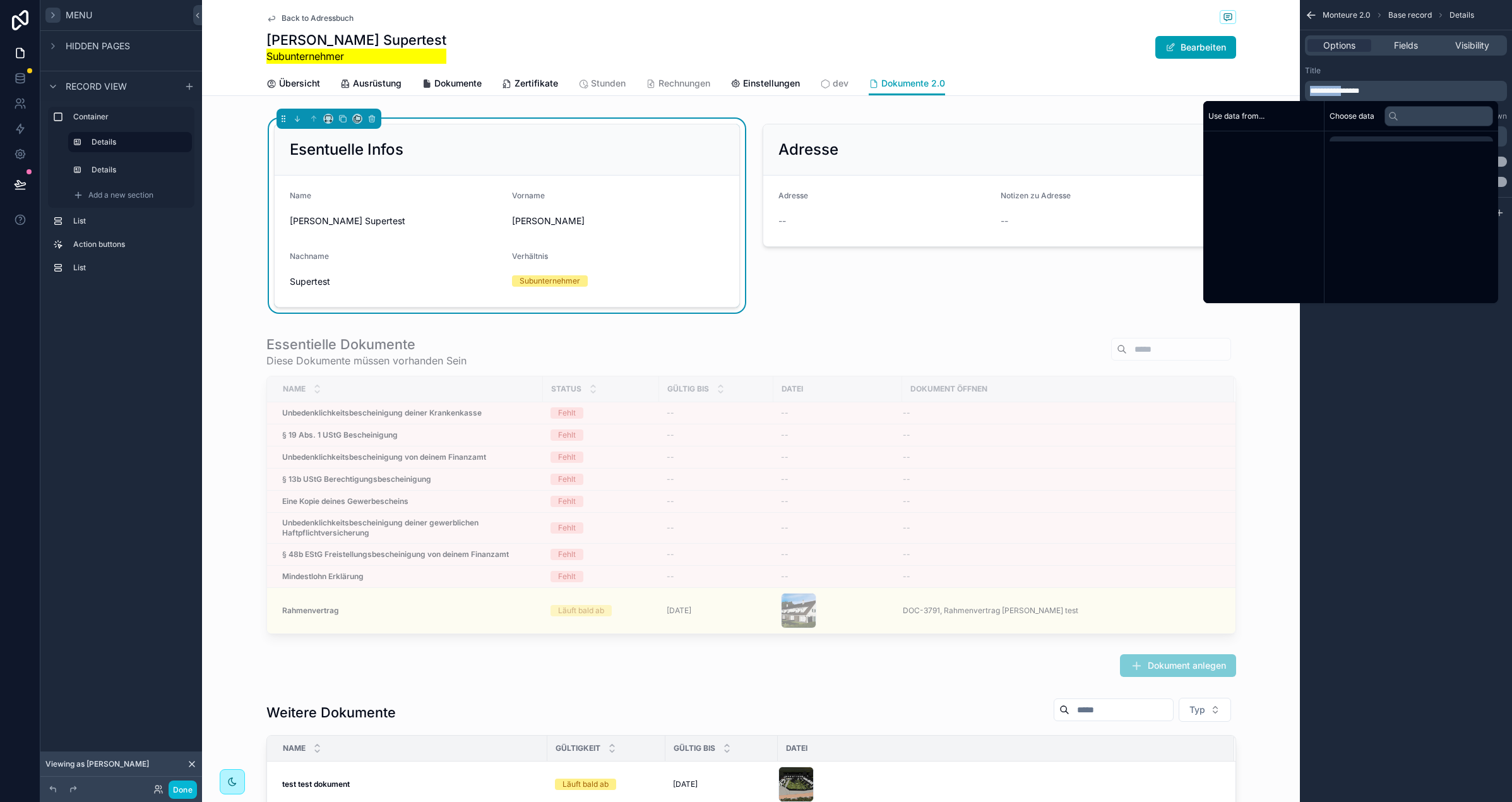
click at [1331, 90] on span "**********" at bounding box center [1335, 90] width 50 height 8
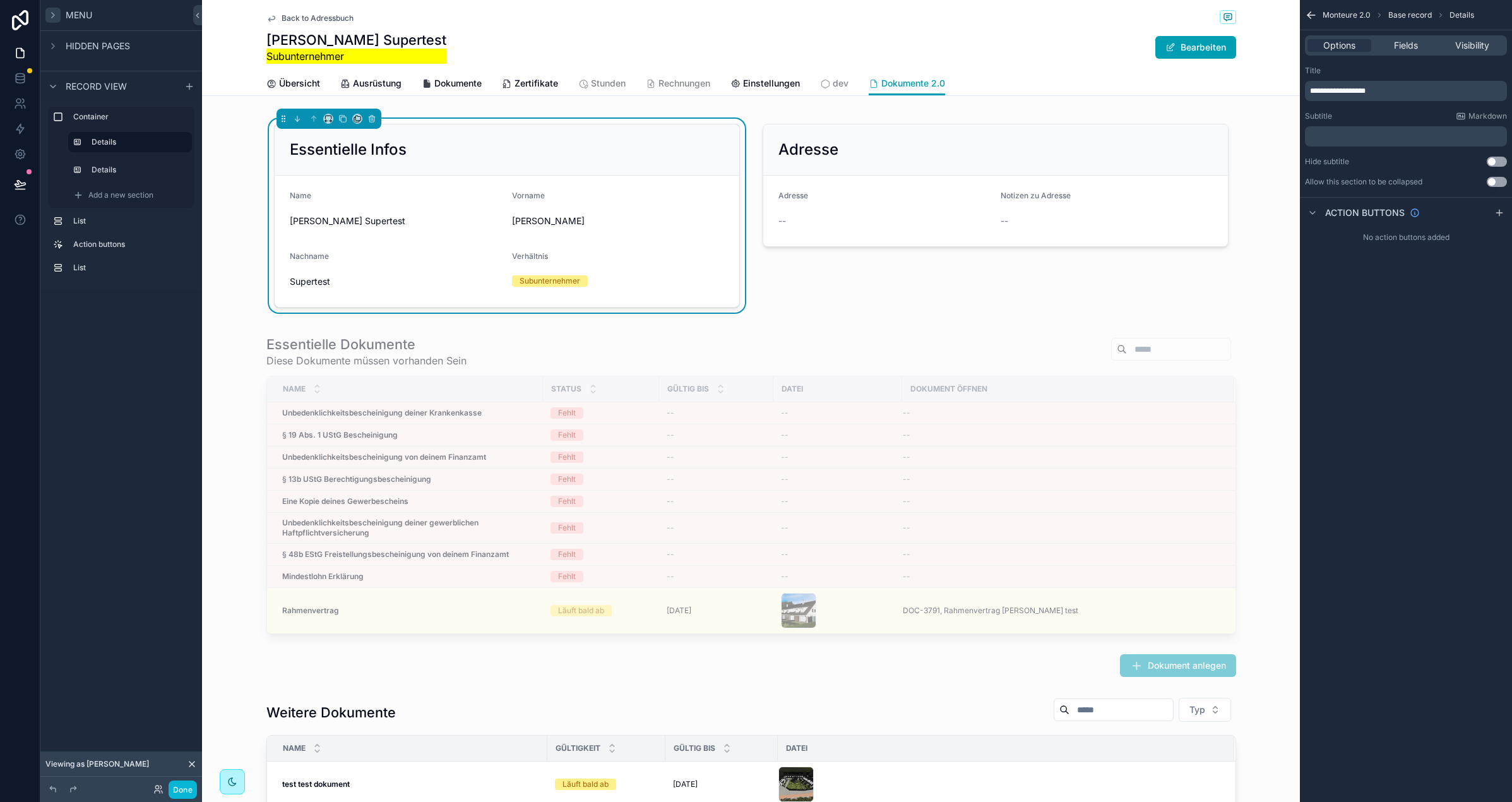
click at [1411, 37] on div "Options Fields Visibility" at bounding box center [1406, 45] width 202 height 20
click at [1412, 39] on span "Fields" at bounding box center [1406, 45] width 24 height 13
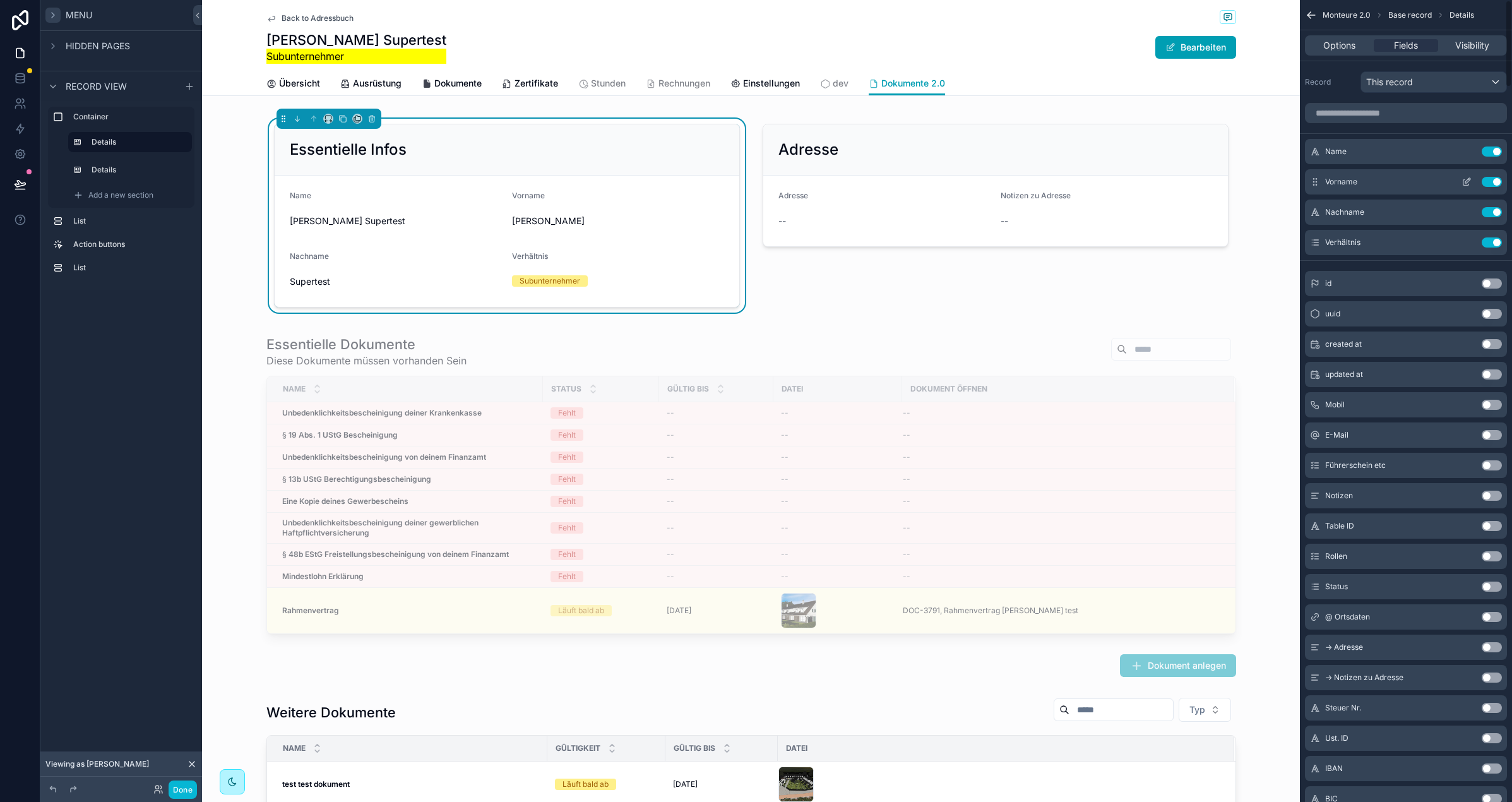
click at [1500, 179] on button "Use setting" at bounding box center [1491, 182] width 20 height 10
click at [1497, 184] on button "Use setting" at bounding box center [1491, 182] width 20 height 10
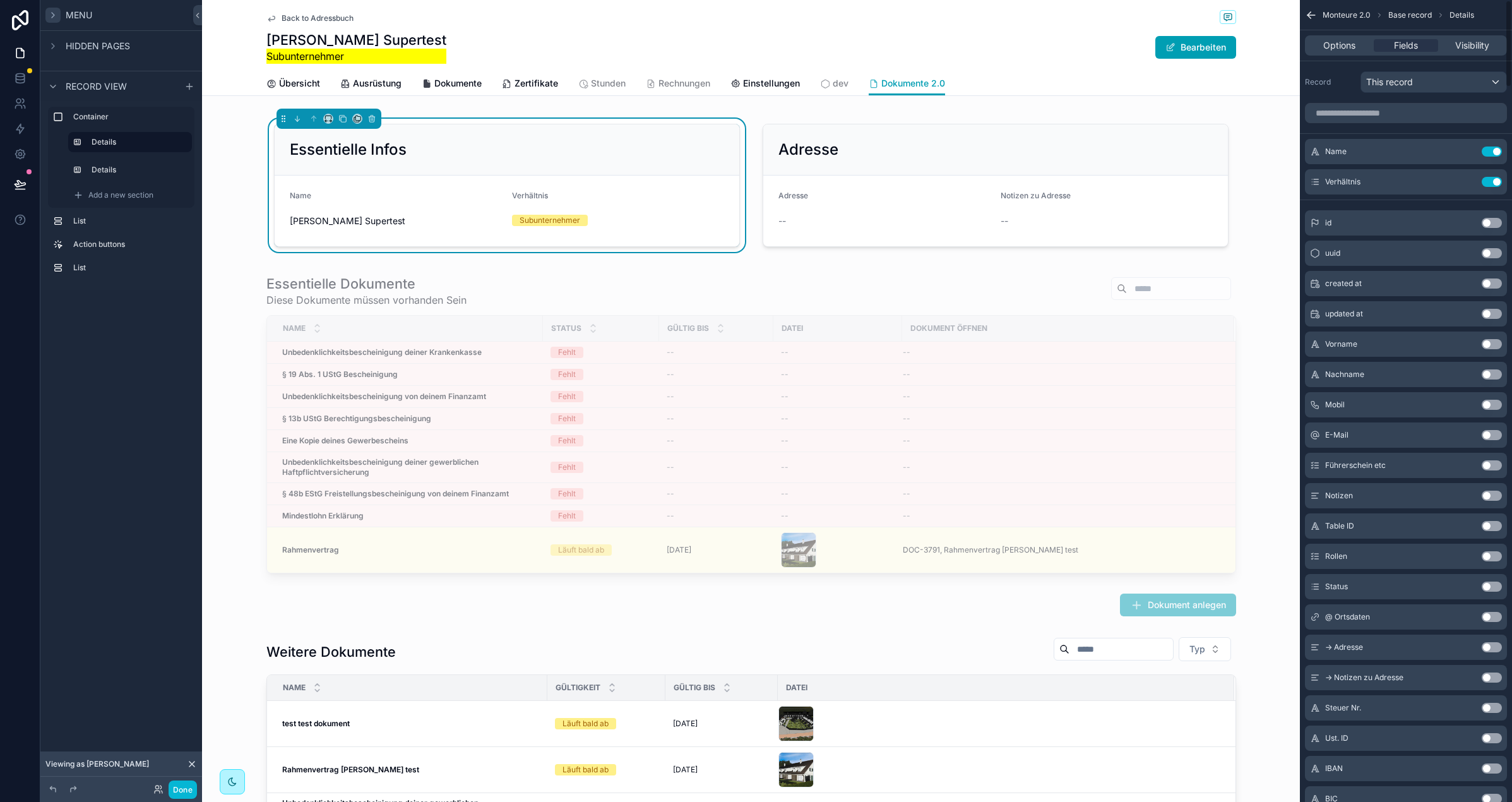
drag, startPoint x: 1497, startPoint y: 184, endPoint x: 1482, endPoint y: 181, distance: 15.3
click at [1497, 184] on button "Use setting" at bounding box center [1491, 182] width 20 height 10
click at [1494, 151] on button "Use setting" at bounding box center [1491, 151] width 20 height 10
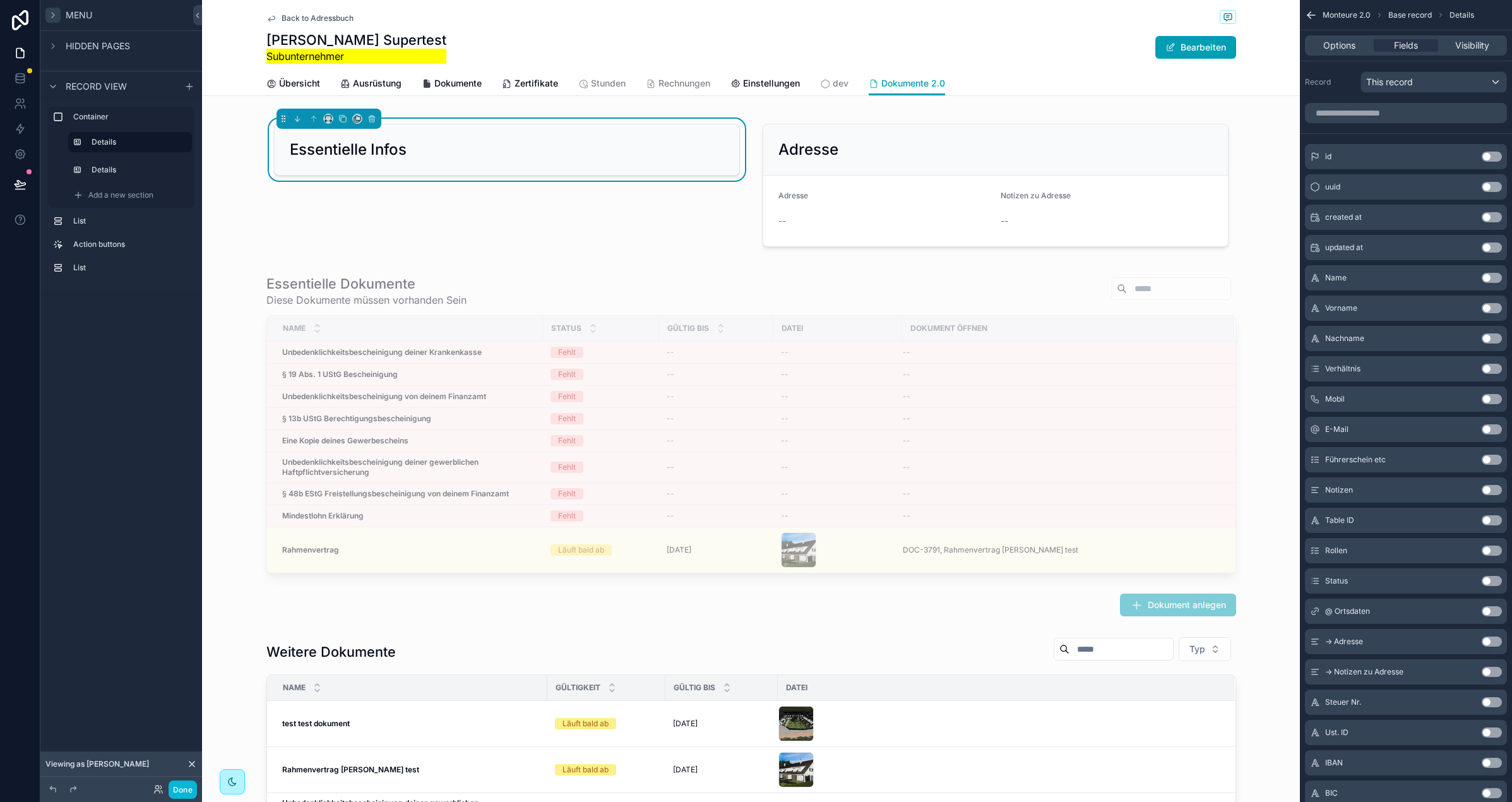
click at [1489, 305] on button "Use setting" at bounding box center [1491, 309] width 20 height 10
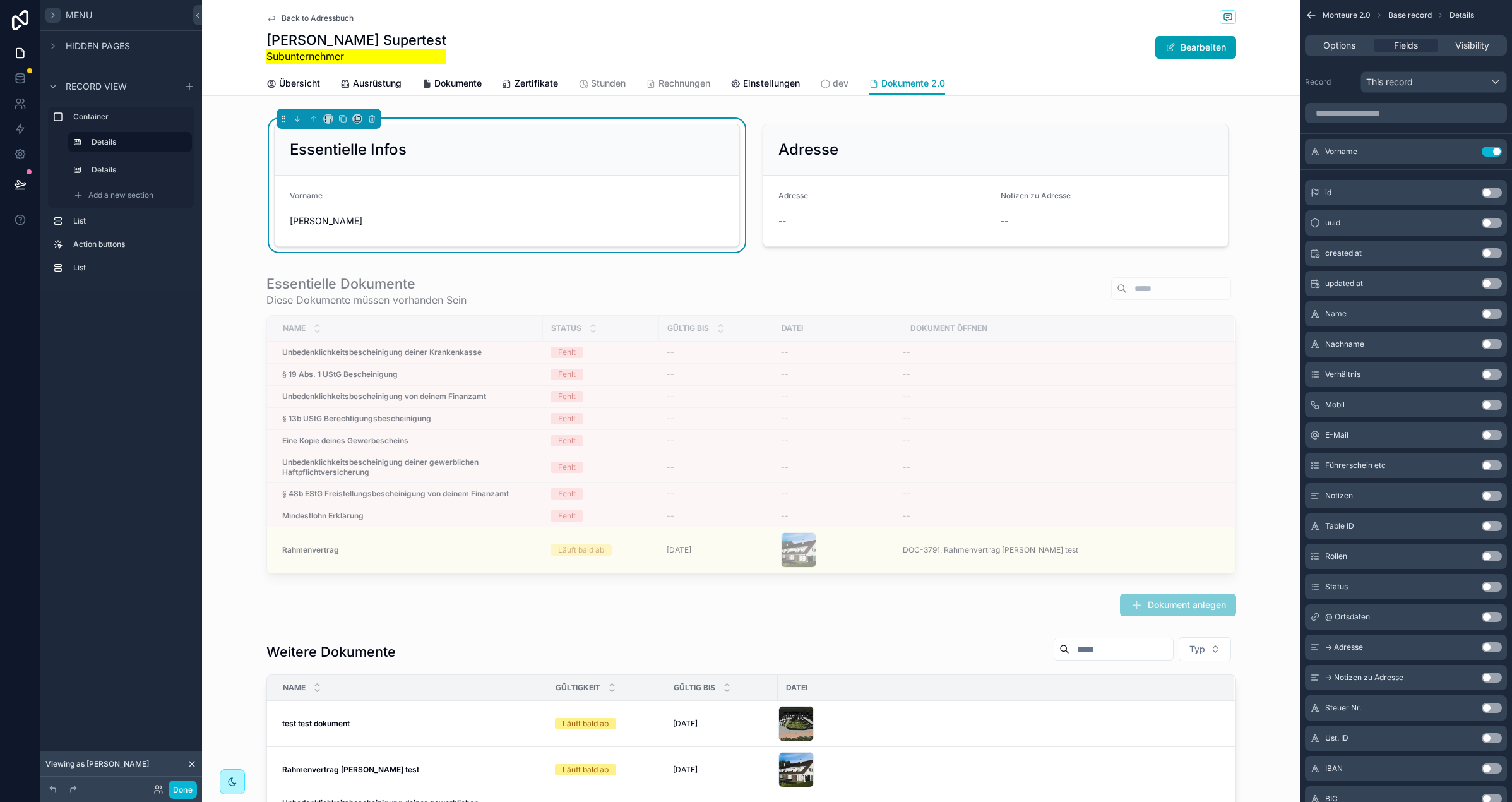
click at [1494, 340] on button "Use setting" at bounding box center [1491, 344] width 20 height 10
click at [1494, 403] on button "Use setting" at bounding box center [1491, 405] width 20 height 10
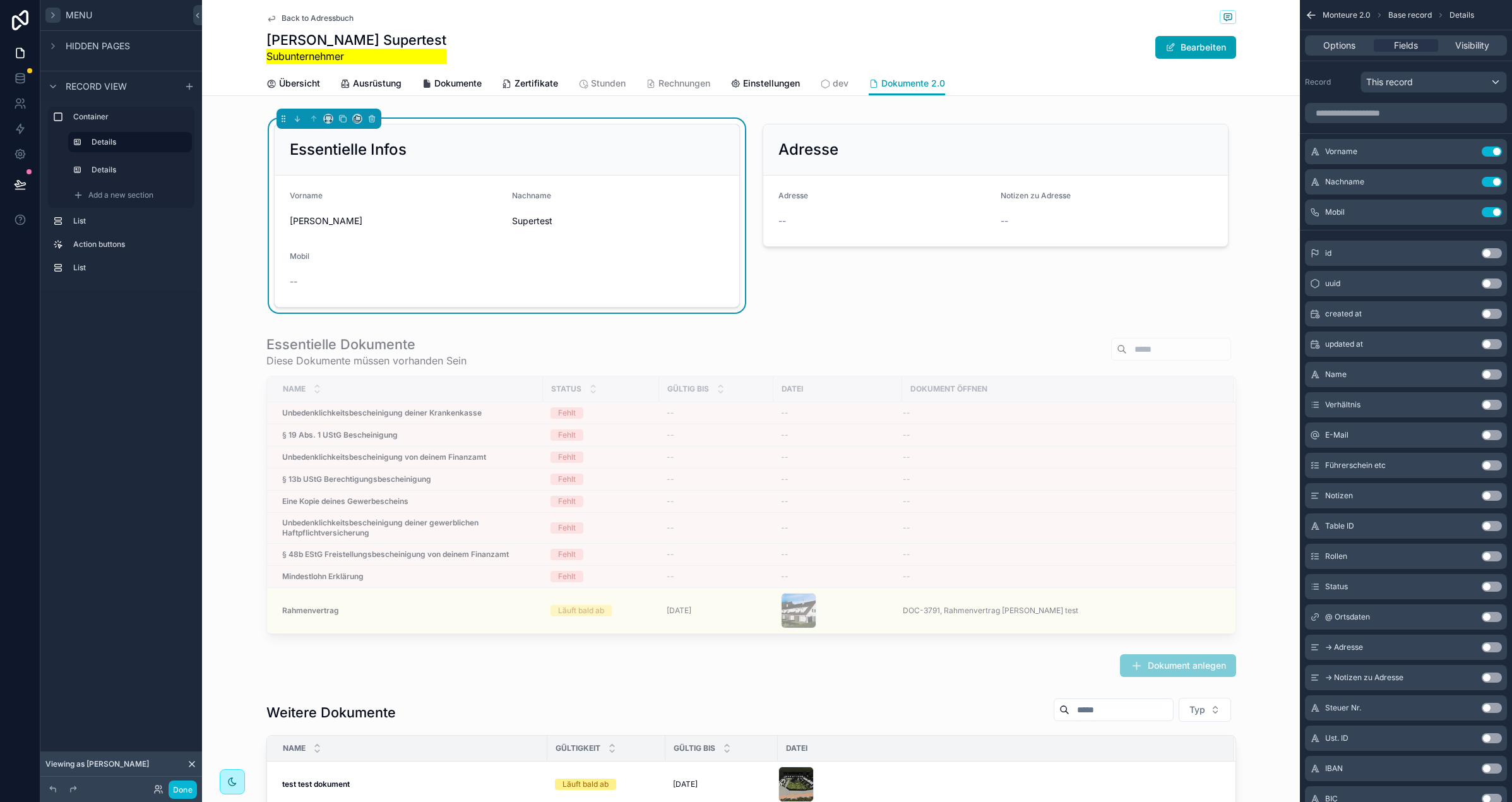
click at [1495, 435] on button "Use setting" at bounding box center [1491, 436] width 20 height 10
click at [1355, 110] on input "scrollable content" at bounding box center [1406, 112] width 202 height 20
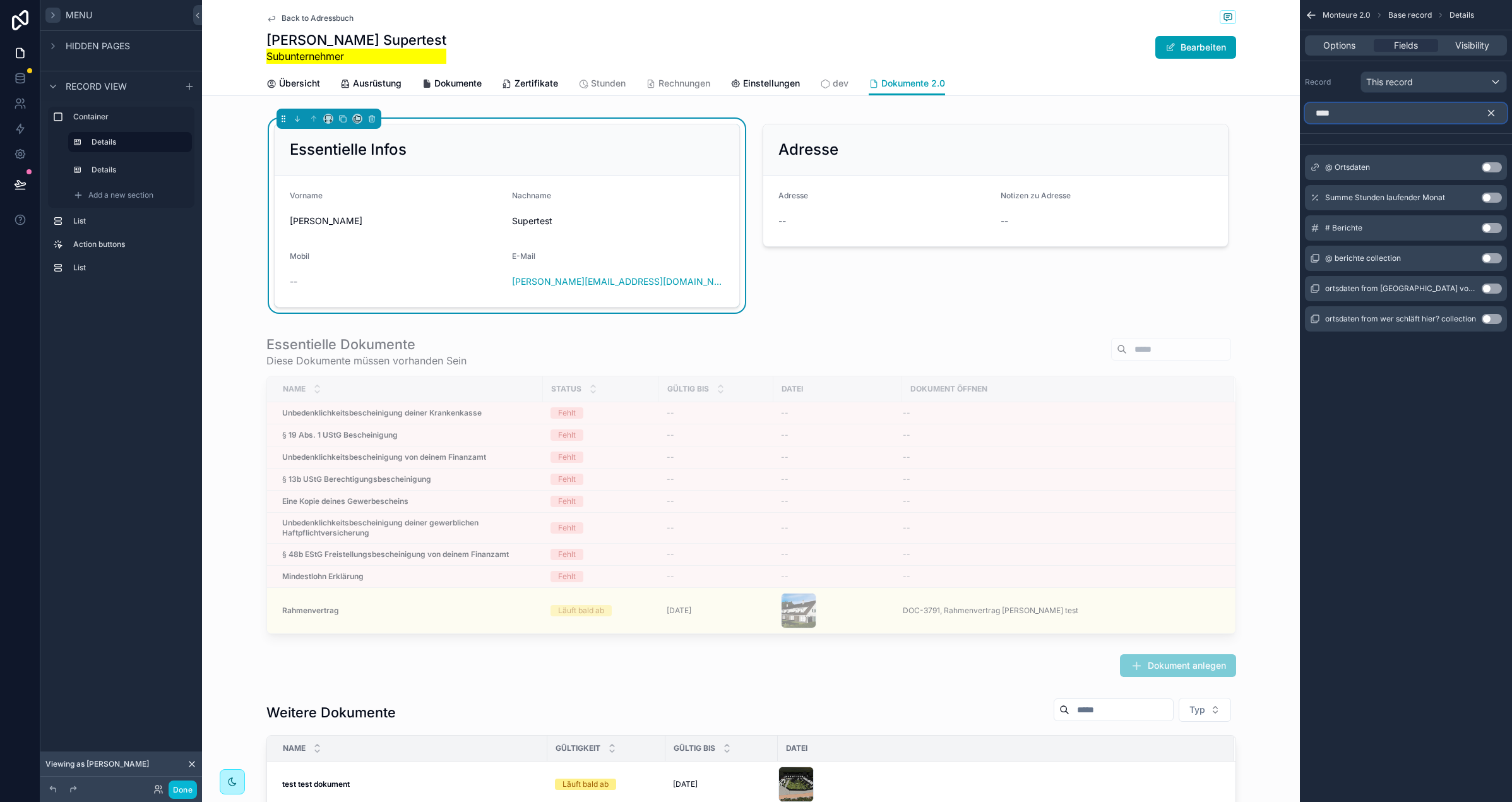
type input "****"
click at [1491, 167] on button "Use setting" at bounding box center [1491, 168] width 20 height 10
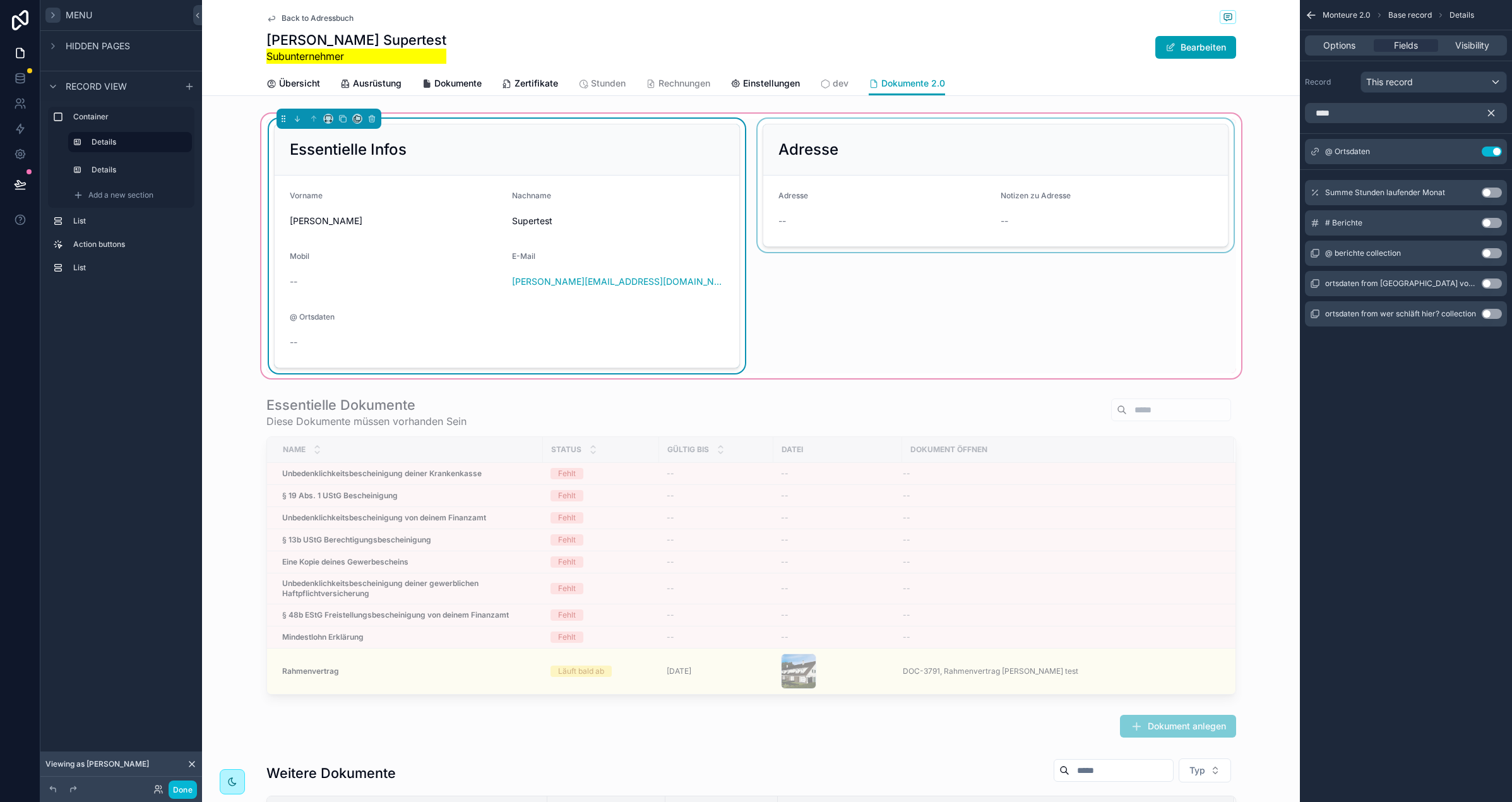
click at [880, 136] on div "scrollable content" at bounding box center [995, 246] width 481 height 255
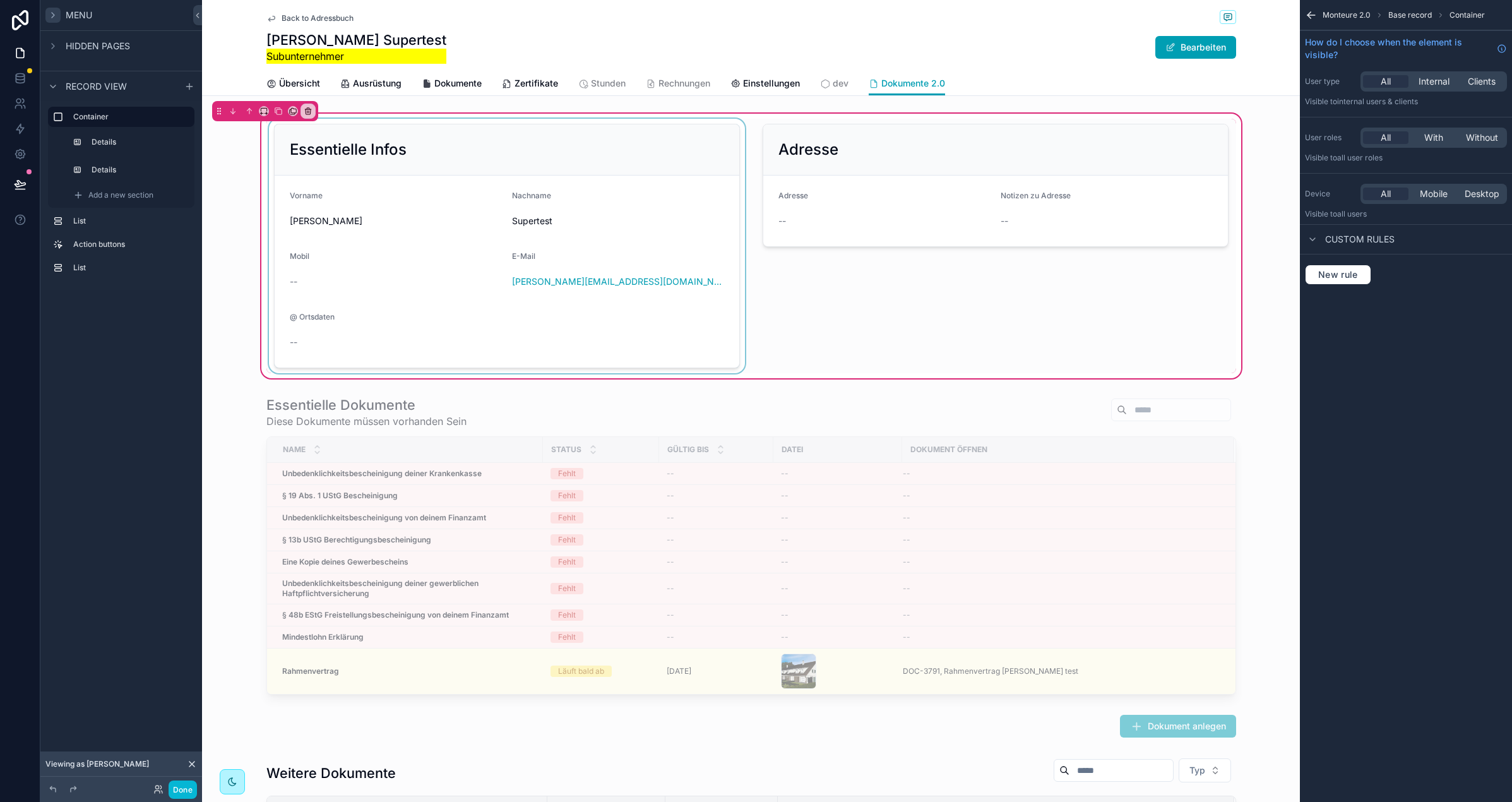
click at [608, 136] on div "scrollable content" at bounding box center [506, 246] width 481 height 255
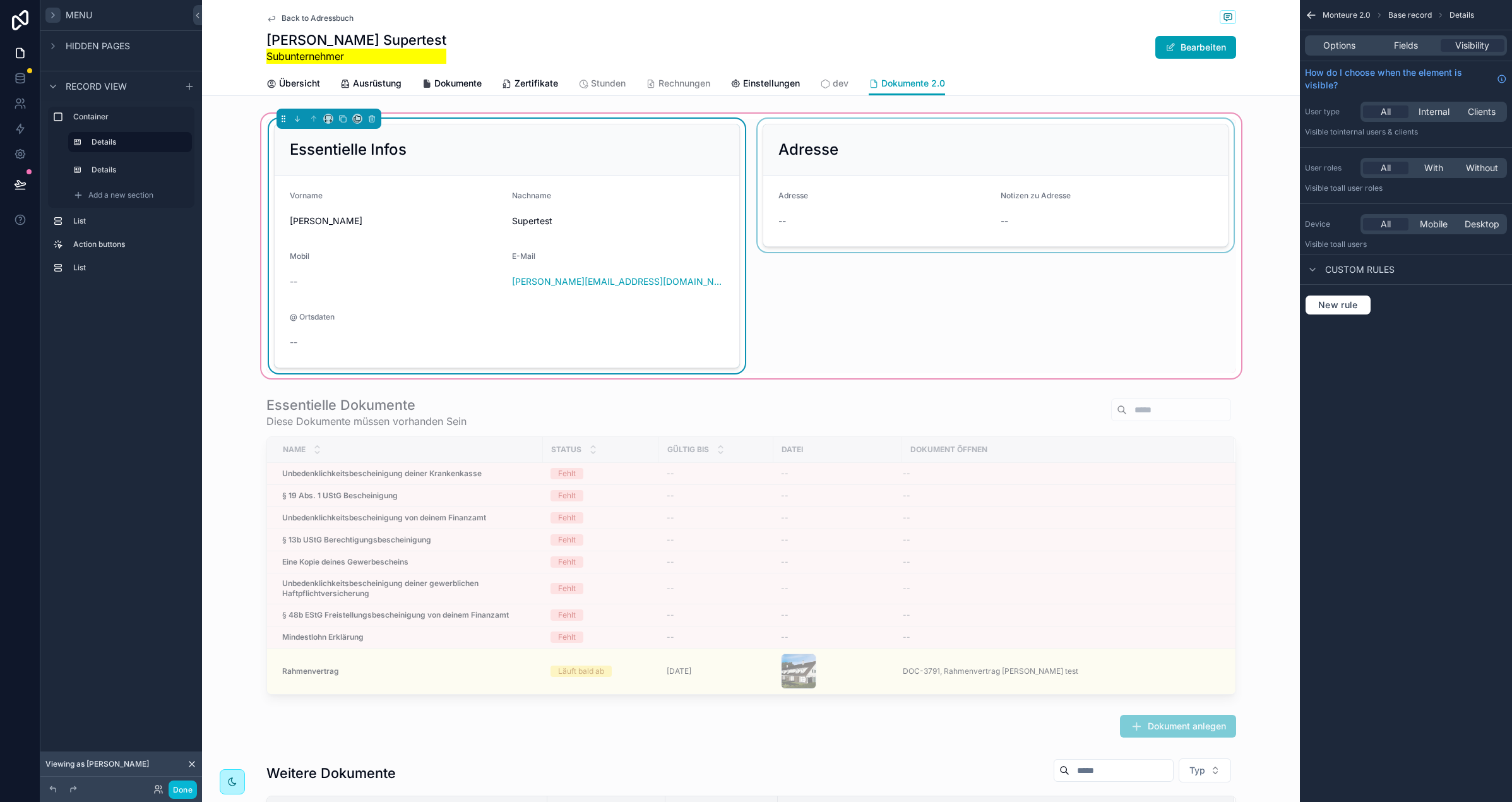
click at [997, 157] on div "scrollable content" at bounding box center [995, 246] width 481 height 255
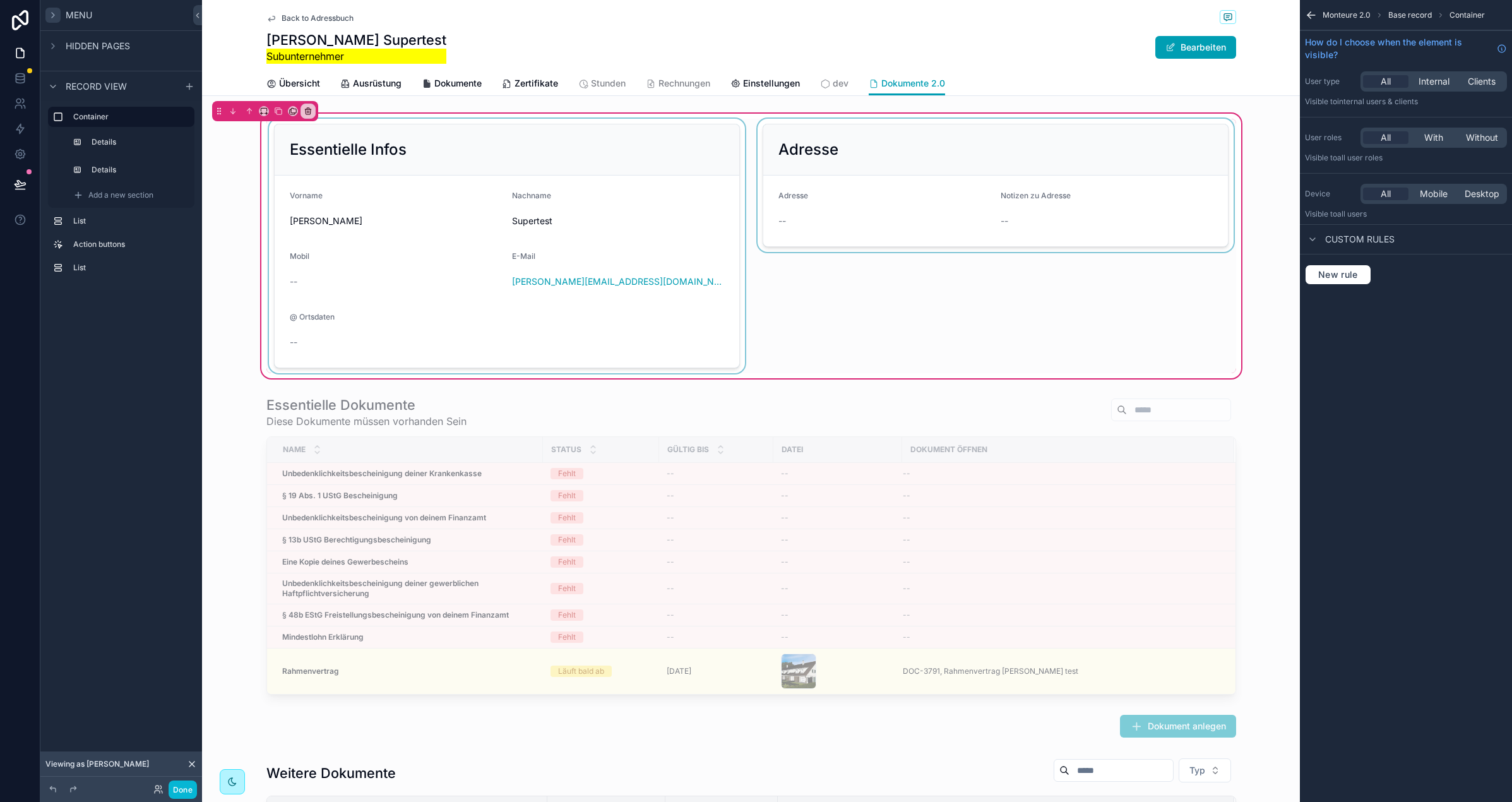
click at [893, 156] on div "scrollable content" at bounding box center [995, 246] width 481 height 255
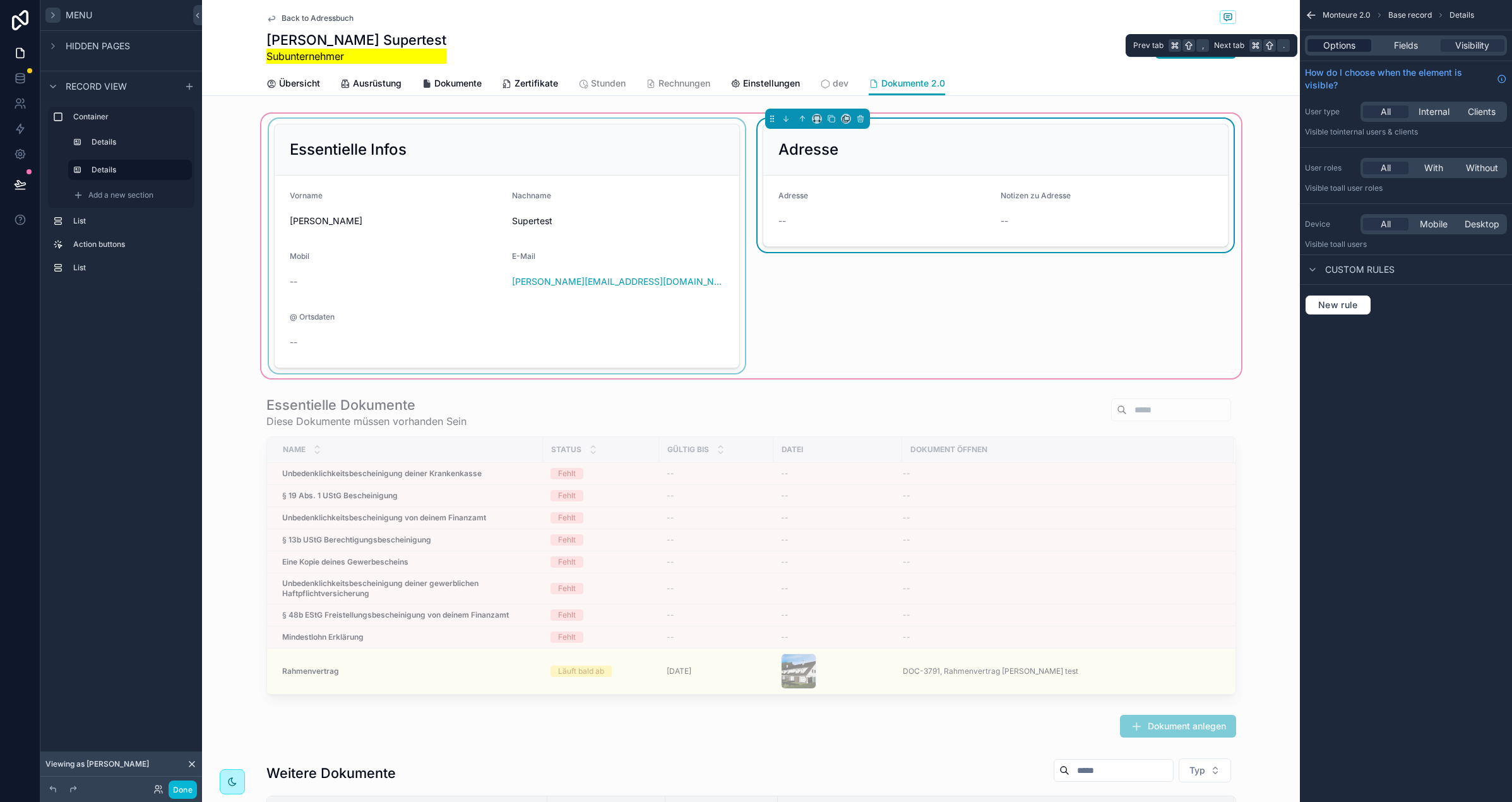
click at [1344, 43] on span "Options" at bounding box center [1339, 45] width 32 height 13
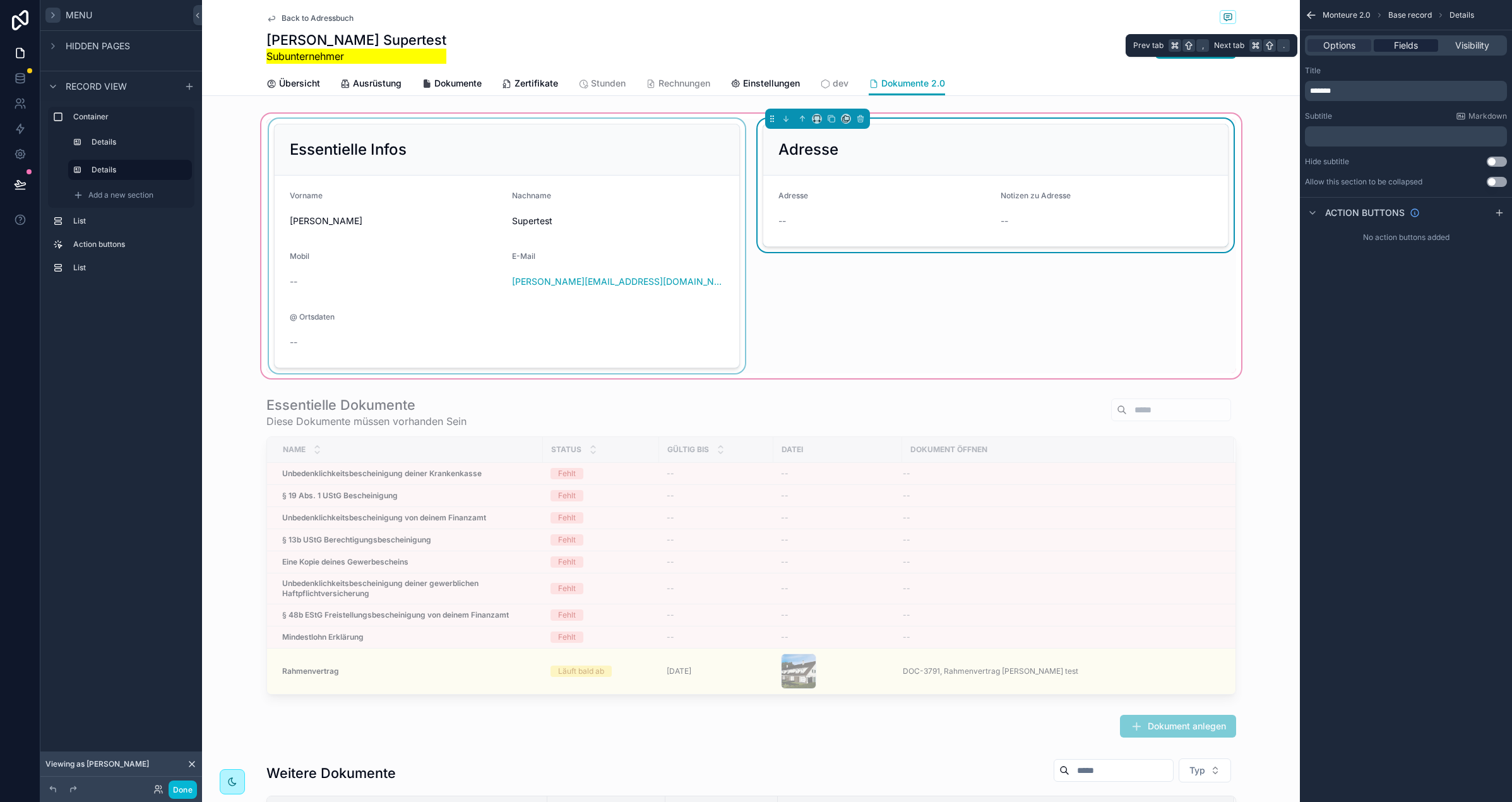
click at [1389, 43] on div "Fields" at bounding box center [1405, 45] width 63 height 13
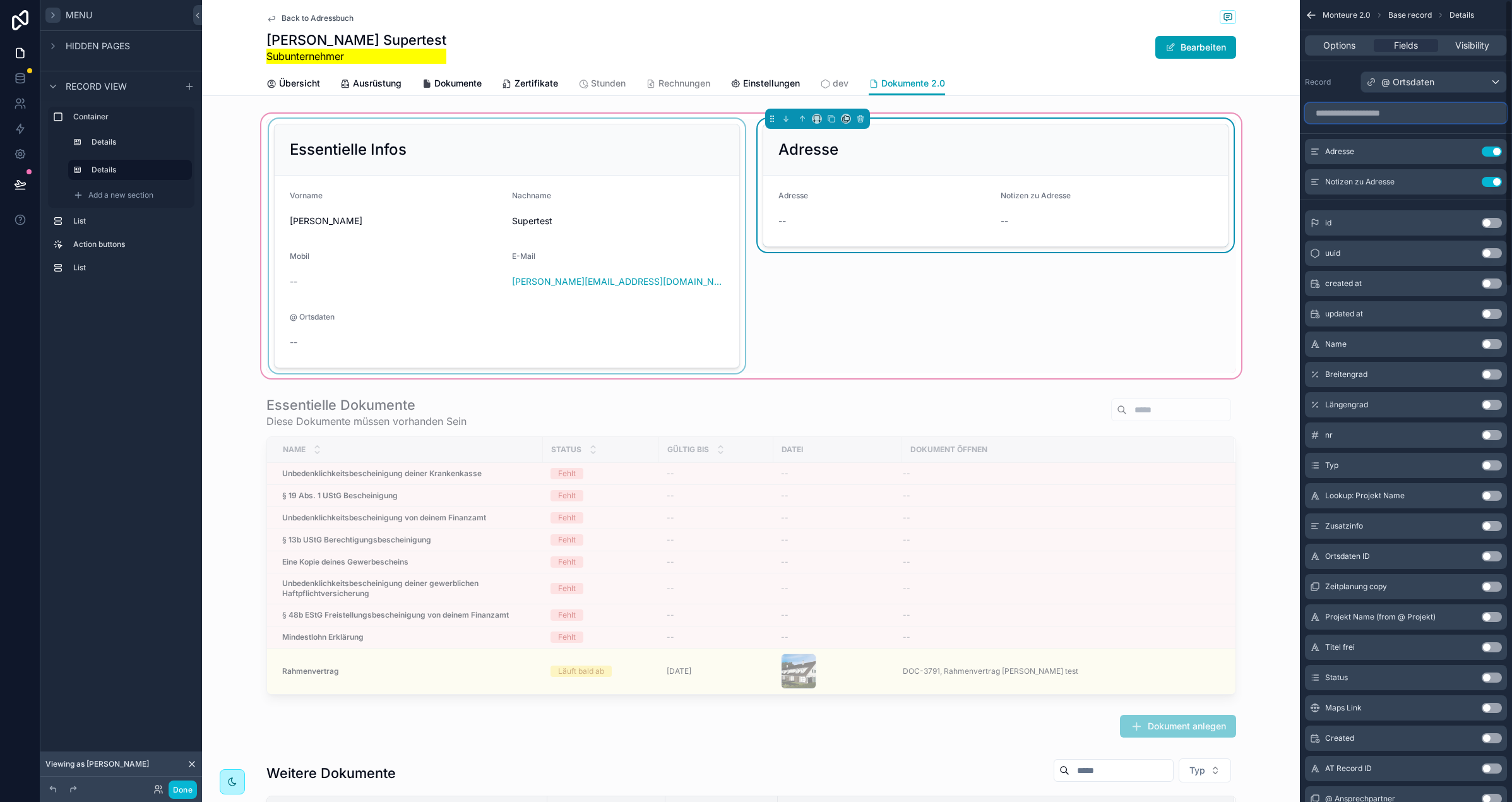
click at [1366, 103] on input "scrollable content" at bounding box center [1406, 112] width 202 height 20
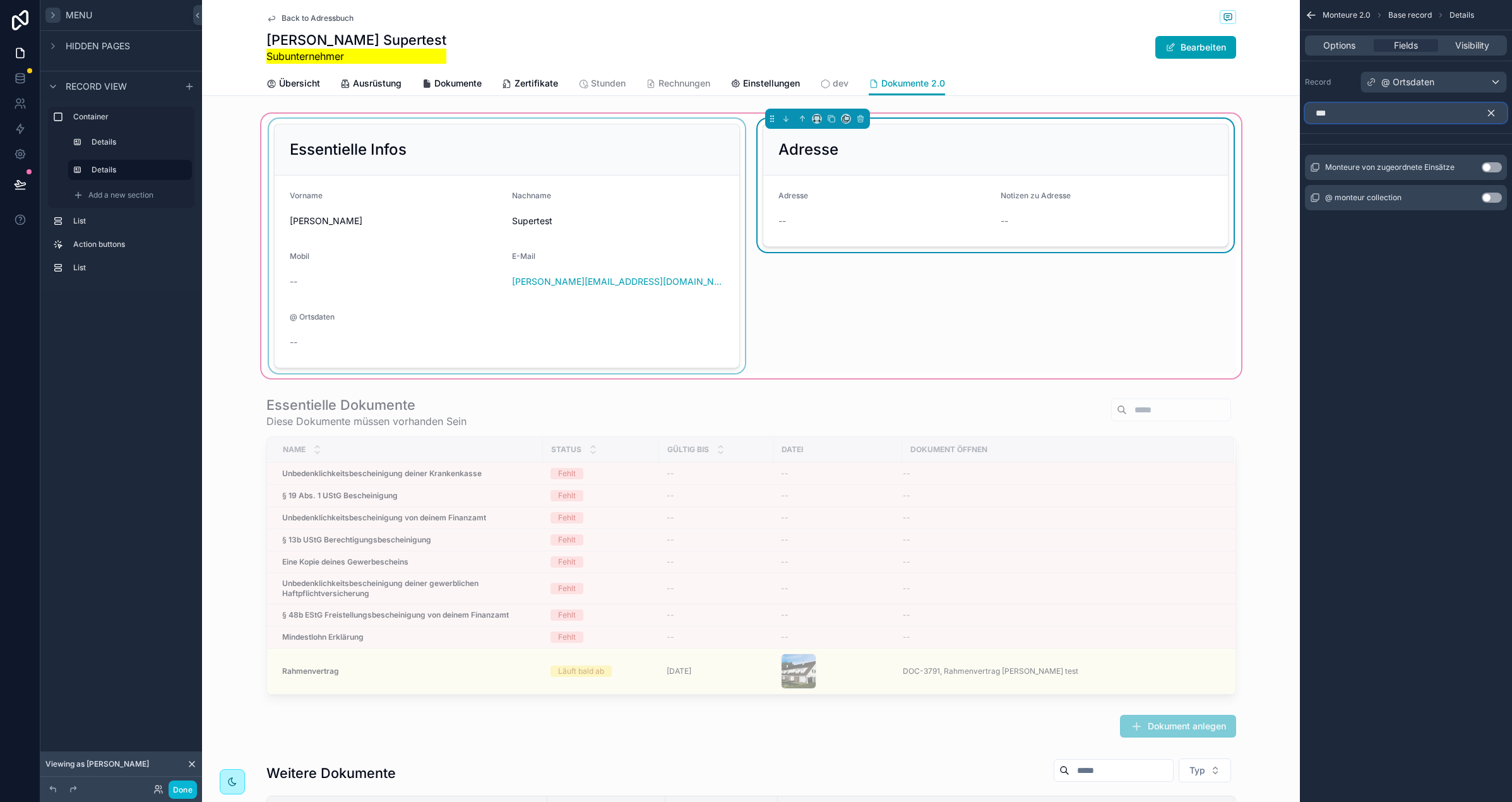
type input "***"
click at [1496, 199] on button "Use setting" at bounding box center [1491, 197] width 20 height 10
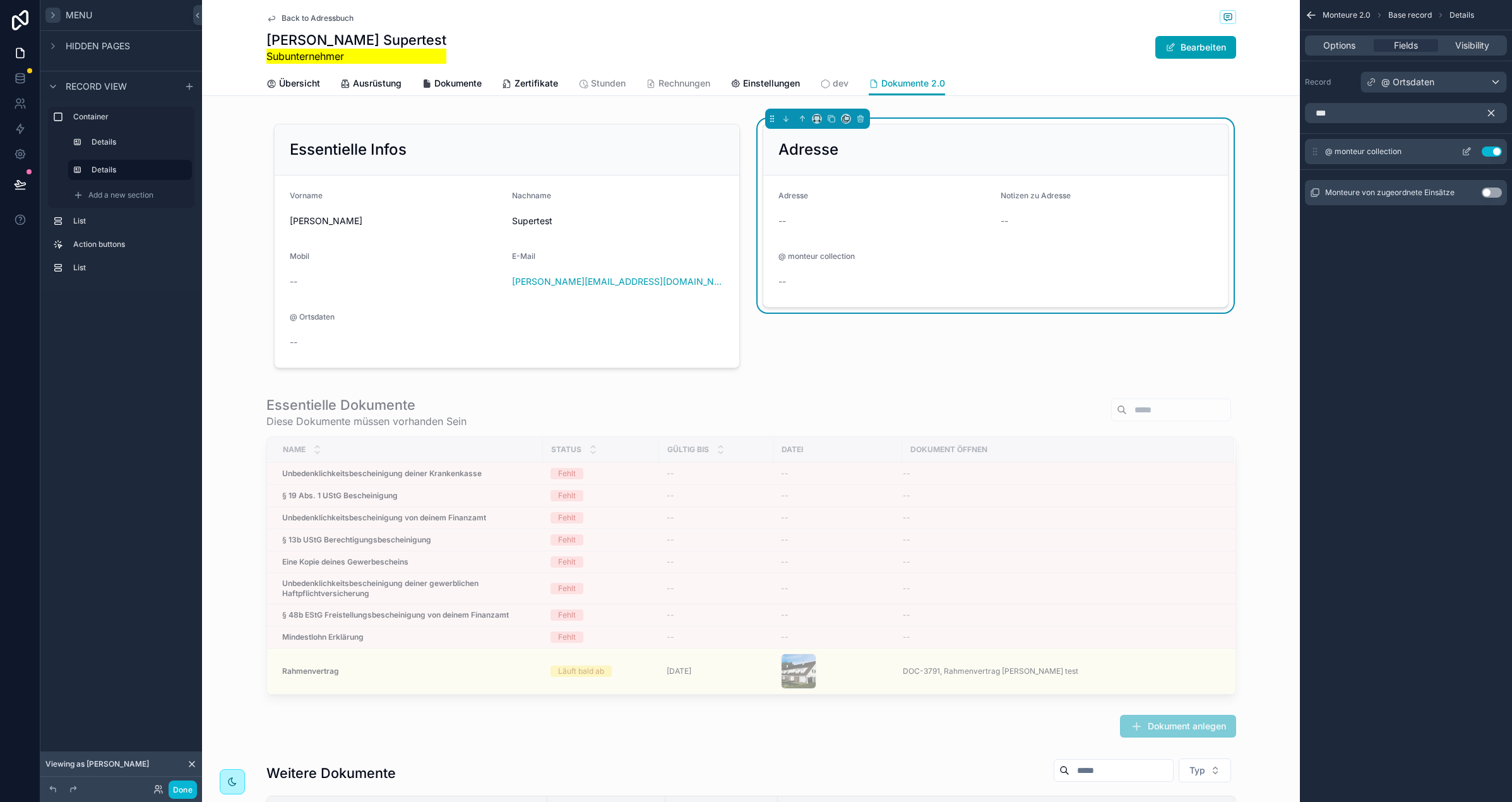
click at [1488, 151] on button "Use setting" at bounding box center [1491, 151] width 20 height 10
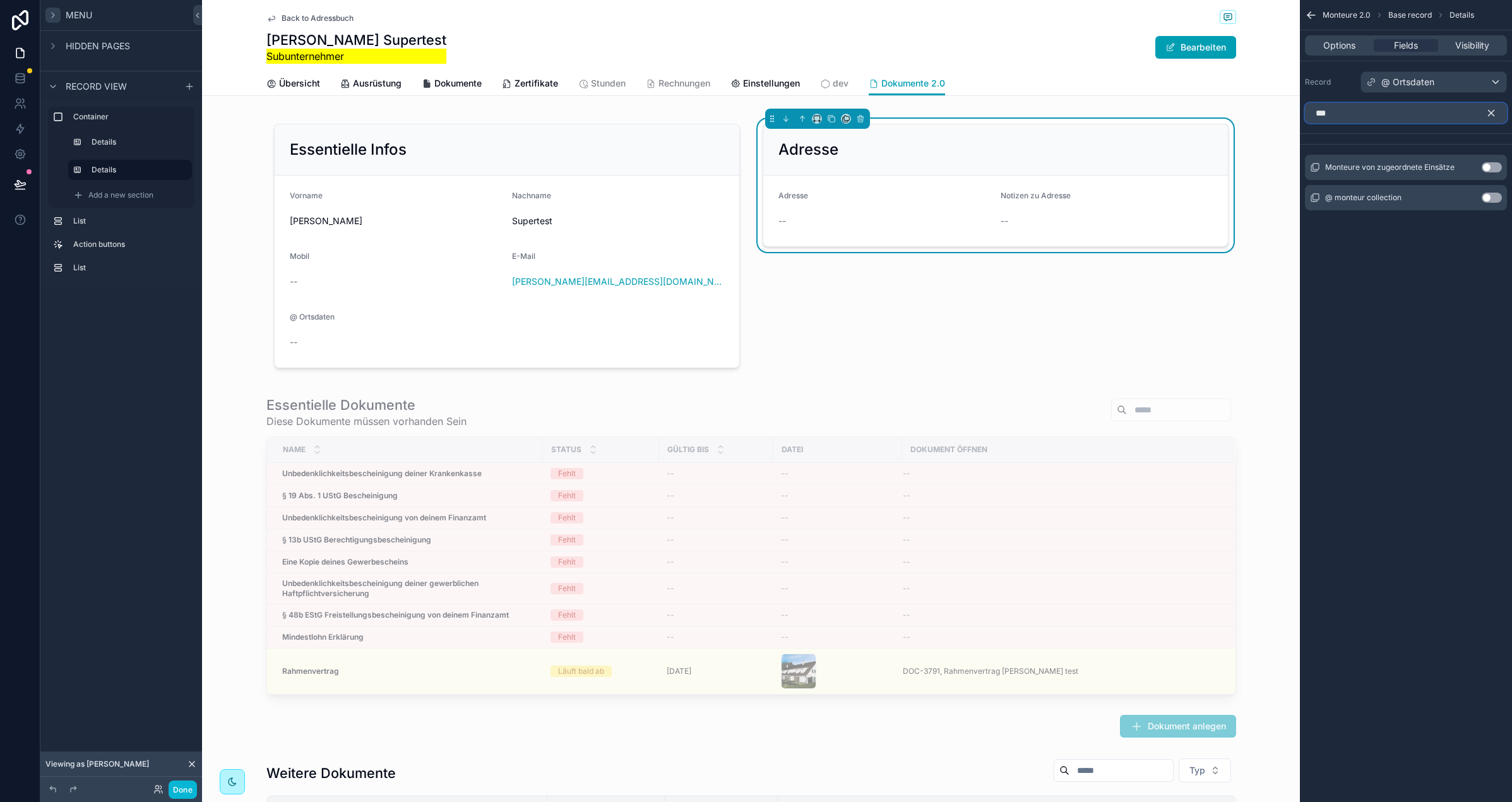
click at [1363, 112] on input "***" at bounding box center [1406, 112] width 202 height 20
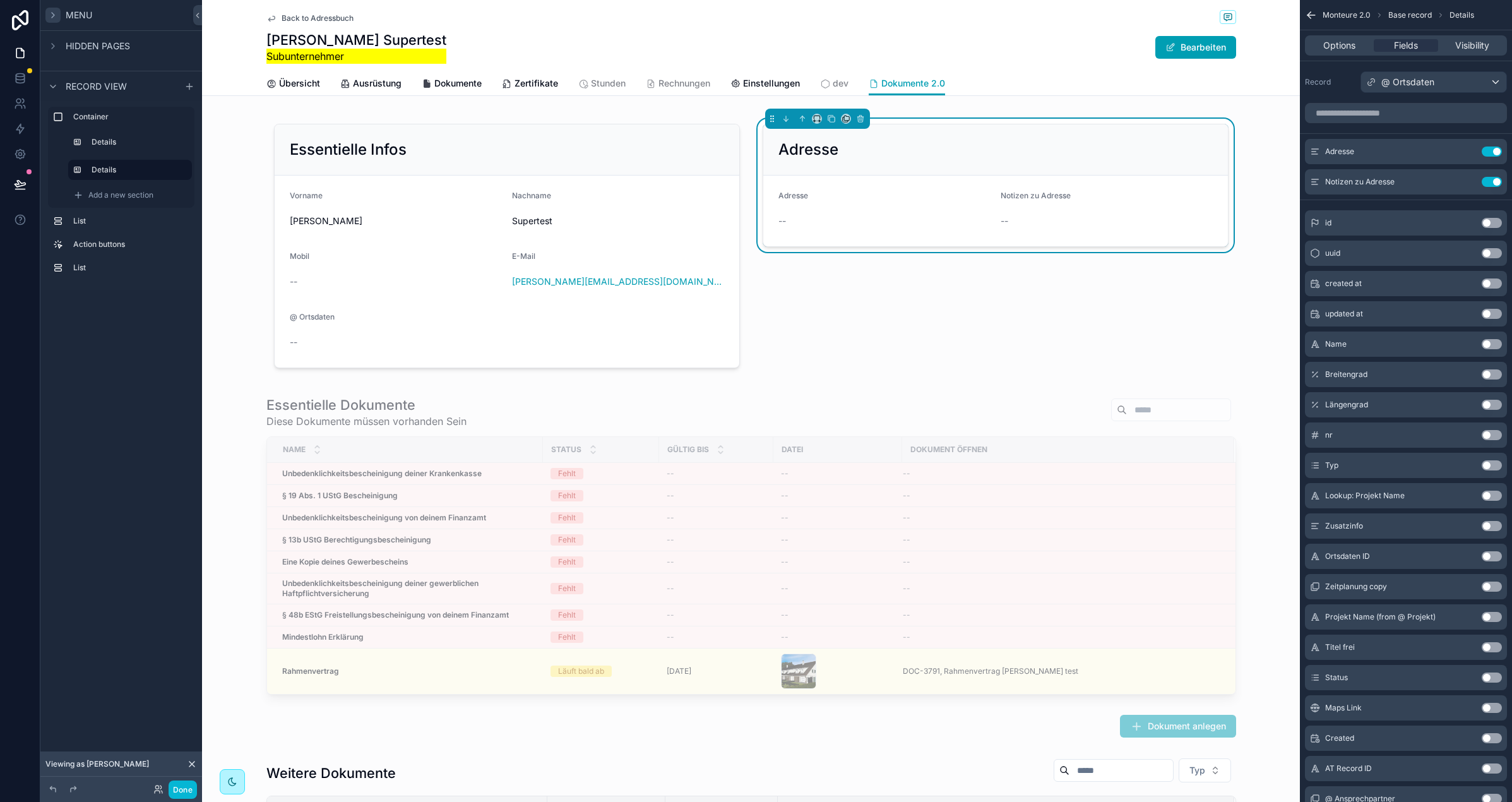
click at [1338, 81] on label "Record" at bounding box center [1330, 83] width 50 height 10
click at [952, 148] on div "Adresse" at bounding box center [996, 149] width 435 height 20
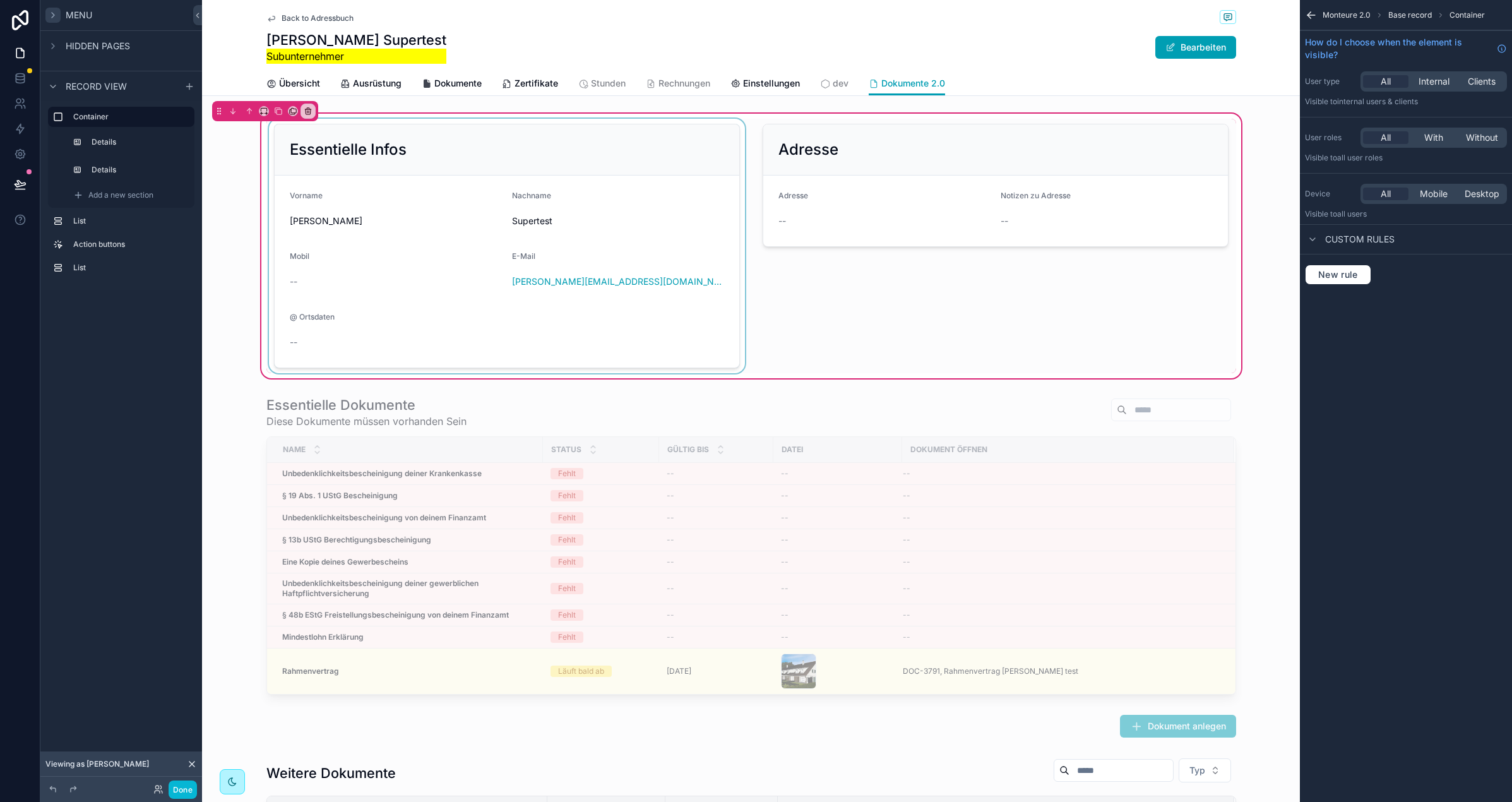
click at [556, 149] on div "scrollable content" at bounding box center [506, 246] width 481 height 255
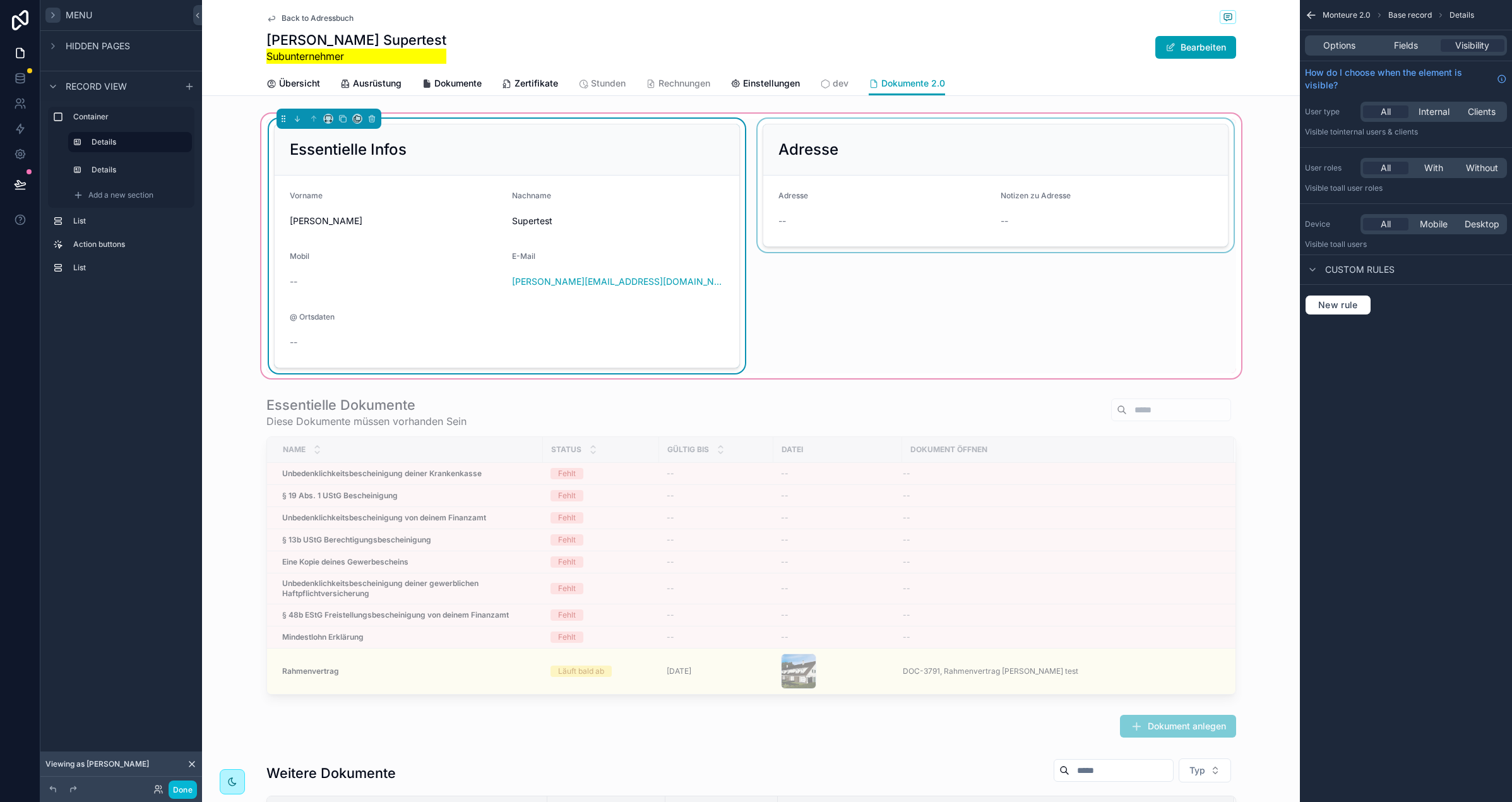
click at [896, 150] on div "scrollable content" at bounding box center [995, 246] width 481 height 255
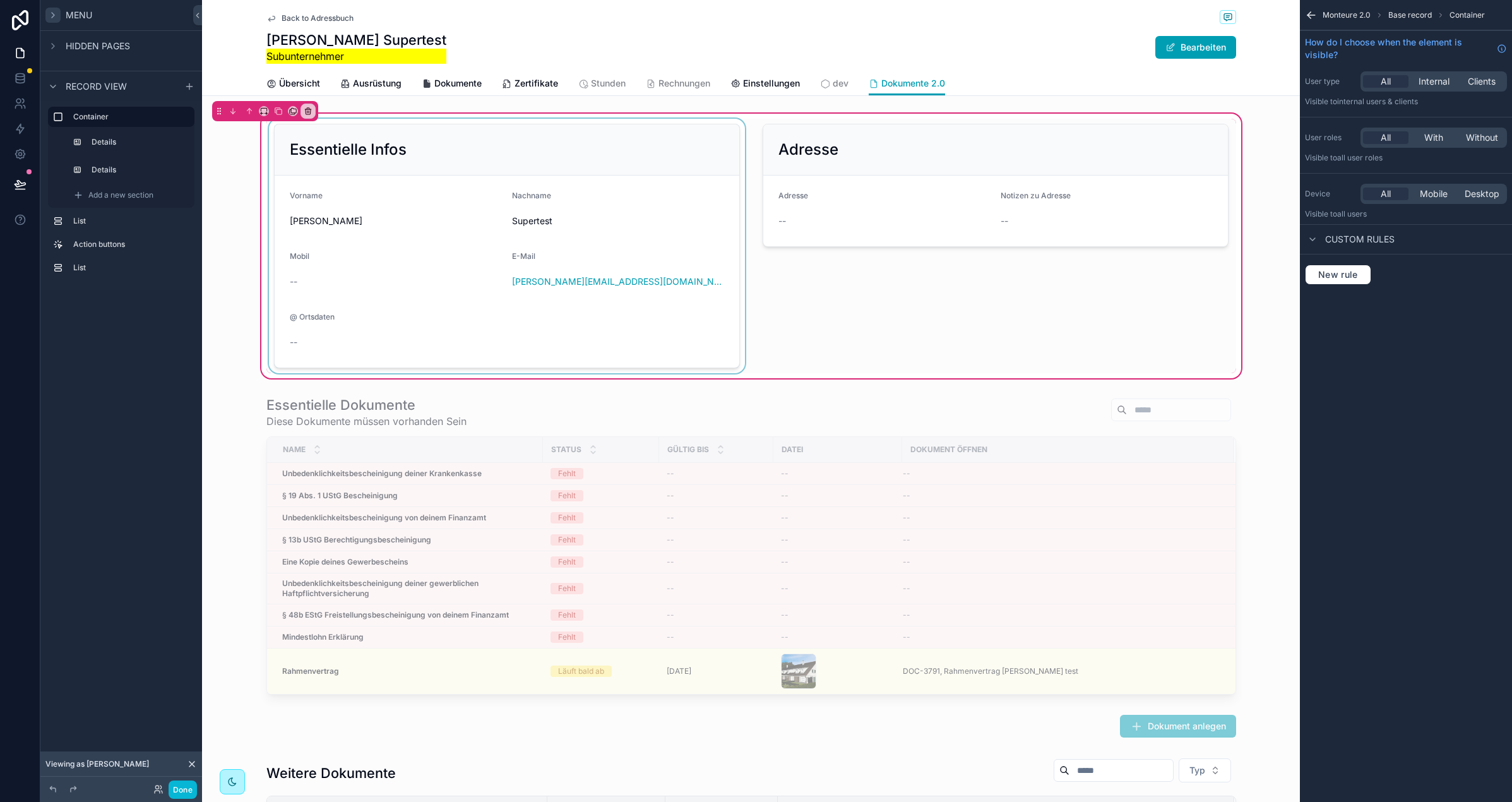
click at [686, 146] on div "scrollable content" at bounding box center [506, 246] width 481 height 255
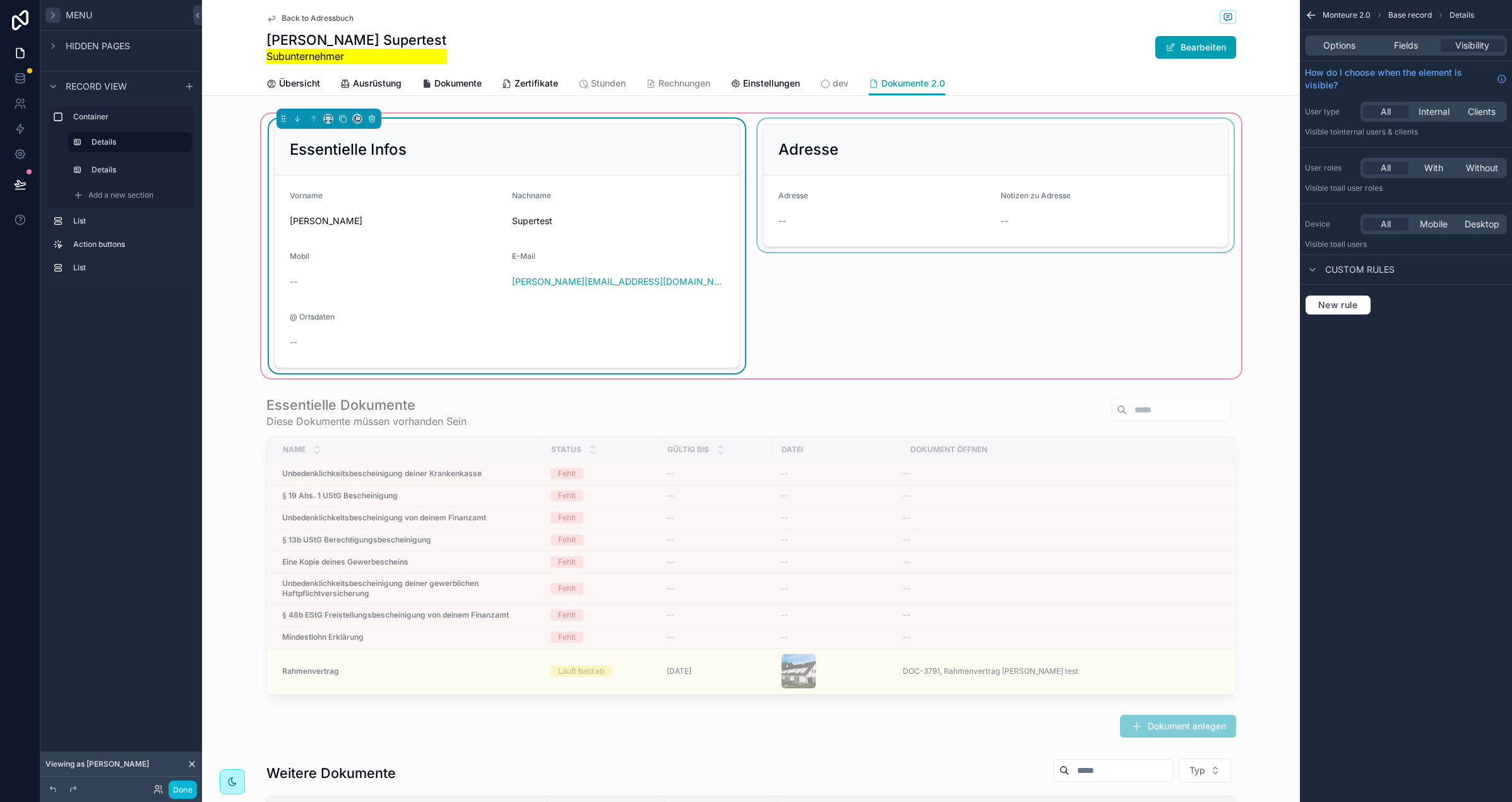
click at [909, 148] on div "scrollable content" at bounding box center [995, 246] width 481 height 255
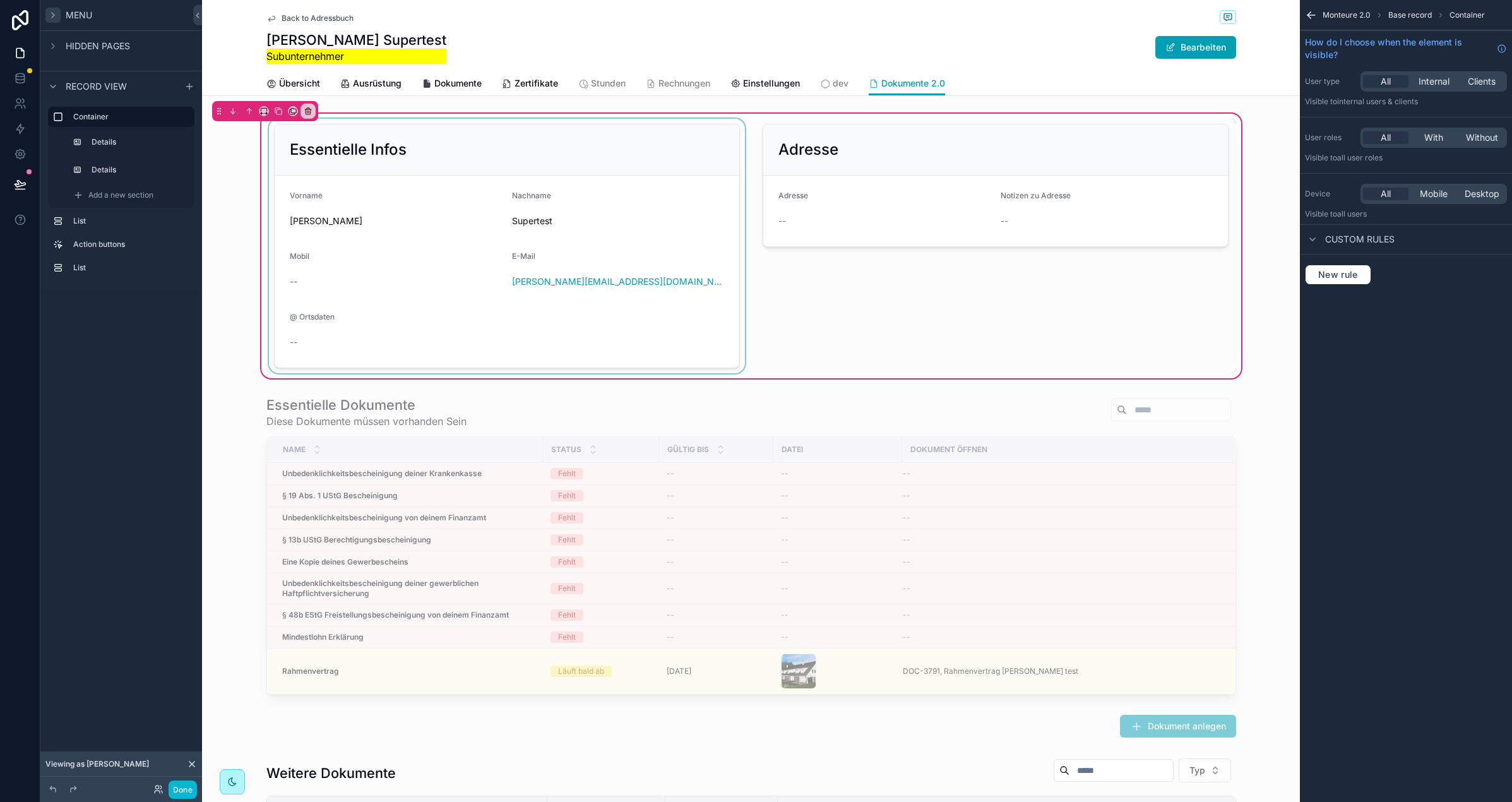
click at [461, 172] on div "scrollable content" at bounding box center [506, 246] width 481 height 255
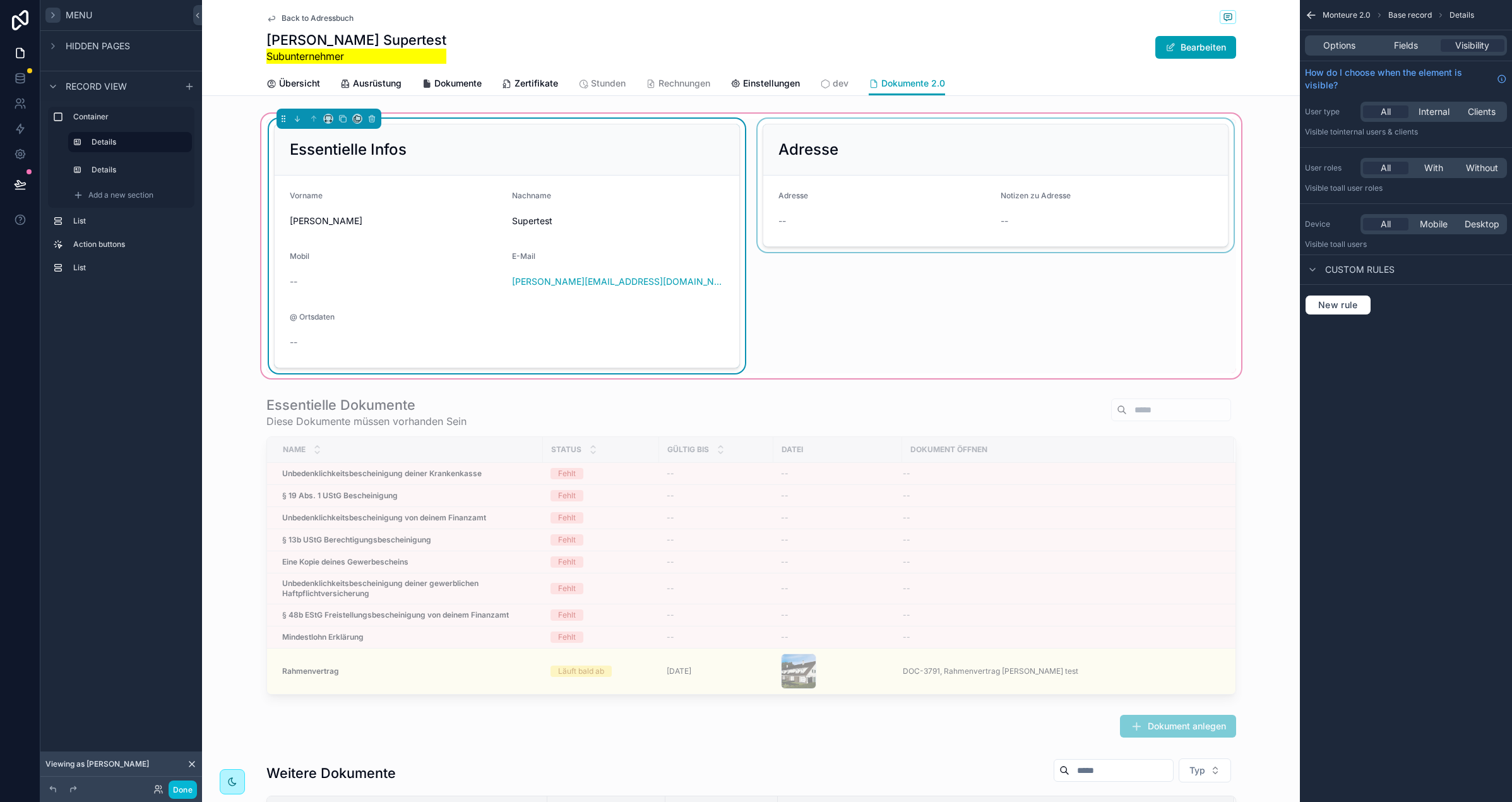
click at [1078, 284] on div "scrollable content" at bounding box center [995, 246] width 481 height 255
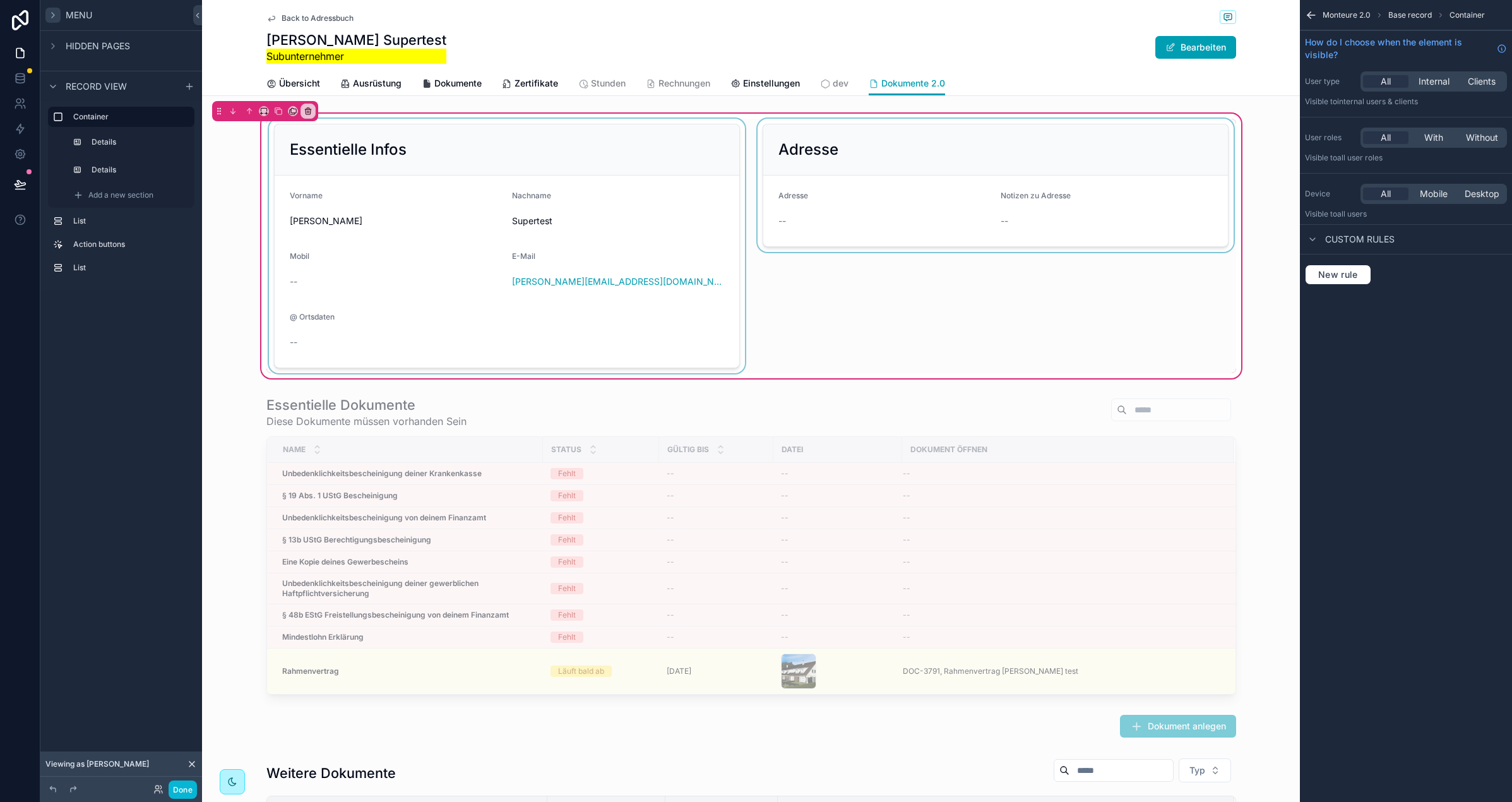
click at [883, 288] on div "scrollable content" at bounding box center [995, 246] width 481 height 255
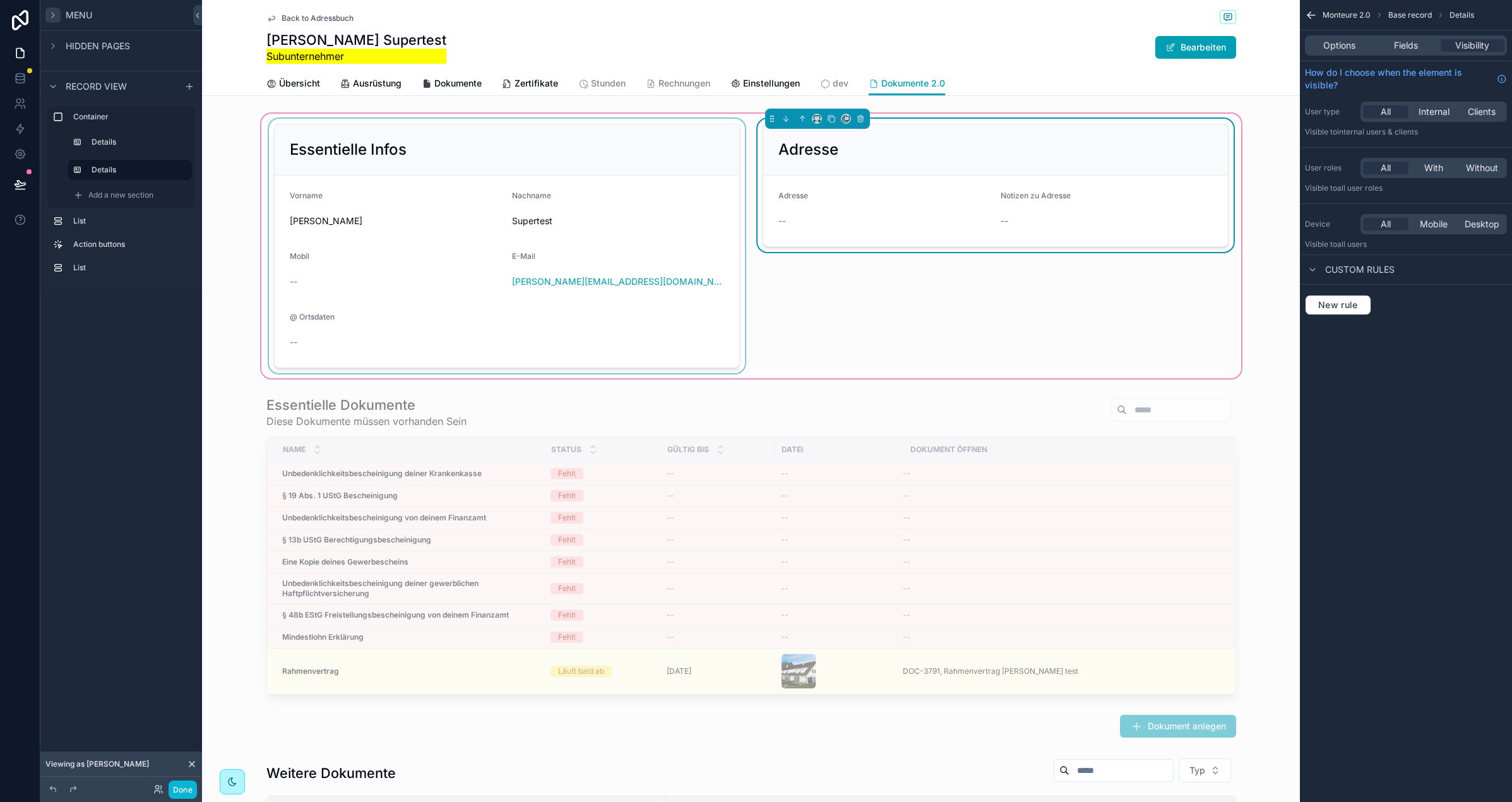
click at [925, 312] on div "Adresse Adresse -- Notizen zu Adresse --" at bounding box center [995, 246] width 481 height 255
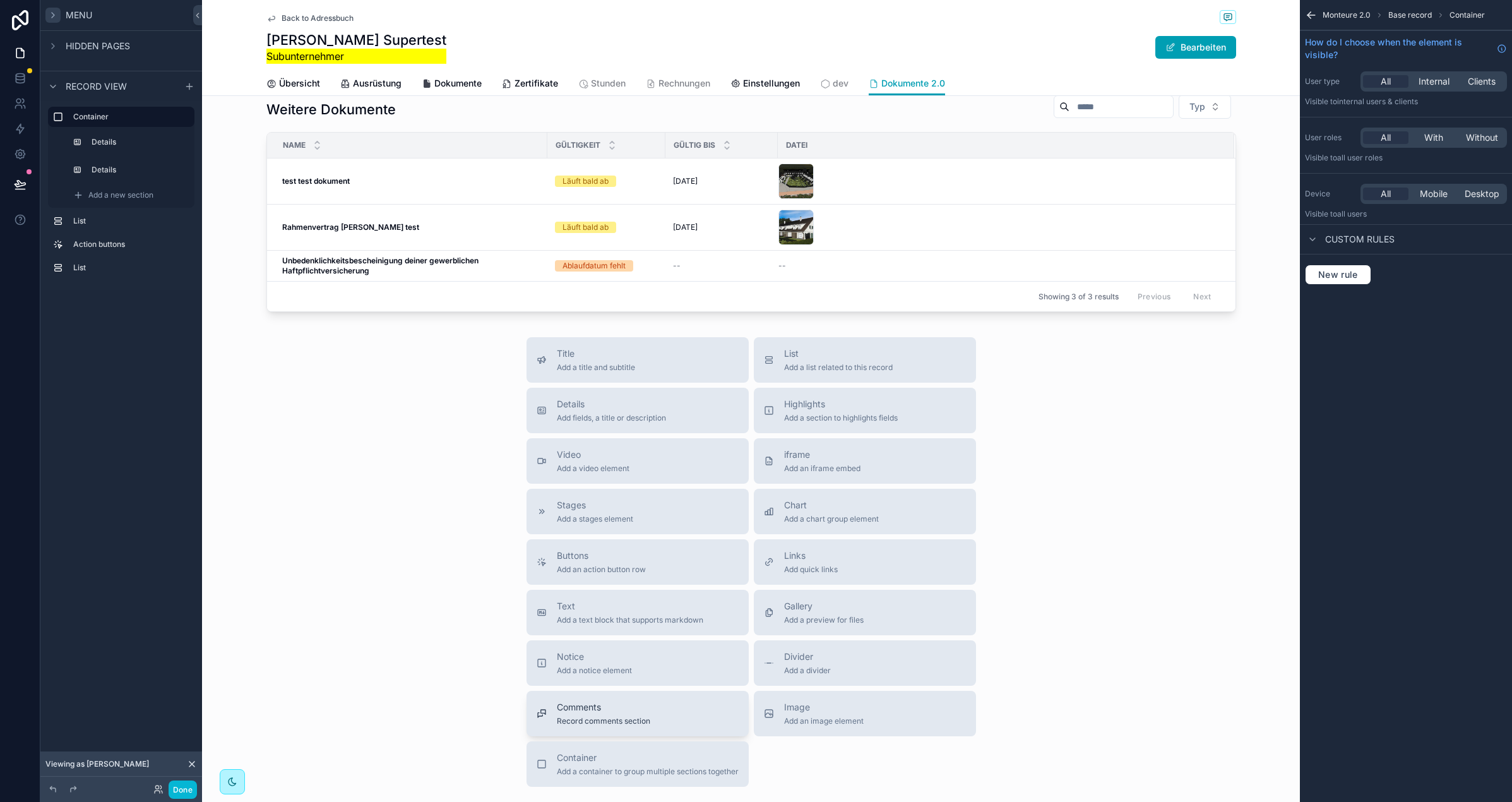
scroll to position [672, 0]
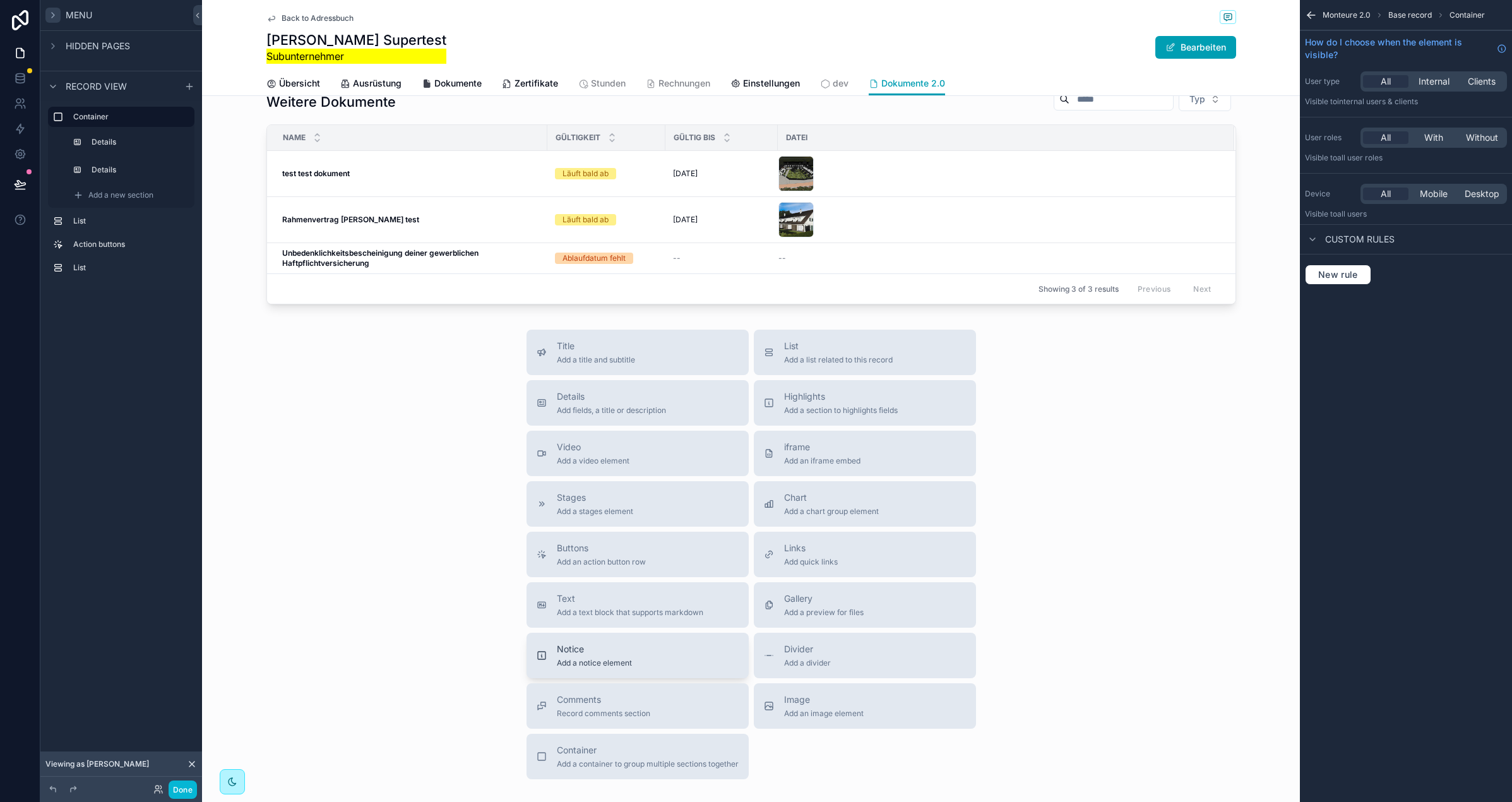
click at [582, 665] on span "Add a notice element" at bounding box center [594, 664] width 75 height 10
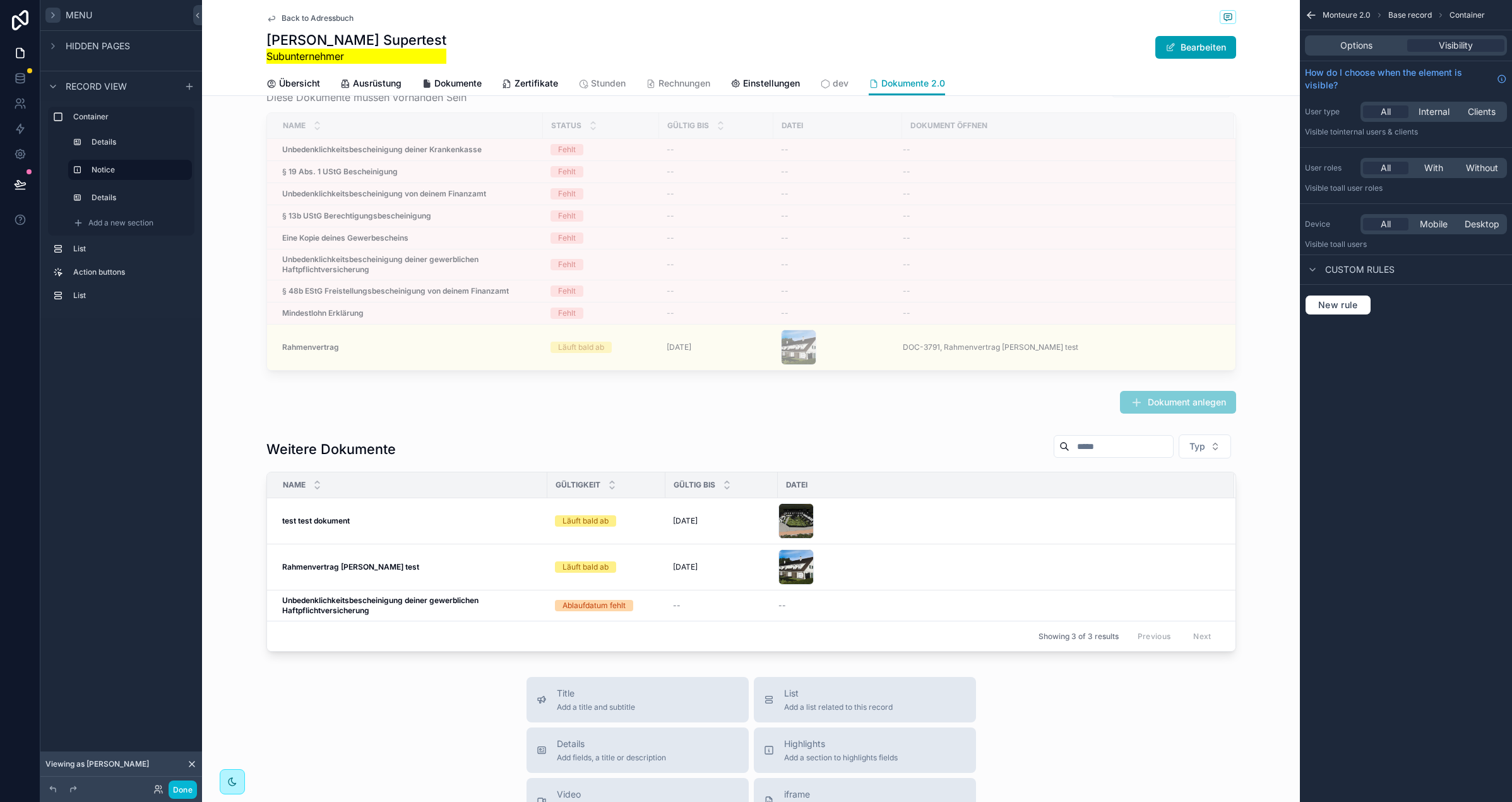
scroll to position [0, 0]
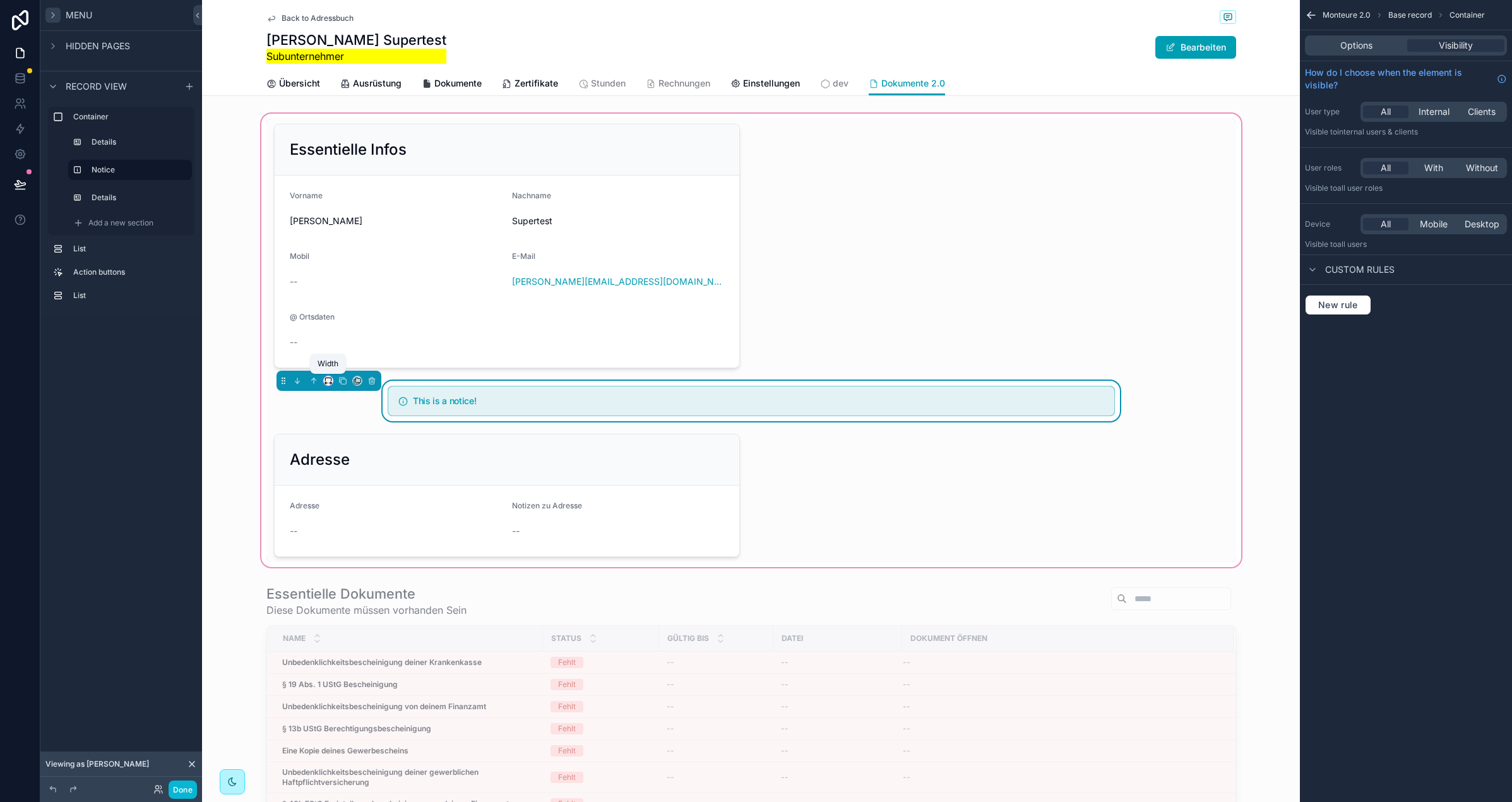
click at [329, 380] on icon "scrollable content" at bounding box center [329, 381] width 9 height 9
click at [361, 479] on div "50%" at bounding box center [353, 476] width 39 height 15
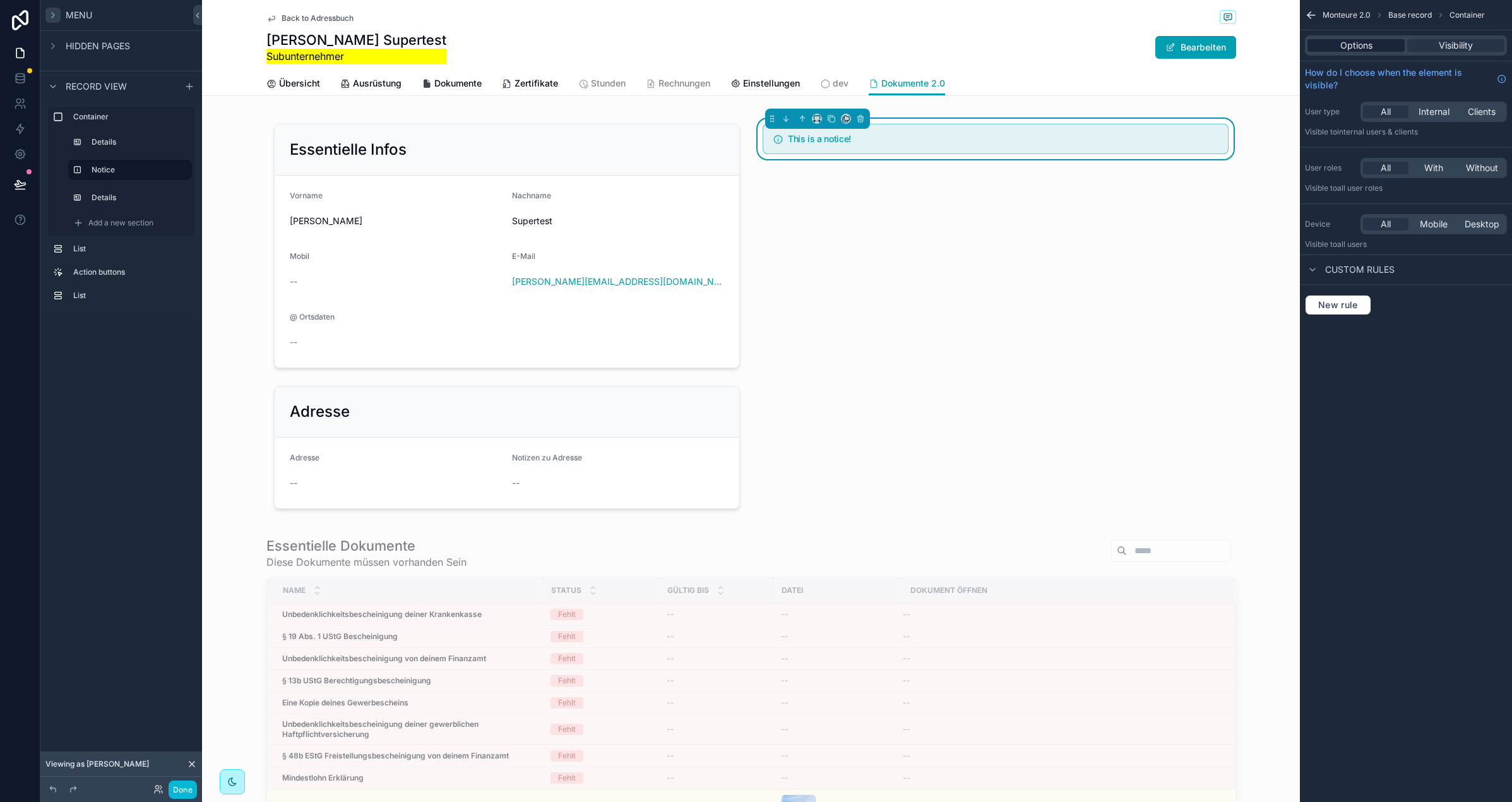
click at [1330, 51] on div "Options Visibility" at bounding box center [1406, 45] width 212 height 30
click at [1331, 50] on div "Options" at bounding box center [1356, 45] width 97 height 13
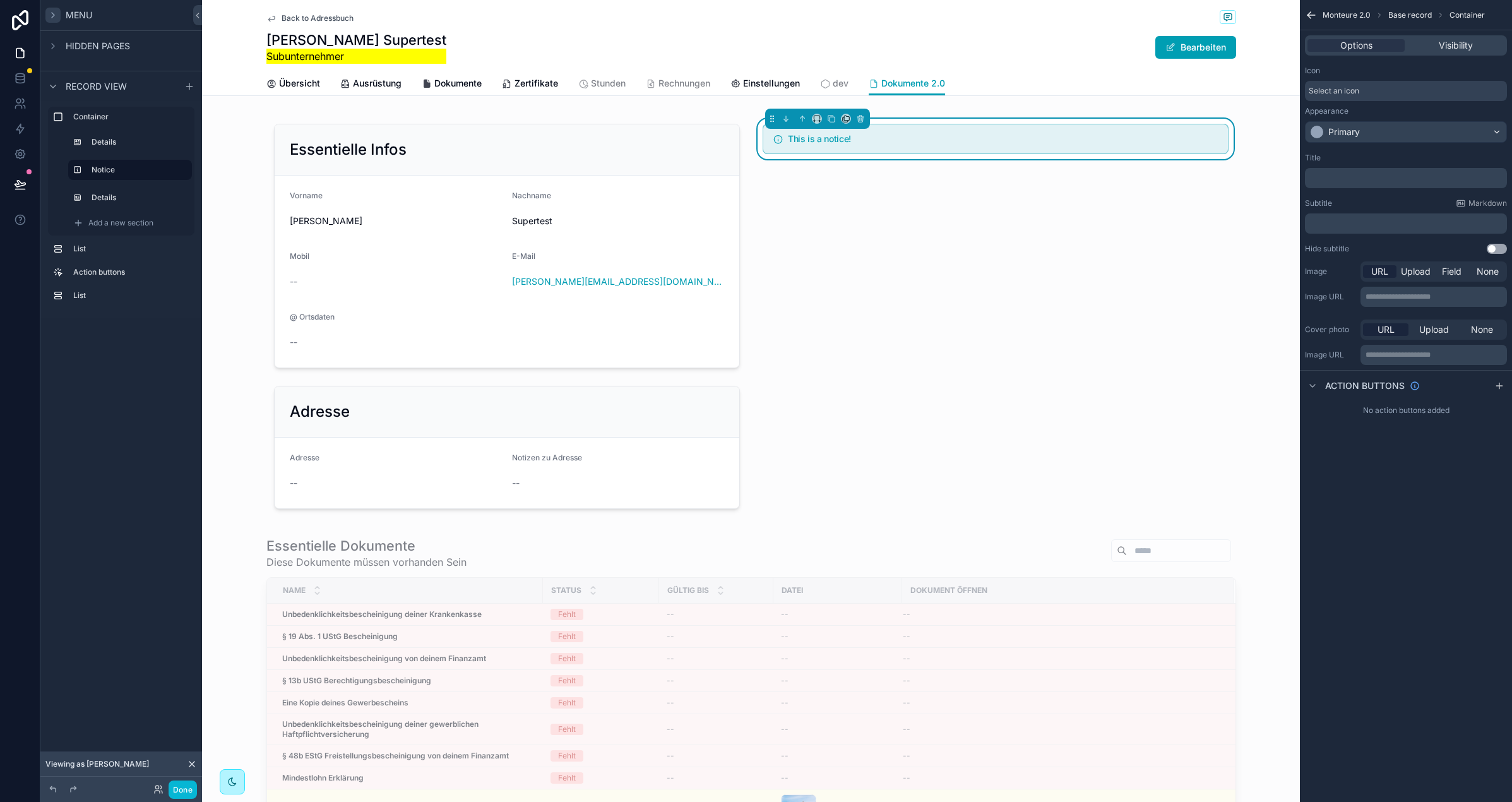
click at [1352, 89] on span "Select an icon" at bounding box center [1334, 91] width 50 height 10
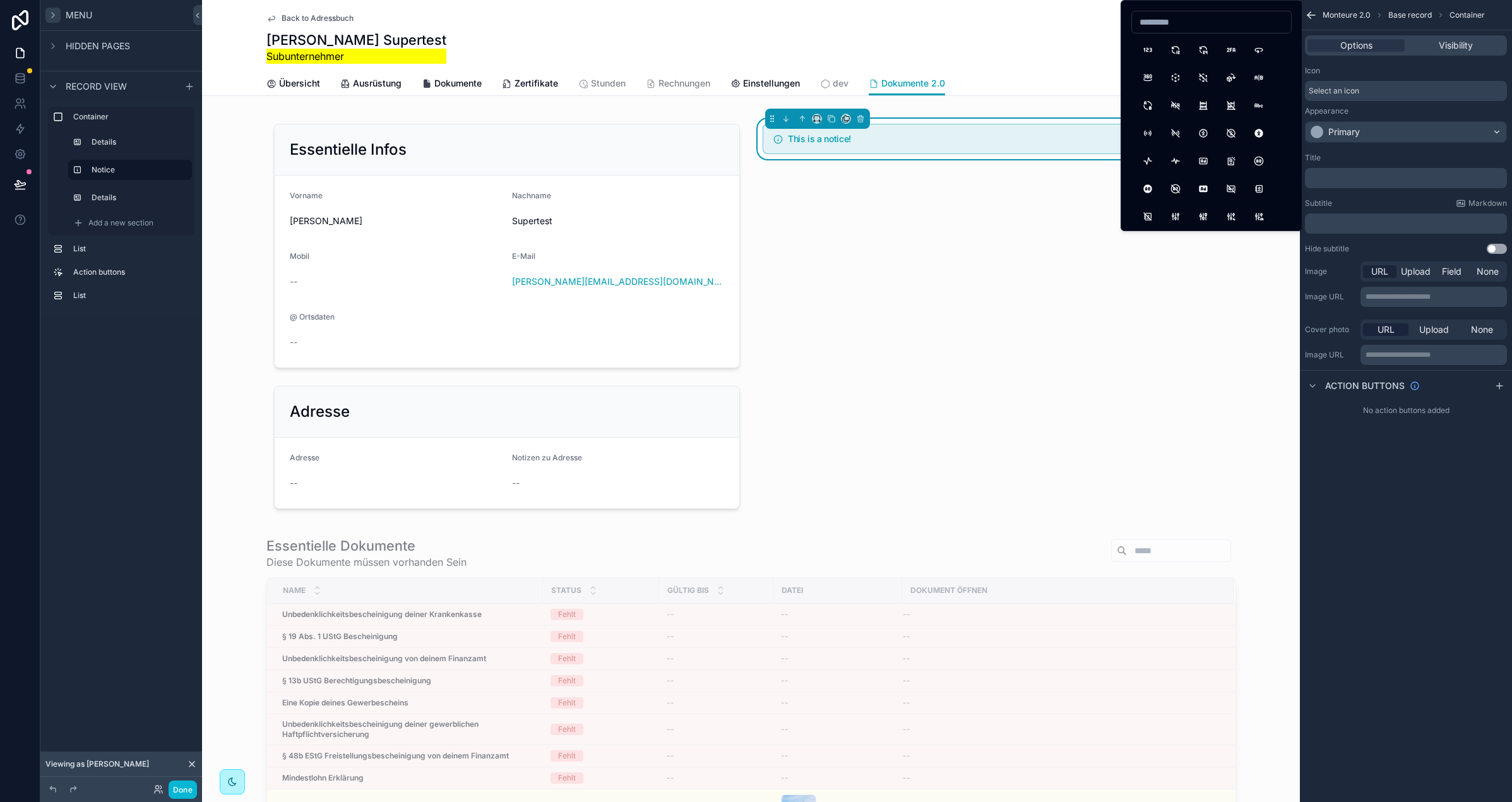
click at [1373, 70] on div "Icon" at bounding box center [1406, 71] width 202 height 10
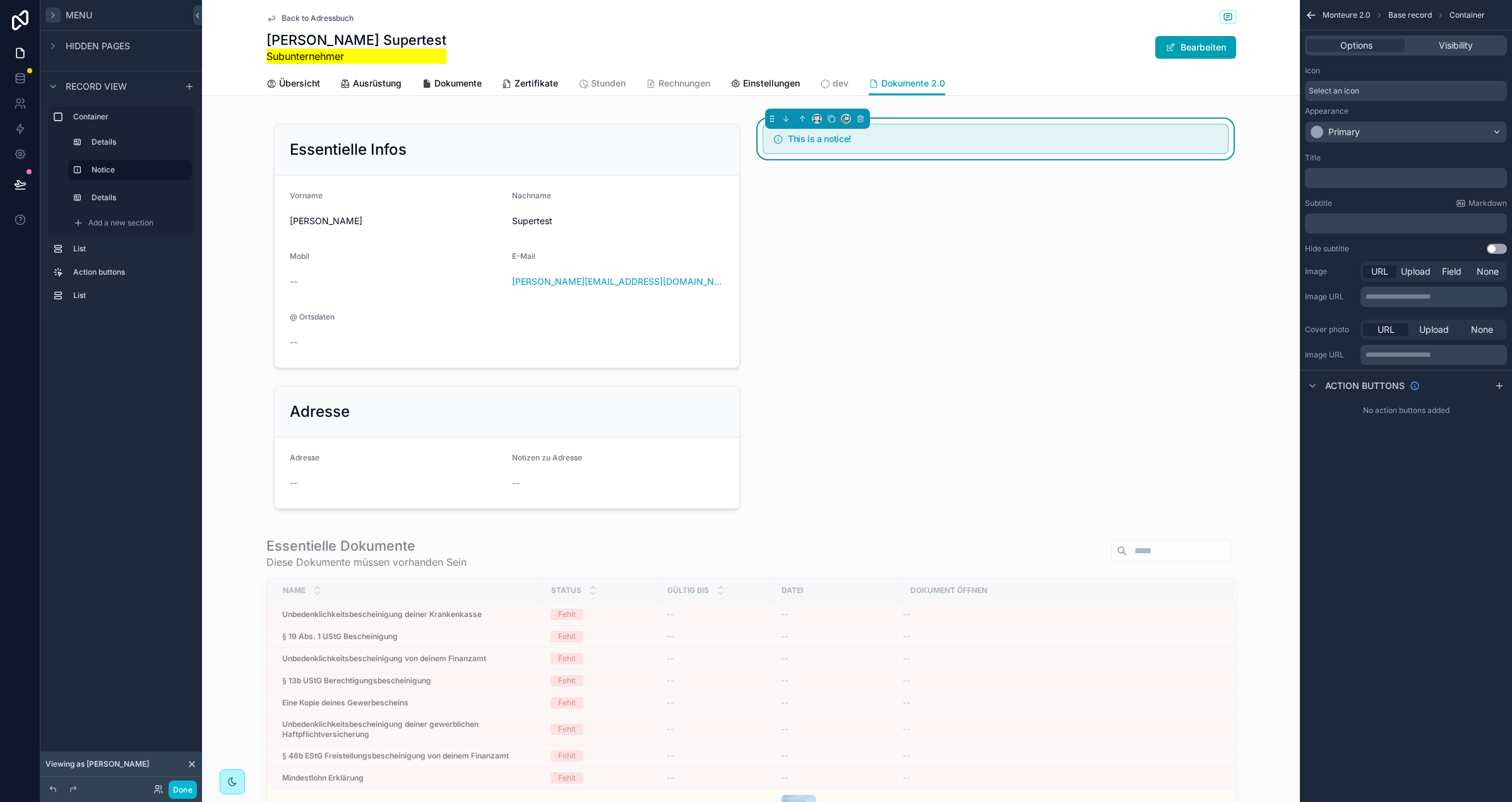
click at [1343, 173] on p "﻿" at bounding box center [1408, 178] width 195 height 10
click at [1352, 153] on div "Title" at bounding box center [1406, 158] width 202 height 10
click at [1368, 227] on p "﻿" at bounding box center [1408, 224] width 195 height 10
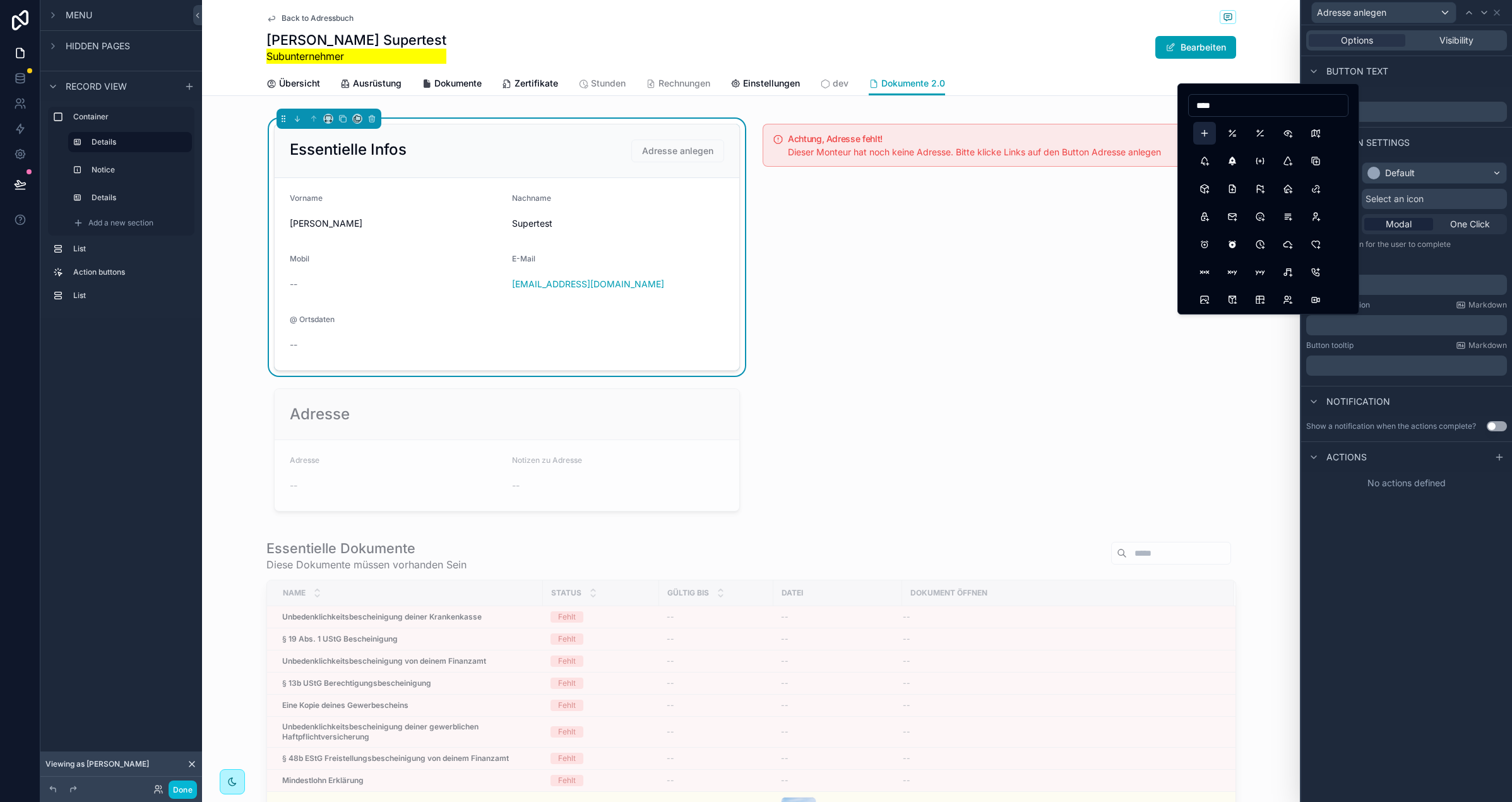
type input "****"
click at [1205, 137] on button "Plus" at bounding box center [1204, 133] width 23 height 23
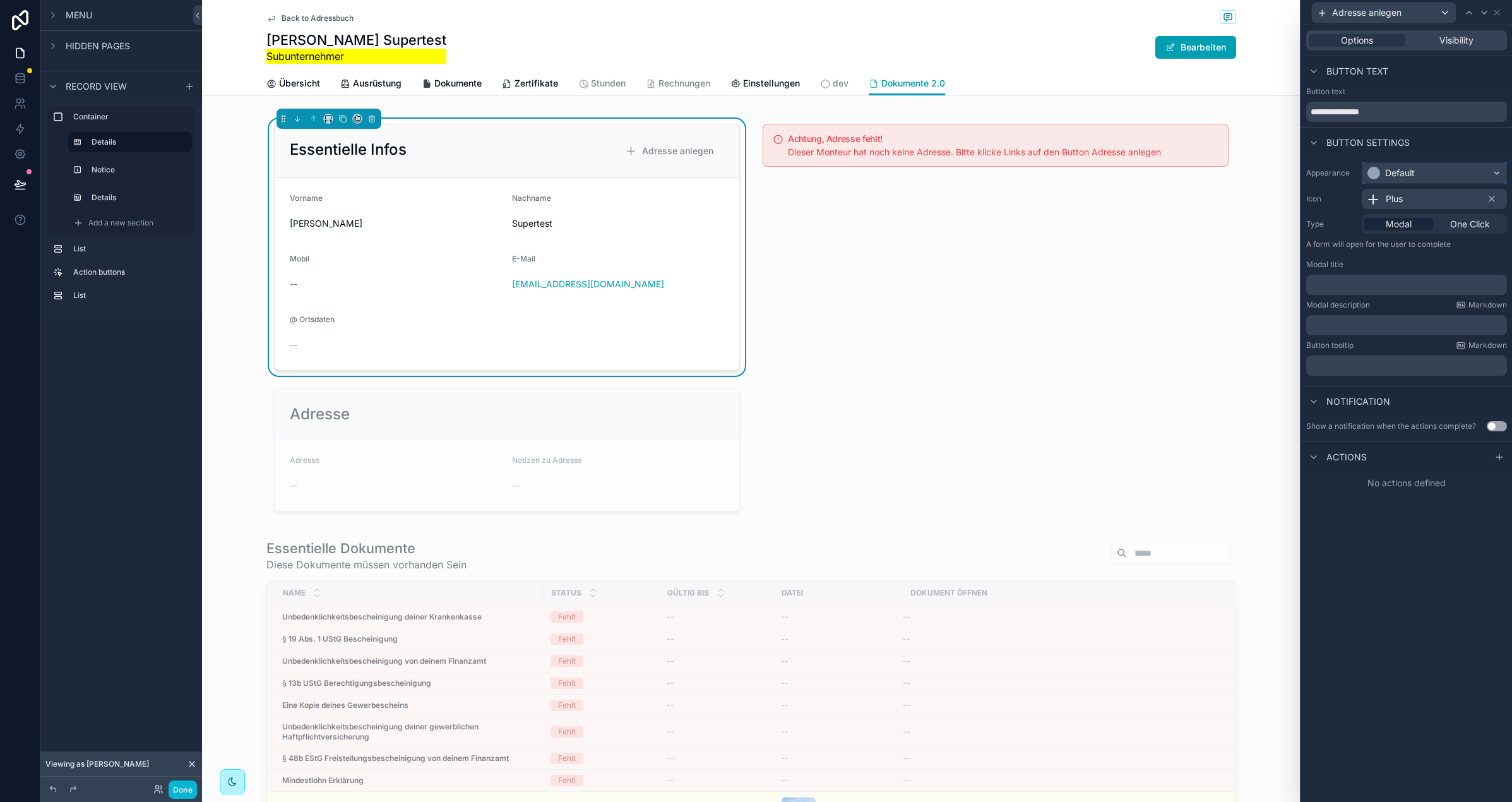
click at [1440, 175] on div "Default" at bounding box center [1435, 172] width 144 height 20
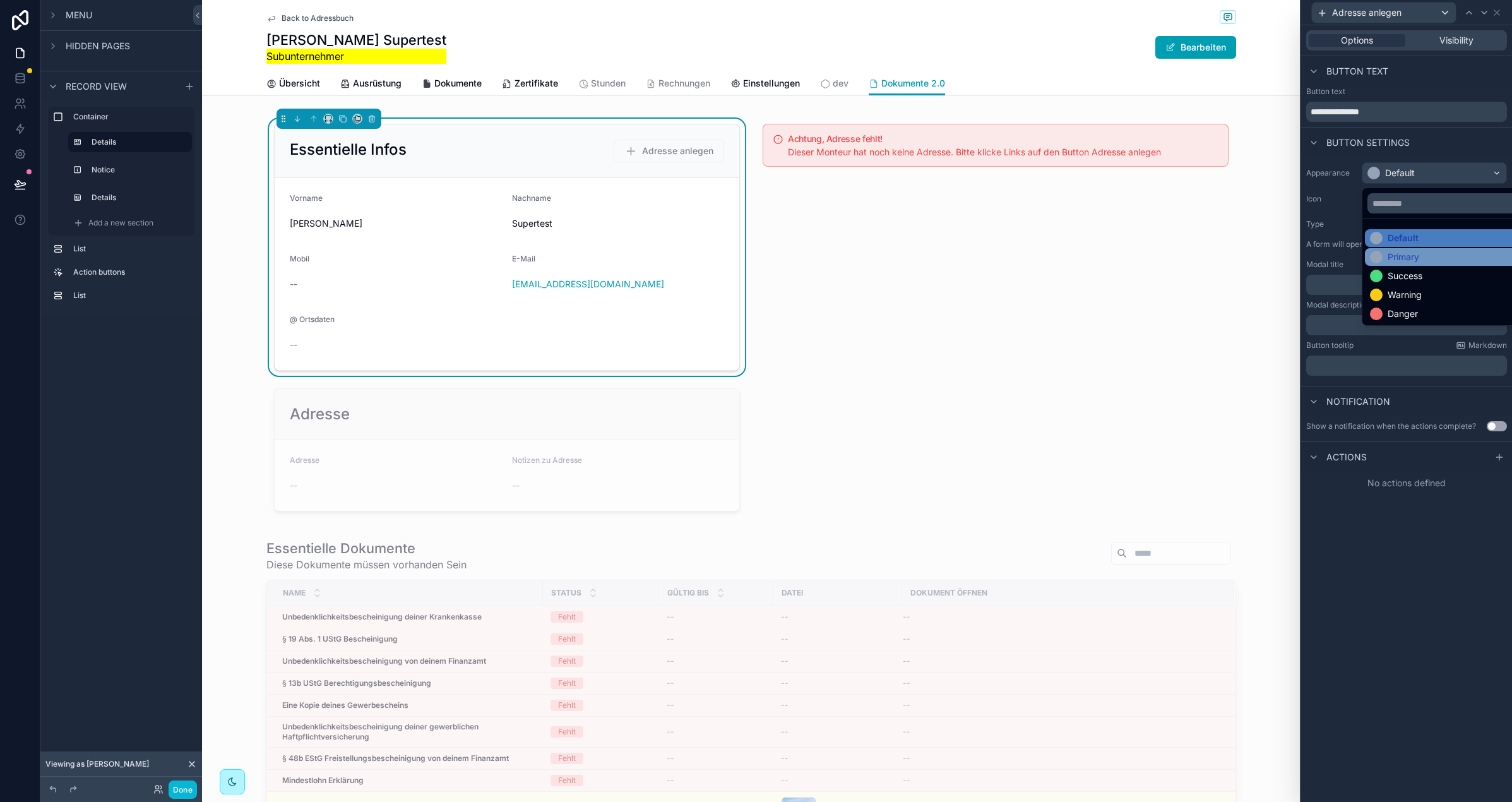
click at [1415, 263] on div "Primary" at bounding box center [1403, 257] width 31 height 13
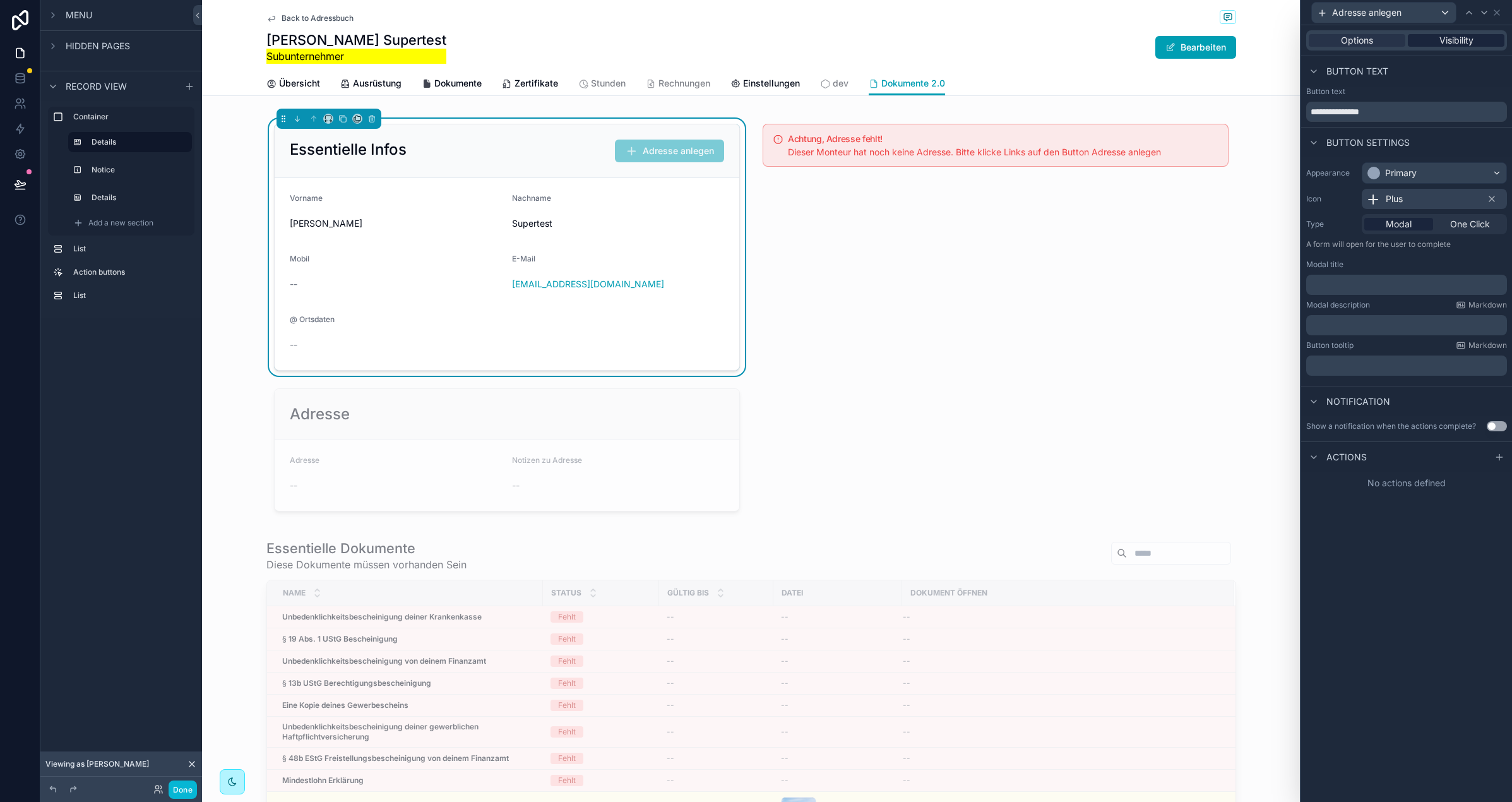
click at [1453, 44] on span "Visibility" at bounding box center [1456, 40] width 34 height 13
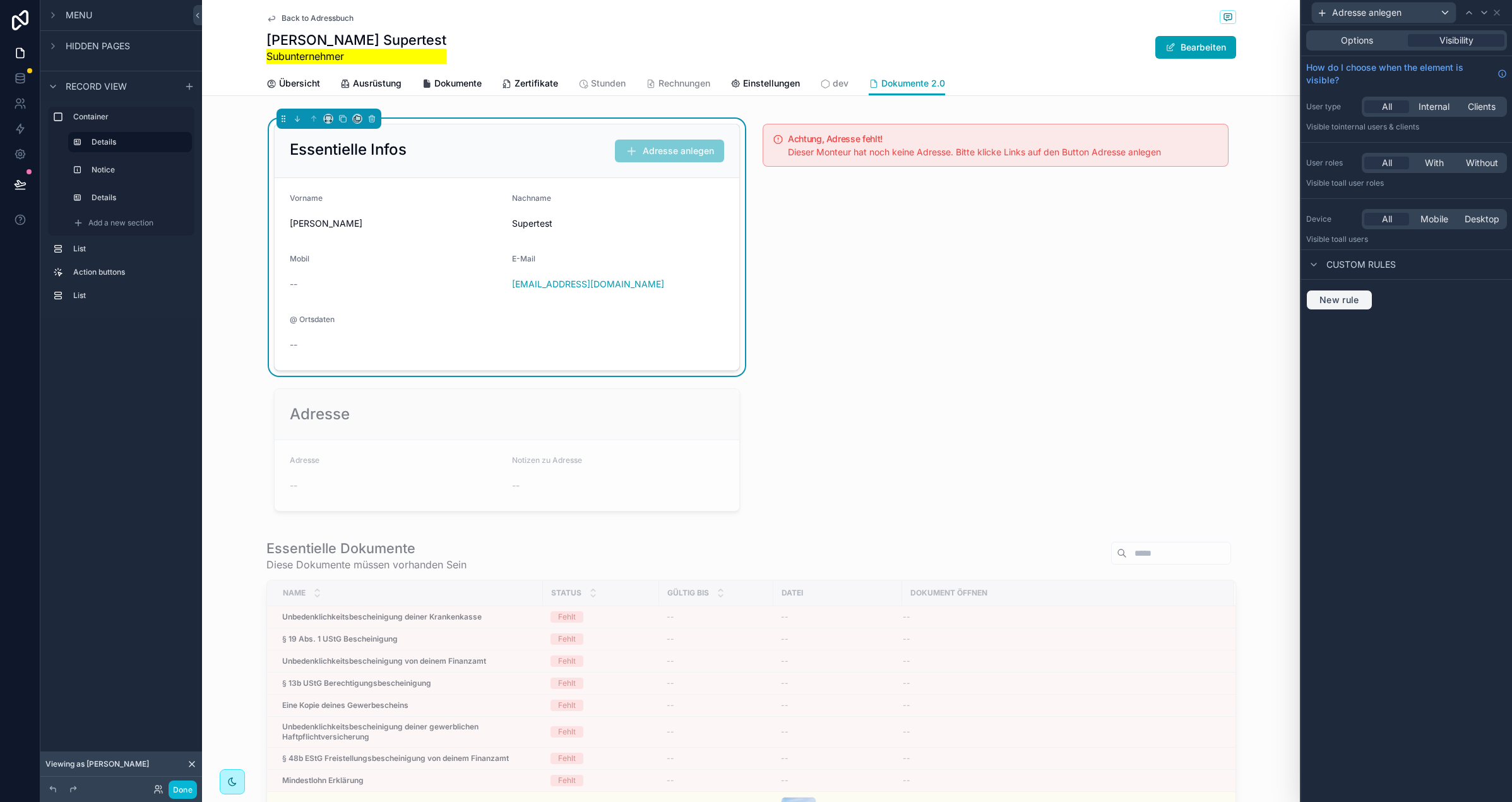
click at [1350, 298] on span "New rule" at bounding box center [1339, 299] width 50 height 11
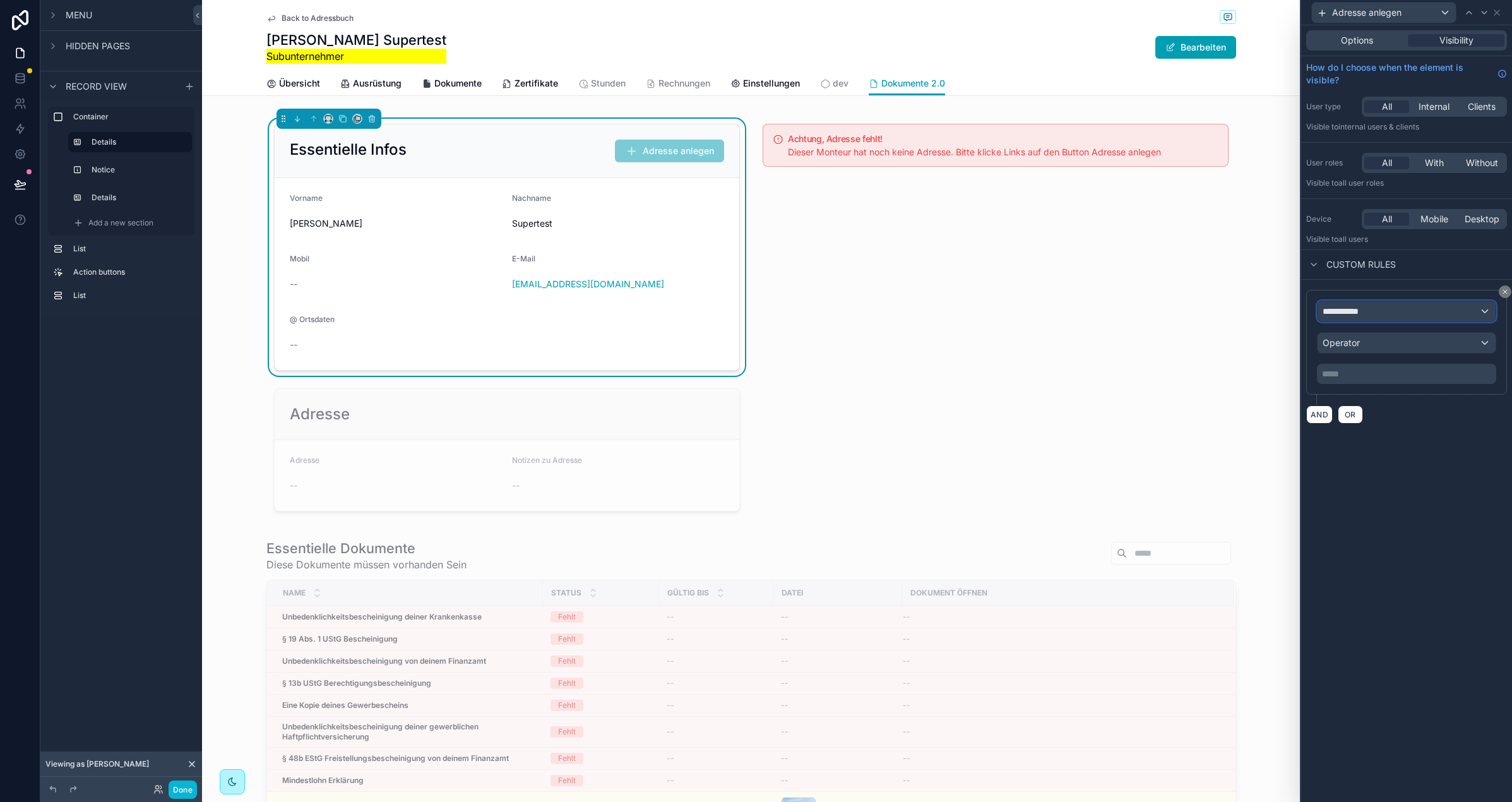
click at [1449, 313] on div "**********" at bounding box center [1406, 311] width 178 height 20
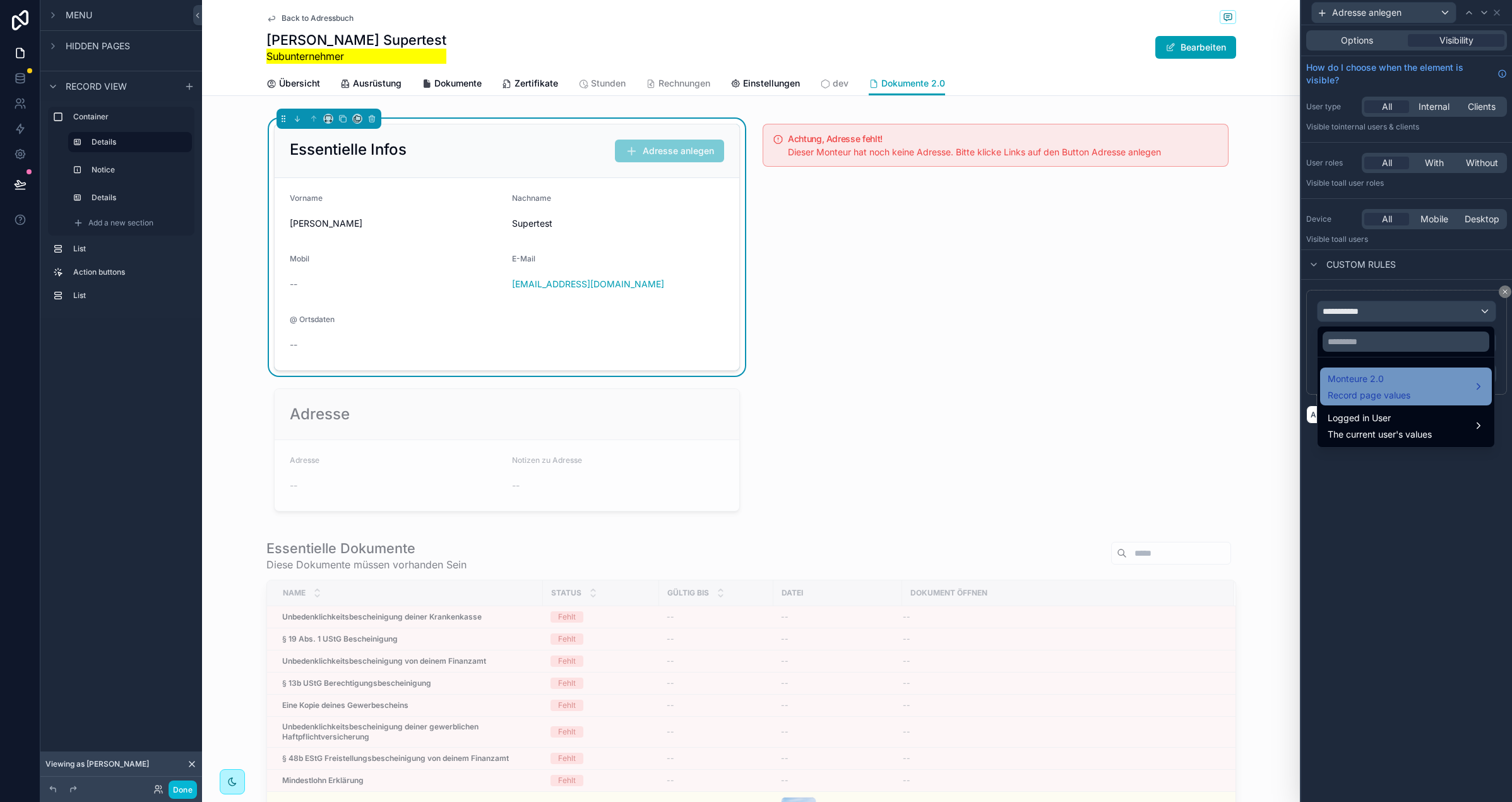
click at [1419, 379] on div "Monteure 2.0 Record page values" at bounding box center [1406, 386] width 157 height 30
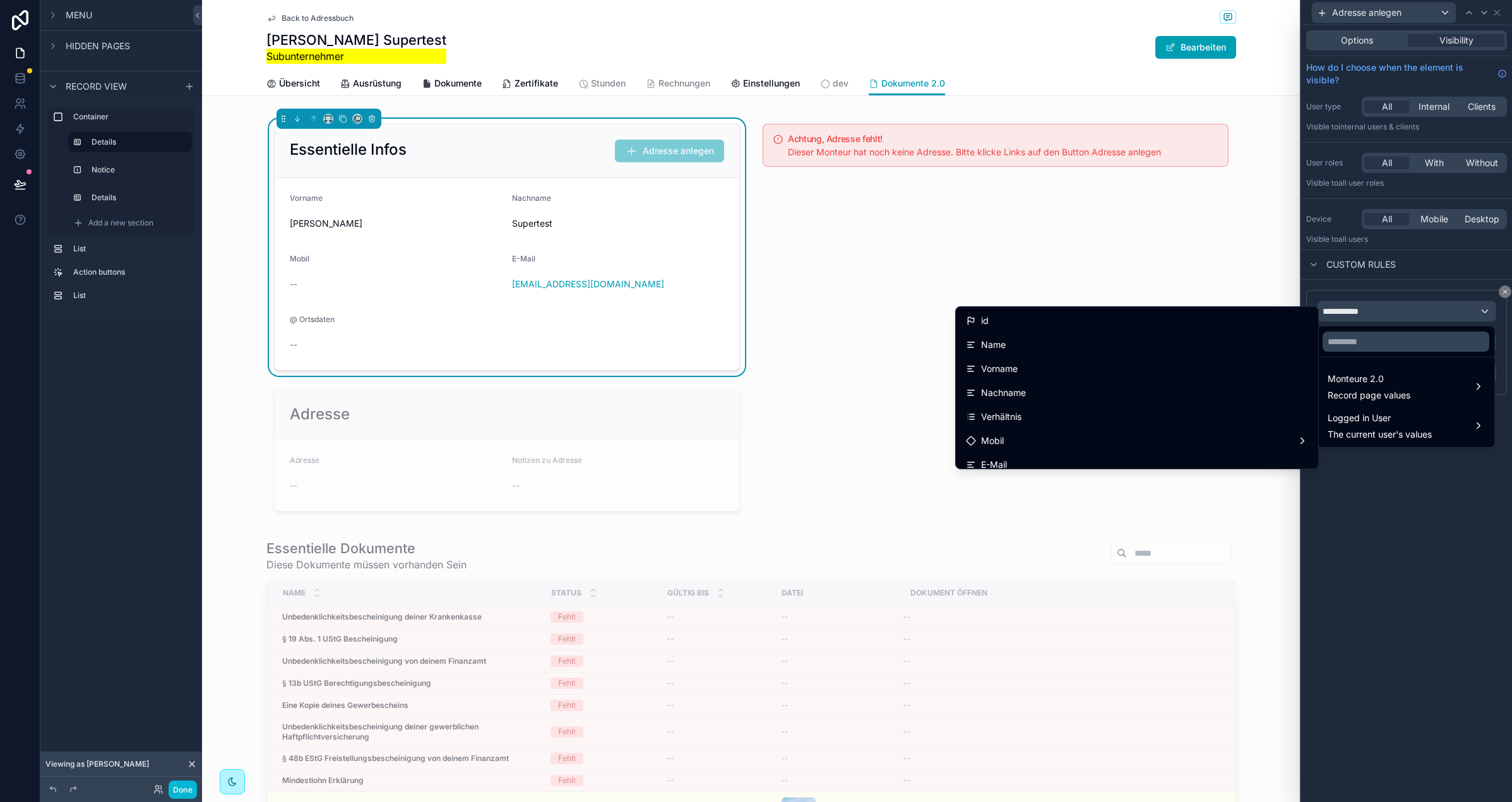
click at [1375, 313] on div at bounding box center [1407, 401] width 211 height 802
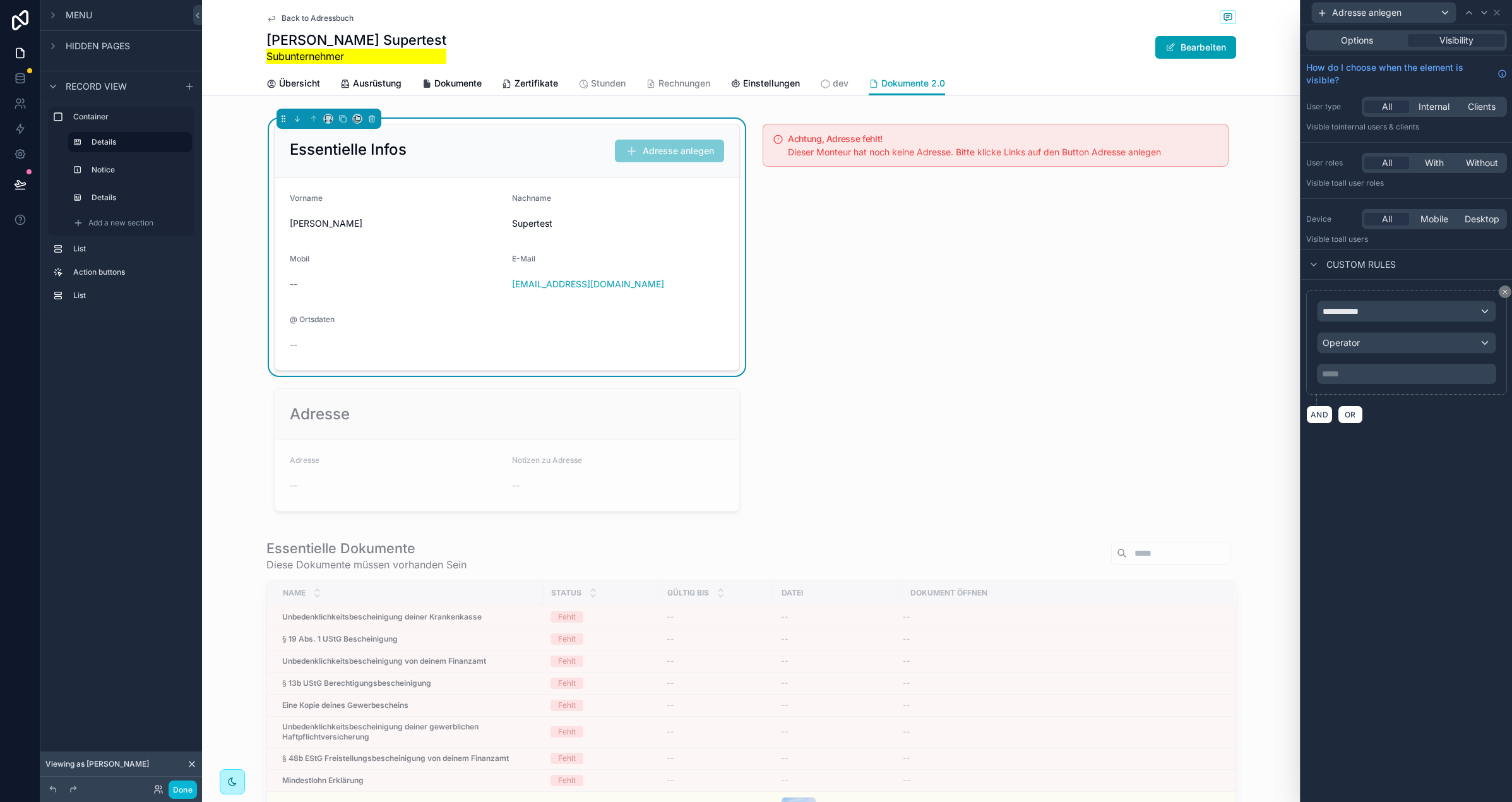
click at [1367, 328] on div "**********" at bounding box center [1407, 343] width 179 height 84
click at [1369, 313] on span "**********" at bounding box center [1346, 311] width 47 height 13
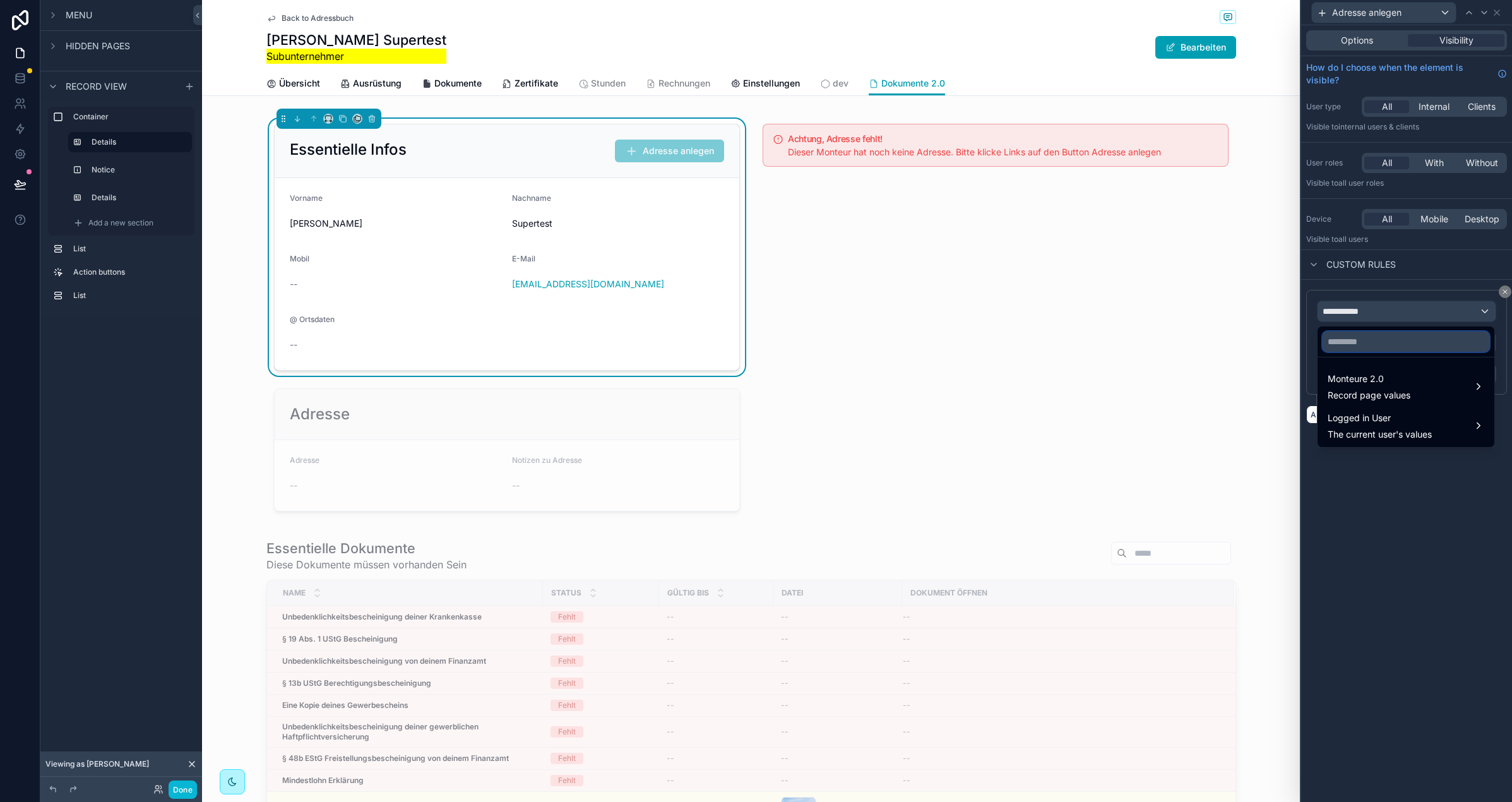
click at [1355, 347] on input "text" at bounding box center [1406, 341] width 167 height 20
type input "*"
click at [1362, 342] on input "*****" at bounding box center [1406, 341] width 167 height 20
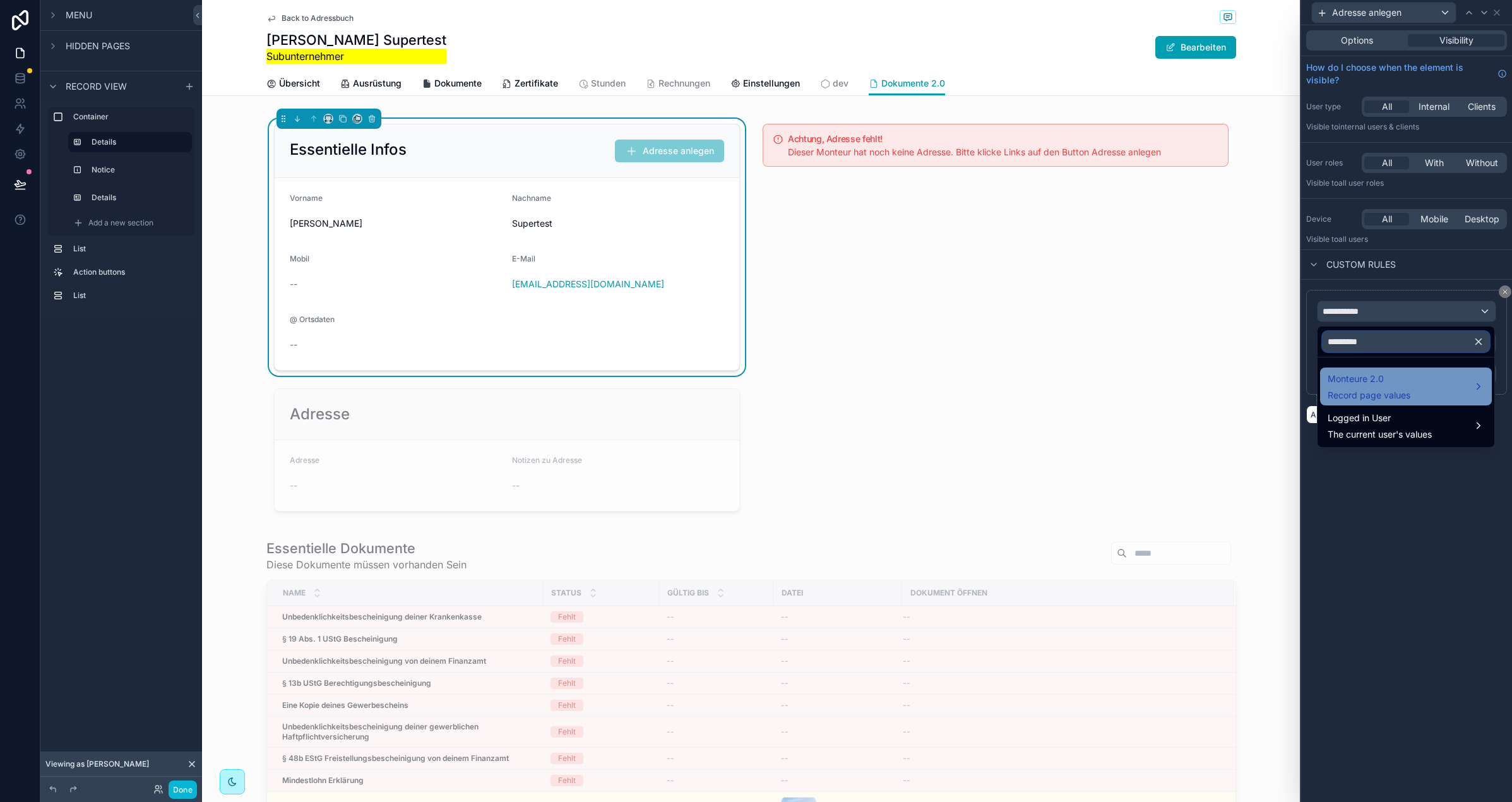
type input "*********"
click at [1422, 386] on div "Monteure 2.0 Record page values" at bounding box center [1406, 386] width 157 height 30
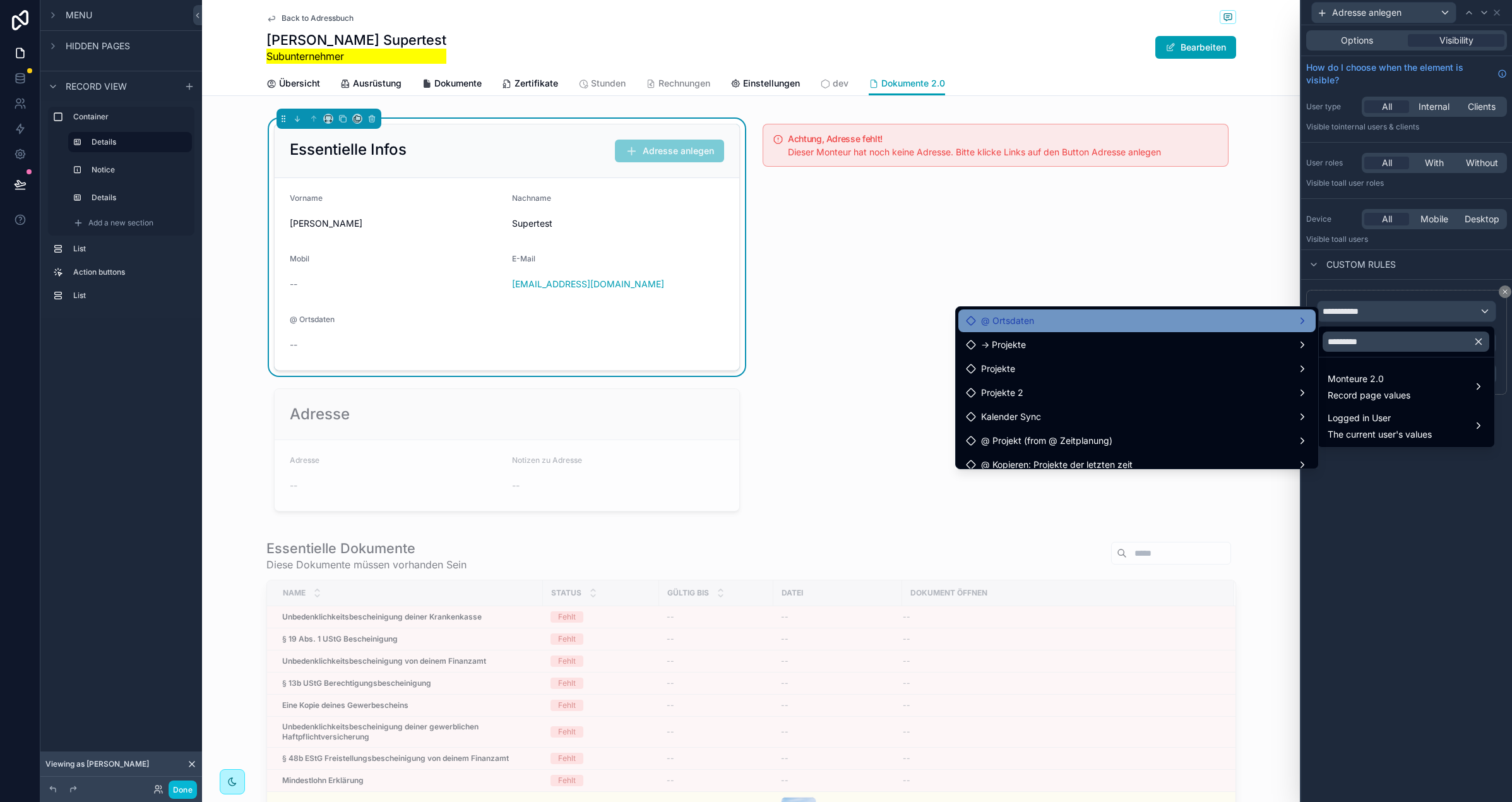
click at [1111, 317] on div "@ Ortsdaten" at bounding box center [1137, 320] width 343 height 15
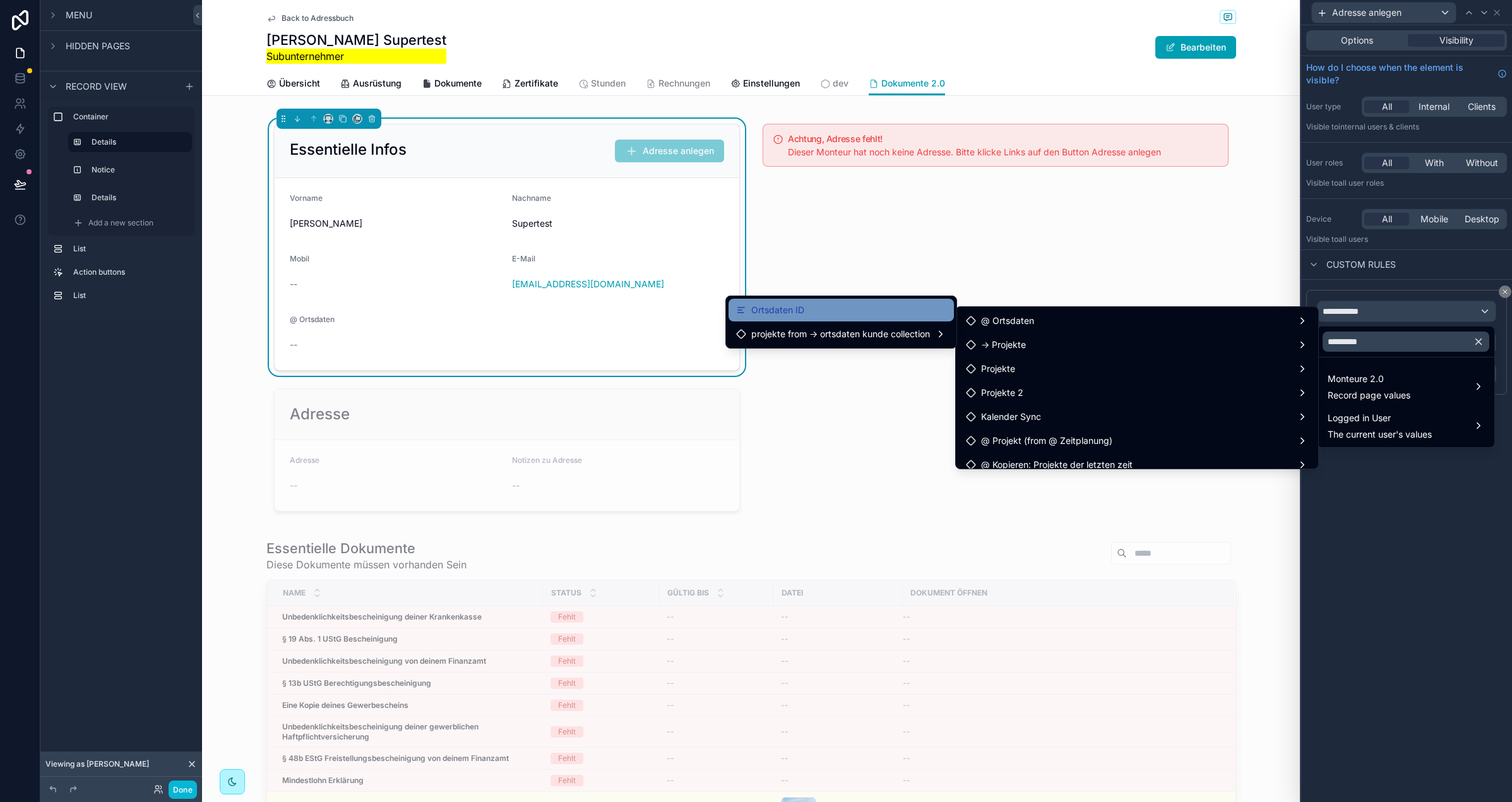
click at [853, 311] on div "Ortsdaten ID" at bounding box center [842, 310] width 210 height 15
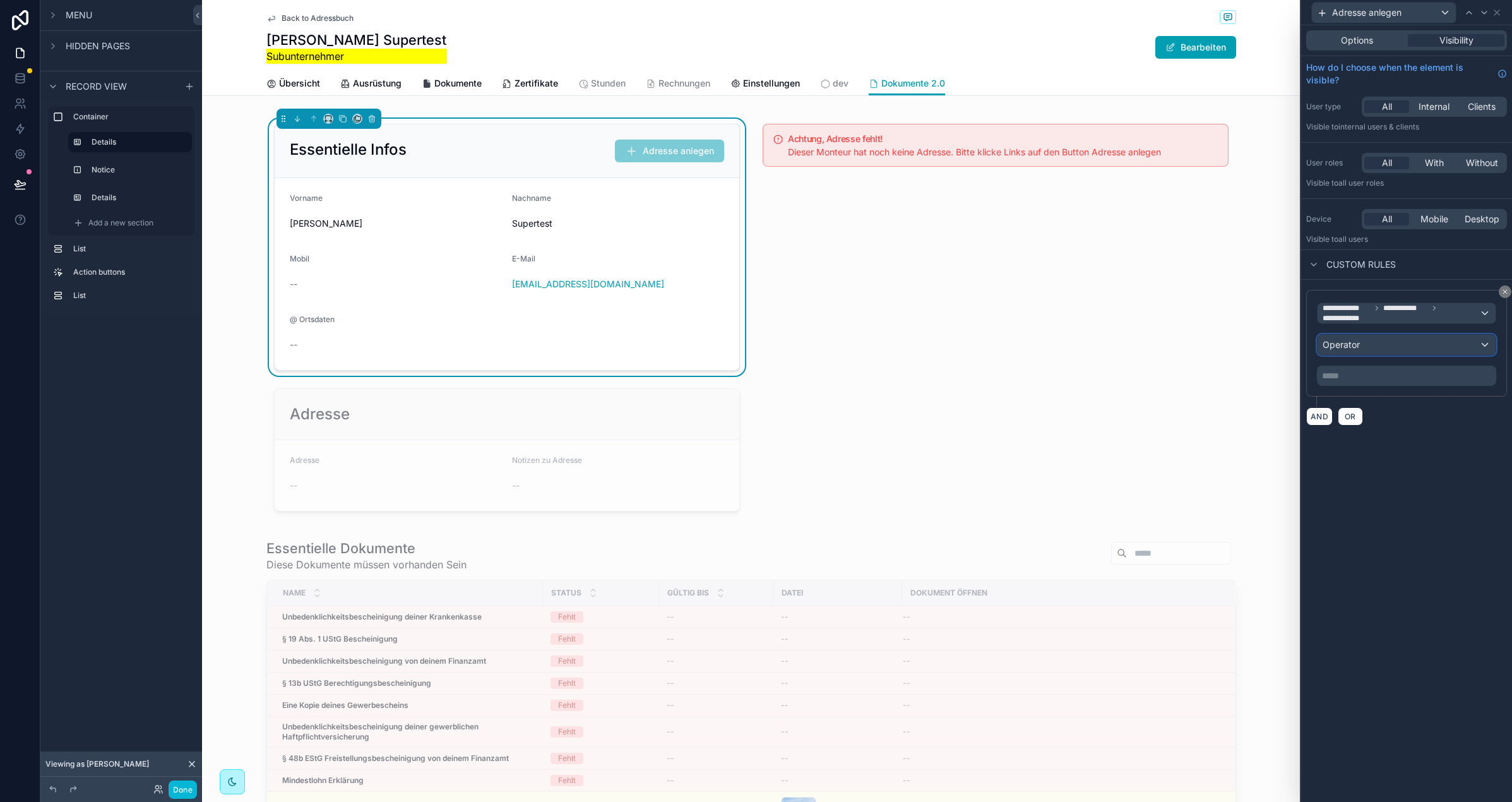
click at [1394, 354] on div "Operator" at bounding box center [1406, 344] width 178 height 20
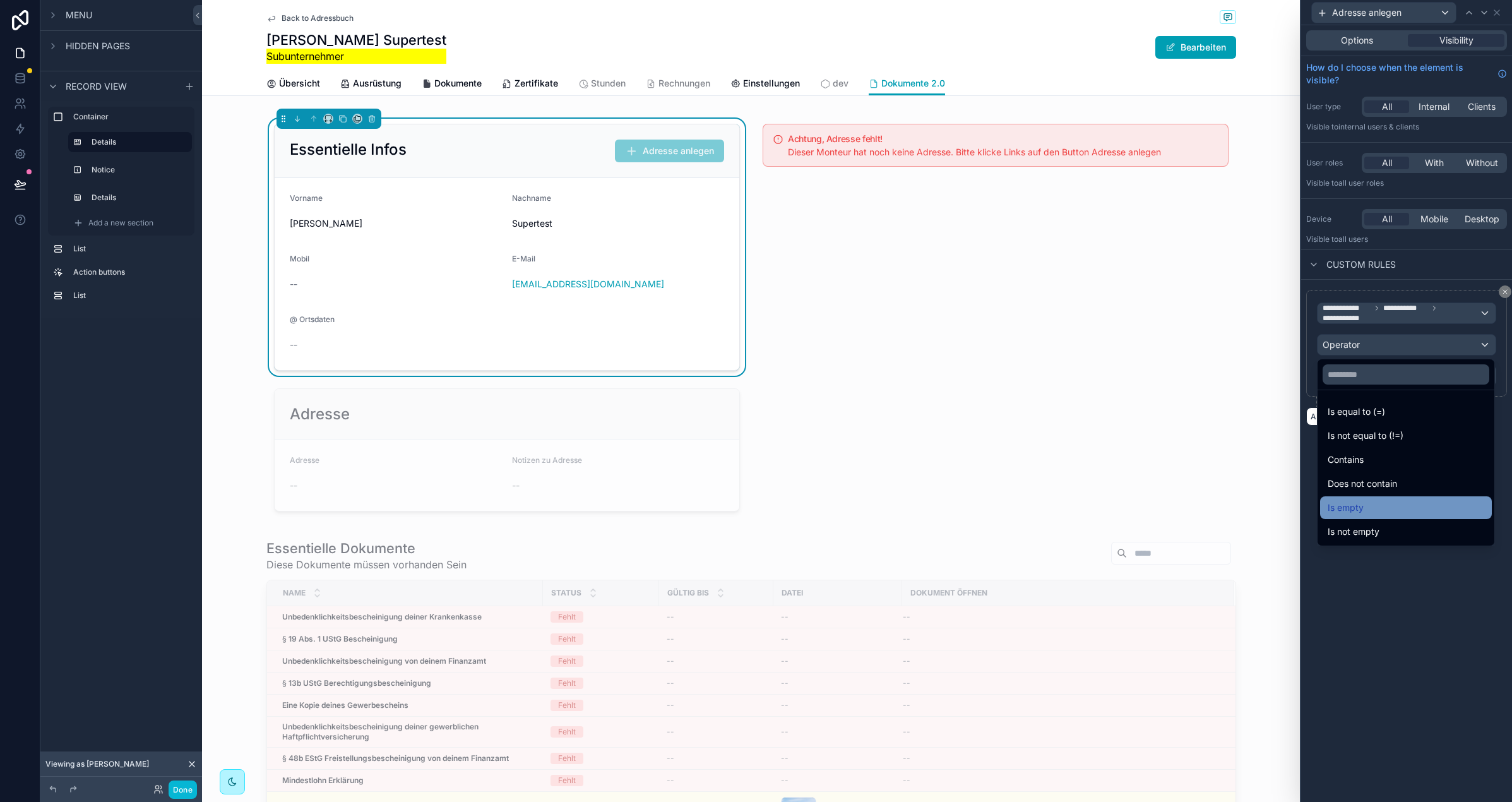
click at [1395, 500] on div "Is empty" at bounding box center [1406, 507] width 157 height 15
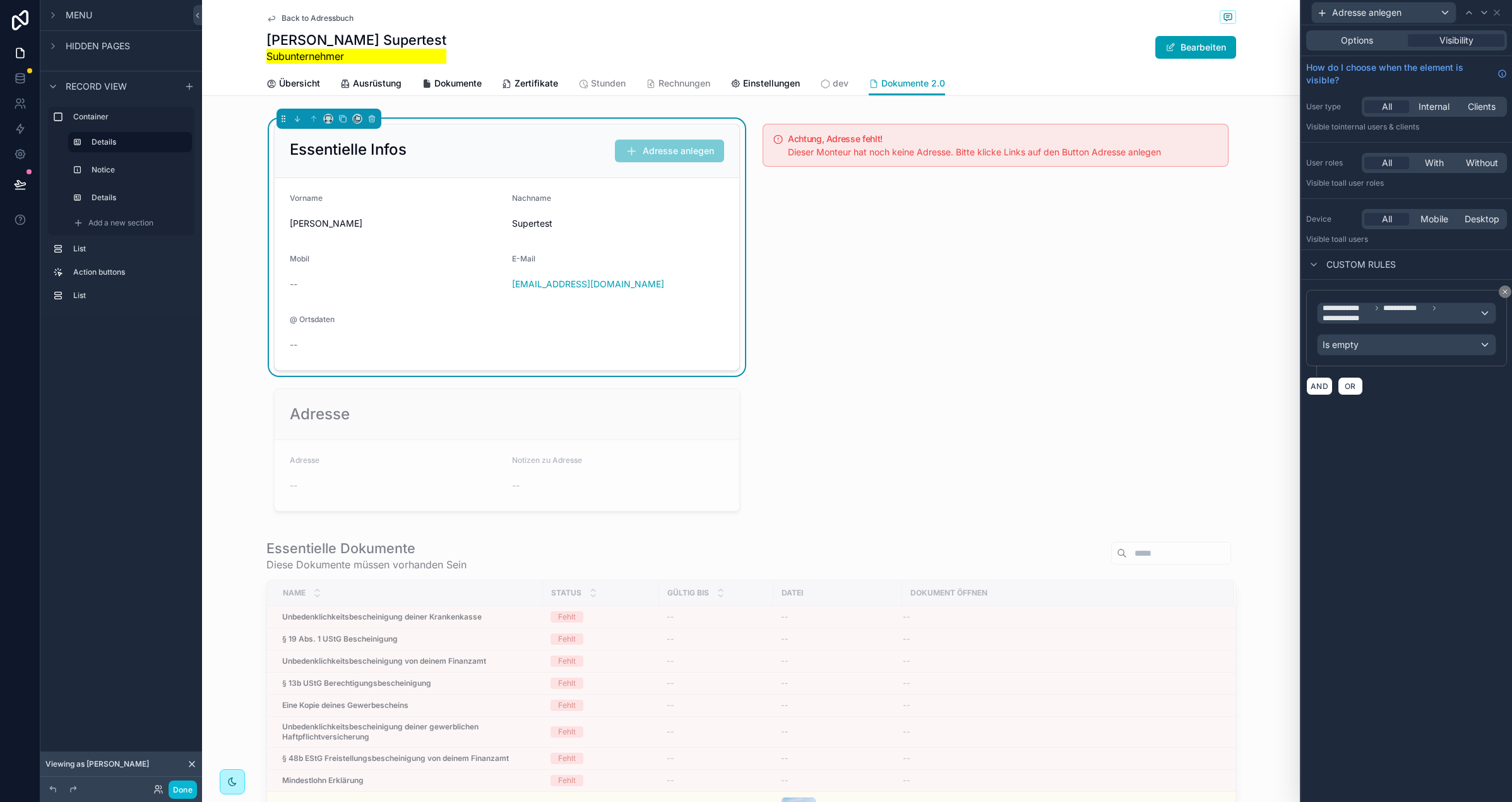
click at [1408, 425] on div "**********" at bounding box center [1407, 413] width 211 height 777
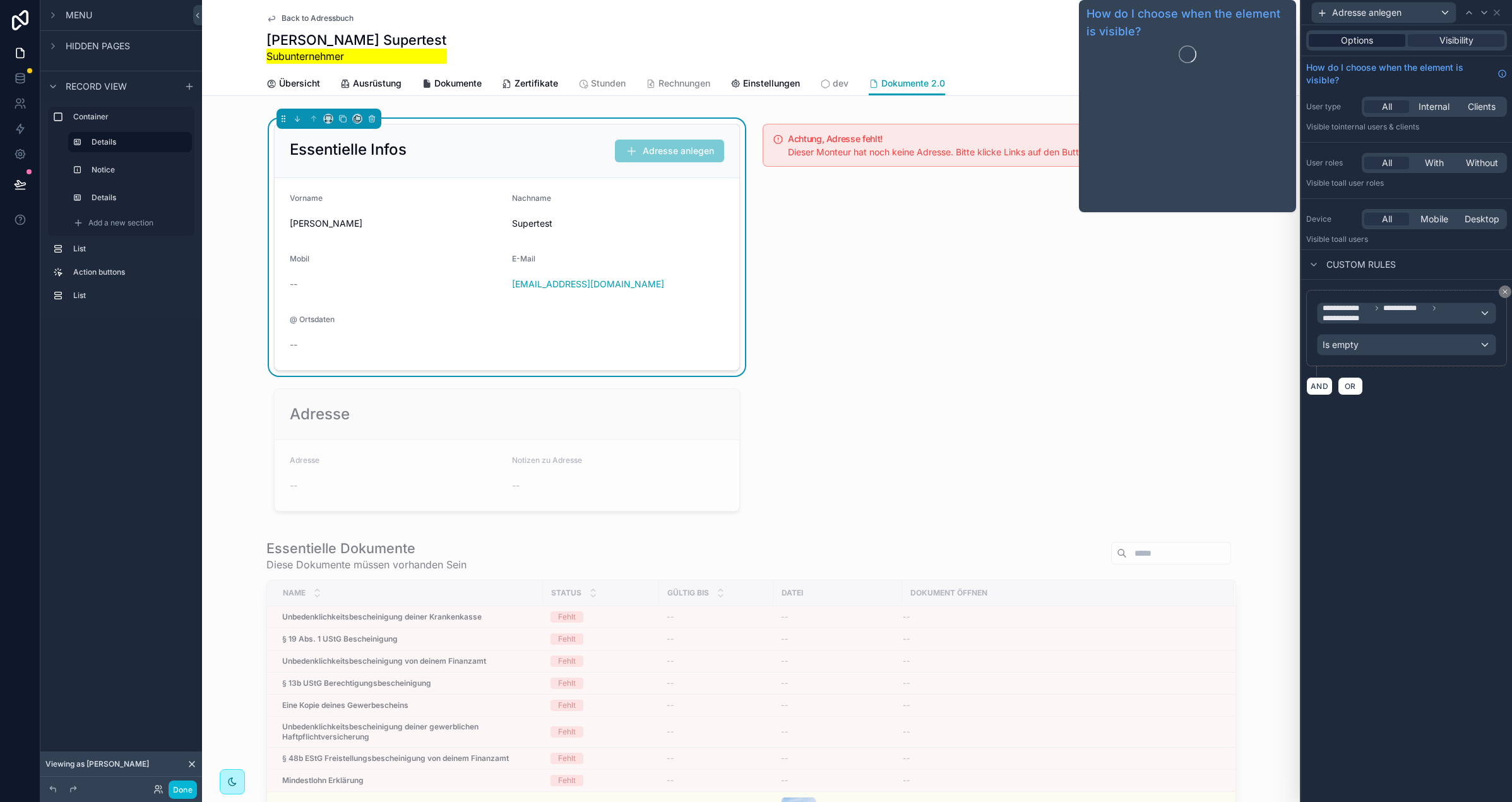
click at [1364, 36] on span "Options" at bounding box center [1356, 40] width 32 height 13
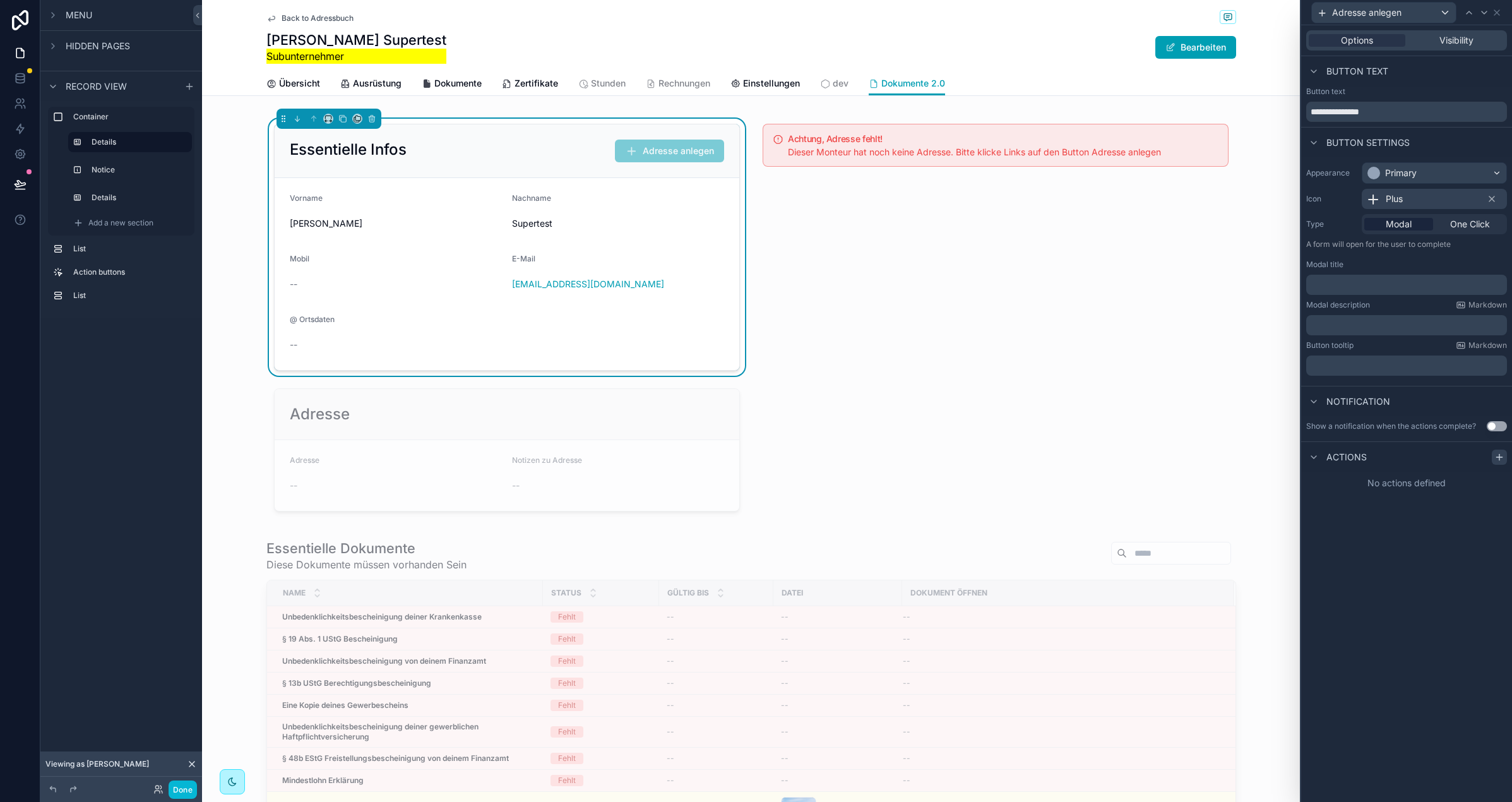
click at [1497, 460] on icon at bounding box center [1500, 458] width 10 height 10
click at [1380, 511] on div "Select a type" at bounding box center [1407, 507] width 190 height 20
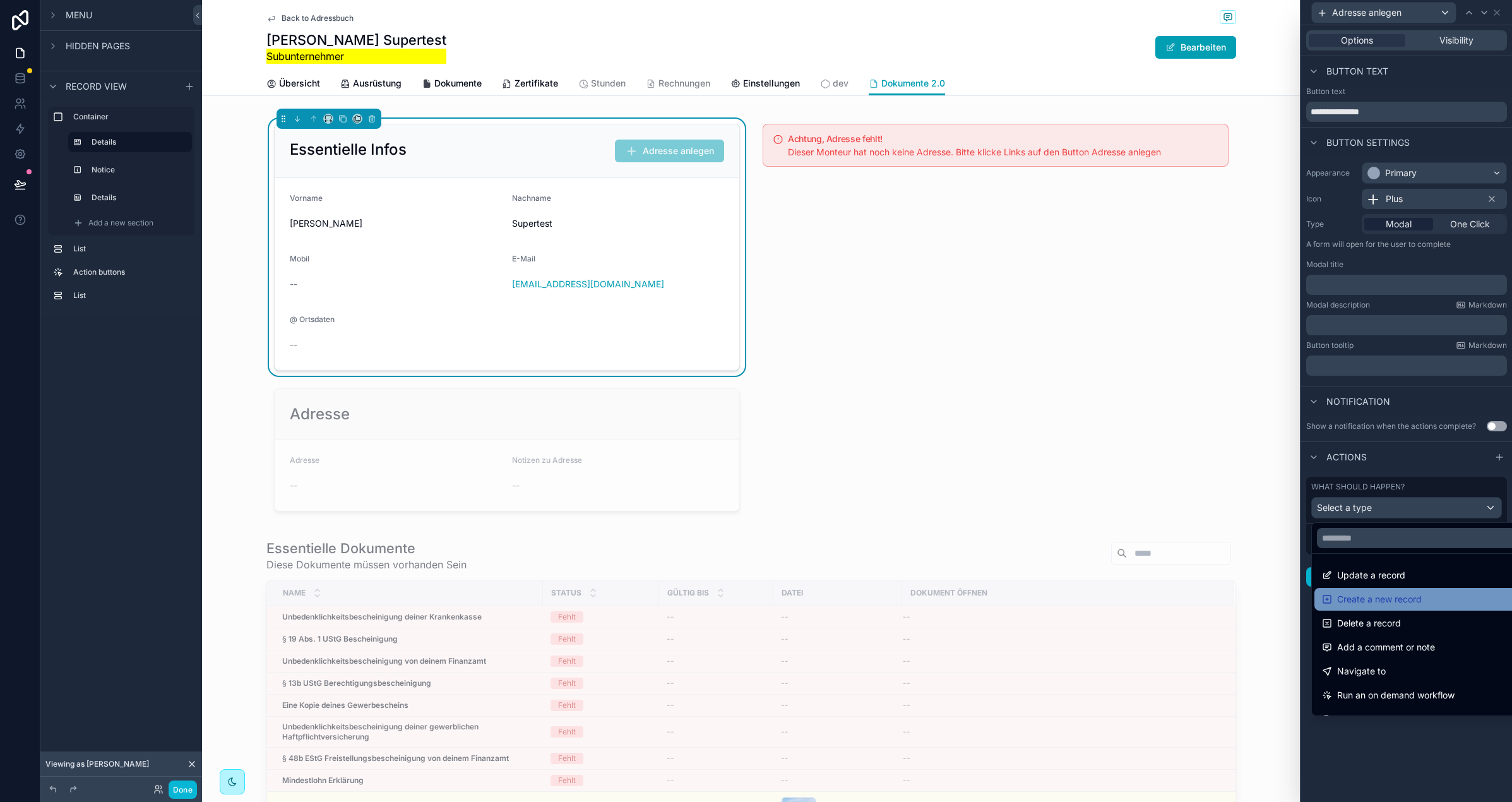
click at [1391, 600] on span "Create a new record" at bounding box center [1379, 598] width 84 height 15
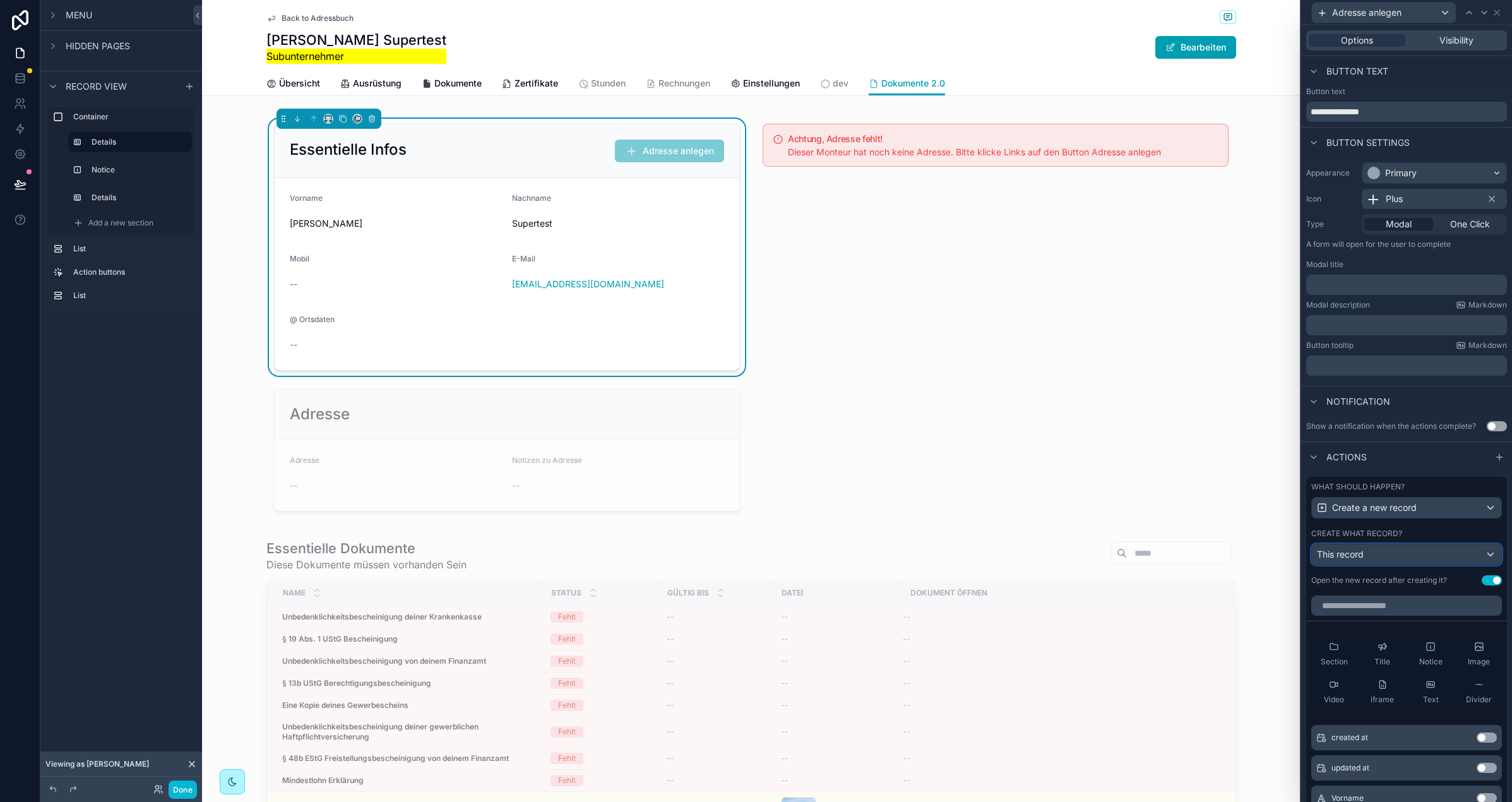
click at [1402, 545] on div "This record" at bounding box center [1407, 554] width 190 height 20
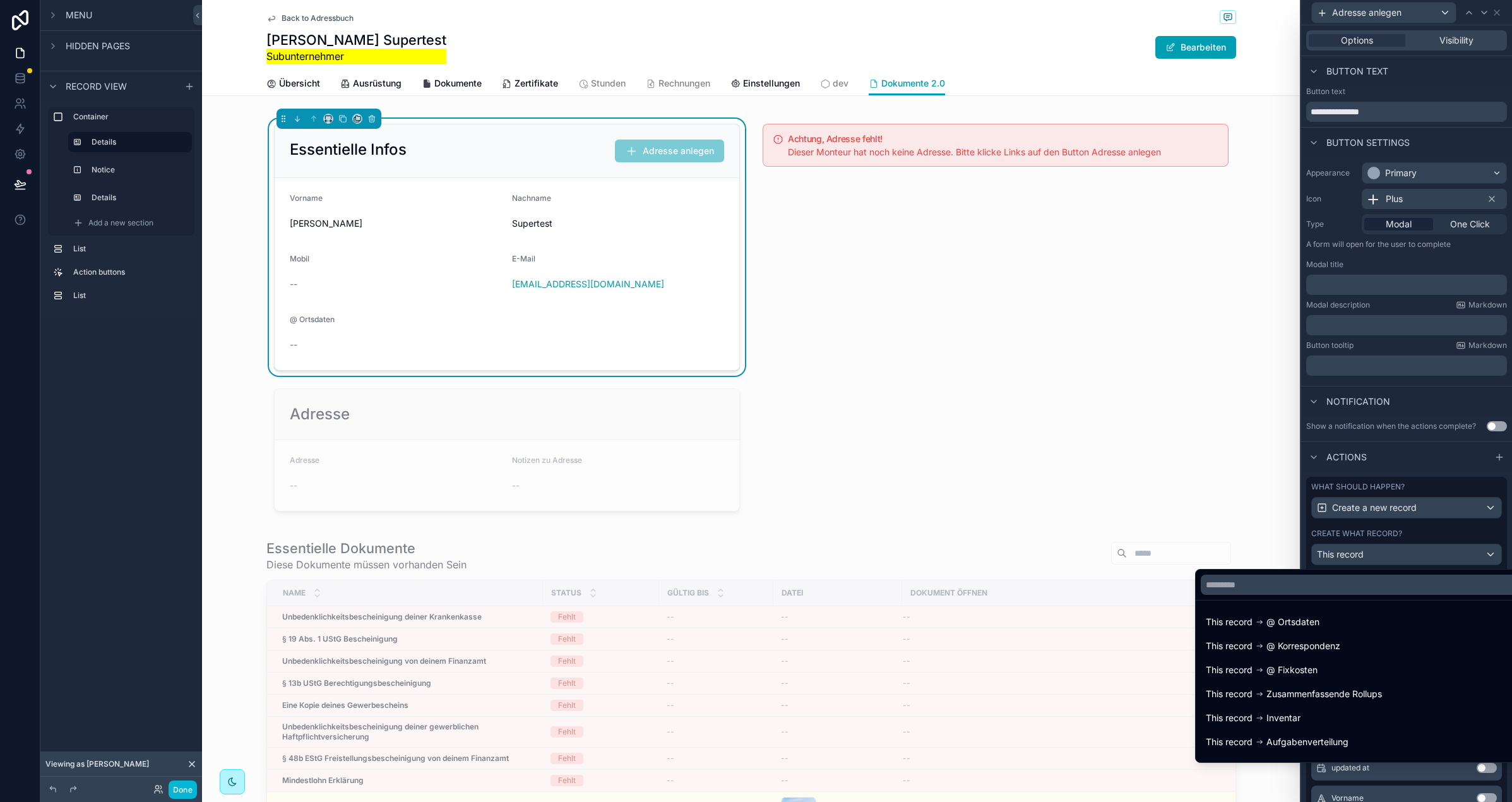
click at [1343, 625] on div "This record @ Ortsdaten" at bounding box center [1363, 622] width 316 height 15
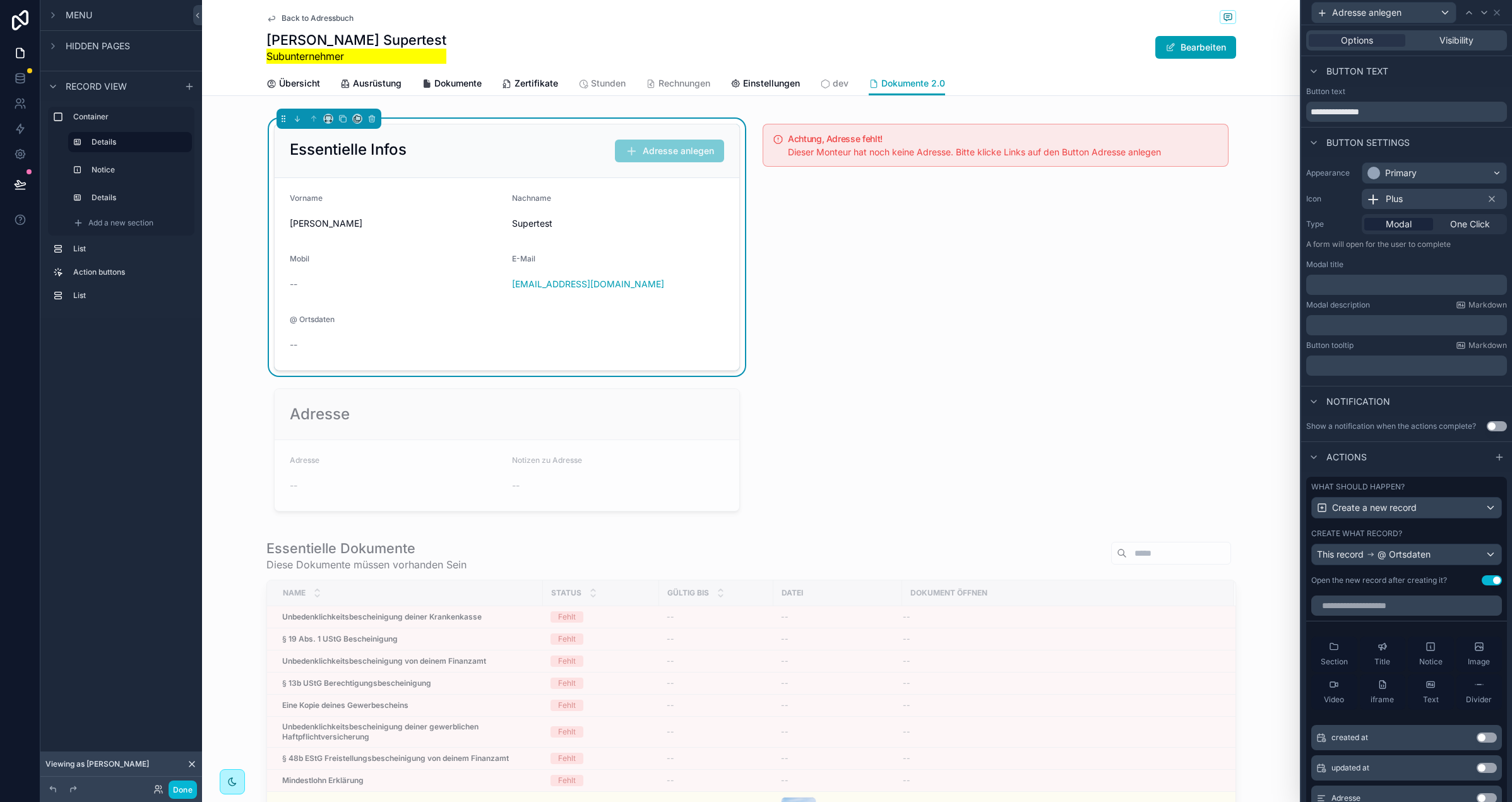
click at [1482, 578] on button "Use setting" at bounding box center [1491, 581] width 20 height 10
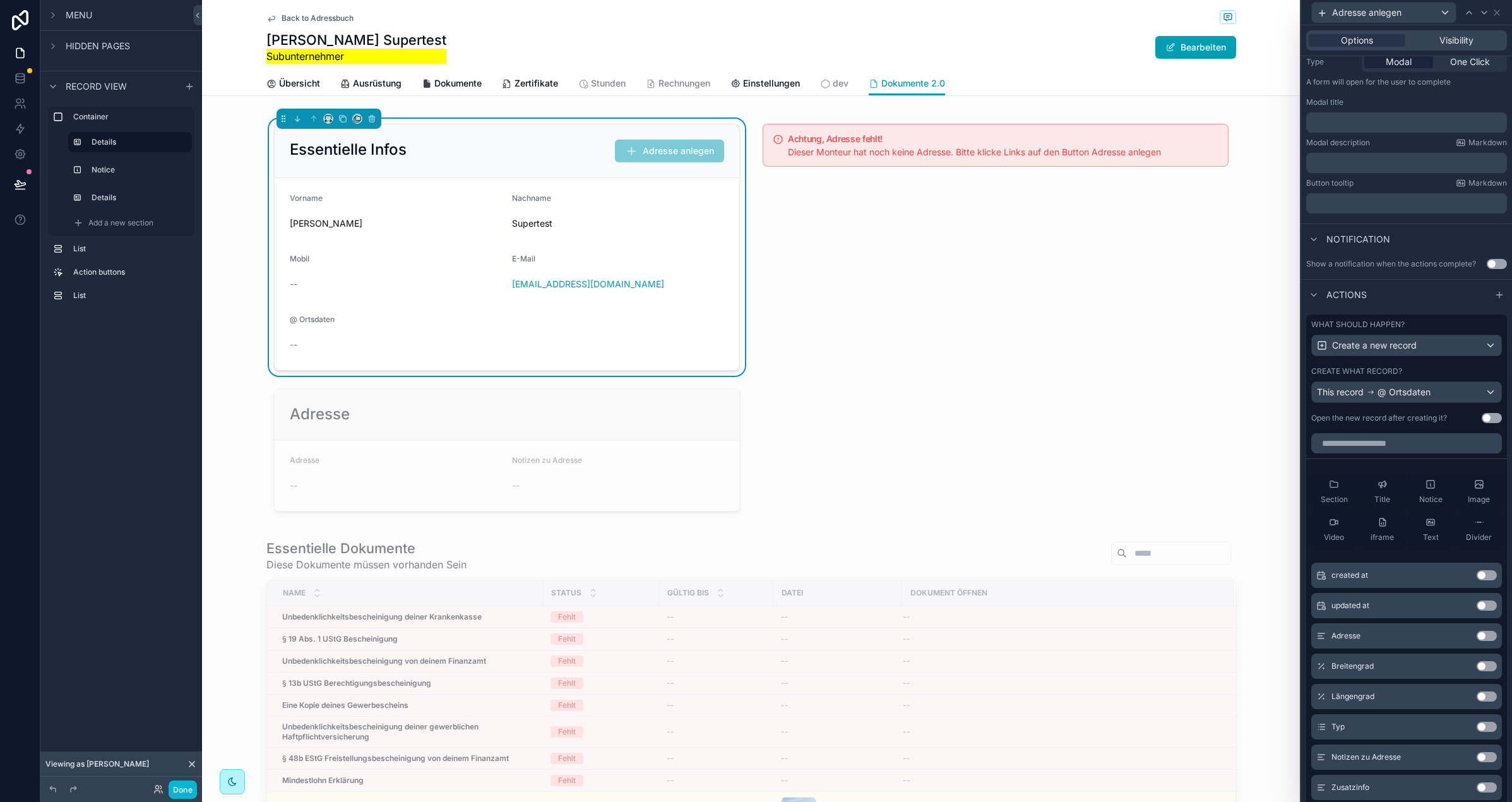
scroll to position [103, 0]
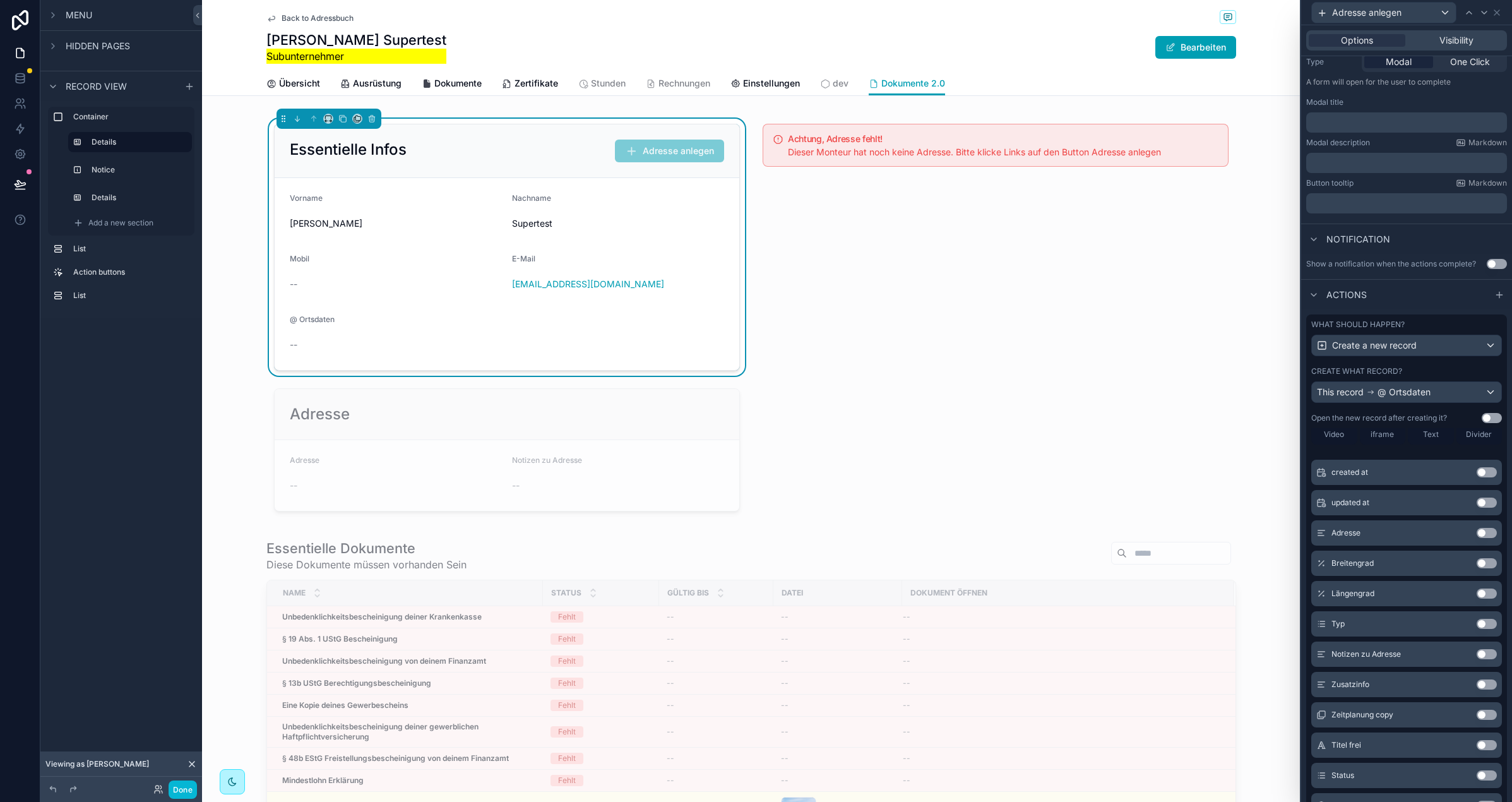
click at [1483, 531] on button "Use setting" at bounding box center [1486, 533] width 20 height 10
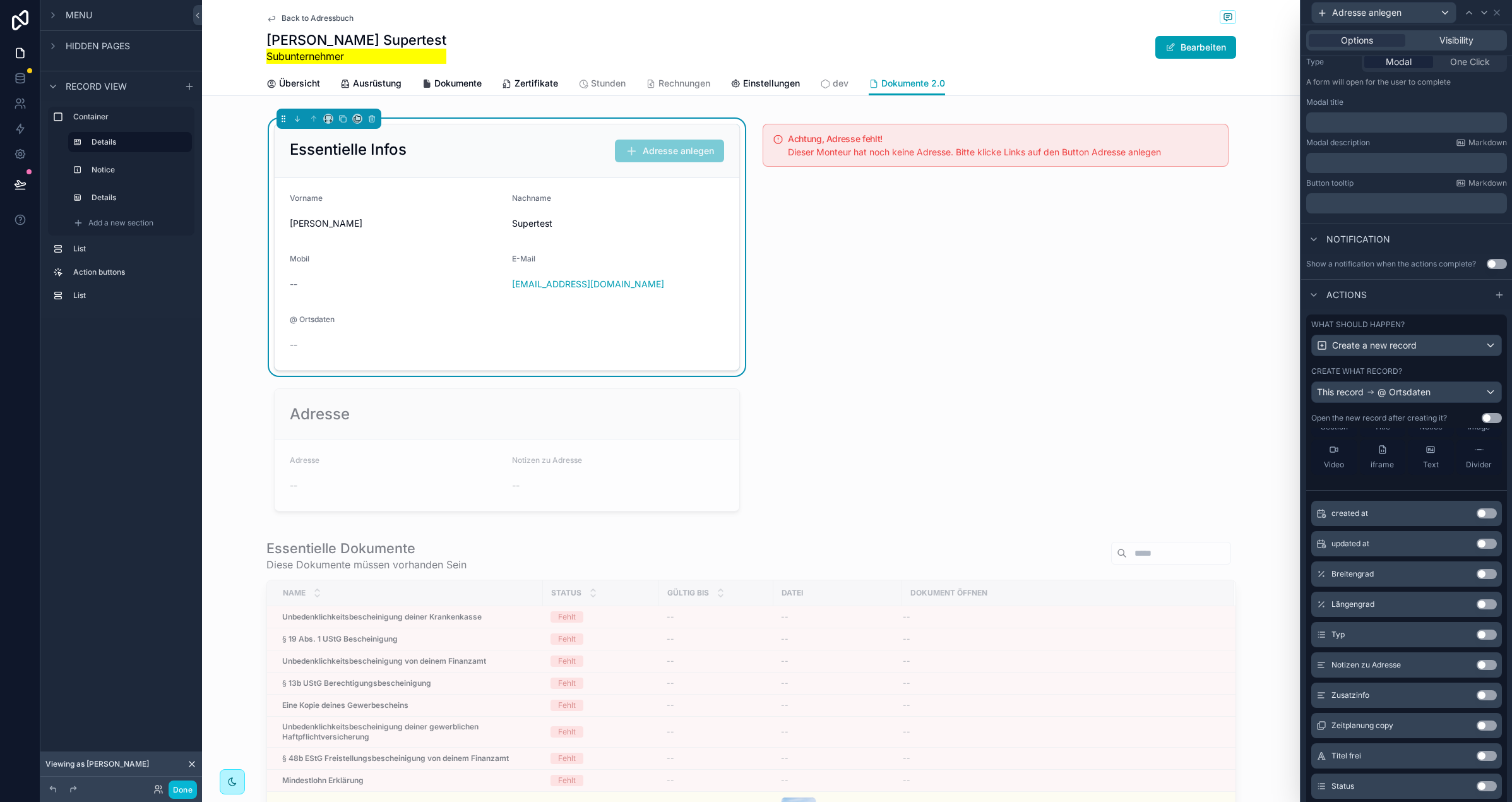
click at [1489, 637] on button "Use setting" at bounding box center [1486, 635] width 20 height 10
click at [1490, 634] on button "Use setting" at bounding box center [1486, 635] width 20 height 10
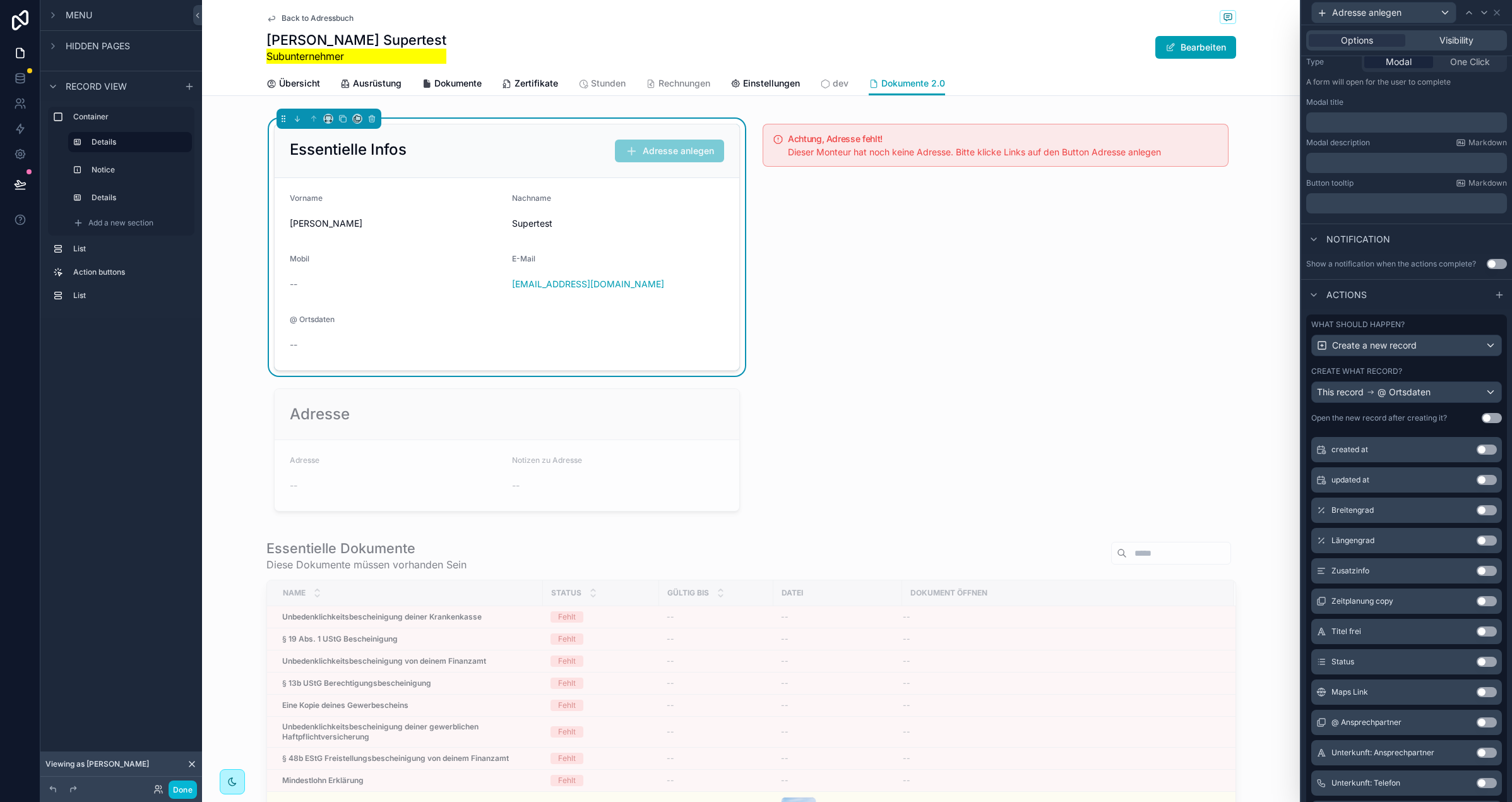
scroll to position [245, 0]
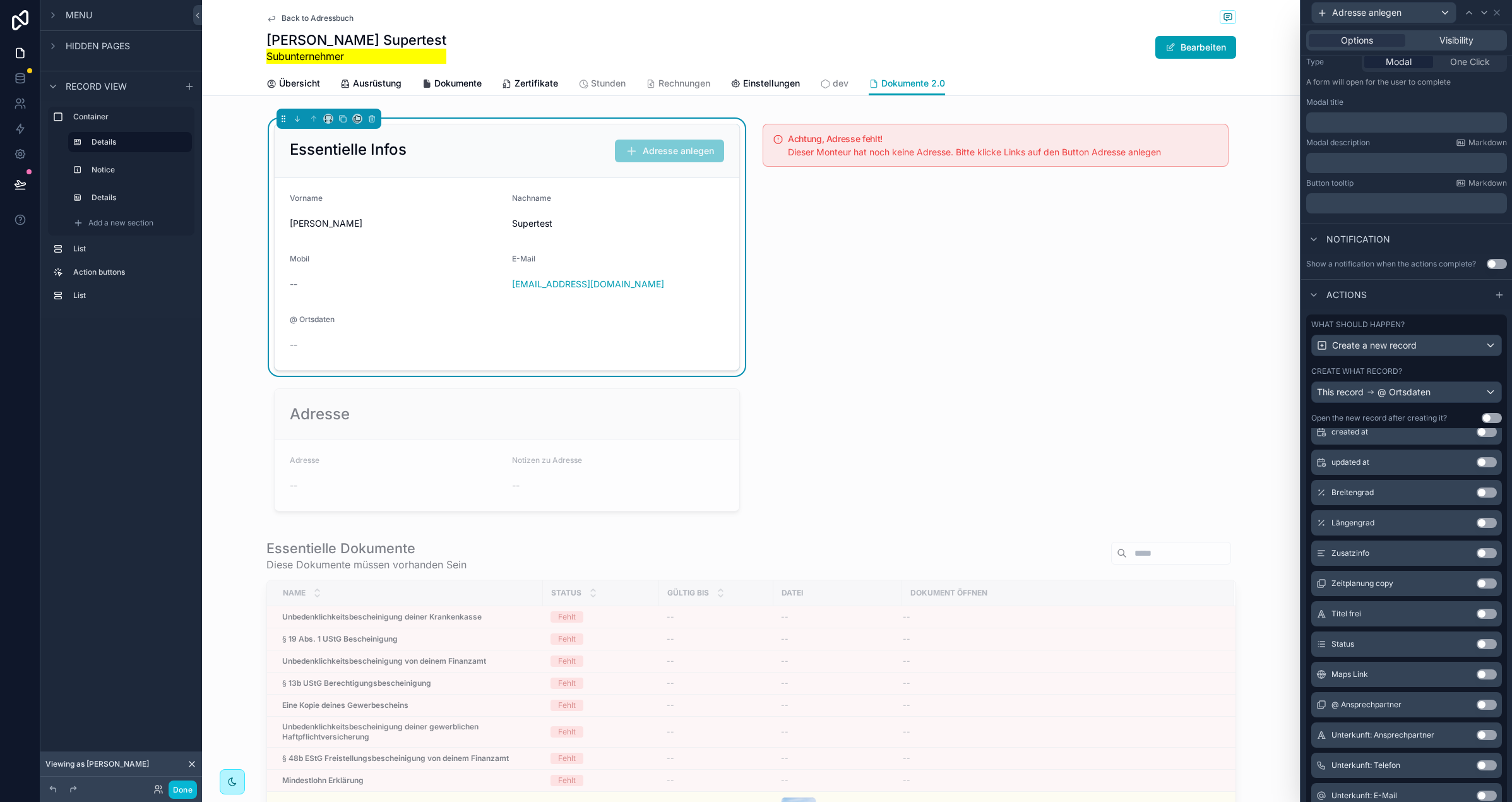
click at [1495, 642] on button "Use setting" at bounding box center [1486, 645] width 20 height 10
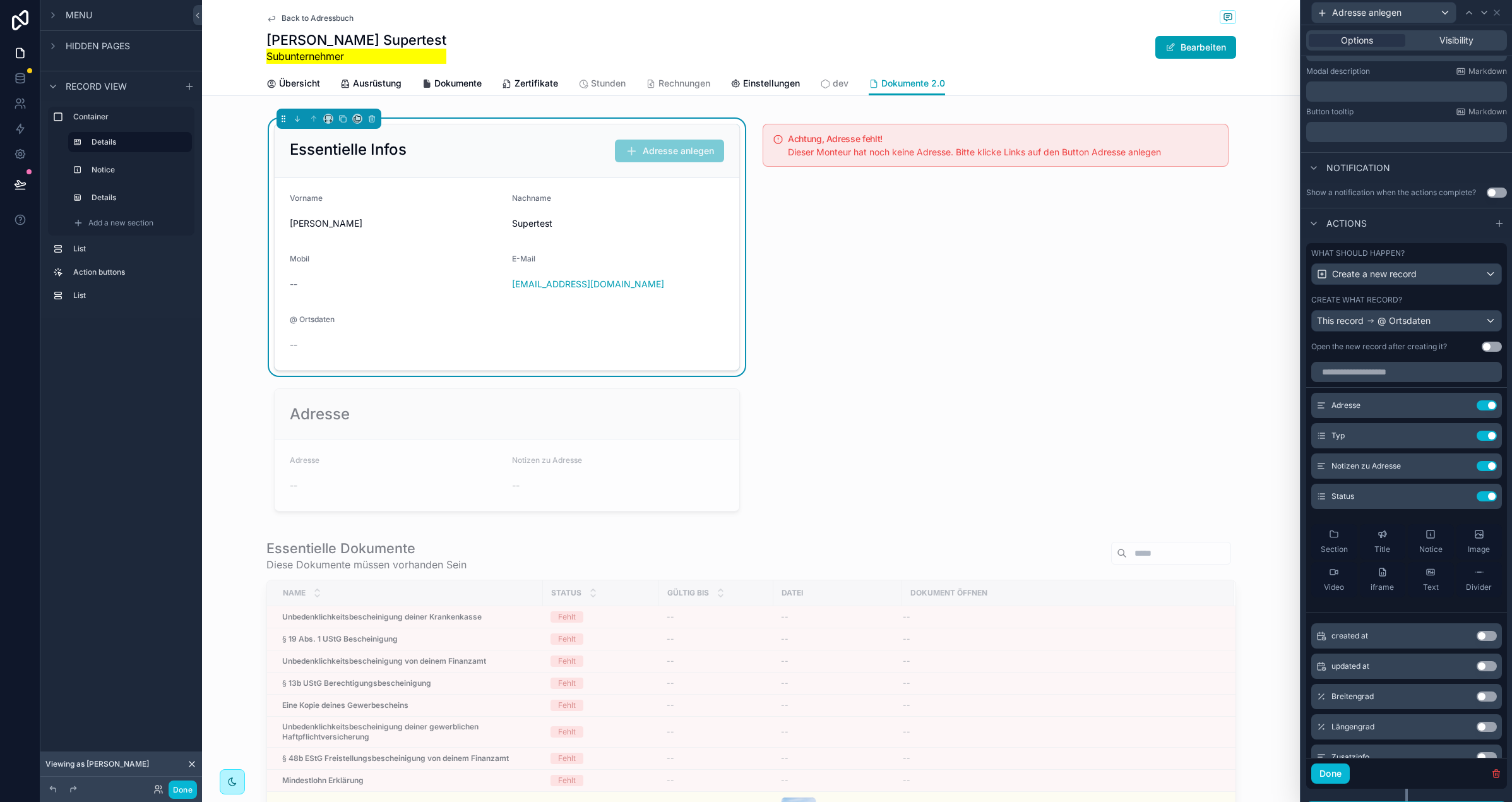
scroll to position [0, 0]
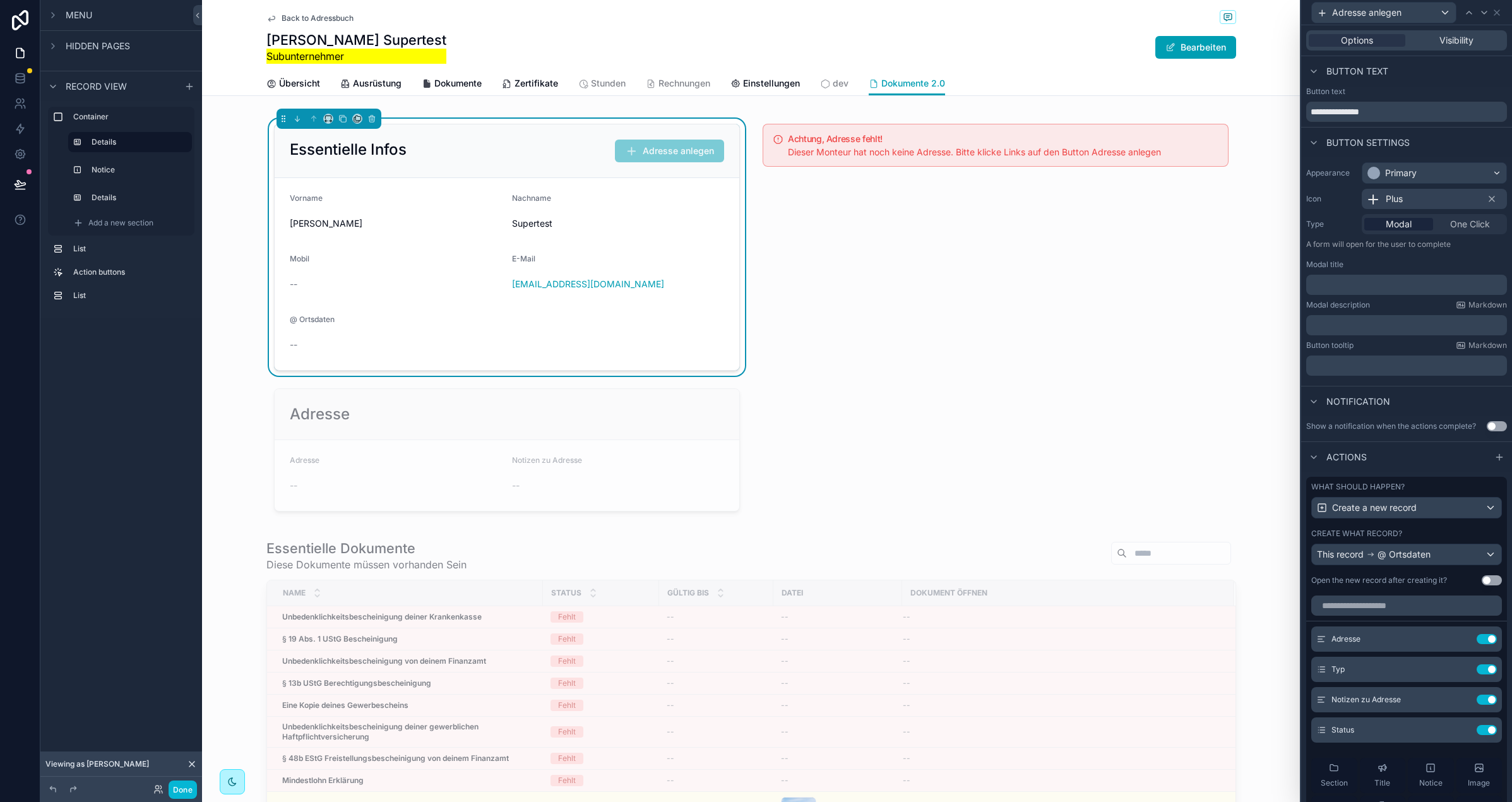
click at [1333, 300] on label "Modal description" at bounding box center [1337, 305] width 63 height 10
click at [1333, 284] on p "﻿" at bounding box center [1408, 284] width 193 height 13
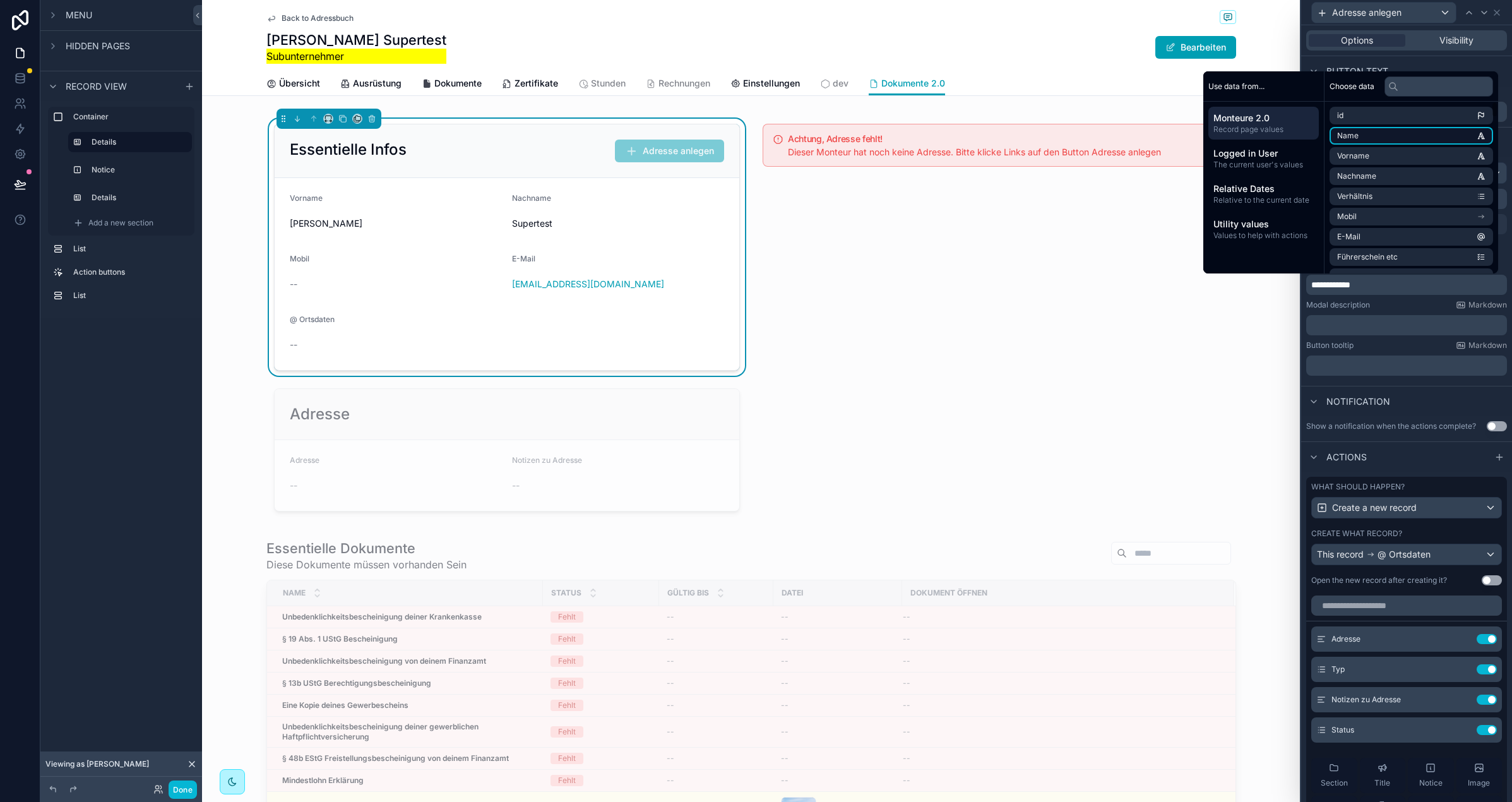
click at [1373, 137] on li "Name" at bounding box center [1411, 136] width 163 height 17
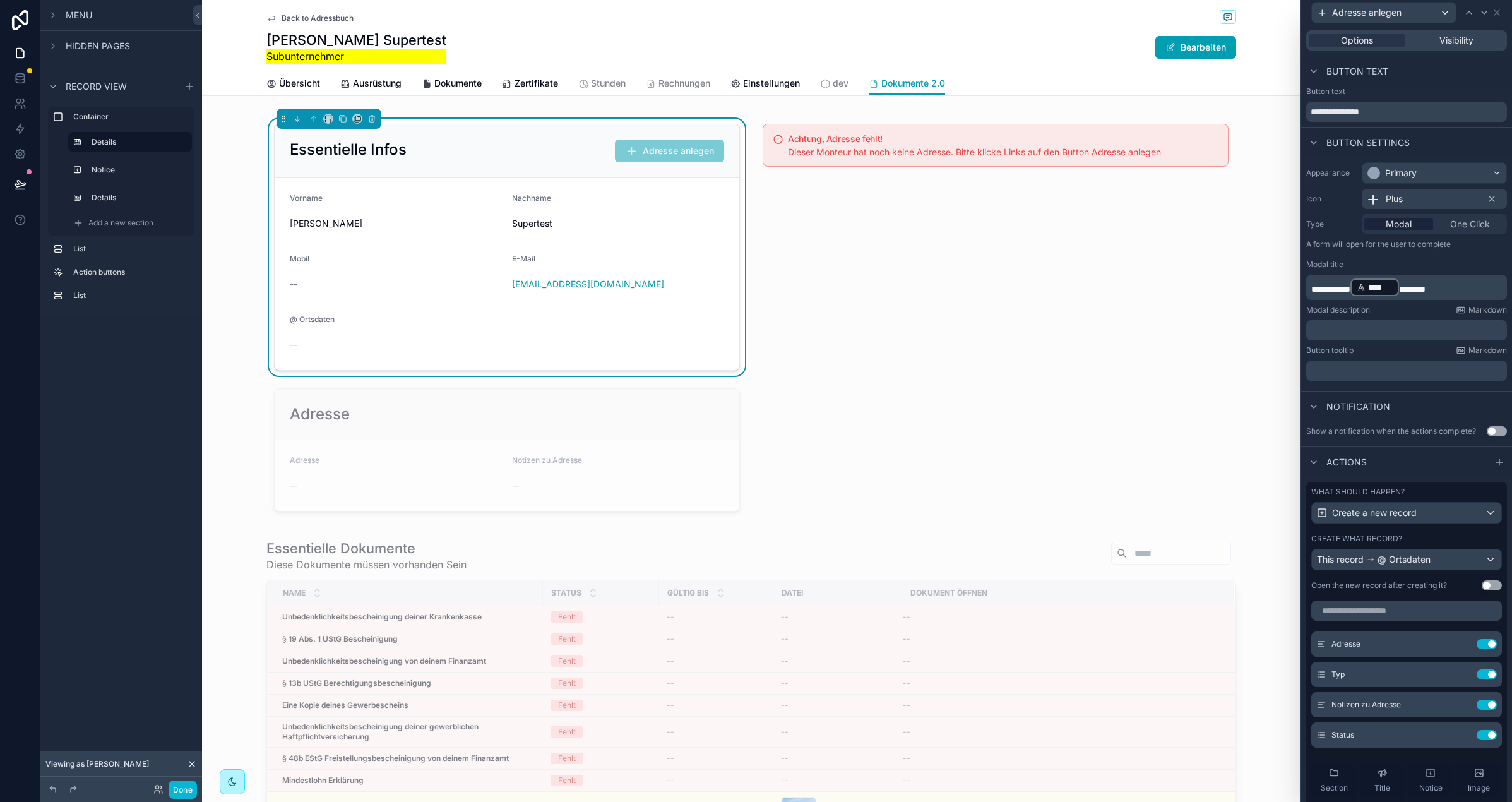
click at [1375, 344] on div "**********" at bounding box center [1407, 271] width 211 height 229
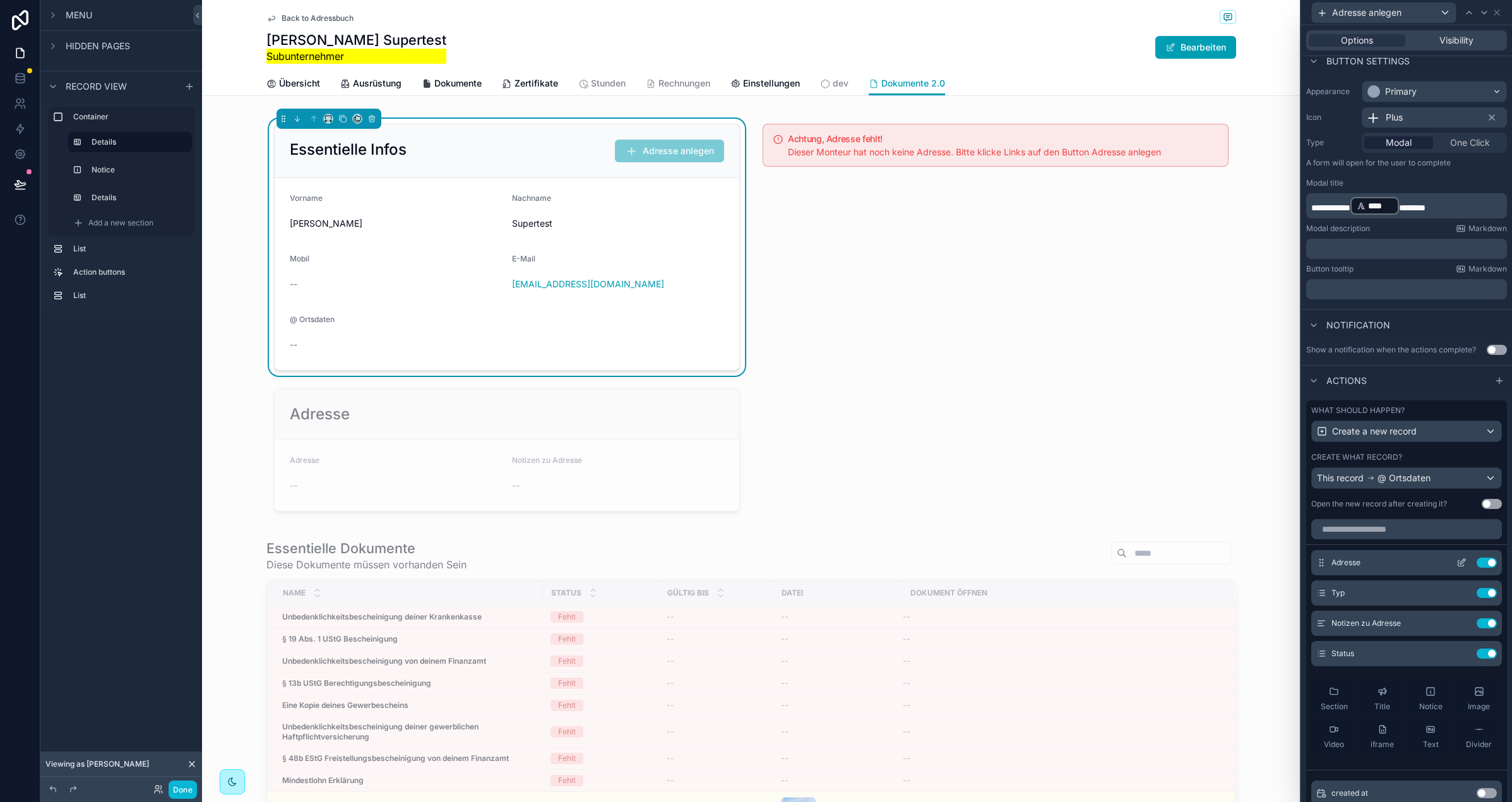
scroll to position [86, 0]
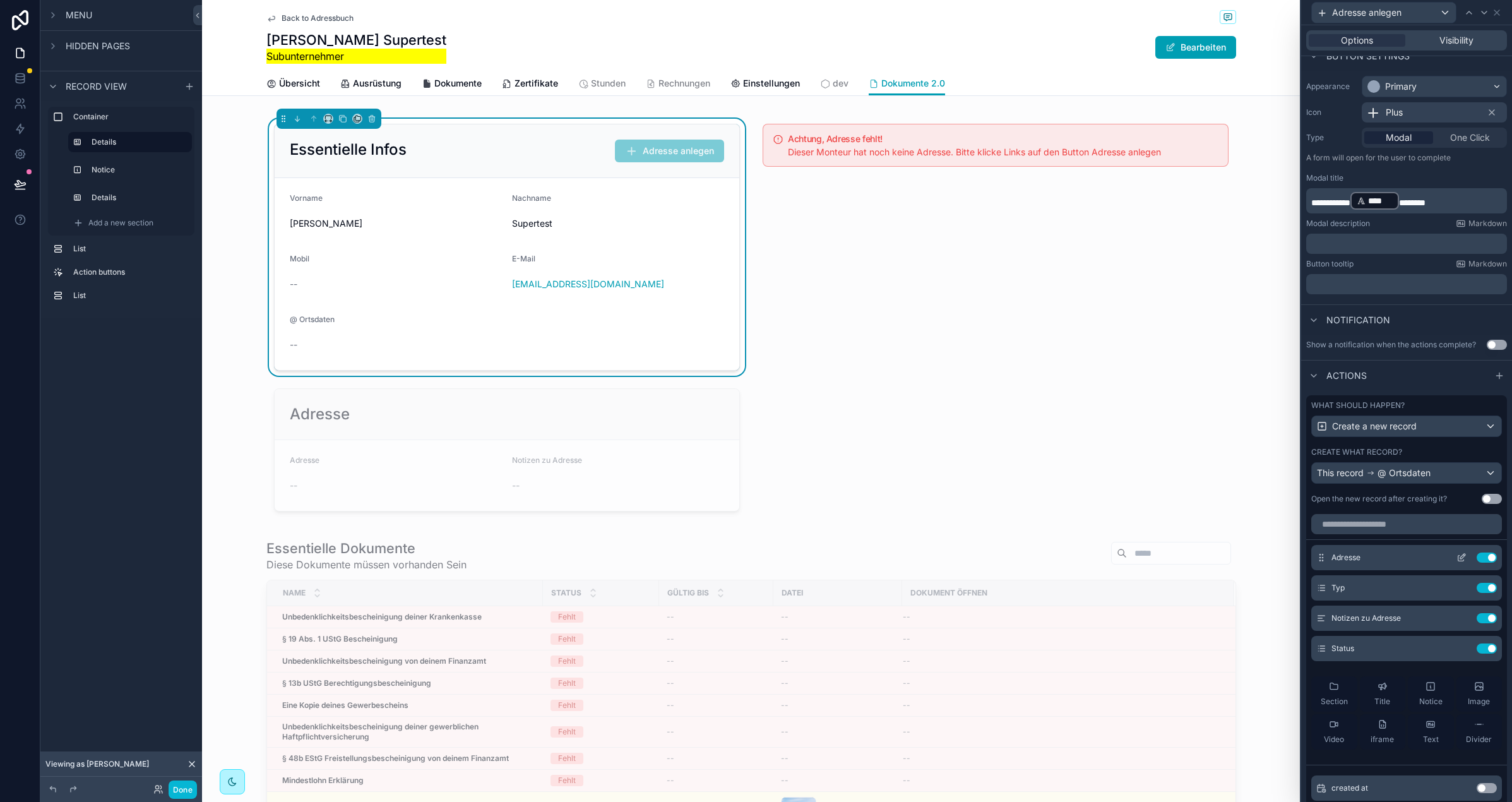
click at [1462, 560] on icon at bounding box center [1462, 558] width 10 height 10
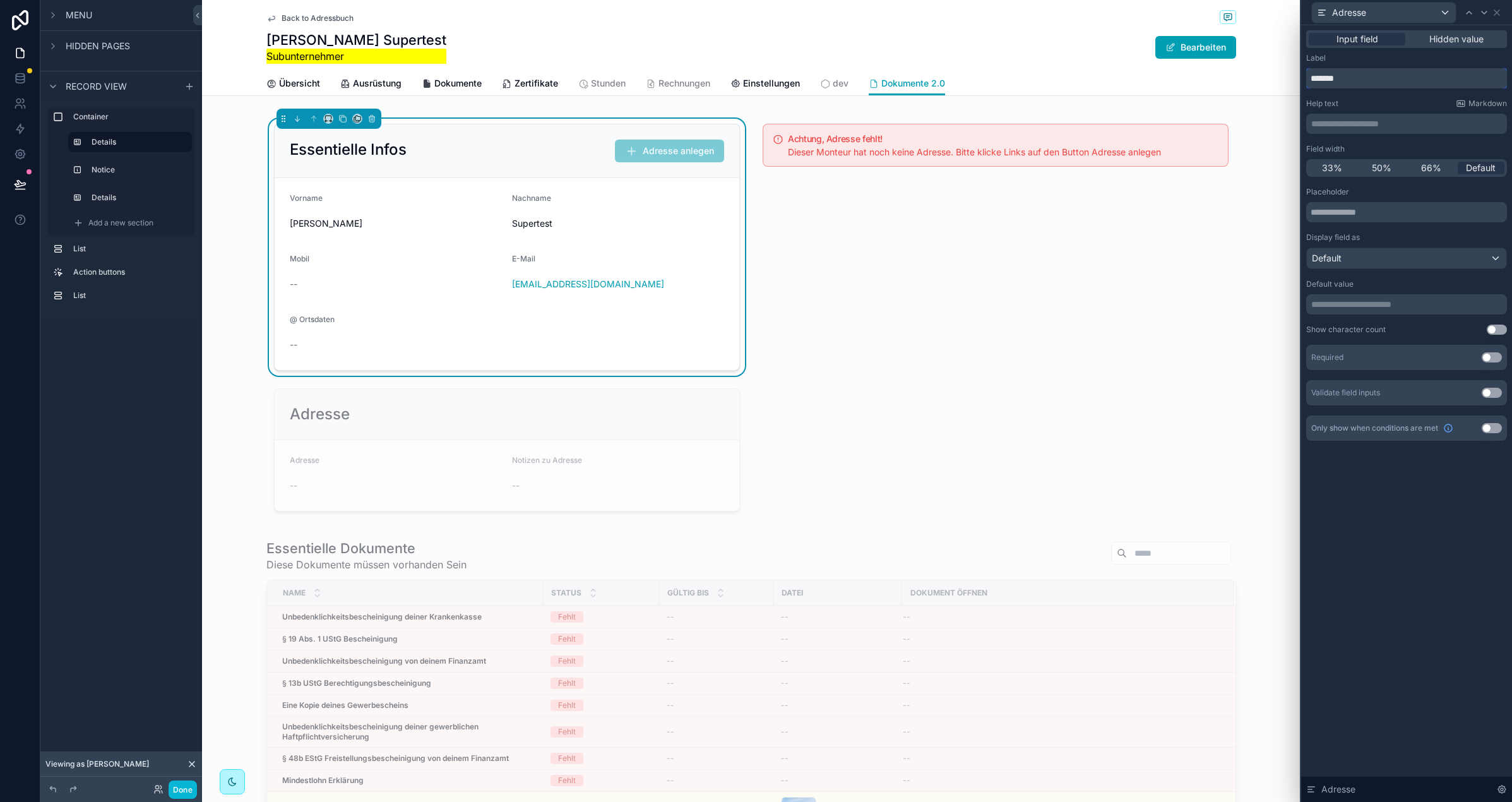
click at [1357, 79] on input "*******" at bounding box center [1406, 77] width 201 height 20
click at [1370, 266] on div "Default" at bounding box center [1406, 257] width 199 height 20
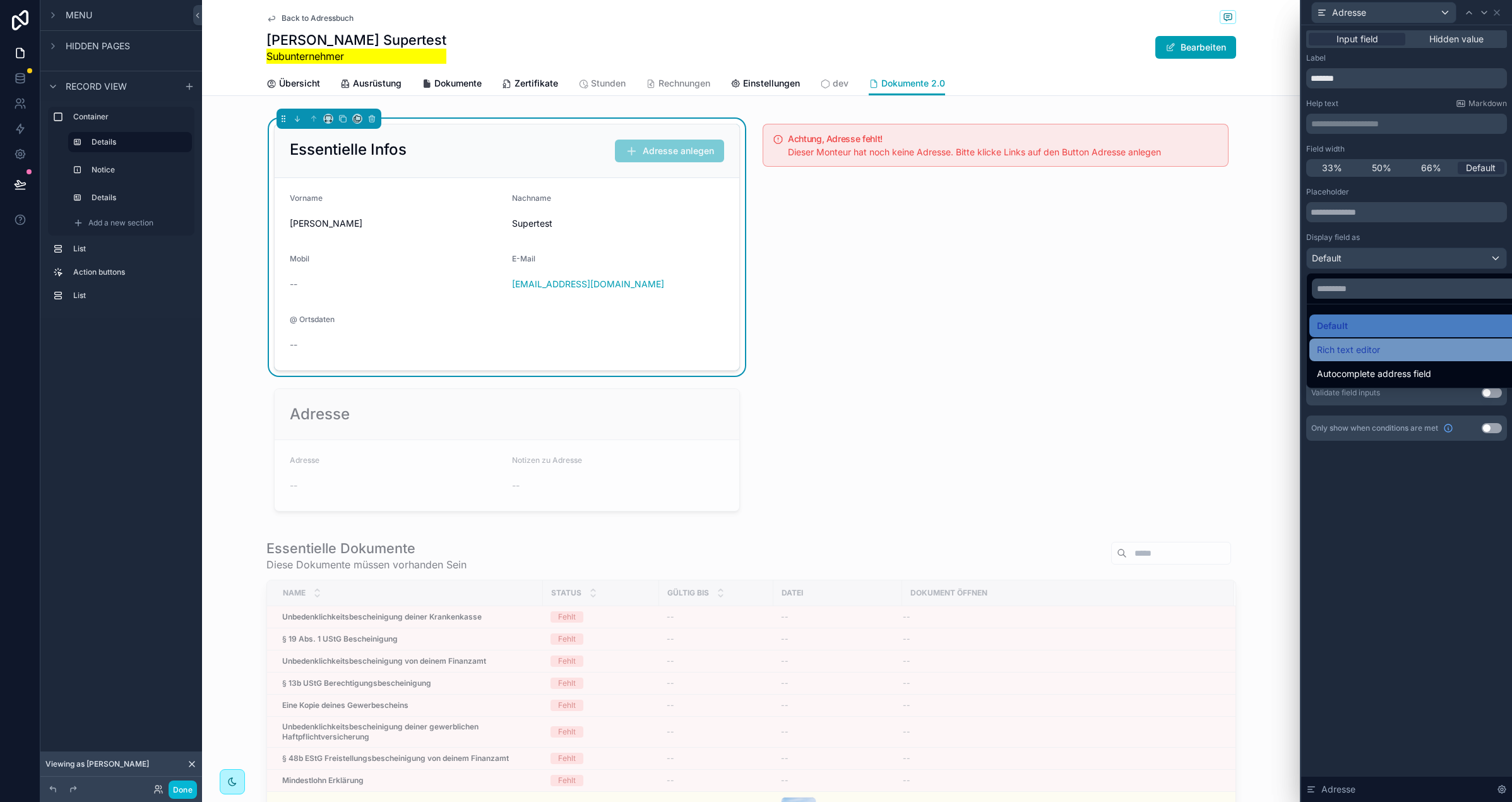
click at [1382, 350] on div "Rich text editor" at bounding box center [1422, 350] width 209 height 15
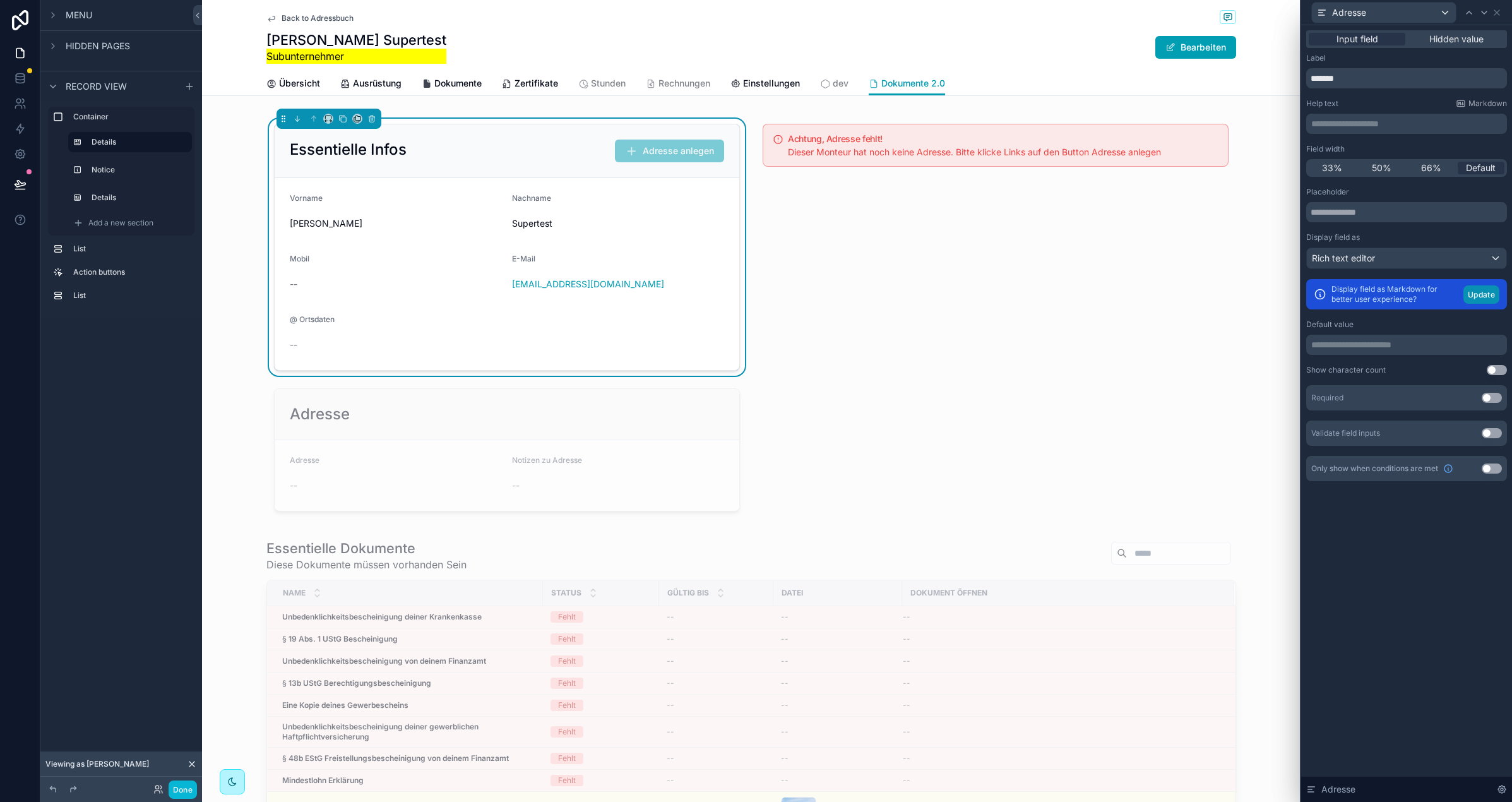
click at [1489, 294] on button "Update" at bounding box center [1481, 294] width 36 height 18
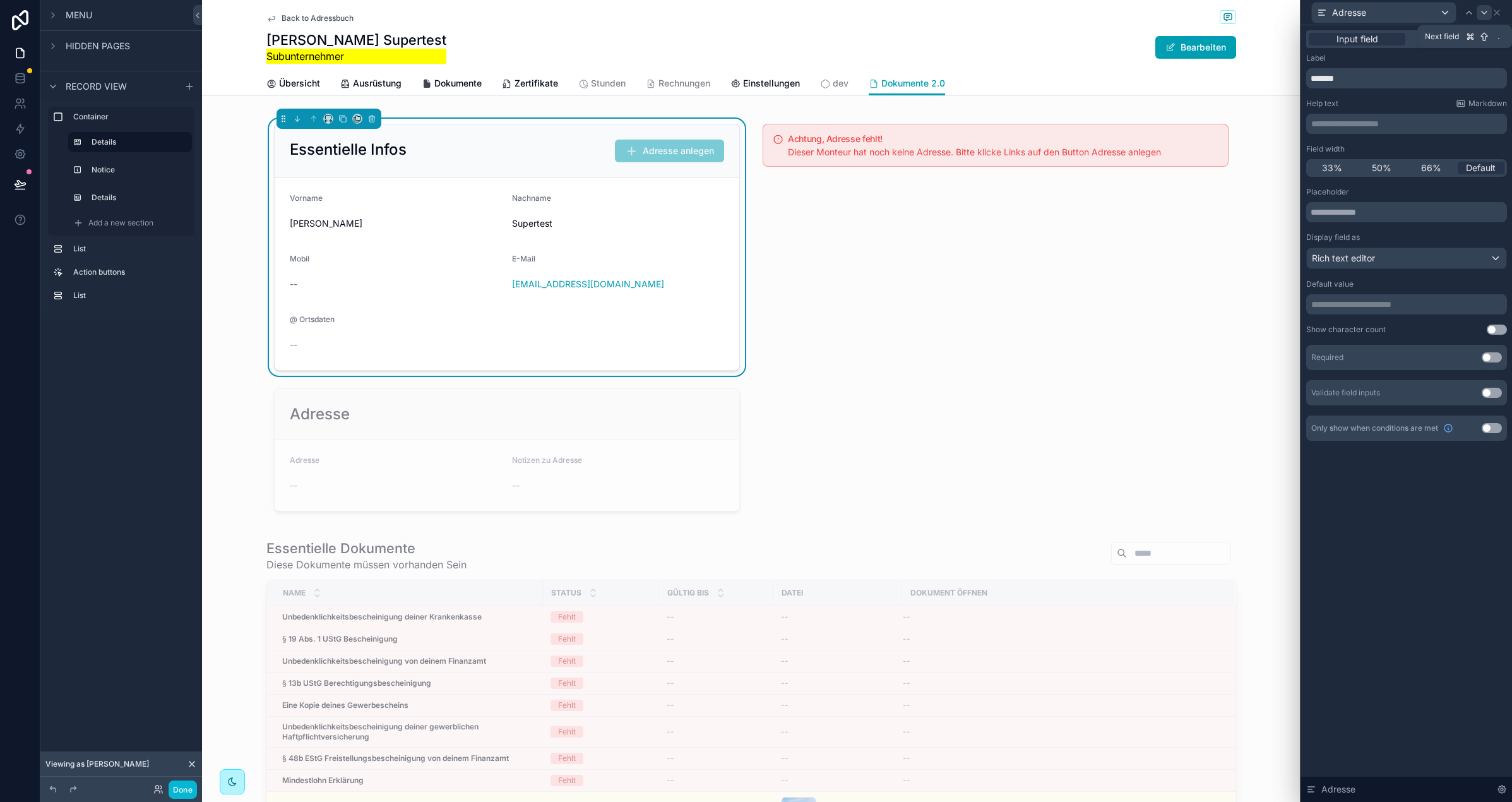
click at [1482, 15] on icon at bounding box center [1484, 13] width 10 height 10
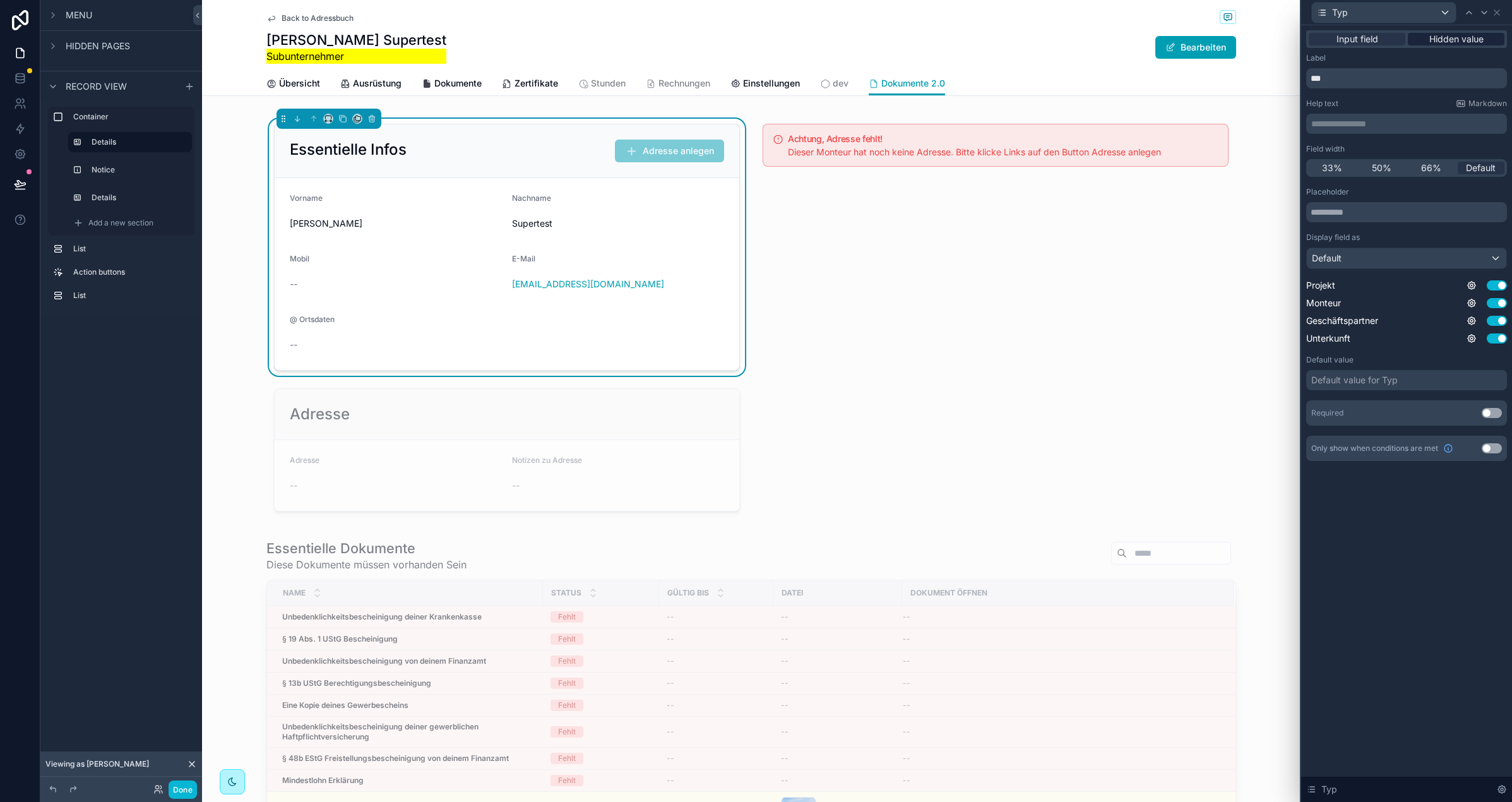
click at [1457, 36] on span "Hidden value" at bounding box center [1456, 39] width 54 height 13
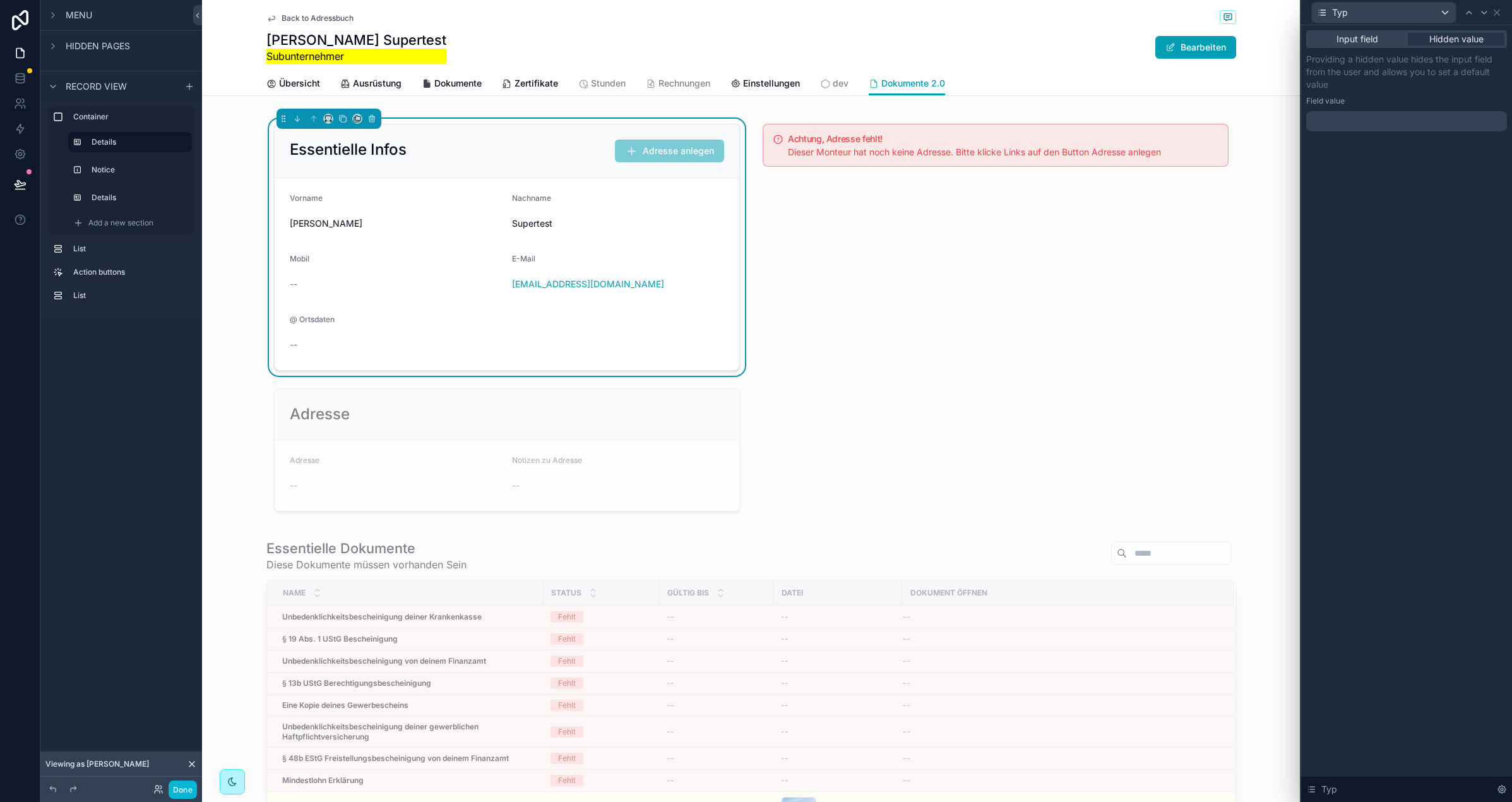
click at [1342, 111] on div at bounding box center [1406, 121] width 201 height 20
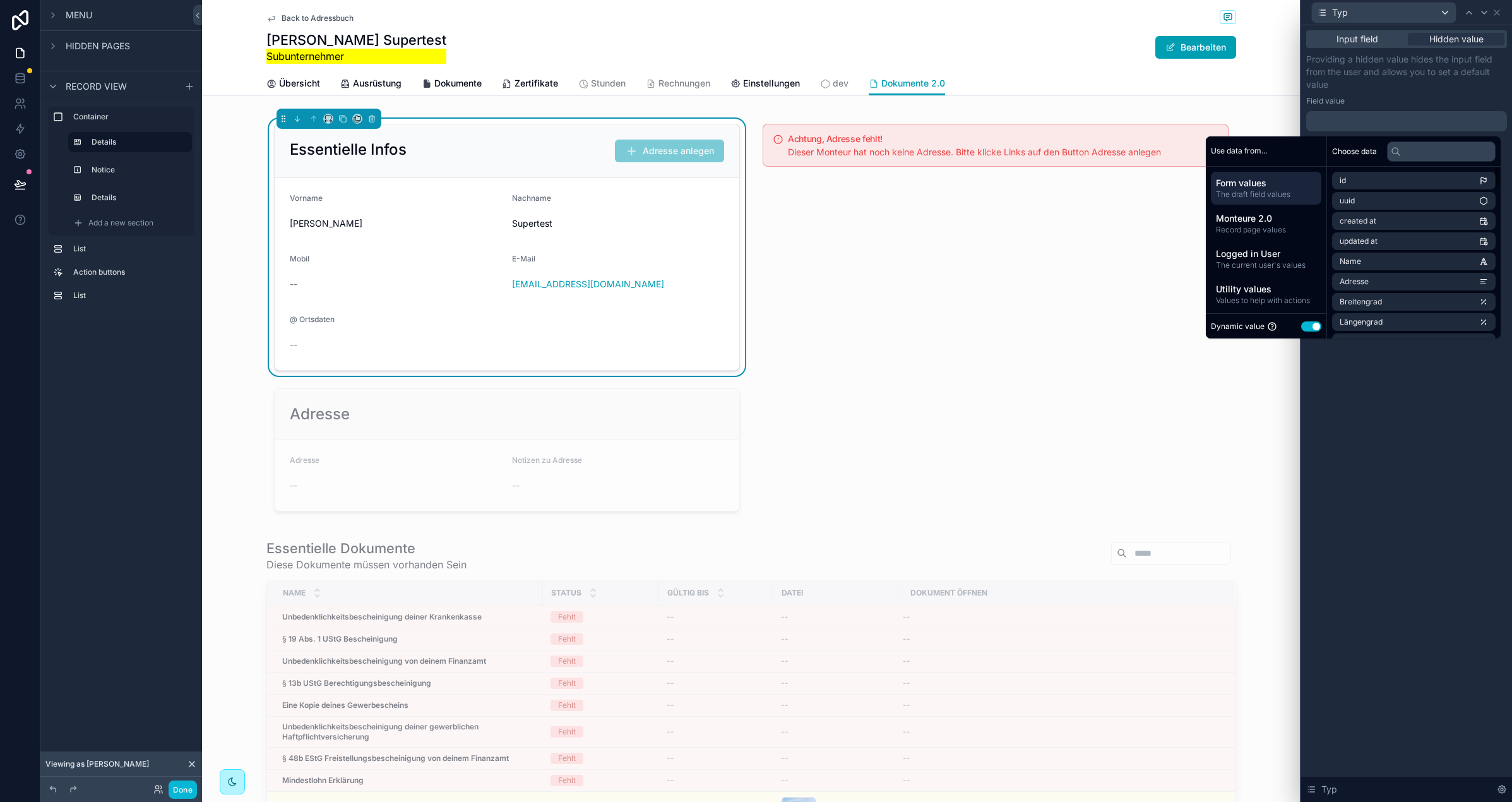
click at [1306, 327] on button "Use setting" at bounding box center [1311, 327] width 20 height 10
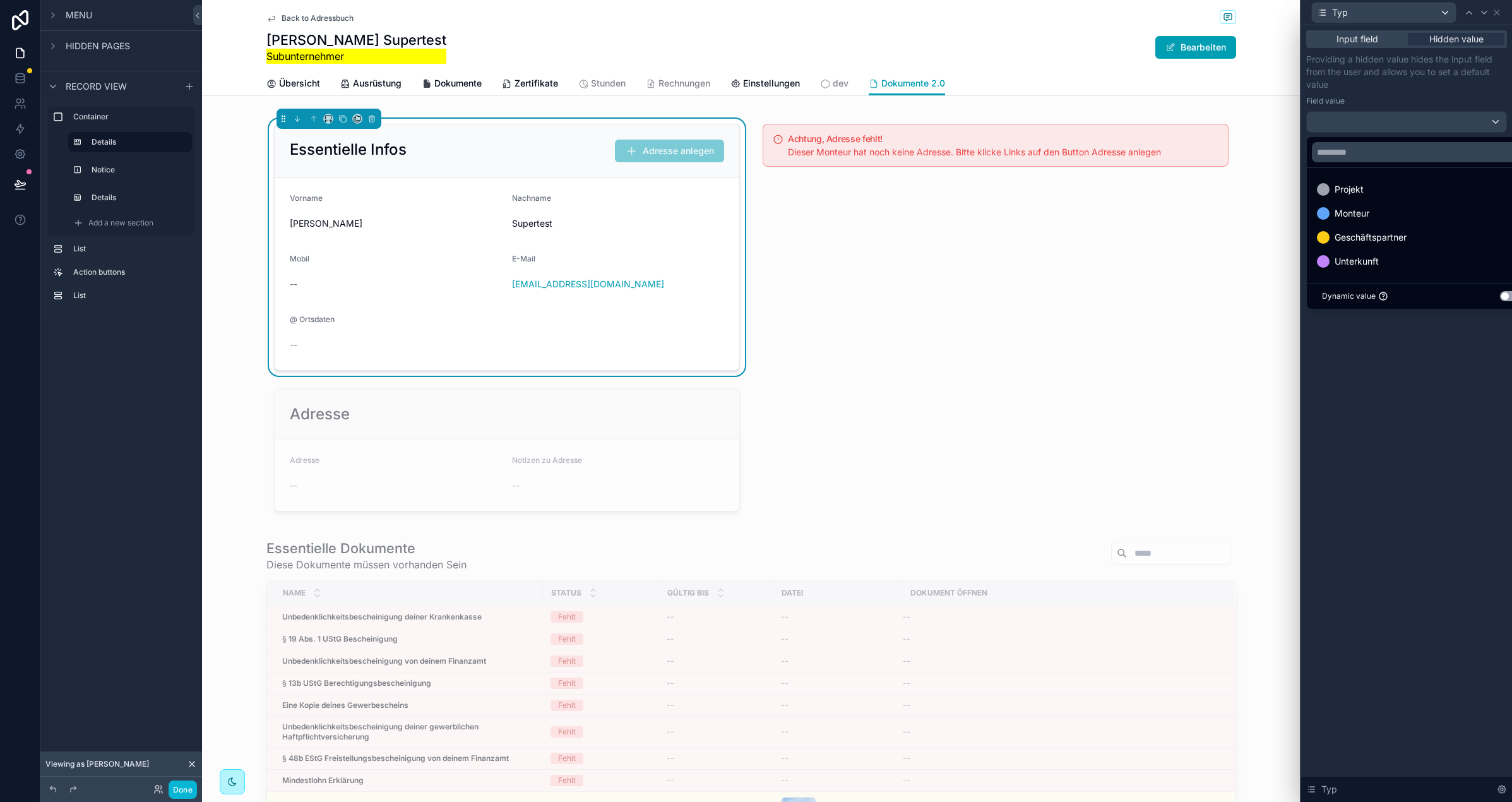
click at [1405, 211] on div "Monteur" at bounding box center [1422, 213] width 209 height 15
click at [1478, 14] on div at bounding box center [1483, 12] width 15 height 15
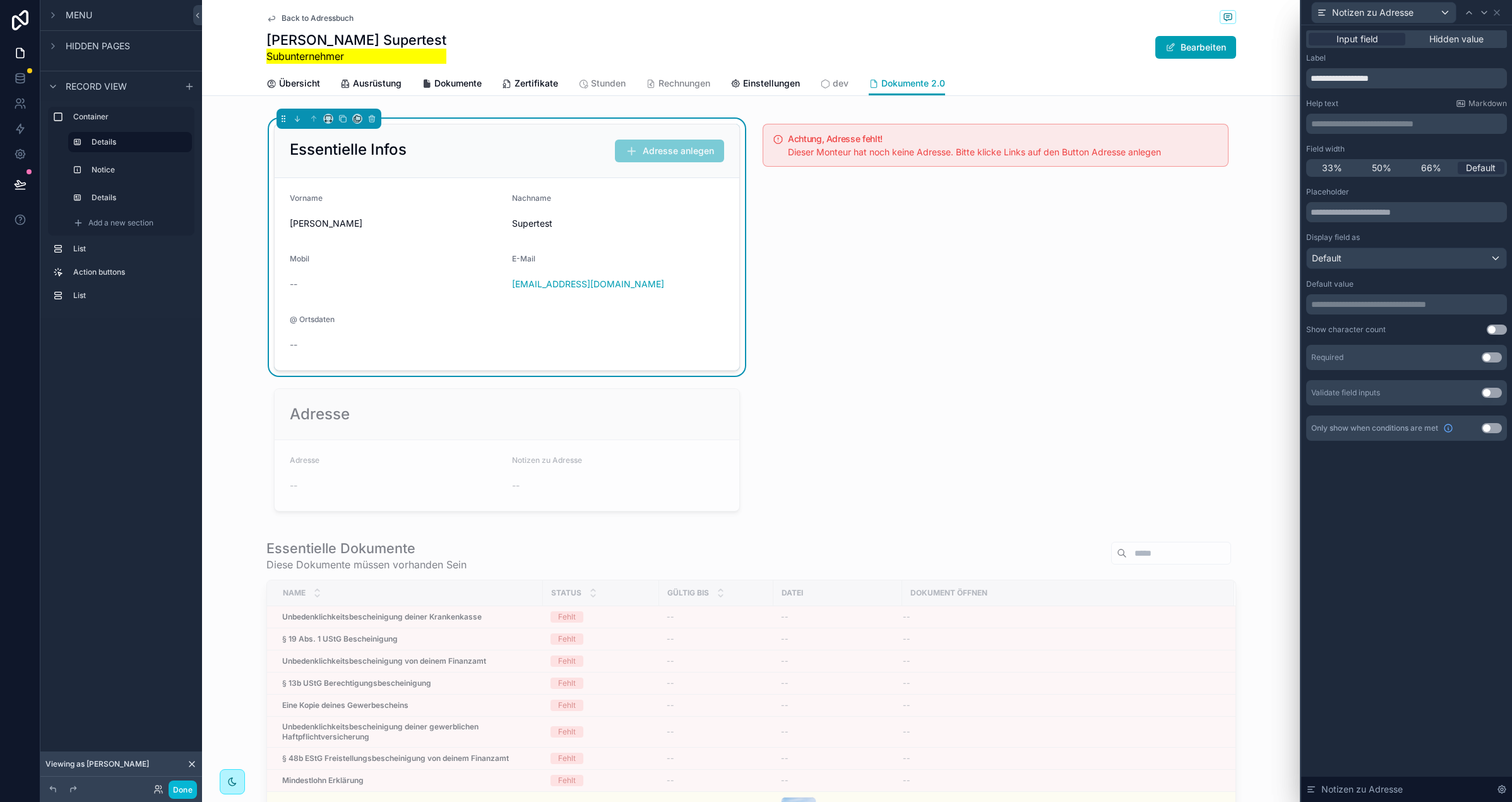
click at [1362, 123] on p "**********" at bounding box center [1408, 124] width 193 height 13
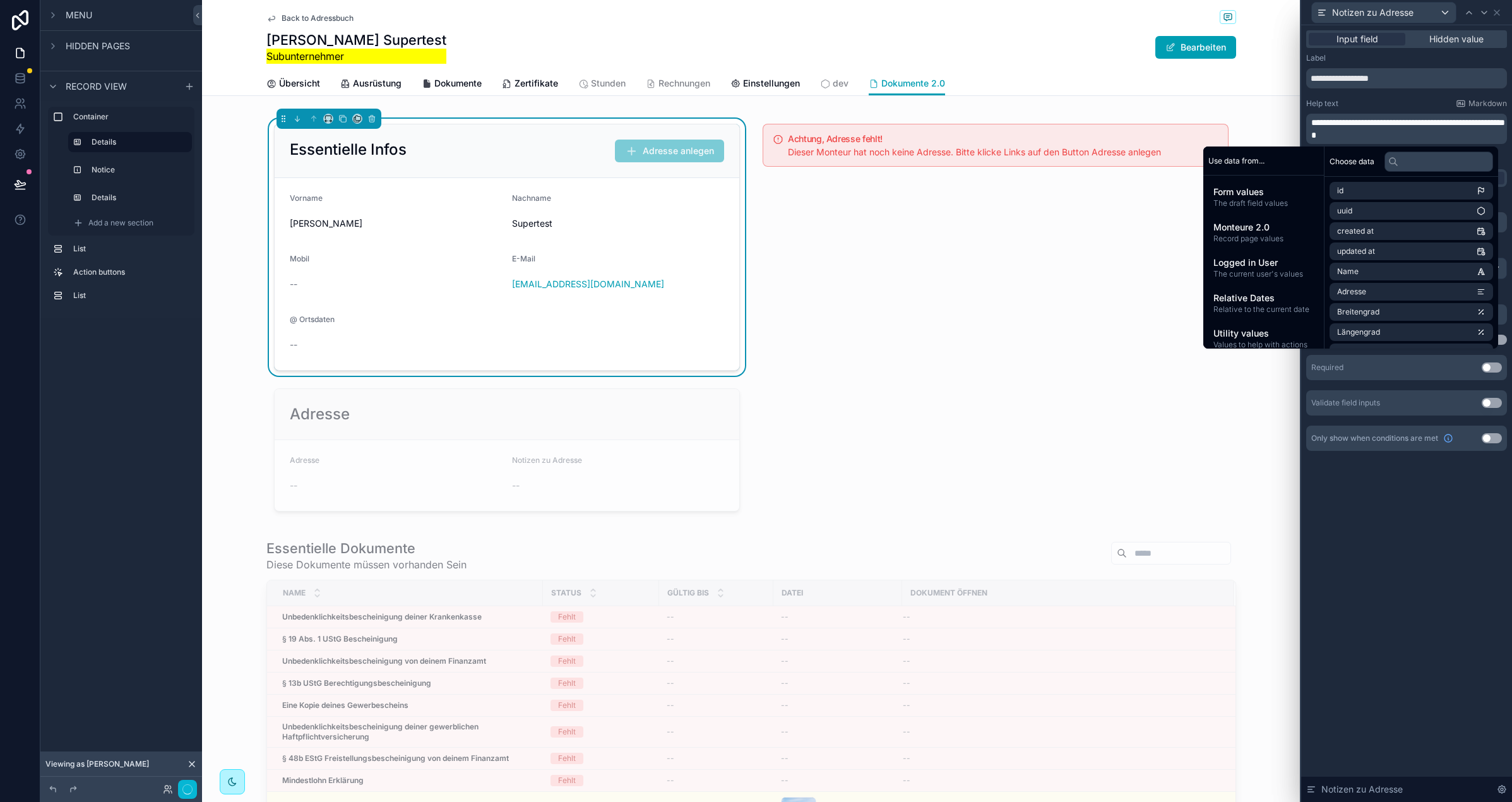
scroll to position [0, 0]
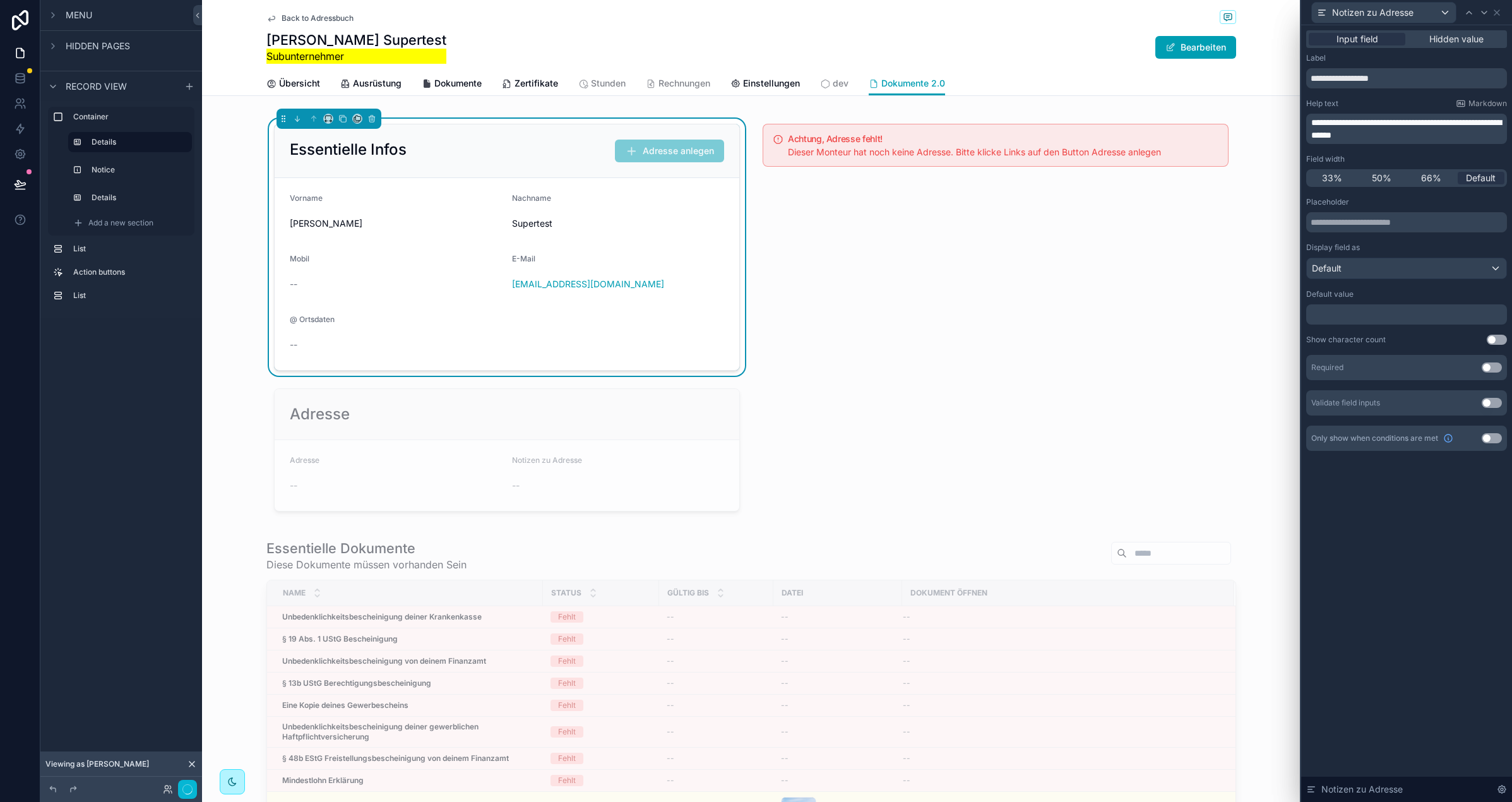
click at [1401, 110] on div "**********" at bounding box center [1406, 121] width 201 height 45
click at [1377, 265] on div "Default" at bounding box center [1406, 268] width 199 height 20
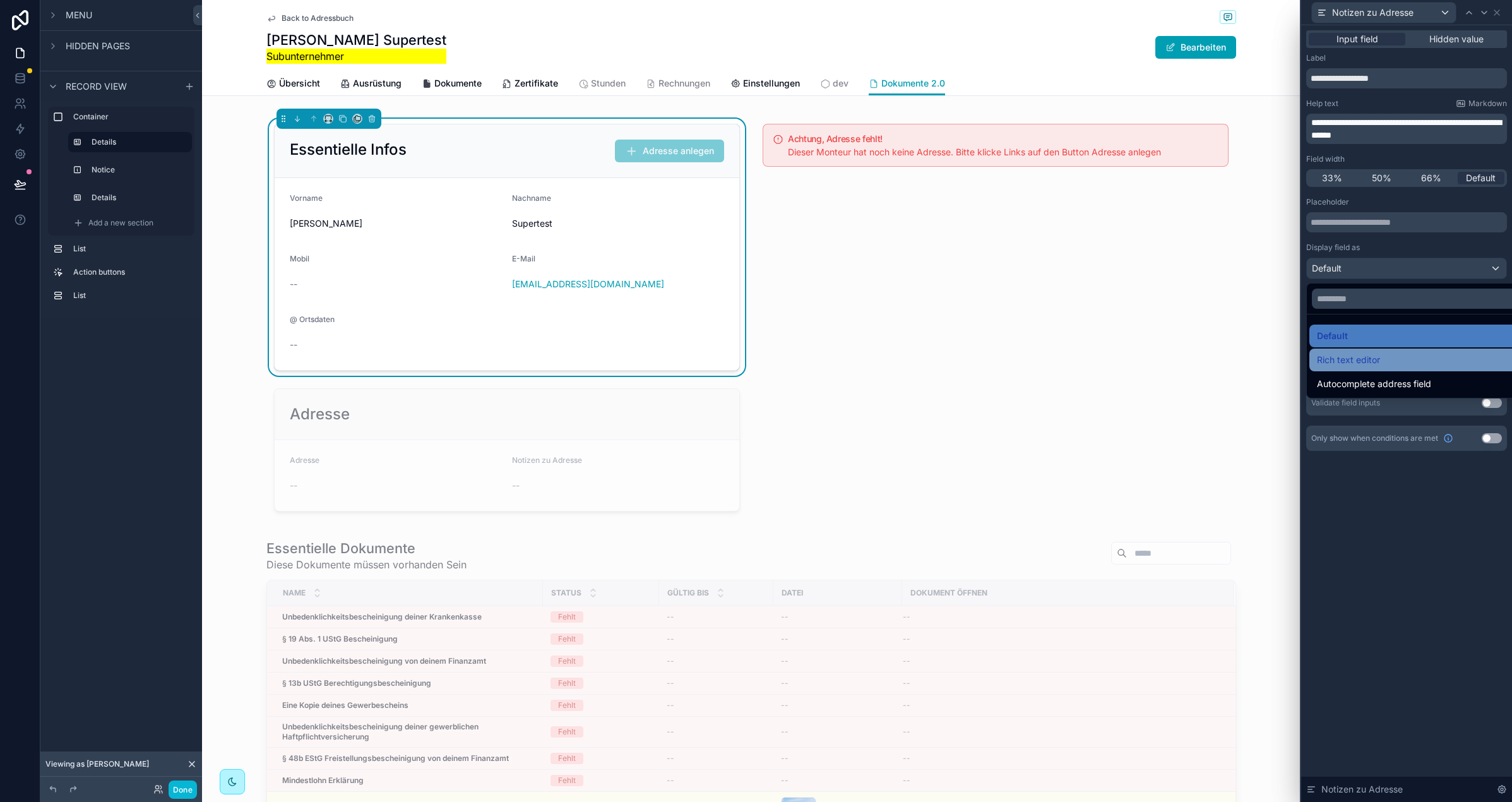
click at [1377, 361] on span "Rich text editor" at bounding box center [1349, 359] width 63 height 15
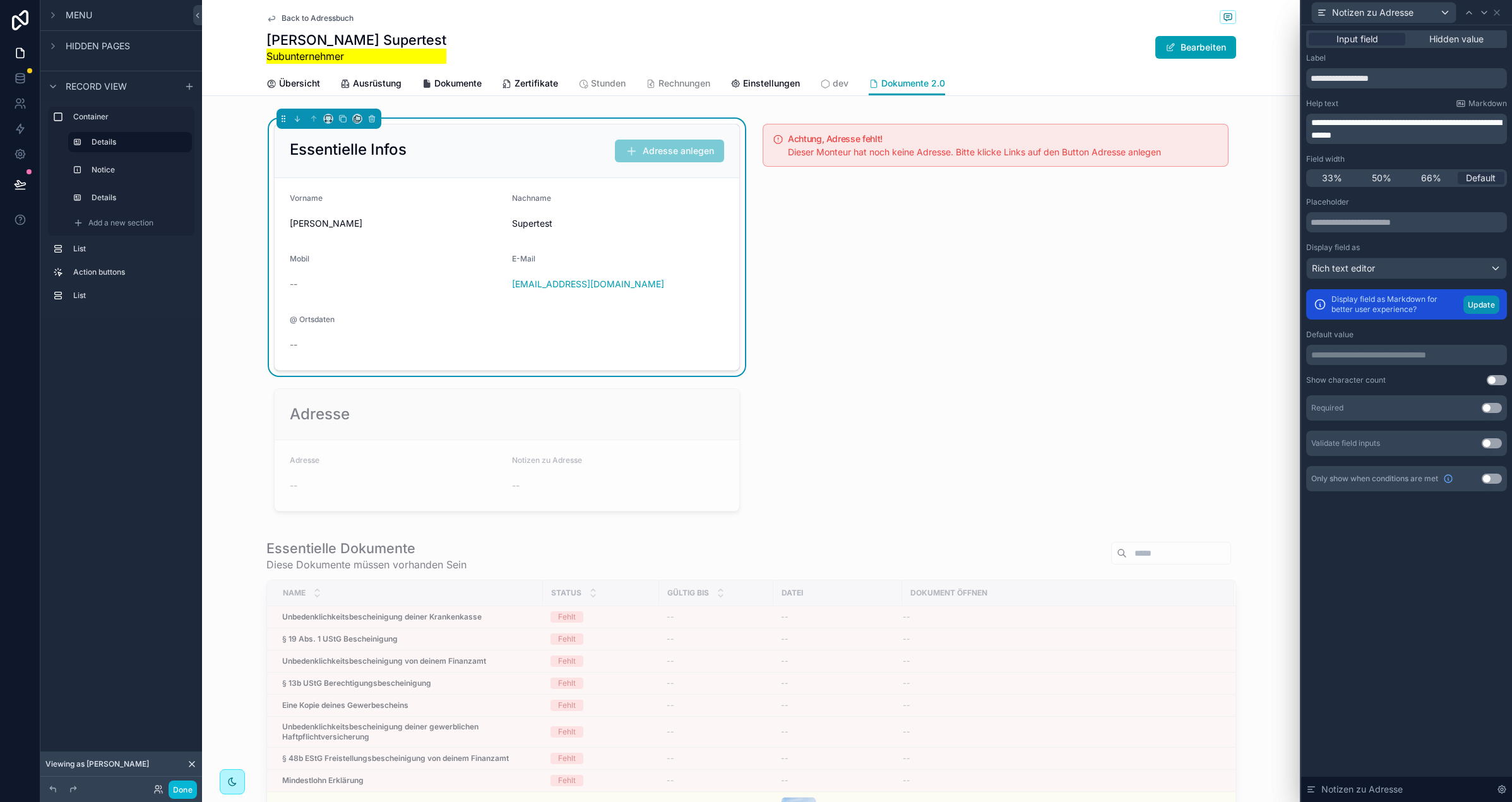
click at [1486, 305] on button "Update" at bounding box center [1481, 304] width 36 height 18
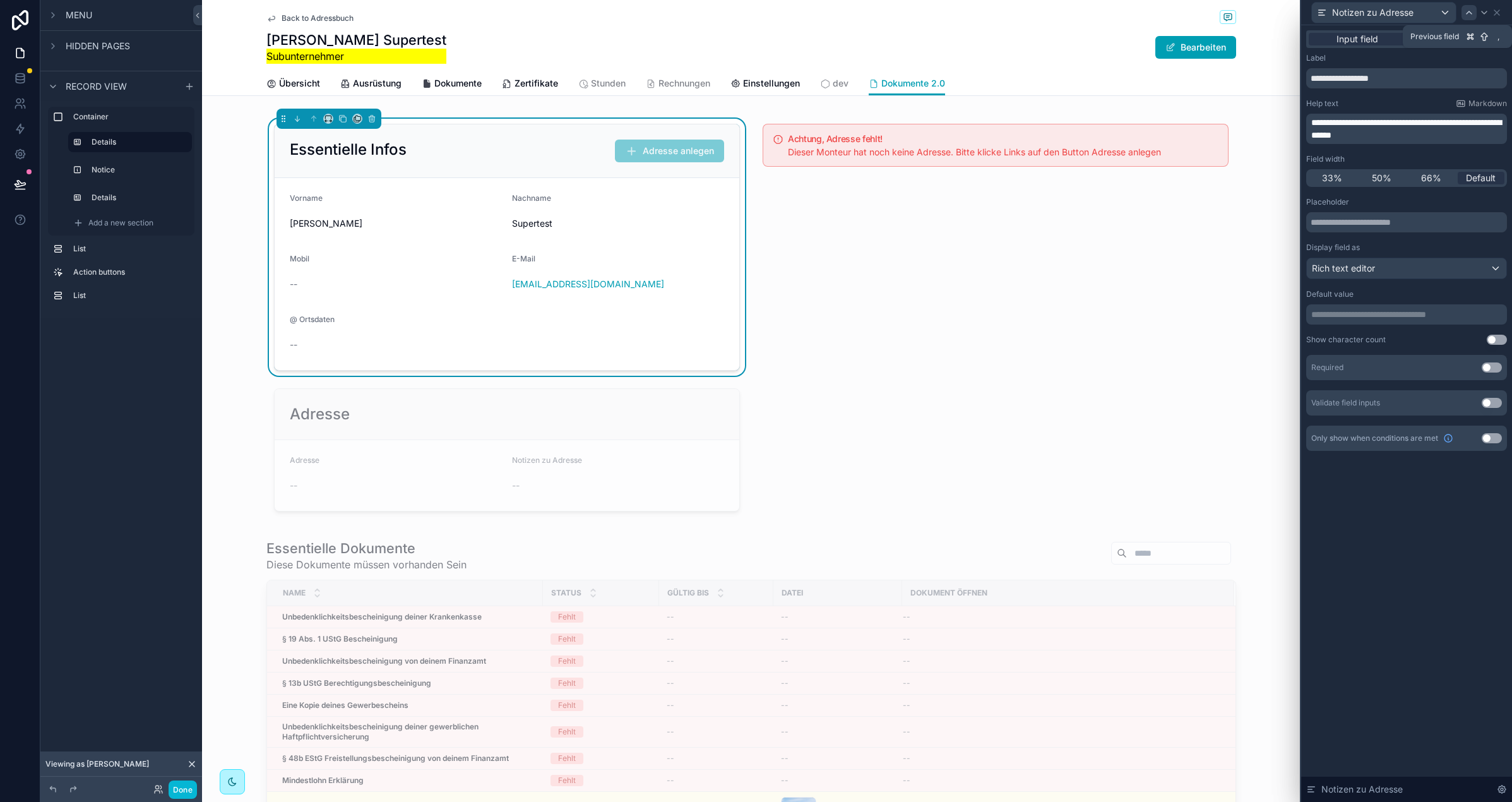
click at [1466, 10] on icon at bounding box center [1469, 13] width 10 height 10
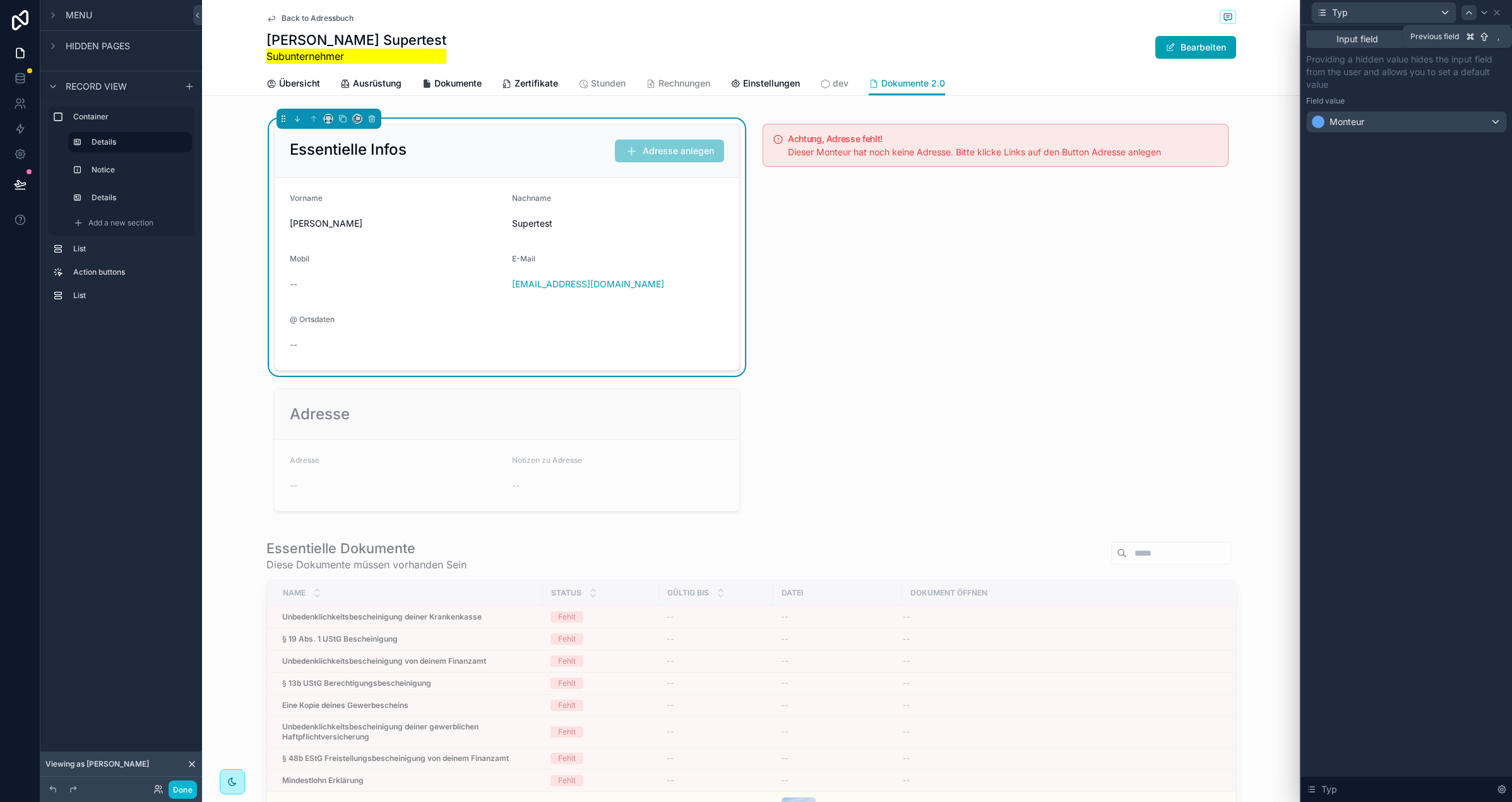
click at [1468, 10] on icon at bounding box center [1469, 13] width 10 height 10
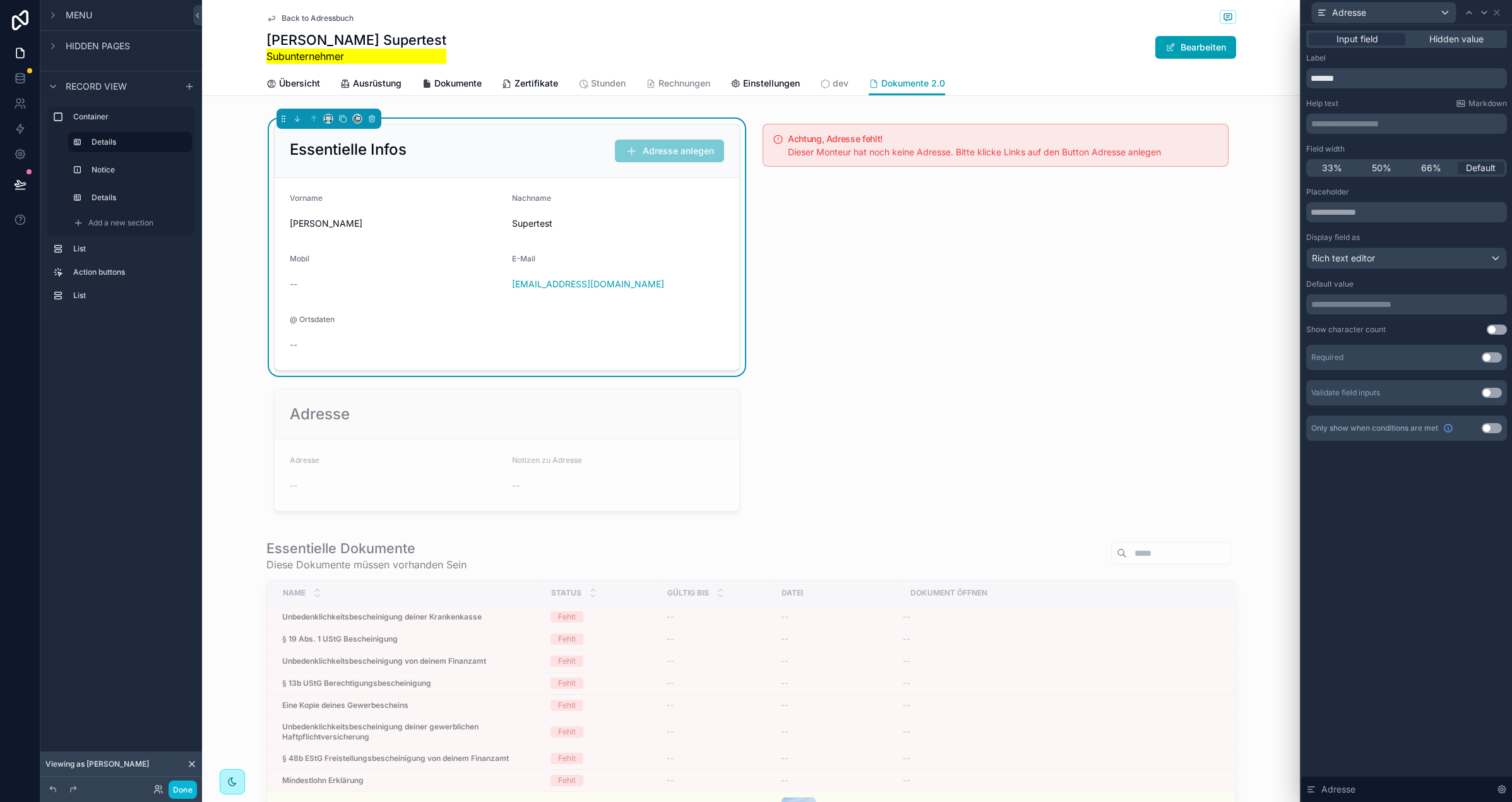
click at [1356, 112] on div "**********" at bounding box center [1406, 116] width 201 height 36
click at [1356, 117] on p "**********" at bounding box center [1408, 124] width 193 height 13
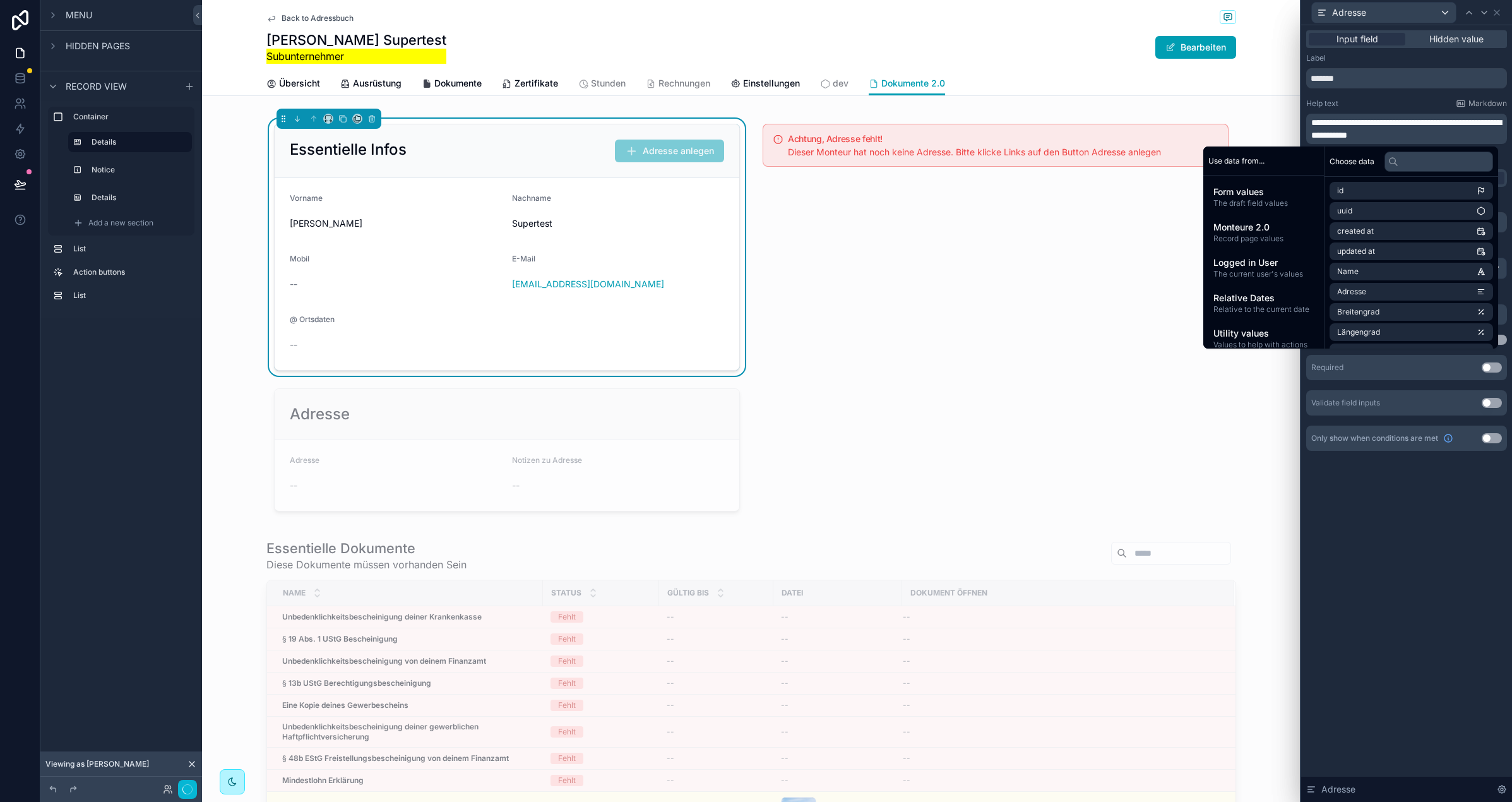
click at [1387, 509] on div "**********" at bounding box center [1407, 413] width 211 height 777
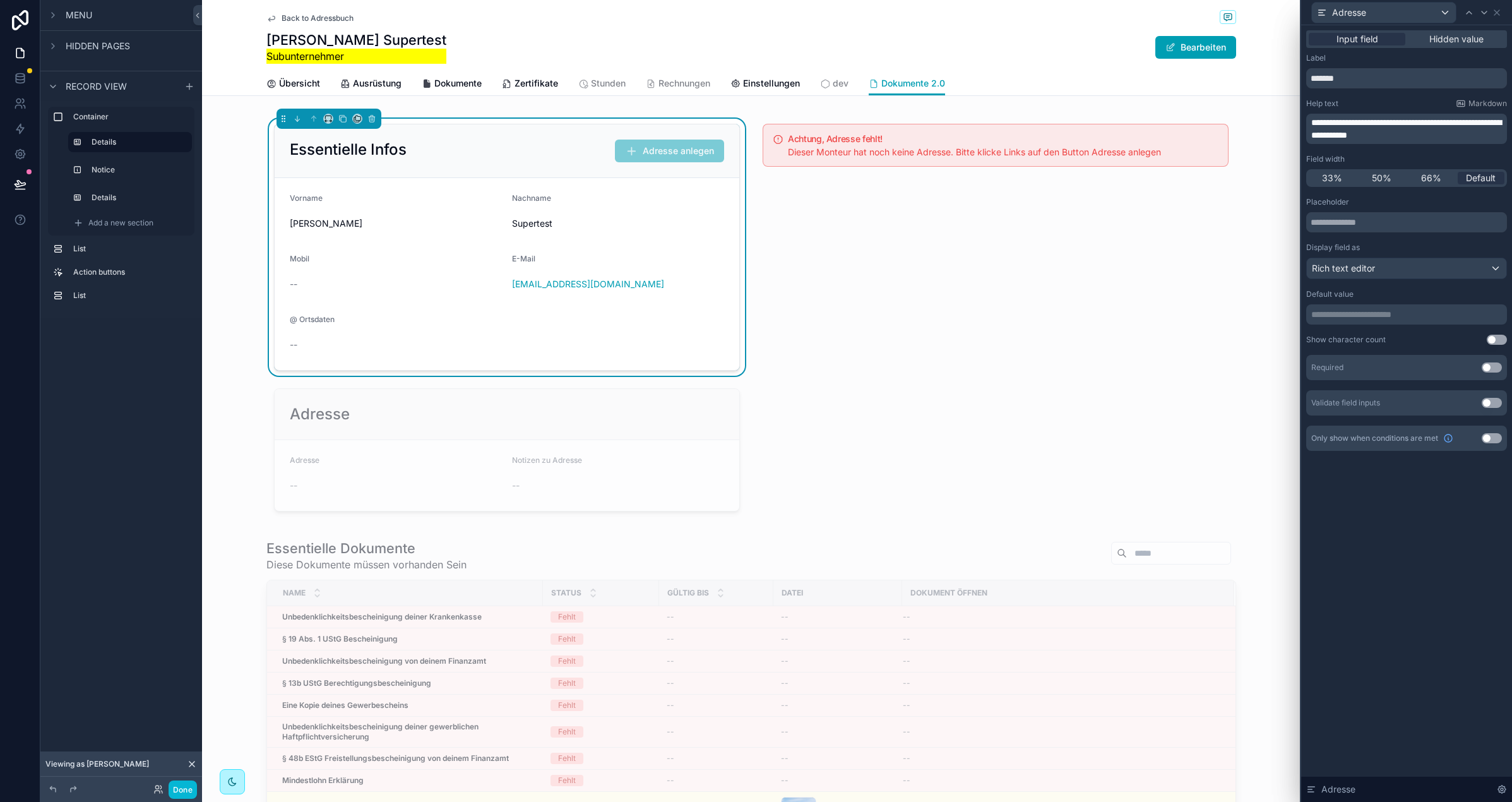
click at [1373, 490] on div "**********" at bounding box center [1407, 413] width 211 height 777
click at [1495, 15] on icon at bounding box center [1497, 13] width 5 height 5
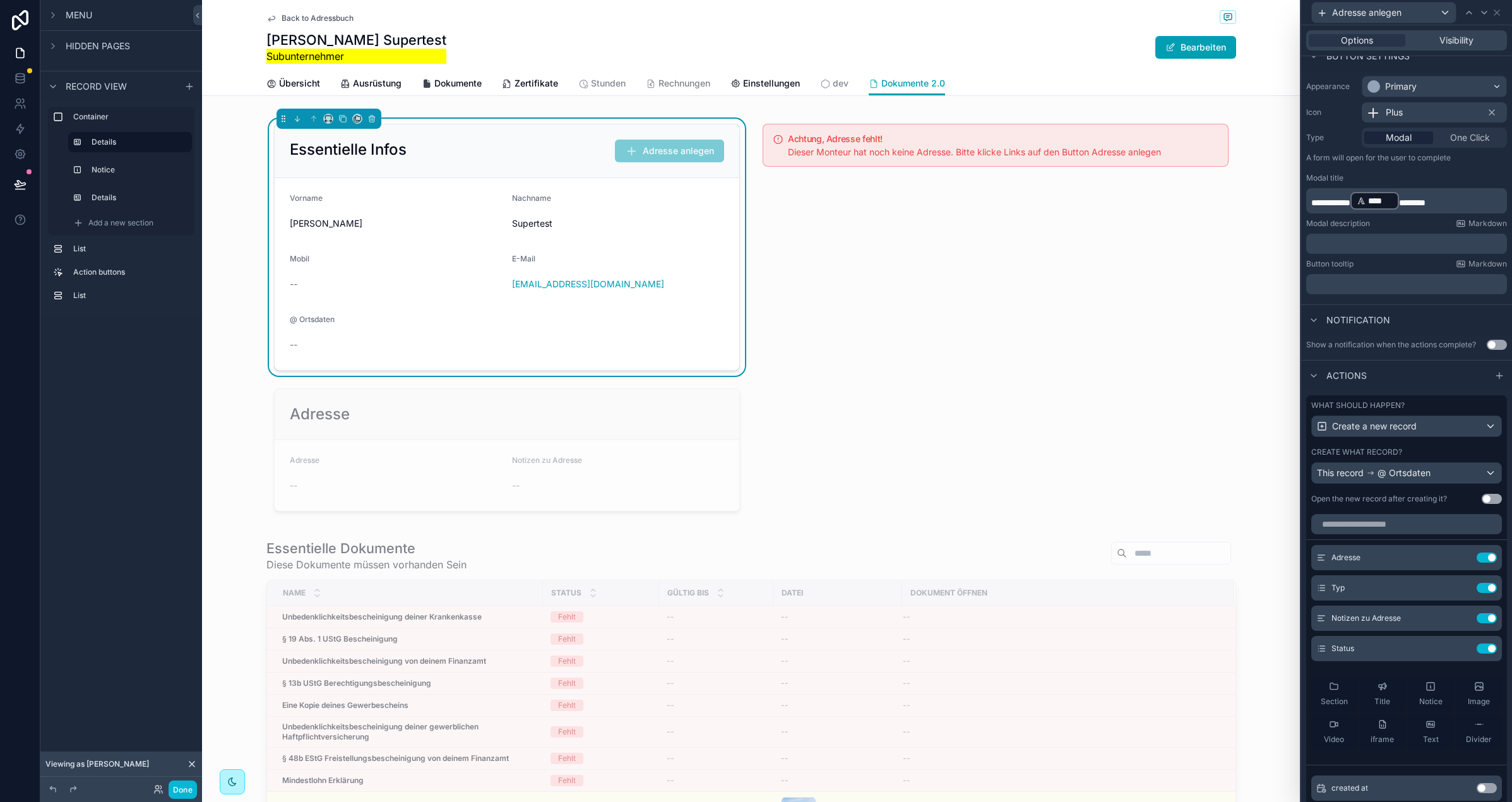
click at [194, 762] on icon at bounding box center [192, 765] width 5 height 5
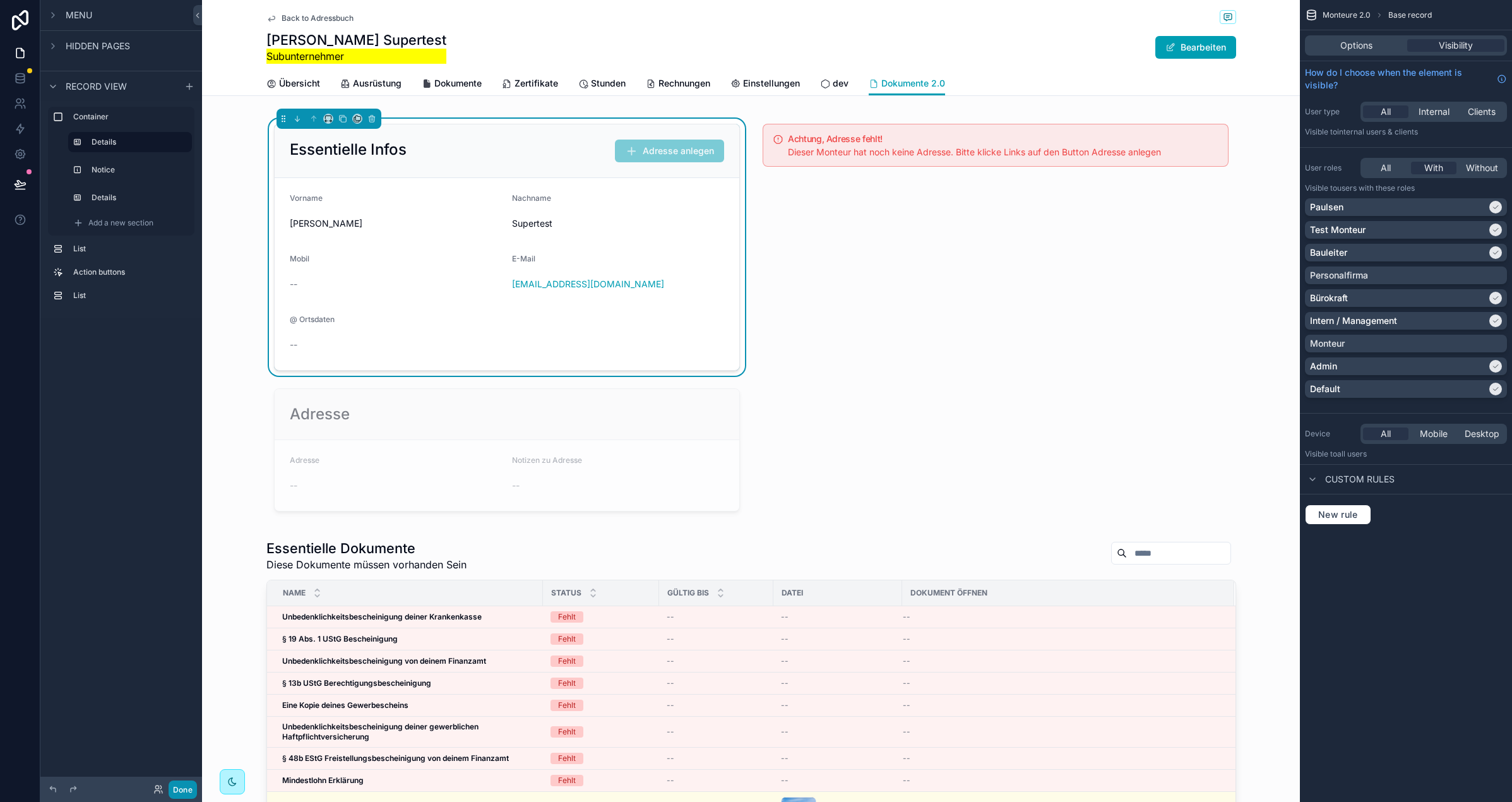
click at [181, 785] on button "Done" at bounding box center [183, 790] width 29 height 18
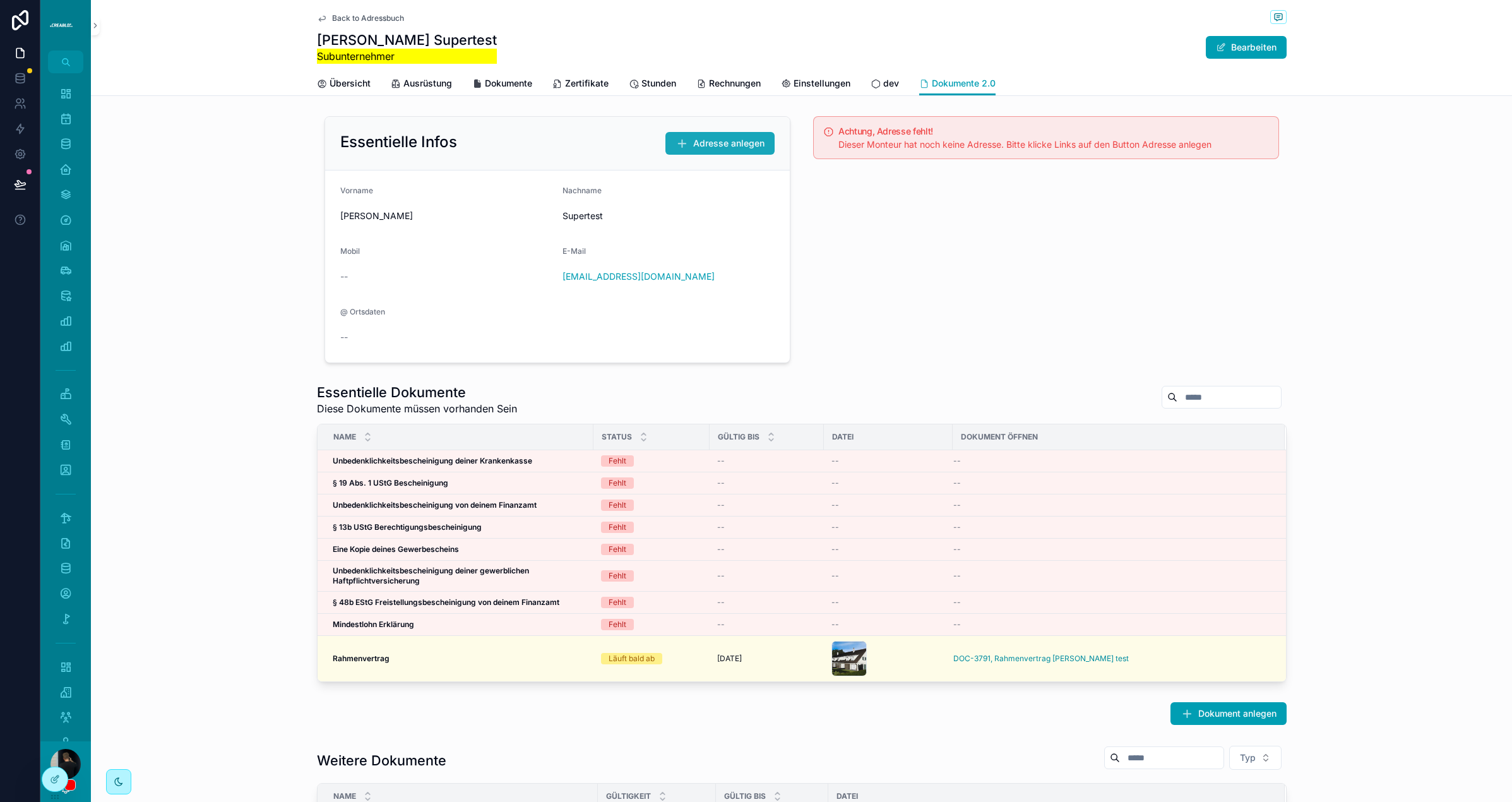
click at [702, 140] on span "Adresse anlegen" at bounding box center [729, 144] width 71 height 13
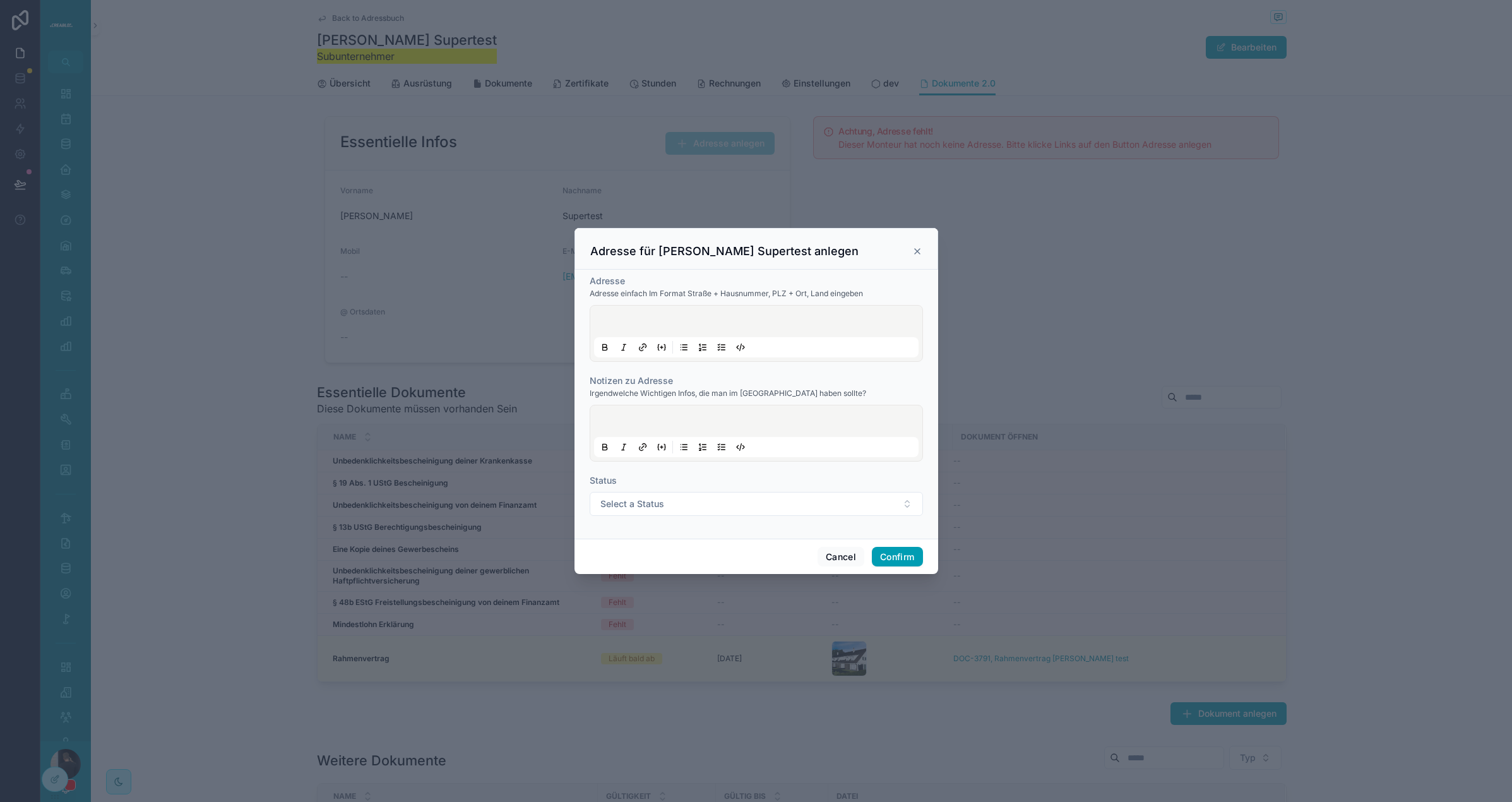
click at [920, 253] on icon at bounding box center [917, 251] width 10 height 10
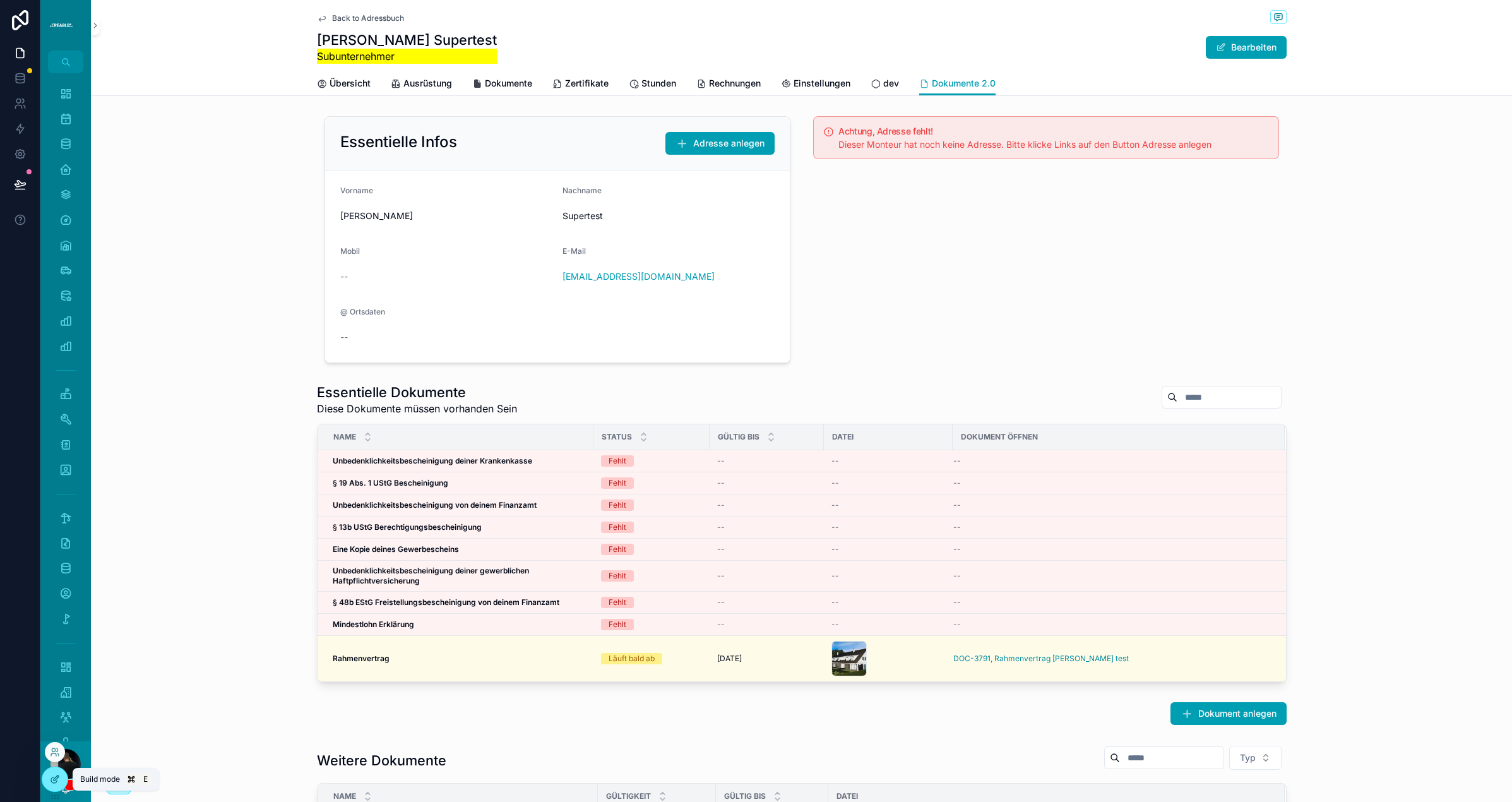
click at [62, 781] on div at bounding box center [55, 779] width 25 height 24
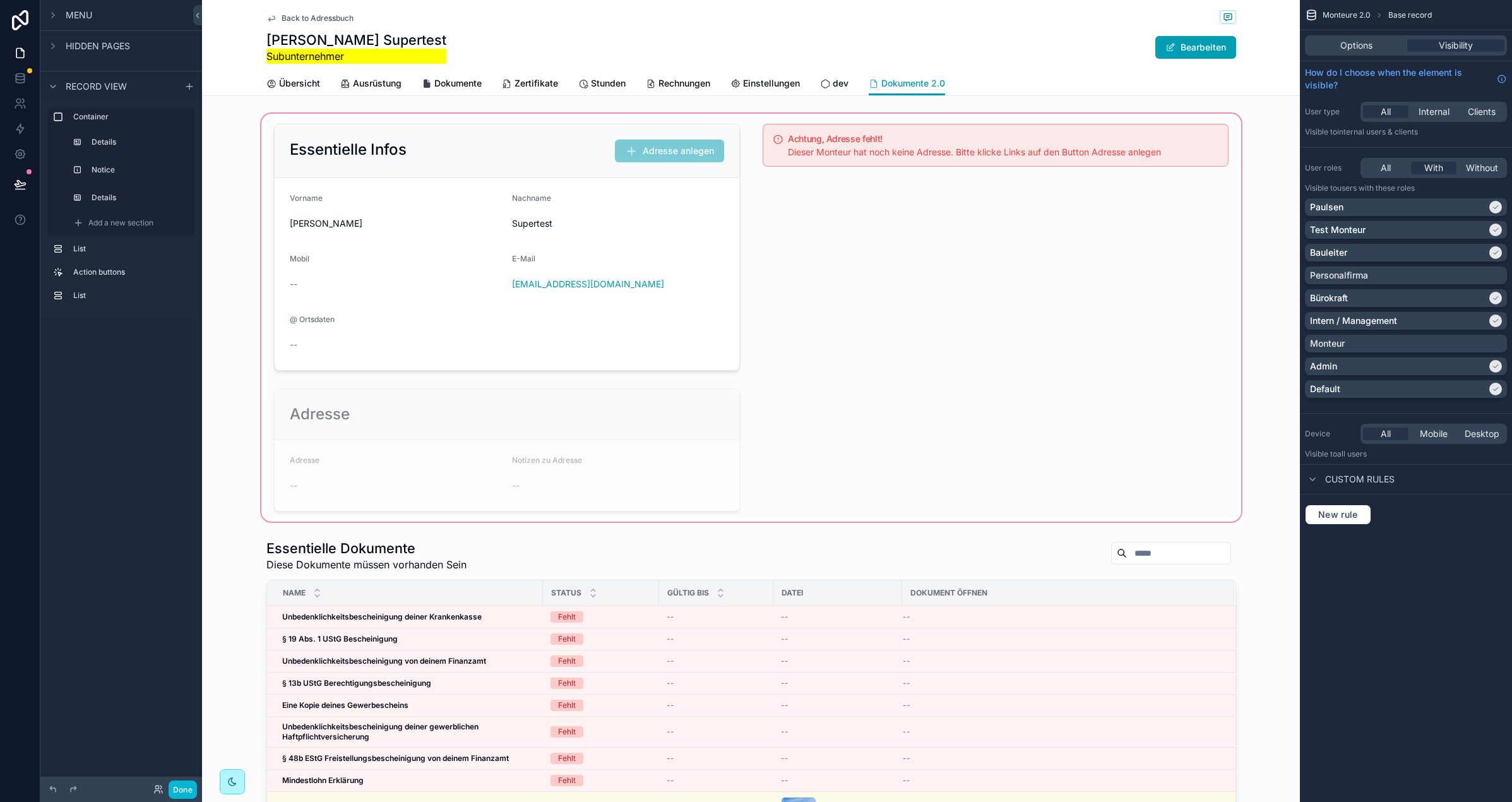
click at [776, 202] on div "scrollable content" at bounding box center [750, 317] width 1098 height 413
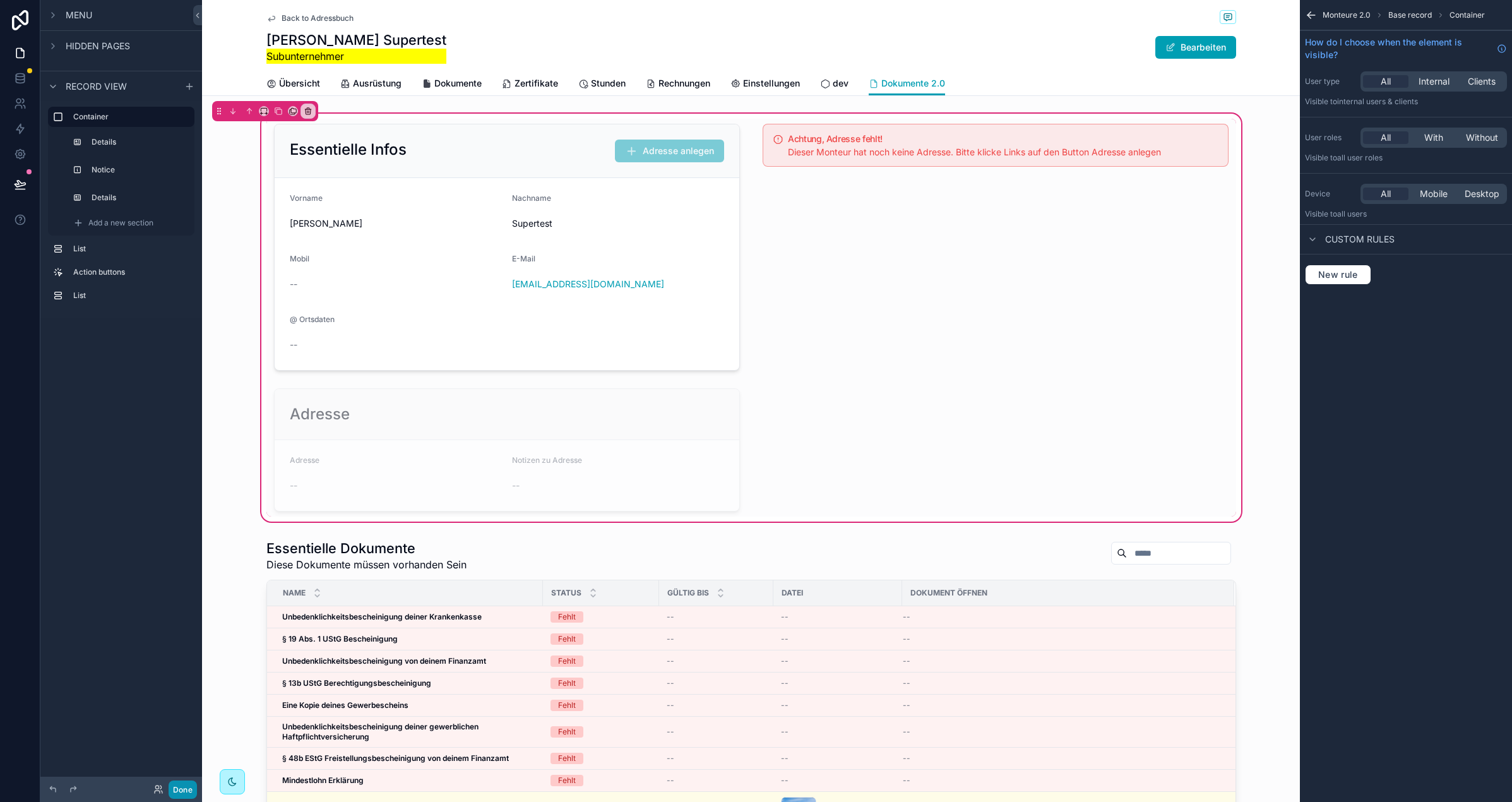
click at [177, 789] on button "Done" at bounding box center [183, 790] width 29 height 18
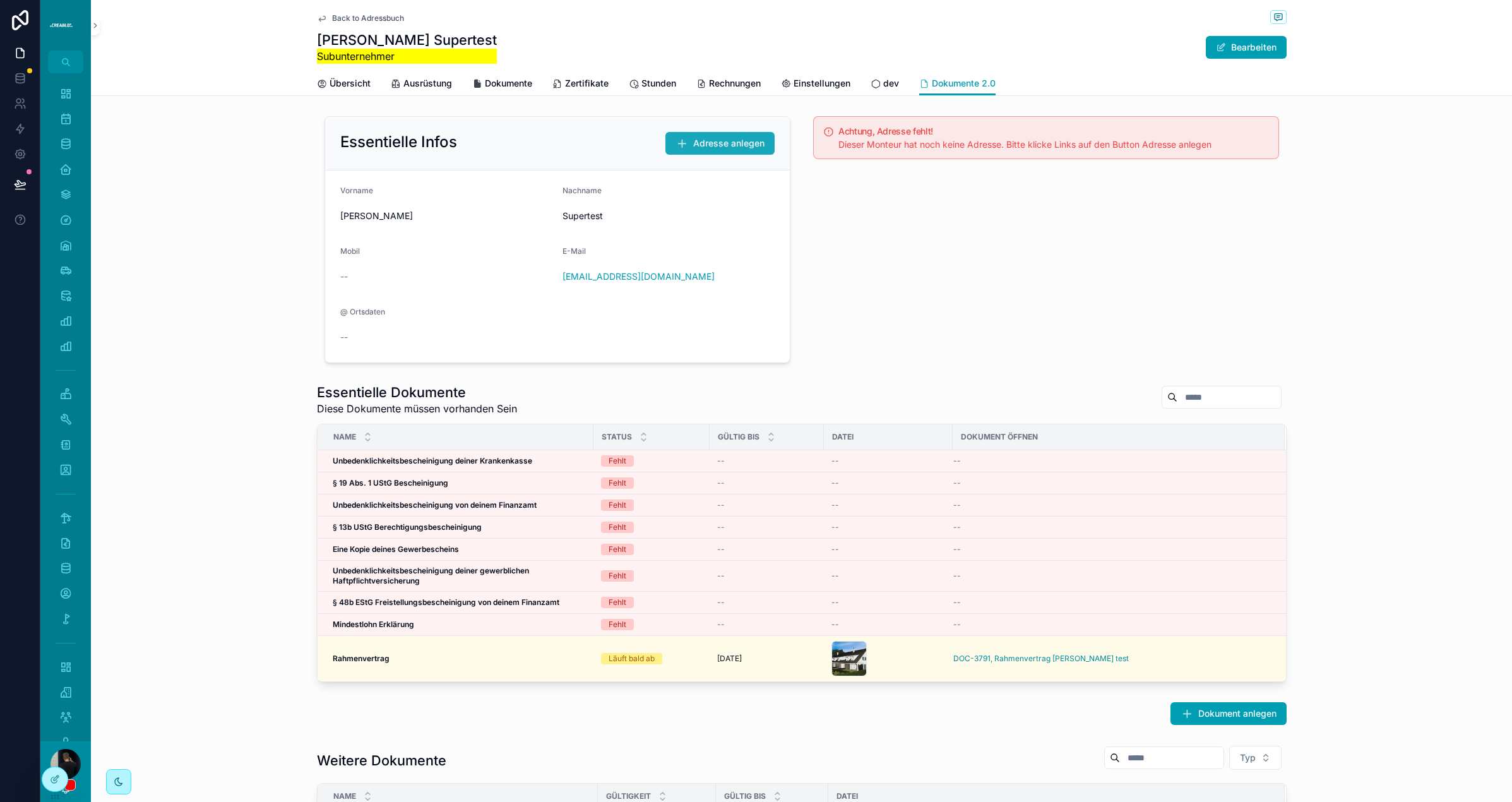
click at [734, 146] on span "Adresse anlegen" at bounding box center [729, 144] width 71 height 13
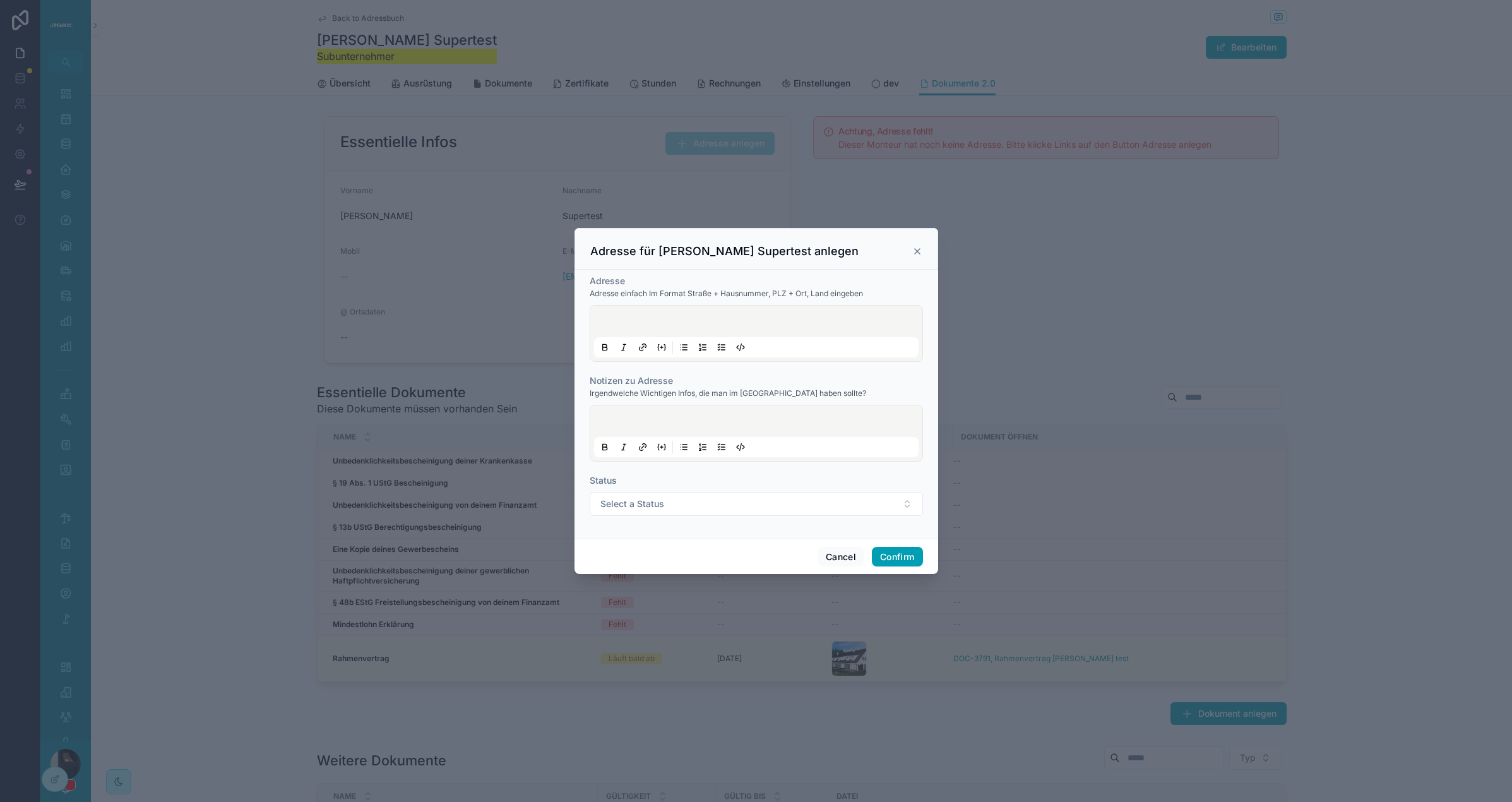
click at [656, 317] on p at bounding box center [758, 324] width 324 height 13
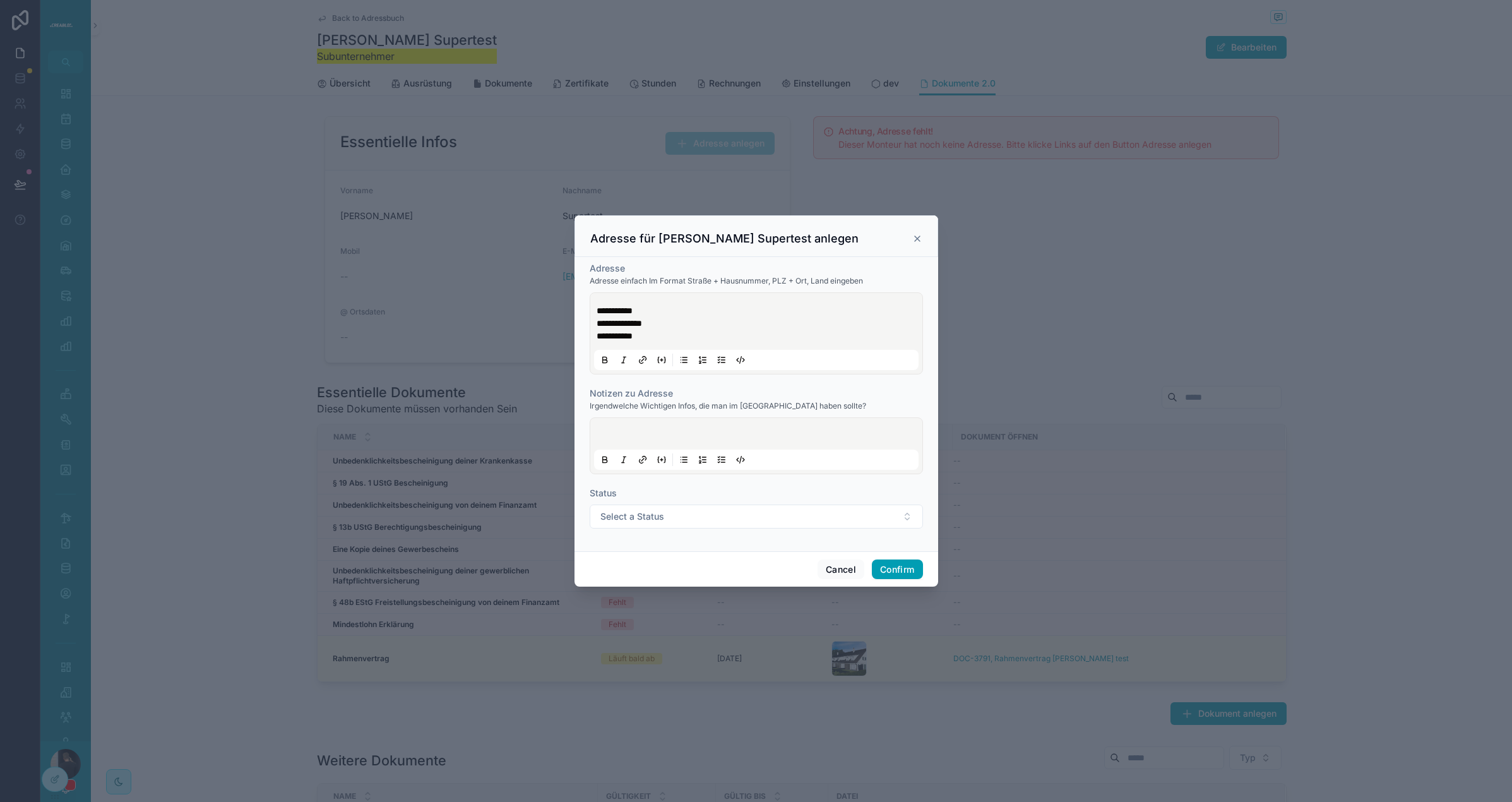
click at [657, 425] on div at bounding box center [756, 445] width 324 height 48
click at [689, 524] on button "Select a Status" at bounding box center [756, 517] width 333 height 24
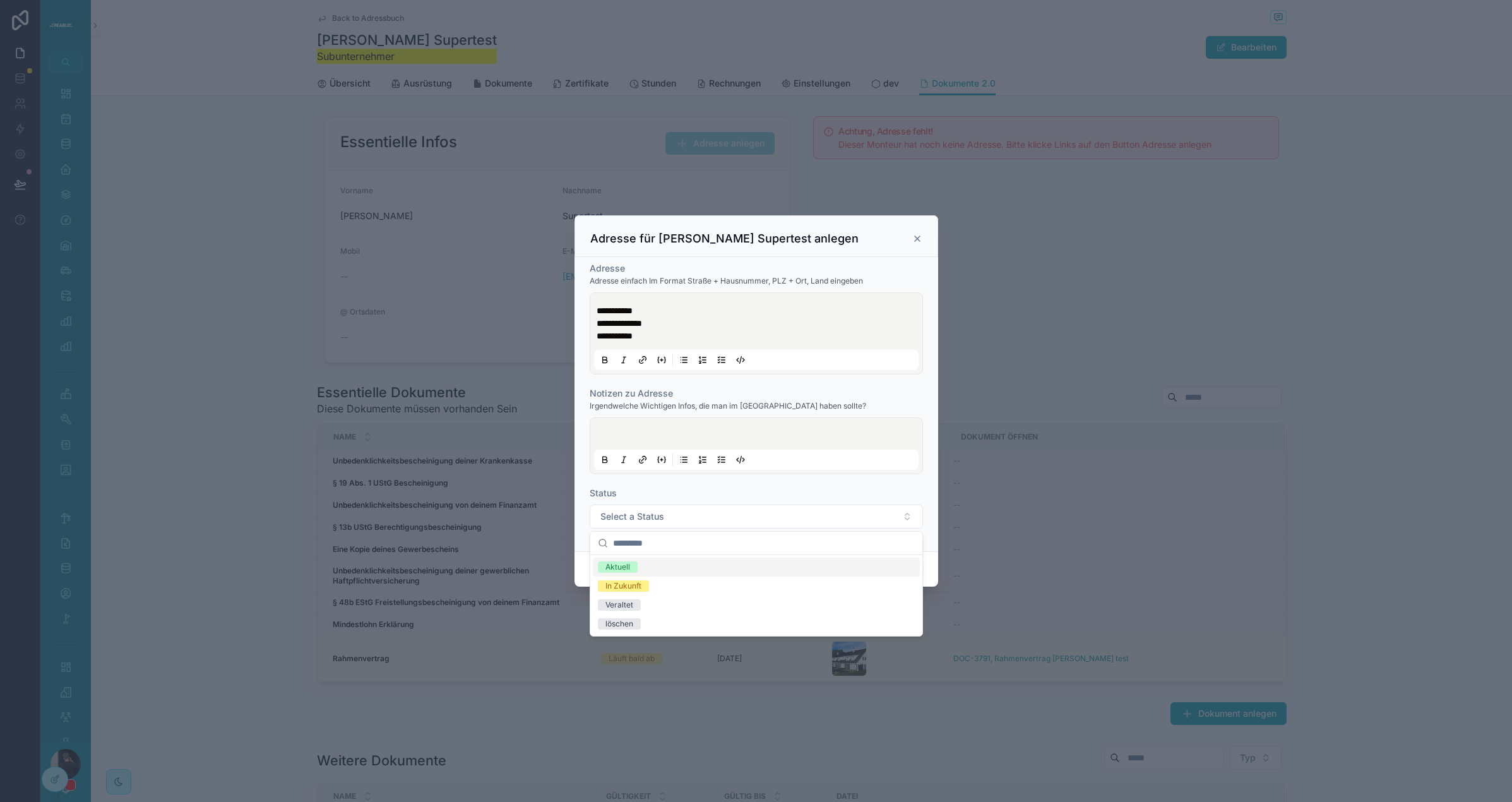
click at [656, 569] on div "Aktuell" at bounding box center [756, 567] width 327 height 19
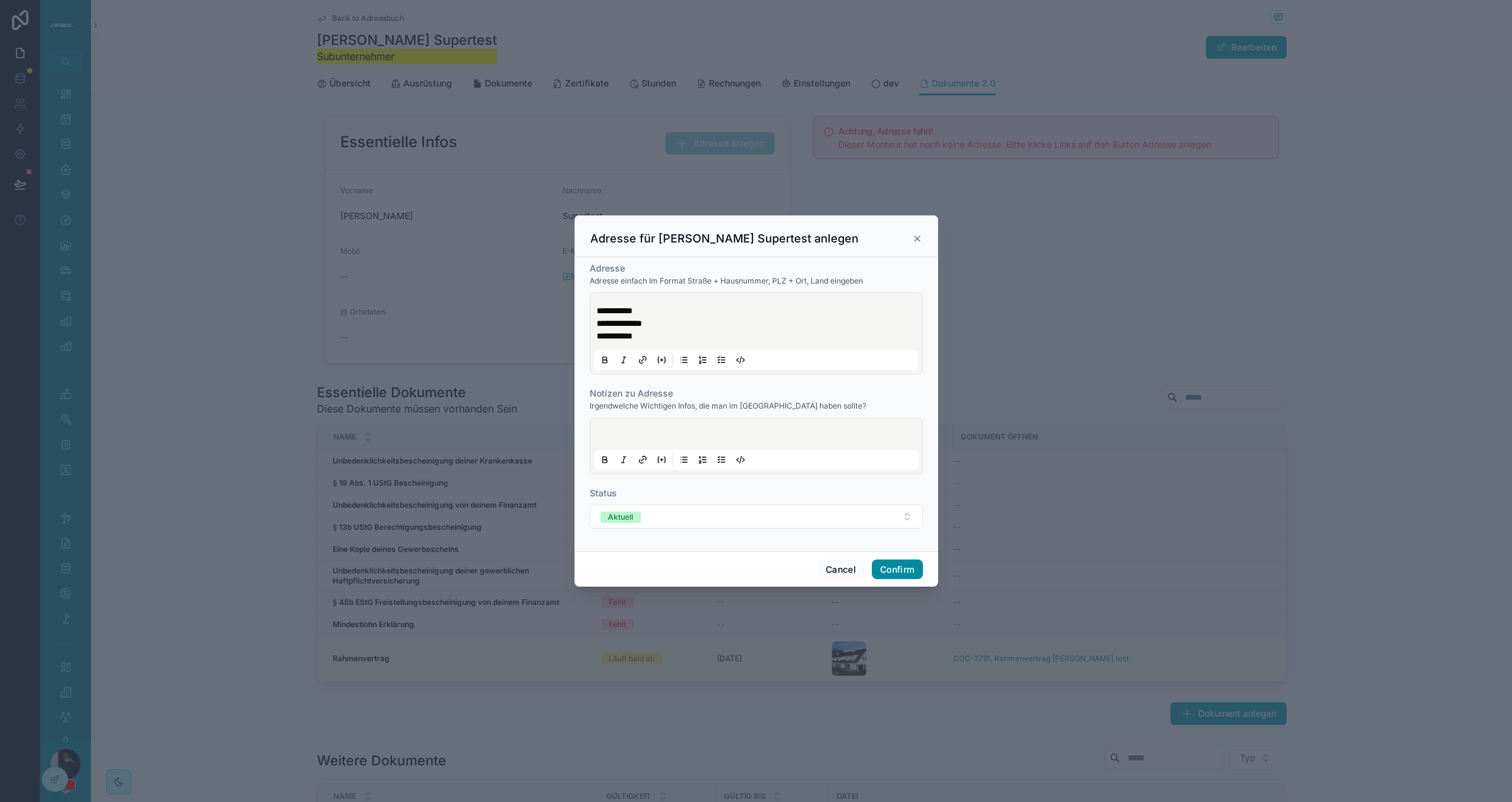
click at [909, 562] on button "Confirm" at bounding box center [897, 569] width 50 height 20
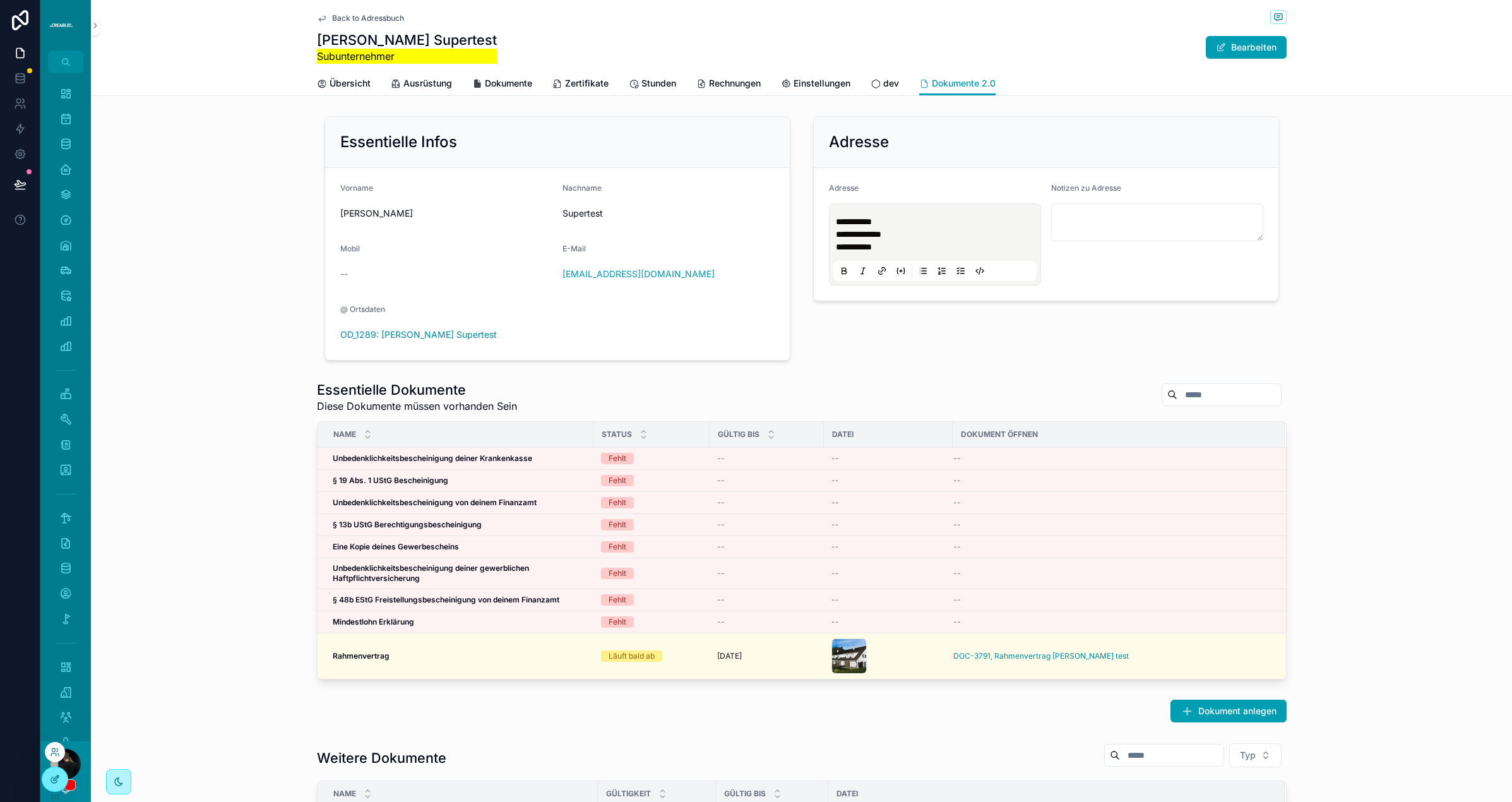
click at [63, 774] on div at bounding box center [55, 779] width 25 height 24
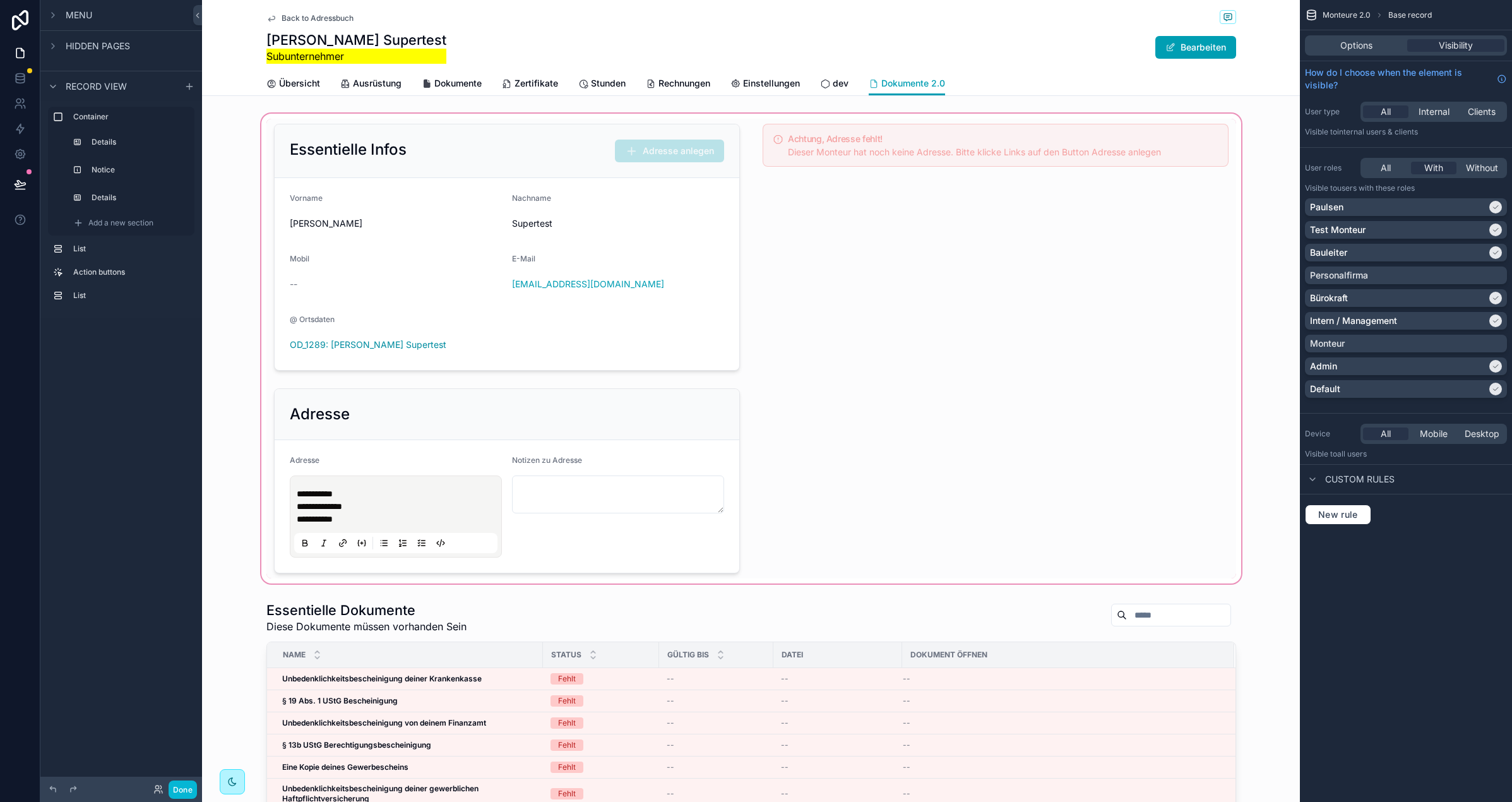
click at [573, 419] on div "scrollable content" at bounding box center [750, 349] width 1098 height 475
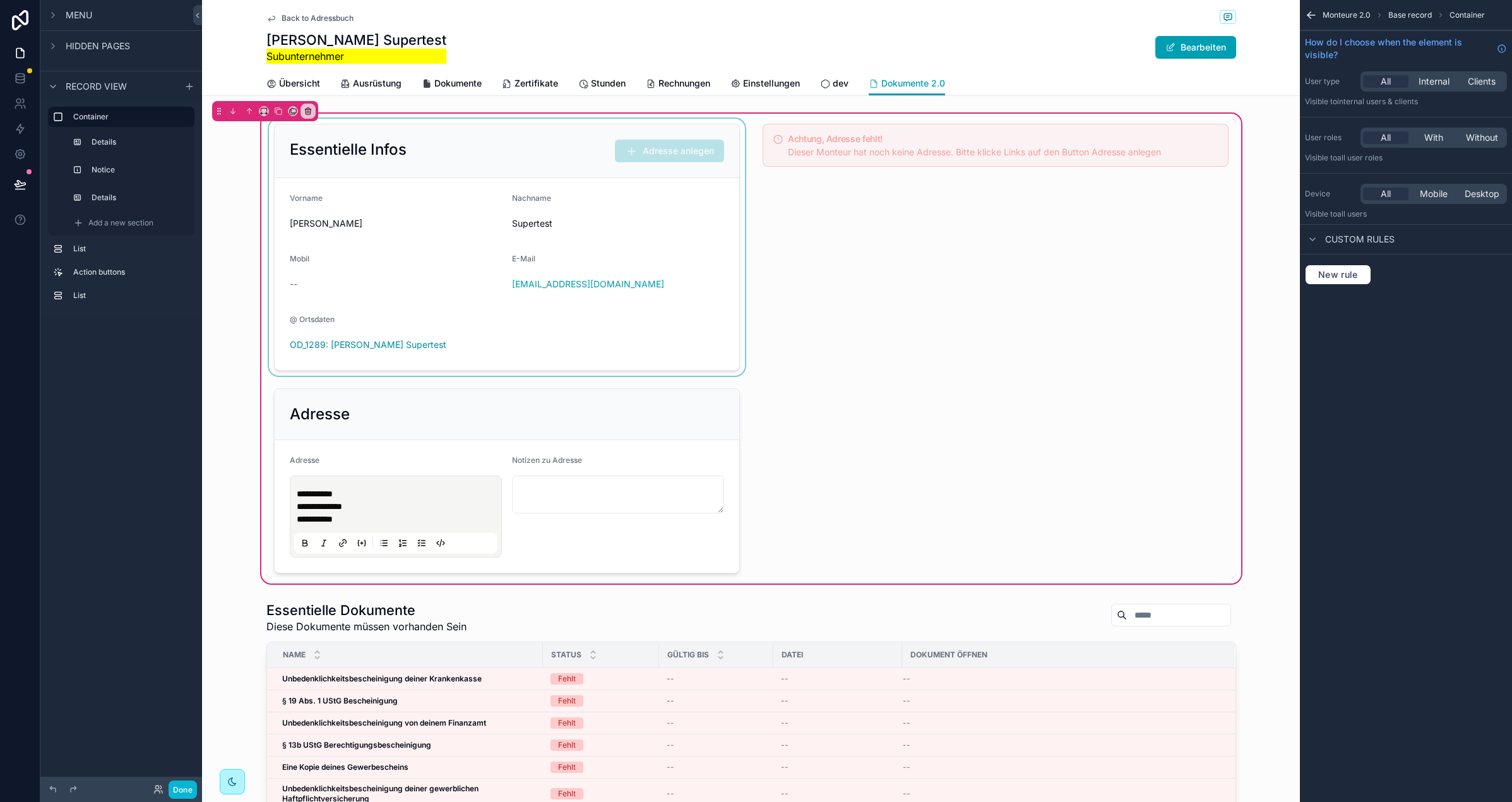
click at [550, 146] on div "scrollable content" at bounding box center [506, 248] width 481 height 257
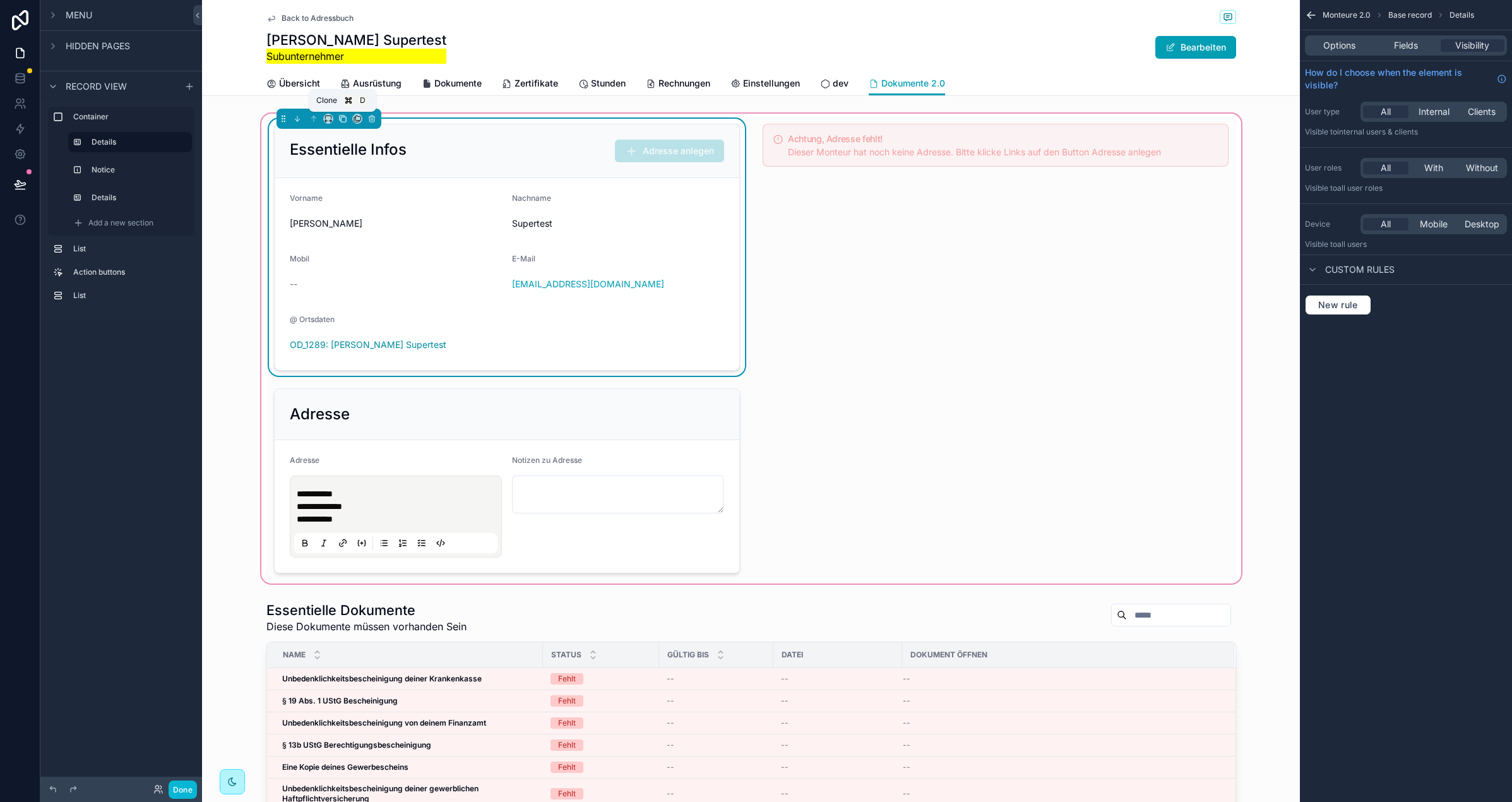
click at [338, 121] on icon "scrollable content" at bounding box center [343, 118] width 9 height 9
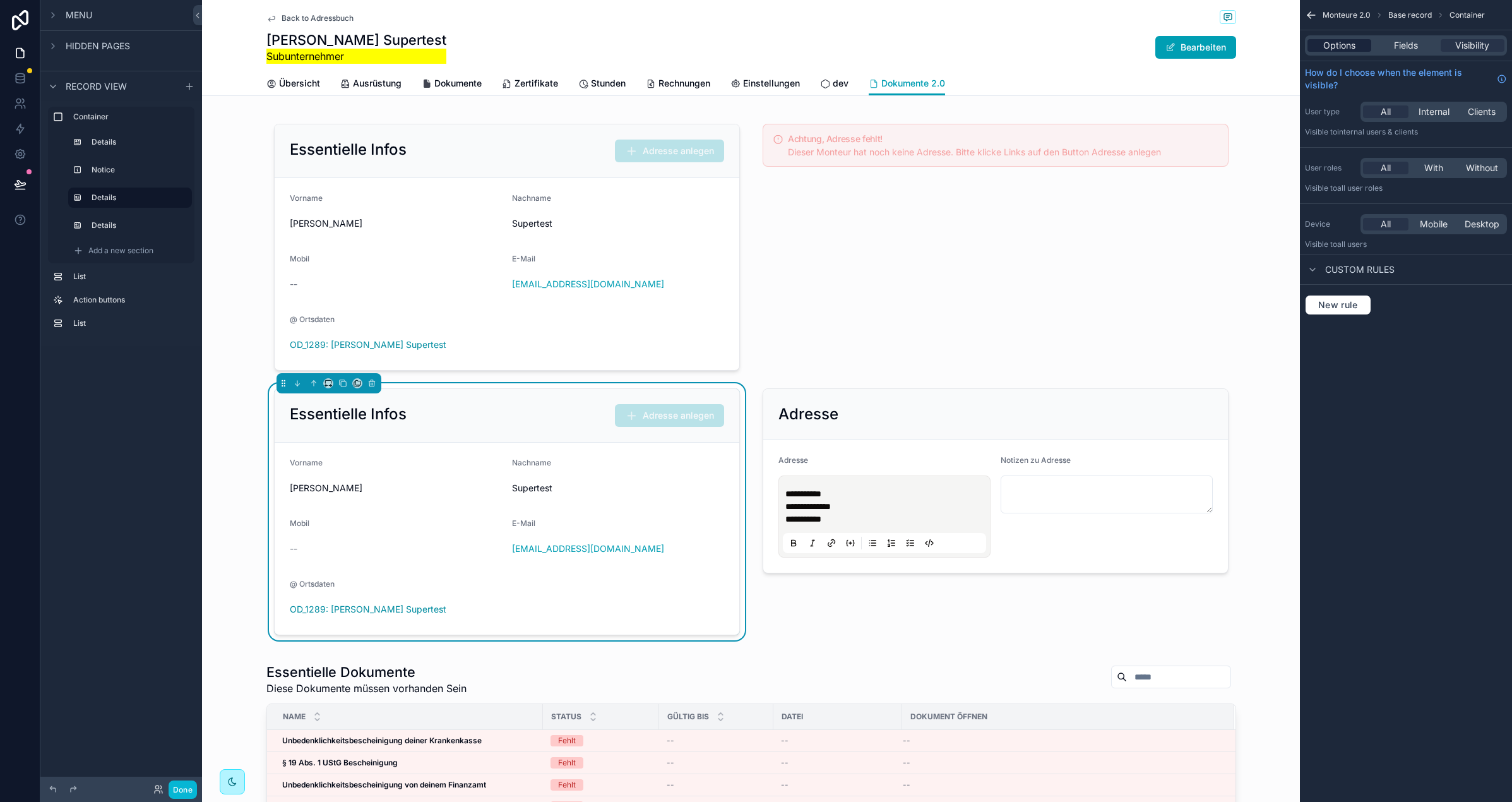
click at [1324, 47] on span "Options" at bounding box center [1339, 45] width 32 height 13
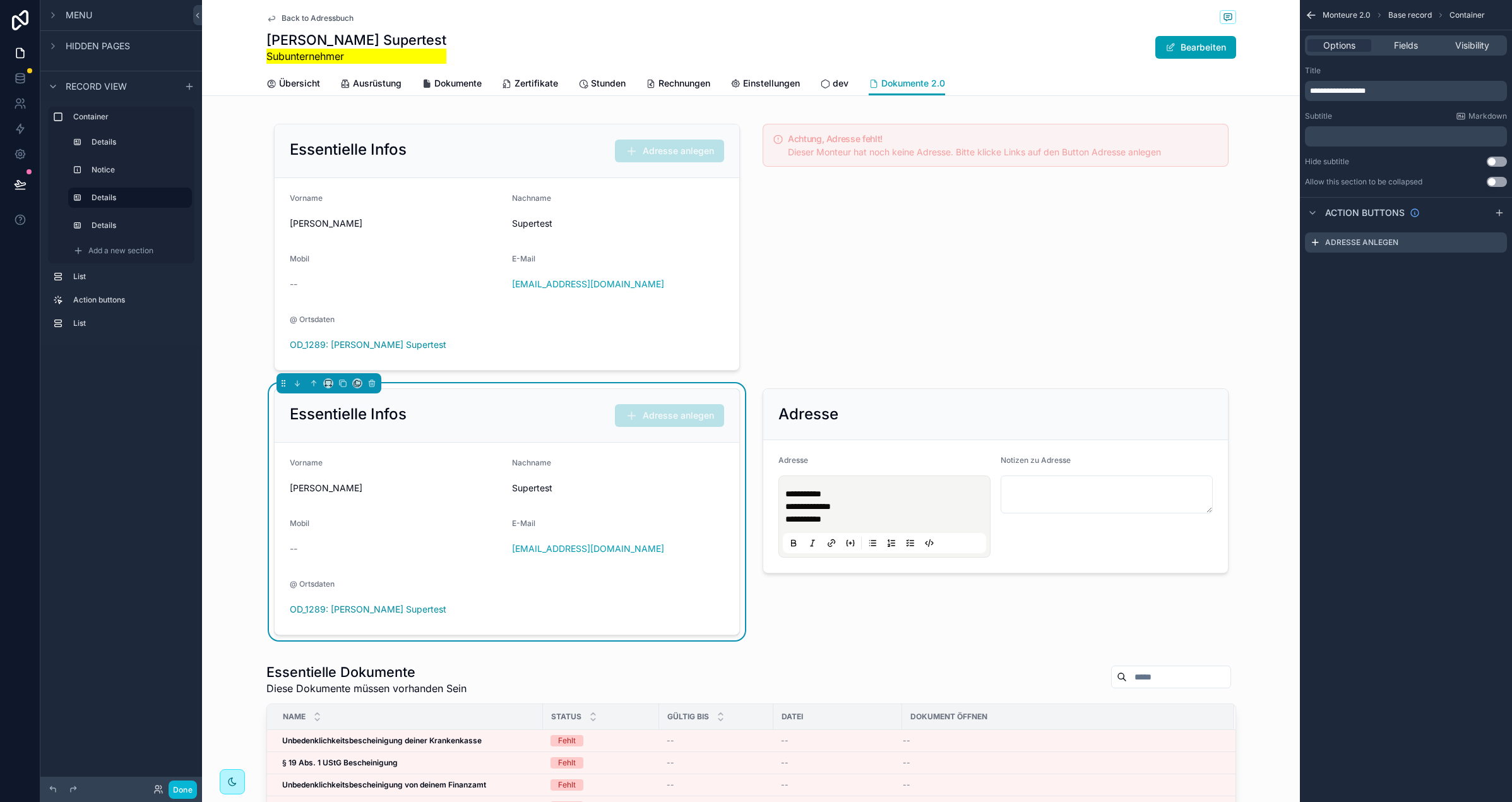
click at [1365, 92] on span "**********" at bounding box center [1338, 90] width 56 height 8
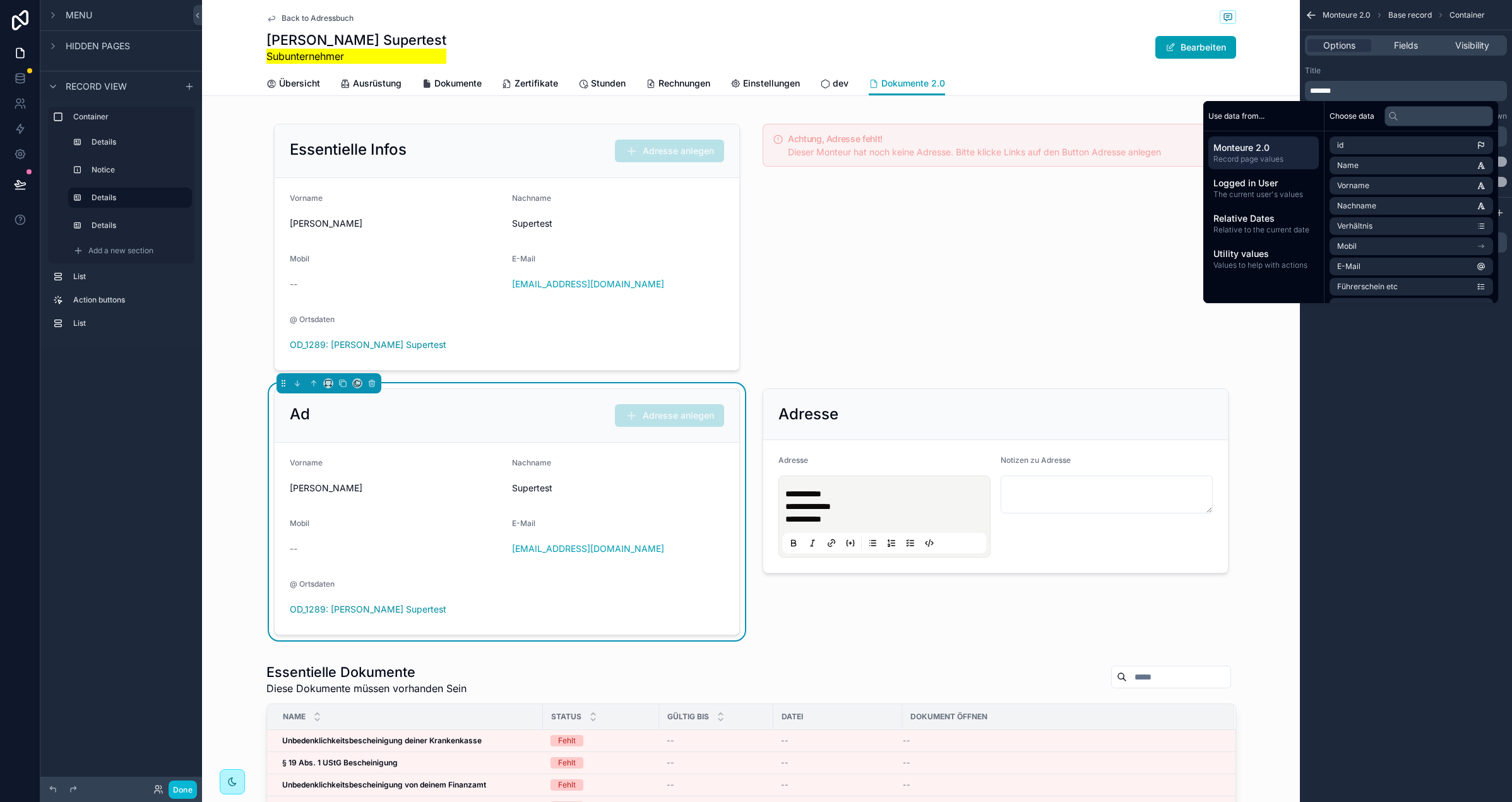
click at [1379, 75] on div "Title" at bounding box center [1406, 71] width 202 height 10
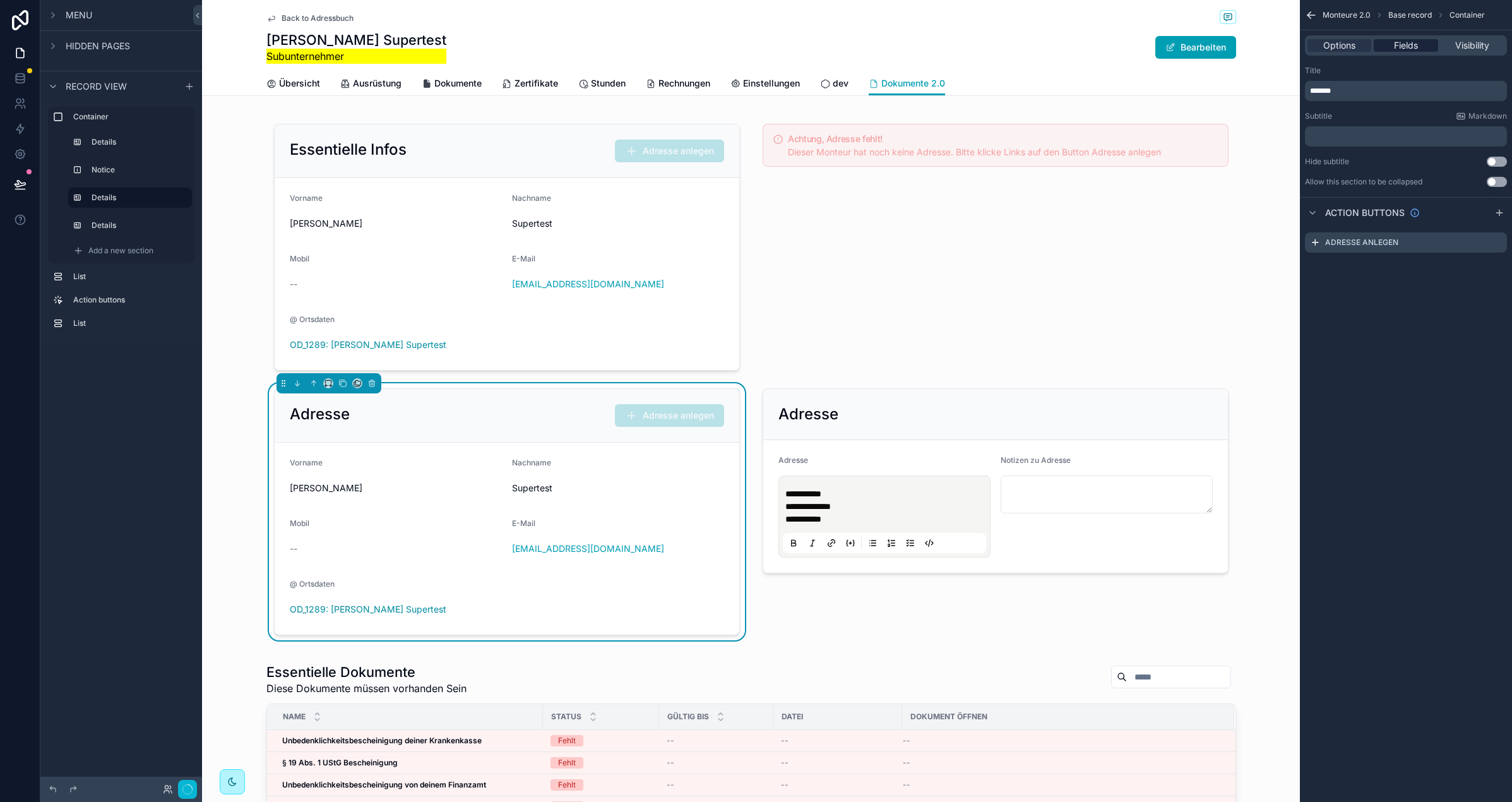
click at [1396, 41] on span "Fields" at bounding box center [1406, 45] width 24 height 13
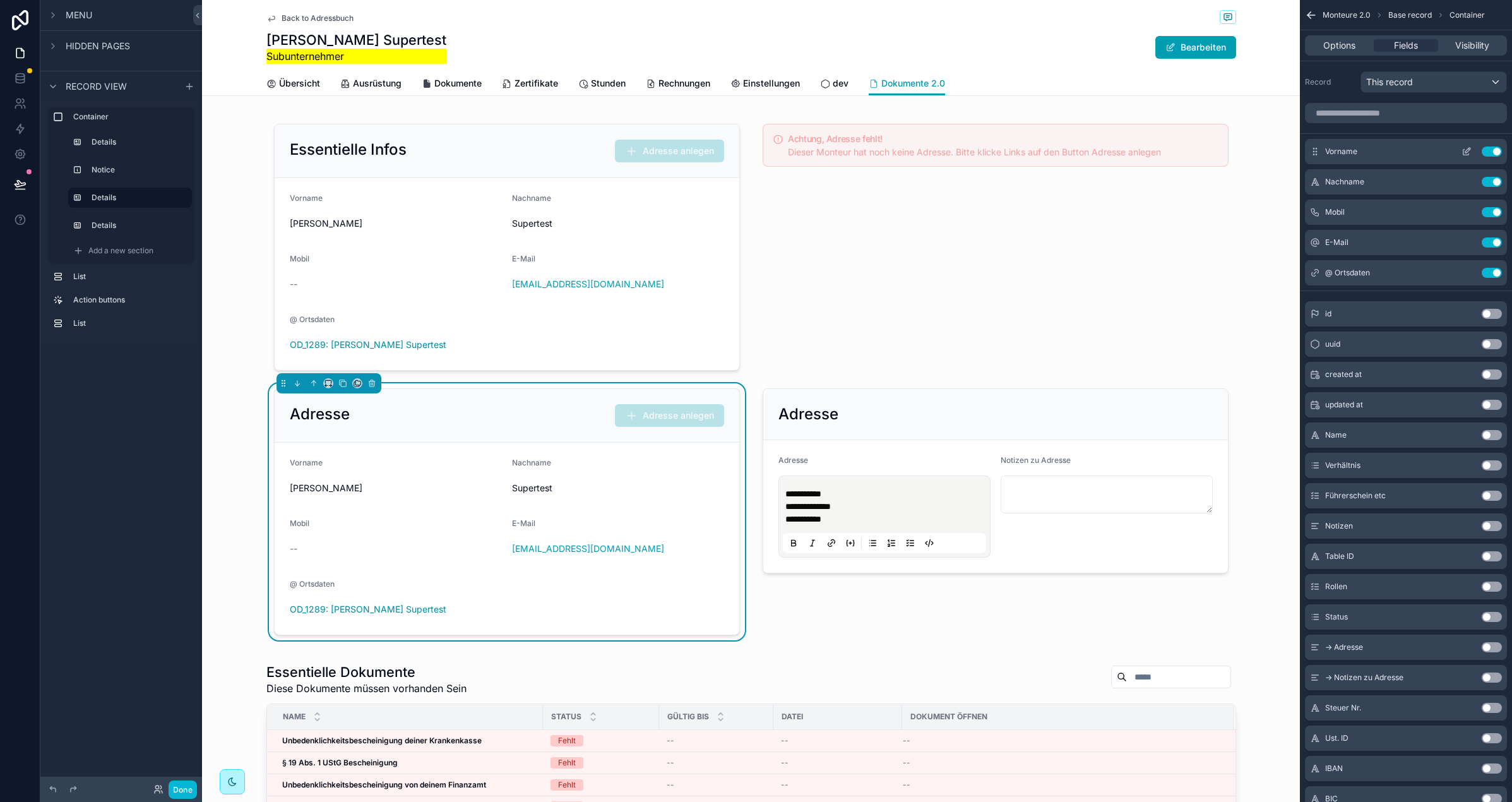
click at [1491, 150] on button "Use setting" at bounding box center [1491, 151] width 20 height 10
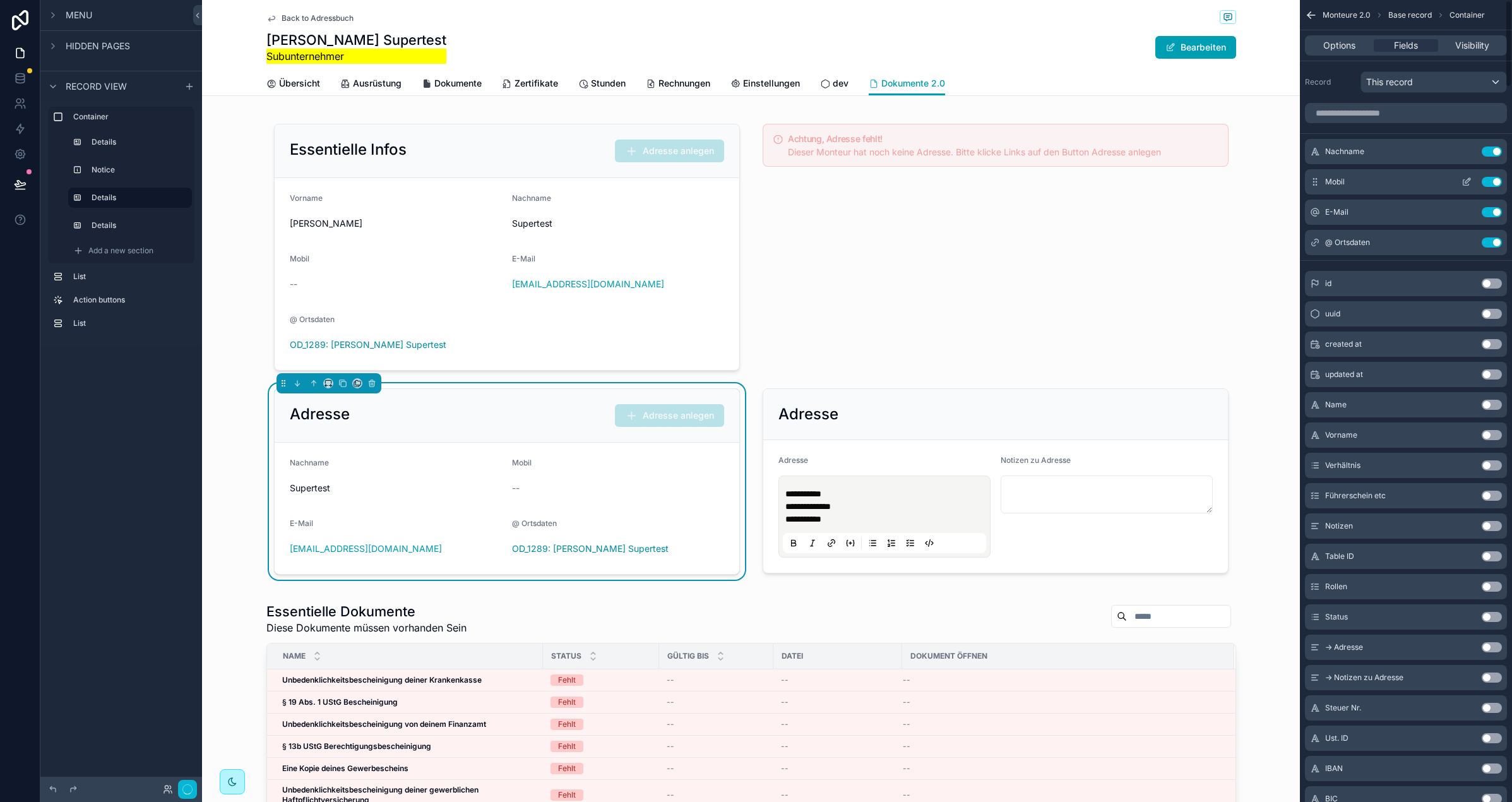
click at [1493, 150] on button "Use setting" at bounding box center [1491, 151] width 20 height 10
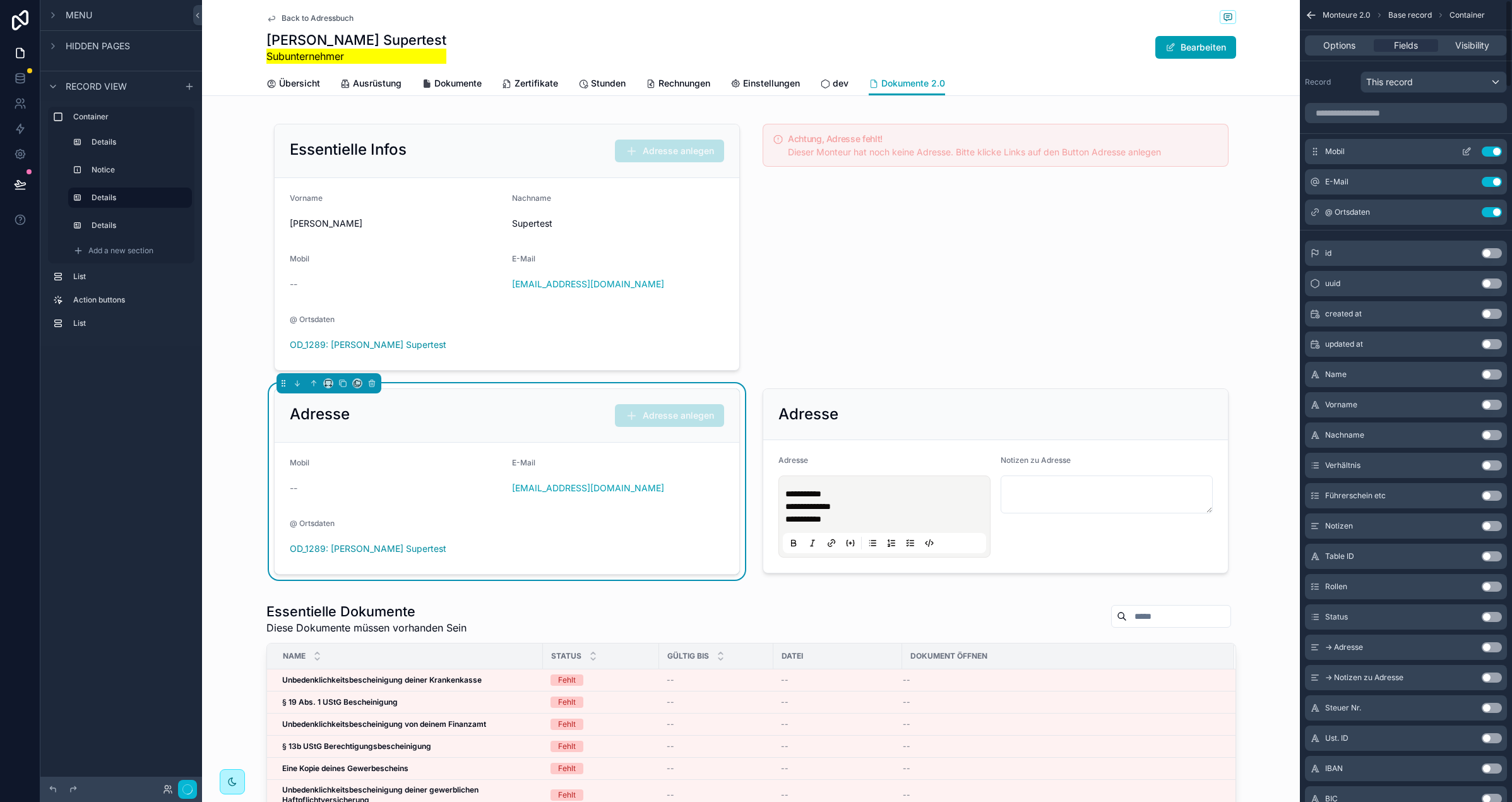
click at [1493, 151] on button "Use setting" at bounding box center [1491, 151] width 20 height 10
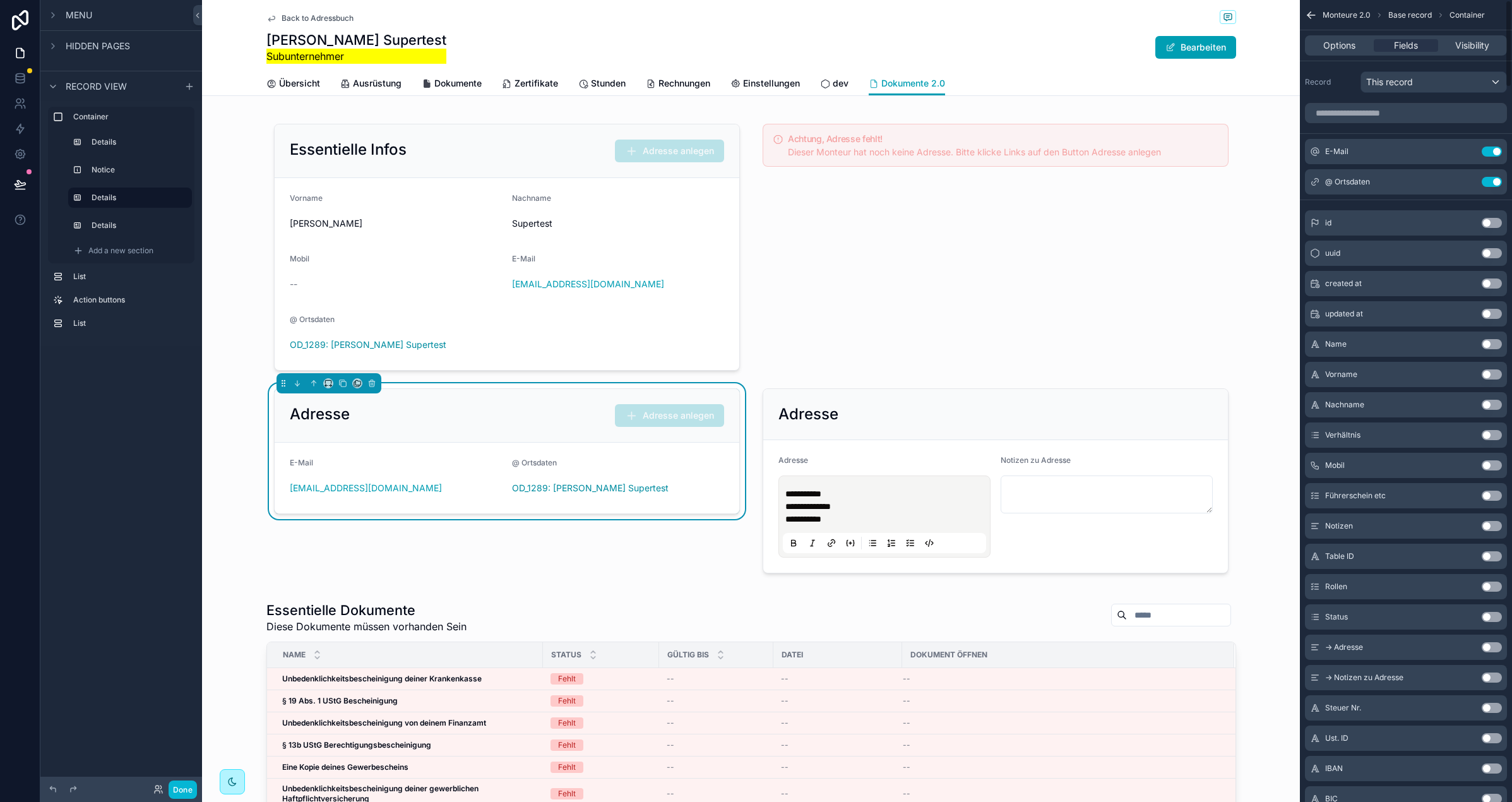
click at [1493, 151] on button "Use setting" at bounding box center [1491, 151] width 20 height 10
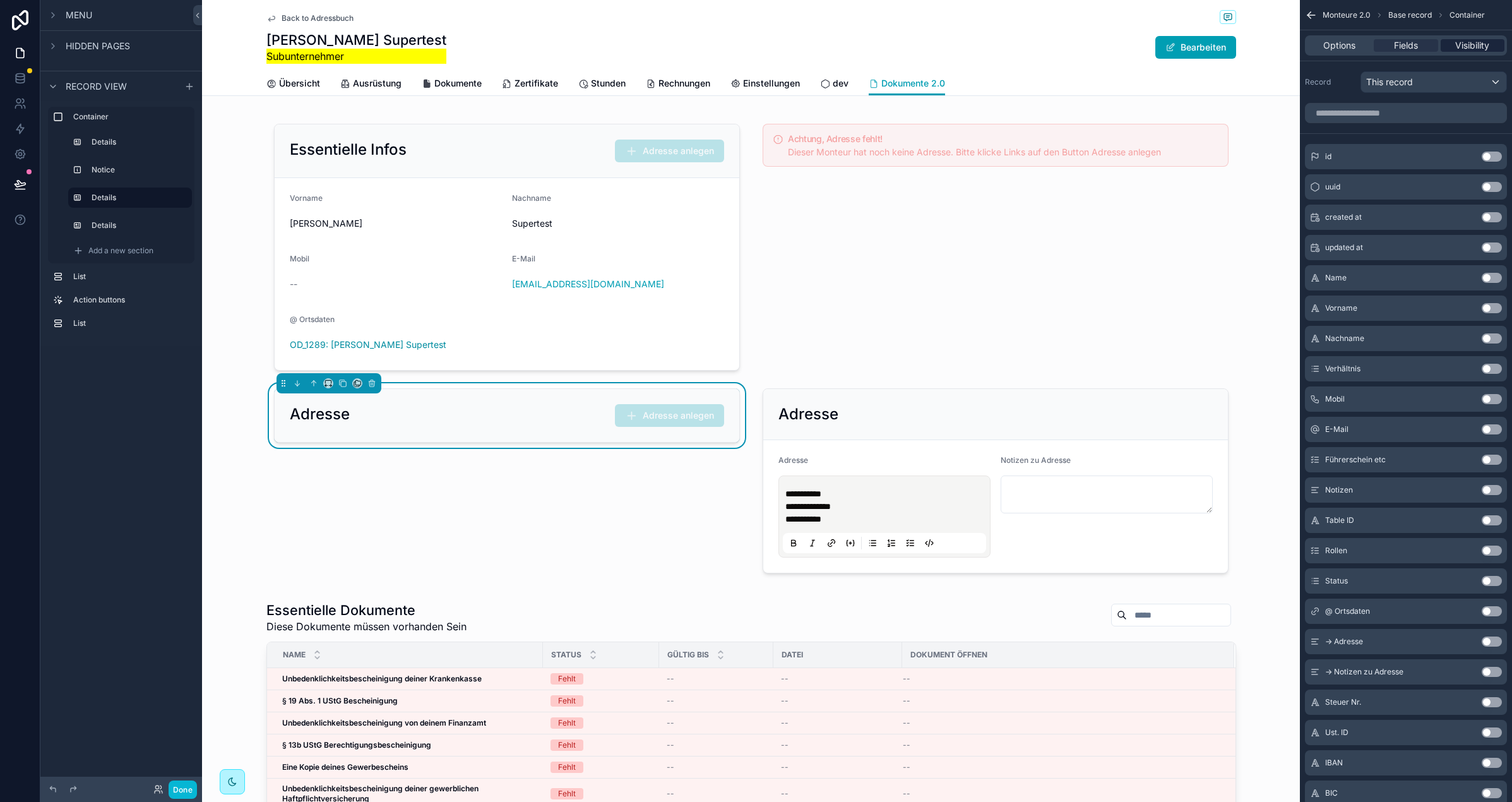
click at [1455, 45] on span "Visibility" at bounding box center [1472, 45] width 34 height 13
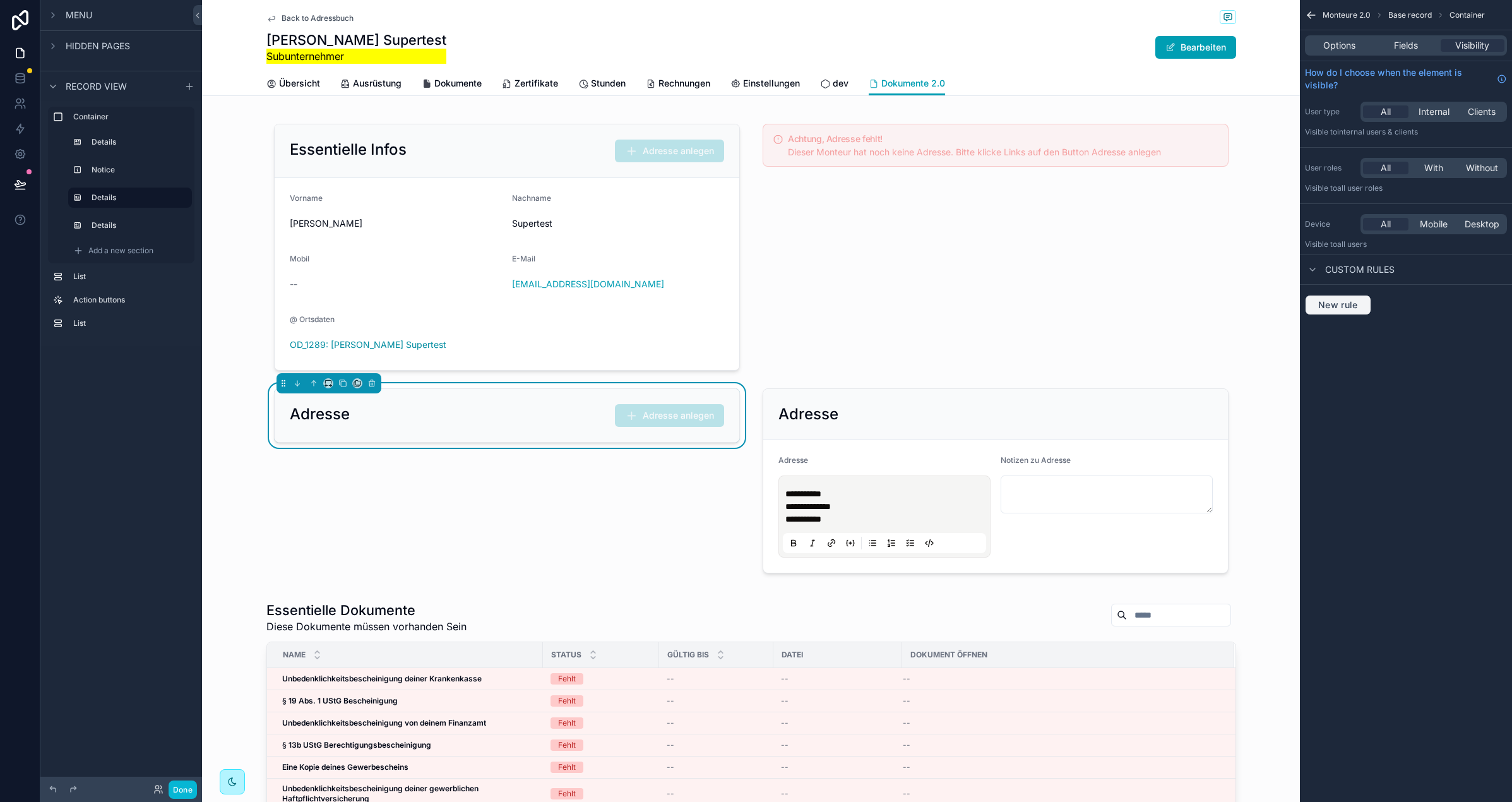
click at [1318, 308] on span "New rule" at bounding box center [1337, 304] width 50 height 11
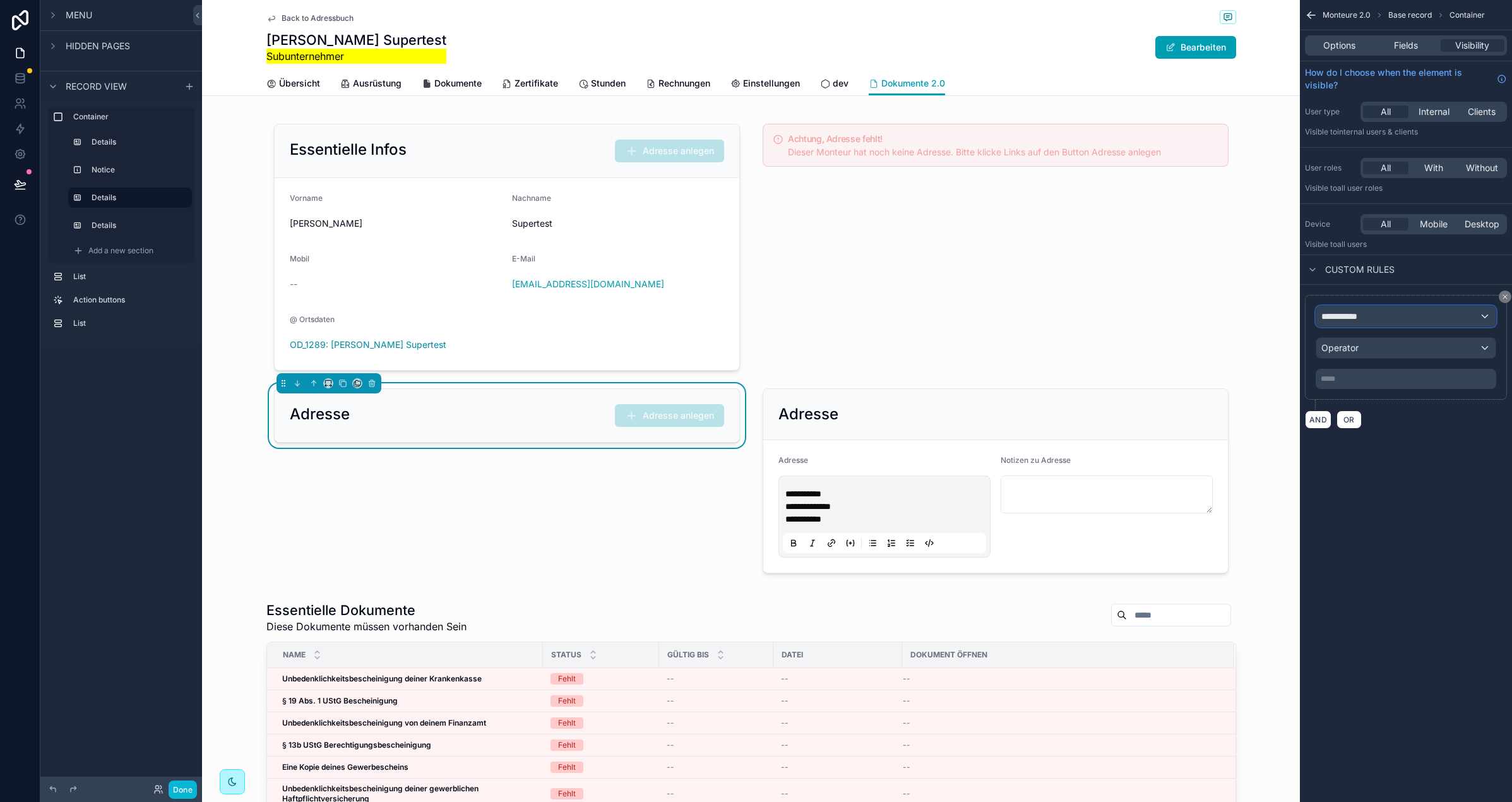
click at [1375, 317] on div "**********" at bounding box center [1406, 316] width 179 height 20
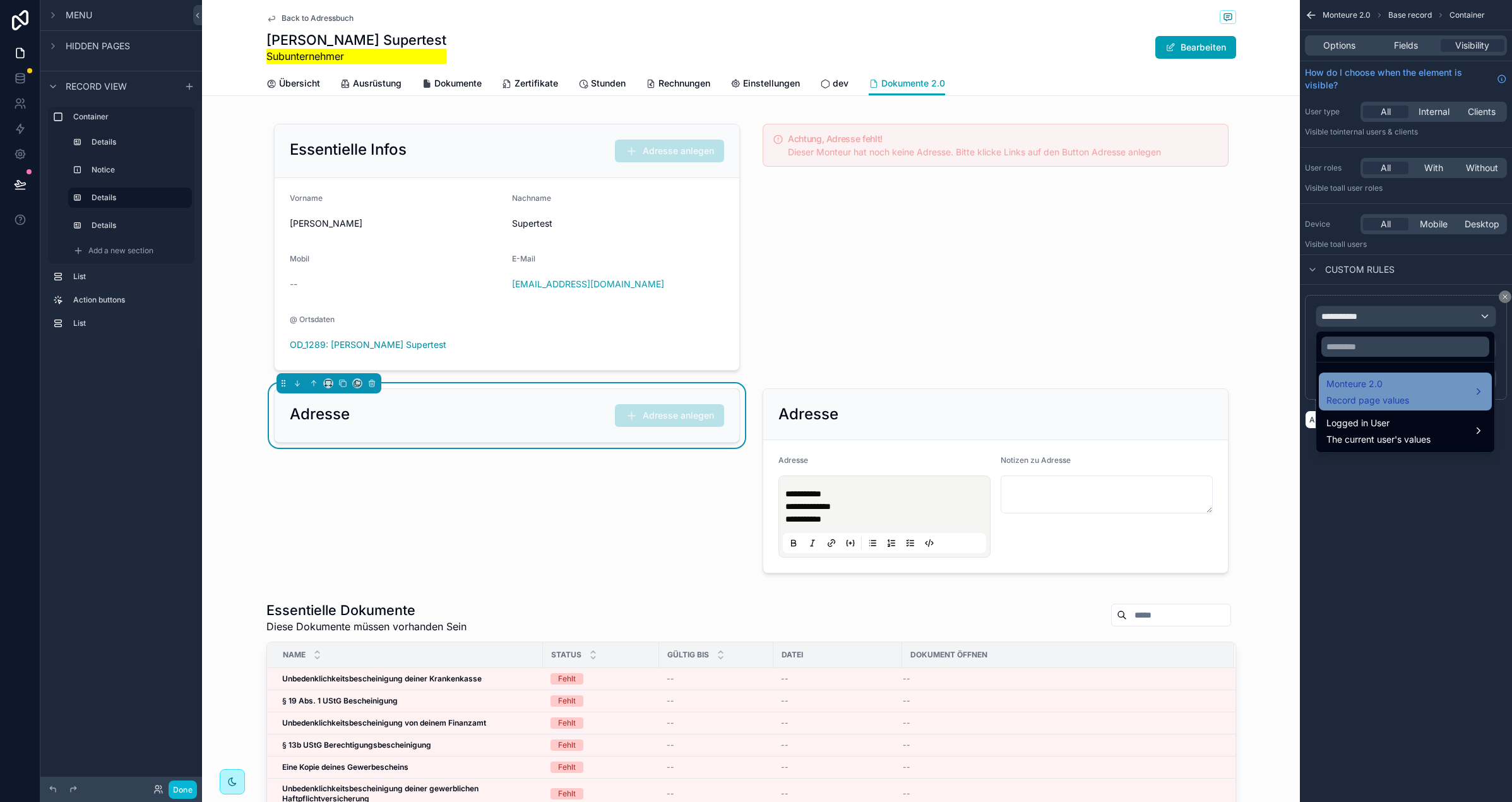
click at [1387, 387] on span "Monteure 2.0" at bounding box center [1368, 384] width 83 height 15
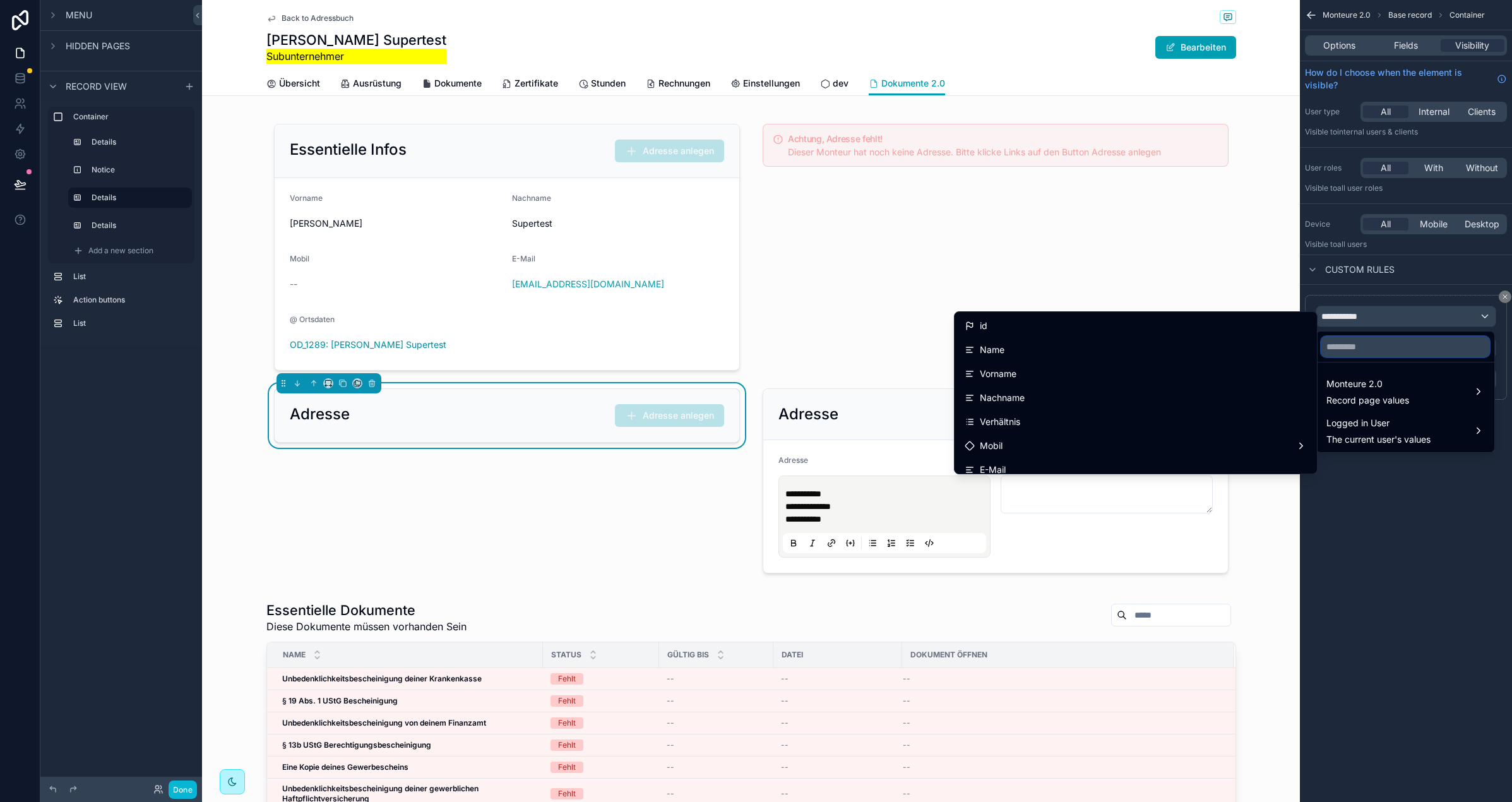
click at [1362, 344] on input "text" at bounding box center [1405, 346] width 168 height 20
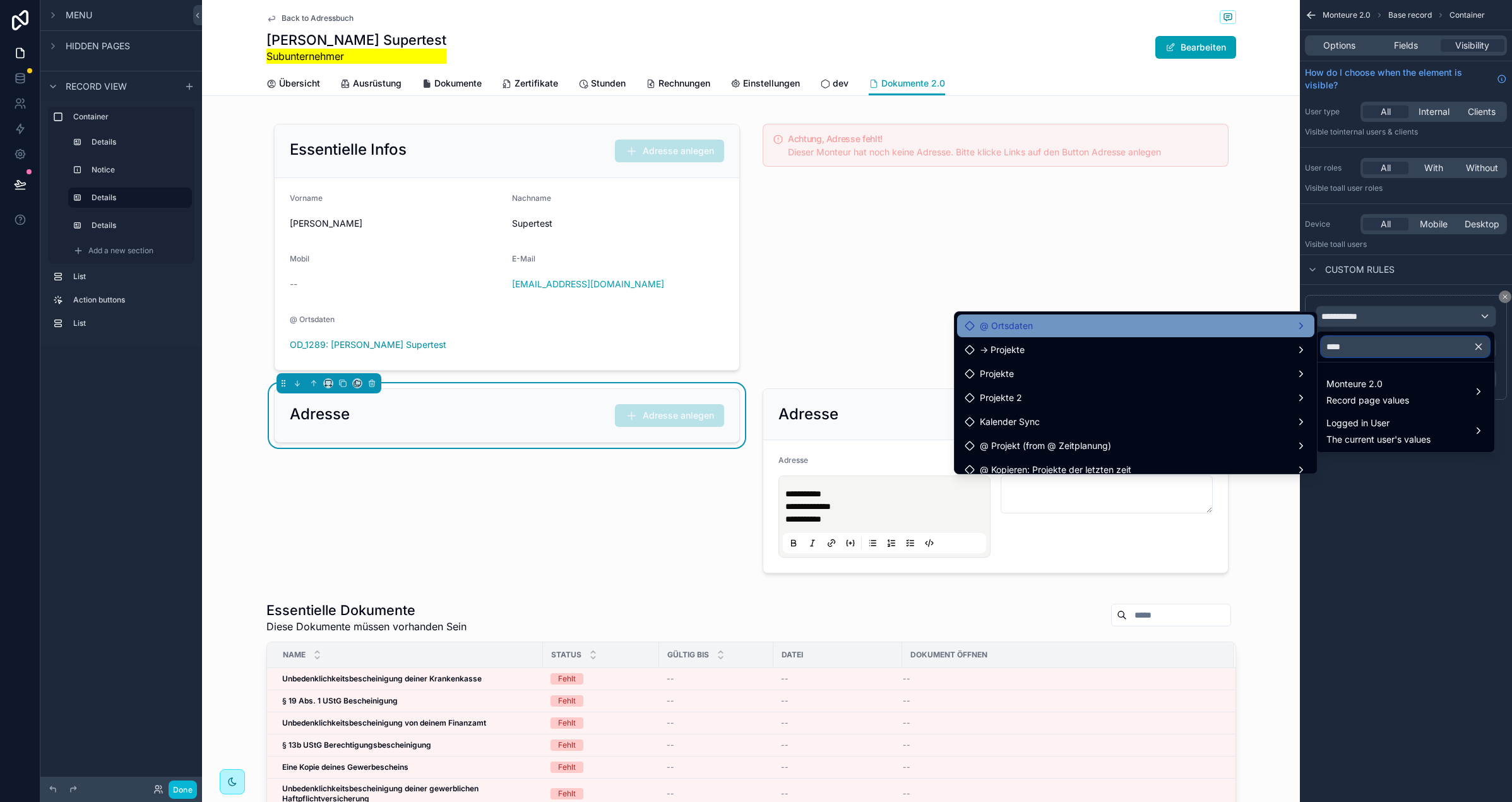
type input "****"
click at [1160, 329] on div "@ Ortsdaten" at bounding box center [1136, 325] width 343 height 15
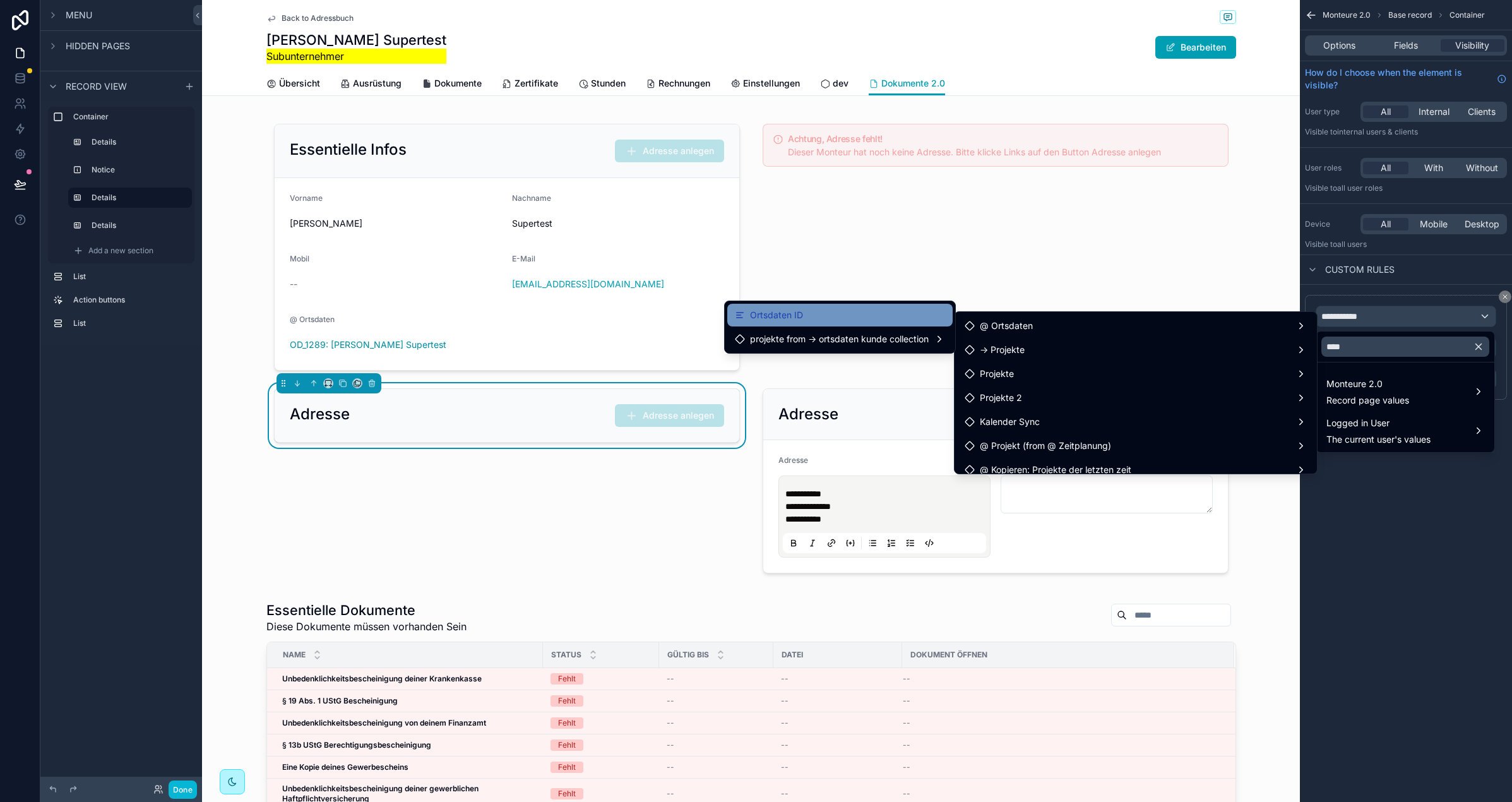
click at [875, 312] on div "Ortsdaten ID" at bounding box center [840, 315] width 210 height 15
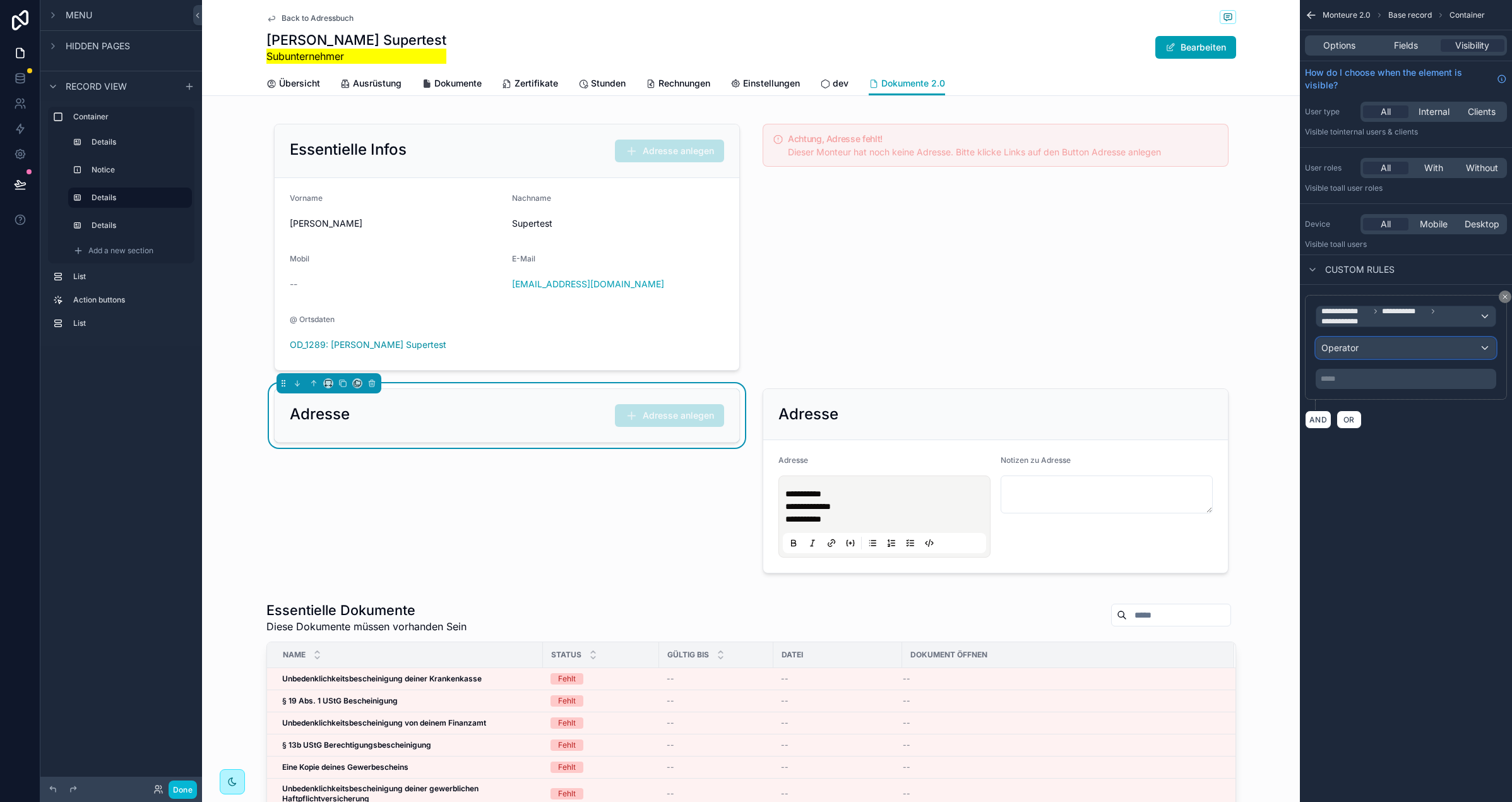
click at [1360, 357] on div "Operator" at bounding box center [1406, 347] width 179 height 20
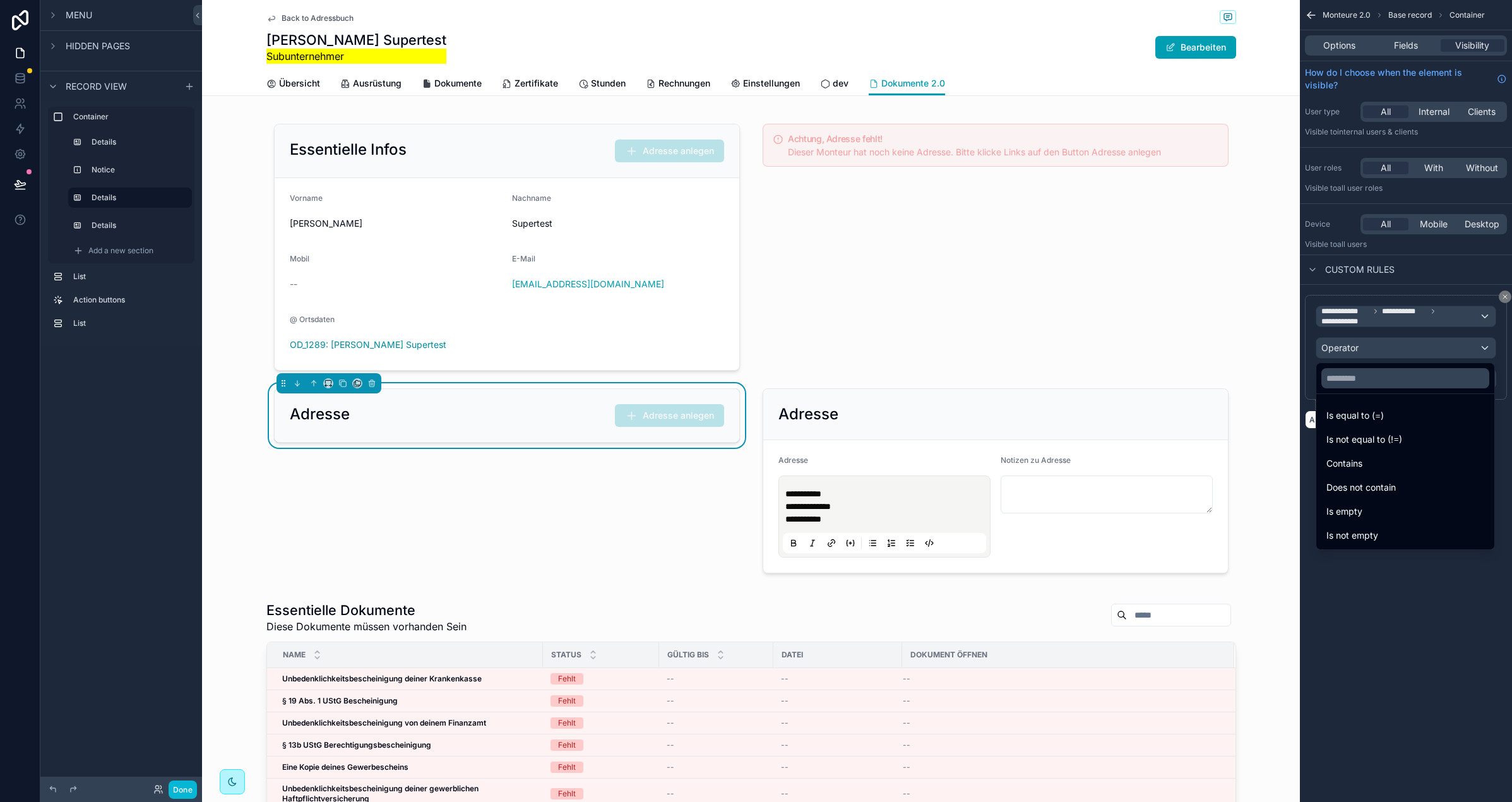
click at [1387, 515] on div "Is empty" at bounding box center [1406, 511] width 158 height 15
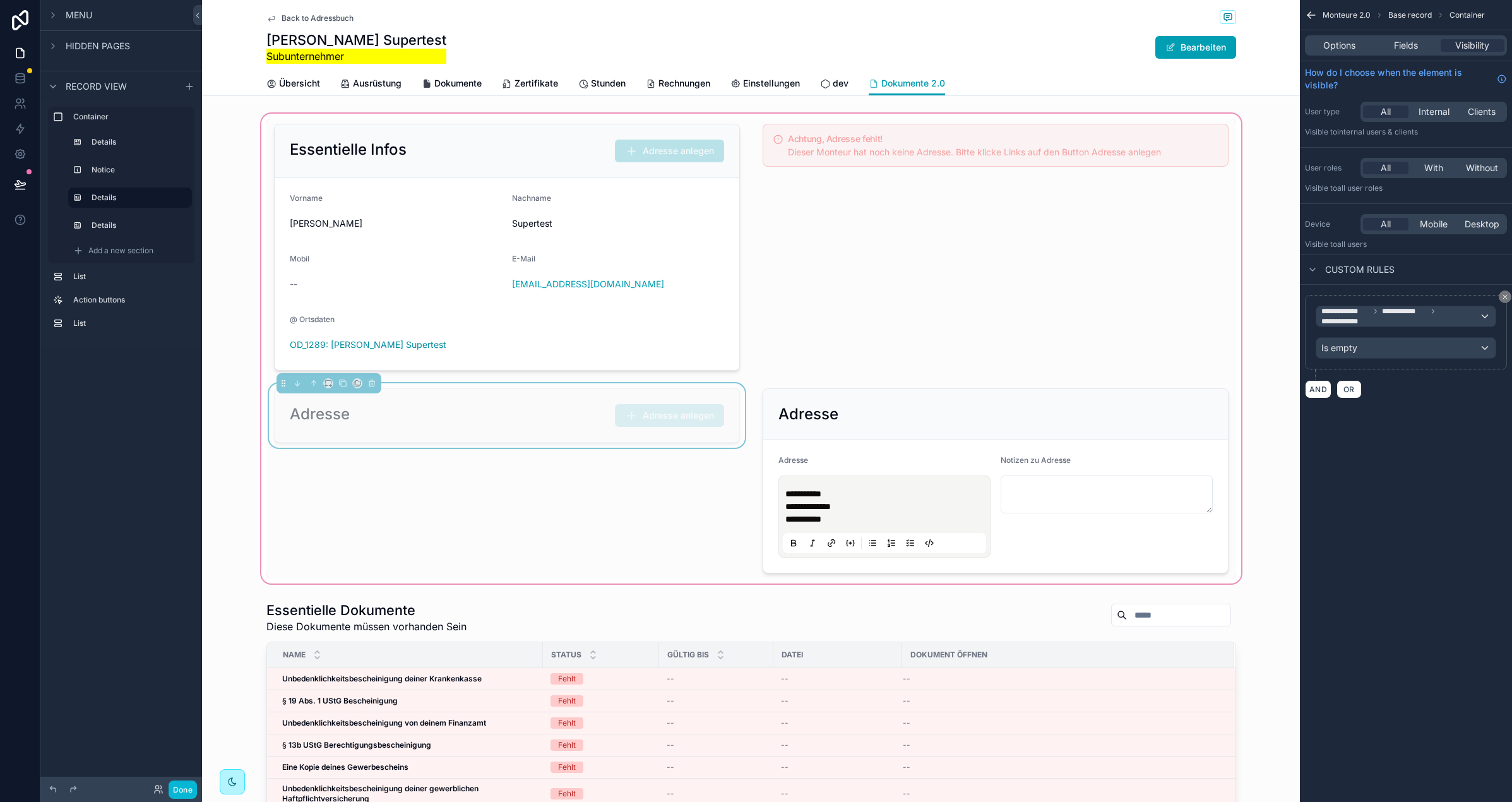
click at [571, 425] on div "Adresse Adresse anlegen" at bounding box center [507, 416] width 435 height 23
click at [370, 385] on icon "scrollable content" at bounding box center [370, 384] width 0 height 3
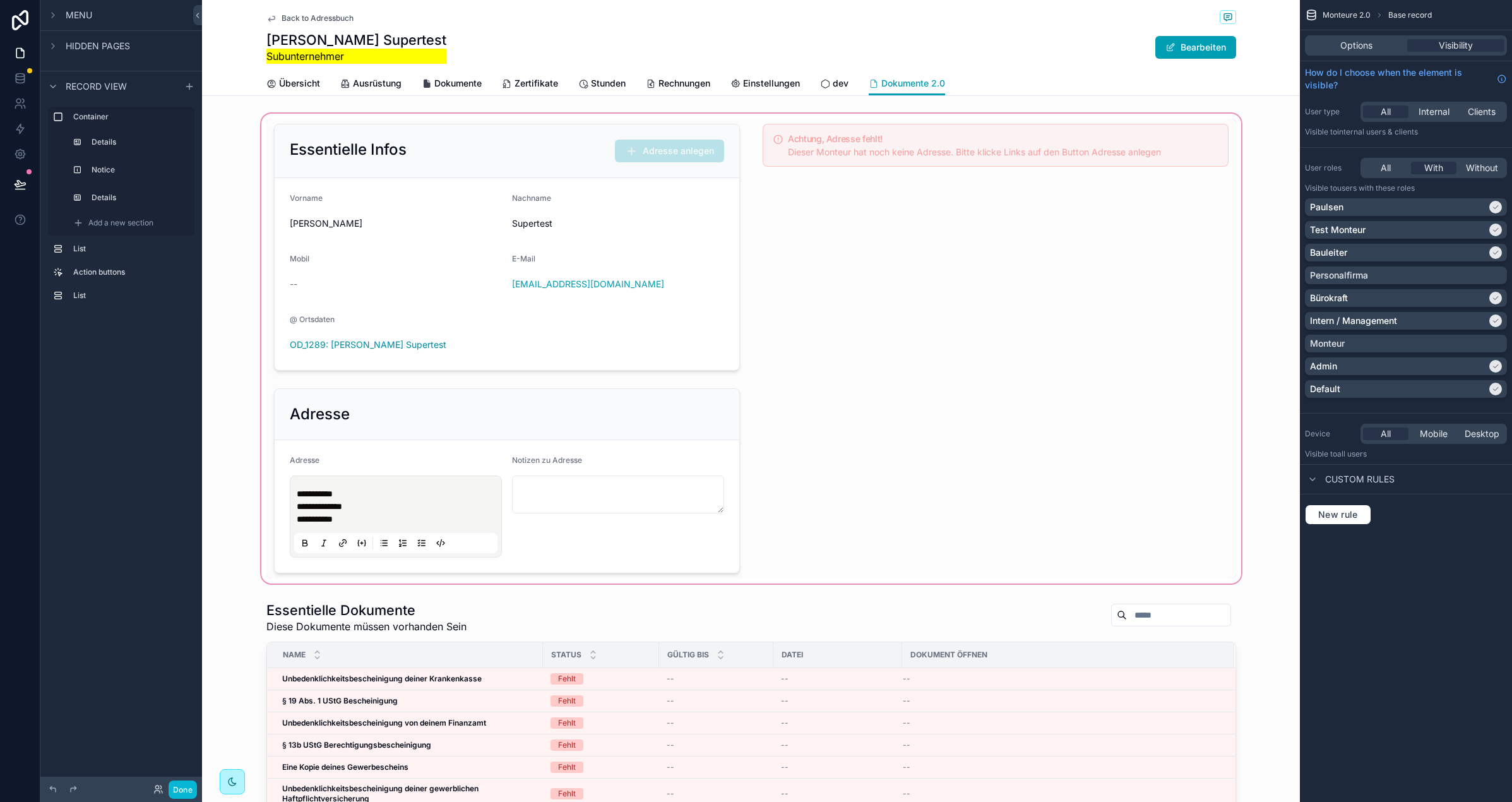
click at [521, 450] on div "scrollable content" at bounding box center [750, 349] width 1098 height 475
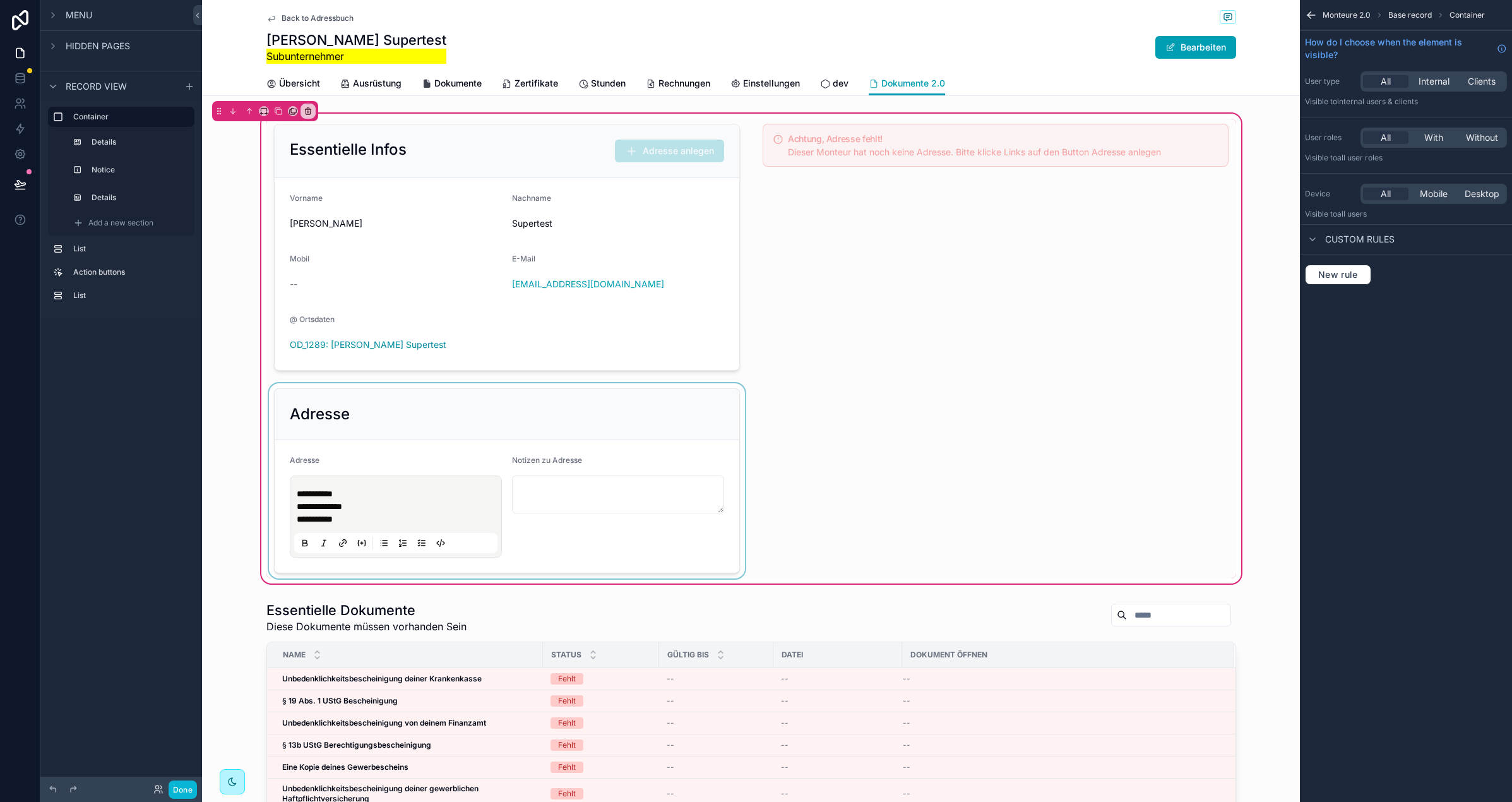
click at [487, 424] on div "scrollable content" at bounding box center [506, 481] width 481 height 195
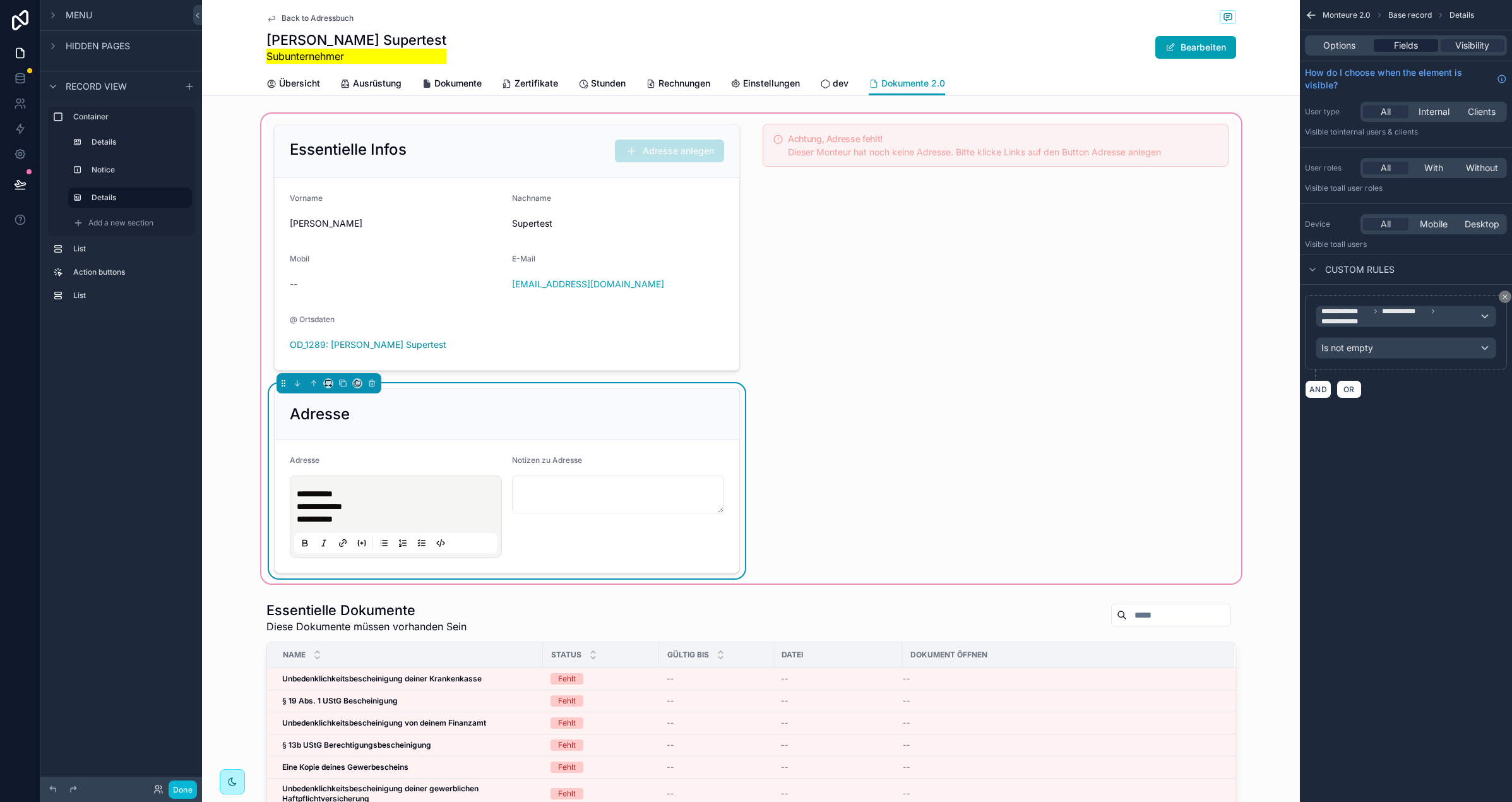
click at [1424, 47] on div "Fields" at bounding box center [1405, 45] width 63 height 13
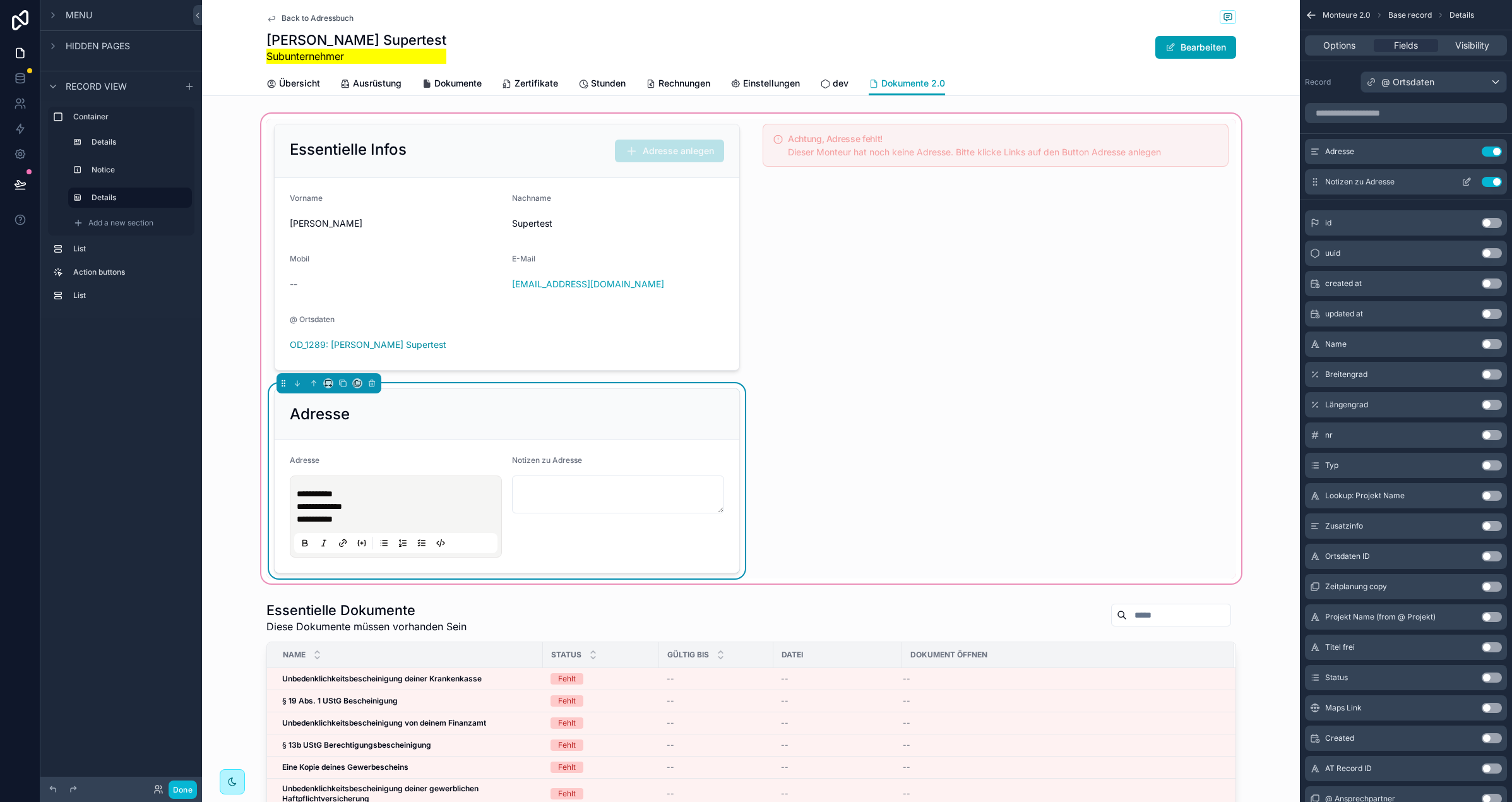
click at [1469, 181] on icon "scrollable content" at bounding box center [1467, 182] width 10 height 10
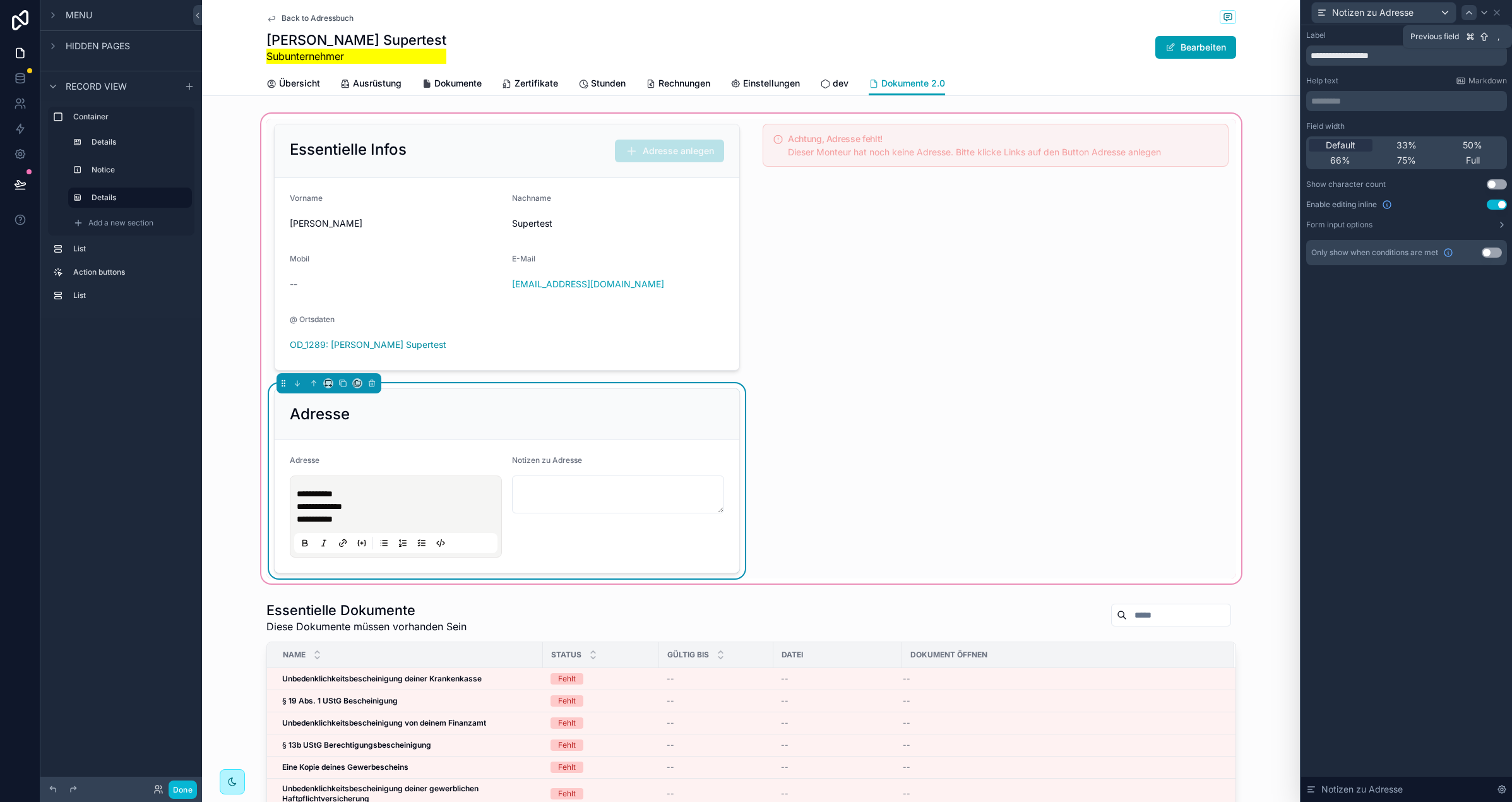
click at [1467, 14] on icon at bounding box center [1469, 13] width 10 height 10
click at [1427, 205] on div "Enable editing inline Use setting" at bounding box center [1406, 204] width 201 height 10
click at [1382, 234] on div "Label Use setting ******* Help text Markdown ********* ﻿ Field width Default 33…" at bounding box center [1406, 148] width 201 height 235
click at [1375, 227] on button "Form input options" at bounding box center [1406, 225] width 201 height 10
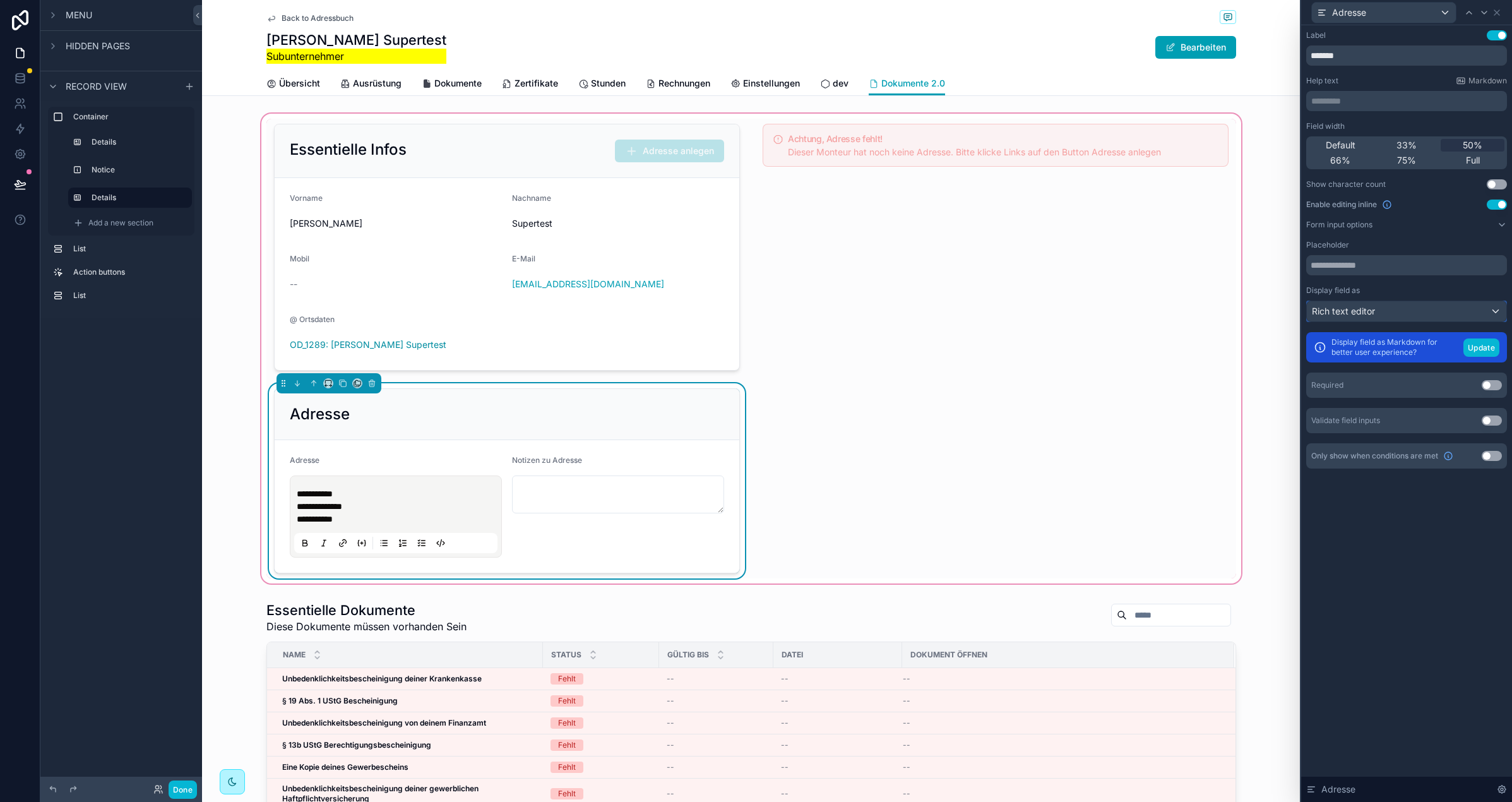
click at [1459, 317] on div "Rich text editor" at bounding box center [1406, 311] width 199 height 20
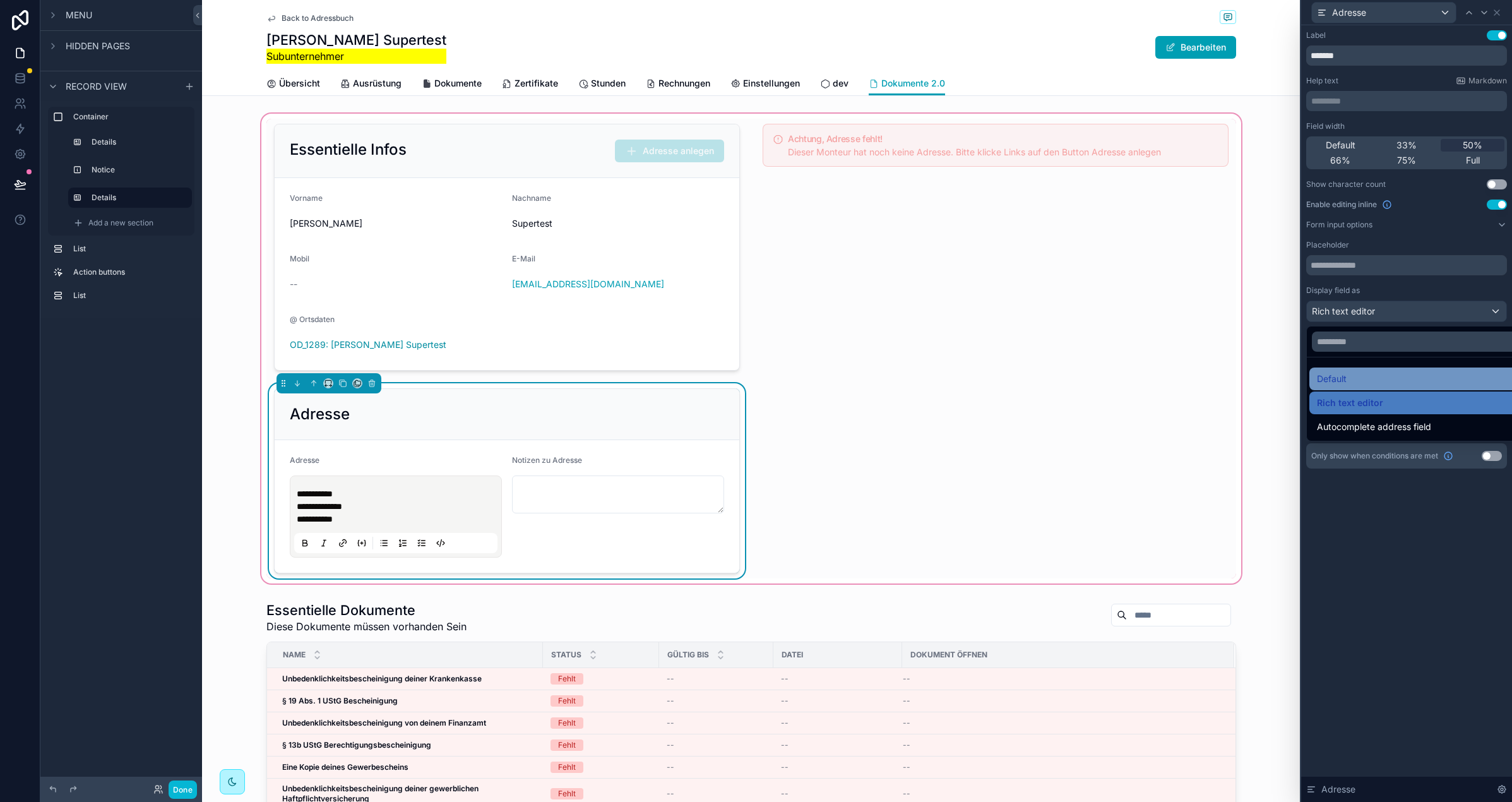
click at [1369, 384] on div "Default" at bounding box center [1422, 378] width 209 height 15
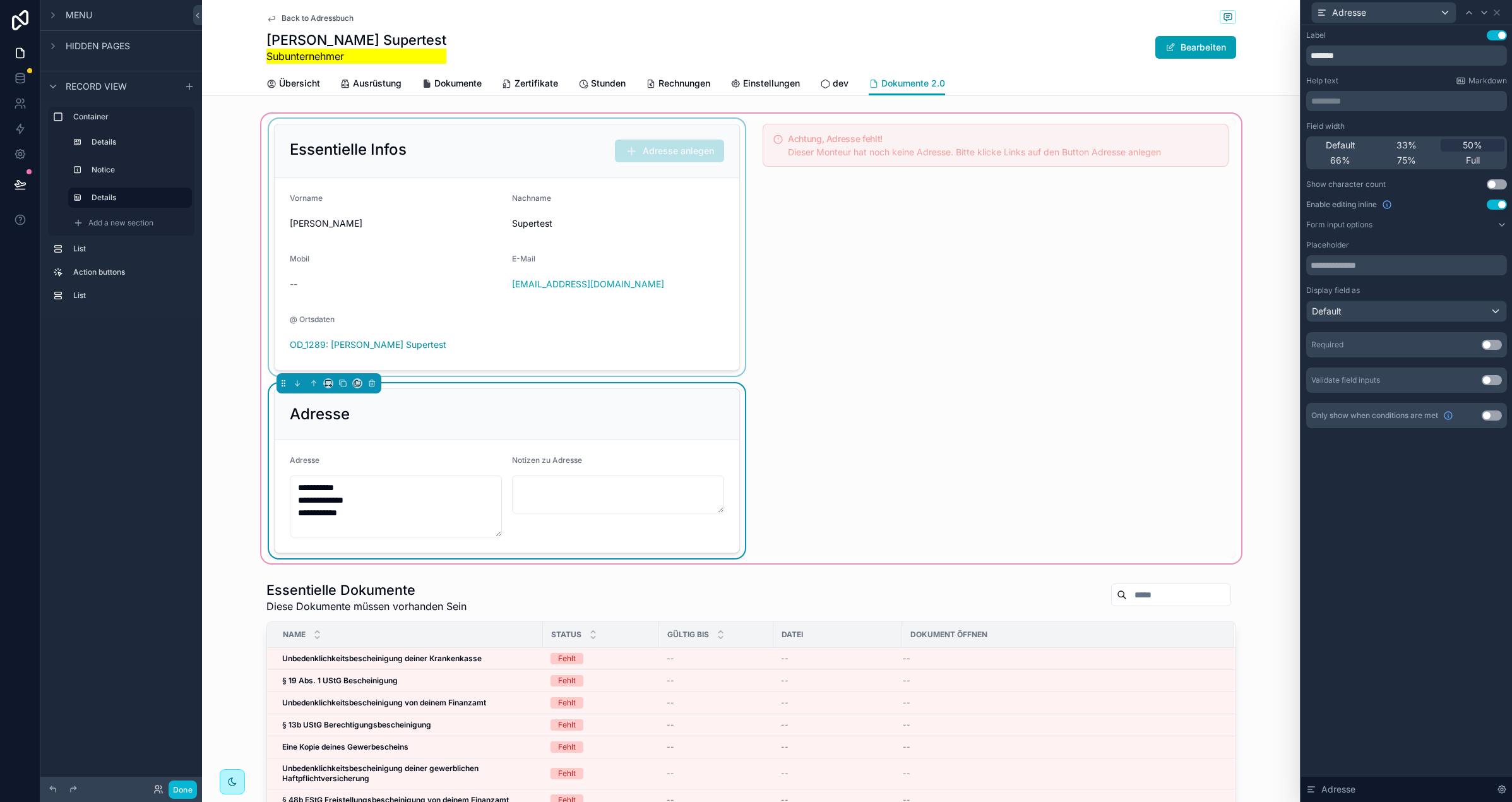
click at [682, 170] on div "scrollable content" at bounding box center [506, 248] width 481 height 257
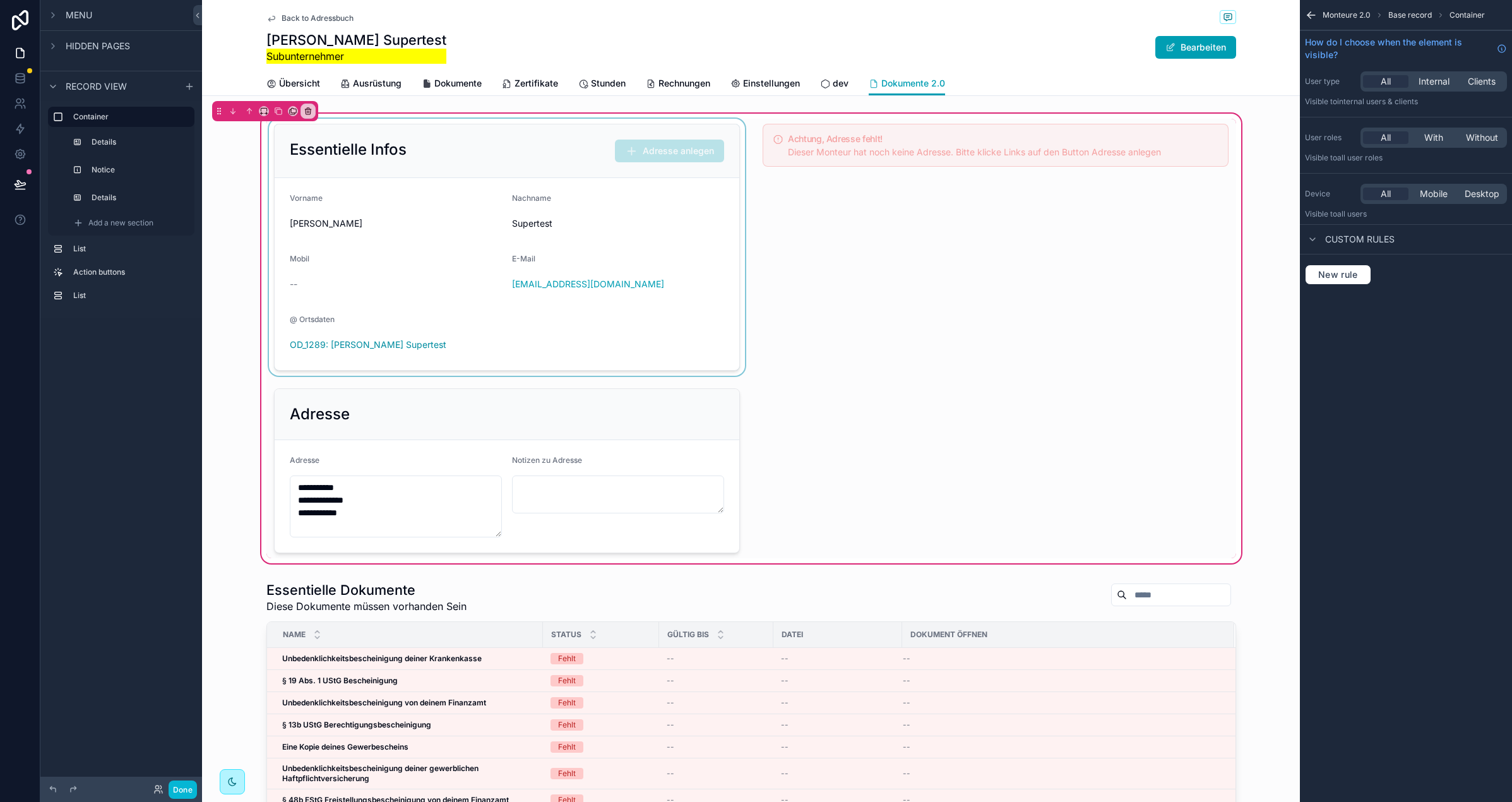
click at [659, 203] on div "scrollable content" at bounding box center [506, 248] width 481 height 257
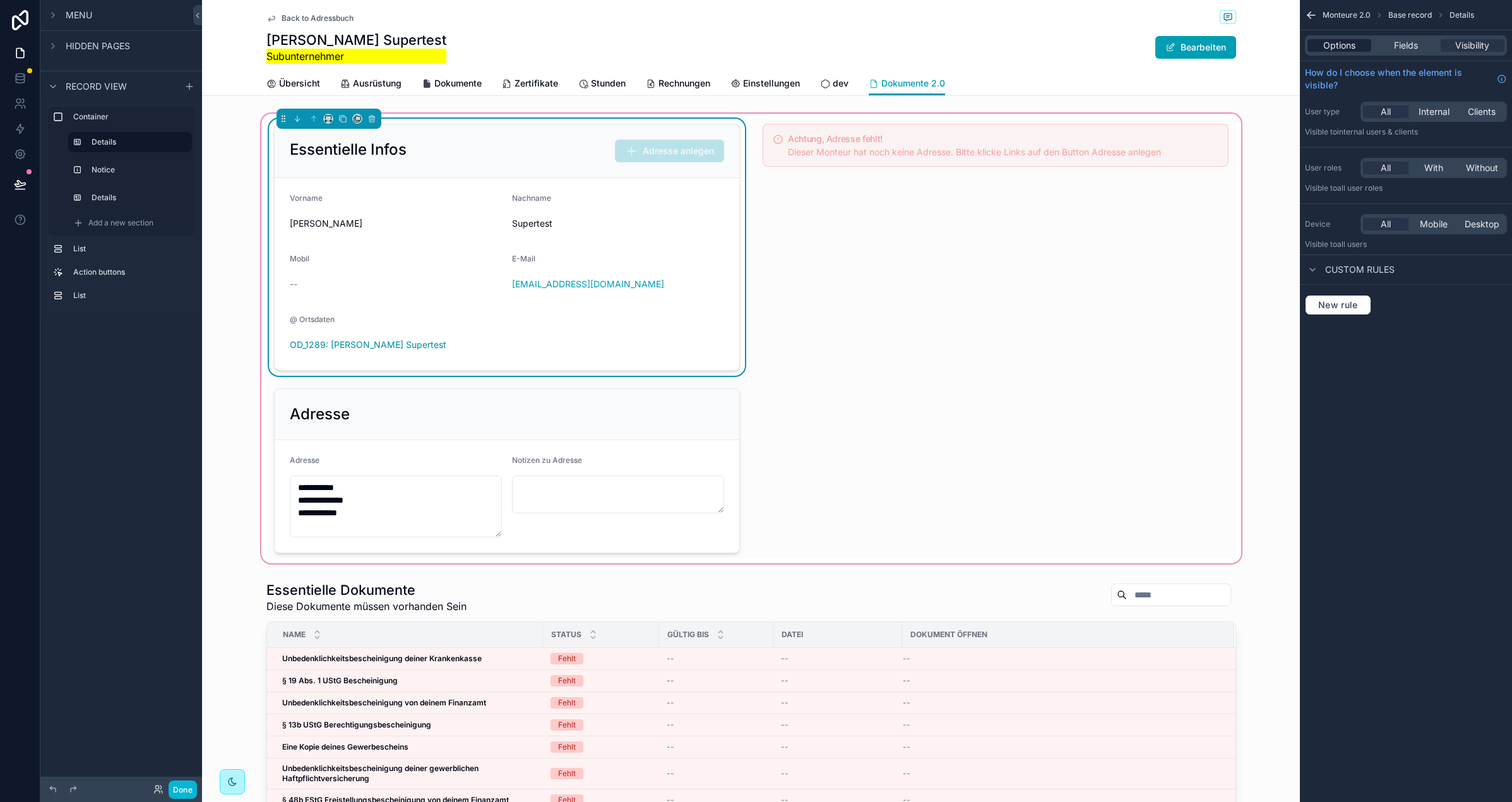
click at [1363, 47] on div "Options" at bounding box center [1339, 45] width 63 height 13
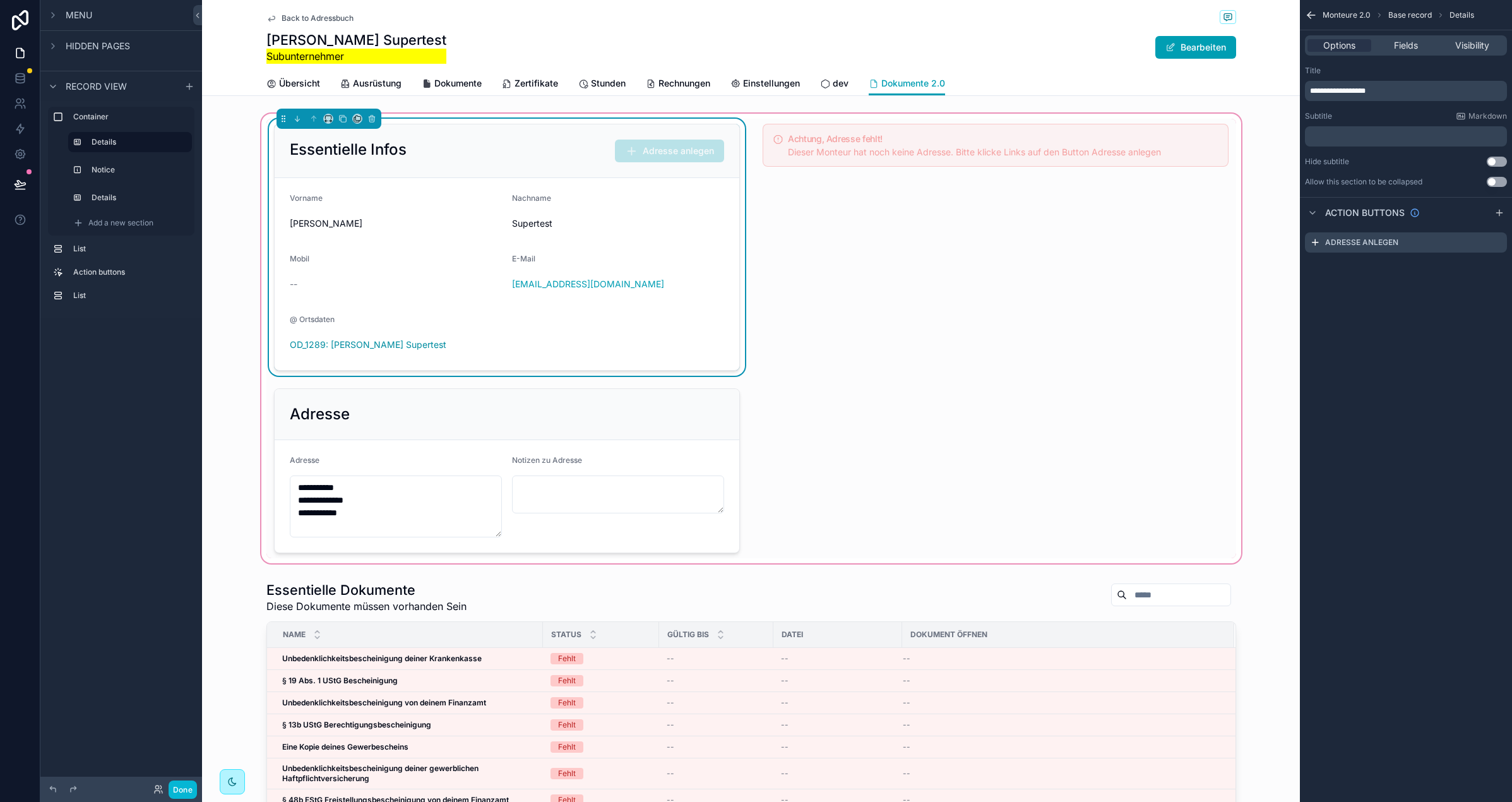
click at [720, 149] on span "Adresse anlegen" at bounding box center [669, 152] width 110 height 10
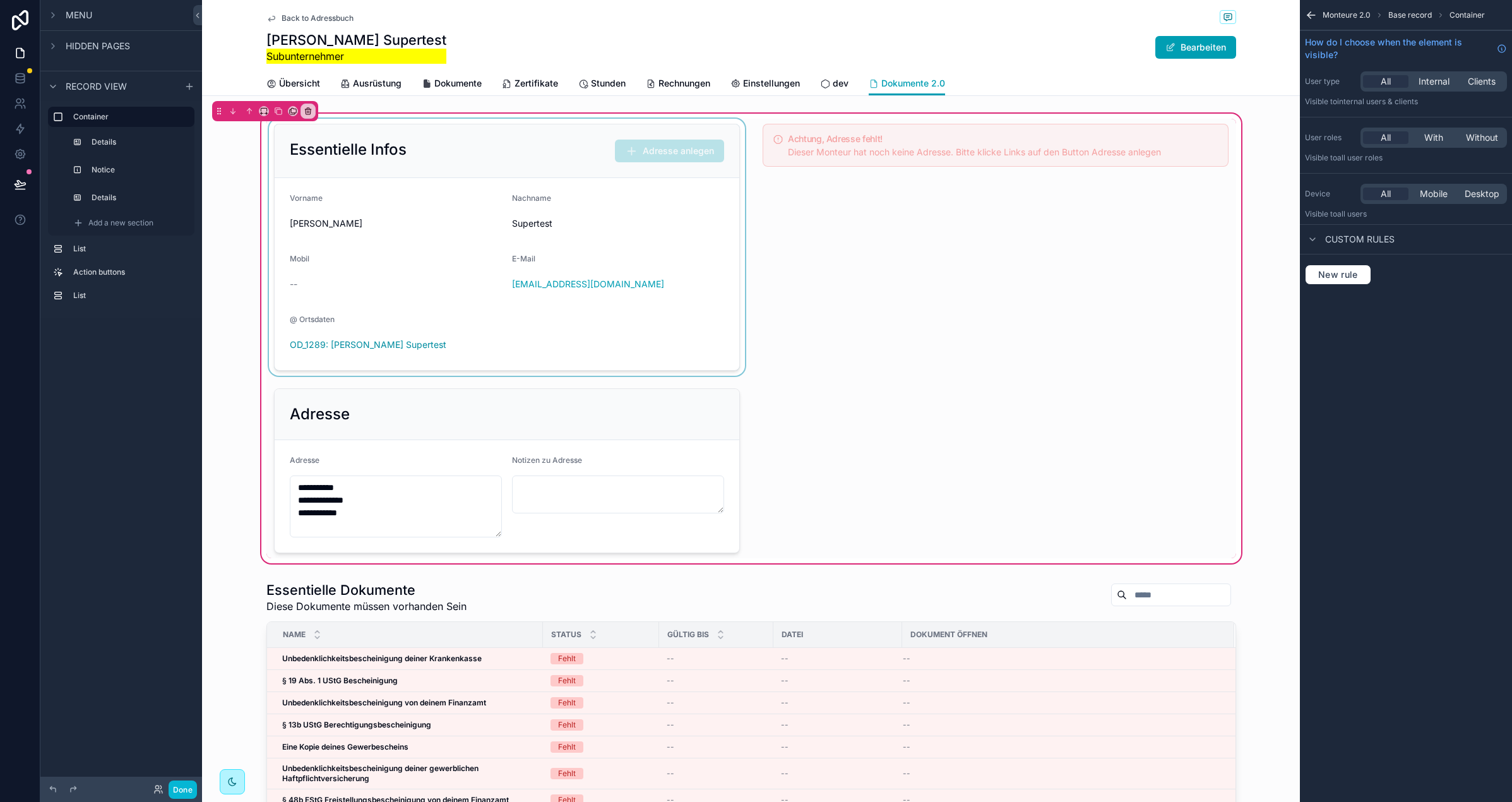
click at [701, 152] on div "scrollable content" at bounding box center [506, 248] width 481 height 257
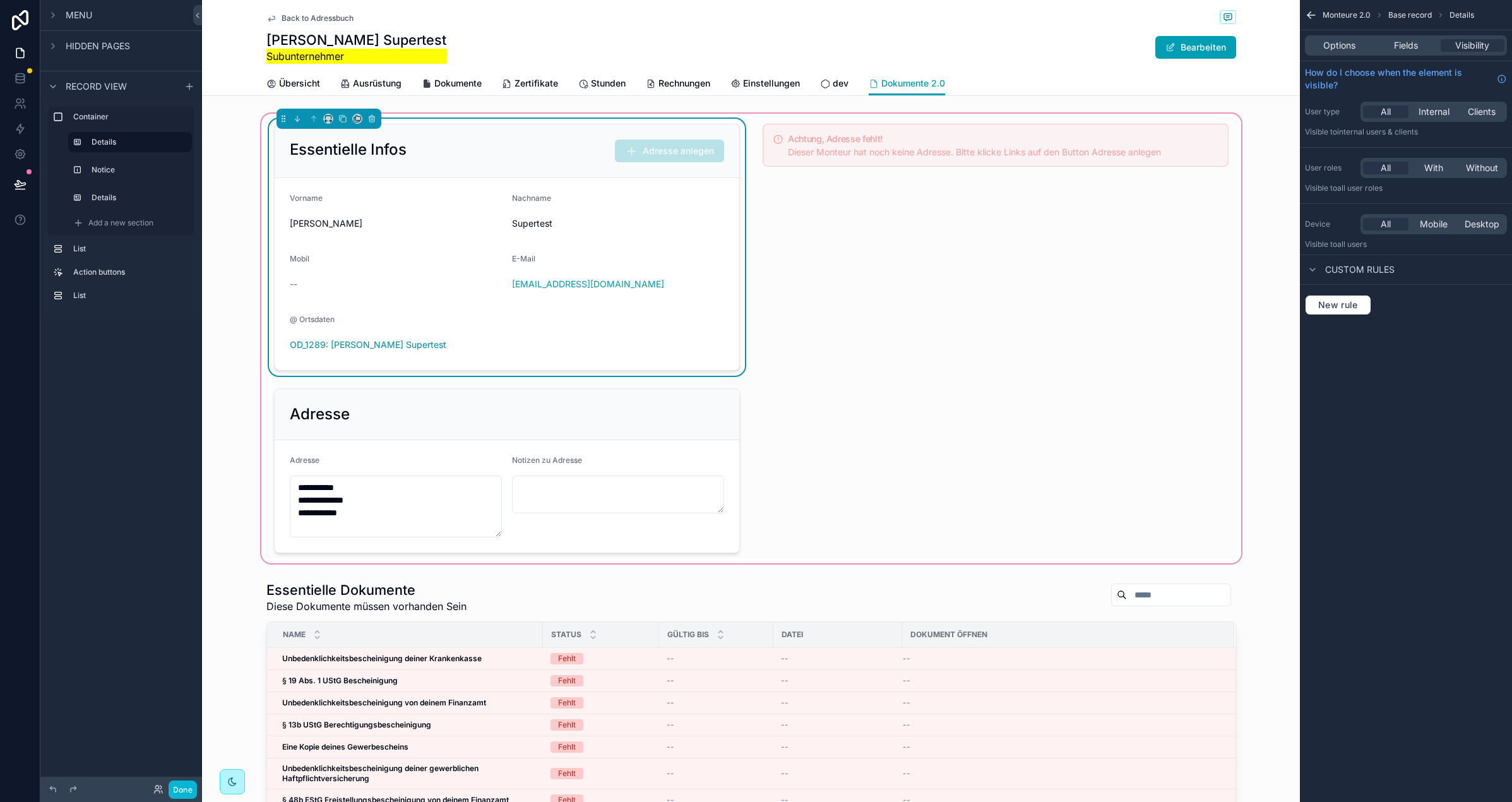
click at [701, 152] on span "Adresse anlegen" at bounding box center [669, 152] width 110 height 10
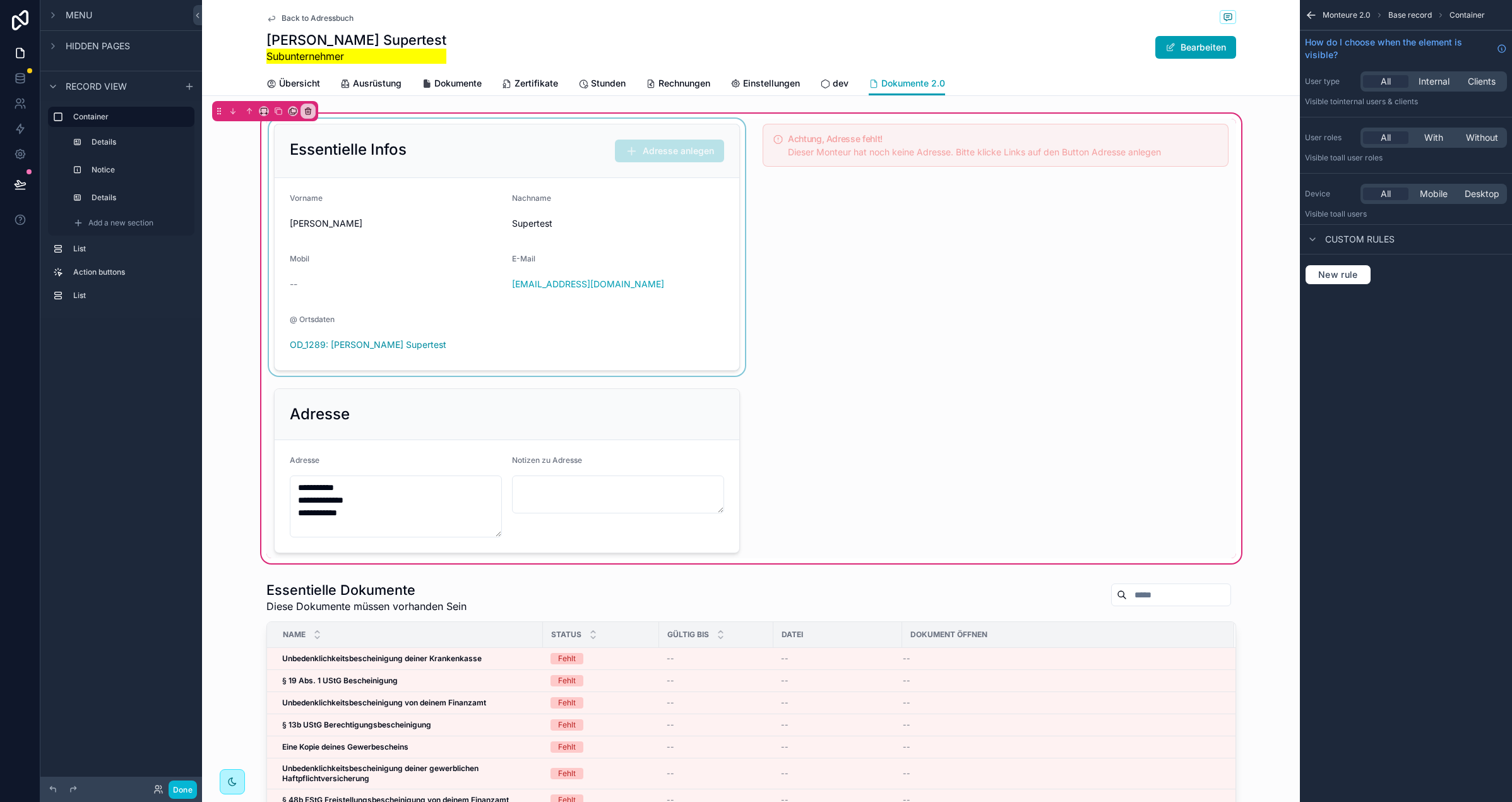
click at [703, 151] on div "scrollable content" at bounding box center [506, 248] width 481 height 257
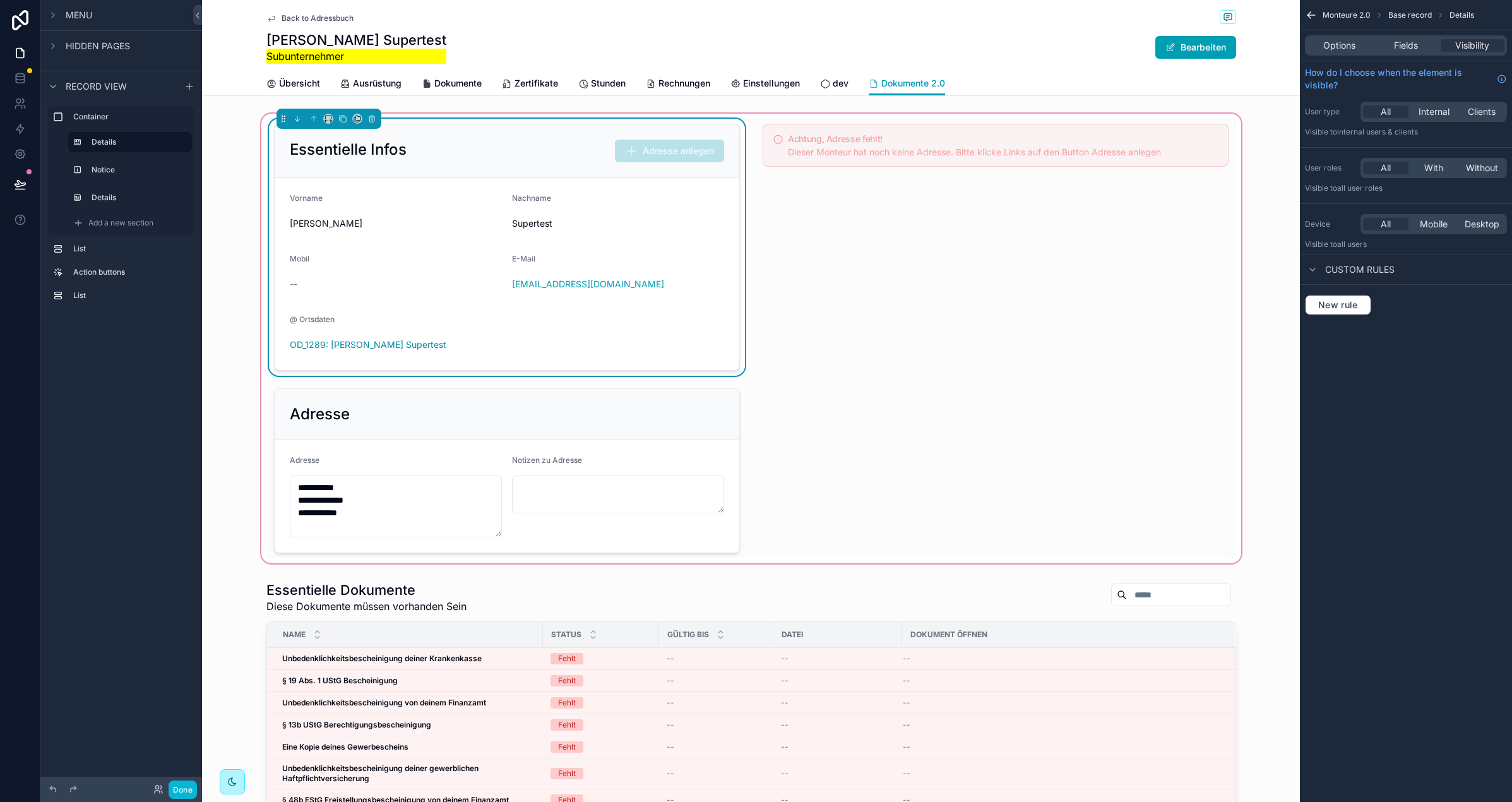
click at [1335, 38] on div "Options Fields Visibility" at bounding box center [1406, 45] width 202 height 20
click at [1375, 43] on div "Fields" at bounding box center [1405, 45] width 63 height 13
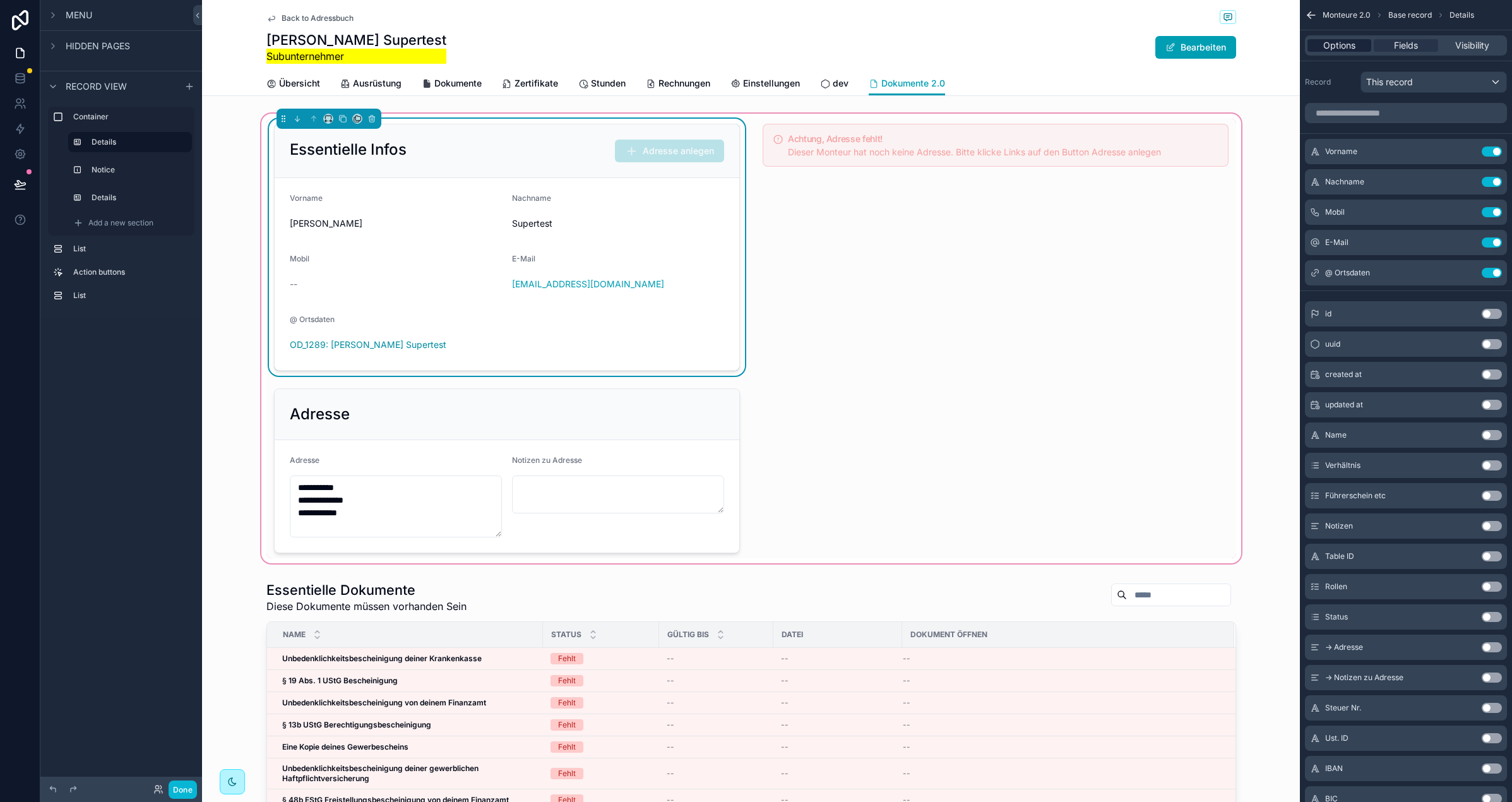
click at [1336, 45] on span "Options" at bounding box center [1339, 45] width 32 height 13
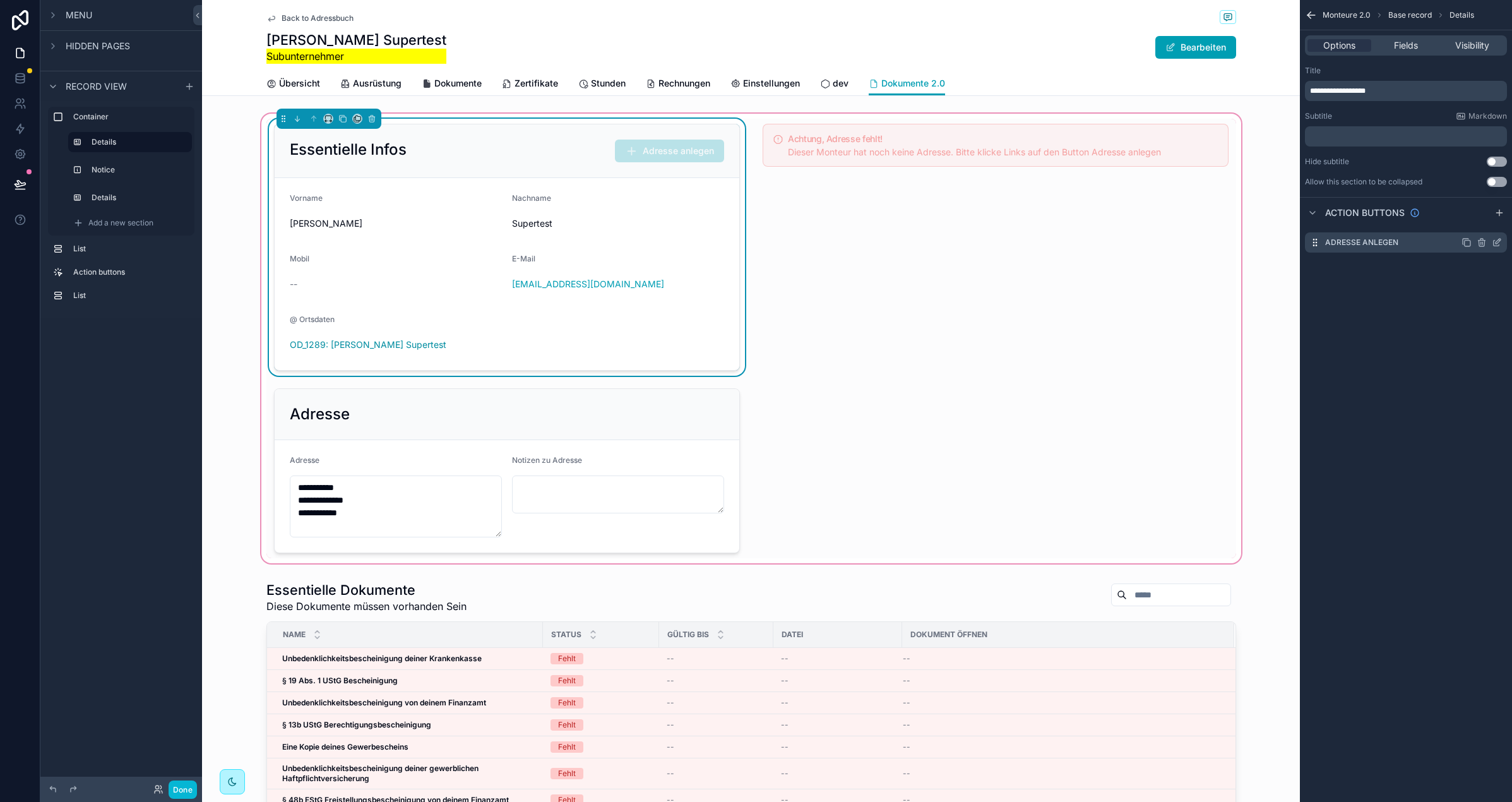
click at [1494, 242] on icon "scrollable content" at bounding box center [1496, 244] width 6 height 6
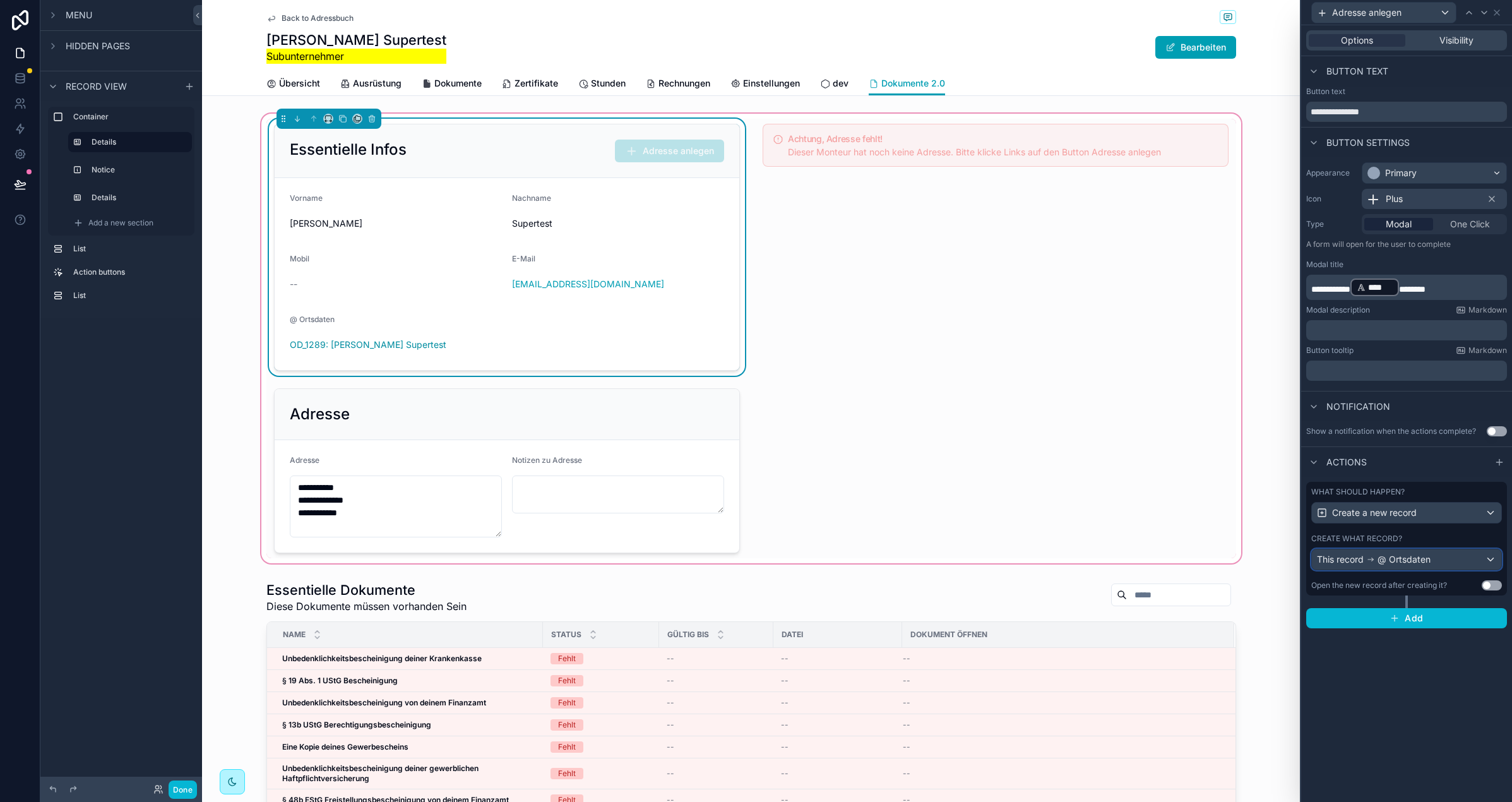
click at [1406, 564] on span "@ Ortsdaten" at bounding box center [1403, 559] width 53 height 13
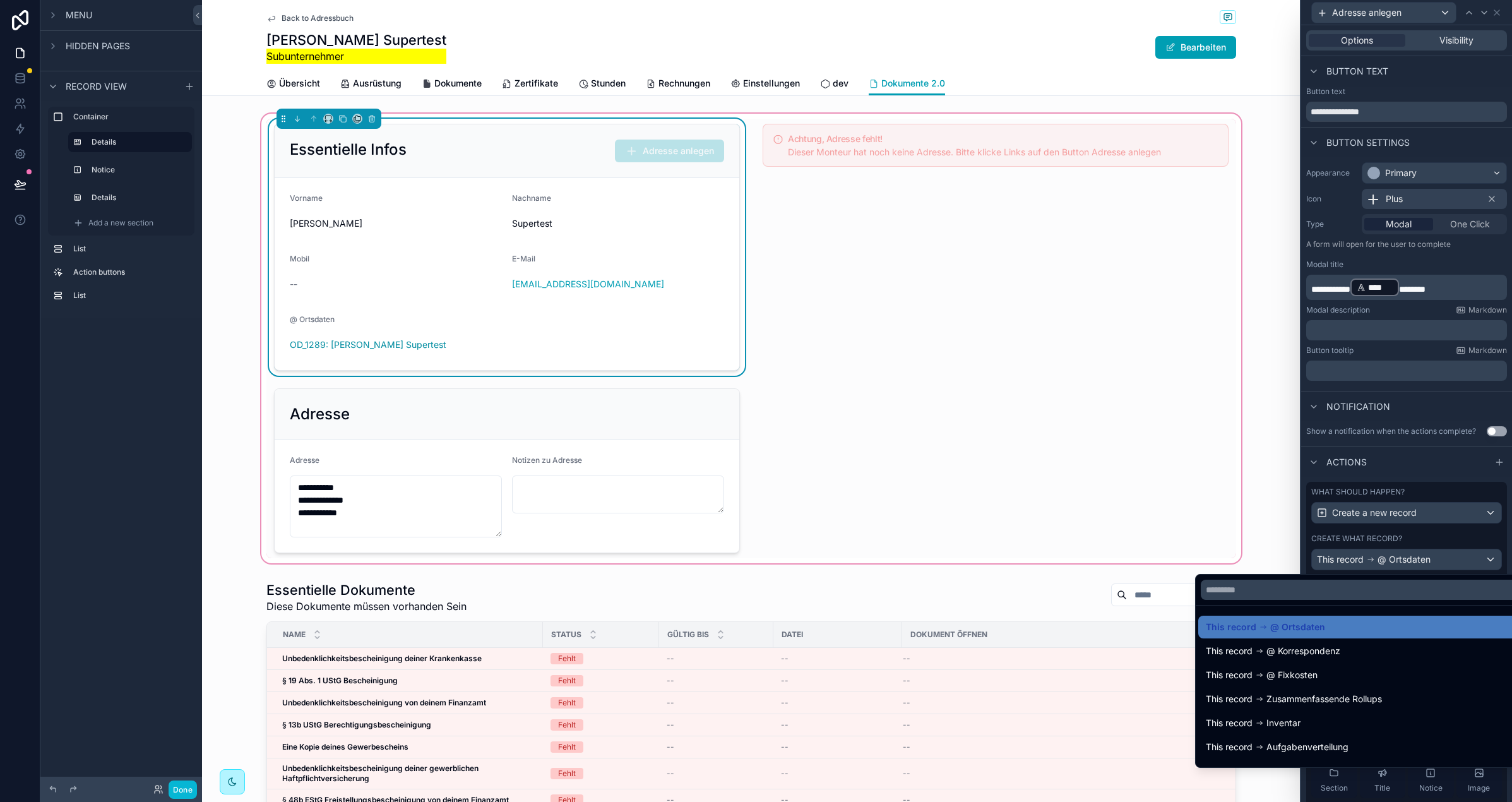
click at [1404, 564] on div at bounding box center [1407, 401] width 211 height 802
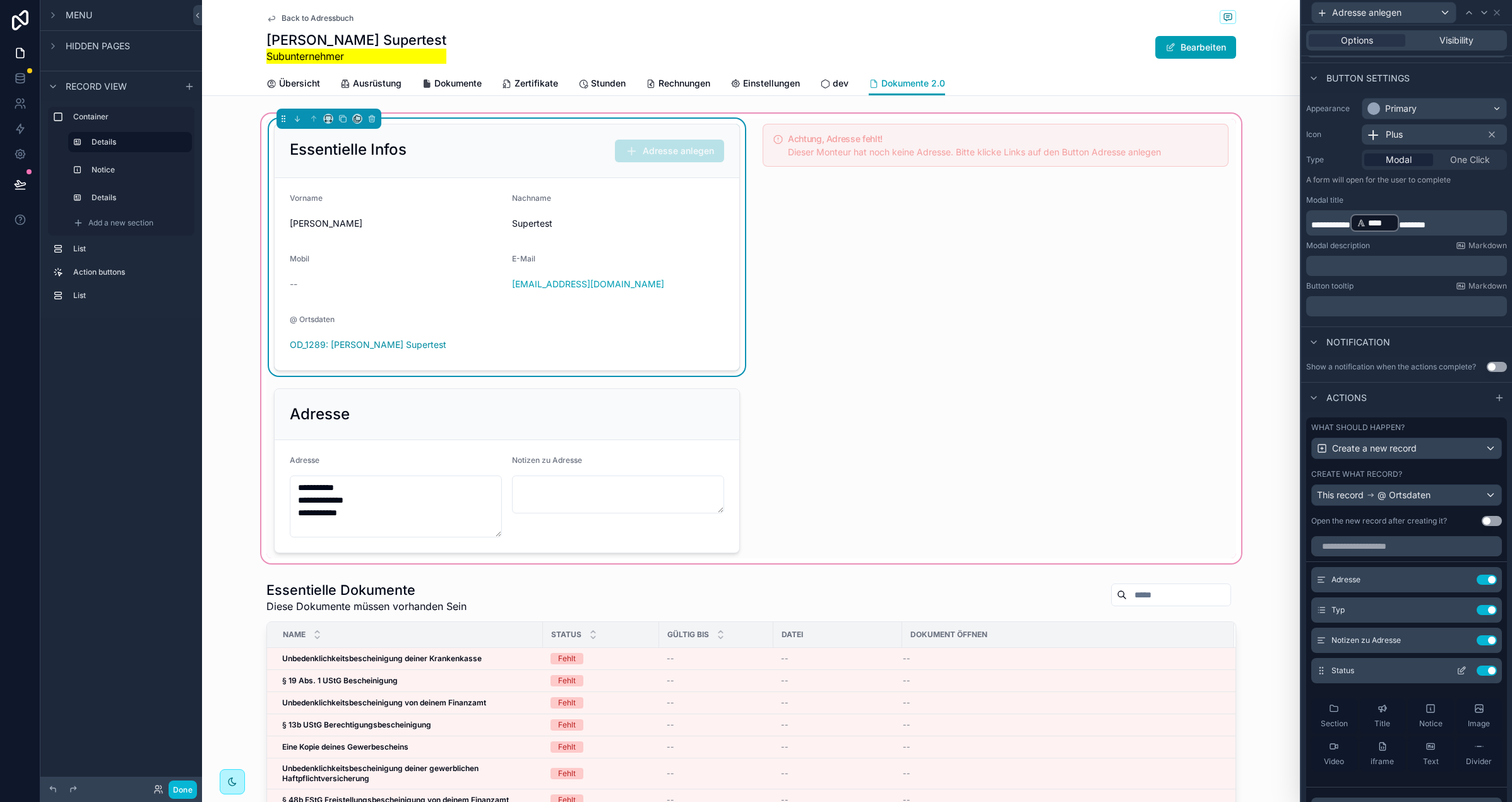
scroll to position [82, 0]
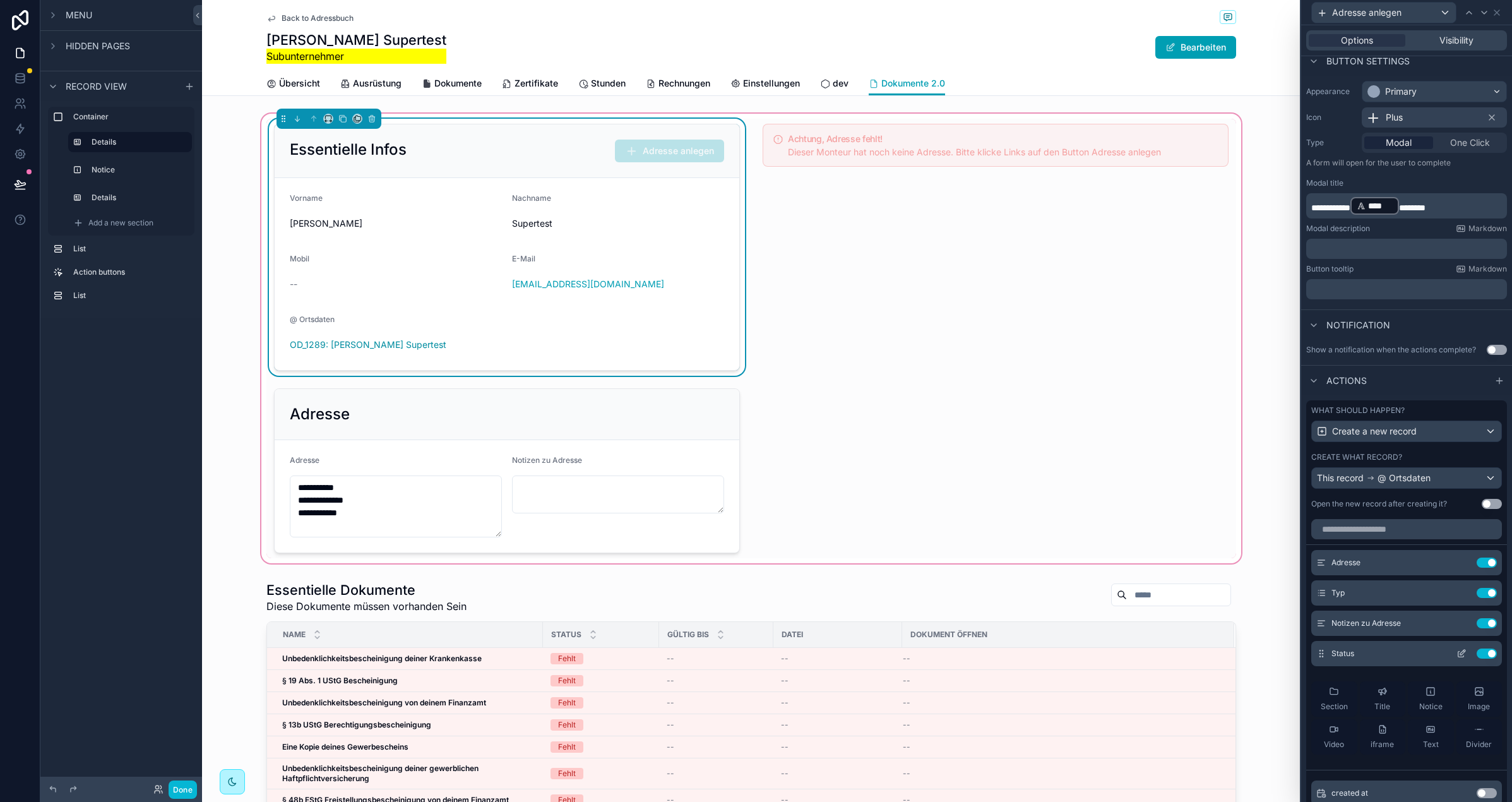
click at [1462, 654] on icon at bounding box center [1463, 652] width 5 height 5
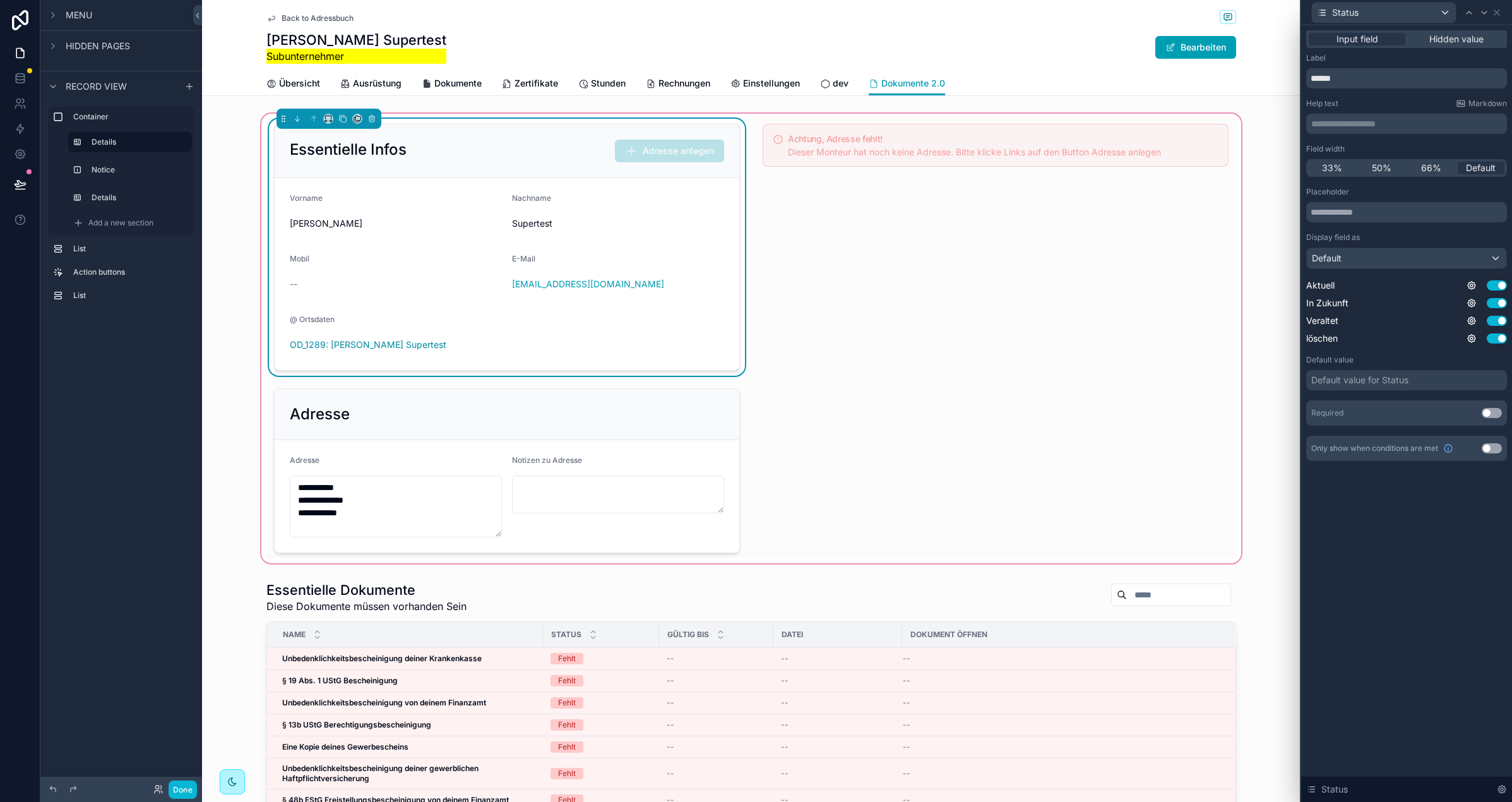
drag, startPoint x: 1458, startPoint y: 33, endPoint x: 1314, endPoint y: 110, distance: 163.3
click at [1458, 33] on span "Hidden value" at bounding box center [1456, 39] width 54 height 13
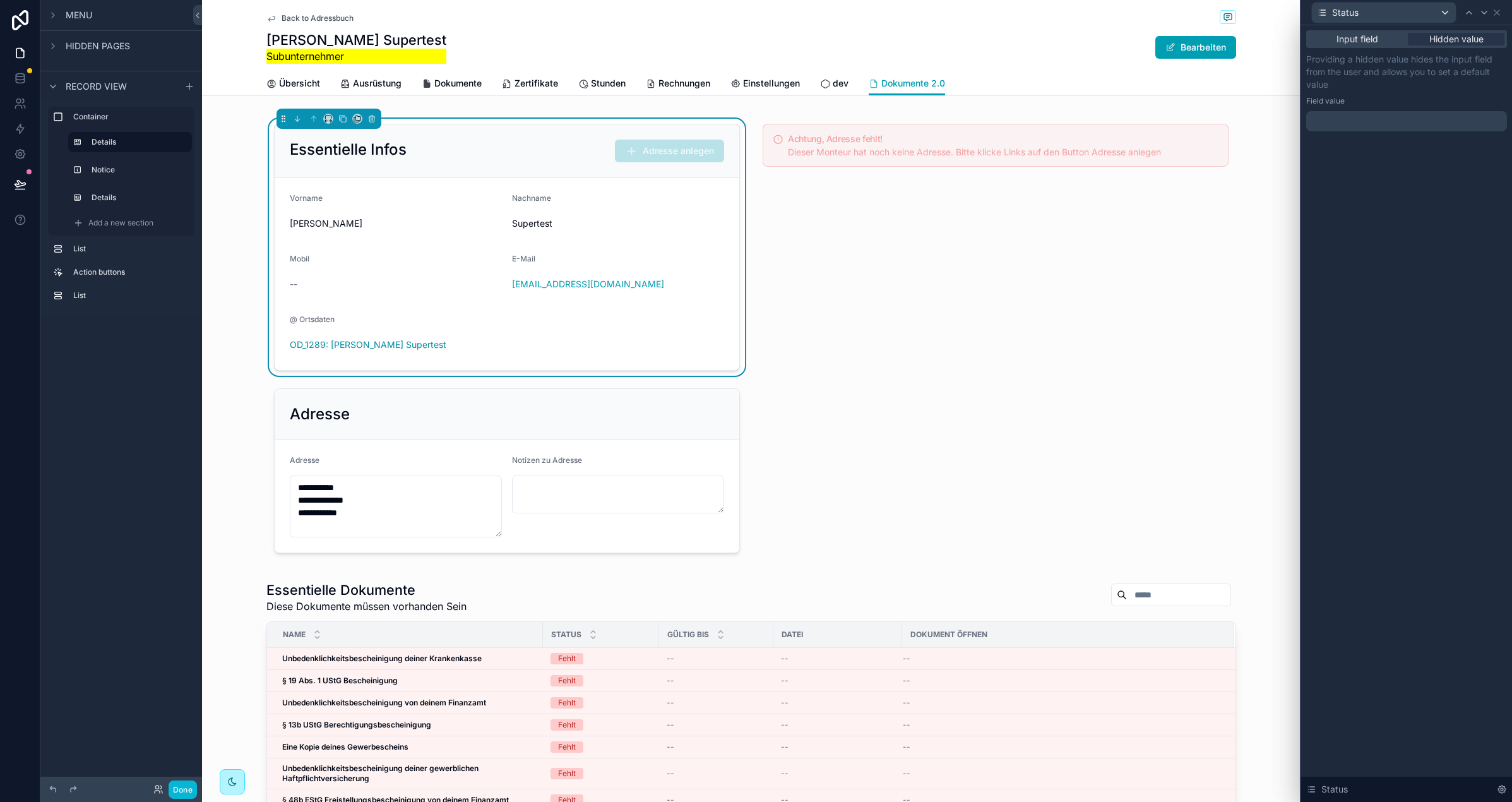
click at [1360, 135] on div "Input field Hidden value Providing a hidden value hides the input field from th…" at bounding box center [1407, 93] width 211 height 137
click at [1362, 115] on div at bounding box center [1406, 121] width 201 height 20
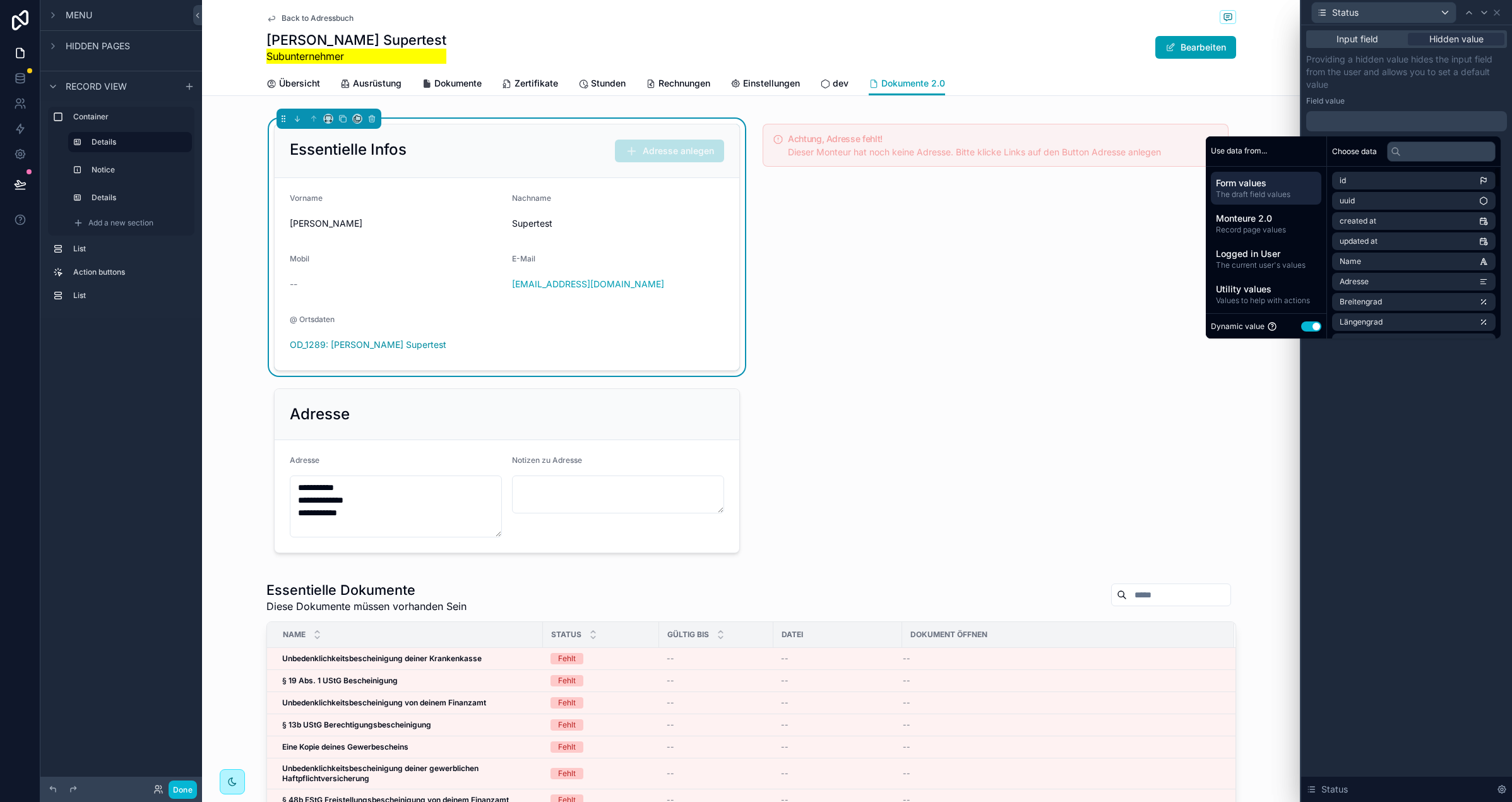
click at [1302, 326] on button "Use setting" at bounding box center [1311, 327] width 20 height 10
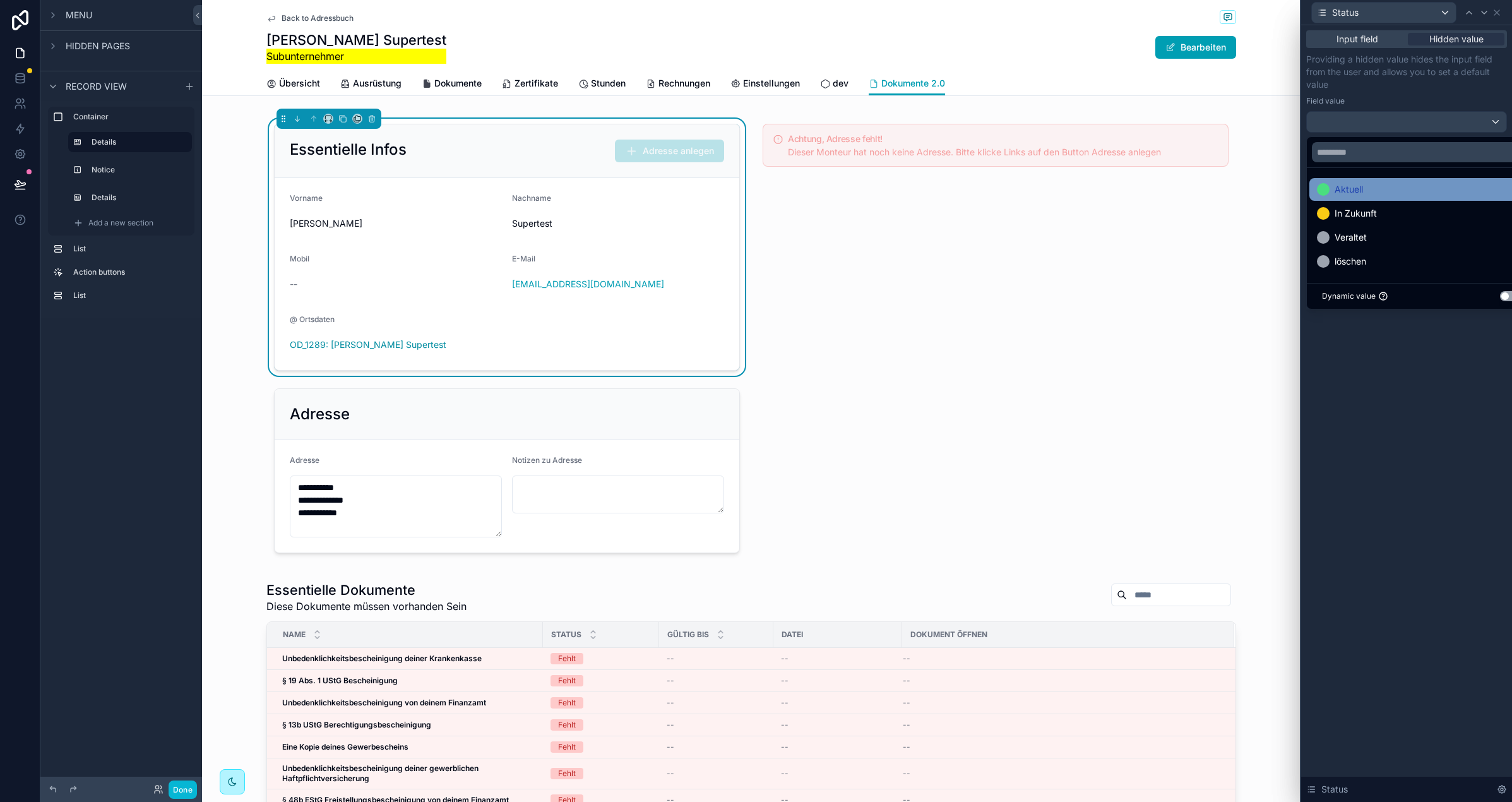
click at [1369, 186] on div "Aktuell" at bounding box center [1422, 189] width 209 height 15
click at [374, 180] on form "Vorname [PERSON_NAME] Nachname Supertest Mobil -- E-Mail [EMAIL_ADDRESS][DOMAIN…" at bounding box center [507, 274] width 464 height 192
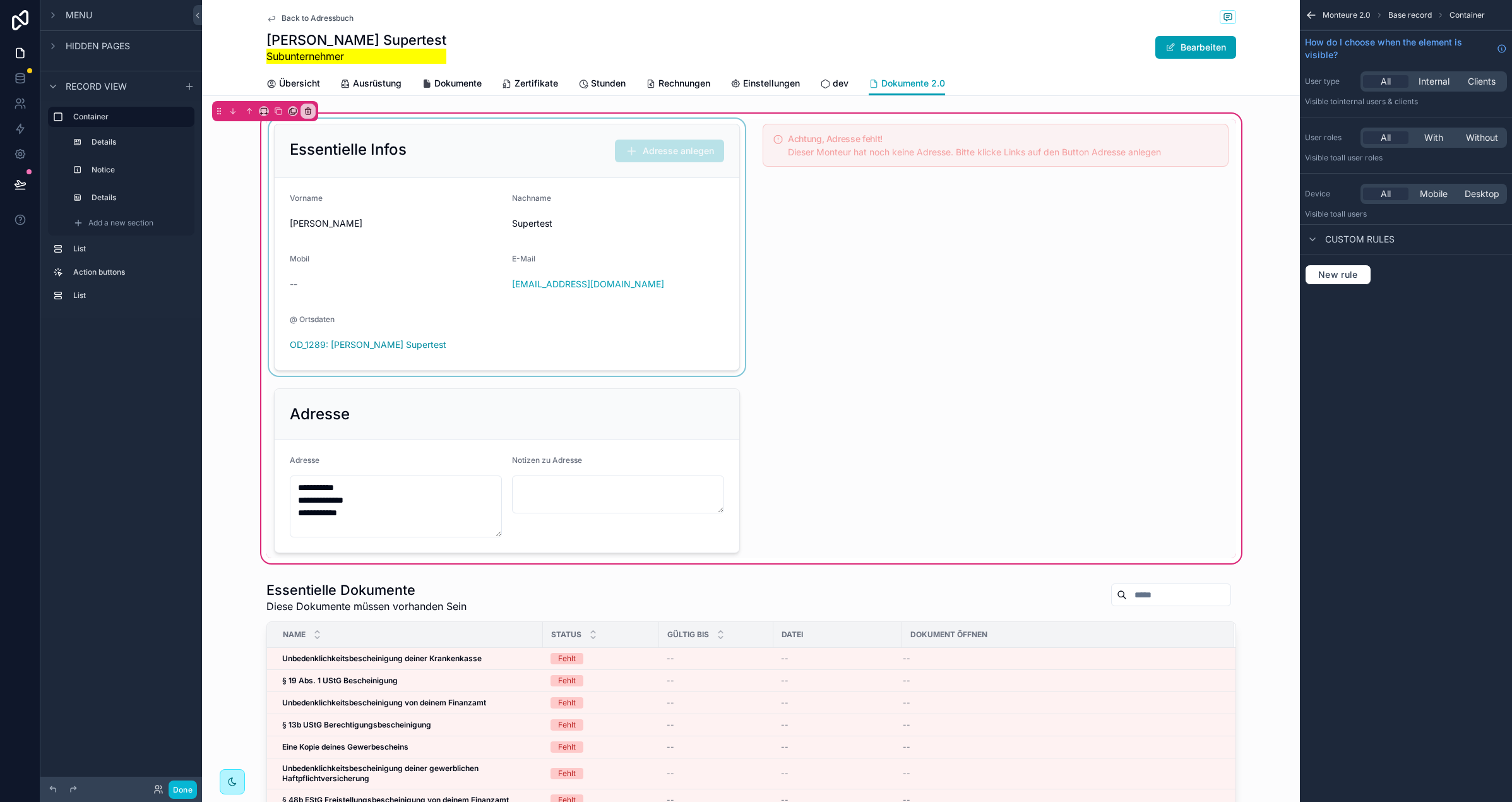
click at [490, 136] on div "scrollable content" at bounding box center [506, 248] width 481 height 257
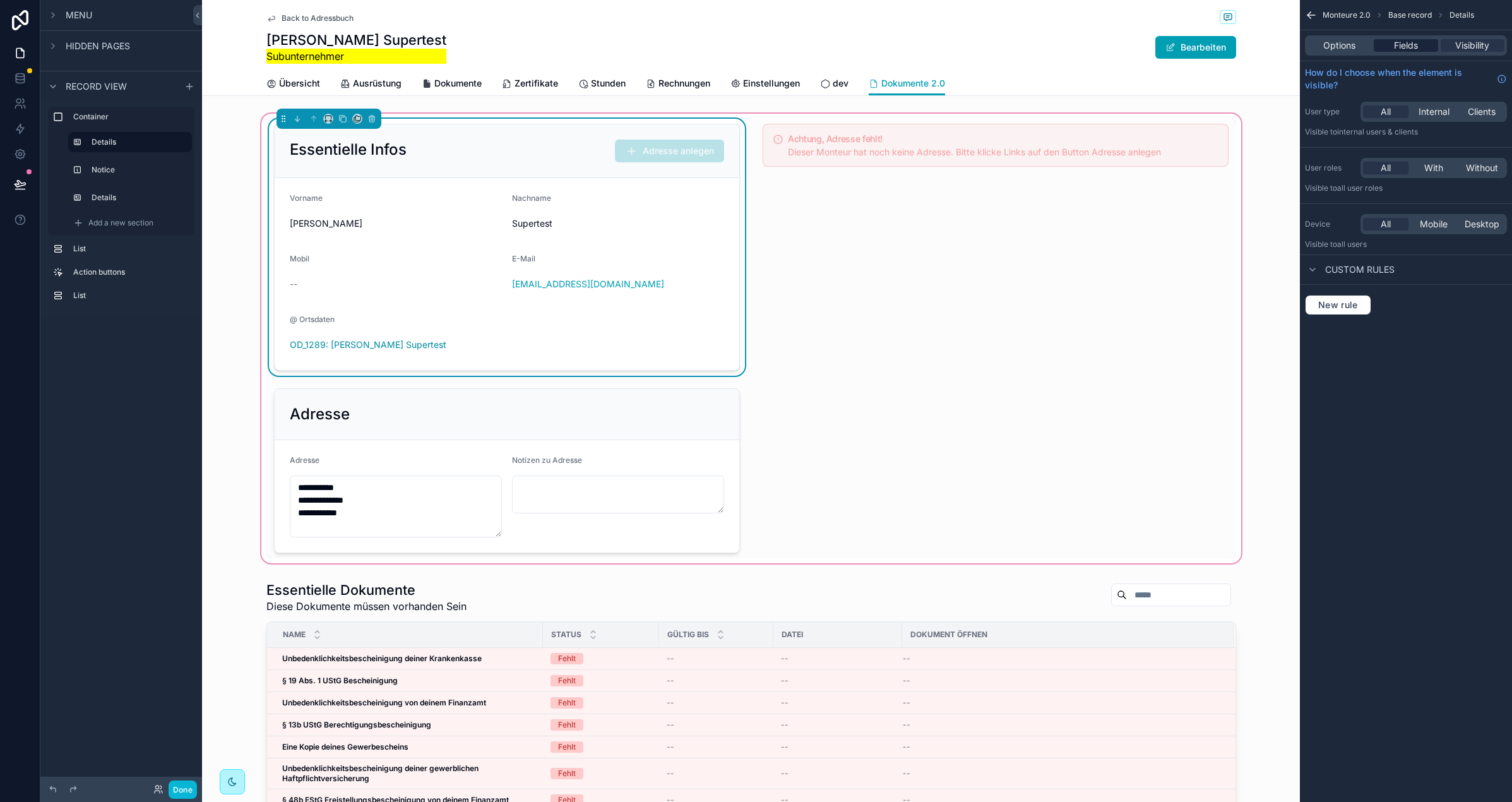
click at [1430, 47] on div "Fields" at bounding box center [1405, 45] width 63 height 13
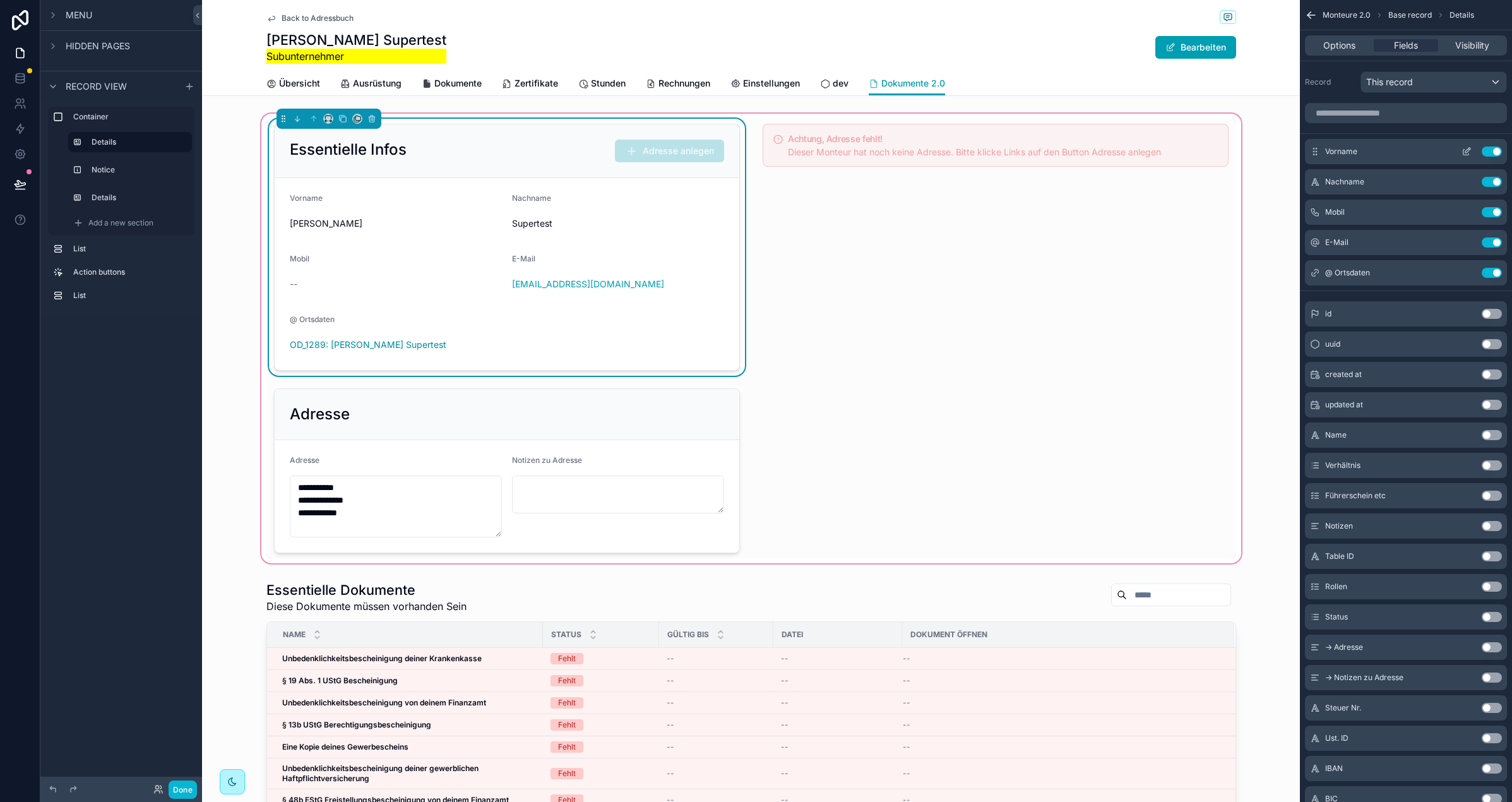
click at [1469, 146] on icon "scrollable content" at bounding box center [1467, 151] width 10 height 10
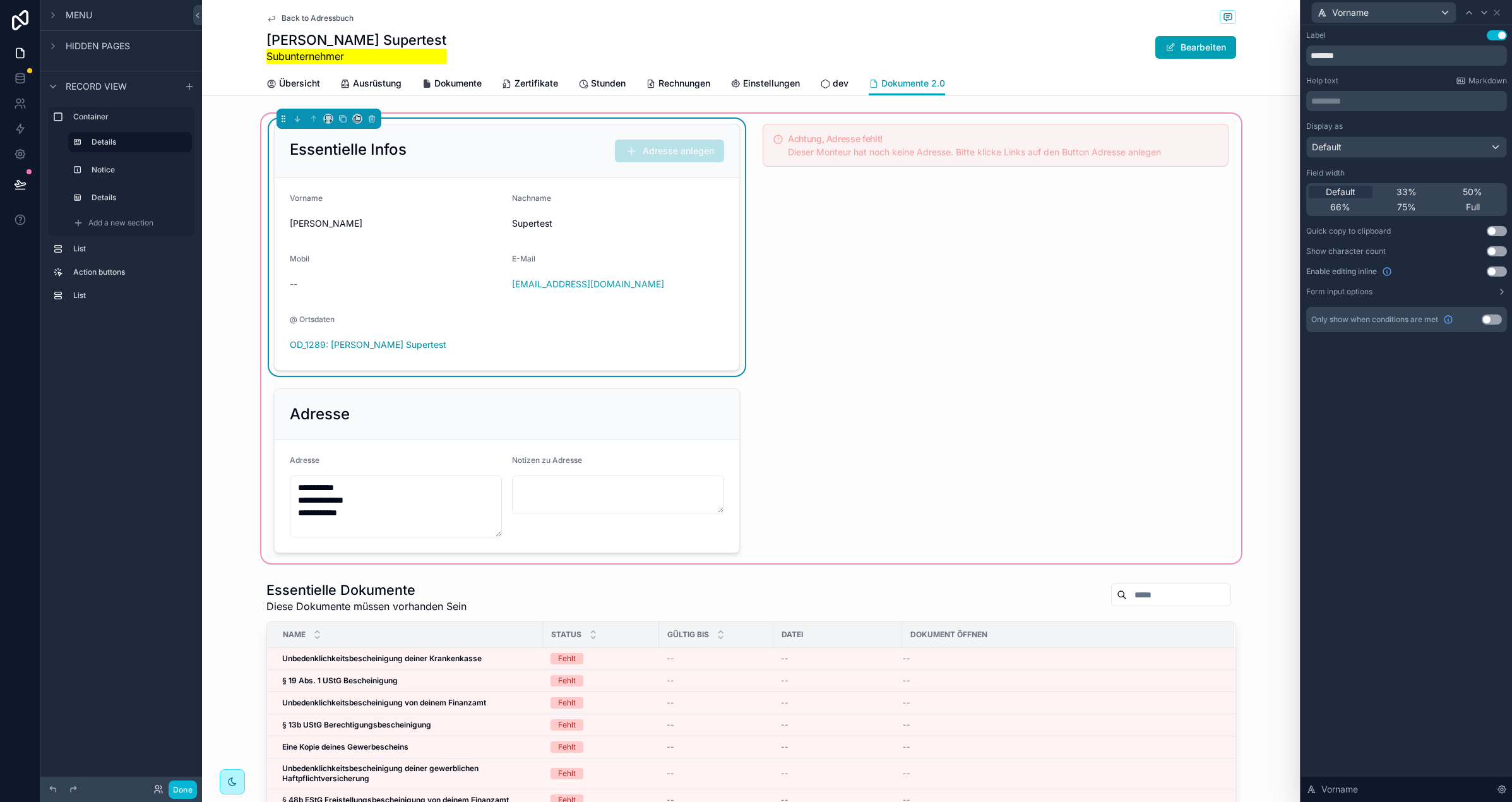
click at [1502, 271] on button "Use setting" at bounding box center [1496, 271] width 20 height 10
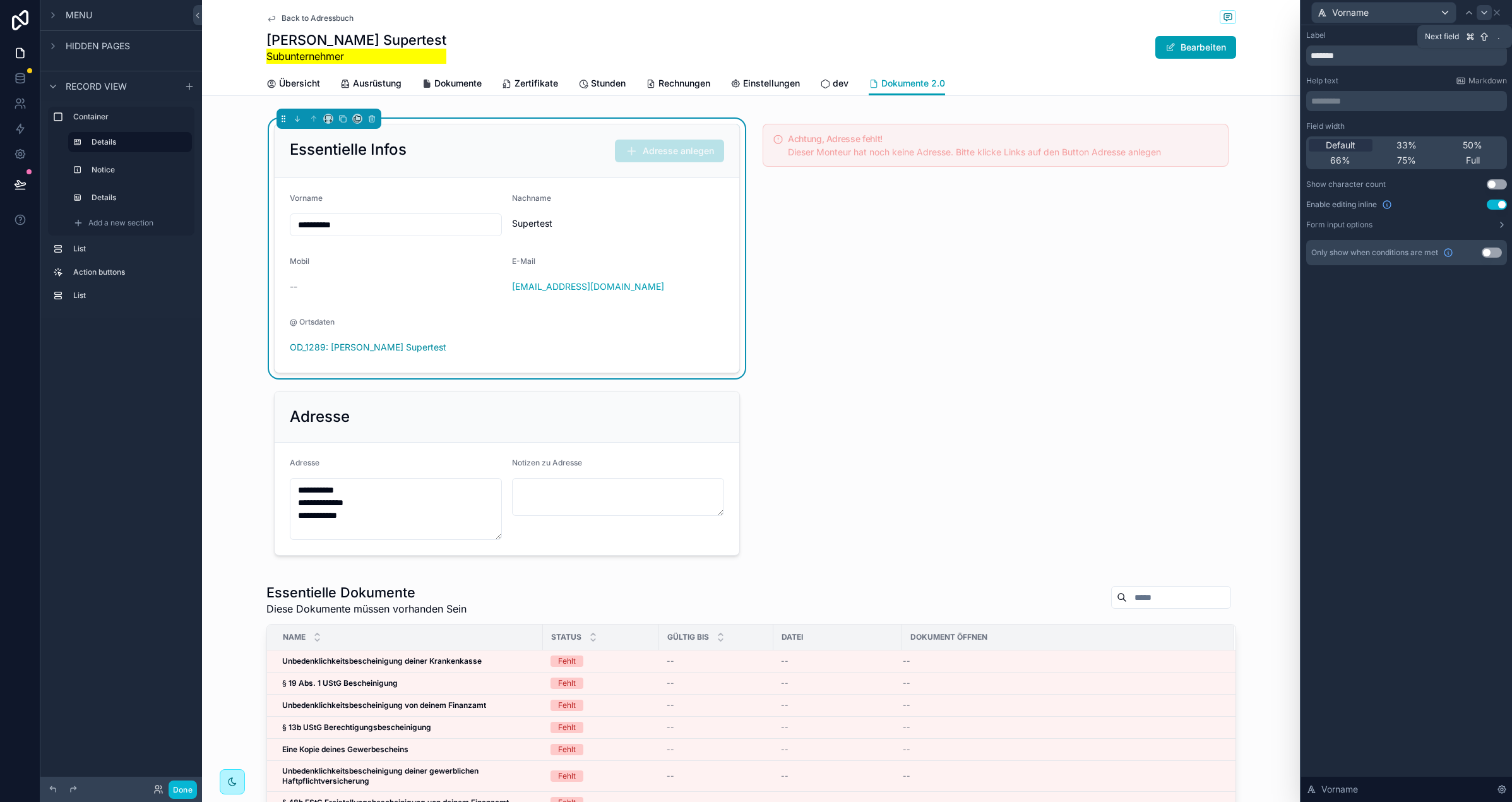
click at [1483, 14] on icon at bounding box center [1484, 13] width 10 height 10
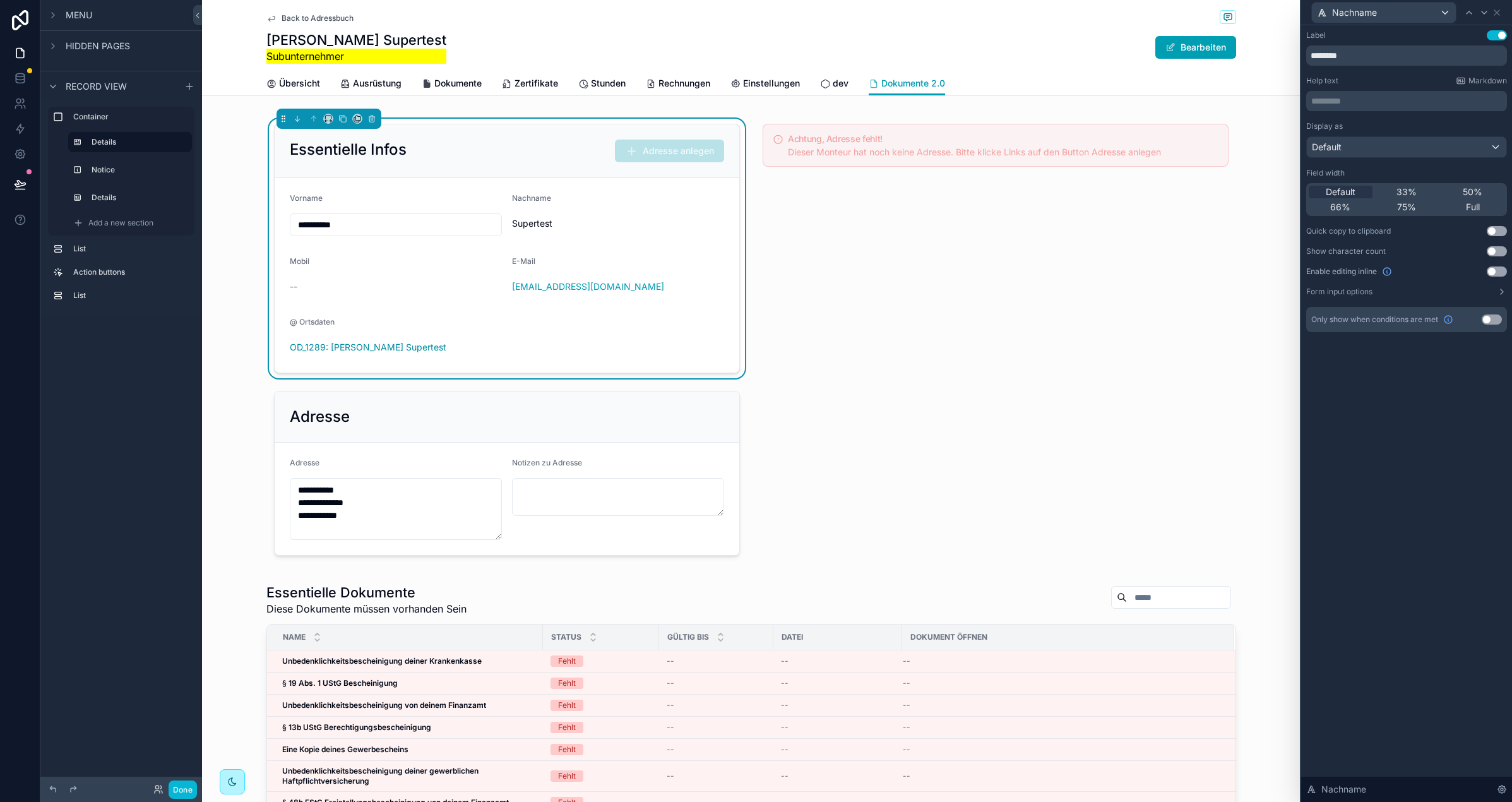
click at [1493, 271] on button "Use setting" at bounding box center [1496, 271] width 20 height 10
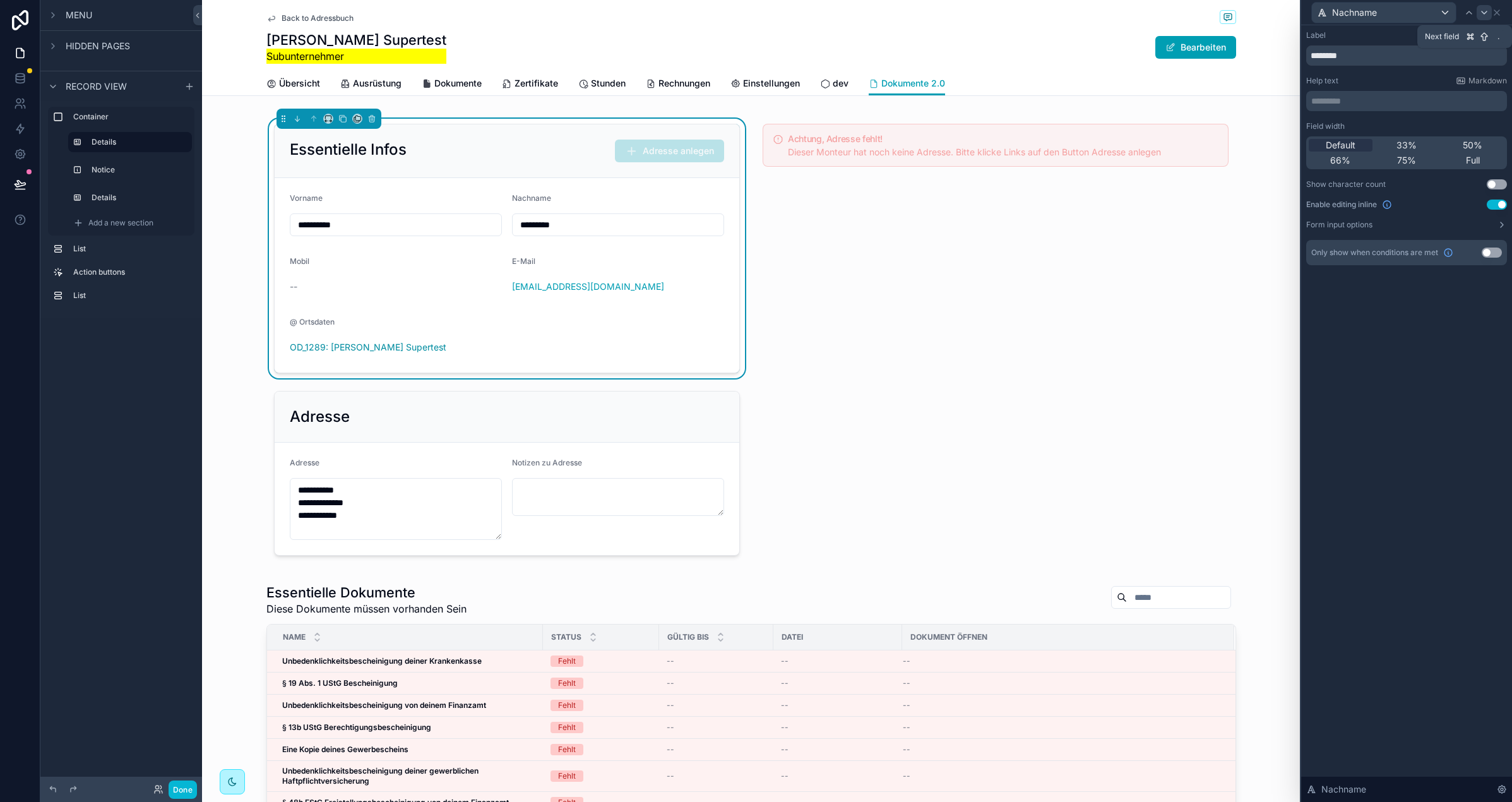
click at [1483, 17] on icon at bounding box center [1484, 13] width 10 height 10
drag, startPoint x: 1500, startPoint y: 203, endPoint x: 1478, endPoint y: 192, distance: 24.6
click at [1500, 203] on button "Use setting" at bounding box center [1496, 204] width 20 height 10
click at [1482, 10] on icon at bounding box center [1484, 13] width 10 height 10
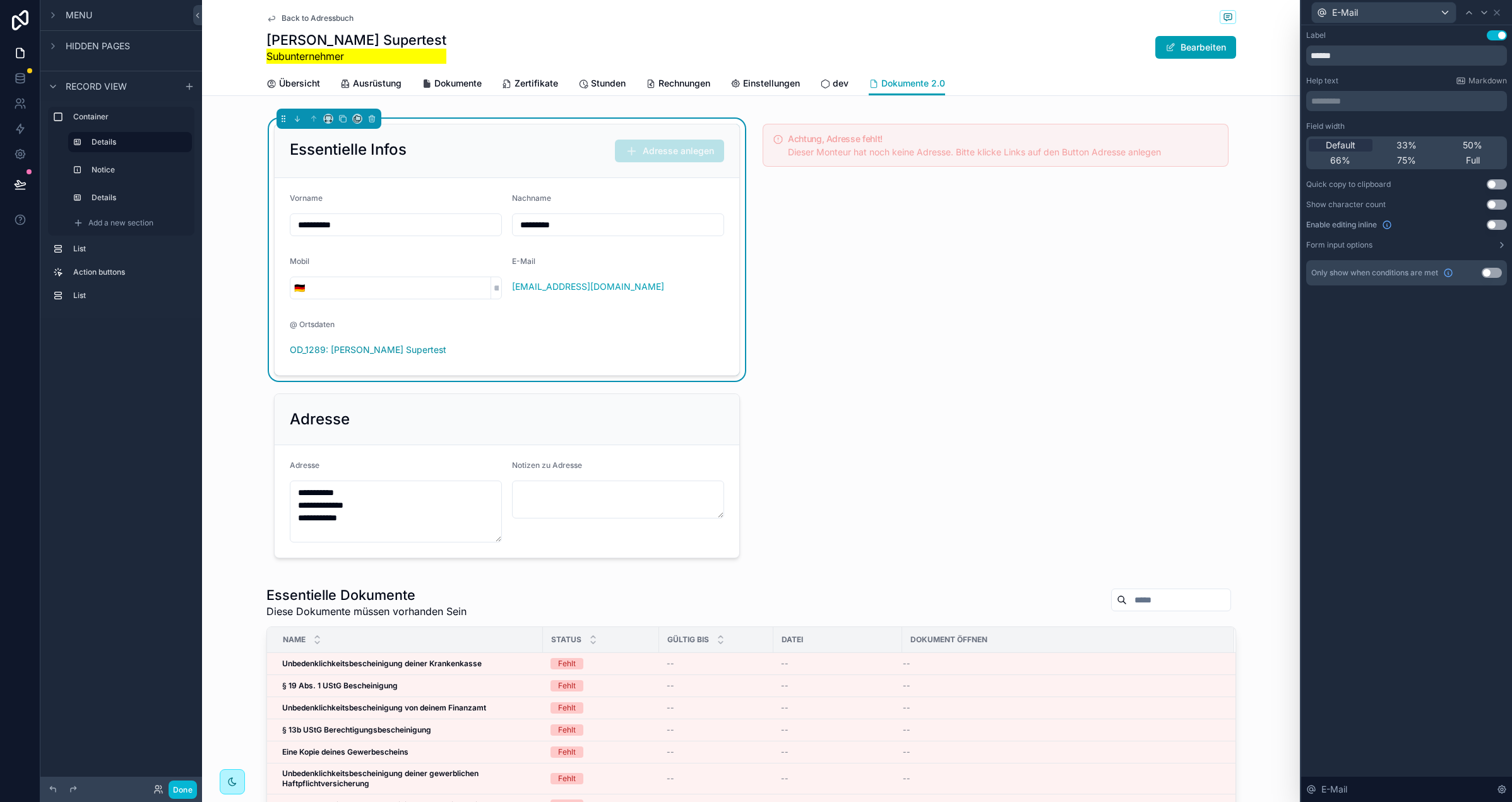
click at [1498, 227] on button "Use setting" at bounding box center [1496, 225] width 20 height 10
click at [1502, 11] on icon at bounding box center [1497, 13] width 10 height 10
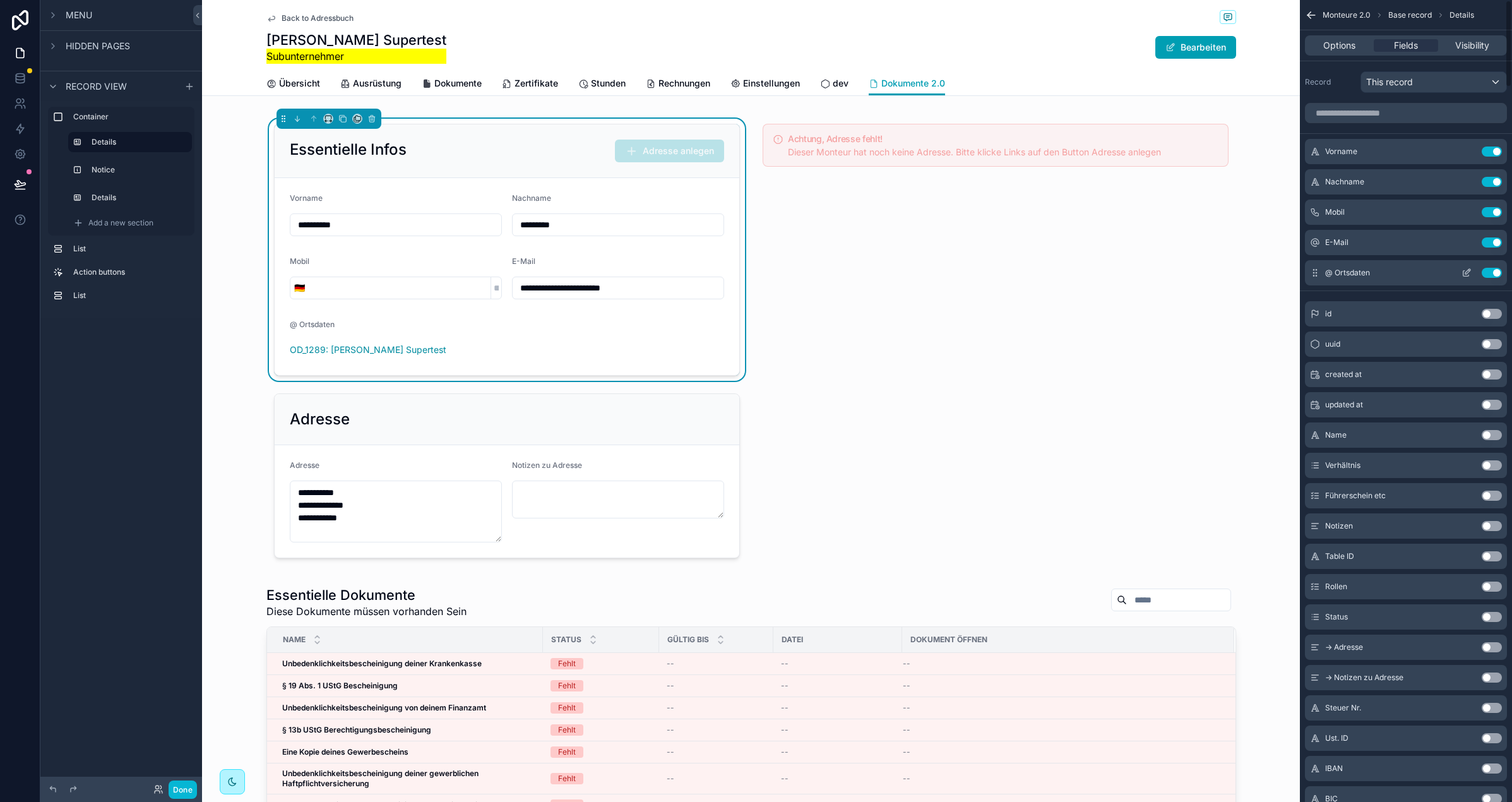
click at [1493, 266] on div "@ Ortsdaten Use setting" at bounding box center [1406, 272] width 202 height 25
click at [1495, 272] on button "Use setting" at bounding box center [1491, 273] width 20 height 10
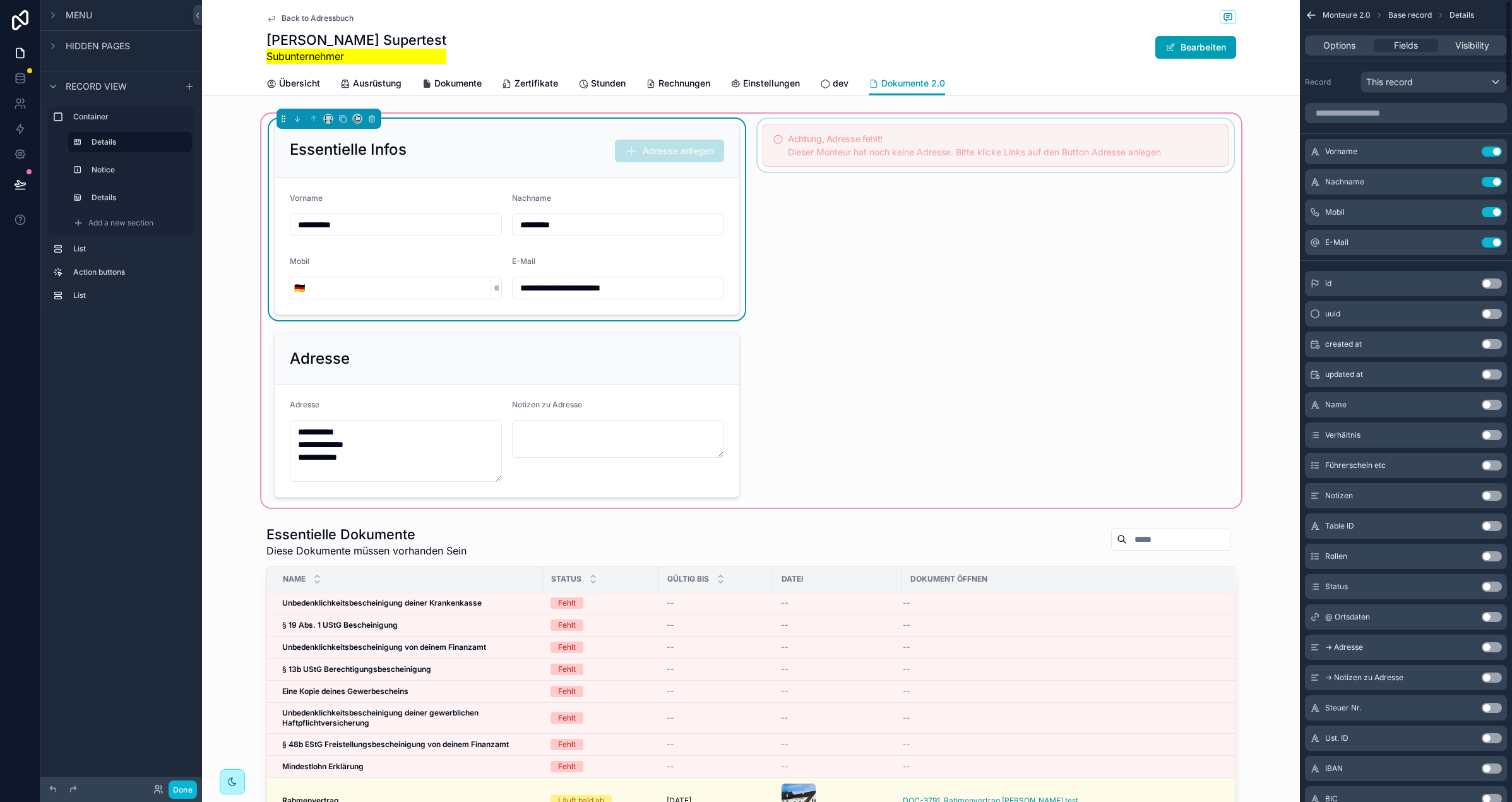
click at [1059, 284] on div "scrollable content" at bounding box center [995, 220] width 481 height 202
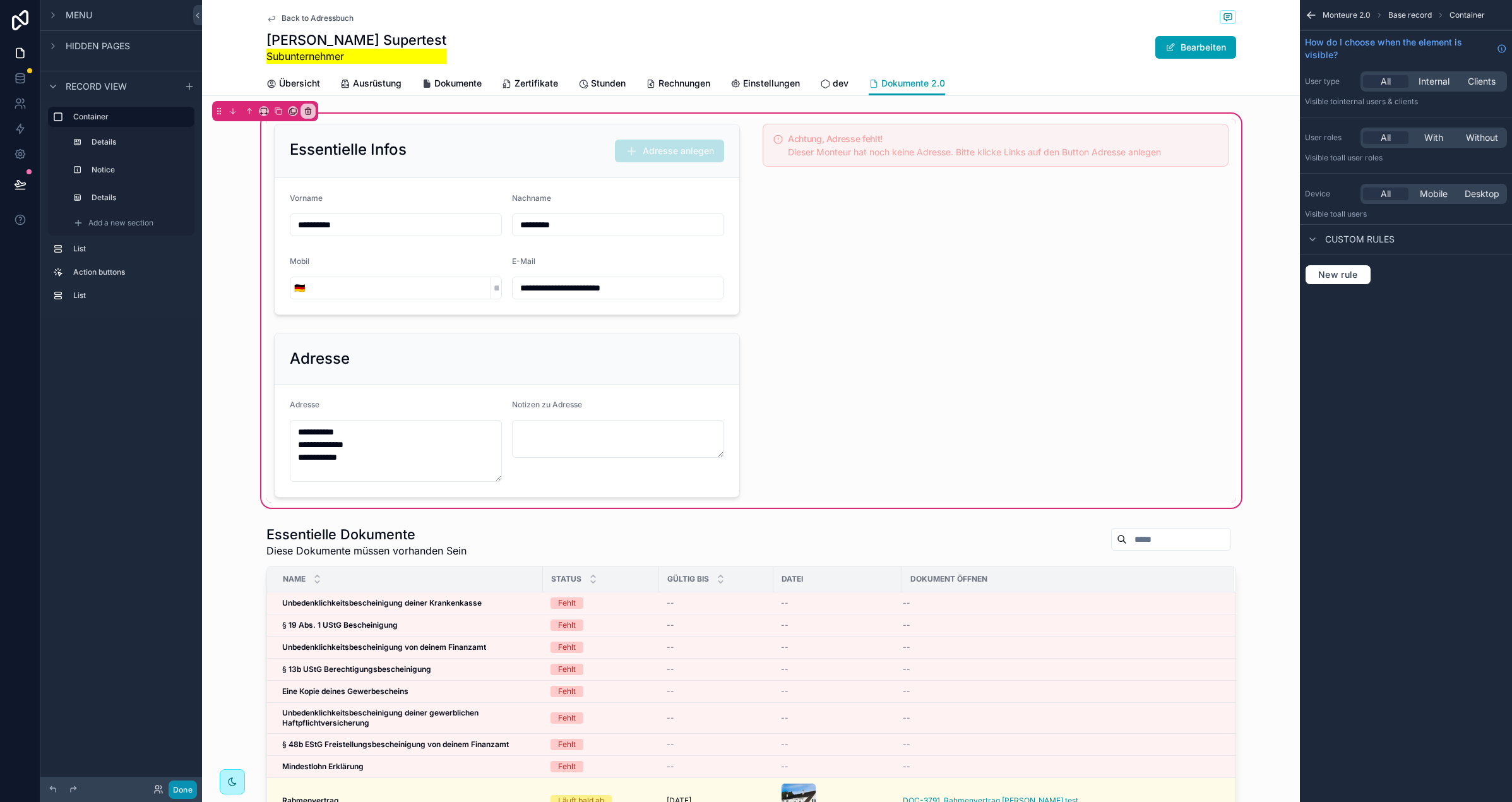
click at [178, 795] on button "Done" at bounding box center [183, 790] width 29 height 18
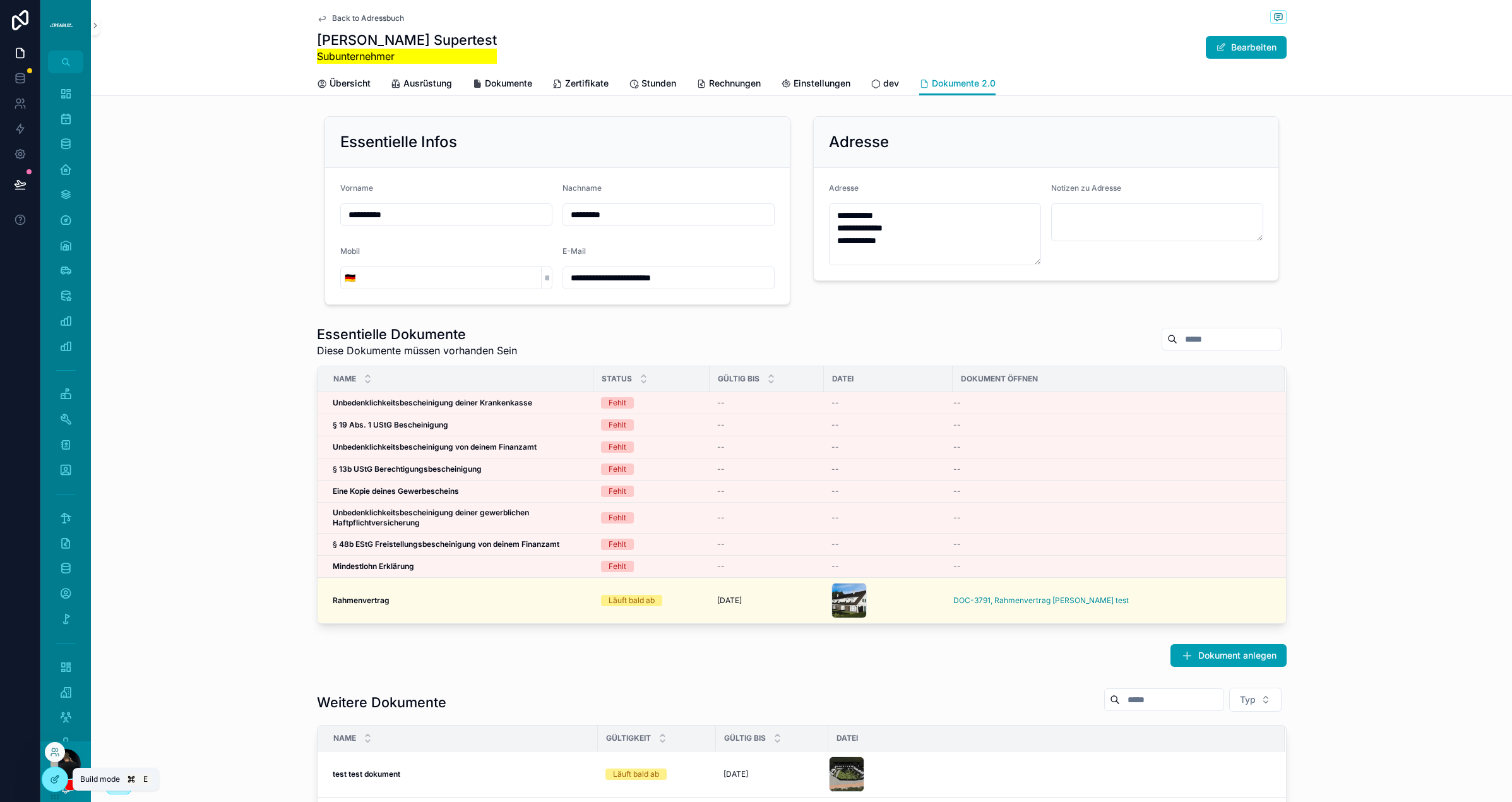
click at [51, 781] on icon at bounding box center [54, 780] width 6 height 6
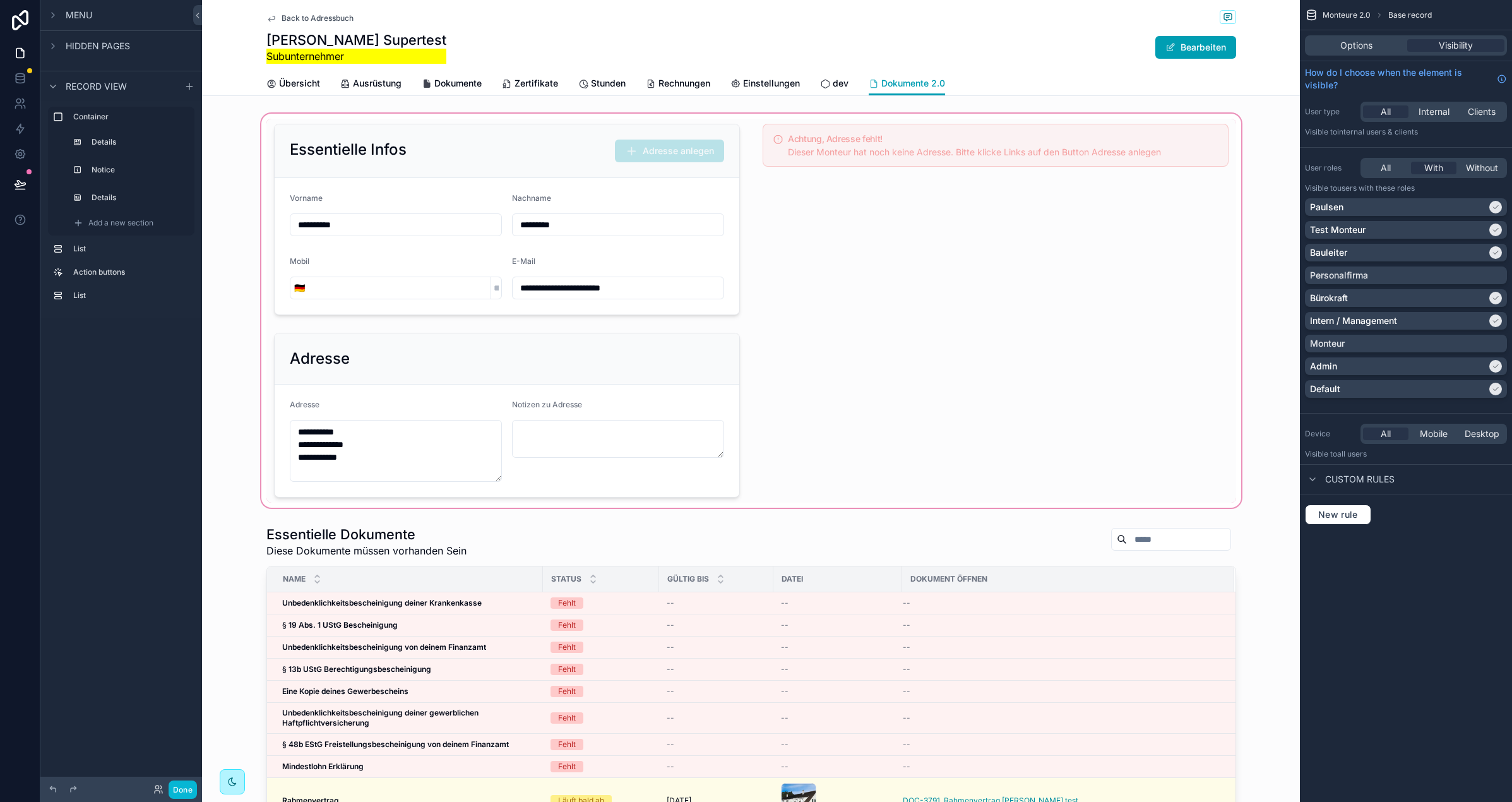
click at [427, 142] on div "scrollable content" at bounding box center [750, 311] width 1098 height 399
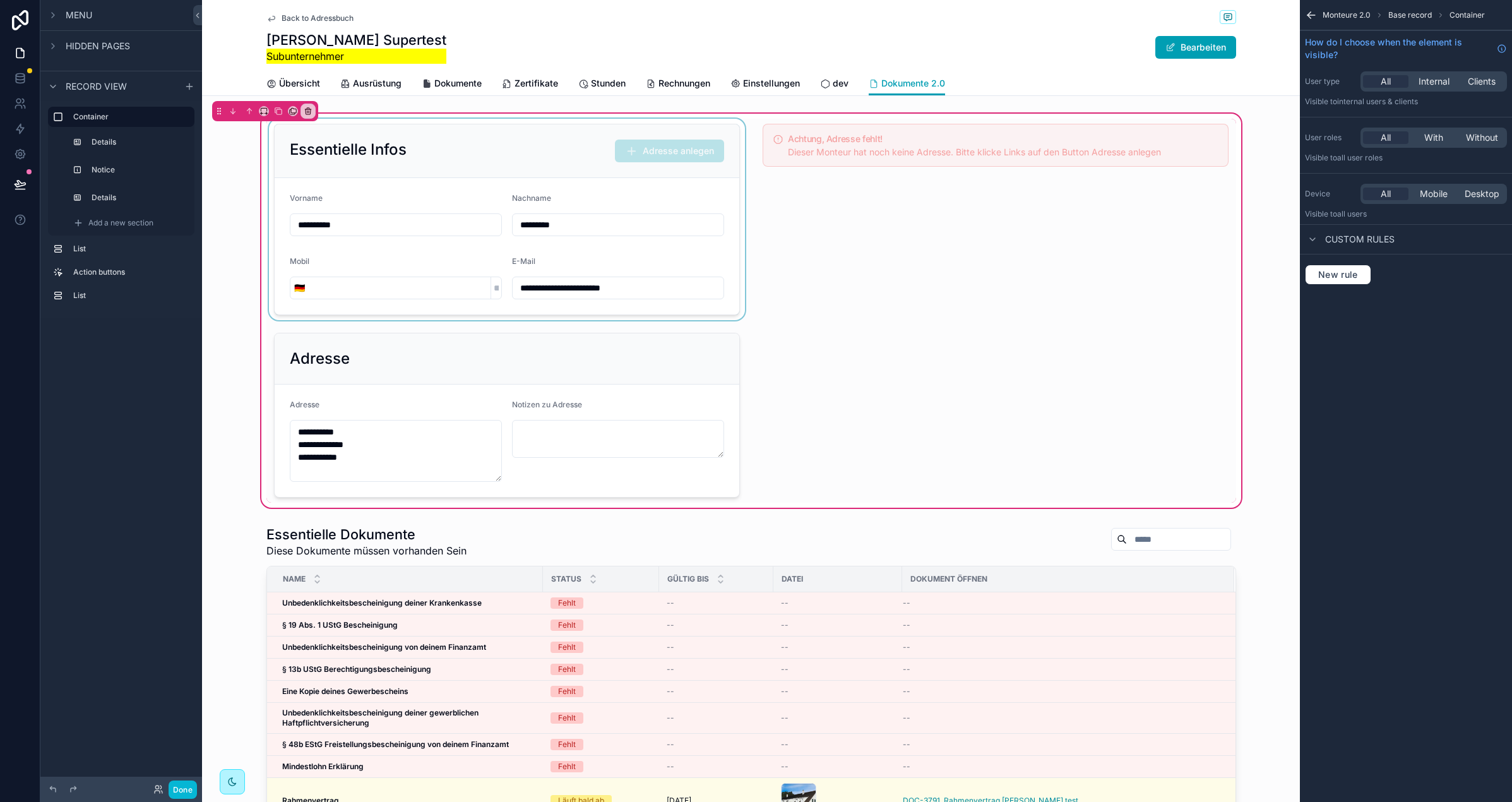
click at [496, 157] on div "scrollable content" at bounding box center [506, 220] width 481 height 202
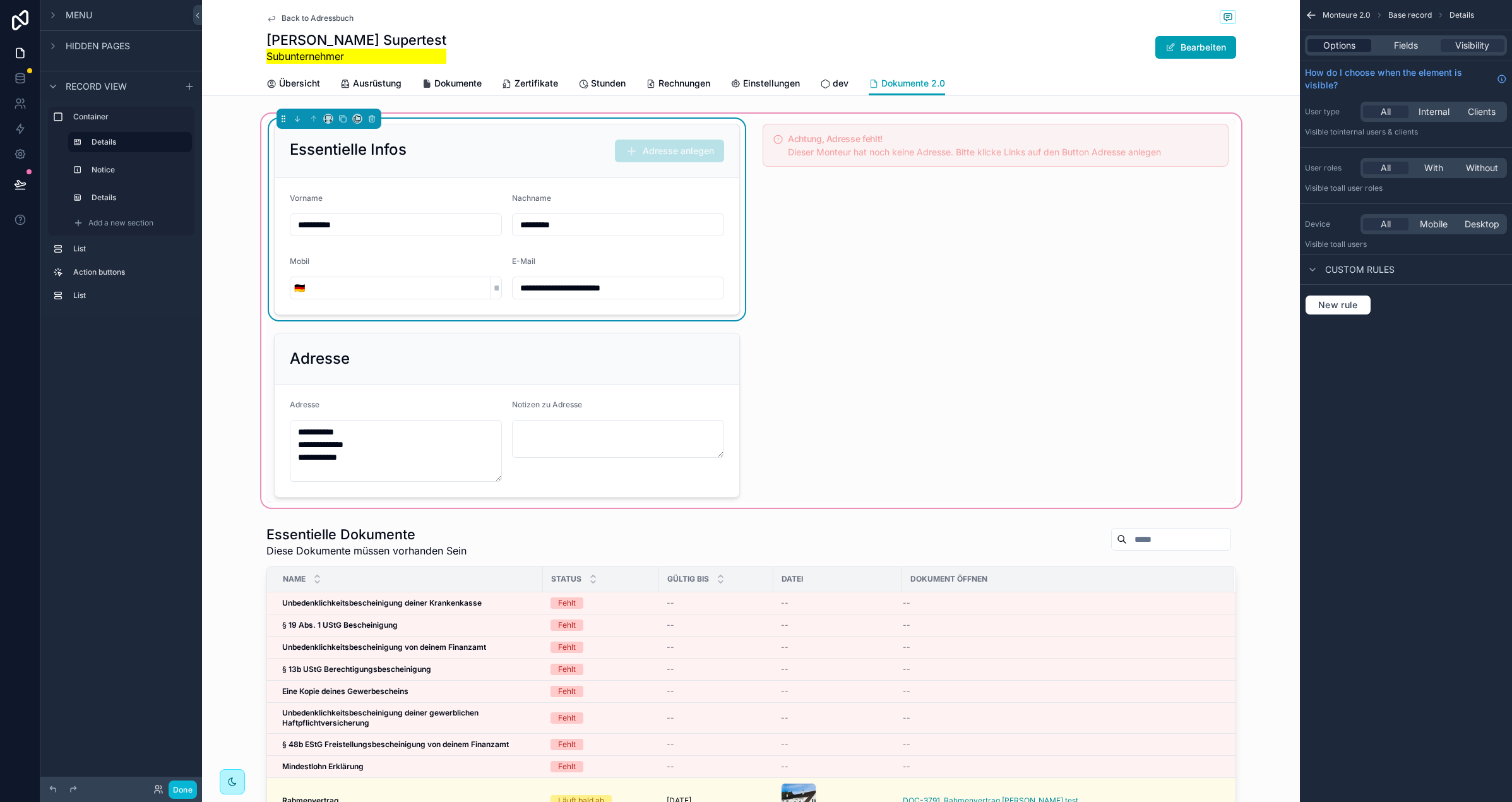
click at [1316, 40] on div "Options" at bounding box center [1339, 45] width 63 height 13
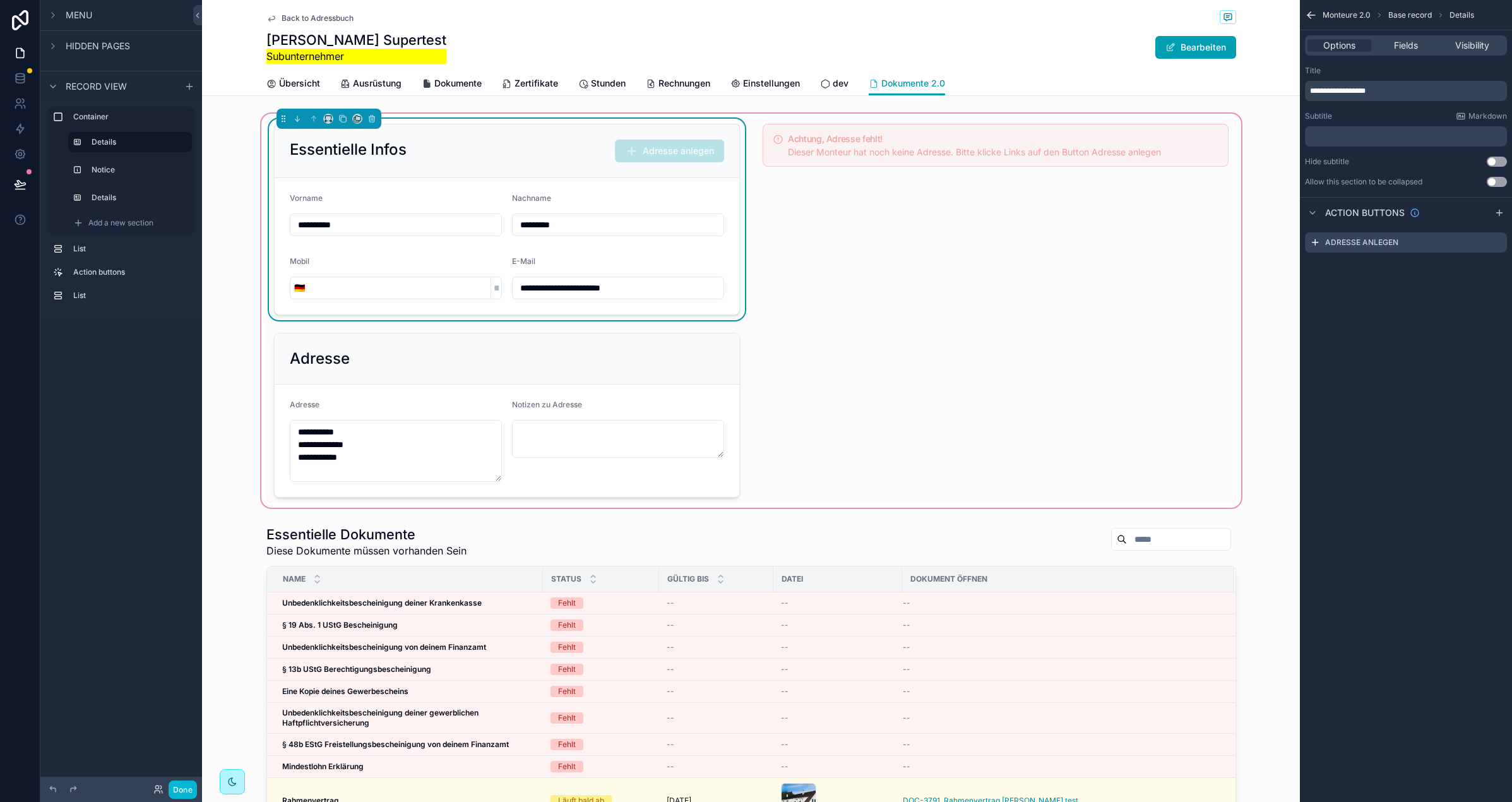
click at [1360, 91] on span "**********" at bounding box center [1338, 90] width 56 height 8
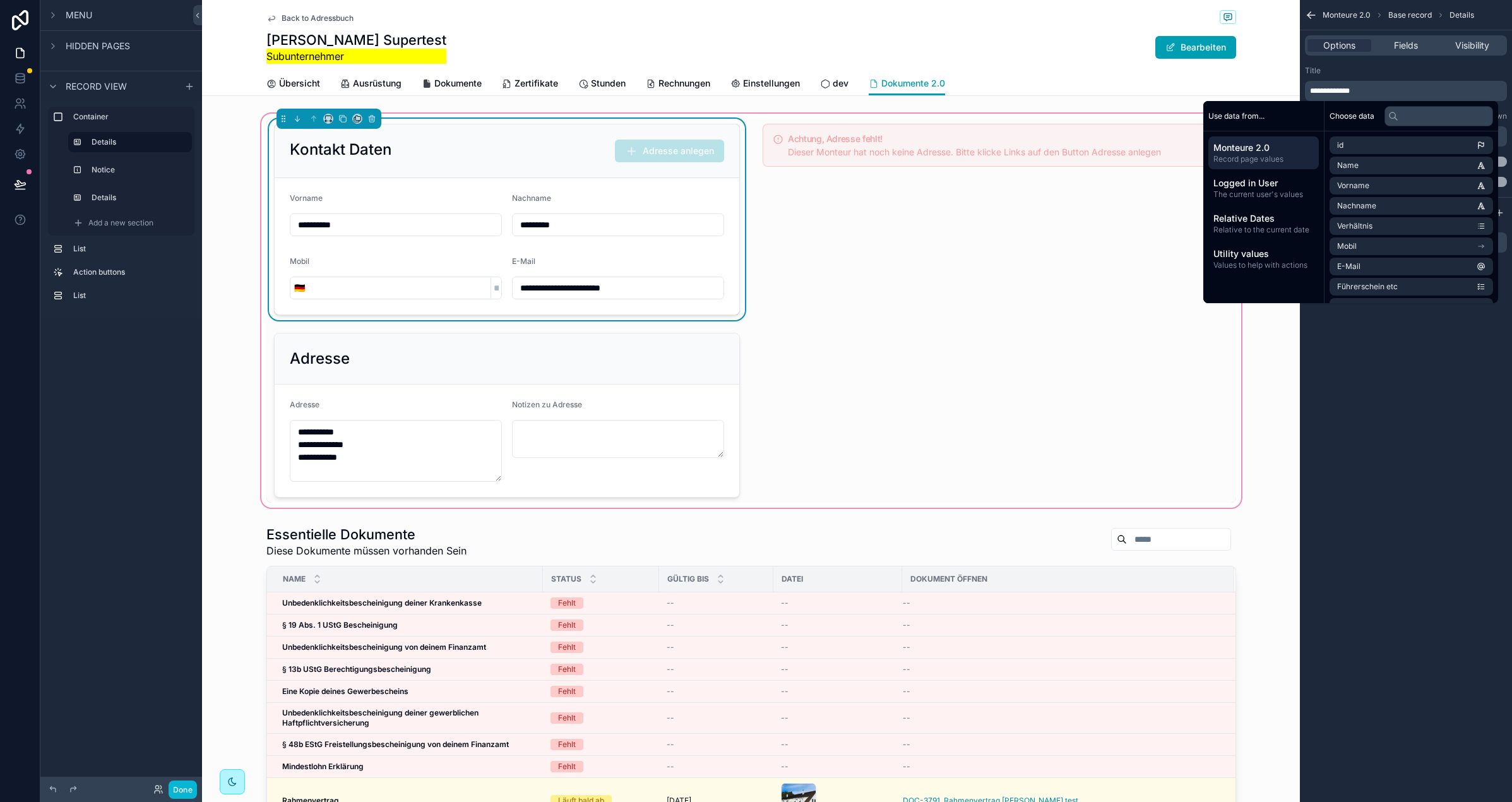
click at [868, 391] on div "**********" at bounding box center [750, 311] width 969 height 384
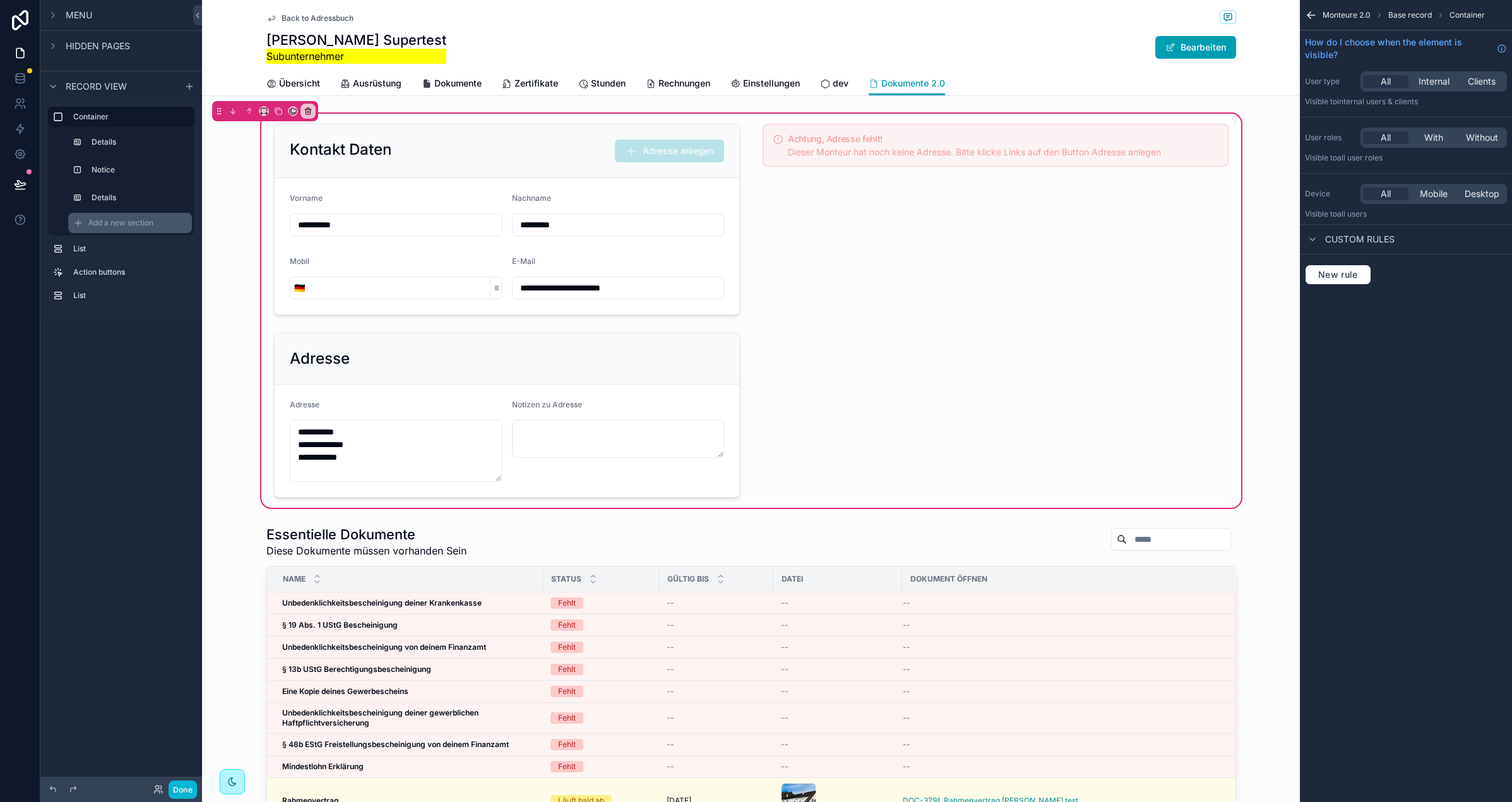
click at [114, 227] on span "Add a new section" at bounding box center [121, 224] width 65 height 10
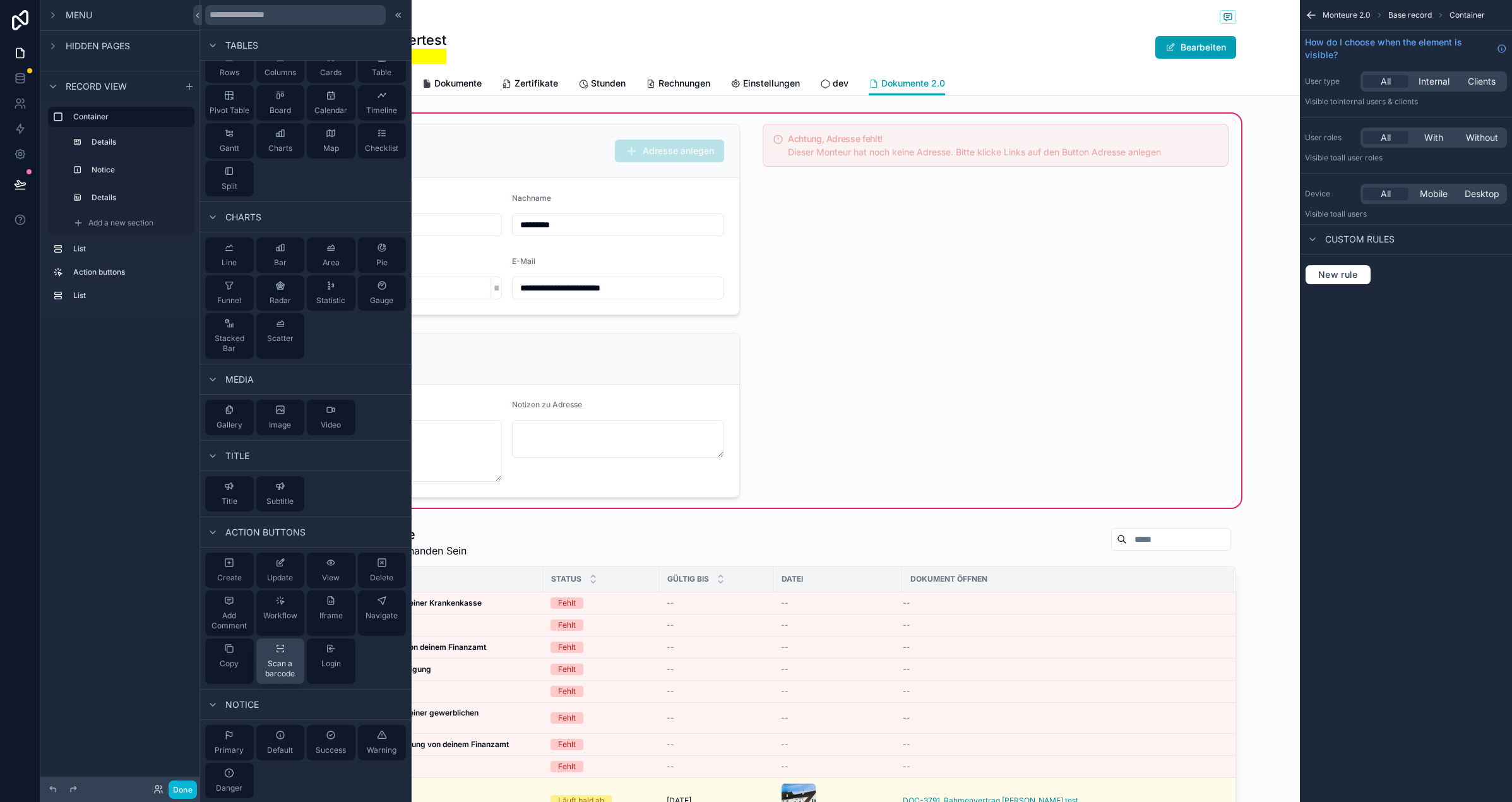
scroll to position [211, 0]
click at [238, 741] on div "Primary" at bounding box center [229, 740] width 29 height 25
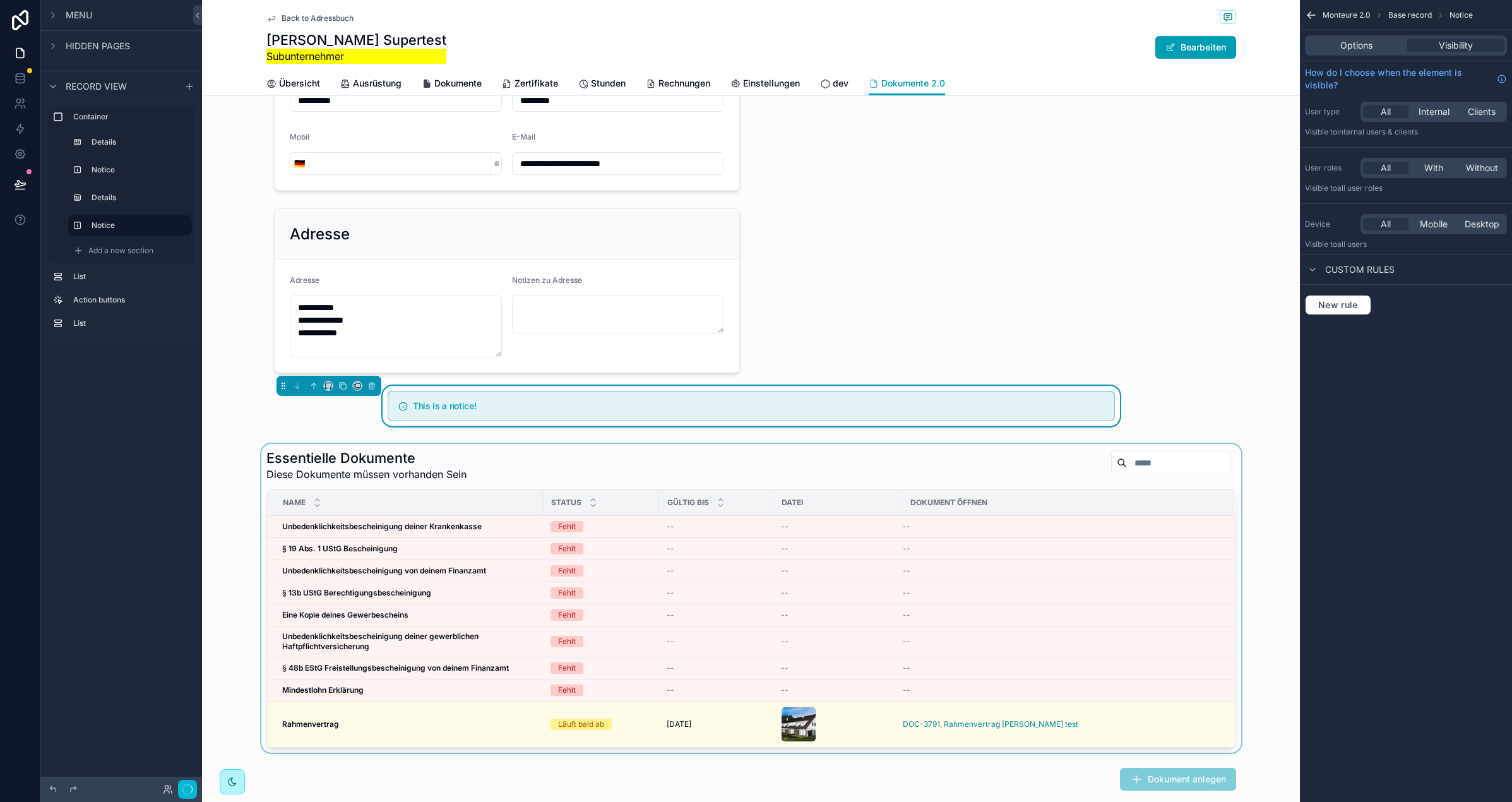
scroll to position [130, 0]
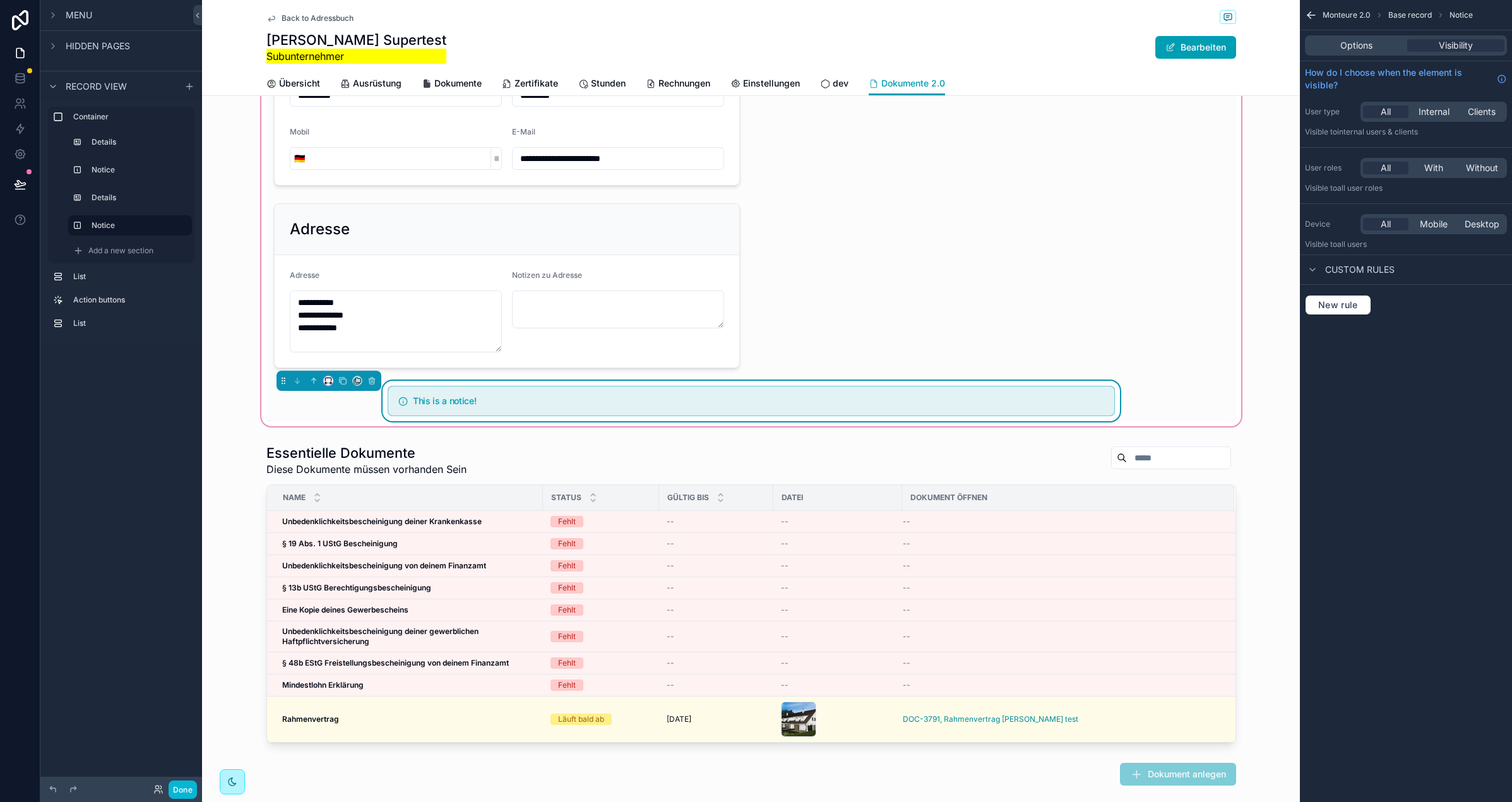
click at [326, 380] on icon "scrollable content" at bounding box center [329, 381] width 9 height 9
click at [350, 544] on span "Full width" at bounding box center [353, 548] width 39 height 15
click at [1341, 40] on span "Options" at bounding box center [1356, 45] width 32 height 13
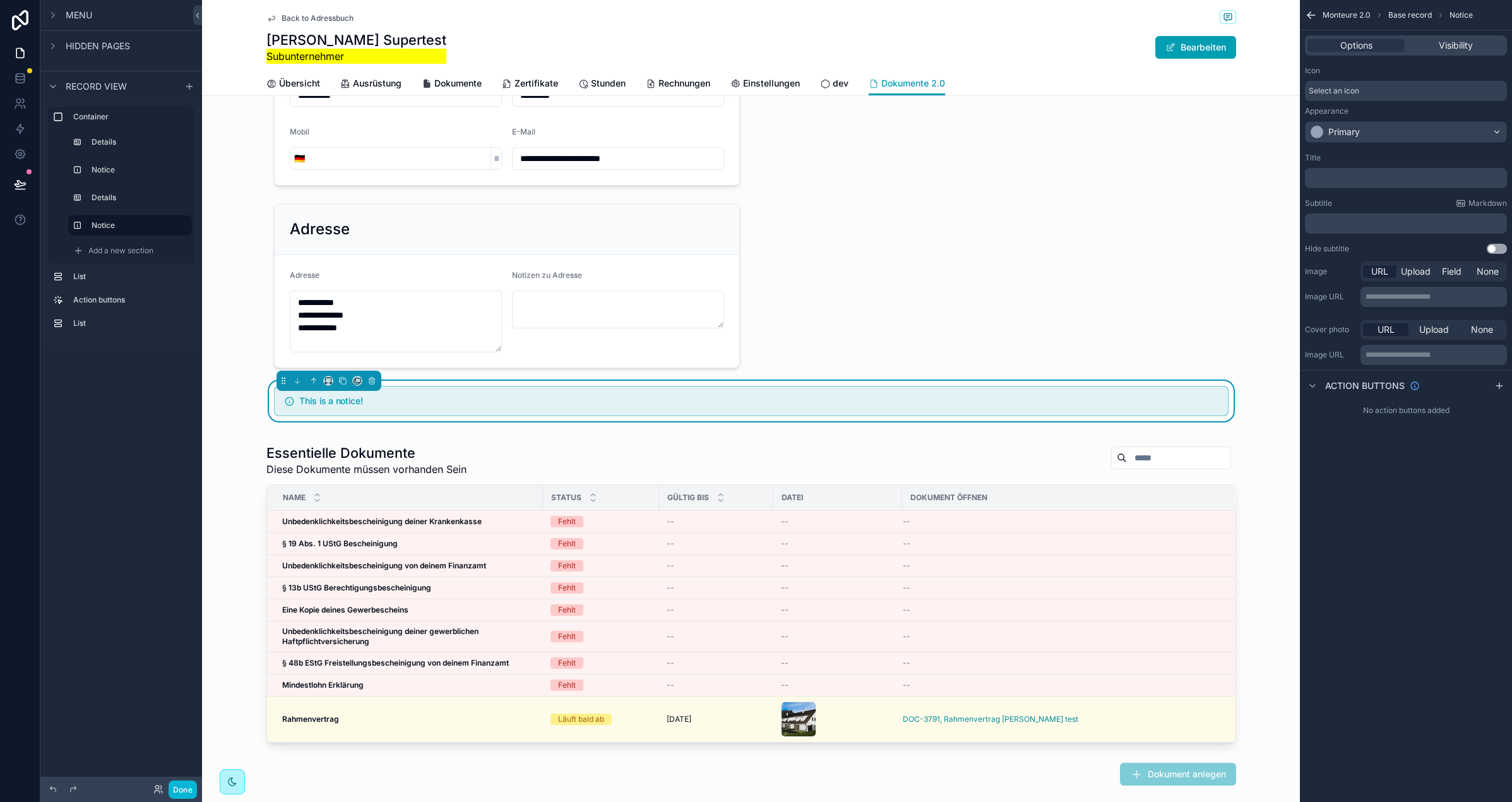
click at [1350, 179] on p "﻿" at bounding box center [1408, 178] width 195 height 10
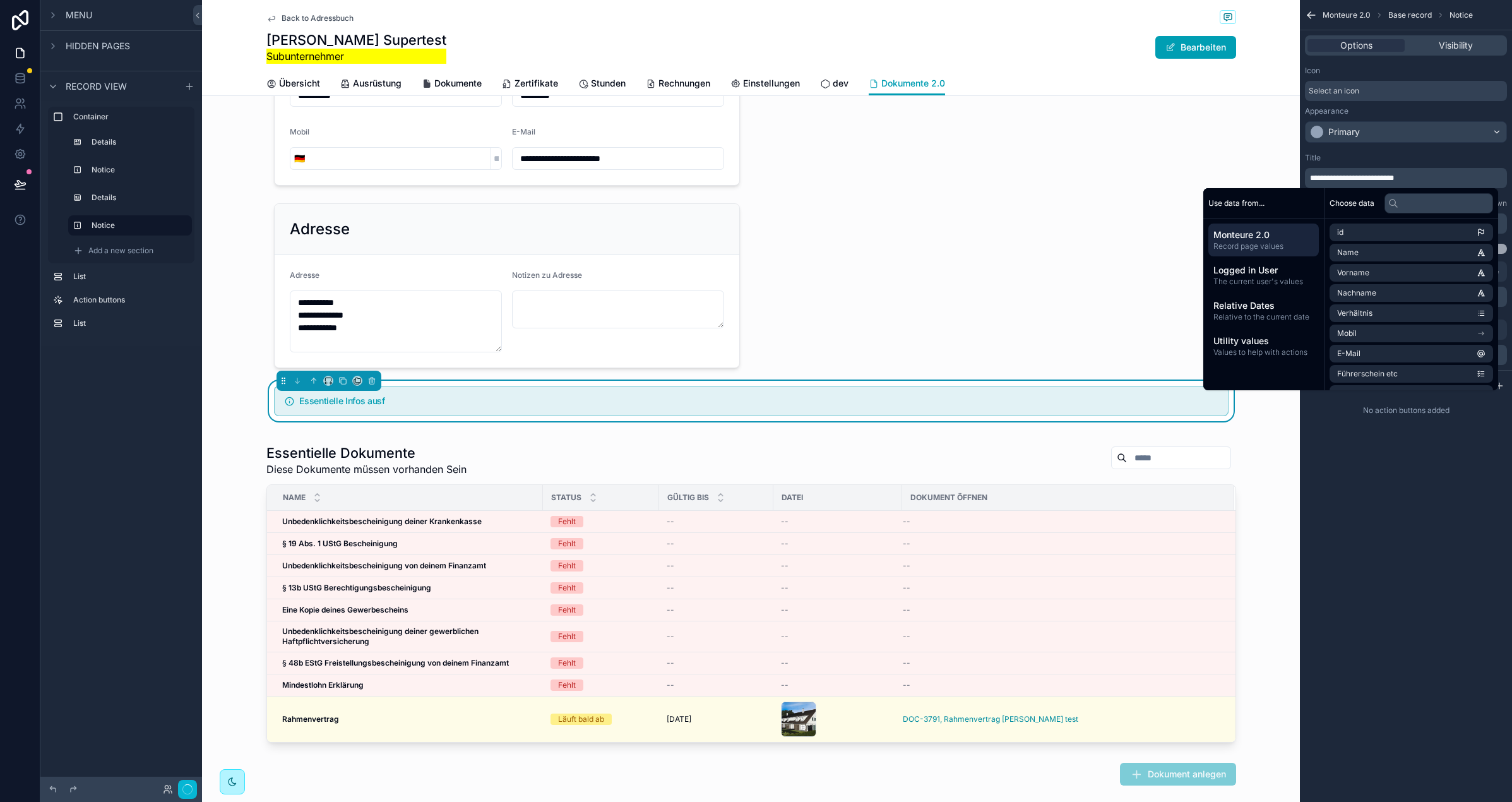
click at [1402, 502] on div "**********" at bounding box center [1406, 401] width 212 height 802
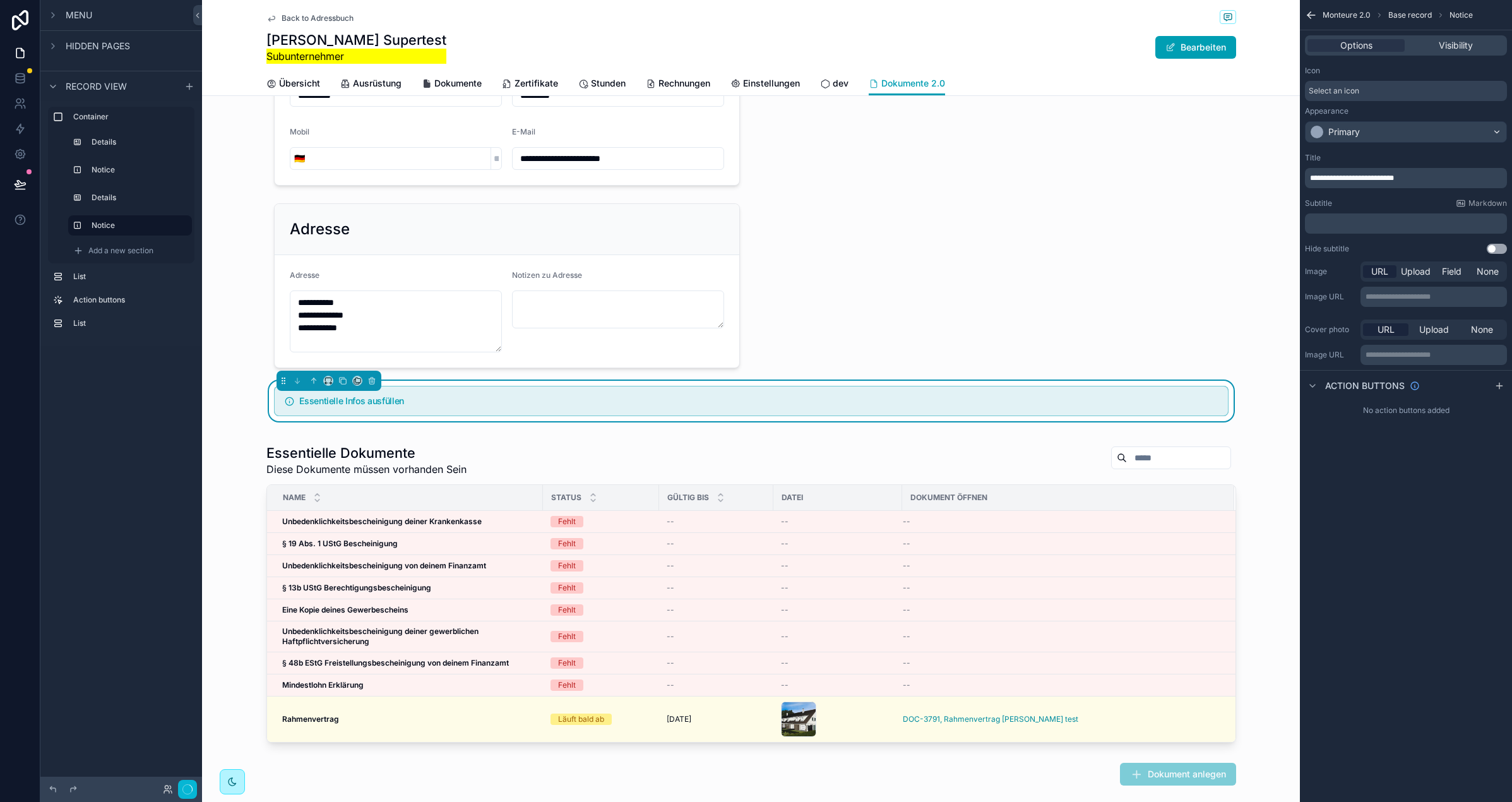
click at [1342, 221] on p "﻿" at bounding box center [1408, 224] width 195 height 10
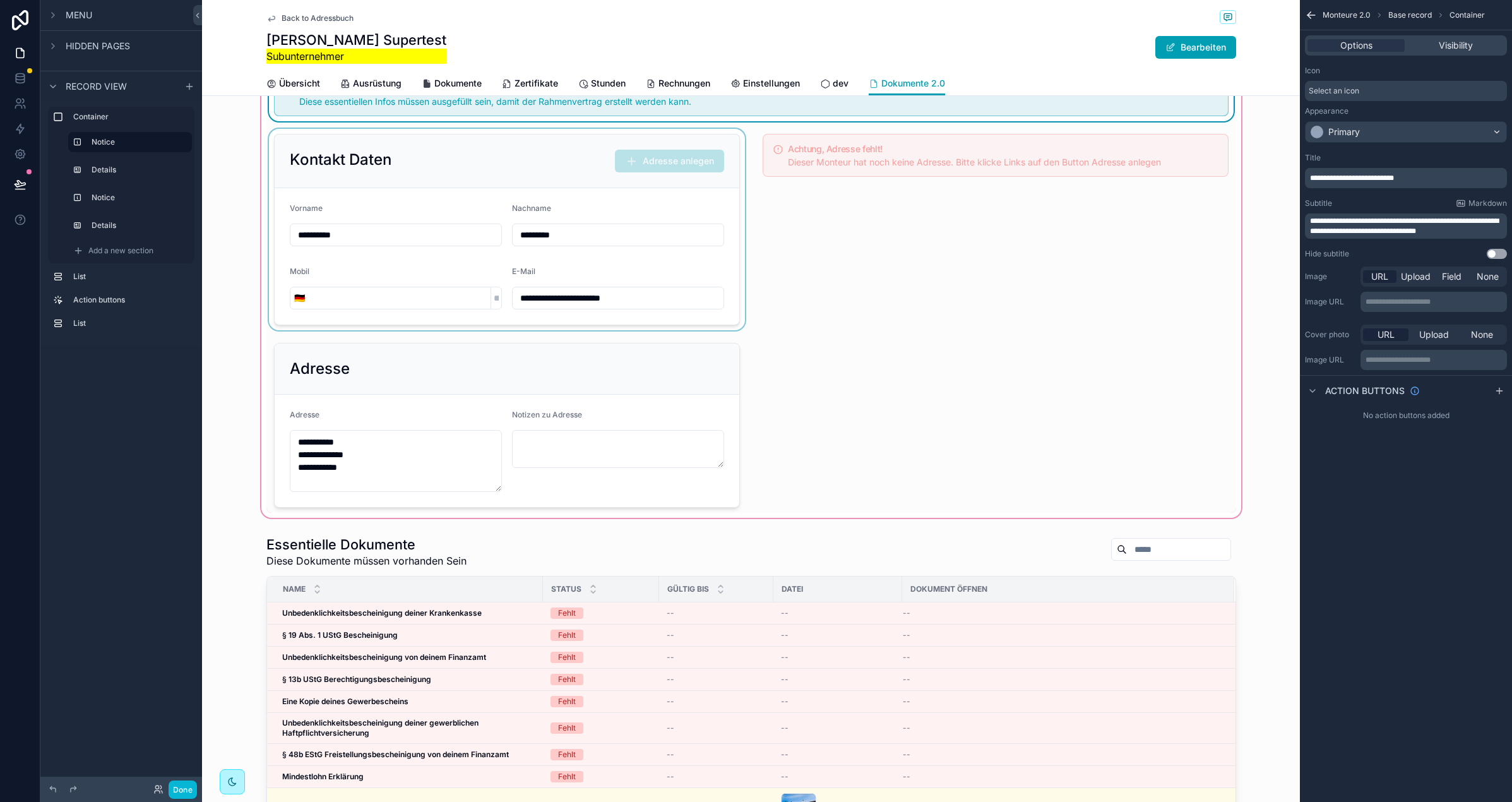
scroll to position [0, 0]
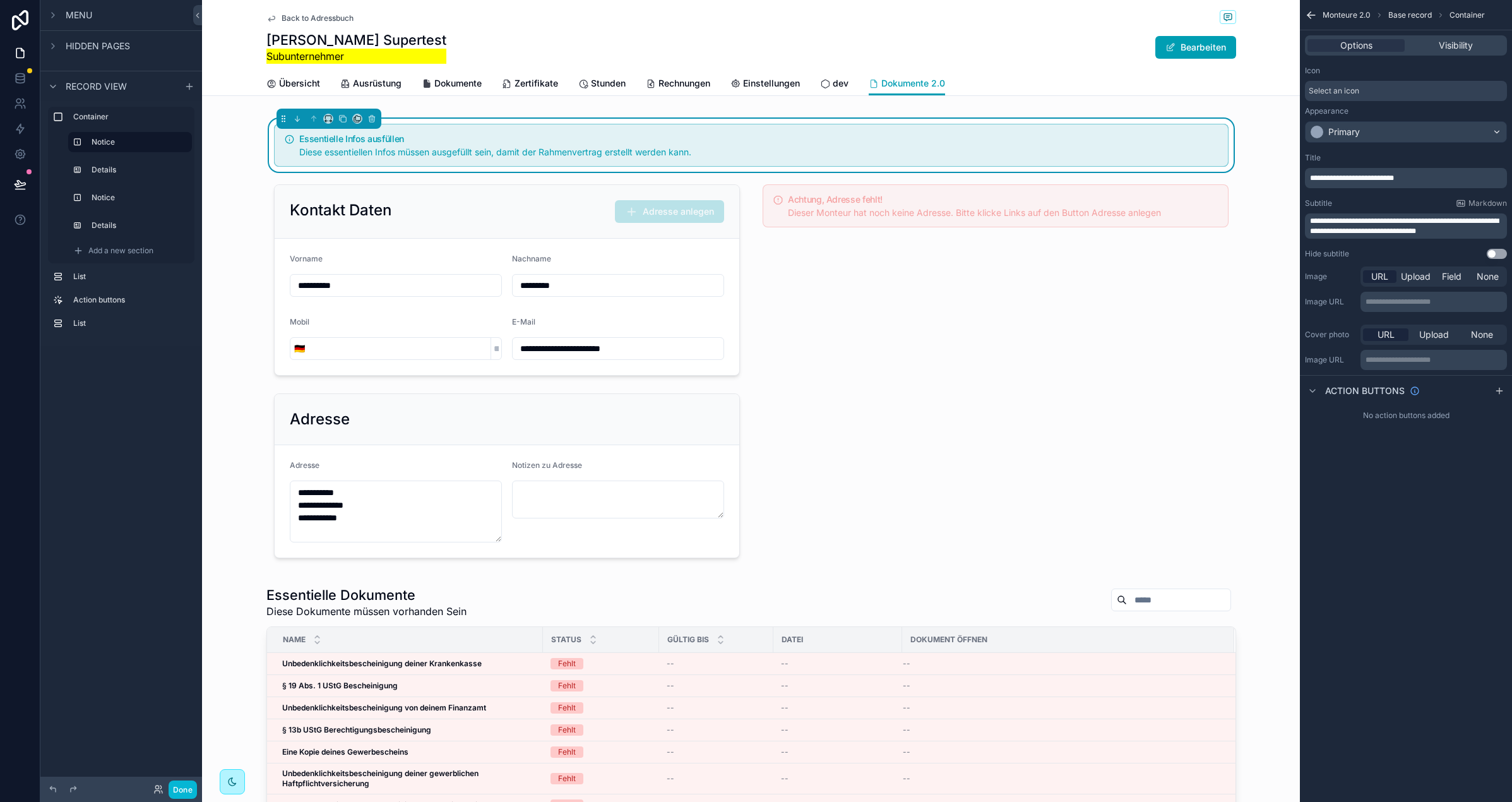
click at [230, 244] on div "**********" at bounding box center [750, 341] width 1098 height 460
click at [290, 201] on div "scrollable content" at bounding box center [506, 280] width 481 height 202
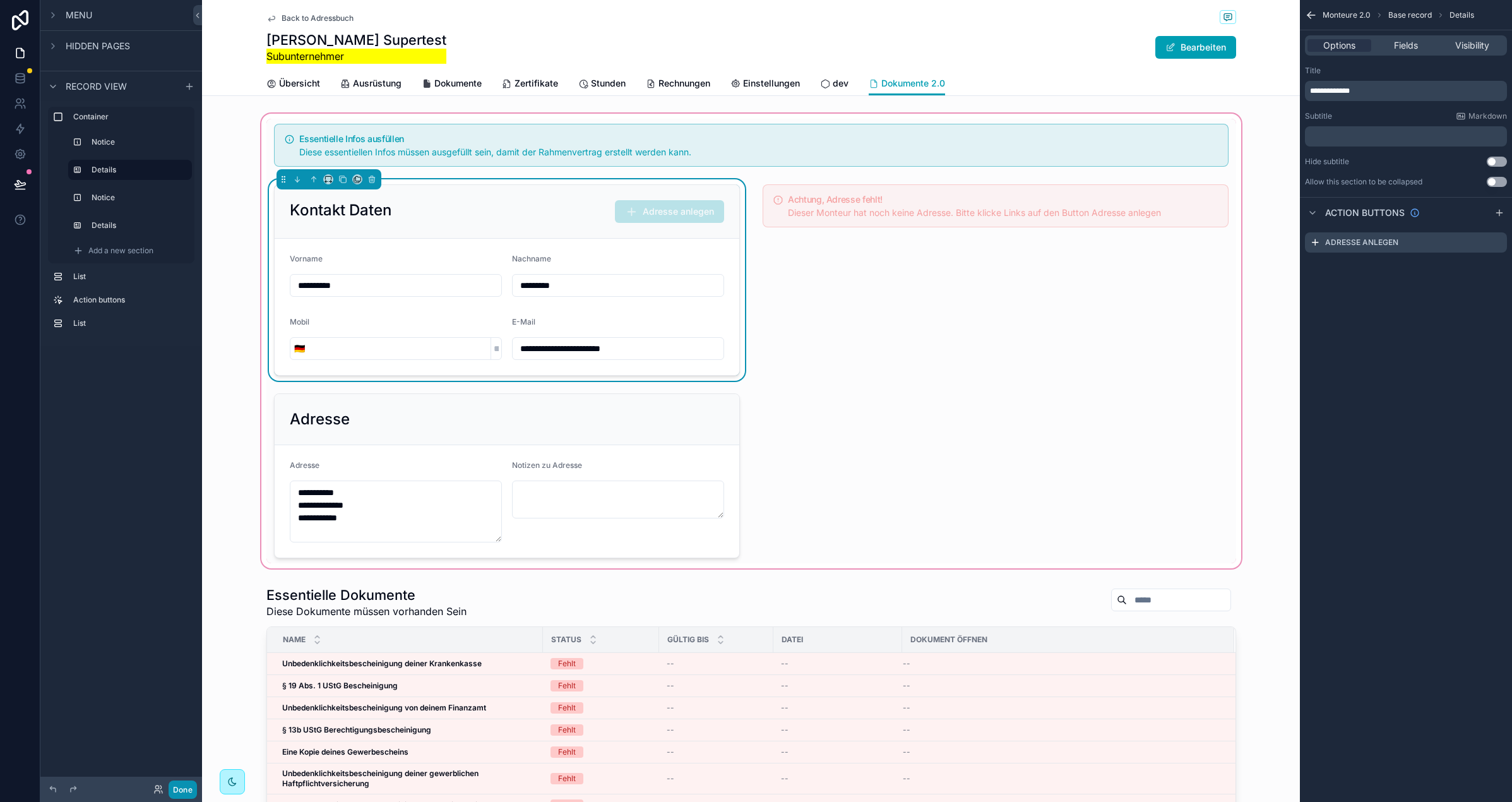
click at [176, 786] on button "Done" at bounding box center [183, 790] width 29 height 18
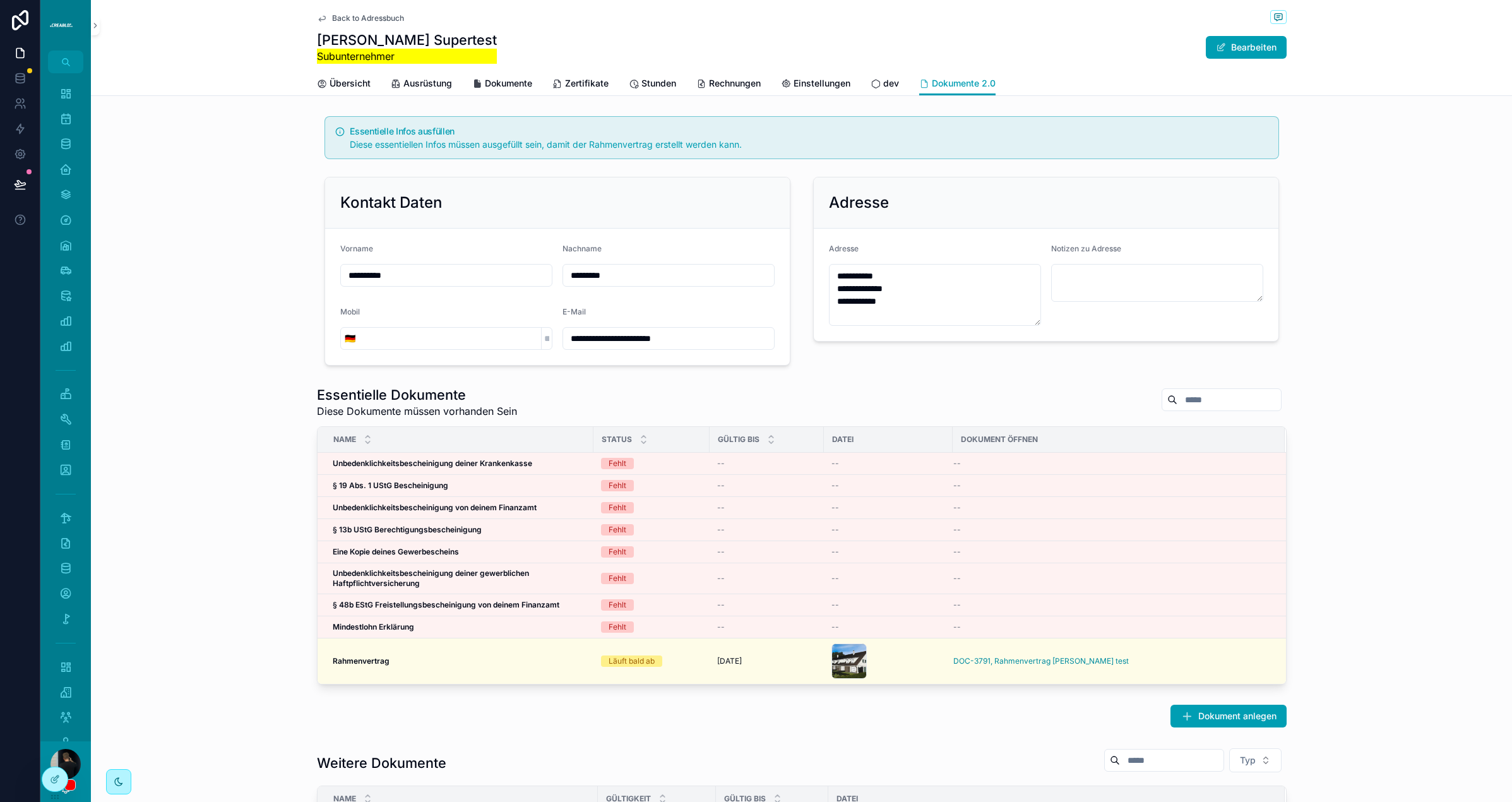
click at [188, 307] on div "**********" at bounding box center [802, 241] width 1422 height 259
click at [1098, 271] on textarea "scrollable content" at bounding box center [1157, 284] width 212 height 38
click at [954, 249] on div "Adresse" at bounding box center [935, 251] width 212 height 15
click at [278, 331] on div "**********" at bounding box center [802, 241] width 1422 height 259
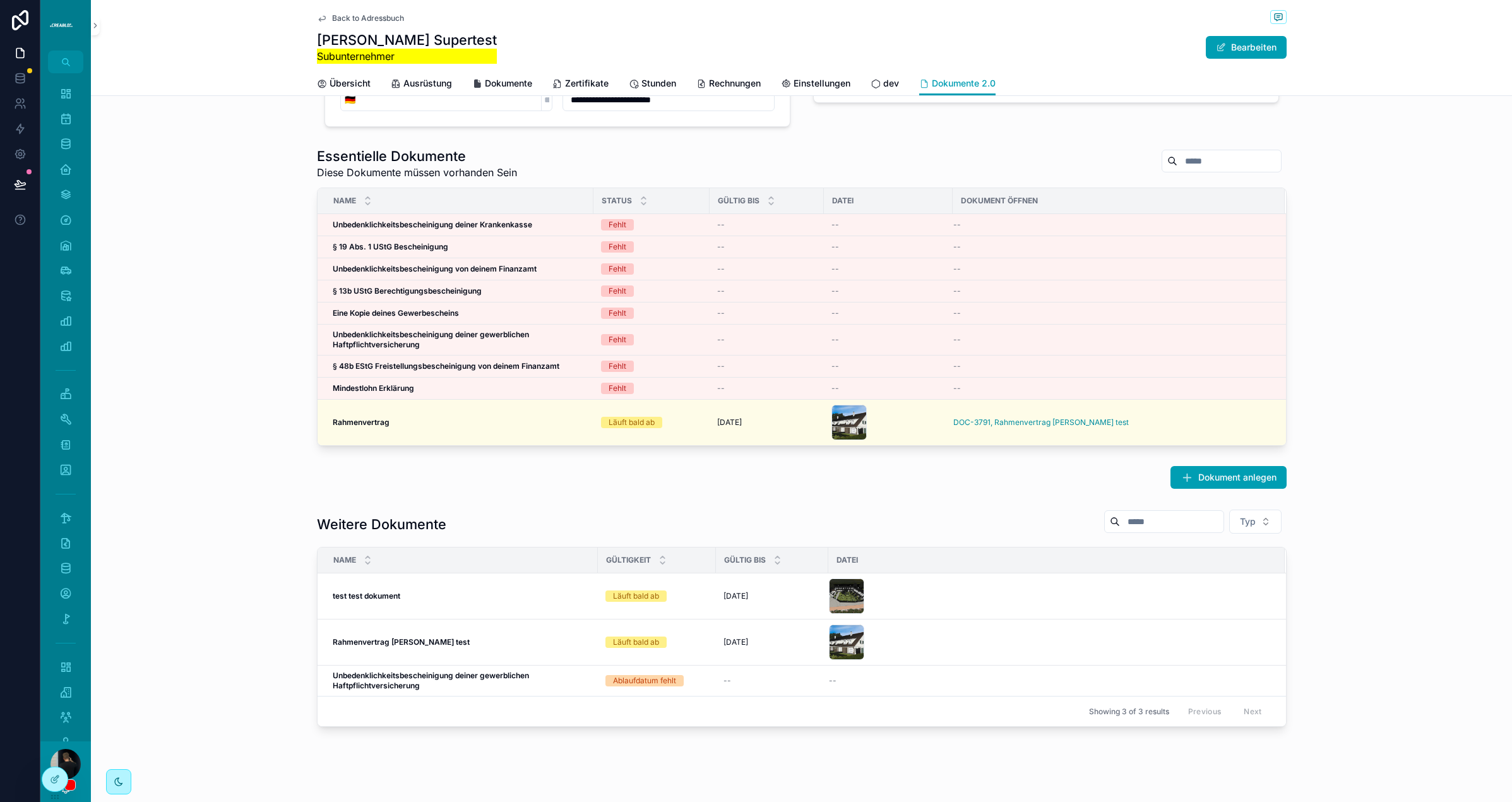
scroll to position [238, 0]
click at [381, 152] on h1 "Essentielle Dokumente" at bounding box center [417, 156] width 200 height 17
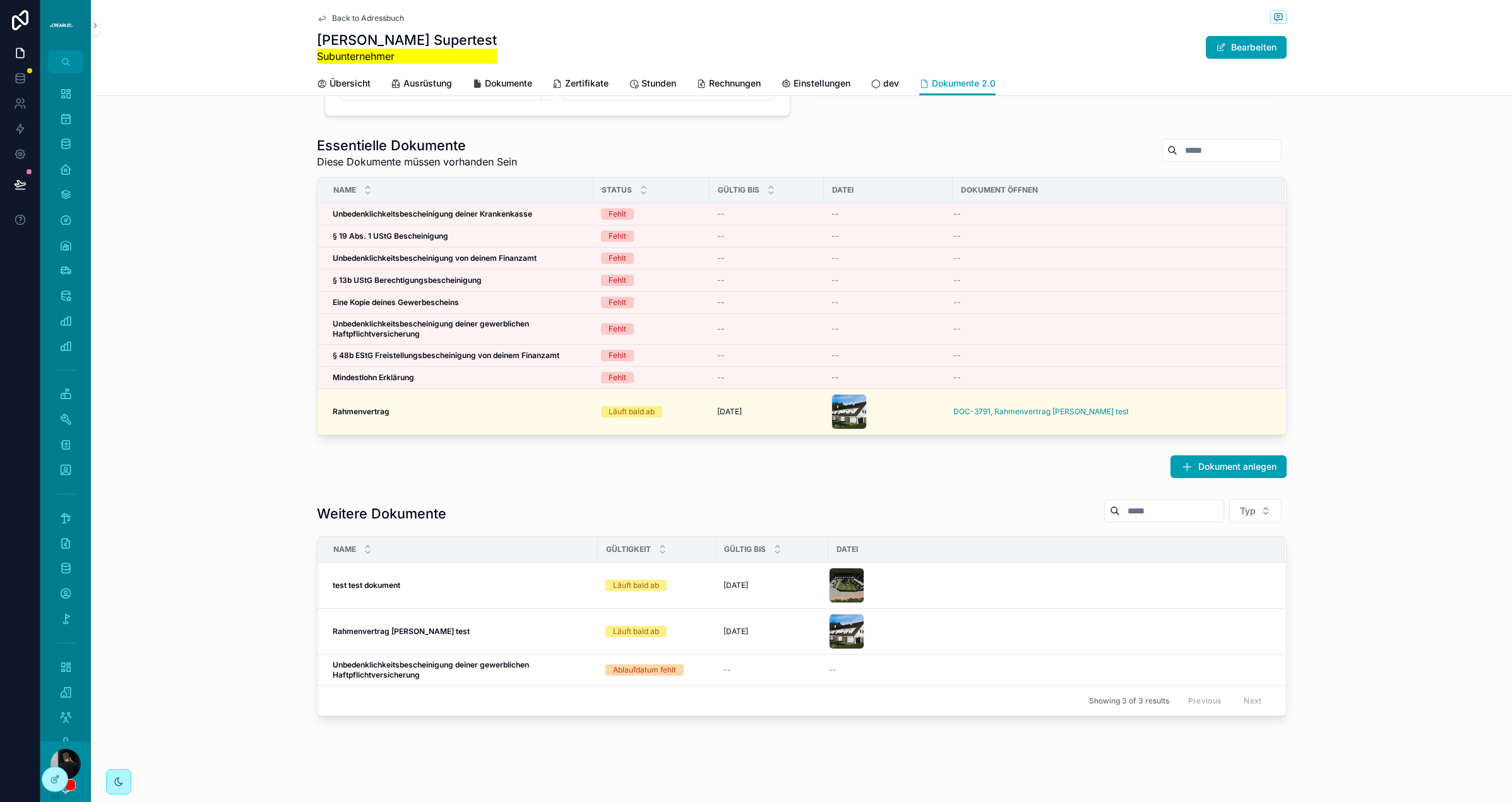
scroll to position [250, 0]
click at [177, 244] on div "Essentielle Dokumente Diese Dokumente müssen vorhanden Sein Name Status Gültig …" at bounding box center [802, 285] width 1422 height 309
